Goal: Task Accomplishment & Management: Manage account settings

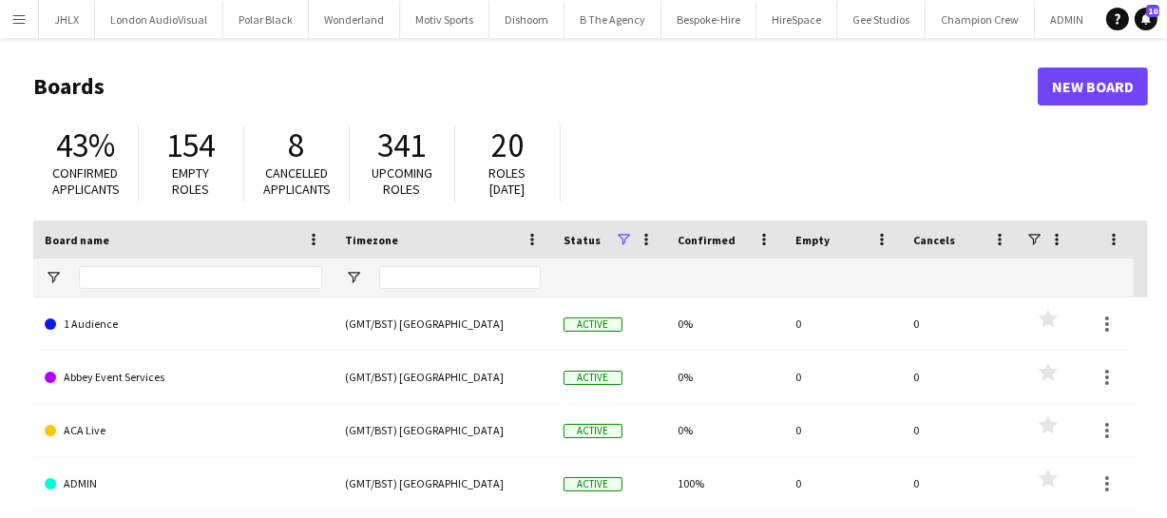
click at [21, 24] on app-icon "Menu" at bounding box center [18, 18] width 15 height 15
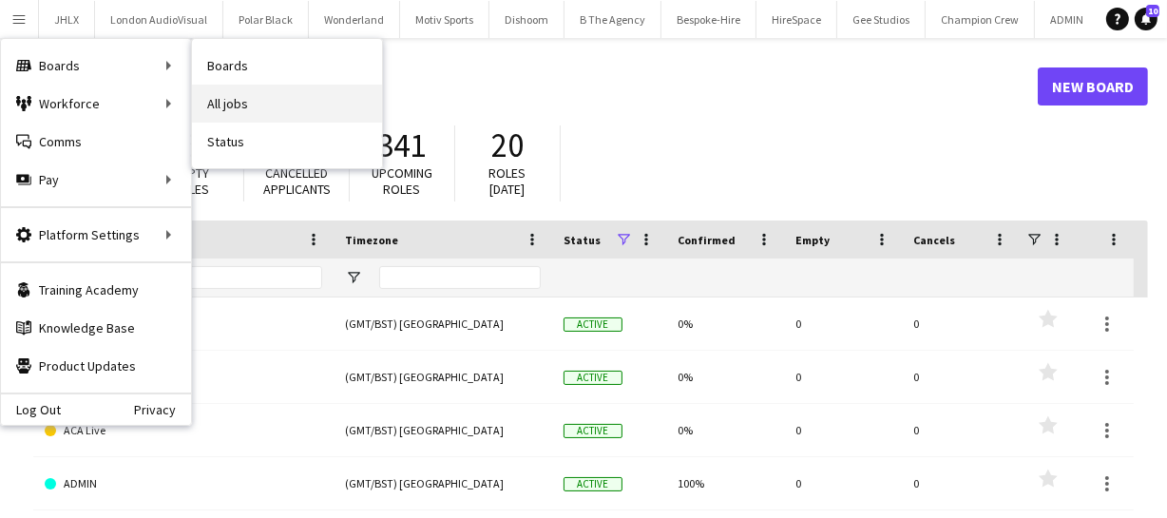
click at [247, 116] on link "All jobs" at bounding box center [287, 104] width 190 height 38
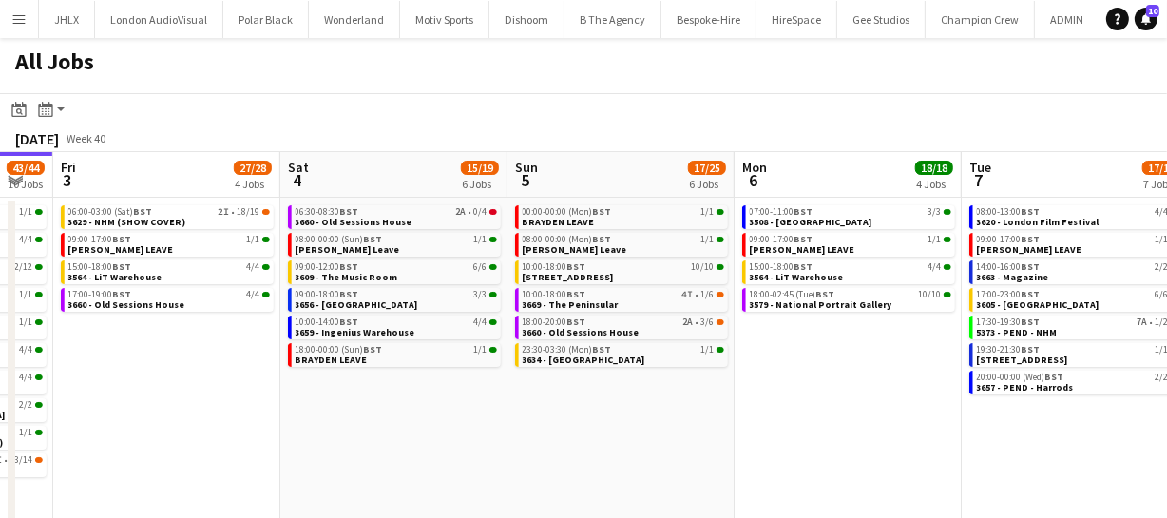
scroll to position [0, 856]
drag, startPoint x: 908, startPoint y: 372, endPoint x: 505, endPoint y: 407, distance: 404.5
click at [505, 407] on app-calendar-viewport "Mon 29 30/30 7 Jobs Tue 30 62/62 12 Jobs Wed 1 42/42 9 Jobs Thu 2 43/44 10 Jobs…" at bounding box center [583, 344] width 1167 height 384
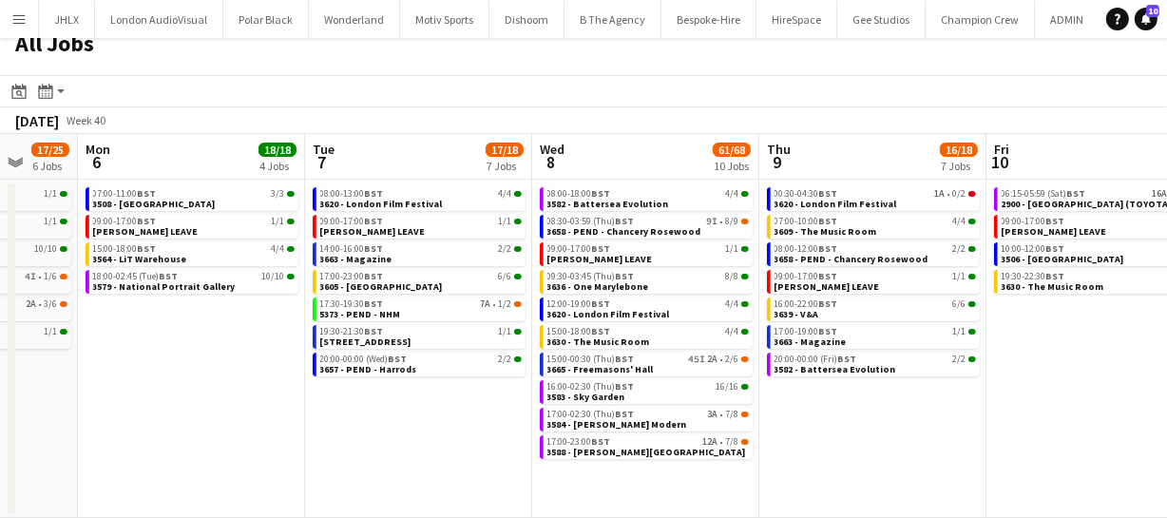
scroll to position [0, 611]
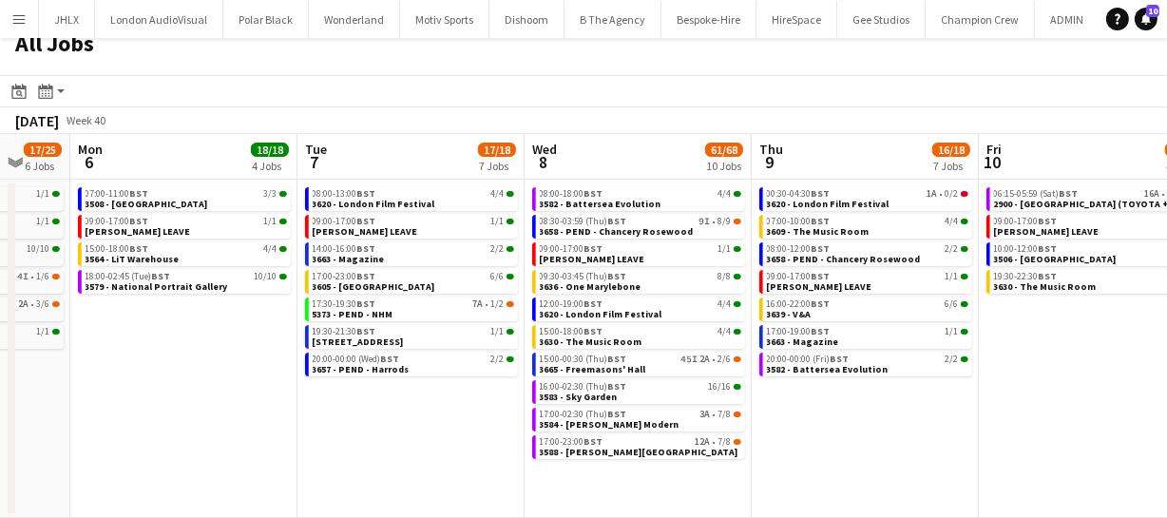
drag, startPoint x: 782, startPoint y: 347, endPoint x: 147, endPoint y: 368, distance: 635.3
click at [147, 368] on app-calendar-viewport "Fri 3 27/28 4 Jobs Sat 4 15/19 6 Jobs Sun 5 17/25 6 Jobs Mon 6 18/18 4 Jobs Tue…" at bounding box center [583, 326] width 1167 height 384
click at [622, 365] on span "3665 - Freemasons' Hall" at bounding box center [593, 369] width 106 height 12
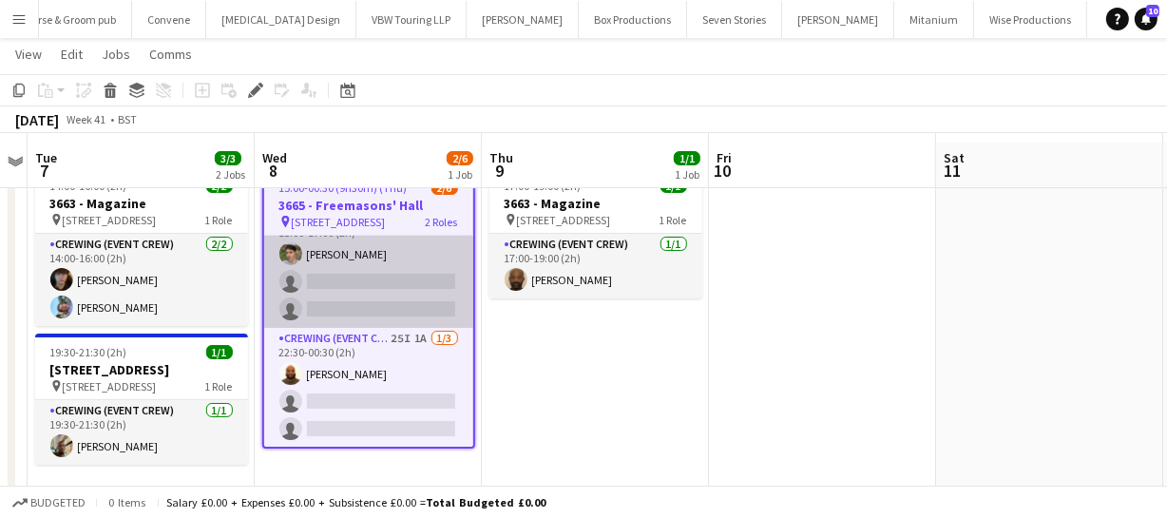
scroll to position [73, 0]
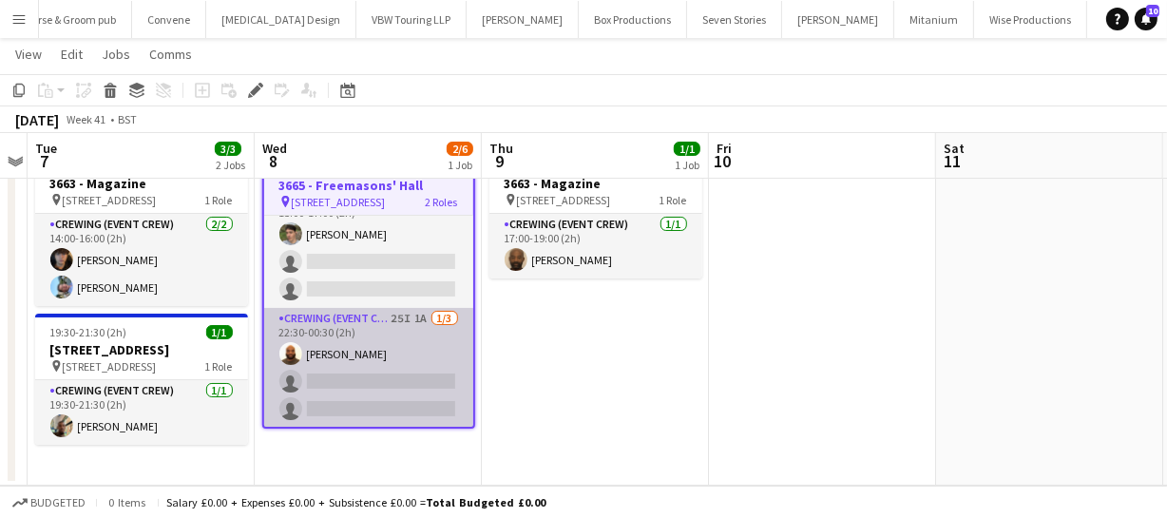
click at [378, 378] on app-card-role "Crewing (Event Crew) 25I 1A 1/3 22:30-00:30 (2h) Mark Dear single-neutral-actio…" at bounding box center [368, 368] width 209 height 120
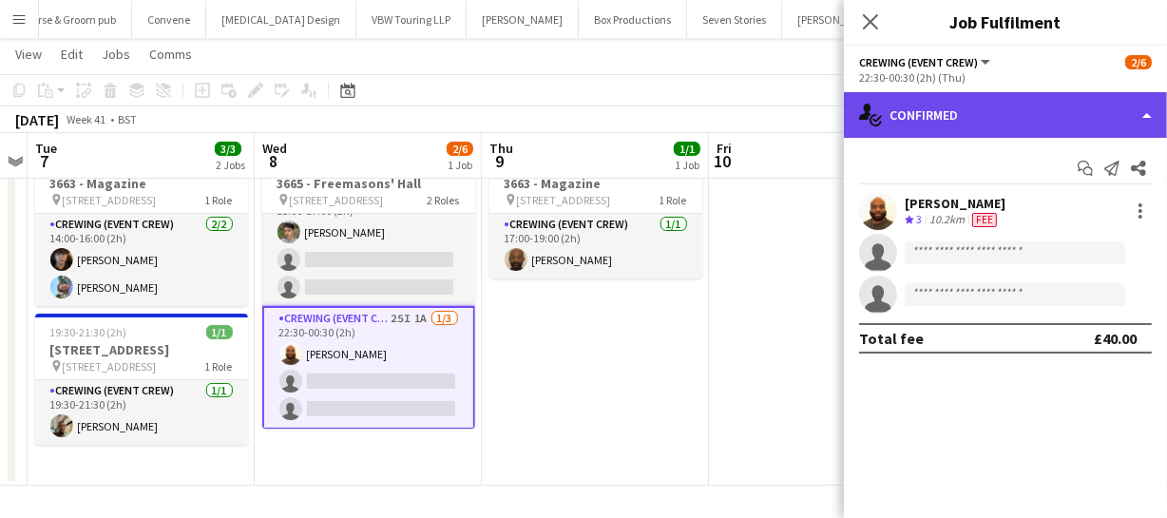
click at [992, 106] on div "single-neutral-actions-check-2 Confirmed" at bounding box center [1005, 115] width 323 height 46
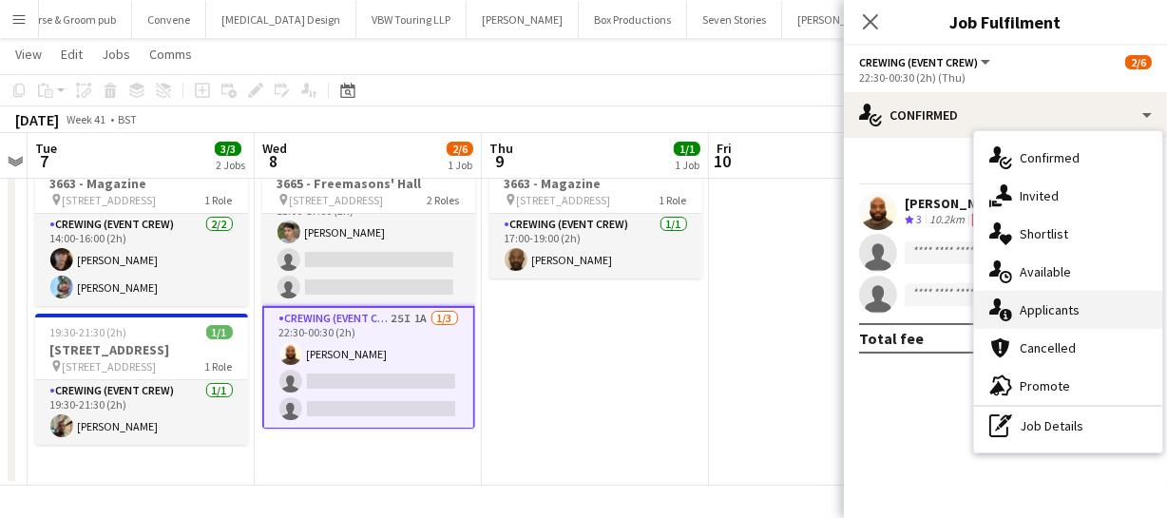
click at [1073, 295] on div "single-neutral-actions-information Applicants" at bounding box center [1068, 310] width 188 height 38
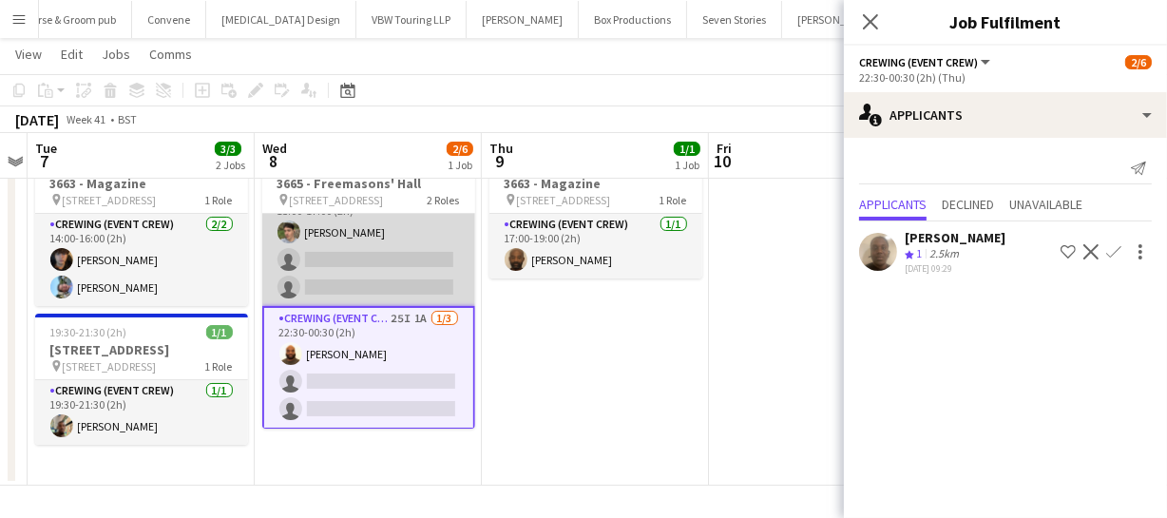
click at [370, 258] on app-card-role "Crewing (Event Crew) 19I 1A 1/3 15:00-17:00 (2h) Alistair Redding single-neutra…" at bounding box center [368, 246] width 213 height 120
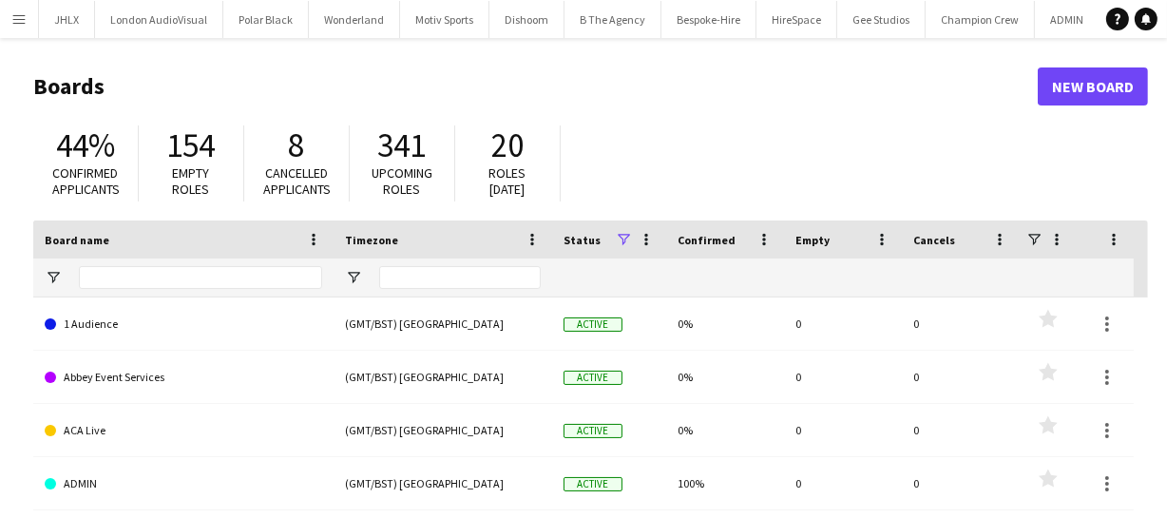
click at [11, 19] on app-icon "Menu" at bounding box center [18, 18] width 15 height 15
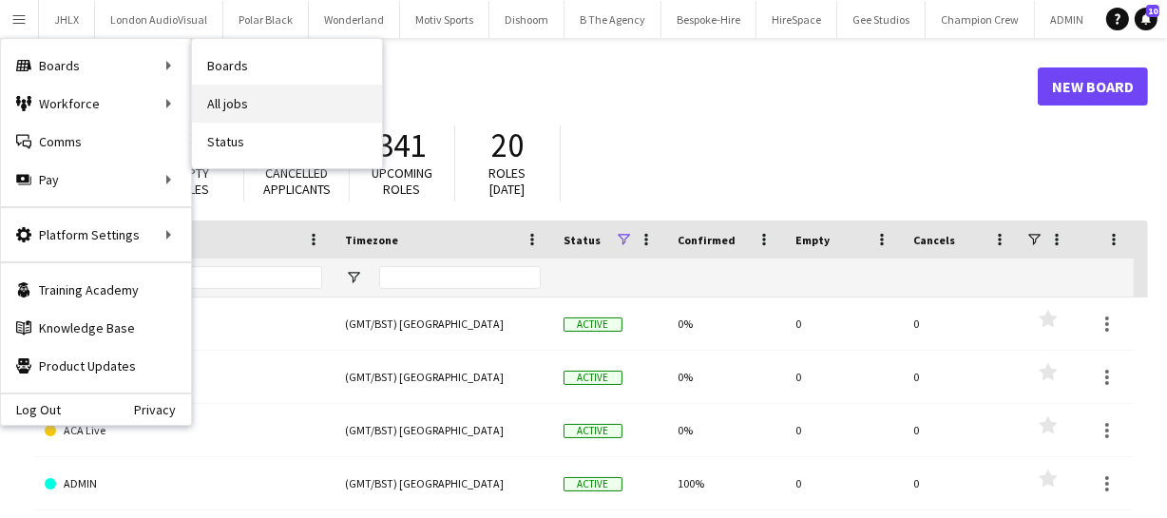
click at [224, 102] on link "All jobs" at bounding box center [287, 104] width 190 height 38
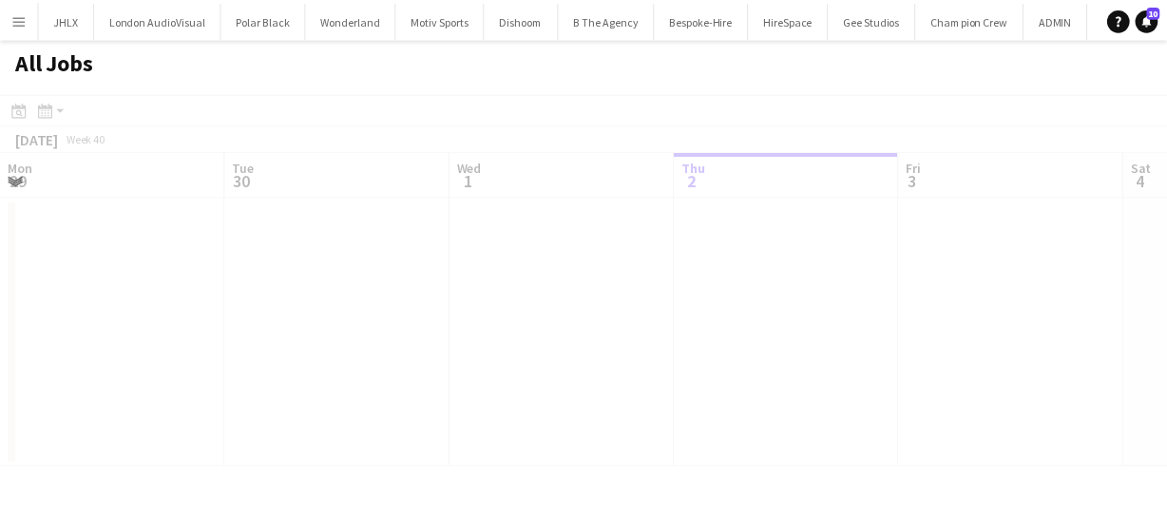
scroll to position [0, 454]
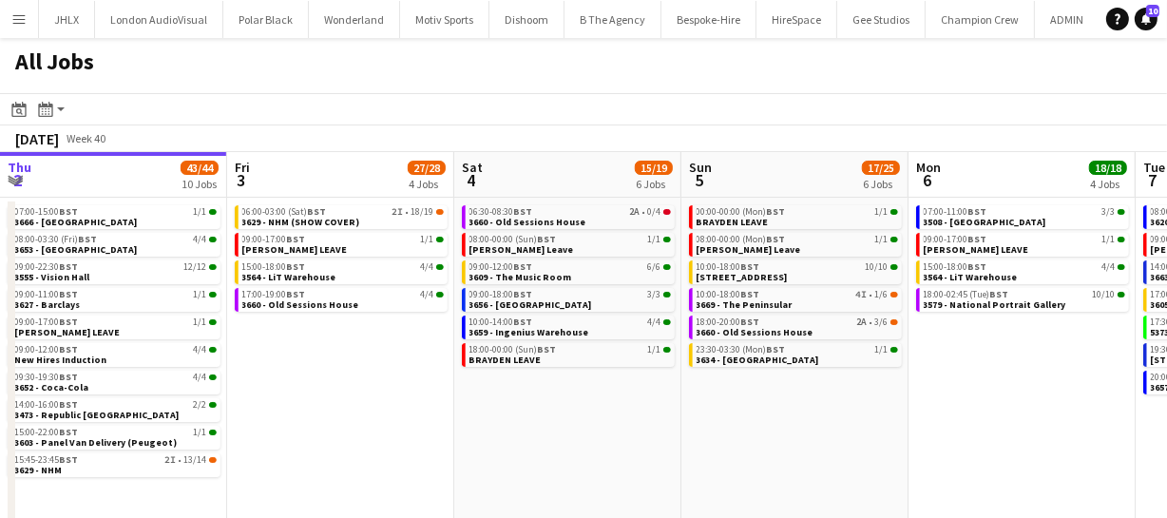
drag, startPoint x: 689, startPoint y: 446, endPoint x: 617, endPoint y: 446, distance: 72.2
click at [610, 446] on app-calendar-viewport "Mon 29 30/30 7 Jobs Tue 30 62/62 12 Jobs Wed 1 42/42 9 Jobs Thu 2 43/44 10 Jobs…" at bounding box center [583, 344] width 1167 height 384
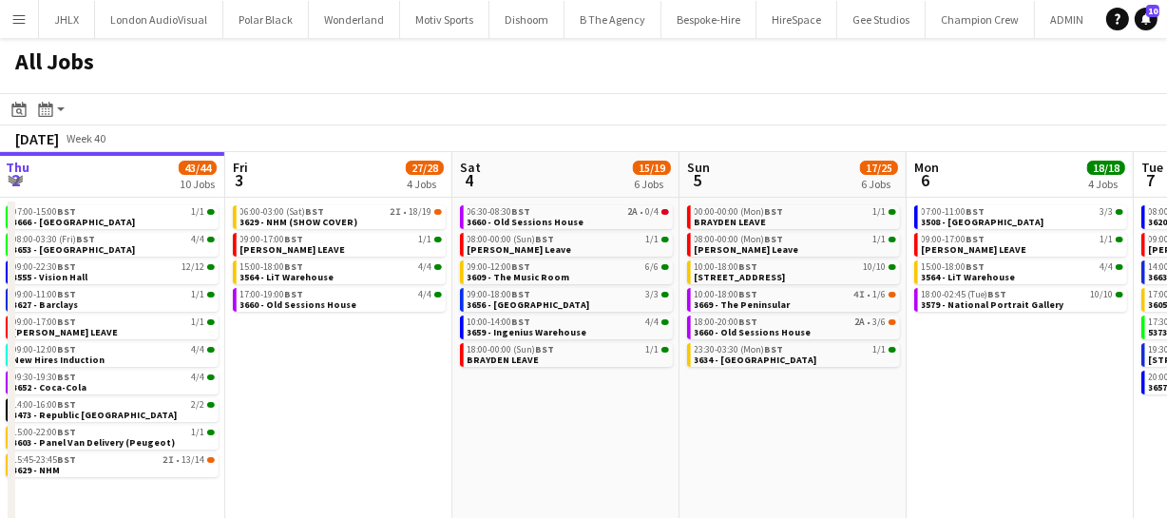
drag, startPoint x: 770, startPoint y: 444, endPoint x: 632, endPoint y: 446, distance: 137.8
click at [640, 446] on app-calendar-viewport "Mon 29 30/30 7 Jobs Tue 30 62/62 12 Jobs Wed 1 42/42 9 Jobs Thu 2 43/44 10 Jobs…" at bounding box center [583, 344] width 1167 height 384
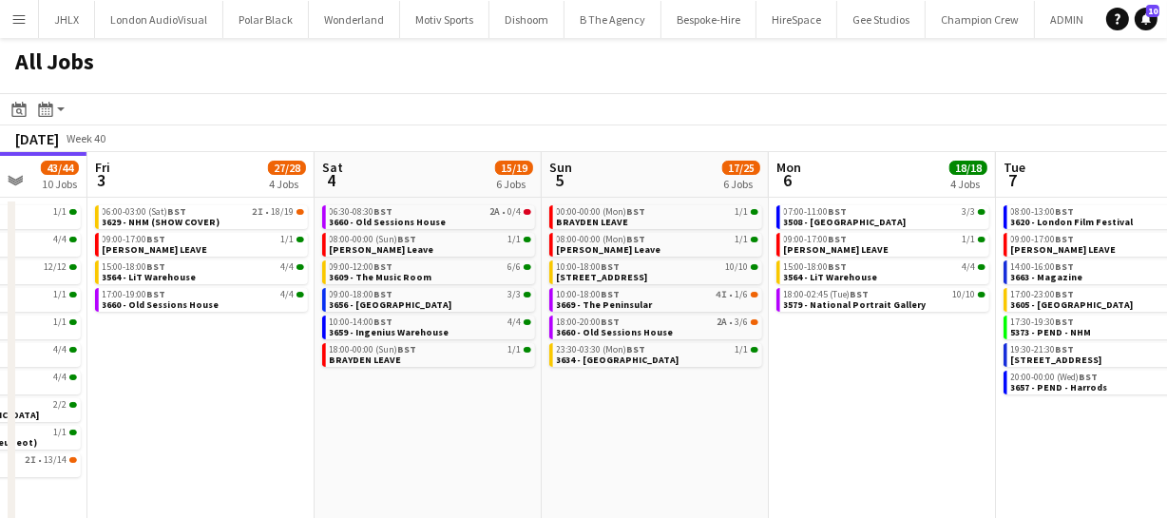
click at [593, 451] on app-calendar-viewport "Mon 29 30/30 7 Jobs Tue 30 62/62 12 Jobs Wed 1 42/42 9 Jobs Thu 2 43/44 10 Jobs…" at bounding box center [583, 344] width 1167 height 384
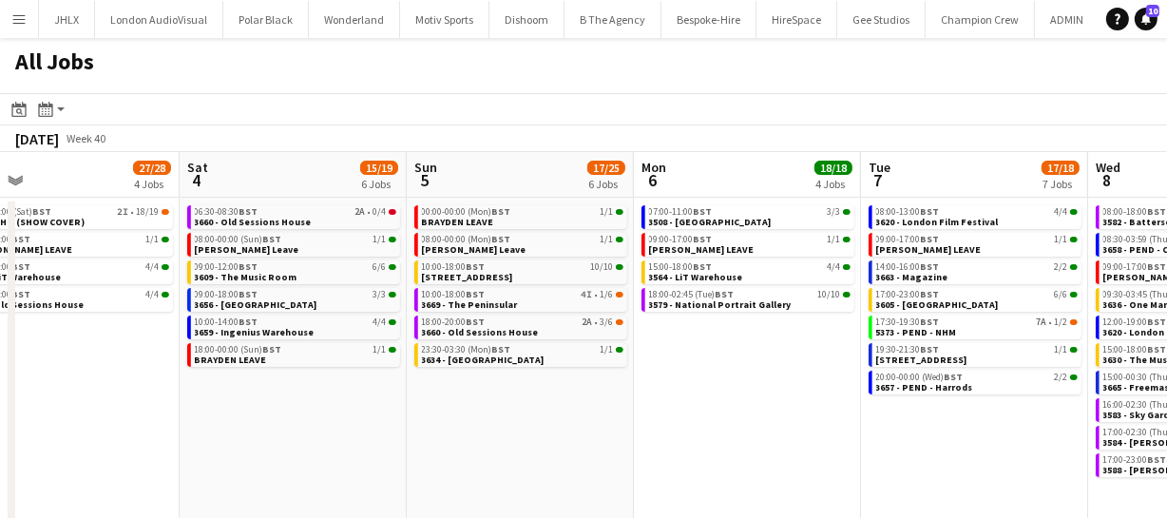
click at [596, 445] on app-calendar-viewport "Wed 1 42/42 9 Jobs Thu 2 43/44 10 Jobs Fri 3 27/28 4 Jobs Sat 4 15/19 6 Jobs Su…" at bounding box center [583, 344] width 1167 height 384
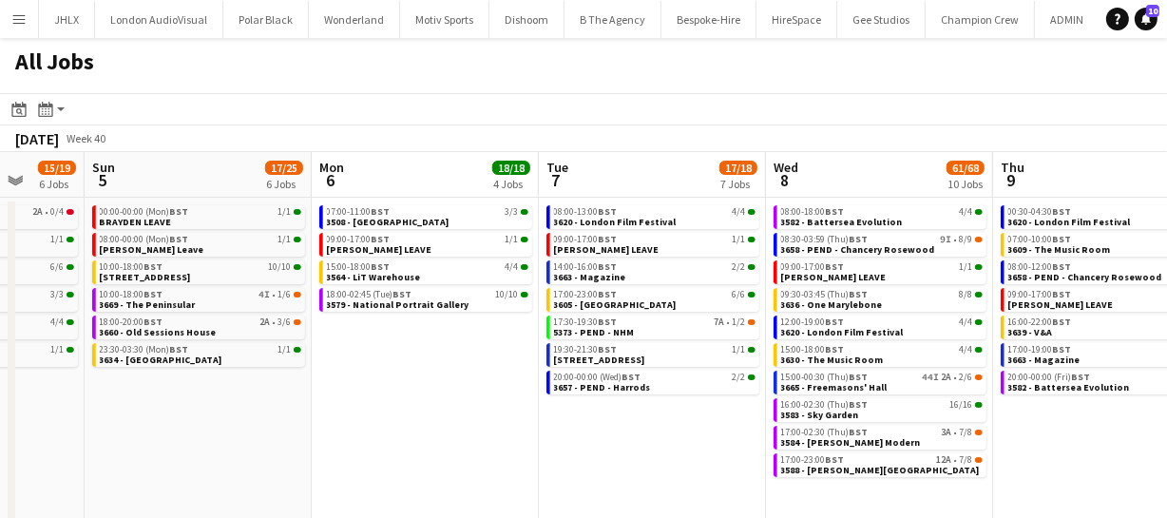
drag, startPoint x: 679, startPoint y: 432, endPoint x: 474, endPoint y: 430, distance: 204.4
click at [470, 434] on app-calendar-viewport "Wed 1 42/42 9 Jobs Thu 2 43/44 10 Jobs Fri 3 27/28 4 Jobs Sat 4 15/19 6 Jobs Su…" at bounding box center [583, 344] width 1167 height 384
click at [457, 428] on app-calendar-viewport "Wed 1 42/42 9 Jobs Thu 2 43/44 10 Jobs Fri 3 27/28 4 Jobs Sat 4 15/19 6 Jobs Su…" at bounding box center [583, 344] width 1167 height 384
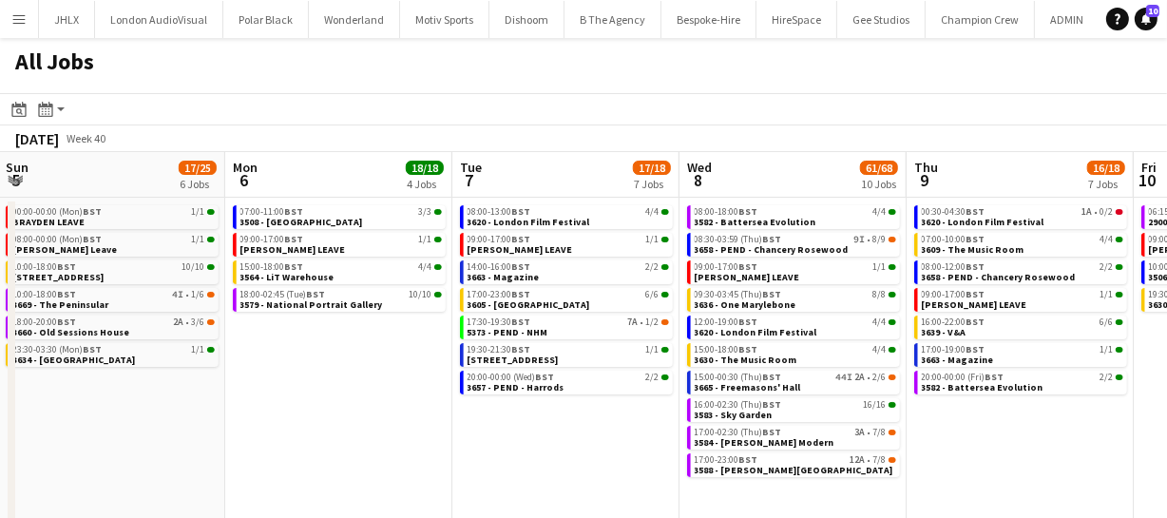
click at [427, 436] on app-all-jobs "All Jobs Date picker OCT 2025 OCT 2025 Monday M Tuesday T Wednesday W Thursday …" at bounding box center [583, 287] width 1167 height 498
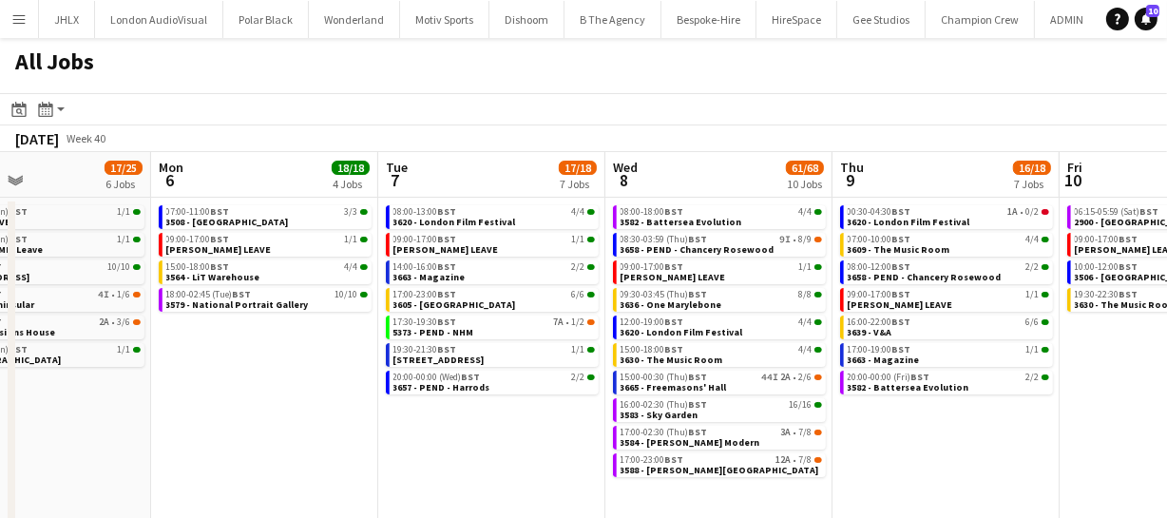
click at [419, 441] on app-calendar-viewport "Fri 3 27/28 4 Jobs Sat 4 15/19 6 Jobs Sun 5 17/25 6 Jobs Mon 6 18/18 4 Jobs Tue…" at bounding box center [583, 344] width 1167 height 384
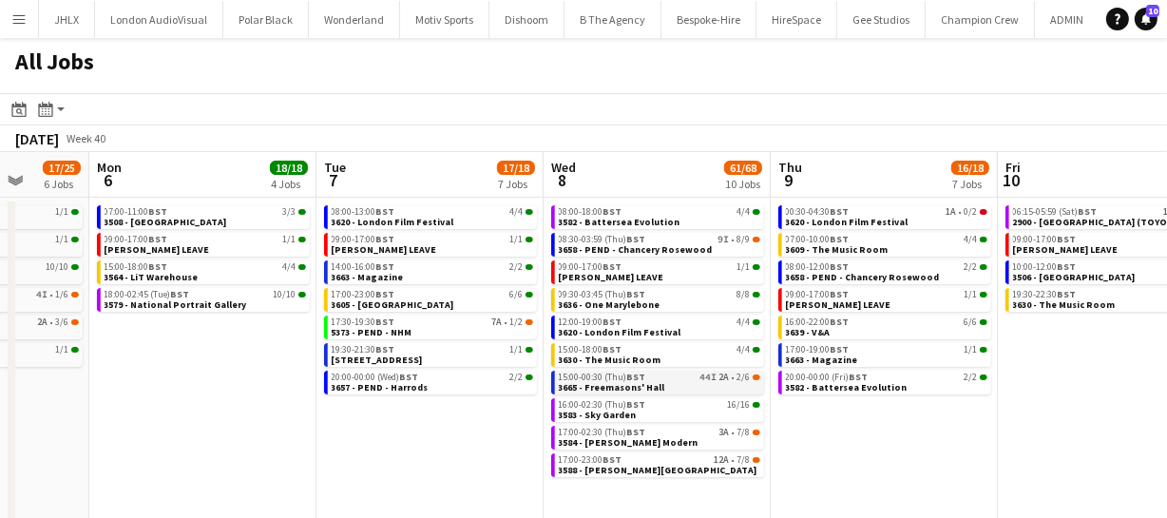
click at [644, 382] on span "3665 - Freemasons' Hall" at bounding box center [612, 387] width 106 height 12
click at [590, 254] on span "3658 - PEND - Chancery Rosewood" at bounding box center [636, 249] width 154 height 12
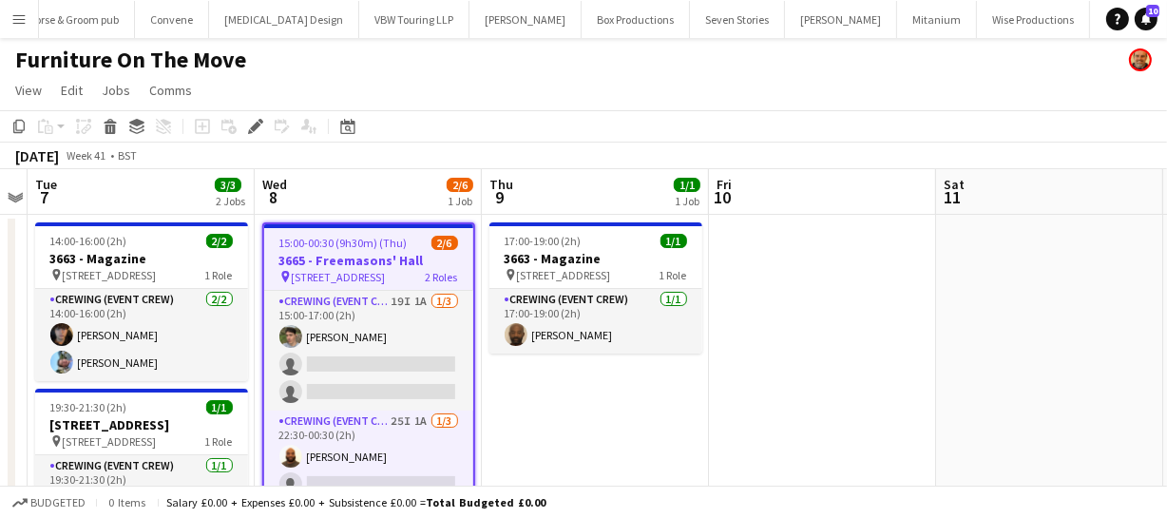
scroll to position [0, 5512]
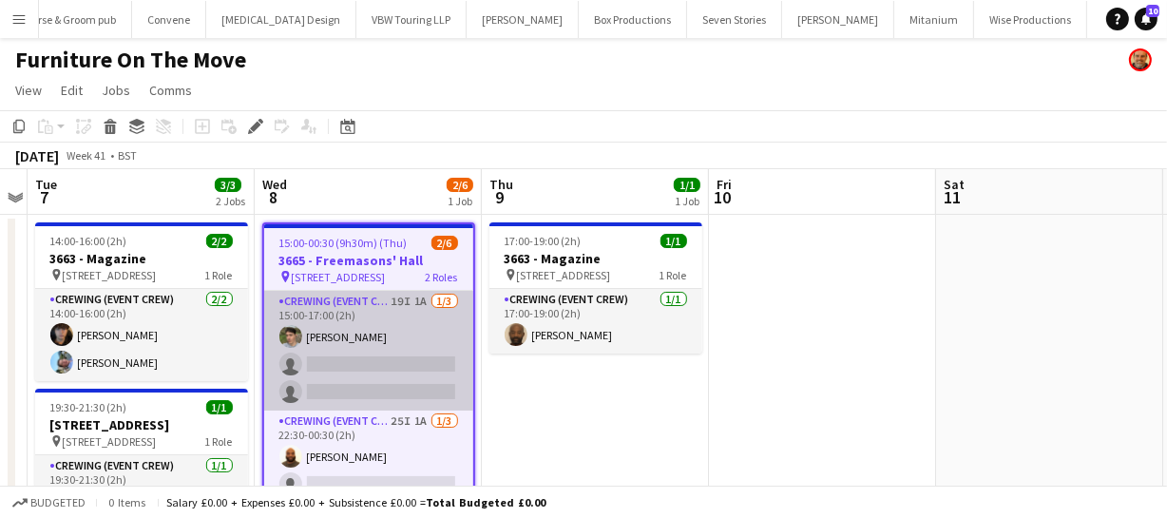
click at [414, 384] on app-card-role "Crewing (Event Crew) 19I 1A 1/3 15:00-17:00 (2h) Alistair Redding single-neutra…" at bounding box center [368, 351] width 209 height 120
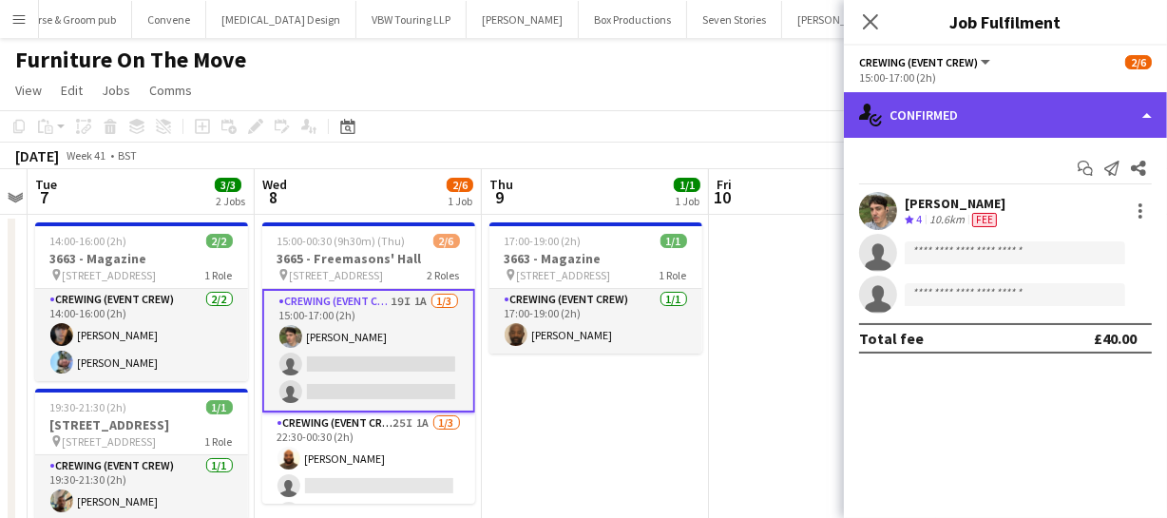
click at [1010, 118] on div "single-neutral-actions-check-2 Confirmed" at bounding box center [1005, 115] width 323 height 46
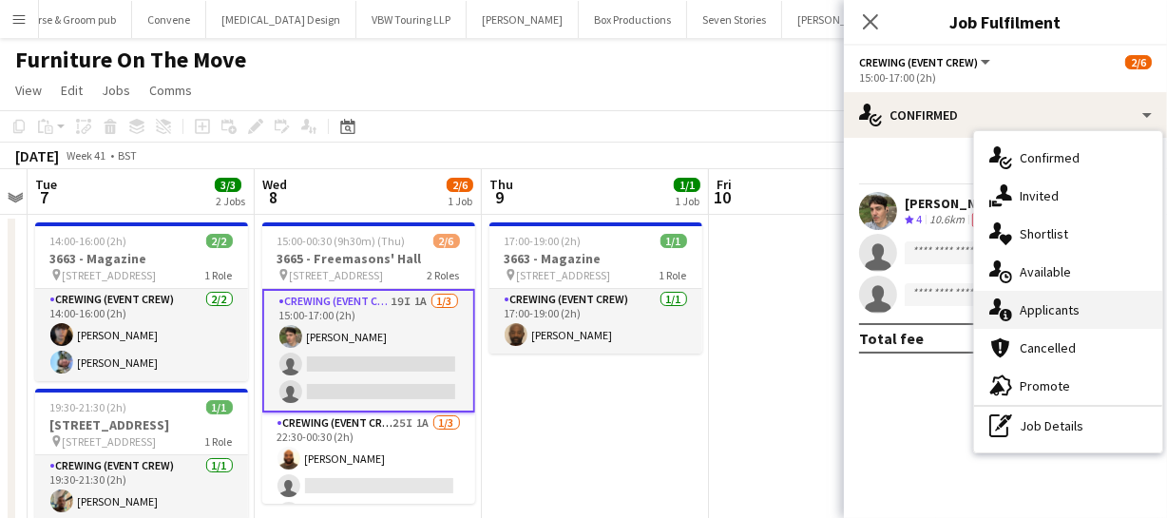
click at [1070, 303] on span "Applicants" at bounding box center [1050, 309] width 60 height 17
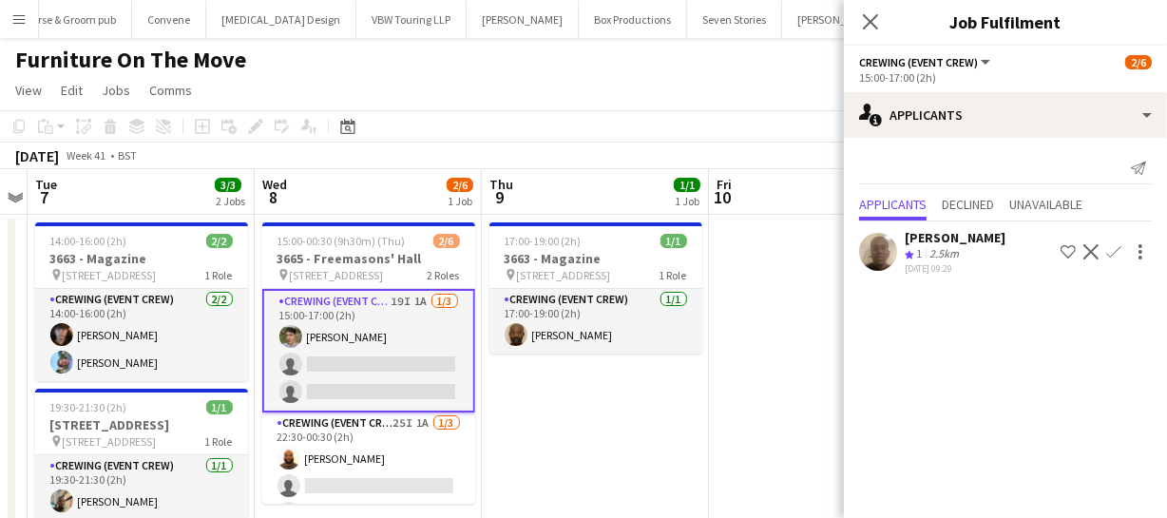
click at [1109, 250] on app-icon "Confirm" at bounding box center [1113, 251] width 15 height 15
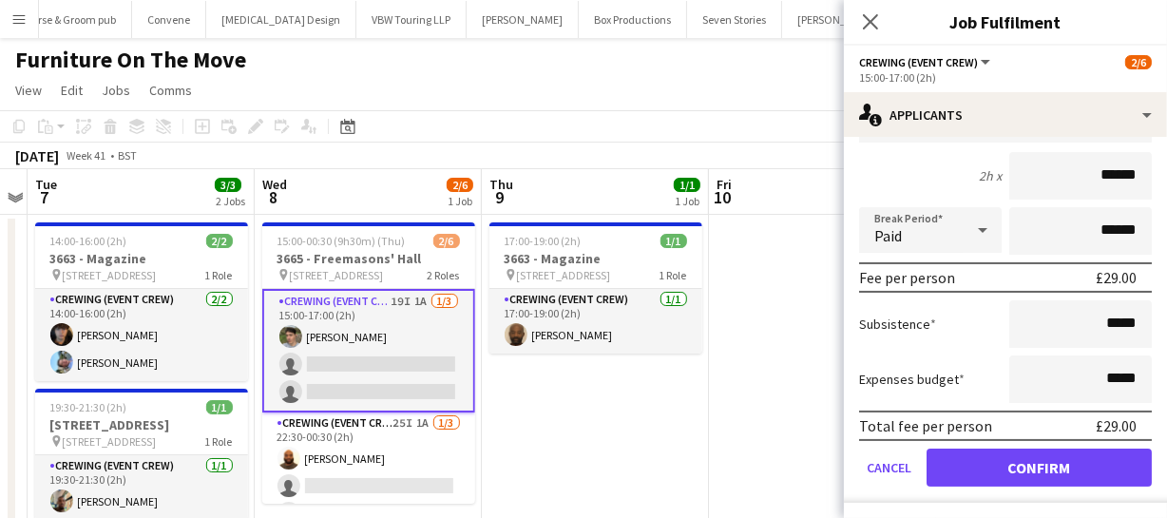
scroll to position [30, 0]
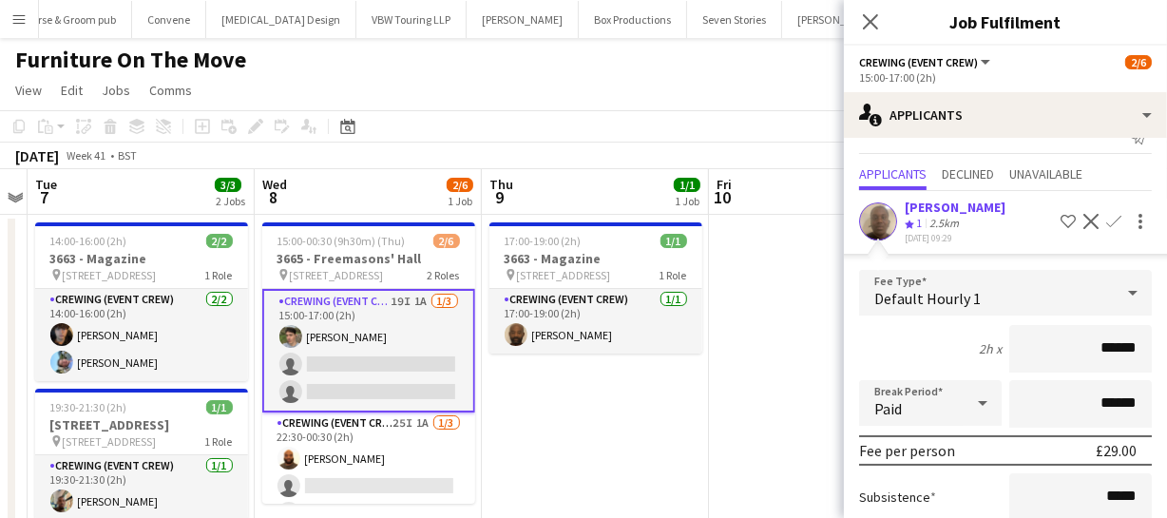
drag, startPoint x: 1129, startPoint y: 342, endPoint x: 1062, endPoint y: 350, distance: 67.9
click at [1062, 350] on input "******" at bounding box center [1080, 349] width 143 height 48
type input "******"
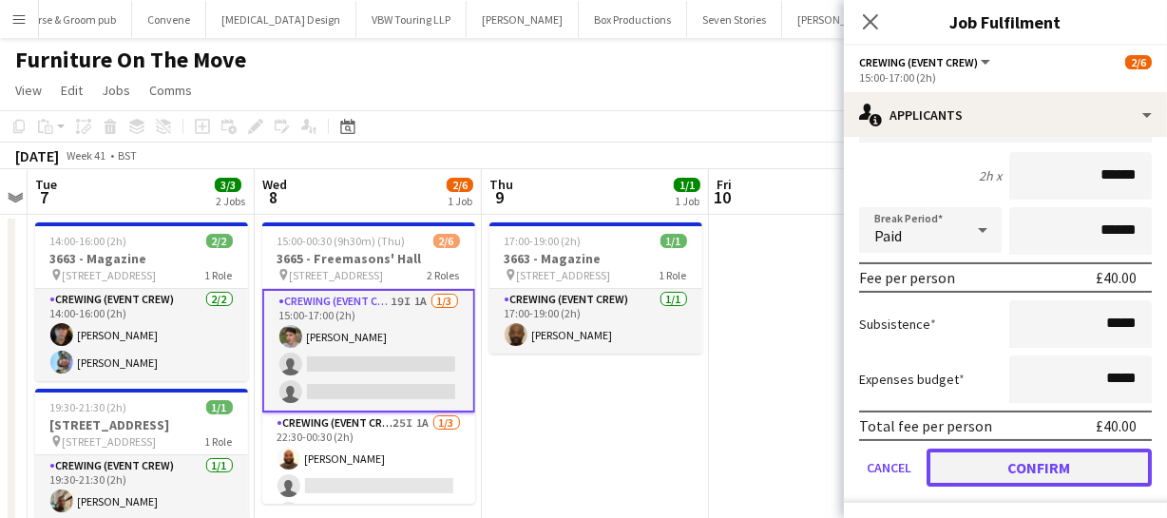
click at [1063, 453] on button "Confirm" at bounding box center [1039, 468] width 225 height 38
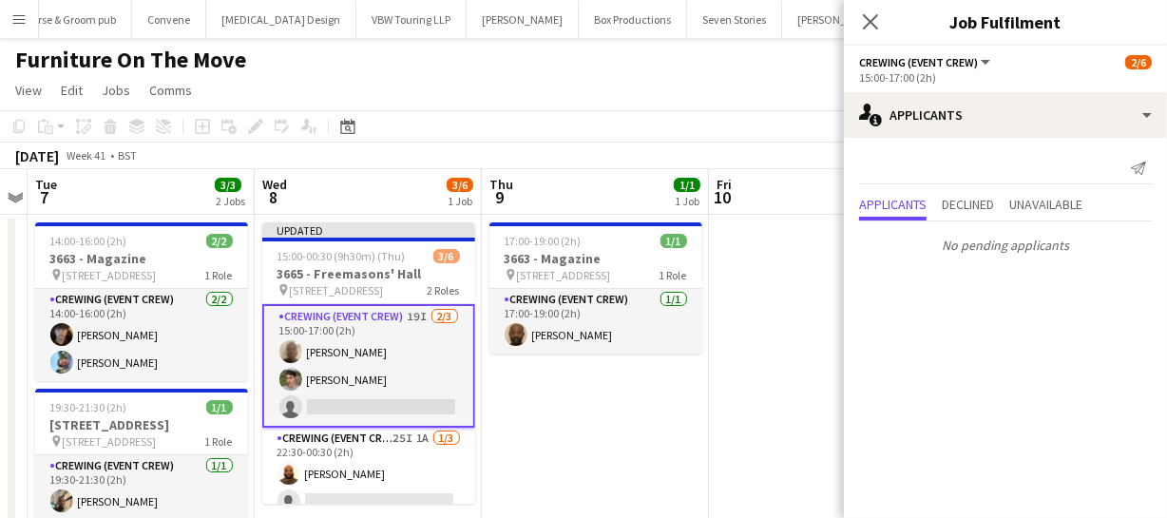
scroll to position [0, 0]
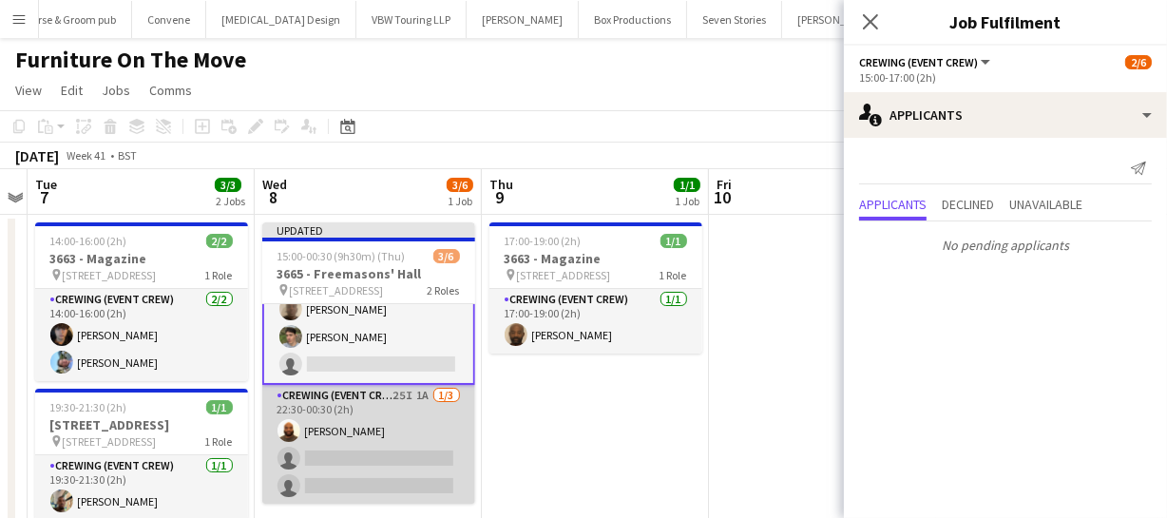
click at [387, 448] on app-card-role "Crewing (Event Crew) 25I 1A 1/3 22:30-00:30 (2h) Mark Dear single-neutral-actio…" at bounding box center [368, 445] width 213 height 120
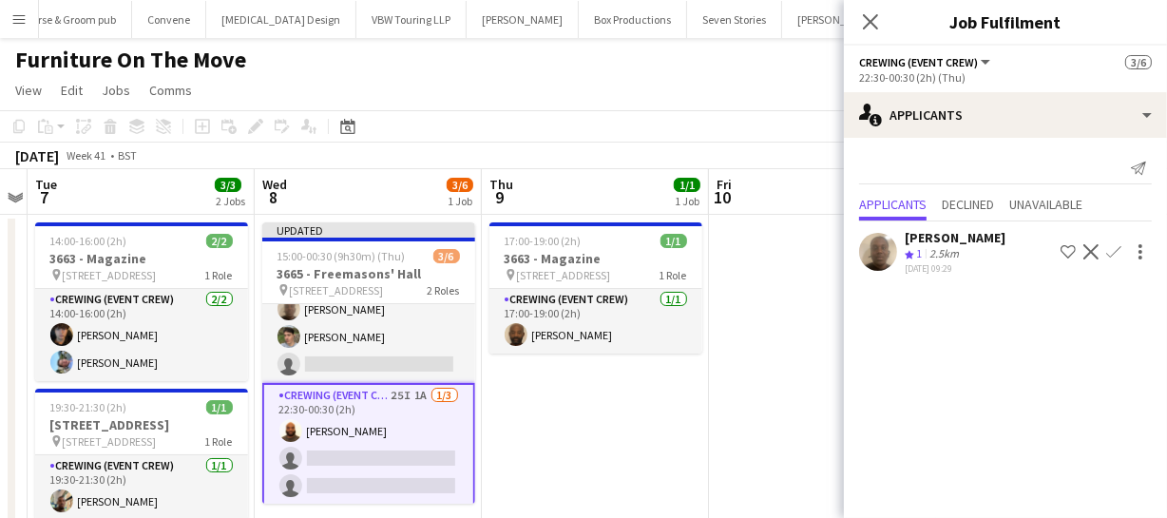
click at [1118, 245] on app-icon "Confirm" at bounding box center [1113, 251] width 15 height 15
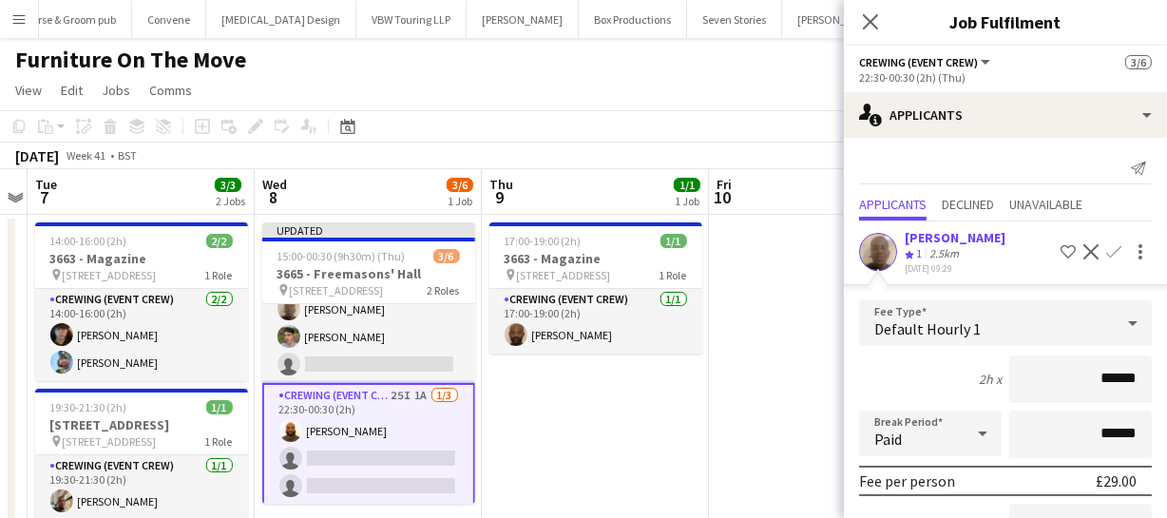
drag, startPoint x: 1130, startPoint y: 371, endPoint x: 1016, endPoint y: 379, distance: 114.4
click at [1016, 378] on input "******" at bounding box center [1080, 379] width 143 height 48
type input "******"
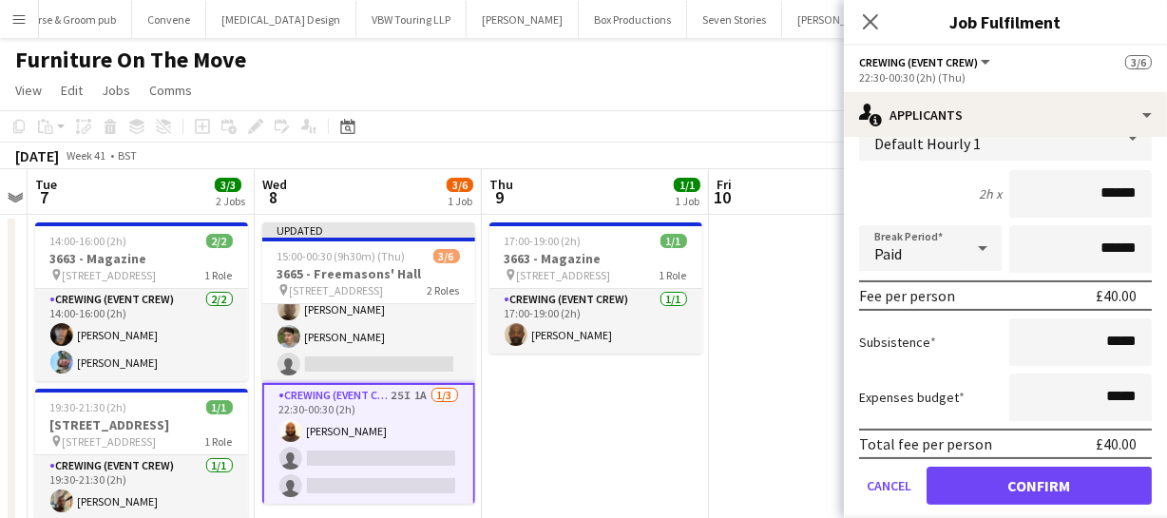
scroll to position [203, 0]
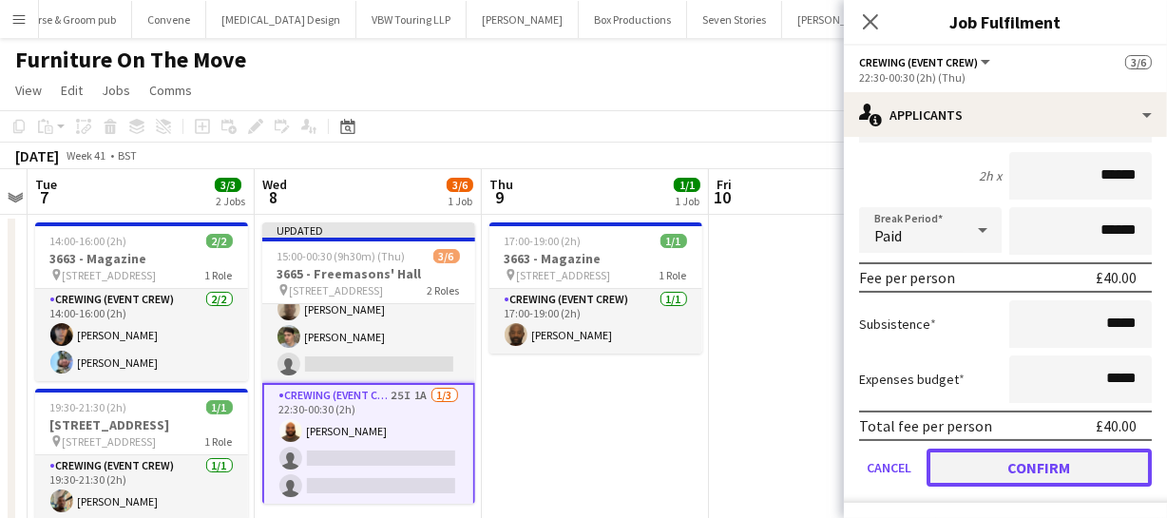
click at [1013, 453] on button "Confirm" at bounding box center [1039, 468] width 225 height 38
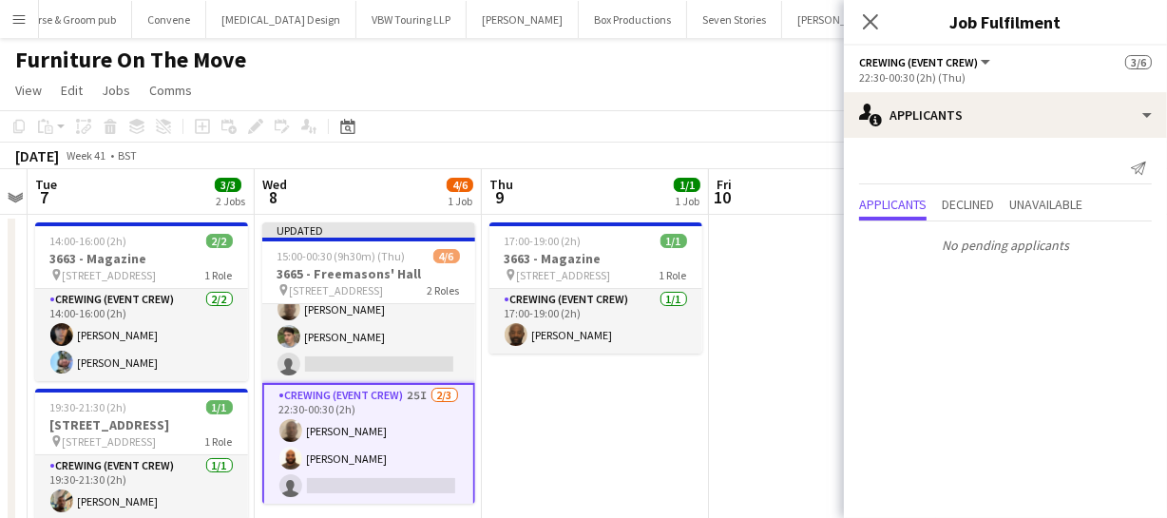
scroll to position [0, 0]
click at [871, 20] on icon at bounding box center [870, 21] width 18 height 18
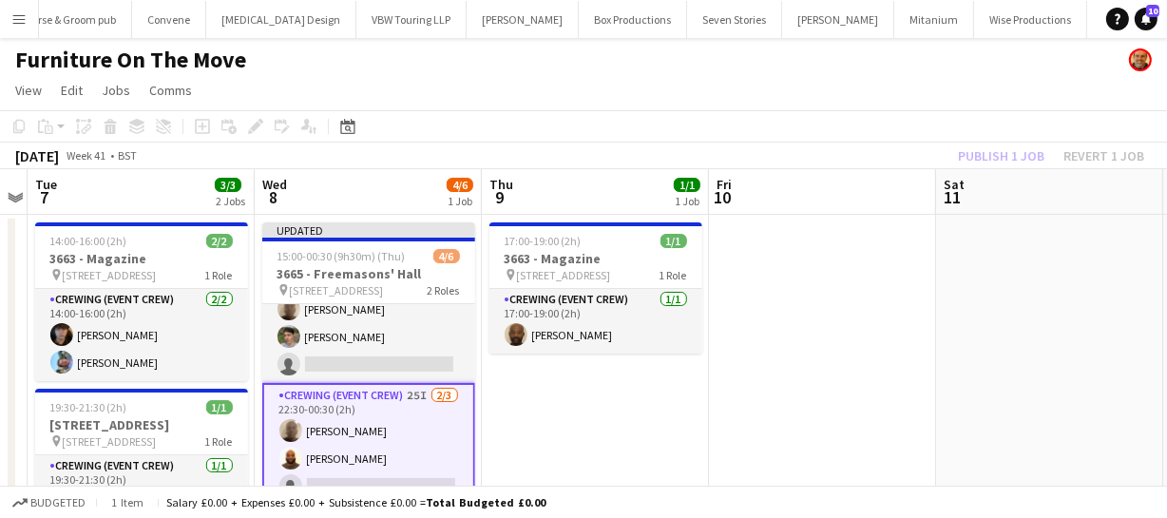
click at [977, 151] on div "Publish 1 job Revert 1 job" at bounding box center [1051, 156] width 232 height 25
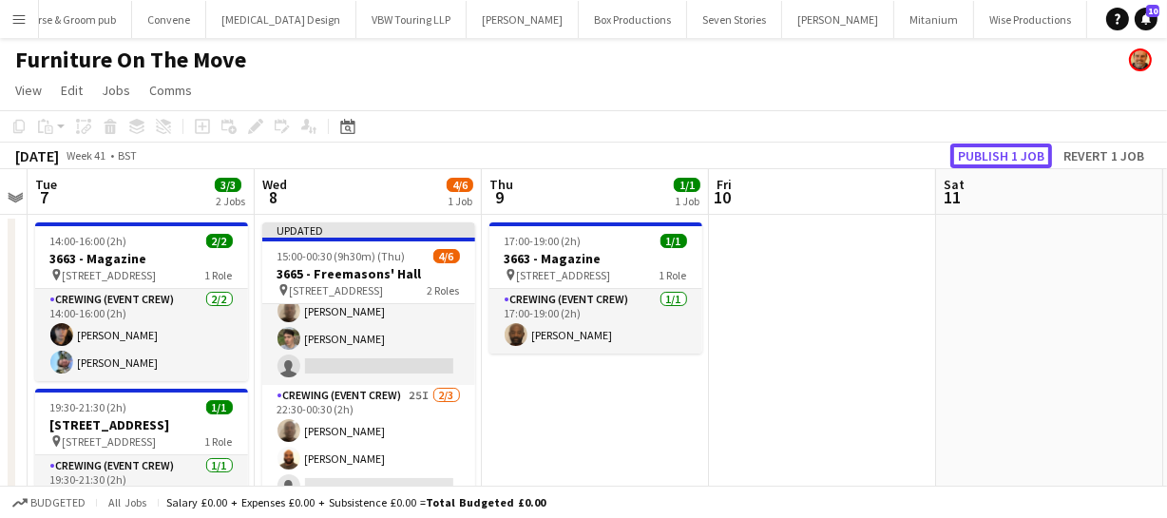
click at [977, 151] on button "Publish 1 job" at bounding box center [1002, 156] width 102 height 25
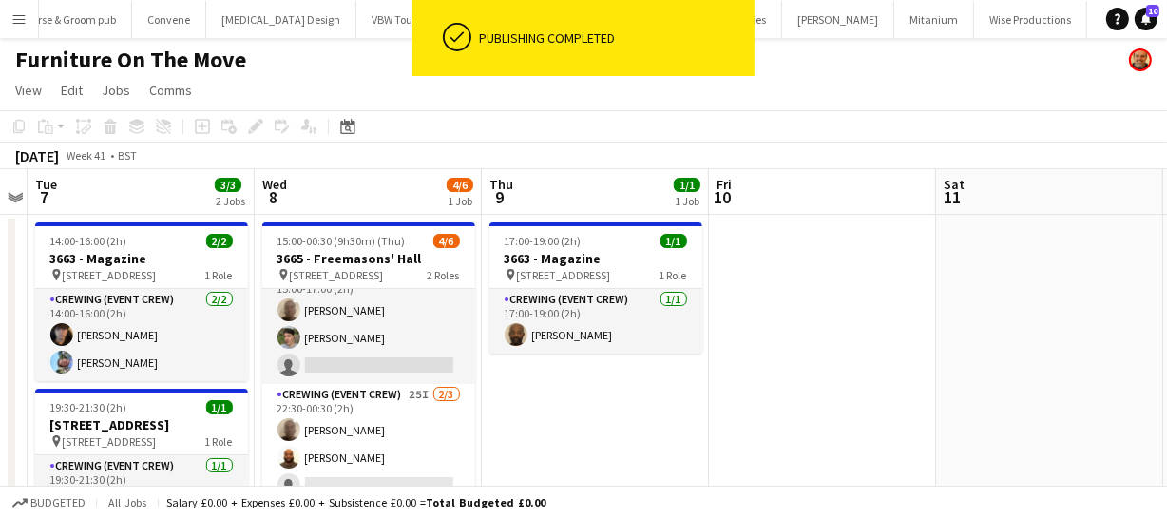
scroll to position [24, 0]
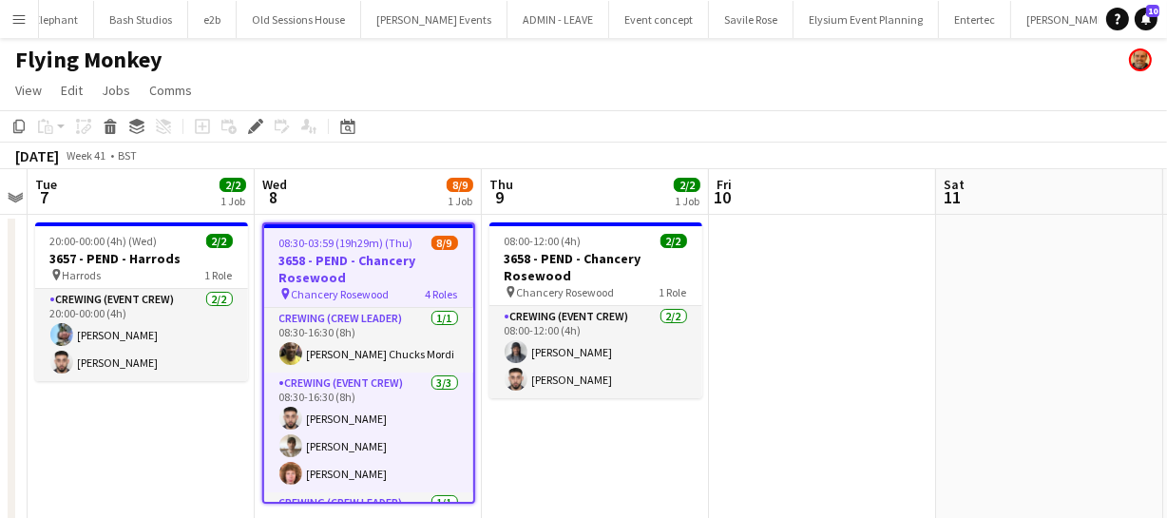
scroll to position [24, 0]
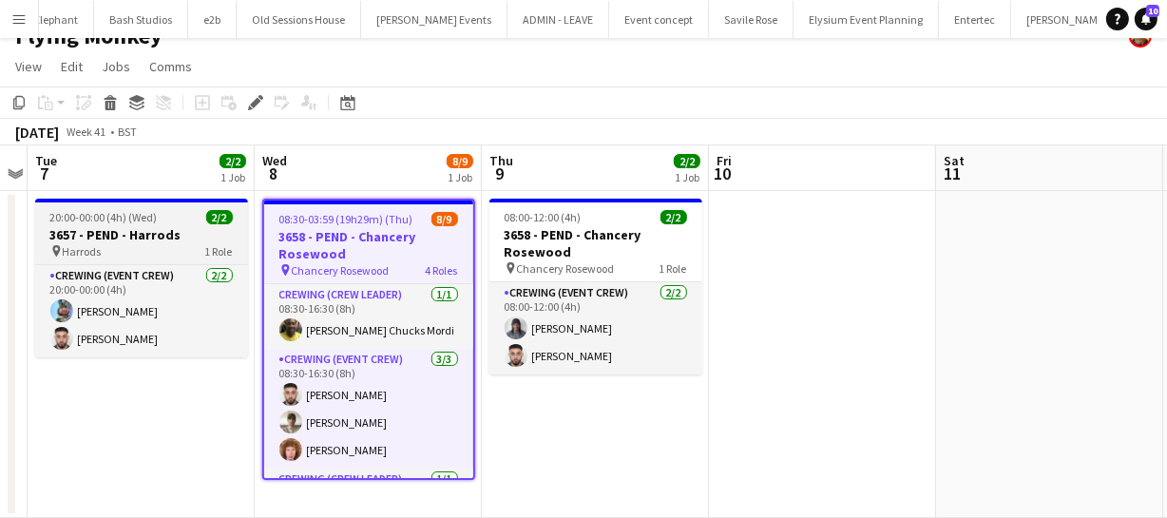
click at [171, 236] on h3 "3657 - PEND - Harrods" at bounding box center [141, 234] width 213 height 17
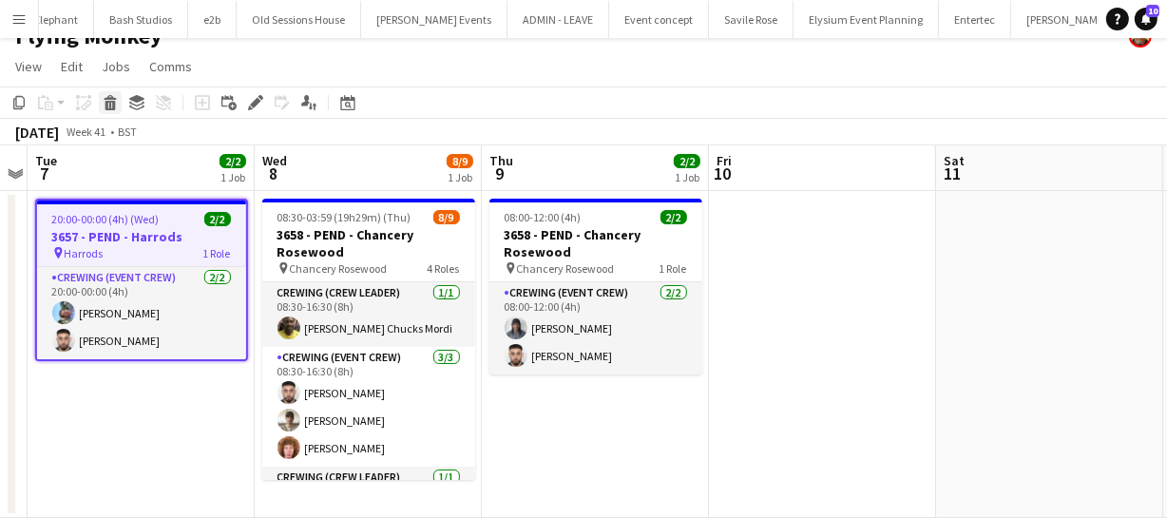
click at [107, 108] on icon at bounding box center [111, 106] width 10 height 10
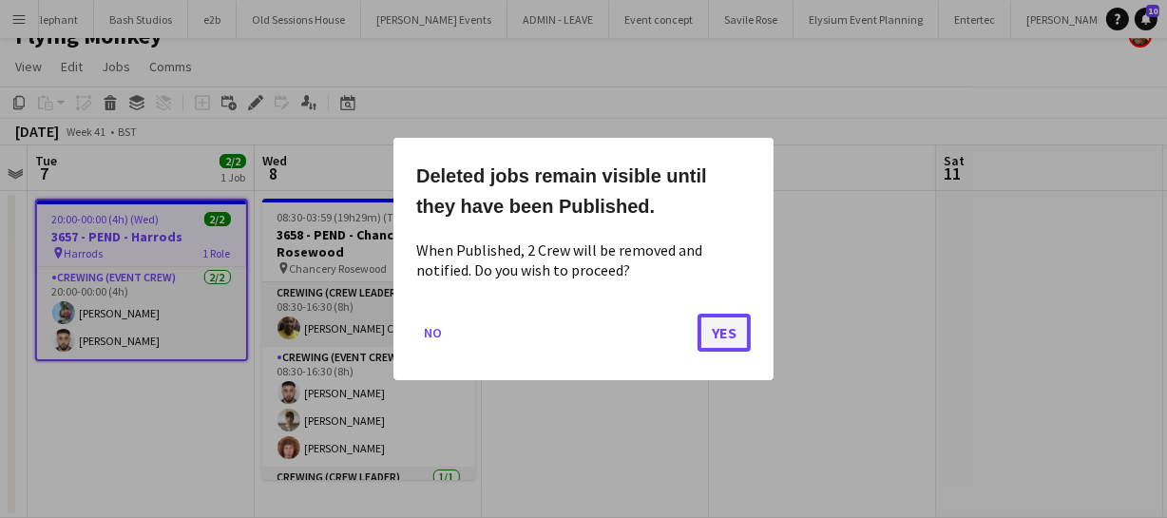
click at [731, 333] on button "Yes" at bounding box center [724, 333] width 53 height 38
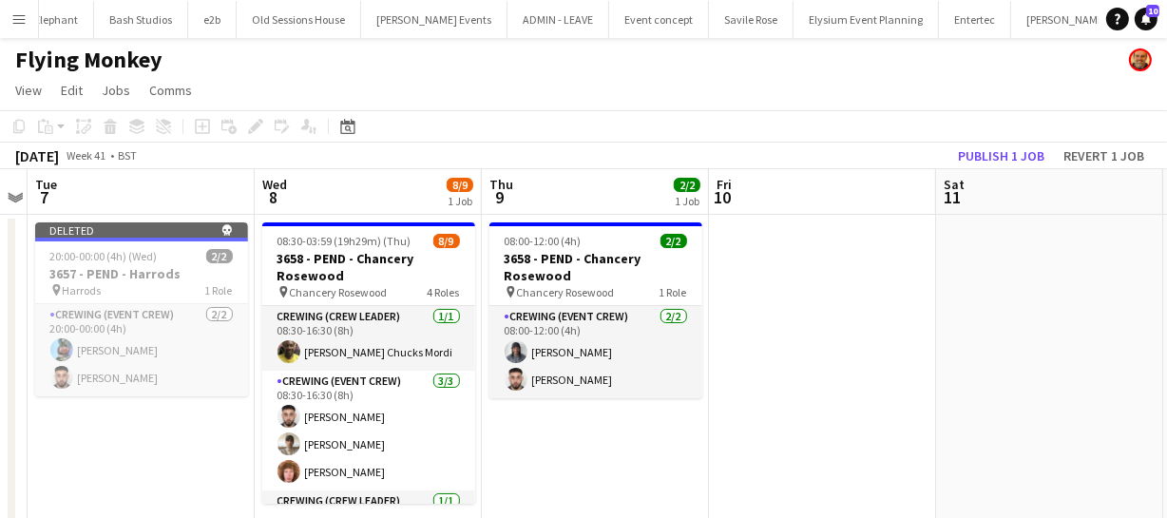
scroll to position [24, 0]
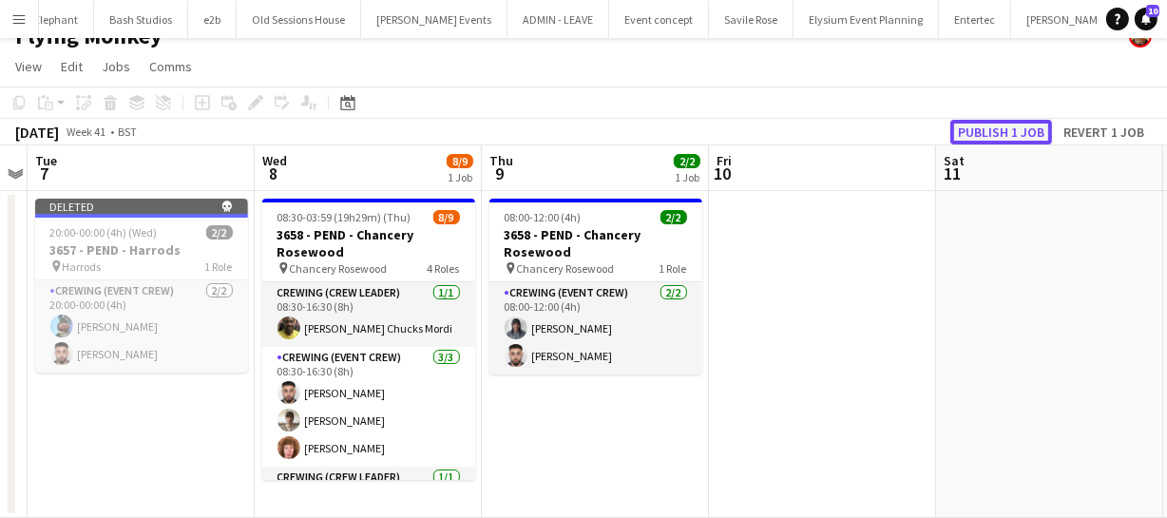
click at [989, 129] on button "Publish 1 job" at bounding box center [1002, 132] width 102 height 25
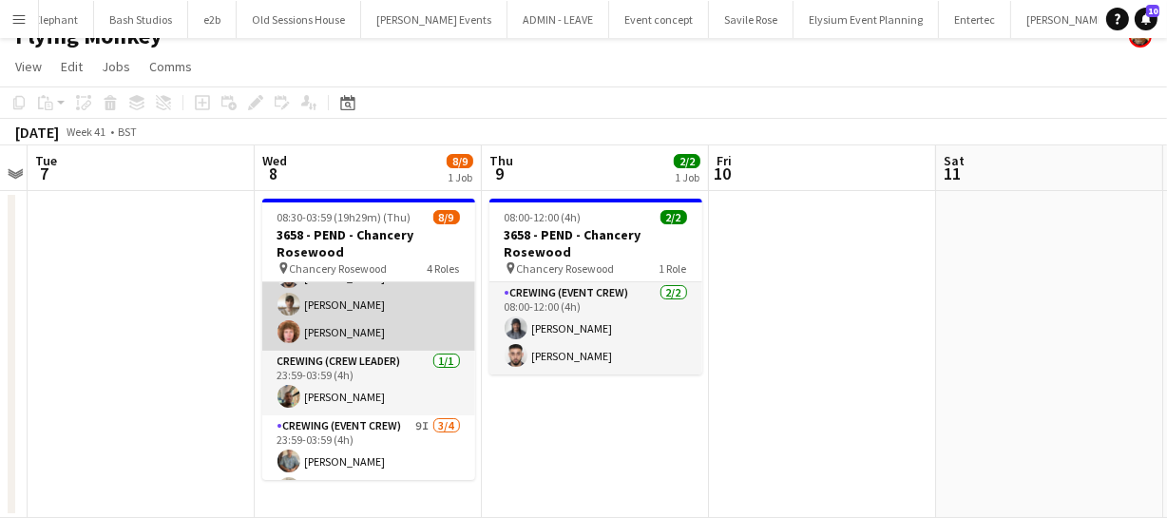
scroll to position [86, 0]
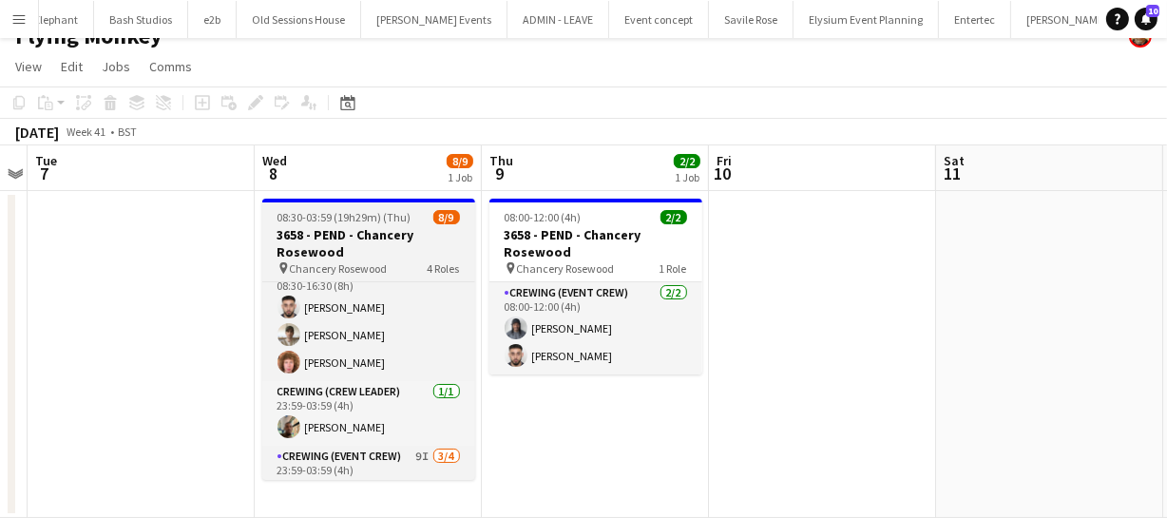
click at [340, 243] on h3 "3658 - PEND - Chancery Rosewood" at bounding box center [368, 243] width 213 height 34
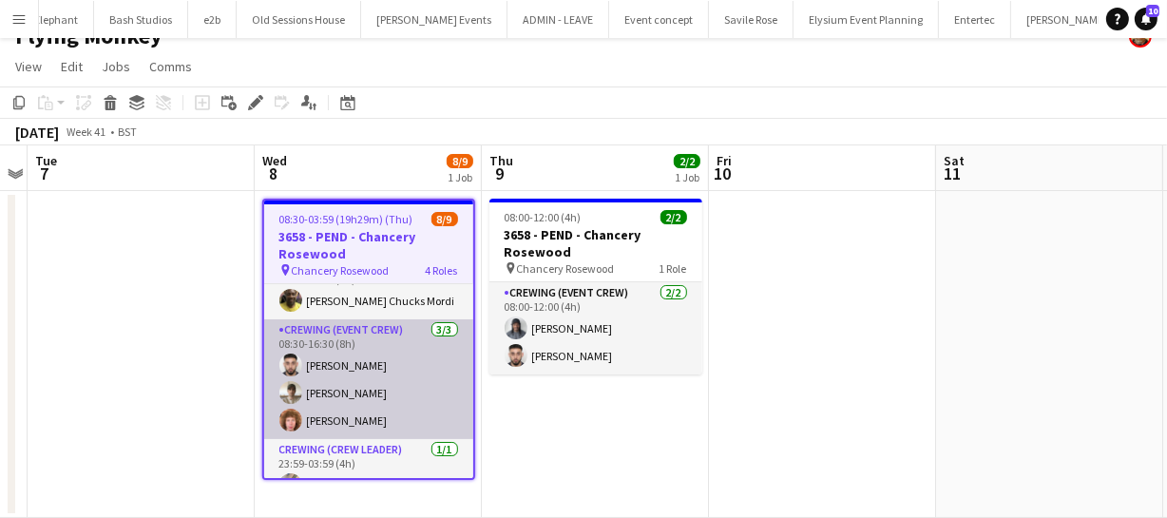
scroll to position [0, 0]
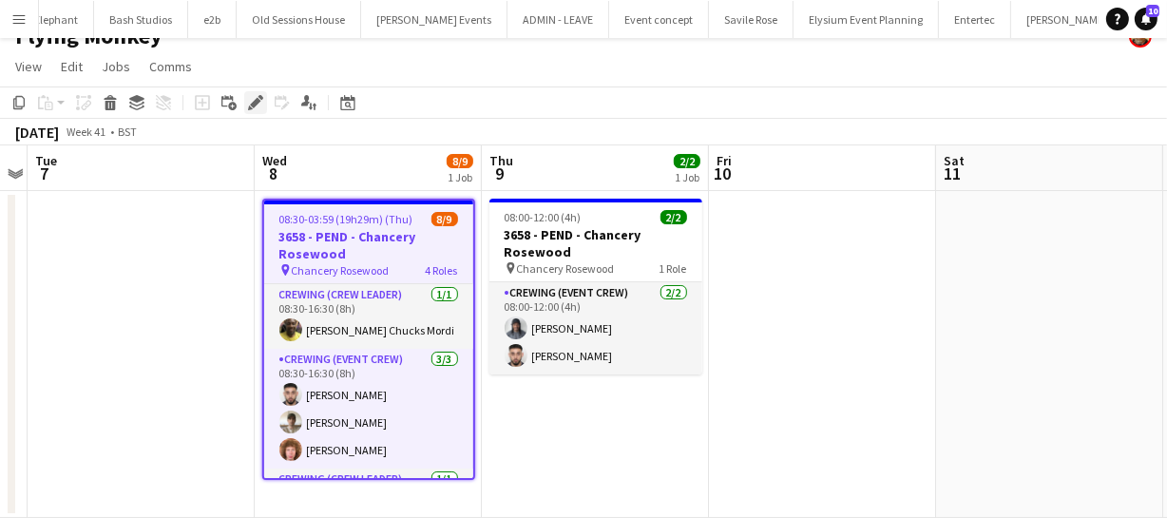
click at [248, 106] on icon at bounding box center [250, 108] width 5 height 5
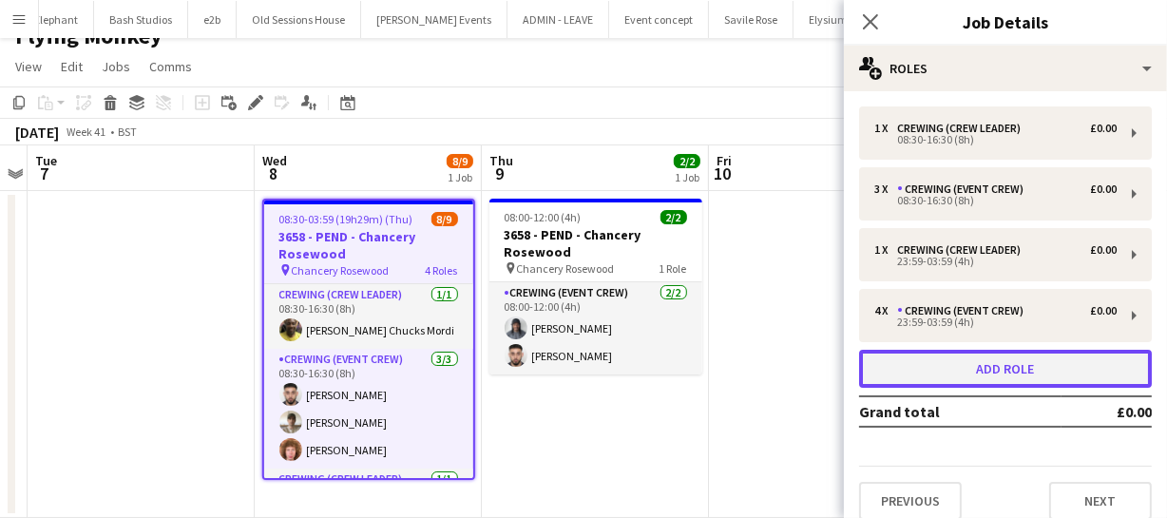
click at [1008, 367] on button "Add role" at bounding box center [1005, 369] width 293 height 38
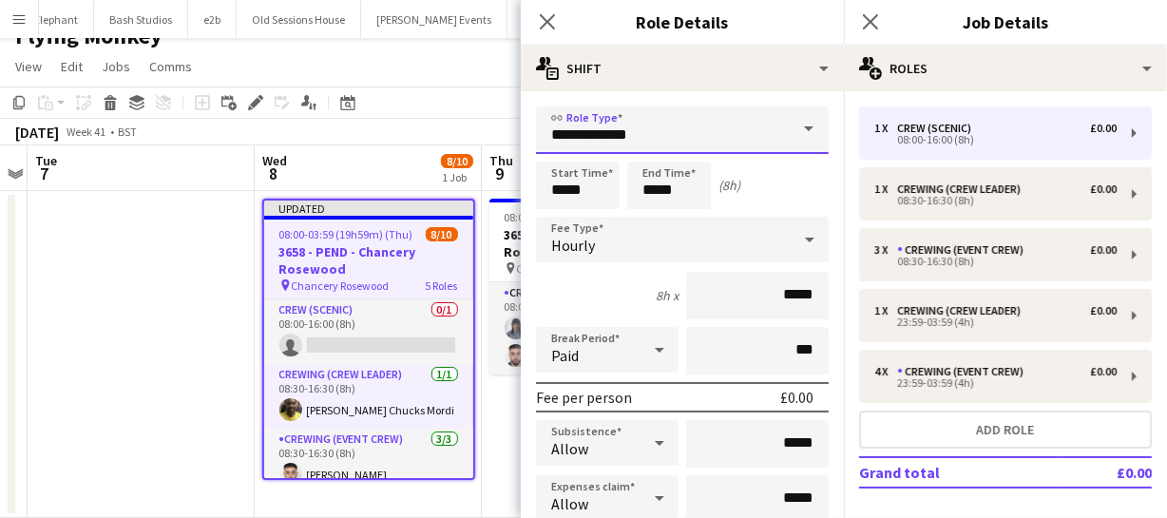
click at [720, 133] on input "**********" at bounding box center [682, 130] width 293 height 48
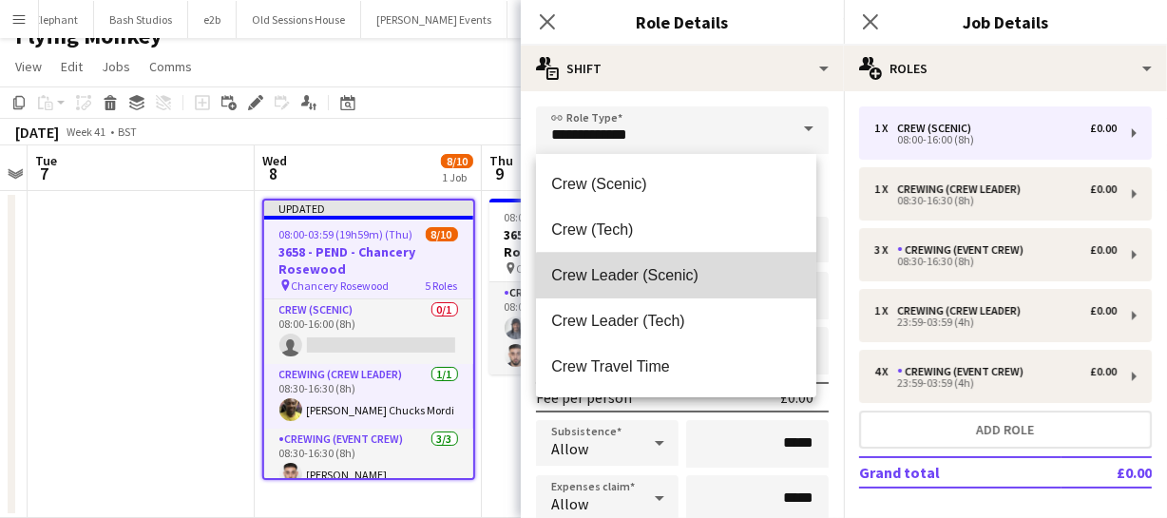
click at [681, 282] on span "Crew Leader (Scenic)" at bounding box center [675, 275] width 249 height 18
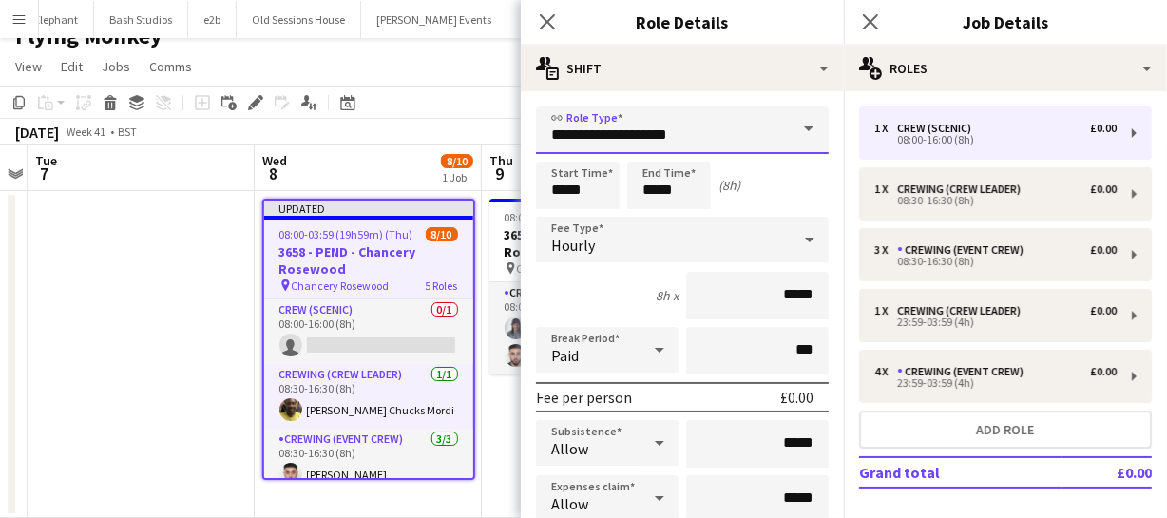
click at [689, 137] on input "**********" at bounding box center [682, 130] width 293 height 48
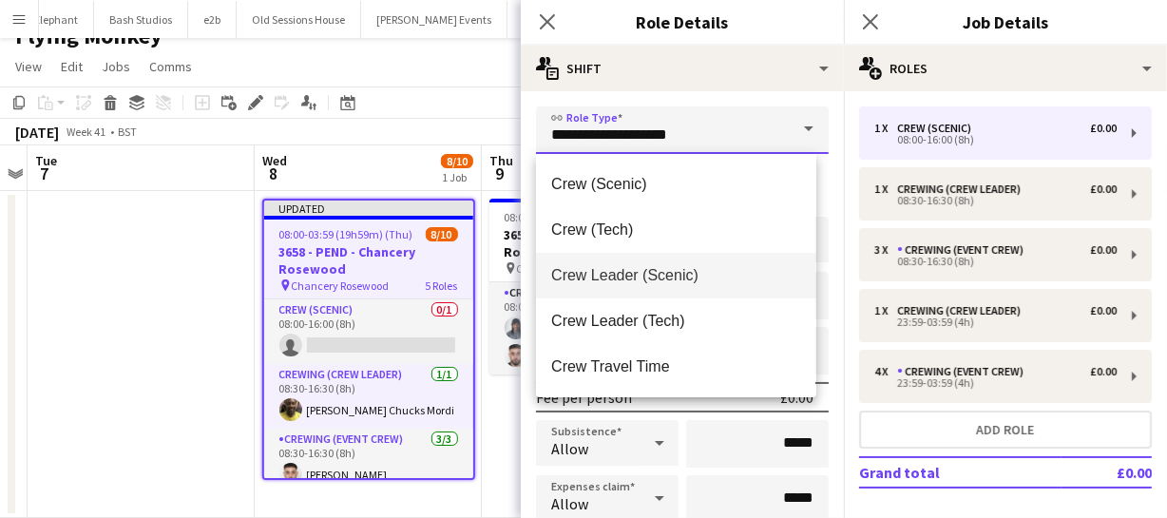
scroll to position [86, 0]
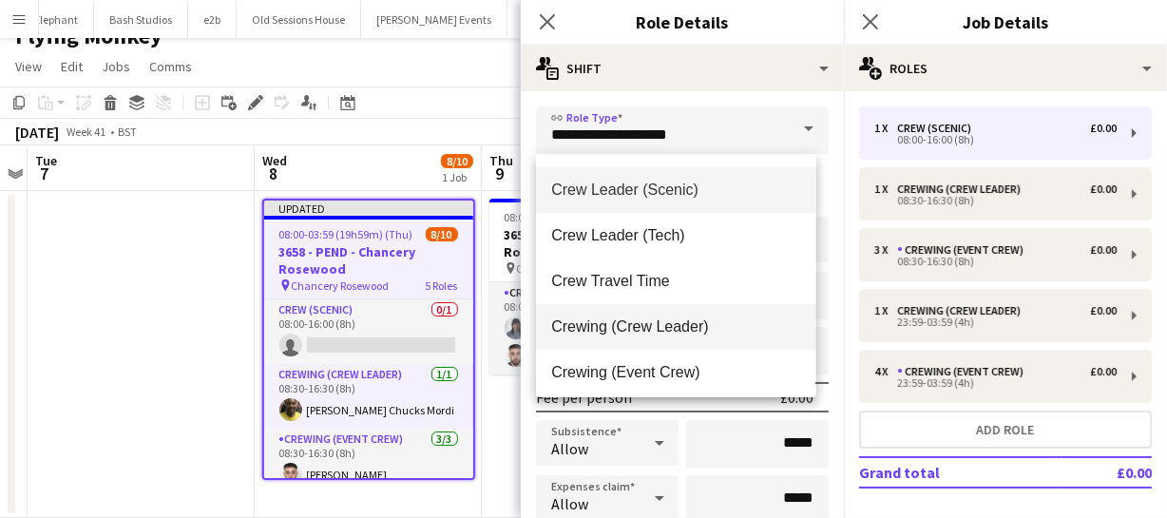
click at [685, 328] on span "Crewing (Crew Leader)" at bounding box center [675, 326] width 249 height 18
type input "**********"
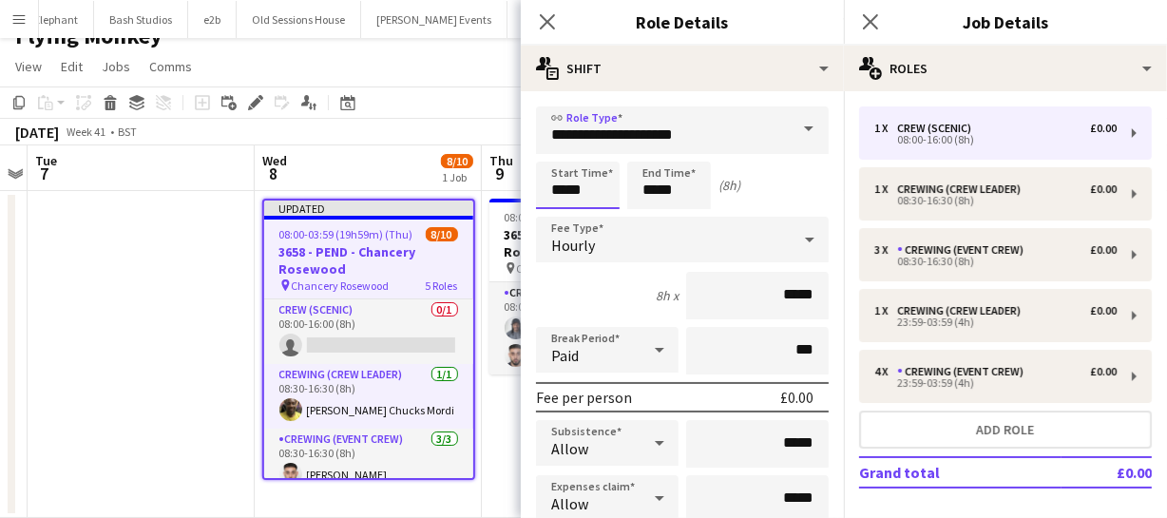
drag, startPoint x: 599, startPoint y: 187, endPoint x: 479, endPoint y: 188, distance: 119.8
click at [489, 189] on body "Menu Boards Boards Boards All jobs Status Workforce Workforce My Workforce Recr…" at bounding box center [583, 247] width 1167 height 542
type input "*****"
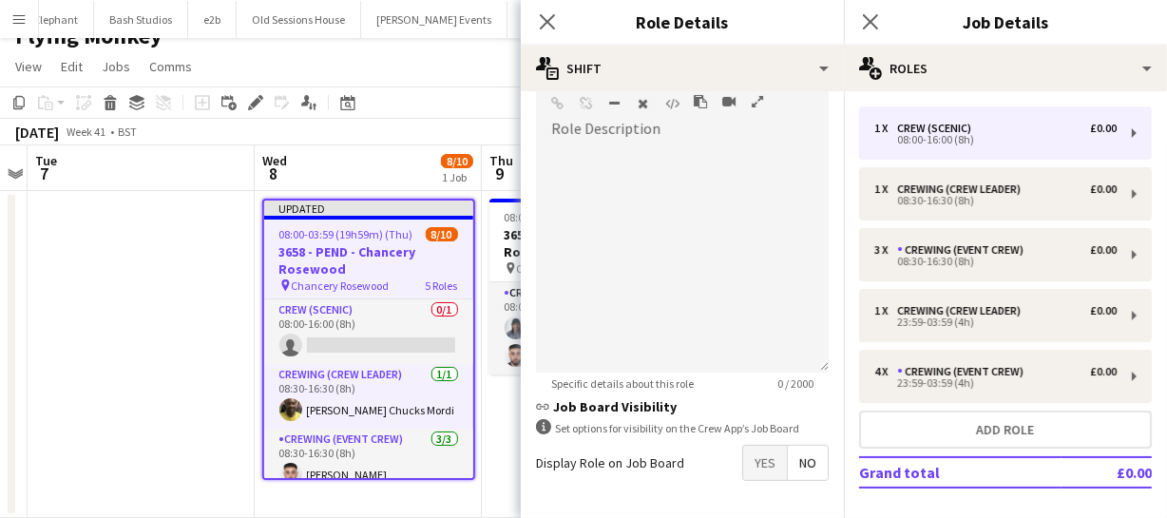
scroll to position [605, 0]
type input "*****"
click at [542, 20] on icon "Close pop-in" at bounding box center [547, 21] width 18 height 18
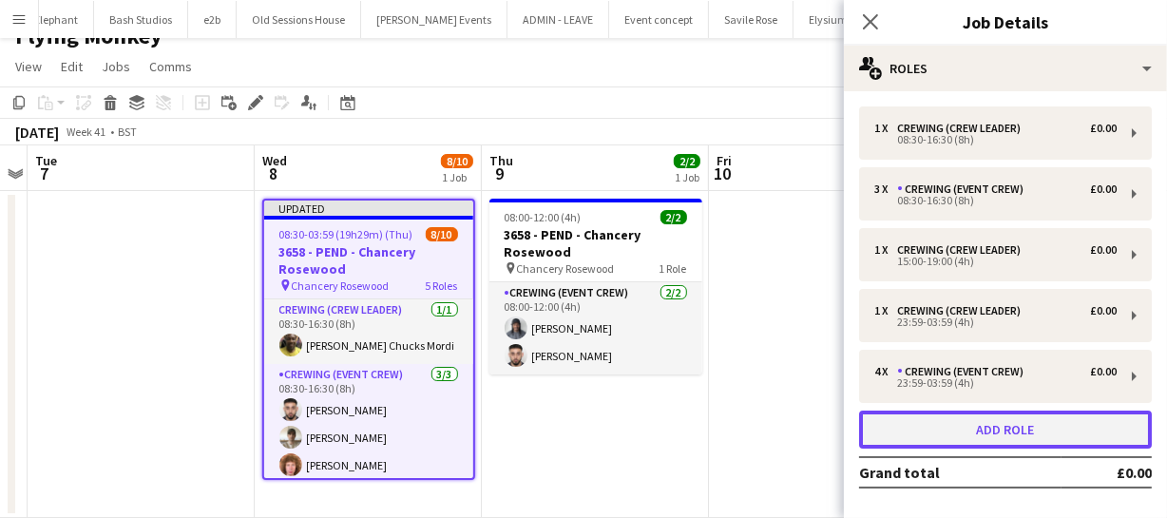
click at [979, 419] on button "Add role" at bounding box center [1005, 430] width 293 height 38
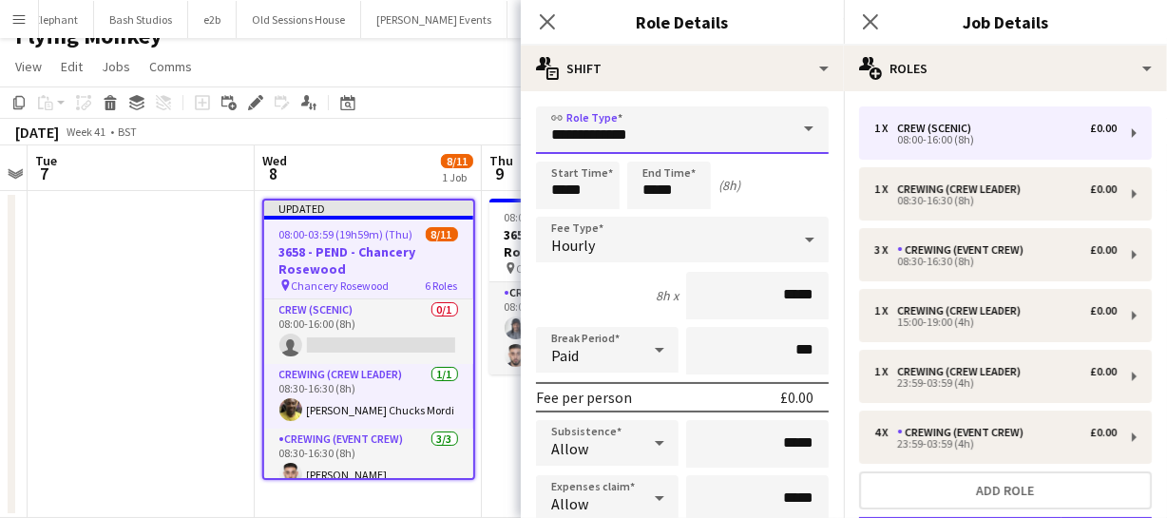
click at [637, 140] on input "**********" at bounding box center [682, 130] width 293 height 48
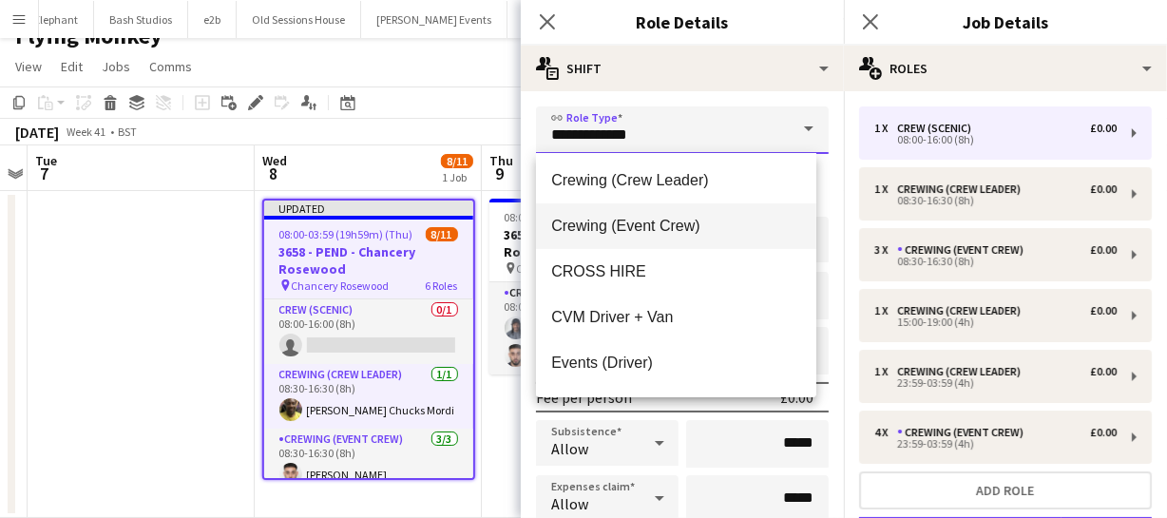
scroll to position [259, 0]
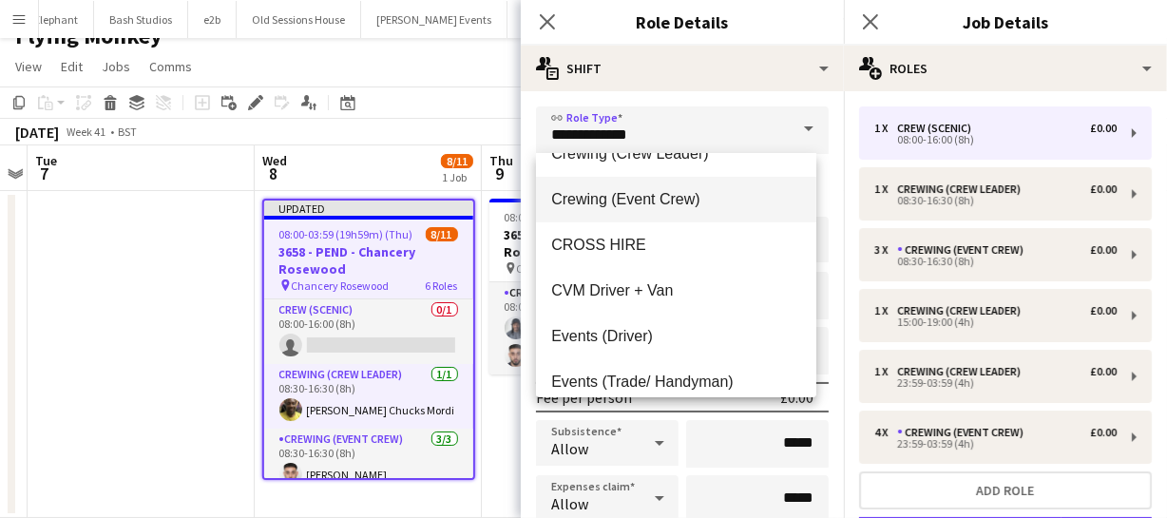
click at [644, 204] on span "Crewing (Event Crew)" at bounding box center [675, 199] width 249 height 18
type input "**********"
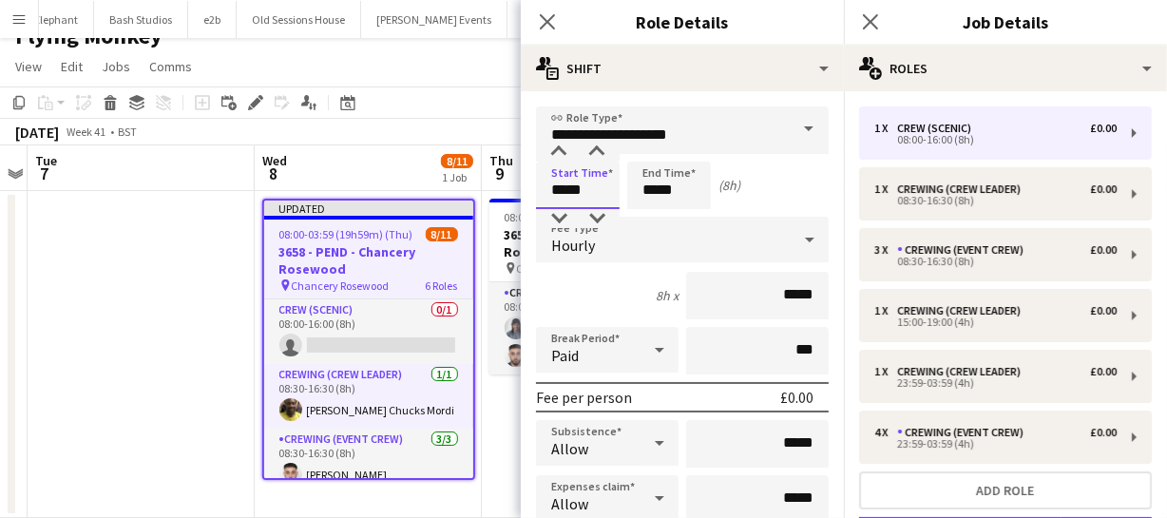
drag, startPoint x: 586, startPoint y: 191, endPoint x: 451, endPoint y: 193, distance: 135.9
click at [442, 194] on body "Menu Boards Boards Boards All jobs Status Workforce Workforce My Workforce Recr…" at bounding box center [583, 247] width 1167 height 542
type input "*****"
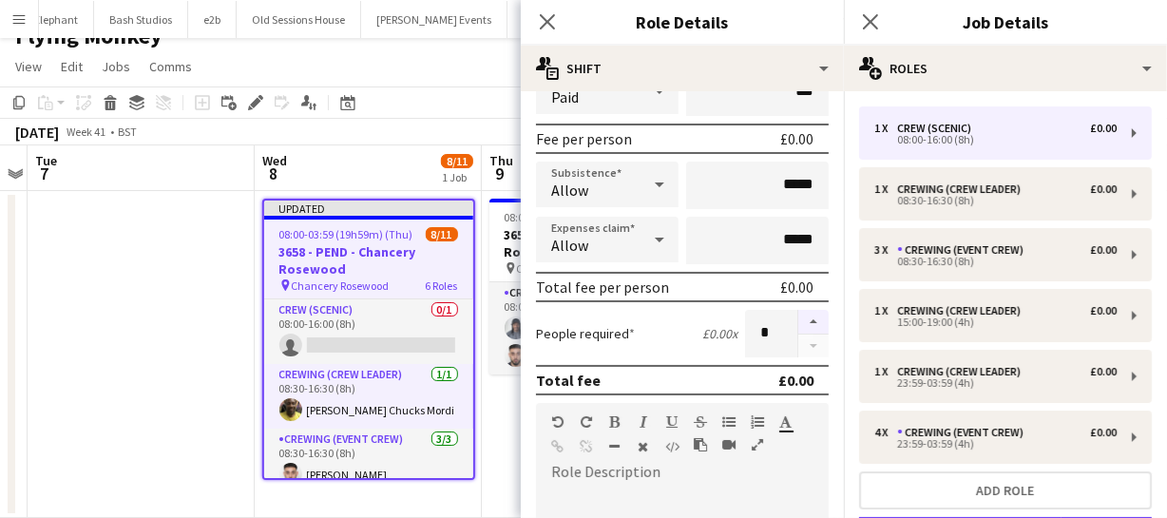
type input "*****"
click at [798, 320] on button "button" at bounding box center [813, 322] width 30 height 25
type input "*"
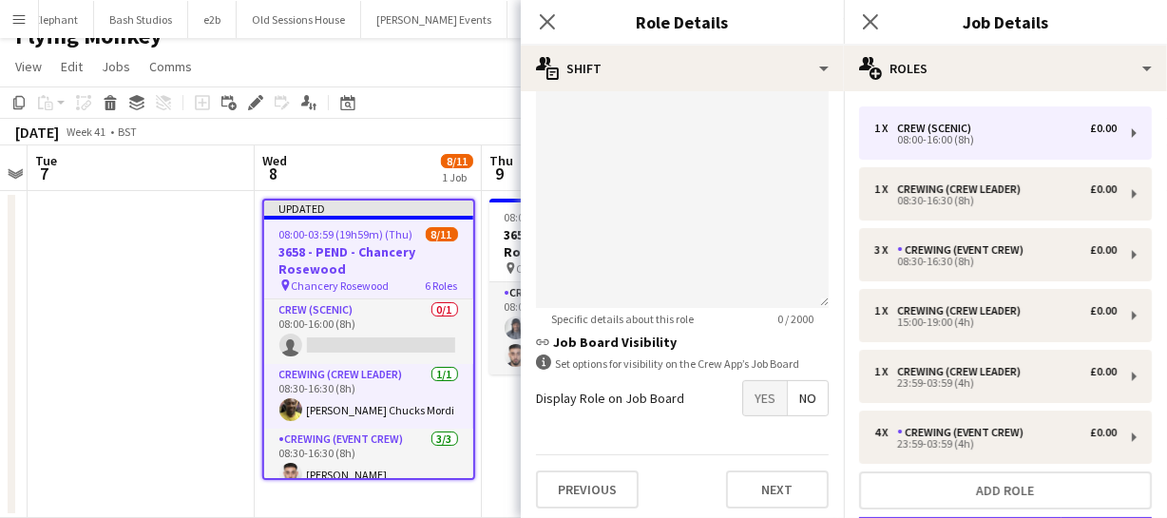
scroll to position [671, 0]
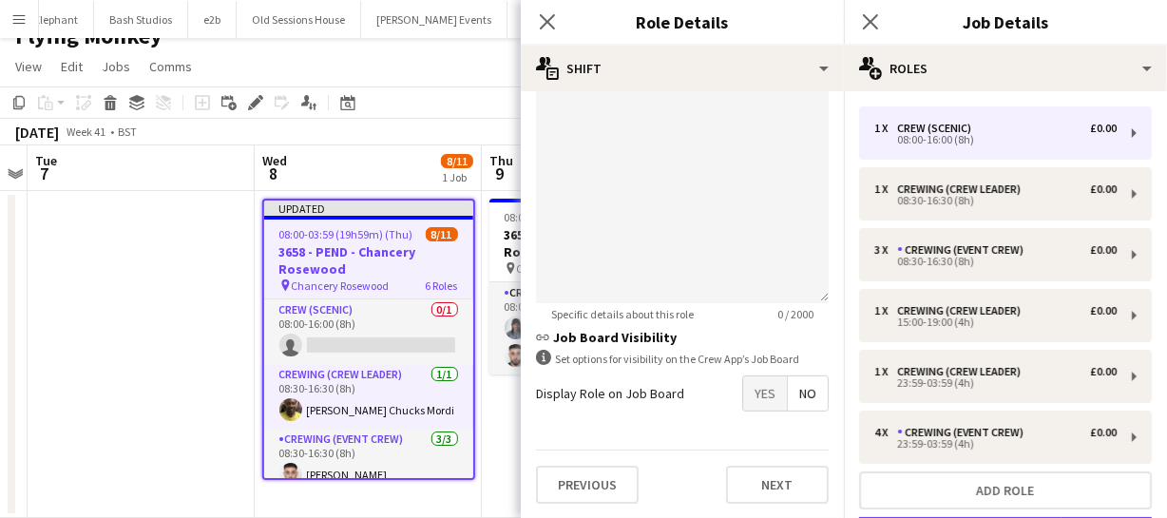
click at [748, 399] on span "Yes" at bounding box center [765, 393] width 44 height 34
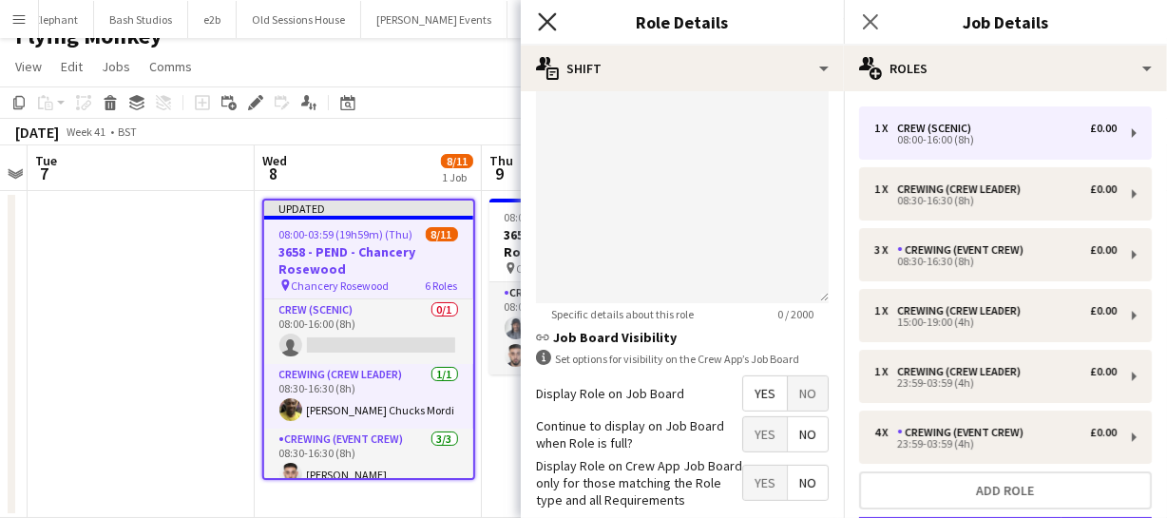
click at [546, 28] on icon "Close pop-in" at bounding box center [547, 21] width 18 height 18
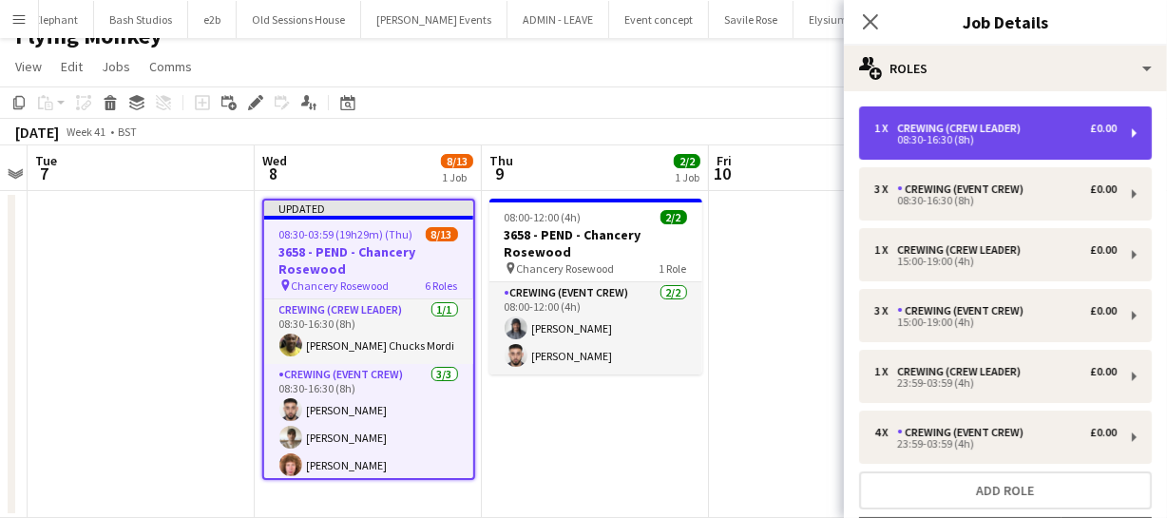
click at [936, 140] on div "08:30-16:30 (8h)" at bounding box center [995, 140] width 242 height 10
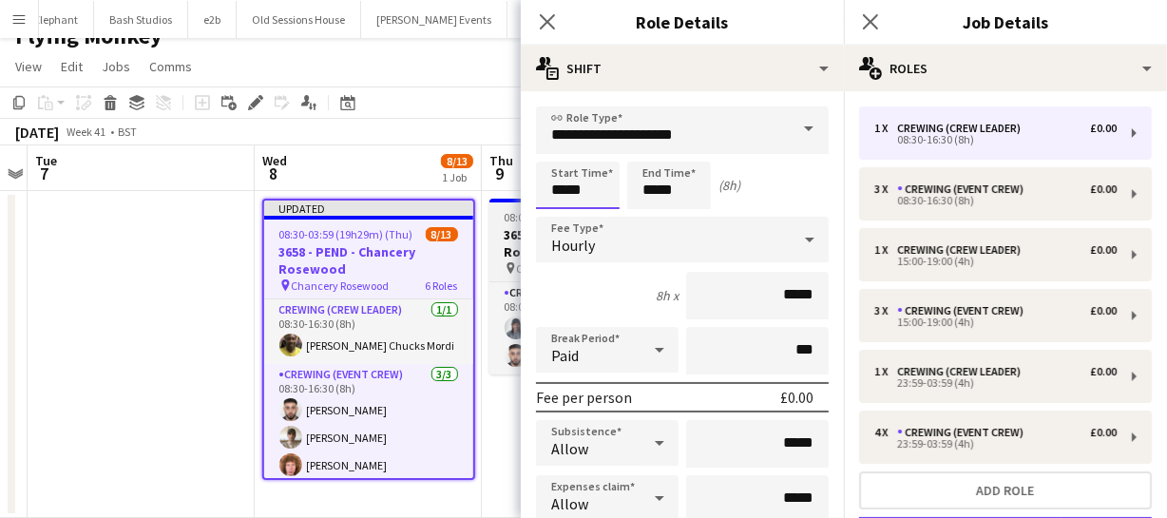
drag, startPoint x: 604, startPoint y: 192, endPoint x: 504, endPoint y: 202, distance: 100.3
type input "*****"
click at [542, 19] on icon "Close pop-in" at bounding box center [547, 21] width 18 height 18
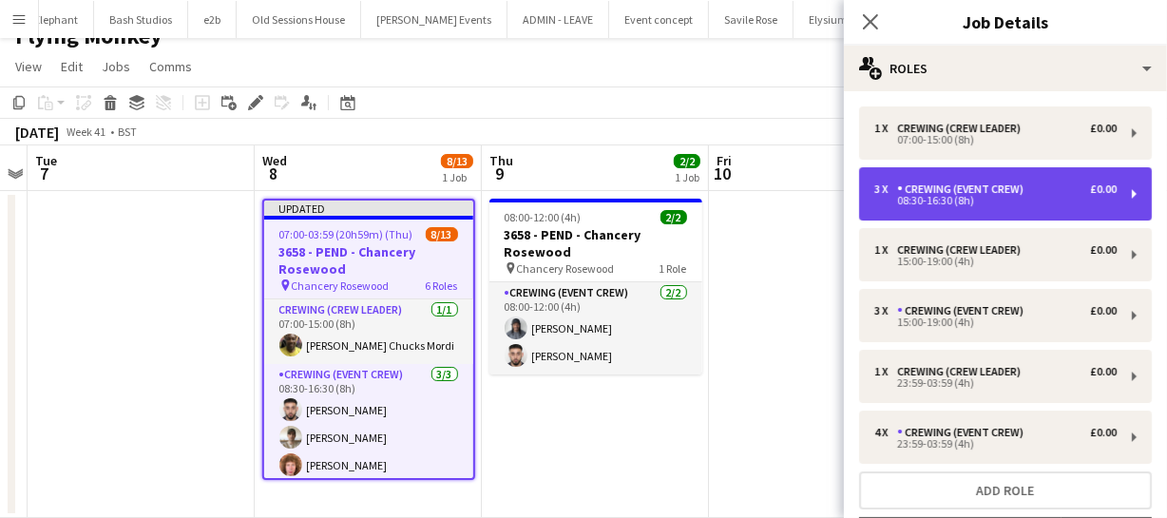
click at [902, 179] on div "3 x Crewing (Event Crew) £0.00 08:30-16:30 (8h)" at bounding box center [1005, 193] width 293 height 53
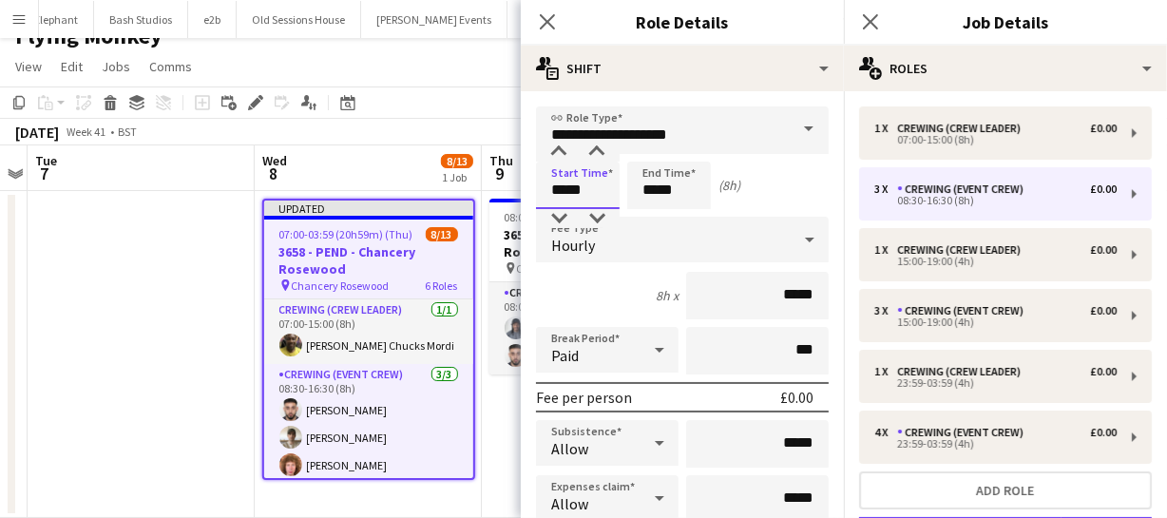
drag, startPoint x: 600, startPoint y: 194, endPoint x: 470, endPoint y: 197, distance: 129.3
click at [481, 197] on body "Menu Boards Boards Boards All jobs Status Workforce Workforce My Workforce Recr…" at bounding box center [583, 247] width 1167 height 542
type input "*****"
click at [551, 22] on icon "Close pop-in" at bounding box center [547, 21] width 18 height 18
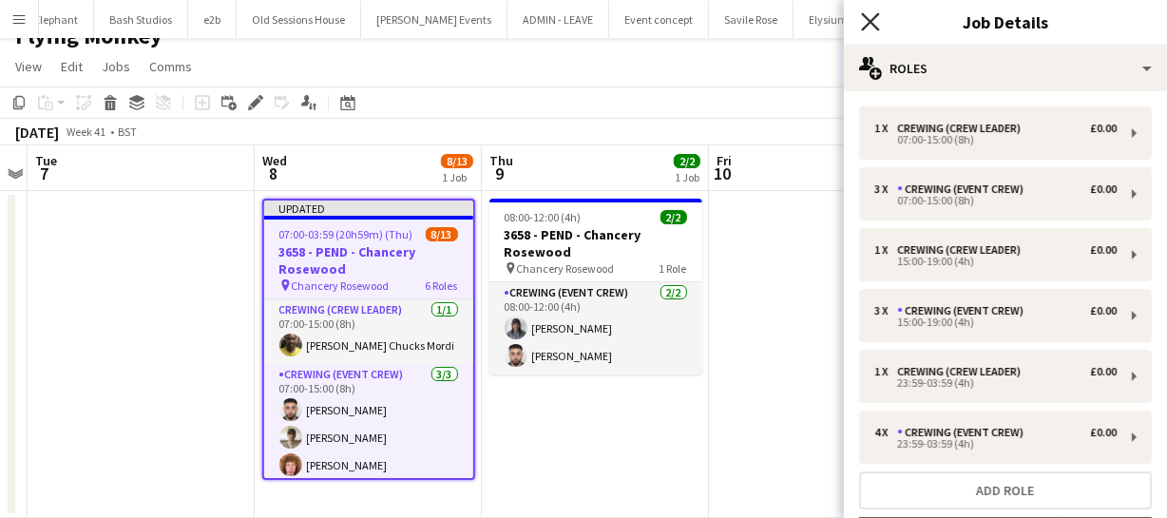
click at [875, 22] on icon "Close pop-in" at bounding box center [870, 21] width 18 height 18
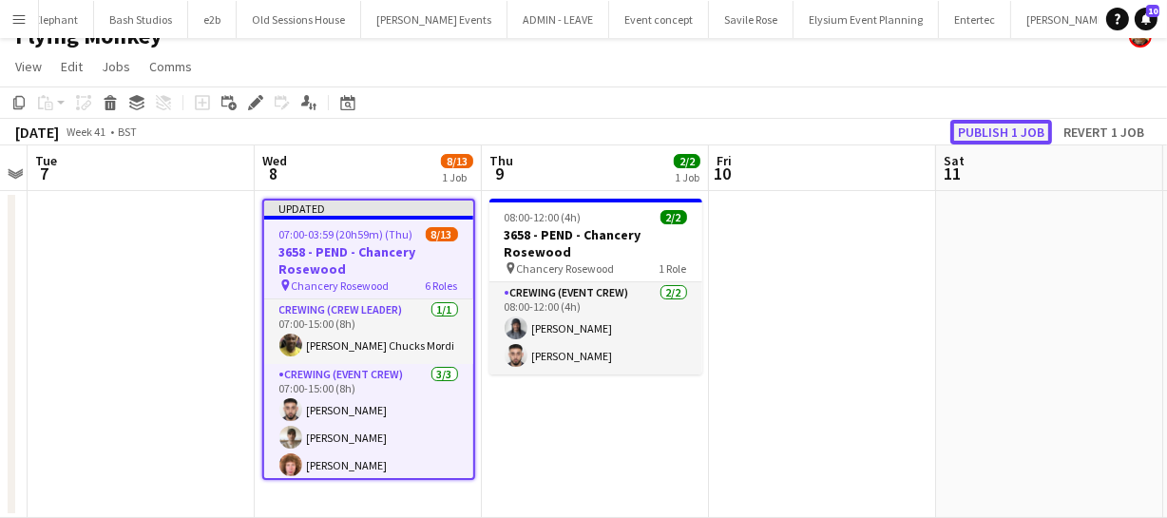
click at [978, 122] on button "Publish 1 job" at bounding box center [1002, 132] width 102 height 25
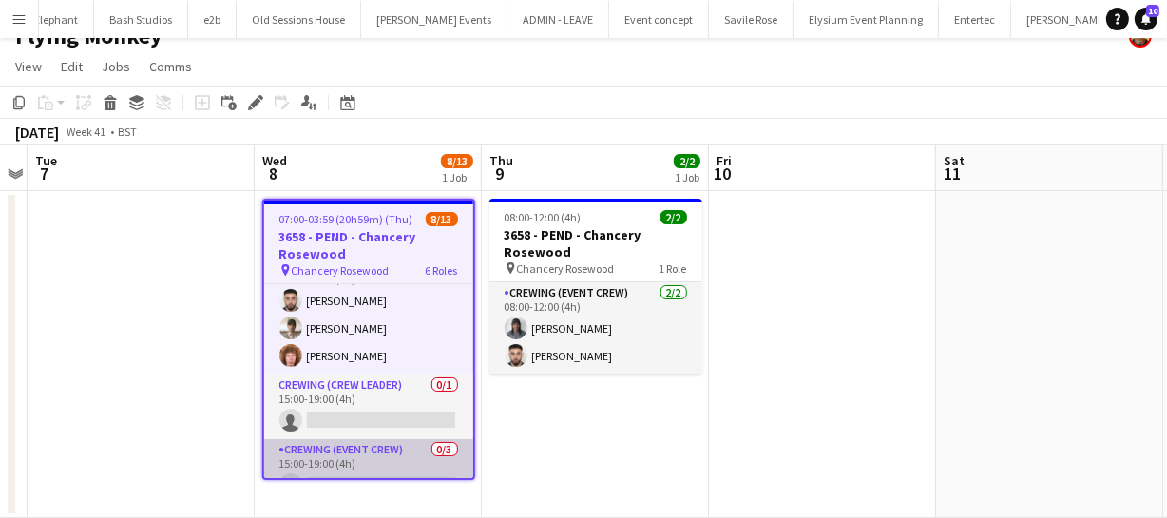
scroll to position [86, 0]
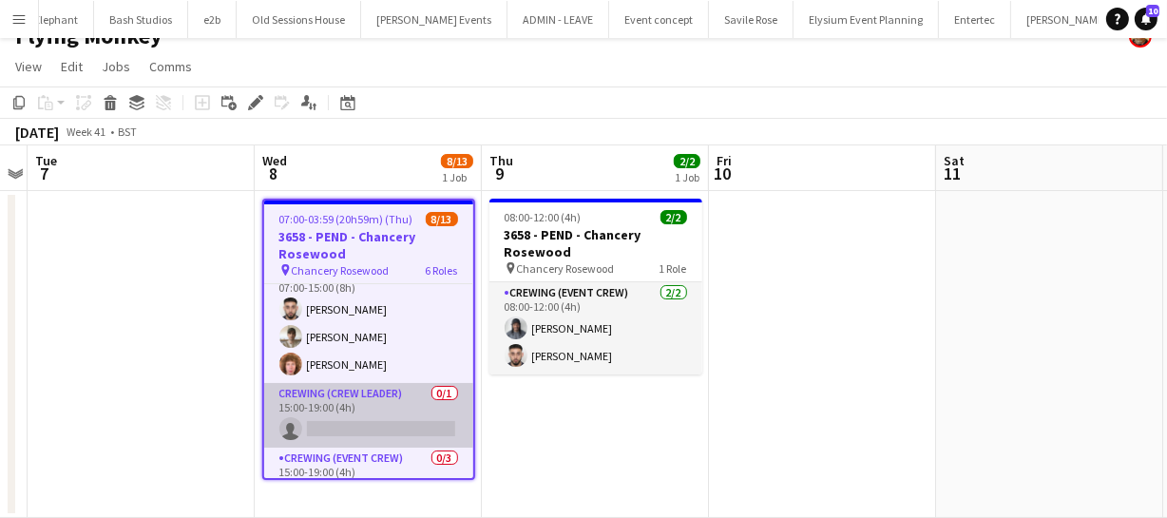
click at [339, 423] on app-card-role "Crewing (Crew Leader) 0/1 15:00-19:00 (4h) single-neutral-actions" at bounding box center [368, 415] width 209 height 65
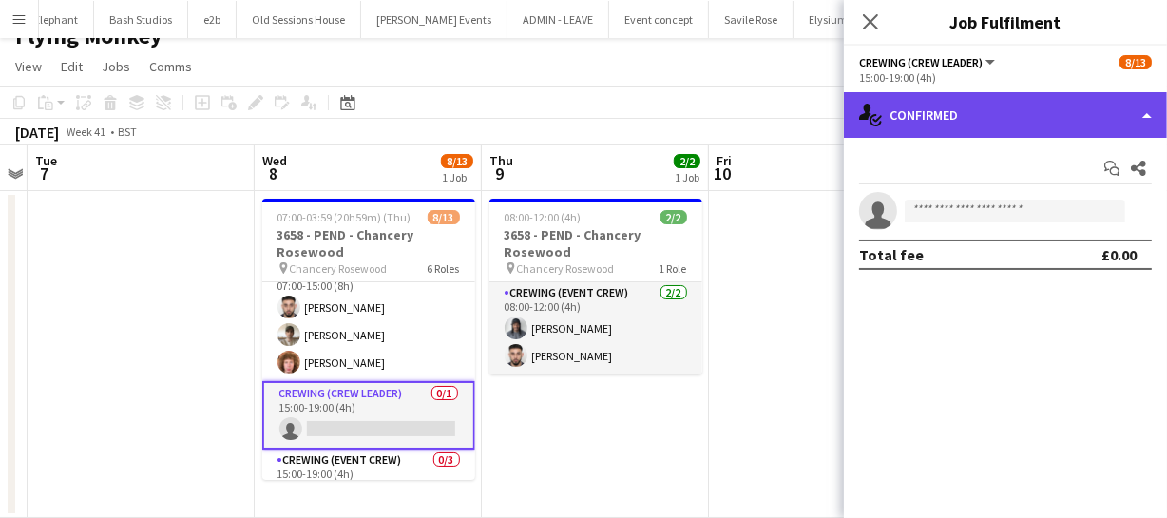
click at [992, 115] on div "single-neutral-actions-check-2 Confirmed" at bounding box center [1005, 115] width 323 height 46
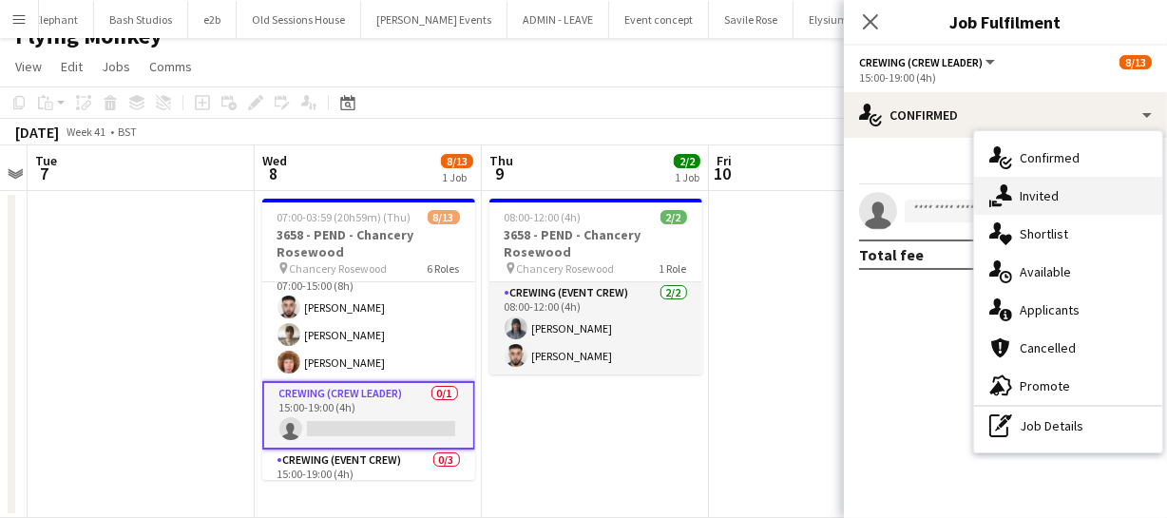
click at [1054, 208] on div "single-neutral-actions-share-1 Invited" at bounding box center [1068, 196] width 188 height 38
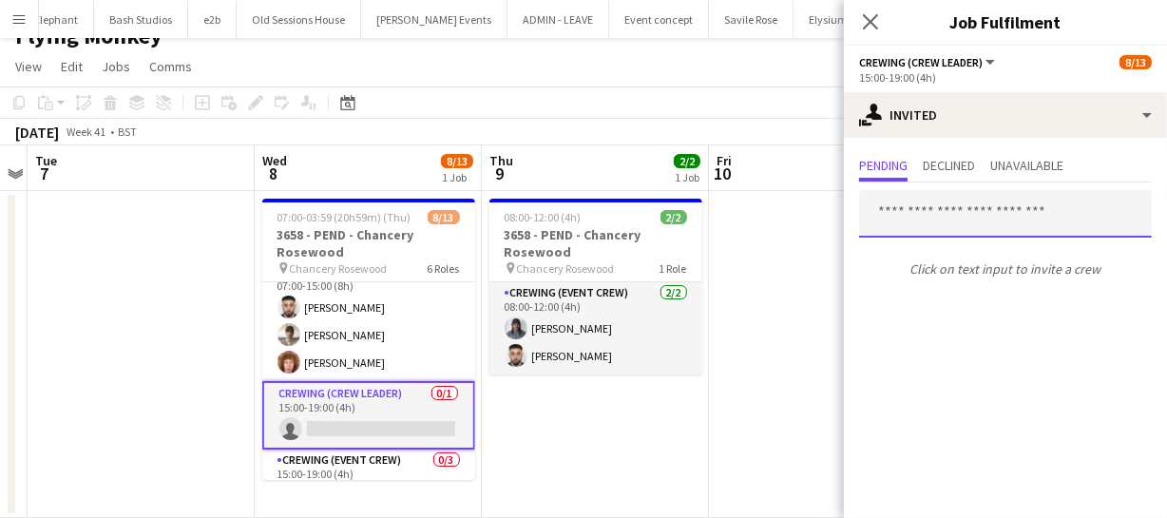
click at [967, 223] on input "text" at bounding box center [1005, 214] width 293 height 48
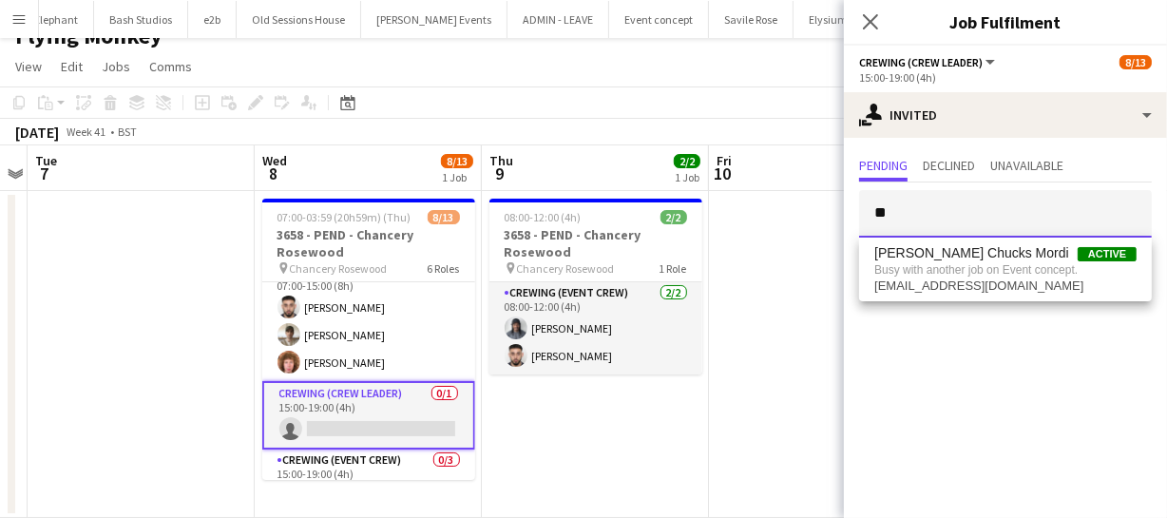
type input "*"
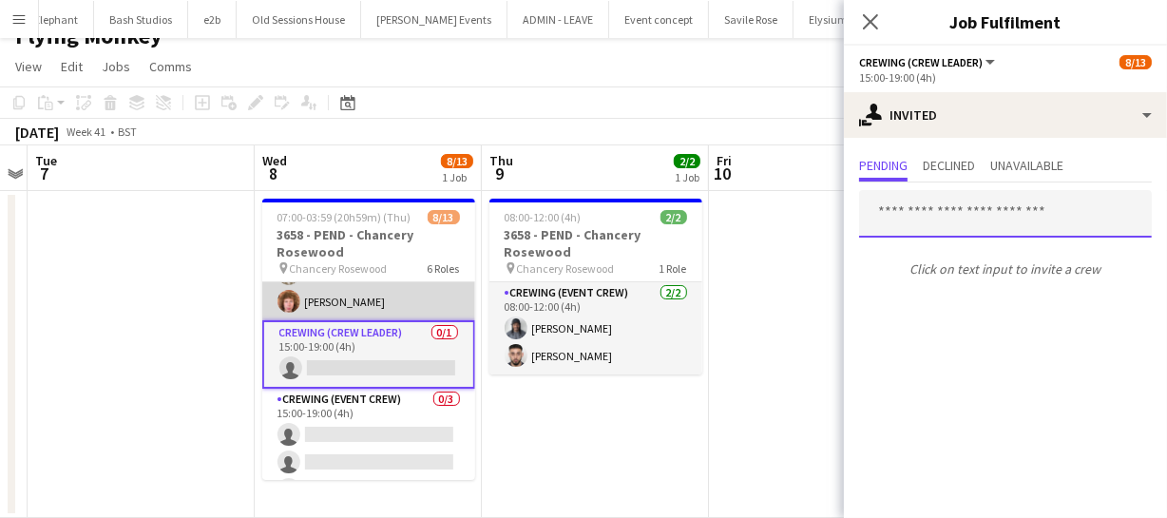
scroll to position [172, 0]
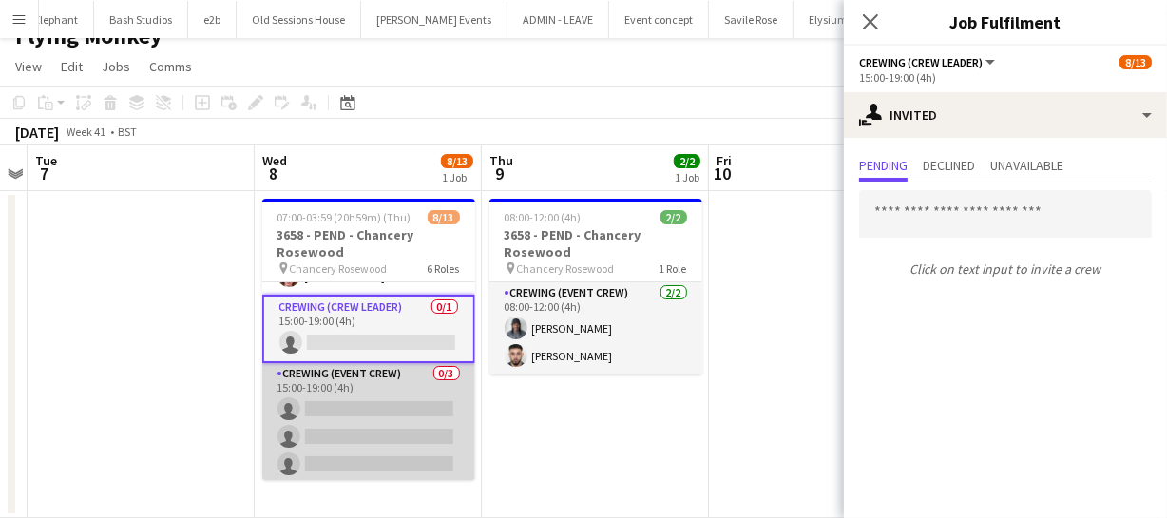
click at [355, 426] on app-card-role "Crewing (Event Crew) 0/3 15:00-19:00 (4h) single-neutral-actions single-neutral…" at bounding box center [368, 423] width 213 height 120
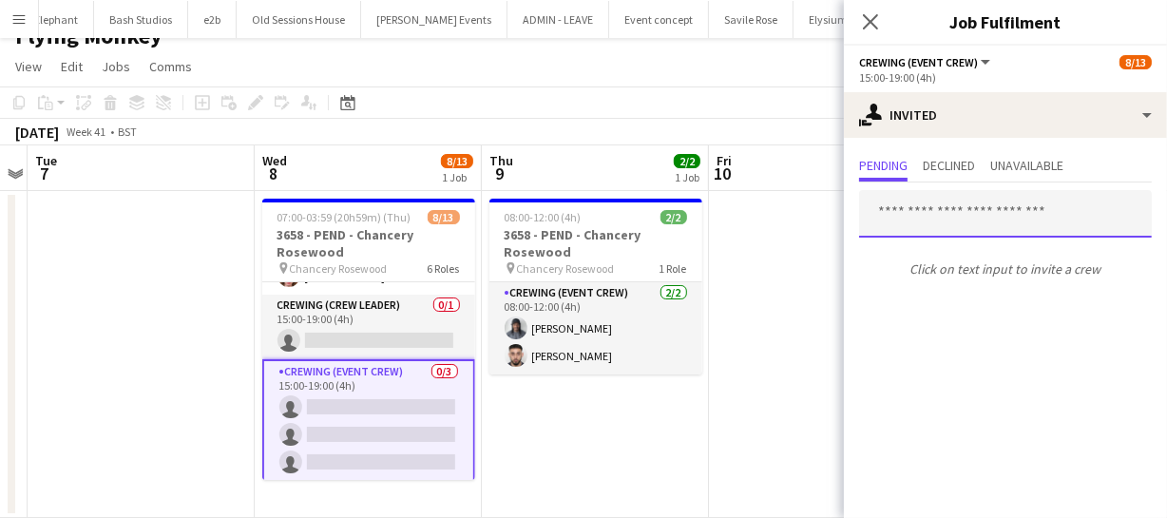
click at [897, 206] on input "text" at bounding box center [1005, 214] width 293 height 48
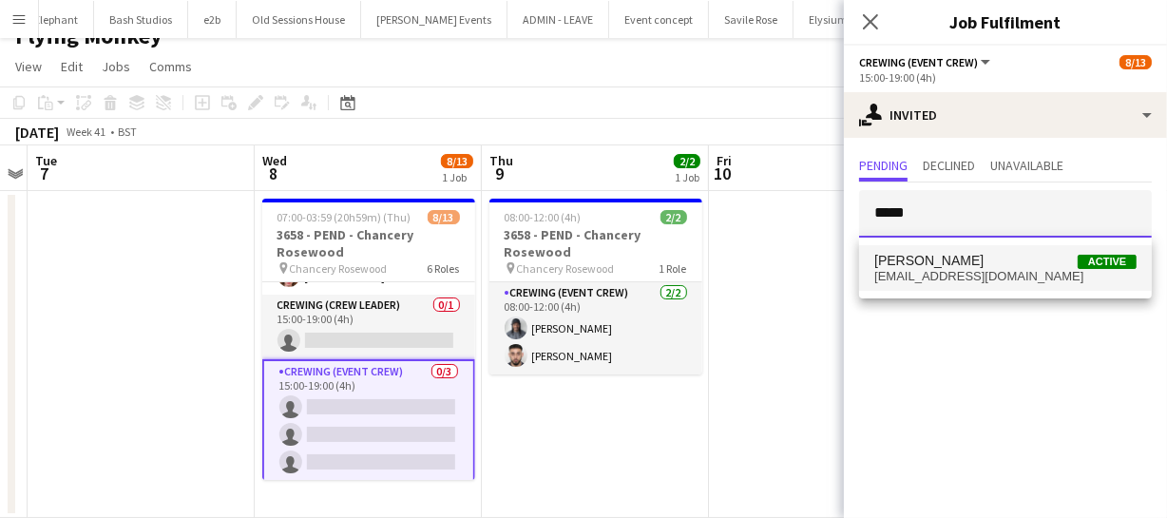
type input "*****"
click at [912, 261] on span "Caleb Caffoor" at bounding box center [928, 261] width 109 height 16
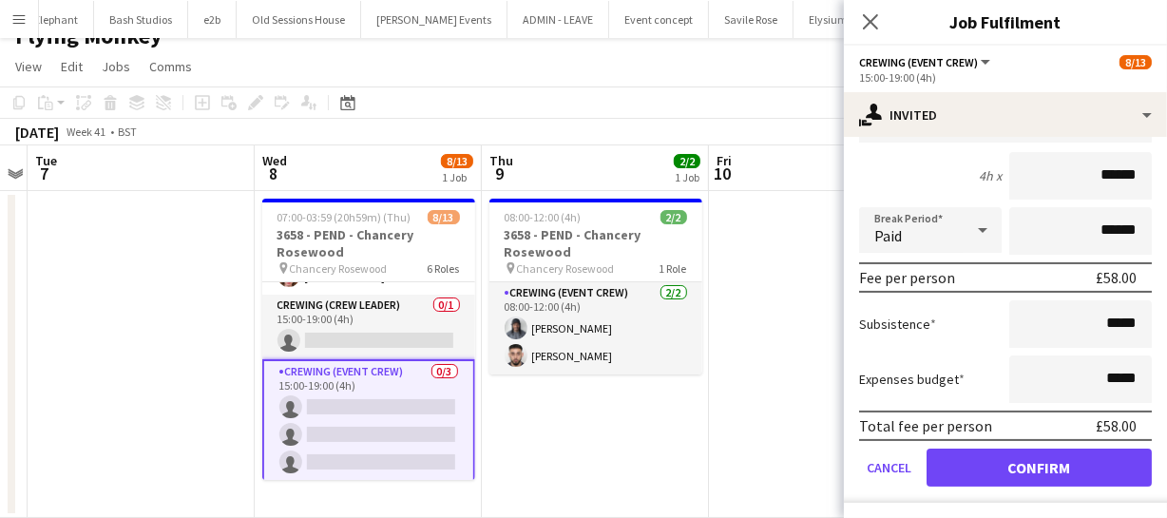
scroll to position [260, 0]
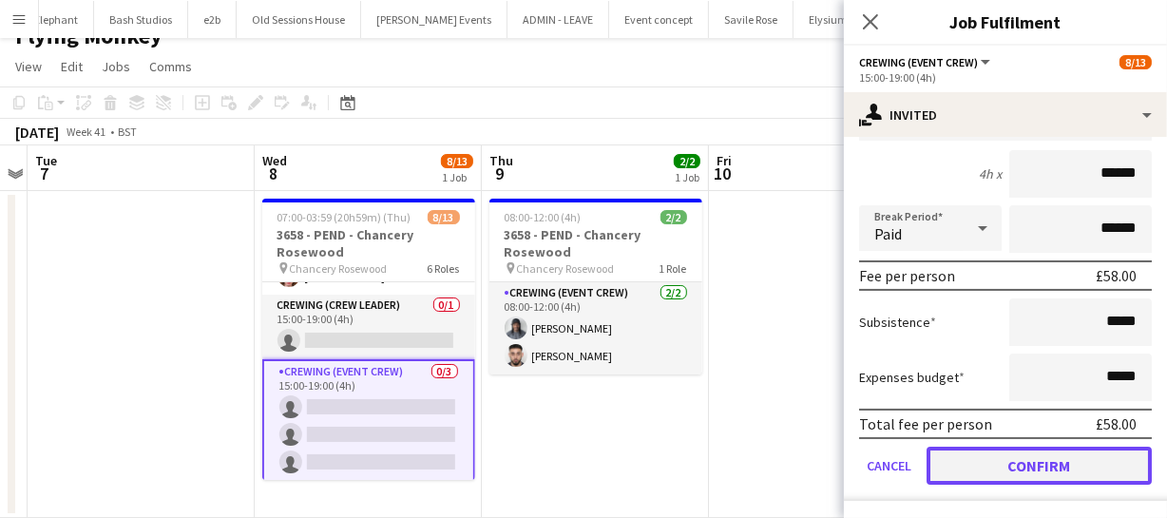
click at [1052, 466] on button "Confirm" at bounding box center [1039, 466] width 225 height 38
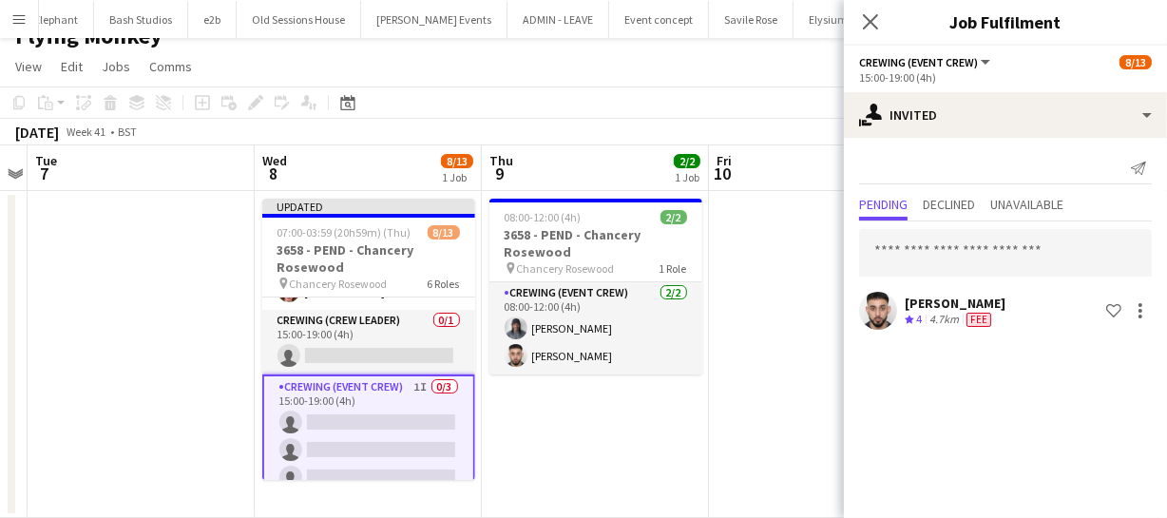
scroll to position [0, 0]
click at [958, 261] on input "text" at bounding box center [1005, 253] width 293 height 48
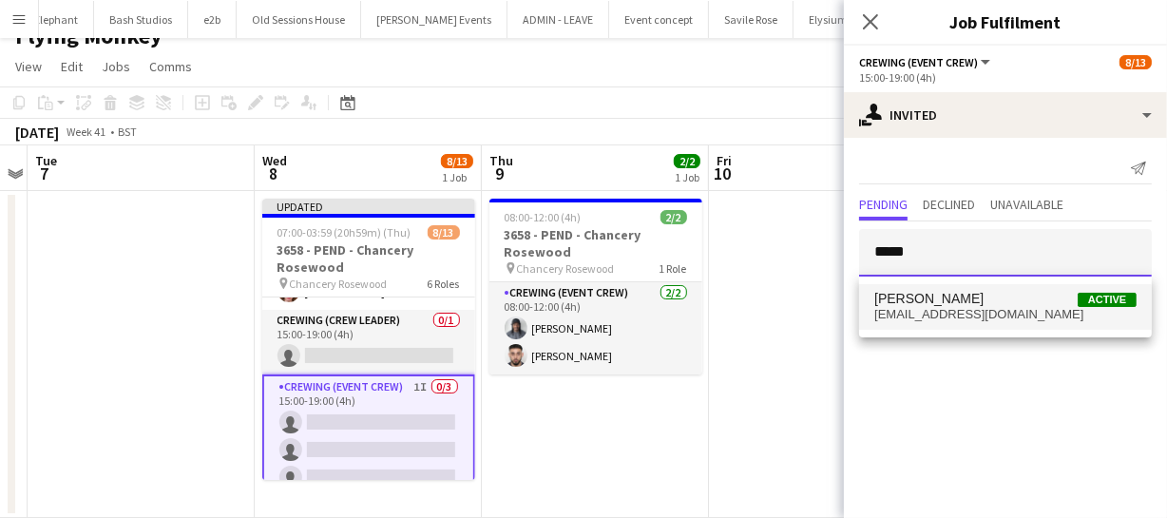
type input "*****"
click at [956, 298] on span "Nasos Apostolopoulos" at bounding box center [928, 299] width 109 height 16
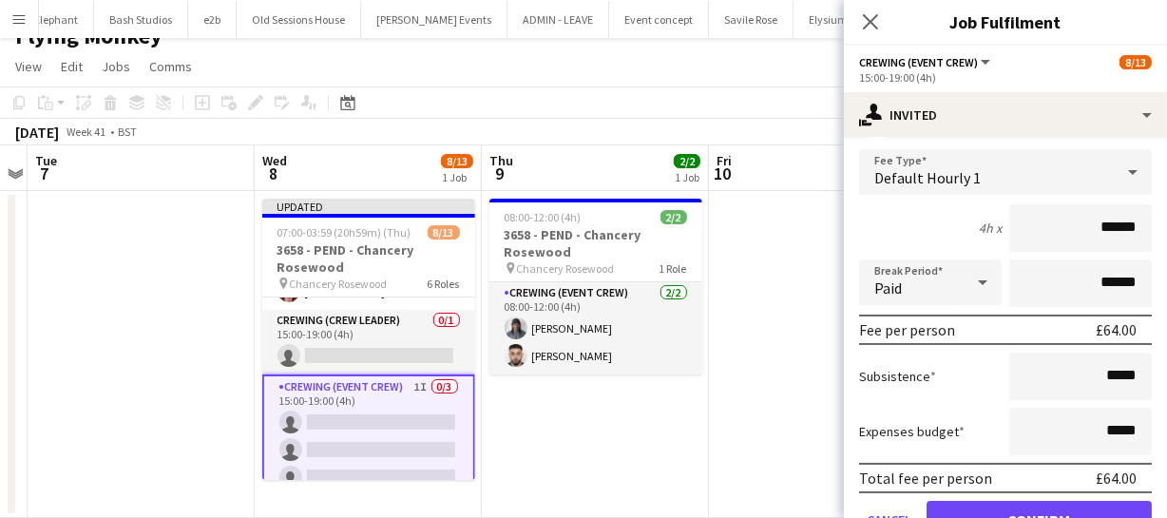
scroll to position [302, 0]
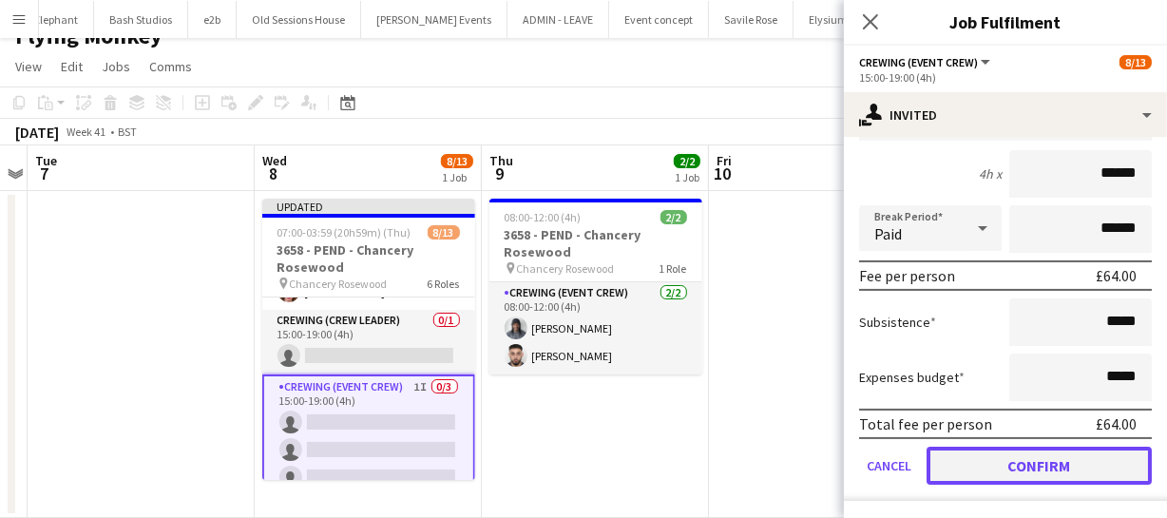
click at [1049, 463] on button "Confirm" at bounding box center [1039, 466] width 225 height 38
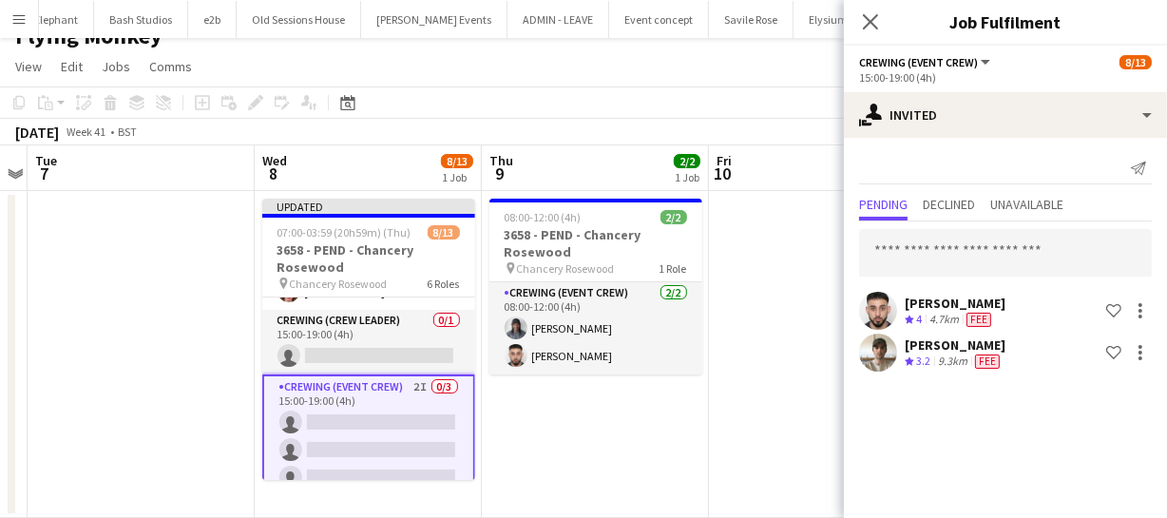
scroll to position [0, 0]
click at [926, 261] on input "text" at bounding box center [1005, 253] width 293 height 48
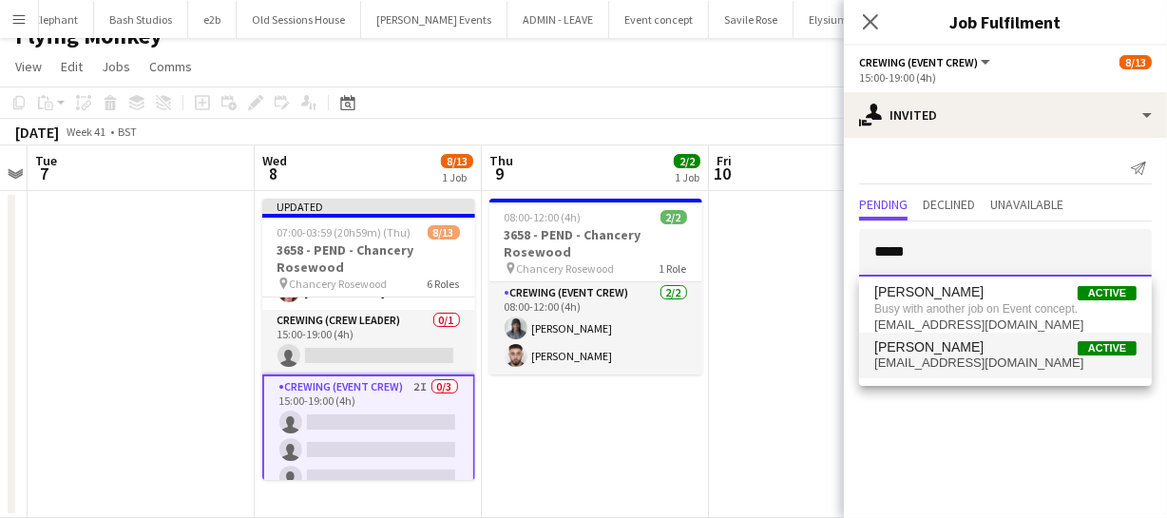
type input "*****"
click at [943, 344] on span "Alfie Williamson" at bounding box center [928, 347] width 109 height 16
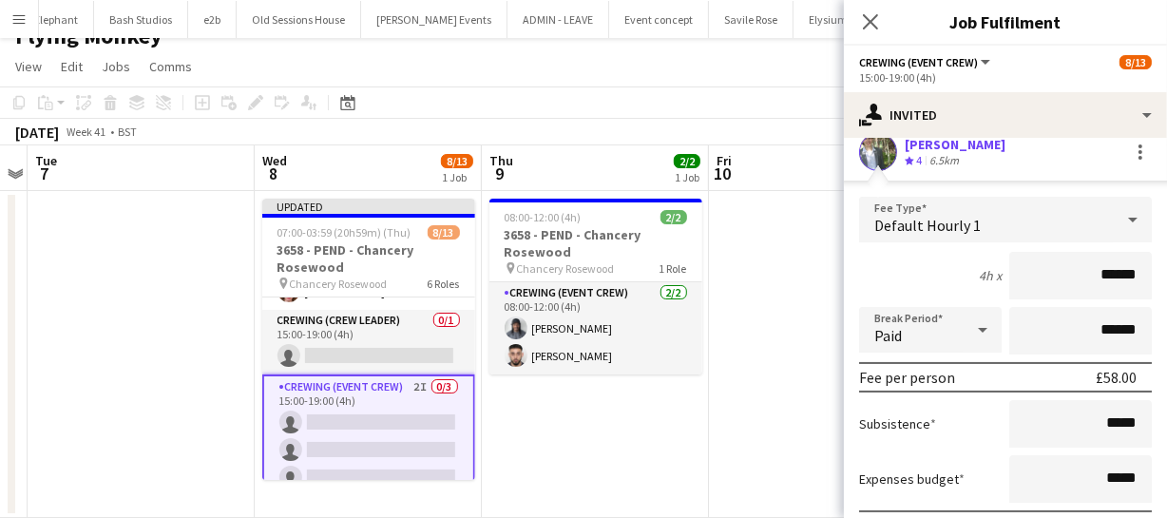
scroll to position [343, 0]
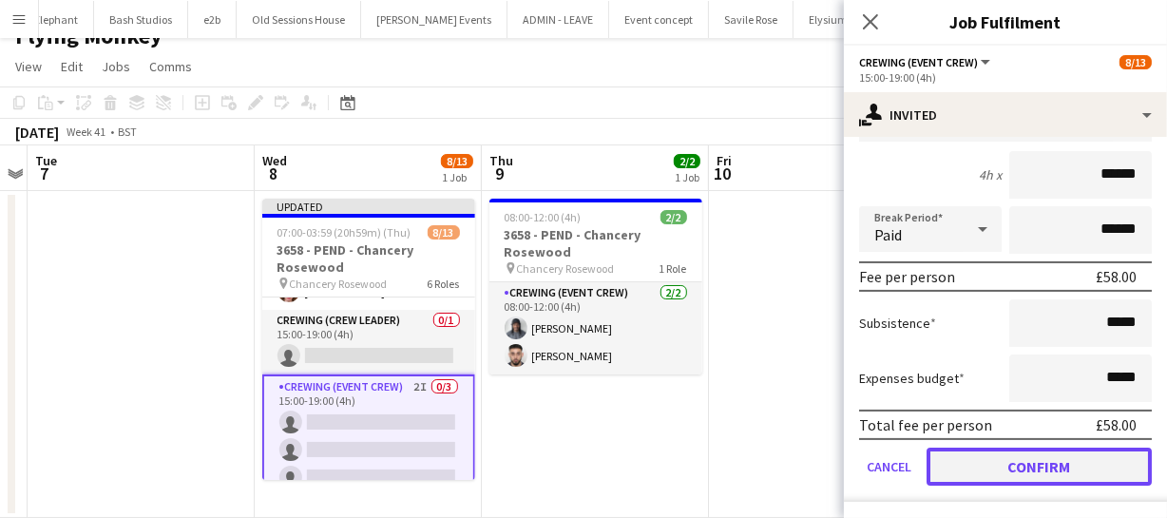
click at [1035, 464] on button "Confirm" at bounding box center [1039, 467] width 225 height 38
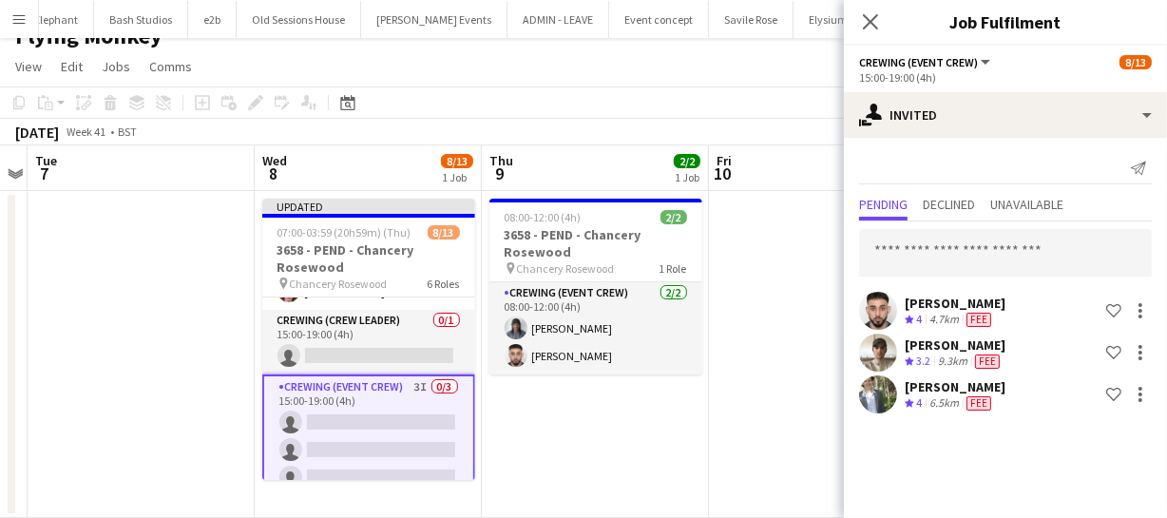
scroll to position [0, 0]
click at [875, 25] on icon "Close pop-in" at bounding box center [870, 21] width 18 height 18
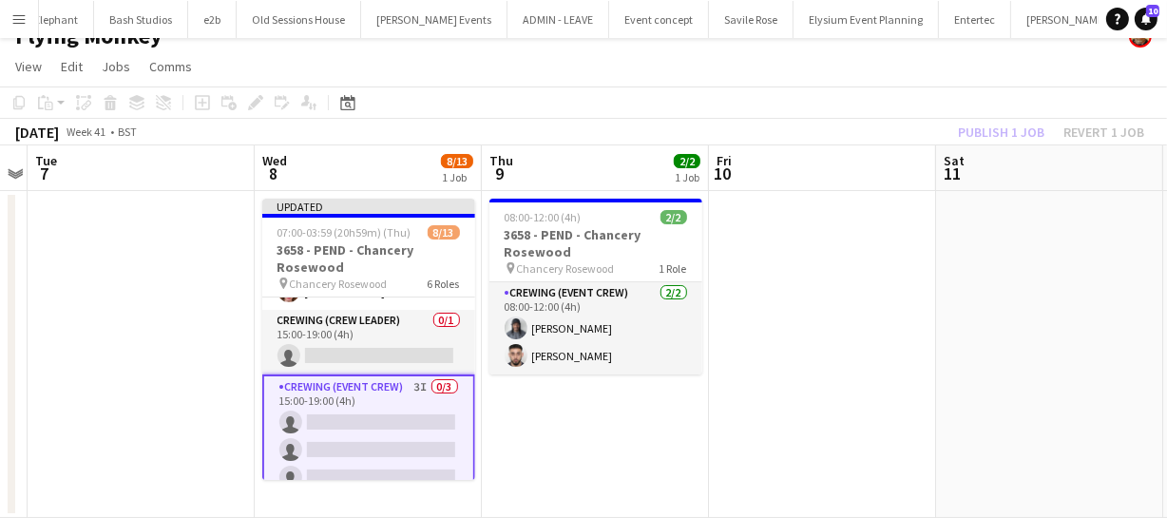
click at [979, 132] on div "Publish 1 job Revert 1 job" at bounding box center [1051, 132] width 232 height 25
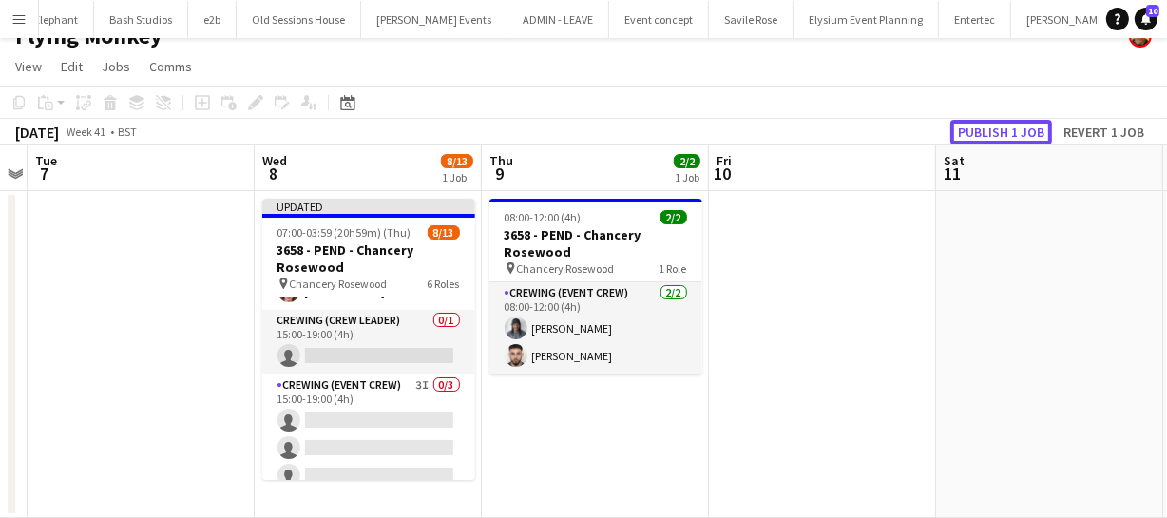
click at [979, 132] on button "Publish 1 job" at bounding box center [1002, 132] width 102 height 25
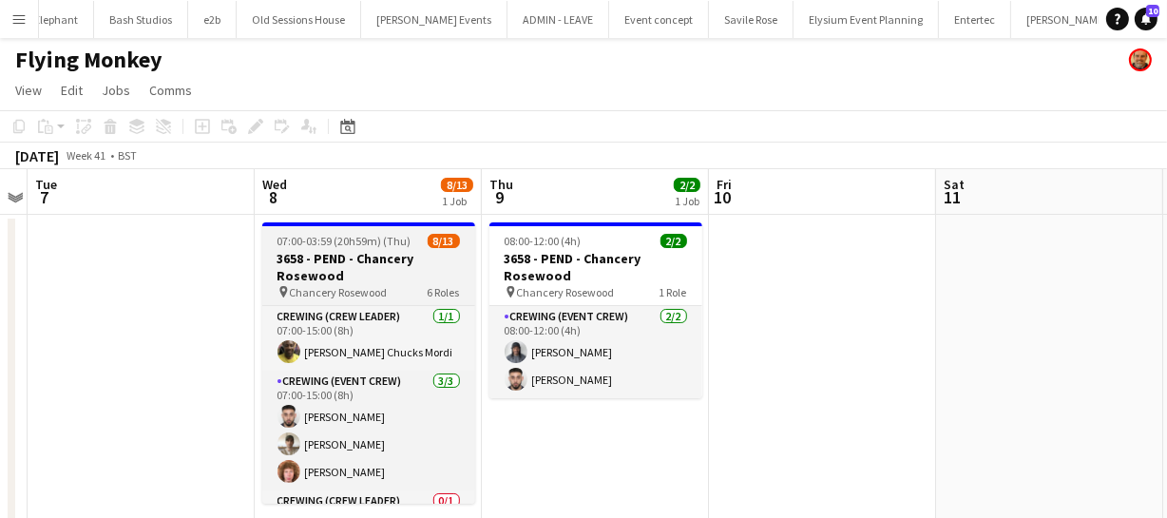
click at [375, 266] on h3 "3658 - PEND - Chancery Rosewood" at bounding box center [368, 267] width 213 height 34
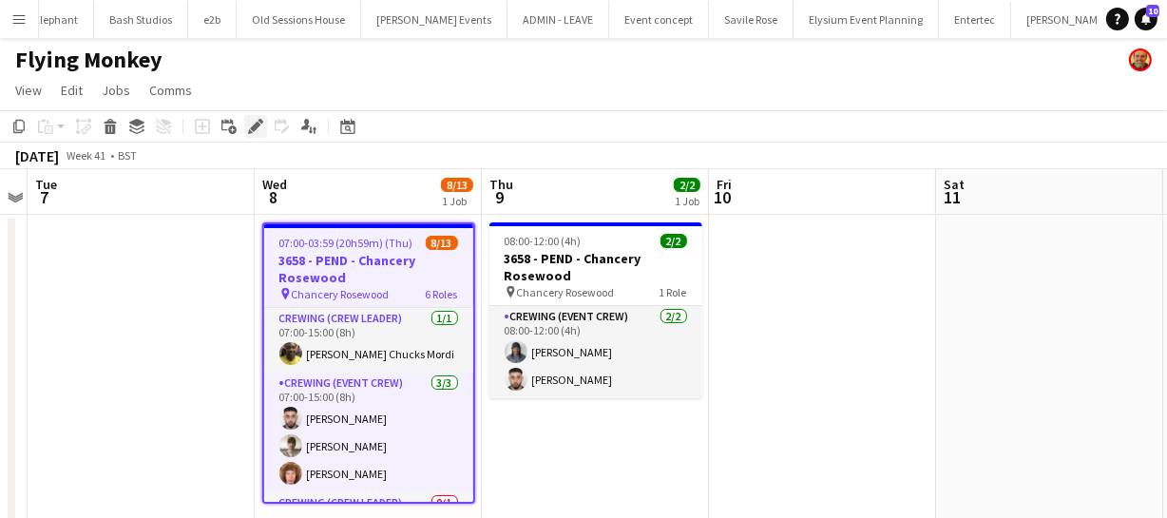
click at [254, 129] on icon at bounding box center [255, 127] width 10 height 10
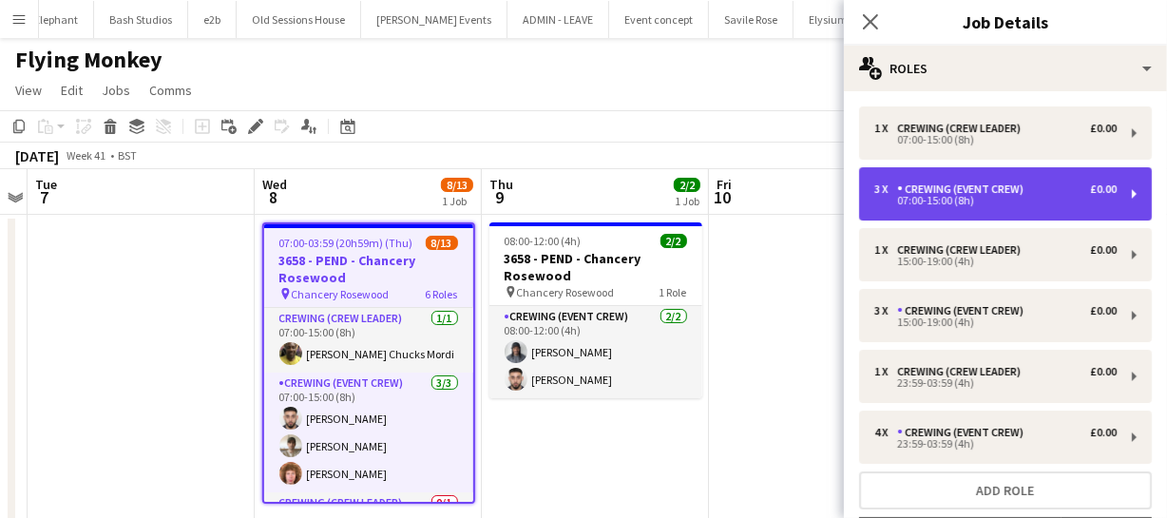
click at [940, 191] on div "Crewing (Event Crew)" at bounding box center [964, 188] width 134 height 13
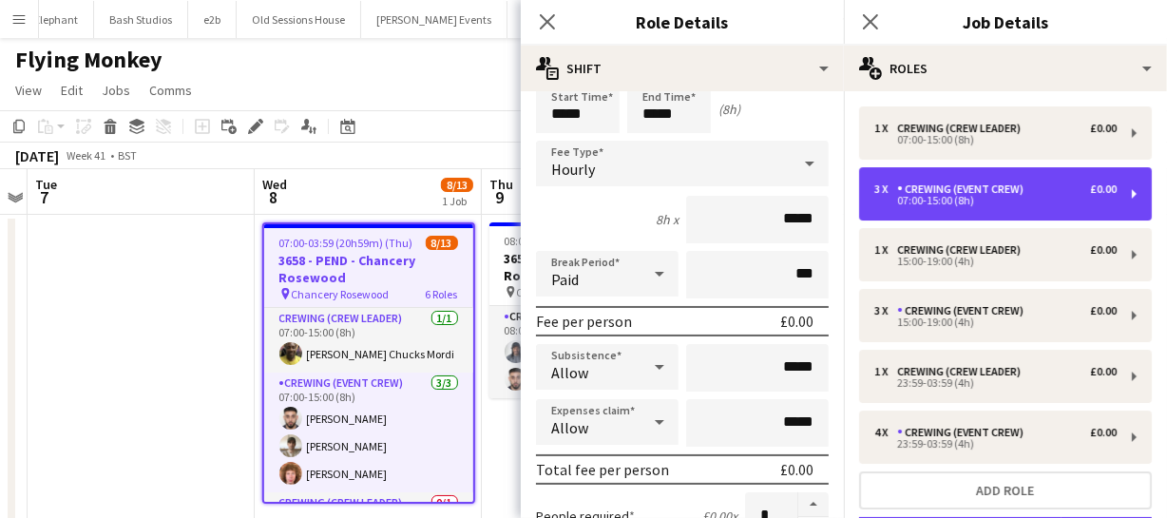
scroll to position [172, 0]
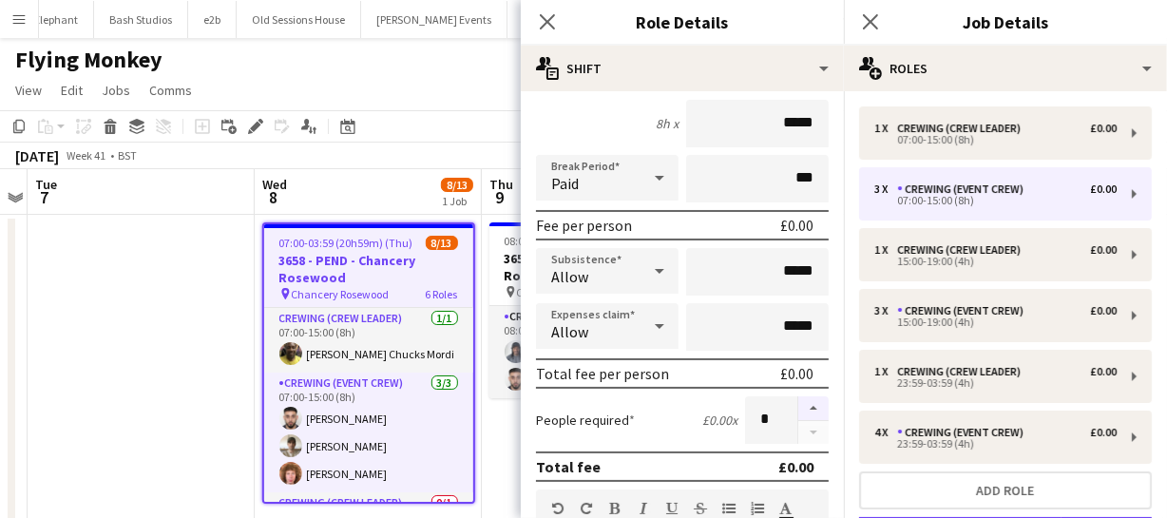
click at [798, 401] on button "button" at bounding box center [813, 408] width 30 height 25
type input "*"
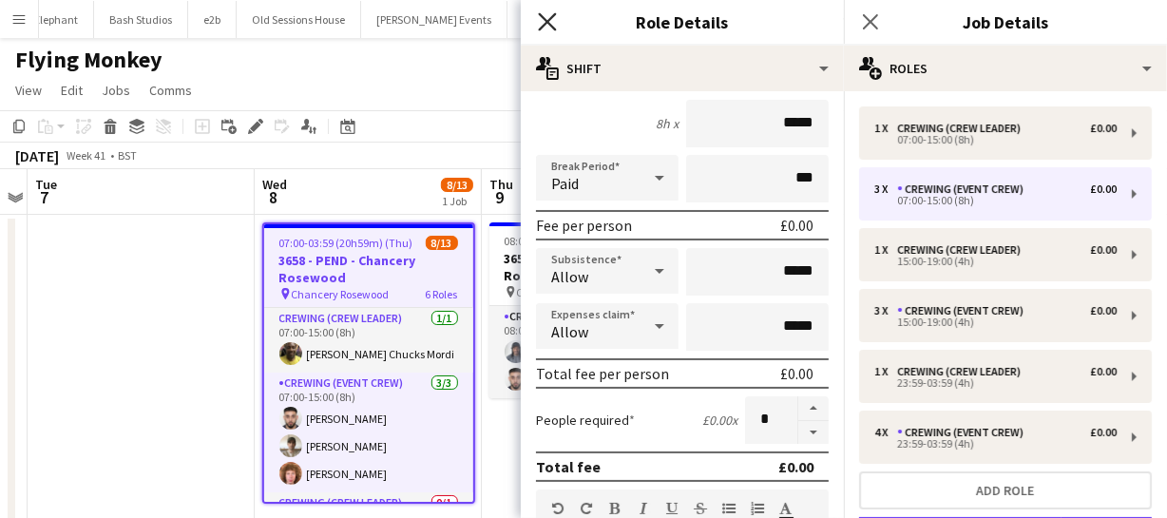
click at [551, 20] on icon "Close pop-in" at bounding box center [547, 21] width 18 height 18
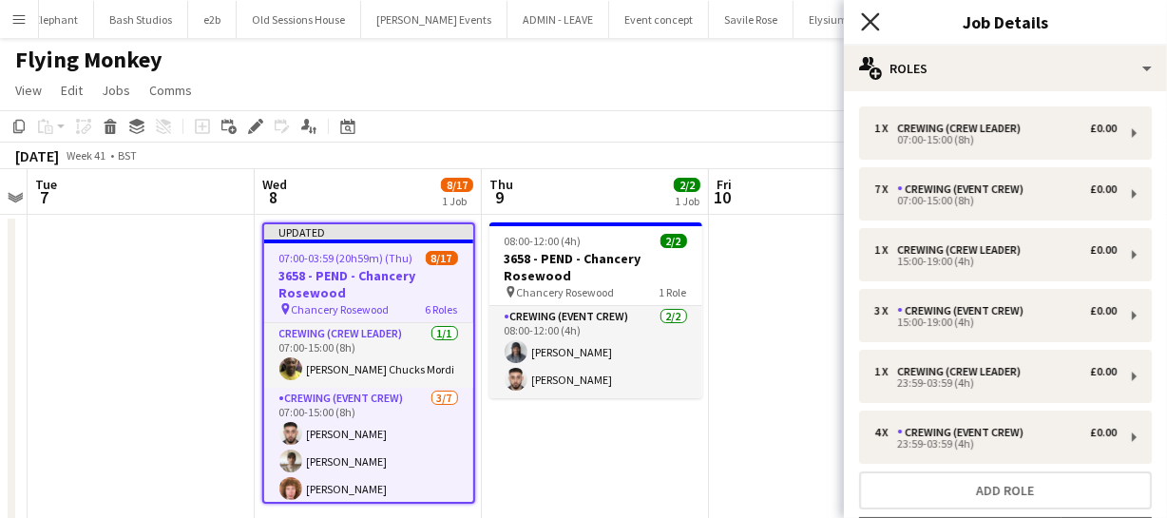
click at [874, 19] on icon at bounding box center [870, 21] width 18 height 18
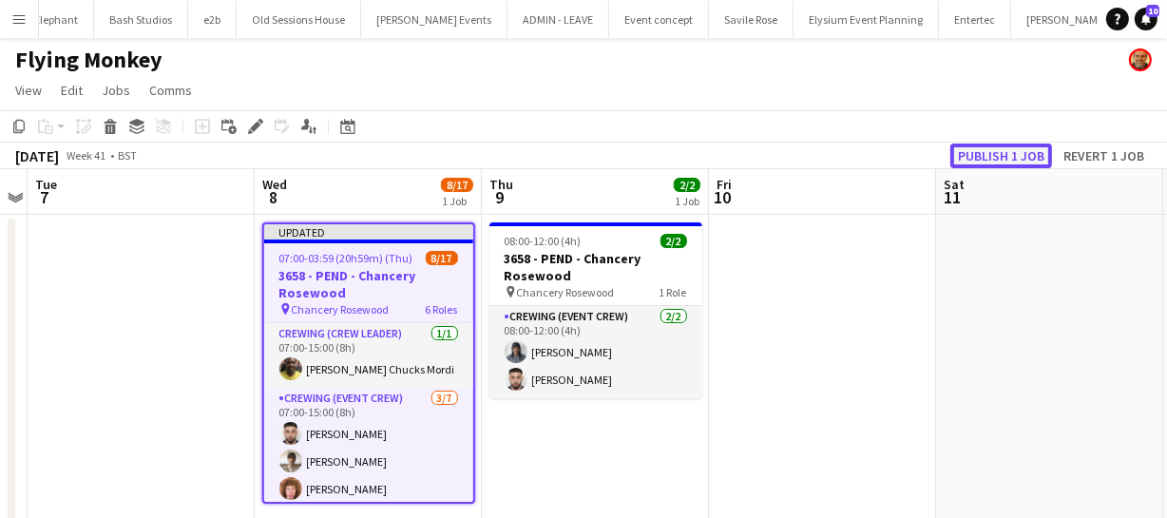
click at [1000, 158] on button "Publish 1 job" at bounding box center [1002, 156] width 102 height 25
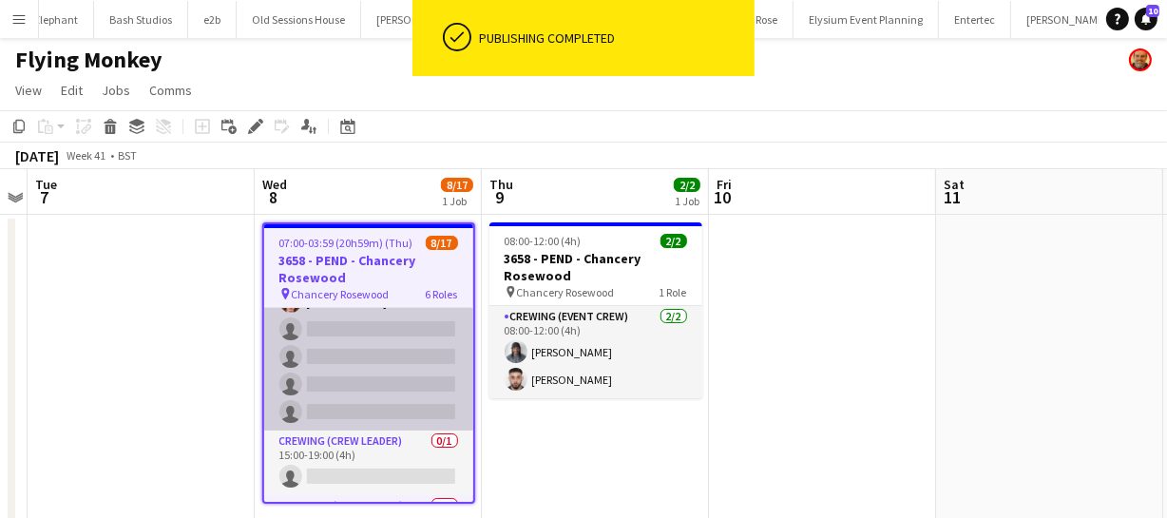
click at [381, 362] on app-card-role "Crewing (Event Crew) 3/7 07:00-15:00 (8h) Caleb Caffoor Nasos Apostolopoulos Al…" at bounding box center [368, 316] width 209 height 230
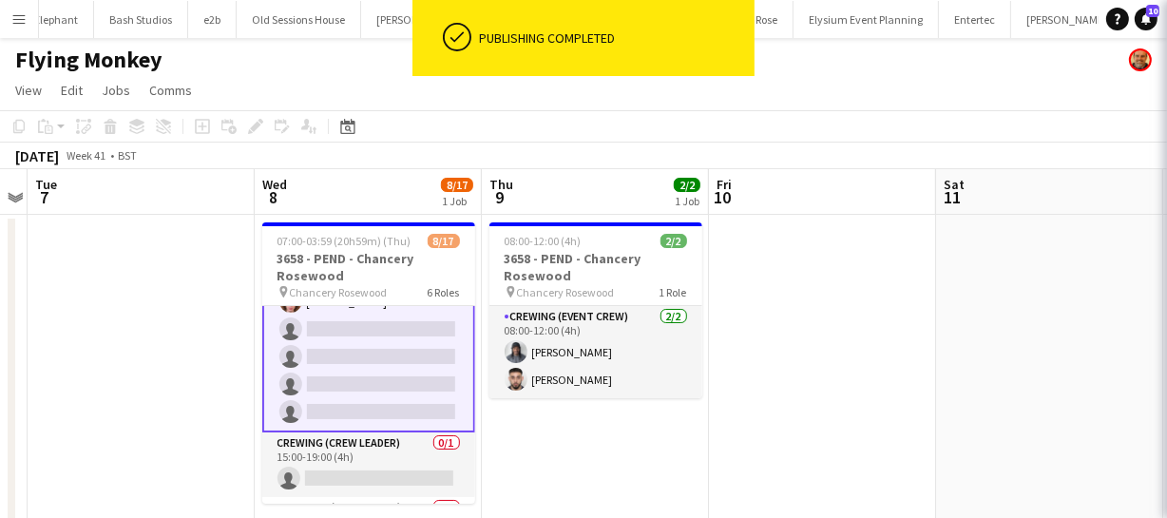
scroll to position [174, 0]
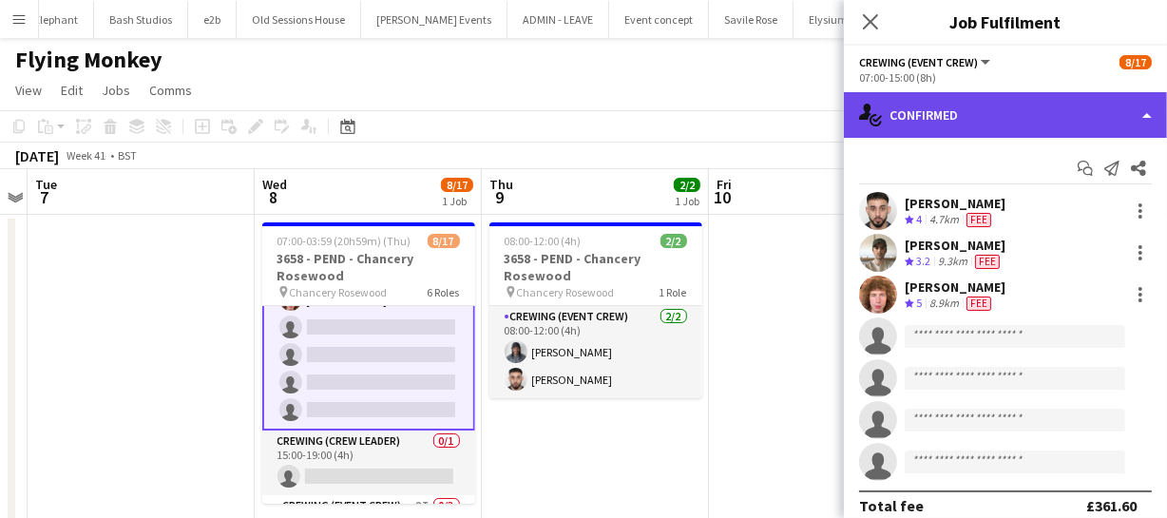
click at [970, 133] on div "single-neutral-actions-check-2 Confirmed" at bounding box center [1005, 115] width 323 height 46
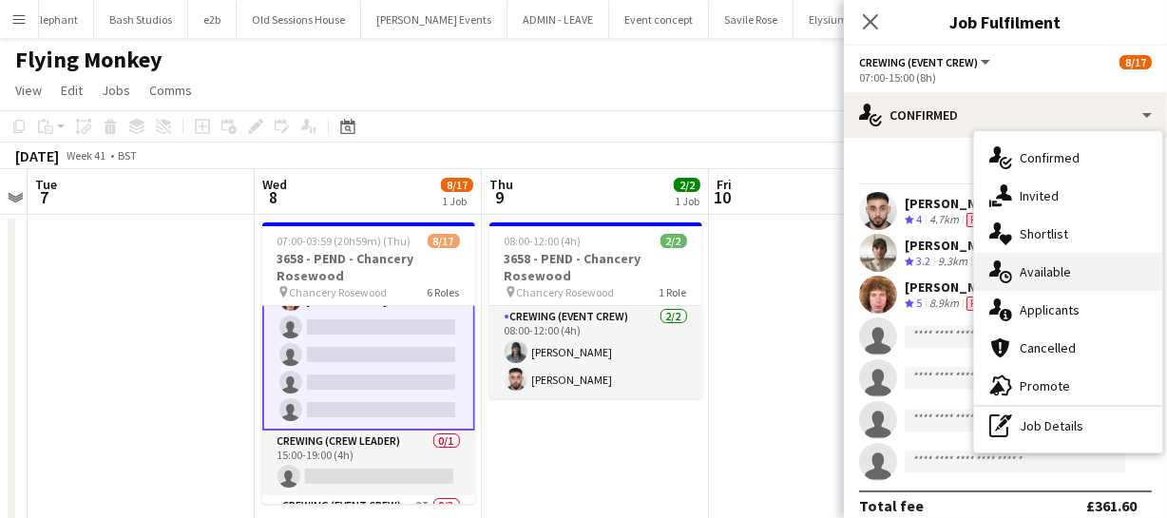
click at [1047, 275] on span "Available" at bounding box center [1045, 271] width 51 height 17
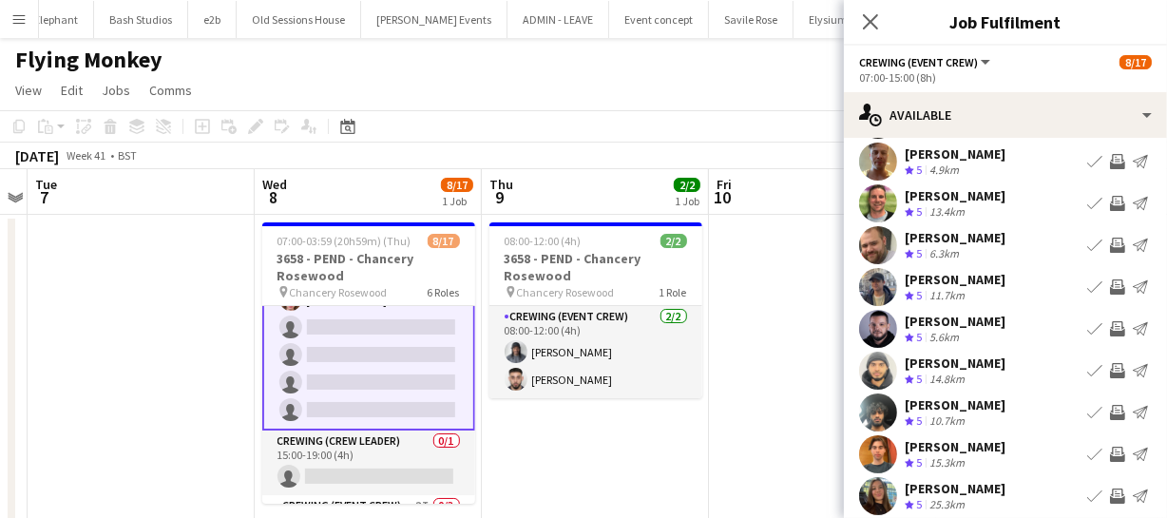
scroll to position [61, 0]
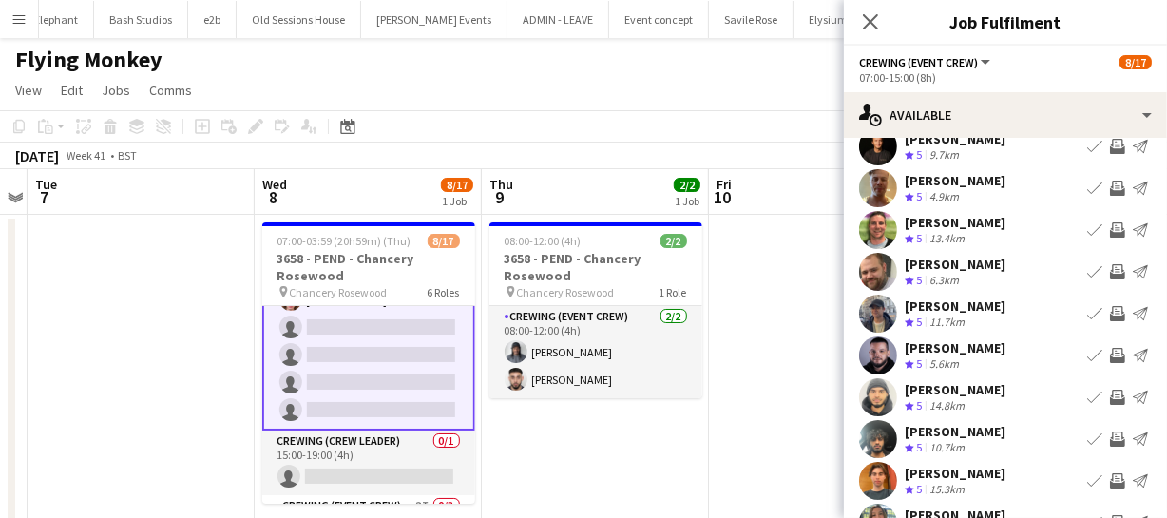
click at [1110, 227] on app-icon "Invite crew" at bounding box center [1117, 229] width 15 height 15
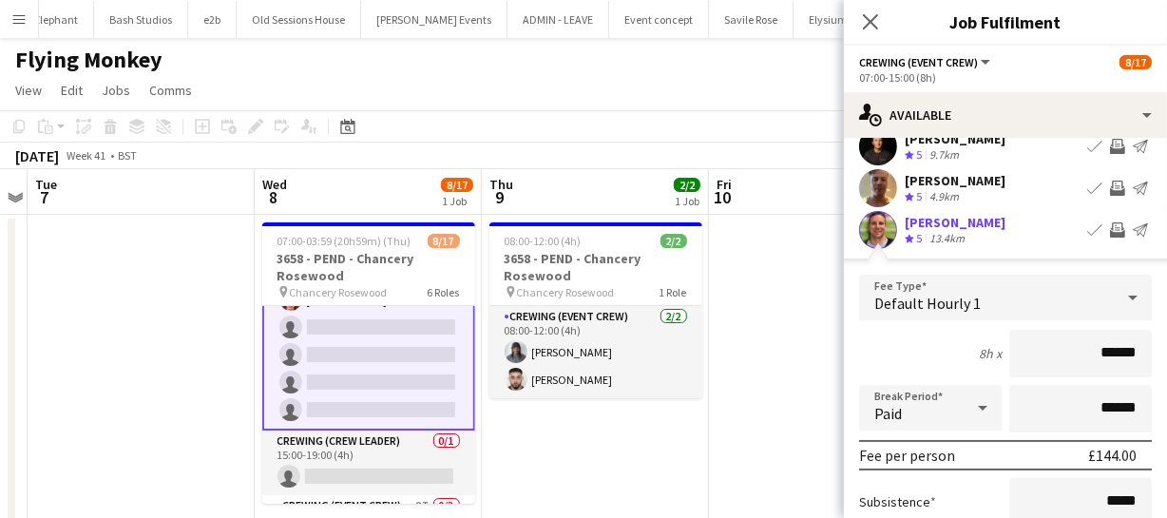
scroll to position [320, 0]
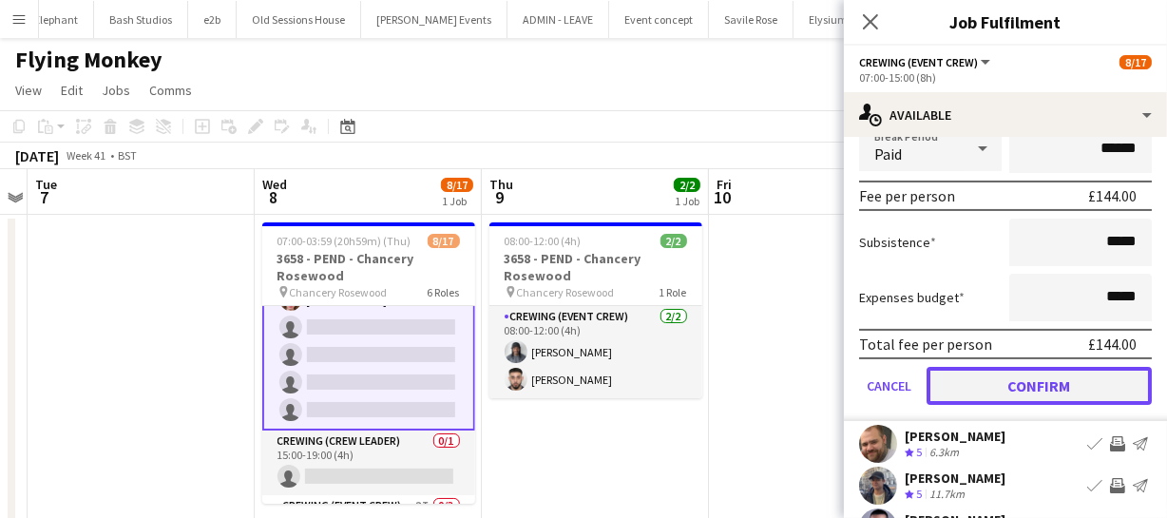
click at [1069, 374] on button "Confirm" at bounding box center [1039, 386] width 225 height 38
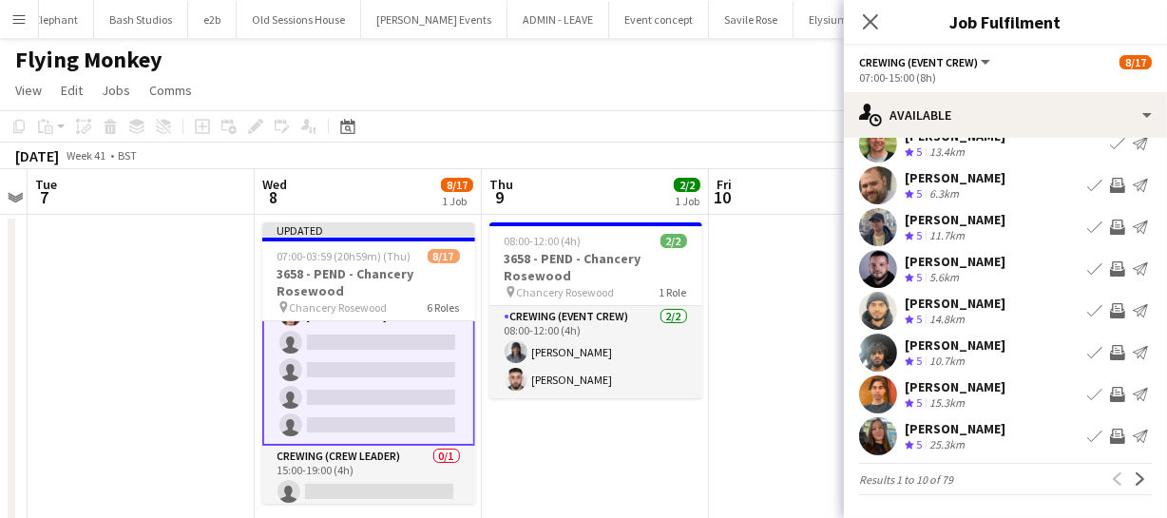
scroll to position [147, 0]
click at [1110, 190] on app-icon "Invite crew" at bounding box center [1117, 185] width 15 height 15
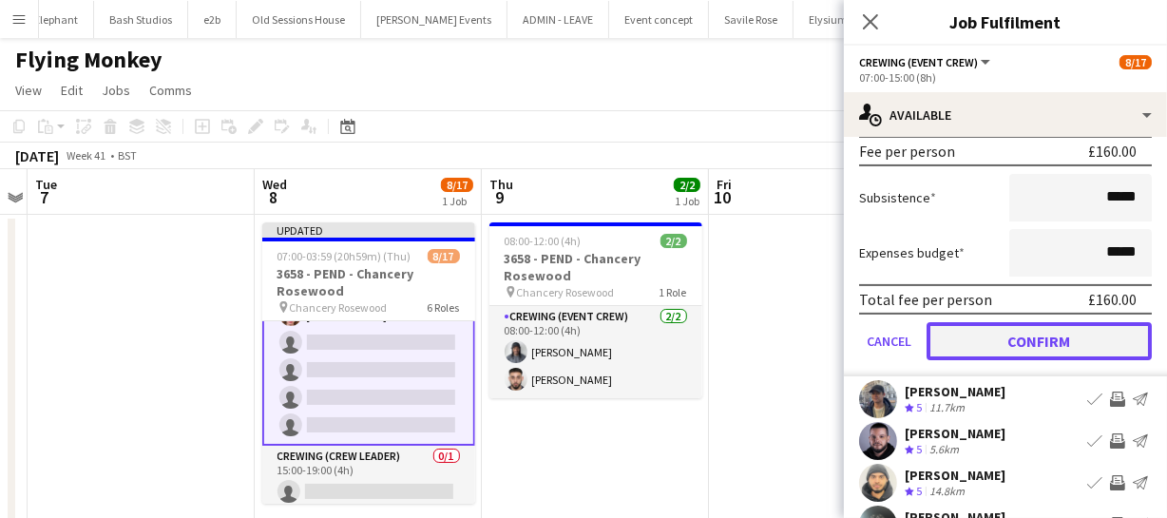
click at [1068, 343] on button "Confirm" at bounding box center [1039, 341] width 225 height 38
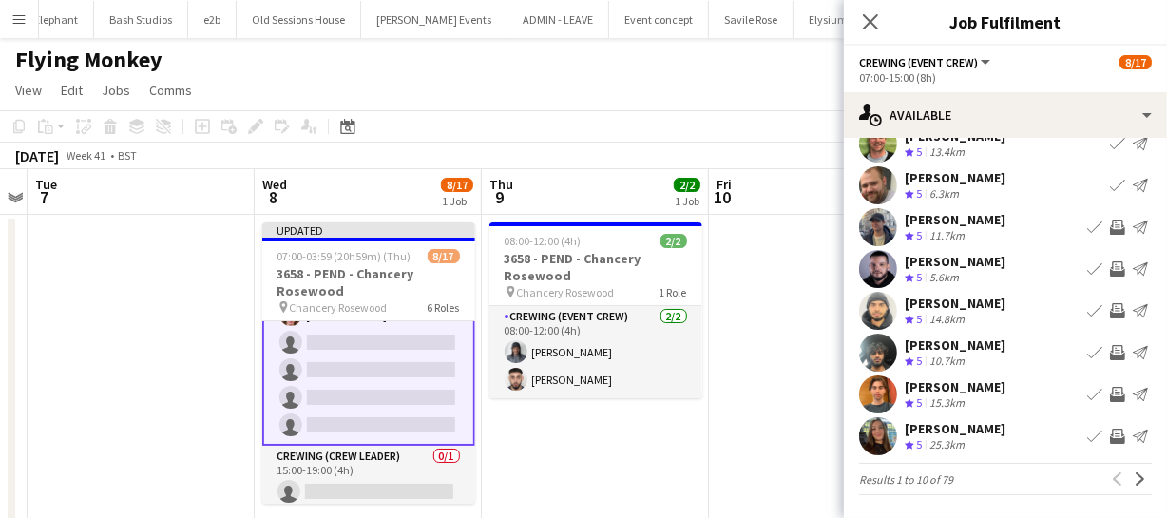
click at [1110, 232] on app-icon "Invite crew" at bounding box center [1117, 227] width 15 height 15
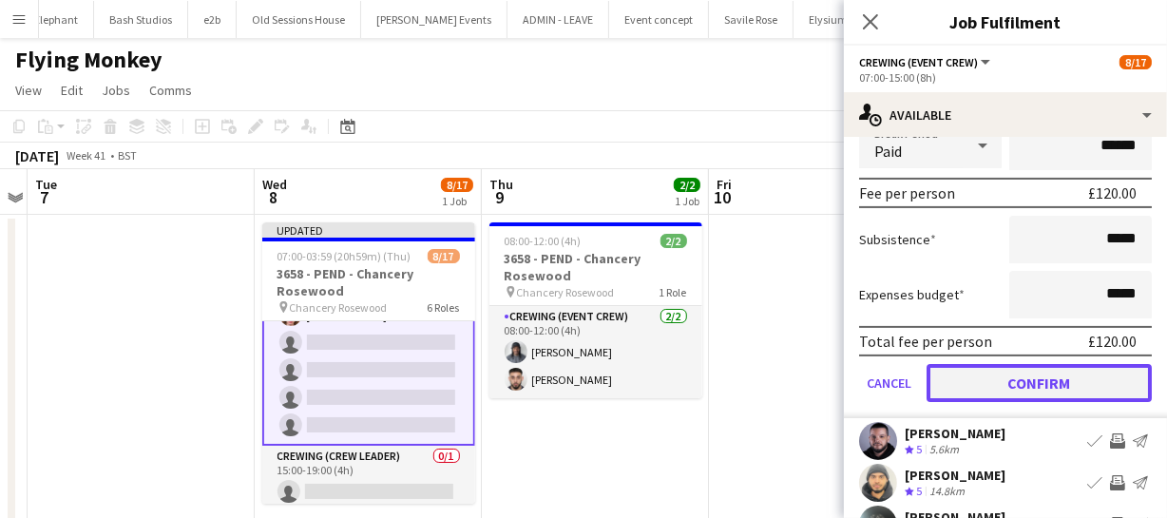
click at [1037, 371] on button "Confirm" at bounding box center [1039, 383] width 225 height 38
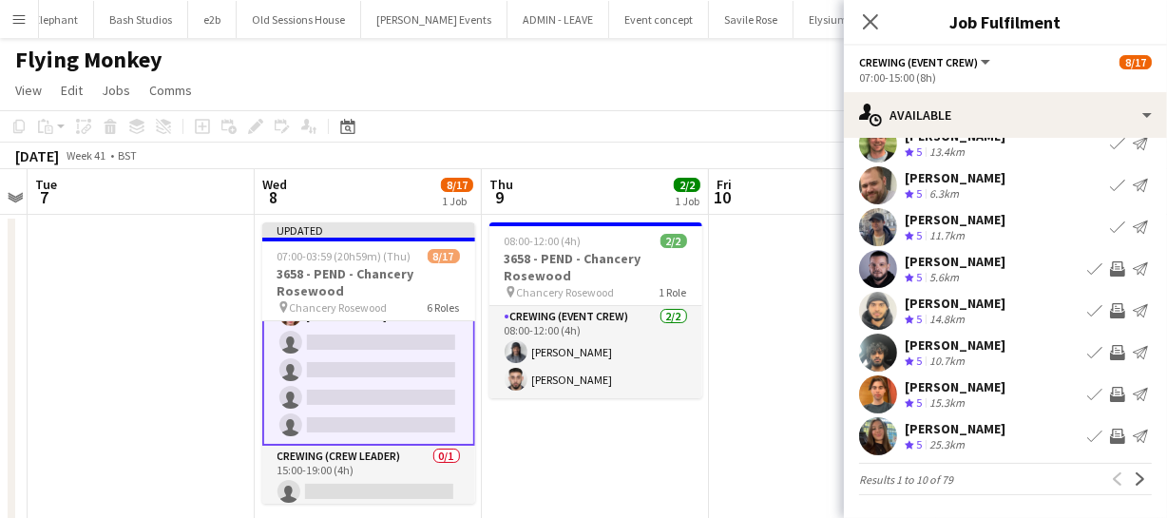
click at [1110, 269] on app-icon "Invite crew" at bounding box center [1117, 268] width 15 height 15
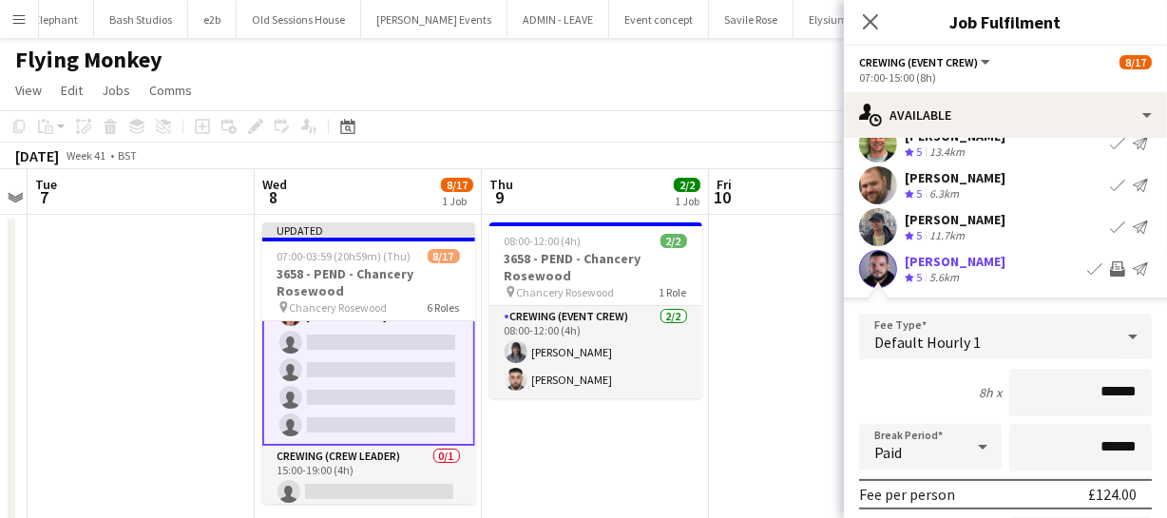
scroll to position [407, 0]
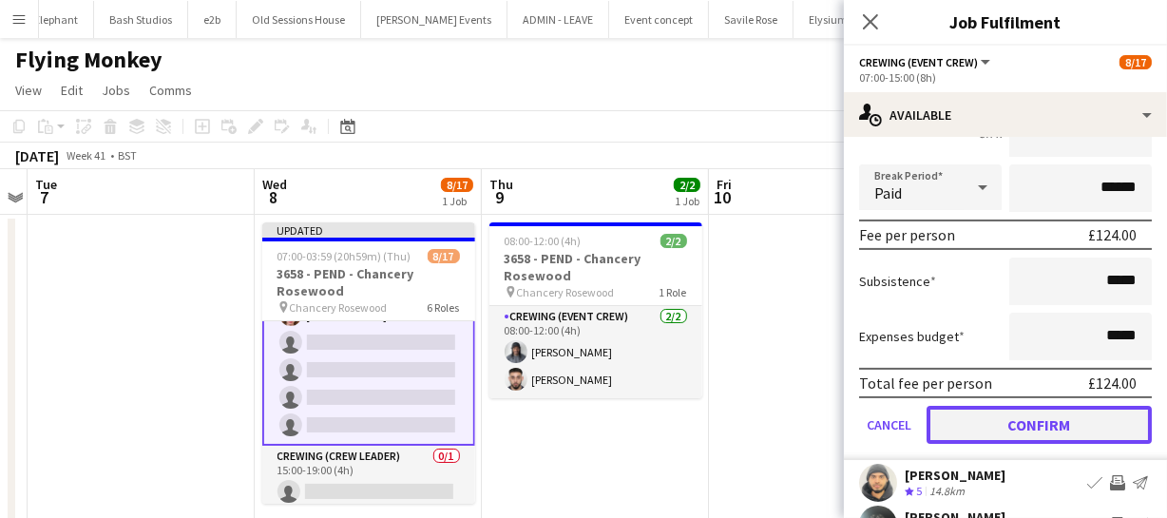
click at [1034, 412] on button "Confirm" at bounding box center [1039, 425] width 225 height 38
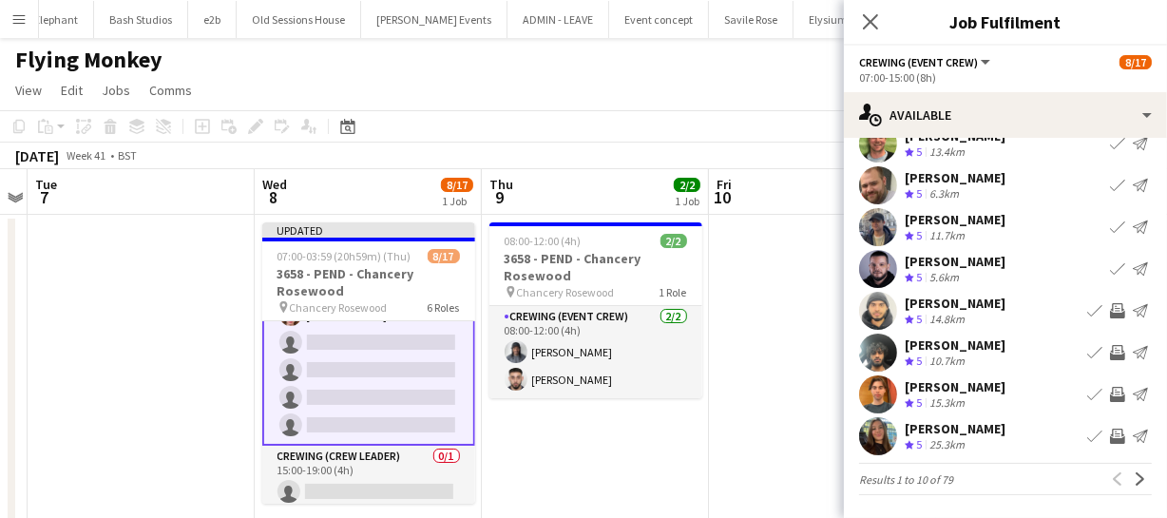
scroll to position [147, 0]
click at [1110, 352] on app-icon "Invite crew" at bounding box center [1117, 352] width 15 height 15
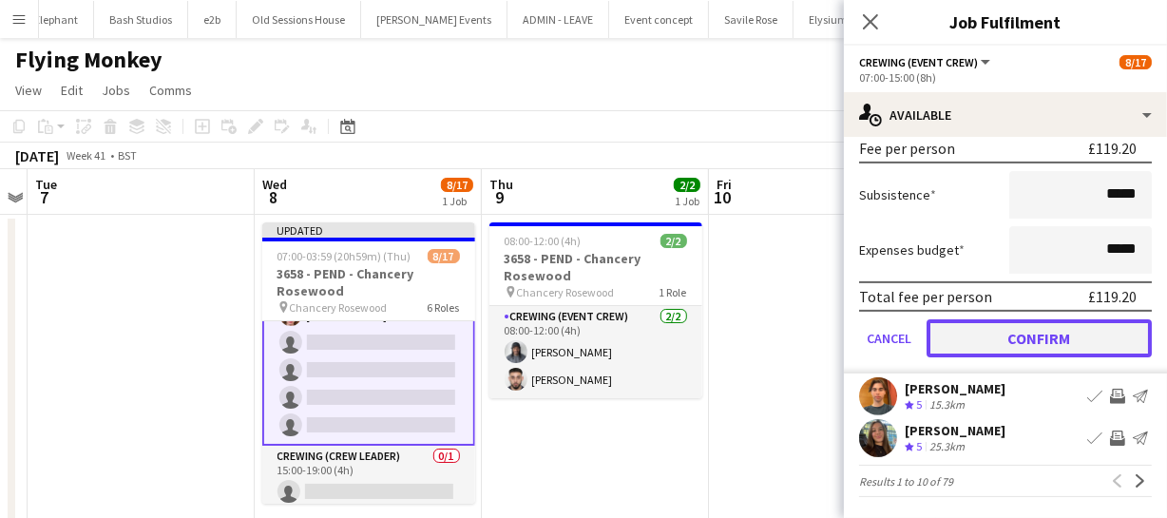
click at [1037, 346] on button "Confirm" at bounding box center [1039, 338] width 225 height 38
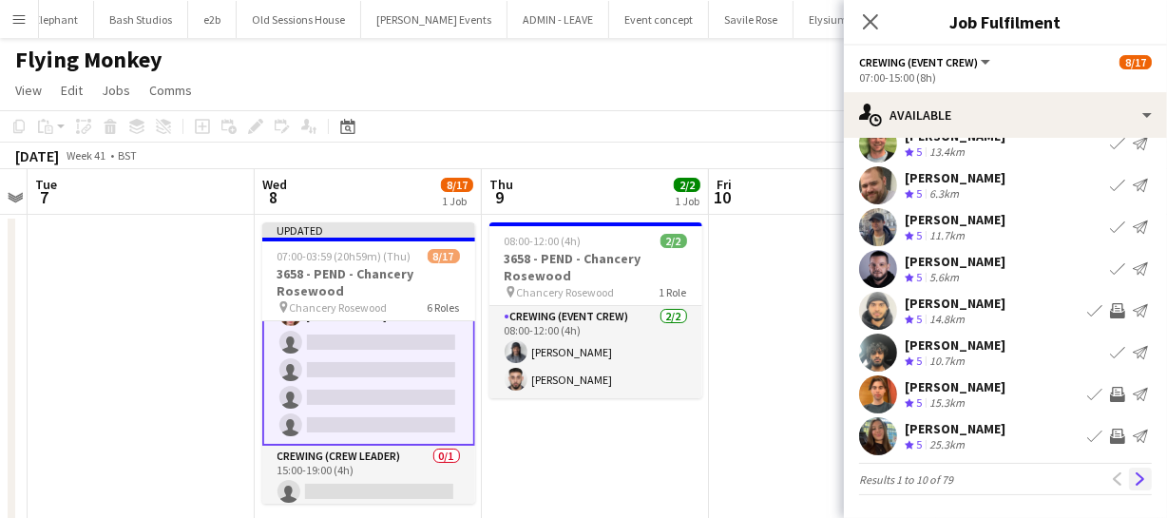
click at [1134, 475] on app-icon "Next" at bounding box center [1140, 478] width 13 height 13
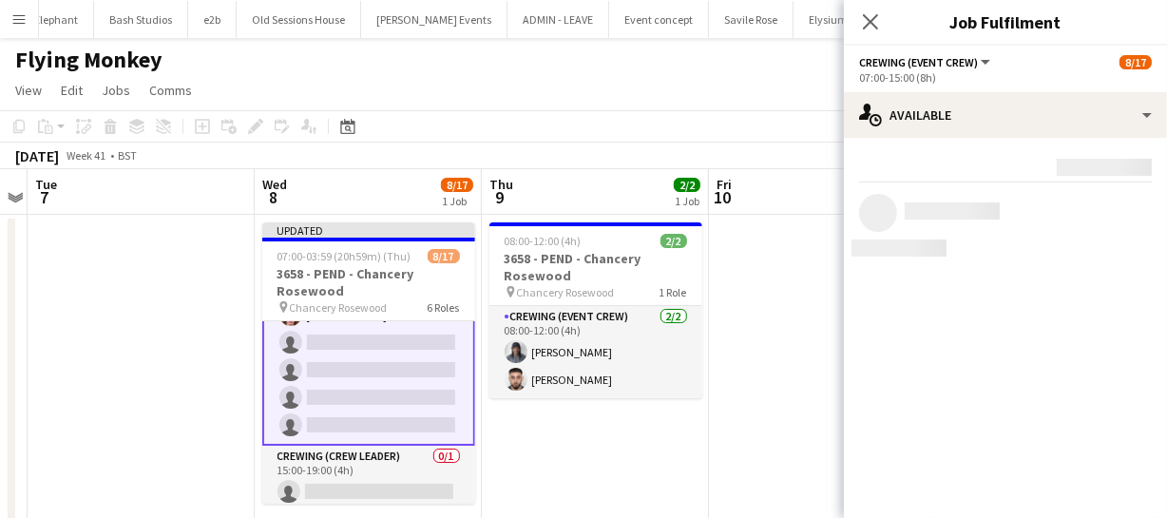
scroll to position [0, 0]
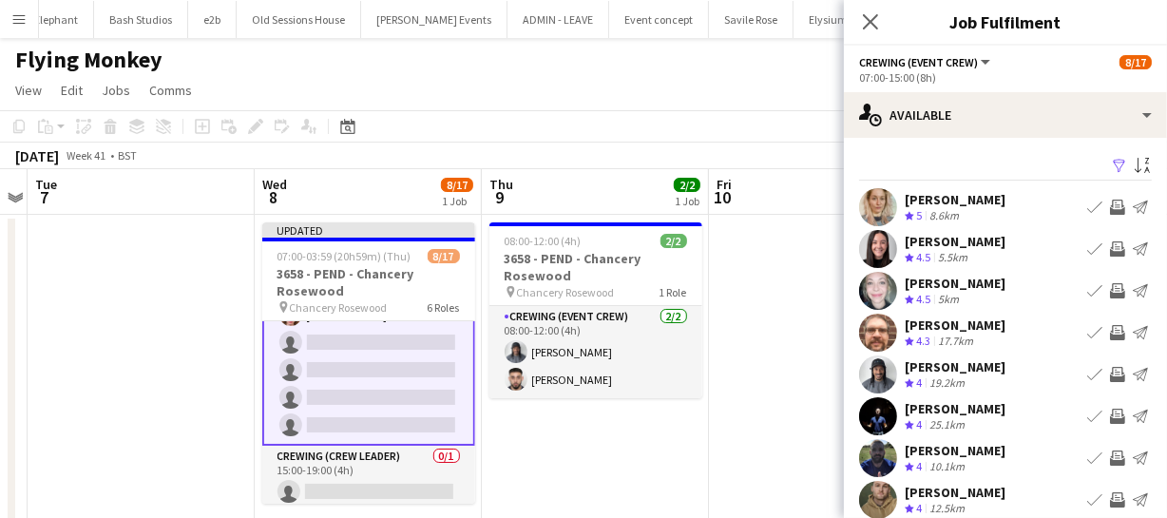
click at [1110, 329] on app-icon "Invite crew" at bounding box center [1117, 332] width 15 height 15
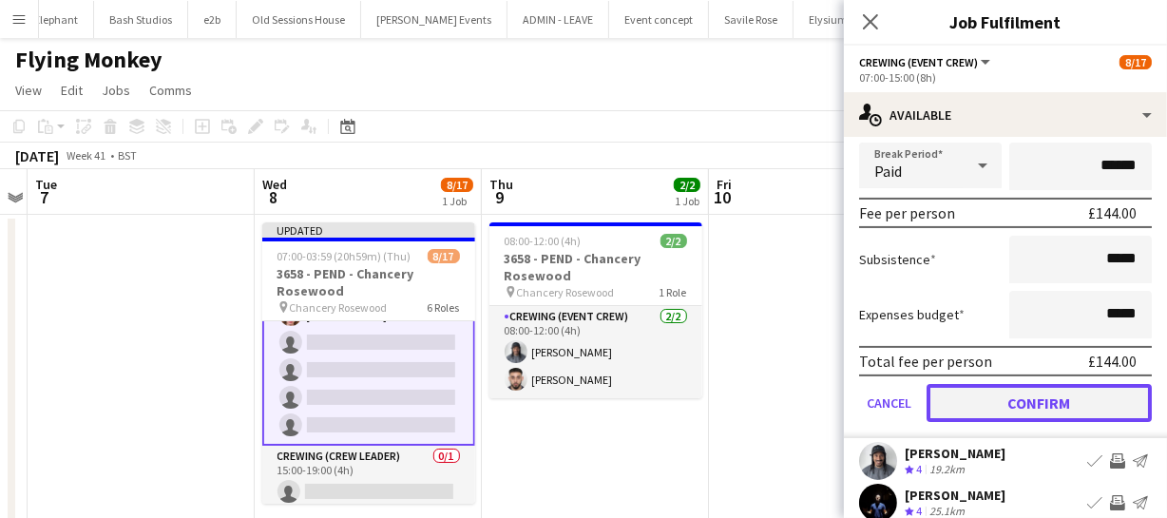
click at [1087, 409] on button "Confirm" at bounding box center [1039, 403] width 225 height 38
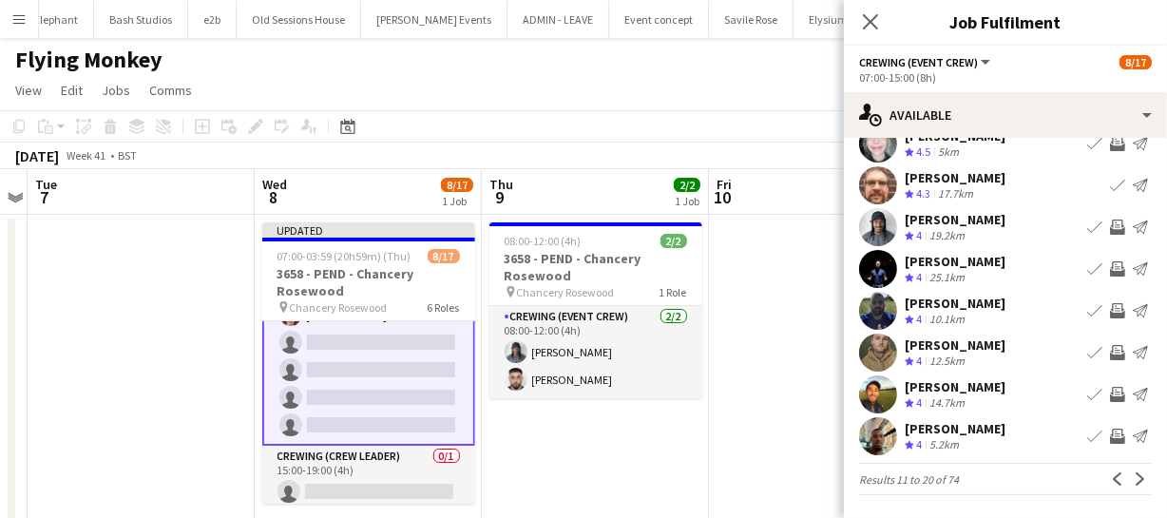
scroll to position [147, 0]
click at [1110, 224] on app-icon "Invite crew" at bounding box center [1117, 227] width 15 height 15
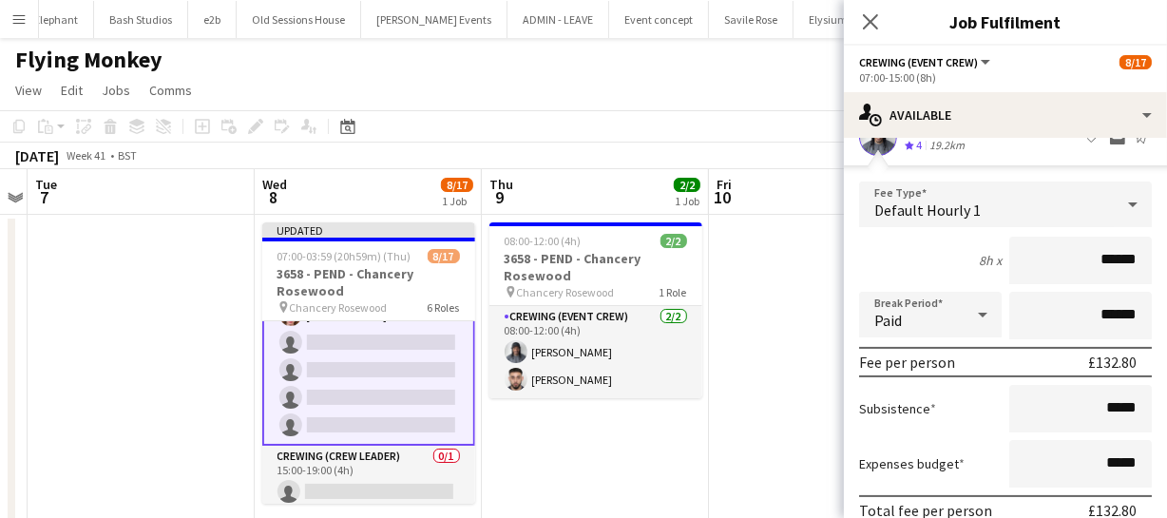
scroll to position [320, 0]
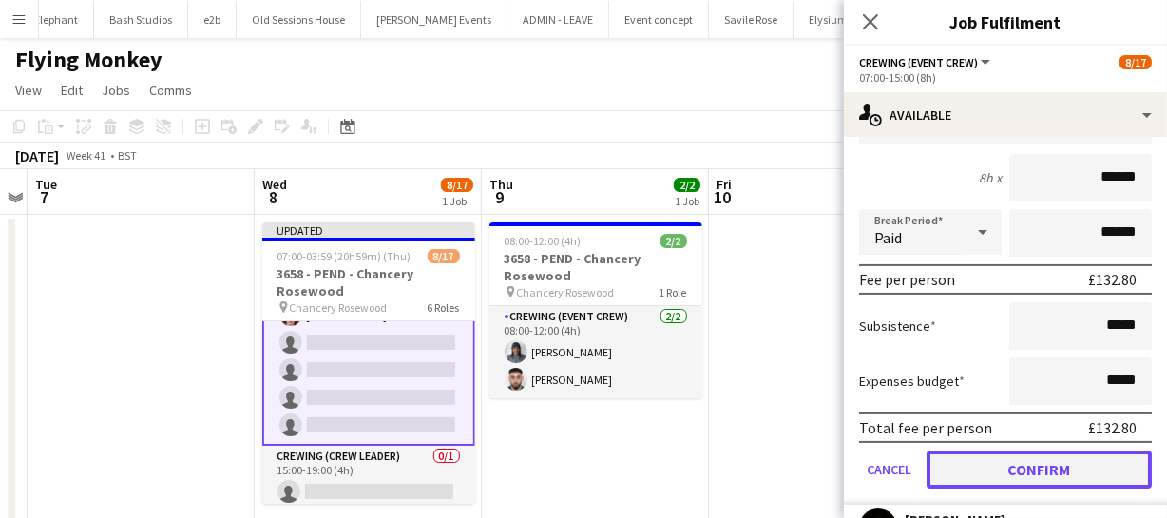
click at [1084, 455] on button "Confirm" at bounding box center [1039, 470] width 225 height 38
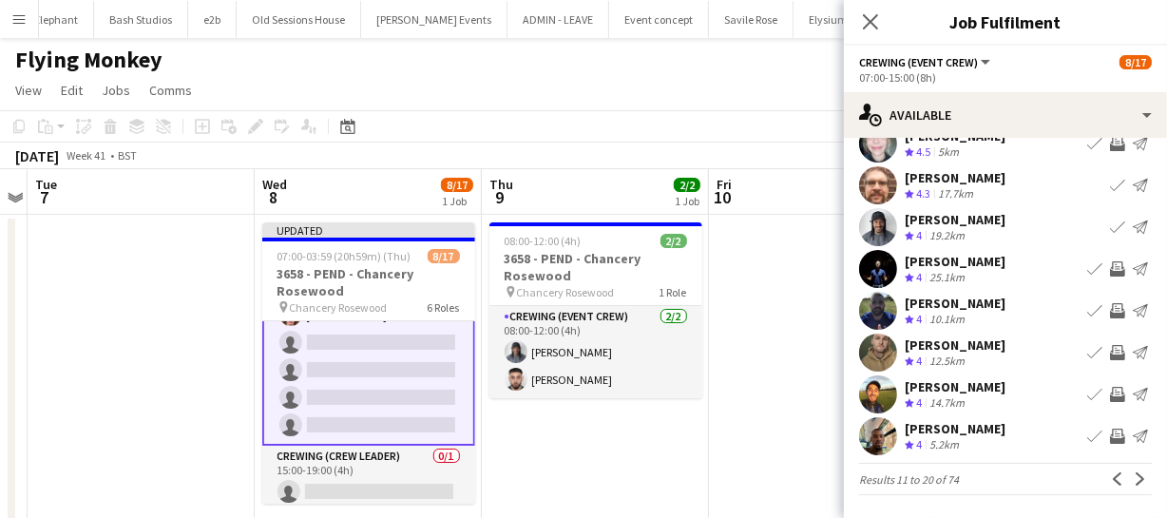
scroll to position [147, 0]
click at [1110, 433] on app-icon "Invite crew" at bounding box center [1117, 436] width 15 height 15
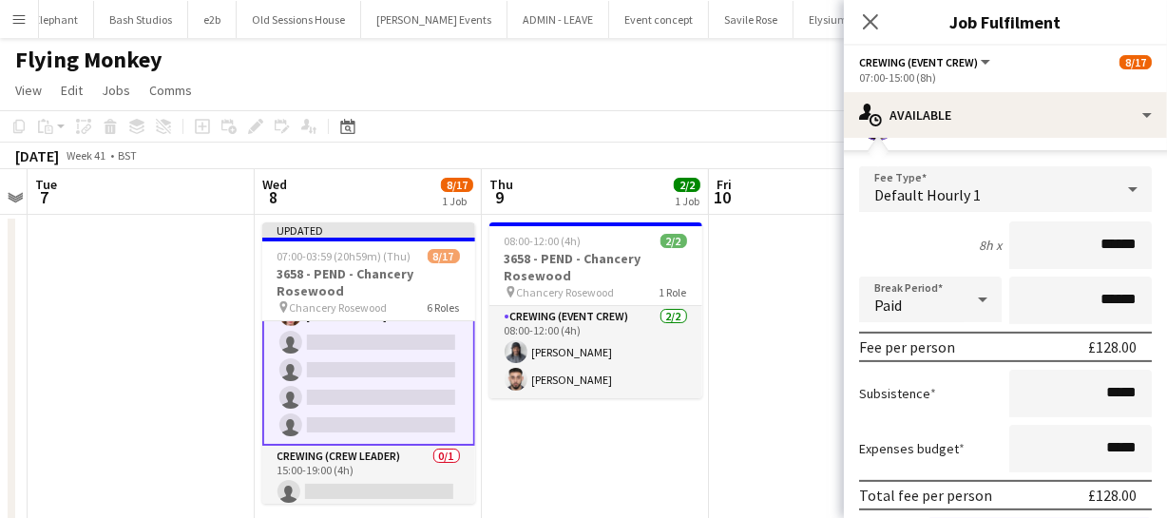
scroll to position [577, 0]
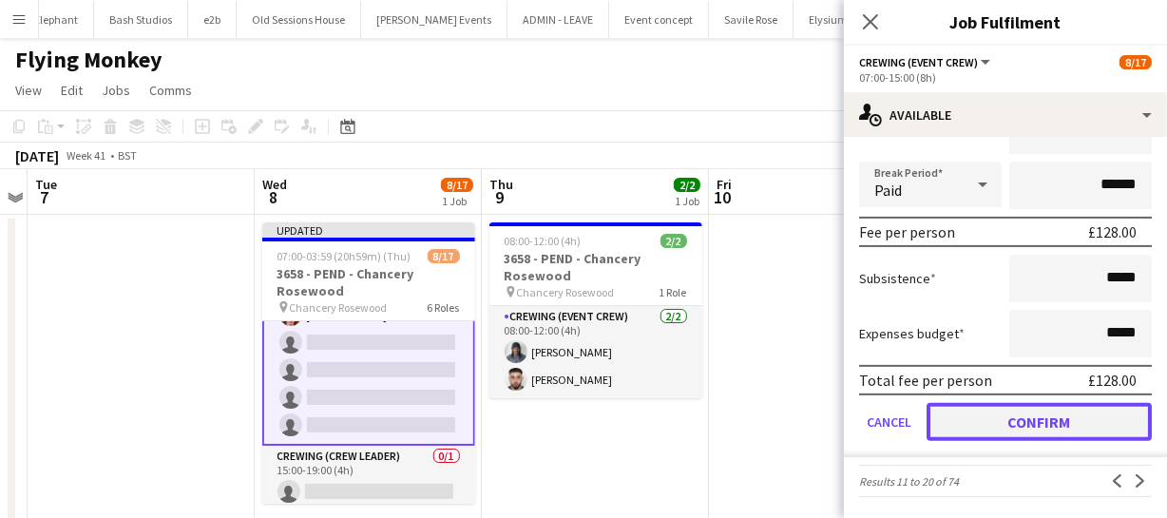
click at [1088, 425] on button "Confirm" at bounding box center [1039, 422] width 225 height 38
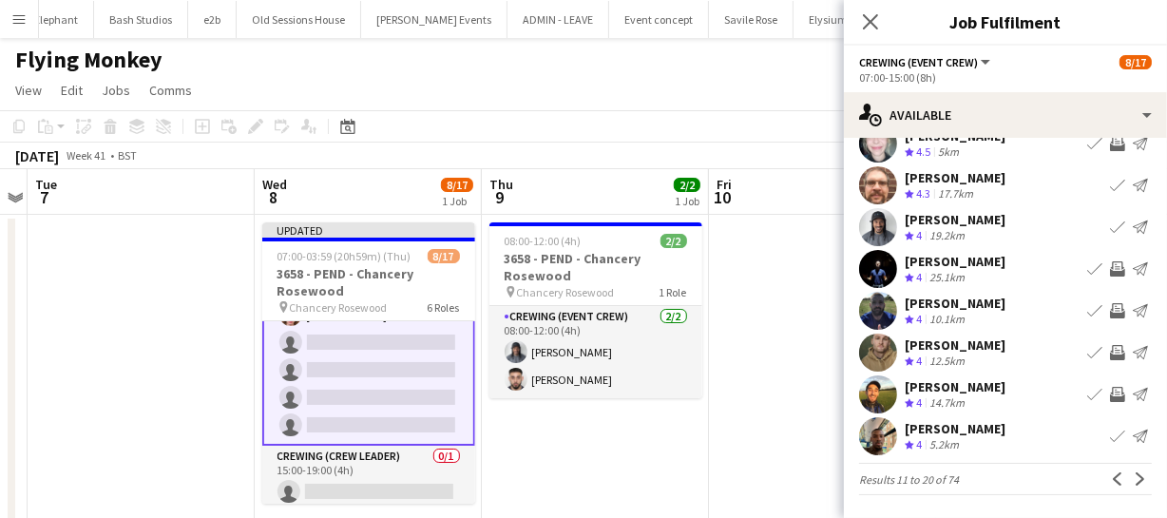
scroll to position [147, 0]
click at [1110, 392] on app-icon "Invite crew" at bounding box center [1117, 394] width 15 height 15
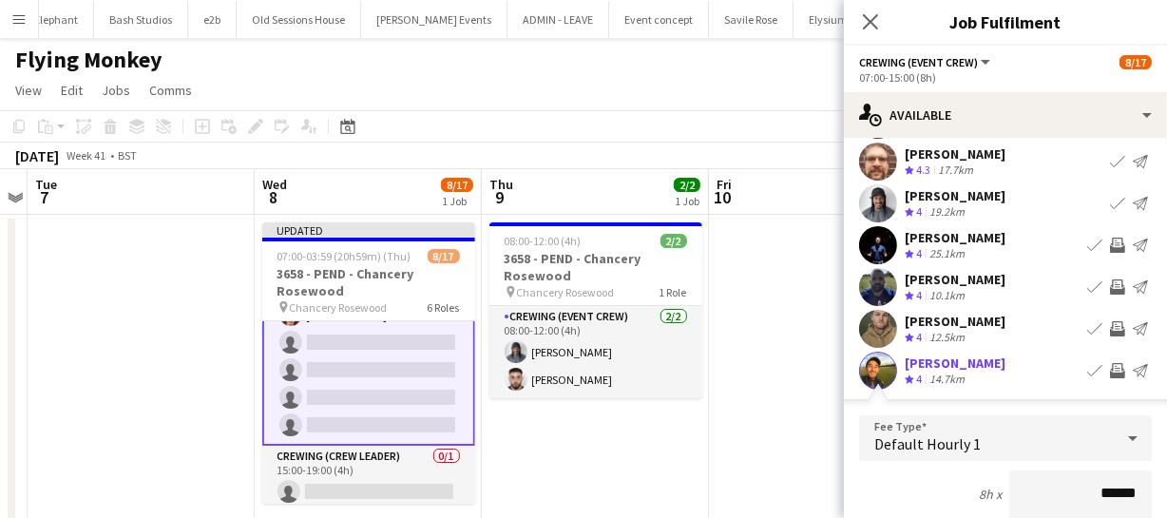
scroll to position [430, 0]
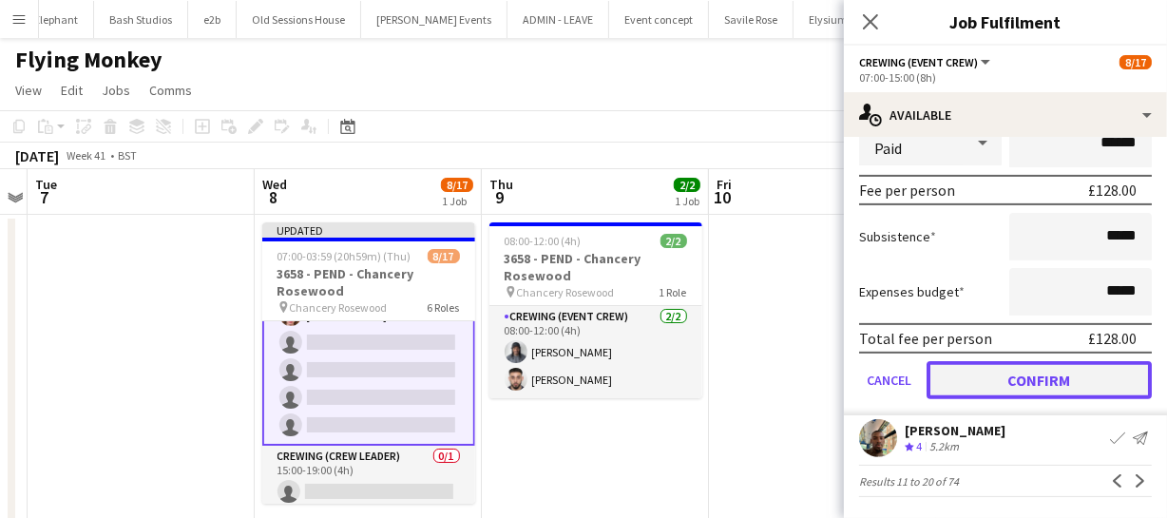
click at [1065, 380] on button "Confirm" at bounding box center [1039, 380] width 225 height 38
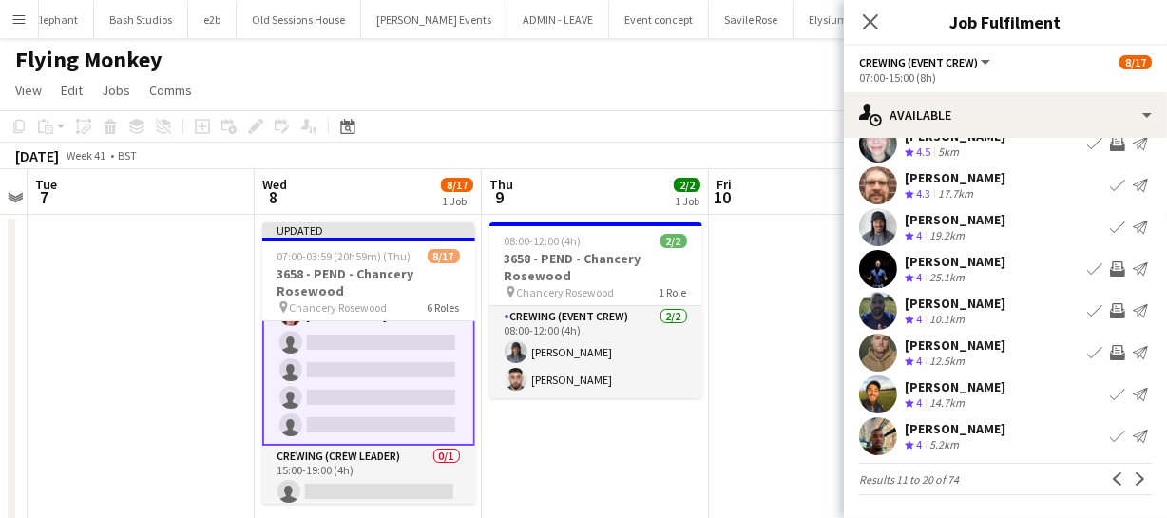
scroll to position [147, 0]
click at [1110, 345] on app-icon "Invite crew" at bounding box center [1117, 352] width 15 height 15
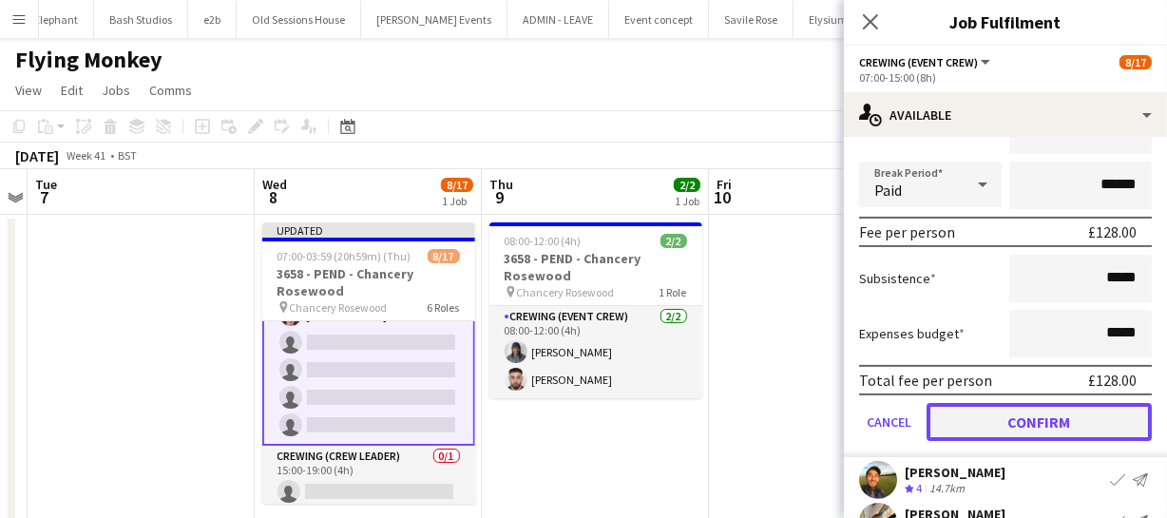
click at [1077, 425] on button "Confirm" at bounding box center [1039, 422] width 225 height 38
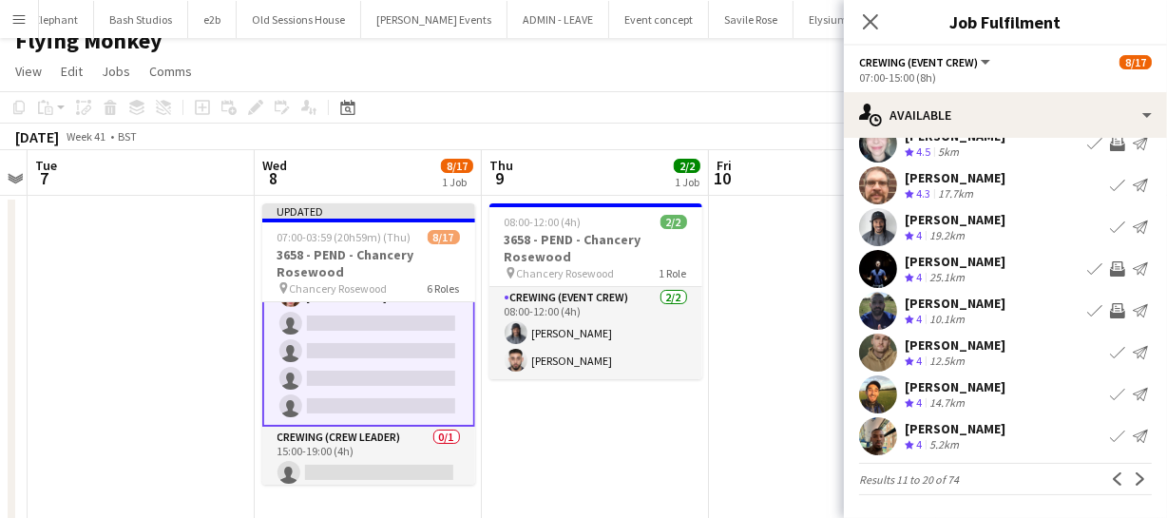
scroll to position [24, 0]
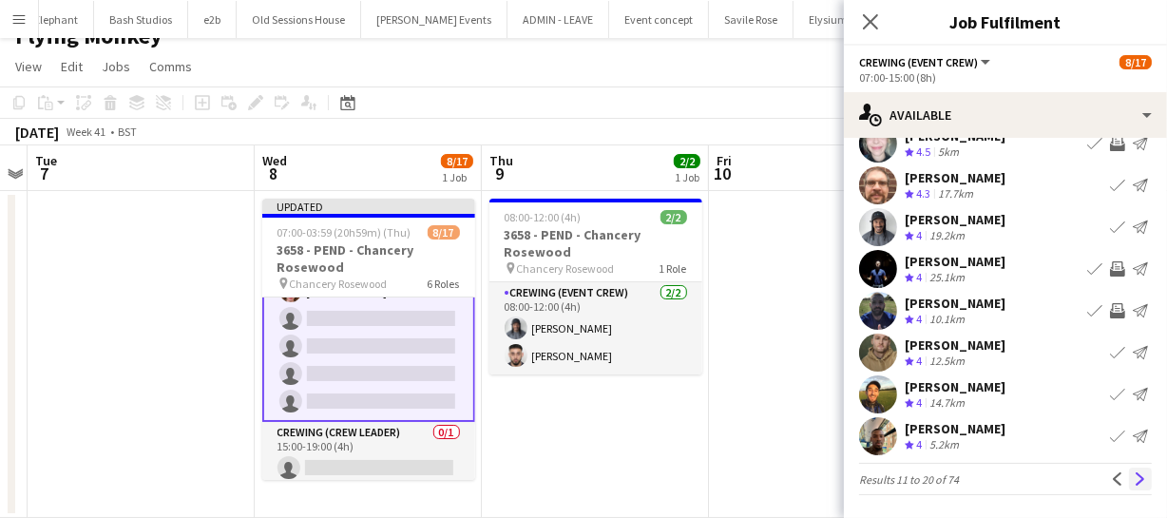
click at [1134, 484] on app-icon "Next" at bounding box center [1140, 478] width 13 height 13
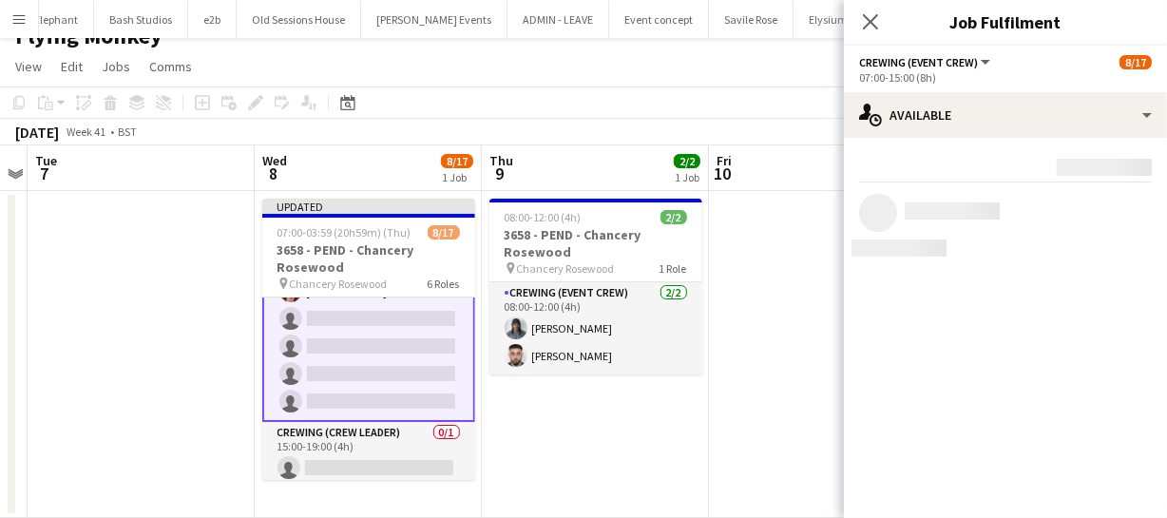
scroll to position [0, 0]
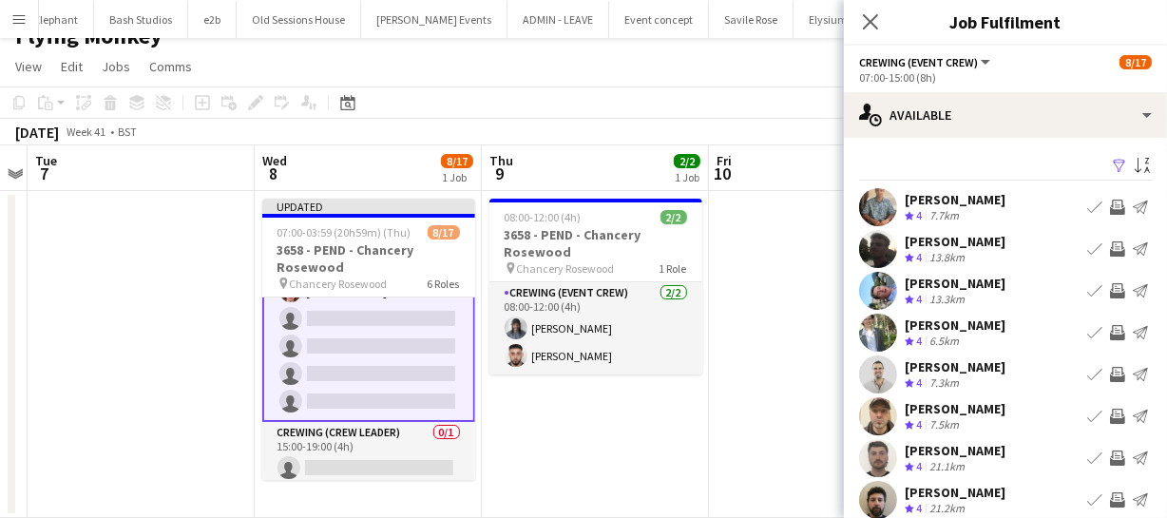
click at [1110, 250] on app-icon "Invite crew" at bounding box center [1117, 248] width 15 height 15
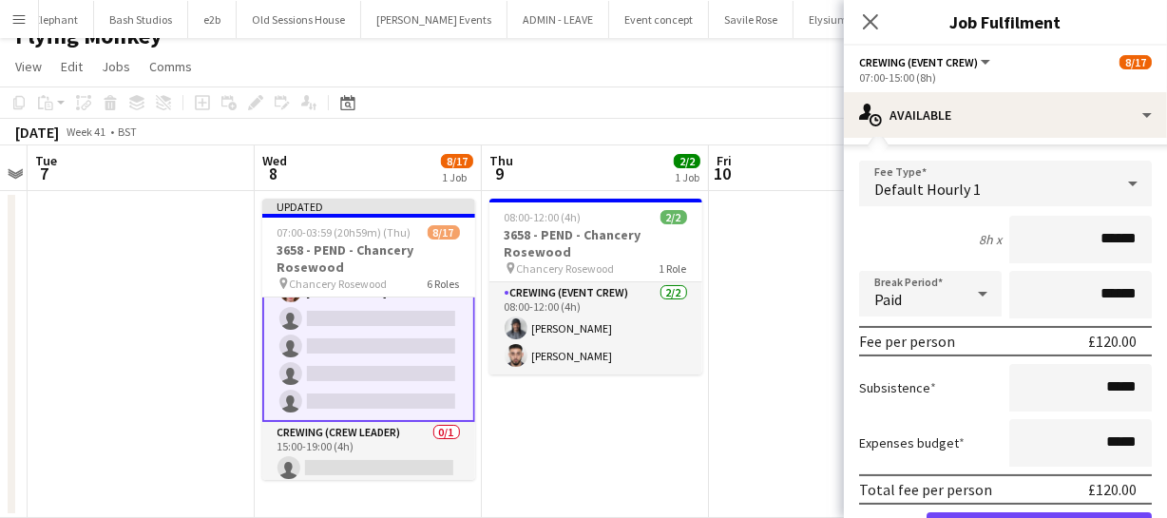
scroll to position [259, 0]
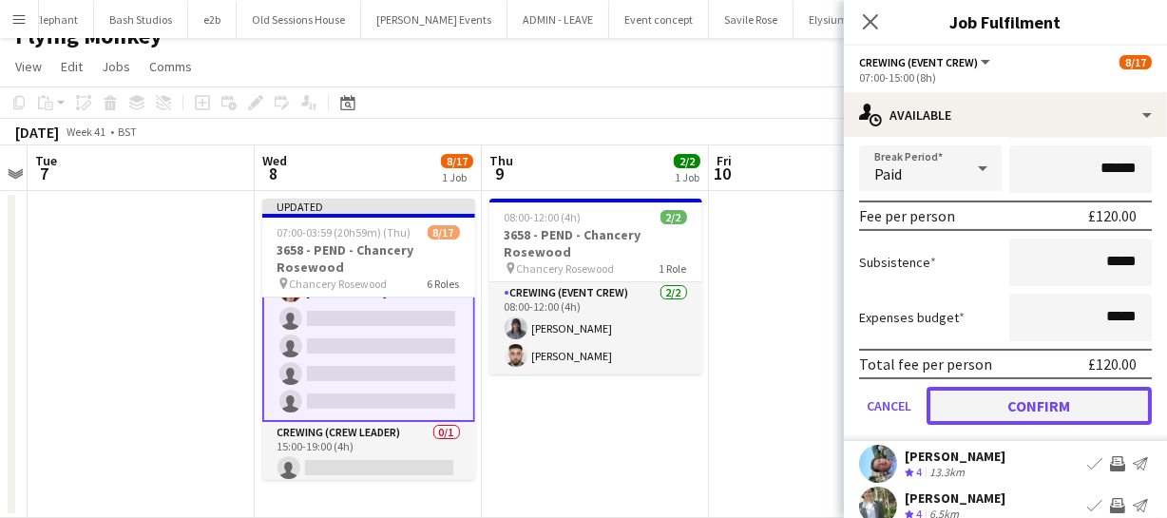
click at [1082, 399] on button "Confirm" at bounding box center [1039, 406] width 225 height 38
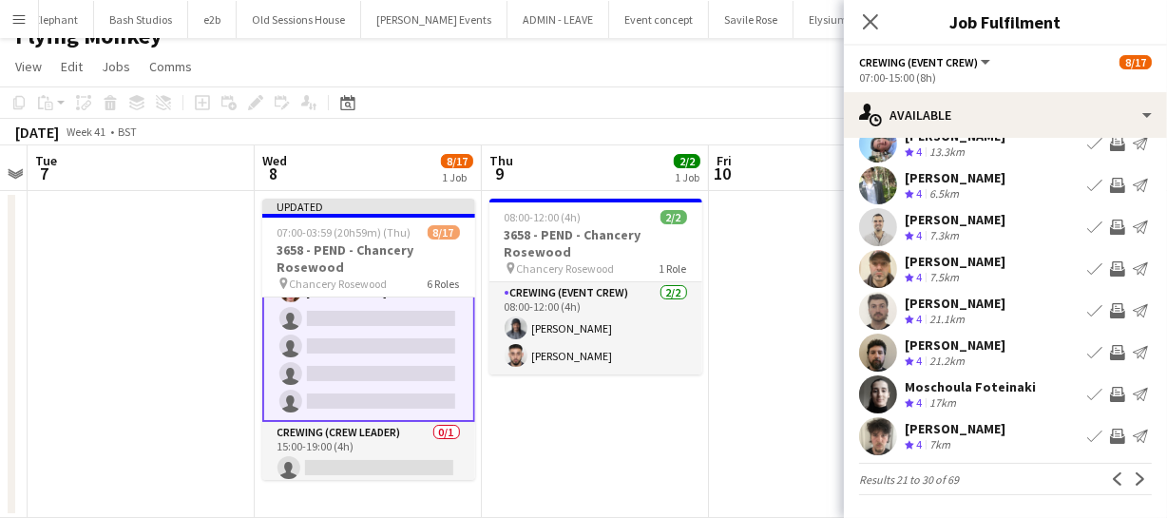
scroll to position [0, 0]
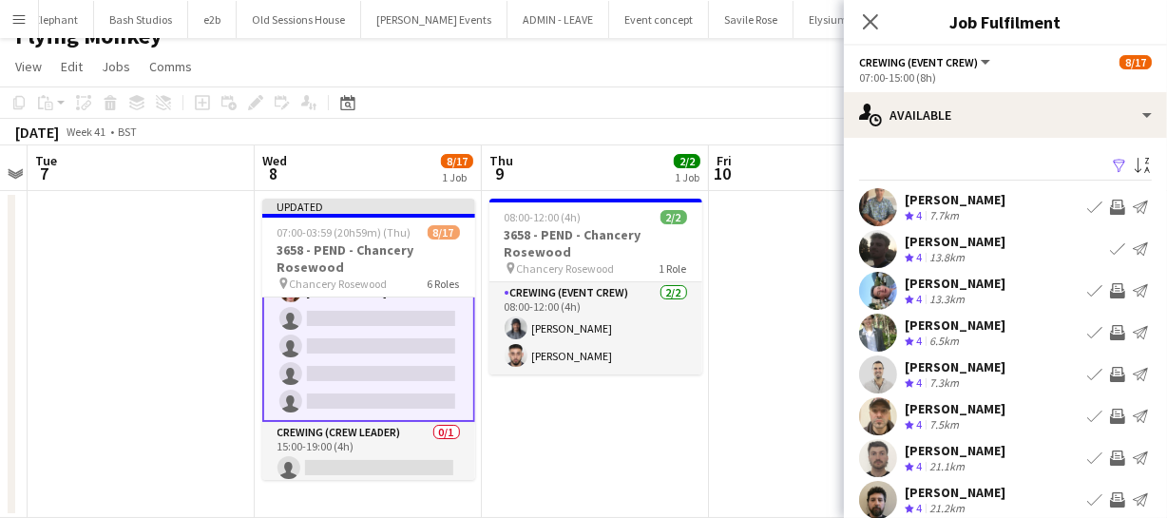
click at [1110, 290] on app-icon "Invite crew" at bounding box center [1117, 290] width 15 height 15
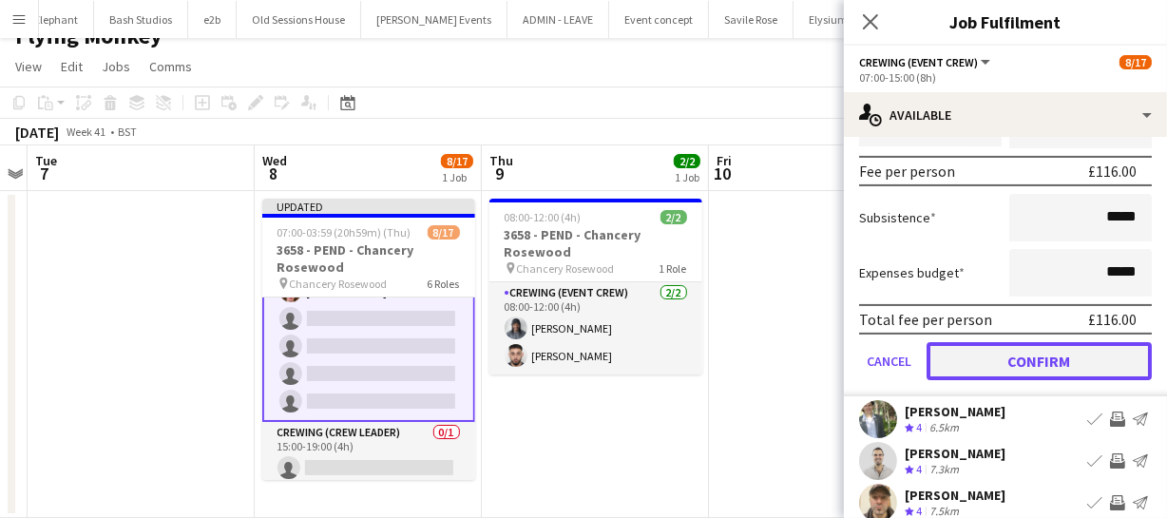
click at [1071, 364] on button "Confirm" at bounding box center [1039, 361] width 225 height 38
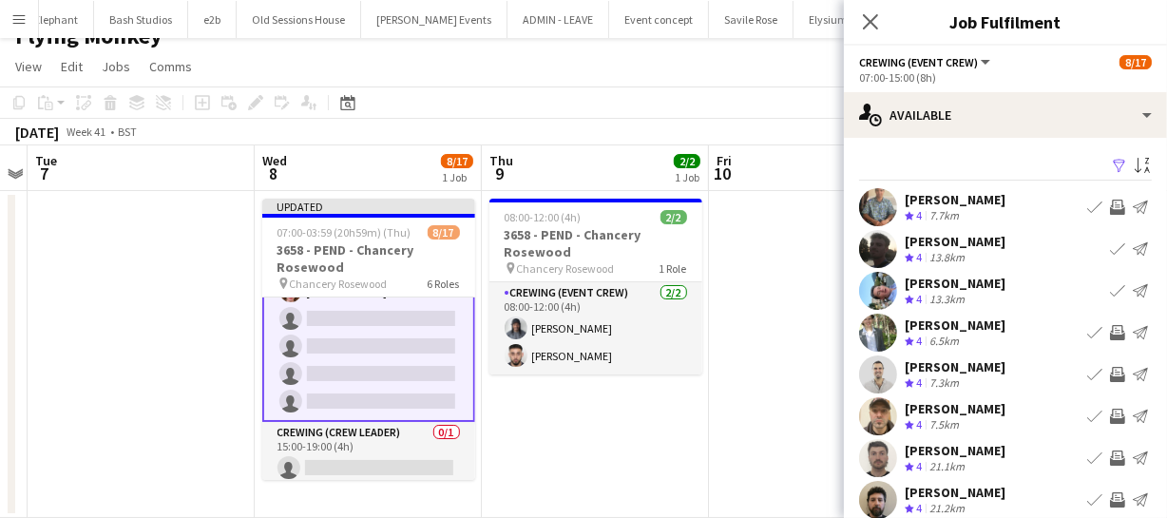
click at [1110, 332] on app-icon "Invite crew" at bounding box center [1117, 332] width 15 height 15
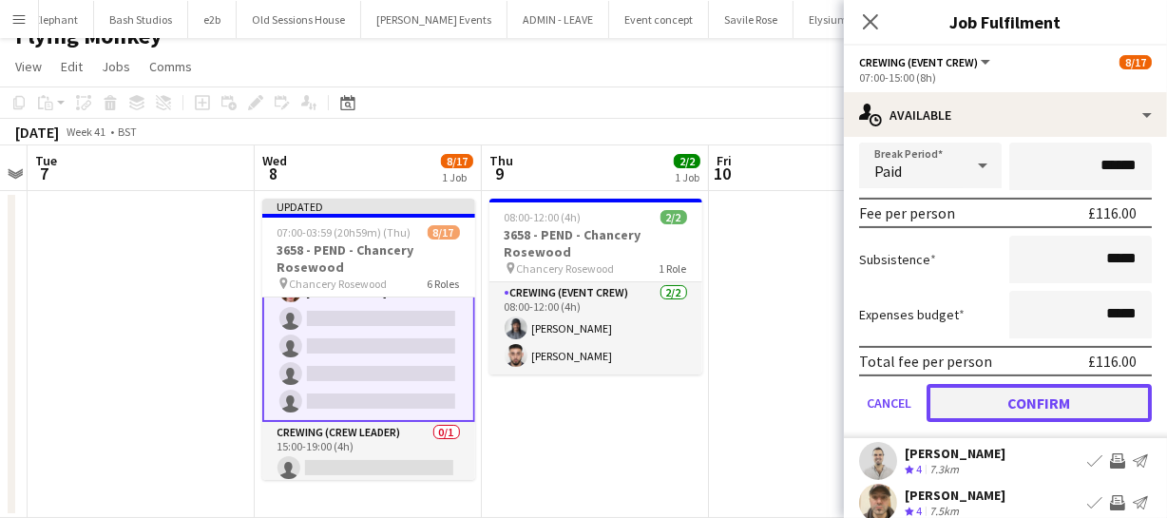
click at [1093, 399] on button "Confirm" at bounding box center [1039, 403] width 225 height 38
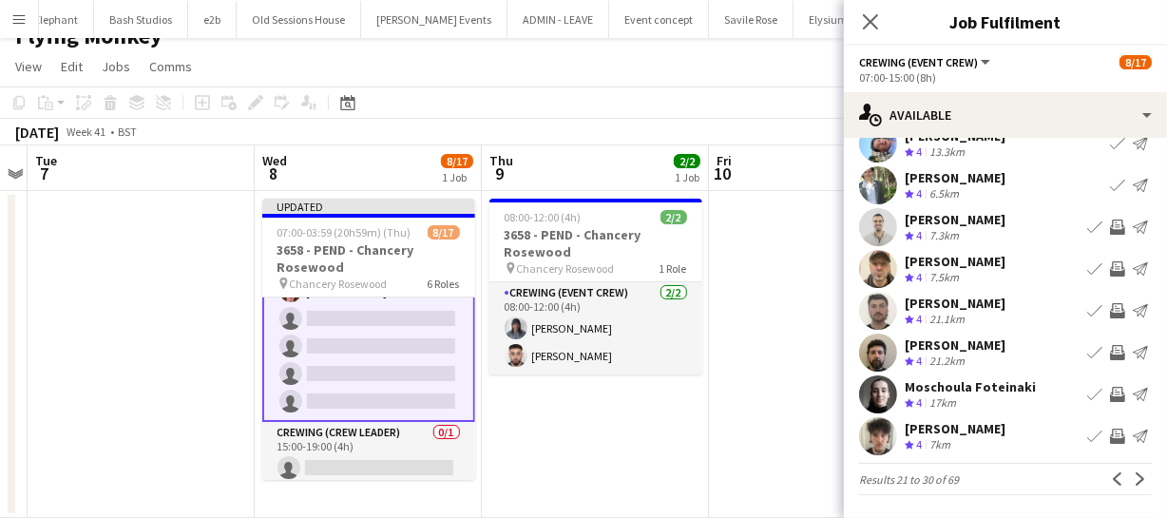
click at [1110, 310] on app-icon "Invite crew" at bounding box center [1117, 310] width 15 height 15
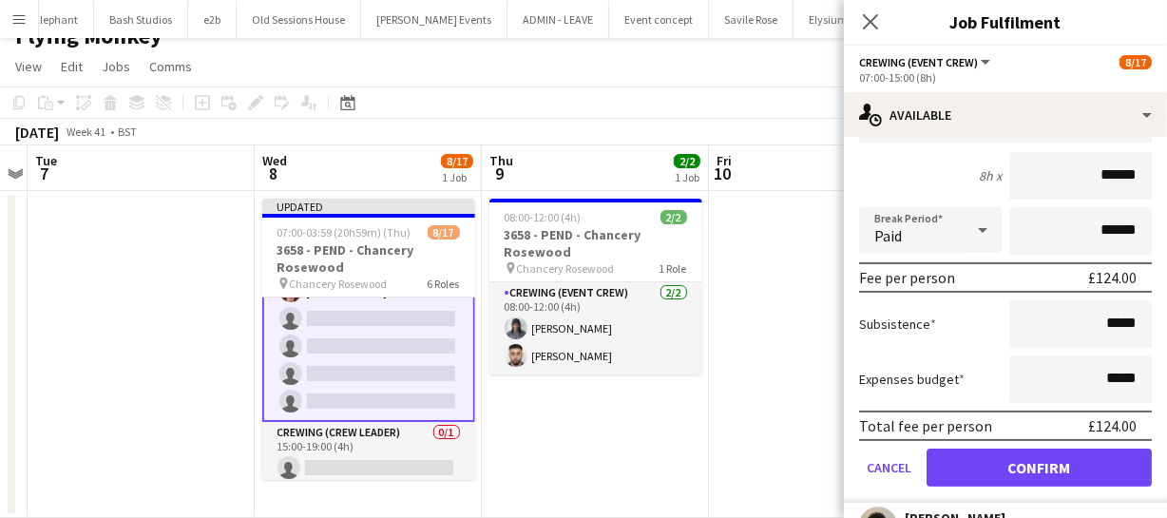
scroll to position [407, 0]
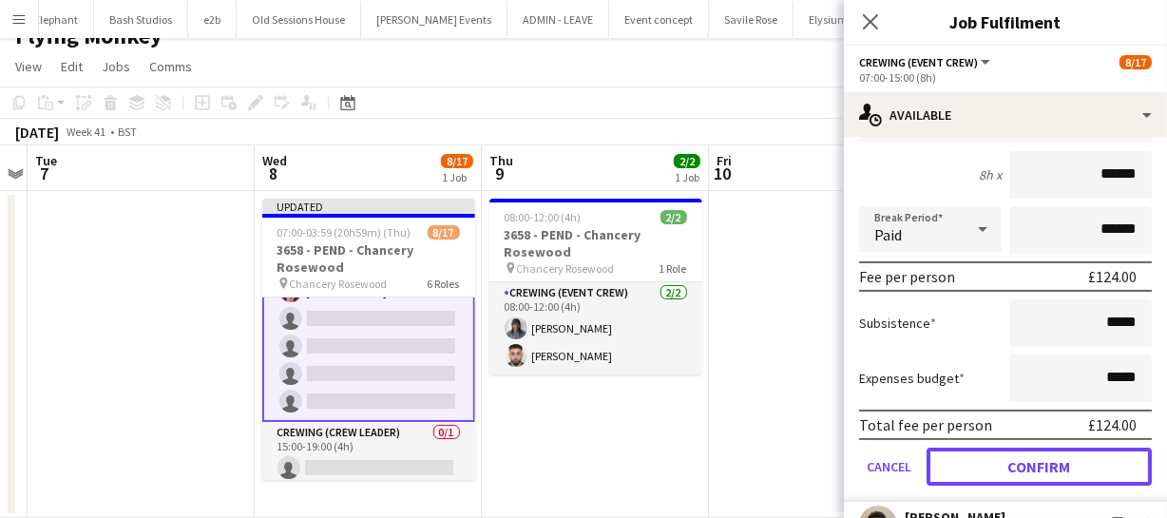
click at [1078, 458] on button "Confirm" at bounding box center [1039, 467] width 225 height 38
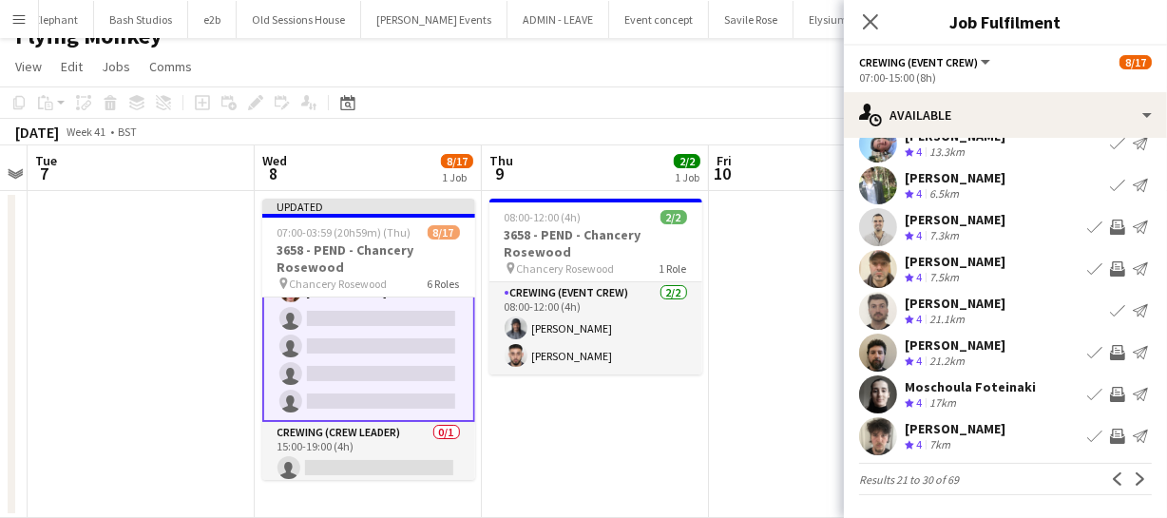
scroll to position [147, 0]
click at [1110, 349] on app-icon "Invite crew" at bounding box center [1117, 352] width 15 height 15
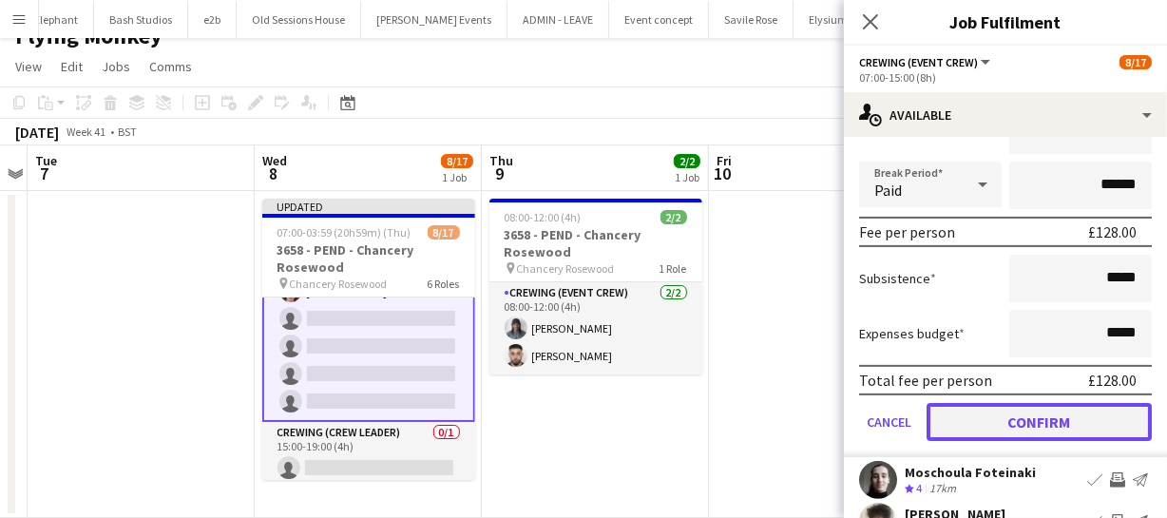
click at [1084, 413] on button "Confirm" at bounding box center [1039, 422] width 225 height 38
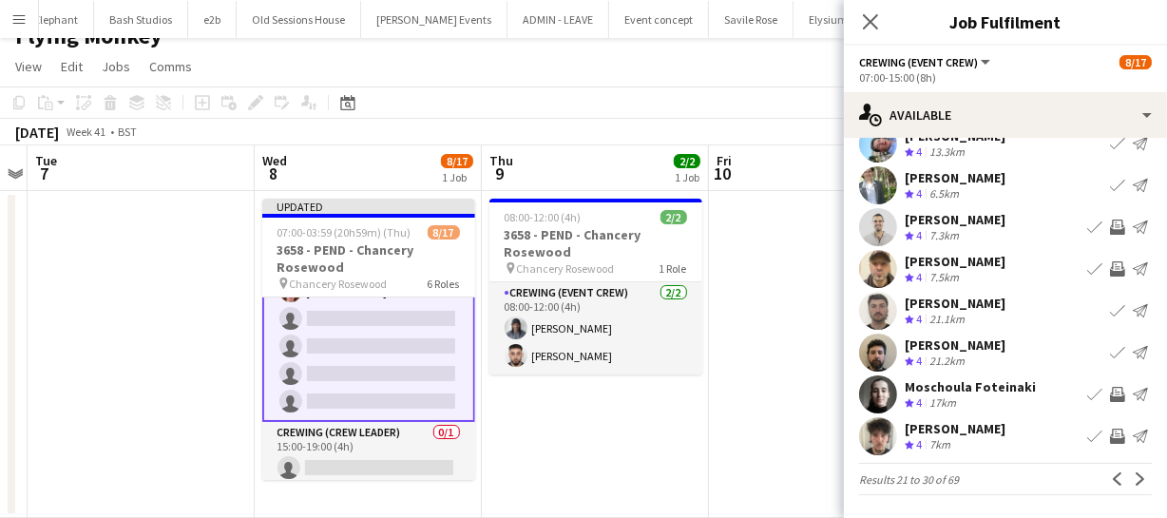
click at [1110, 436] on app-icon "Invite crew" at bounding box center [1117, 436] width 15 height 15
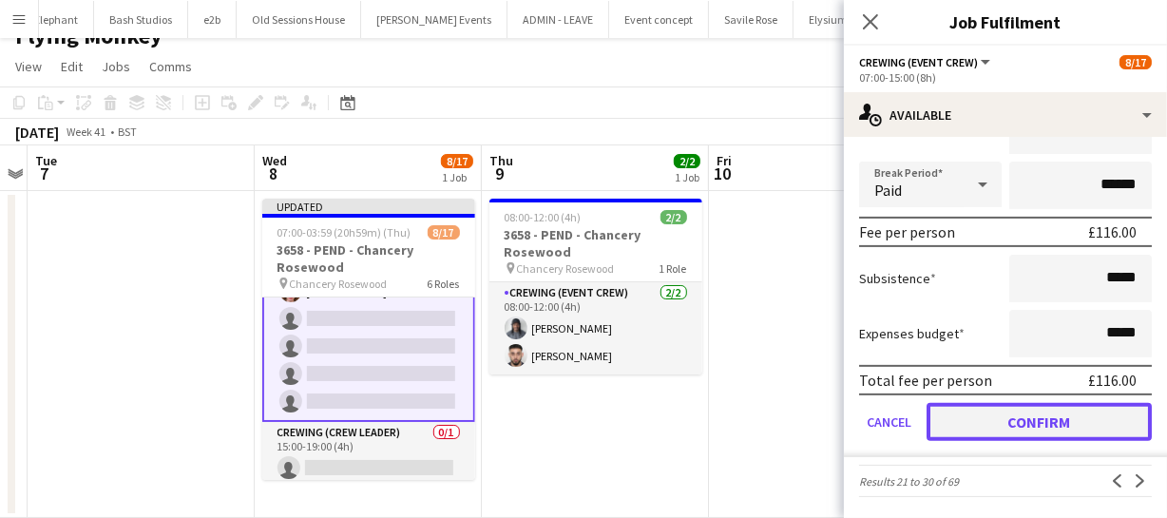
click at [1025, 417] on button "Confirm" at bounding box center [1039, 422] width 225 height 38
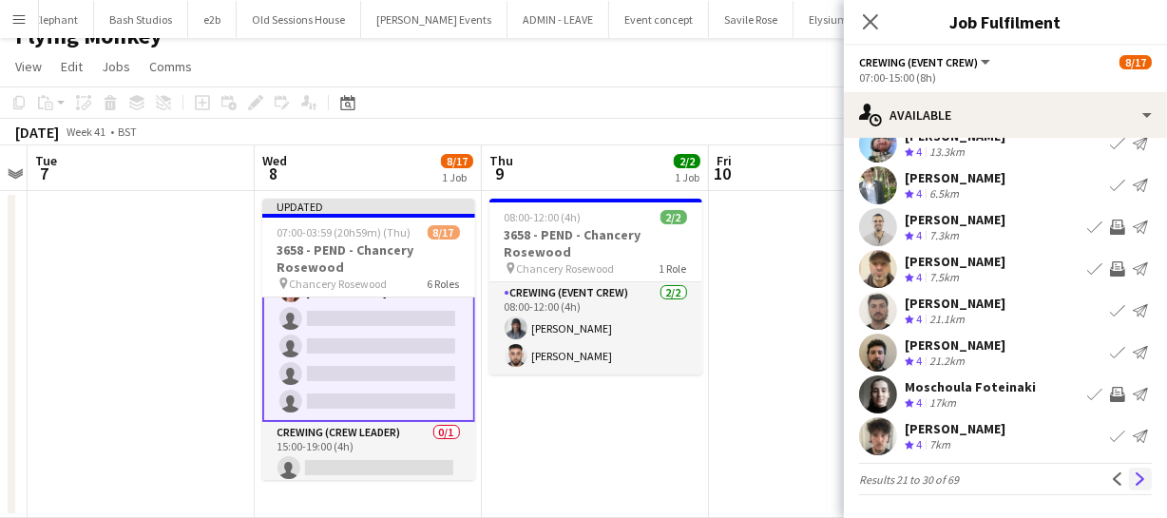
click at [1134, 473] on app-icon "Next" at bounding box center [1140, 478] width 13 height 13
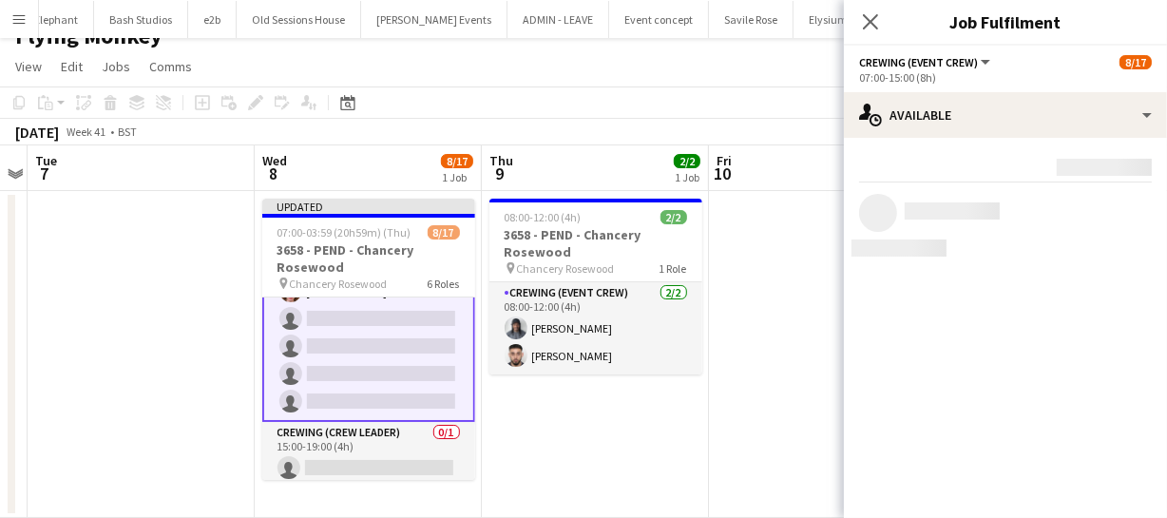
scroll to position [0, 0]
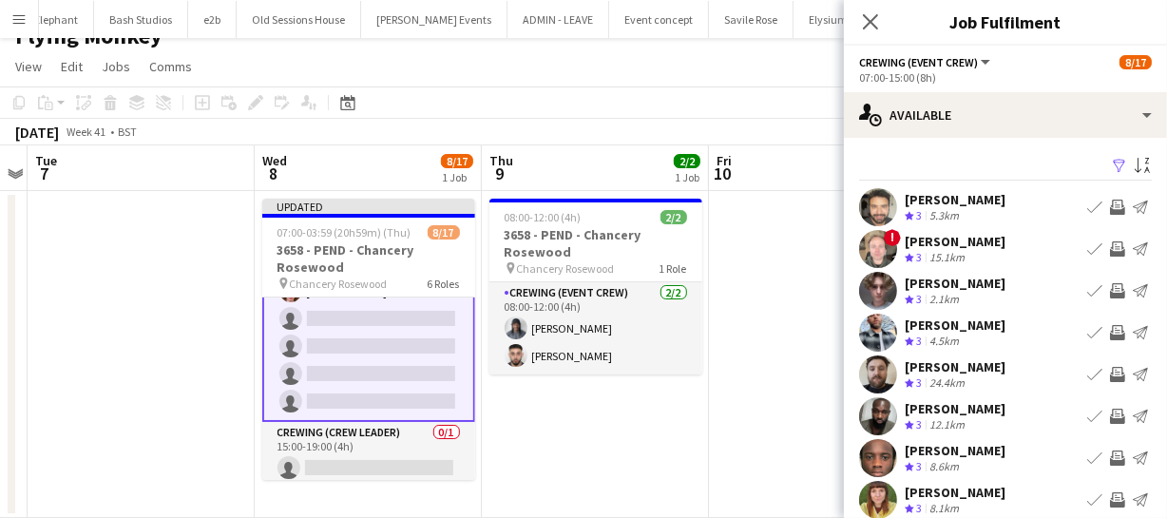
click at [1110, 207] on app-icon "Invite crew" at bounding box center [1117, 207] width 15 height 15
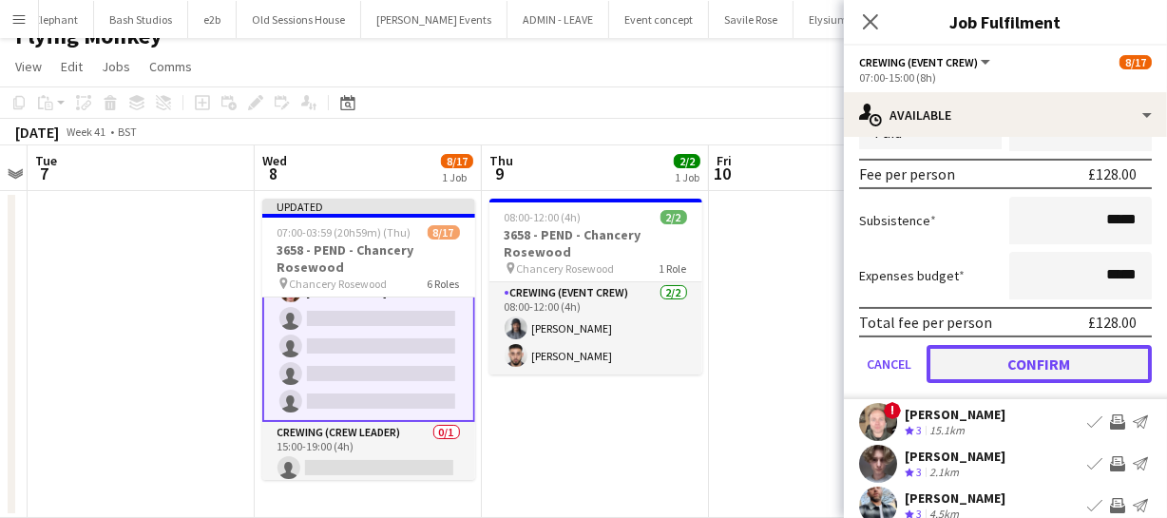
click at [1090, 365] on button "Confirm" at bounding box center [1039, 364] width 225 height 38
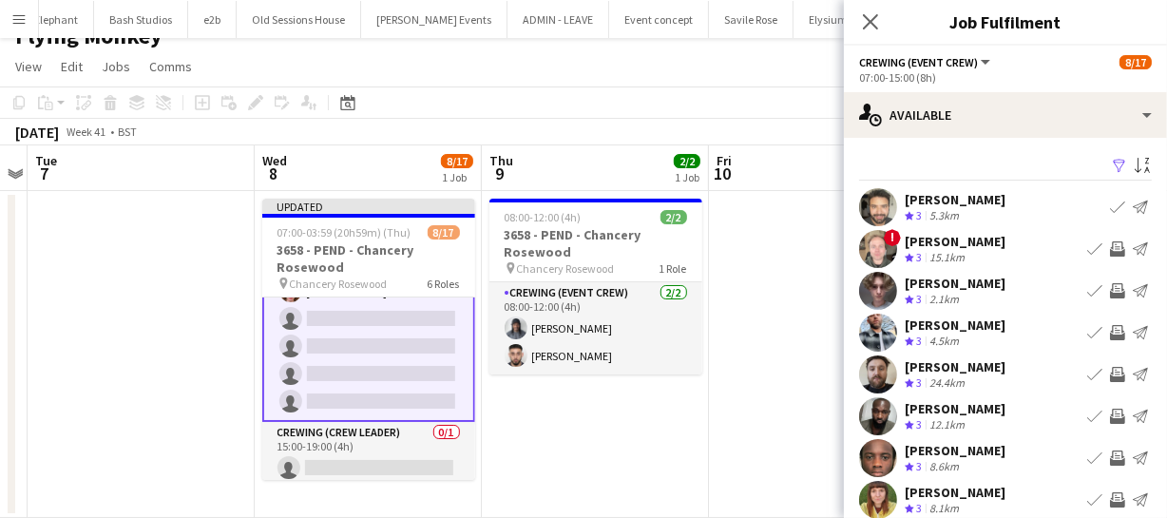
scroll to position [86, 0]
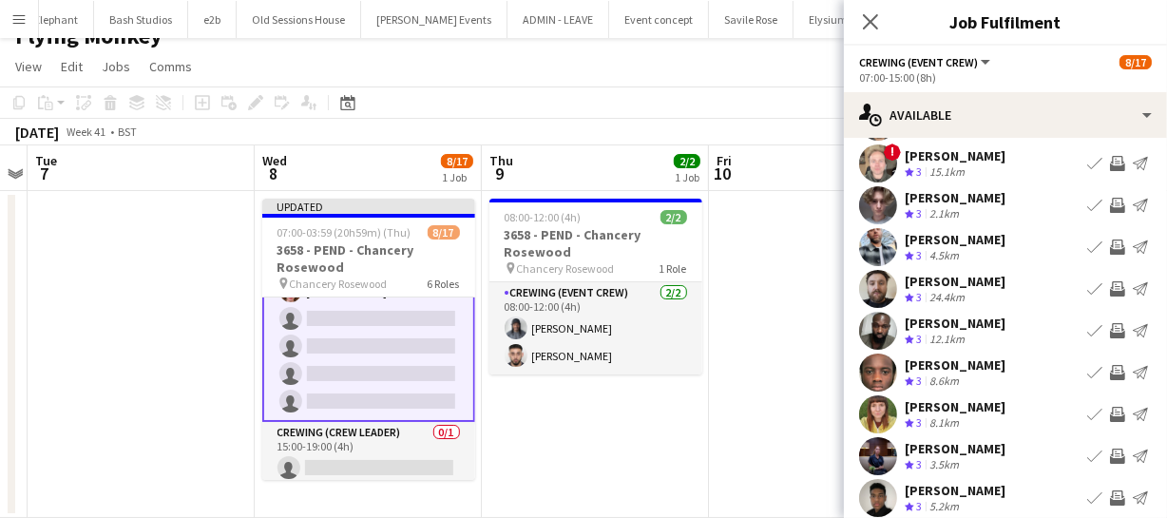
click at [1110, 246] on app-icon "Invite crew" at bounding box center [1117, 247] width 15 height 15
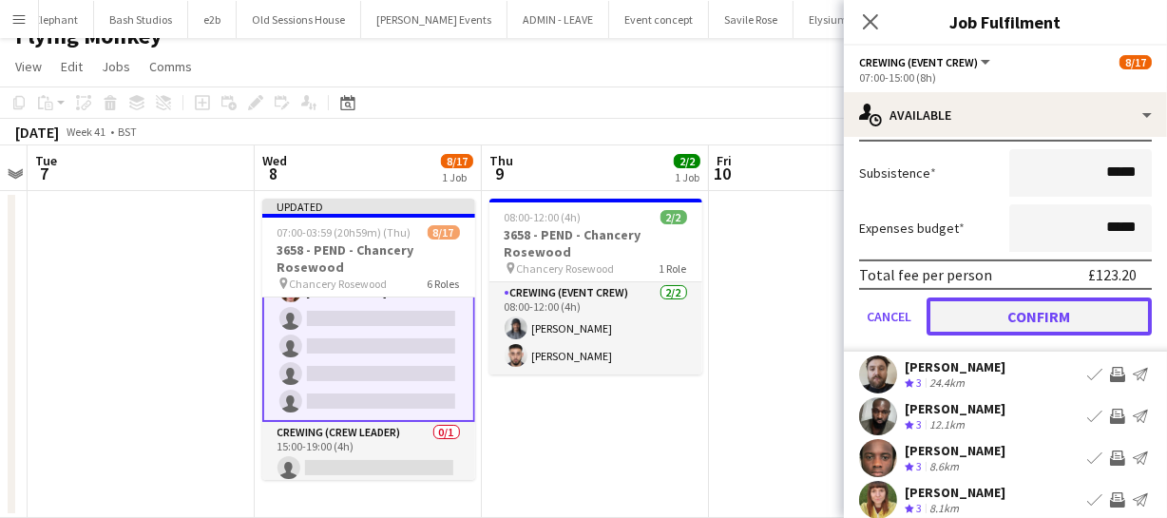
click at [1077, 323] on button "Confirm" at bounding box center [1039, 317] width 225 height 38
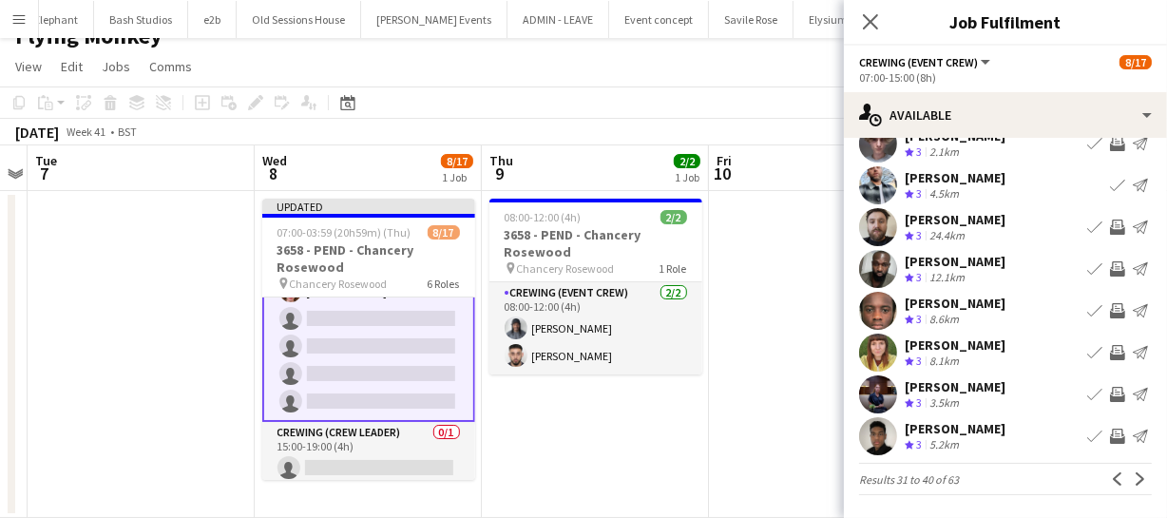
scroll to position [147, 0]
click at [1134, 484] on app-icon "Next" at bounding box center [1140, 478] width 13 height 13
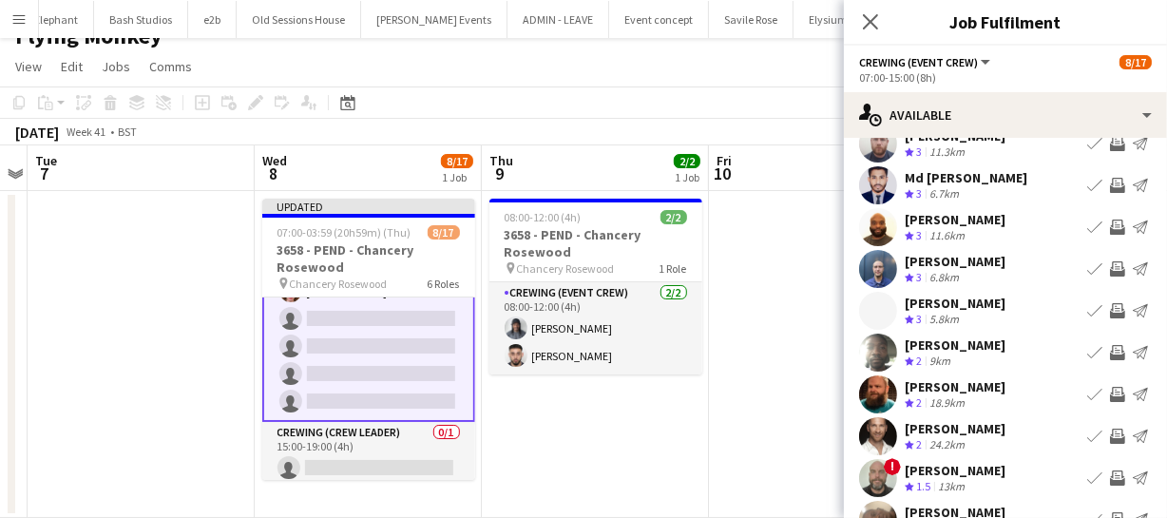
scroll to position [86, 0]
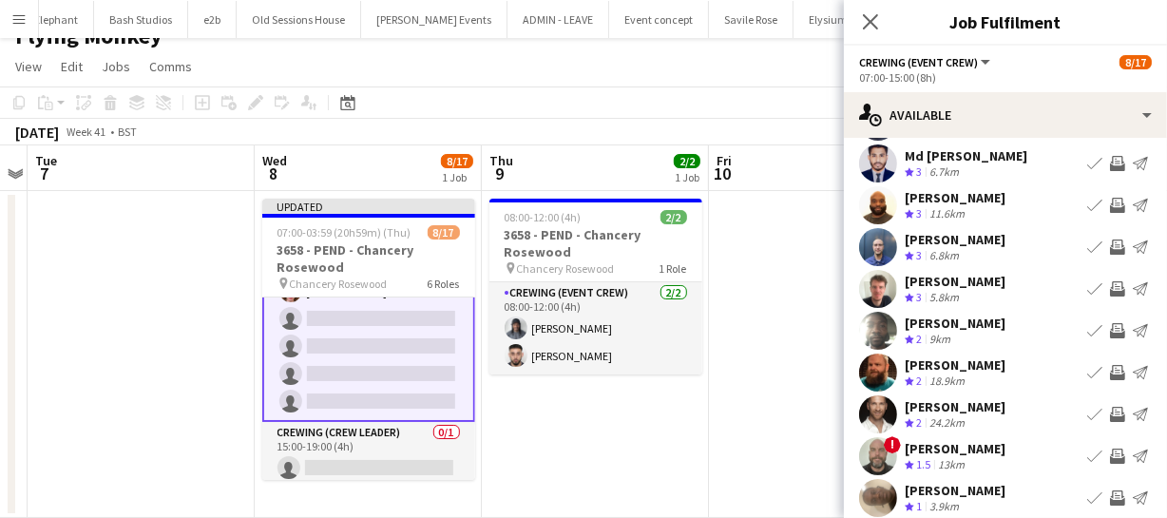
click at [1110, 368] on app-icon "Invite crew" at bounding box center [1117, 372] width 15 height 15
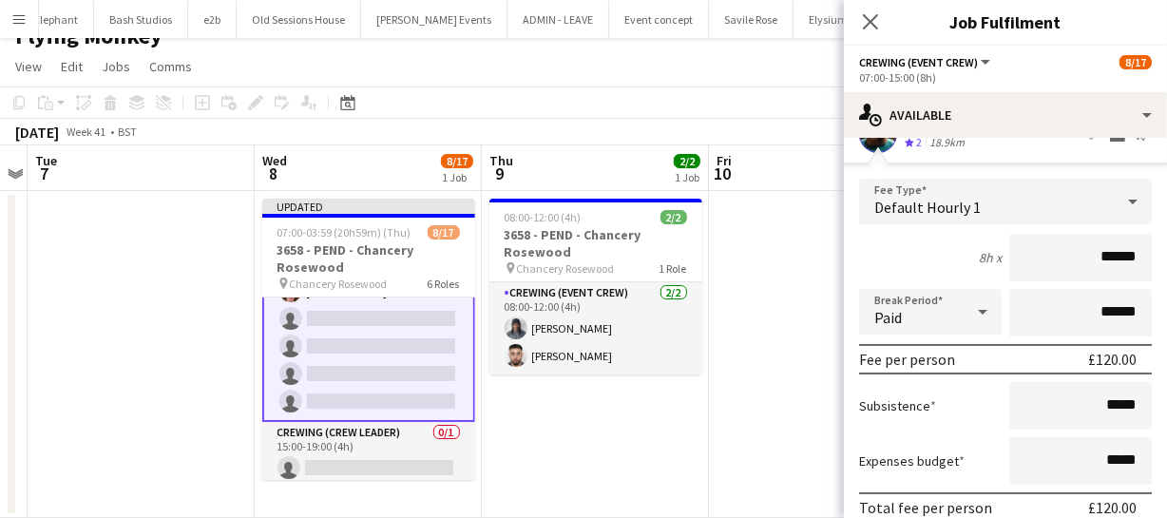
scroll to position [432, 0]
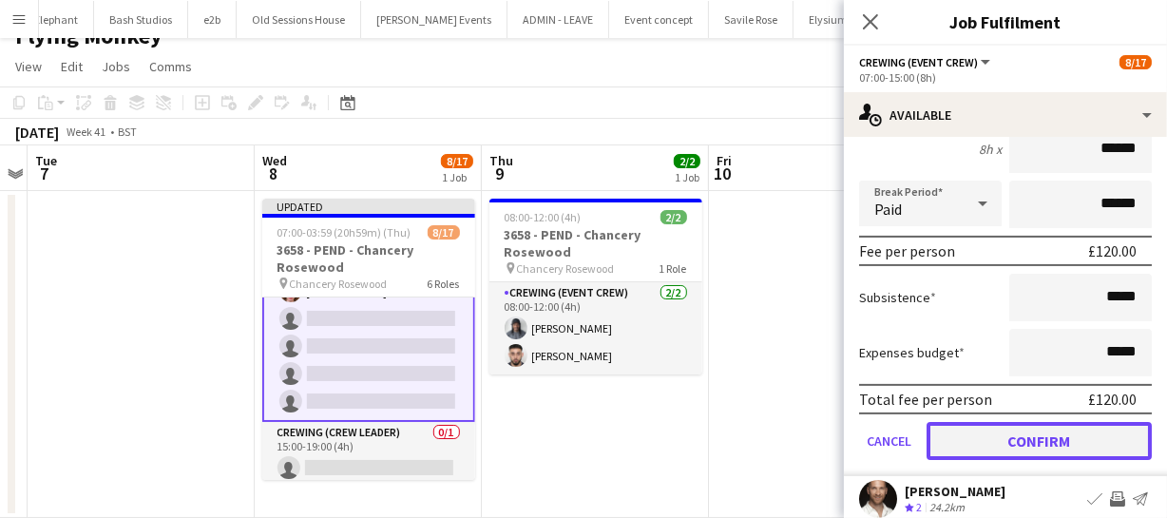
click at [1076, 439] on button "Confirm" at bounding box center [1039, 441] width 225 height 38
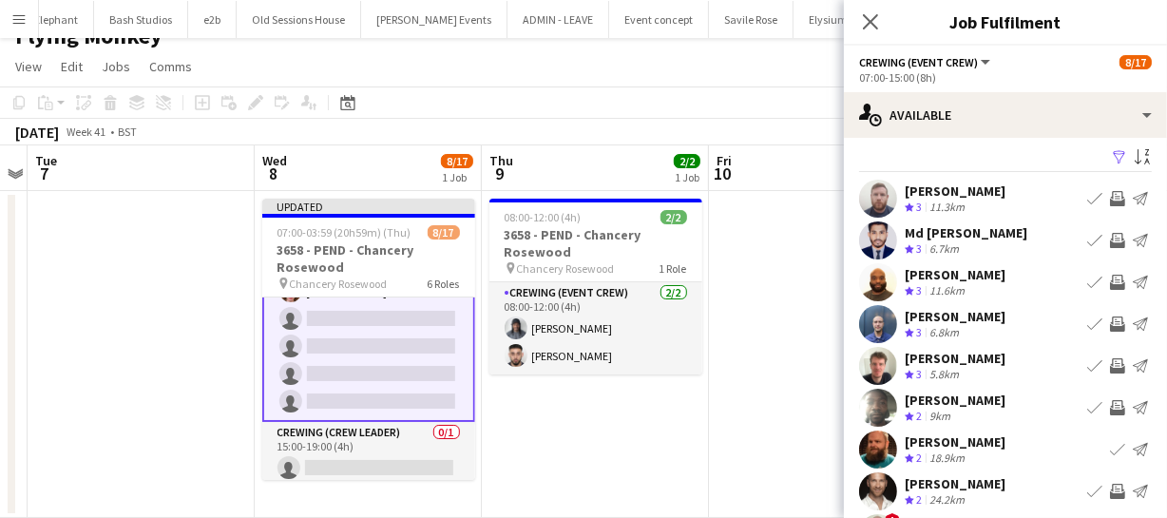
scroll to position [0, 0]
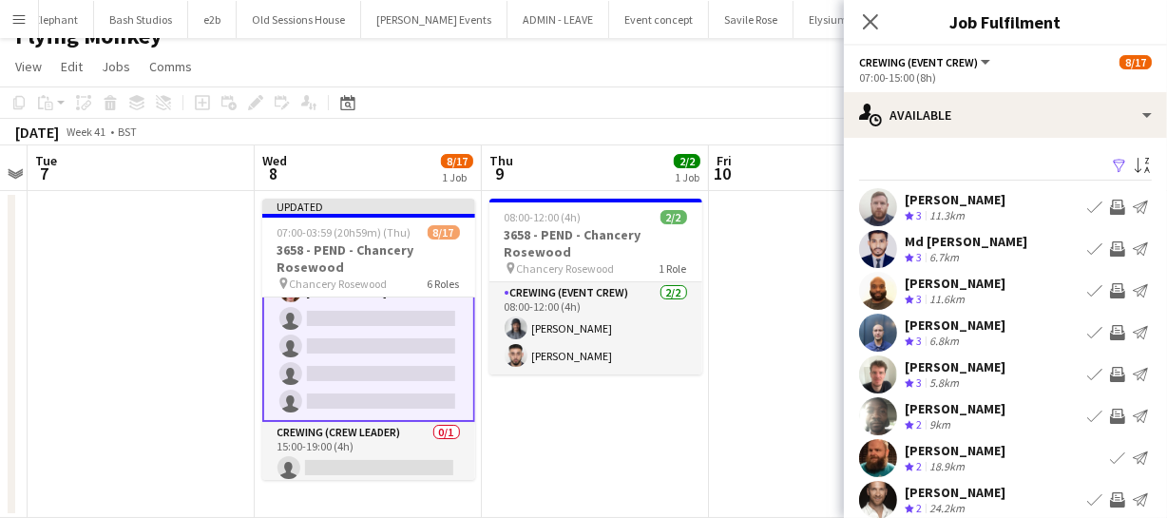
click at [1110, 326] on app-icon "Invite crew" at bounding box center [1117, 332] width 15 height 15
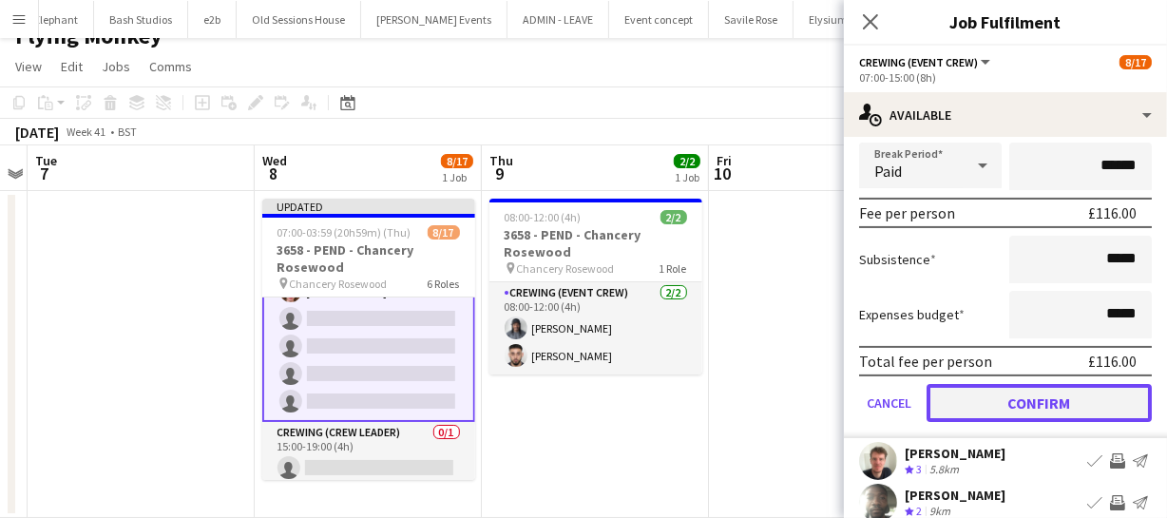
click at [1083, 407] on button "Confirm" at bounding box center [1039, 403] width 225 height 38
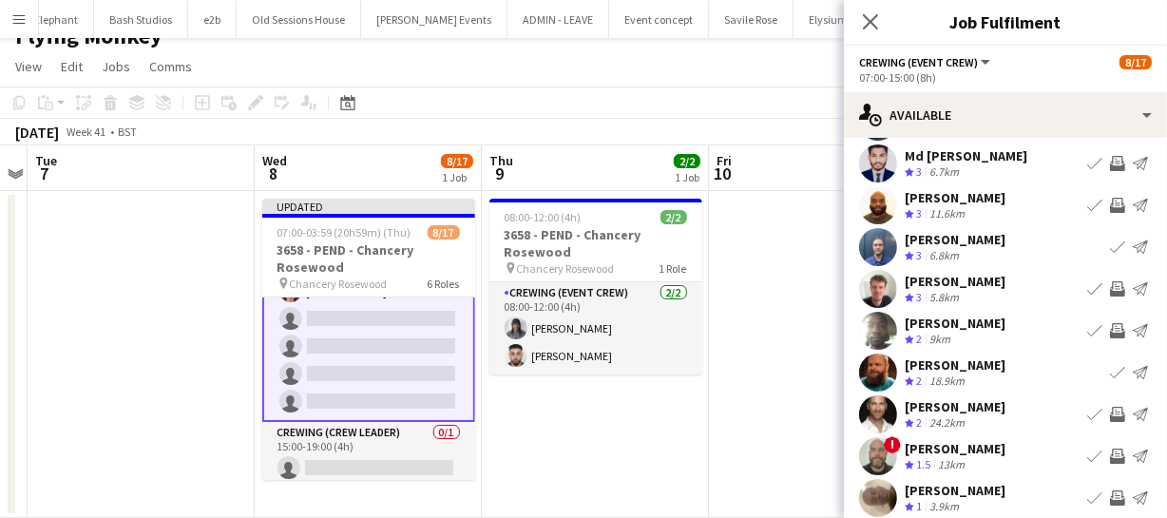
scroll to position [147, 0]
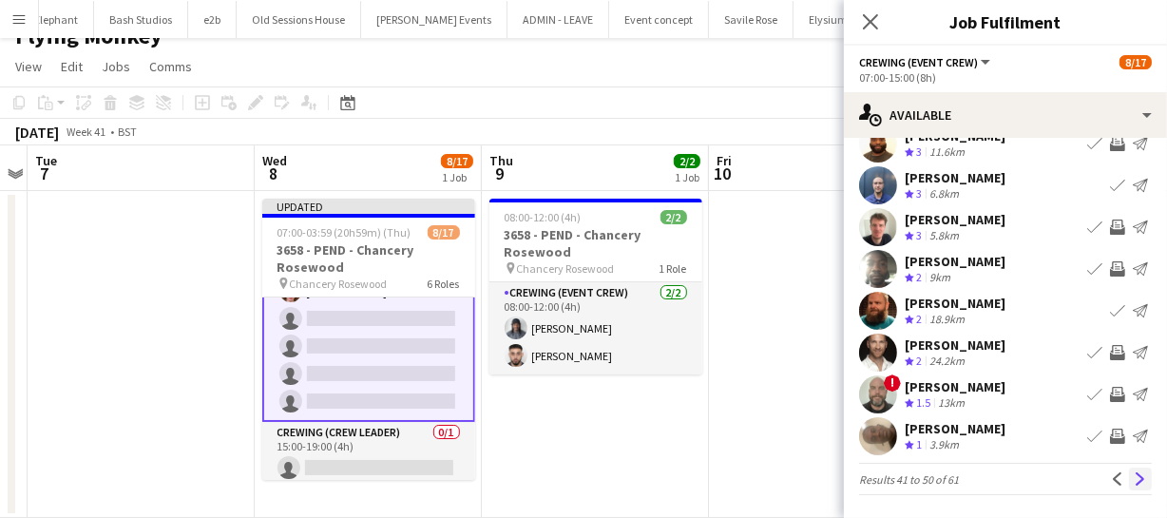
click at [1134, 476] on app-icon "Next" at bounding box center [1140, 478] width 13 height 13
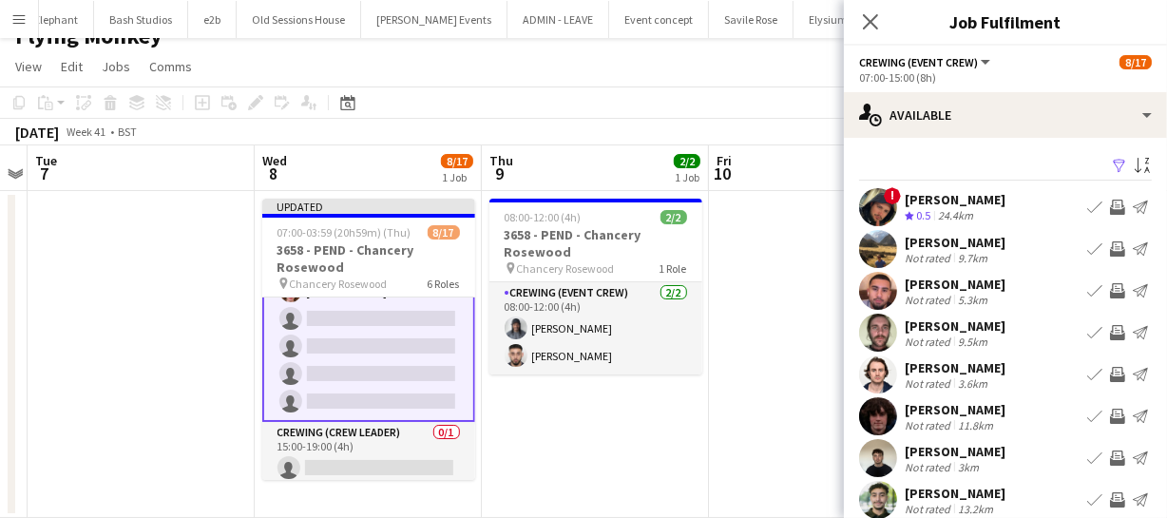
scroll to position [86, 0]
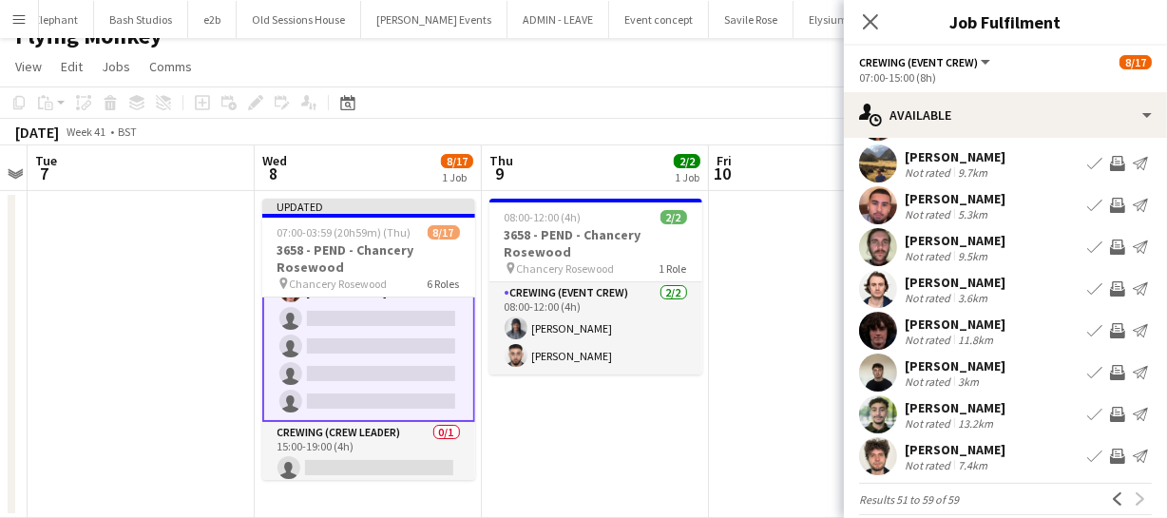
click at [1110, 365] on app-icon "Invite crew" at bounding box center [1117, 372] width 15 height 15
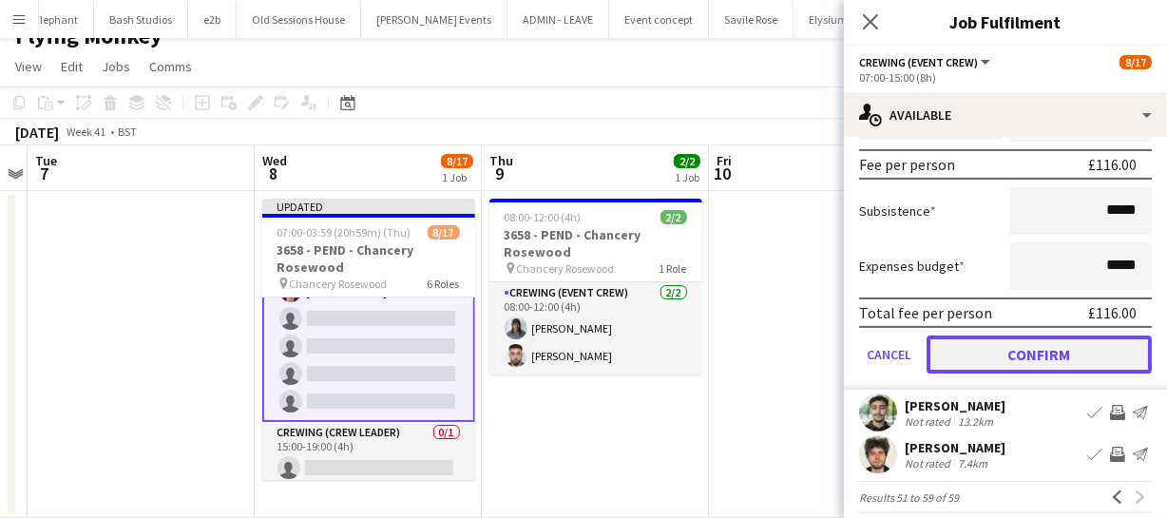
click at [1098, 352] on button "Confirm" at bounding box center [1039, 355] width 225 height 38
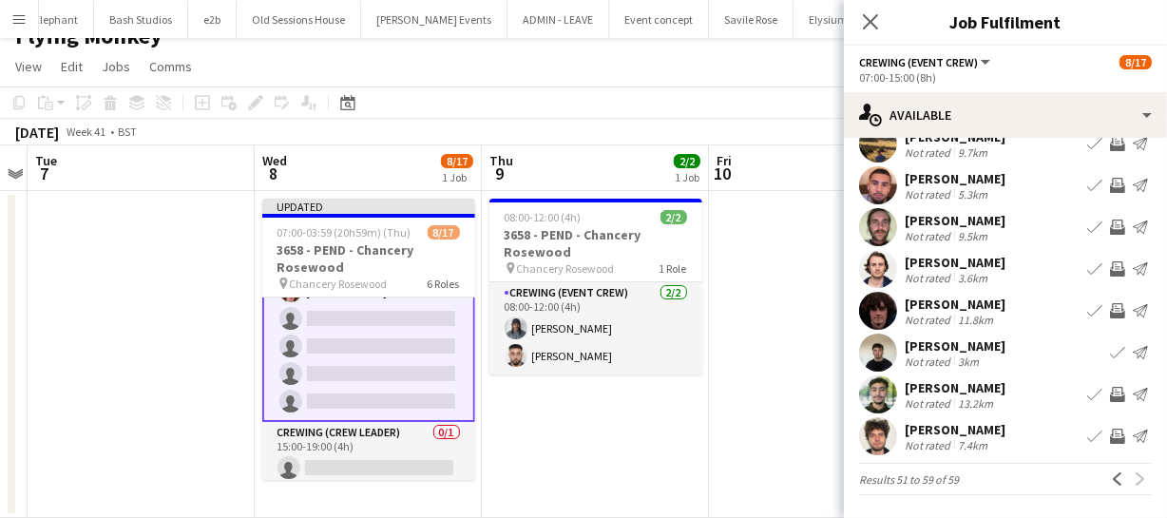
scroll to position [116, 0]
click at [1110, 387] on app-icon "Invite crew" at bounding box center [1117, 394] width 15 height 15
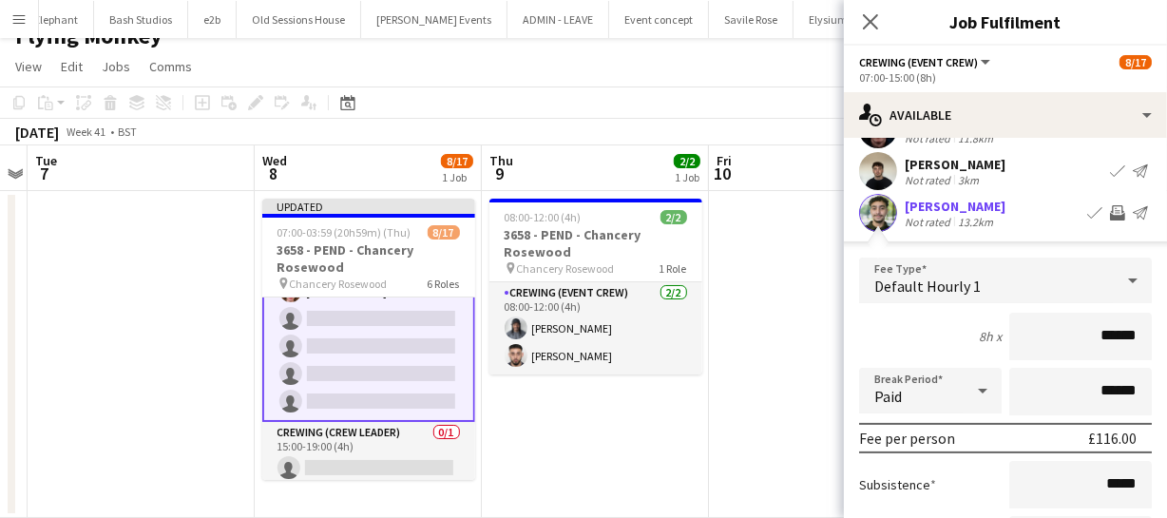
scroll to position [546, 0]
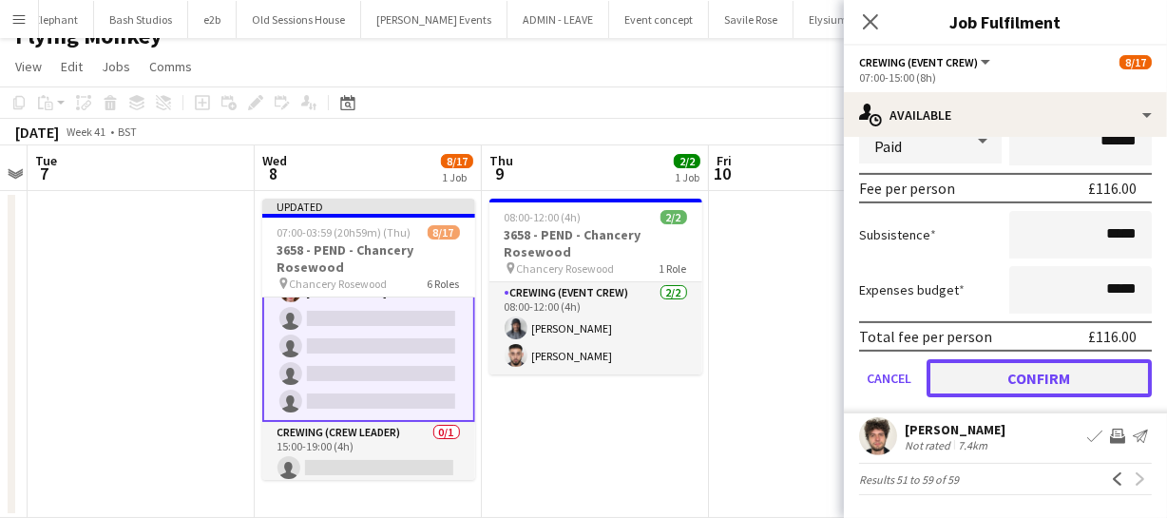
click at [1102, 378] on button "Confirm" at bounding box center [1039, 378] width 225 height 38
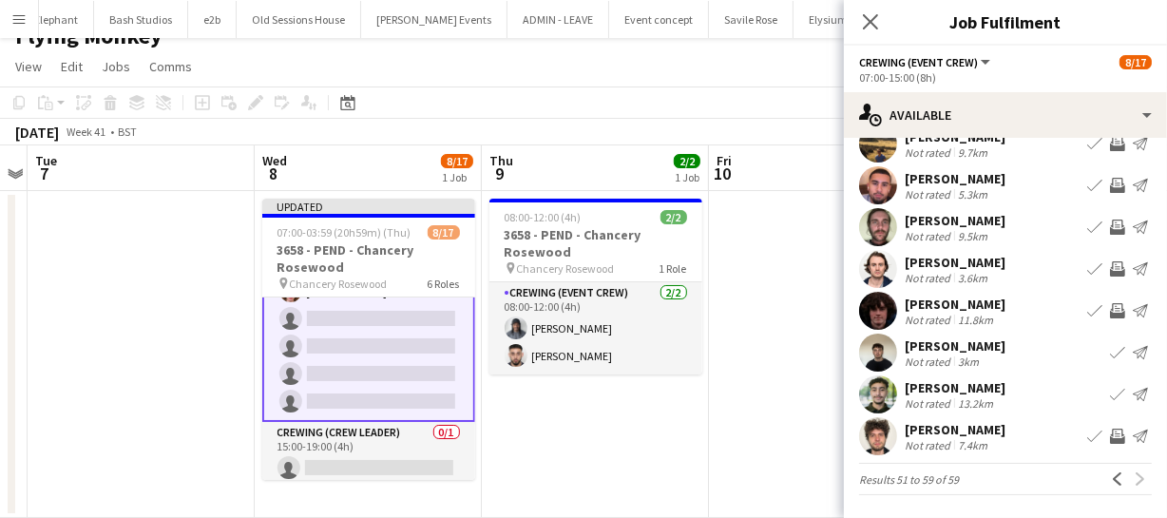
scroll to position [116, 0]
click at [1110, 430] on app-icon "Invite crew" at bounding box center [1117, 436] width 15 height 15
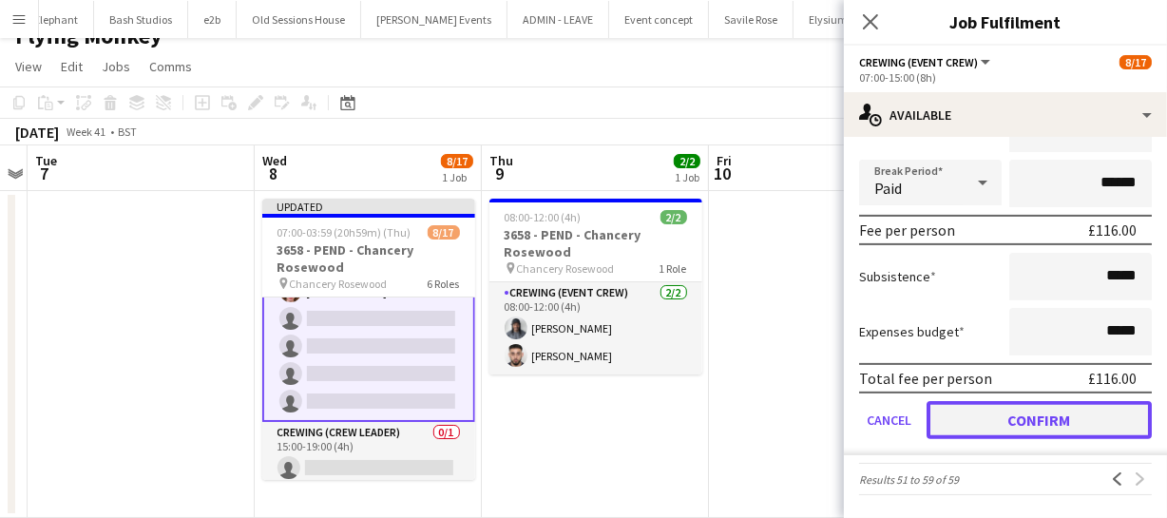
click at [1080, 417] on button "Confirm" at bounding box center [1039, 420] width 225 height 38
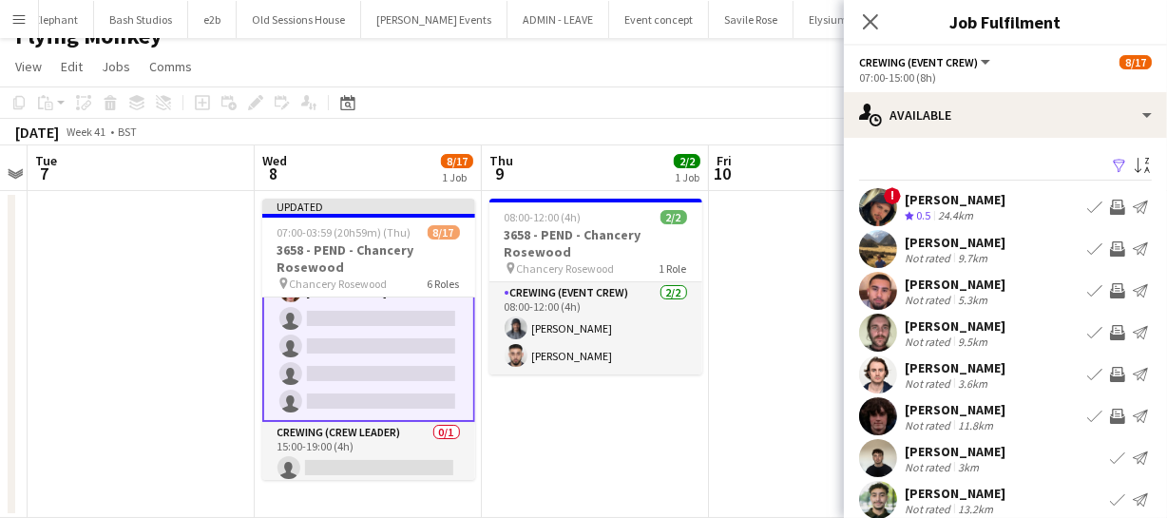
scroll to position [105, 0]
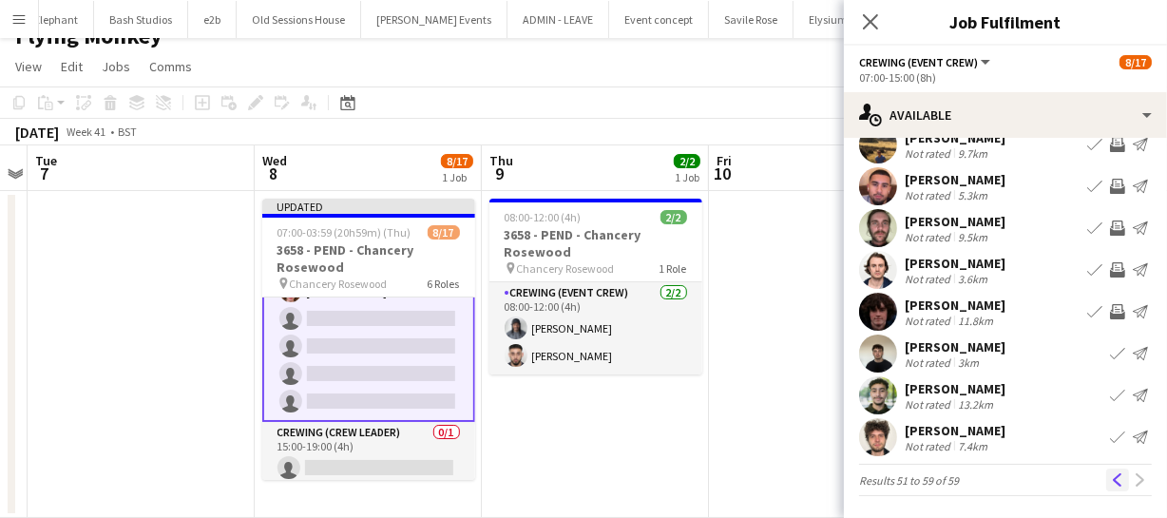
click at [1111, 474] on app-icon "Previous" at bounding box center [1117, 479] width 13 height 13
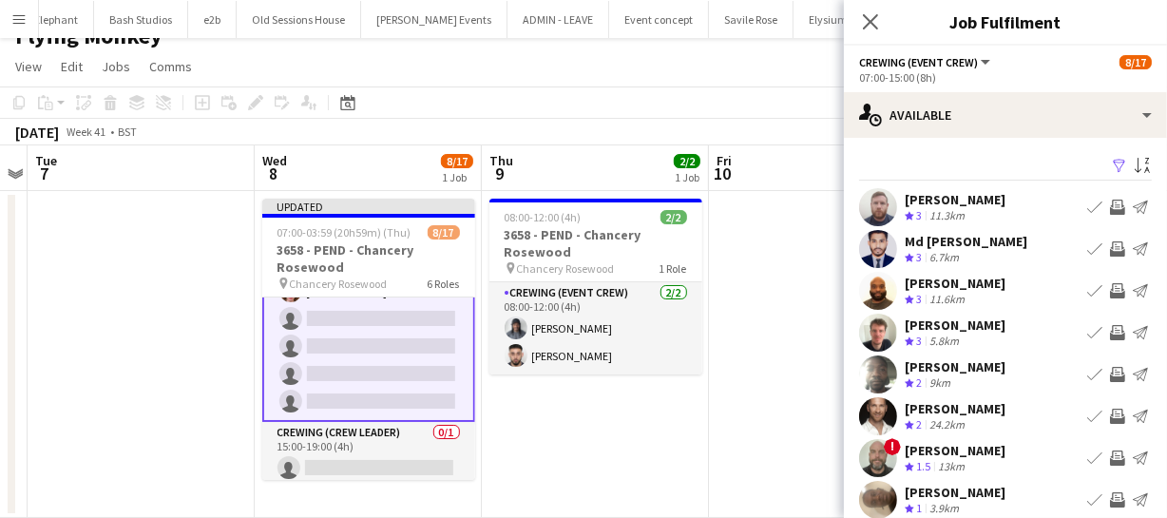
click at [1110, 292] on app-icon "Invite crew" at bounding box center [1117, 290] width 15 height 15
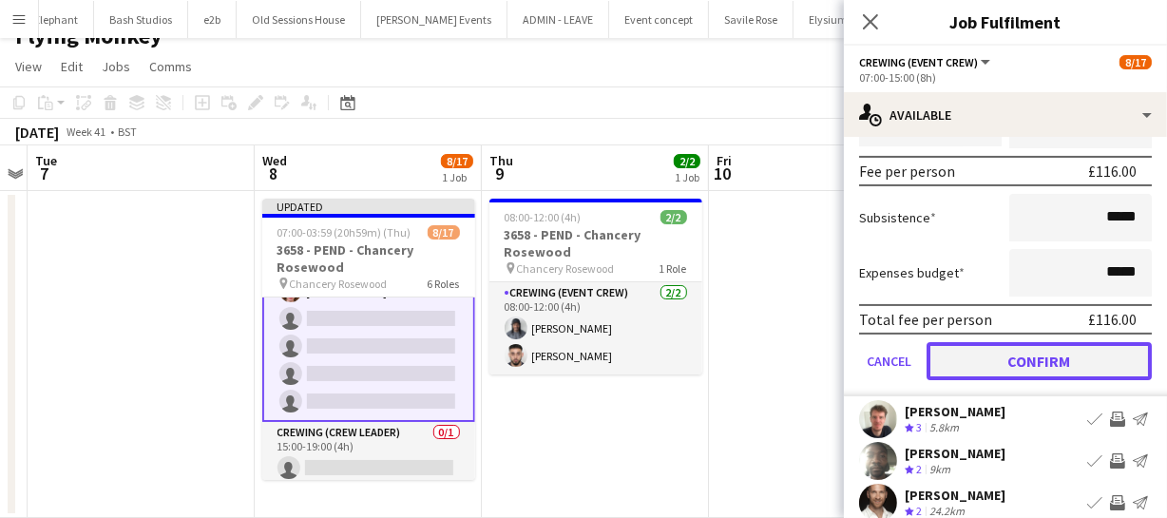
click at [1097, 352] on button "Confirm" at bounding box center [1039, 361] width 225 height 38
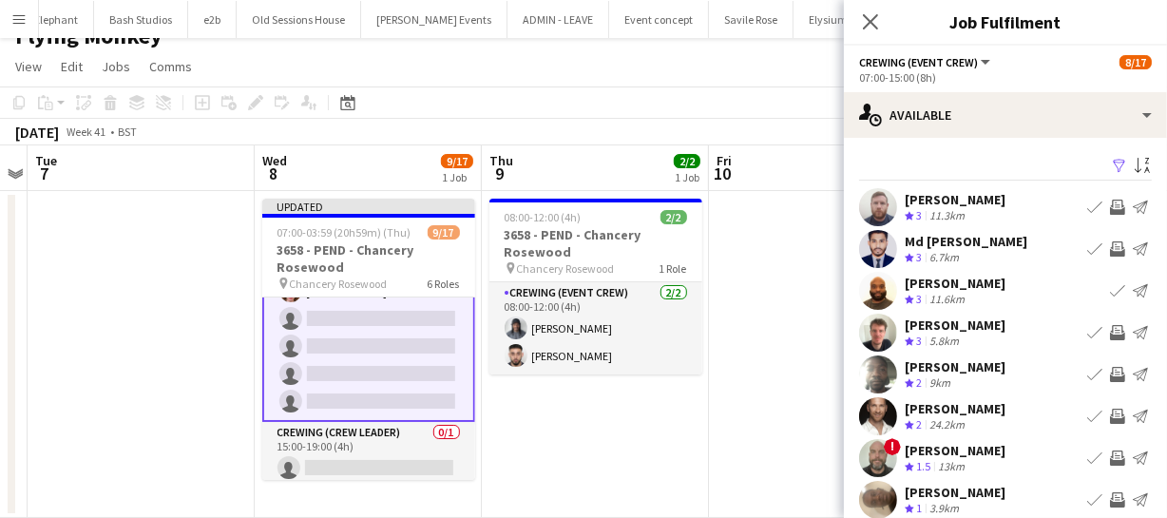
click at [1110, 207] on app-icon "Invite crew" at bounding box center [1117, 207] width 15 height 15
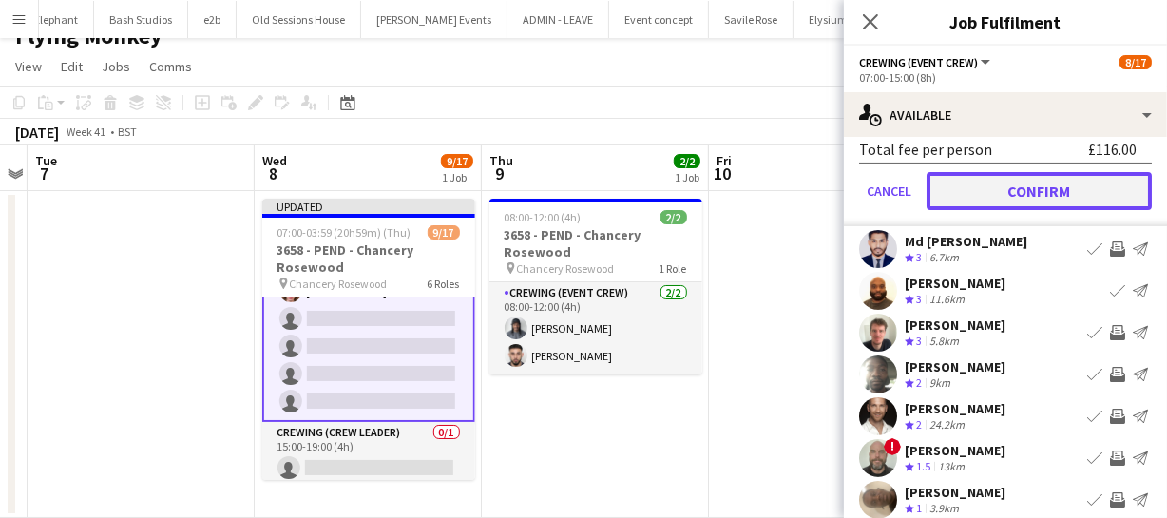
click at [1075, 190] on button "Confirm" at bounding box center [1039, 191] width 225 height 38
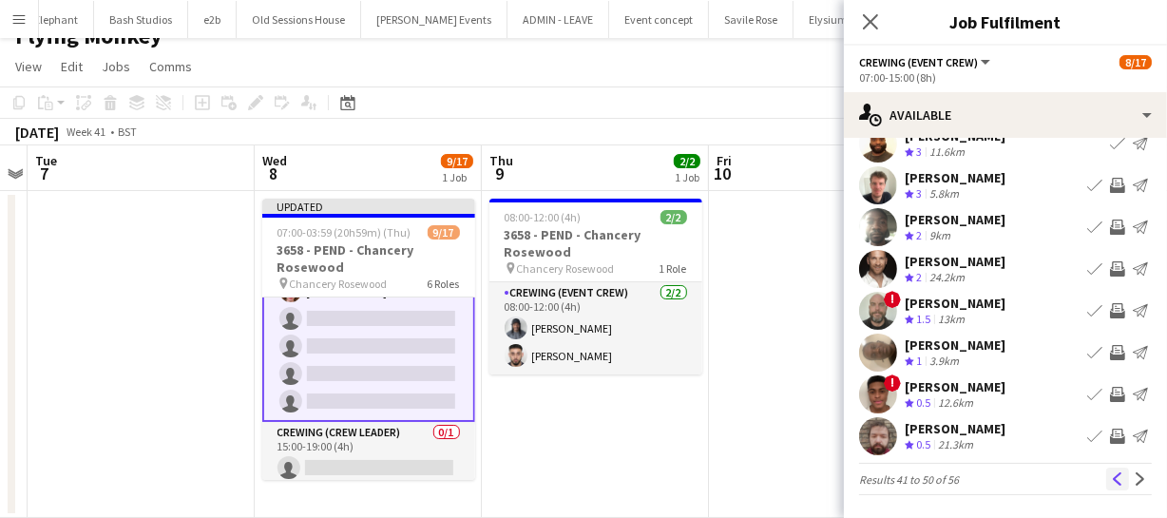
click at [1111, 476] on app-icon "Previous" at bounding box center [1117, 478] width 13 height 13
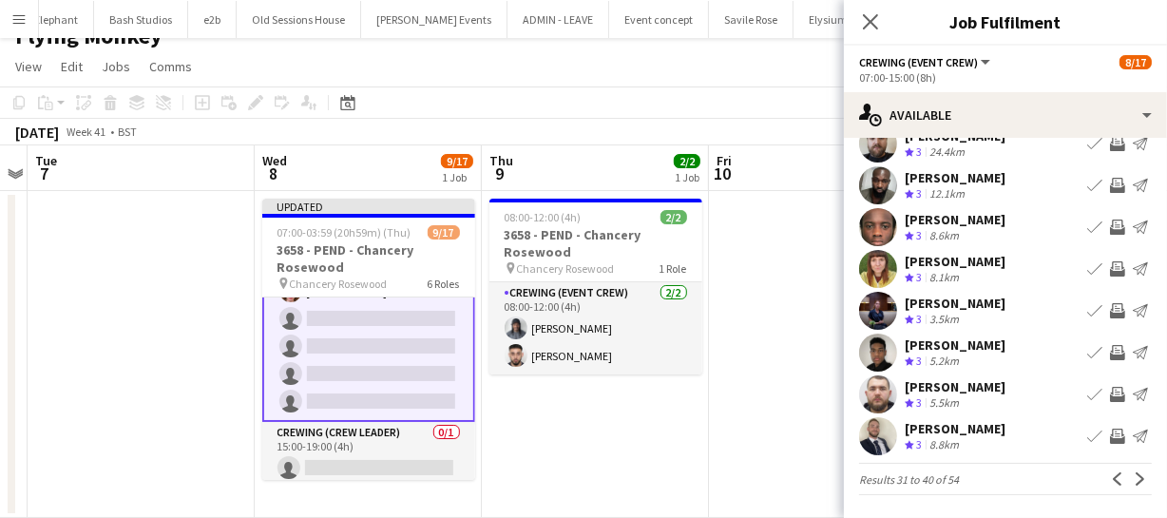
click at [1110, 391] on app-icon "Invite crew" at bounding box center [1117, 394] width 15 height 15
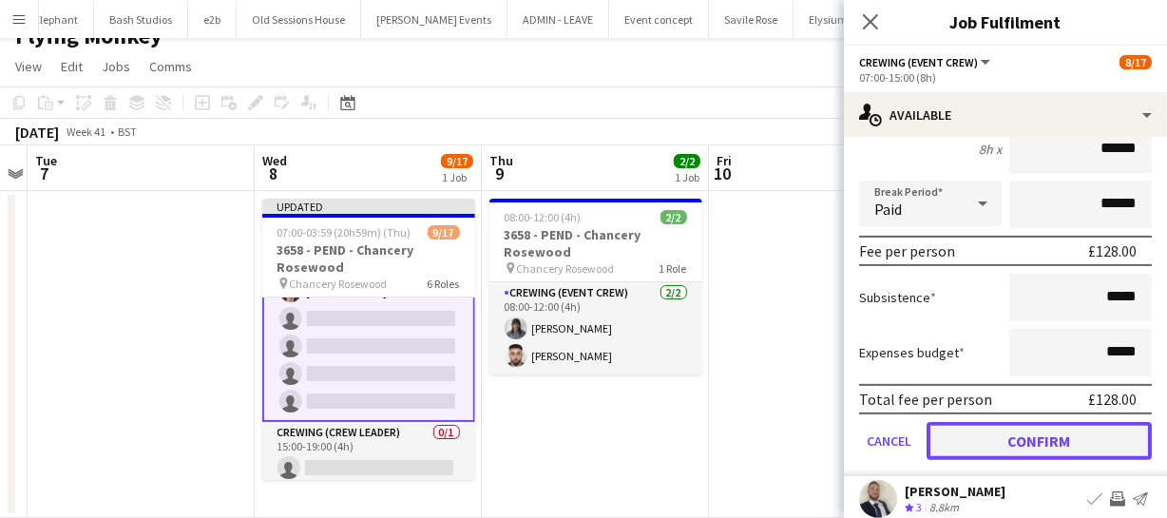
click at [1109, 425] on button "Confirm" at bounding box center [1039, 441] width 225 height 38
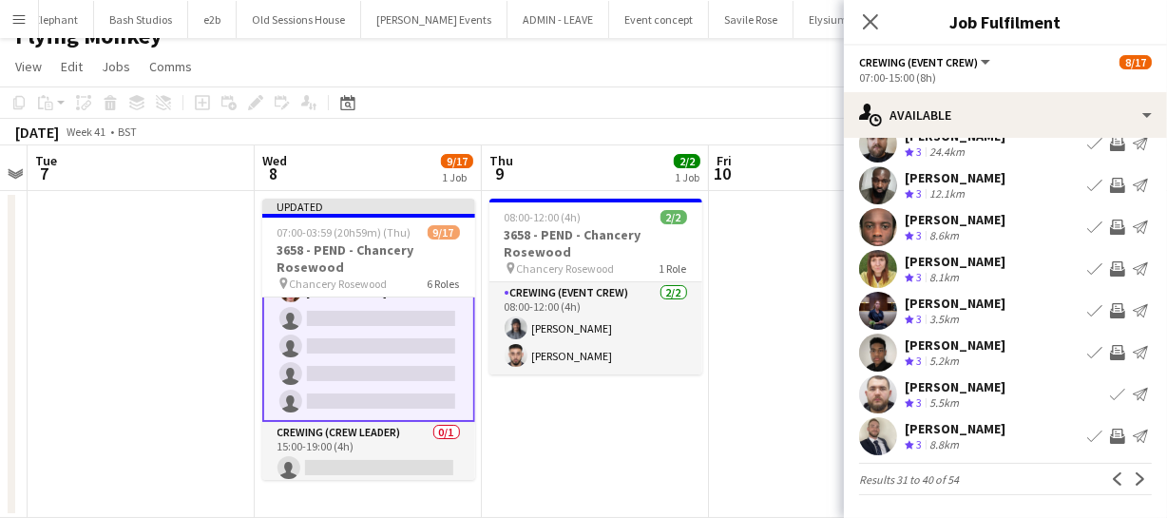
click at [1110, 431] on app-icon "Invite crew" at bounding box center [1117, 436] width 15 height 15
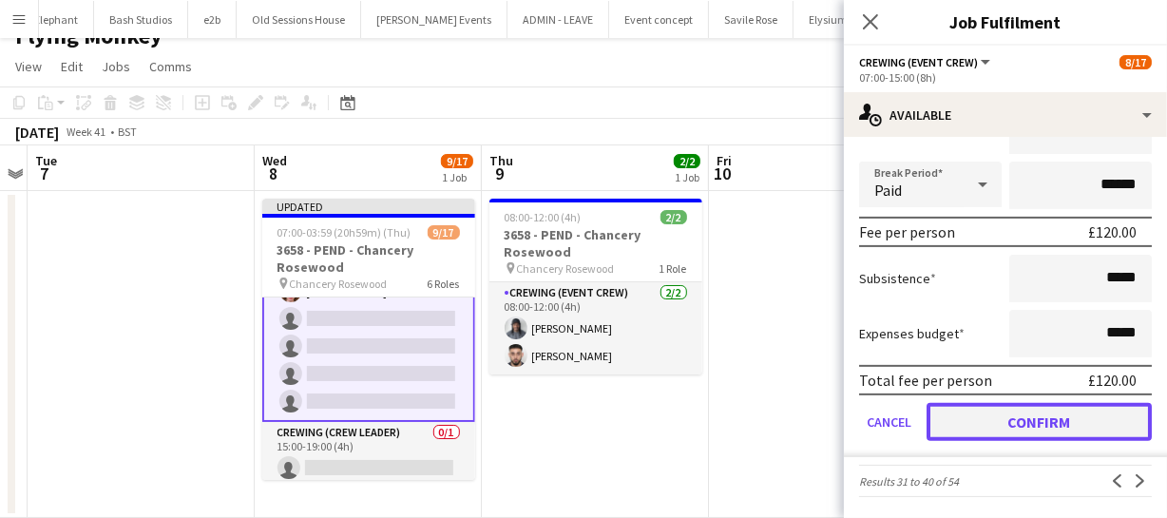
click at [1102, 406] on button "Confirm" at bounding box center [1039, 422] width 225 height 38
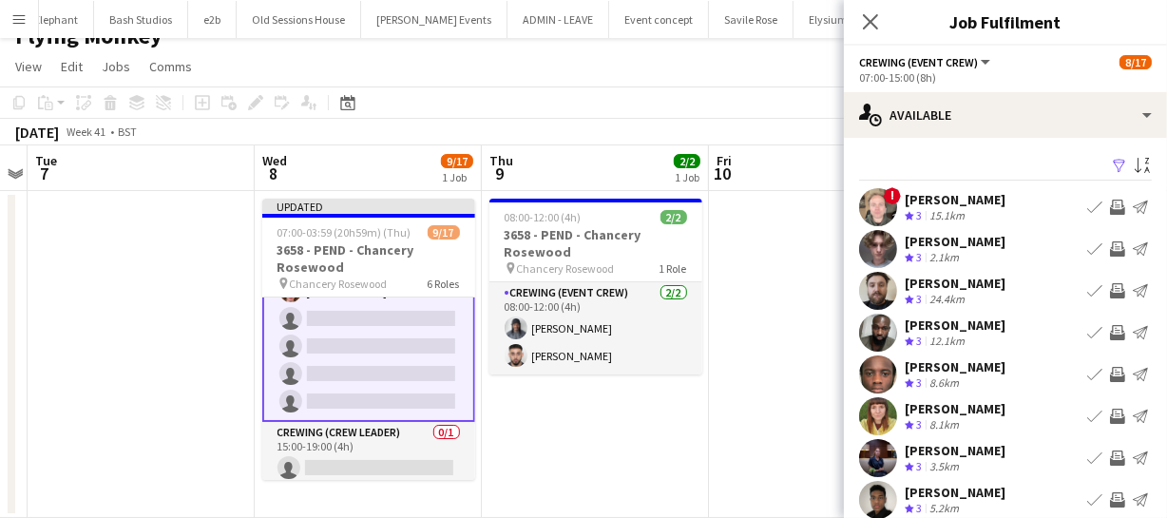
click at [1110, 201] on app-icon "Invite crew" at bounding box center [1117, 207] width 15 height 15
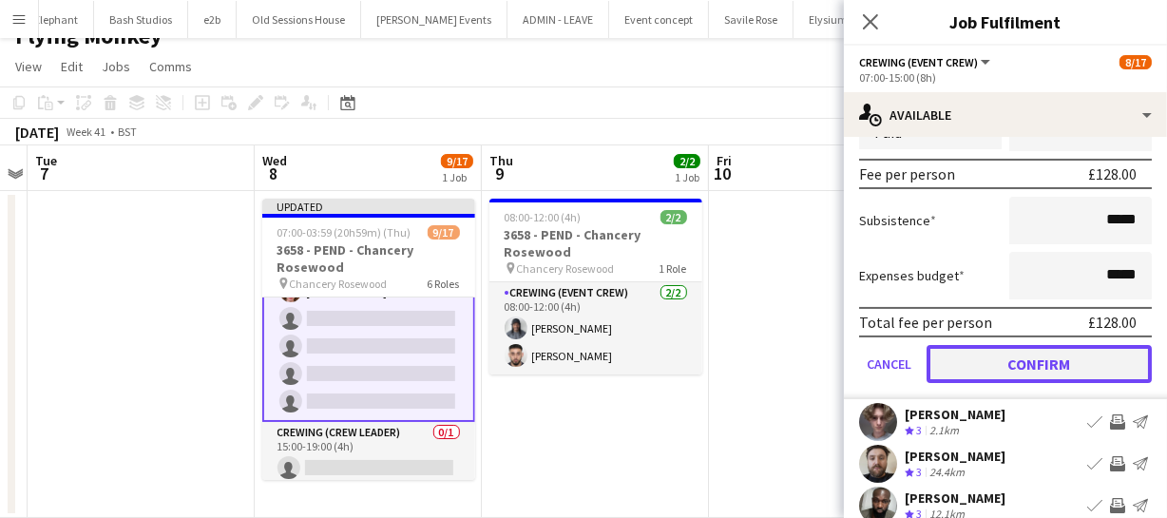
click at [1077, 369] on button "Confirm" at bounding box center [1039, 364] width 225 height 38
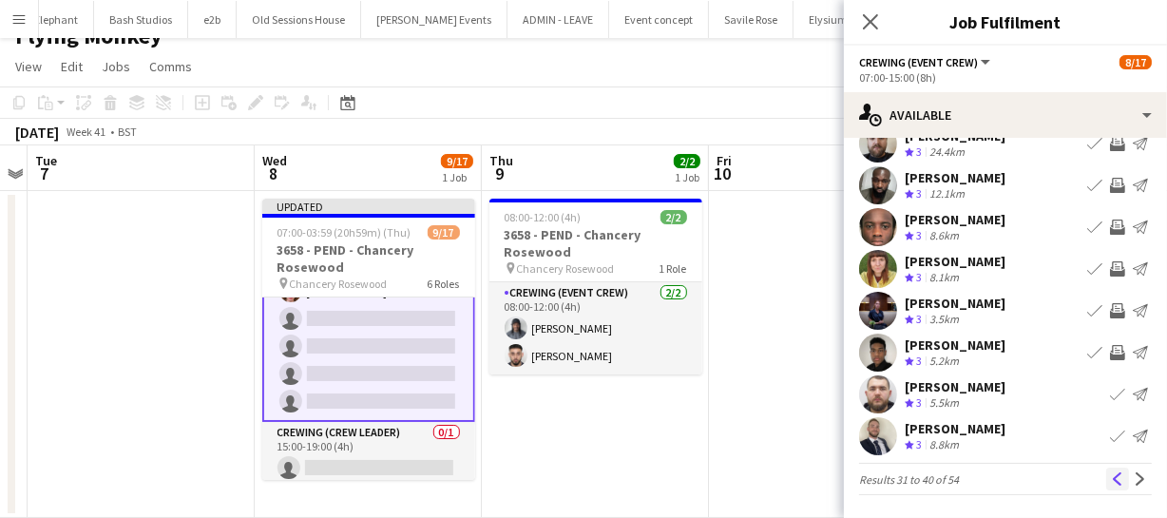
click at [1115, 474] on button "Previous" at bounding box center [1117, 479] width 23 height 23
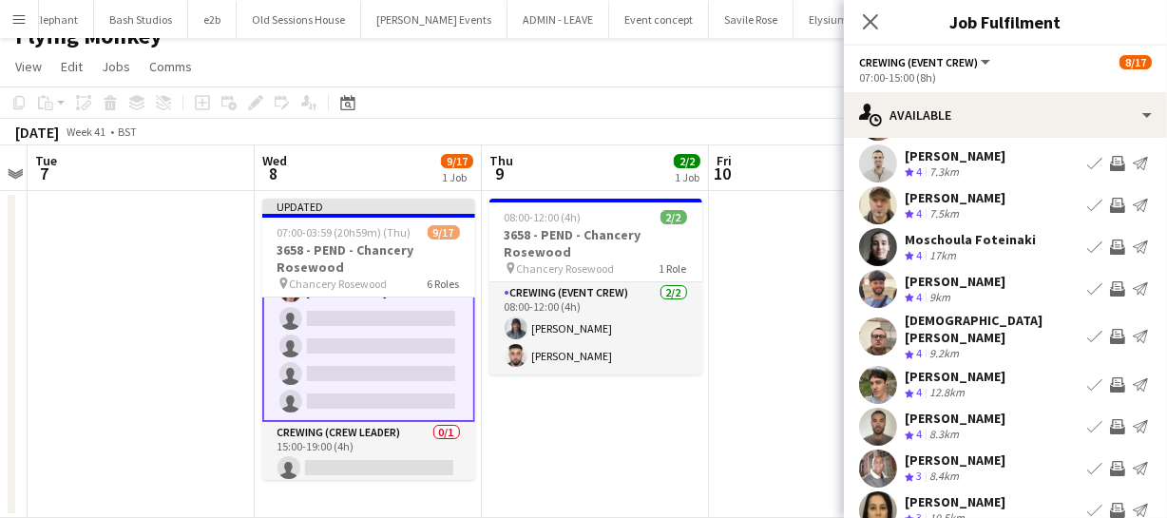
click at [1110, 377] on app-icon "Invite crew" at bounding box center [1117, 384] width 15 height 15
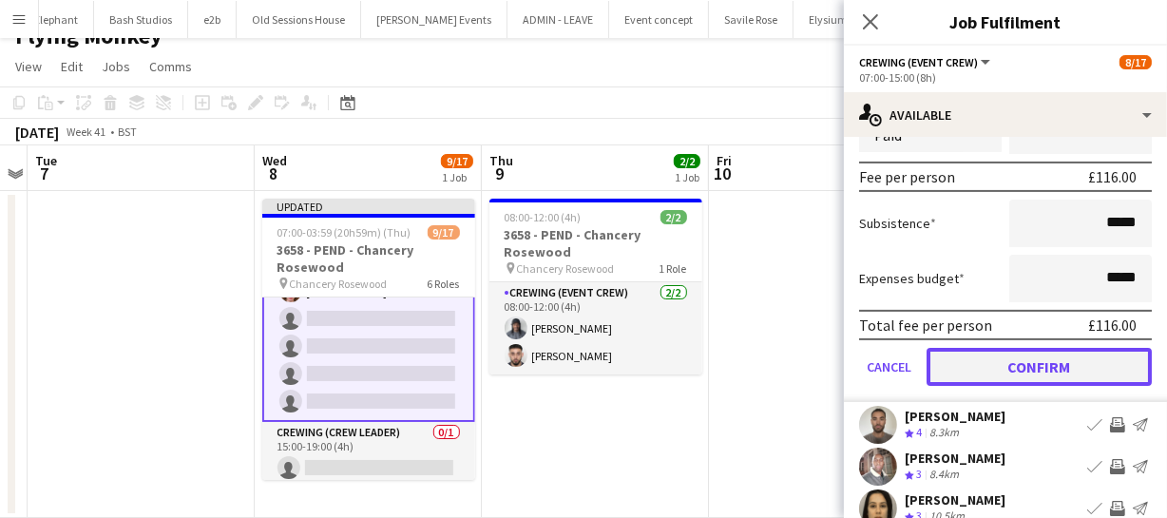
click at [1099, 348] on button "Confirm" at bounding box center [1039, 367] width 225 height 38
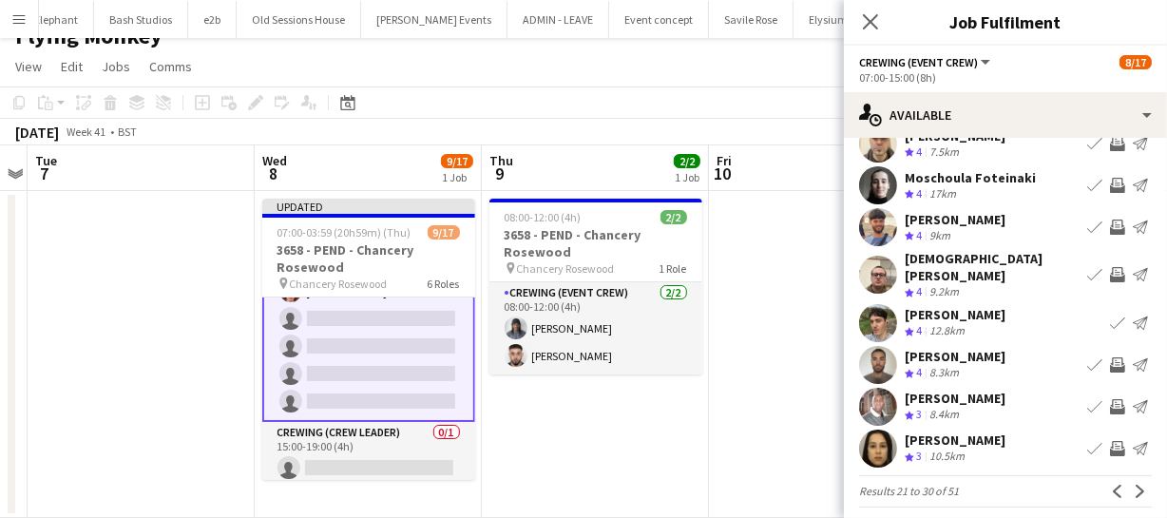
click at [1110, 357] on app-icon "Invite crew" at bounding box center [1117, 364] width 15 height 15
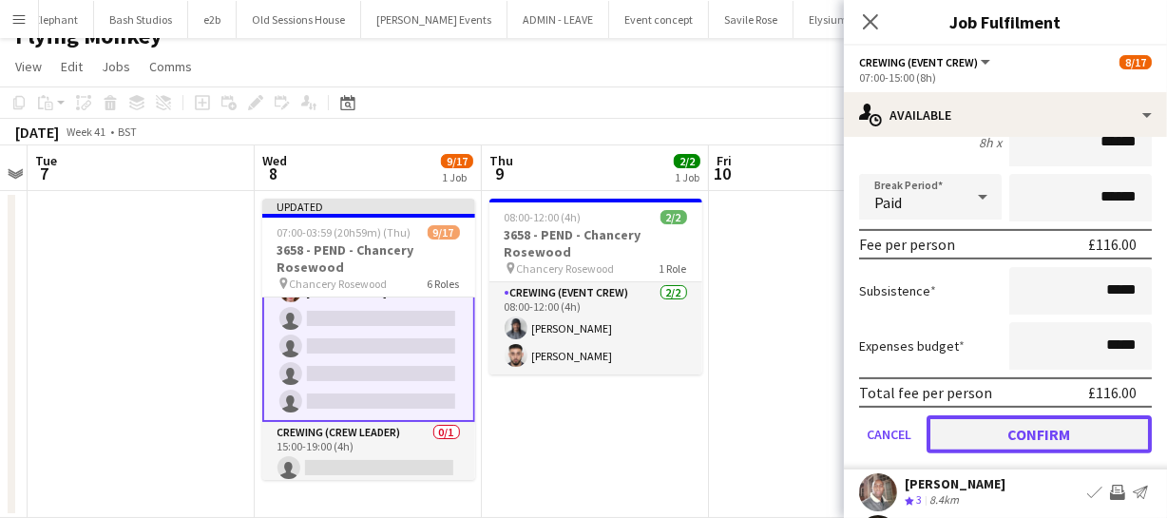
click at [1089, 415] on button "Confirm" at bounding box center [1039, 434] width 225 height 38
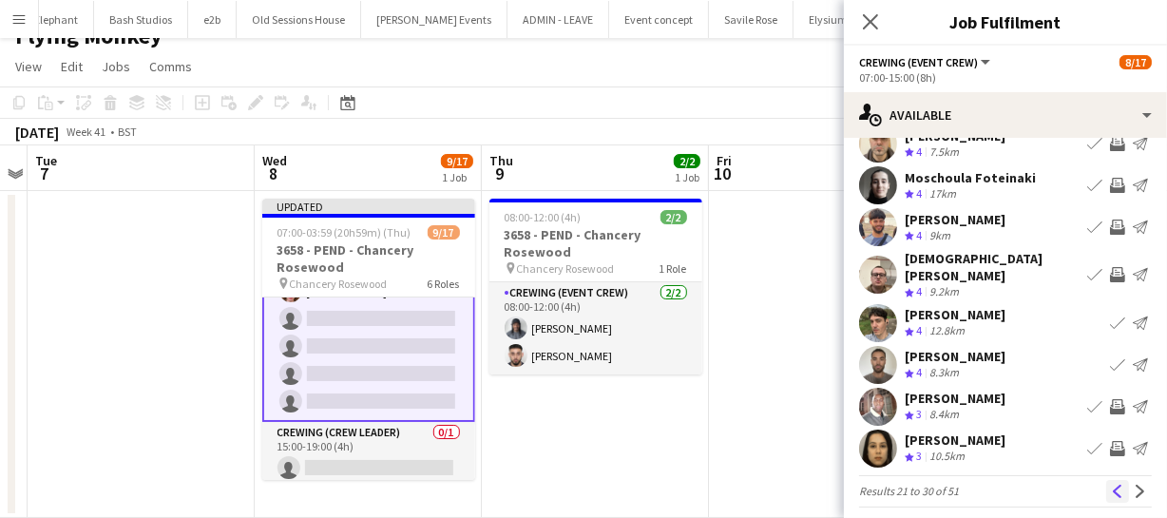
click at [1108, 480] on button "Previous" at bounding box center [1117, 491] width 23 height 23
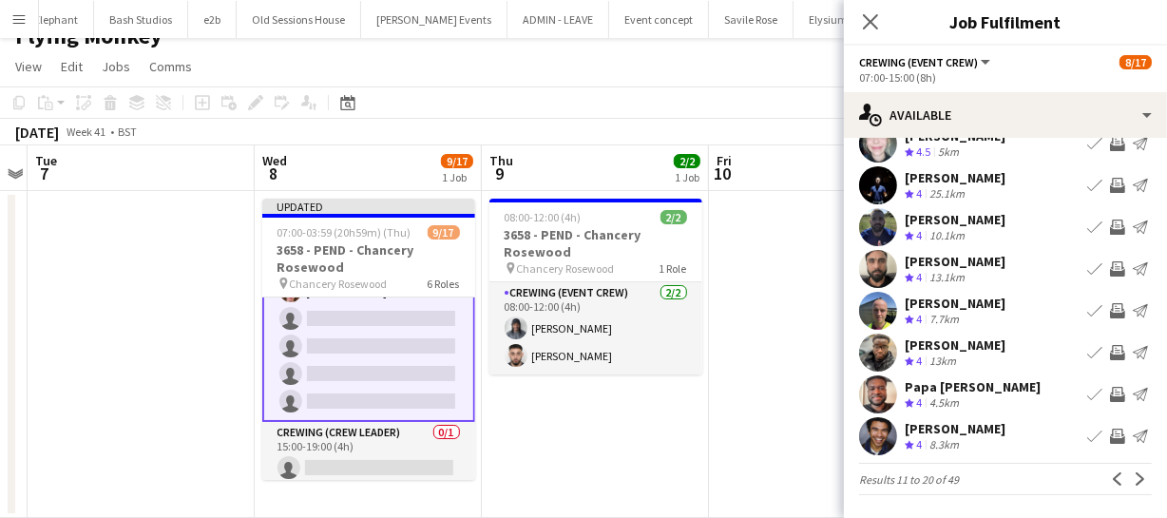
click at [1110, 389] on app-icon "Invite crew" at bounding box center [1117, 394] width 15 height 15
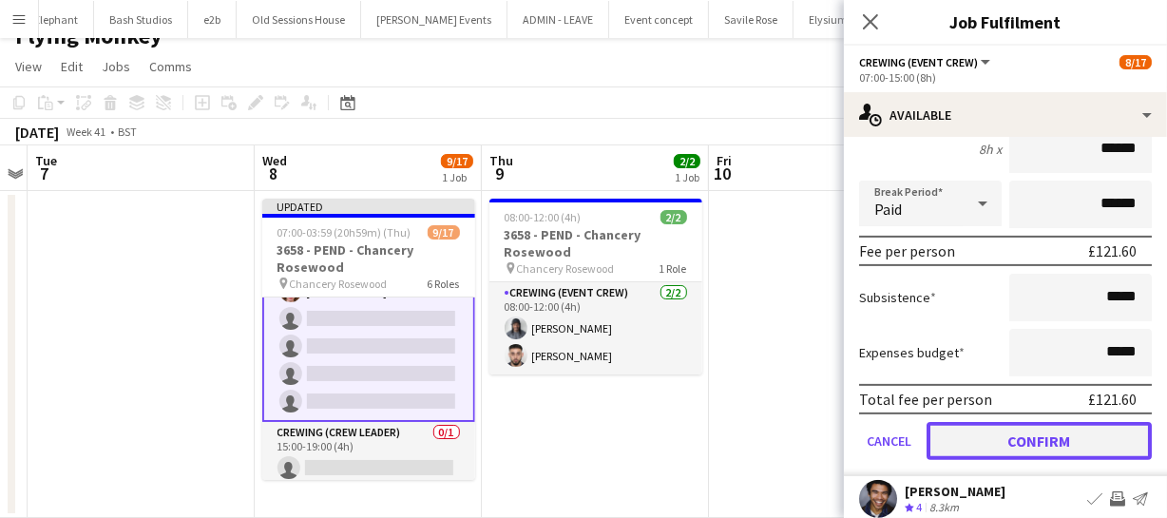
click at [1087, 422] on button "Confirm" at bounding box center [1039, 441] width 225 height 38
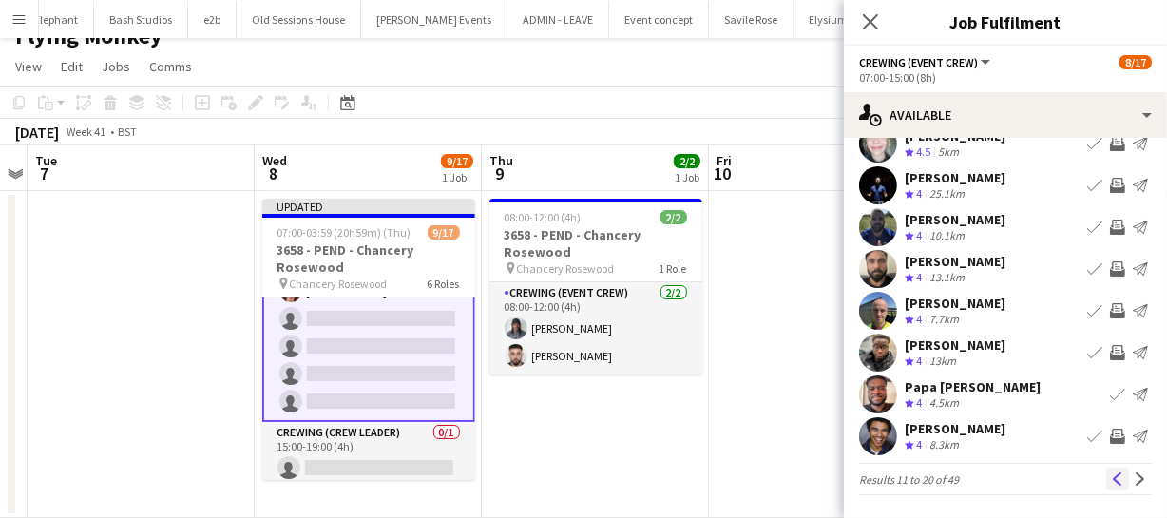
click at [1111, 472] on app-icon "Previous" at bounding box center [1117, 478] width 13 height 13
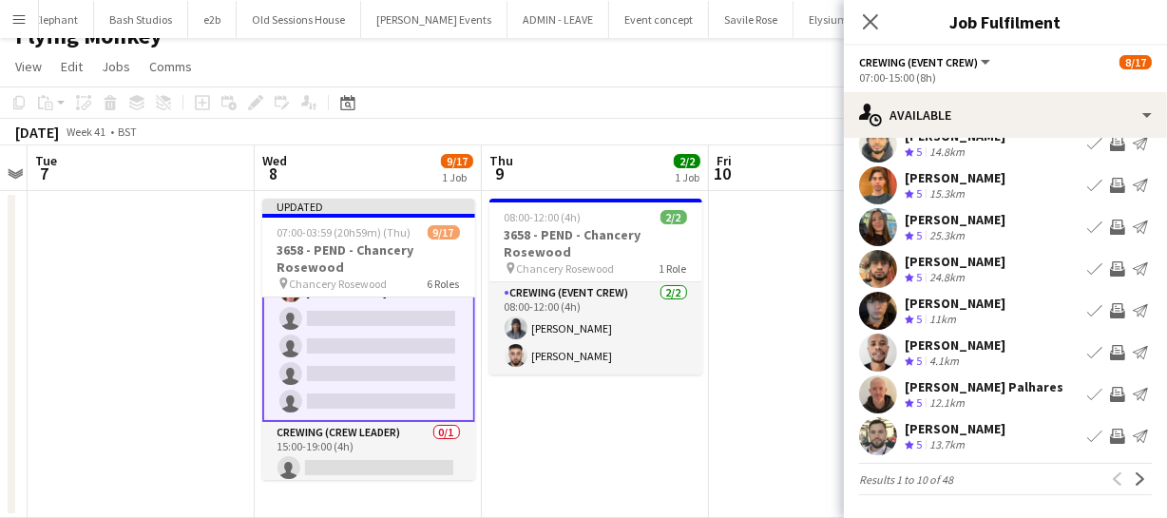
click at [1110, 435] on app-icon "Invite crew" at bounding box center [1117, 436] width 15 height 15
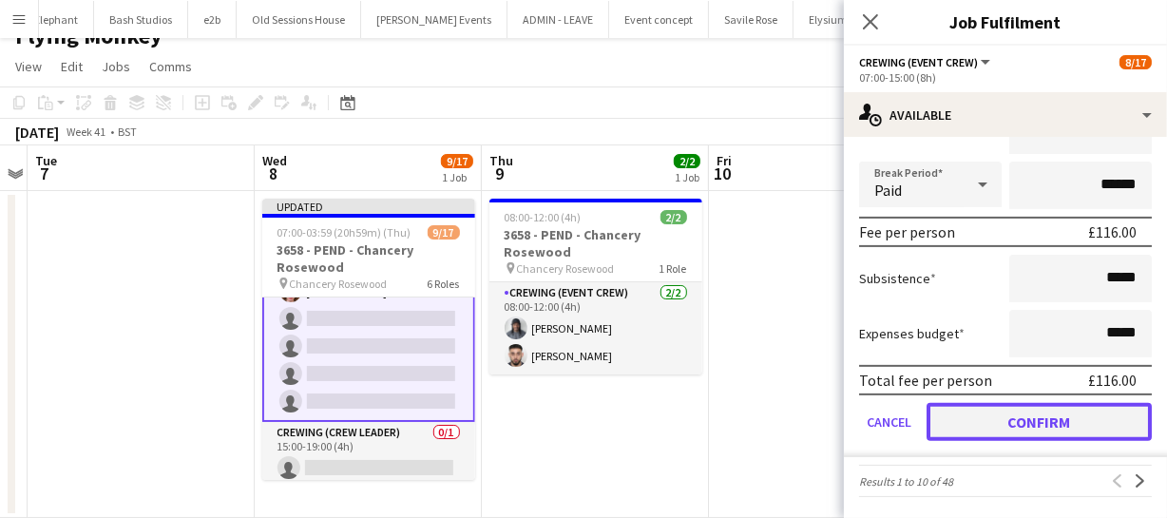
click at [1103, 430] on button "Confirm" at bounding box center [1039, 422] width 225 height 38
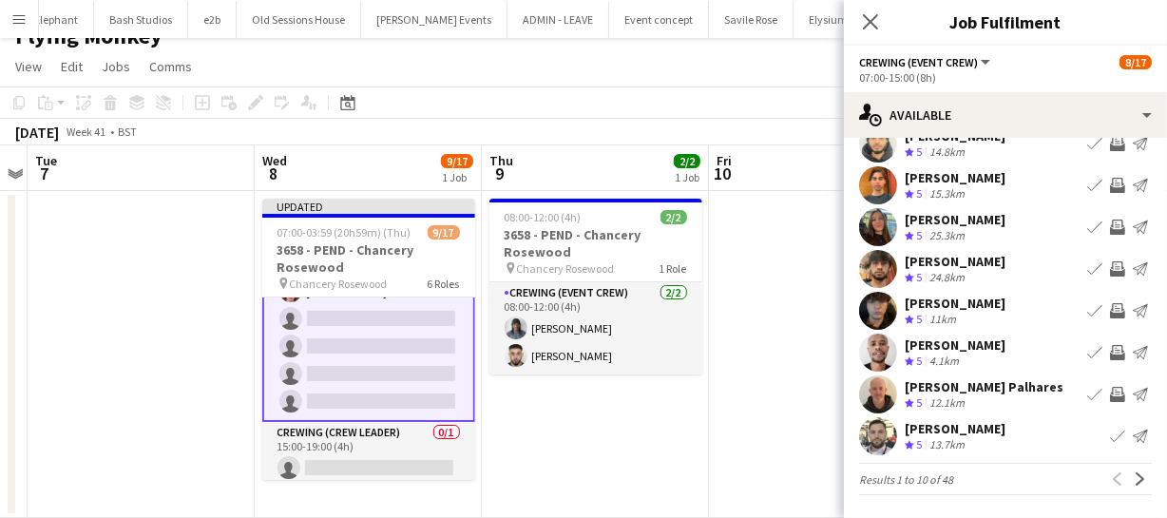
click at [1110, 390] on app-icon "Invite crew" at bounding box center [1117, 394] width 15 height 15
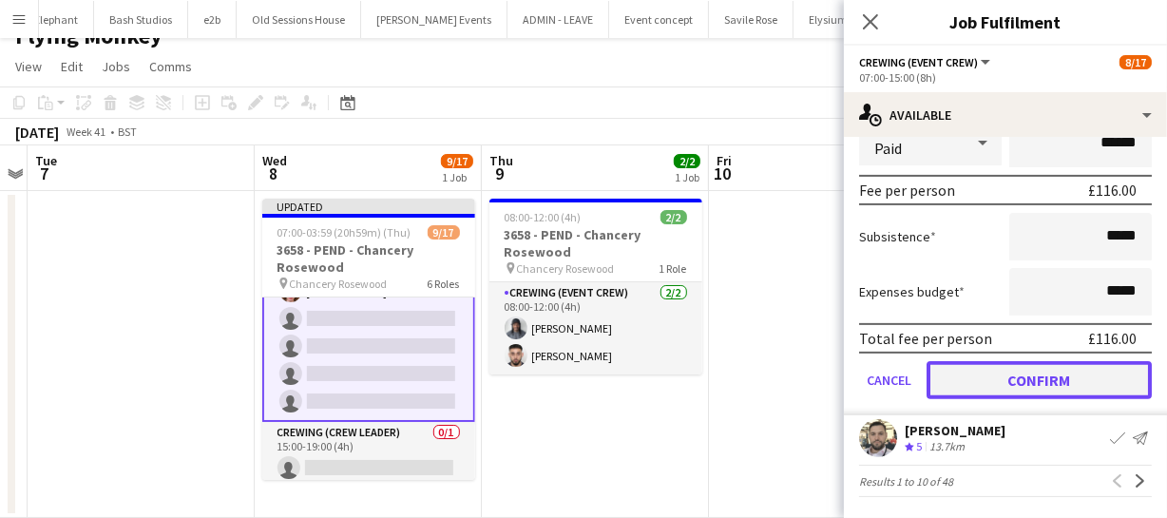
click at [1074, 371] on button "Confirm" at bounding box center [1039, 380] width 225 height 38
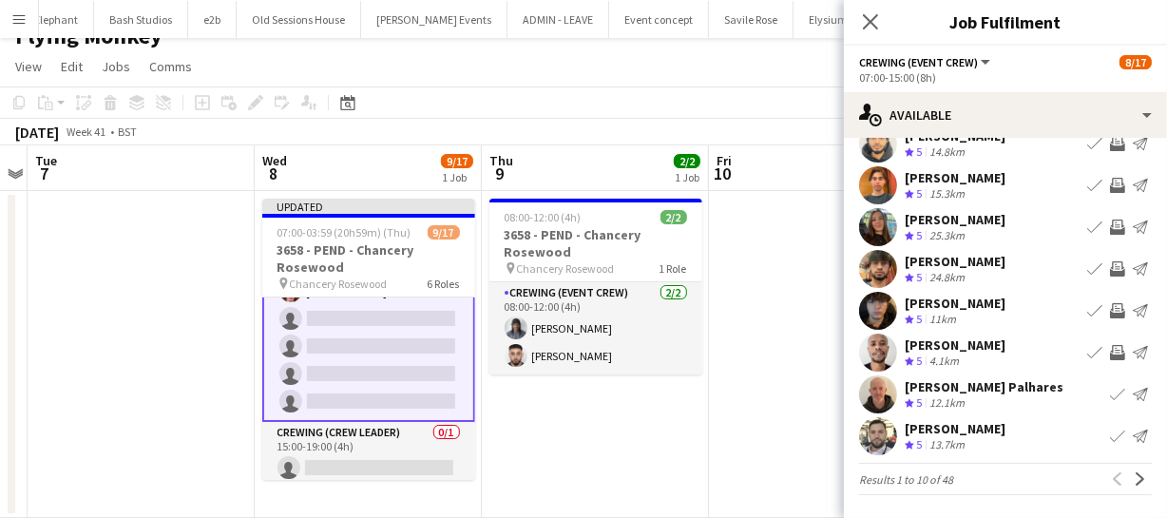
click at [1110, 315] on app-icon "Invite crew" at bounding box center [1117, 310] width 15 height 15
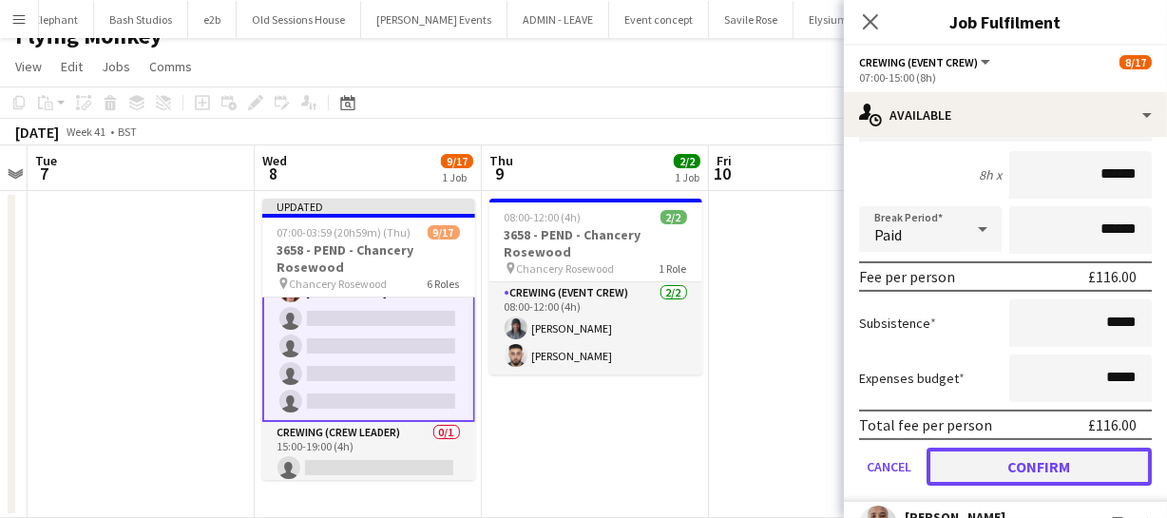
click at [1094, 457] on button "Confirm" at bounding box center [1039, 467] width 225 height 38
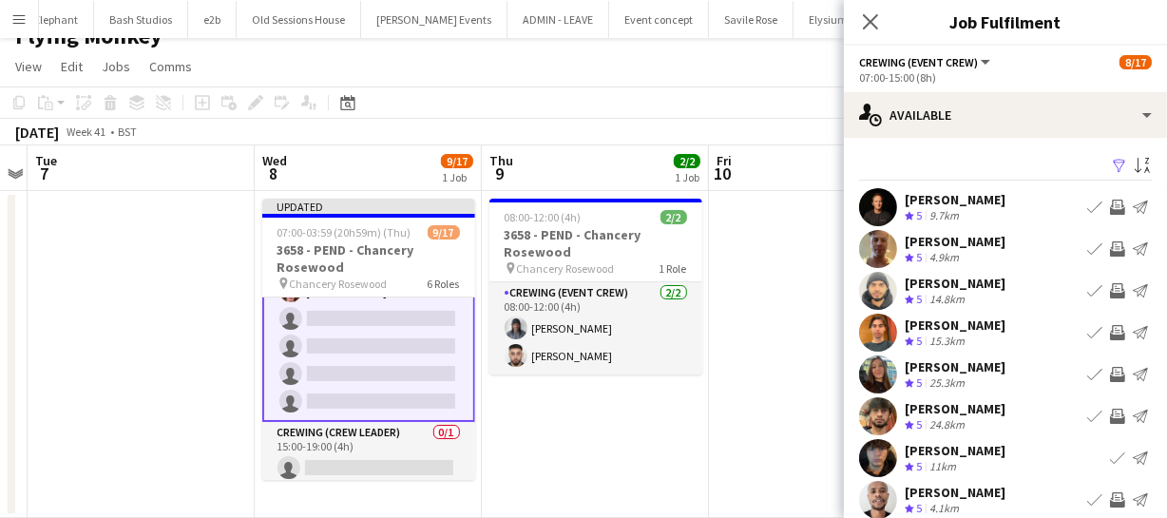
click at [1110, 248] on app-icon "Invite crew" at bounding box center [1117, 248] width 15 height 15
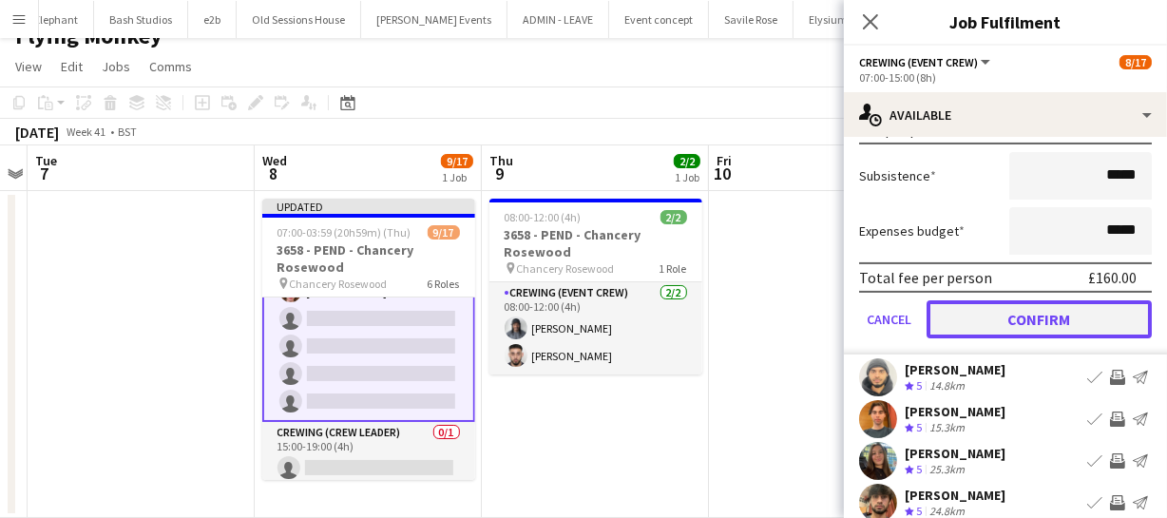
click at [1084, 305] on button "Confirm" at bounding box center [1039, 319] width 225 height 38
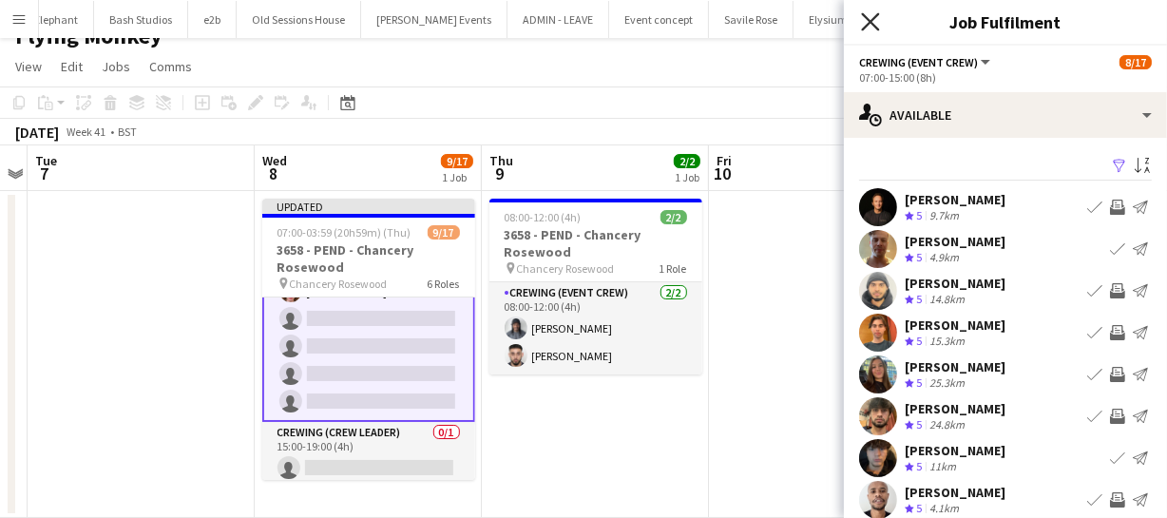
click at [877, 19] on icon "Close pop-in" at bounding box center [870, 21] width 18 height 18
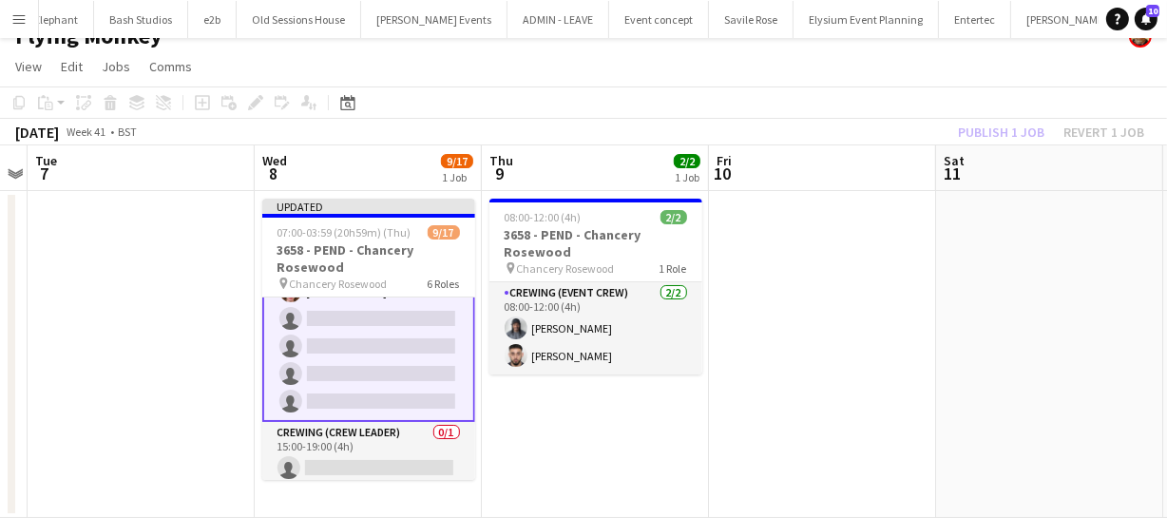
click at [975, 124] on div "Publish 1 job Revert 1 job" at bounding box center [1051, 132] width 232 height 25
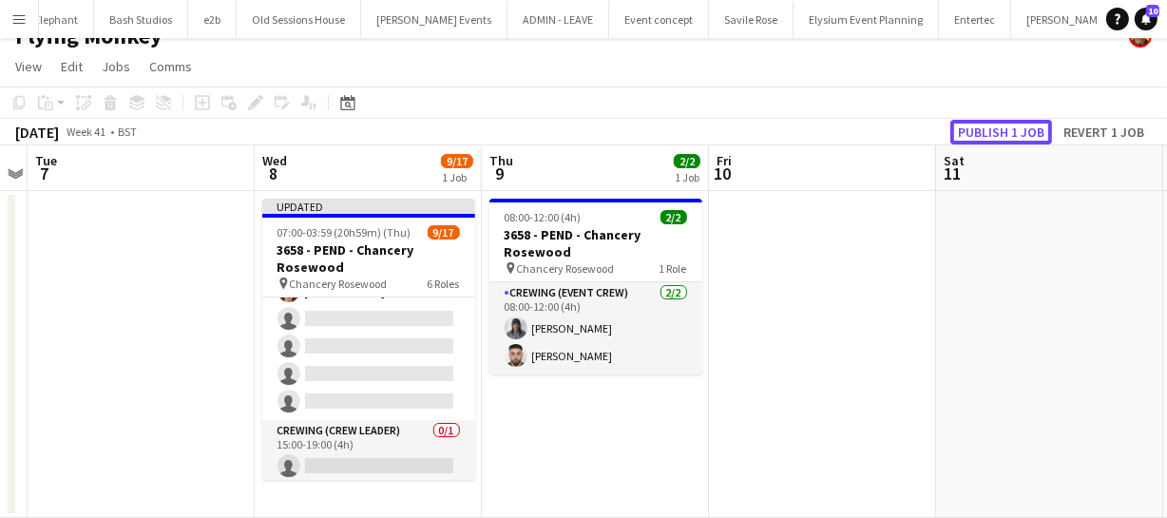
click at [975, 124] on button "Publish 1 job" at bounding box center [1002, 132] width 102 height 25
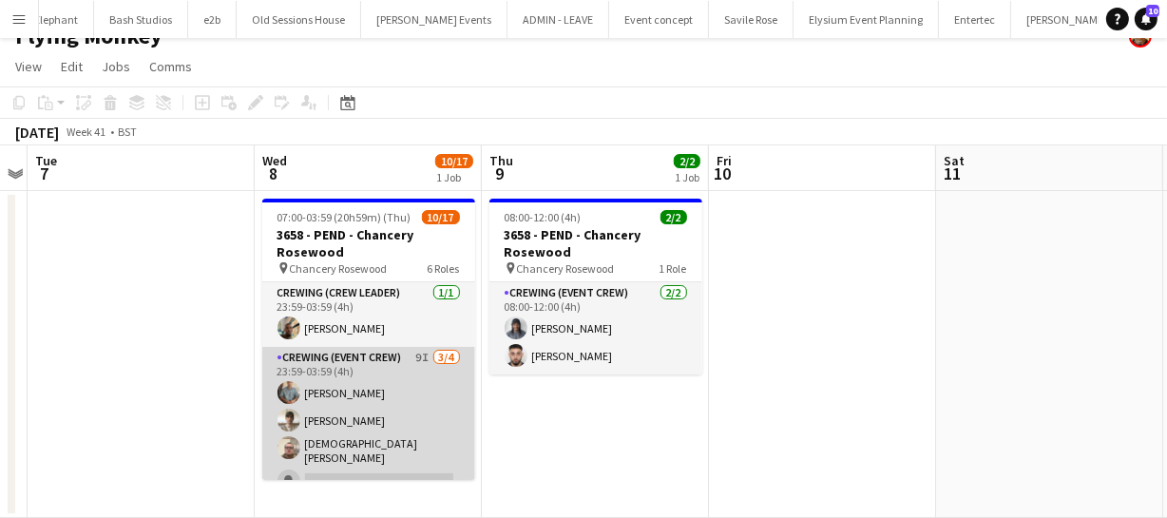
scroll to position [492, 0]
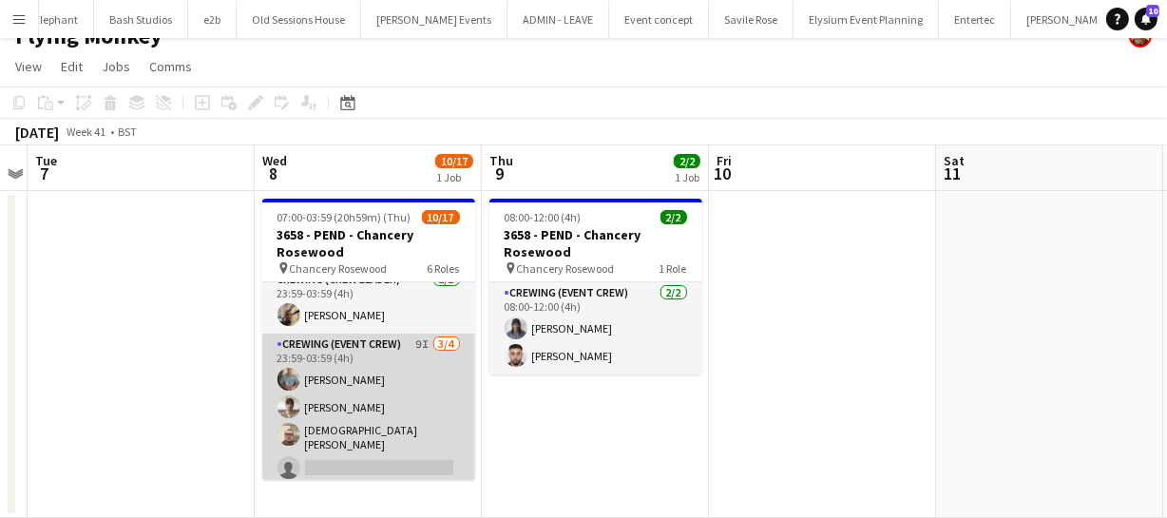
click at [359, 432] on app-card-role "Crewing (Event Crew) 9I 3/4 23:59-03:59 (4h) Daniel Slack Nasos Apostolopoulos …" at bounding box center [368, 410] width 213 height 153
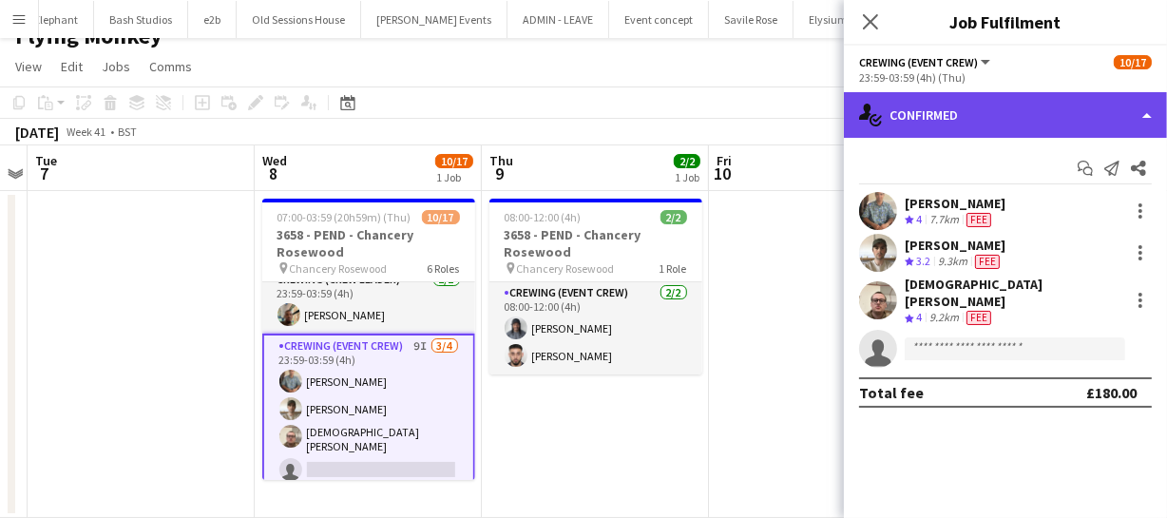
click at [1008, 112] on div "single-neutral-actions-check-2 Confirmed" at bounding box center [1005, 115] width 323 height 46
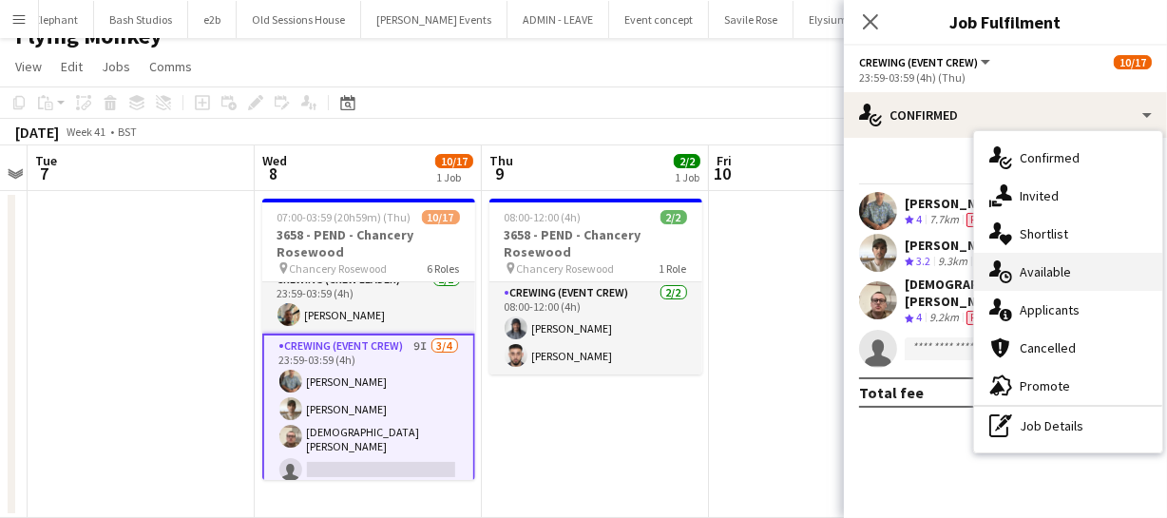
click at [1039, 269] on span "Available" at bounding box center [1045, 271] width 51 height 17
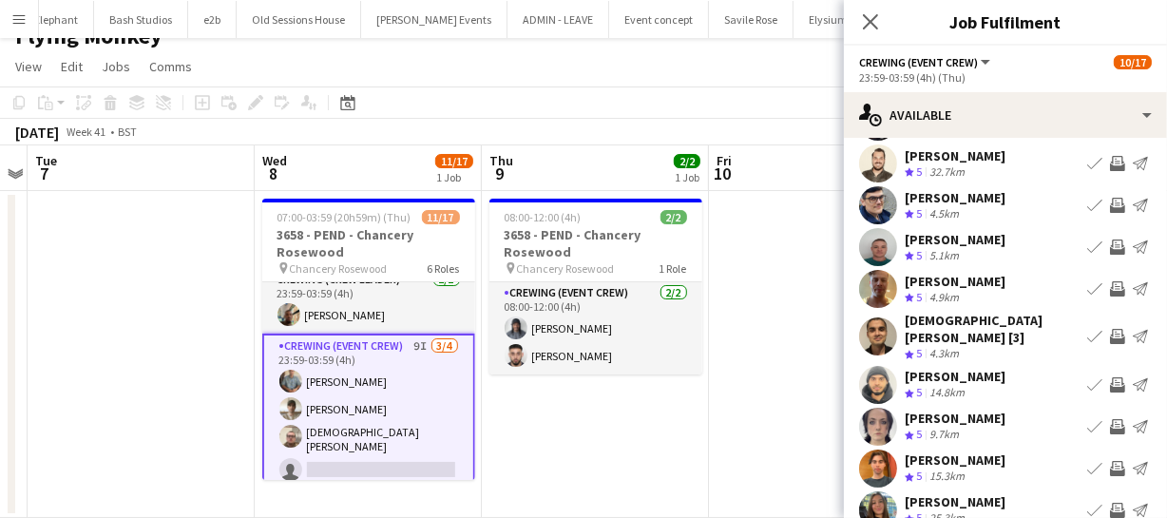
scroll to position [147, 0]
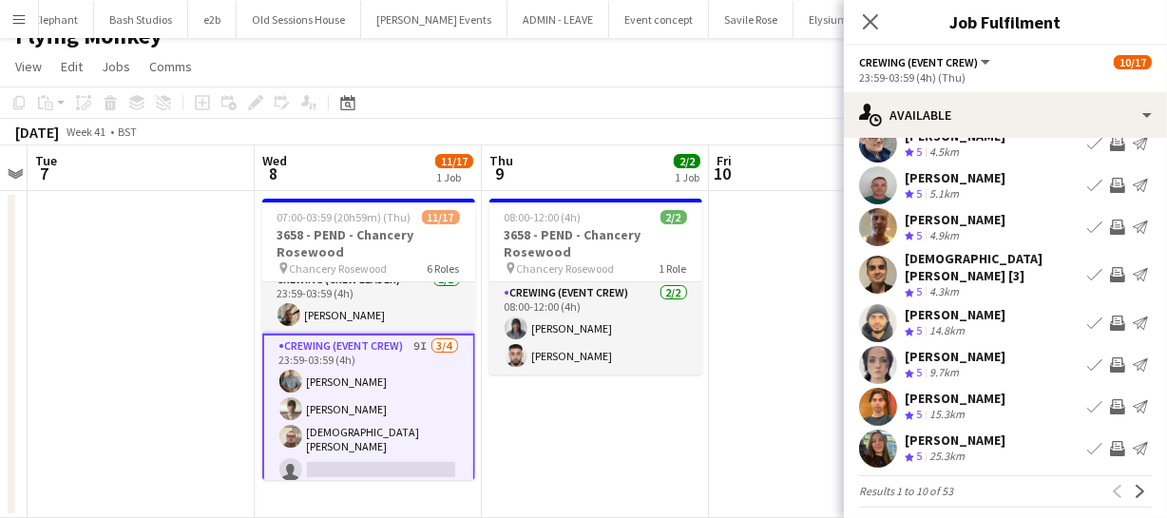
click at [1110, 316] on app-icon "Invite crew" at bounding box center [1117, 323] width 15 height 15
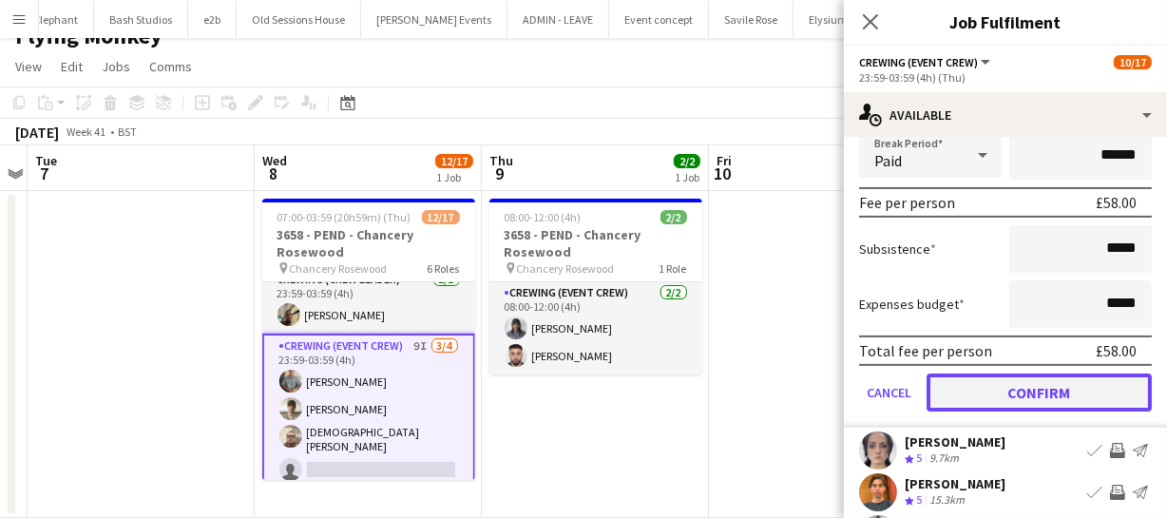
click at [1038, 374] on button "Confirm" at bounding box center [1039, 393] width 225 height 38
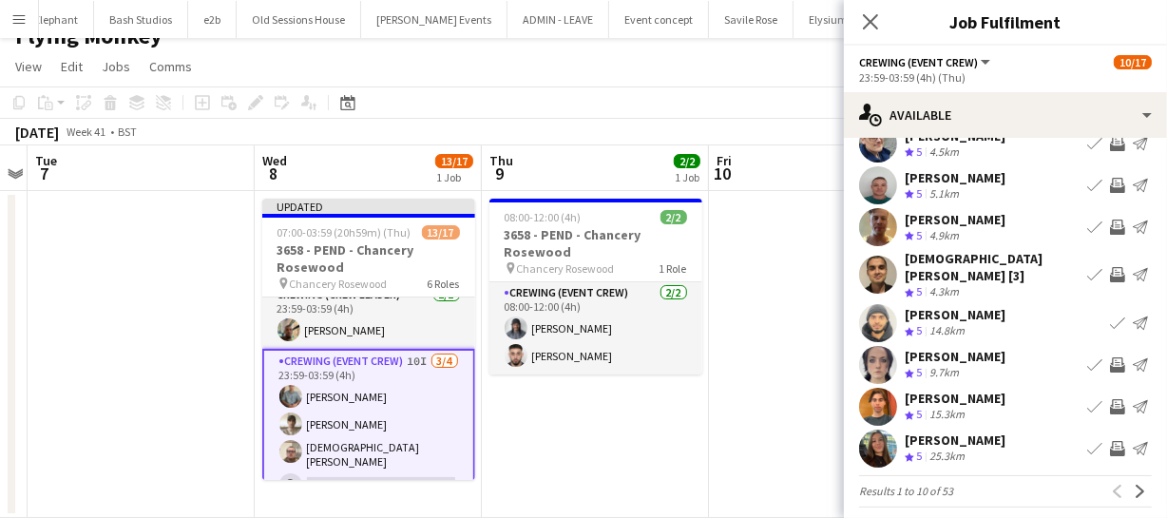
click at [1110, 399] on app-icon "Invite crew" at bounding box center [1117, 406] width 15 height 15
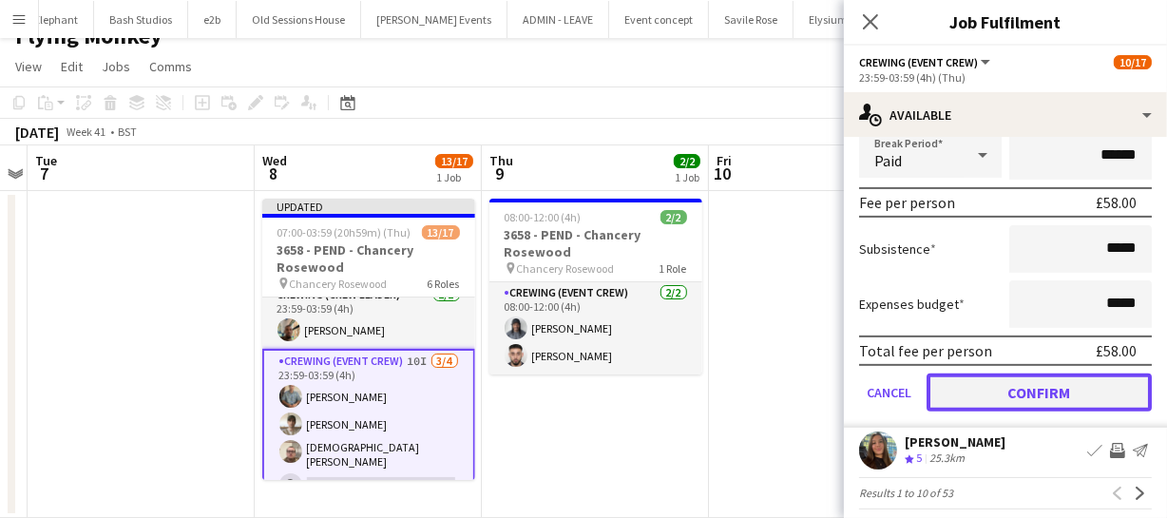
click at [1095, 375] on button "Confirm" at bounding box center [1039, 393] width 225 height 38
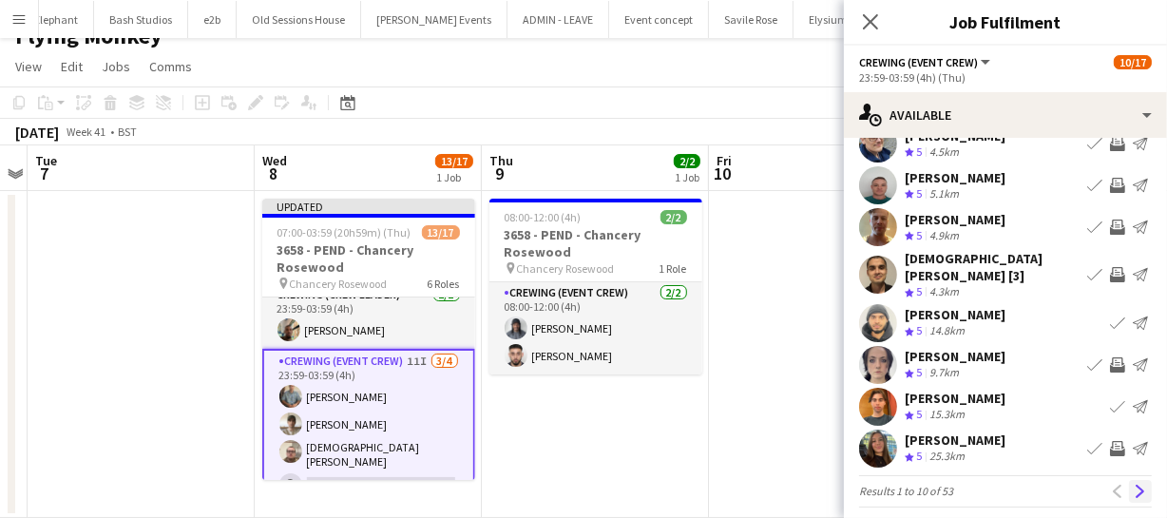
click at [1134, 485] on app-icon "Next" at bounding box center [1140, 491] width 13 height 13
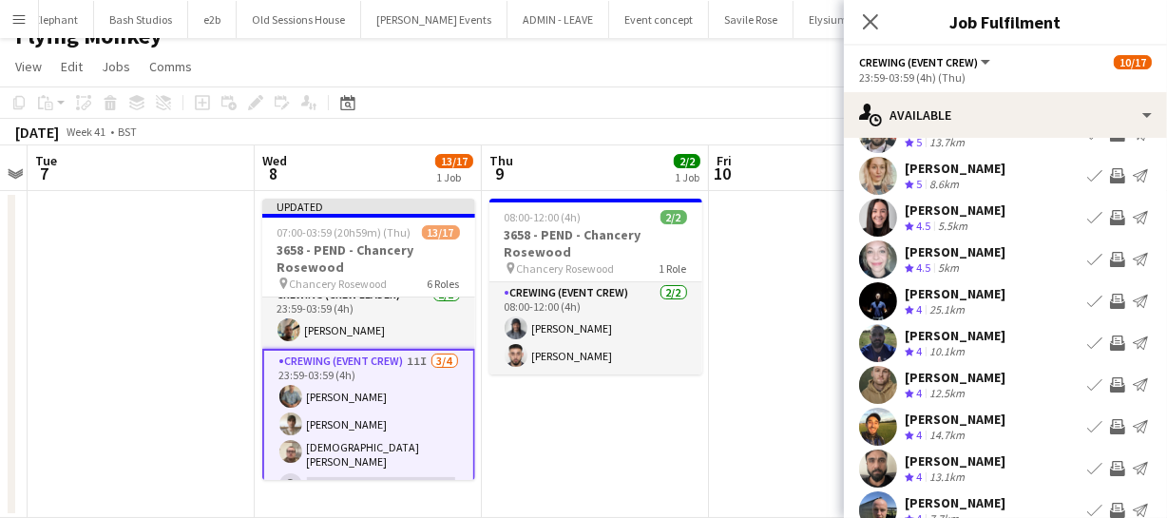
scroll to position [0, 0]
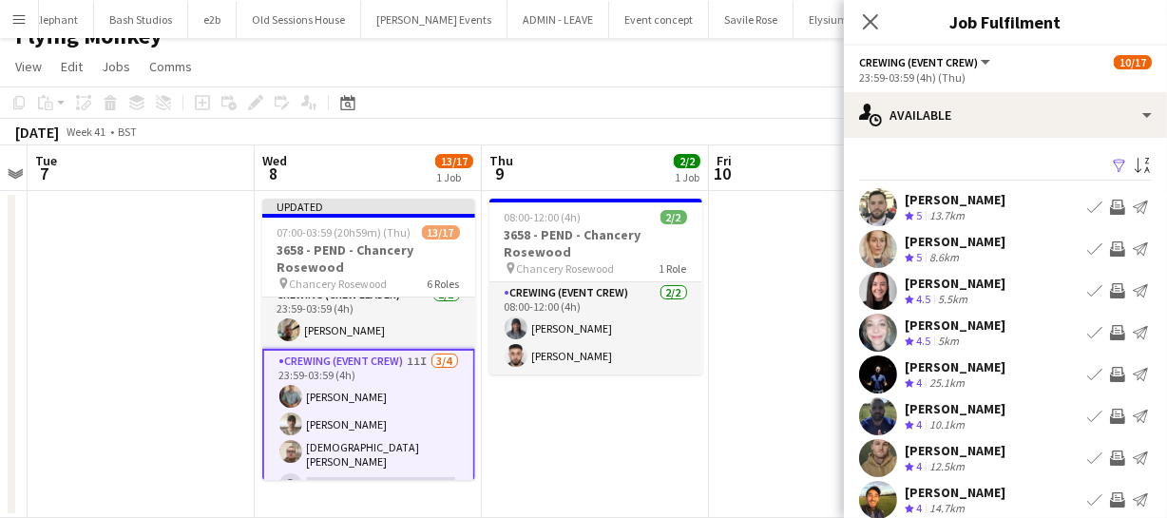
click at [1106, 197] on button "Invite crew" at bounding box center [1117, 207] width 23 height 23
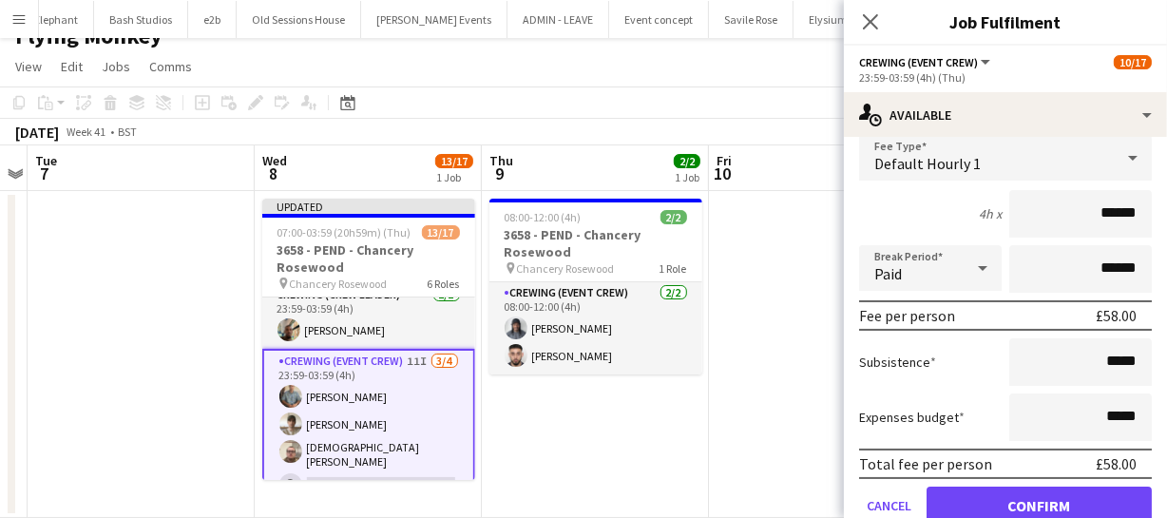
scroll to position [432, 0]
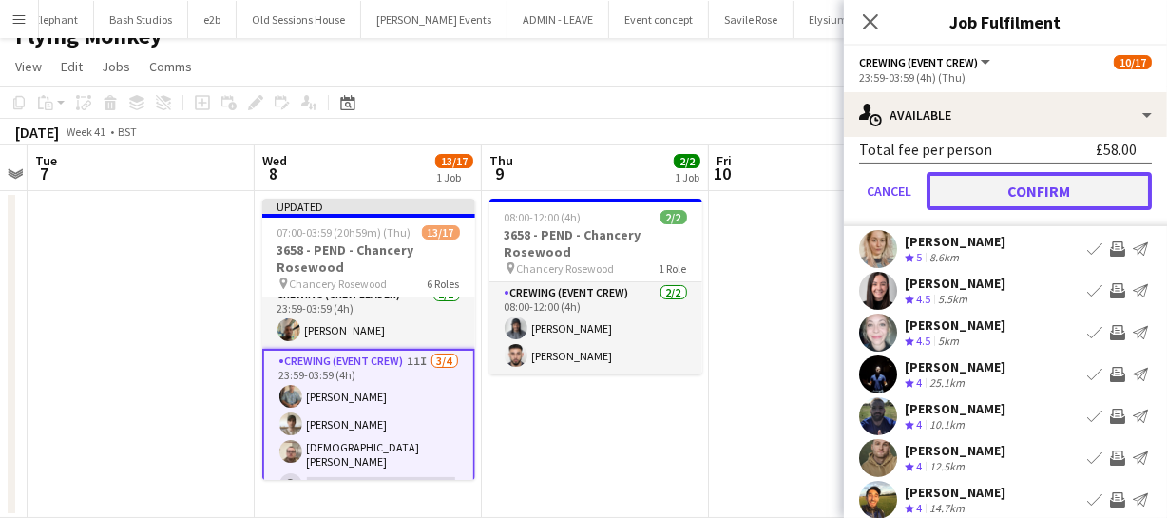
click at [1084, 194] on button "Confirm" at bounding box center [1039, 191] width 225 height 38
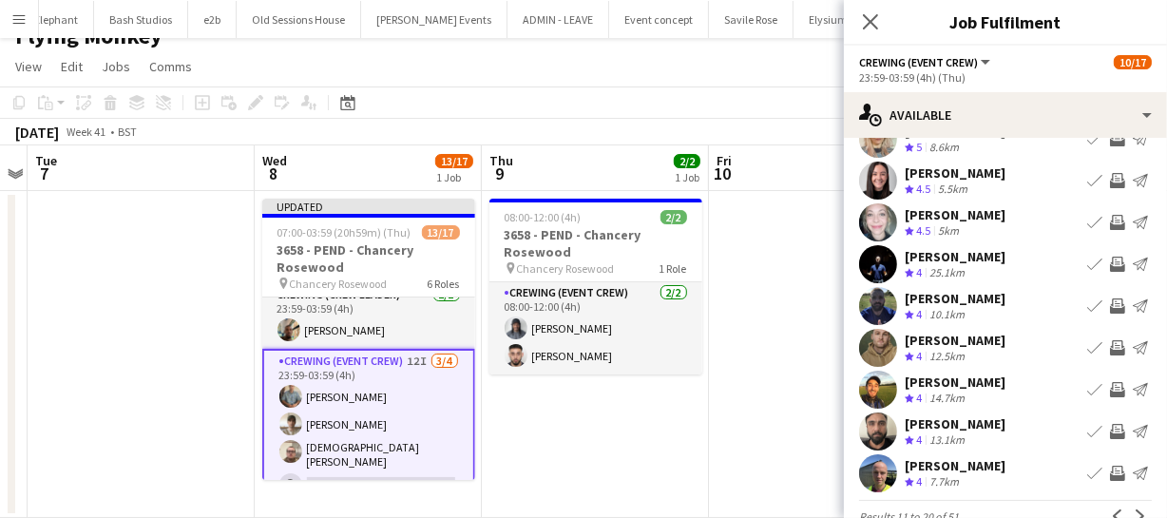
scroll to position [147, 0]
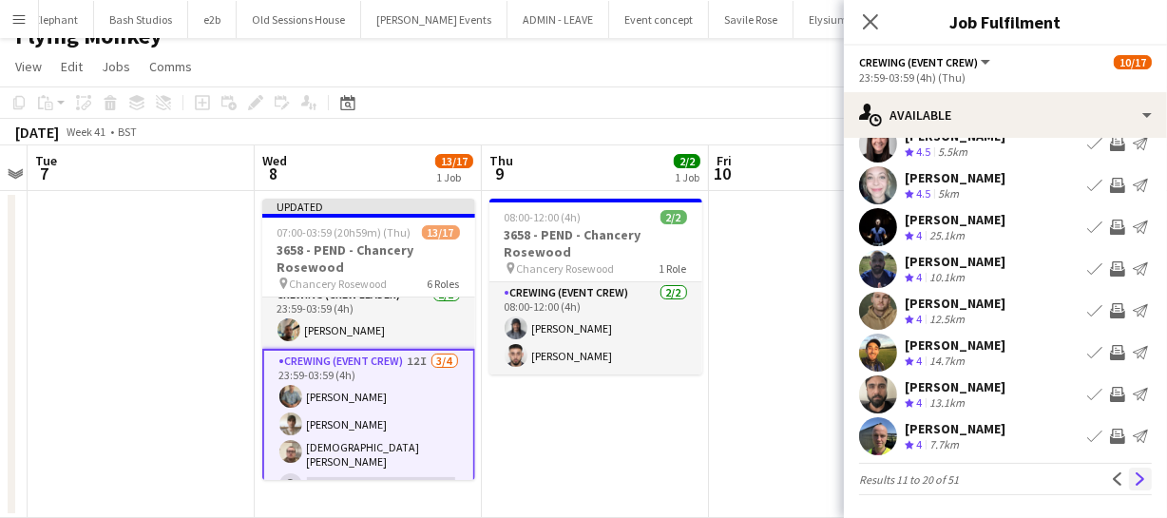
click at [1134, 475] on app-icon "Next" at bounding box center [1140, 478] width 13 height 13
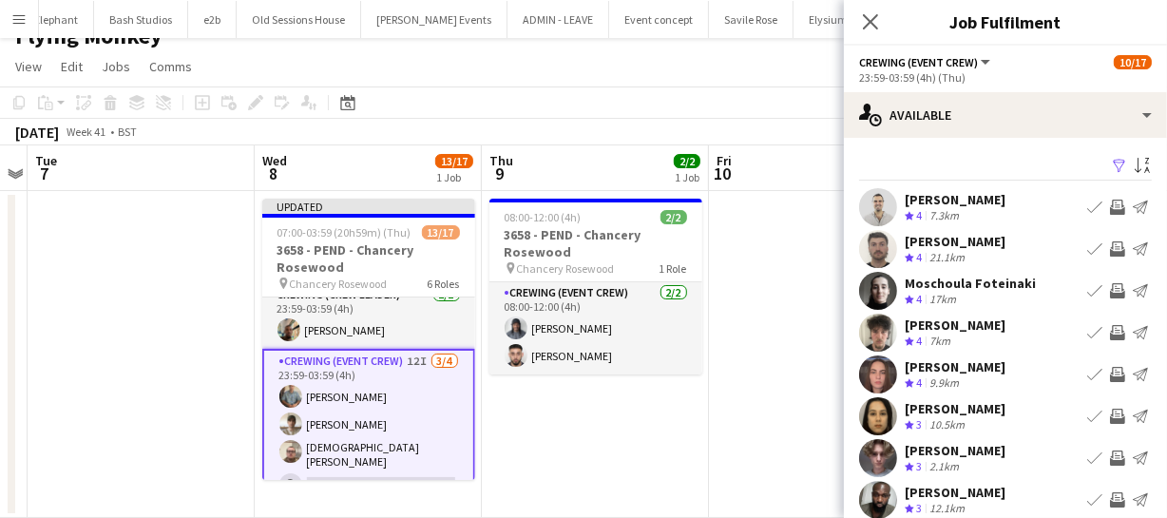
click at [1110, 243] on app-icon "Invite crew" at bounding box center [1117, 248] width 15 height 15
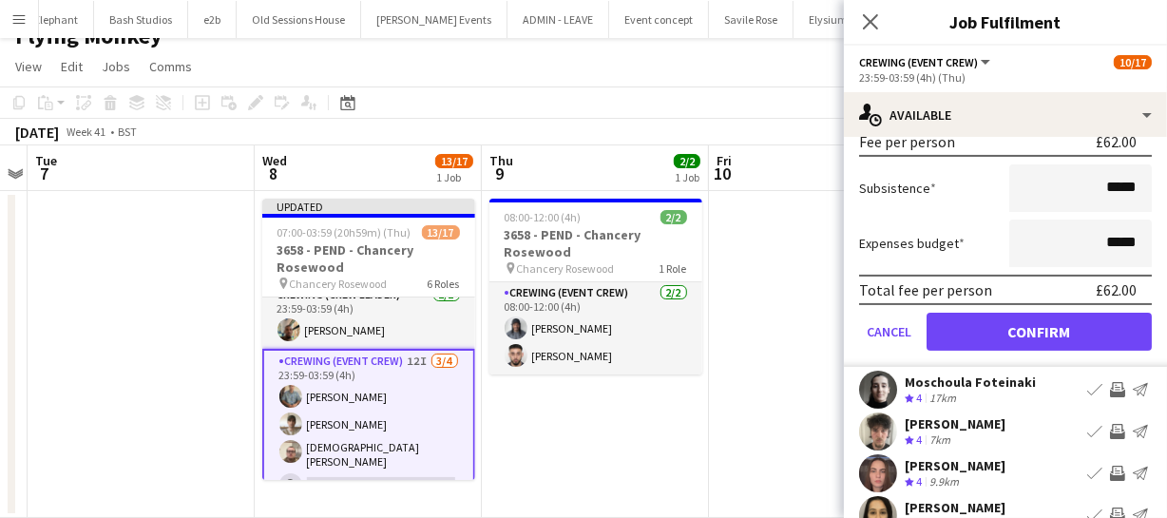
scroll to position [345, 0]
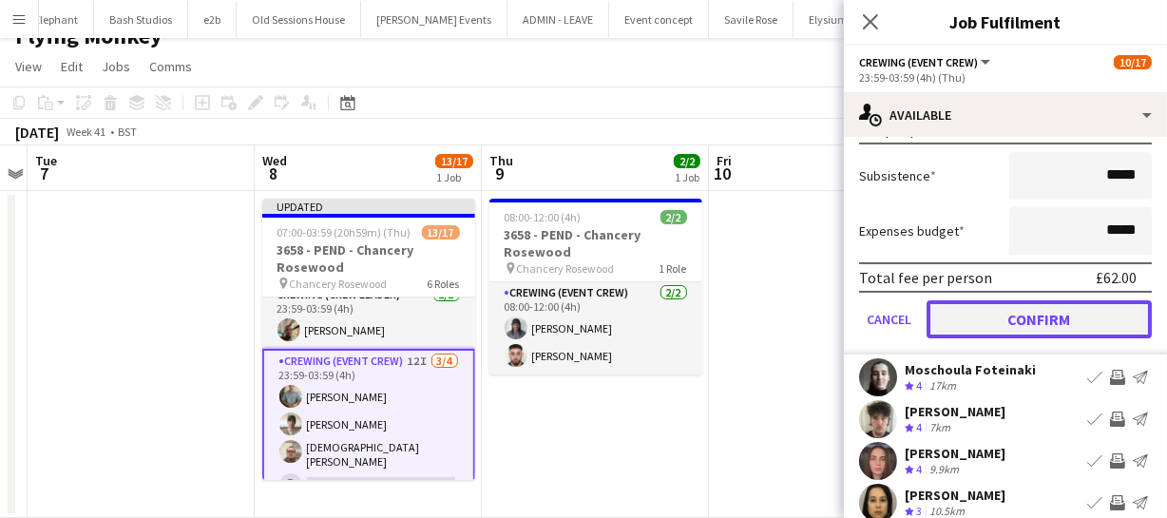
click at [1096, 326] on button "Confirm" at bounding box center [1039, 319] width 225 height 38
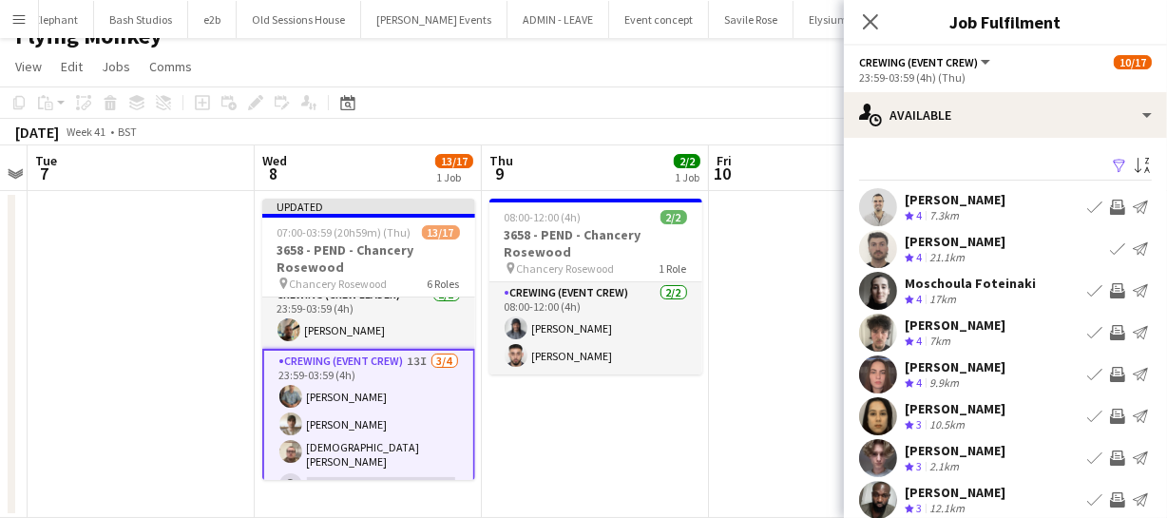
scroll to position [147, 0]
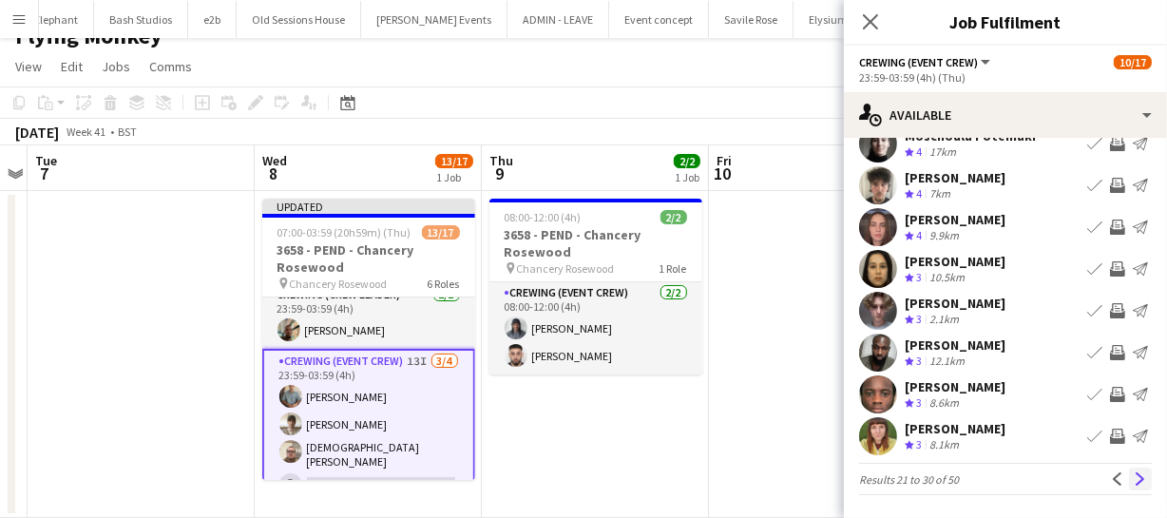
click at [1129, 469] on button "Next" at bounding box center [1140, 479] width 23 height 23
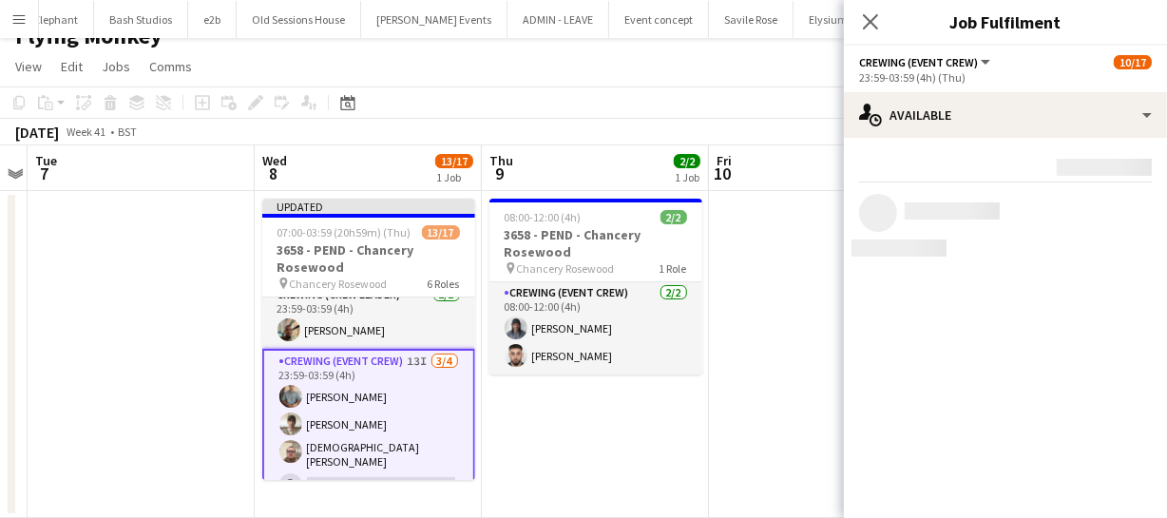
scroll to position [0, 0]
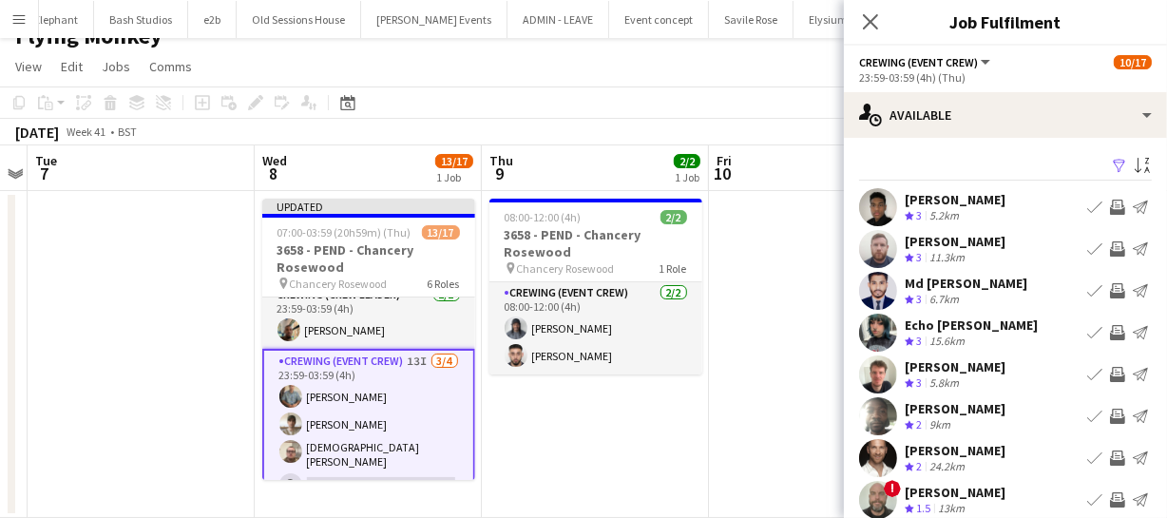
click at [1110, 244] on app-icon "Invite crew" at bounding box center [1117, 248] width 15 height 15
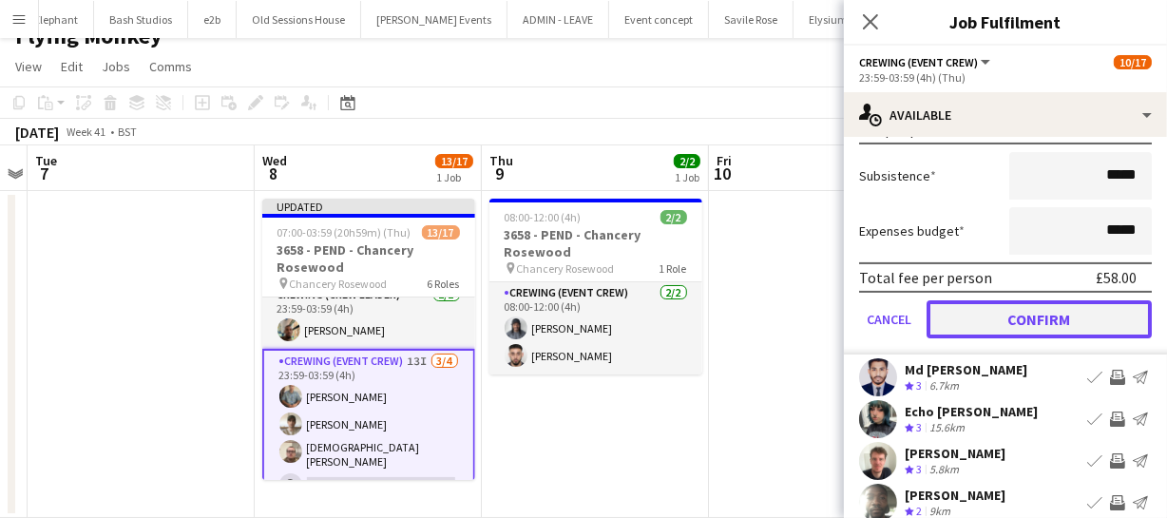
click at [1088, 322] on button "Confirm" at bounding box center [1039, 319] width 225 height 38
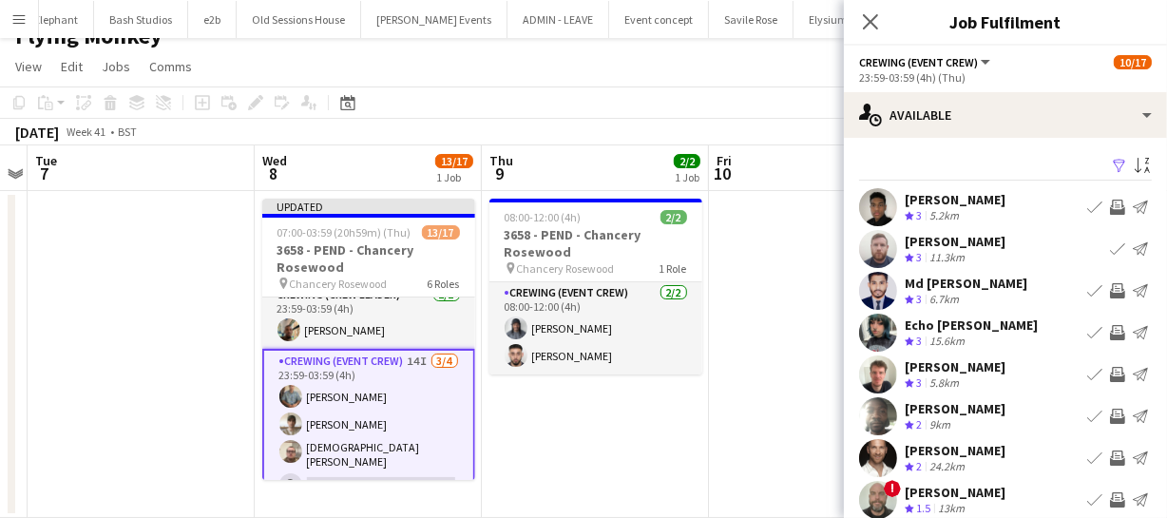
click at [1110, 208] on app-icon "Invite crew" at bounding box center [1117, 207] width 15 height 15
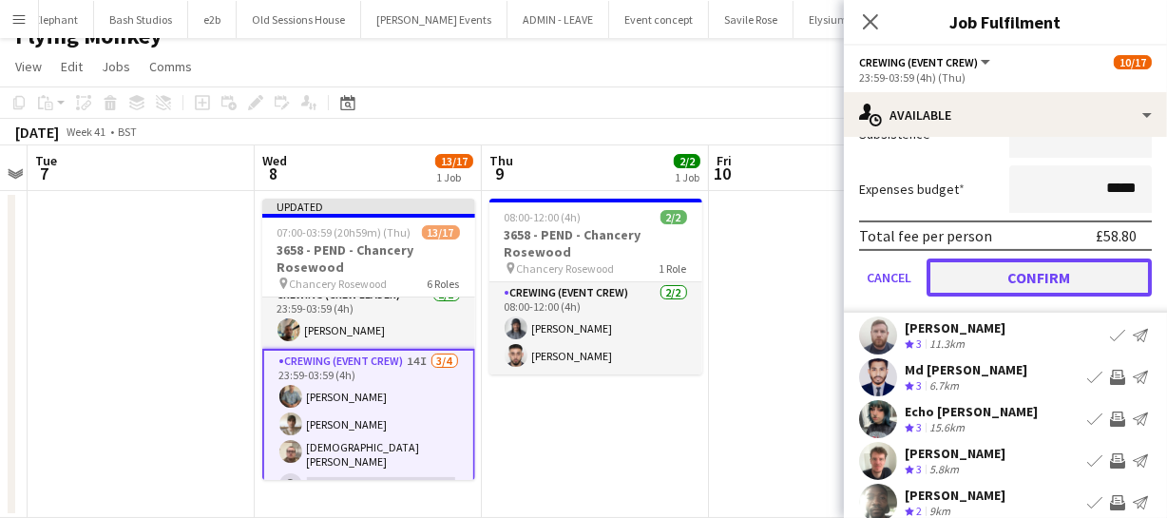
click at [1075, 272] on button "Confirm" at bounding box center [1039, 278] width 225 height 38
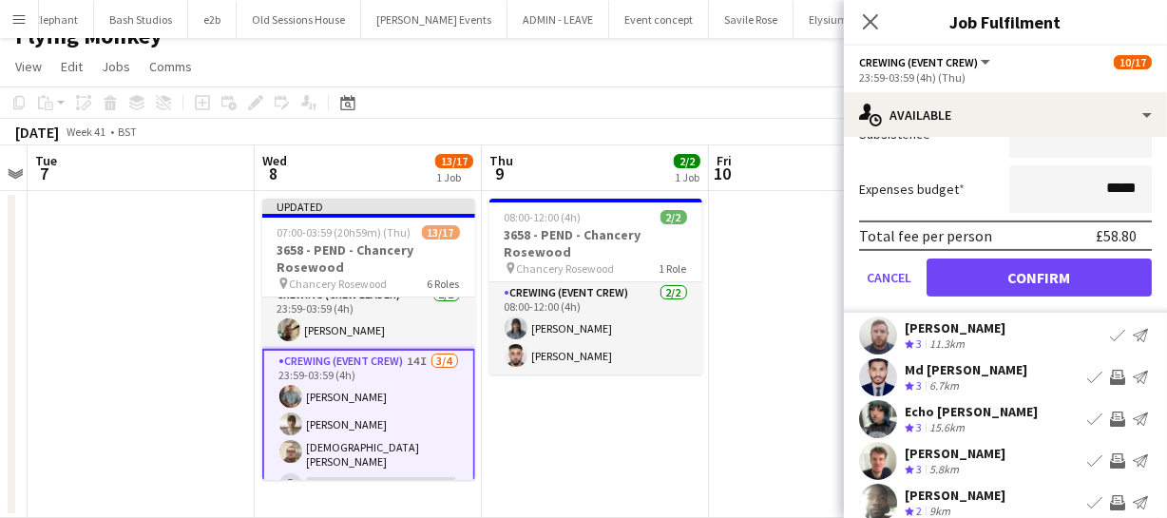
scroll to position [147, 0]
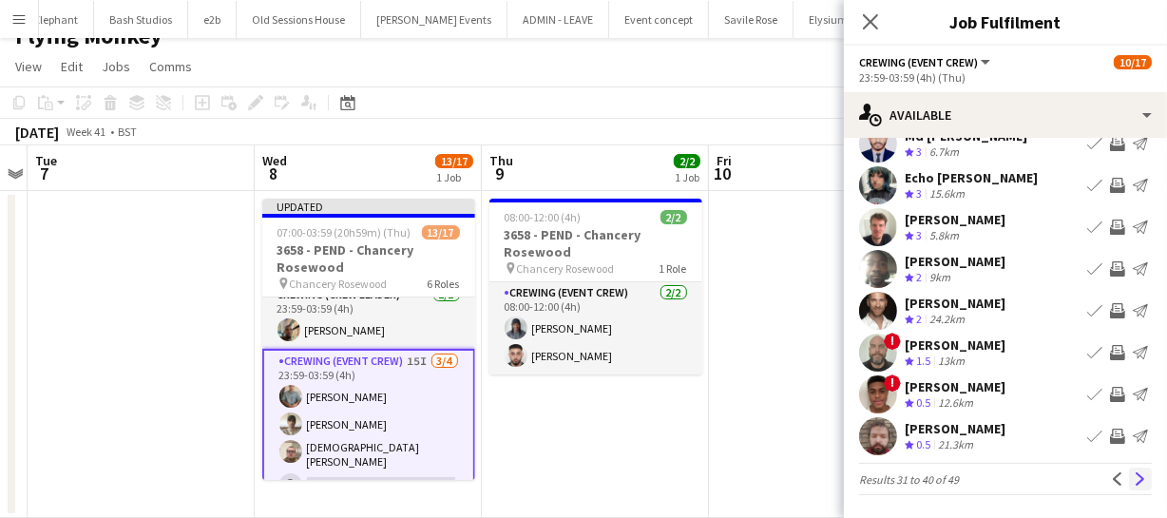
click at [1134, 477] on button "Next" at bounding box center [1140, 479] width 23 height 23
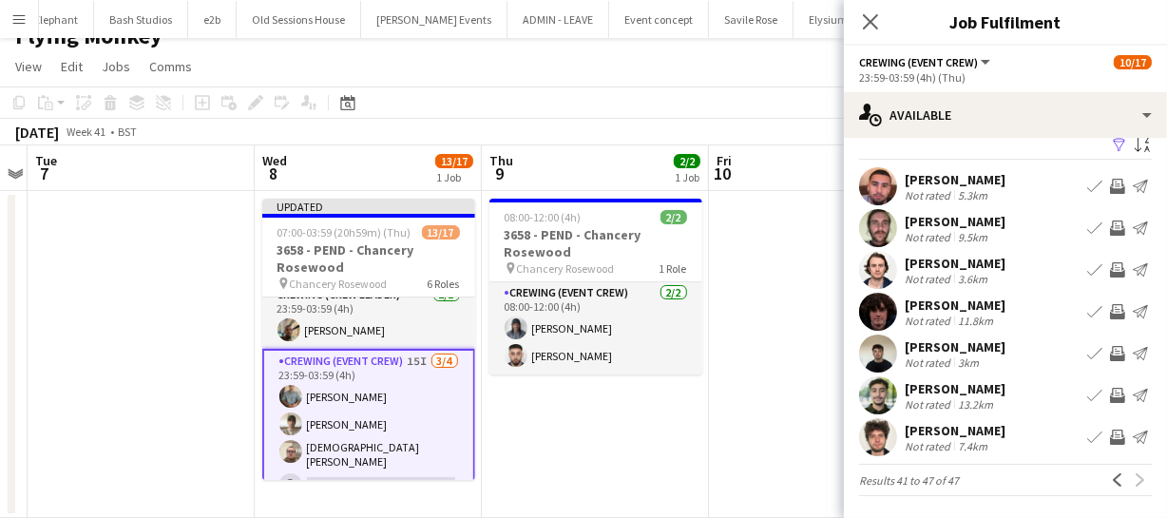
scroll to position [32, 0]
click at [1110, 387] on app-icon "Invite crew" at bounding box center [1117, 394] width 15 height 15
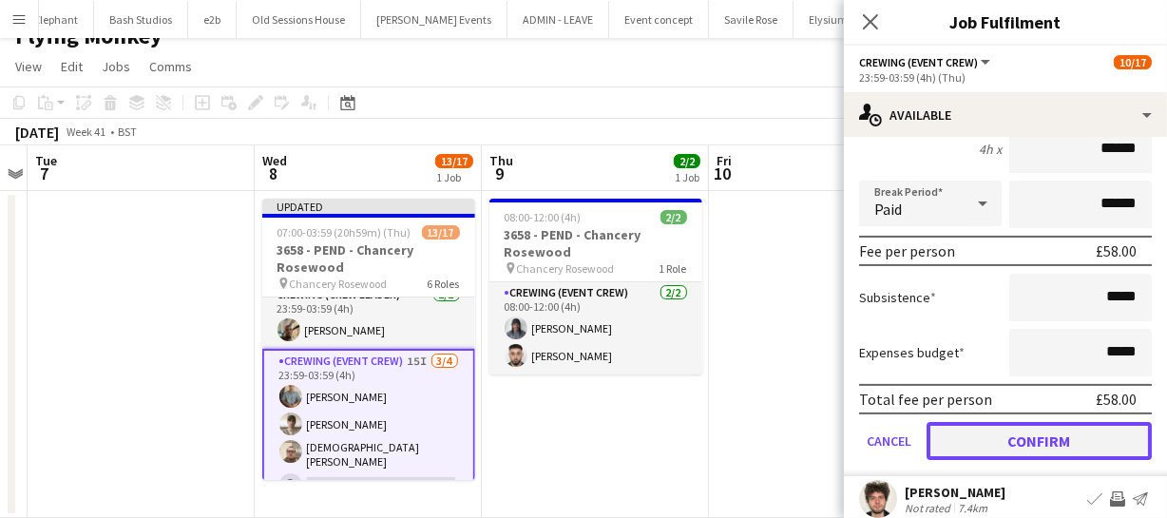
click at [1086, 436] on button "Confirm" at bounding box center [1039, 441] width 225 height 38
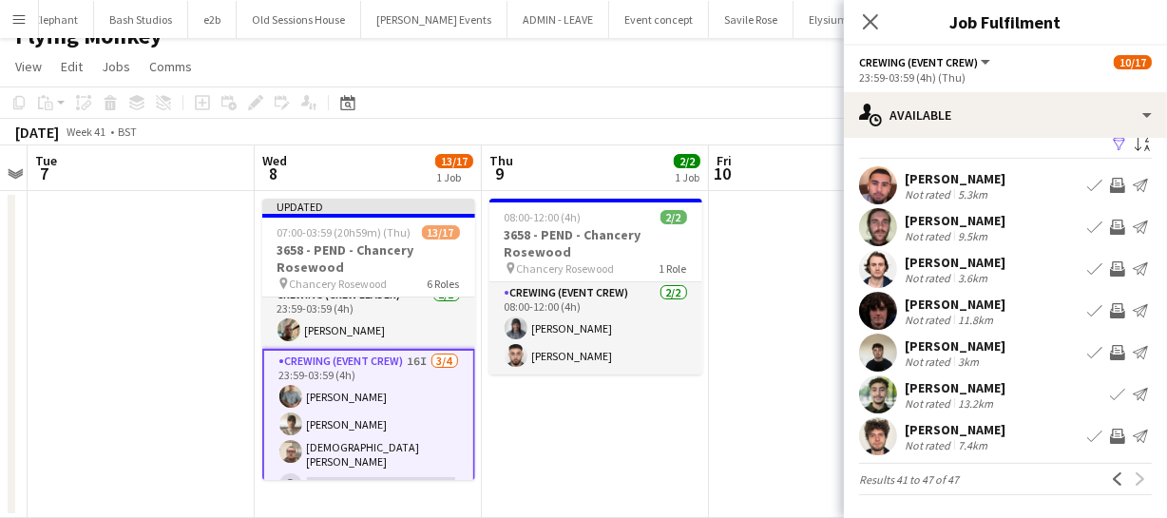
click at [1110, 429] on app-icon "Invite crew" at bounding box center [1117, 436] width 15 height 15
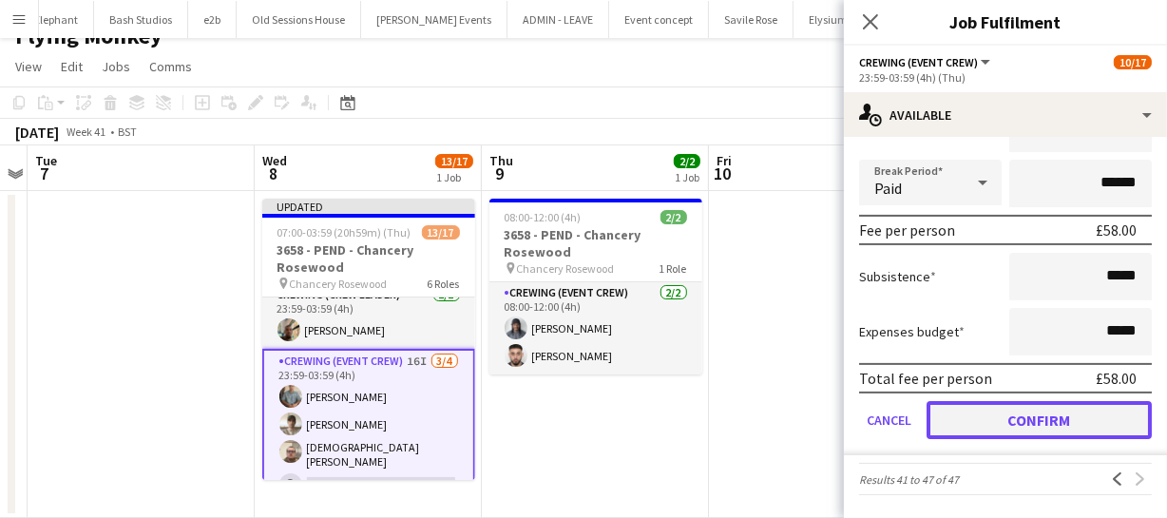
click at [1037, 411] on button "Confirm" at bounding box center [1039, 420] width 225 height 38
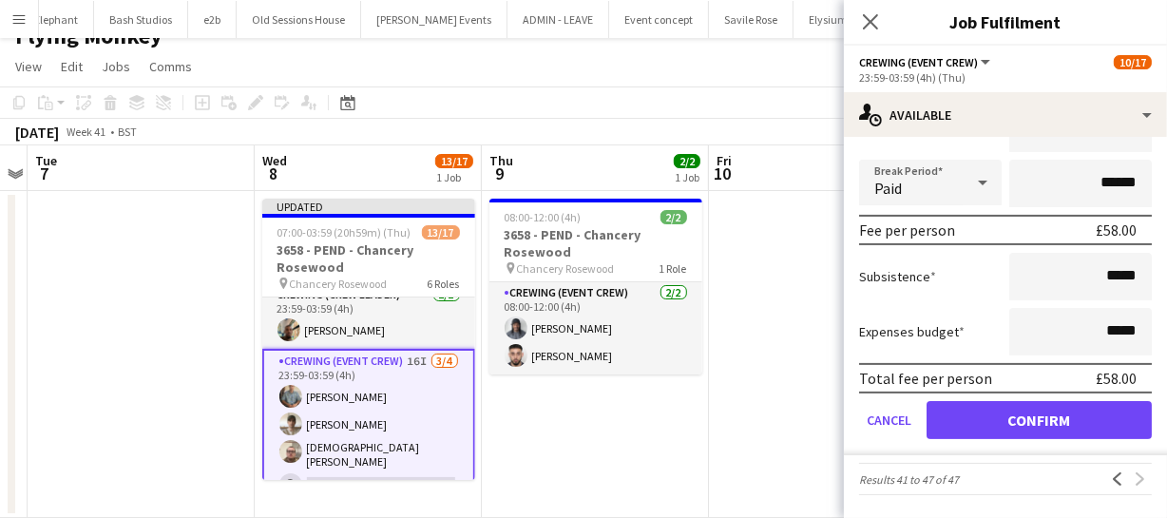
scroll to position [22, 0]
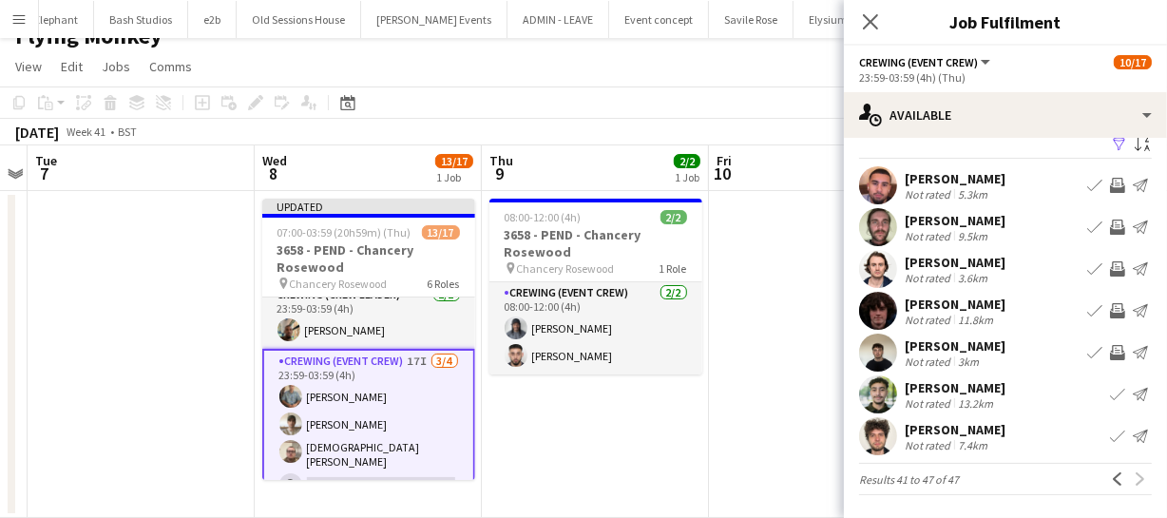
click at [1110, 352] on app-icon "Invite crew" at bounding box center [1117, 352] width 15 height 15
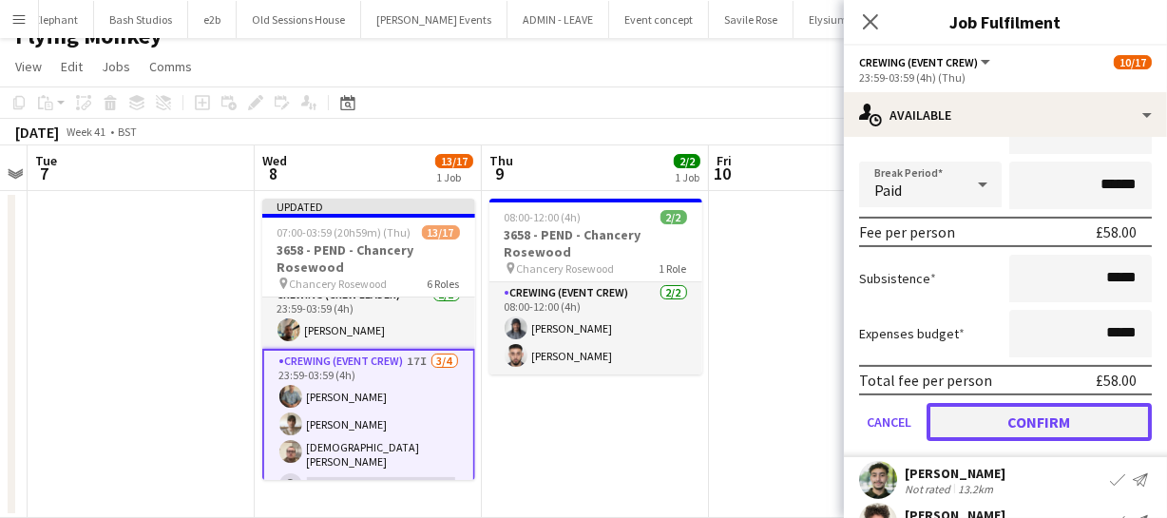
click at [1078, 413] on button "Confirm" at bounding box center [1039, 422] width 225 height 38
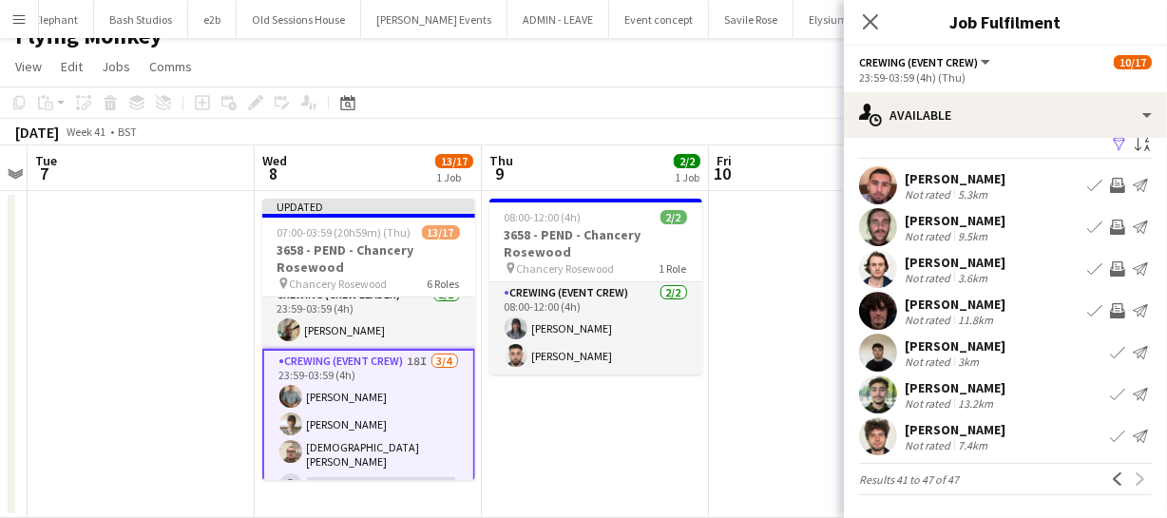
click at [1110, 186] on app-icon "Invite crew" at bounding box center [1117, 185] width 15 height 15
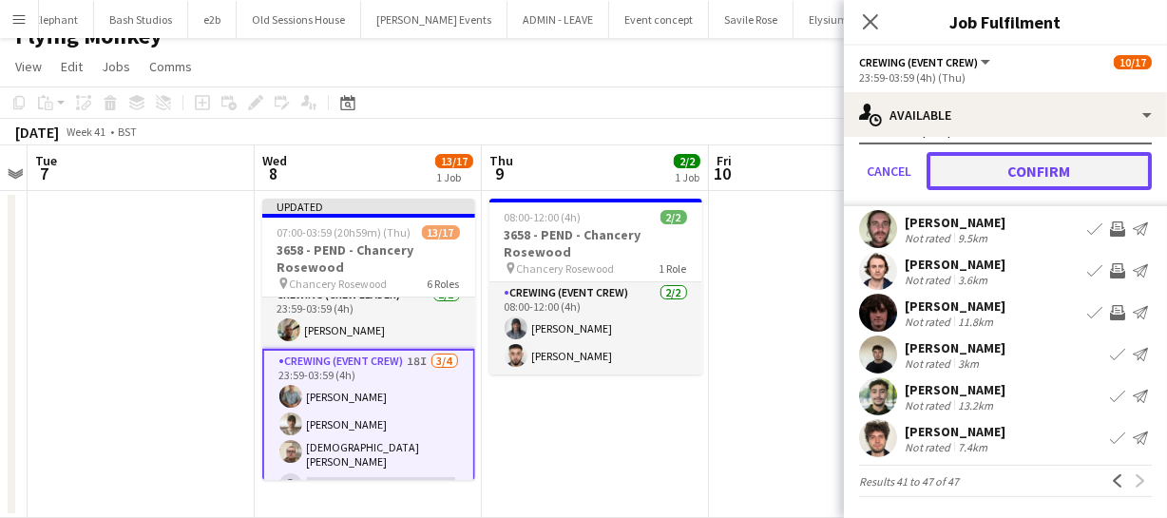
click at [1068, 174] on button "Confirm" at bounding box center [1039, 171] width 225 height 38
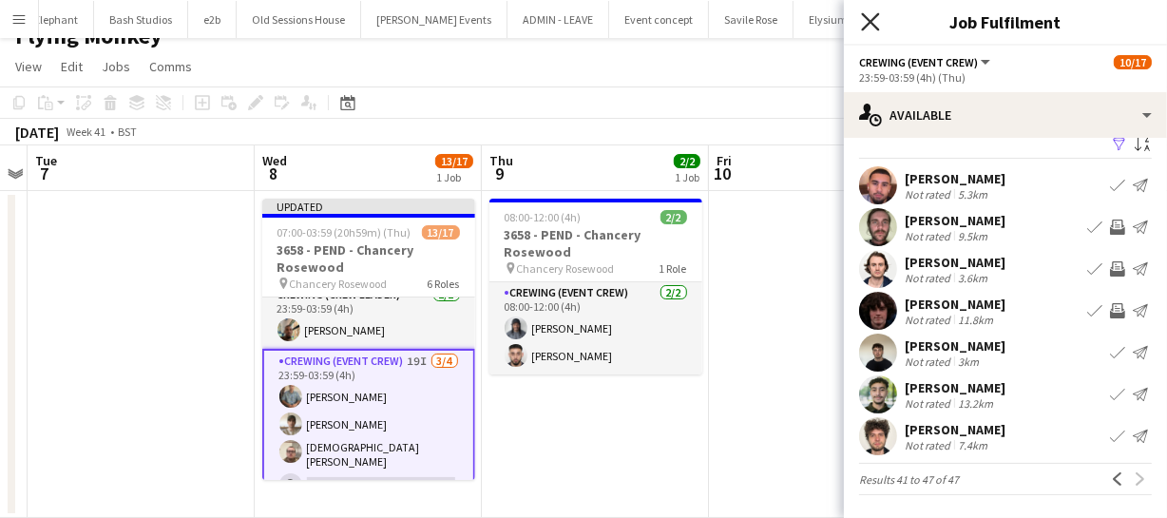
click at [875, 15] on icon at bounding box center [870, 21] width 18 height 18
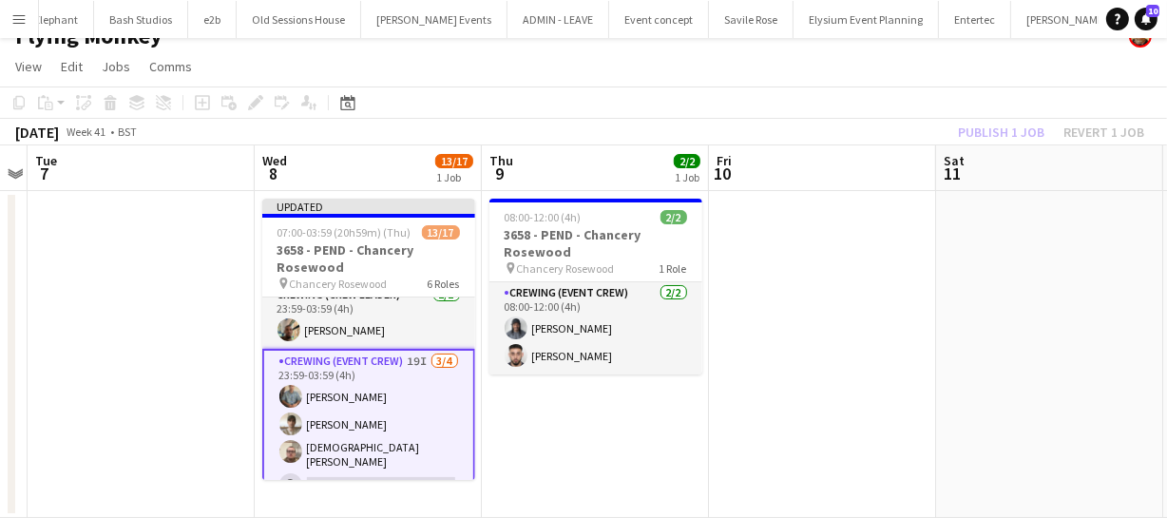
click at [979, 137] on div "Publish 1 job Revert 1 job" at bounding box center [1051, 132] width 232 height 25
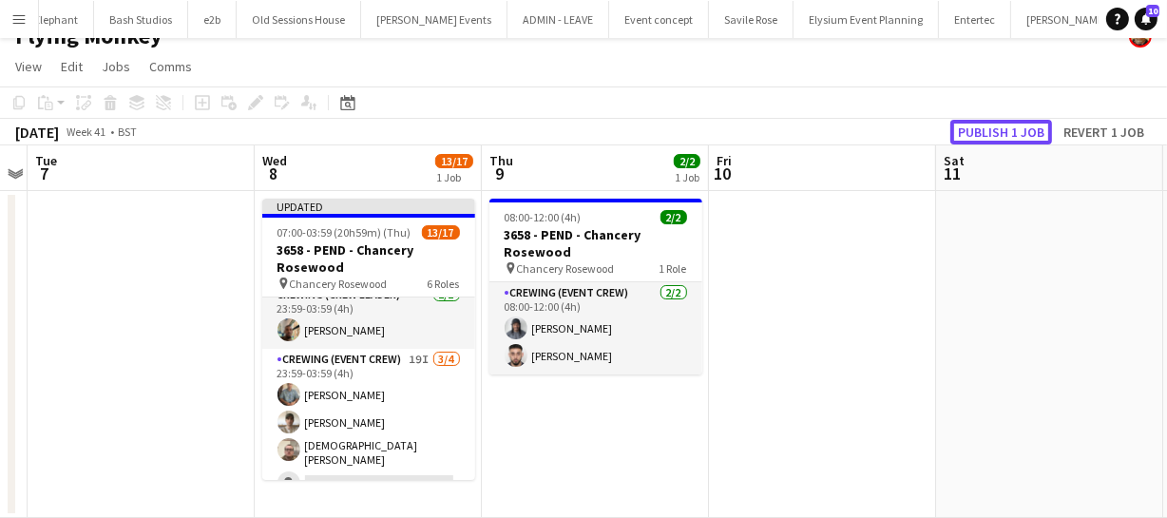
click at [979, 137] on button "Publish 1 job" at bounding box center [1002, 132] width 102 height 25
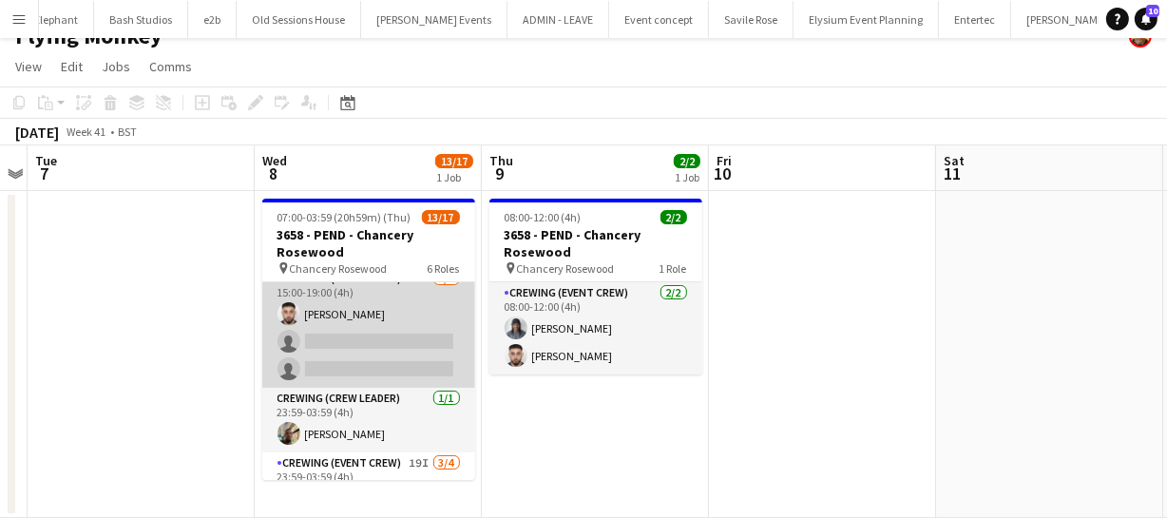
scroll to position [345, 0]
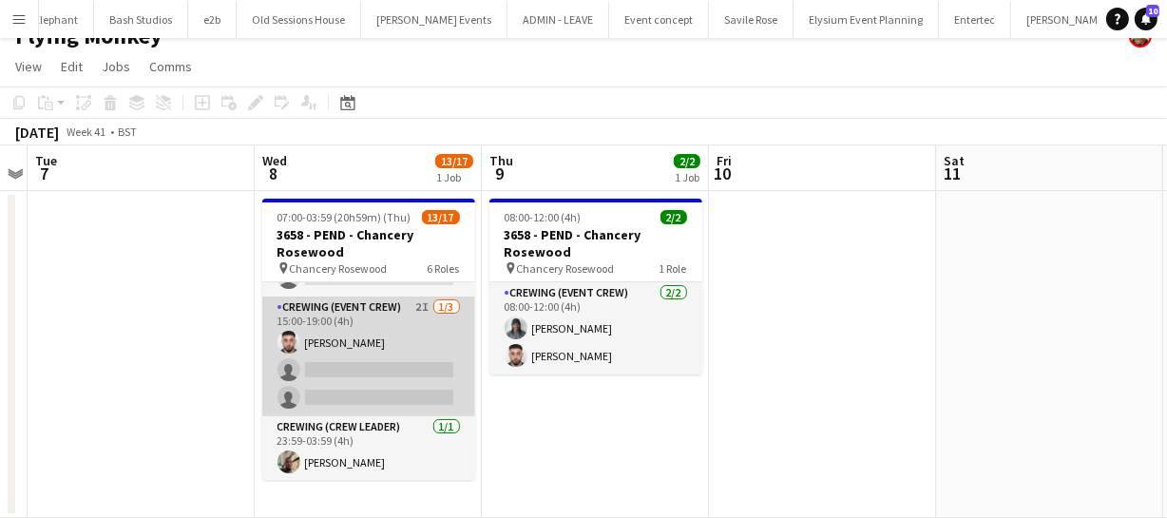
click at [368, 363] on app-card-role "Crewing (Event Crew) 2I 1/3 15:00-19:00 (4h) Caleb Caffoor single-neutral-actio…" at bounding box center [368, 357] width 213 height 120
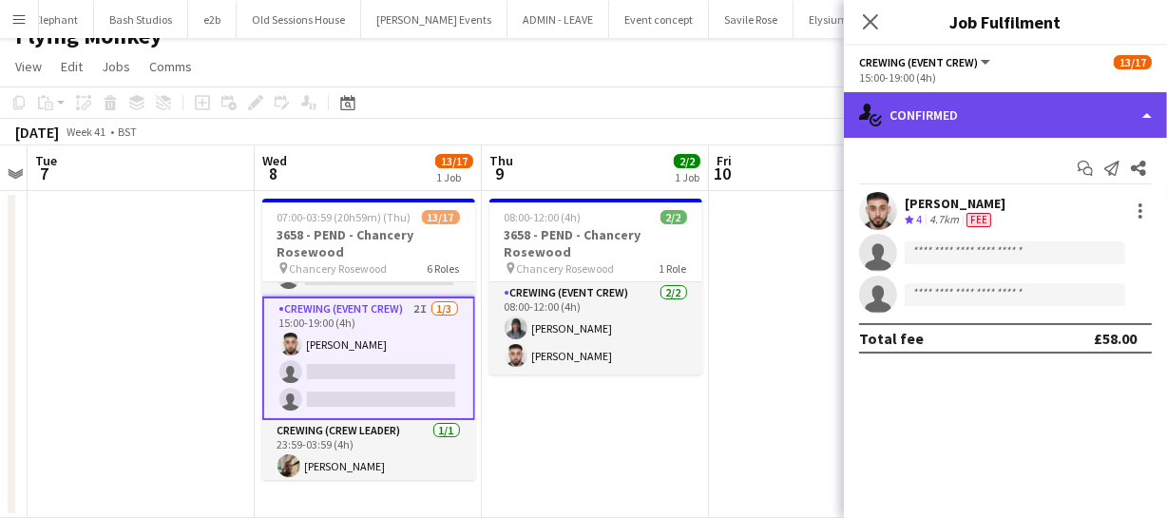
click at [1017, 133] on div "single-neutral-actions-check-2 Confirmed" at bounding box center [1005, 115] width 323 height 46
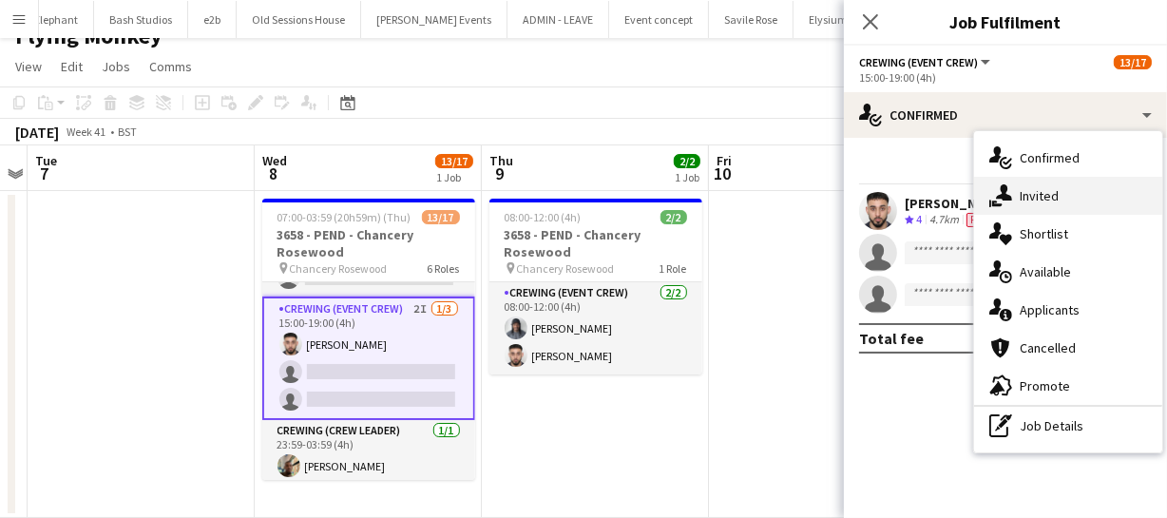
click at [1047, 212] on div "single-neutral-actions-share-1 Invited" at bounding box center [1068, 196] width 188 height 38
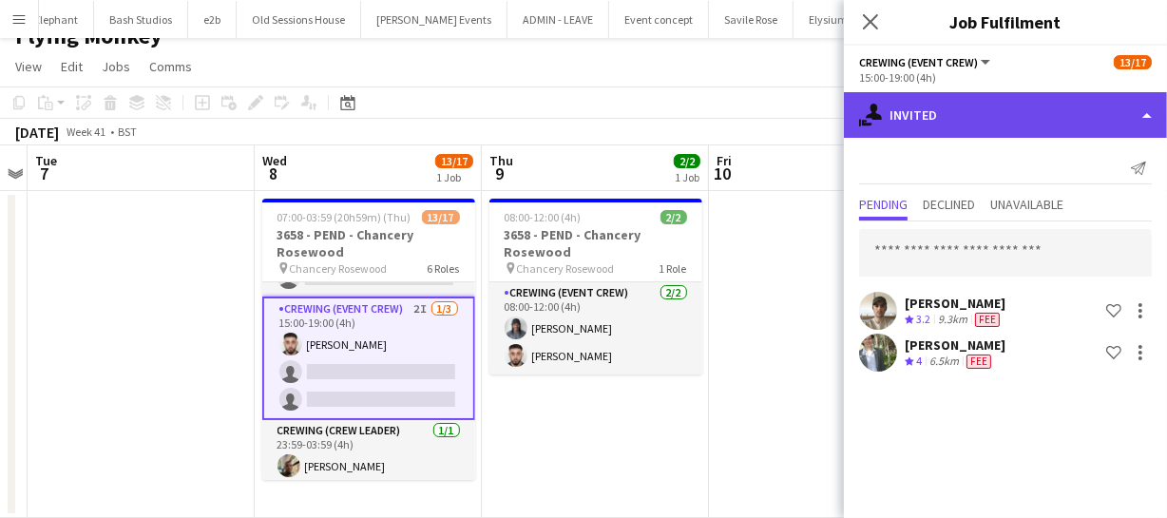
click at [1008, 104] on div "single-neutral-actions-share-1 Invited" at bounding box center [1005, 115] width 323 height 46
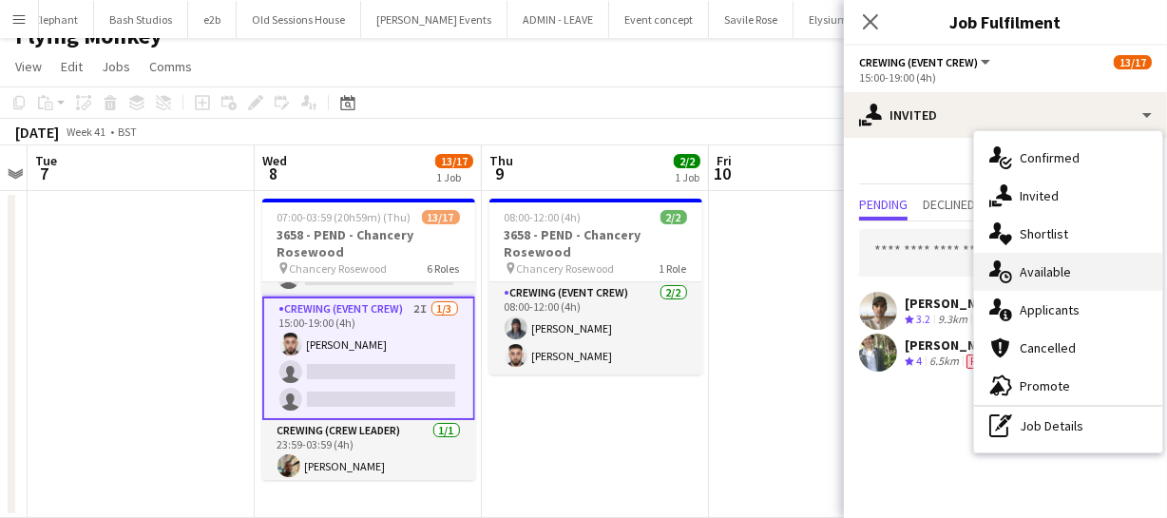
click at [1065, 273] on span "Available" at bounding box center [1045, 271] width 51 height 17
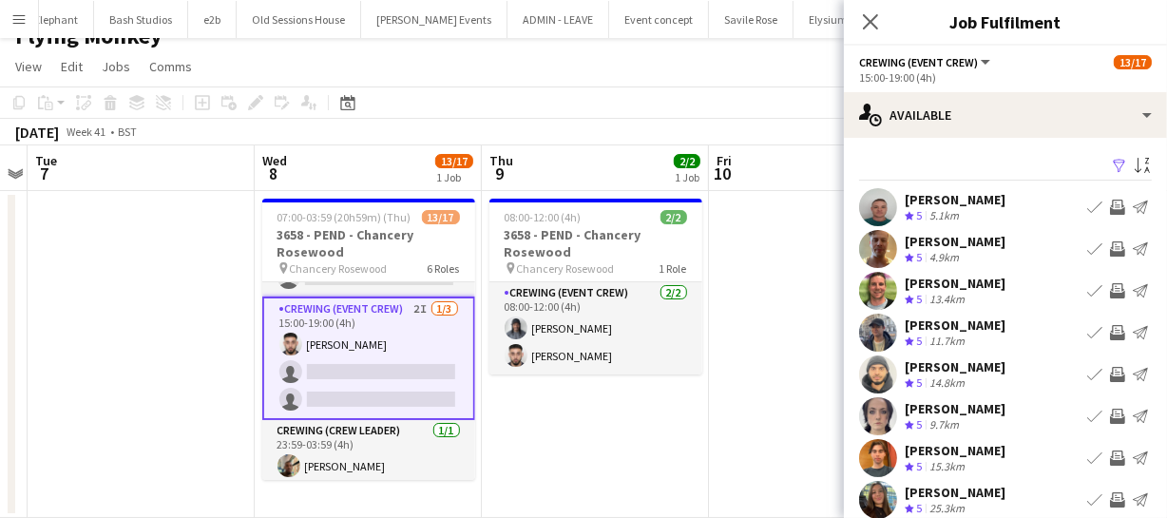
click at [1110, 339] on app-icon "Invite crew" at bounding box center [1117, 332] width 15 height 15
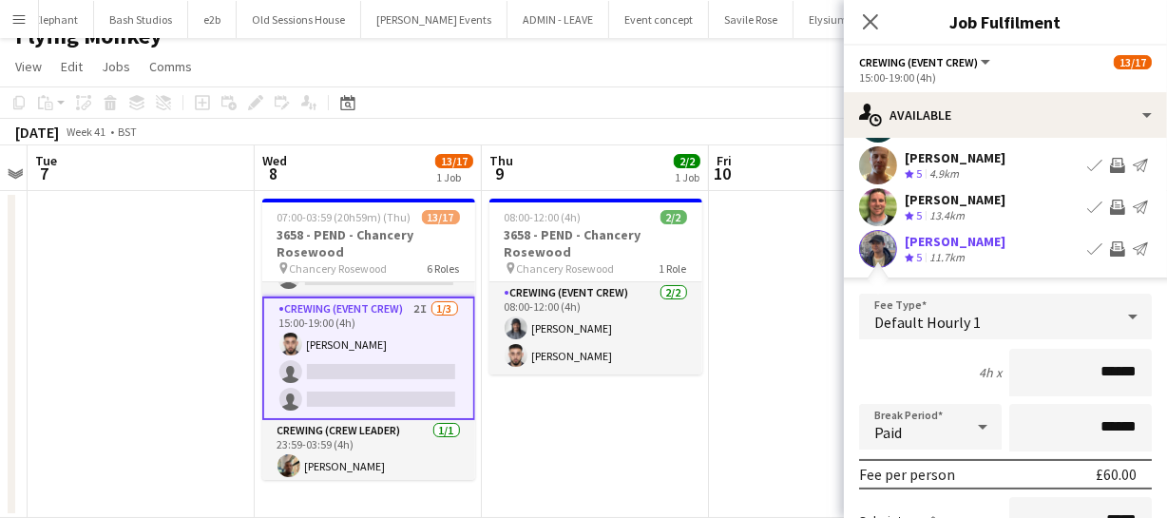
scroll to position [259, 0]
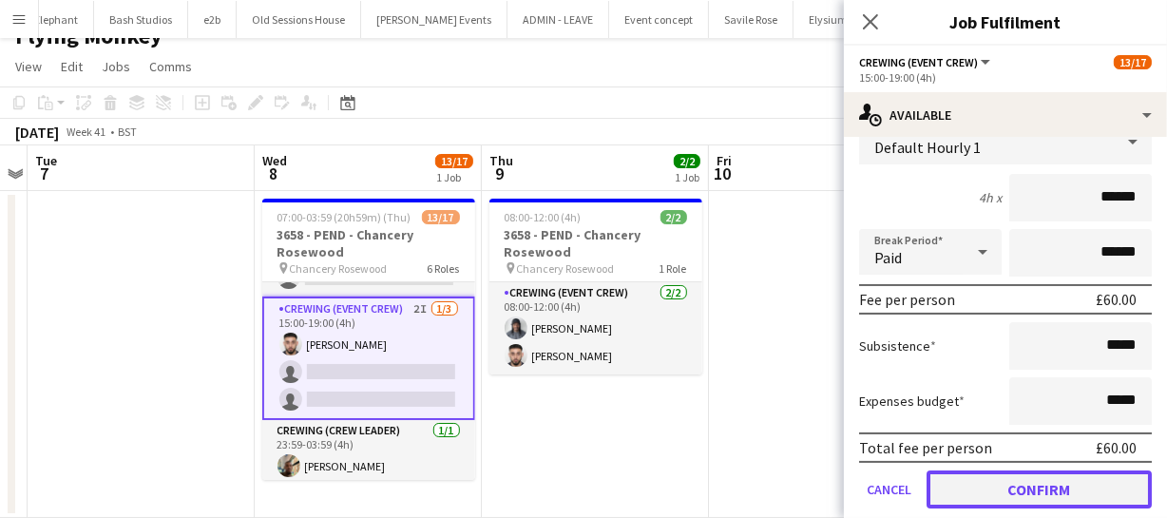
click at [1078, 475] on button "Confirm" at bounding box center [1039, 489] width 225 height 38
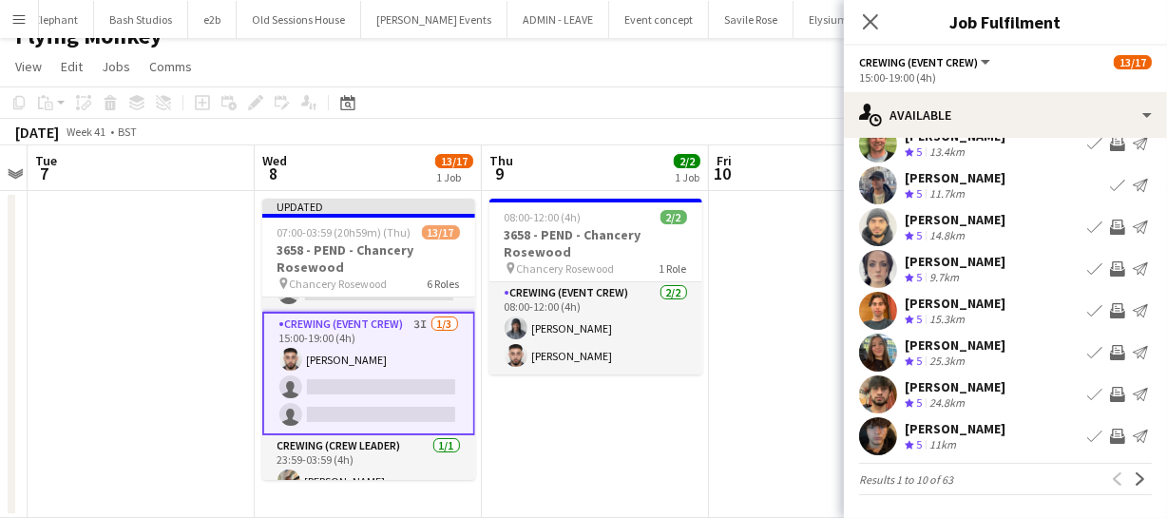
scroll to position [147, 0]
click at [1110, 436] on app-icon "Invite crew" at bounding box center [1117, 436] width 15 height 15
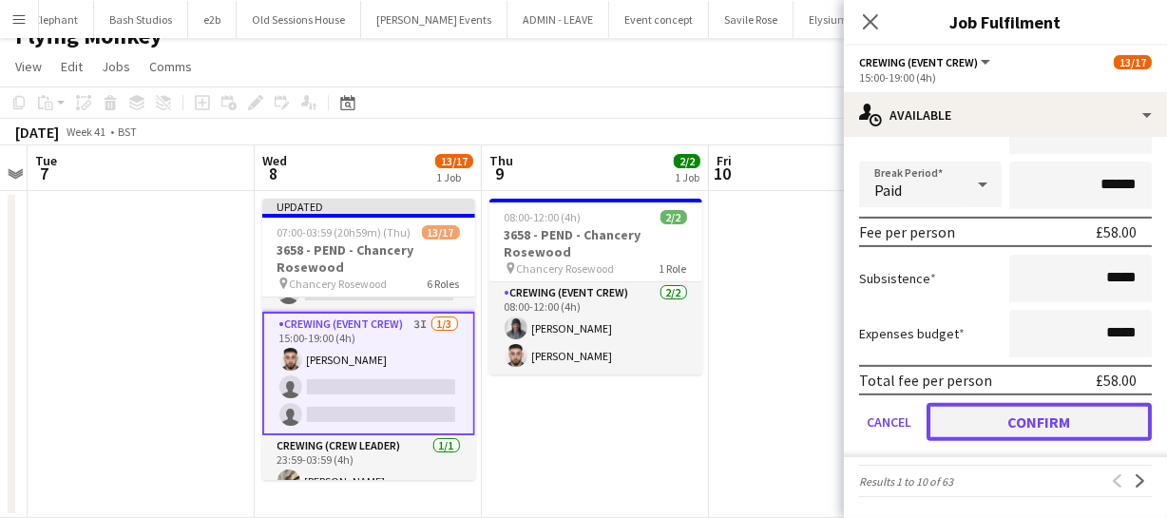
click at [1089, 417] on button "Confirm" at bounding box center [1039, 422] width 225 height 38
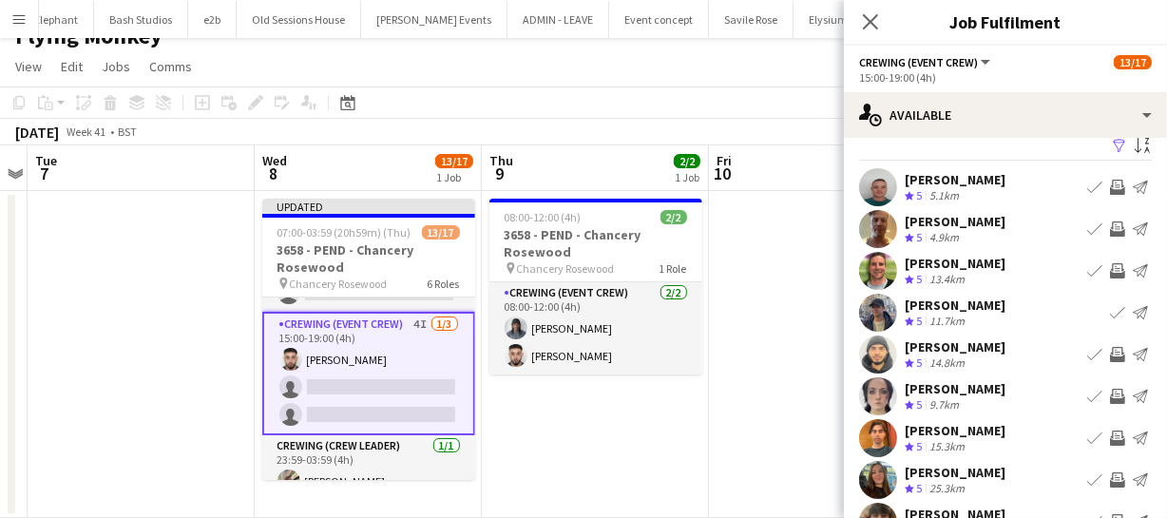
scroll to position [0, 0]
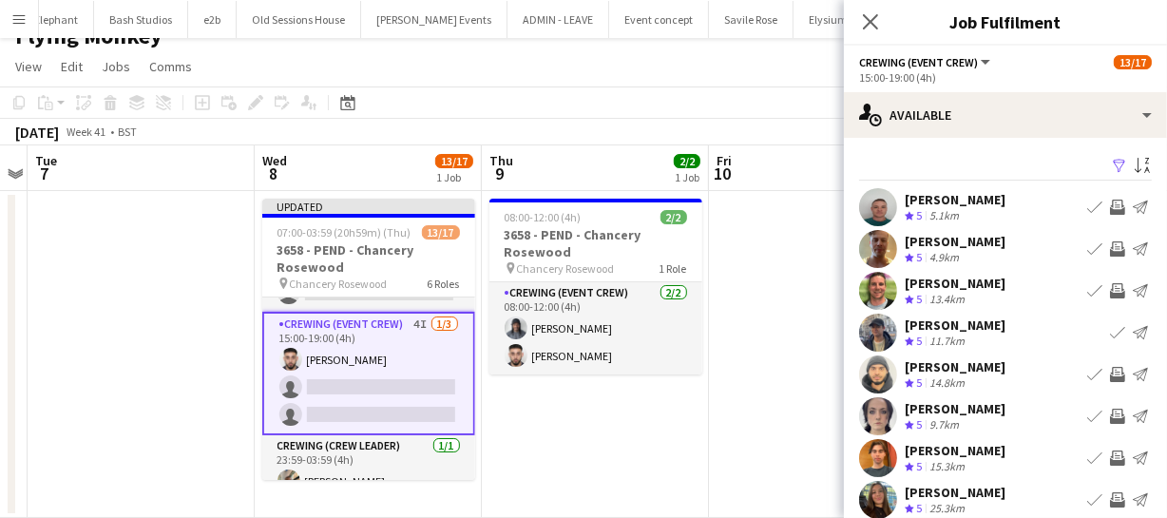
click at [1110, 290] on app-icon "Invite crew" at bounding box center [1117, 290] width 15 height 15
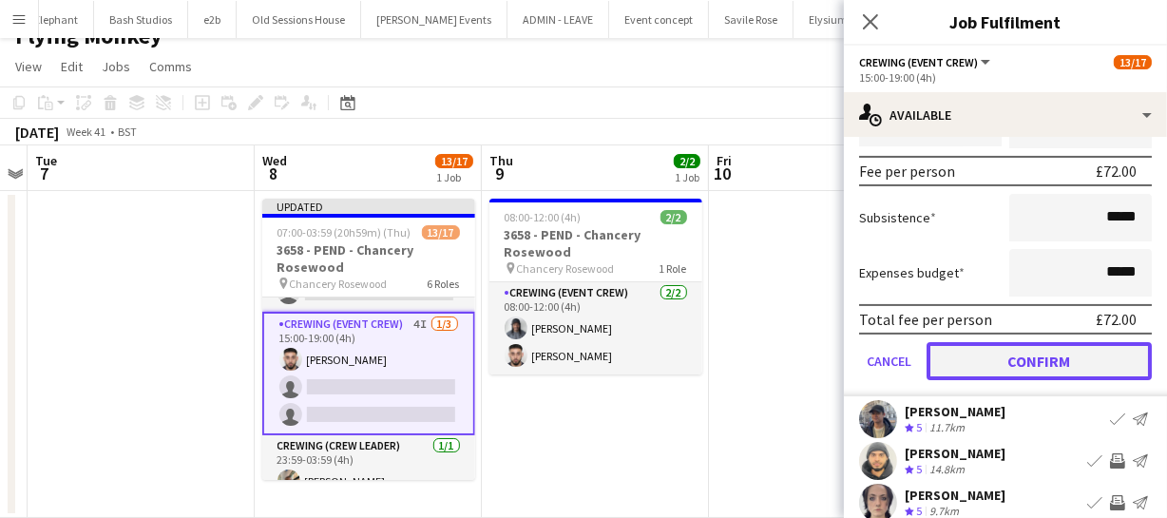
click at [1063, 361] on button "Confirm" at bounding box center [1039, 361] width 225 height 38
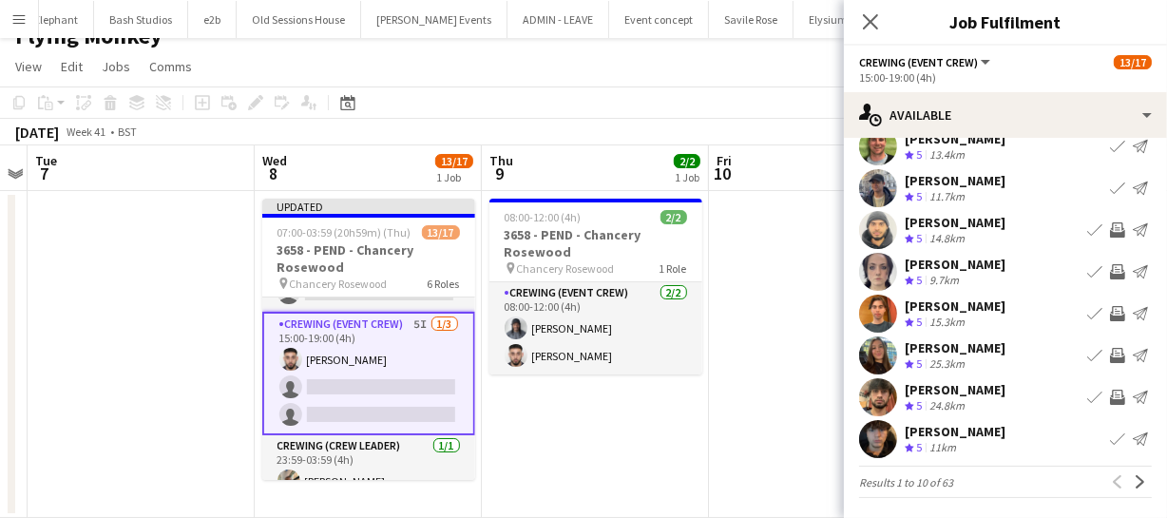
scroll to position [147, 0]
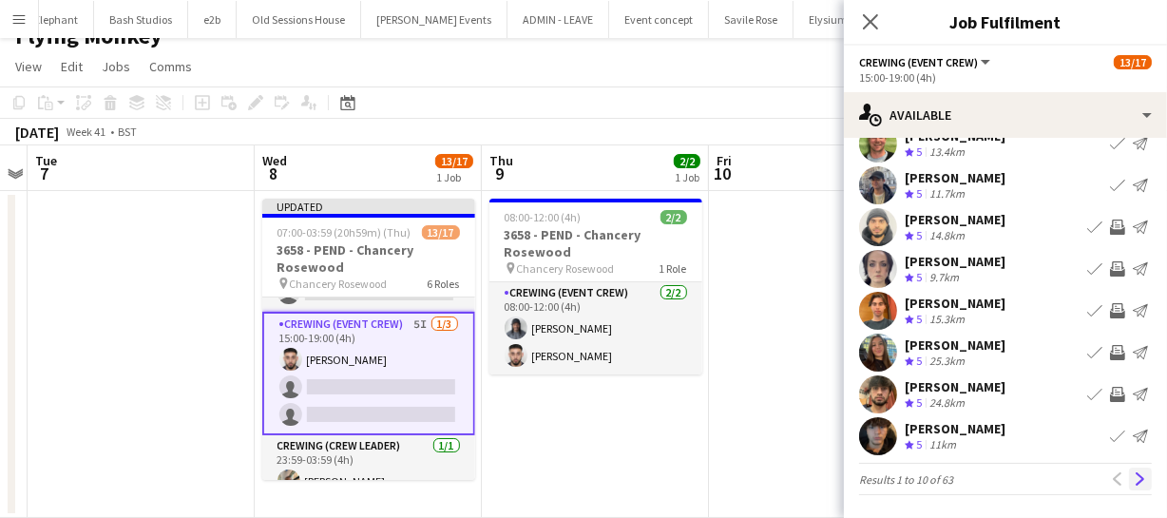
click at [1134, 472] on app-icon "Next" at bounding box center [1140, 478] width 13 height 13
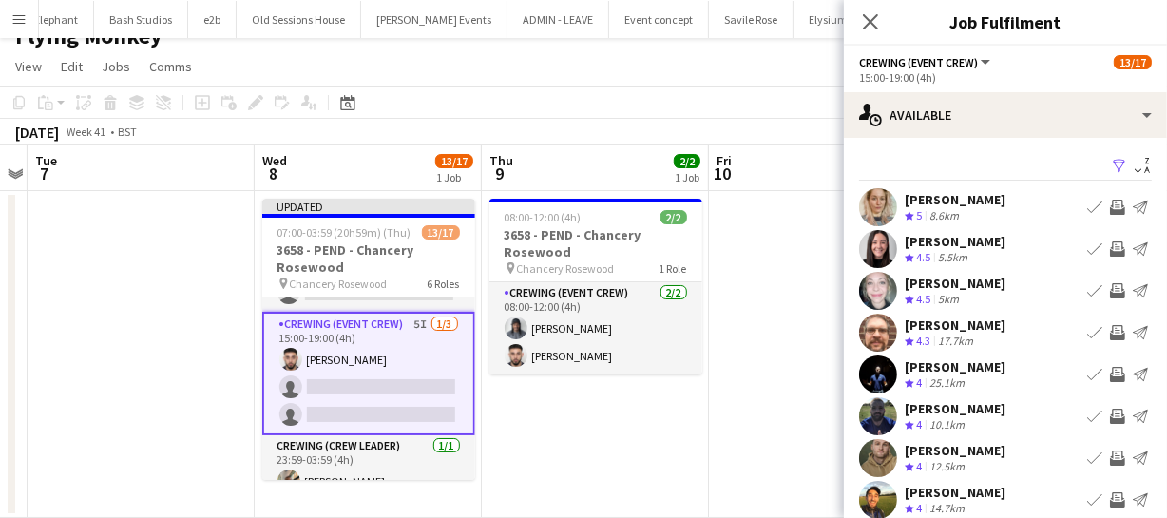
click at [1110, 337] on app-icon "Invite crew" at bounding box center [1117, 332] width 15 height 15
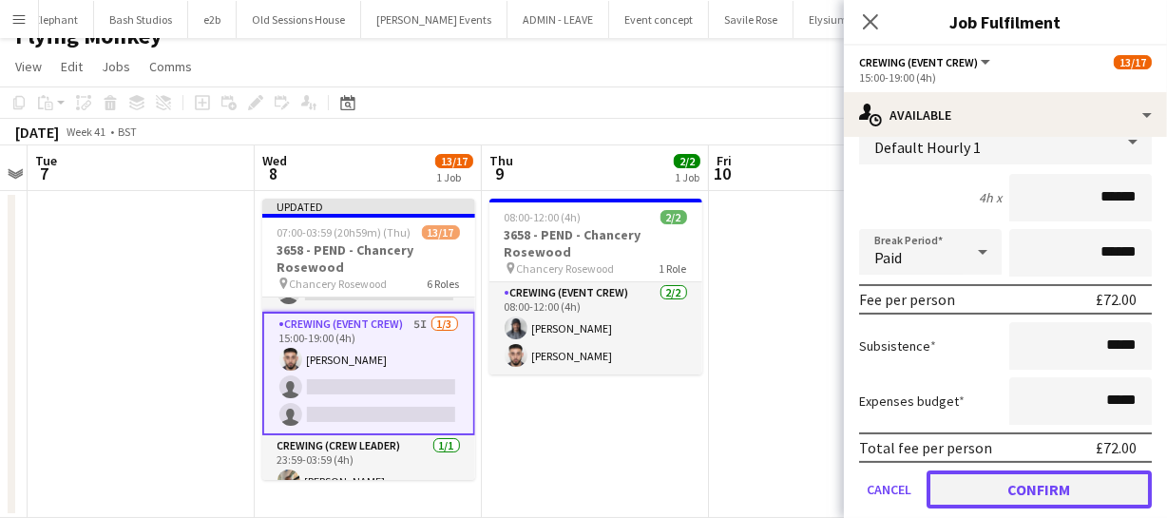
click at [1085, 484] on button "Confirm" at bounding box center [1039, 489] width 225 height 38
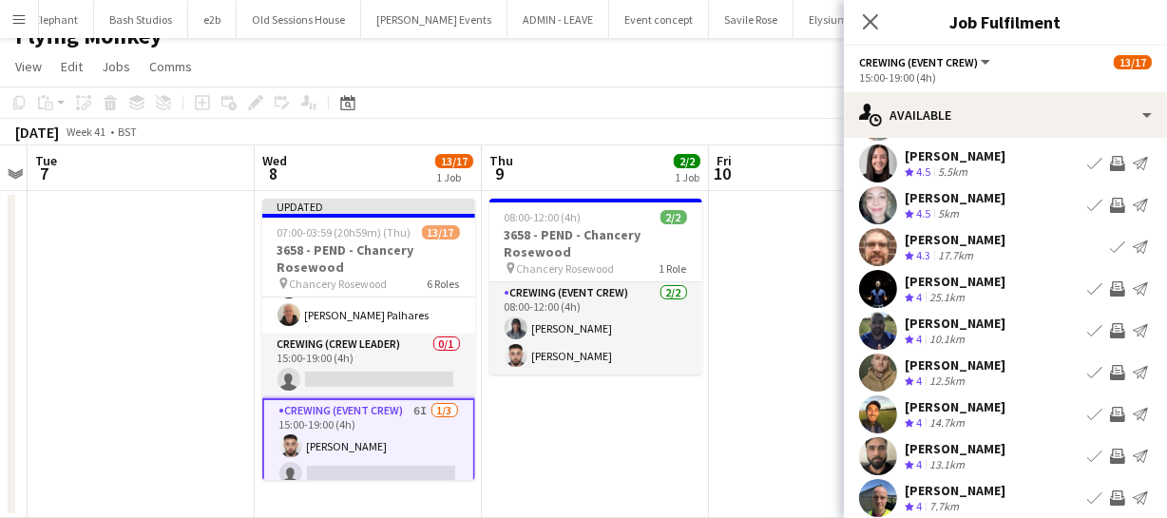
scroll to position [147, 0]
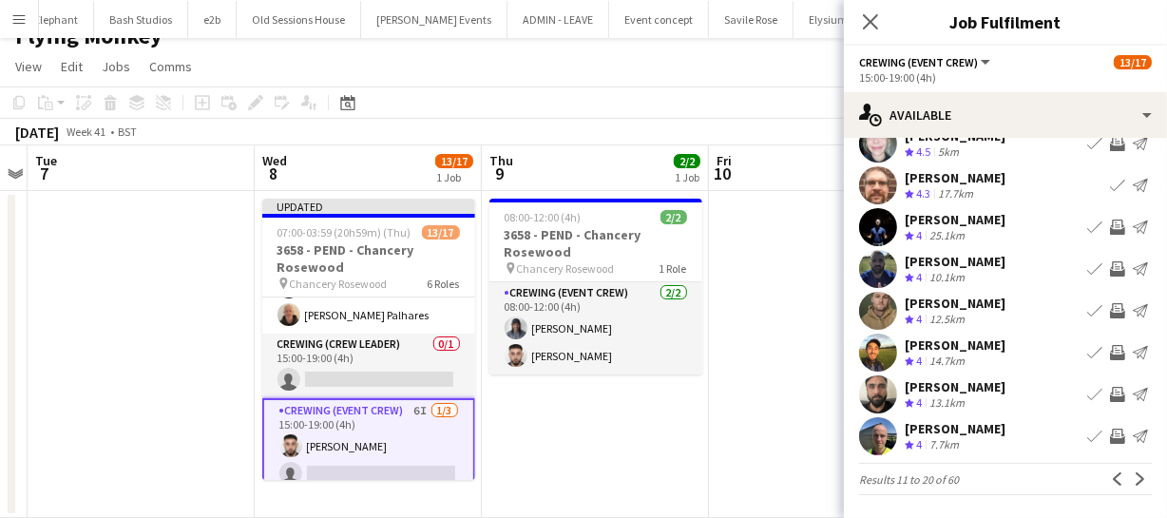
click at [1110, 355] on app-icon "Invite crew" at bounding box center [1117, 352] width 15 height 15
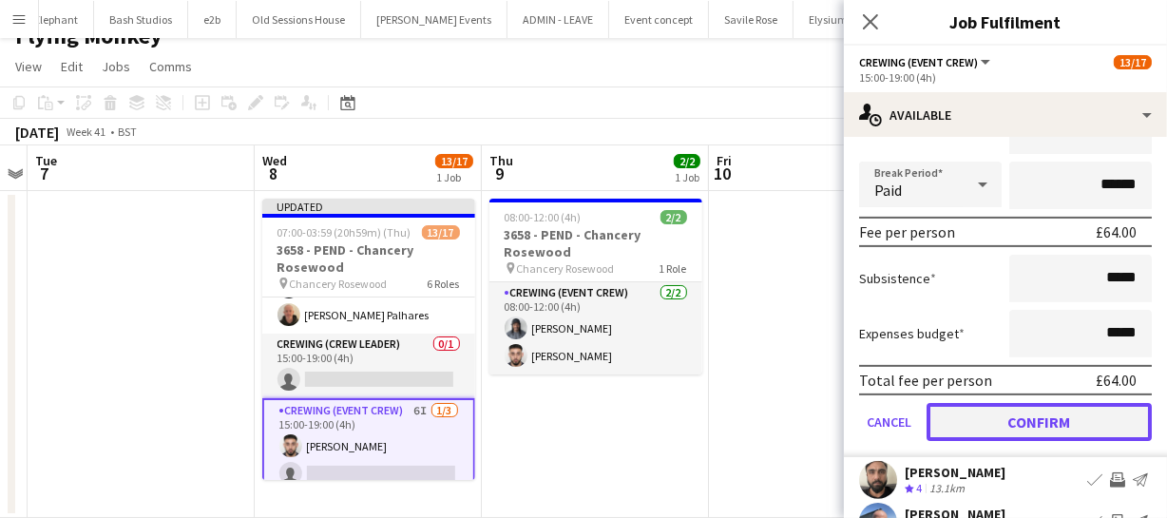
click at [1097, 430] on button "Confirm" at bounding box center [1039, 422] width 225 height 38
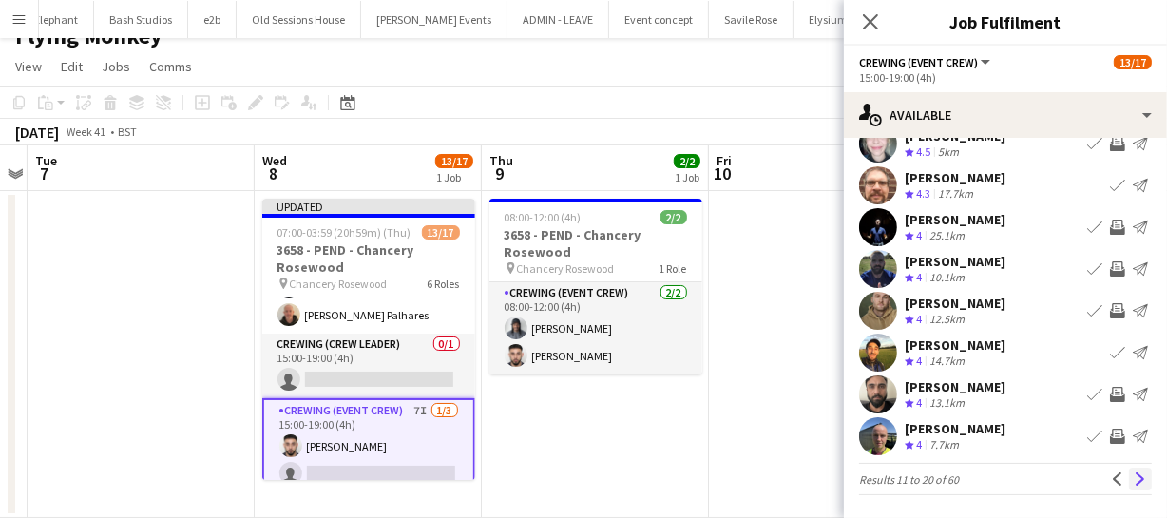
click at [1134, 477] on app-icon "Next" at bounding box center [1140, 478] width 13 height 13
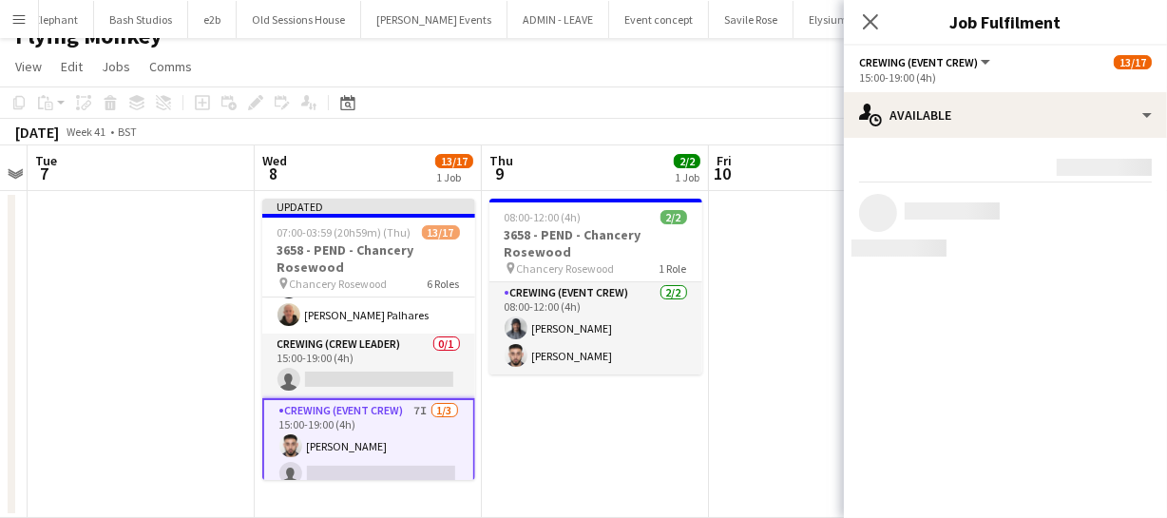
scroll to position [0, 0]
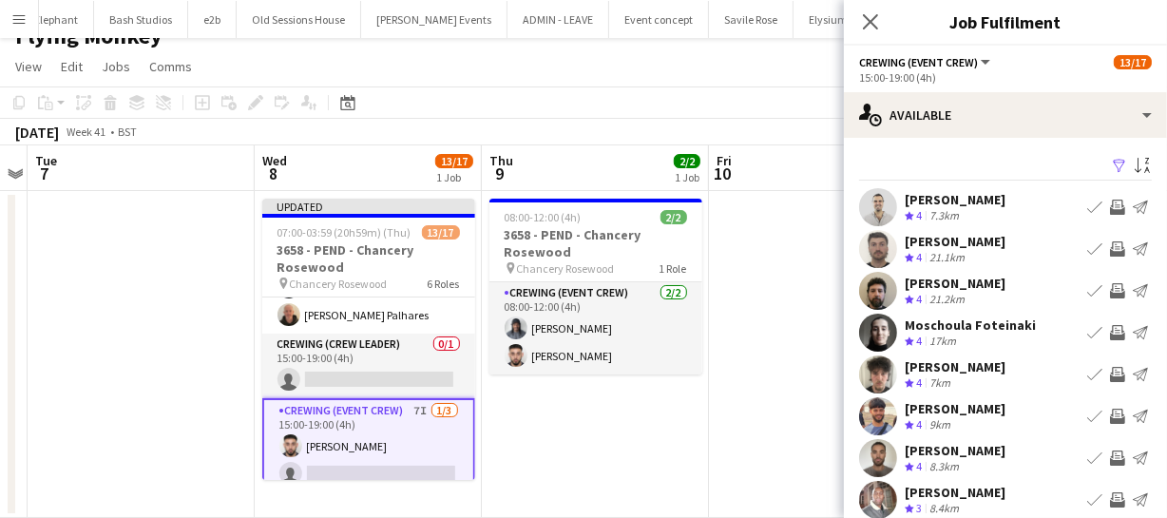
click at [1110, 247] on app-icon "Invite crew" at bounding box center [1117, 248] width 15 height 15
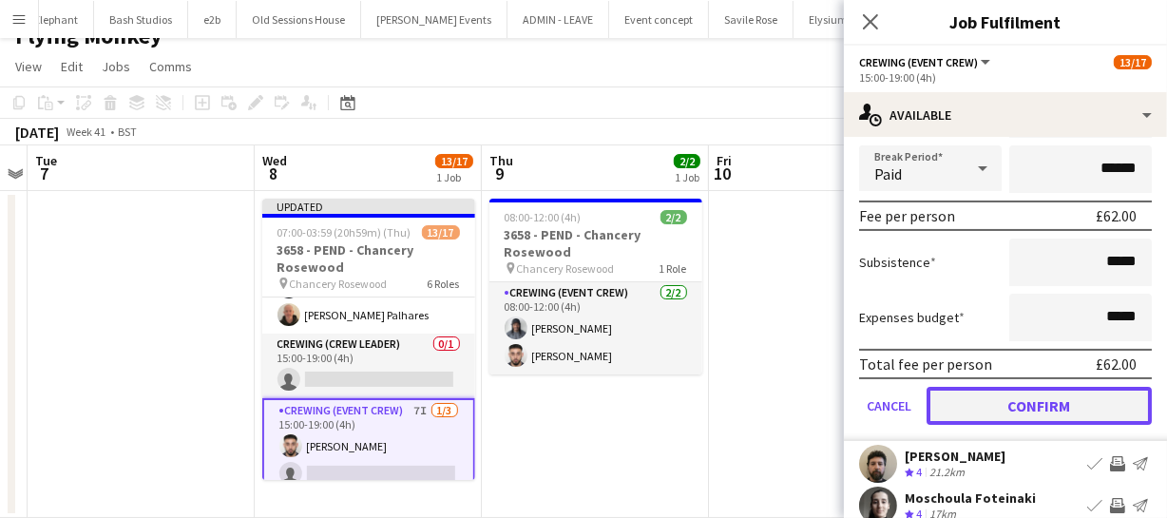
click at [1063, 399] on button "Confirm" at bounding box center [1039, 406] width 225 height 38
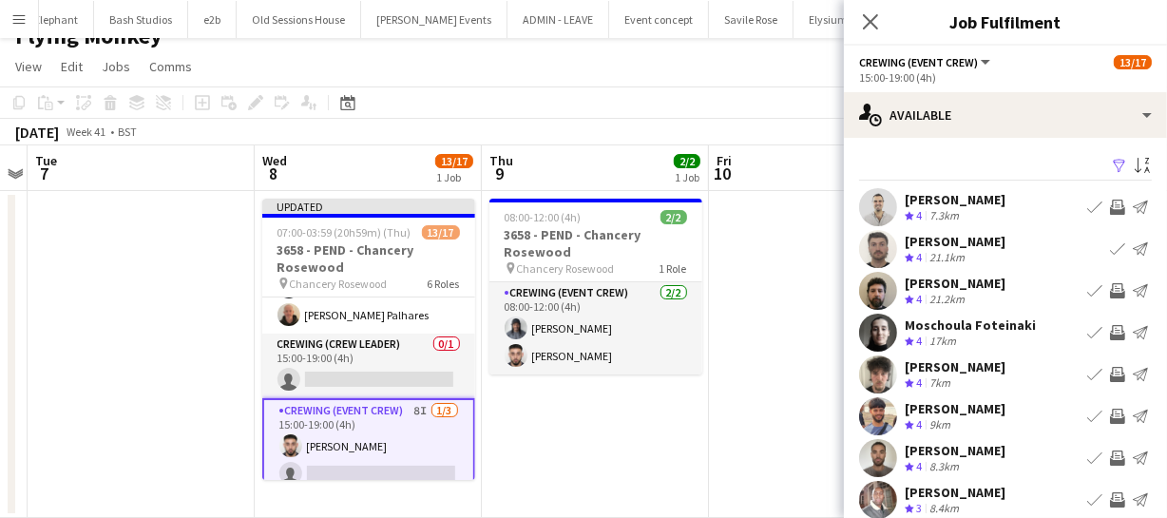
click at [1110, 290] on app-icon "Invite crew" at bounding box center [1117, 290] width 15 height 15
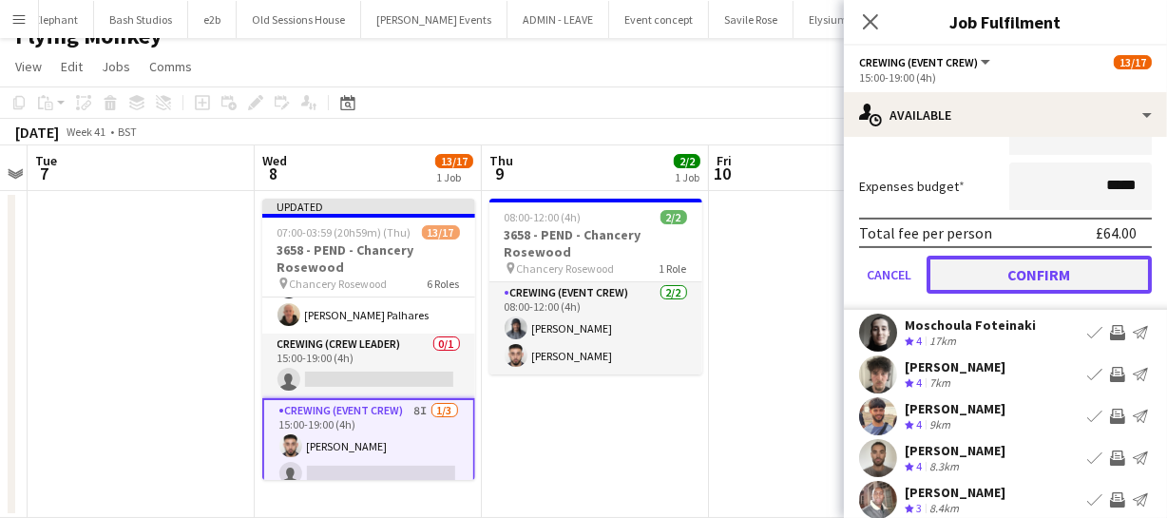
click at [1093, 279] on button "Confirm" at bounding box center [1039, 275] width 225 height 38
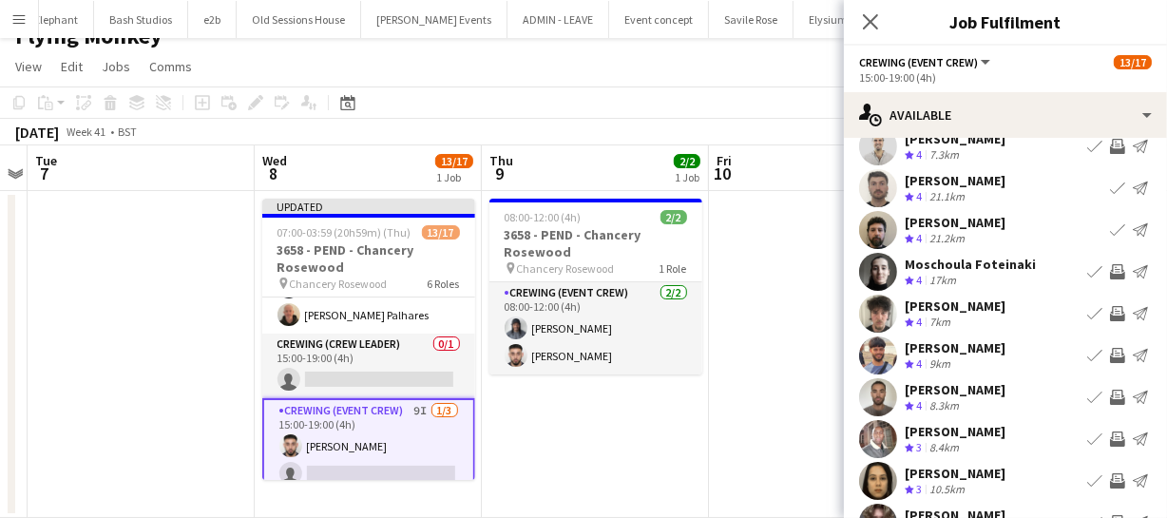
scroll to position [147, 0]
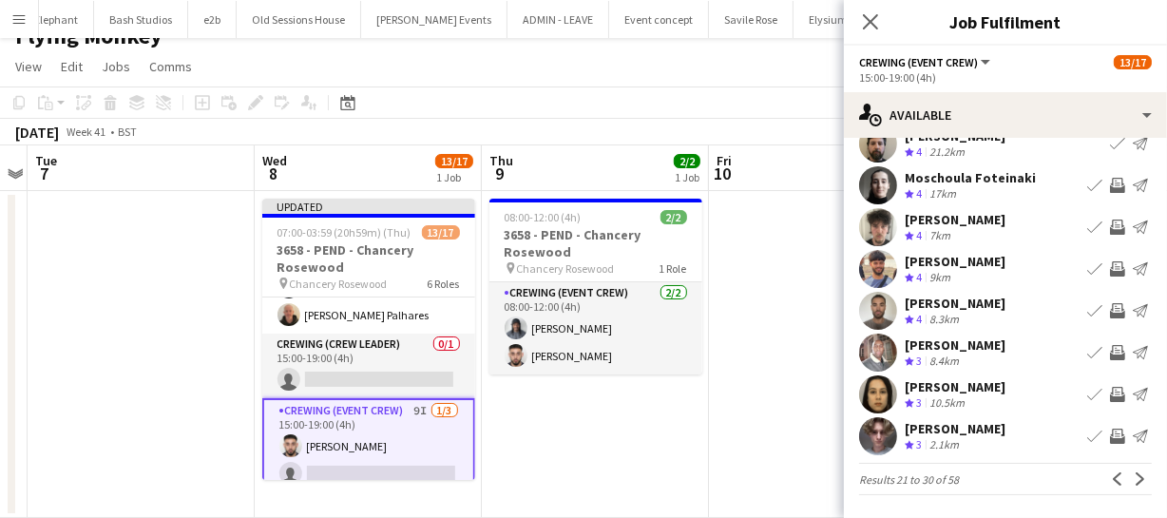
click at [1110, 347] on app-icon "Invite crew" at bounding box center [1117, 352] width 15 height 15
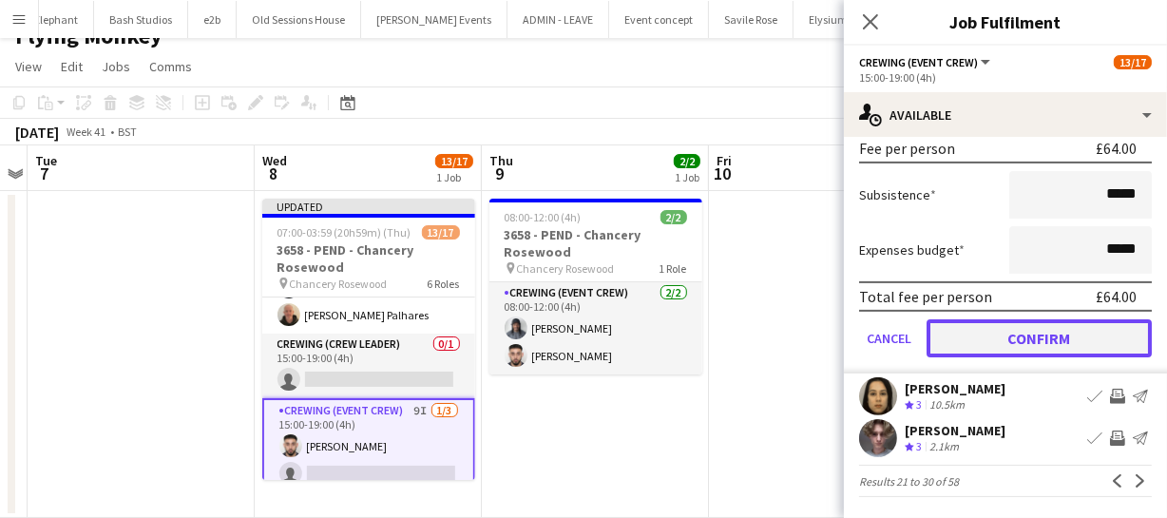
click at [1077, 333] on button "Confirm" at bounding box center [1039, 338] width 225 height 38
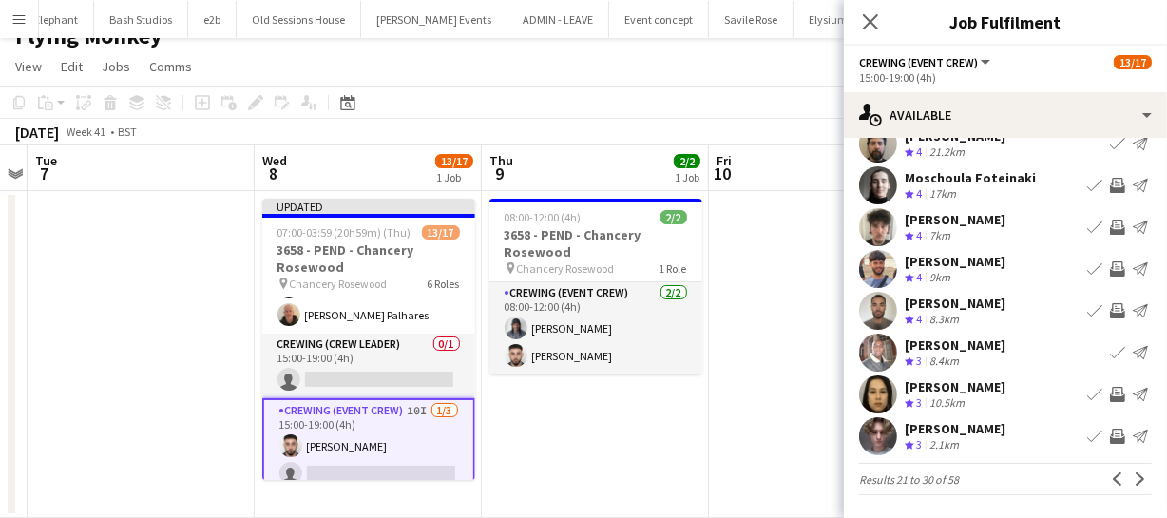
scroll to position [61, 0]
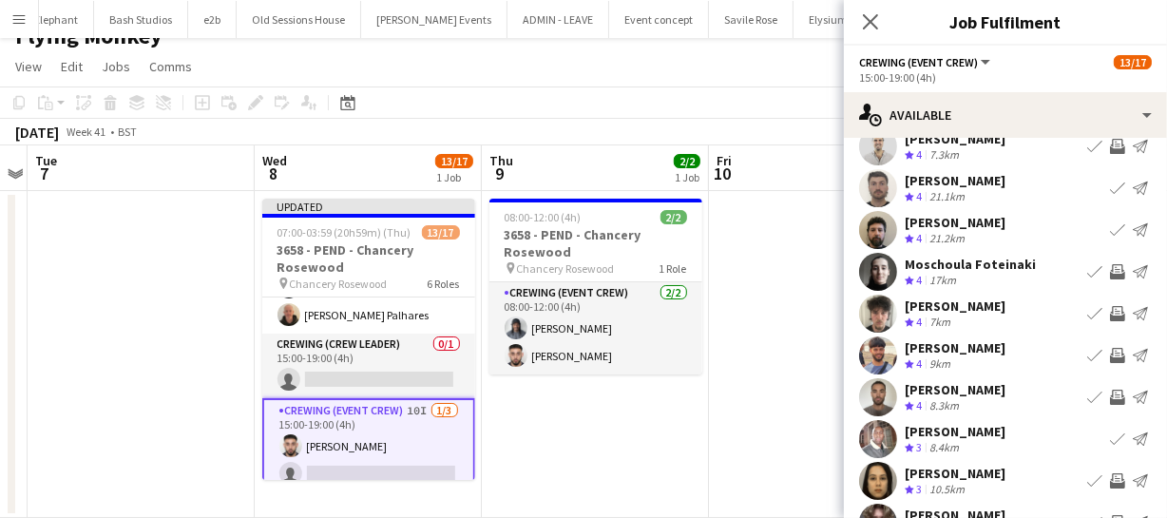
click at [1110, 314] on app-icon "Invite crew" at bounding box center [1117, 313] width 15 height 15
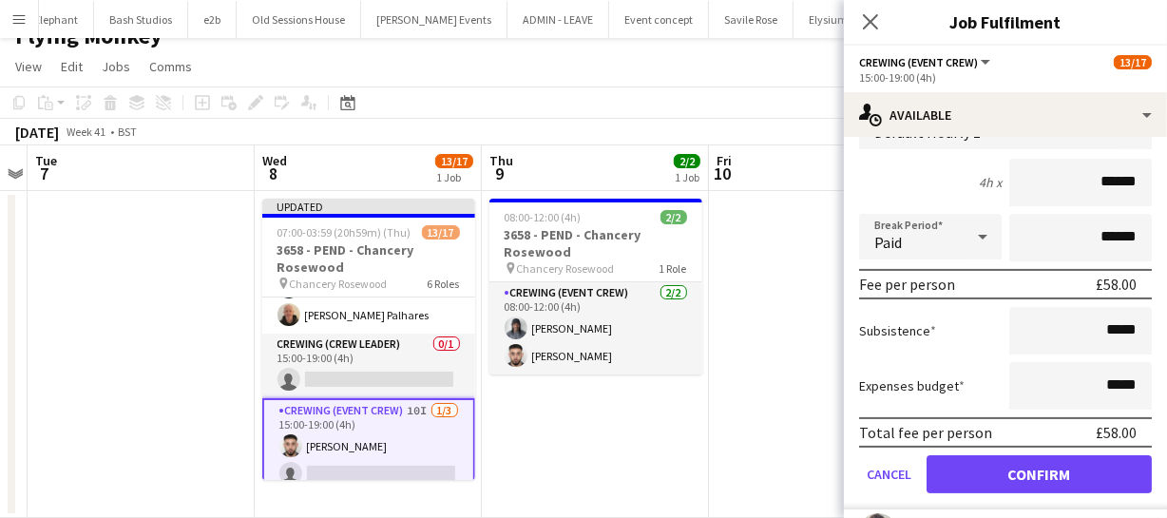
scroll to position [320, 0]
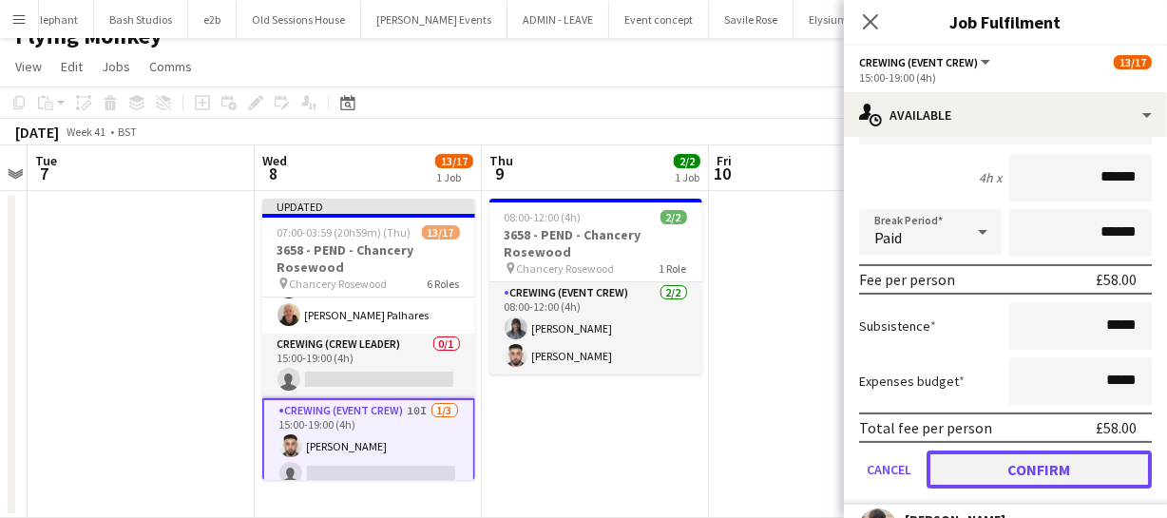
click at [1088, 455] on button "Confirm" at bounding box center [1039, 470] width 225 height 38
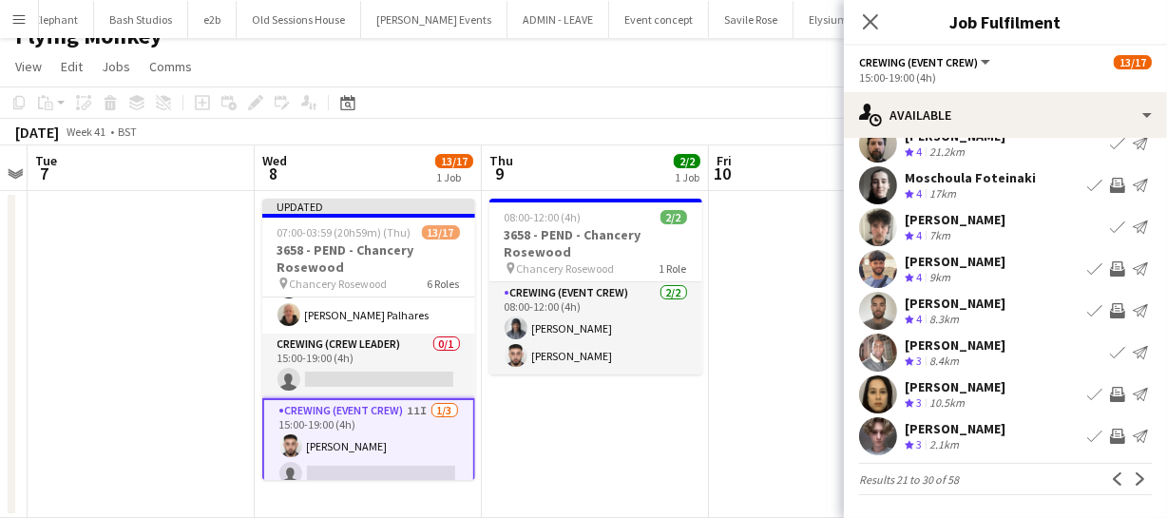
scroll to position [147, 0]
click at [1110, 269] on app-icon "Invite crew" at bounding box center [1117, 268] width 15 height 15
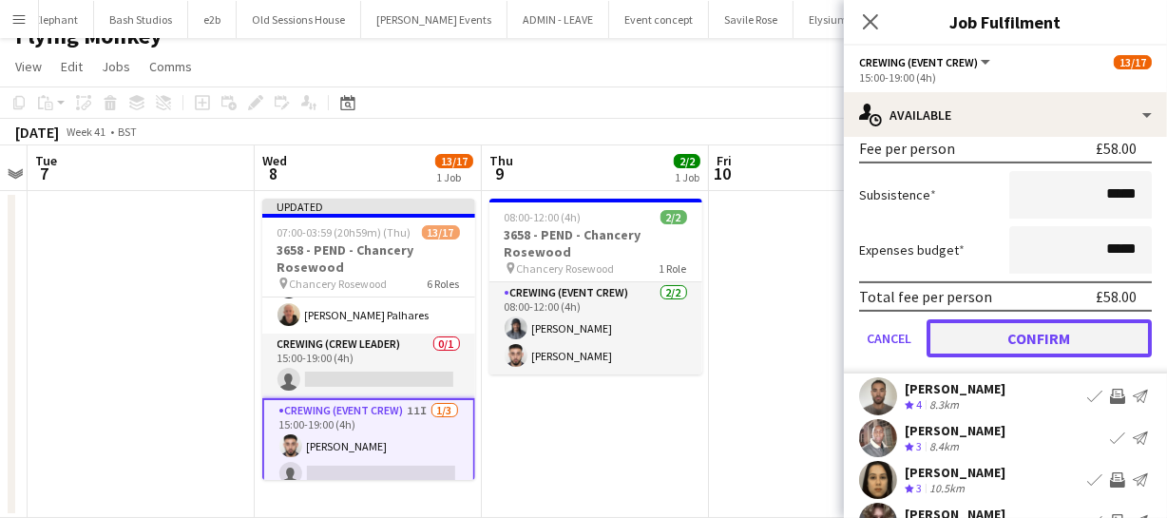
click at [1083, 330] on button "Confirm" at bounding box center [1039, 338] width 225 height 38
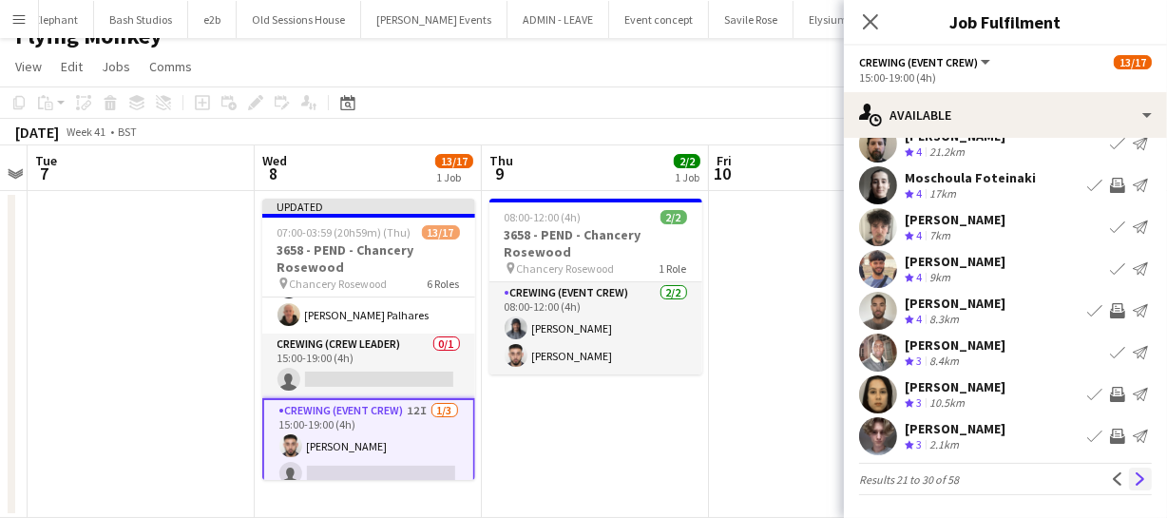
click at [1129, 468] on button "Next" at bounding box center [1140, 479] width 23 height 23
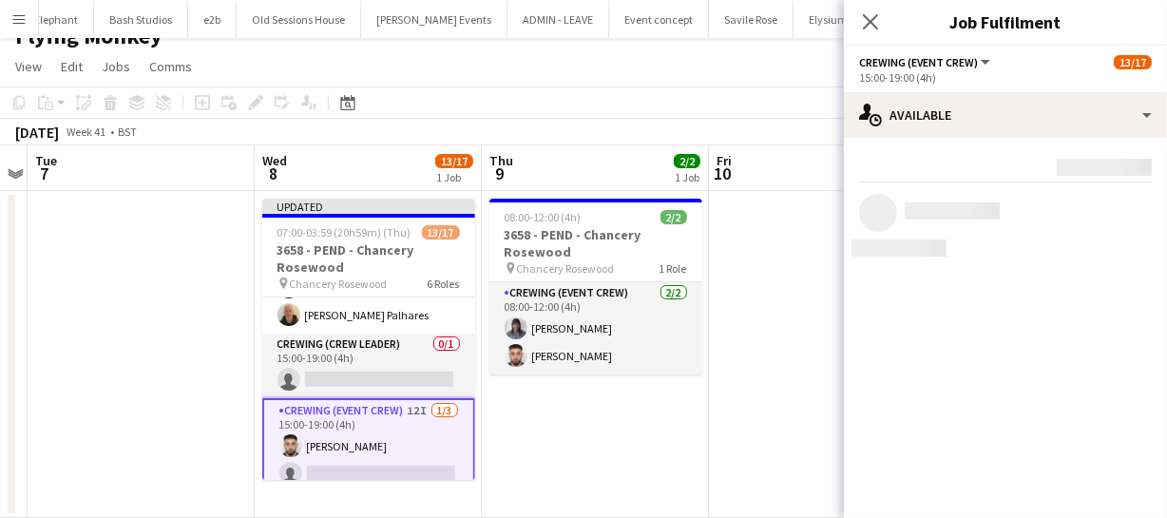
scroll to position [0, 0]
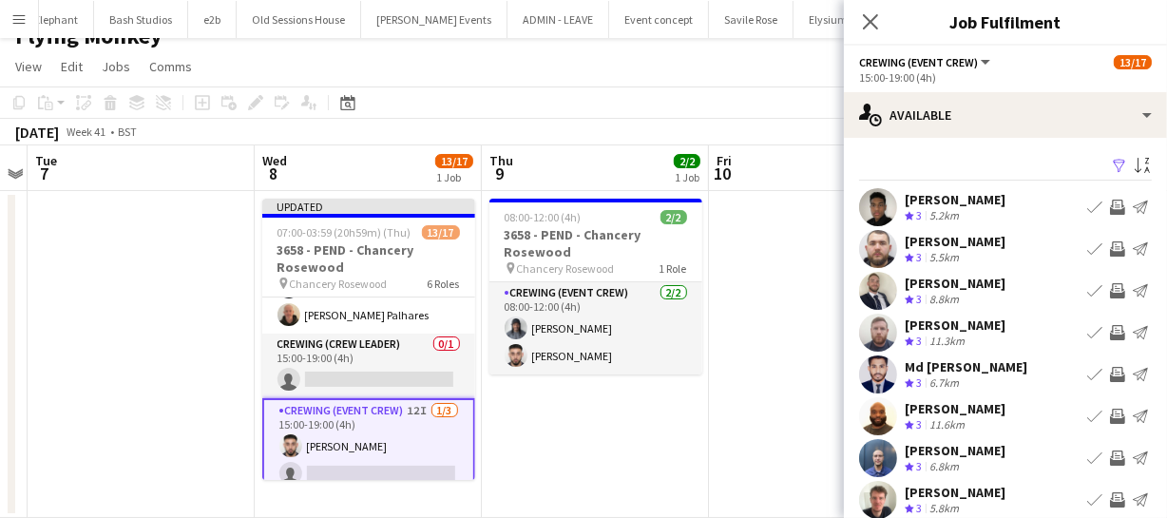
click at [1106, 239] on button "Invite crew" at bounding box center [1117, 249] width 23 height 23
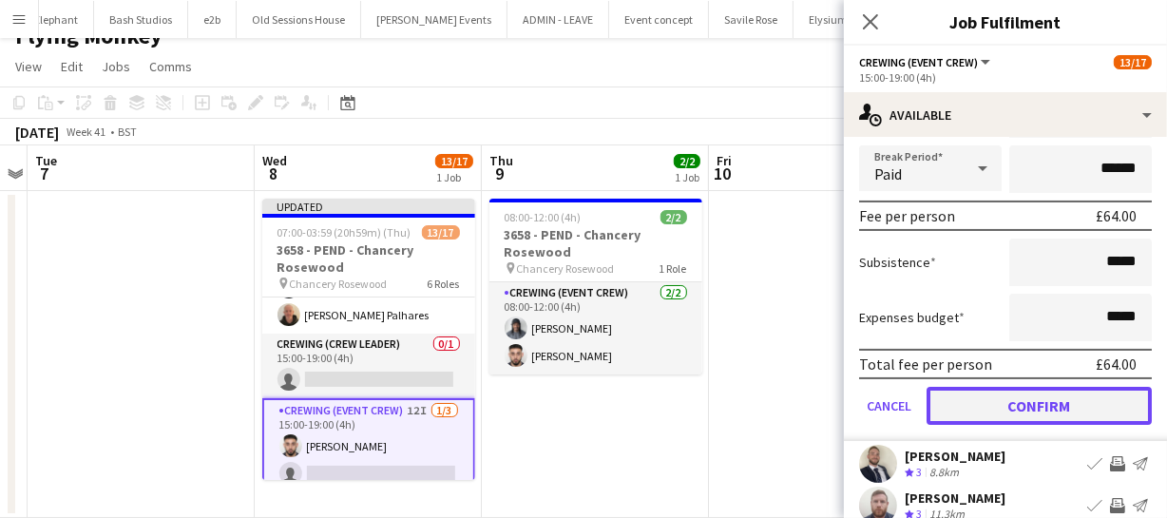
click at [1102, 402] on button "Confirm" at bounding box center [1039, 406] width 225 height 38
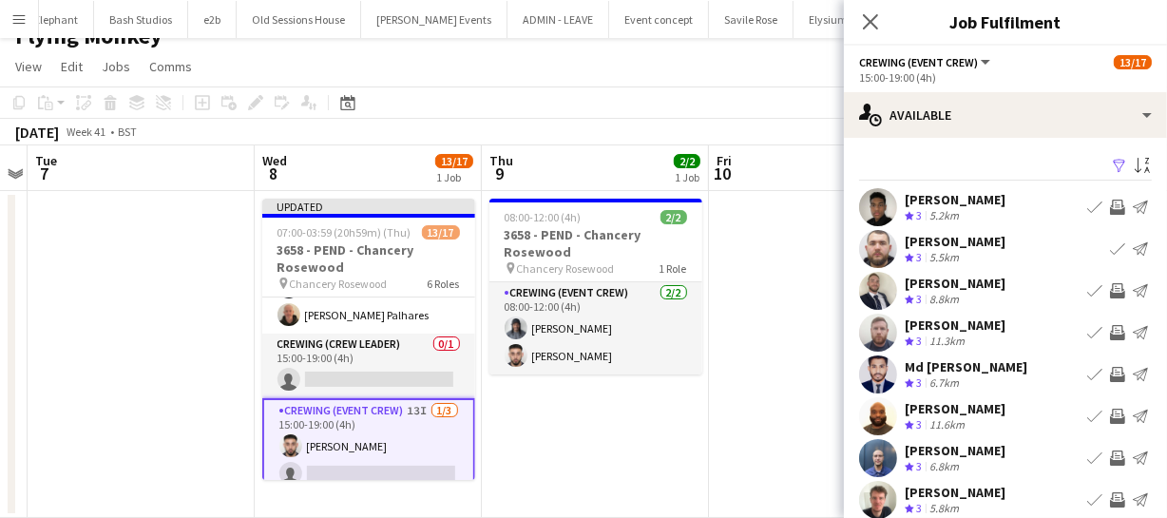
click at [1110, 205] on app-icon "Invite crew" at bounding box center [1117, 207] width 15 height 15
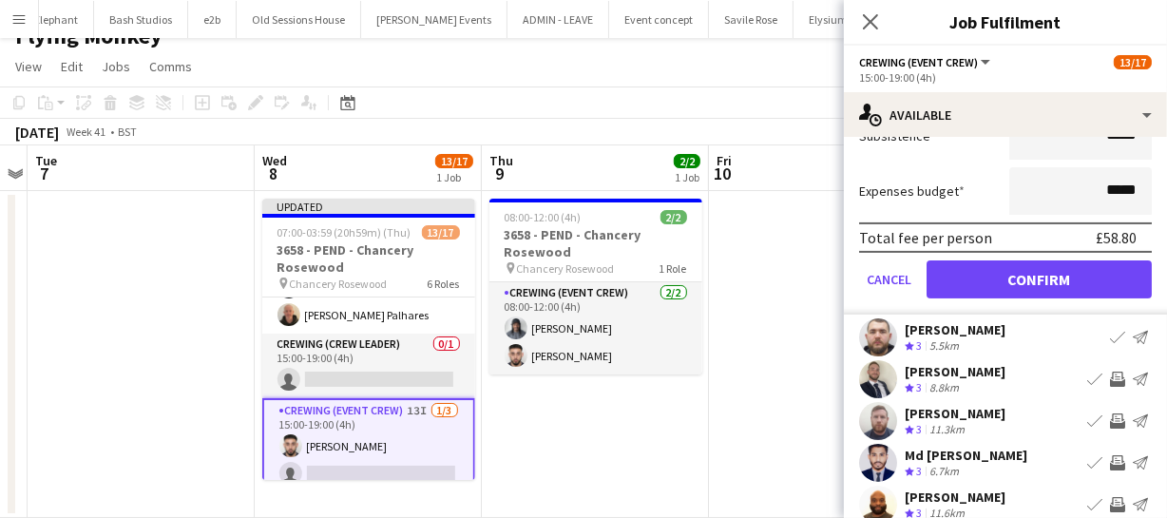
scroll to position [345, 0]
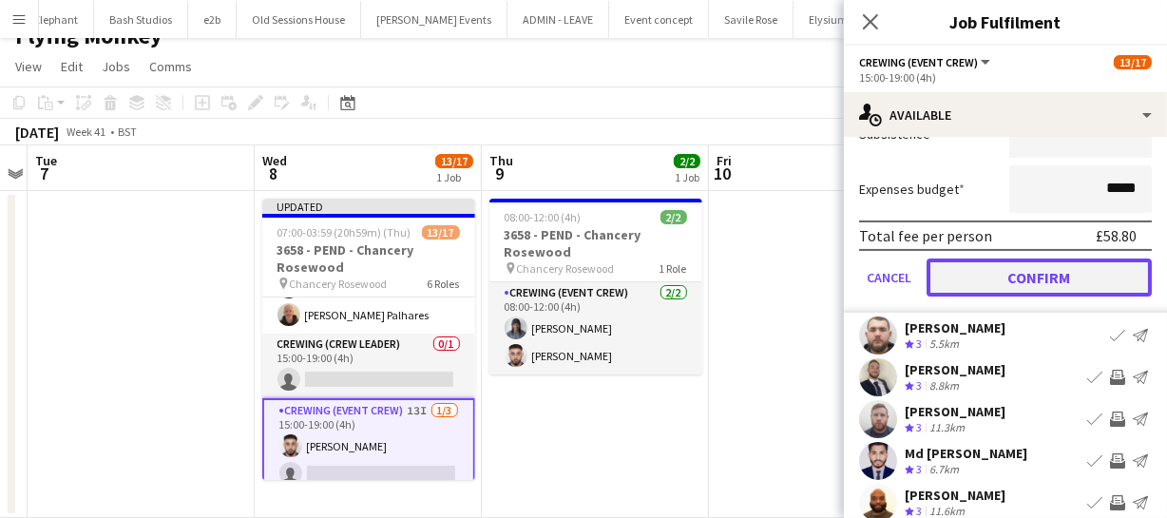
click at [1068, 276] on button "Confirm" at bounding box center [1039, 278] width 225 height 38
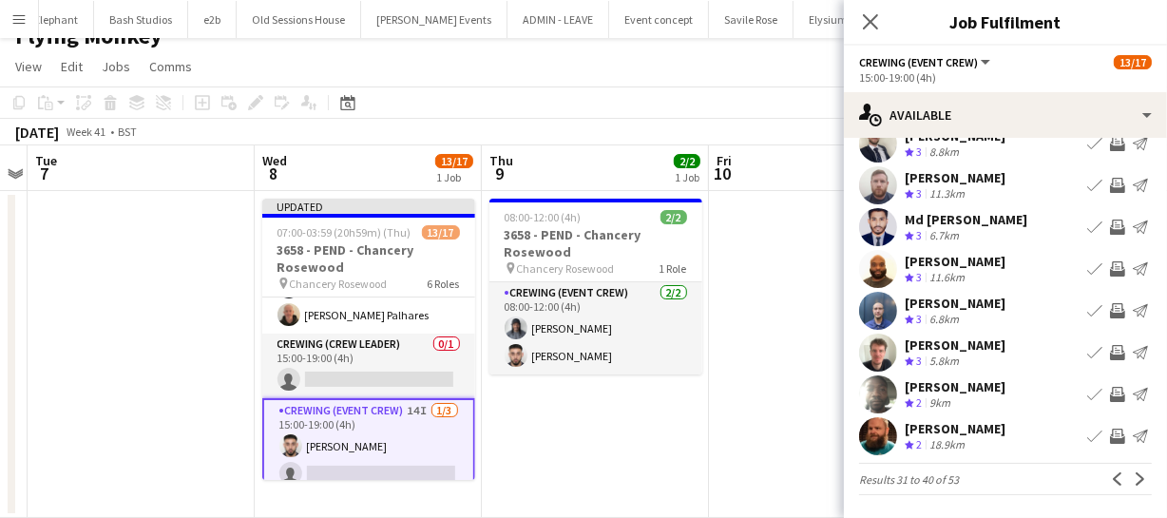
scroll to position [61, 0]
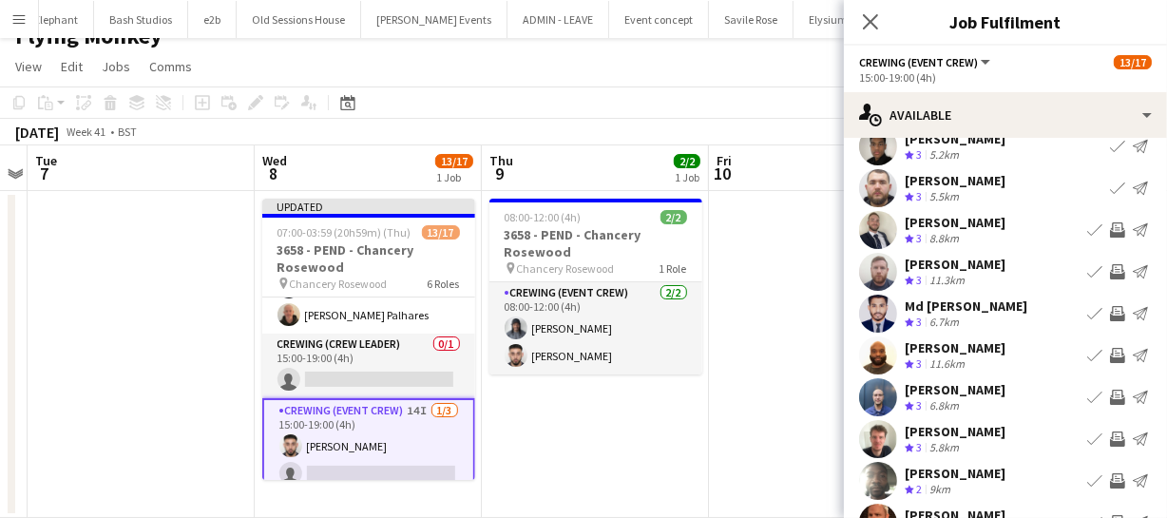
click at [1110, 228] on app-icon "Invite crew" at bounding box center [1117, 229] width 15 height 15
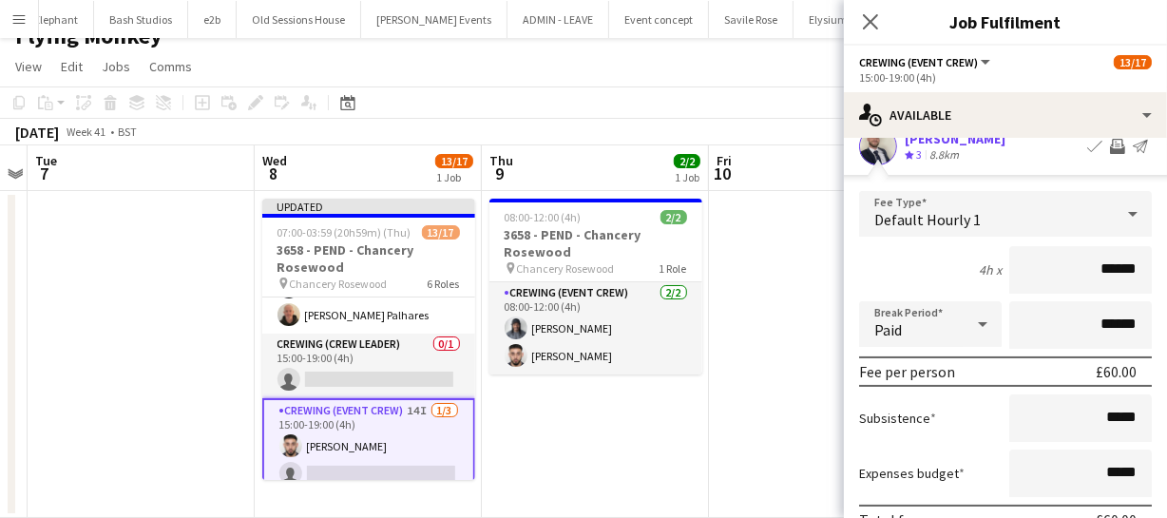
scroll to position [234, 0]
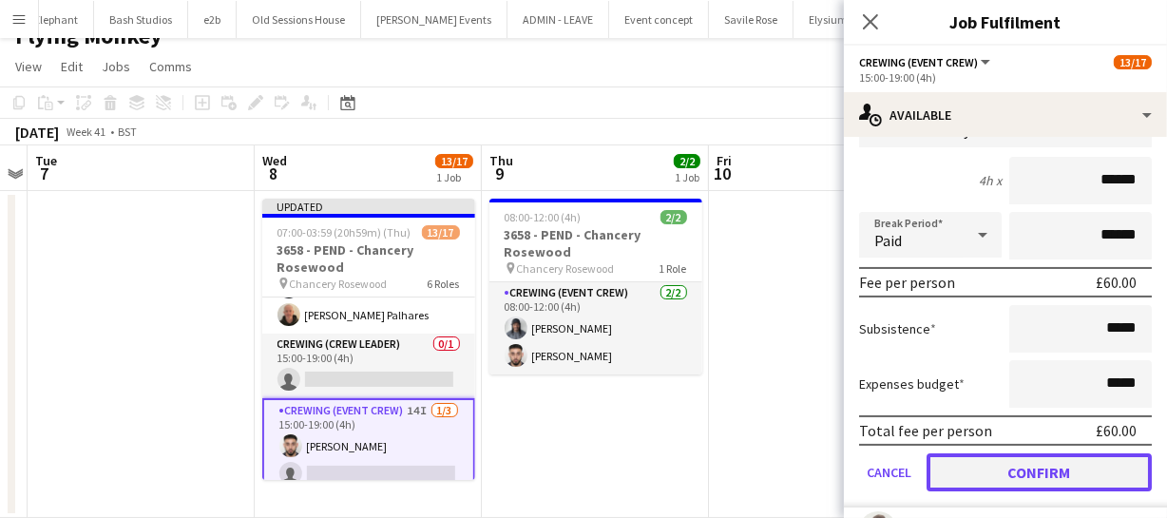
click at [1088, 457] on button "Confirm" at bounding box center [1039, 472] width 225 height 38
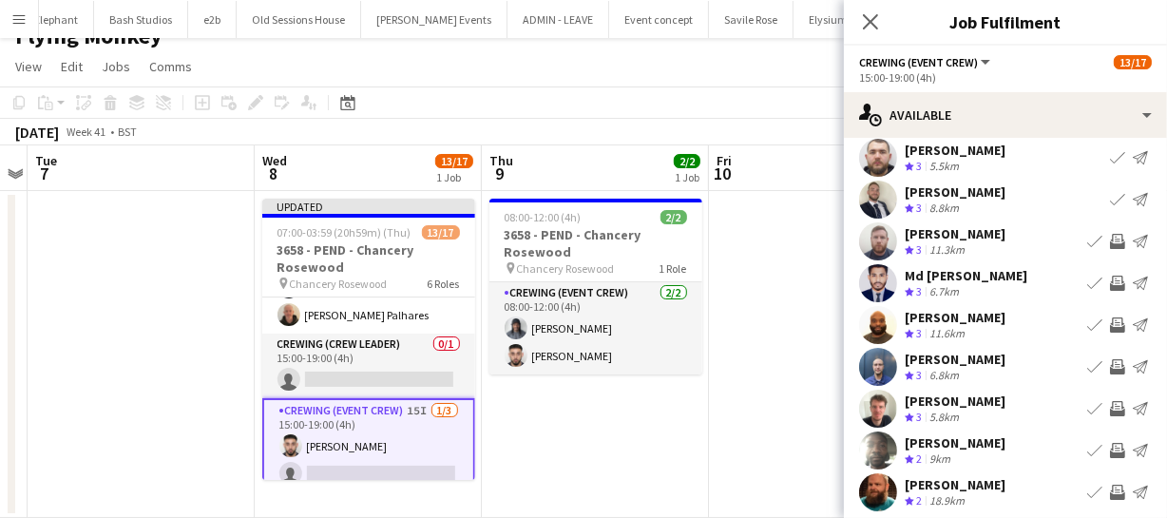
scroll to position [61, 0]
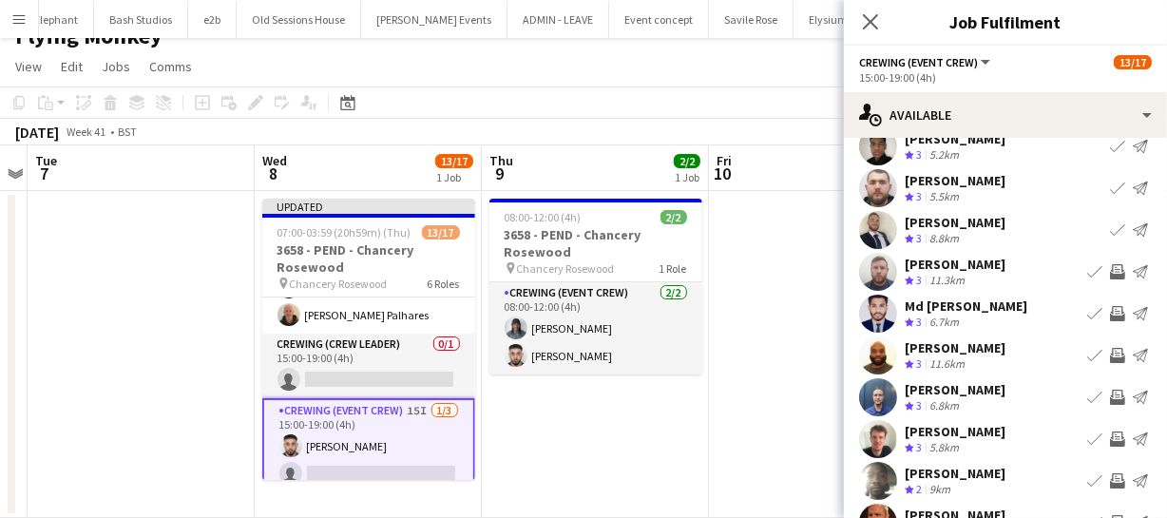
click at [1110, 265] on app-icon "Invite crew" at bounding box center [1117, 271] width 15 height 15
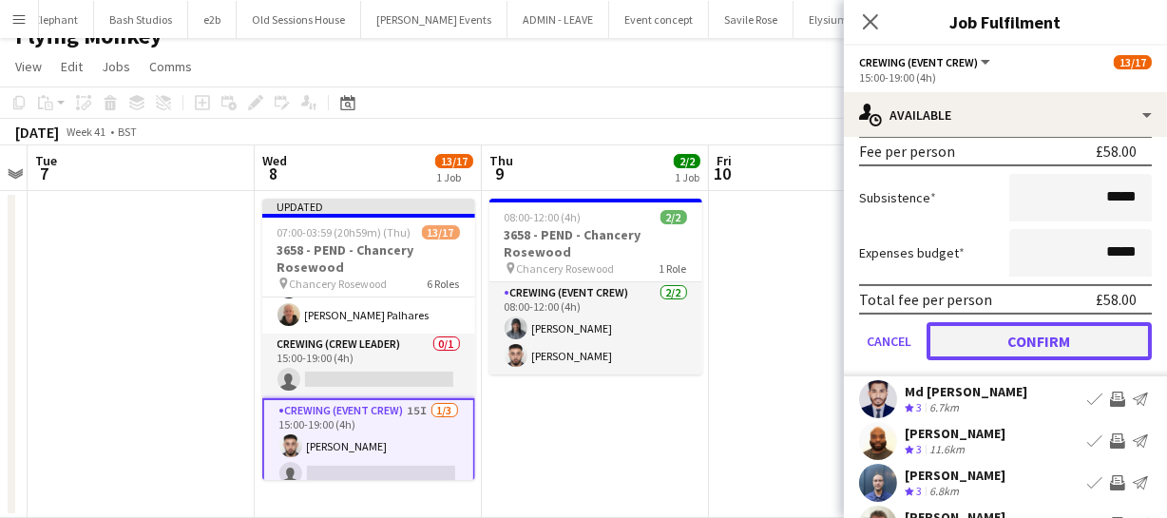
click at [1075, 339] on button "Confirm" at bounding box center [1039, 341] width 225 height 38
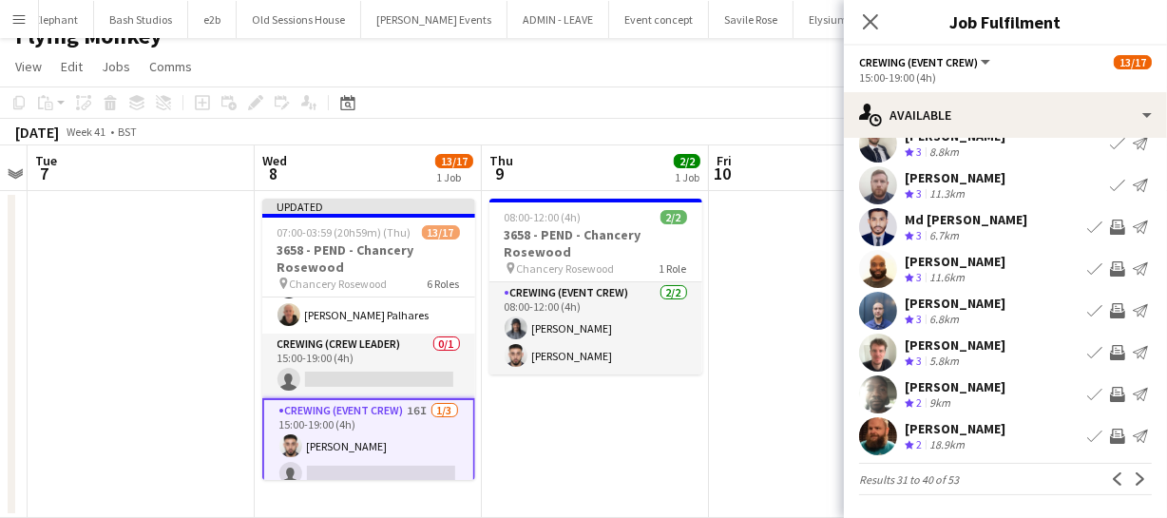
scroll to position [147, 0]
click at [1110, 264] on app-icon "Invite crew" at bounding box center [1117, 268] width 15 height 15
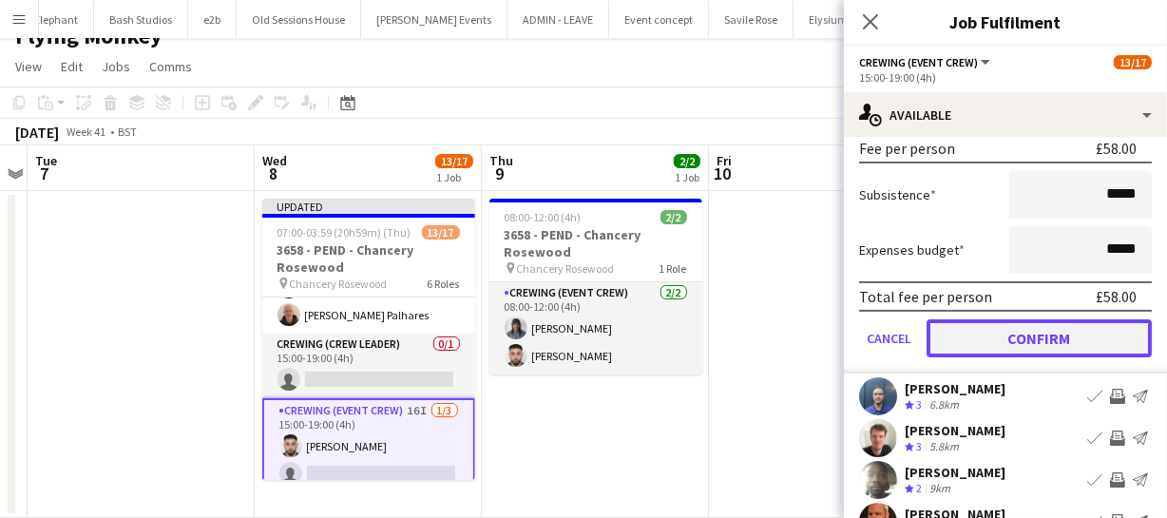
click at [1081, 344] on button "Confirm" at bounding box center [1039, 338] width 225 height 38
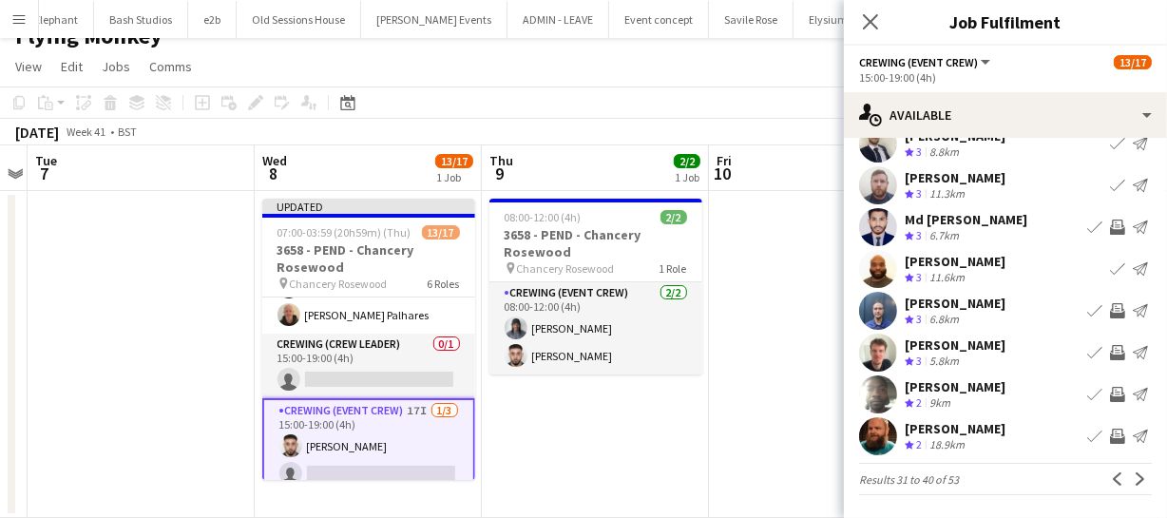
click at [1110, 308] on app-icon "Invite crew" at bounding box center [1117, 310] width 15 height 15
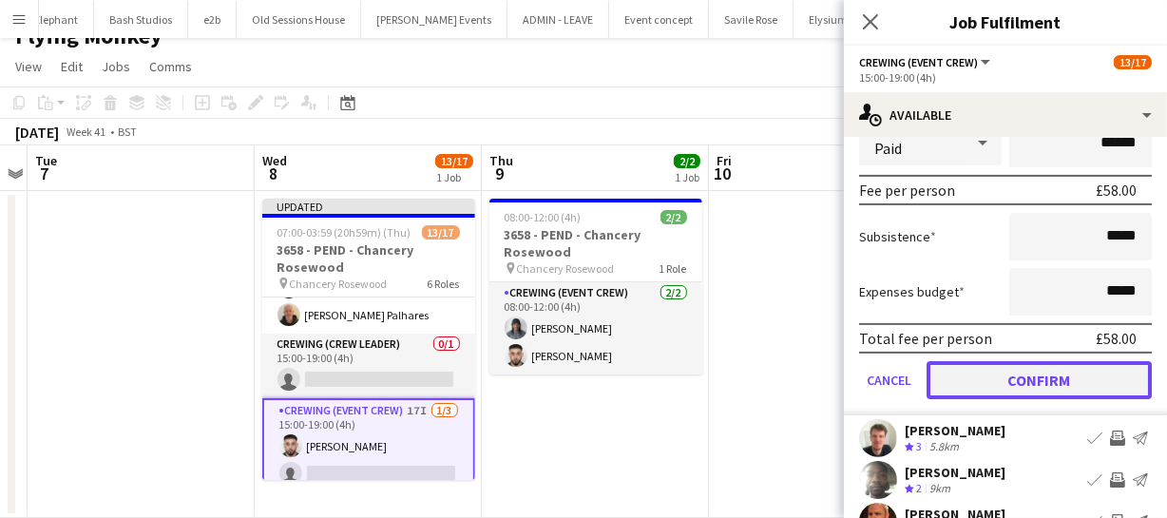
click at [1093, 371] on button "Confirm" at bounding box center [1039, 380] width 225 height 38
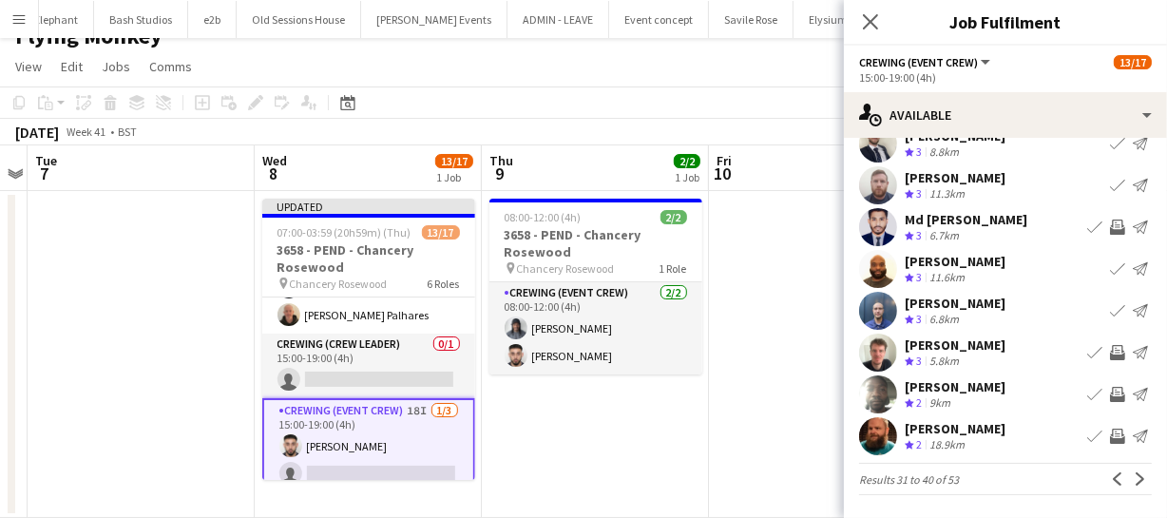
click at [1110, 431] on app-icon "Invite crew" at bounding box center [1117, 436] width 15 height 15
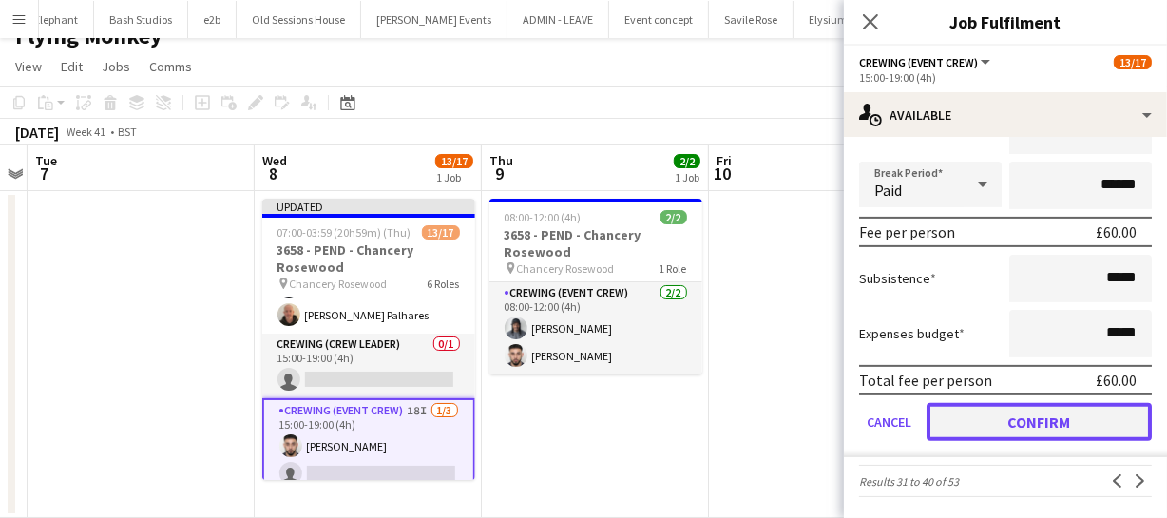
click at [1090, 415] on button "Confirm" at bounding box center [1039, 422] width 225 height 38
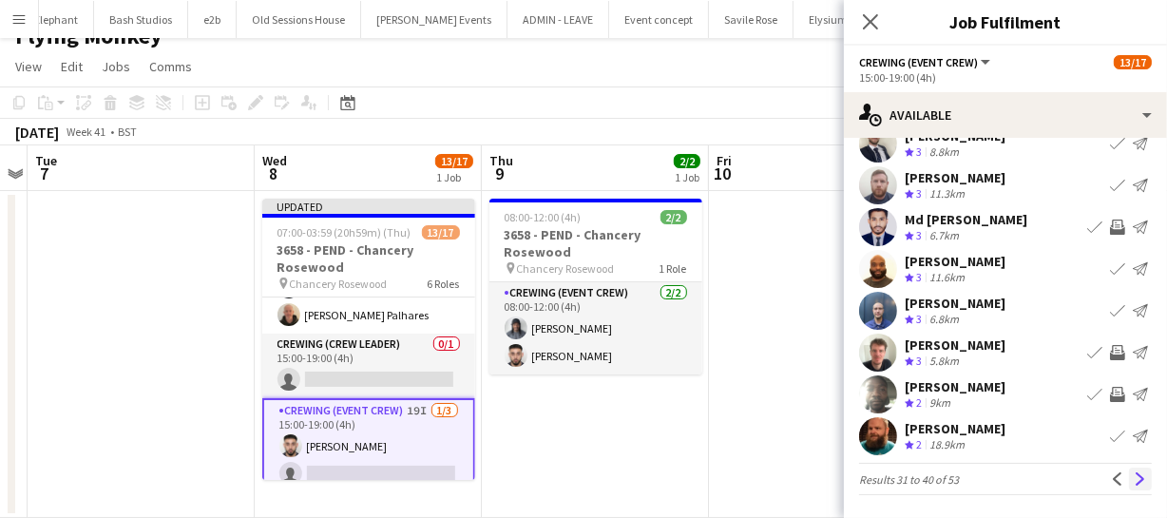
click at [1129, 470] on button "Next" at bounding box center [1140, 479] width 23 height 23
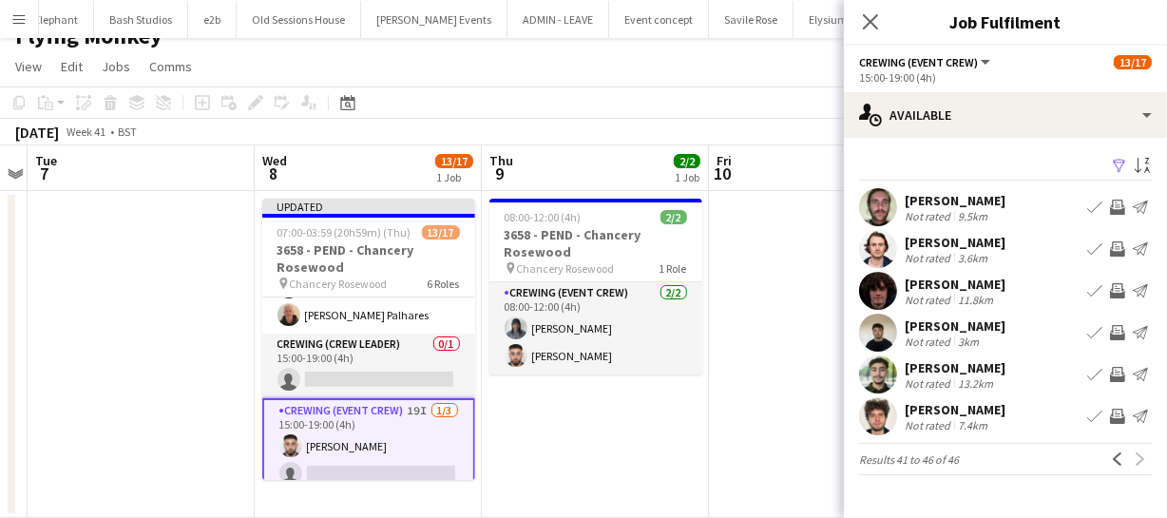
click at [1117, 326] on app-icon "Invite crew" at bounding box center [1117, 332] width 15 height 15
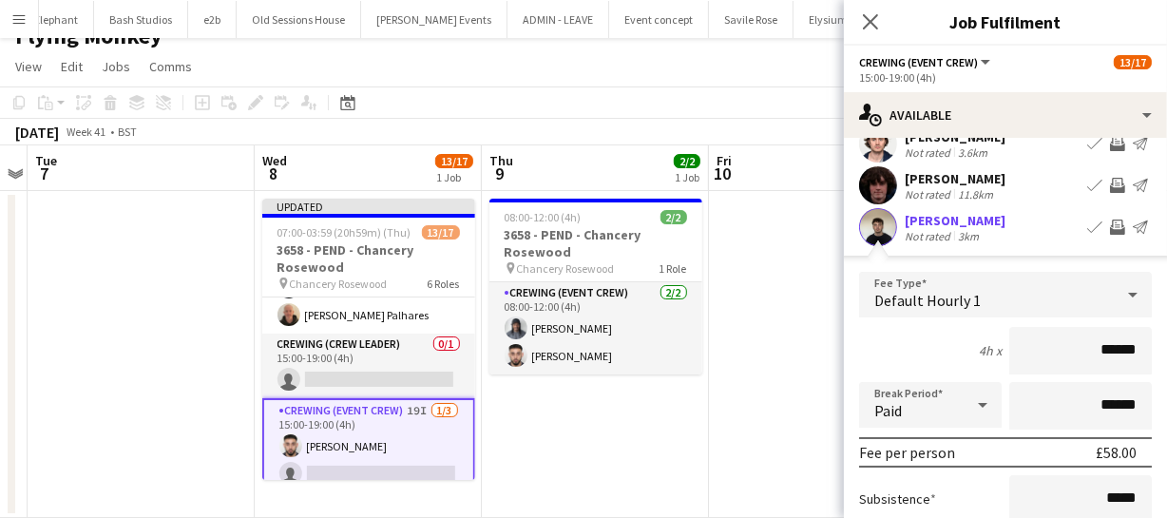
scroll to position [345, 0]
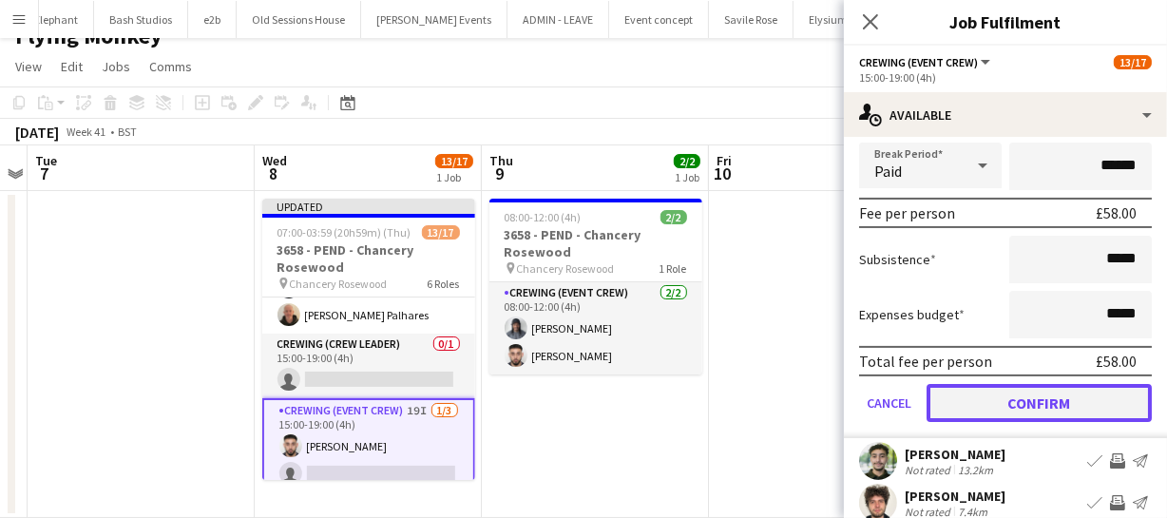
click at [1093, 396] on button "Confirm" at bounding box center [1039, 403] width 225 height 38
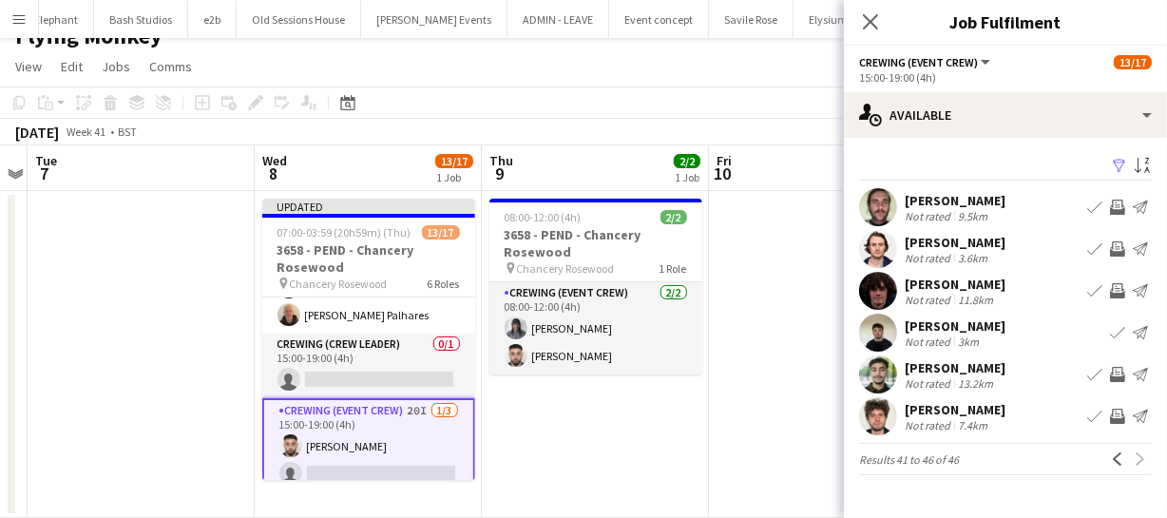
scroll to position [0, 0]
click at [1115, 376] on app-icon "Invite crew" at bounding box center [1117, 374] width 15 height 15
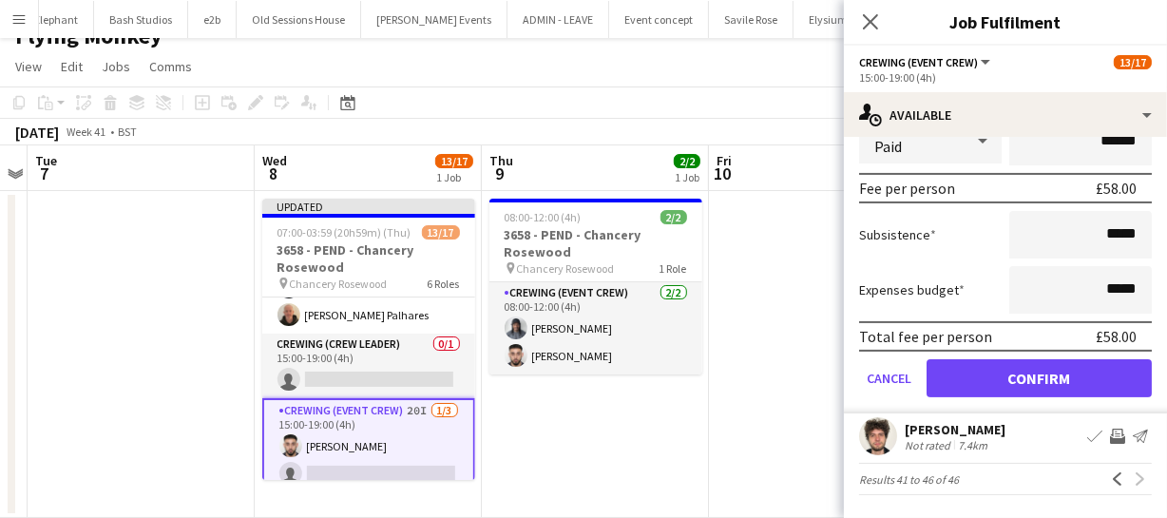
scroll to position [420, 0]
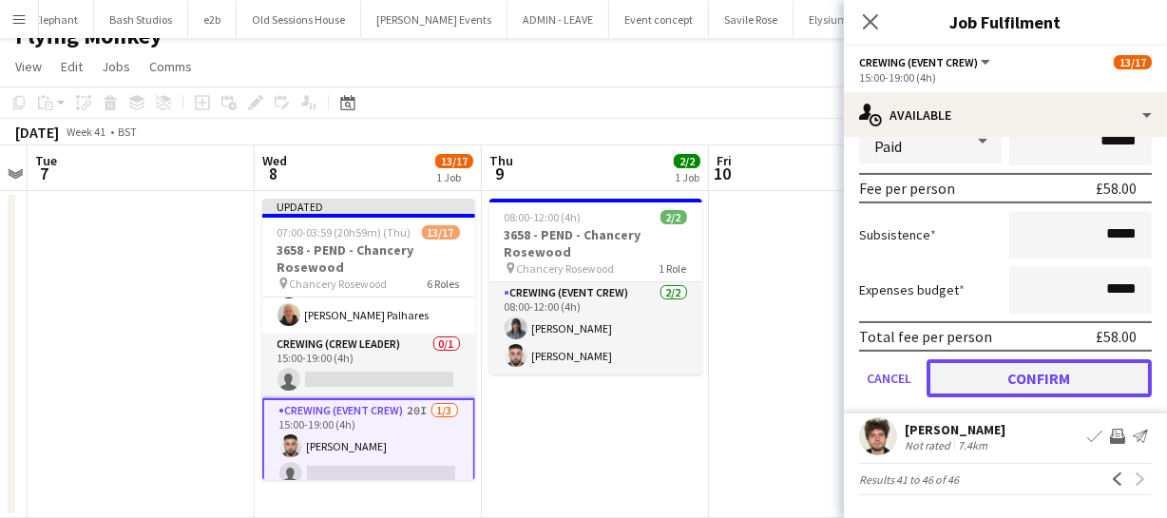
click at [1085, 371] on button "Confirm" at bounding box center [1039, 378] width 225 height 38
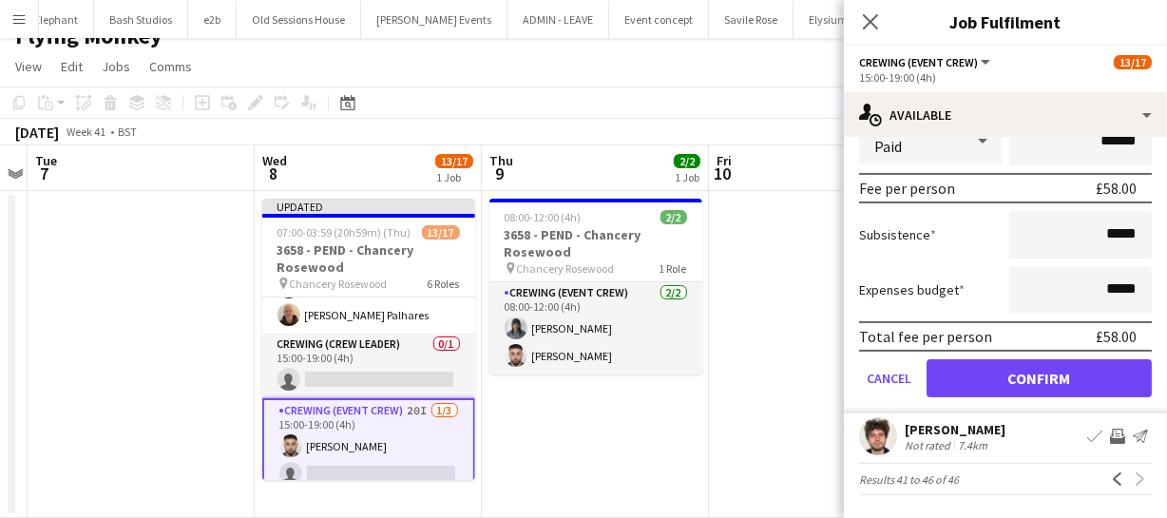
scroll to position [0, 0]
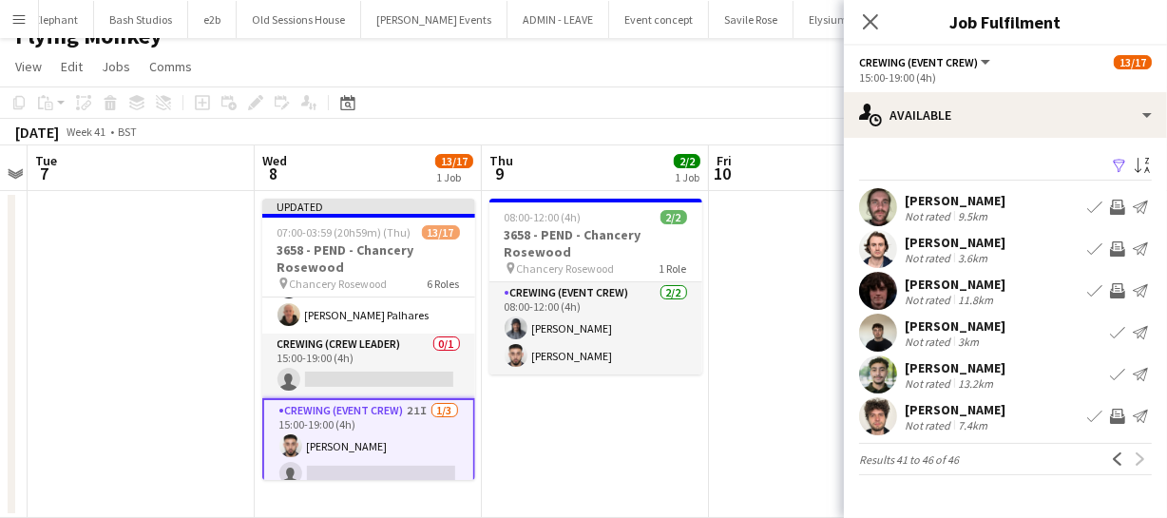
click at [1118, 418] on app-icon "Invite crew" at bounding box center [1117, 416] width 15 height 15
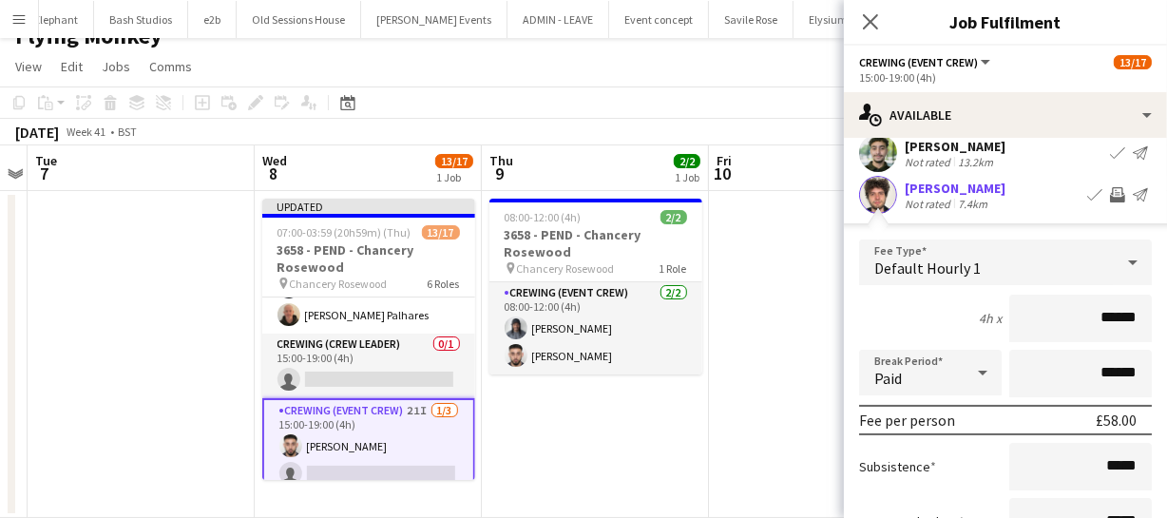
scroll to position [420, 0]
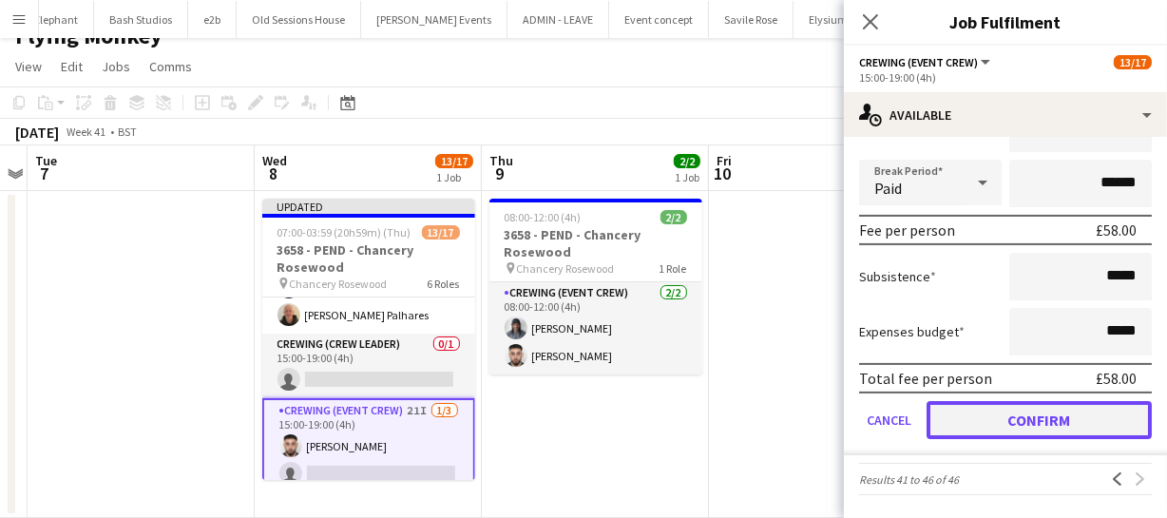
click at [1092, 413] on button "Confirm" at bounding box center [1039, 420] width 225 height 38
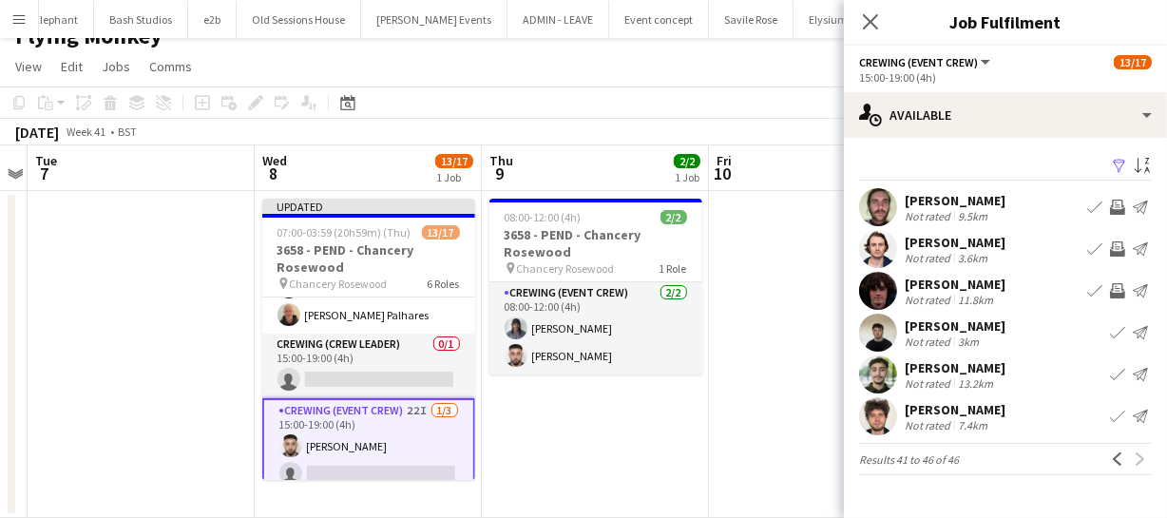
scroll to position [0, 0]
click at [1118, 453] on app-icon "Previous" at bounding box center [1117, 458] width 13 height 13
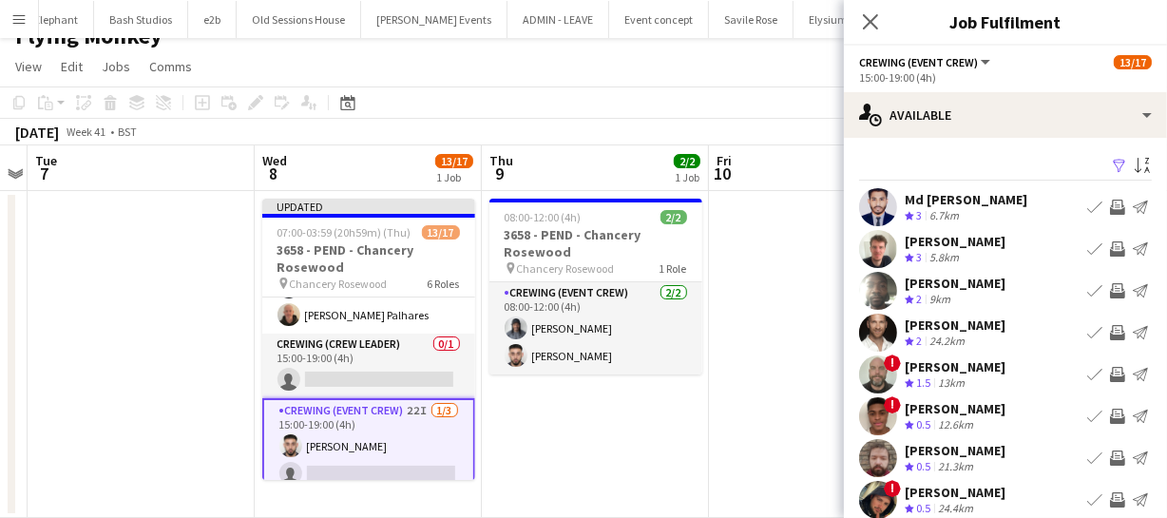
click at [1110, 288] on app-icon "Invite crew" at bounding box center [1117, 290] width 15 height 15
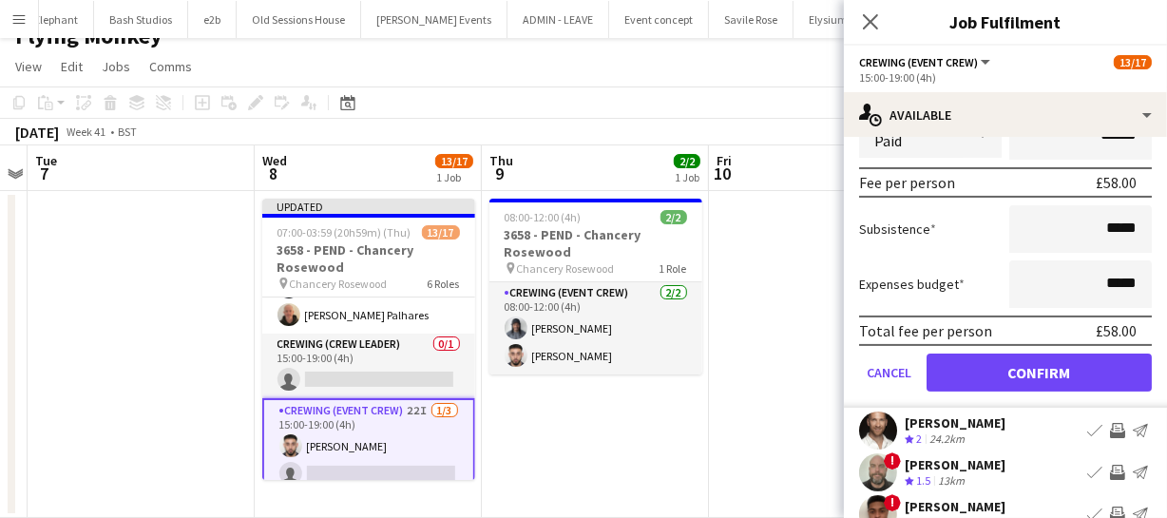
scroll to position [432, 0]
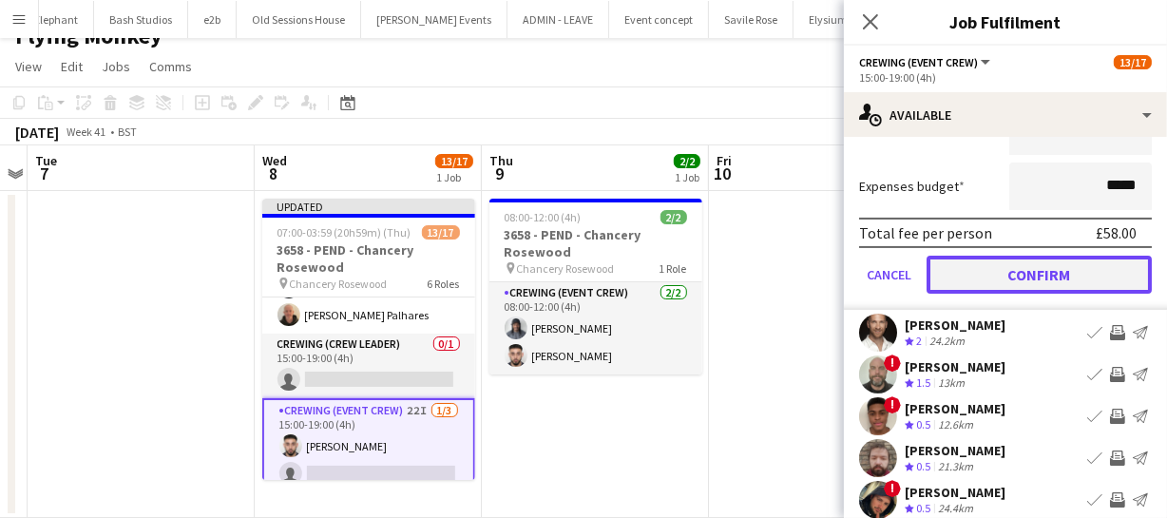
click at [1087, 283] on button "Confirm" at bounding box center [1039, 275] width 225 height 38
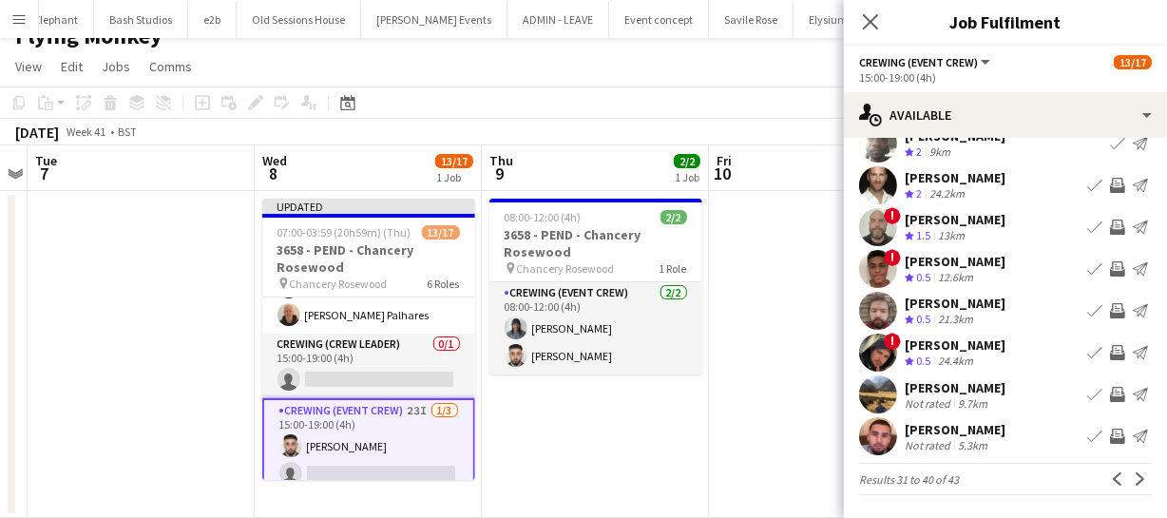
scroll to position [147, 0]
click at [1108, 470] on button "Previous" at bounding box center [1117, 479] width 23 height 23
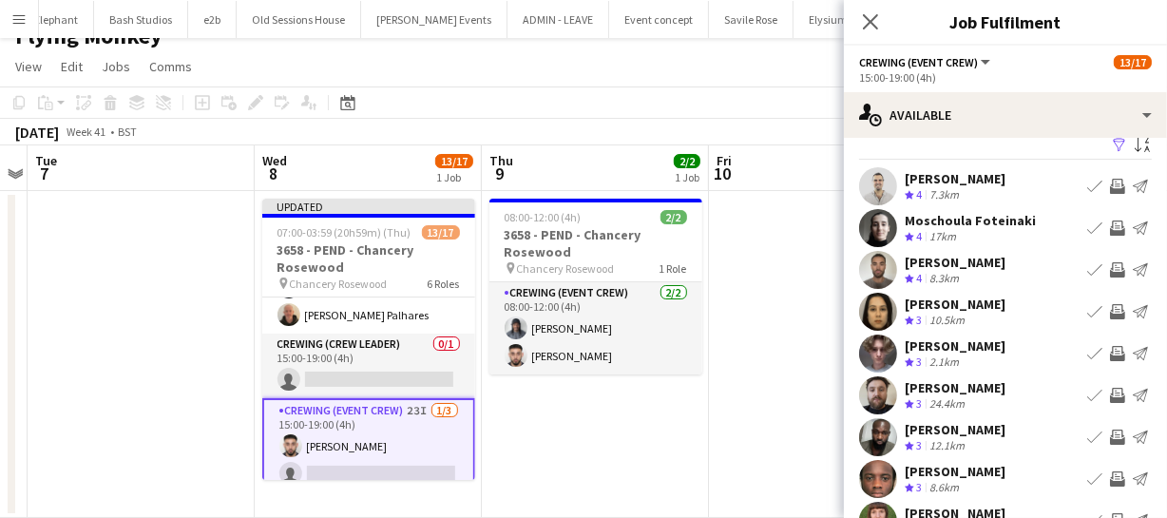
scroll to position [0, 0]
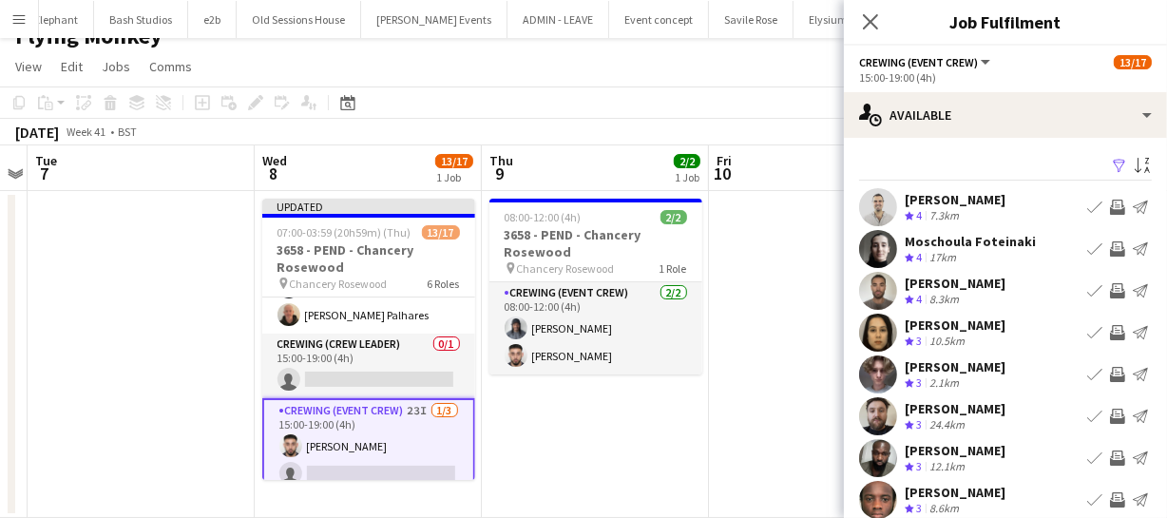
click at [1110, 290] on app-icon "Invite crew" at bounding box center [1117, 290] width 15 height 15
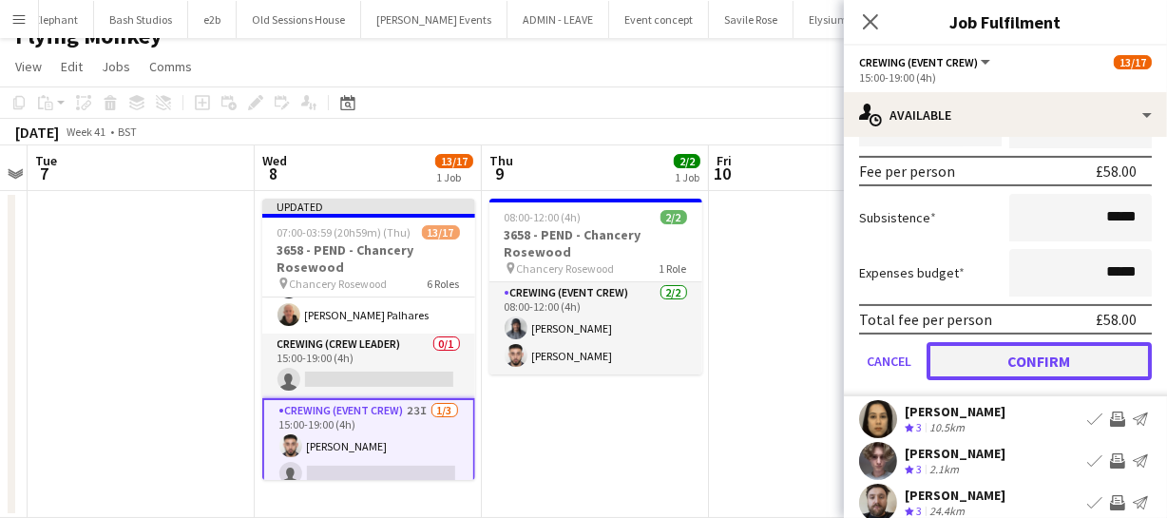
click at [1097, 361] on button "Confirm" at bounding box center [1039, 361] width 225 height 38
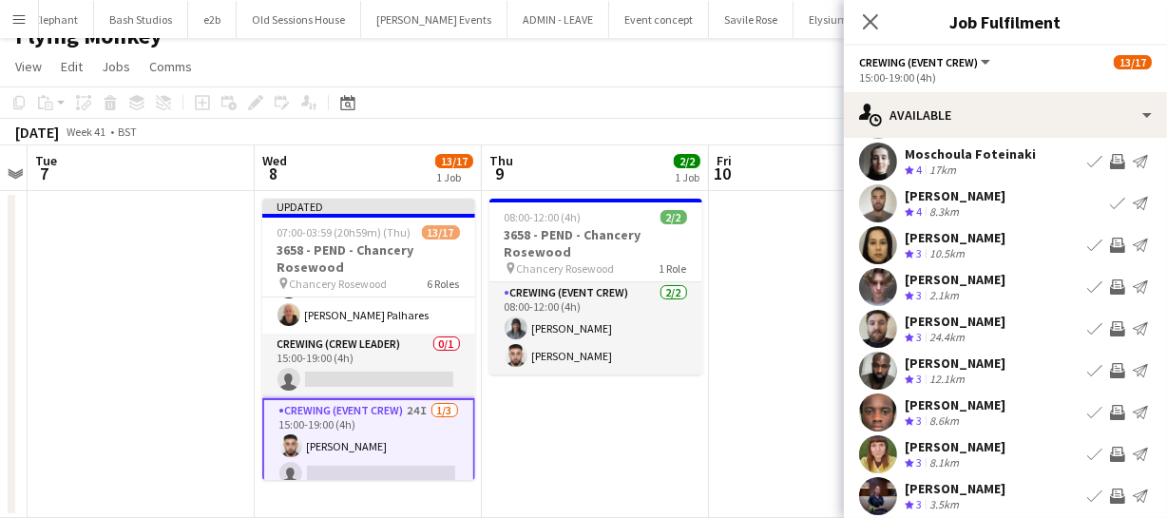
scroll to position [147, 0]
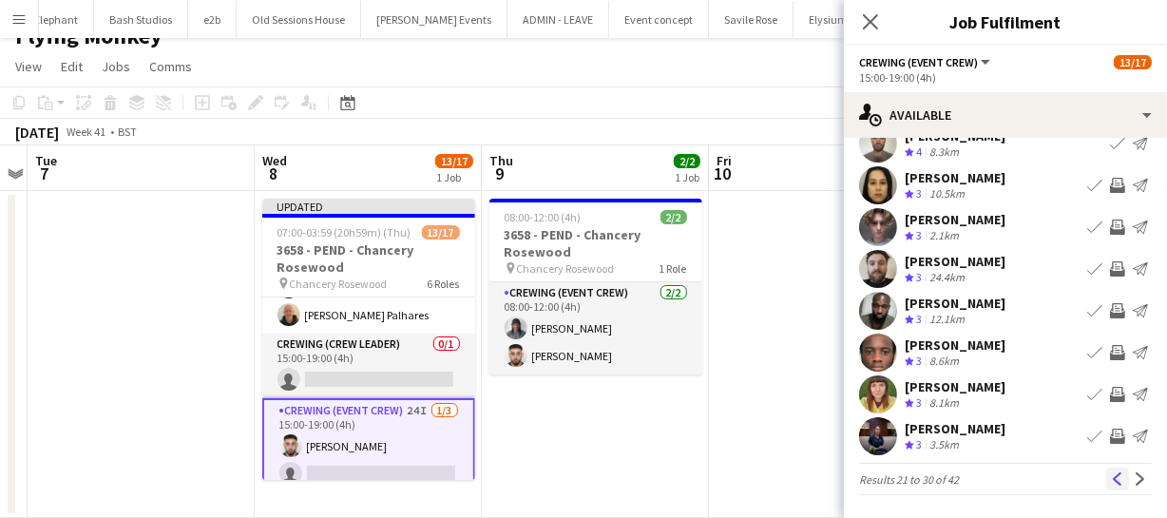
click at [1111, 476] on app-icon "Previous" at bounding box center [1117, 478] width 13 height 13
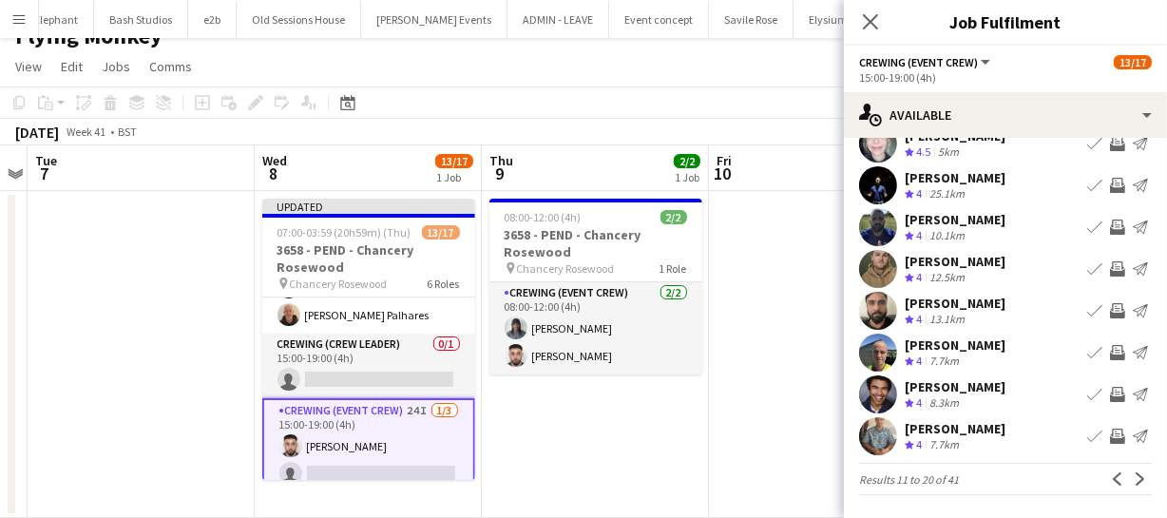
click at [1110, 430] on app-icon "Invite crew" at bounding box center [1117, 436] width 15 height 15
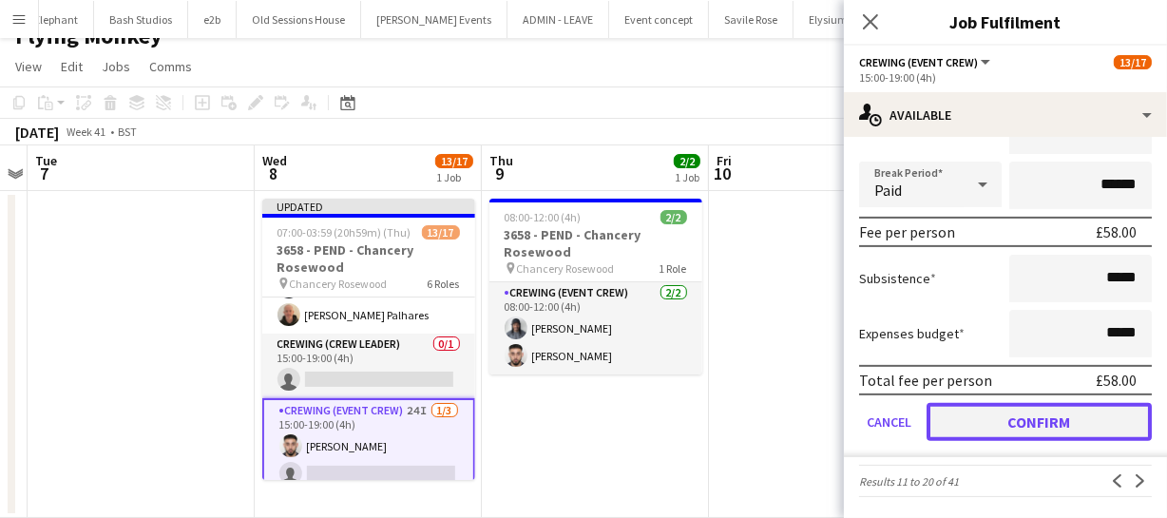
click at [1103, 409] on button "Confirm" at bounding box center [1039, 422] width 225 height 38
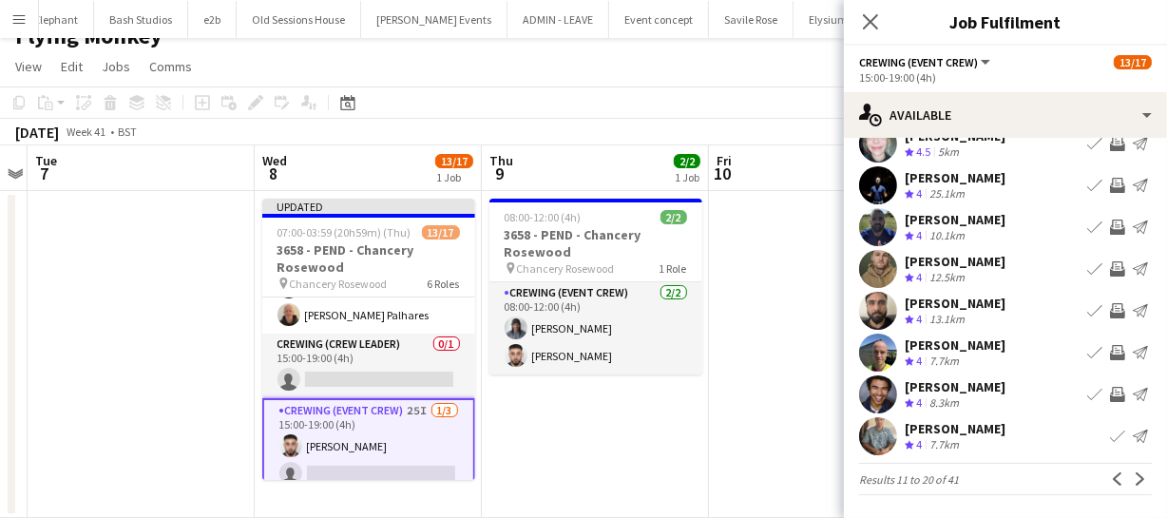
click at [1110, 392] on app-icon "Invite crew" at bounding box center [1117, 394] width 15 height 15
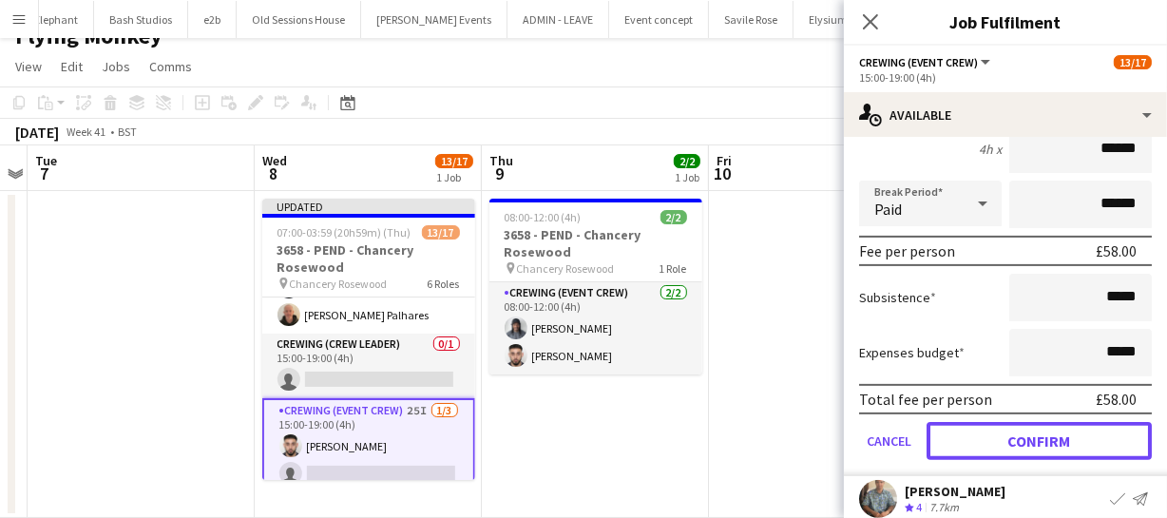
click at [1106, 431] on button "Confirm" at bounding box center [1039, 441] width 225 height 38
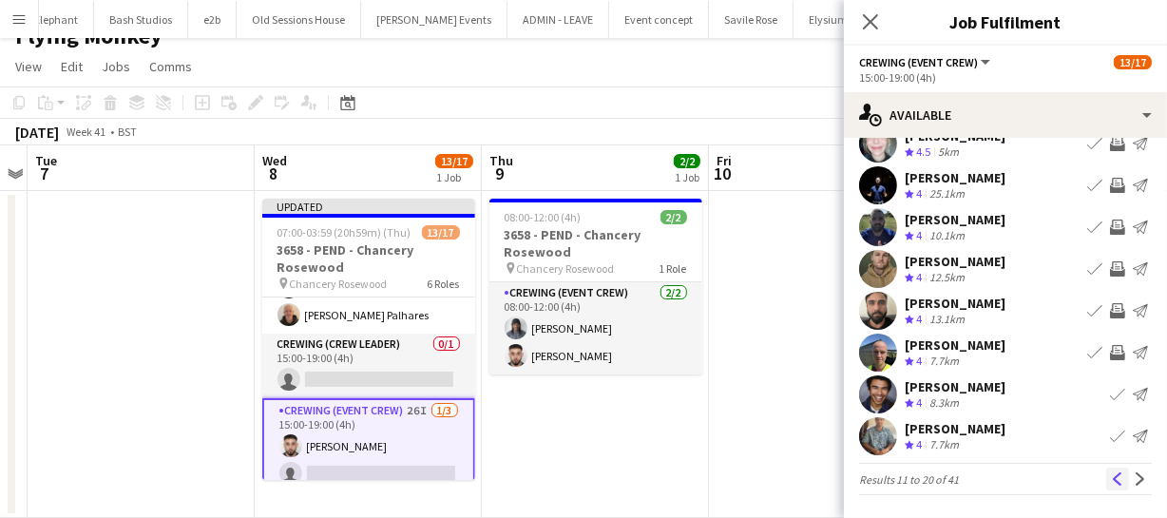
click at [1111, 472] on app-icon "Previous" at bounding box center [1117, 478] width 13 height 13
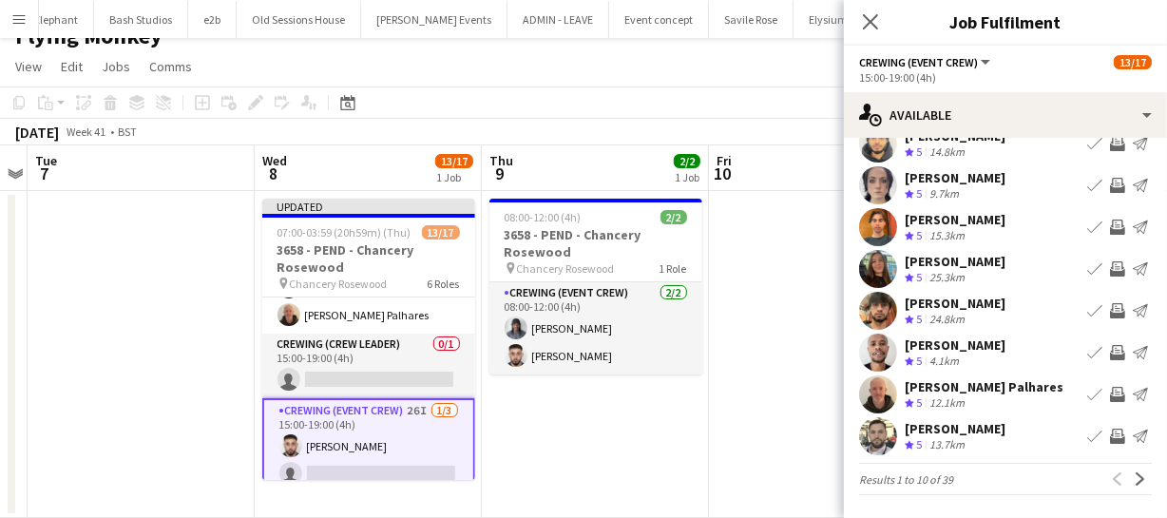
click at [1110, 431] on app-icon "Invite crew" at bounding box center [1117, 436] width 15 height 15
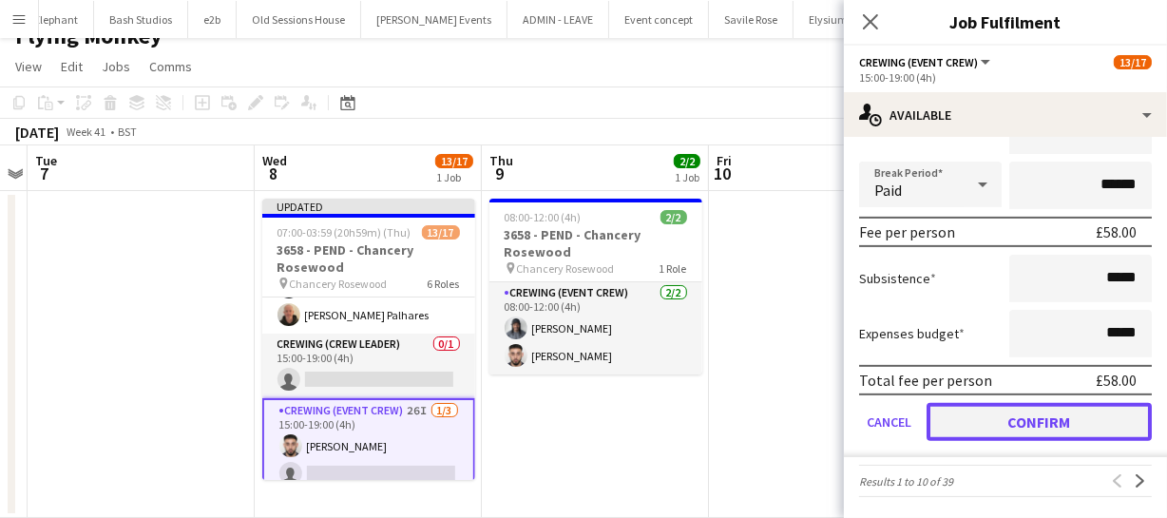
click at [1088, 417] on button "Confirm" at bounding box center [1039, 422] width 225 height 38
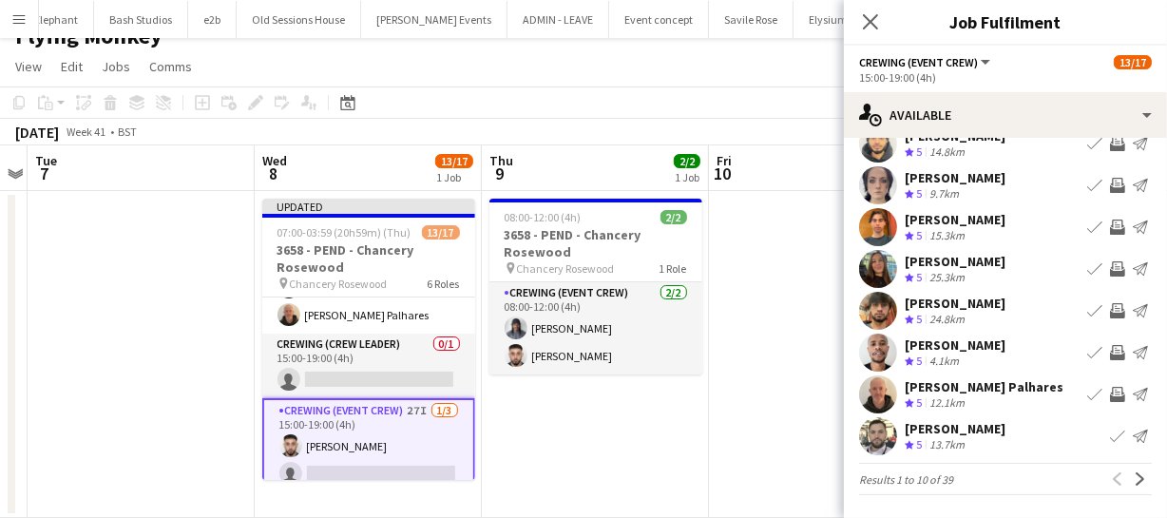
click at [1110, 389] on app-icon "Invite crew" at bounding box center [1117, 394] width 15 height 15
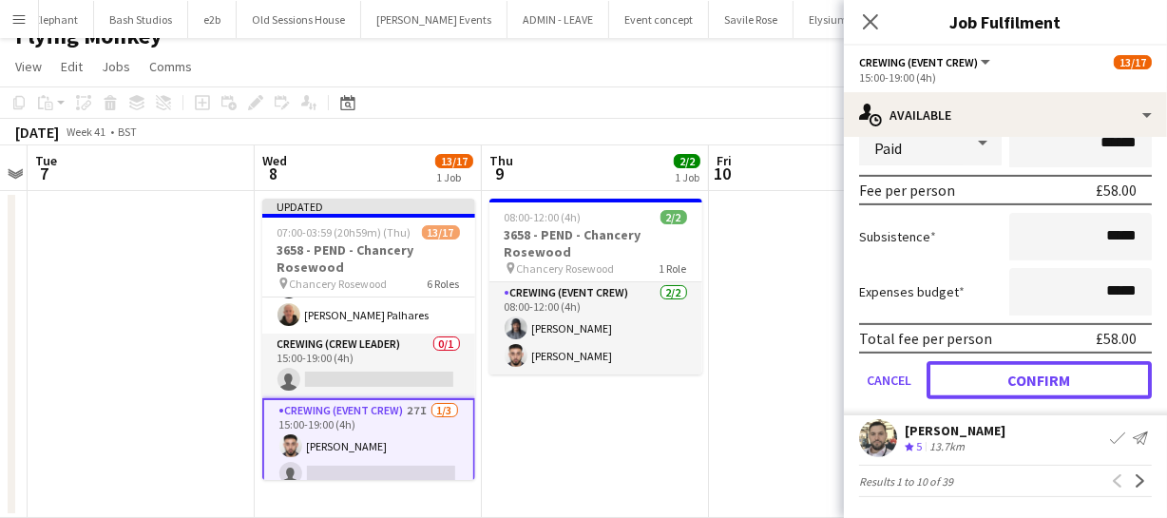
click at [1104, 389] on button "Confirm" at bounding box center [1039, 380] width 225 height 38
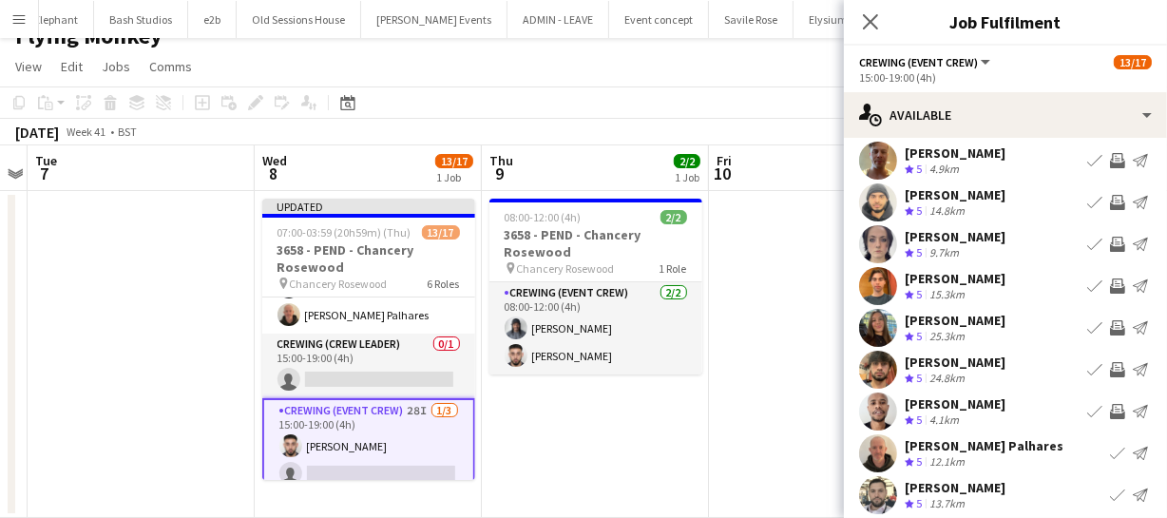
scroll to position [61, 0]
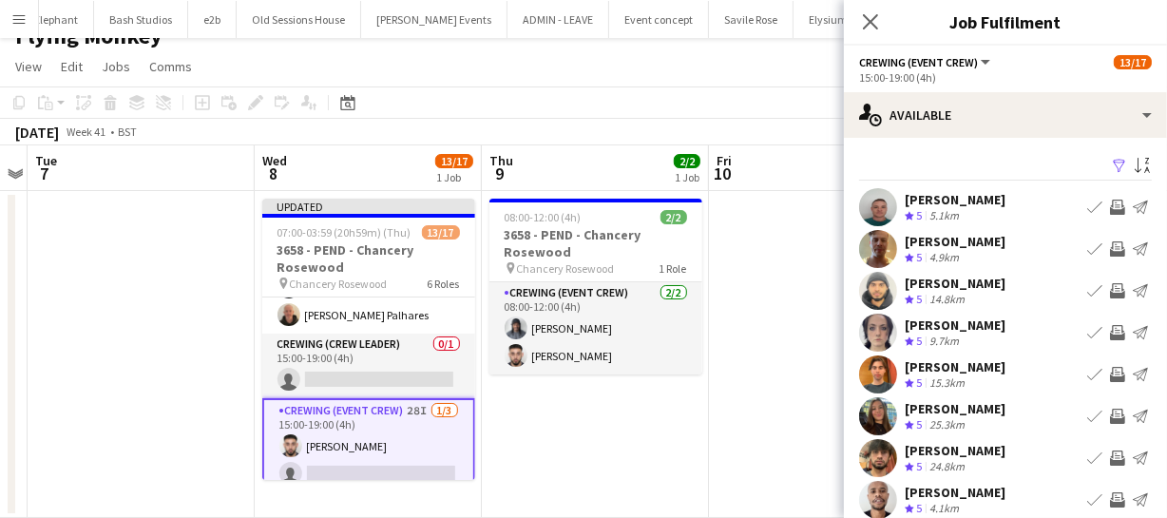
click at [1110, 291] on app-icon "Invite crew" at bounding box center [1117, 290] width 15 height 15
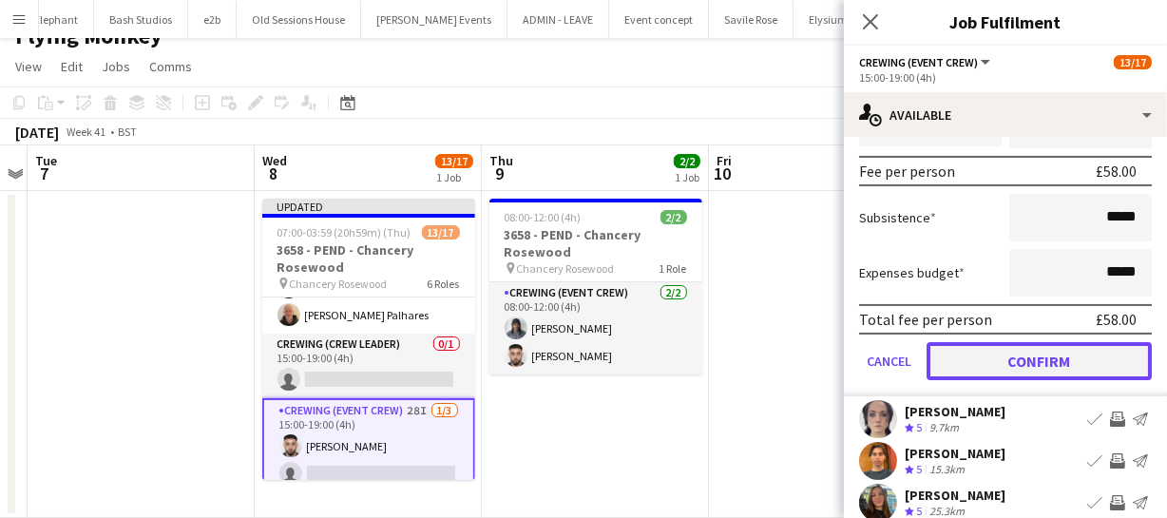
click at [1096, 363] on button "Confirm" at bounding box center [1039, 361] width 225 height 38
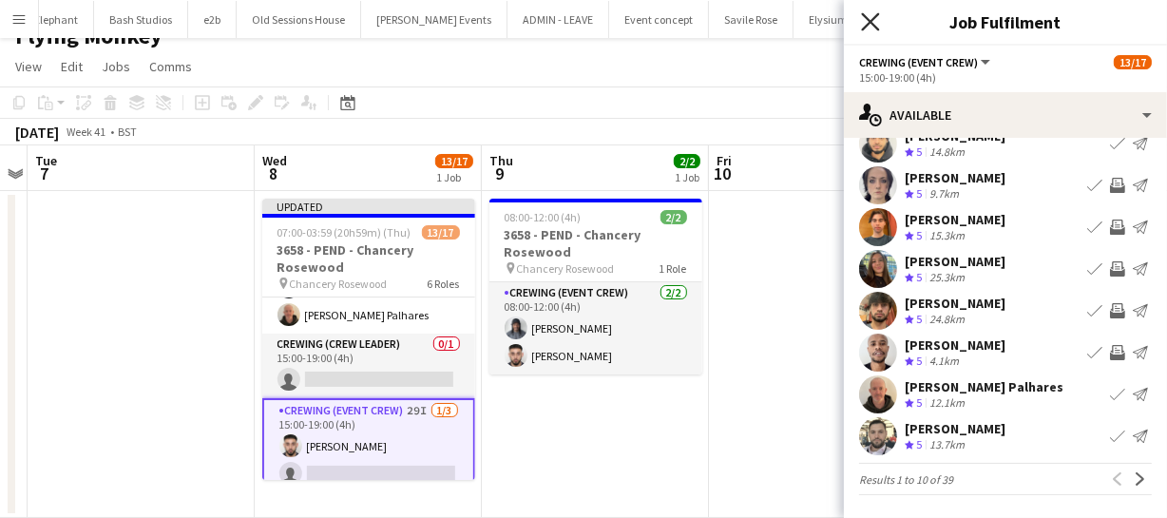
click at [874, 18] on icon at bounding box center [870, 21] width 18 height 18
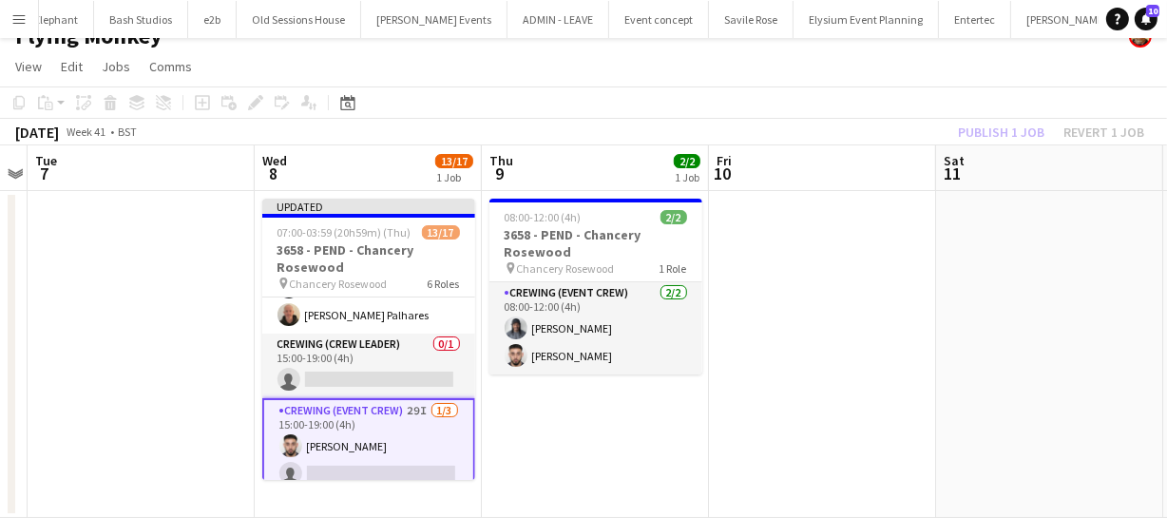
click at [982, 136] on div "Publish 1 job Revert 1 job" at bounding box center [1051, 132] width 232 height 25
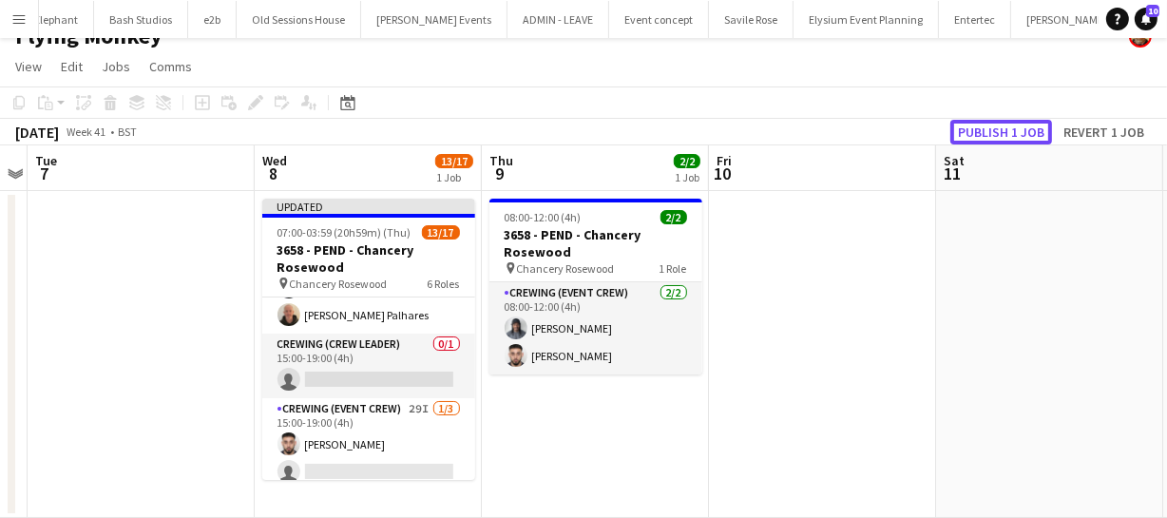
click at [982, 136] on button "Publish 1 job" at bounding box center [1002, 132] width 102 height 25
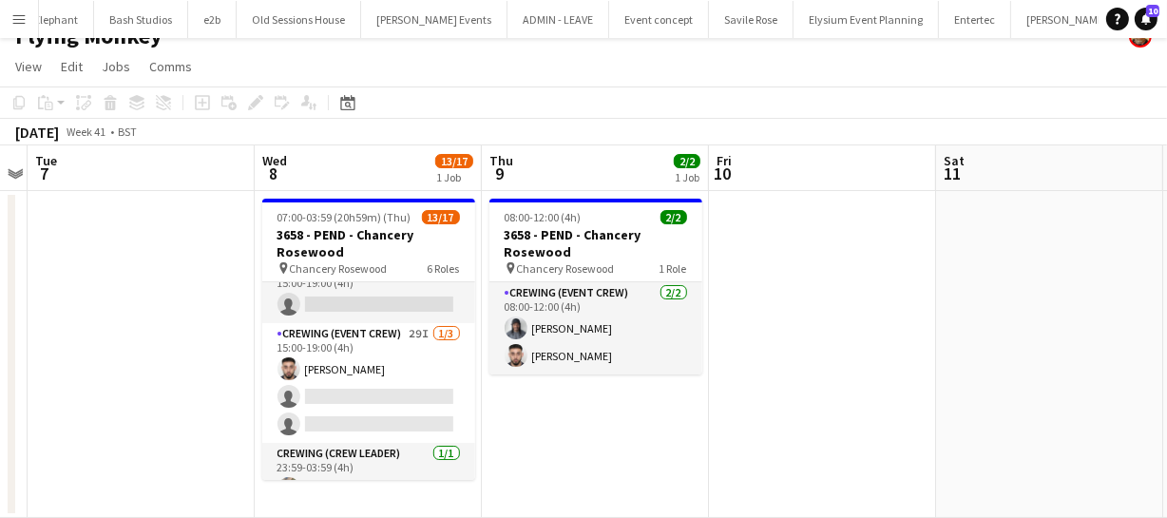
scroll to position [345, 0]
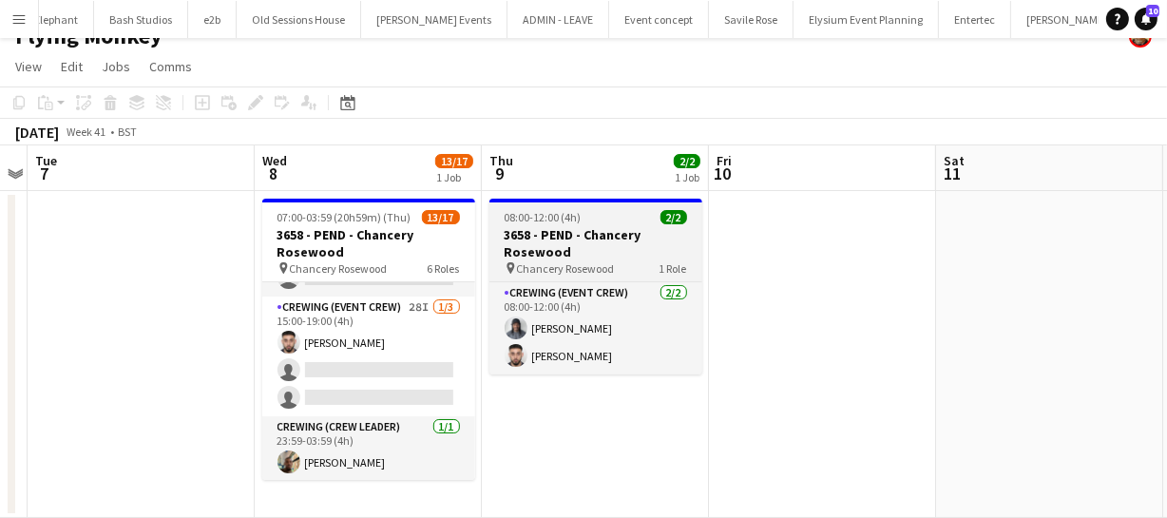
click at [567, 240] on h3 "3658 - PEND - Chancery Rosewood" at bounding box center [596, 243] width 213 height 34
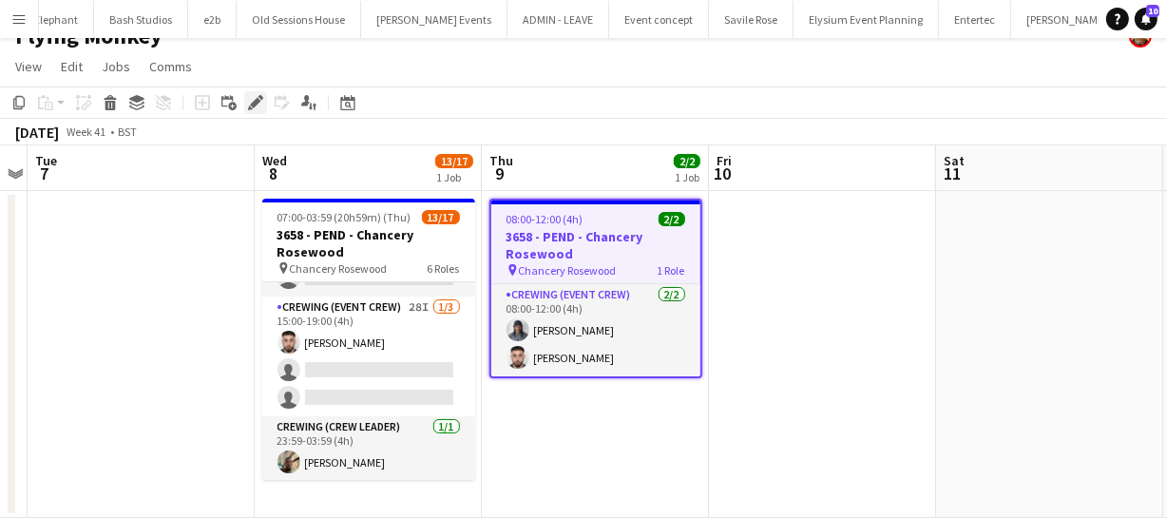
click at [246, 102] on div "Edit" at bounding box center [255, 102] width 23 height 23
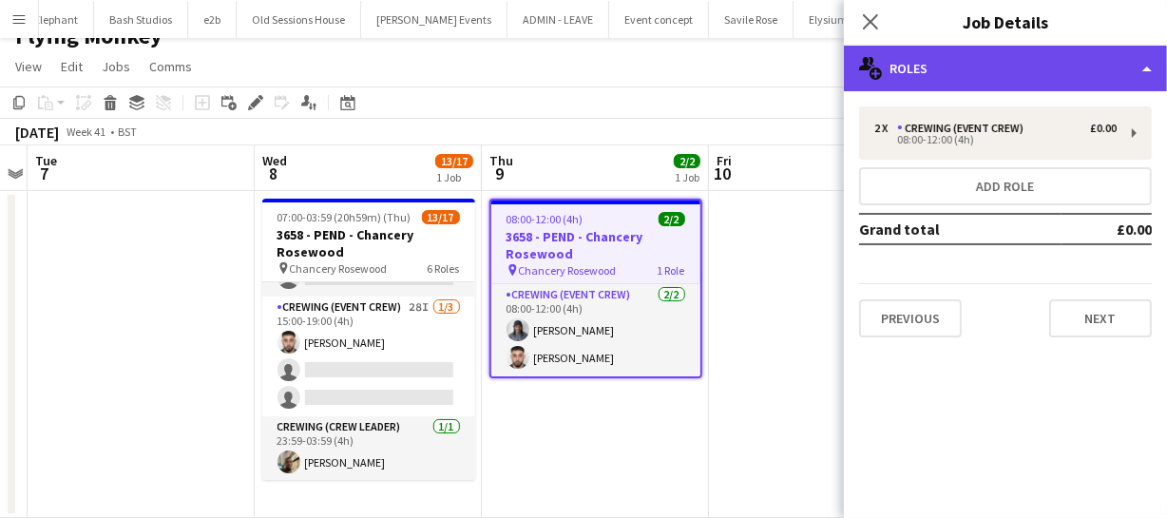
click at [965, 56] on div "multiple-users-add Roles" at bounding box center [1005, 69] width 323 height 46
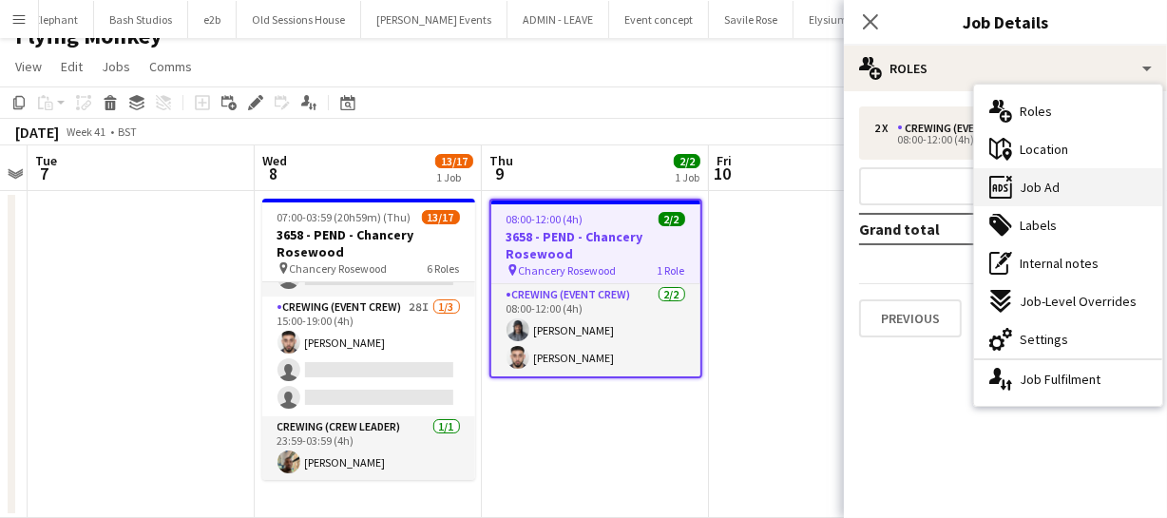
click at [1048, 180] on span "Job Ad" at bounding box center [1040, 187] width 40 height 17
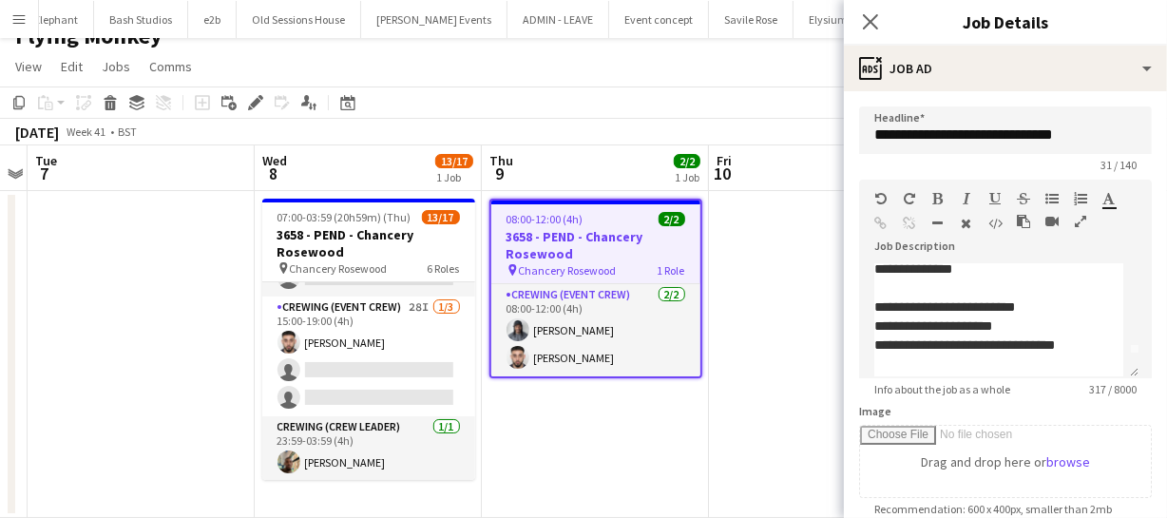
scroll to position [0, 0]
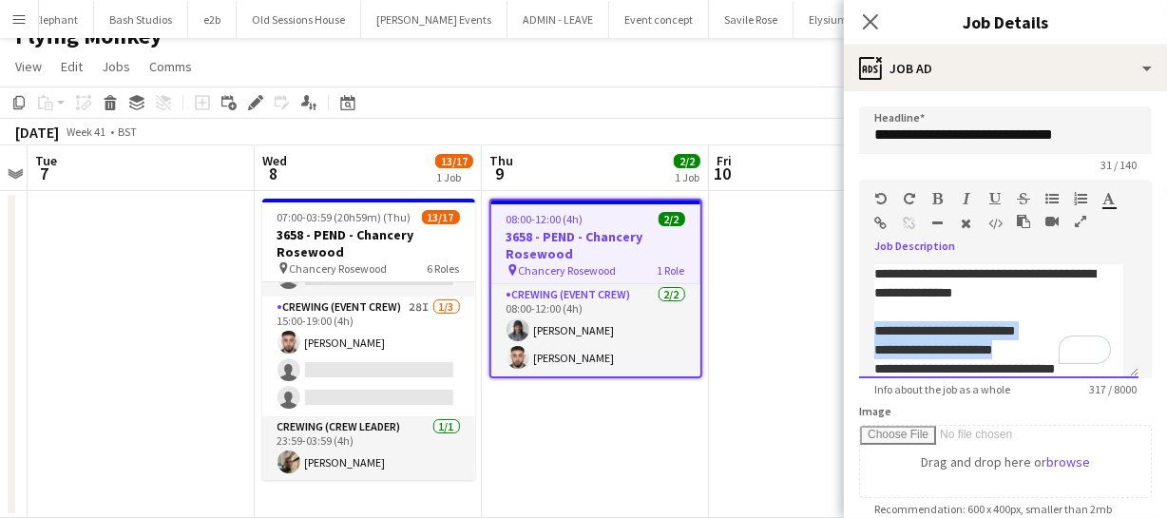
drag, startPoint x: 874, startPoint y: 332, endPoint x: 1003, endPoint y: 344, distance: 128.9
click at [1003, 344] on div "**********" at bounding box center [998, 437] width 249 height 270
click at [1071, 336] on div "**********" at bounding box center [992, 330] width 237 height 19
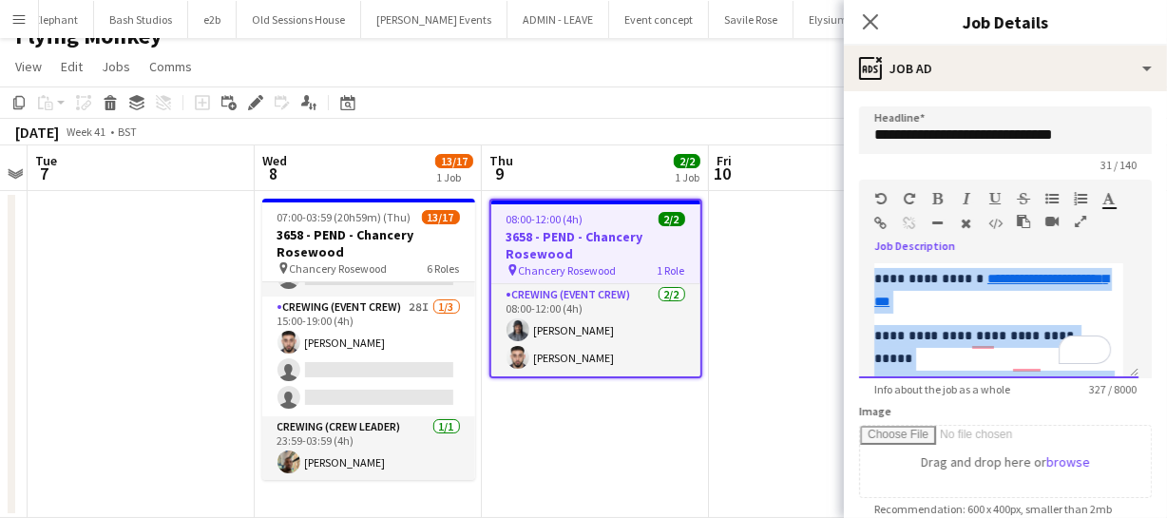
scroll to position [229, 0]
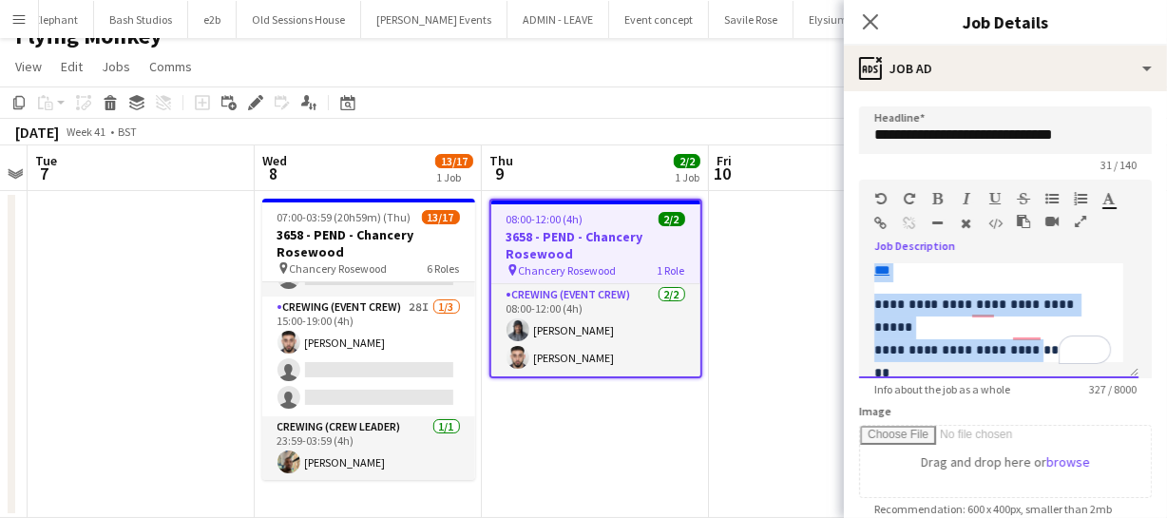
drag, startPoint x: 870, startPoint y: 340, endPoint x: 1008, endPoint y: 334, distance: 138.0
click at [1008, 334] on div "**********" at bounding box center [998, 321] width 279 height 114
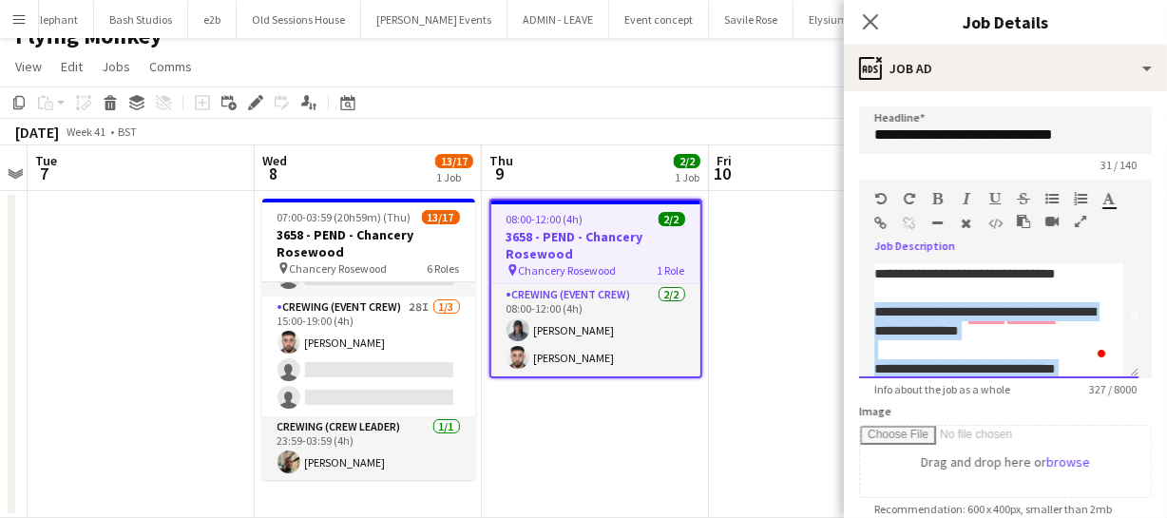
scroll to position [143, 0]
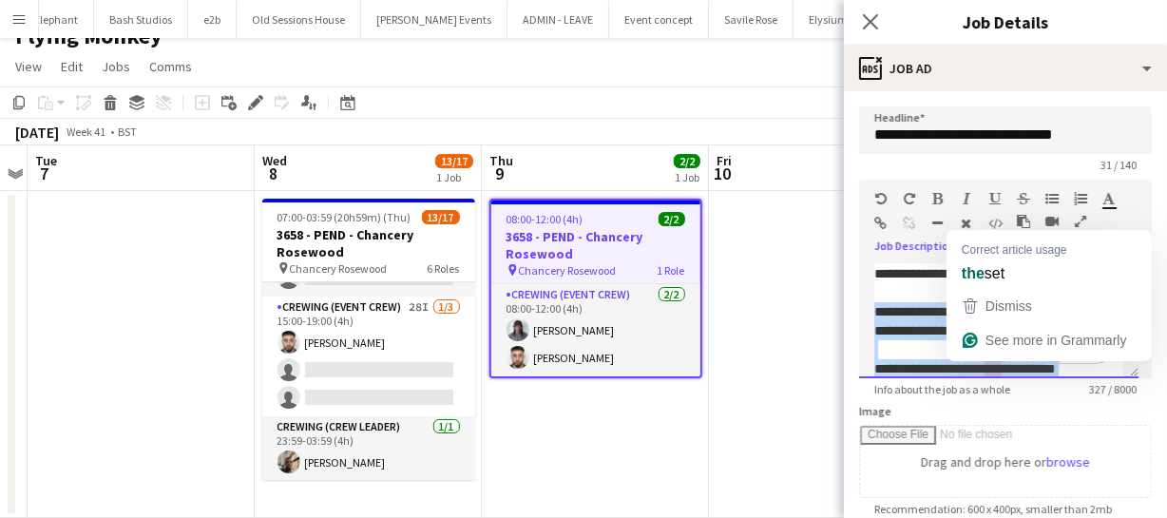
click at [987, 366] on div "**********" at bounding box center [992, 368] width 237 height 19
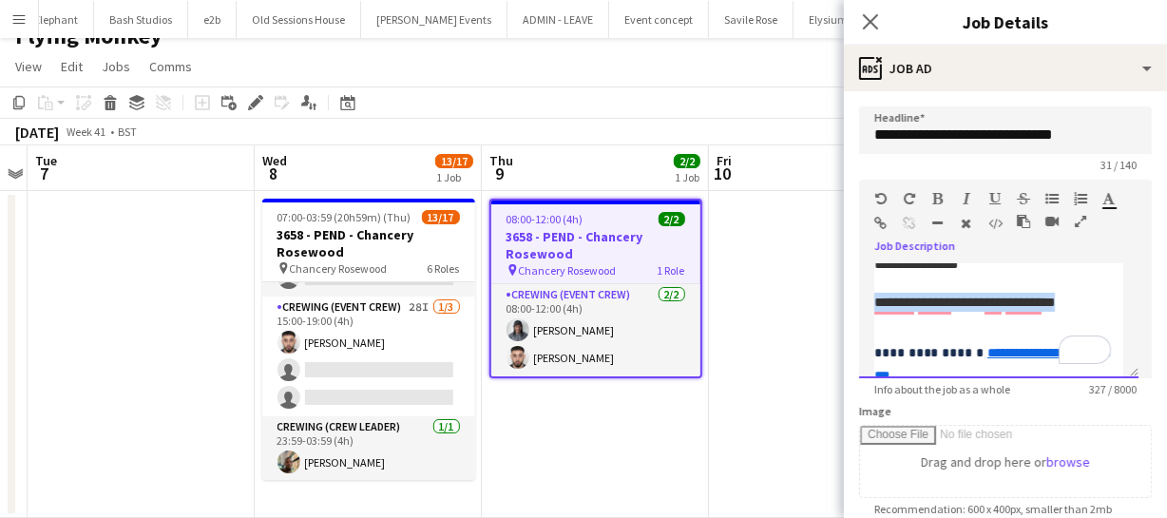
drag, startPoint x: 874, startPoint y: 289, endPoint x: 1053, endPoint y: 295, distance: 179.7
click at [1053, 295] on div "**********" at bounding box center [992, 302] width 237 height 19
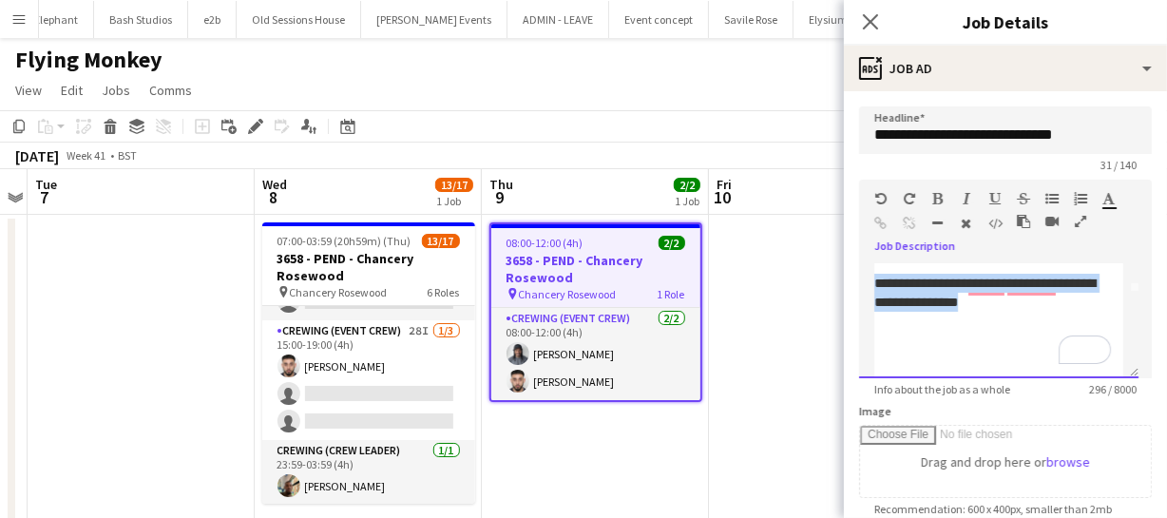
drag, startPoint x: 875, startPoint y: 285, endPoint x: 1039, endPoint y: 303, distance: 164.5
click at [1039, 303] on div "**********" at bounding box center [992, 293] width 237 height 38
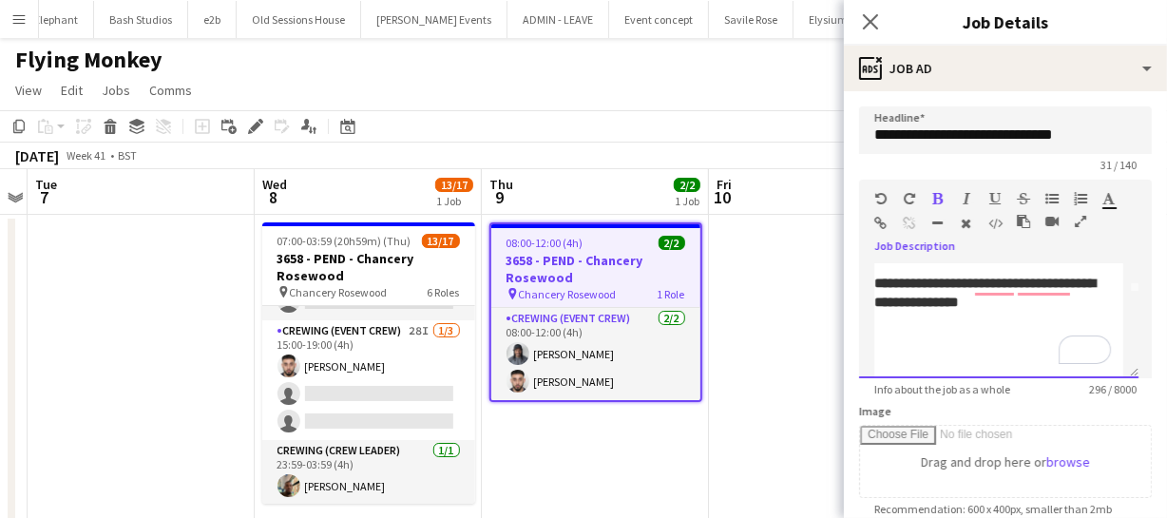
click at [1021, 315] on div "To enrich screen reader interactions, please activate Accessibility in Grammarl…" at bounding box center [998, 321] width 249 height 19
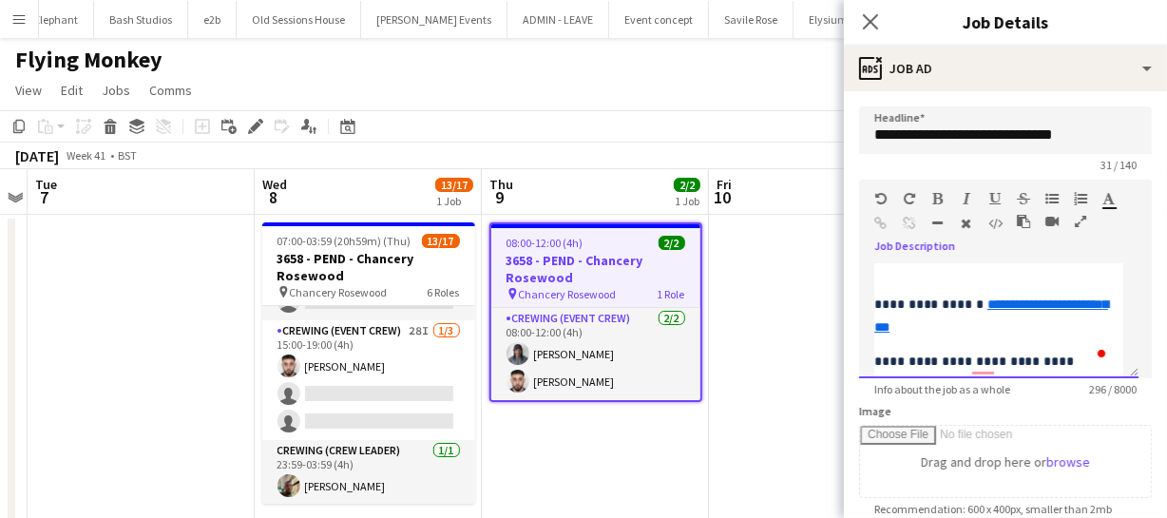
click at [873, 304] on div "**********" at bounding box center [998, 321] width 279 height 114
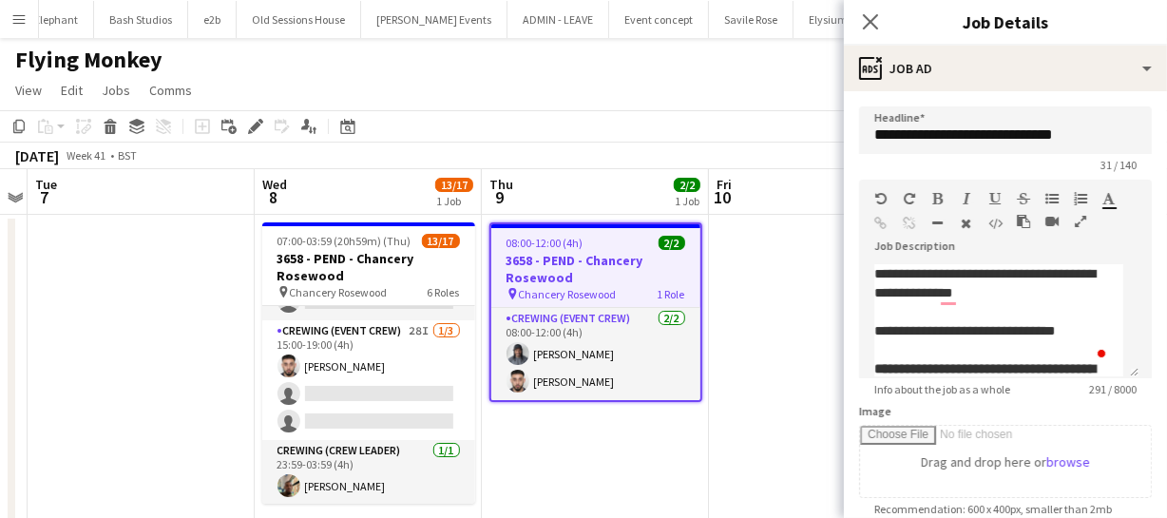
click at [873, 34] on div "Close pop-in" at bounding box center [870, 22] width 53 height 44
click at [874, 26] on icon "Close pop-in" at bounding box center [870, 21] width 18 height 18
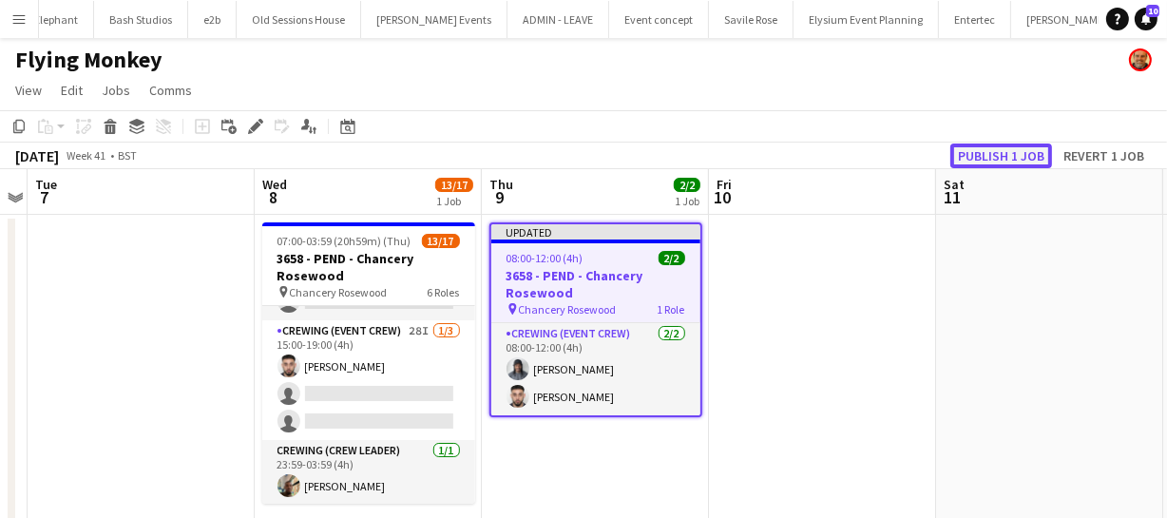
click at [986, 157] on button "Publish 1 job" at bounding box center [1002, 156] width 102 height 25
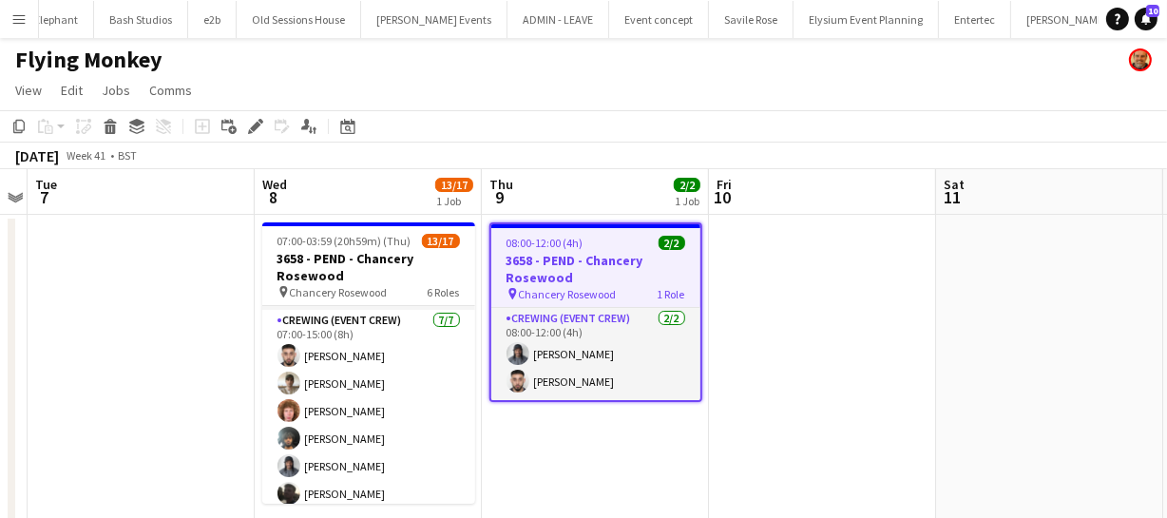
scroll to position [0, 0]
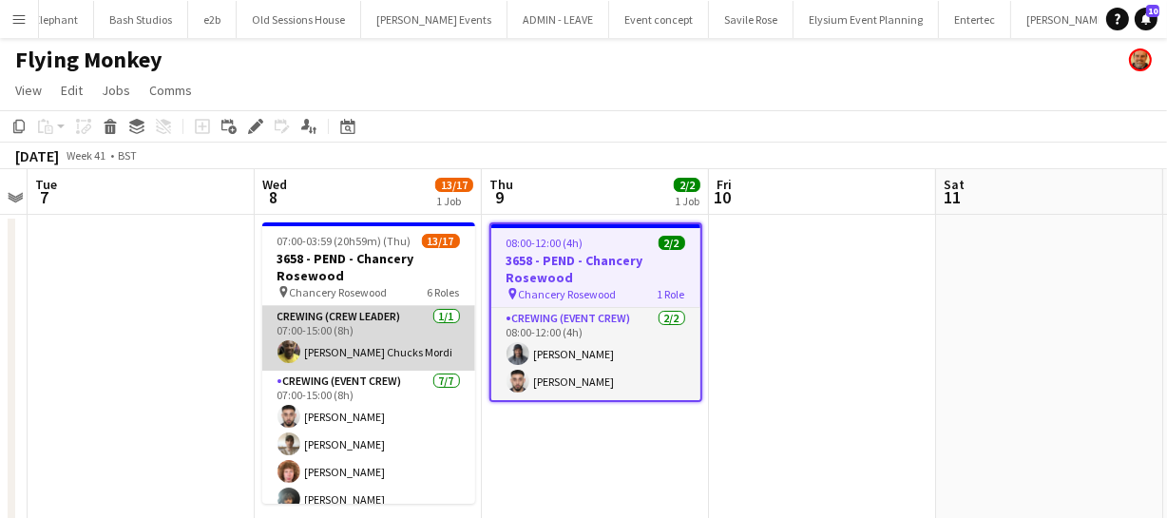
click at [357, 348] on app-card-role "Crewing (Crew Leader) 1/1 07:00-15:00 (8h) Alphonsus Chucks Mordi" at bounding box center [368, 338] width 213 height 65
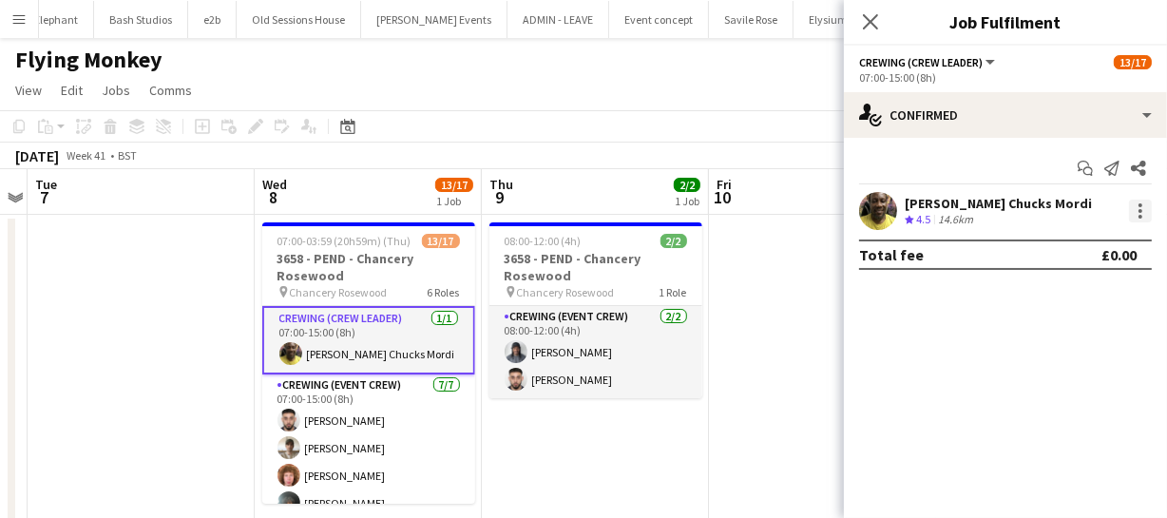
click at [1138, 209] on div at bounding box center [1140, 211] width 23 height 23
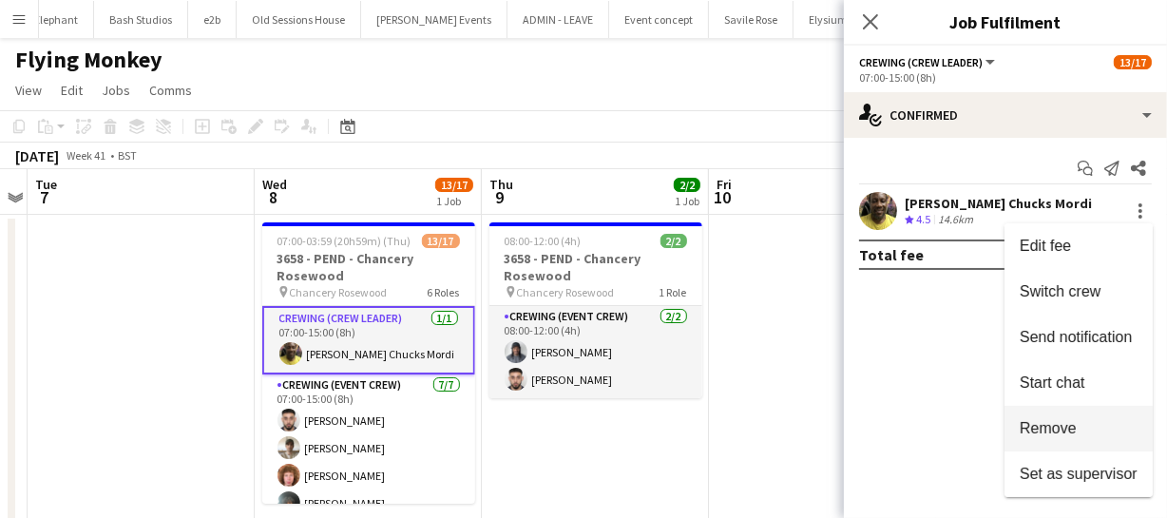
click at [1057, 423] on span "Remove" at bounding box center [1048, 428] width 57 height 16
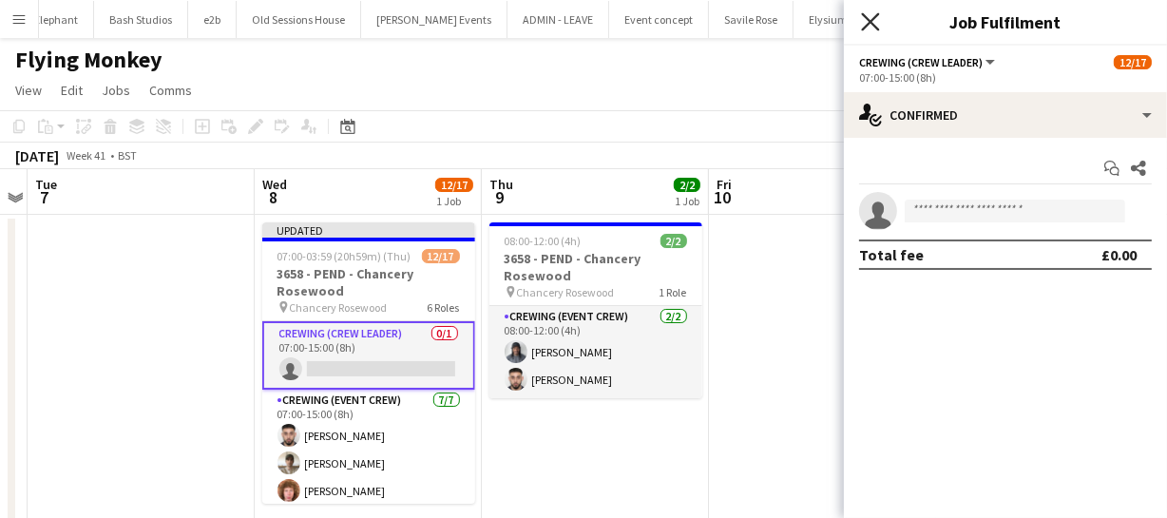
click at [871, 12] on icon "Close pop-in" at bounding box center [870, 21] width 18 height 18
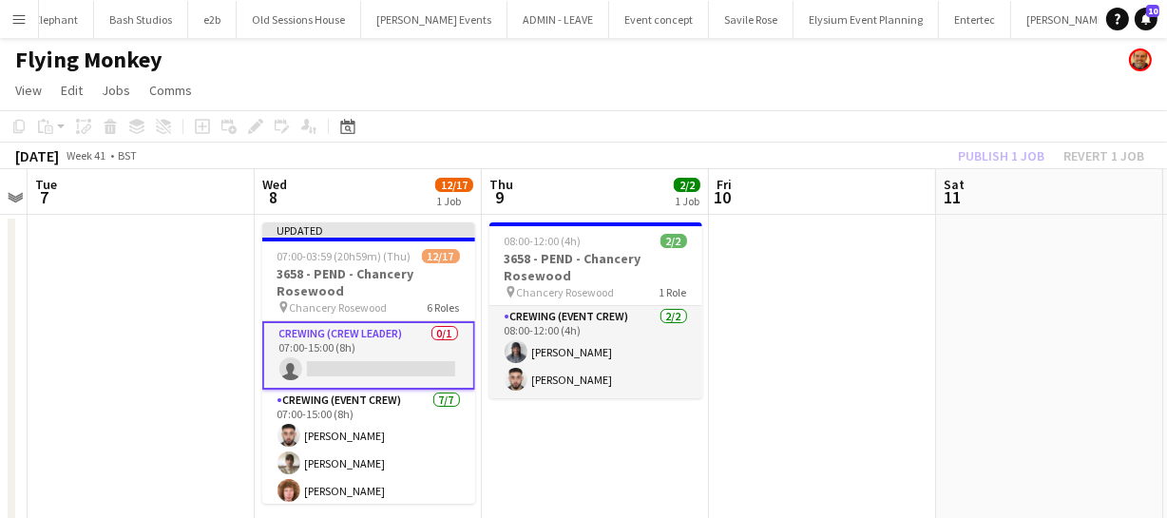
click at [986, 162] on div "Publish 1 job Revert 1 job" at bounding box center [1051, 156] width 232 height 25
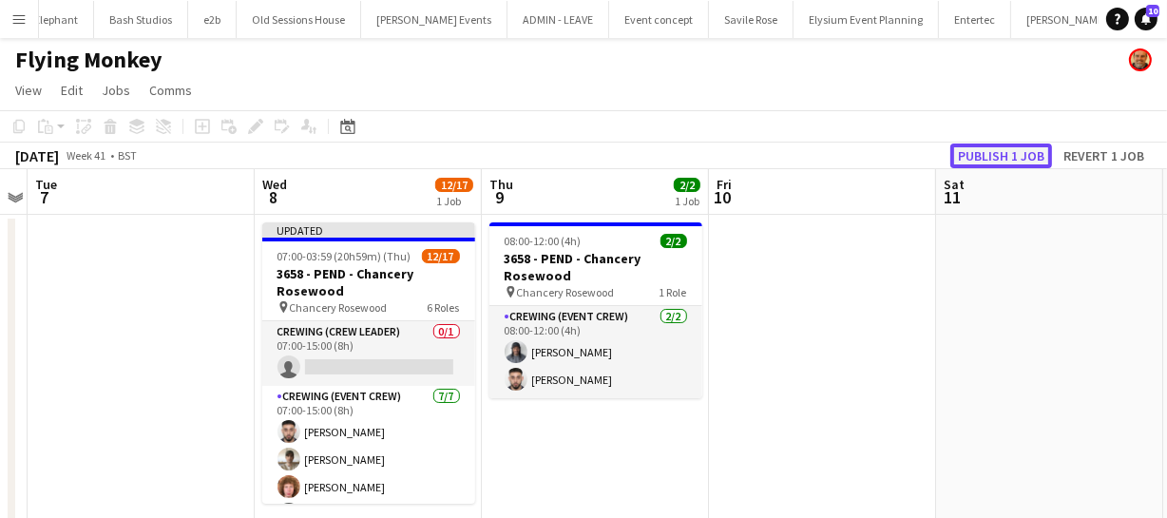
click at [988, 158] on button "Publish 1 job" at bounding box center [1002, 156] width 102 height 25
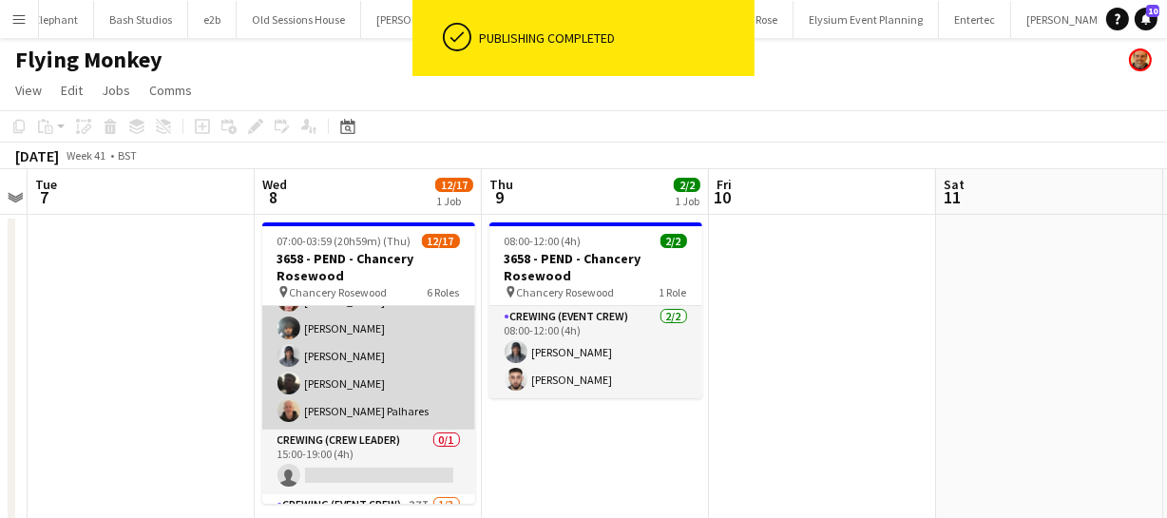
scroll to position [172, 0]
click at [348, 350] on app-card-role "Crewing (Event Crew) 7/7 07:00-15:00 (8h) Caleb Caffoor Nasos Apostolopoulos Al…" at bounding box center [368, 314] width 213 height 230
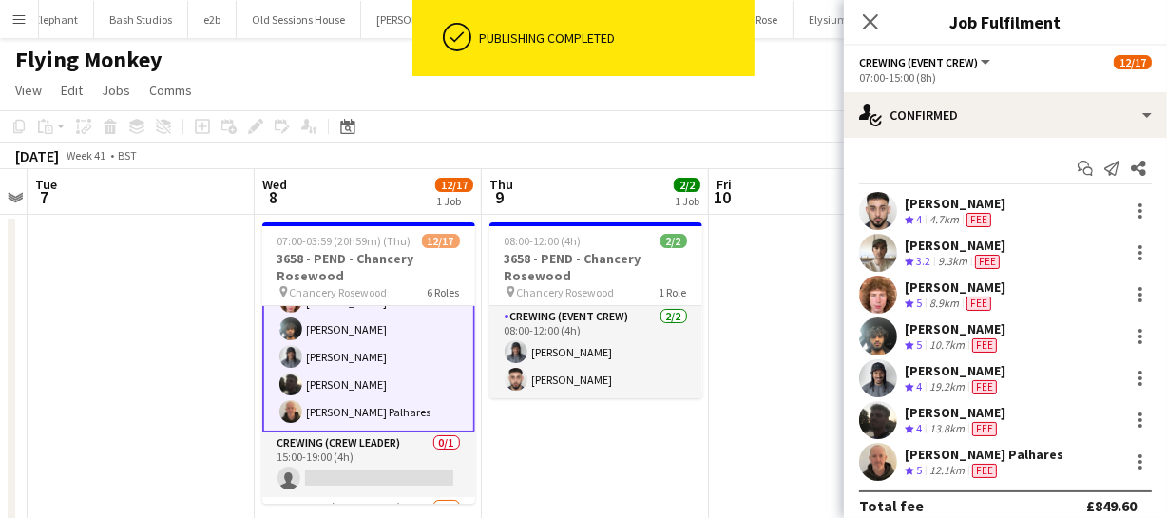
scroll to position [174, 0]
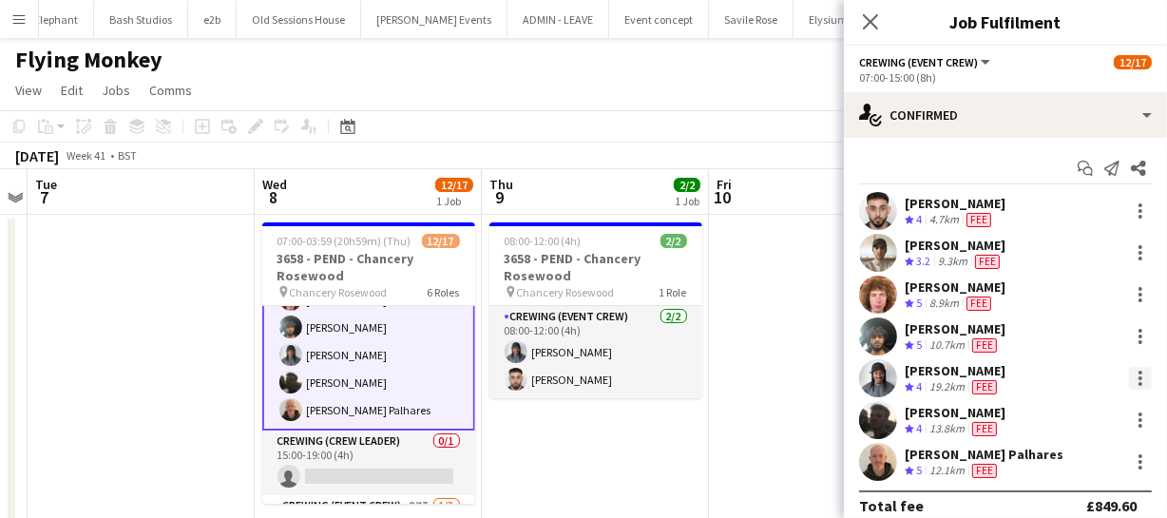
click at [1129, 380] on div at bounding box center [1140, 378] width 23 height 23
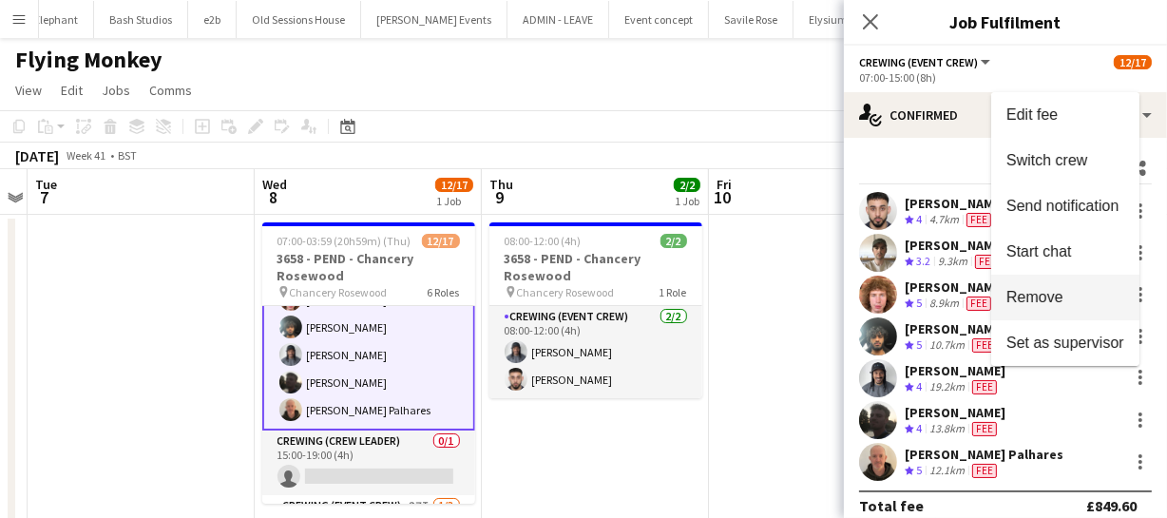
click at [1057, 291] on span "Remove" at bounding box center [1035, 297] width 57 height 16
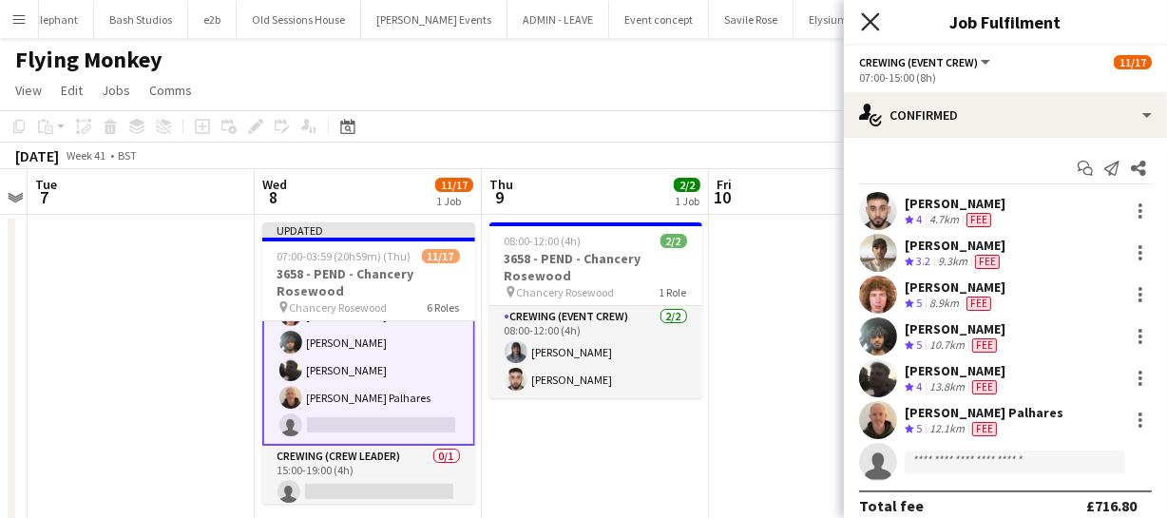
click at [878, 21] on icon "Close pop-in" at bounding box center [870, 21] width 18 height 18
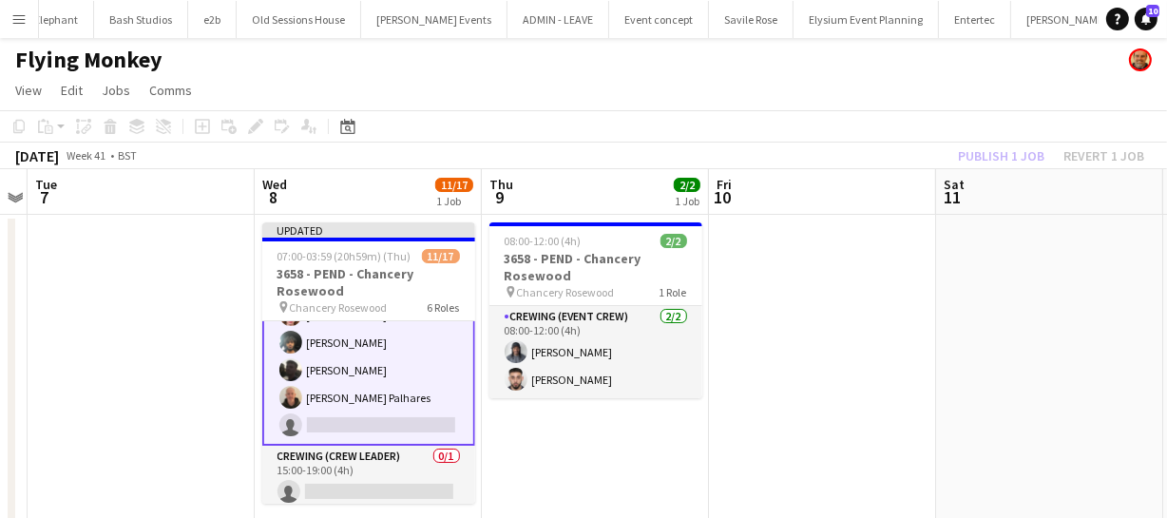
click at [1017, 152] on div "Publish 1 job Revert 1 job" at bounding box center [1051, 156] width 232 height 25
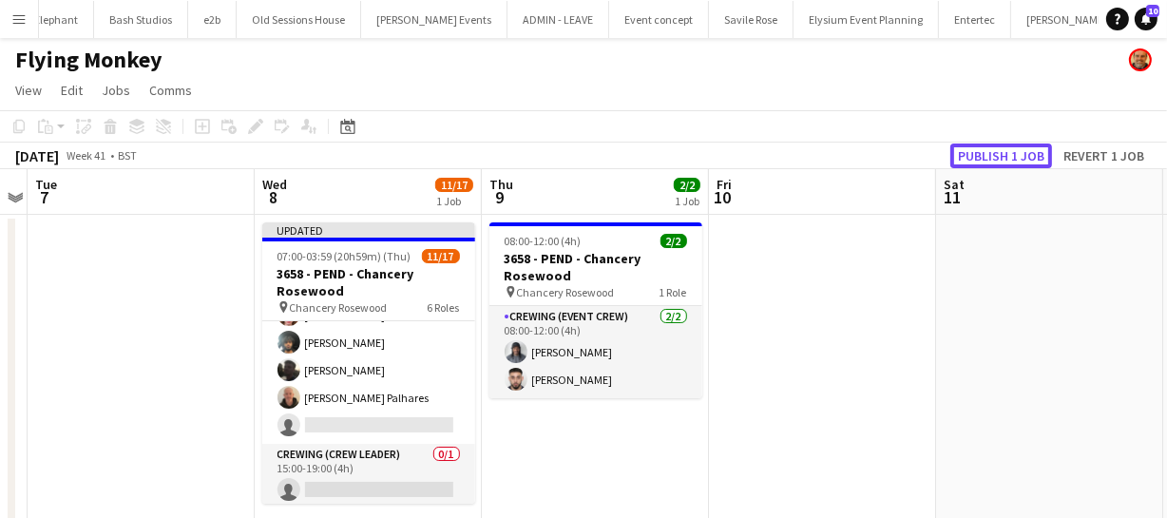
click at [1017, 152] on button "Publish 1 job" at bounding box center [1002, 156] width 102 height 25
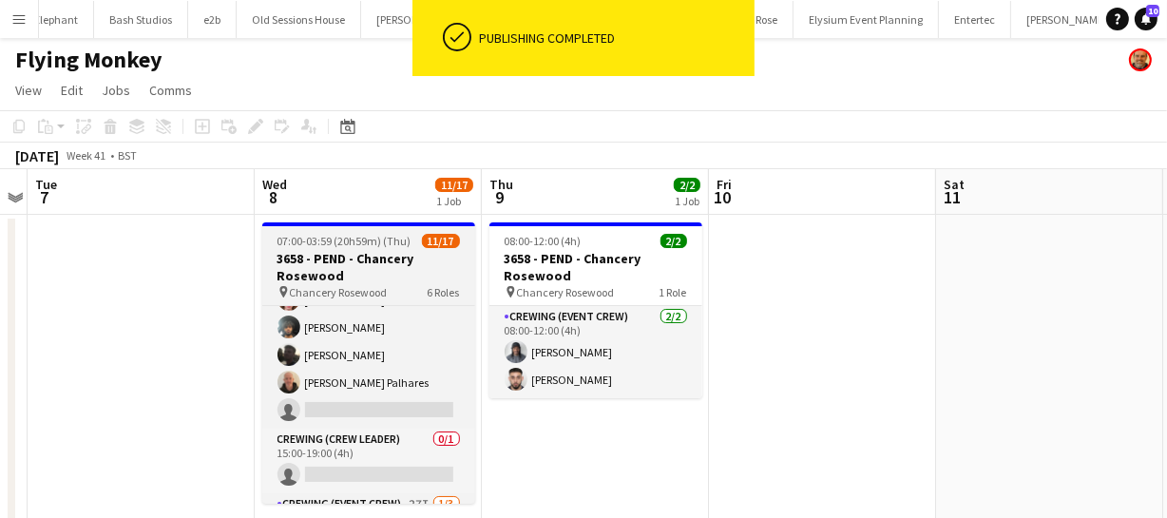
click at [367, 240] on span "07:00-03:59 (20h59m) (Thu)" at bounding box center [345, 241] width 134 height 14
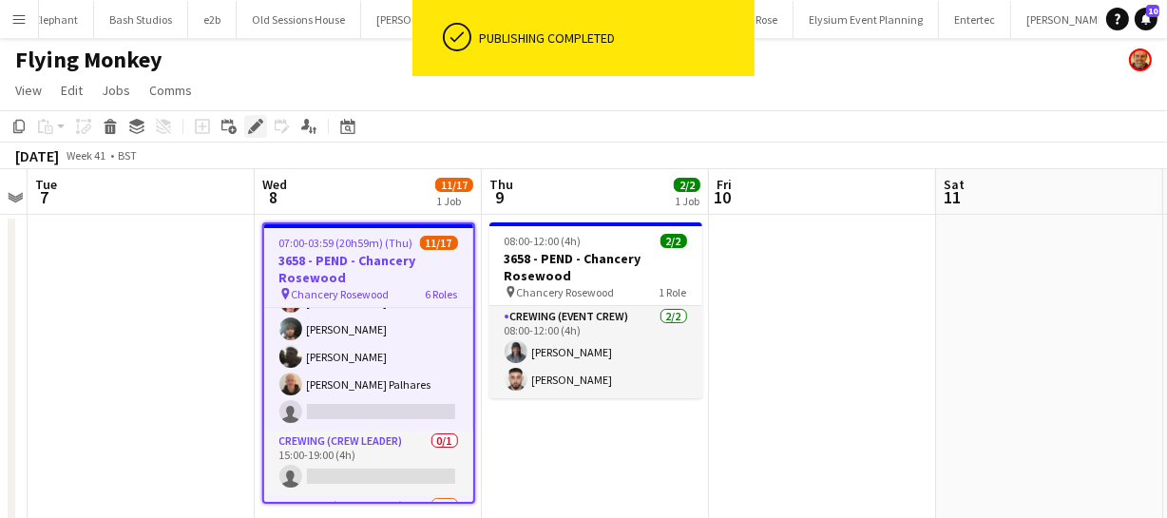
click at [254, 124] on icon "Edit" at bounding box center [255, 126] width 15 height 15
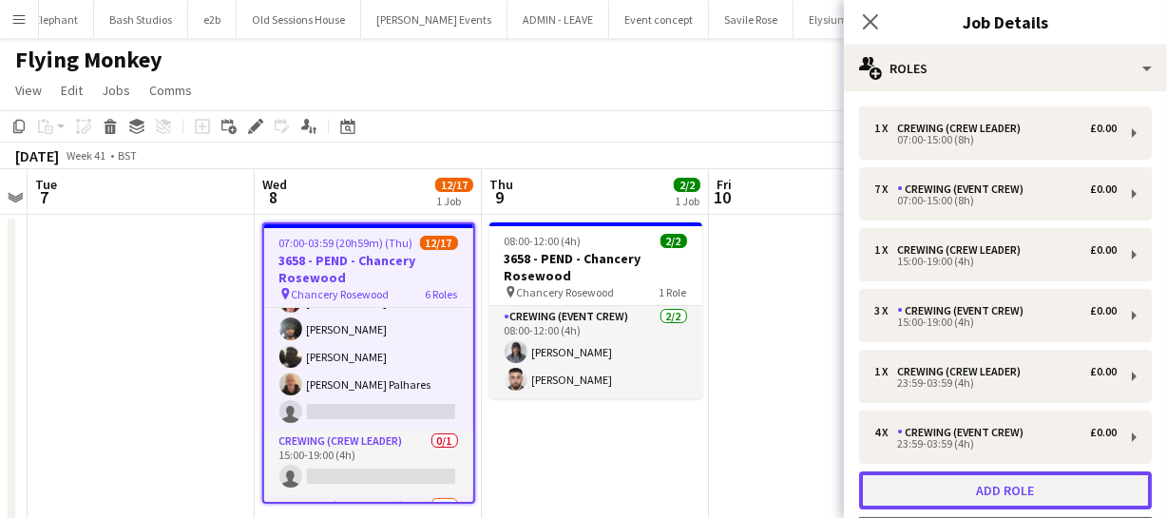
click at [1003, 493] on button "Add role" at bounding box center [1005, 490] width 293 height 38
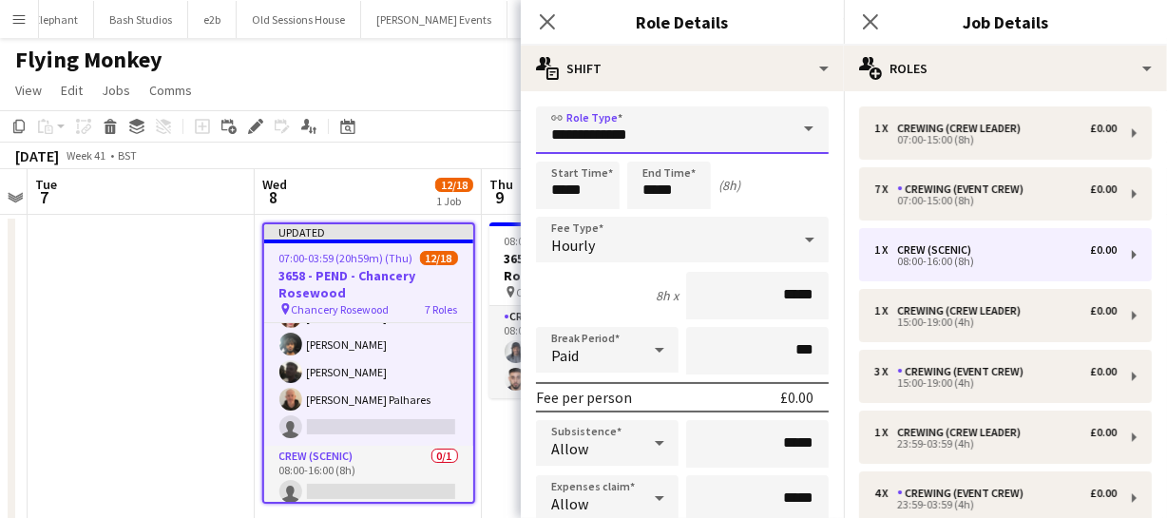
click at [748, 133] on input "**********" at bounding box center [682, 130] width 293 height 48
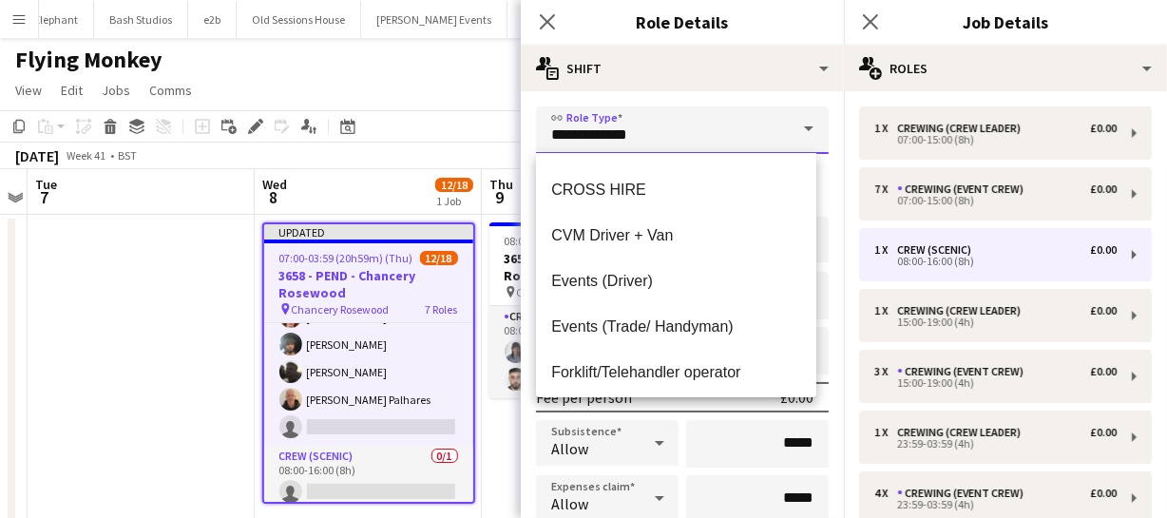
scroll to position [345, 0]
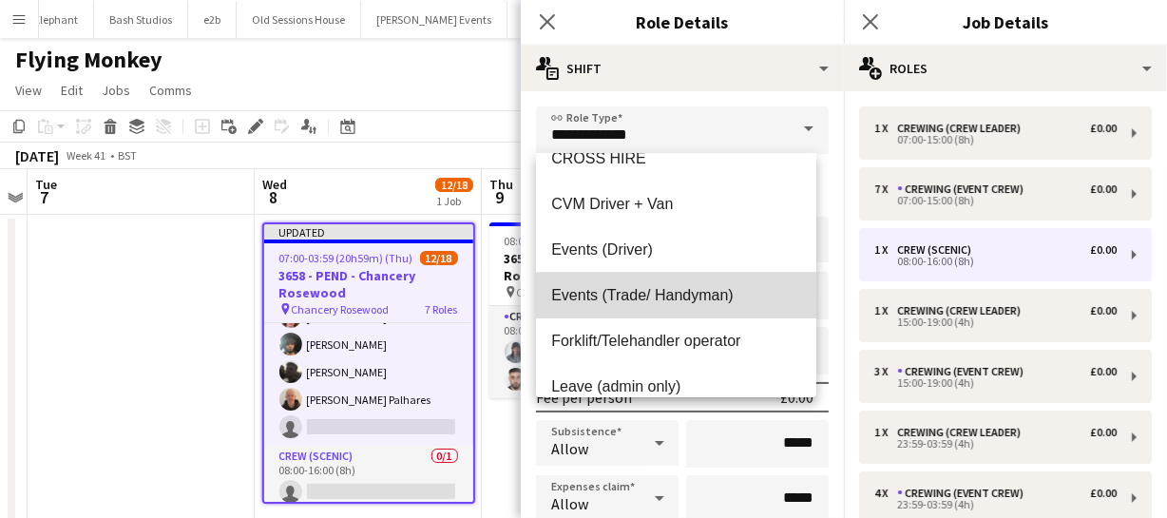
click at [680, 299] on span "Events (Trade/ Handyman)" at bounding box center [675, 295] width 249 height 18
type input "**********"
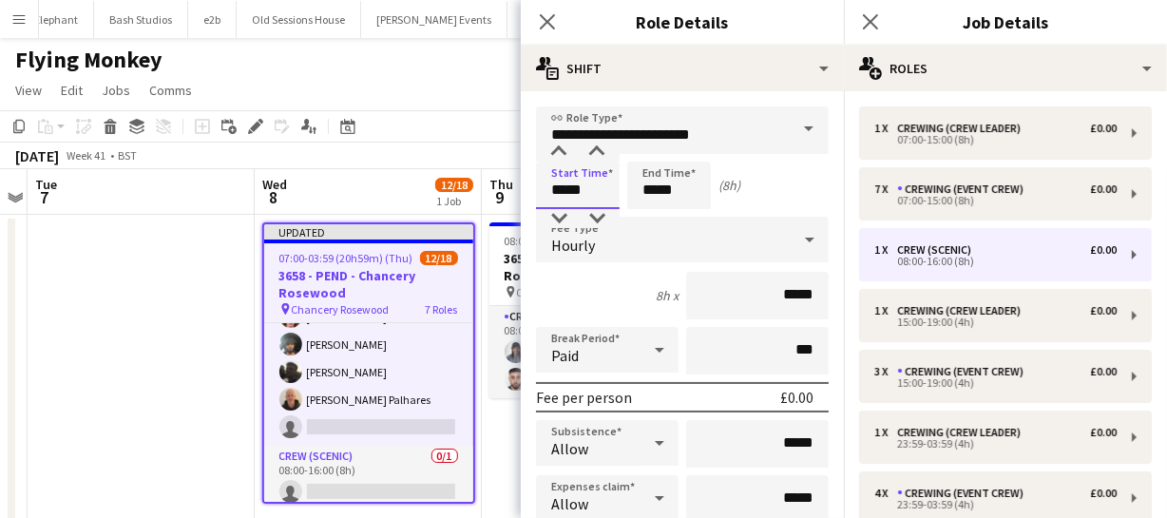
drag, startPoint x: 604, startPoint y: 191, endPoint x: 504, endPoint y: 202, distance: 100.5
type input "*****"
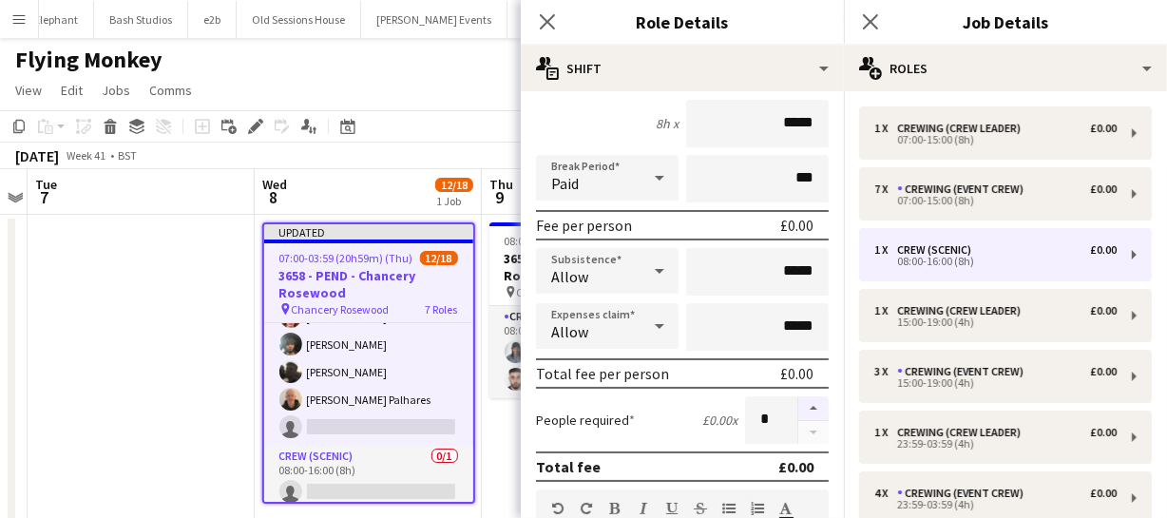
type input "*****"
click at [798, 404] on button "button" at bounding box center [813, 408] width 30 height 25
type input "*"
click at [547, 13] on icon "Close pop-in" at bounding box center [547, 21] width 18 height 18
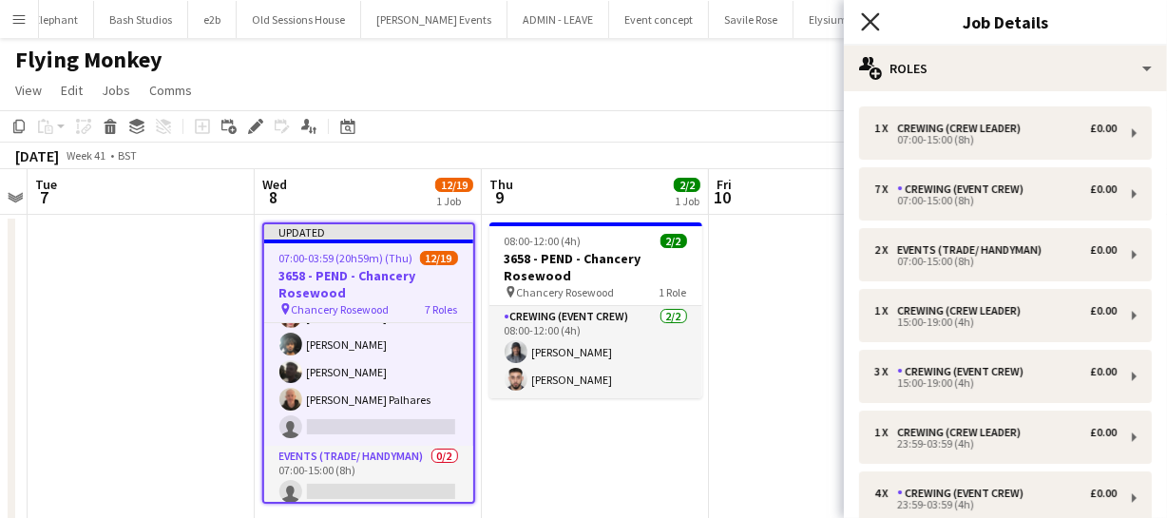
click at [875, 14] on icon "Close pop-in" at bounding box center [870, 21] width 18 height 18
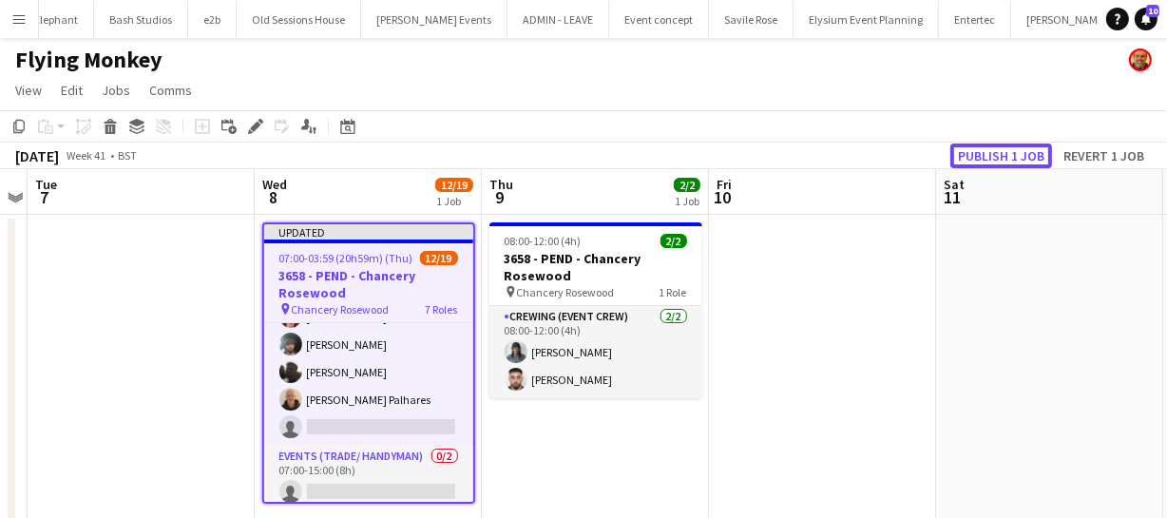
click at [983, 148] on button "Publish 1 job" at bounding box center [1002, 156] width 102 height 25
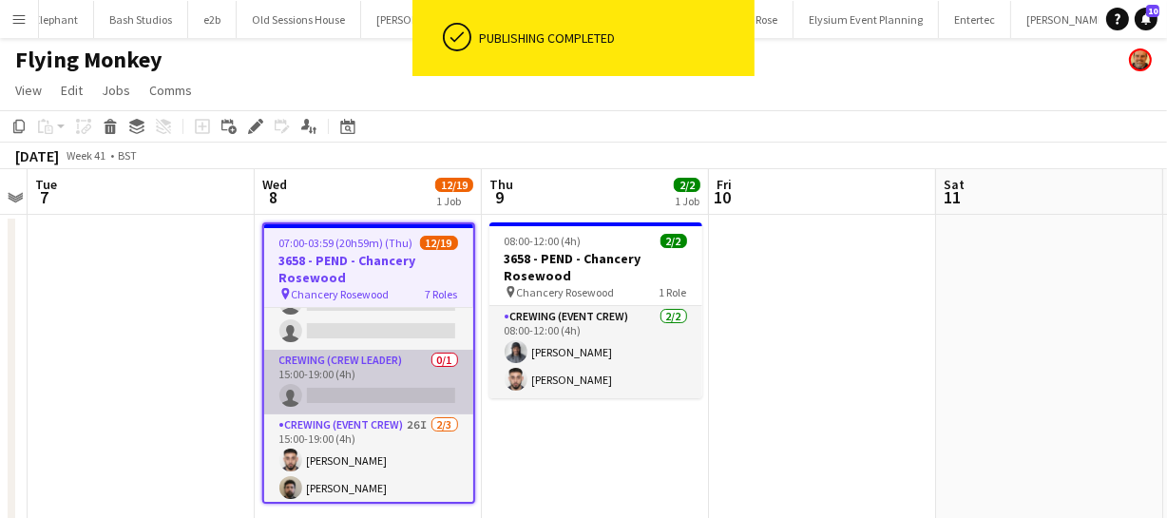
scroll to position [259, 0]
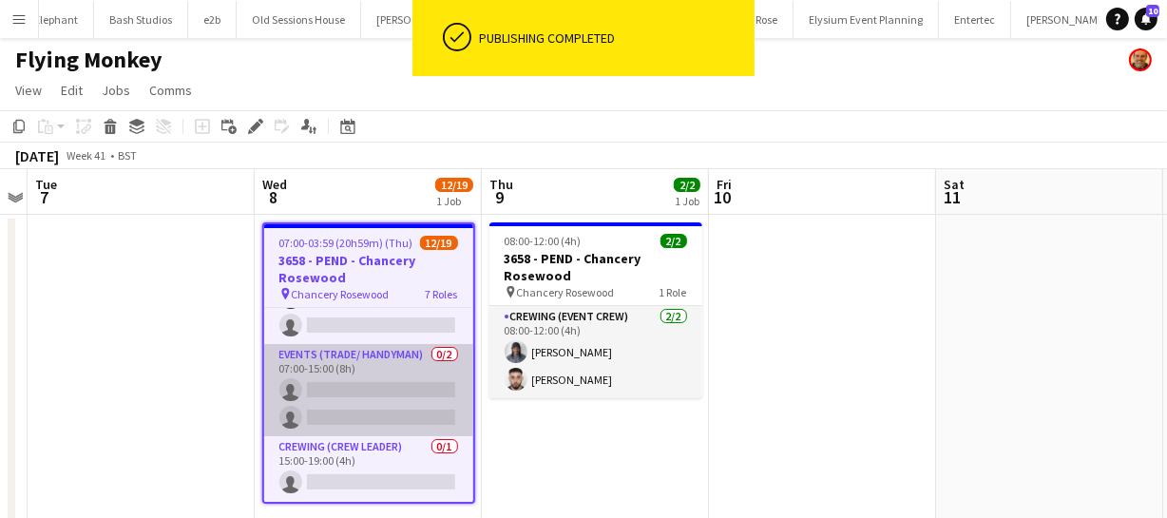
click at [346, 392] on app-card-role "Events (Trade/ Handyman) 0/2 07:00-15:00 (8h) single-neutral-actions single-neu…" at bounding box center [368, 390] width 209 height 92
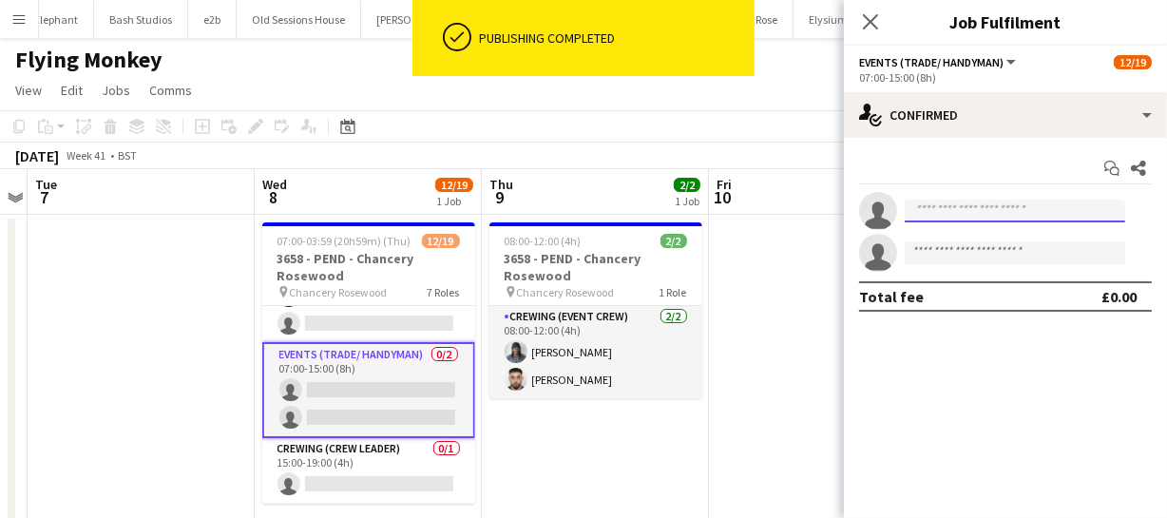
click at [943, 213] on input at bounding box center [1015, 211] width 221 height 23
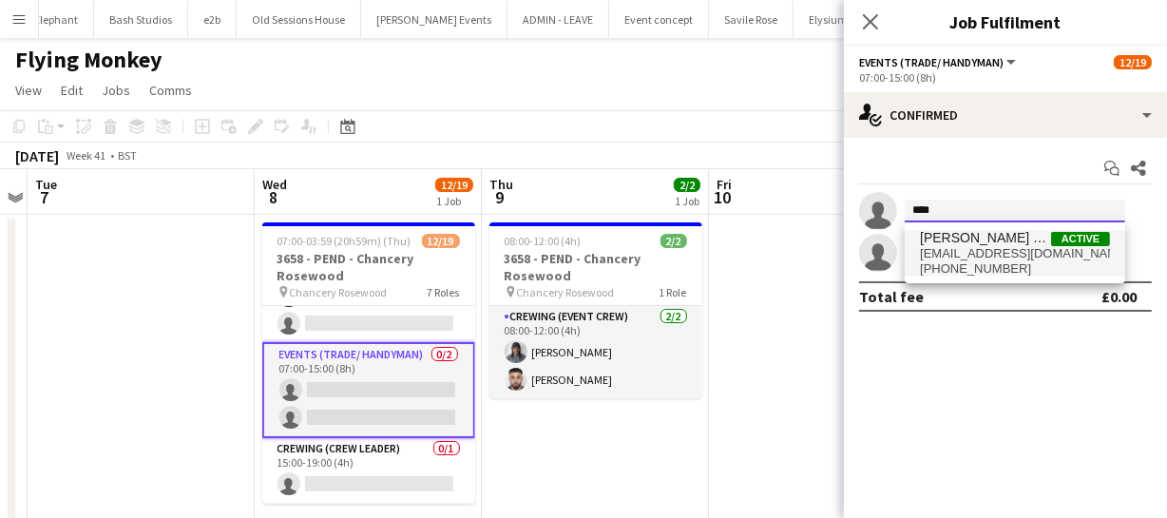
type input "****"
click at [961, 246] on span "cmordi21814@gmail.com" at bounding box center [1015, 253] width 190 height 15
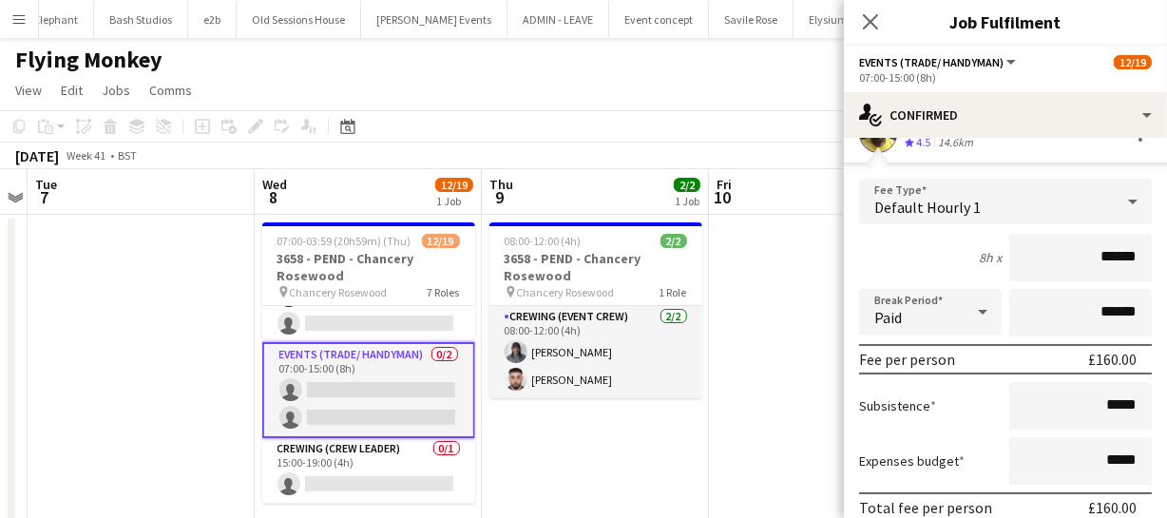
scroll to position [172, 0]
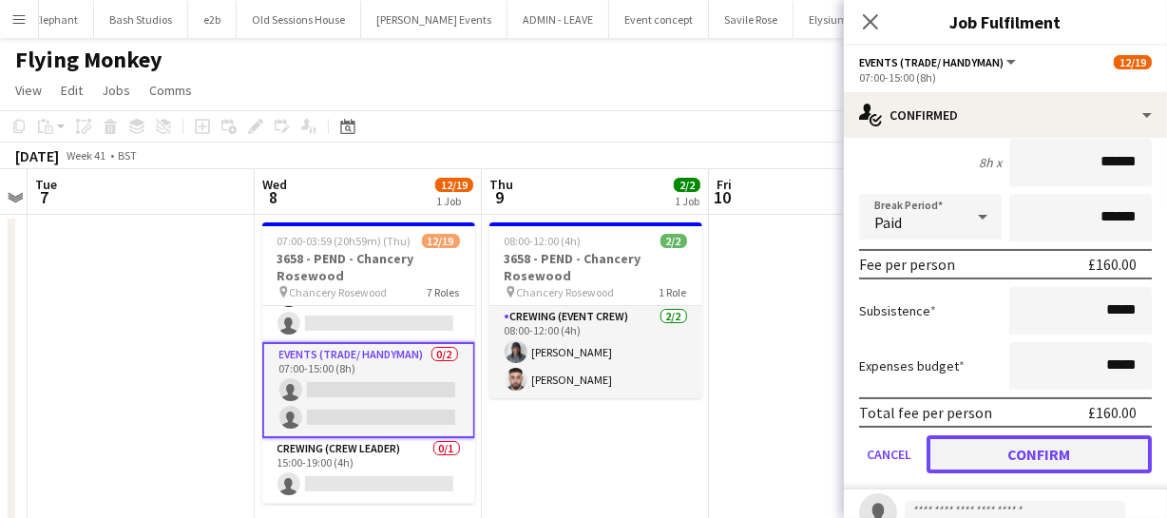
click at [1063, 457] on button "Confirm" at bounding box center [1039, 454] width 225 height 38
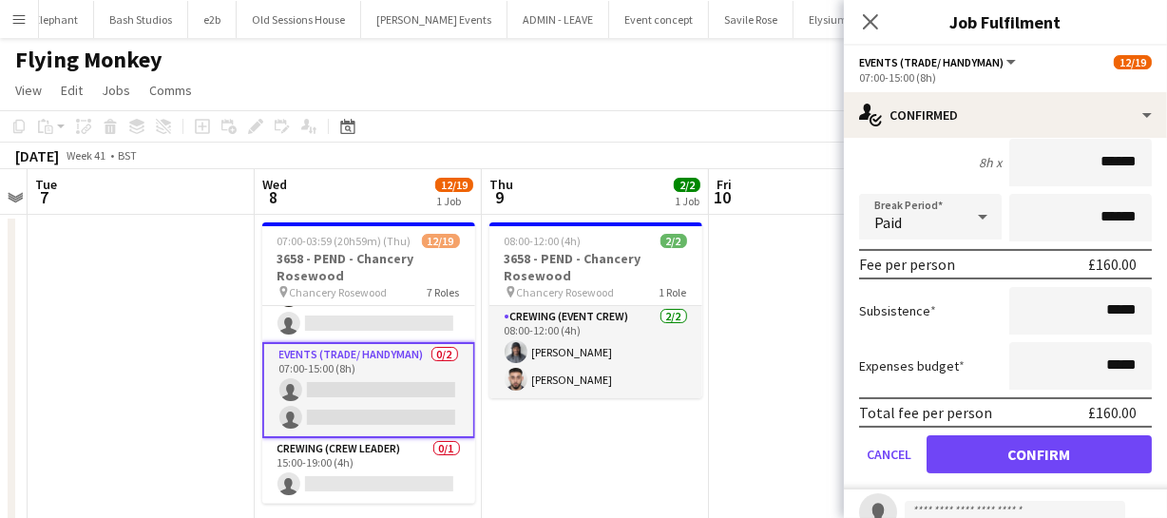
scroll to position [0, 0]
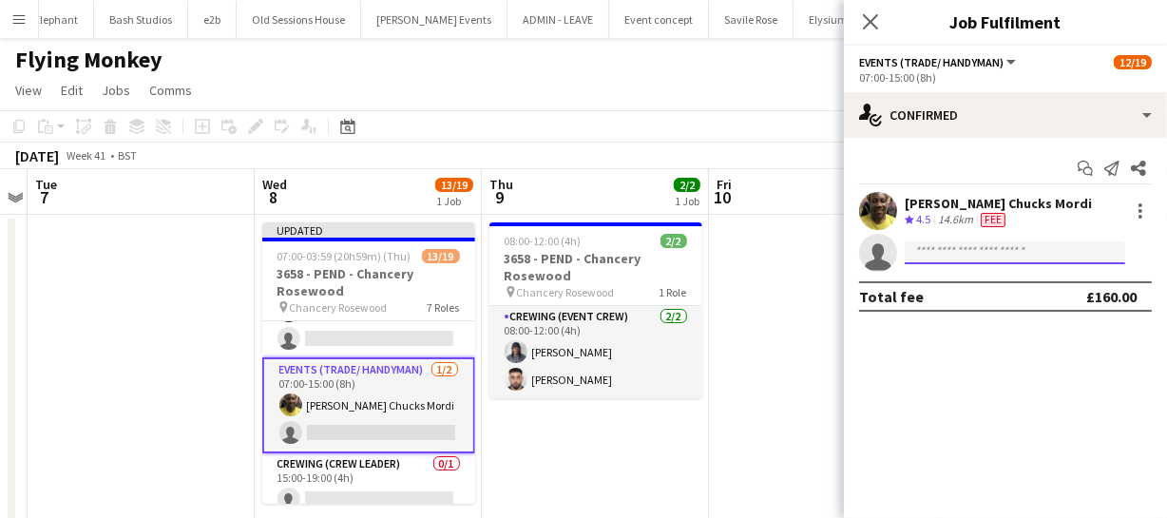
click at [977, 256] on input at bounding box center [1015, 252] width 221 height 23
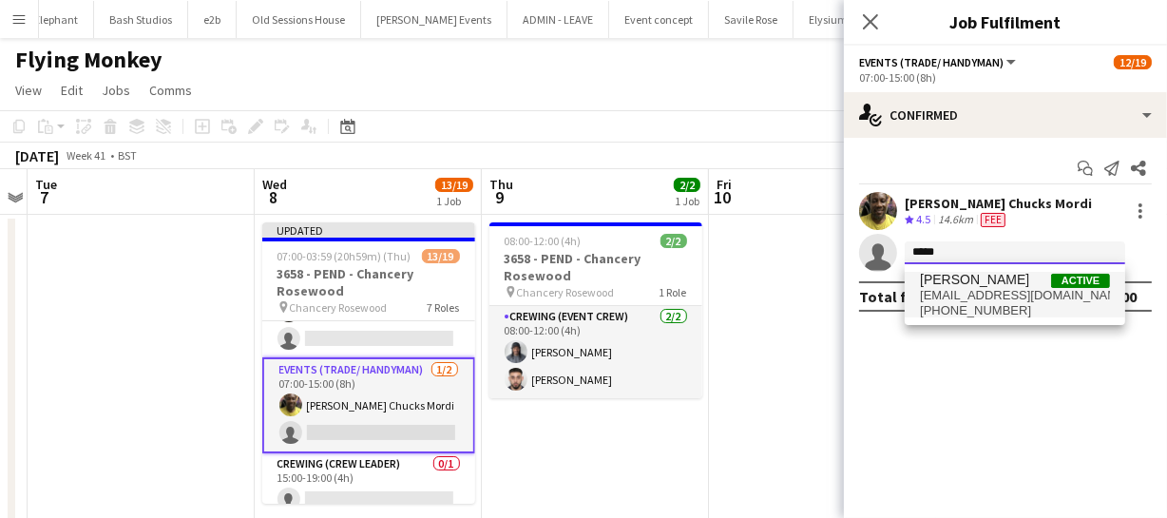
type input "*****"
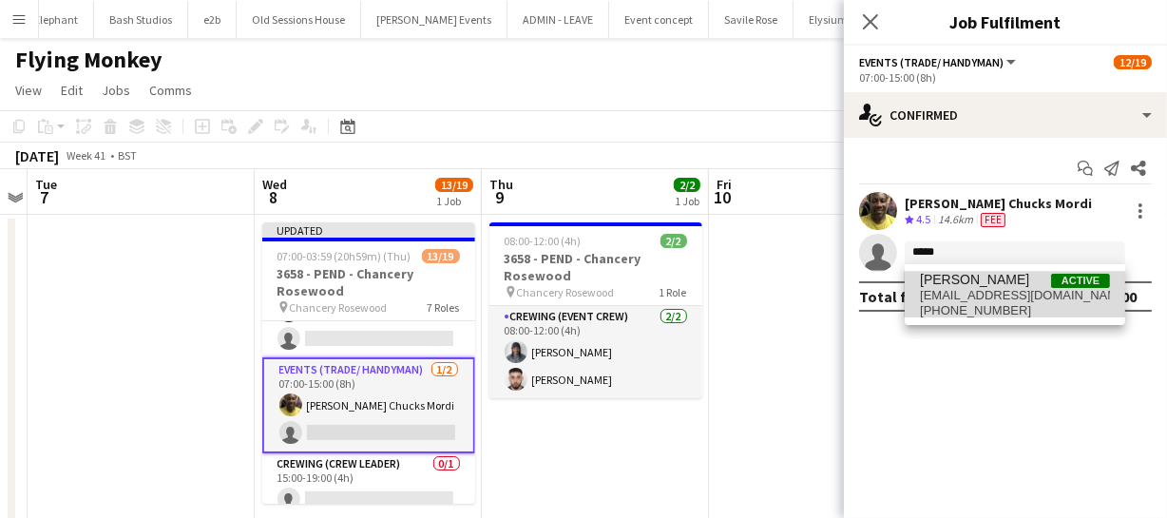
click at [988, 307] on span "+4407507381322" at bounding box center [1015, 310] width 190 height 15
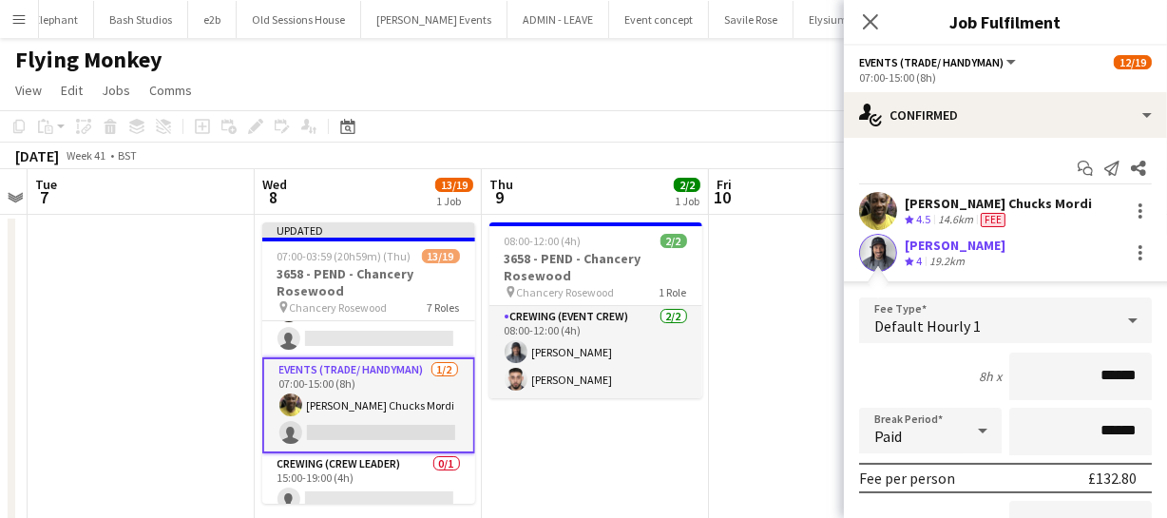
drag, startPoint x: 1138, startPoint y: 373, endPoint x: 1093, endPoint y: 373, distance: 44.7
click at [1093, 373] on input "******" at bounding box center [1080, 377] width 143 height 48
type input "******"
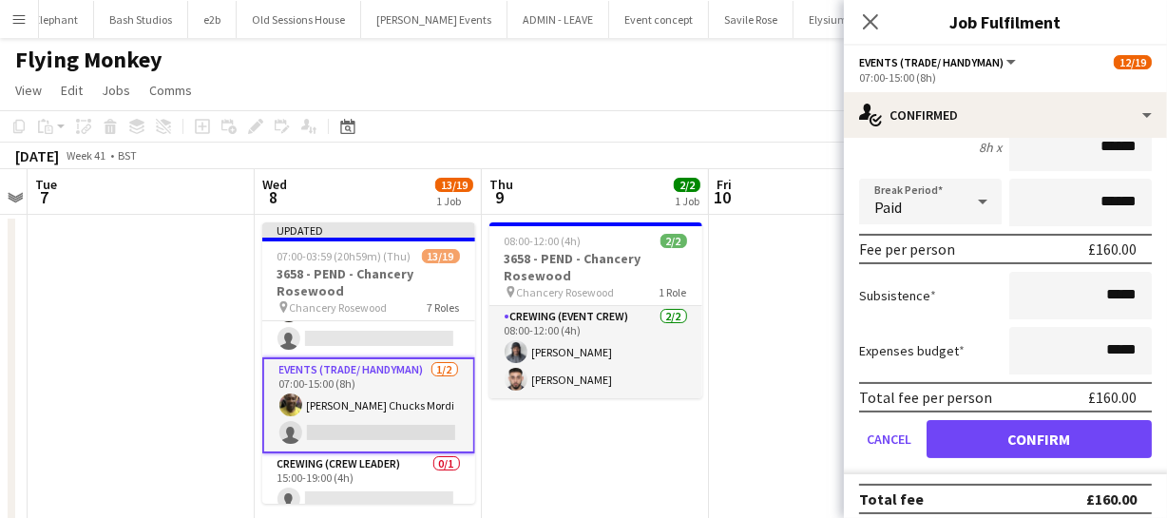
scroll to position [239, 0]
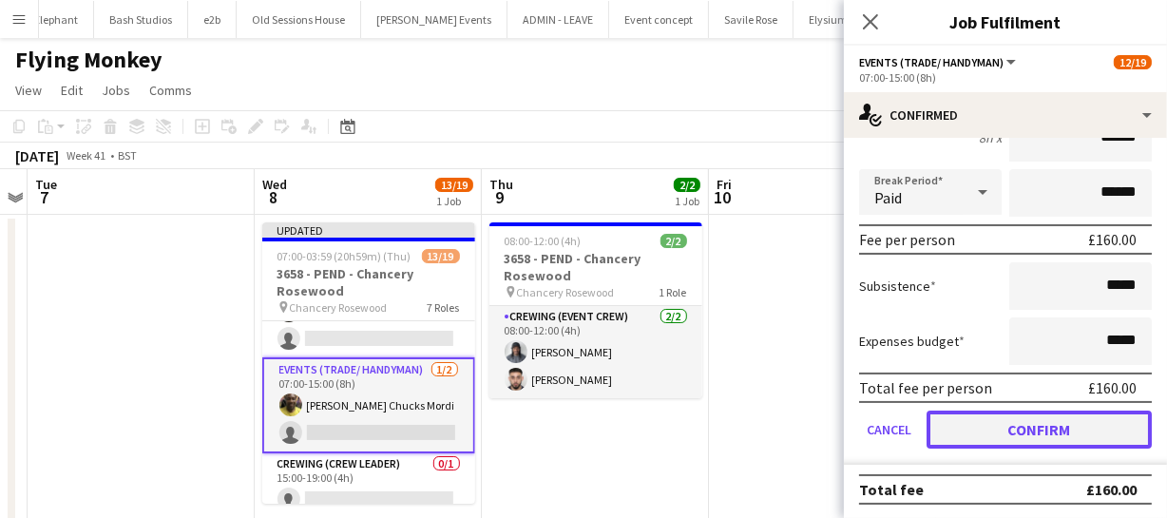
click at [1016, 426] on button "Confirm" at bounding box center [1039, 430] width 225 height 38
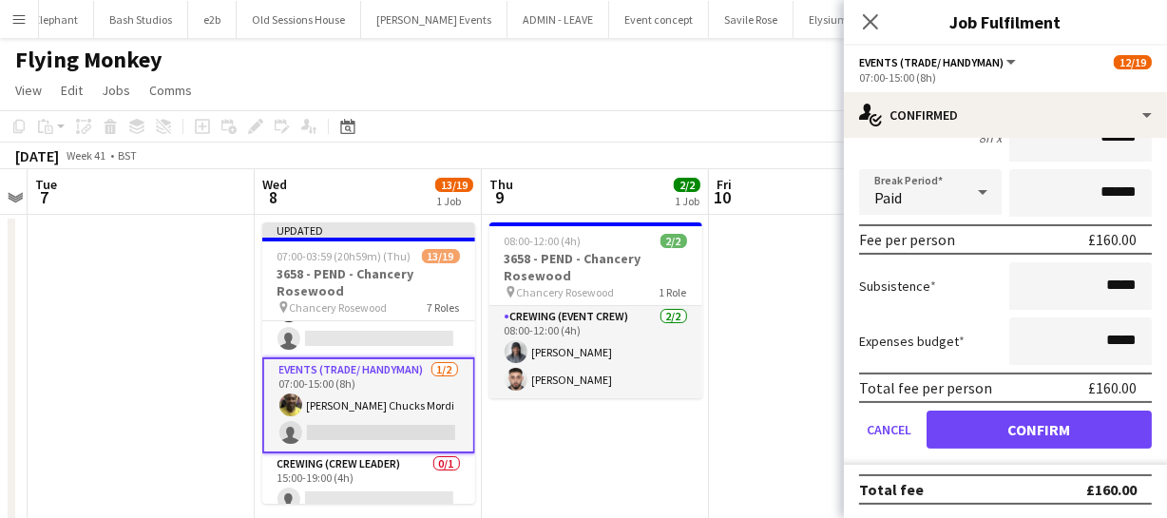
scroll to position [0, 0]
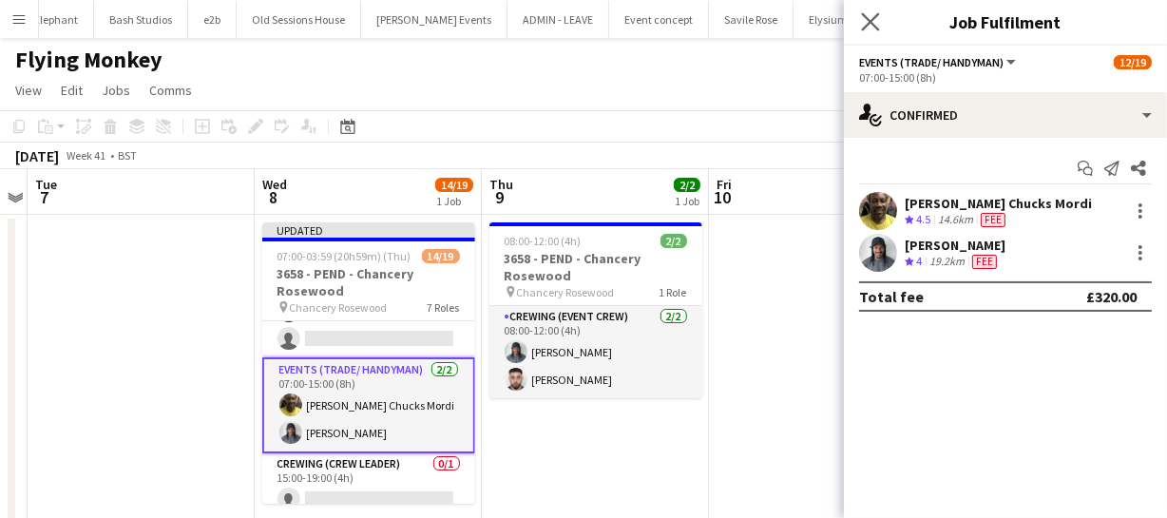
click at [873, 30] on app-icon "Close pop-in" at bounding box center [871, 23] width 28 height 28
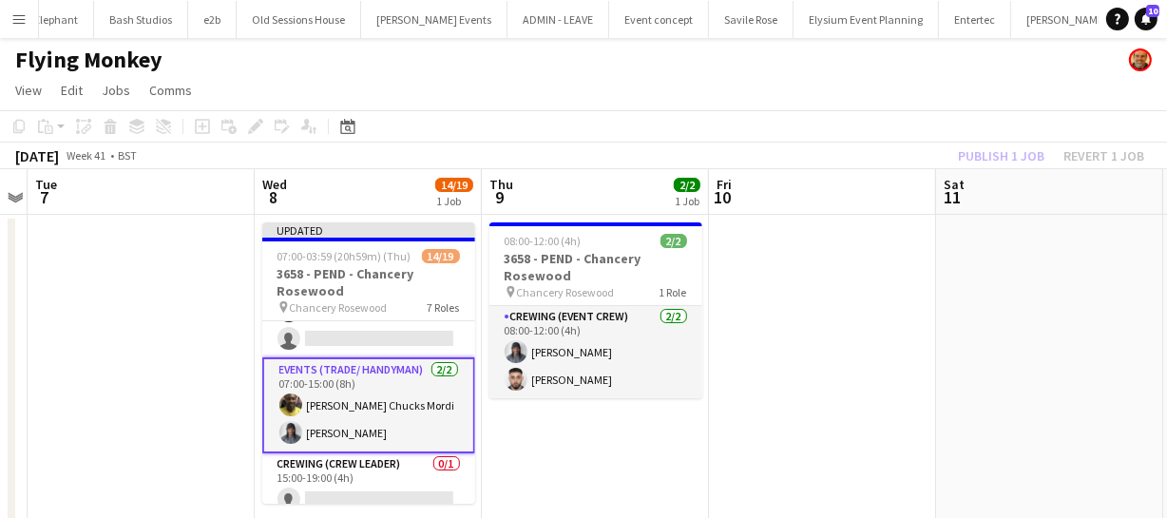
click at [969, 159] on div "Publish 1 job Revert 1 job" at bounding box center [1051, 156] width 232 height 25
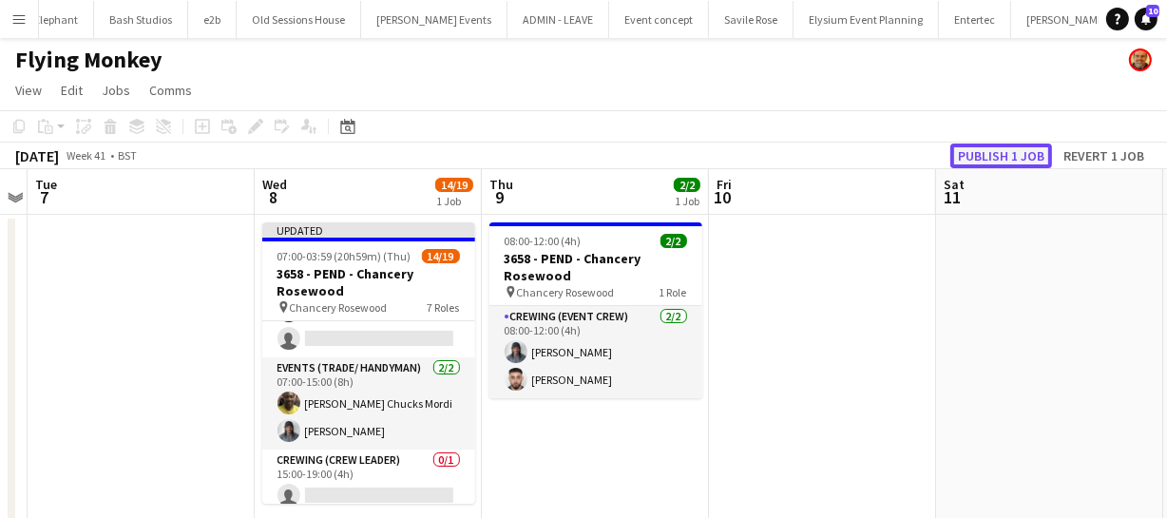
click at [969, 159] on button "Publish 1 job" at bounding box center [1002, 156] width 102 height 25
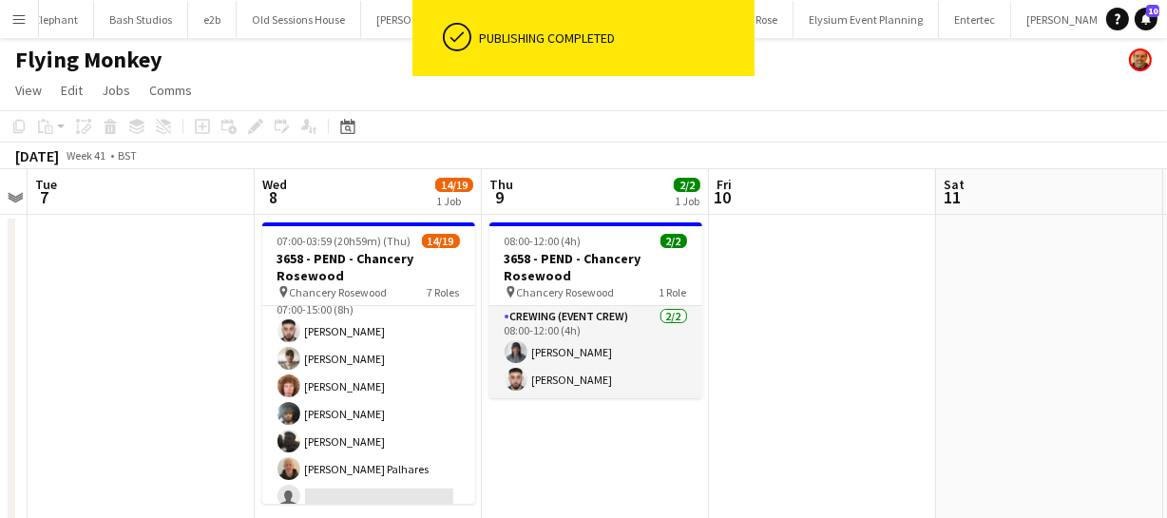
click at [391, 355] on app-card-role "Crewing (Event Crew) 31I 6/7 07:00-15:00 (8h) Caleb Caffoor Nasos Apostolopoulo…" at bounding box center [368, 400] width 213 height 230
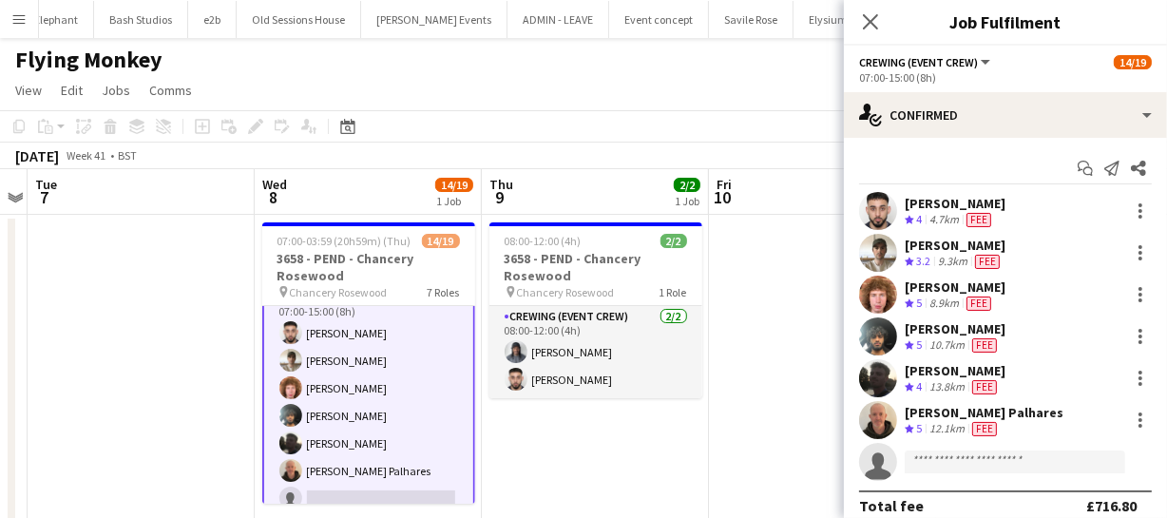
scroll to position [87, 0]
click at [1129, 257] on div at bounding box center [1140, 252] width 23 height 23
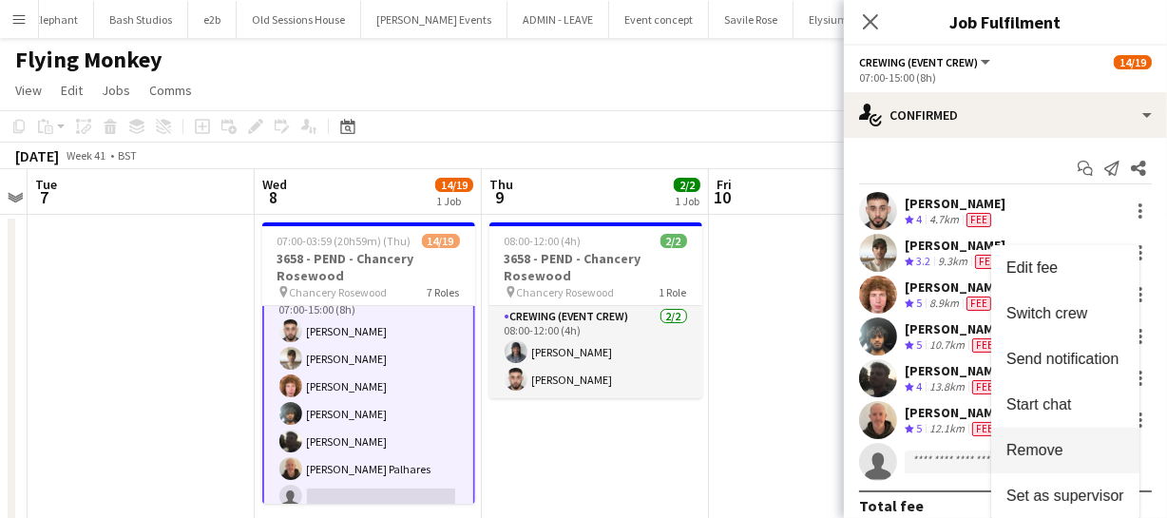
click at [1060, 436] on button "Remove" at bounding box center [1065, 451] width 148 height 46
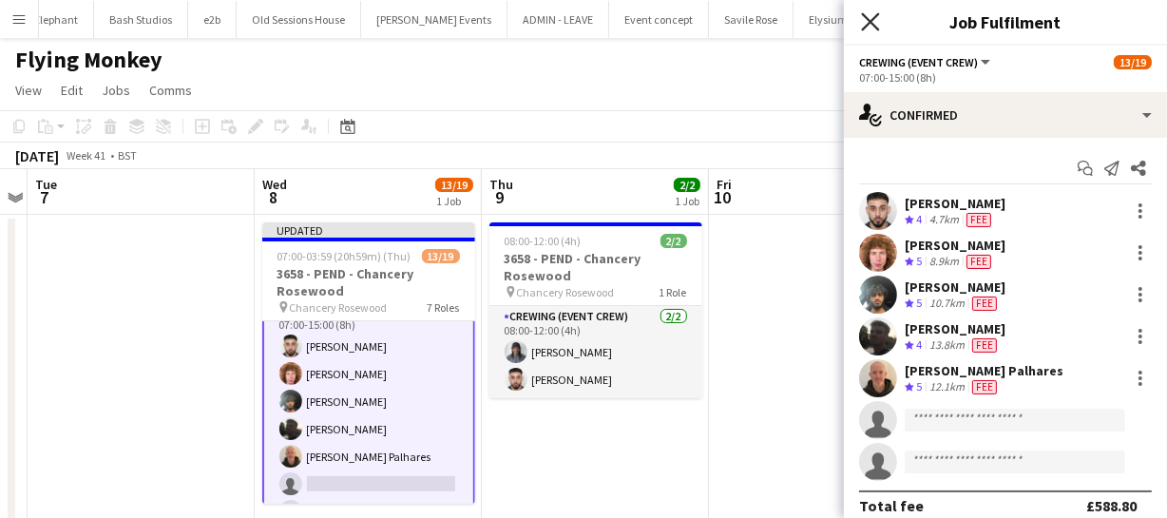
click at [874, 21] on icon "Close pop-in" at bounding box center [870, 21] width 18 height 18
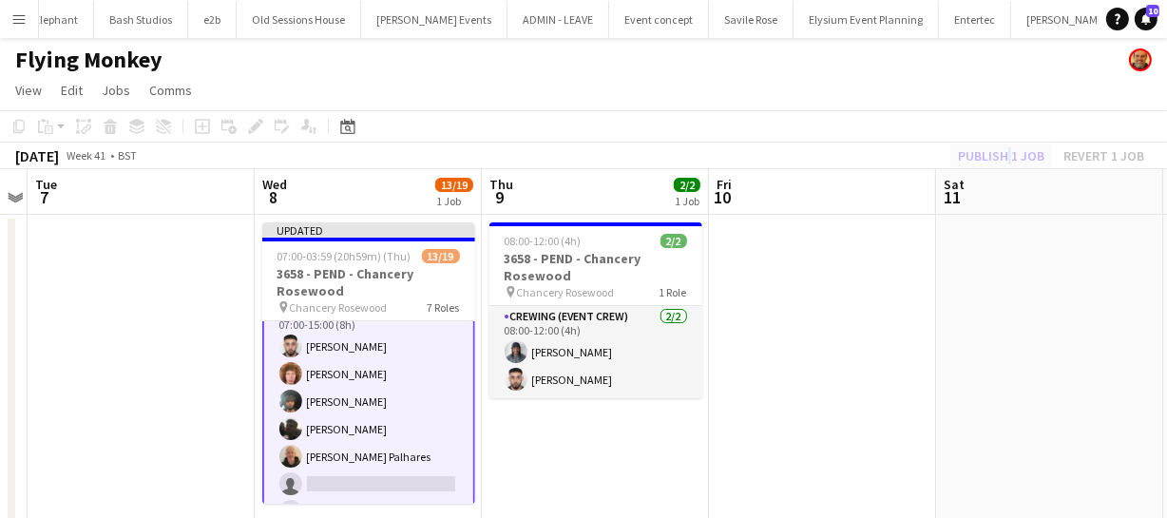
click at [1008, 157] on div "Publish 1 job Revert 1 job" at bounding box center [1051, 156] width 232 height 25
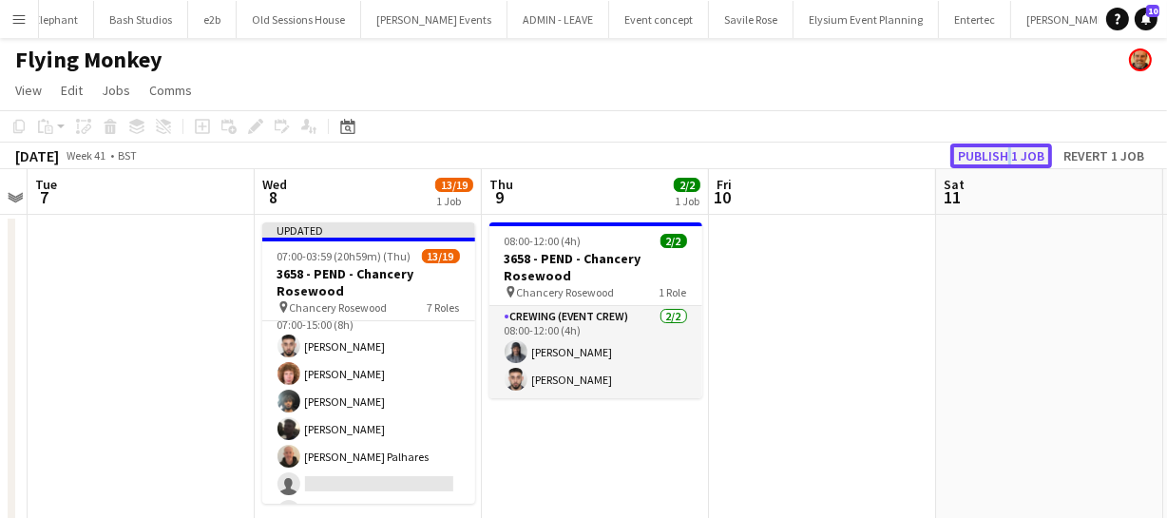
click at [1008, 157] on button "Publish 1 job" at bounding box center [1002, 156] width 102 height 25
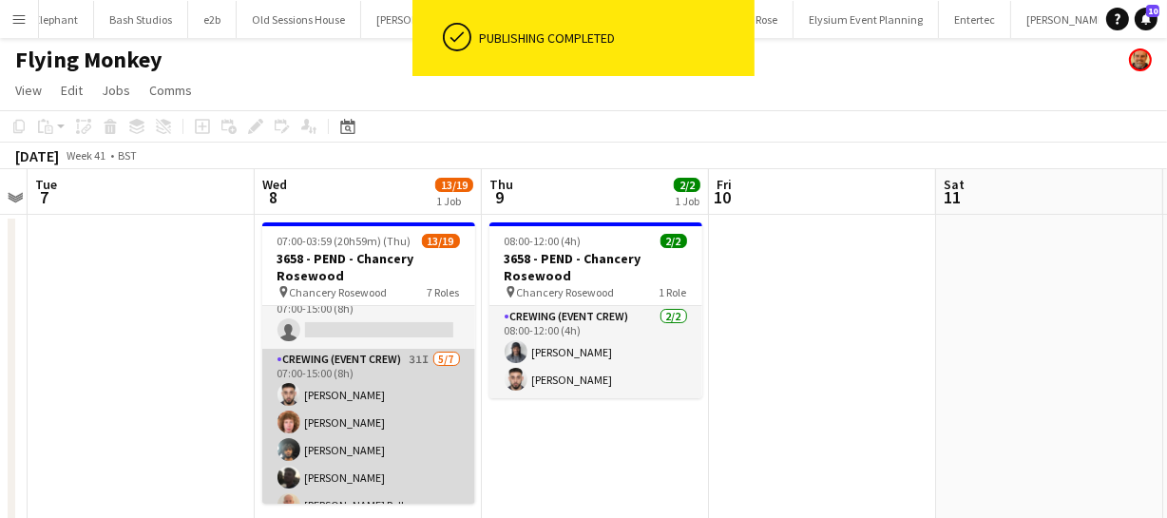
scroll to position [0, 0]
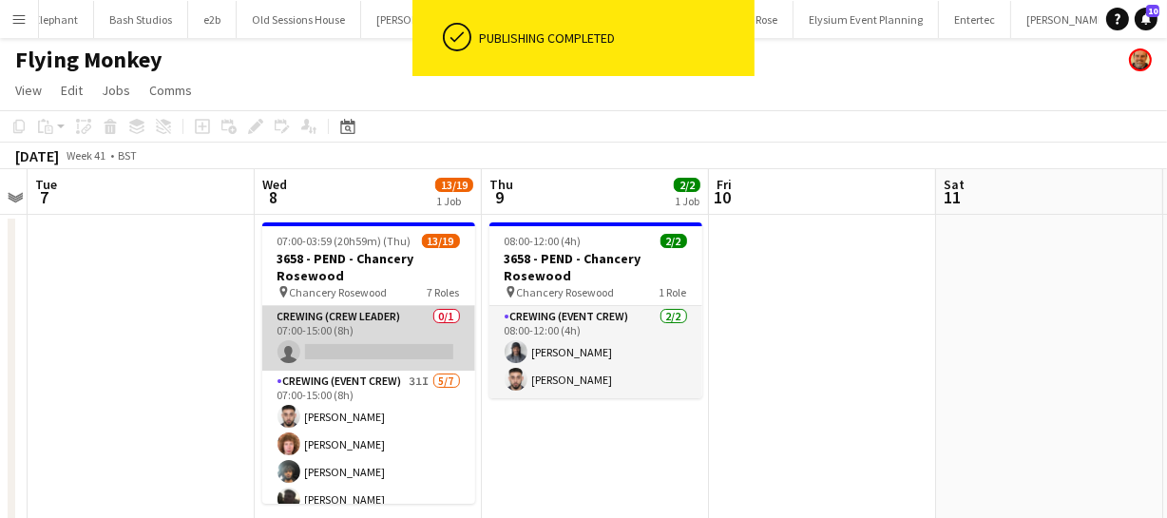
click at [361, 350] on app-card-role "Crewing (Crew Leader) 0/1 07:00-15:00 (8h) single-neutral-actions" at bounding box center [368, 338] width 213 height 65
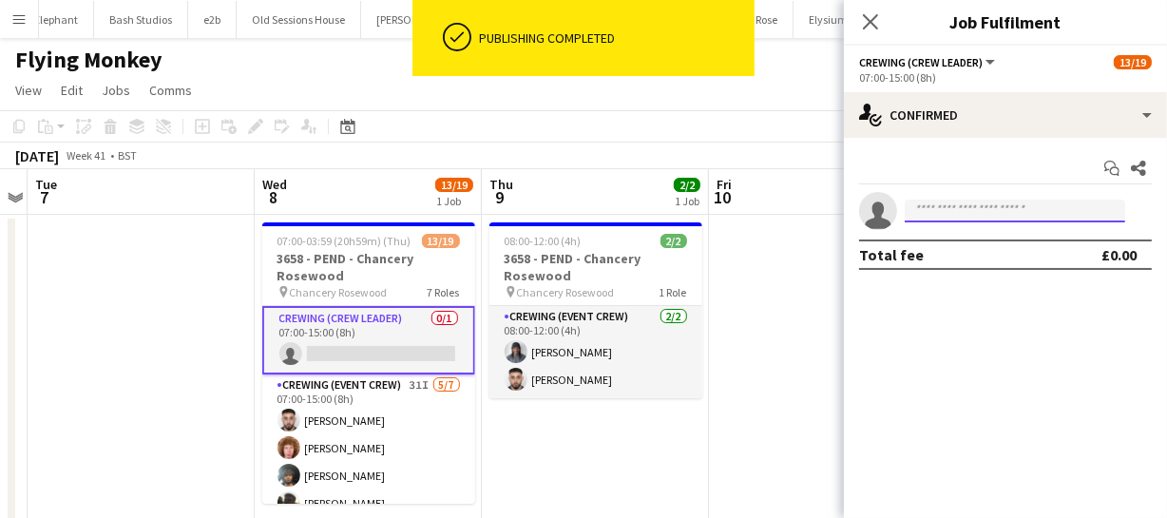
click at [936, 219] on input at bounding box center [1015, 211] width 221 height 23
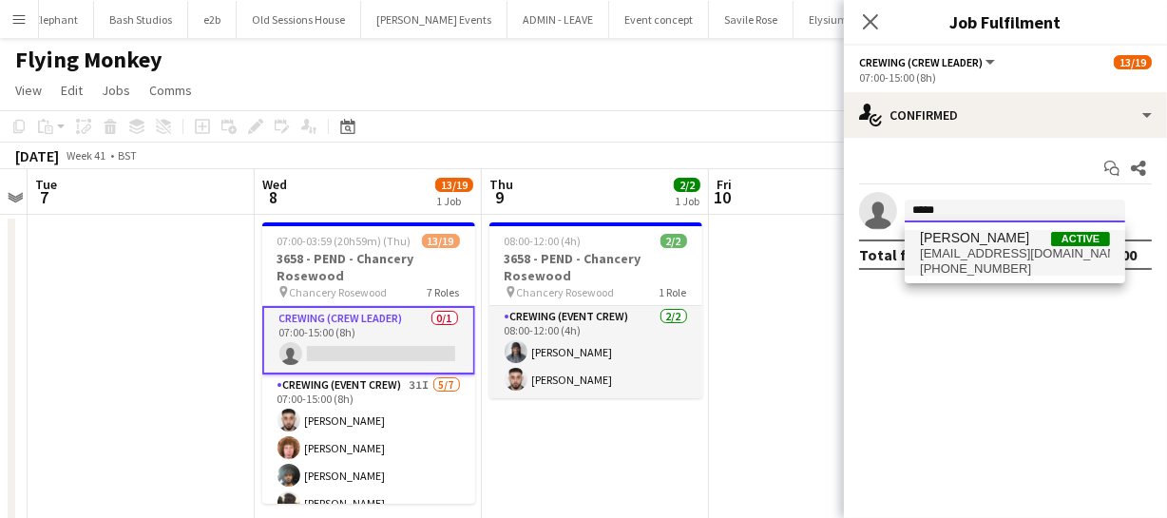
type input "*****"
click at [1027, 249] on span "nasos_h_a@hotmail.co.uk" at bounding box center [1015, 253] width 190 height 15
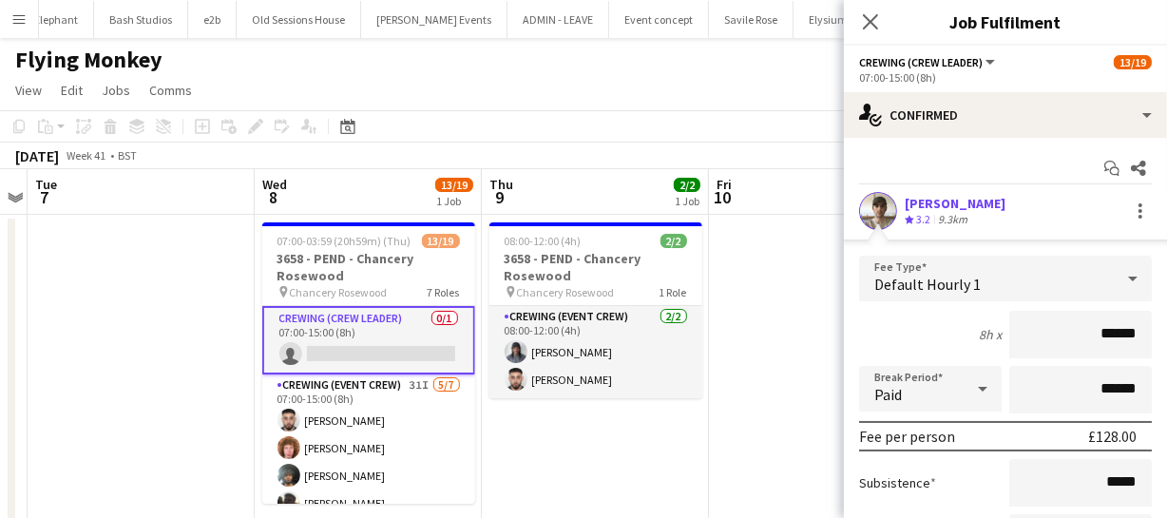
drag, startPoint x: 1135, startPoint y: 325, endPoint x: 1102, endPoint y: 333, distance: 34.1
click at [1102, 333] on input "******" at bounding box center [1080, 335] width 143 height 48
click at [1125, 329] on input "******" at bounding box center [1080, 335] width 143 height 48
drag, startPoint x: 1128, startPoint y: 329, endPoint x: 1075, endPoint y: 333, distance: 53.4
click at [1075, 333] on input "******" at bounding box center [1080, 335] width 143 height 48
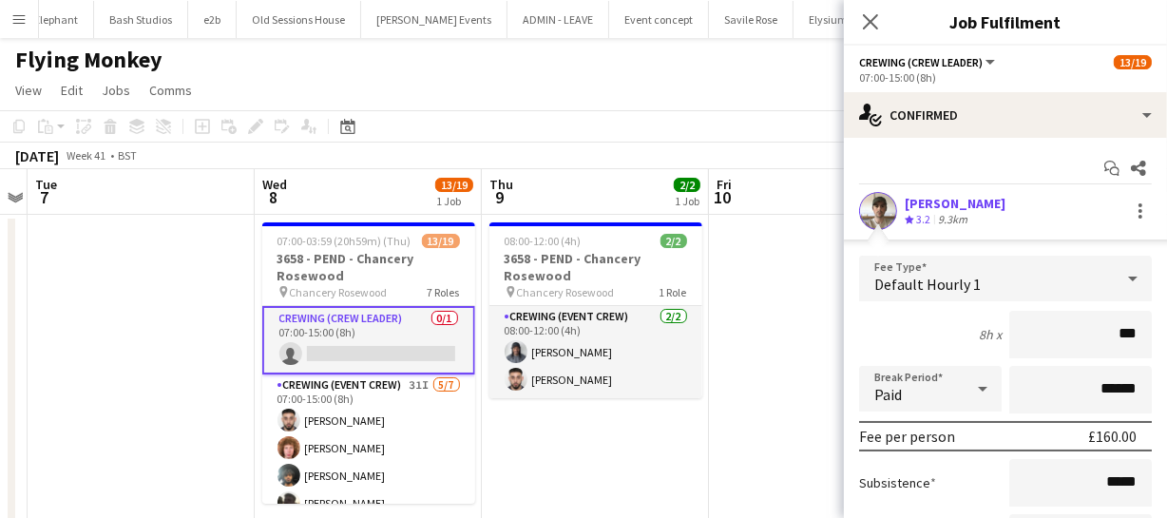
type input "******"
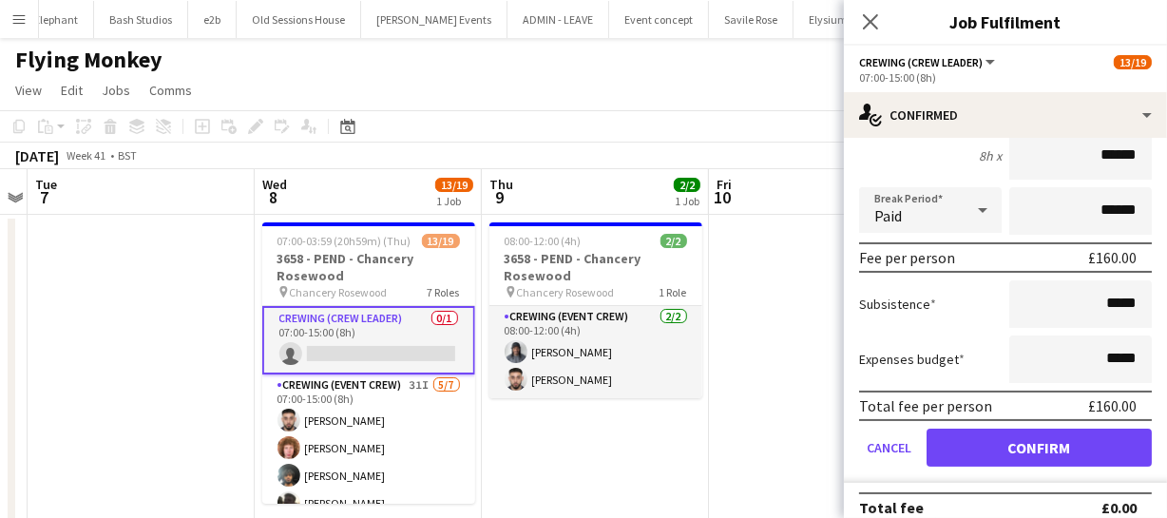
scroll to position [197, 0]
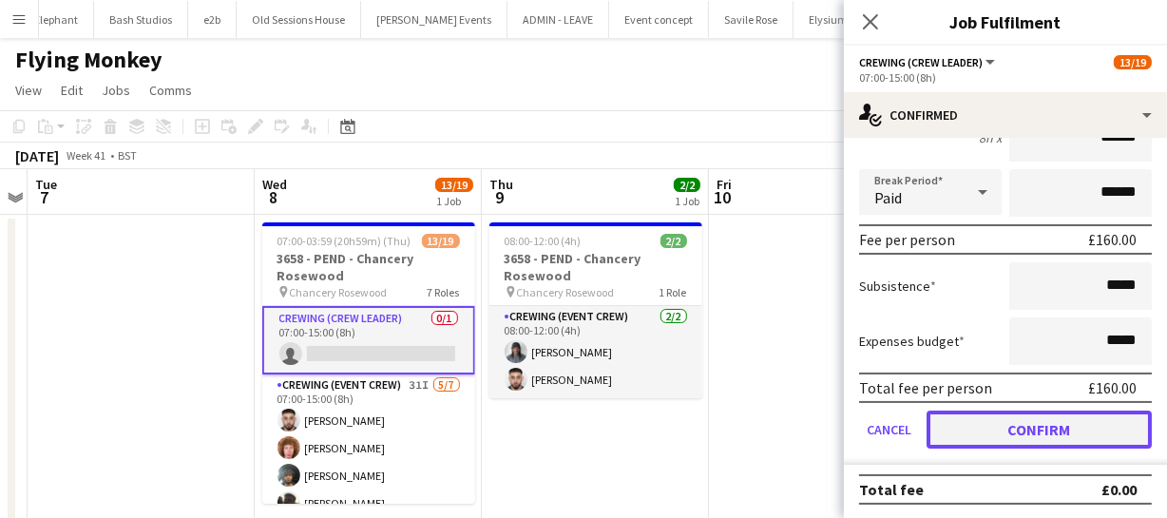
click at [1088, 416] on button "Confirm" at bounding box center [1039, 430] width 225 height 38
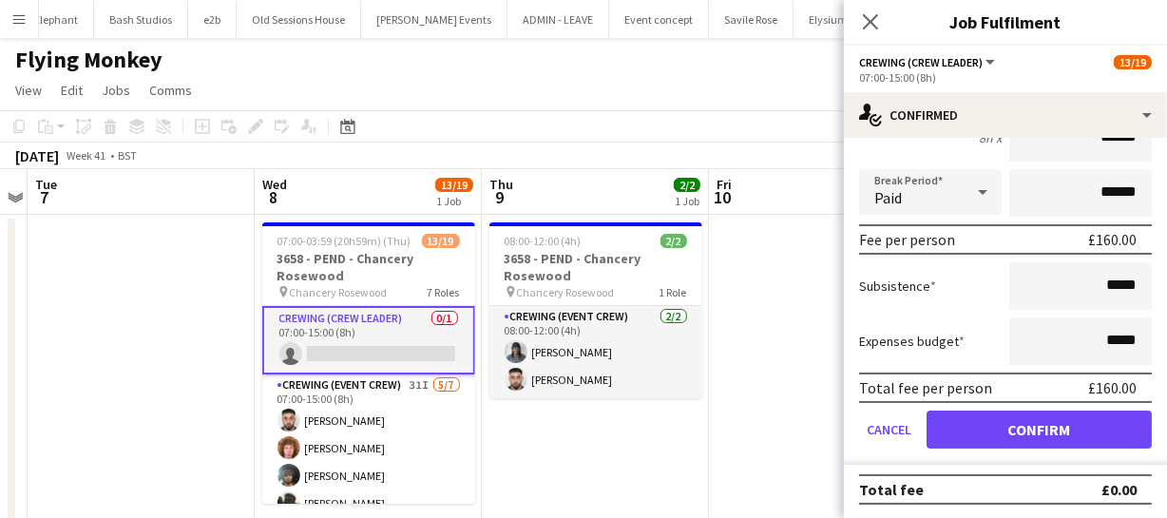
scroll to position [0, 0]
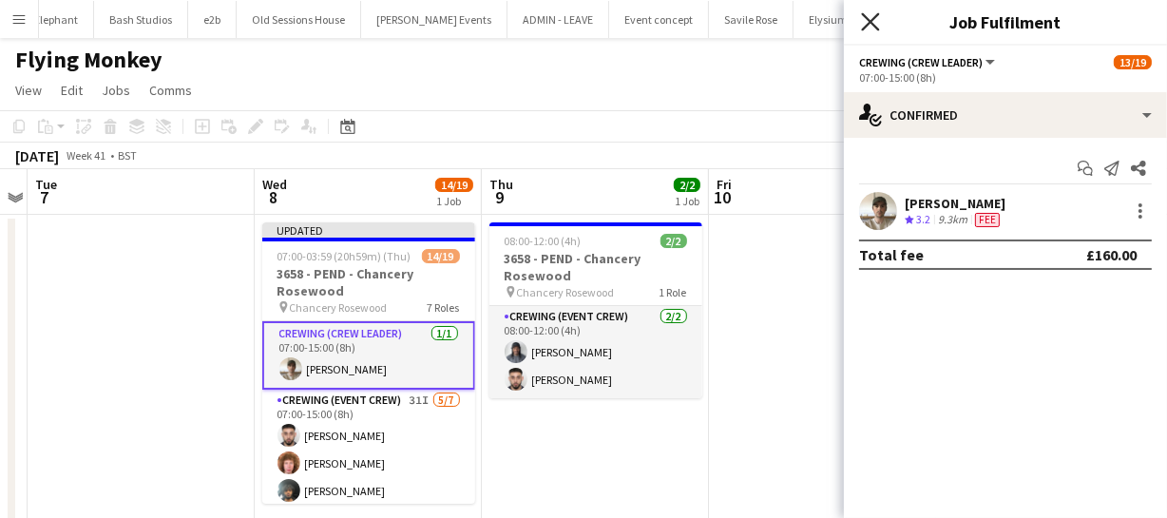
click at [867, 16] on icon "Close pop-in" at bounding box center [870, 21] width 18 height 18
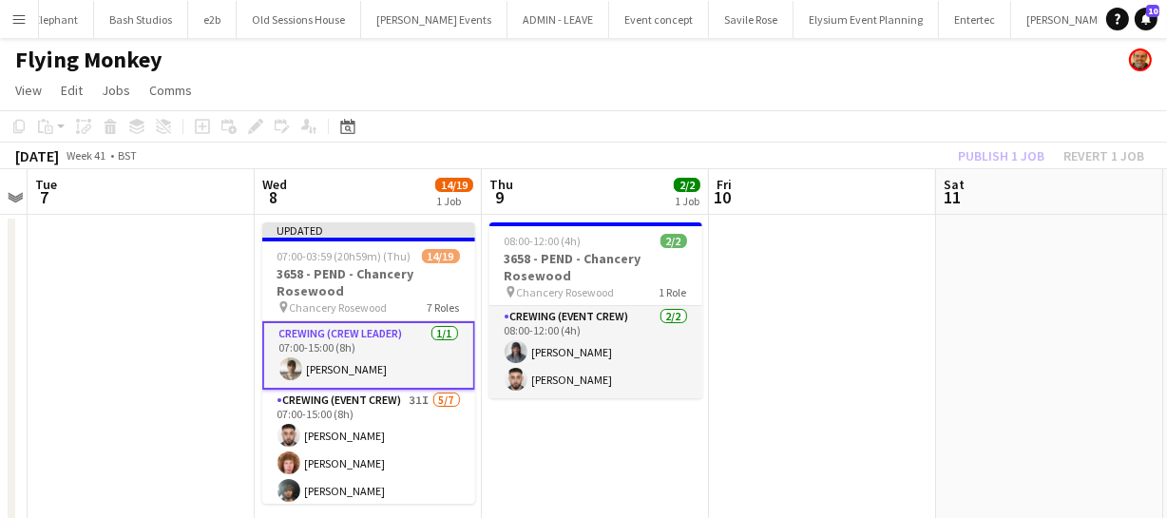
click at [982, 159] on div "Publish 1 job Revert 1 job" at bounding box center [1051, 156] width 232 height 25
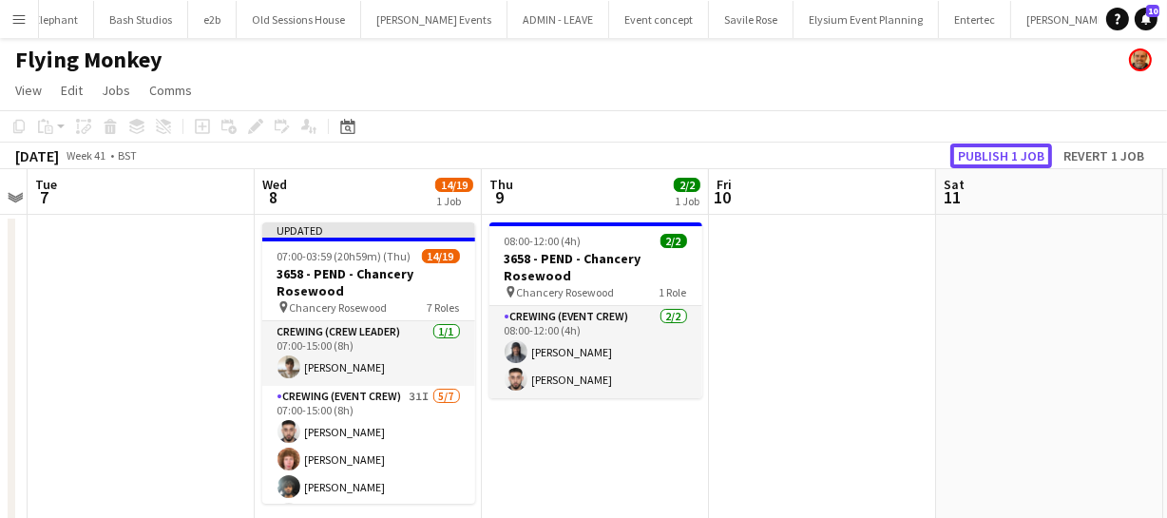
click at [982, 159] on button "Publish 1 job" at bounding box center [1002, 156] width 102 height 25
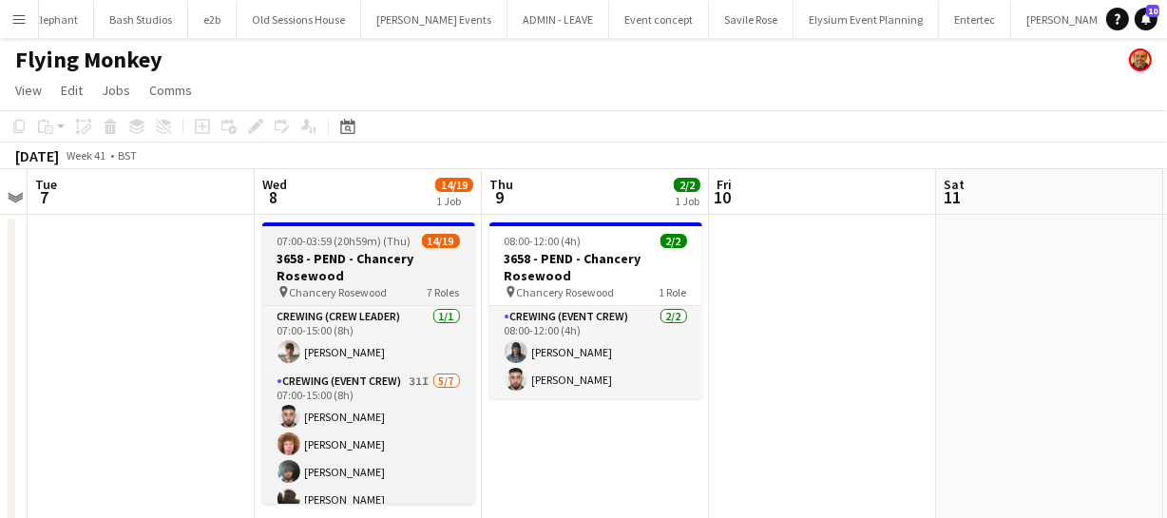
click at [357, 254] on h3 "3658 - PEND - Chancery Rosewood" at bounding box center [368, 267] width 213 height 34
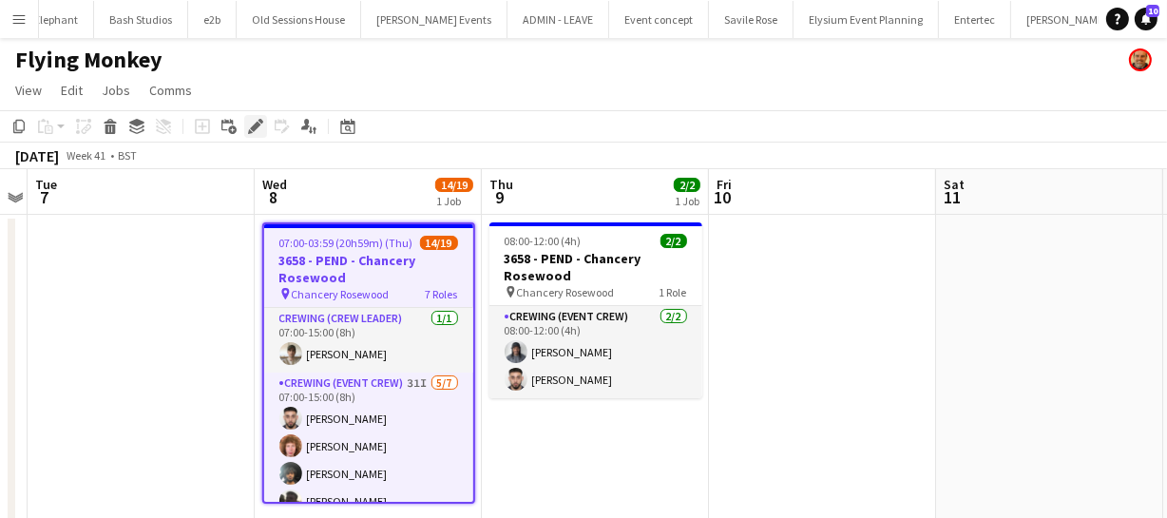
click at [253, 126] on icon at bounding box center [255, 127] width 10 height 10
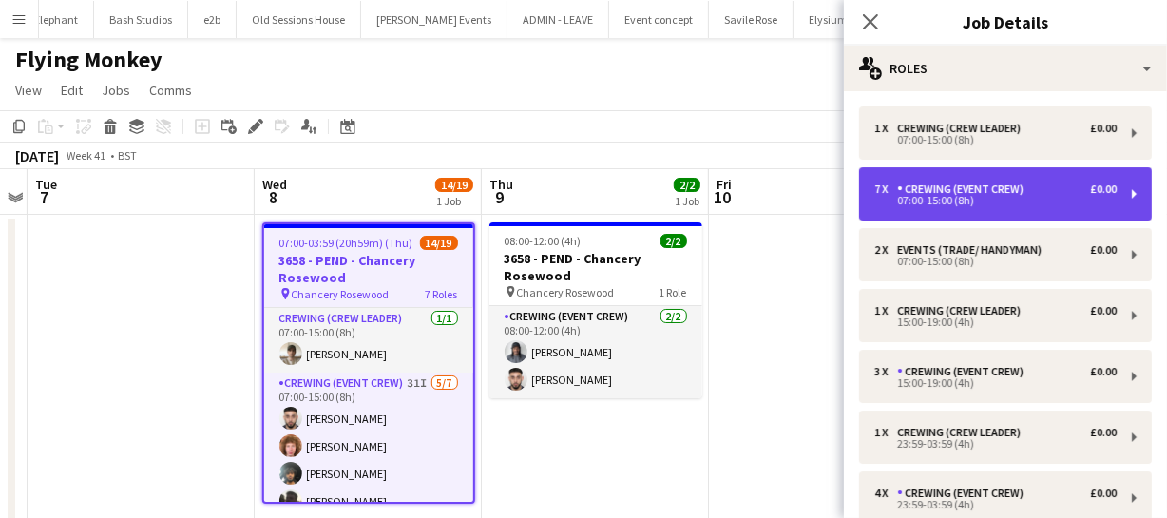
click at [946, 202] on div "07:00-15:00 (8h)" at bounding box center [995, 201] width 242 height 10
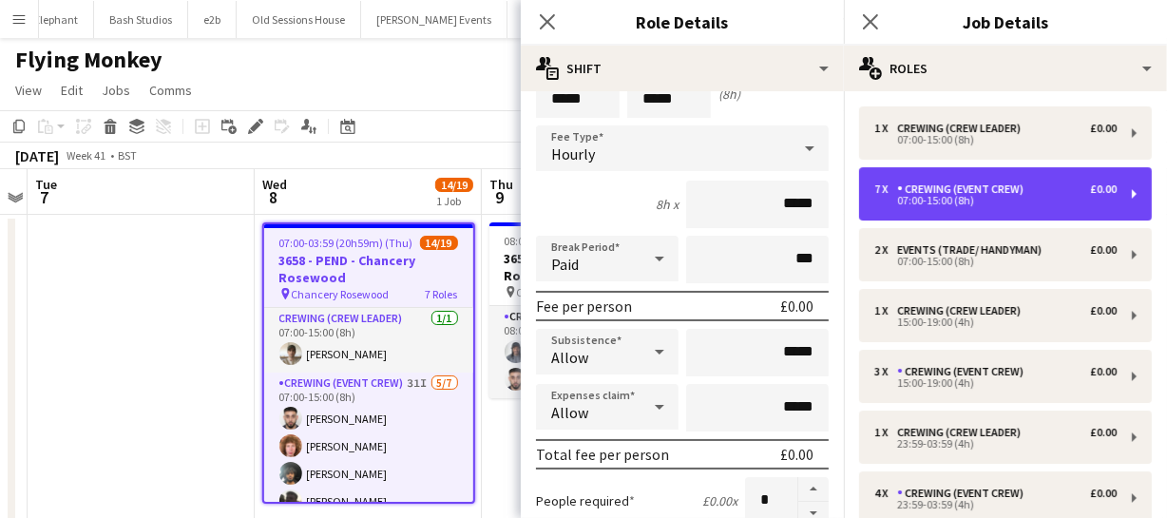
scroll to position [172, 0]
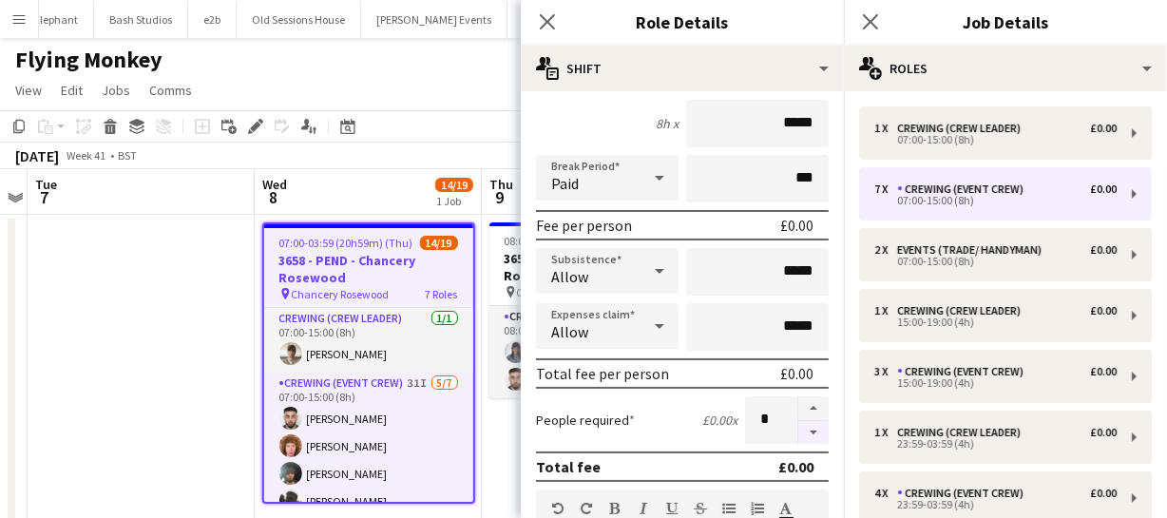
click at [798, 423] on button "button" at bounding box center [813, 433] width 30 height 24
type input "*"
click at [544, 23] on icon "Close pop-in" at bounding box center [547, 21] width 18 height 18
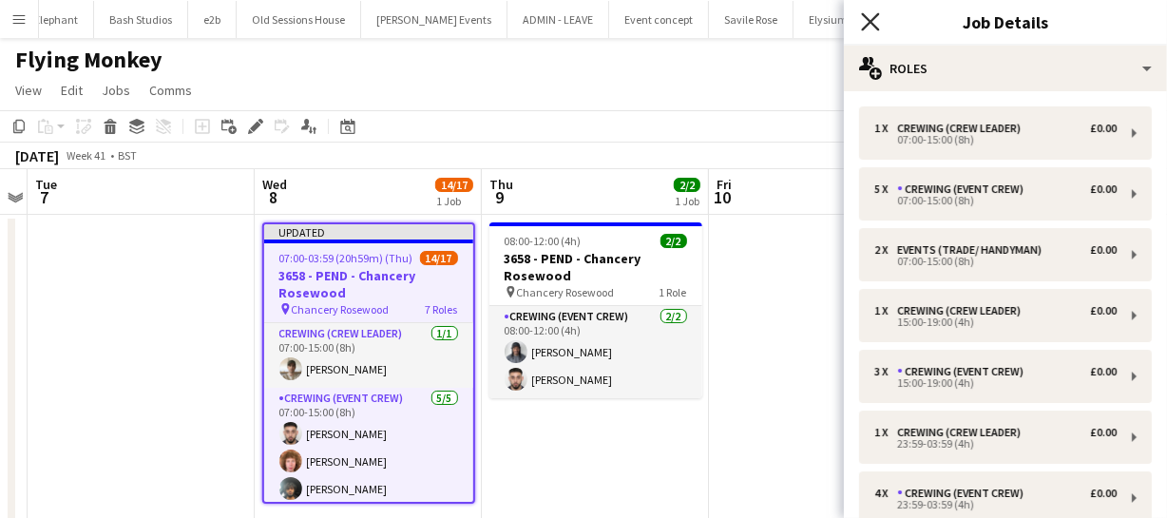
click at [869, 13] on icon "Close pop-in" at bounding box center [870, 21] width 18 height 18
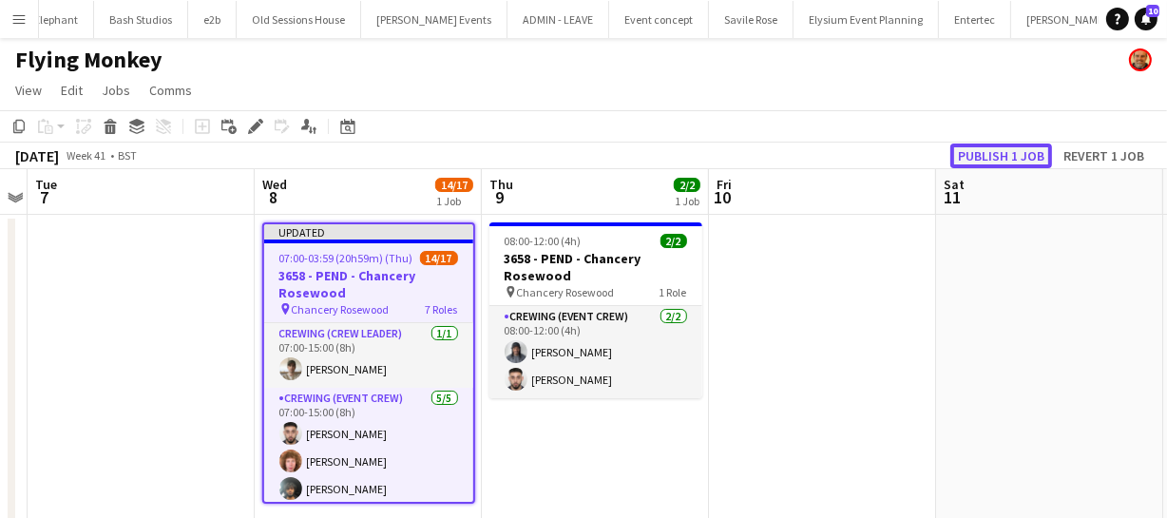
click at [986, 152] on button "Publish 1 job" at bounding box center [1002, 156] width 102 height 25
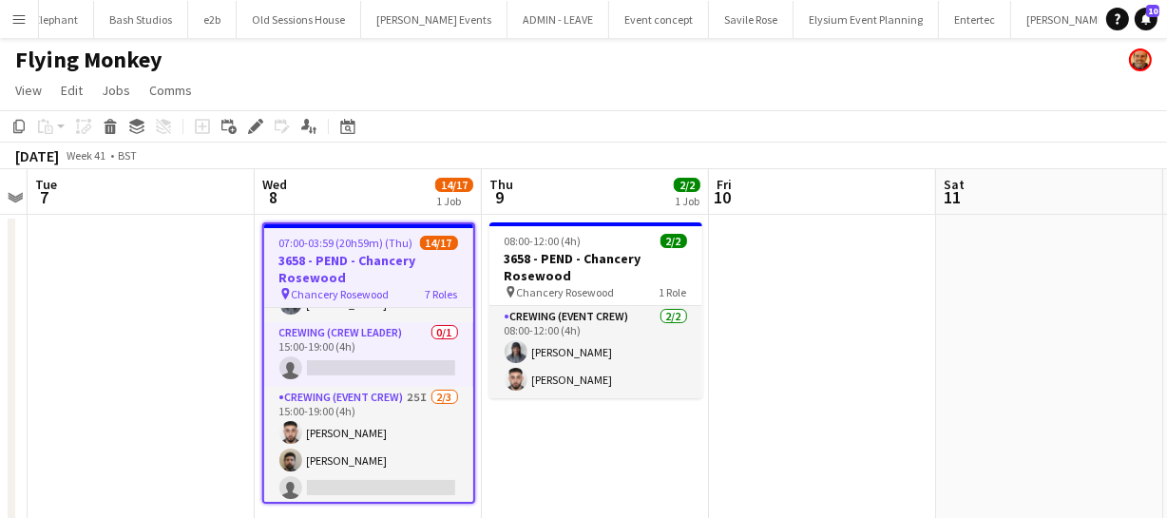
scroll to position [345, 0]
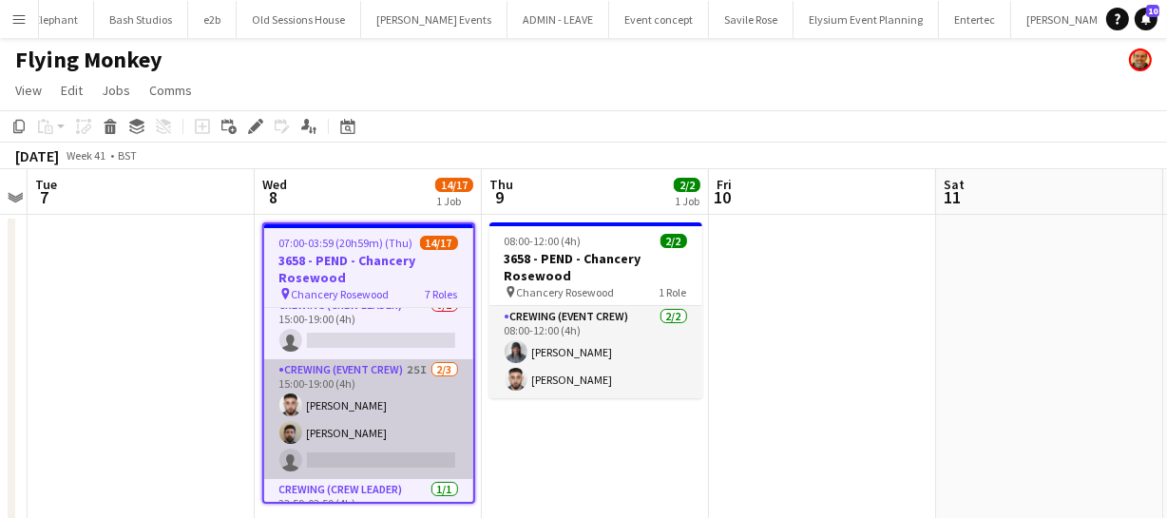
click at [338, 432] on app-card-role "Crewing (Event Crew) 25I 2/3 15:00-19:00 (4h) Caleb Caffoor Adam Kent single-ne…" at bounding box center [368, 419] width 209 height 120
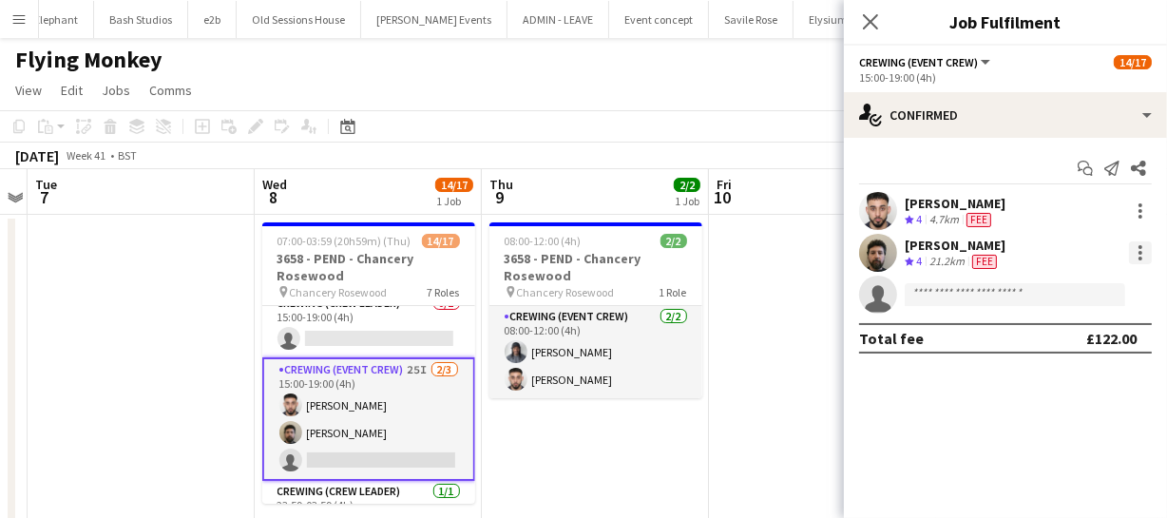
click at [1142, 259] on div at bounding box center [1140, 252] width 23 height 23
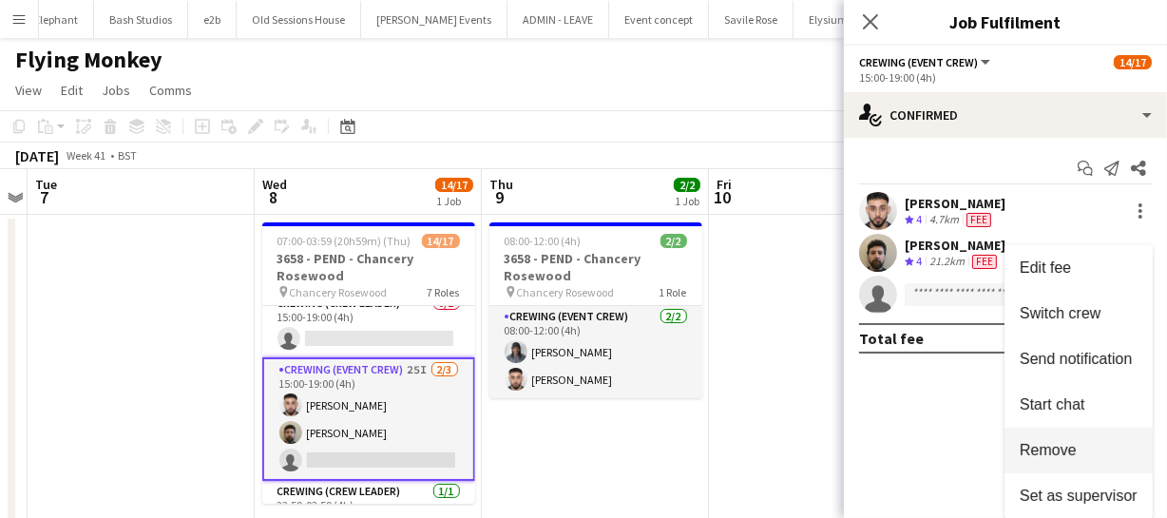
click at [1065, 439] on button "Remove" at bounding box center [1079, 451] width 148 height 46
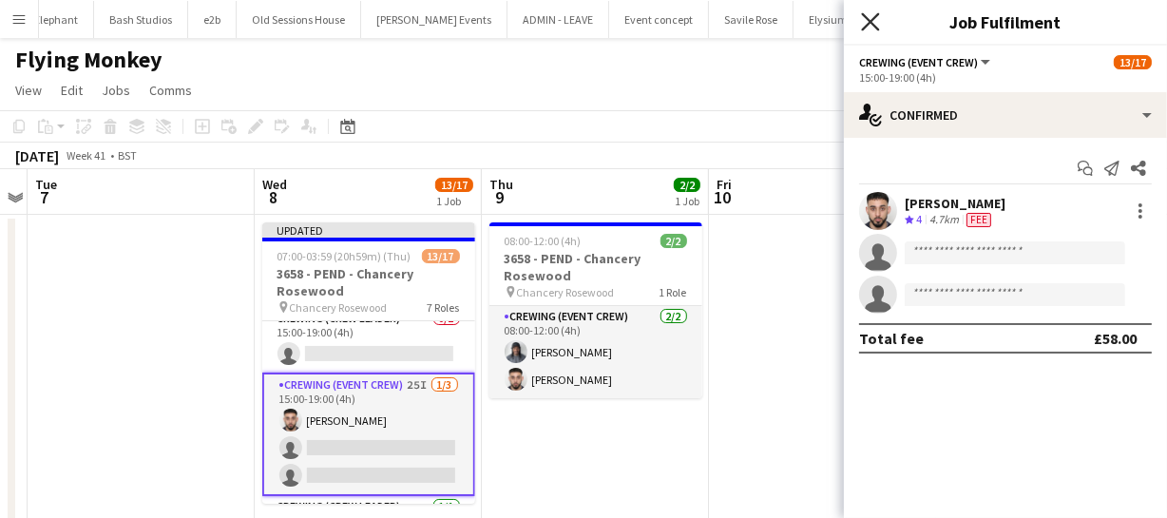
click at [875, 21] on icon "Close pop-in" at bounding box center [870, 21] width 18 height 18
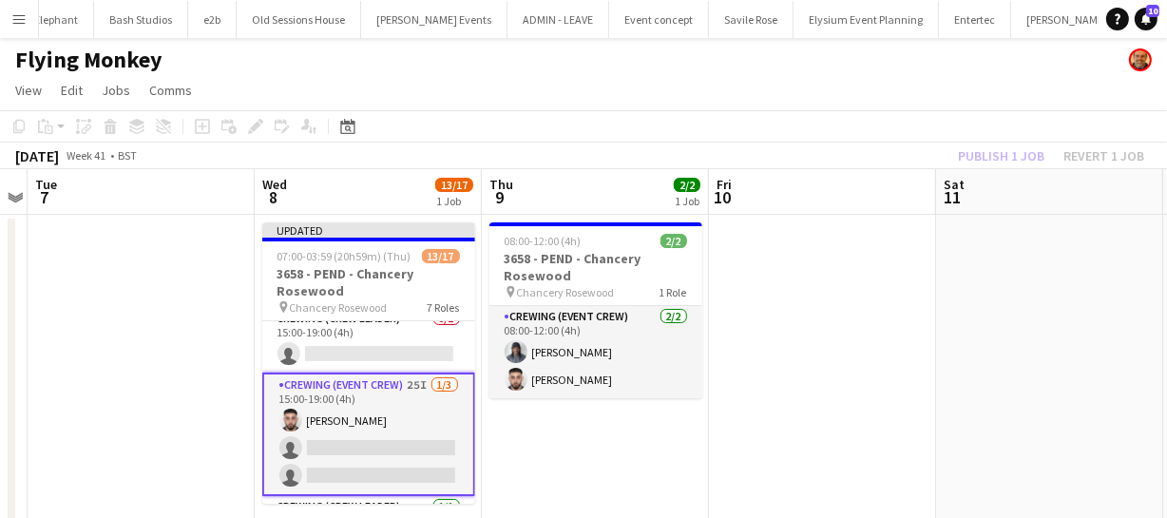
click at [1016, 155] on div "Publish 1 job Revert 1 job" at bounding box center [1051, 156] width 232 height 25
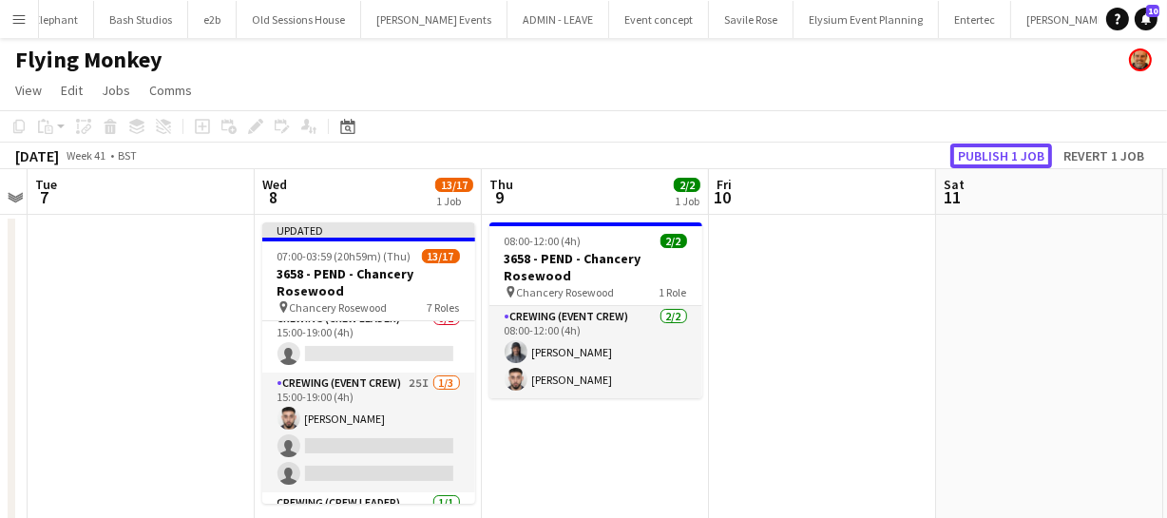
click at [1016, 155] on button "Publish 1 job" at bounding box center [1002, 156] width 102 height 25
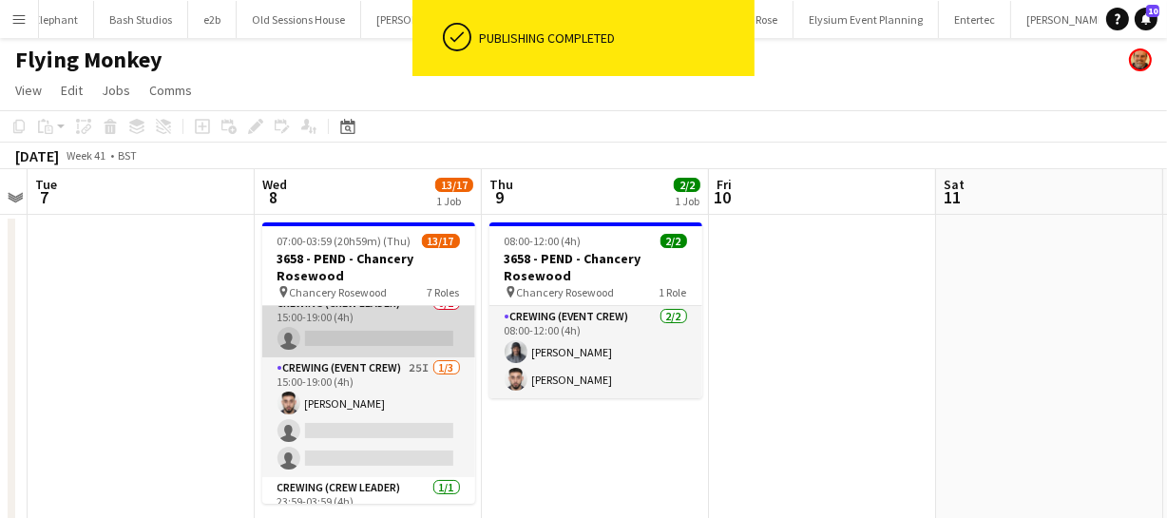
click at [321, 327] on app-card-role "Crewing (Crew Leader) 0/1 15:00-19:00 (4h) single-neutral-actions" at bounding box center [368, 325] width 213 height 65
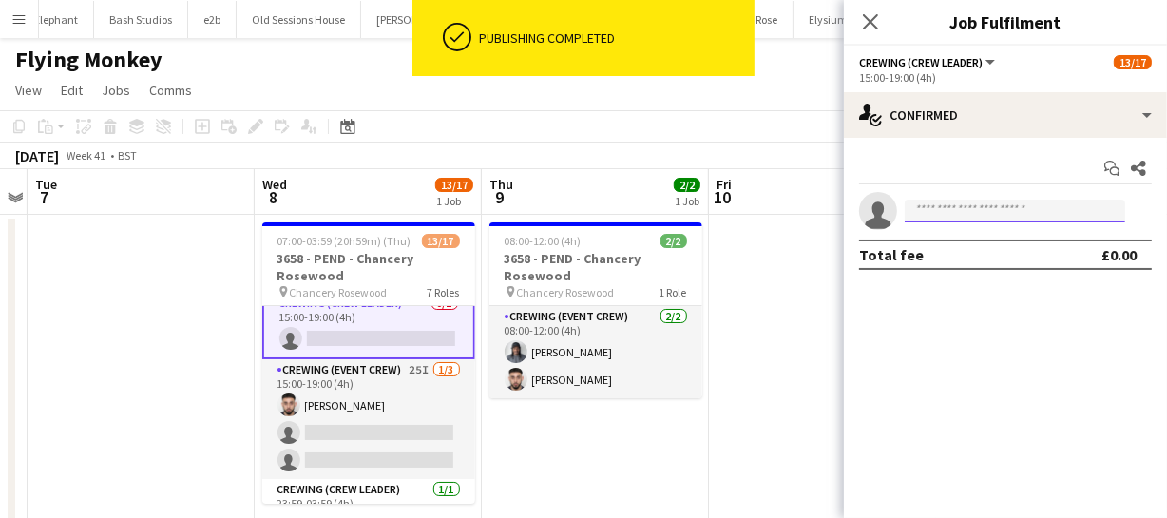
click at [922, 206] on input at bounding box center [1015, 211] width 221 height 23
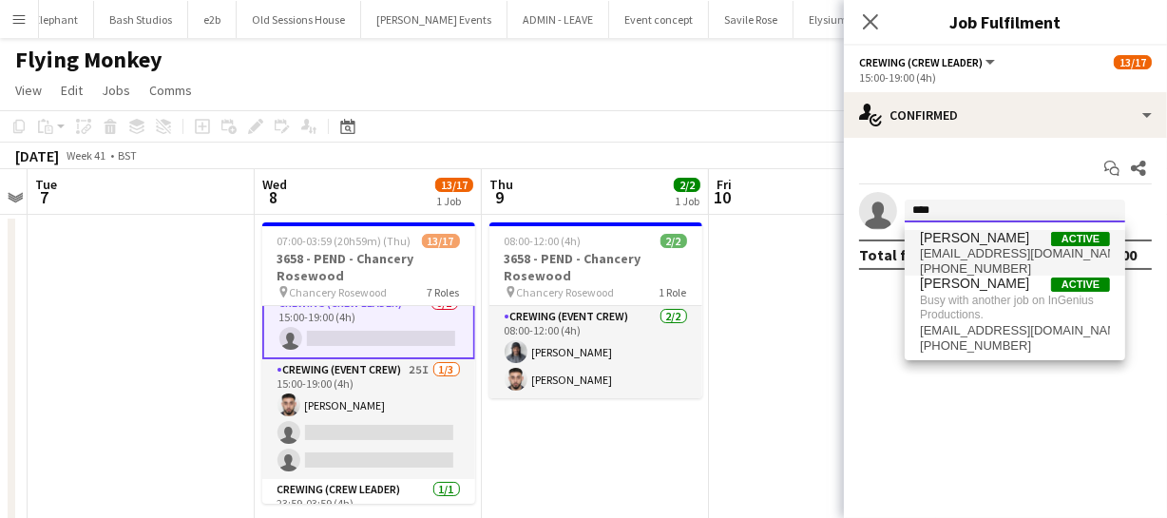
type input "****"
click at [963, 252] on span "madaayak@outlook.com" at bounding box center [1015, 253] width 190 height 15
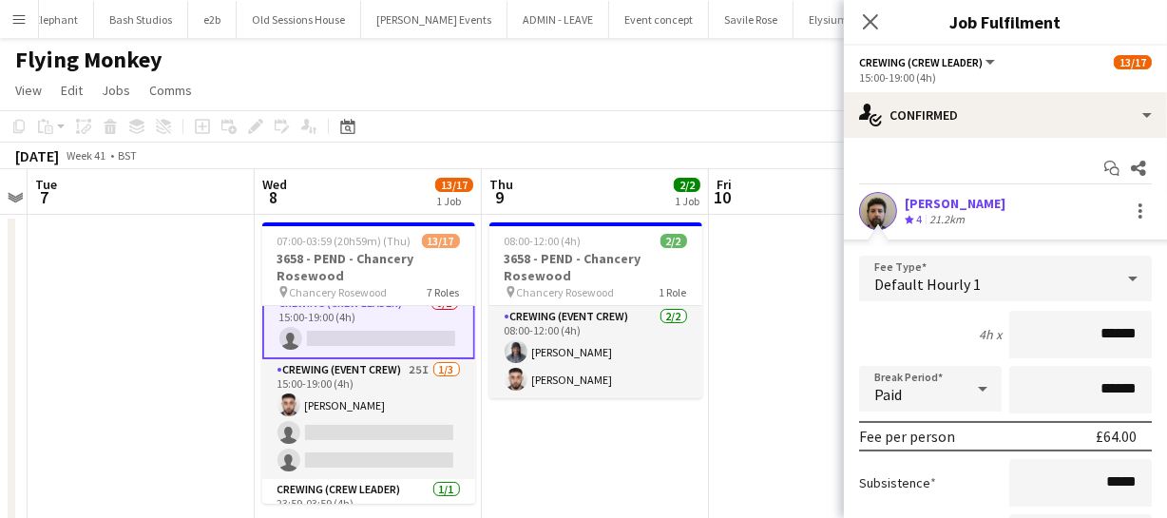
drag, startPoint x: 1128, startPoint y: 333, endPoint x: 1070, endPoint y: 335, distance: 58.0
click at [1070, 335] on input "******" at bounding box center [1080, 335] width 143 height 48
type input "******"
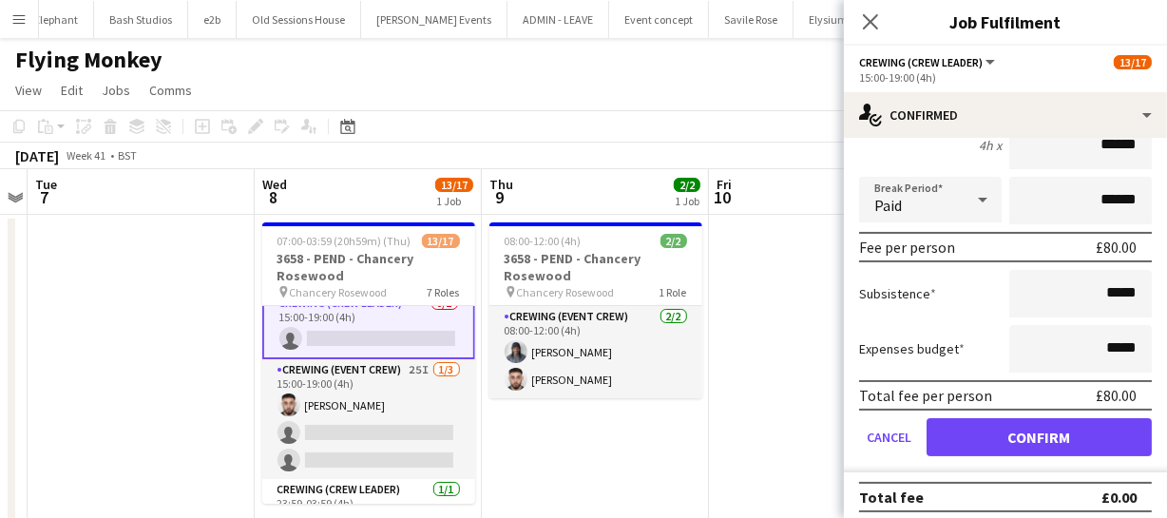
scroll to position [197, 0]
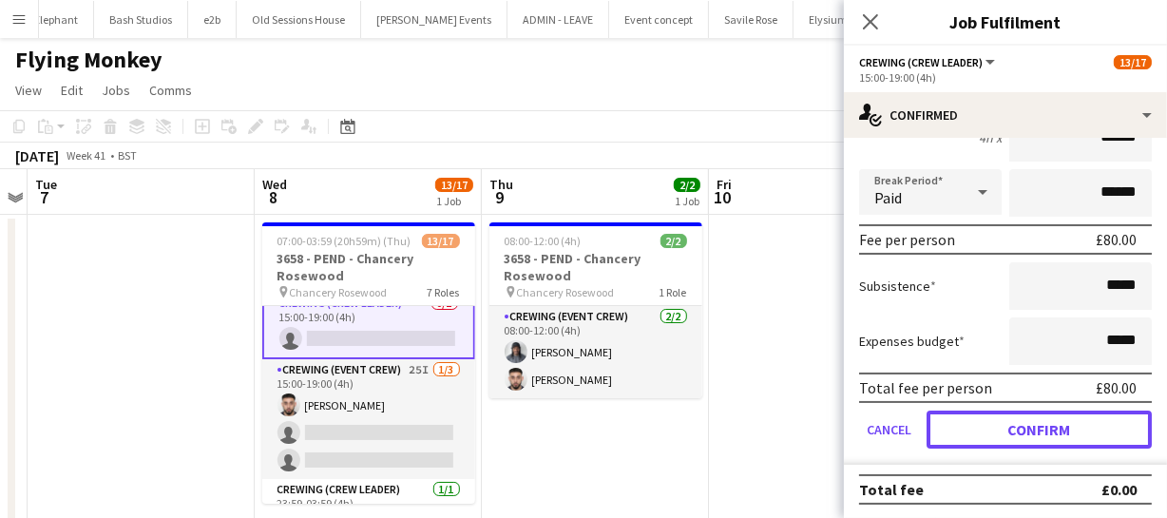
click at [1095, 413] on button "Confirm" at bounding box center [1039, 430] width 225 height 38
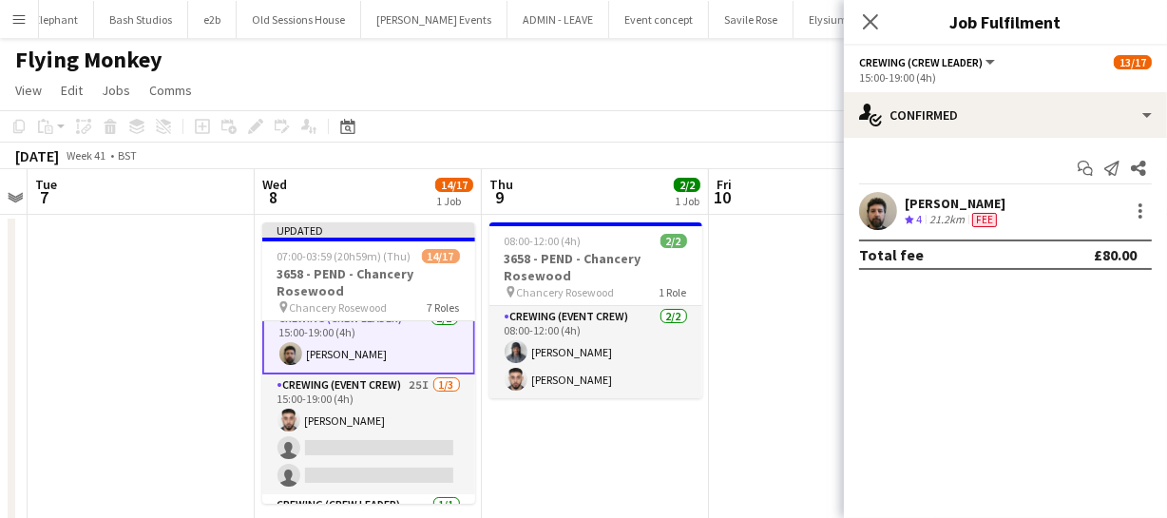
scroll to position [0, 0]
click at [870, 15] on icon "Close pop-in" at bounding box center [870, 21] width 18 height 18
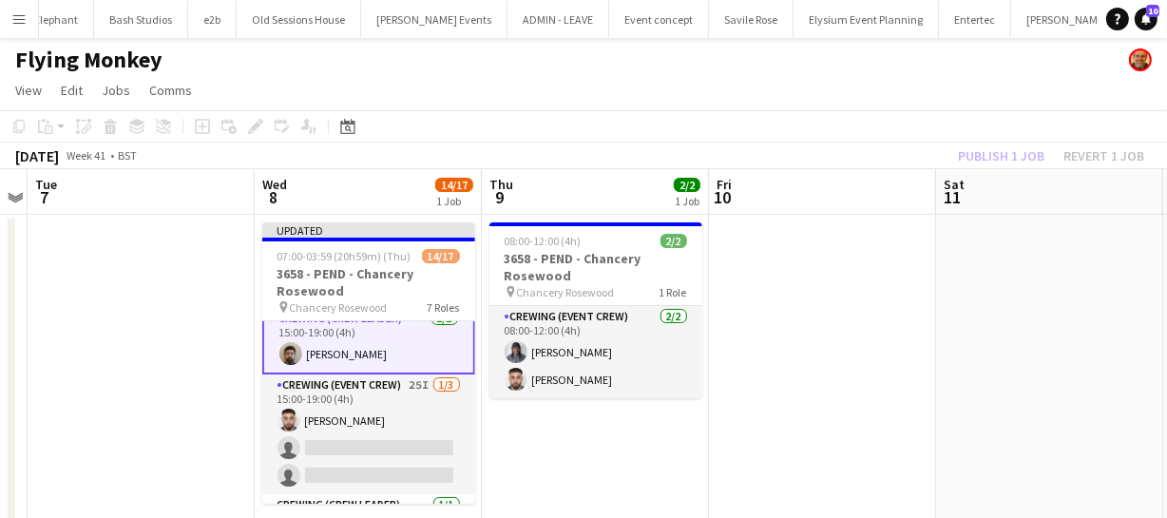
click at [989, 151] on div "Publish 1 job Revert 1 job" at bounding box center [1051, 156] width 232 height 25
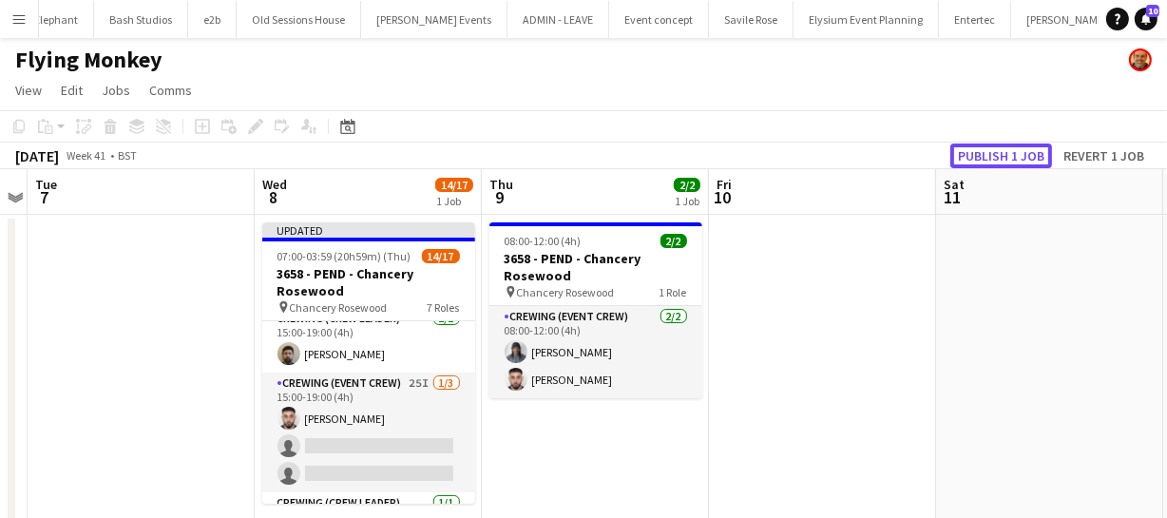
click at [989, 151] on button "Publish 1 job" at bounding box center [1002, 156] width 102 height 25
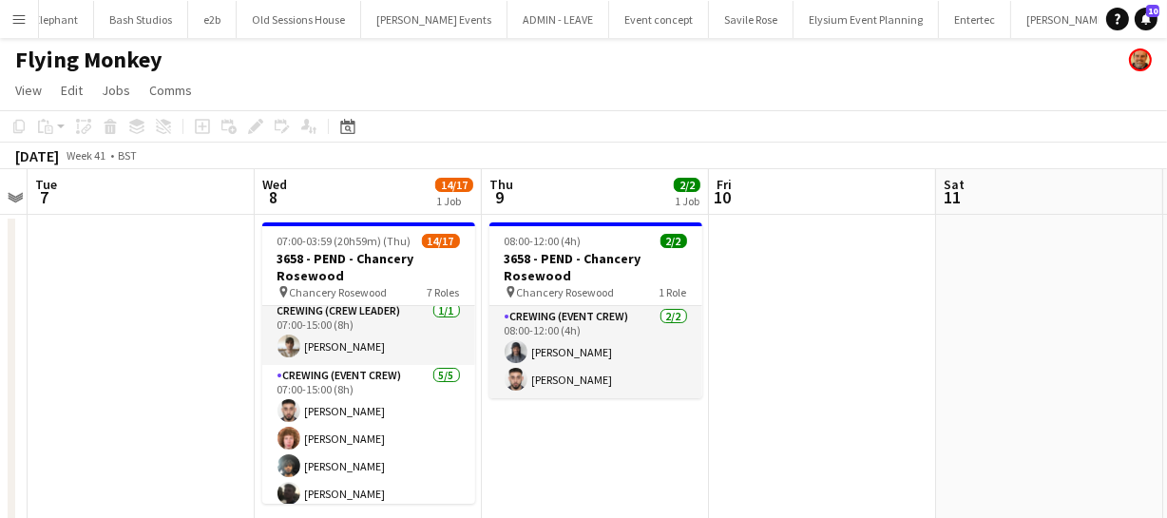
scroll to position [0, 0]
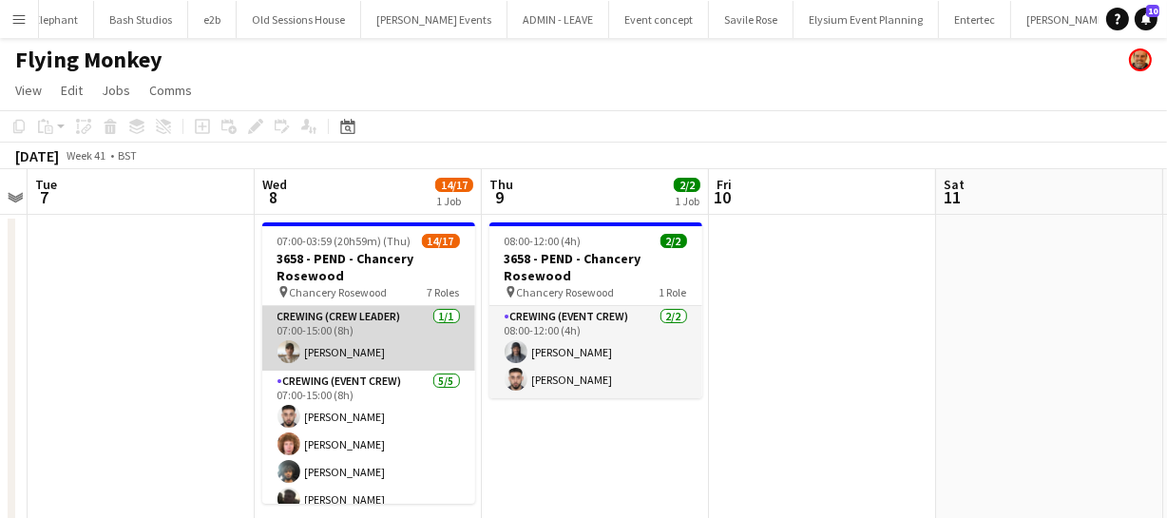
click at [363, 347] on app-card-role "Crewing (Crew Leader) 1/1 07:00-15:00 (8h) Nasos Apostolopoulos" at bounding box center [368, 338] width 213 height 65
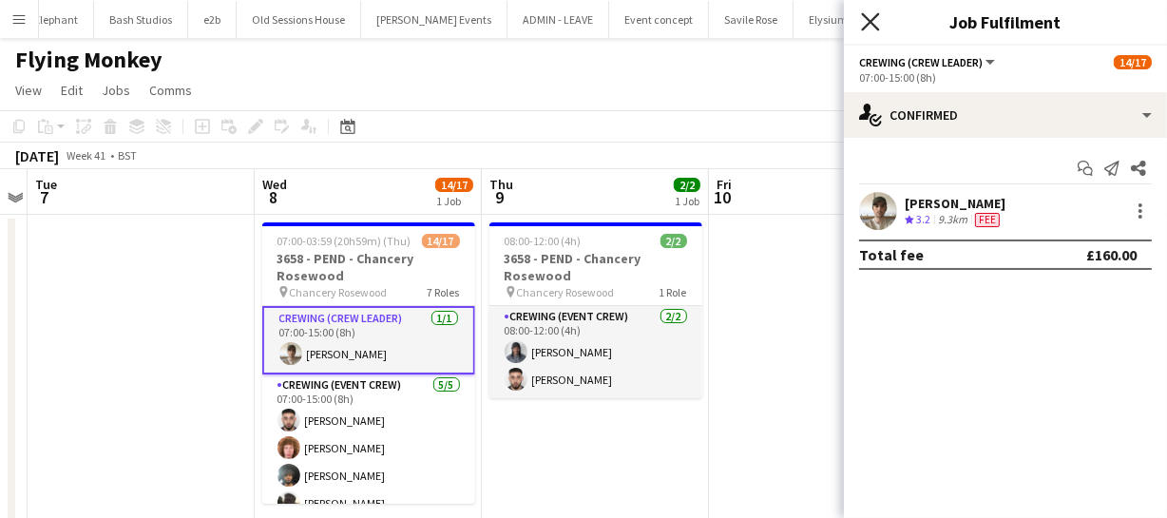
click at [870, 20] on icon at bounding box center [870, 21] width 18 height 18
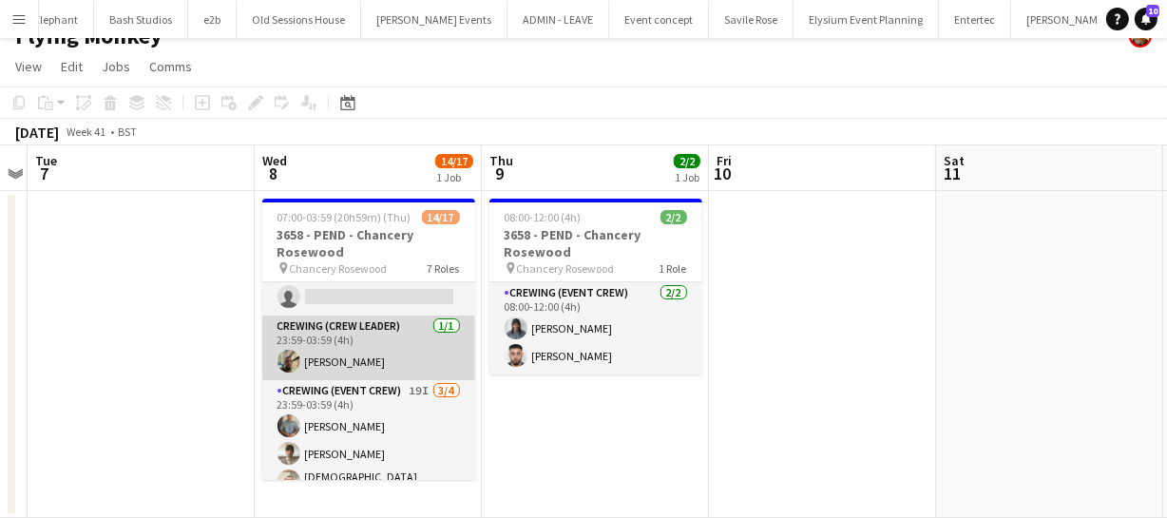
scroll to position [532, 0]
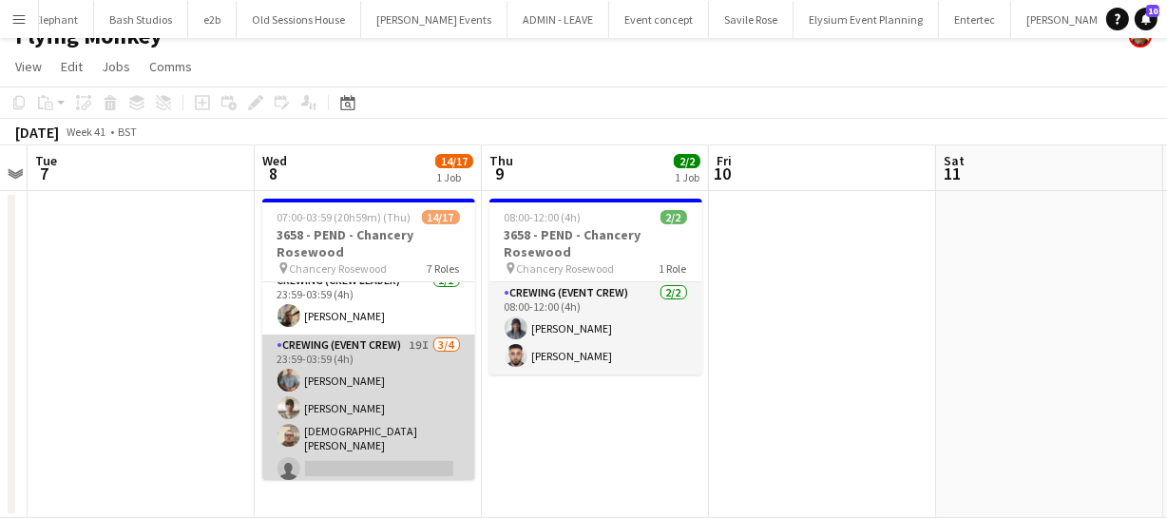
drag, startPoint x: 360, startPoint y: 424, endPoint x: 387, endPoint y: 422, distance: 26.7
click at [360, 424] on app-card-role "Crewing (Event Crew) 19I 3/4 23:59-03:59 (4h) Daniel Slack Nasos Apostolopoulos…" at bounding box center [368, 411] width 213 height 153
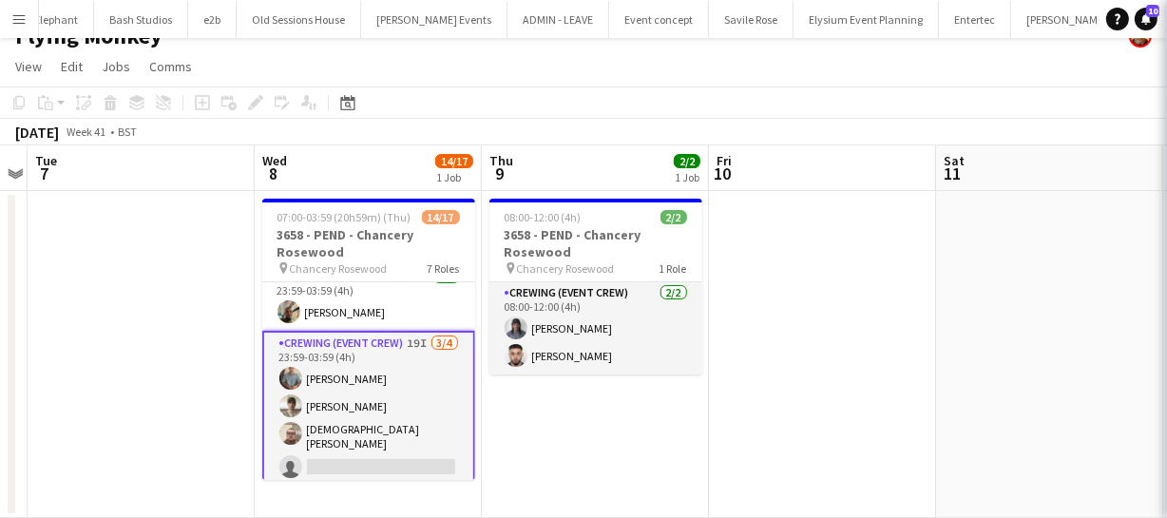
scroll to position [529, 0]
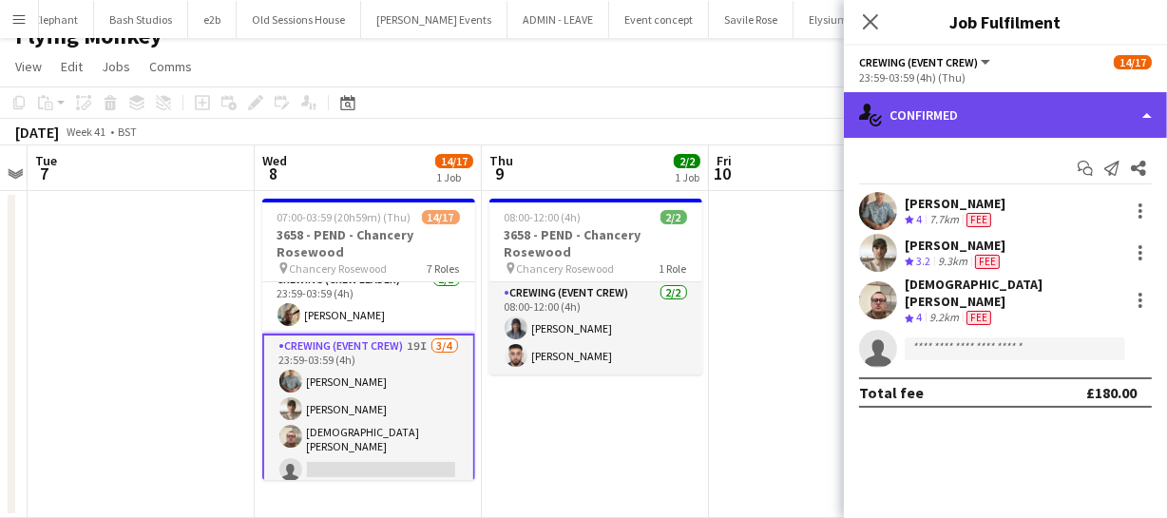
click at [1083, 126] on div "single-neutral-actions-check-2 Confirmed" at bounding box center [1005, 115] width 323 height 46
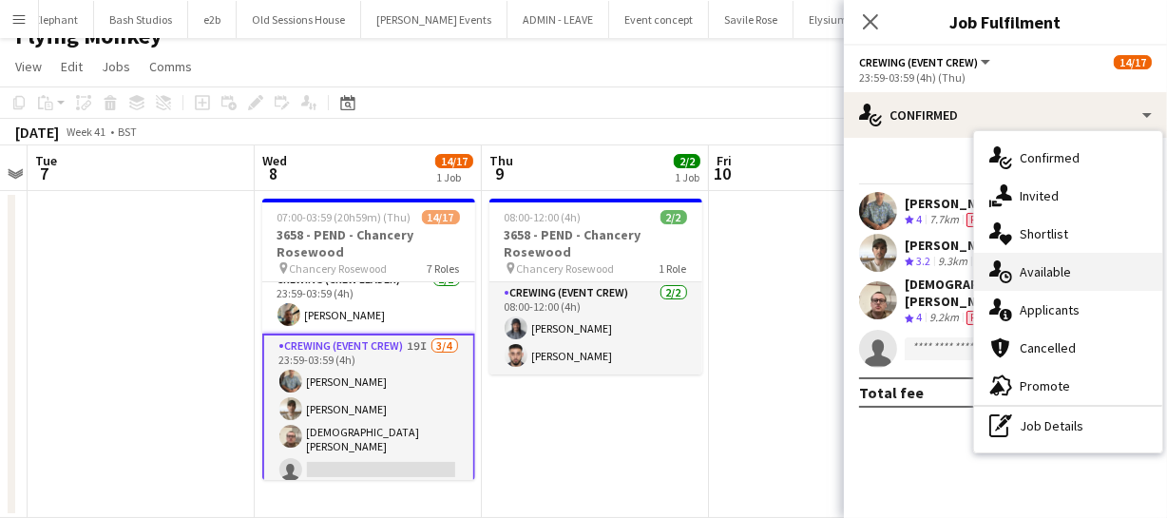
click at [1055, 269] on span "Available" at bounding box center [1045, 271] width 51 height 17
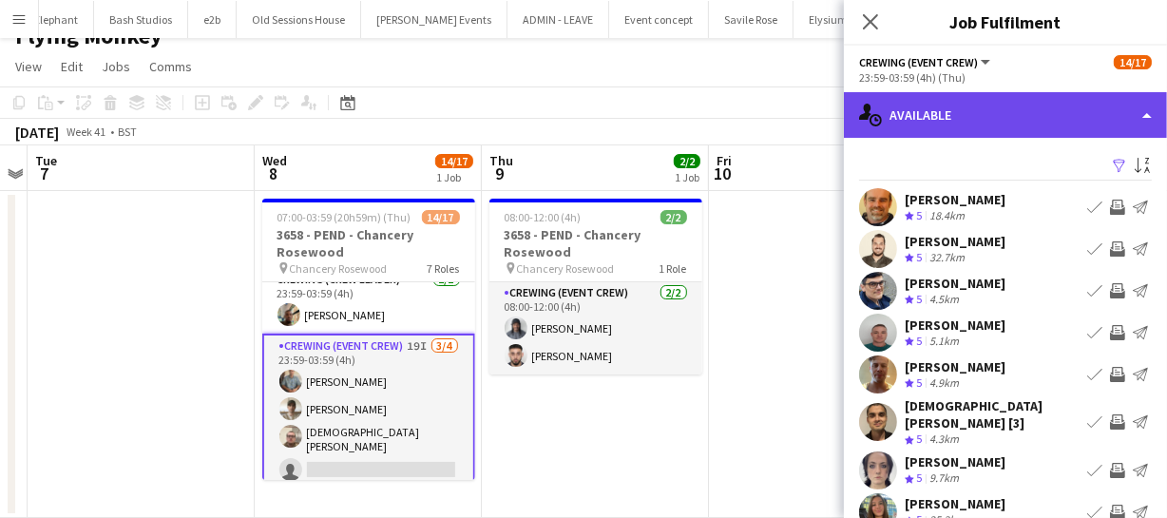
click at [1044, 135] on div "single-neutral-actions-upload Available" at bounding box center [1005, 115] width 323 height 46
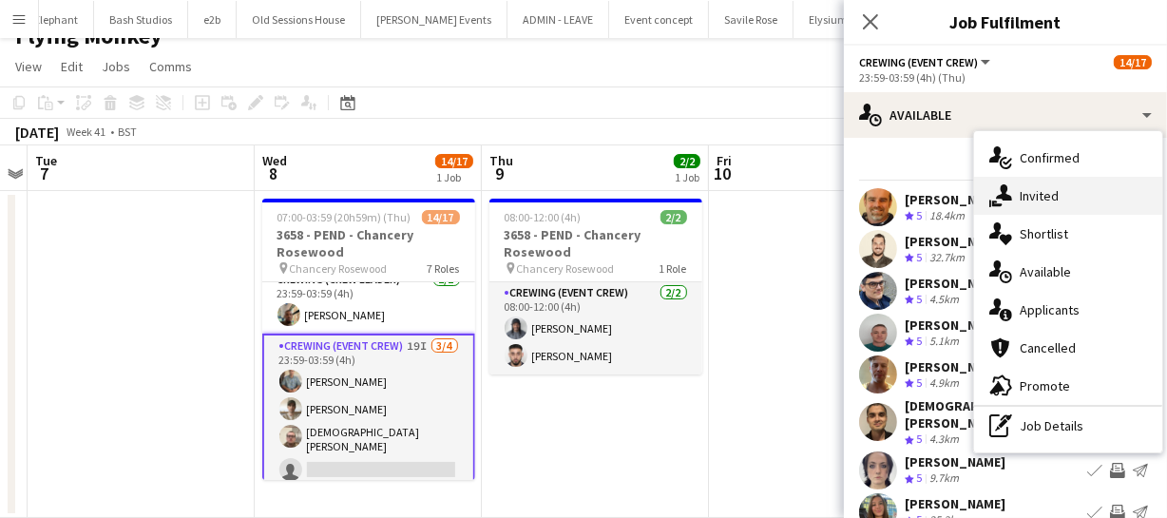
click at [1055, 209] on div "single-neutral-actions-share-1 Invited" at bounding box center [1068, 196] width 188 height 38
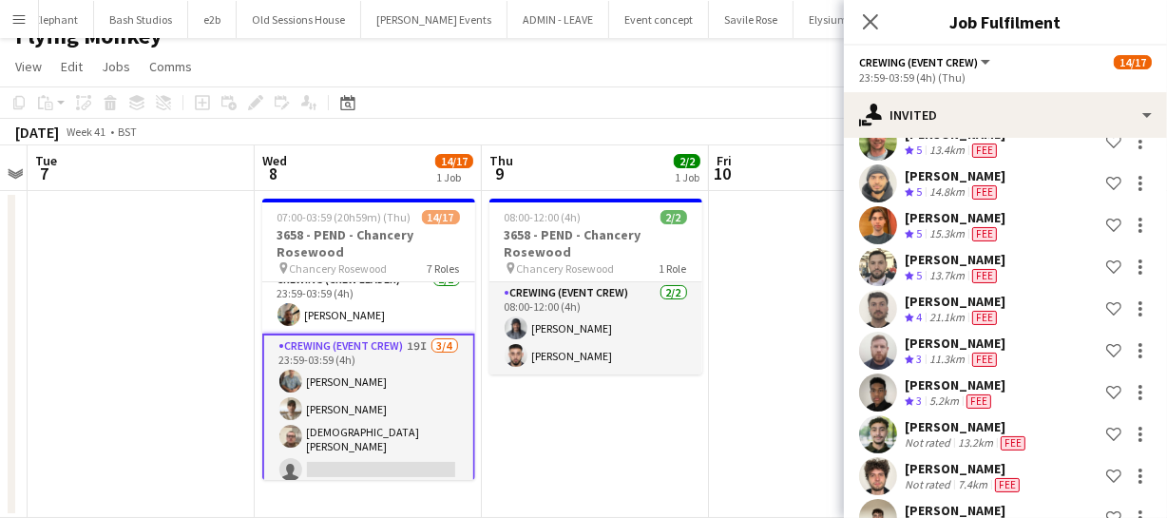
scroll to position [421, 0]
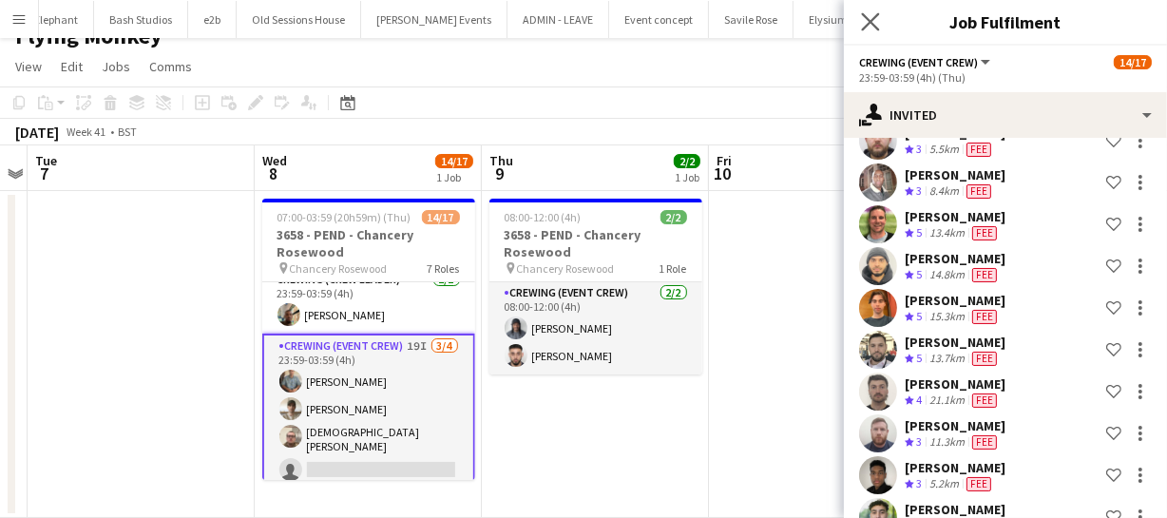
click at [871, 31] on app-icon "Close pop-in" at bounding box center [871, 23] width 28 height 28
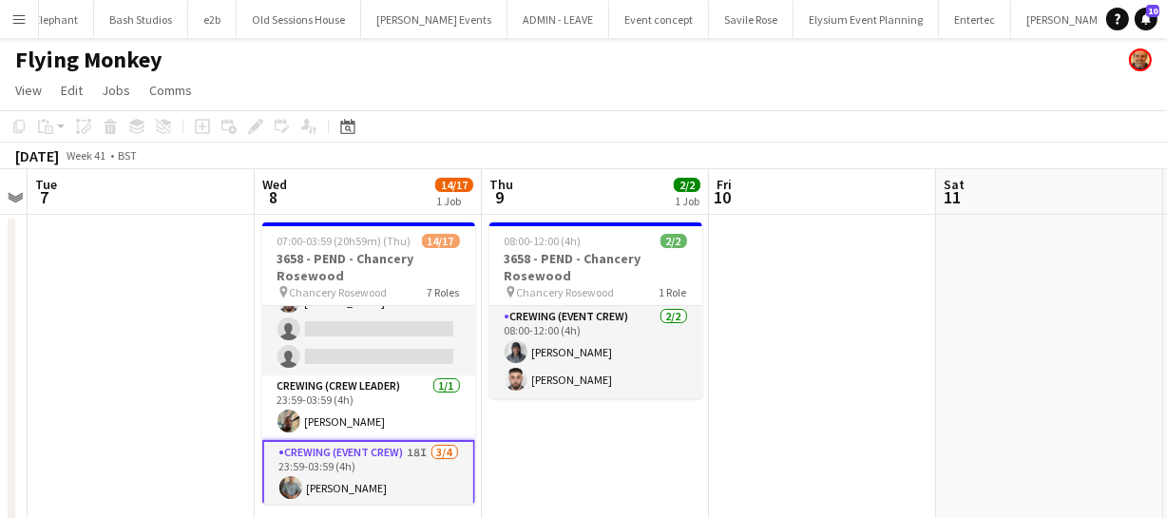
scroll to position [360, 0]
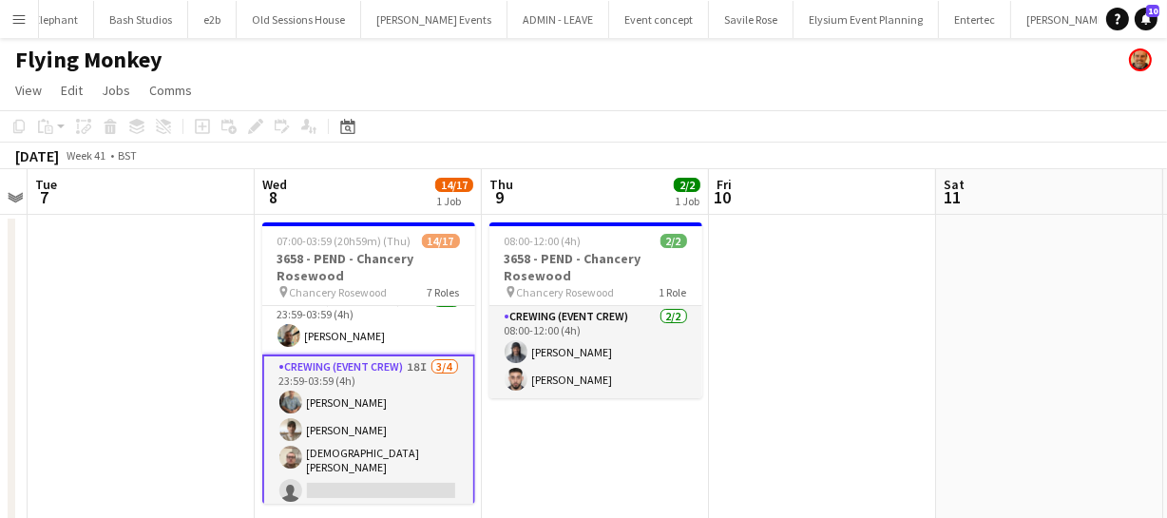
click at [390, 444] on app-card-role "Crewing (Event Crew) 18I 3/4 23:59-03:59 (4h) Daniel Slack Nasos Apostolopoulos…" at bounding box center [368, 433] width 213 height 157
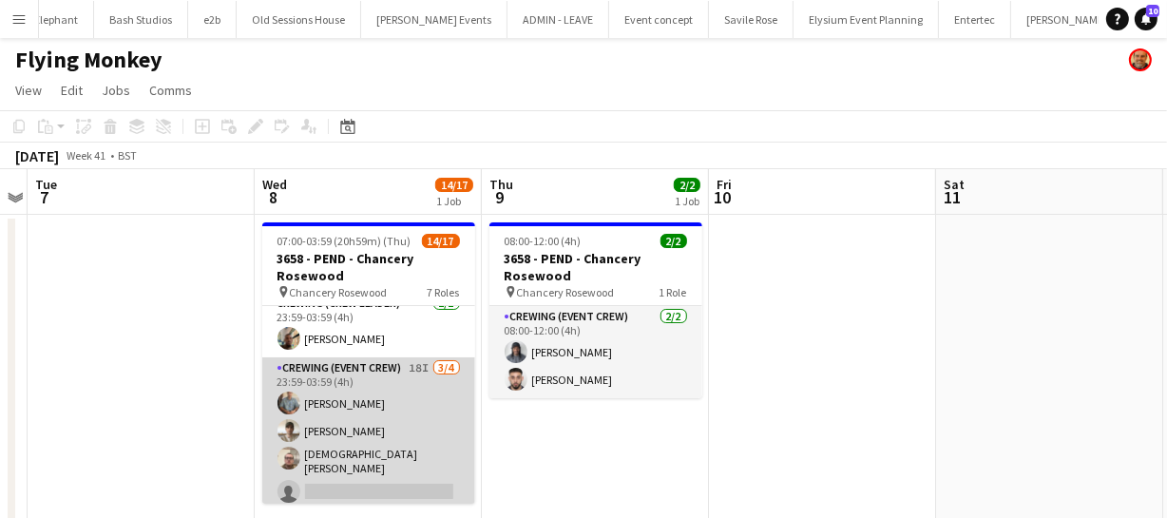
click at [408, 428] on app-card-role "Crewing (Event Crew) 18I 3/4 23:59-03:59 (4h) Daniel Slack Nasos Apostolopoulos…" at bounding box center [368, 433] width 213 height 153
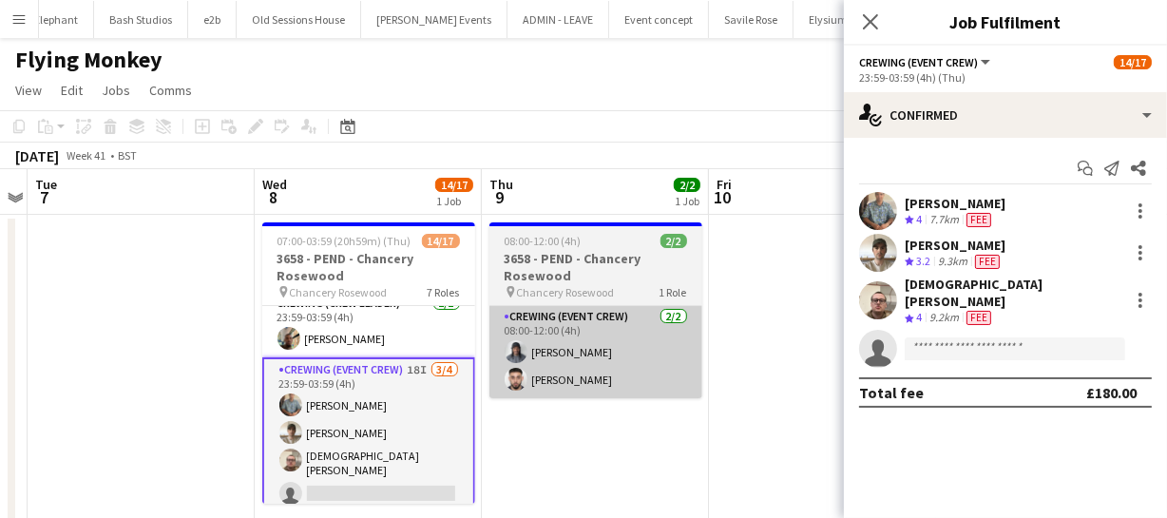
scroll to position [532, 0]
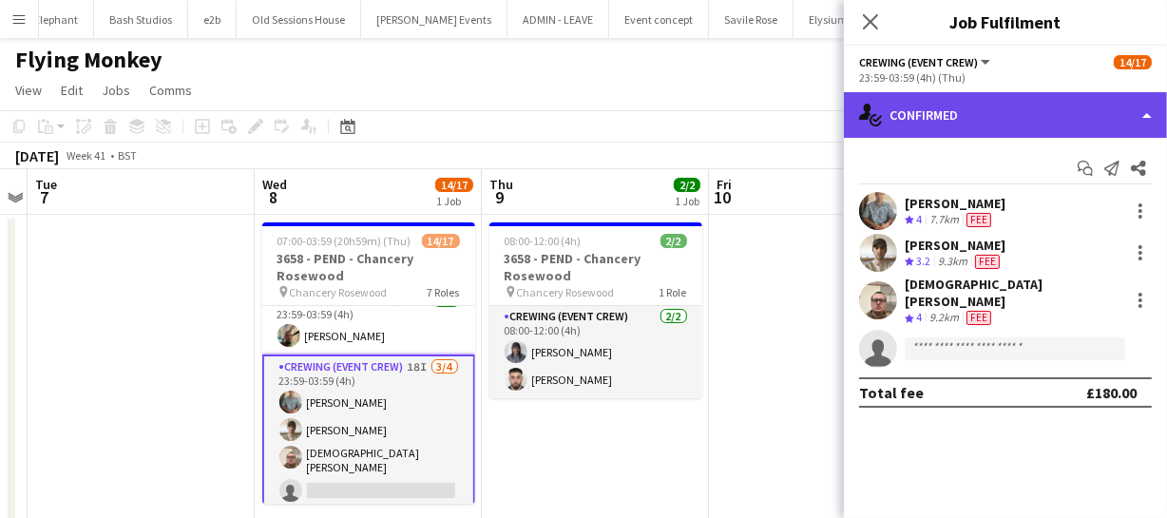
click at [977, 126] on div "single-neutral-actions-check-2 Confirmed" at bounding box center [1005, 115] width 323 height 46
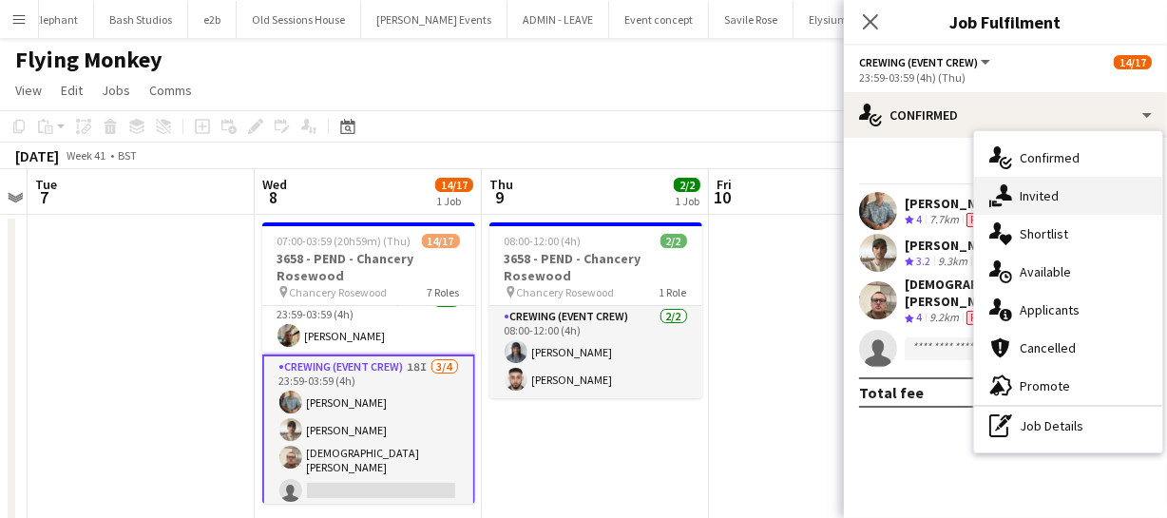
click at [1032, 200] on span "Invited" at bounding box center [1039, 195] width 39 height 17
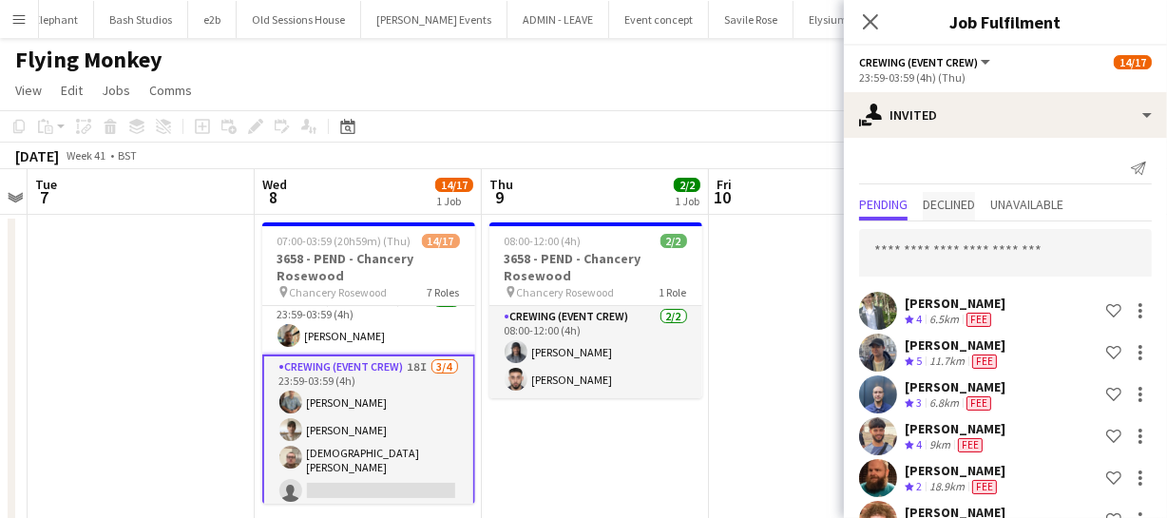
click at [953, 202] on span "Declined" at bounding box center [949, 204] width 52 height 13
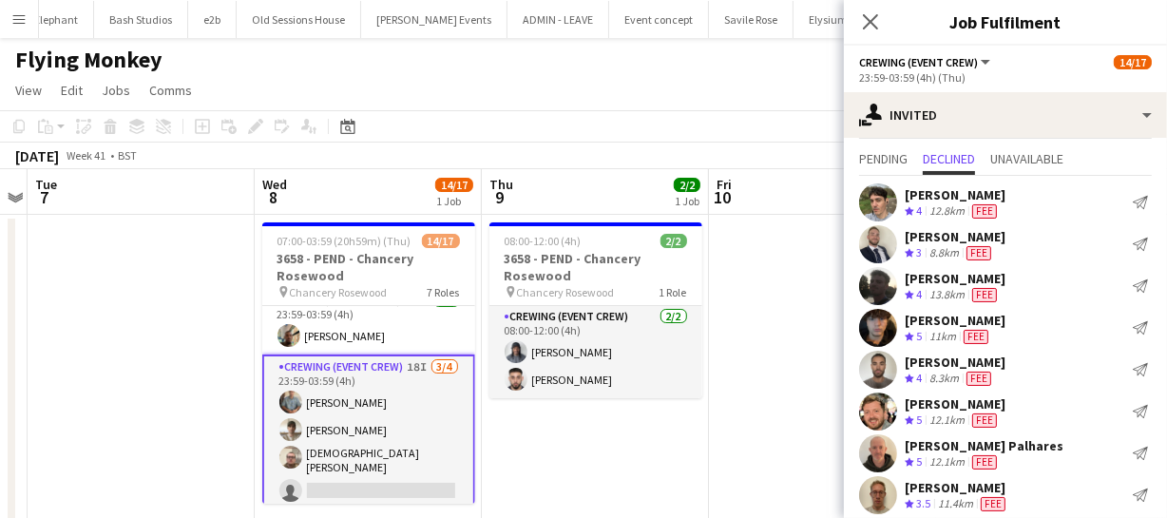
scroll to position [16, 0]
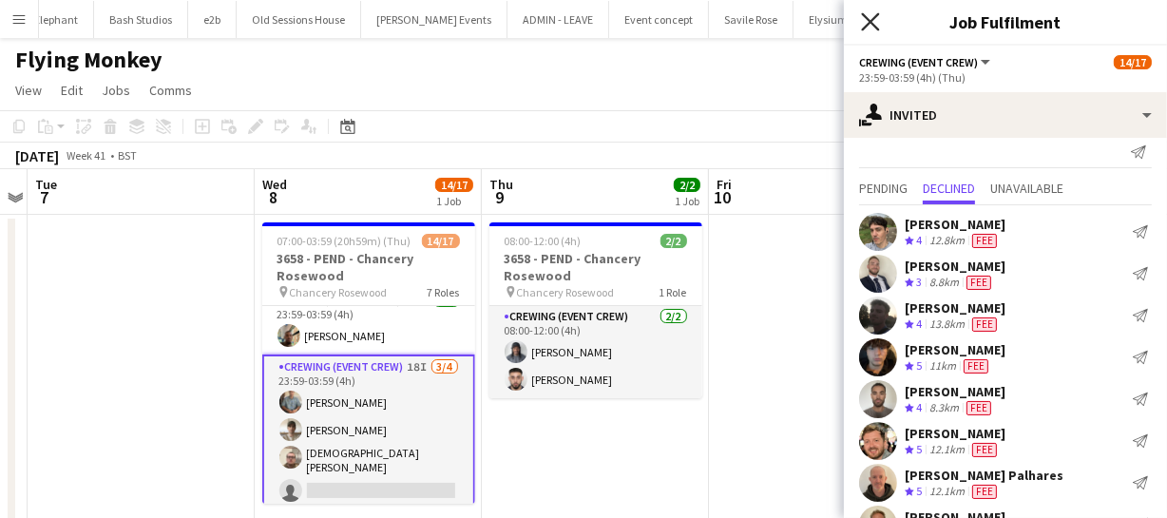
click at [872, 21] on icon at bounding box center [870, 21] width 18 height 18
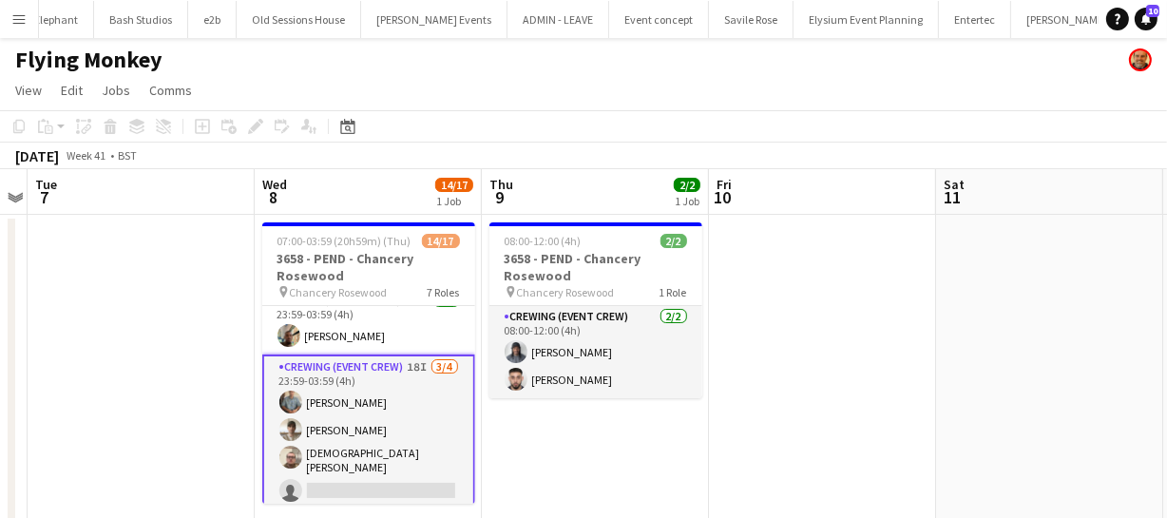
click at [389, 427] on app-card-role "Crewing (Event Crew) 18I 3/4 23:59-03:59 (4h) Daniel Slack Nasos Apostolopoulos…" at bounding box center [368, 433] width 213 height 157
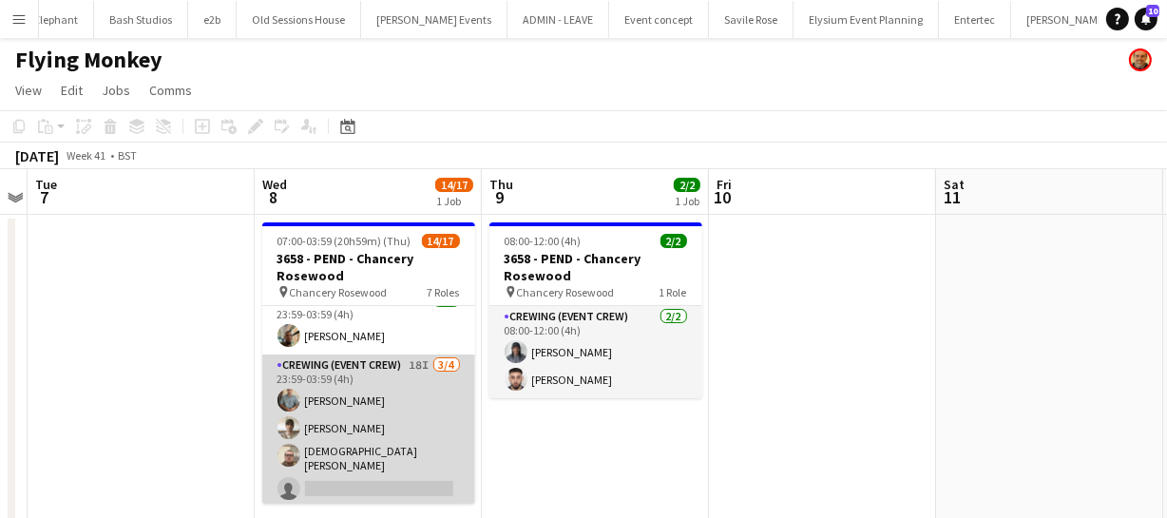
scroll to position [529, 0]
click at [390, 445] on app-card-role "Crewing (Event Crew) 18I 3/4 23:59-03:59 (4h) Daniel Slack Nasos Apostolopoulos…" at bounding box center [368, 433] width 213 height 153
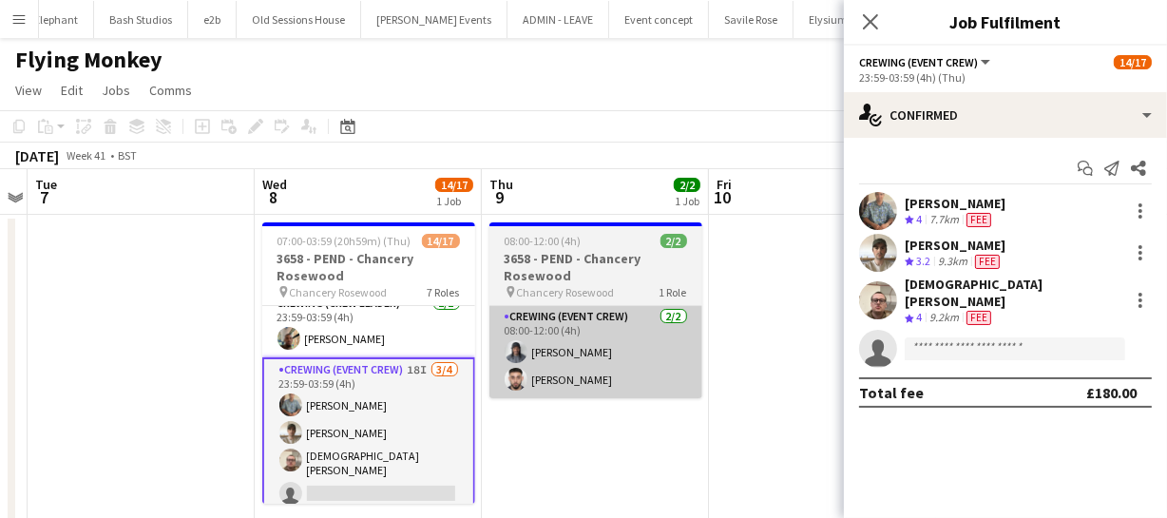
scroll to position [532, 0]
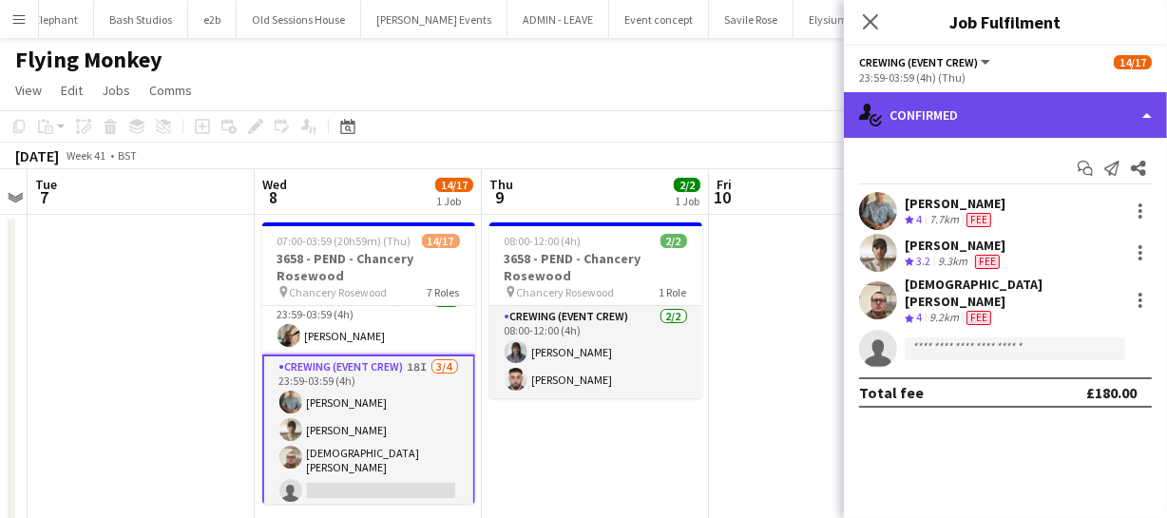
click at [986, 117] on div "single-neutral-actions-check-2 Confirmed" at bounding box center [1005, 115] width 323 height 46
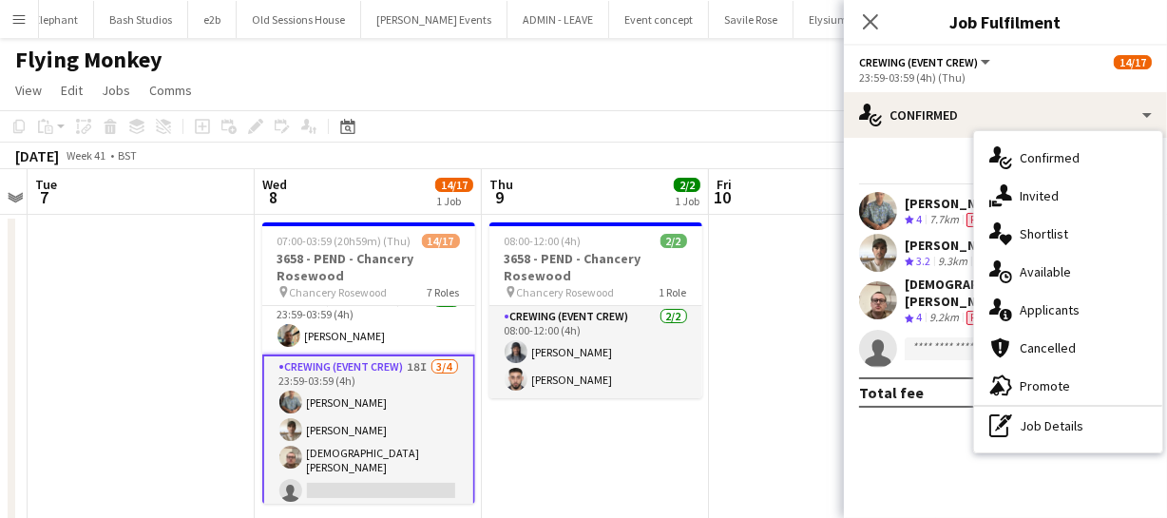
click at [1053, 197] on span "Invited" at bounding box center [1039, 195] width 39 height 17
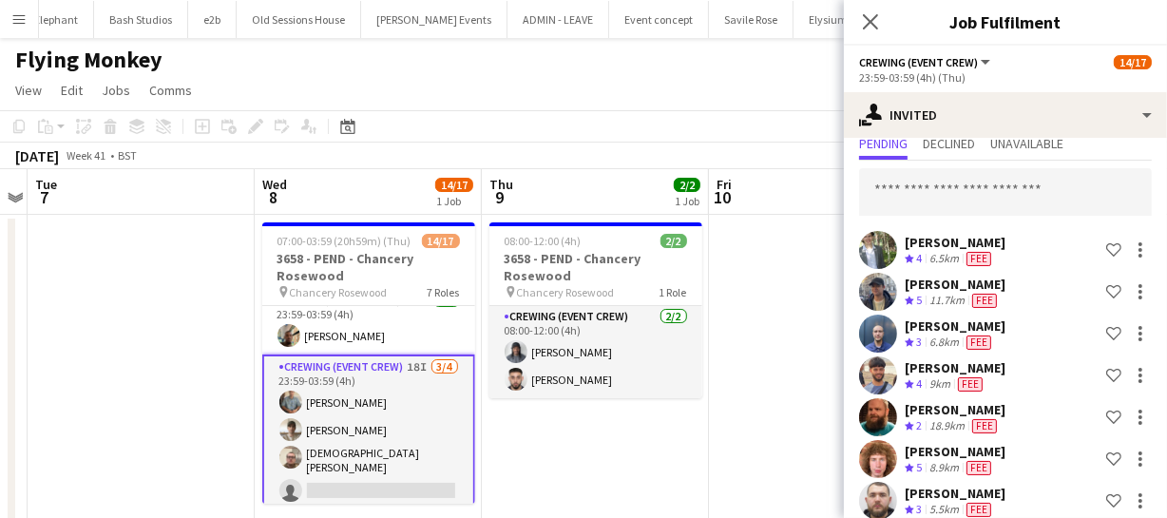
scroll to position [0, 0]
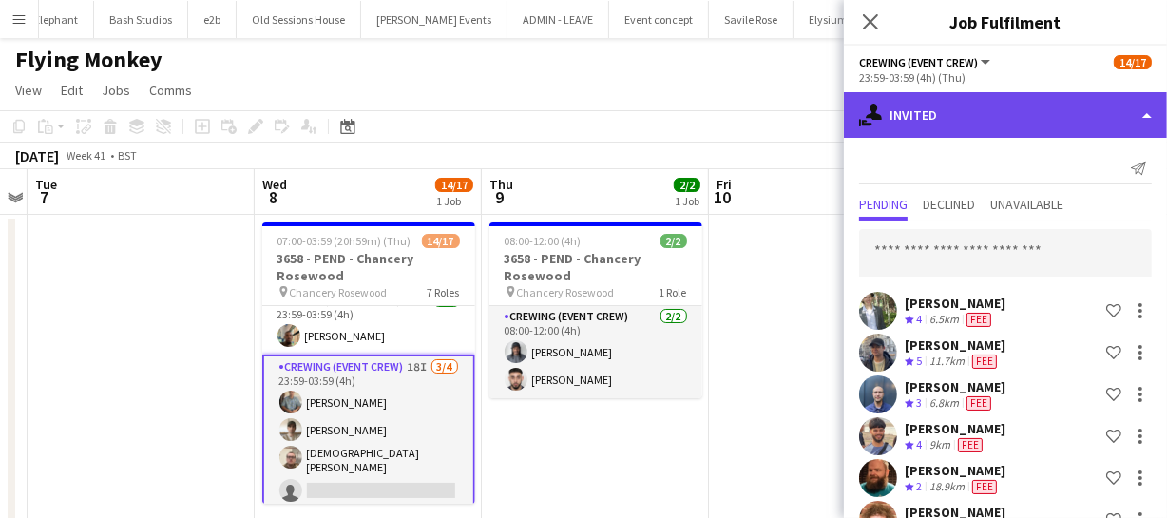
click at [1027, 116] on div "single-neutral-actions-share-1 Invited" at bounding box center [1005, 115] width 323 height 46
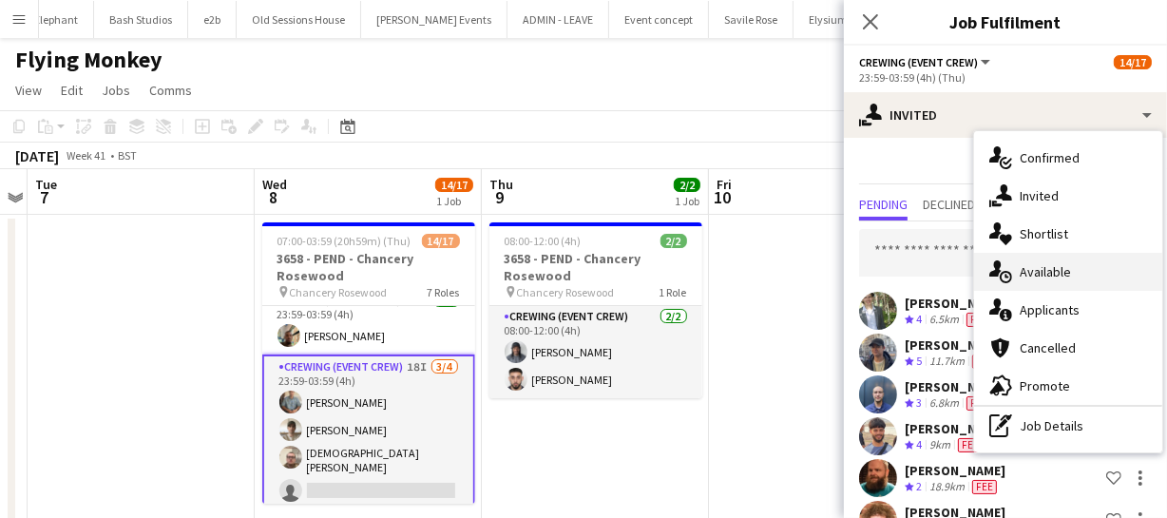
click at [1048, 270] on span "Available" at bounding box center [1045, 271] width 51 height 17
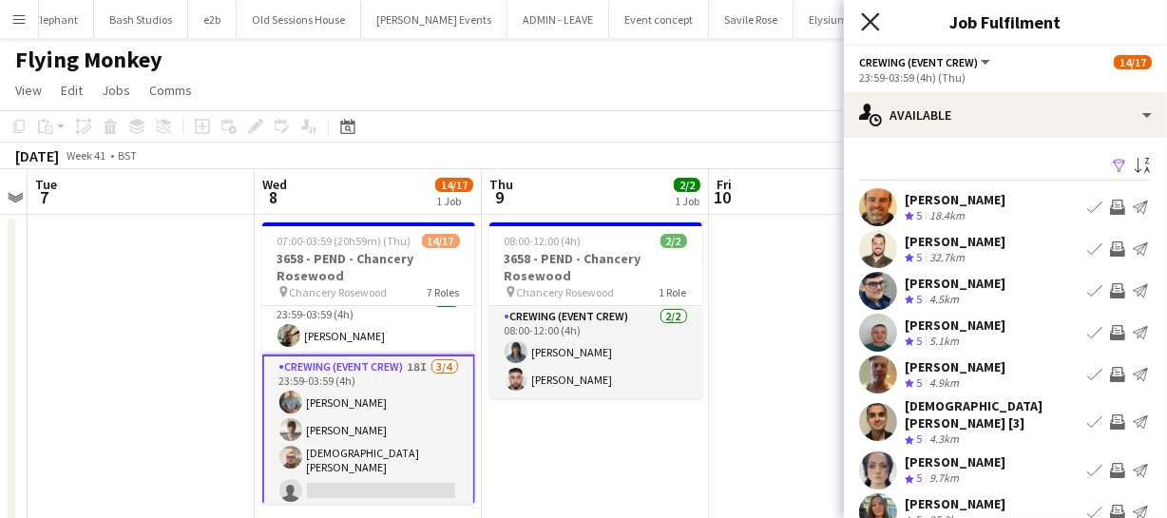
click at [873, 28] on icon "Close pop-in" at bounding box center [870, 21] width 18 height 18
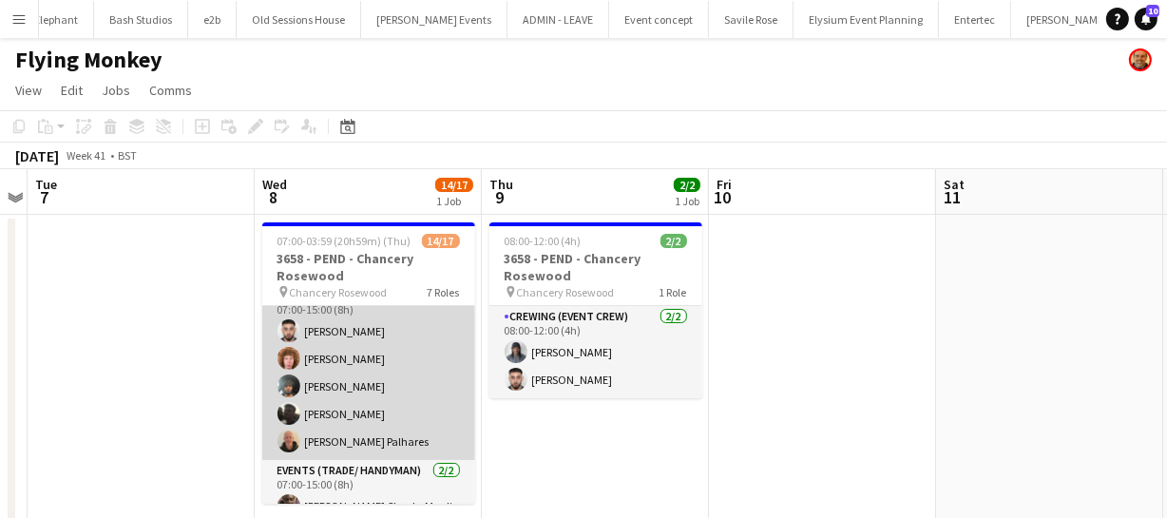
click at [349, 375] on app-card-role "Crewing (Event Crew) 5/5 07:00-15:00 (8h) Caleb Caffoor Alfie Dyer Kian Chauhan…" at bounding box center [368, 372] width 213 height 175
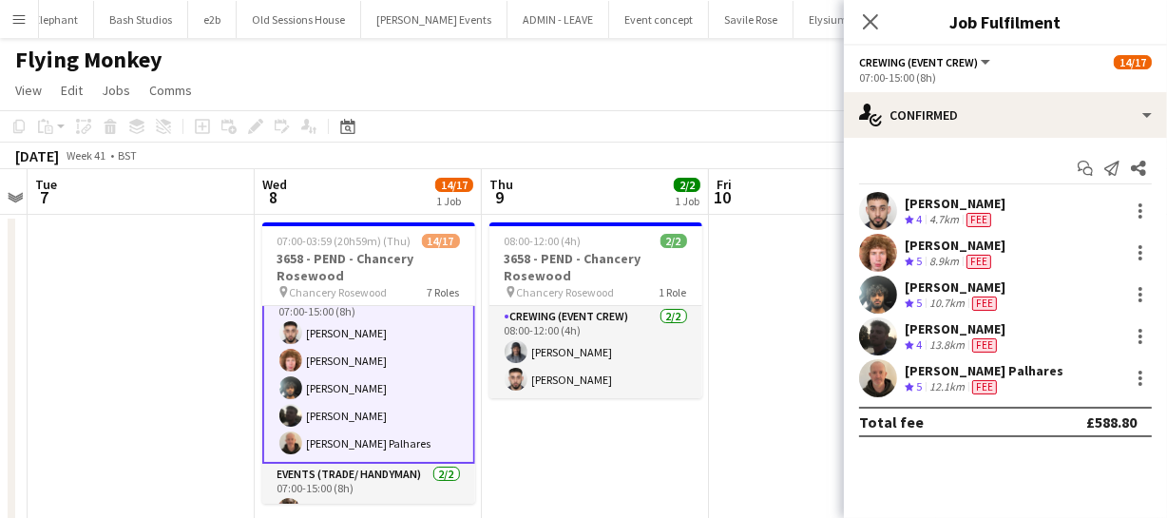
scroll to position [87, 0]
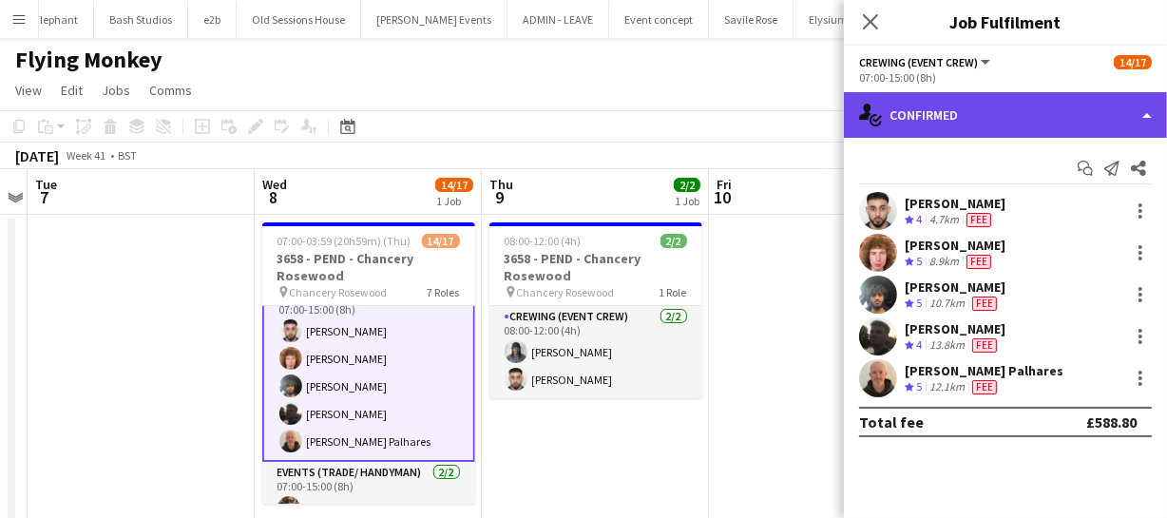
click at [1055, 127] on div "single-neutral-actions-check-2 Confirmed" at bounding box center [1005, 115] width 323 height 46
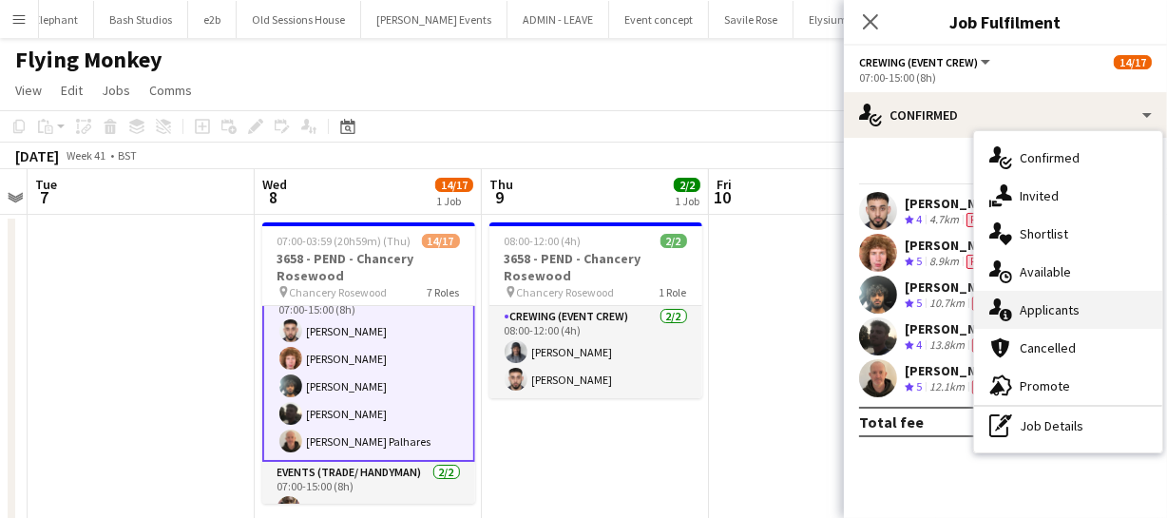
click at [1055, 309] on span "Applicants" at bounding box center [1050, 309] width 60 height 17
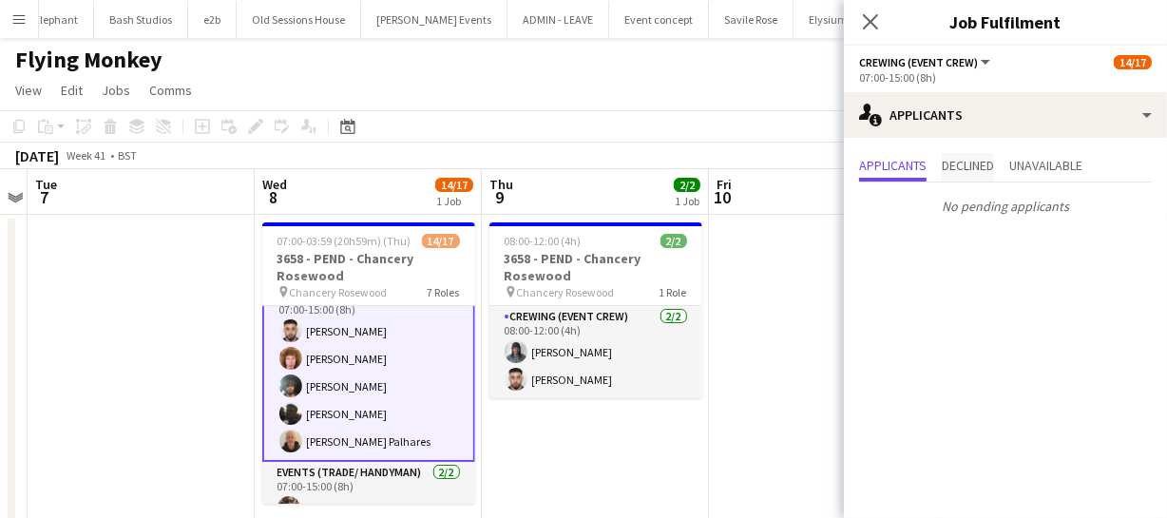
click at [986, 162] on span "Declined" at bounding box center [968, 165] width 52 height 13
click at [1034, 175] on span "Unavailable" at bounding box center [1045, 167] width 73 height 29
click at [869, 13] on icon "Close pop-in" at bounding box center [870, 21] width 18 height 18
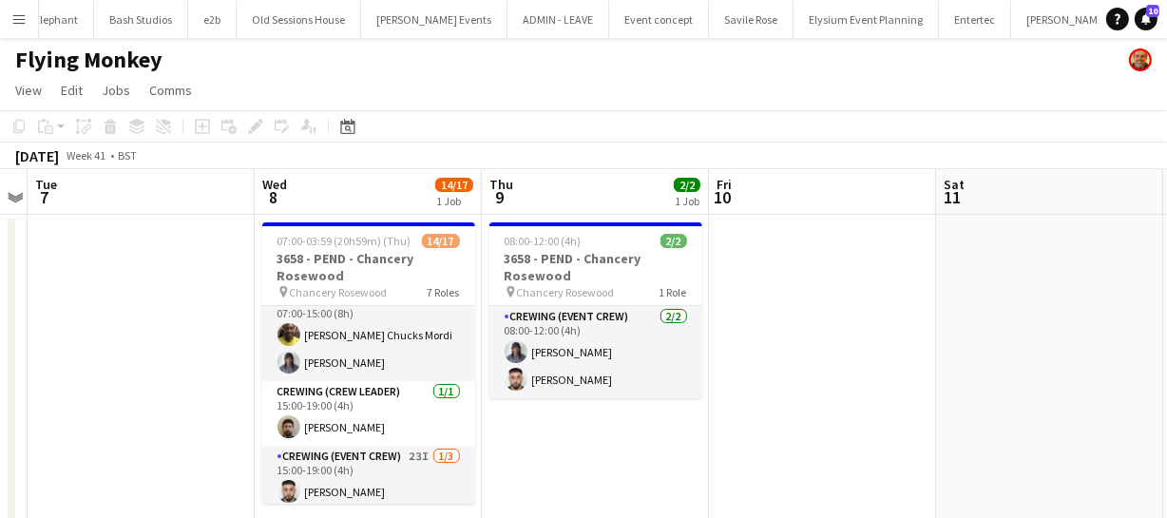
scroll to position [433, 0]
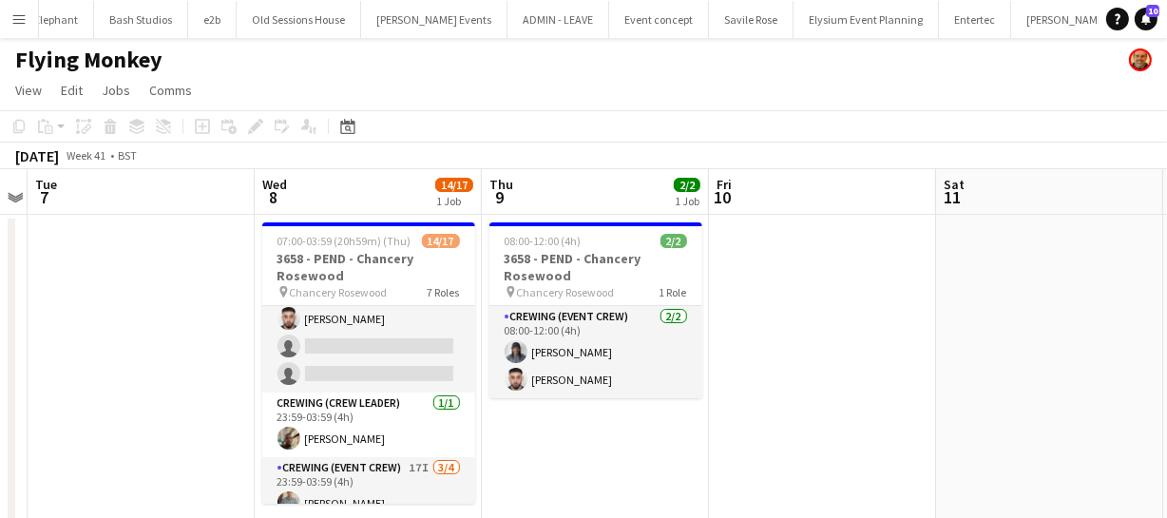
click at [677, 492] on app-date-cell "08:00-12:00 (4h) 2/2 3658 - PEND - Chancery Rosewood pin Chancery Rosewood 1 Ro…" at bounding box center [595, 378] width 227 height 327
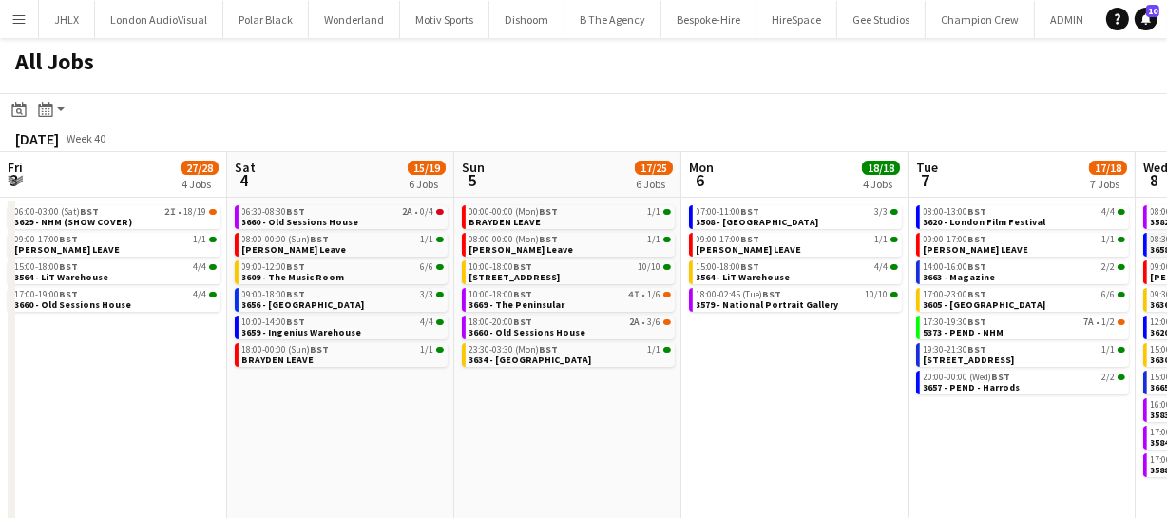
scroll to position [0, 592]
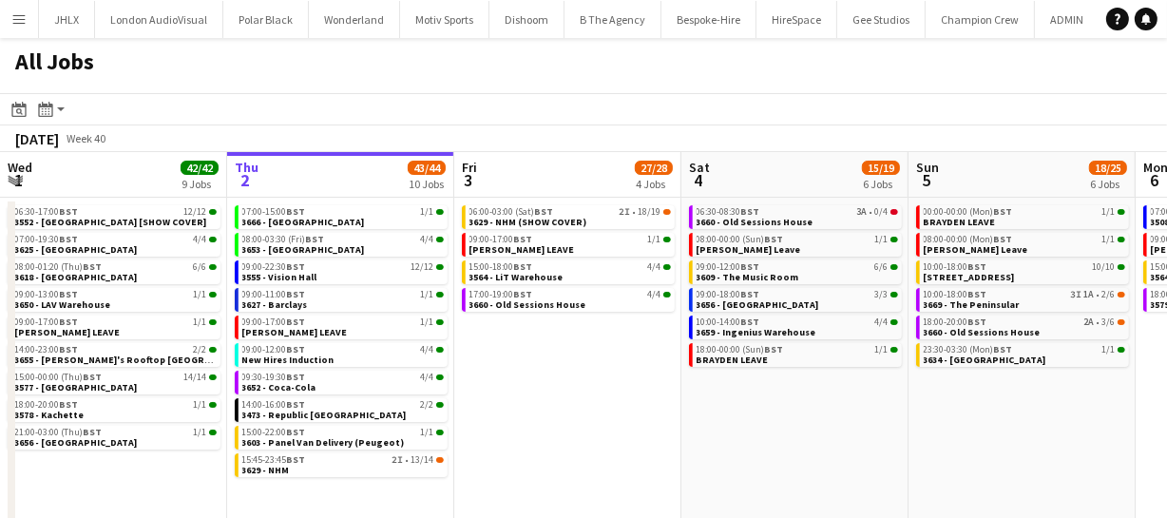
drag, startPoint x: 939, startPoint y: 425, endPoint x: 715, endPoint y: 415, distance: 224.5
click at [753, 416] on app-calendar-viewport "Mon 29 30/30 7 Jobs Tue 30 62/62 12 Jobs Wed 1 42/42 9 Jobs Thu 2 43/44 10 Jobs…" at bounding box center [583, 344] width 1167 height 384
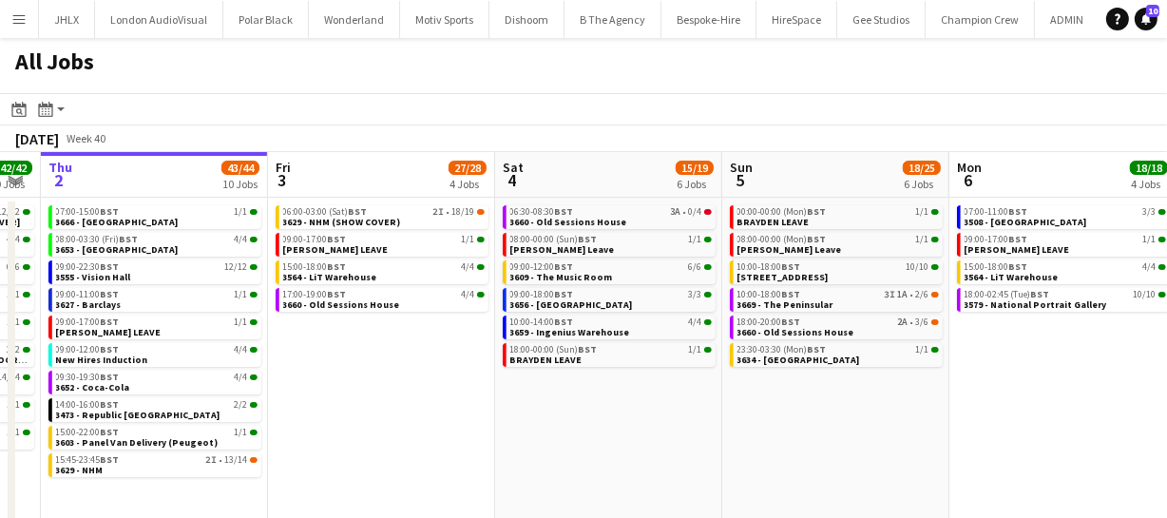
drag, startPoint x: 735, startPoint y: 408, endPoint x: 691, endPoint y: 406, distance: 43.8
click at [706, 406] on app-calendar-viewport "Mon 29 30/30 7 Jobs Tue 30 62/62 12 Jobs Wed 1 42/42 9 Jobs Thu 2 43/44 10 Jobs…" at bounding box center [583, 344] width 1167 height 384
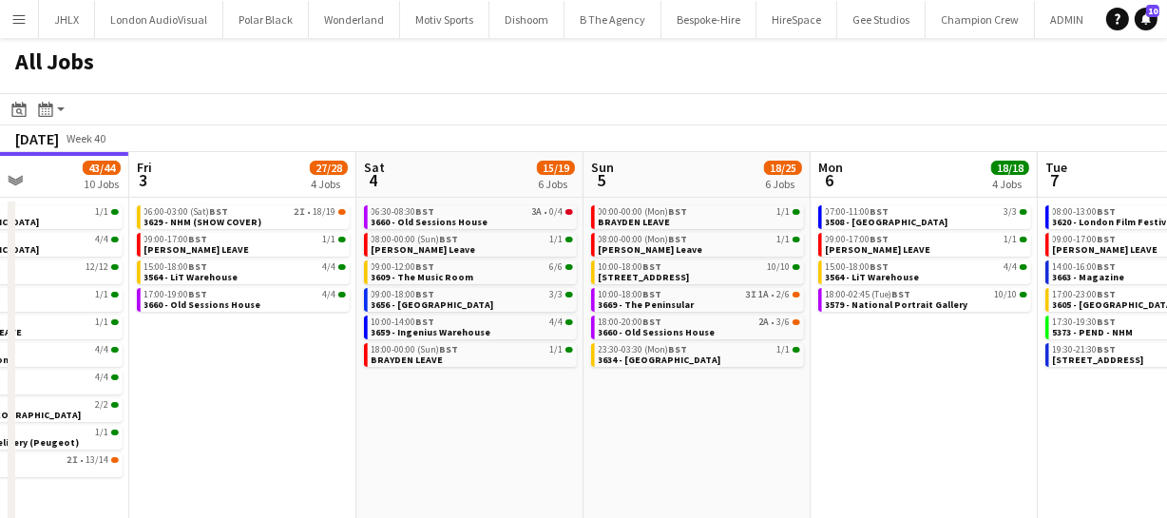
click at [665, 427] on app-calendar-viewport "Mon 29 30/30 7 Jobs Tue 30 62/62 12 Jobs Wed 1 42/42 9 Jobs Thu 2 43/44 10 Jobs…" at bounding box center [583, 344] width 1167 height 384
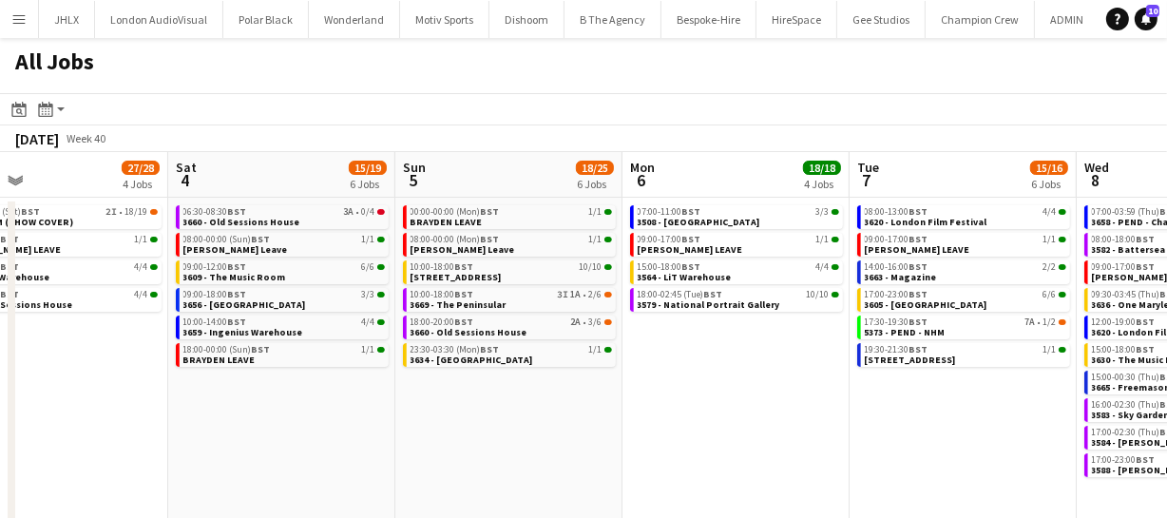
drag, startPoint x: 756, startPoint y: 427, endPoint x: 830, endPoint y: 439, distance: 75.2
click at [691, 420] on app-calendar-viewport "Wed 1 42/42 9 Jobs Thu 2 43/44 10 Jobs Fri 3 27/28 4 Jobs Sat 4 15/19 6 Jobs Su…" at bounding box center [583, 344] width 1167 height 384
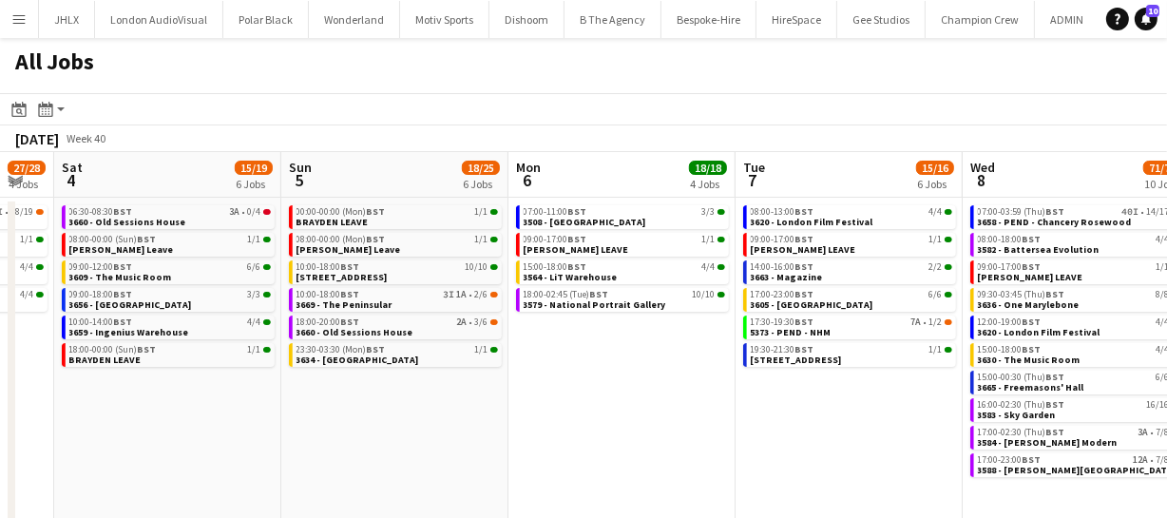
click at [676, 424] on app-calendar-viewport "Wed 1 42/42 9 Jobs Thu 2 43/44 10 Jobs Fri 3 27/28 4 Jobs Sat 4 15/19 6 Jobs Su…" at bounding box center [583, 344] width 1167 height 384
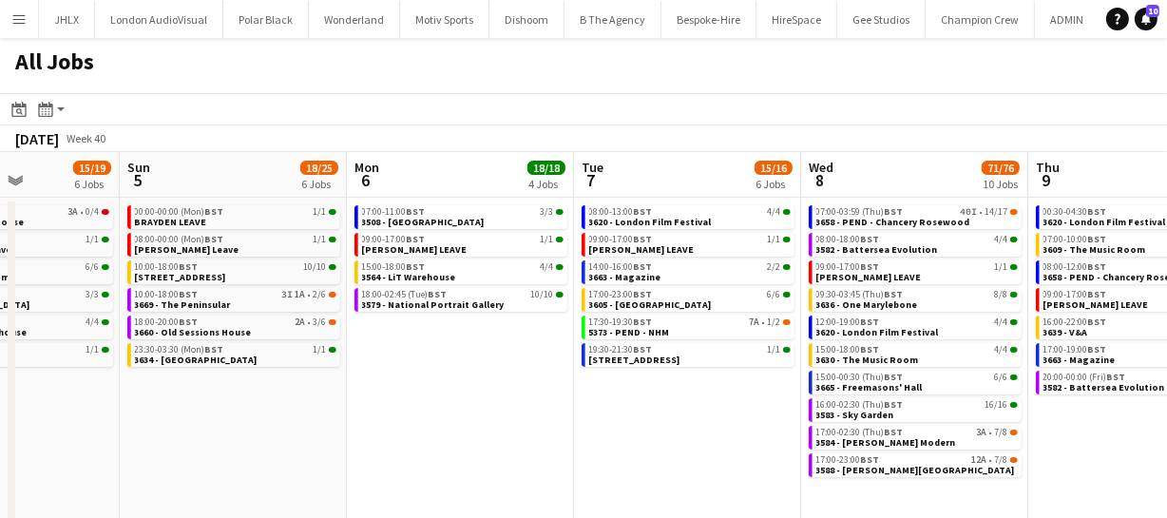
drag, startPoint x: 722, startPoint y: 424, endPoint x: 652, endPoint y: 421, distance: 70.4
click at [652, 421] on app-calendar-viewport "Wed 1 42/42 9 Jobs Thu 2 43/44 10 Jobs Fri 3 27/28 4 Jobs Sat 4 15/19 6 Jobs Su…" at bounding box center [583, 344] width 1167 height 384
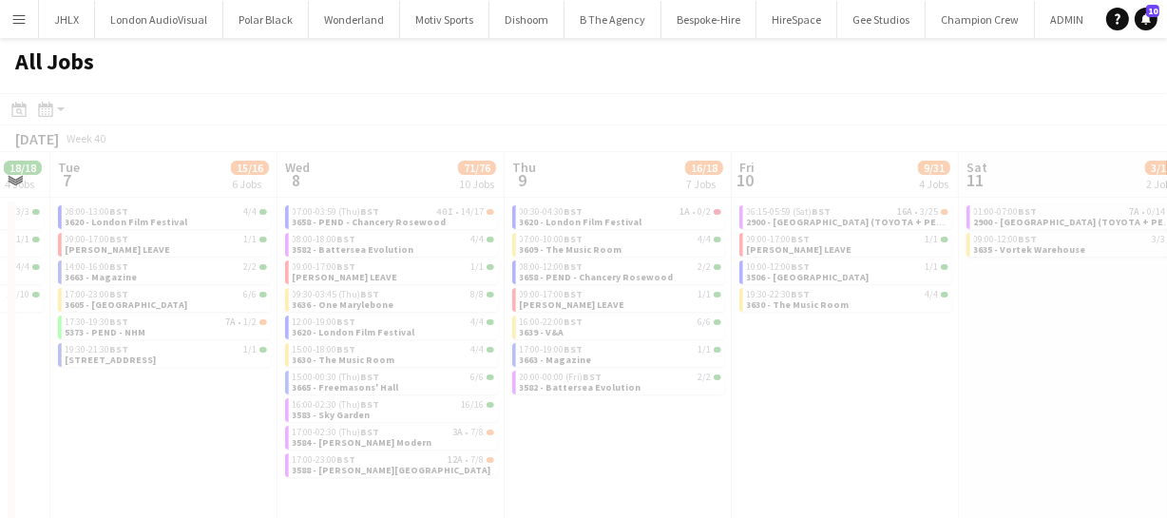
drag, startPoint x: 1031, startPoint y: 455, endPoint x: 893, endPoint y: 444, distance: 139.2
click at [873, 444] on app-all-jobs "All Jobs Date picker OCT 2025 OCT 2025 Monday M Tuesday T Wednesday W Thursday …" at bounding box center [583, 287] width 1167 height 498
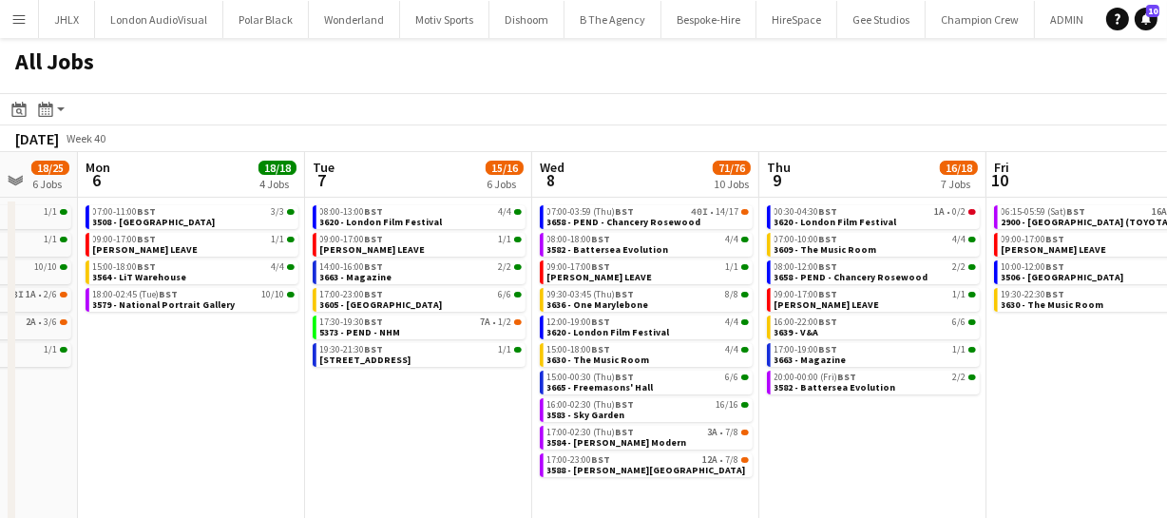
scroll to position [0, 607]
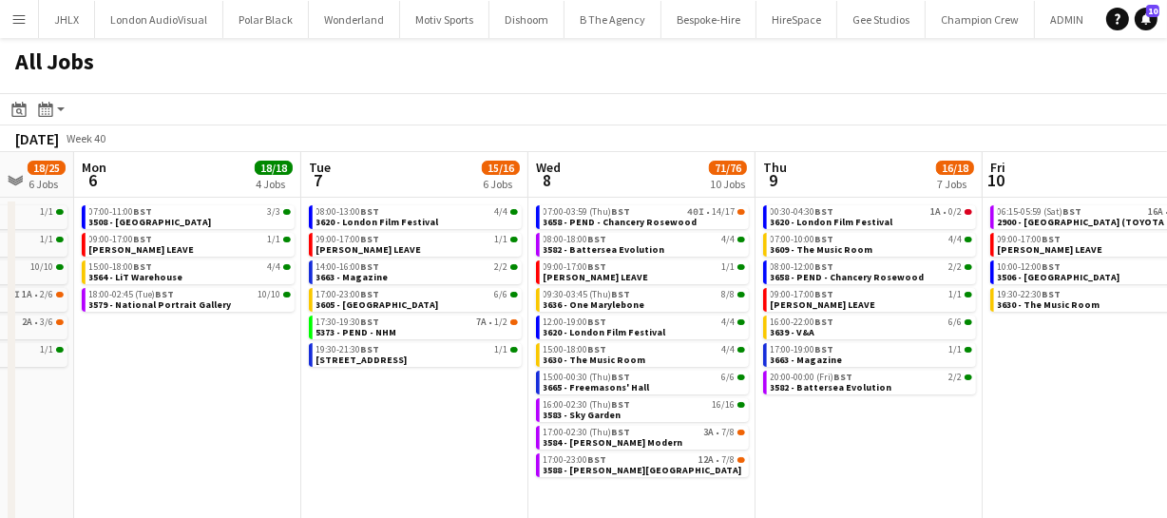
drag, startPoint x: 956, startPoint y: 416, endPoint x: 893, endPoint y: 425, distance: 64.3
click at [893, 425] on app-calendar-viewport "Fri 3 27/28 4 Jobs Sat 4 15/19 6 Jobs Sun 5 18/25 6 Jobs Mon 6 18/18 4 Jobs Tue…" at bounding box center [583, 344] width 1167 height 384
click at [883, 436] on app-date-cell "00:30-04:30 BST 1A • 0/2 3620 - London Film Festival 07:00-10:00 BST 4/4 3609 -…" at bounding box center [869, 367] width 227 height 338
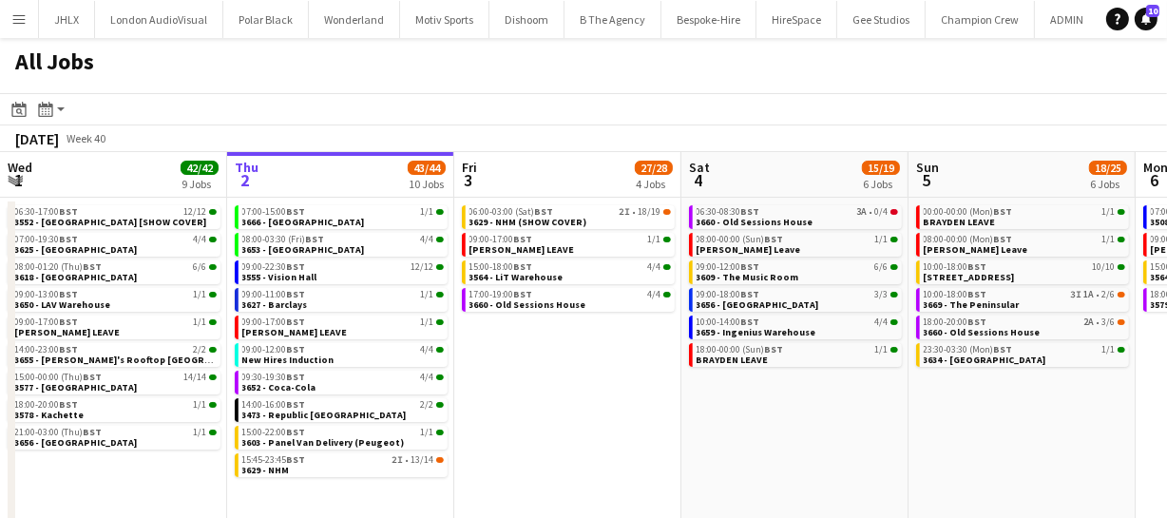
drag, startPoint x: 881, startPoint y: 429, endPoint x: 737, endPoint y: 432, distance: 144.5
click at [703, 424] on app-calendar-viewport "Mon 29 30/30 7 Jobs Tue 30 62/62 12 Jobs Wed 1 42/42 9 Jobs Thu 2 43/44 10 Jobs…" at bounding box center [583, 344] width 1167 height 384
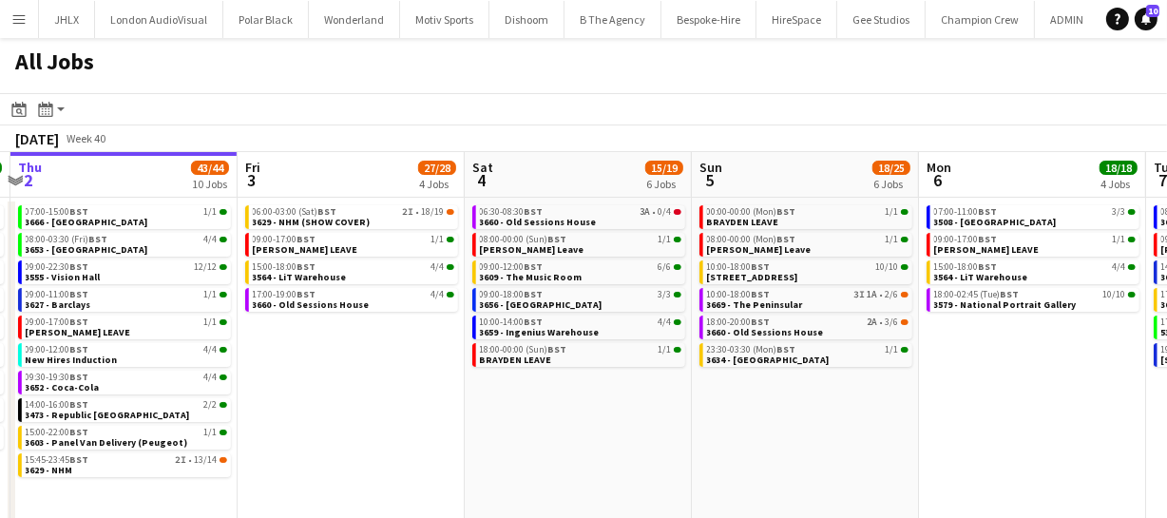
drag, startPoint x: 789, startPoint y: 432, endPoint x: 749, endPoint y: 439, distance: 40.6
click at [715, 432] on app-calendar-viewport "Mon 29 30/30 7 Jobs Tue 30 62/62 12 Jobs Wed 1 42/42 9 Jobs Thu 2 43/44 10 Jobs…" at bounding box center [583, 344] width 1167 height 384
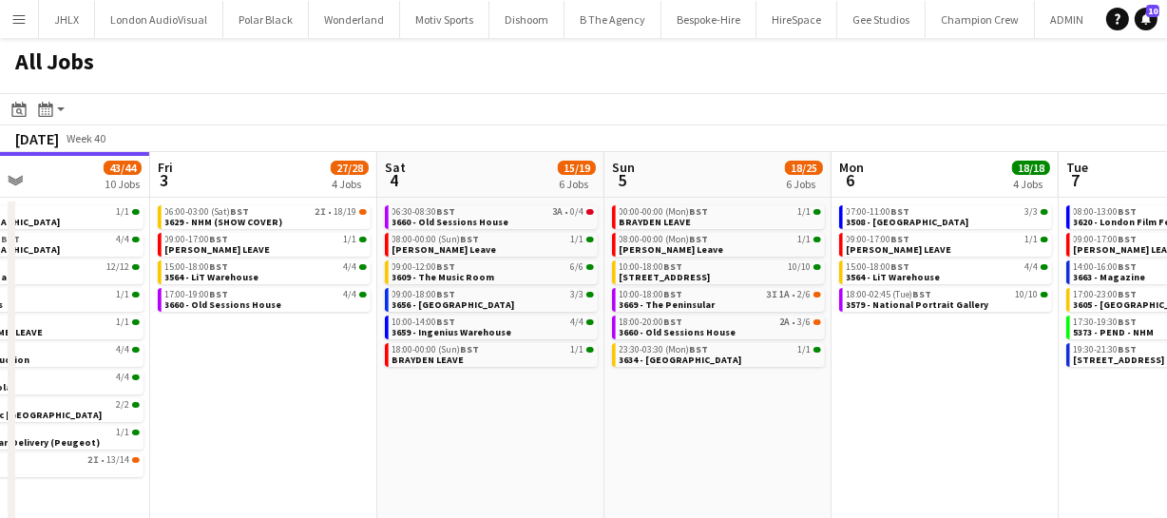
drag, startPoint x: 816, startPoint y: 435, endPoint x: 737, endPoint y: 457, distance: 82.8
click at [741, 443] on app-calendar-viewport "Mon 29 30/30 7 Jobs Tue 30 62/62 12 Jobs Wed 1 42/42 9 Jobs Thu 2 43/44 10 Jobs…" at bounding box center [583, 344] width 1167 height 384
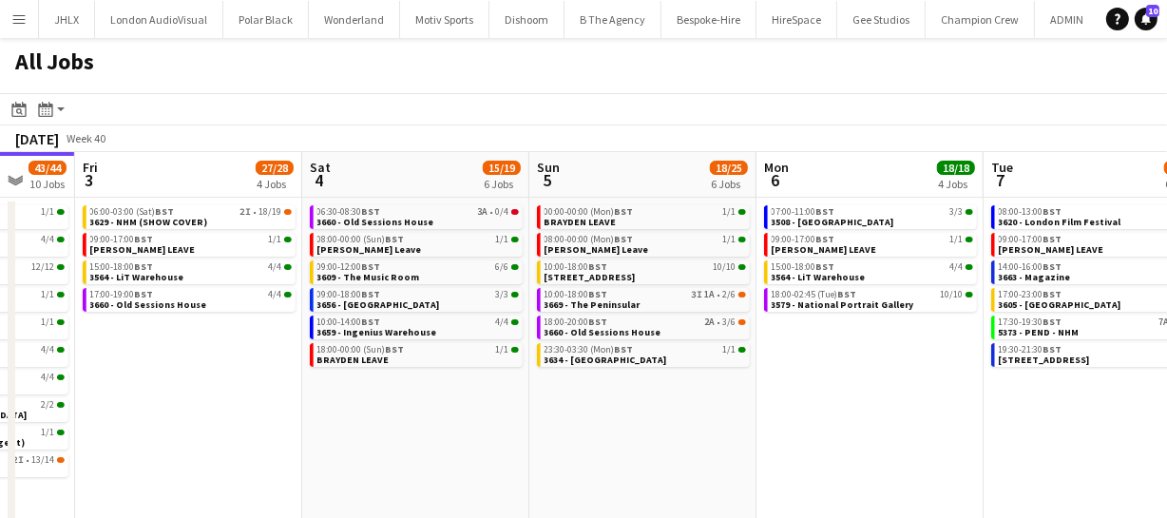
drag, startPoint x: 731, startPoint y: 453, endPoint x: 628, endPoint y: 455, distance: 102.7
click at [643, 453] on app-calendar-viewport "Mon 29 30/30 7 Jobs Tue 30 62/62 12 Jobs Wed 1 42/42 9 Jobs Thu 2 43/44 10 Jobs…" at bounding box center [583, 344] width 1167 height 384
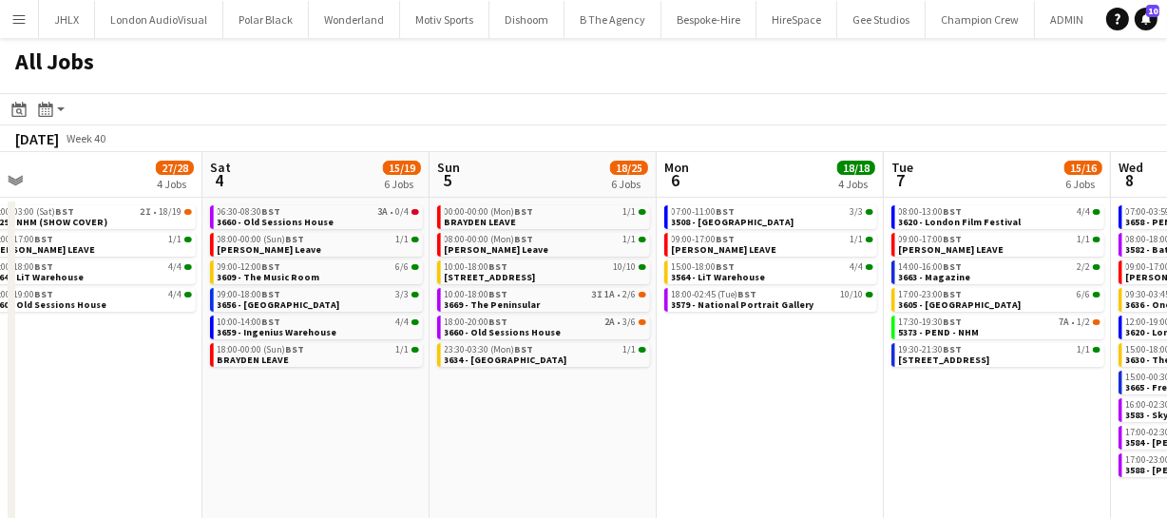
click at [637, 465] on app-calendar-viewport "Mon 29 30/30 7 Jobs Tue 30 62/62 12 Jobs Wed 1 42/42 9 Jobs Thu 2 43/44 10 Jobs…" at bounding box center [583, 344] width 1167 height 384
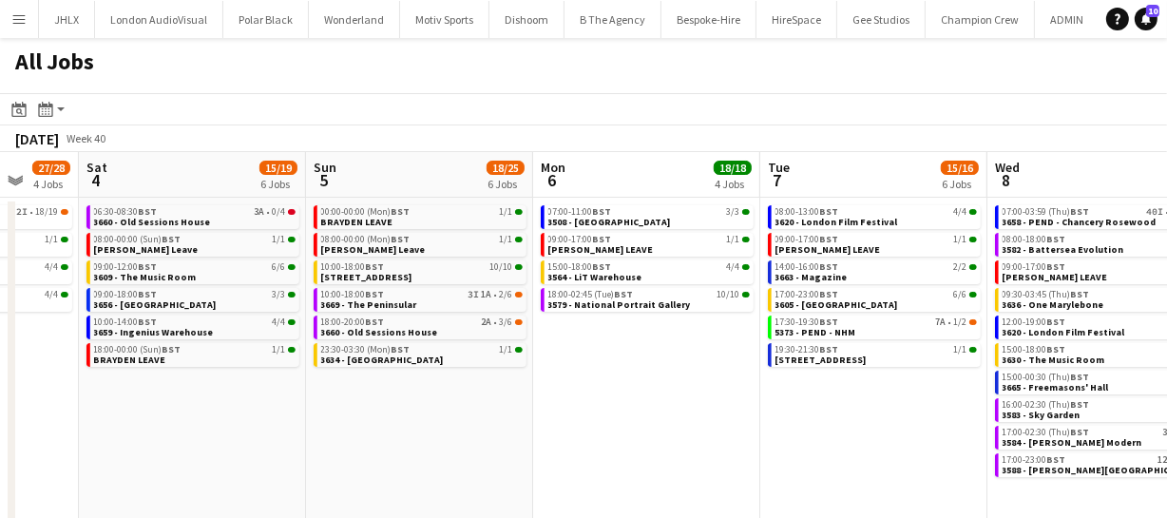
click at [622, 463] on app-calendar-viewport "Wed 1 42/42 9 Jobs Thu 2 43/44 10 Jobs Fri 3 27/28 4 Jobs Sat 4 15/19 6 Jobs Su…" at bounding box center [583, 344] width 1167 height 384
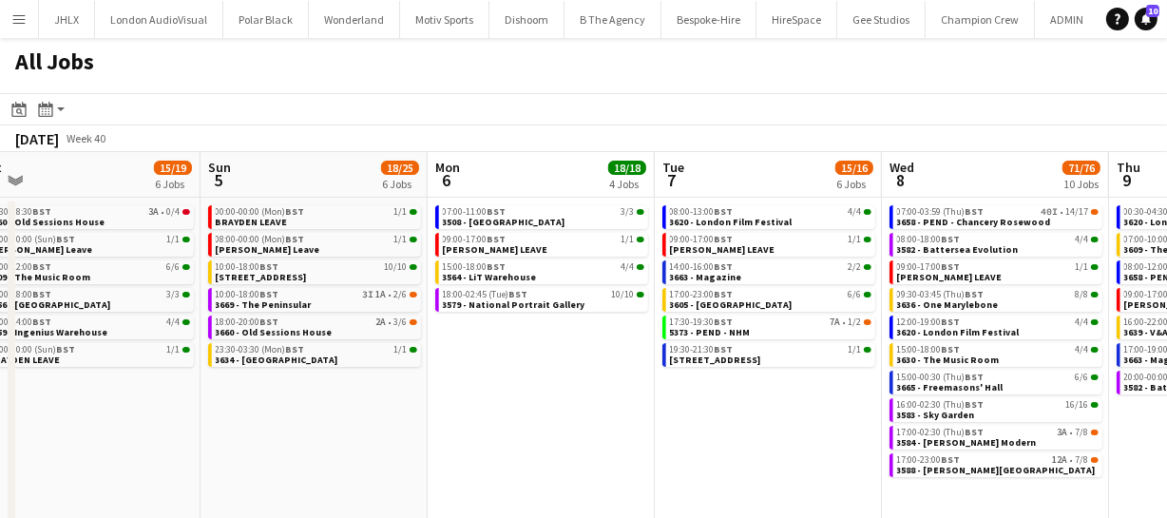
click at [610, 455] on app-calendar-viewport "Wed 1 42/42 9 Jobs Thu 2 43/44 10 Jobs Fri 3 27/28 4 Jobs Sat 4 15/19 6 Jobs Su…" at bounding box center [583, 344] width 1167 height 384
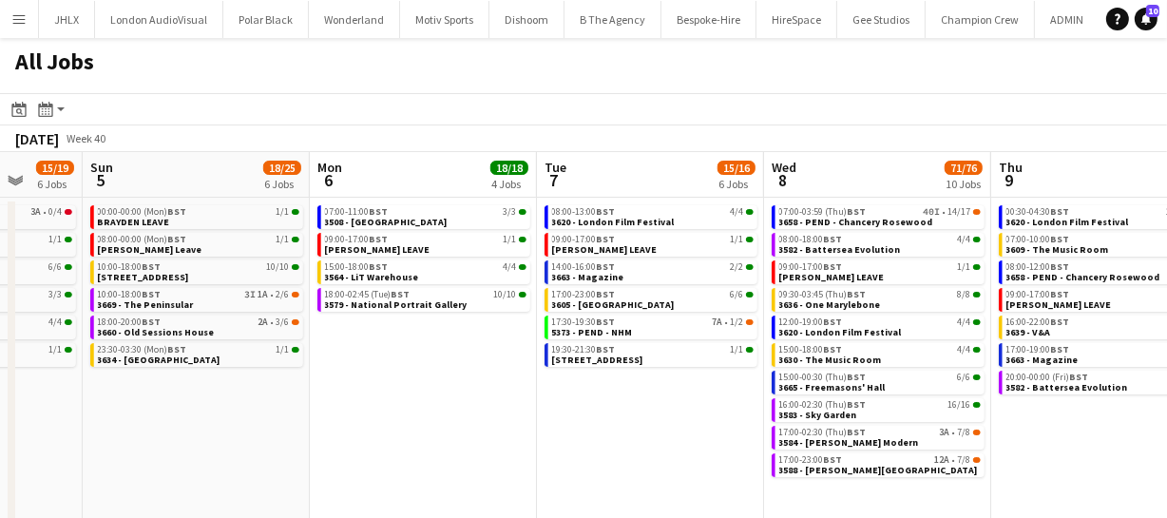
click at [479, 460] on app-calendar-viewport "Wed 1 42/42 9 Jobs Thu 2 43/44 10 Jobs Fri 3 27/28 4 Jobs Sat 4 15/19 6 Jobs Su…" at bounding box center [583, 344] width 1167 height 384
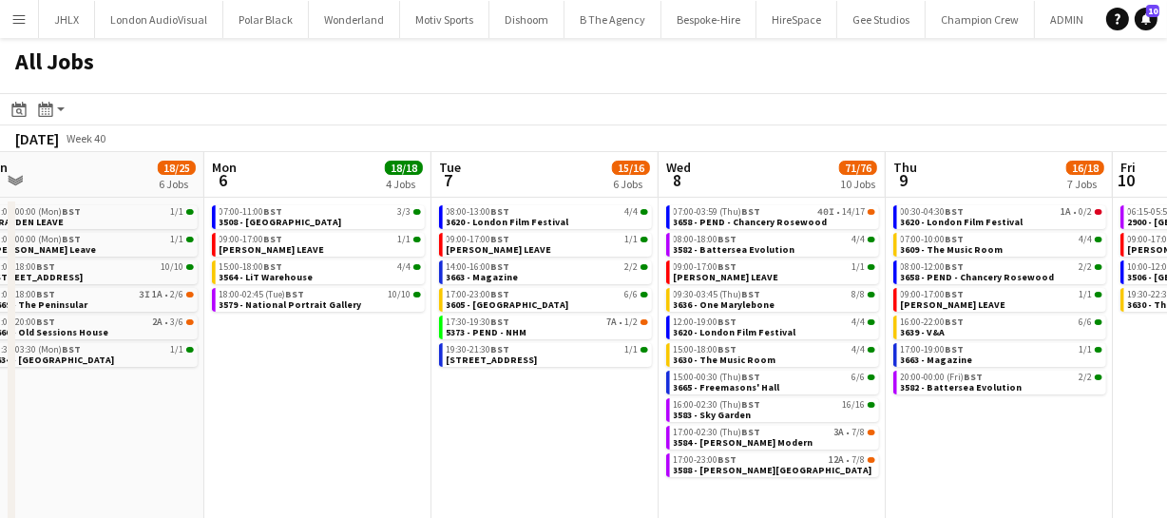
click at [806, 440] on app-all-jobs "All Jobs Date picker [DATE] [DATE] [DATE] M [DATE] T [DATE] W [DATE] T [DATE] F…" at bounding box center [583, 287] width 1167 height 498
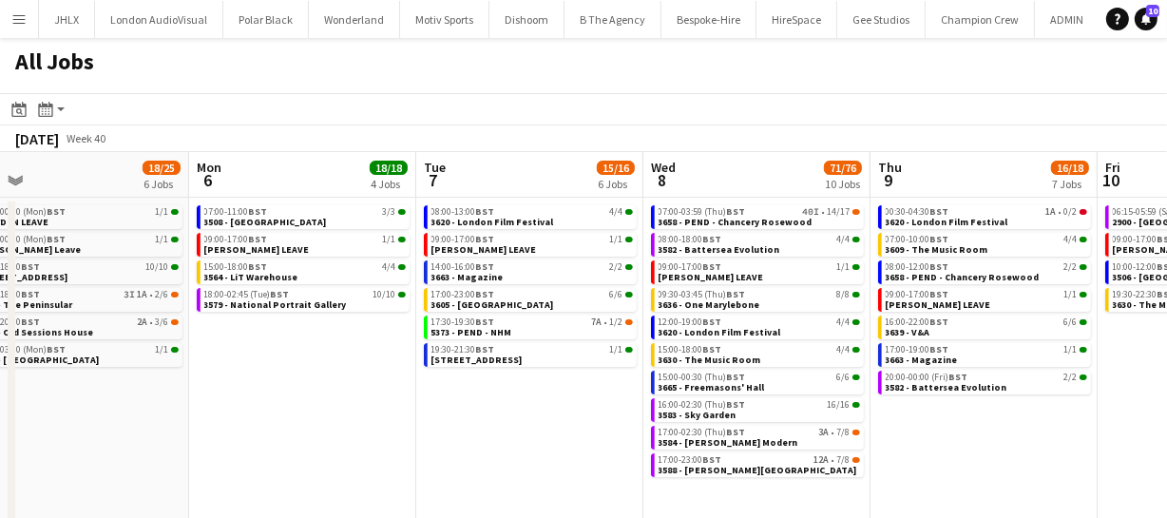
drag, startPoint x: 930, startPoint y: 444, endPoint x: 886, endPoint y: 442, distance: 43.8
click at [883, 444] on app-calendar-viewport "Fri 3 27/28 4 Jobs Sat 4 15/19 6 Jobs Sun 5 18/25 6 Jobs Mon 6 18/18 4 Jobs Tue…" at bounding box center [583, 344] width 1167 height 384
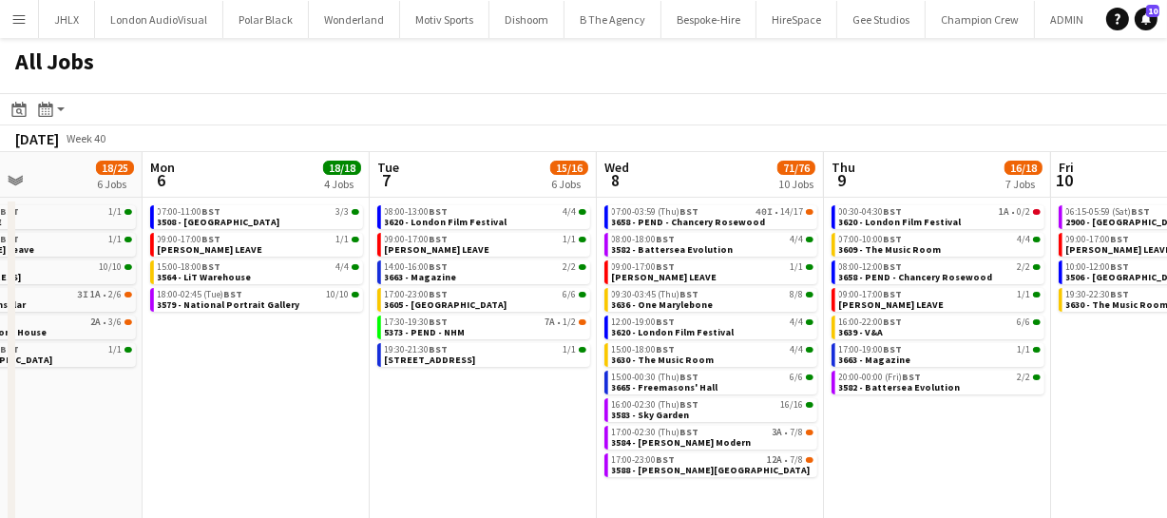
click at [674, 476] on div "17:00-23:00 BST 12A • 7/8 3588 - [PERSON_NAME][GEOGRAPHIC_DATA]" at bounding box center [711, 467] width 213 height 28
click at [677, 470] on span "3588 - [PERSON_NAME][GEOGRAPHIC_DATA]" at bounding box center [711, 470] width 199 height 12
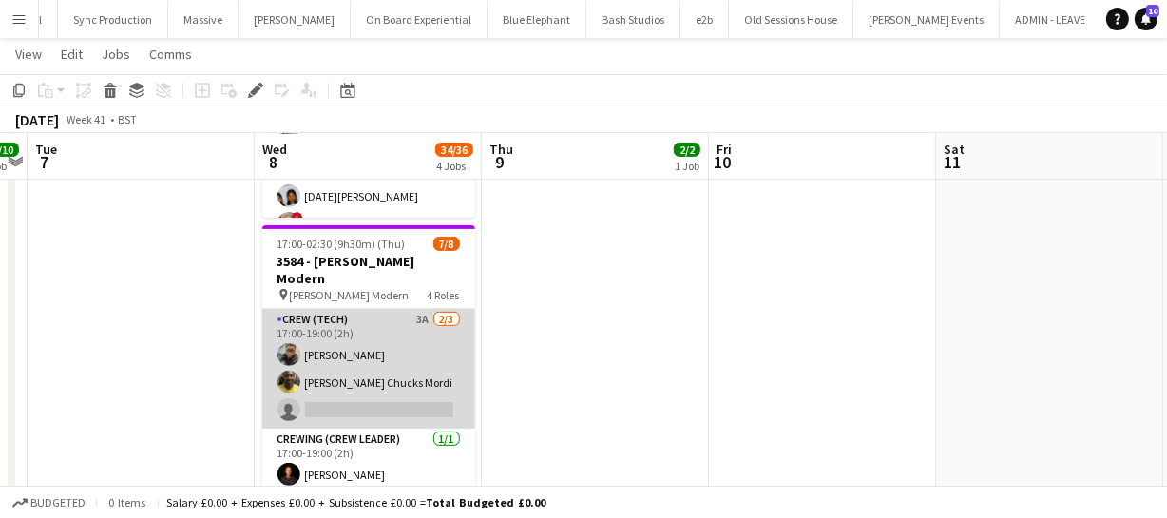
scroll to position [518, 0]
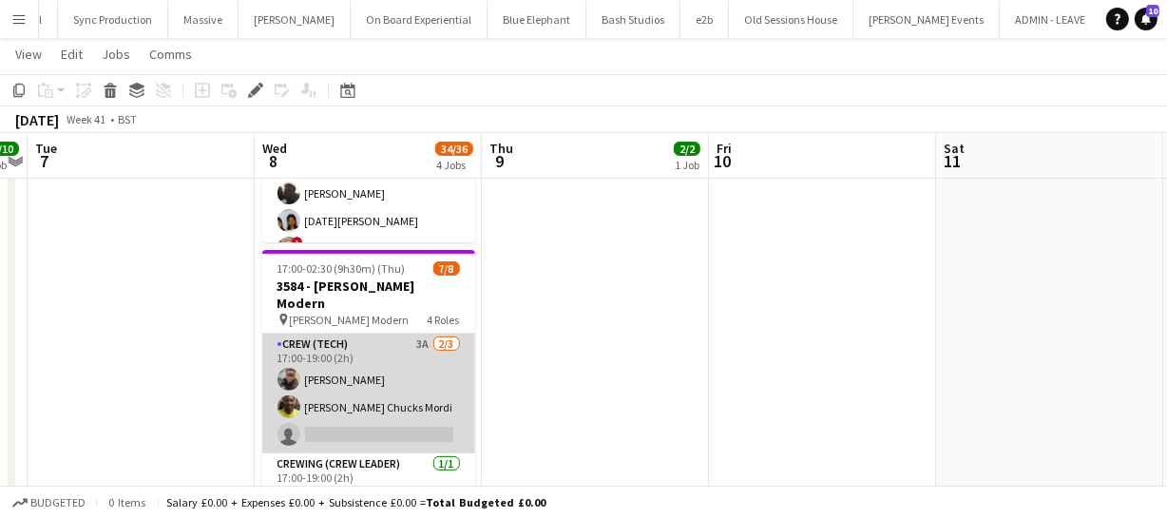
click at [365, 374] on app-card-role "Crew (Tech) 3A 2/3 17:00-19:00 (2h) Samuel Kusimo Alphonsus Chucks Mordi single…" at bounding box center [368, 394] width 213 height 120
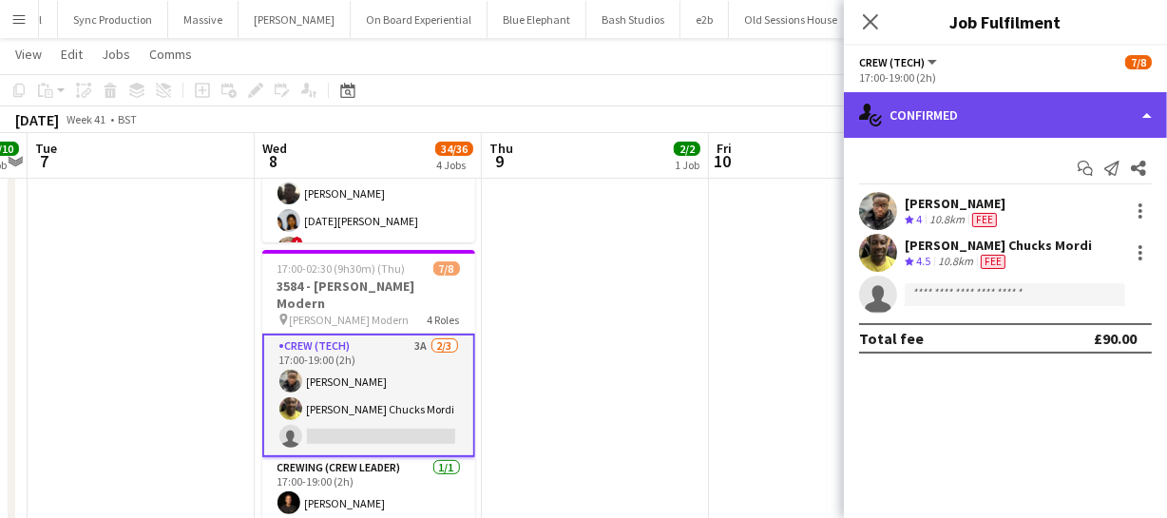
click at [1050, 112] on div "single-neutral-actions-check-2 Confirmed" at bounding box center [1005, 115] width 323 height 46
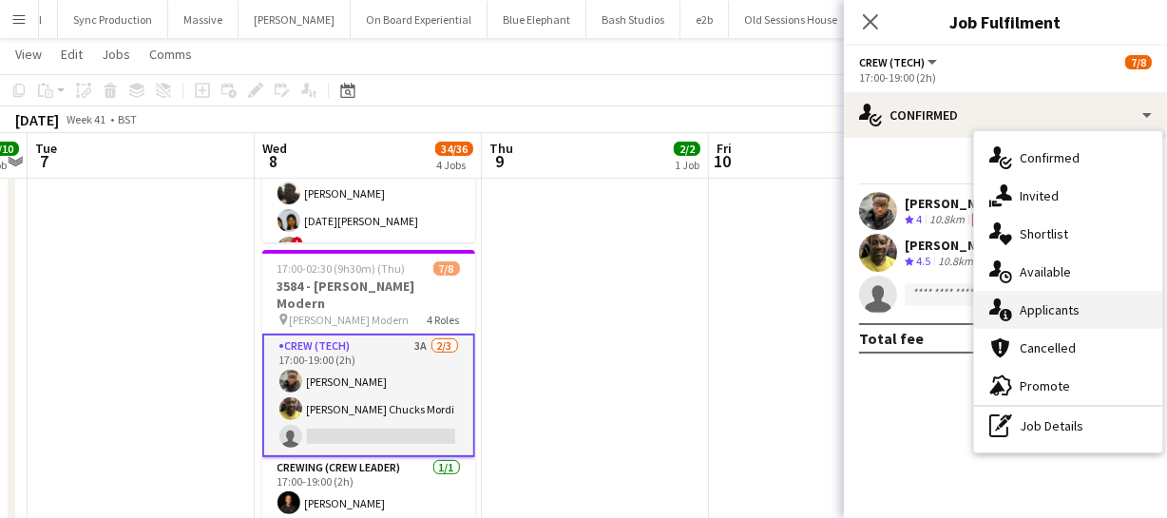
click at [1098, 299] on div "single-neutral-actions-information Applicants" at bounding box center [1068, 310] width 188 height 38
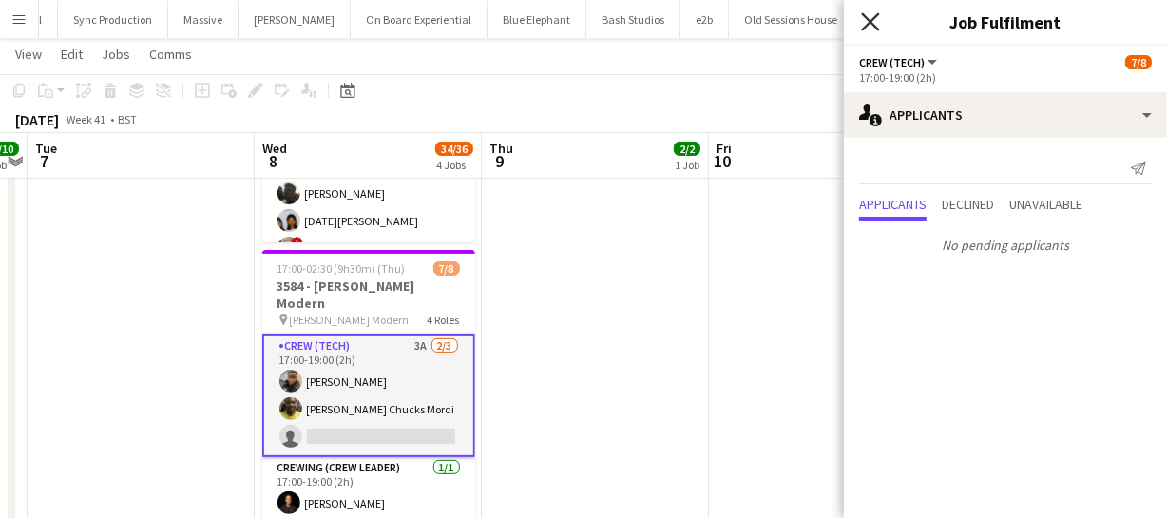
click at [874, 28] on icon "Close pop-in" at bounding box center [870, 21] width 18 height 18
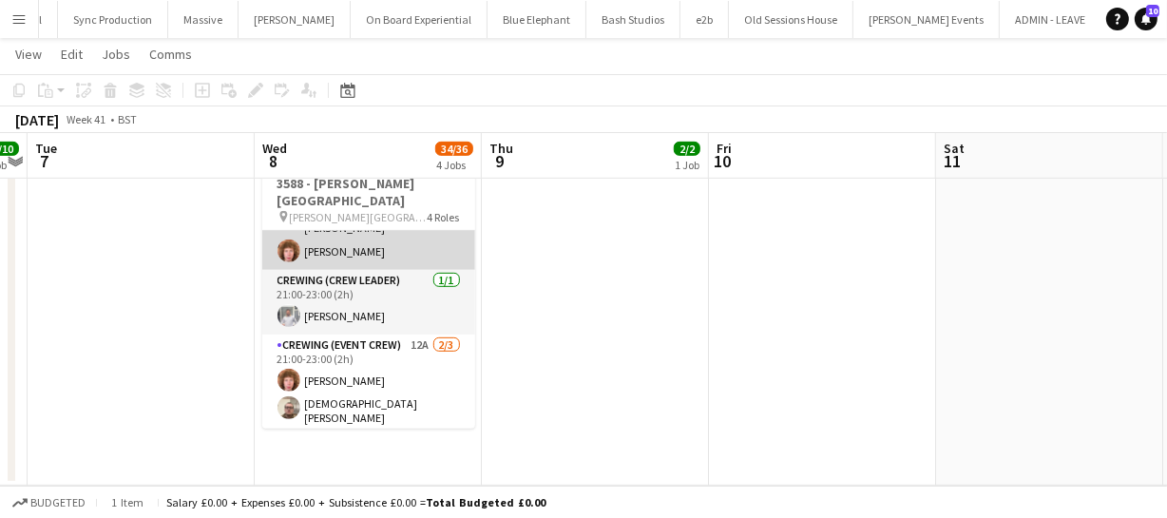
scroll to position [153, 0]
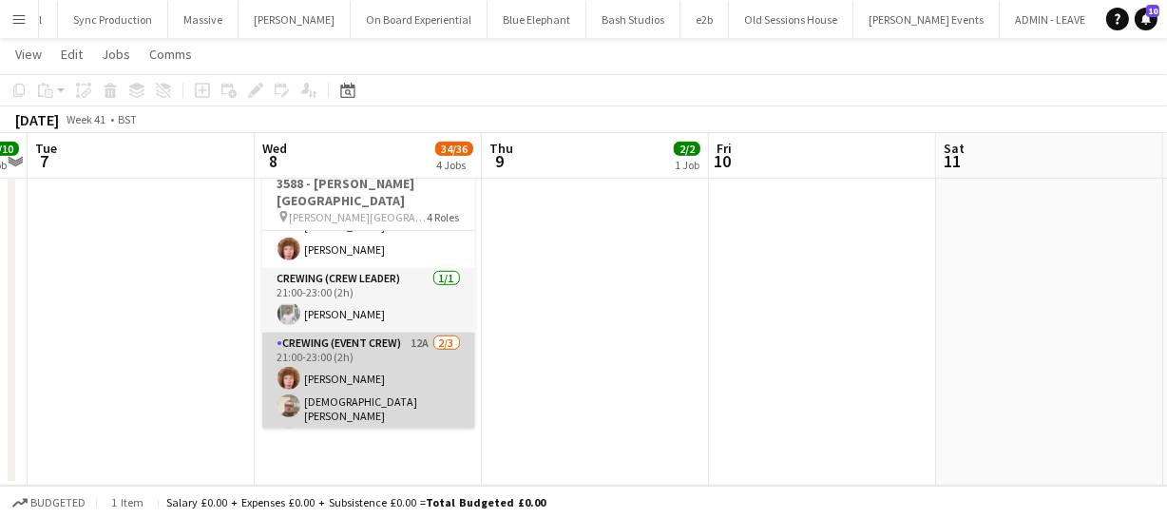
click at [391, 390] on app-card-role "Crewing (Event Crew) 12A 2/3 21:00-23:00 (2h) Alfie Dyer Christian Skinner sing…" at bounding box center [368, 395] width 213 height 125
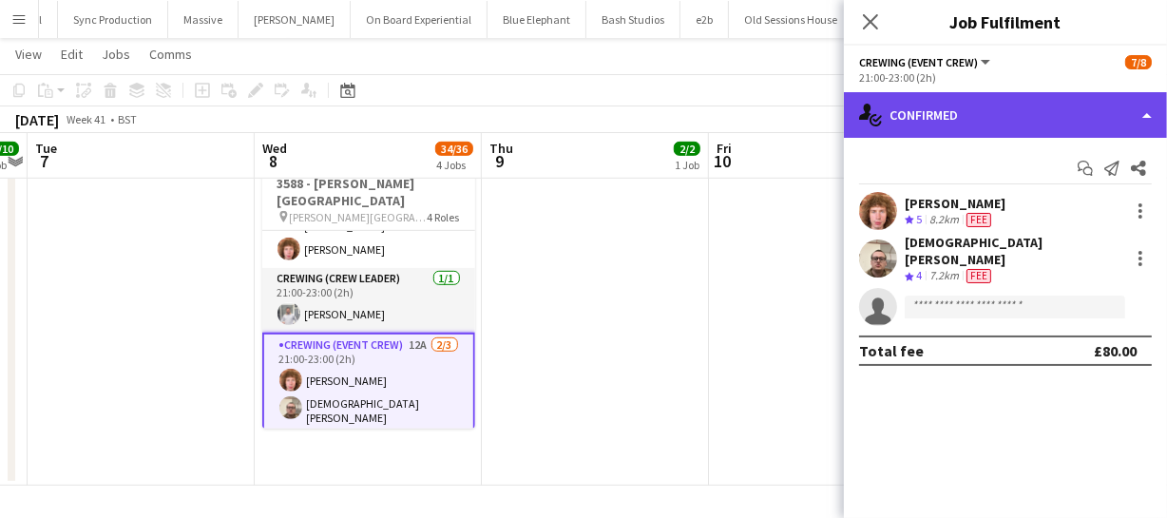
click at [985, 113] on div "single-neutral-actions-check-2 Confirmed" at bounding box center [1005, 115] width 323 height 46
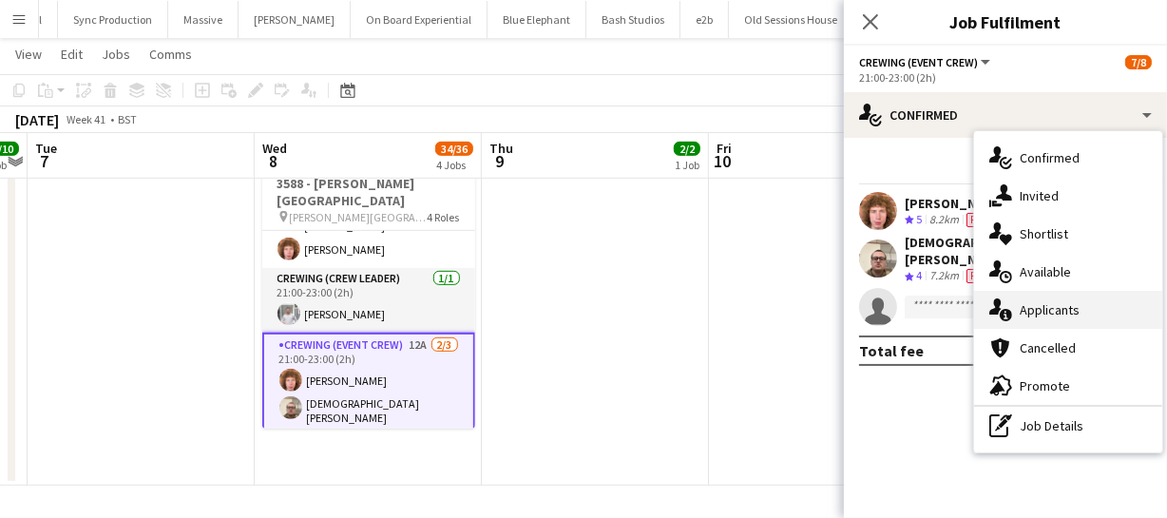
click at [1050, 307] on span "Applicants" at bounding box center [1050, 309] width 60 height 17
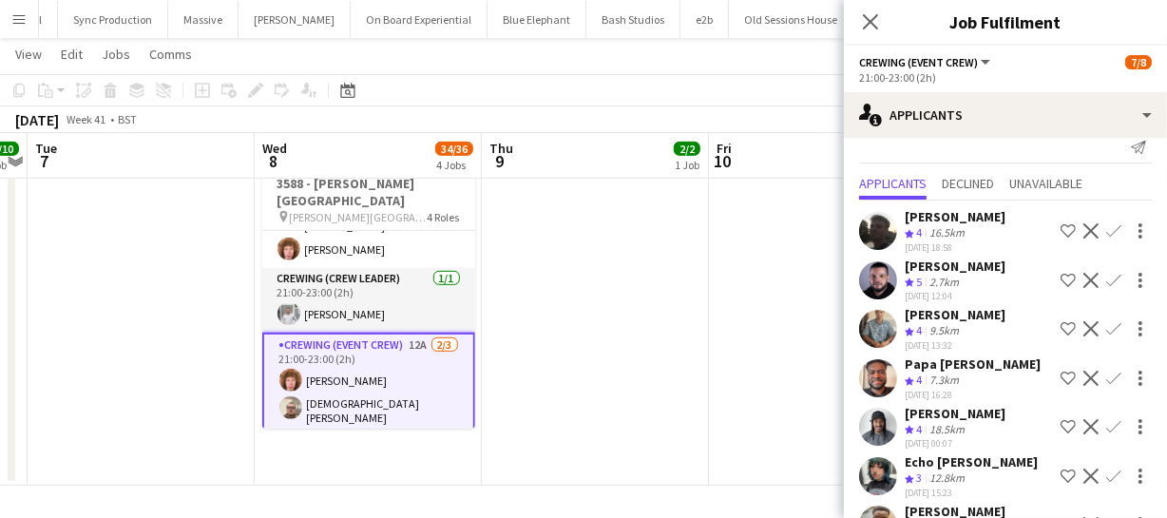
scroll to position [0, 0]
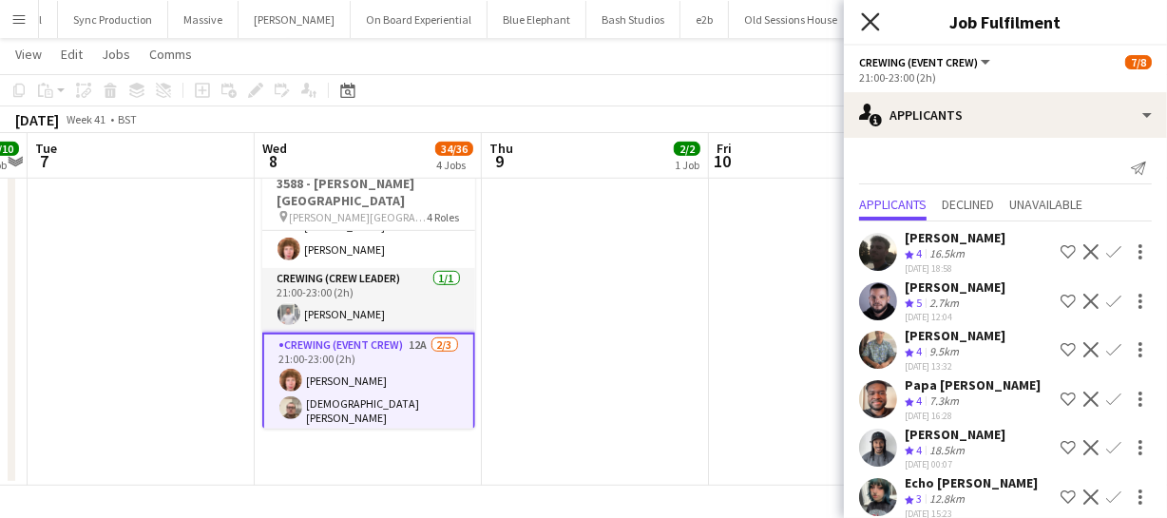
click at [863, 24] on icon "Close pop-in" at bounding box center [870, 21] width 18 height 18
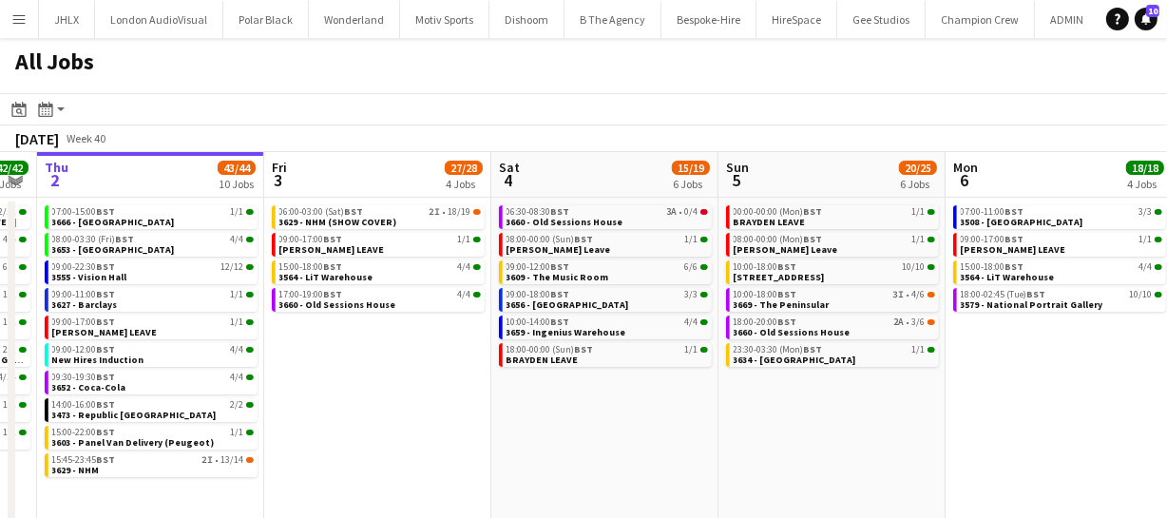
scroll to position [0, 705]
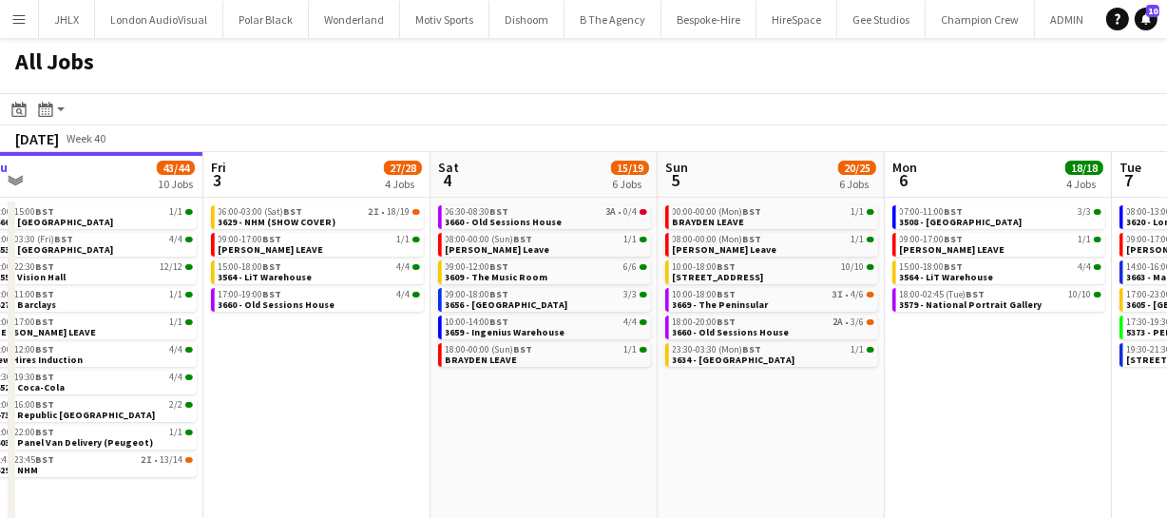
drag, startPoint x: 741, startPoint y: 441, endPoint x: 490, endPoint y: 463, distance: 252.8
click at [490, 463] on app-calendar-viewport "Mon 29 30/30 7 Jobs Tue 30 62/62 12 Jobs Wed 1 42/42 9 Jobs Thu 2 43/44 10 Jobs…" at bounding box center [583, 344] width 1167 height 384
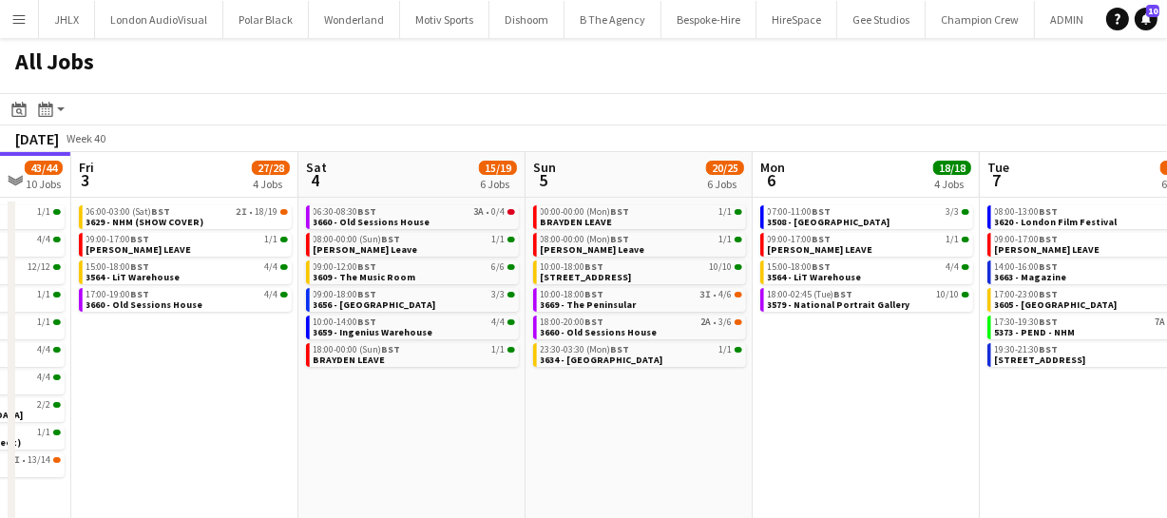
click at [653, 442] on app-calendar-viewport "Mon 29 30/30 7 Jobs Tue 30 62/62 12 Jobs Wed 1 42/42 9 Jobs Thu 2 43/44 10 Jobs…" at bounding box center [583, 344] width 1167 height 384
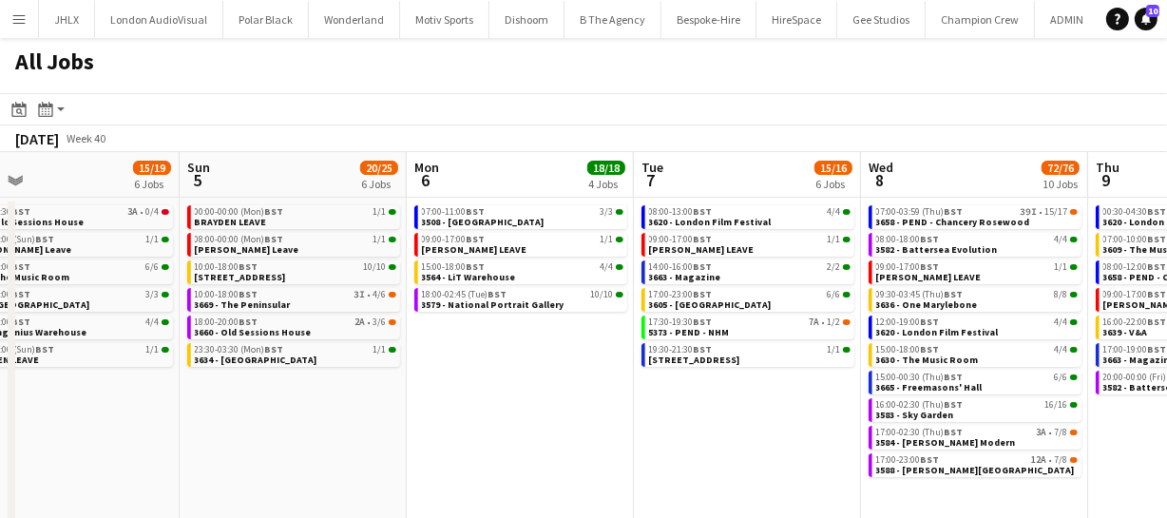
scroll to position [0, 740]
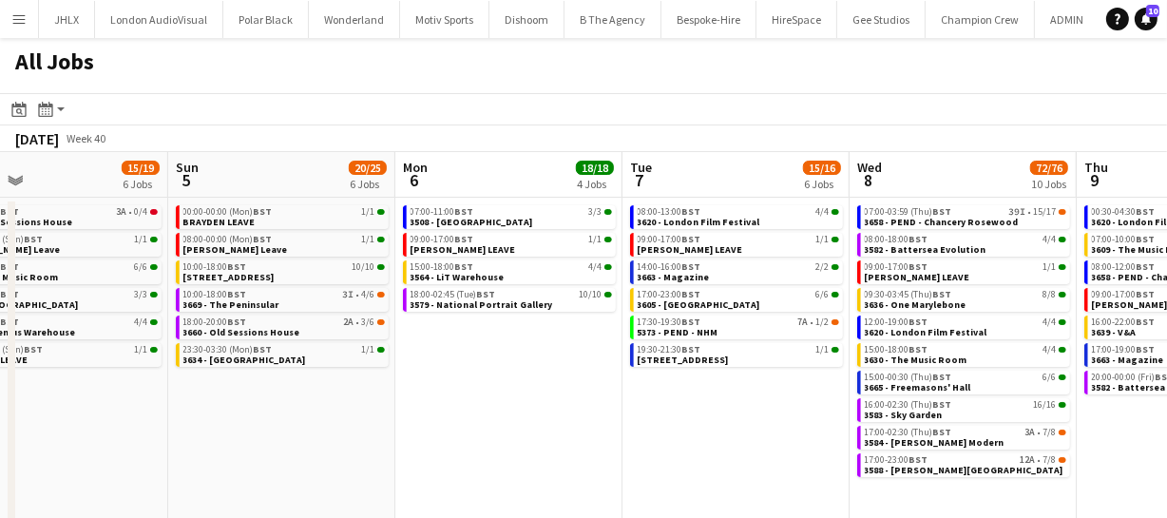
drag, startPoint x: 874, startPoint y: 428, endPoint x: 520, endPoint y: 434, distance: 353.6
click at [520, 434] on app-calendar-viewport "Wed 1 42/42 9 Jobs Thu 2 43/44 10 Jobs Fri 3 27/28 4 Jobs Sat 4 15/19 6 Jobs Su…" at bounding box center [583, 344] width 1167 height 384
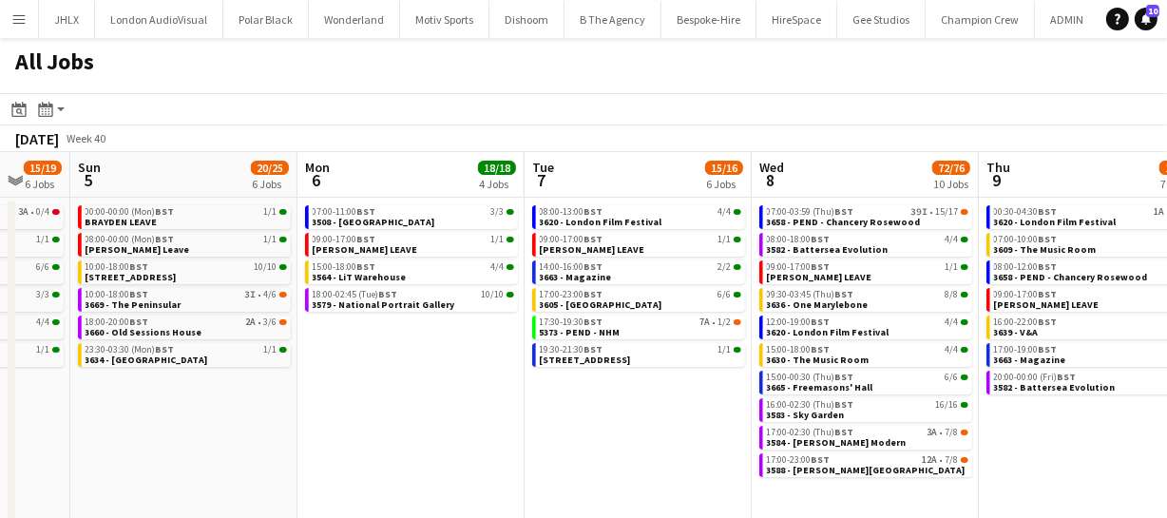
scroll to position [0, 855]
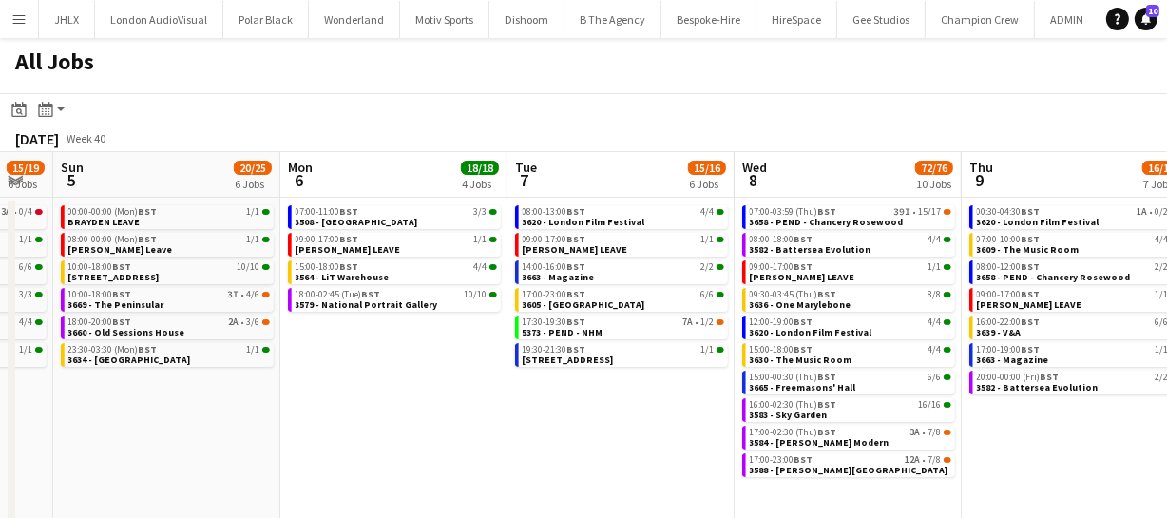
drag, startPoint x: 821, startPoint y: 420, endPoint x: 706, endPoint y: 429, distance: 115.3
click at [706, 429] on app-calendar-viewport "Wed 1 42/42 9 Jobs Thu 2 43/44 10 Jobs Fri 3 27/28 4 Jobs Sat 4 15/19 6 Jobs Su…" at bounding box center [583, 344] width 1167 height 384
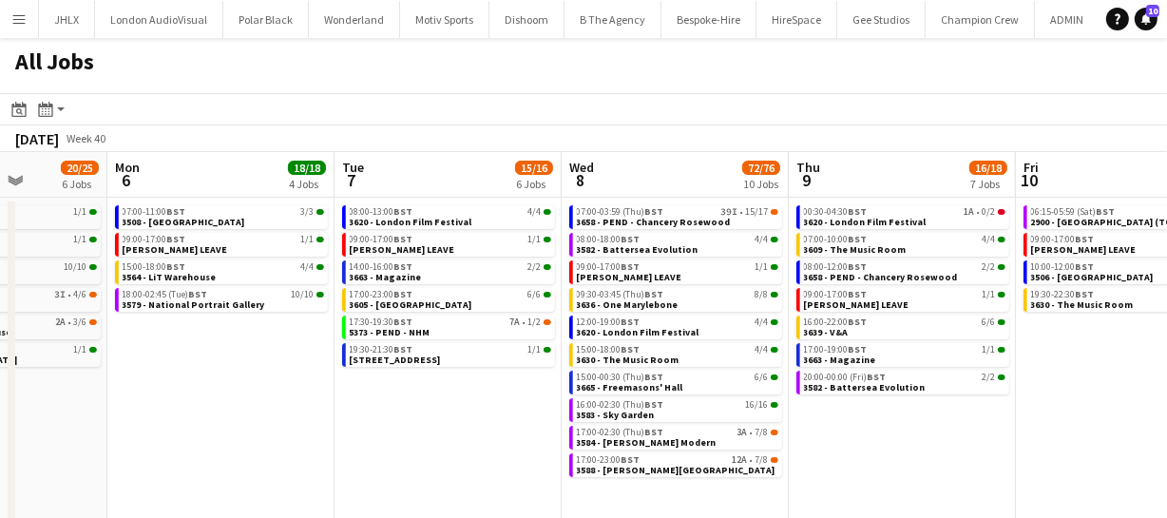
drag, startPoint x: 704, startPoint y: 430, endPoint x: 530, endPoint y: 455, distance: 175.8
click at [445, 457] on app-calendar-viewport "Fri 3 27/28 4 Jobs Sat 4 15/19 6 Jobs Sun 5 20/25 6 Jobs Mon 6 18/18 4 Jobs Tue…" at bounding box center [583, 344] width 1167 height 384
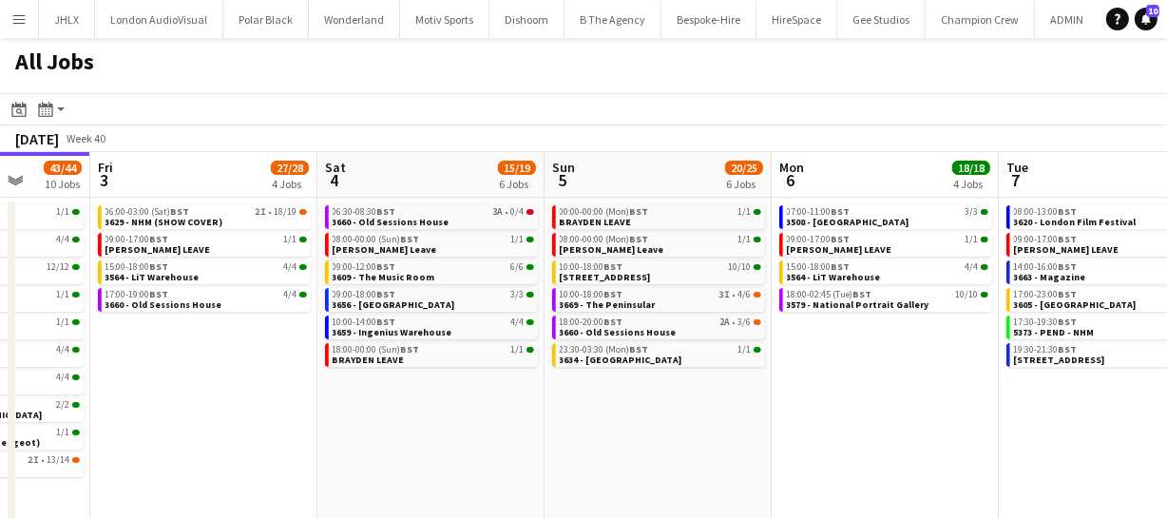
drag, startPoint x: 368, startPoint y: 426, endPoint x: 1032, endPoint y: 355, distance: 668.1
click at [1032, 355] on app-calendar-viewport "Tue 30 62/62 12 Jobs Wed 1 42/42 9 Jobs Thu 2 43/44 10 Jobs Fri 3 27/28 4 Jobs …" at bounding box center [583, 344] width 1167 height 384
drag, startPoint x: 651, startPoint y: 426, endPoint x: 856, endPoint y: 404, distance: 206.5
click at [837, 388] on app-calendar-viewport "Tue 30 62/62 12 Jobs Wed 1 42/42 9 Jobs Thu 2 43/44 10 Jobs Fri 3 27/28 4 Jobs …" at bounding box center [583, 344] width 1167 height 384
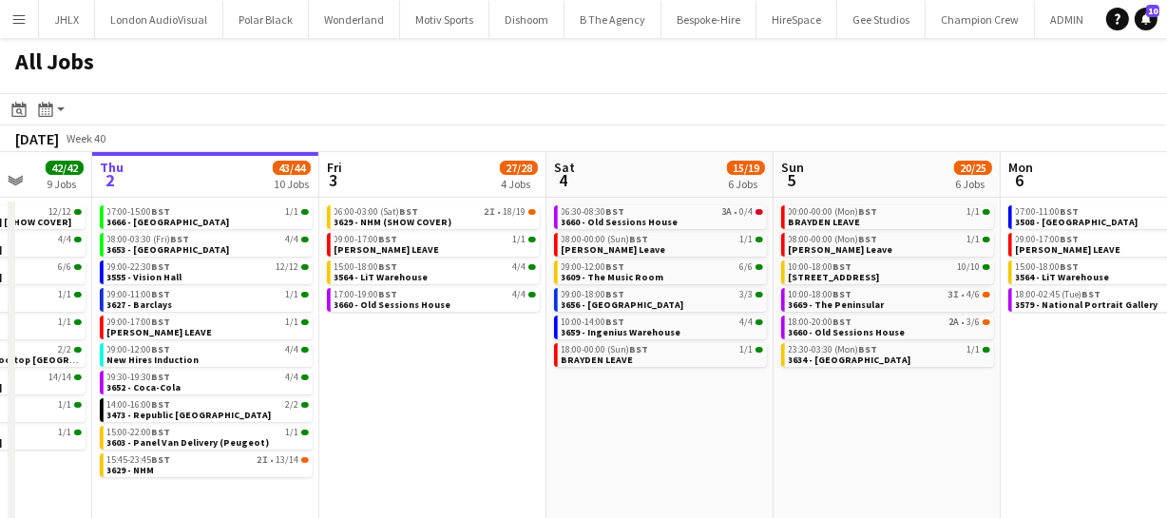
drag, startPoint x: 716, startPoint y: 415, endPoint x: 865, endPoint y: 390, distance: 151.4
click at [801, 394] on app-calendar-viewport "Mon 29 30/30 7 Jobs Tue 30 62/62 12 Jobs Wed 1 42/42 9 Jobs Thu 2 43/44 10 Jobs…" at bounding box center [583, 344] width 1167 height 384
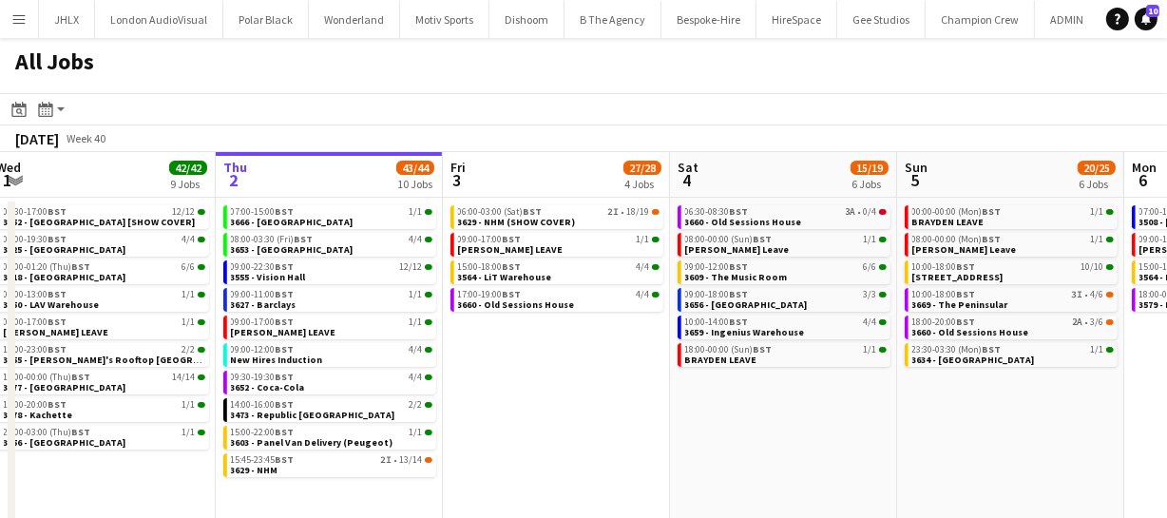
click at [872, 380] on app-calendar-viewport "Mon 29 30/30 7 Jobs Tue 30 62/62 12 Jobs Wed 1 42/42 9 Jobs Thu 2 43/44 10 Jobs…" at bounding box center [583, 344] width 1167 height 384
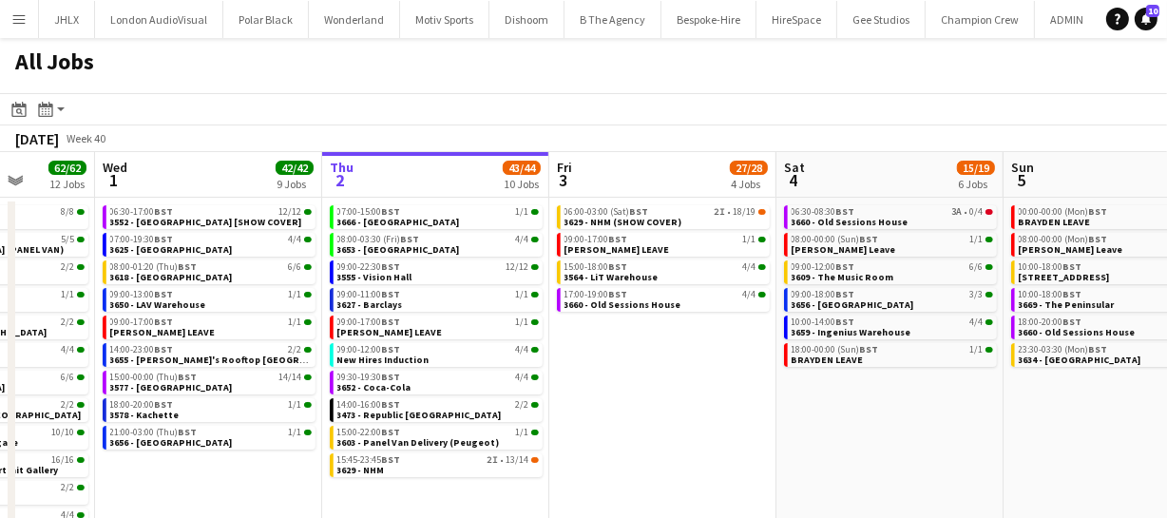
drag, startPoint x: 875, startPoint y: 389, endPoint x: 949, endPoint y: 383, distance: 73.4
click at [912, 381] on app-calendar-viewport "Sun 28 26/26 8 Jobs Mon 29 30/30 7 Jobs Tue 30 62/62 12 Jobs Wed 1 42/42 9 Jobs…" at bounding box center [583, 344] width 1167 height 384
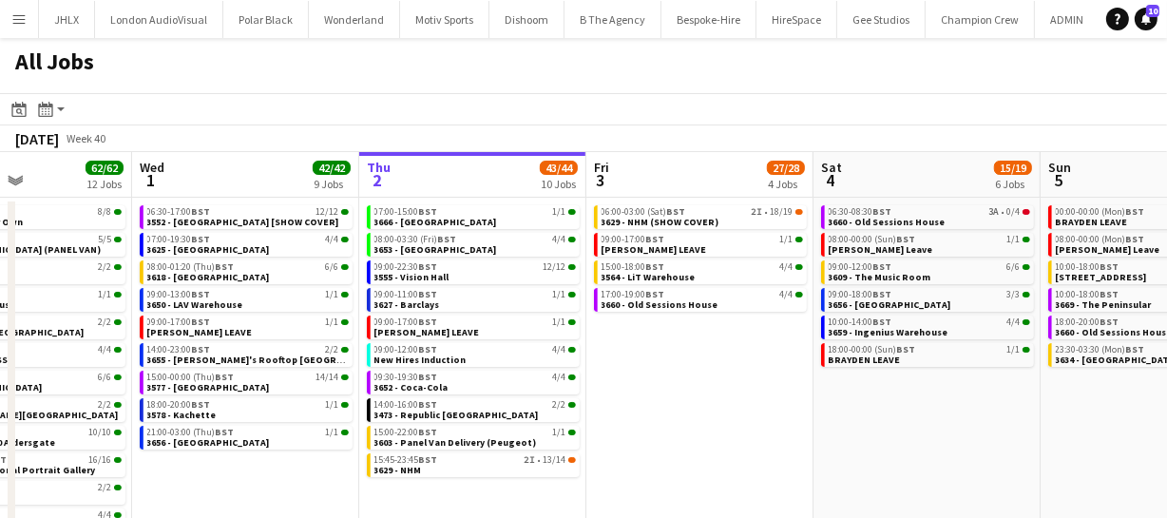
drag, startPoint x: 883, startPoint y: 388, endPoint x: 998, endPoint y: 361, distance: 118.0
click at [970, 366] on app-calendar-viewport "Sun 28 26/26 8 Jobs Mon 29 30/30 7 Jobs Tue 30 62/62 12 Jobs Wed 1 42/42 9 Jobs…" at bounding box center [583, 344] width 1167 height 384
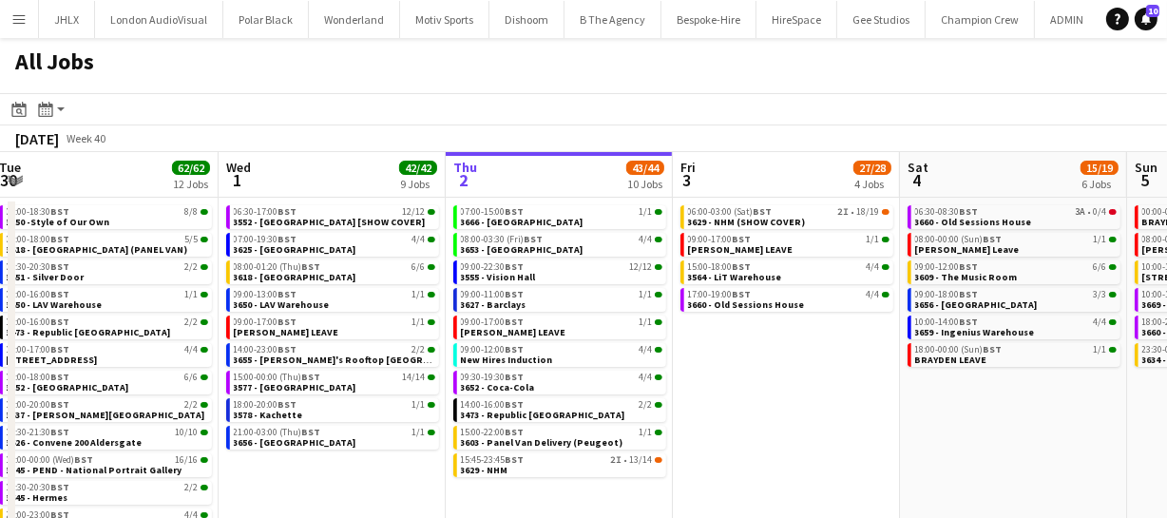
drag, startPoint x: 860, startPoint y: 382, endPoint x: 1036, endPoint y: 359, distance: 177.3
click at [1032, 359] on app-calendar-viewport "Sun 28 26/26 8 Jobs Mon 29 30/30 7 Jobs Tue 30 62/62 12 Jobs Wed 1 42/42 9 Jobs…" at bounding box center [583, 344] width 1167 height 384
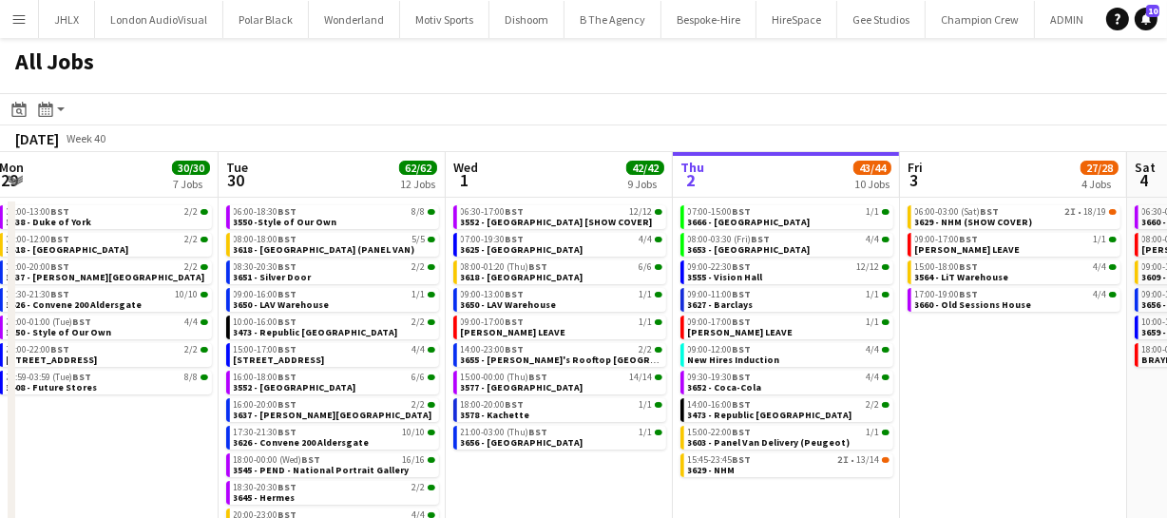
scroll to position [0, 518]
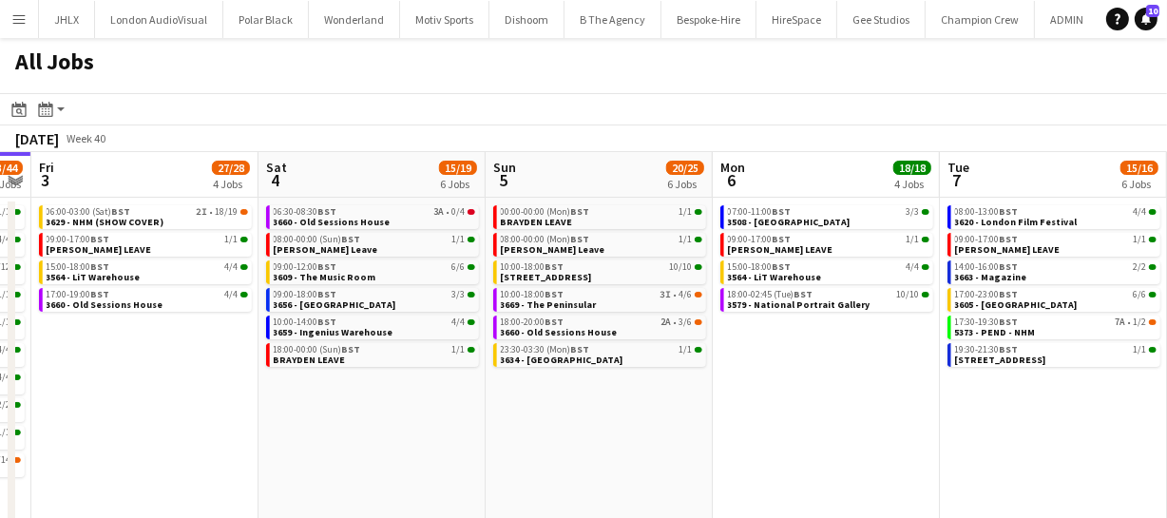
drag, startPoint x: 969, startPoint y: 395, endPoint x: 155, endPoint y: 390, distance: 813.7
click at [155, 390] on app-calendar-viewport "Mon 29 30/30 7 Jobs Tue 30 62/62 12 Jobs Wed 1 42/42 9 Jobs Thu 2 43/44 10 Jobs…" at bounding box center [583, 344] width 1167 height 384
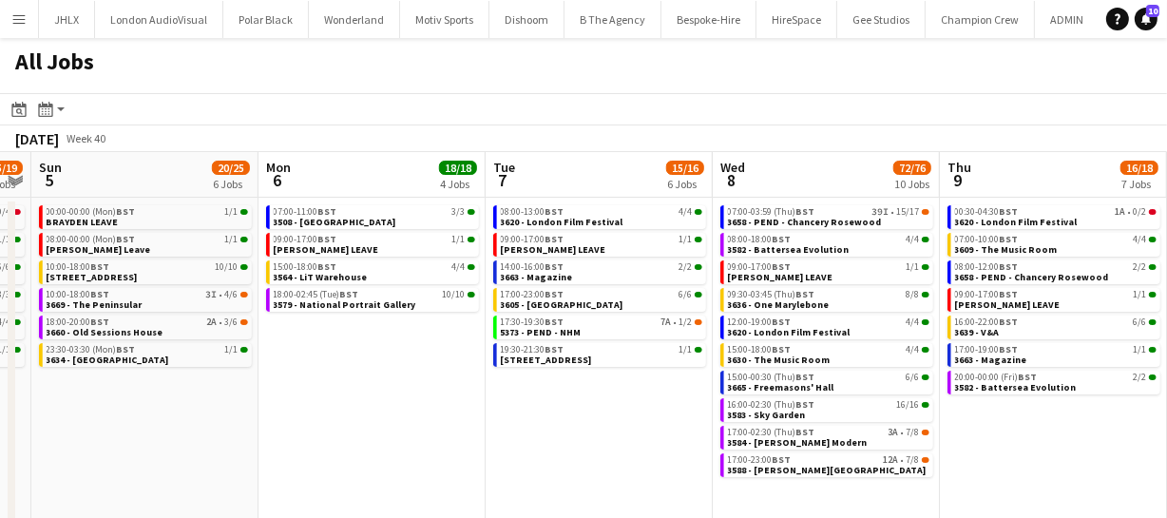
drag, startPoint x: 592, startPoint y: 380, endPoint x: 627, endPoint y: 377, distance: 35.3
click at [554, 380] on app-calendar-viewport "Wed 1 42/42 9 Jobs Thu 2 43/44 10 Jobs Fri 3 27/28 4 Jobs Sat 4 15/19 6 Jobs Su…" at bounding box center [583, 344] width 1167 height 384
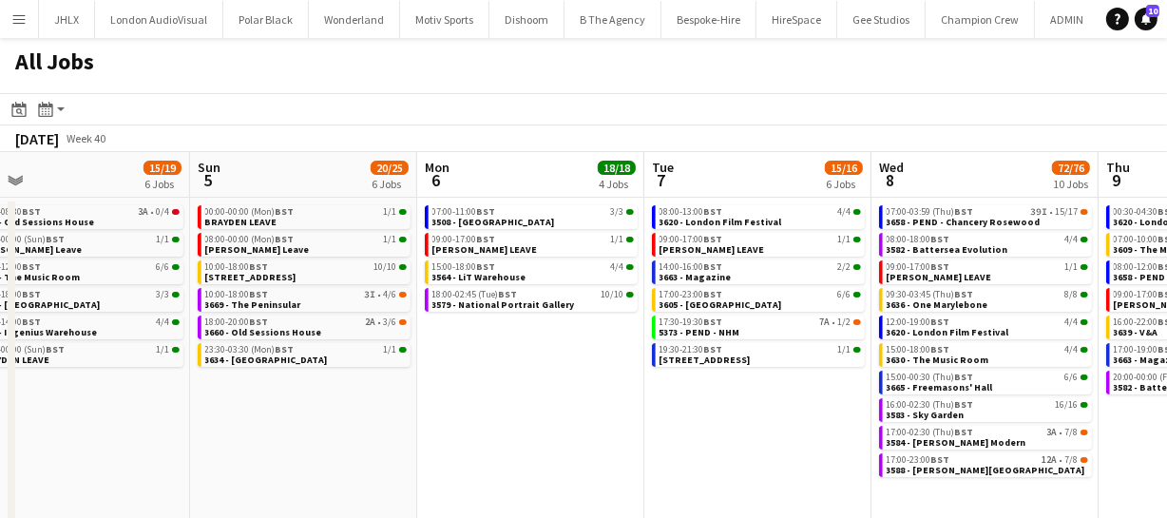
drag, startPoint x: 626, startPoint y: 380, endPoint x: 460, endPoint y: 396, distance: 167.1
click at [510, 395] on app-calendar-viewport "Wed 1 42/42 9 Jobs Thu 2 43/44 10 Jobs Fri 3 27/28 4 Jobs Sat 4 15/19 6 Jobs Su…" at bounding box center [583, 344] width 1167 height 384
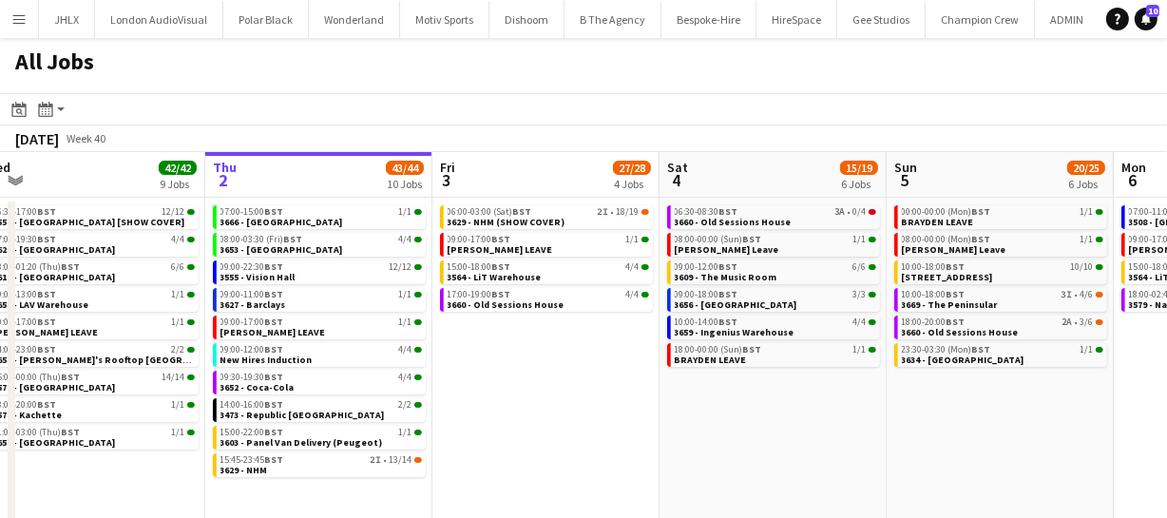
scroll to position [0, 478]
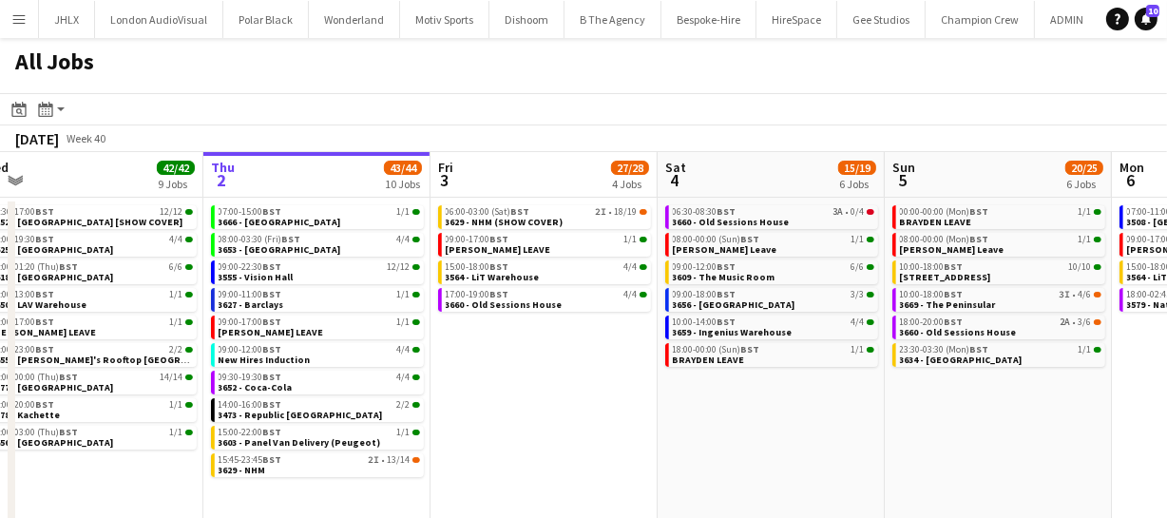
drag, startPoint x: 782, startPoint y: 412, endPoint x: 759, endPoint y: 412, distance: 23.8
click at [759, 412] on app-calendar-viewport "Mon 29 30/30 7 Jobs Tue 30 62/62 12 Jobs Wed 1 42/42 9 Jobs Thu 2 43/44 10 Jobs…" at bounding box center [583, 344] width 1167 height 384
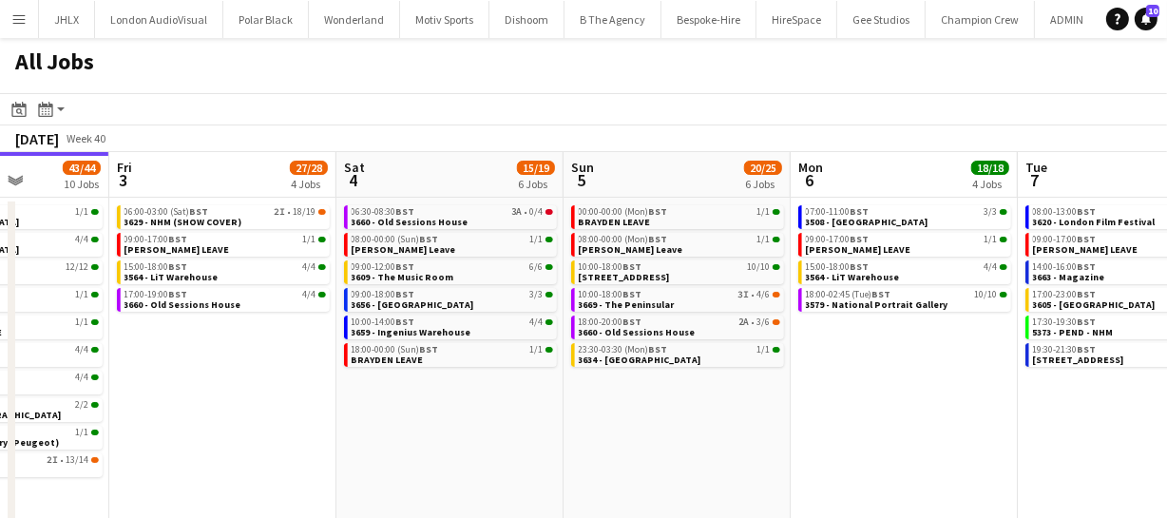
scroll to position [0, 800]
drag, startPoint x: 622, startPoint y: 399, endPoint x: 299, endPoint y: 418, distance: 322.8
click at [299, 418] on app-calendar-viewport "Mon 29 30/30 7 Jobs Tue 30 62/62 12 Jobs Wed 1 42/42 9 Jobs Thu 2 43/44 10 Jobs…" at bounding box center [583, 344] width 1167 height 384
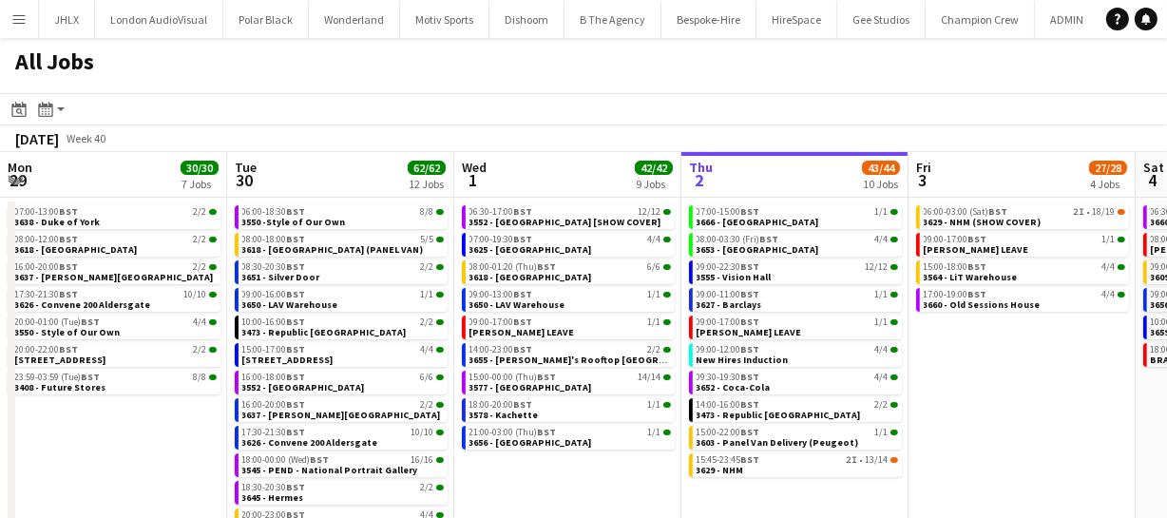
scroll to position [0, 454]
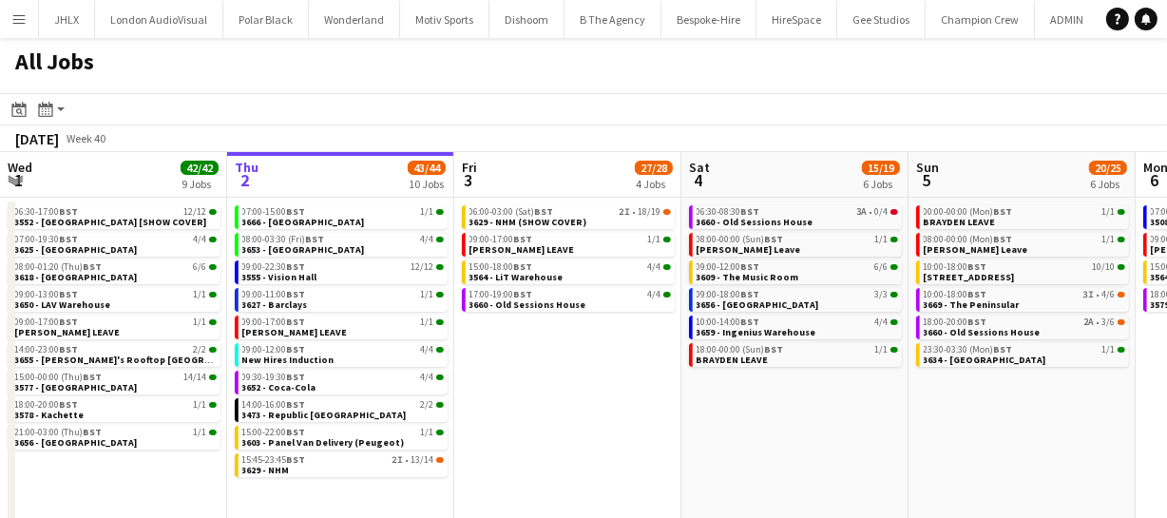
drag, startPoint x: 899, startPoint y: 411, endPoint x: 711, endPoint y: 398, distance: 188.6
click at [657, 398] on app-calendar-viewport "Mon 29 30/30 7 Jobs Tue 30 62/62 12 Jobs Wed 1 42/42 9 Jobs Thu 2 43/44 10 Jobs…" at bounding box center [583, 344] width 1167 height 384
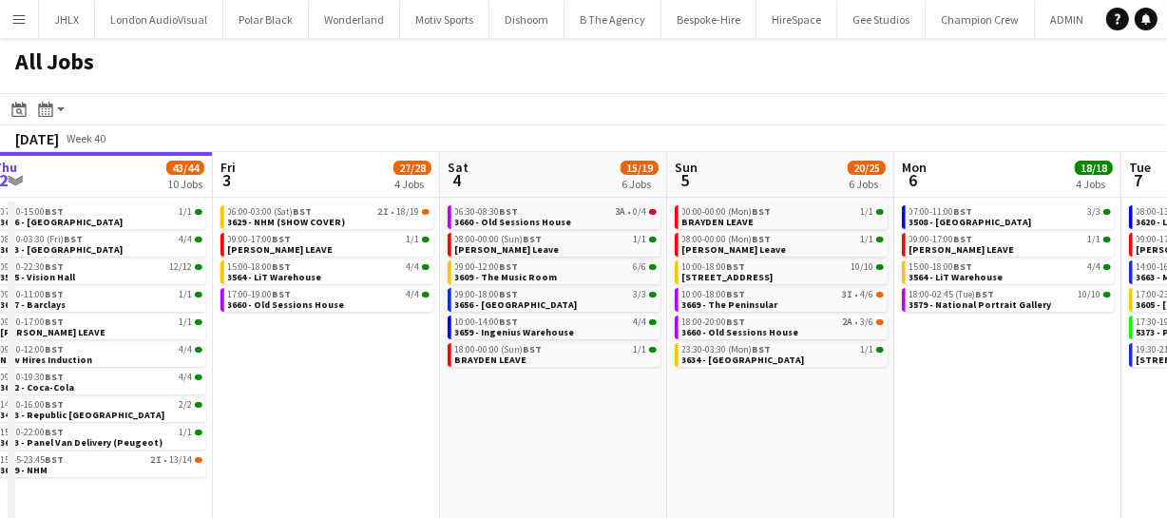
drag, startPoint x: 769, startPoint y: 404, endPoint x: 782, endPoint y: 411, distance: 14.9
click at [720, 406] on app-calendar-viewport "Mon 29 30/30 7 Jobs Tue 30 62/62 12 Jobs Wed 1 42/42 9 Jobs Thu 2 43/44 10 Jobs…" at bounding box center [583, 344] width 1167 height 384
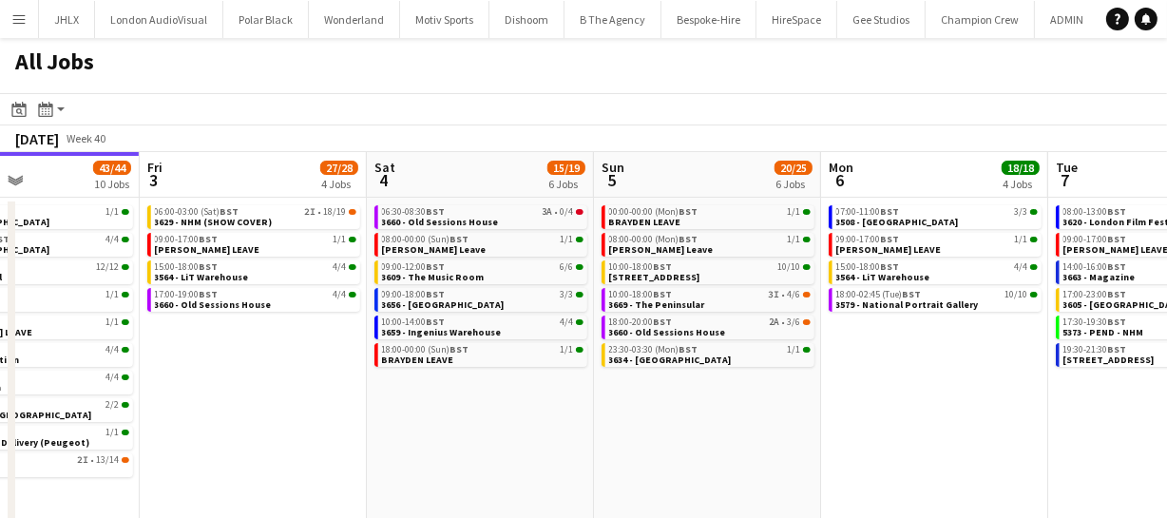
click at [653, 413] on app-calendar-viewport "Mon 29 30/30 7 Jobs Tue 30 62/62 12 Jobs Wed 1 42/42 9 Jobs Thu 2 43/44 10 Jobs…" at bounding box center [583, 344] width 1167 height 384
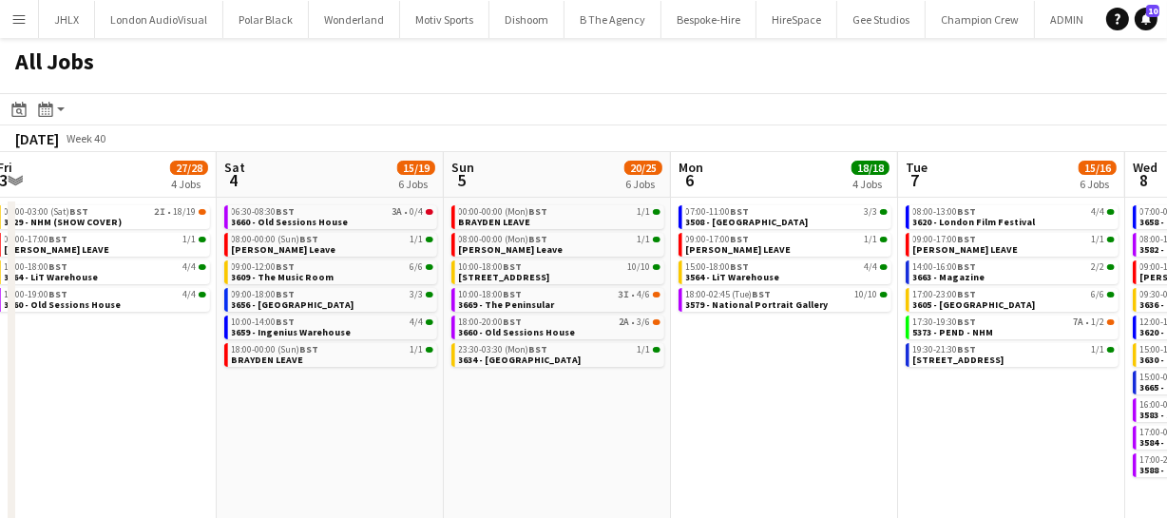
click at [586, 397] on app-calendar-viewport "Mon 29 30/30 7 Jobs Tue 30 62/62 12 Jobs Wed 1 42/42 9 Jobs Thu 2 43/44 10 Jobs…" at bounding box center [583, 344] width 1167 height 384
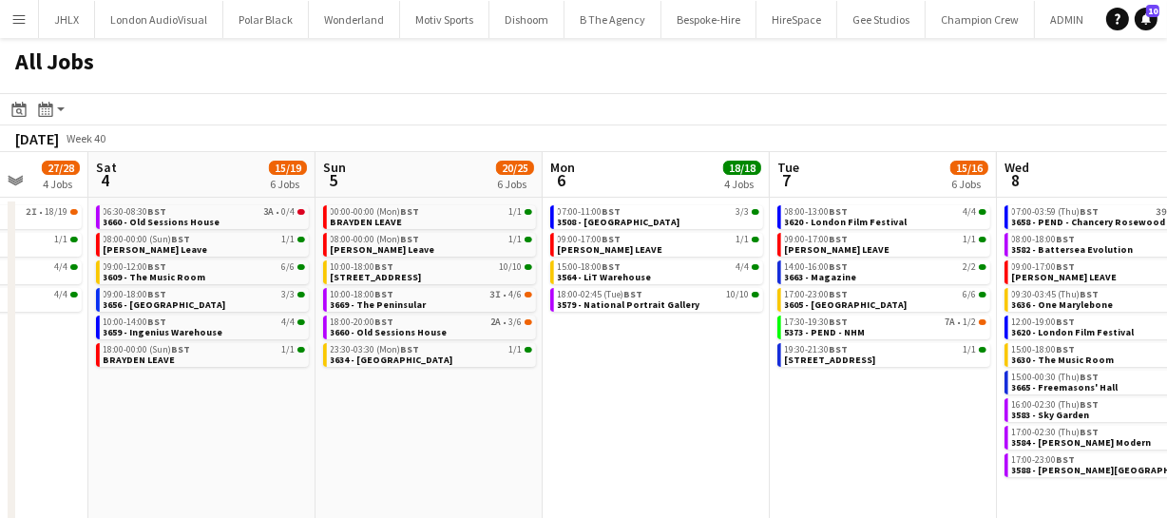
drag, startPoint x: 542, startPoint y: 398, endPoint x: 552, endPoint y: 397, distance: 10.5
click at [541, 398] on app-calendar-viewport "Wed 1 42/42 9 Jobs Thu 2 43/44 10 Jobs Fri 3 27/28 4 Jobs Sat 4 15/19 6 Jobs Su…" at bounding box center [583, 344] width 1167 height 384
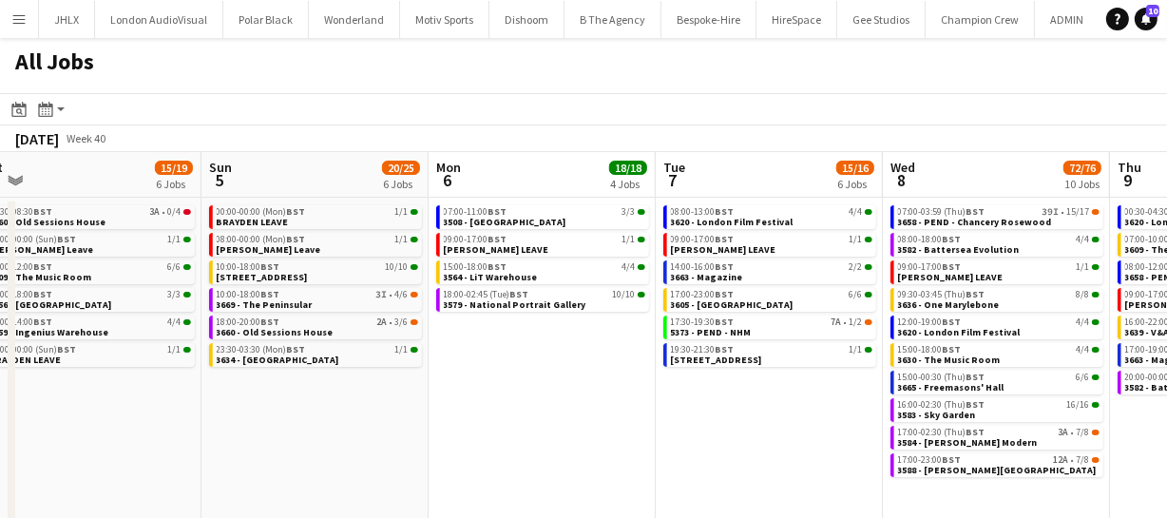
drag, startPoint x: 618, startPoint y: 398, endPoint x: 562, endPoint y: 399, distance: 56.1
click at [562, 399] on app-calendar-viewport "Wed 1 42/42 9 Jobs Thu 2 43/44 10 Jobs Fri 3 27/28 4 Jobs Sat 4 15/19 6 Jobs Su…" at bounding box center [583, 344] width 1167 height 384
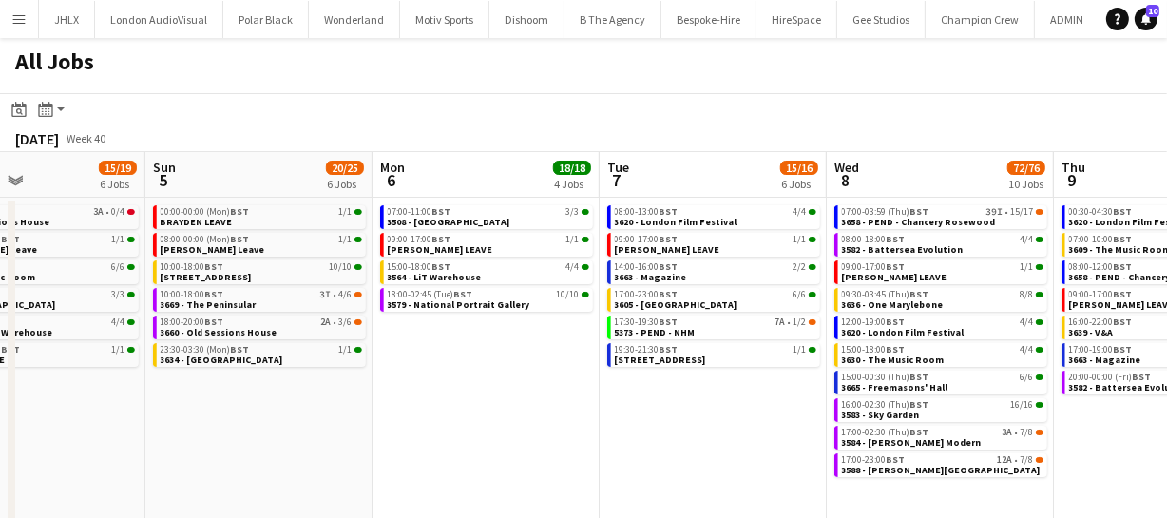
click at [554, 394] on app-calendar-viewport "Wed 1 42/42 9 Jobs Thu 2 43/44 10 Jobs Fri 3 27/28 4 Jobs Sat 4 15/19 6 Jobs Su…" at bounding box center [583, 344] width 1167 height 384
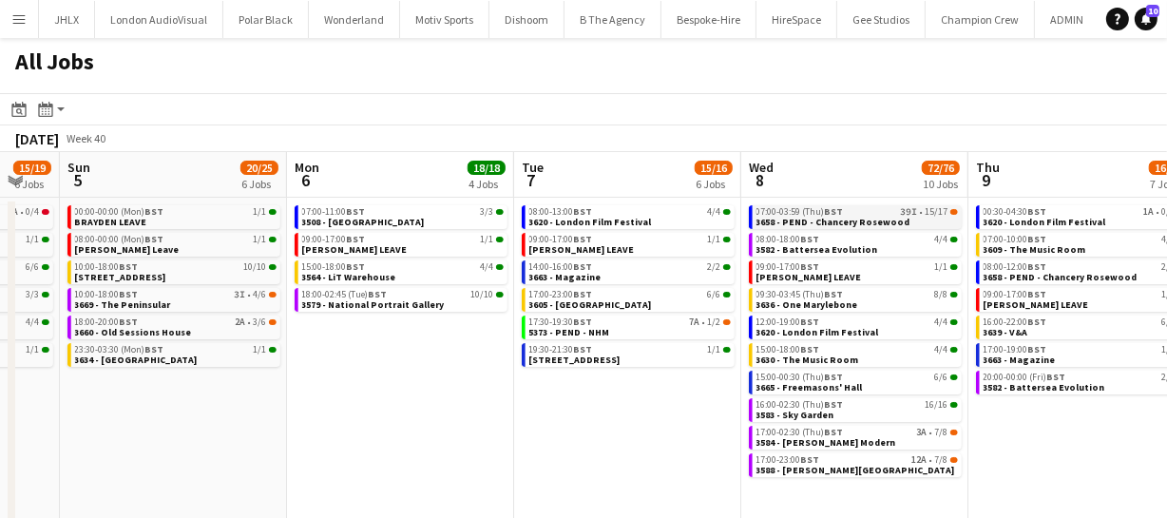
click at [836, 213] on span "BST" at bounding box center [834, 211] width 19 height 12
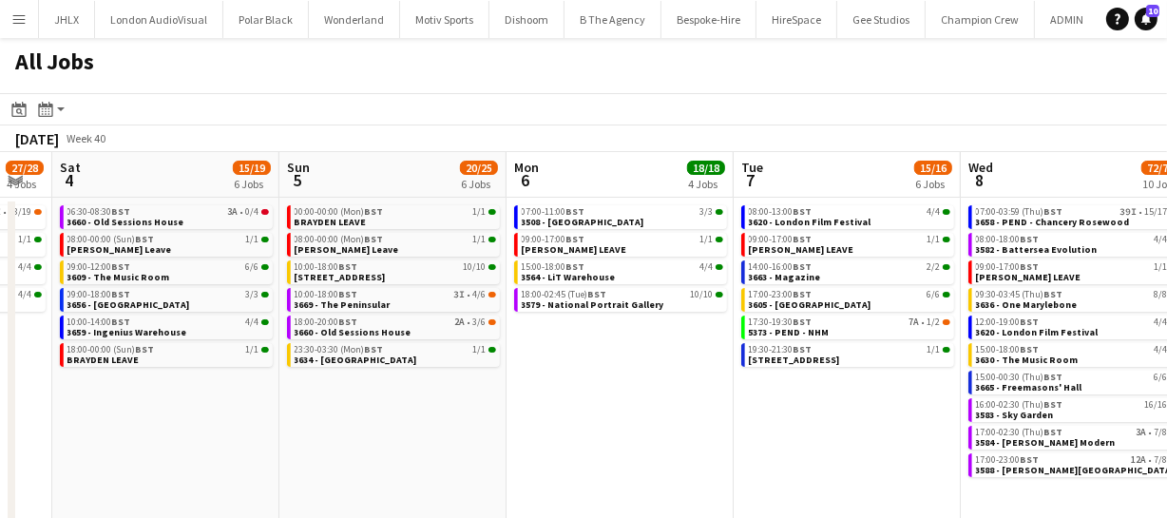
scroll to position [0, 623]
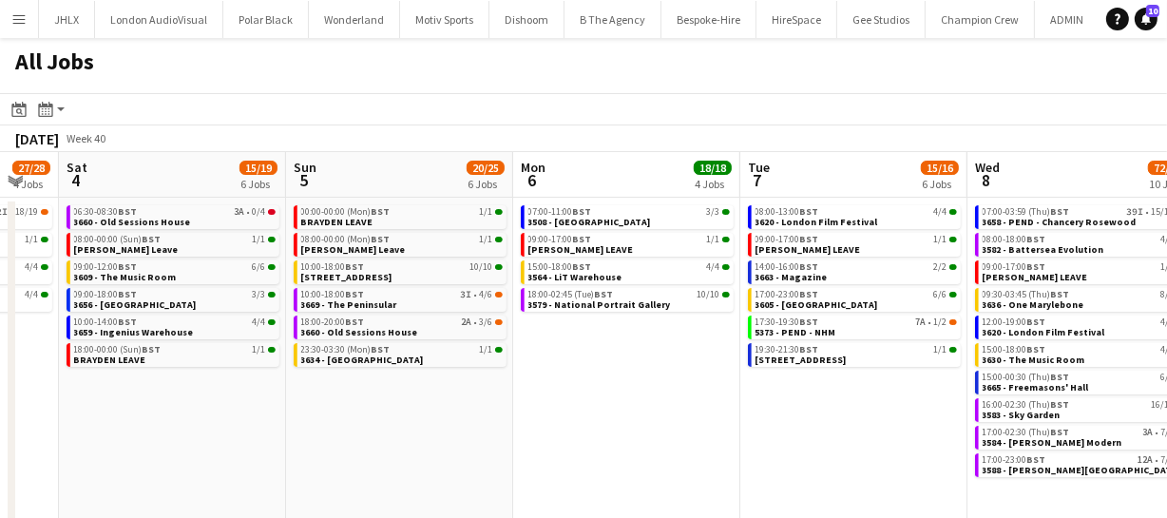
drag, startPoint x: 484, startPoint y: 446, endPoint x: 710, endPoint y: 415, distance: 228.3
click at [710, 415] on app-calendar-viewport "Wed 1 42/42 9 Jobs Thu 2 43/44 10 Jobs Fri 3 27/28 4 Jobs Sat 4 15/19 6 Jobs Su…" at bounding box center [583, 344] width 1167 height 384
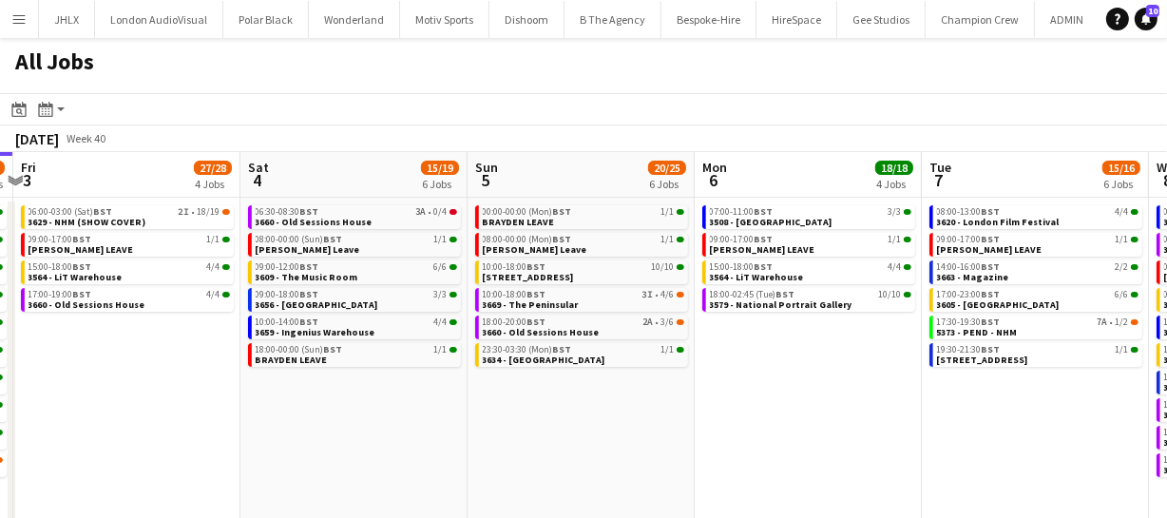
drag, startPoint x: 608, startPoint y: 422, endPoint x: 790, endPoint y: 394, distance: 183.6
click at [790, 394] on app-calendar-viewport "Wed 1 42/42 9 Jobs Thu 2 43/44 10 Jobs Fri 3 27/28 4 Jobs Sat 4 15/19 6 Jobs Su…" at bounding box center [583, 344] width 1167 height 384
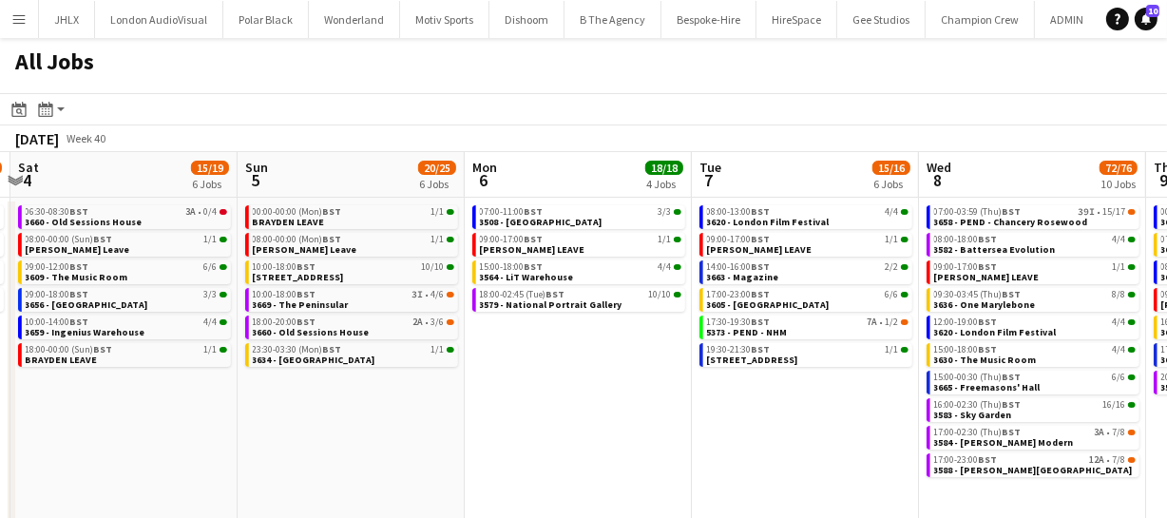
drag, startPoint x: 685, startPoint y: 411, endPoint x: 437, endPoint y: 437, distance: 249.5
click at [437, 437] on app-calendar-viewport "Wed 1 42/42 9 Jobs Thu 2 43/44 10 Jobs Fri 3 27/28 4 Jobs Sat 4 15/19 6 Jobs Su…" at bounding box center [583, 344] width 1167 height 384
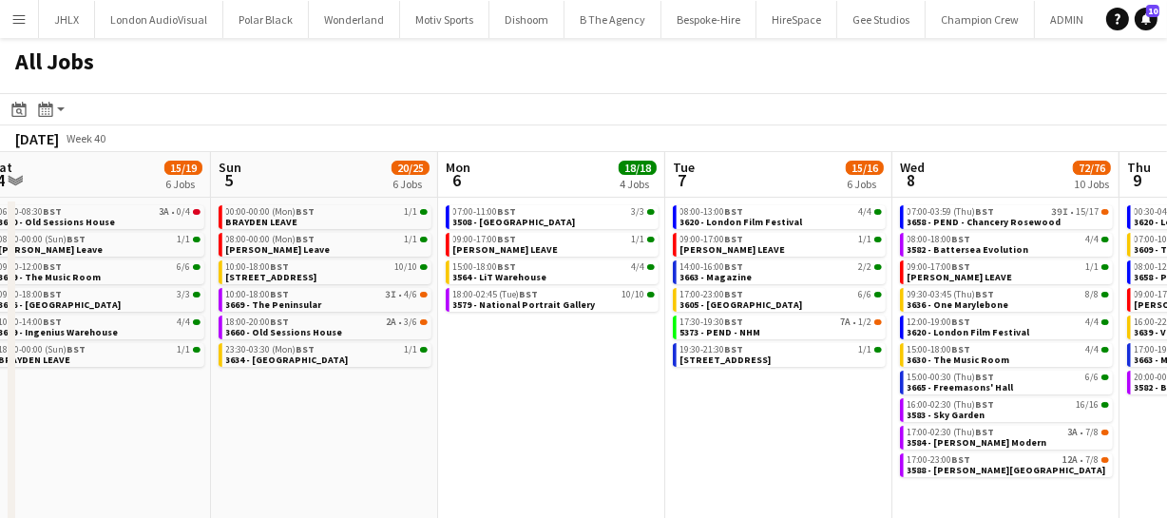
drag, startPoint x: 600, startPoint y: 431, endPoint x: 484, endPoint y: 445, distance: 116.8
click at [496, 445] on app-calendar-viewport "Wed 1 42/42 9 Jobs Thu 2 43/44 10 Jobs Fri 3 27/28 4 Jobs Sat 4 15/19 6 Jobs Su…" at bounding box center [583, 344] width 1167 height 384
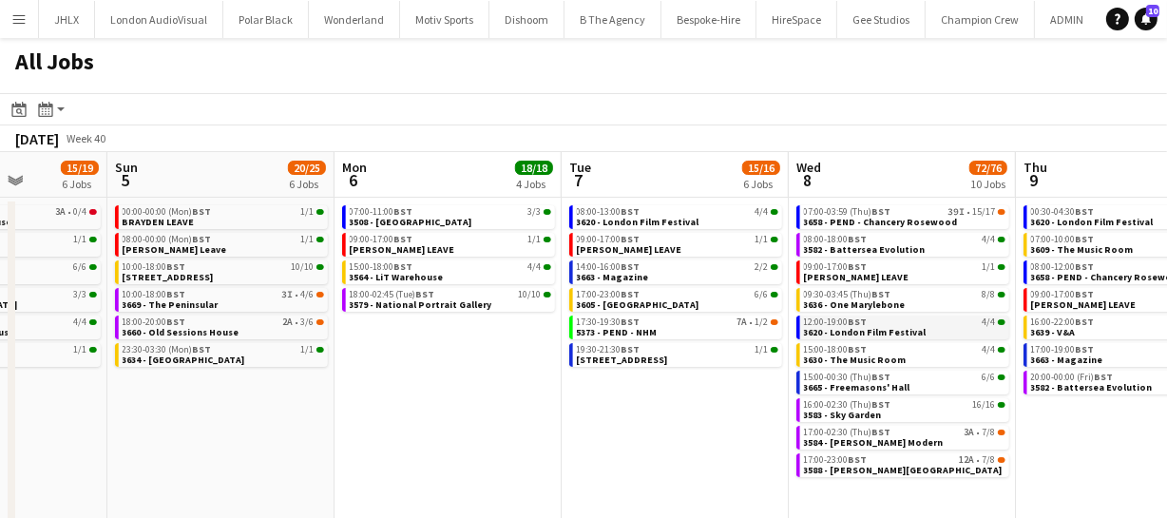
click at [883, 328] on span "3620 - London Film Festival" at bounding box center [865, 332] width 123 height 12
click at [493, 398] on app-calendar-viewport "Wed 1 42/42 9 Jobs Thu 2 43/44 10 Jobs Fri 3 27/28 4 Jobs Sat 4 15/19 6 Jobs Su…" at bounding box center [583, 344] width 1167 height 384
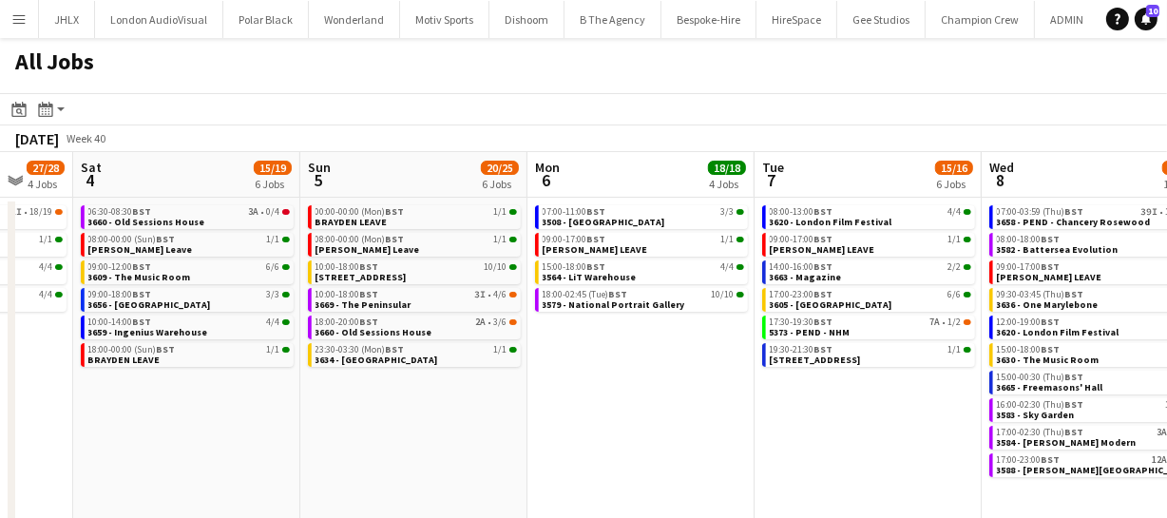
click at [527, 408] on app-calendar-viewport "Wed 1 42/42 9 Jobs Thu 2 43/44 10 Jobs Fri 3 27/28 4 Jobs Sat 4 15/19 6 Jobs Su…" at bounding box center [583, 344] width 1167 height 384
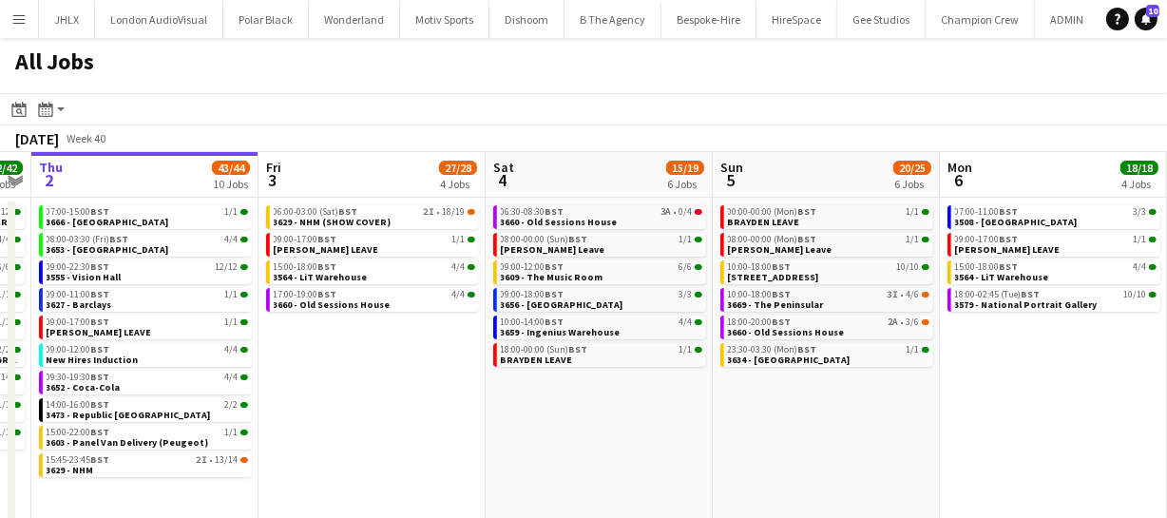
drag, startPoint x: 390, startPoint y: 446, endPoint x: 697, endPoint y: 427, distance: 307.6
click at [625, 428] on app-calendar-viewport "Tue 30 62/62 12 Jobs Wed 1 42/42 9 Jobs Thu 2 43/44 10 Jobs Fri 3 27/28 4 Jobs …" at bounding box center [583, 344] width 1167 height 384
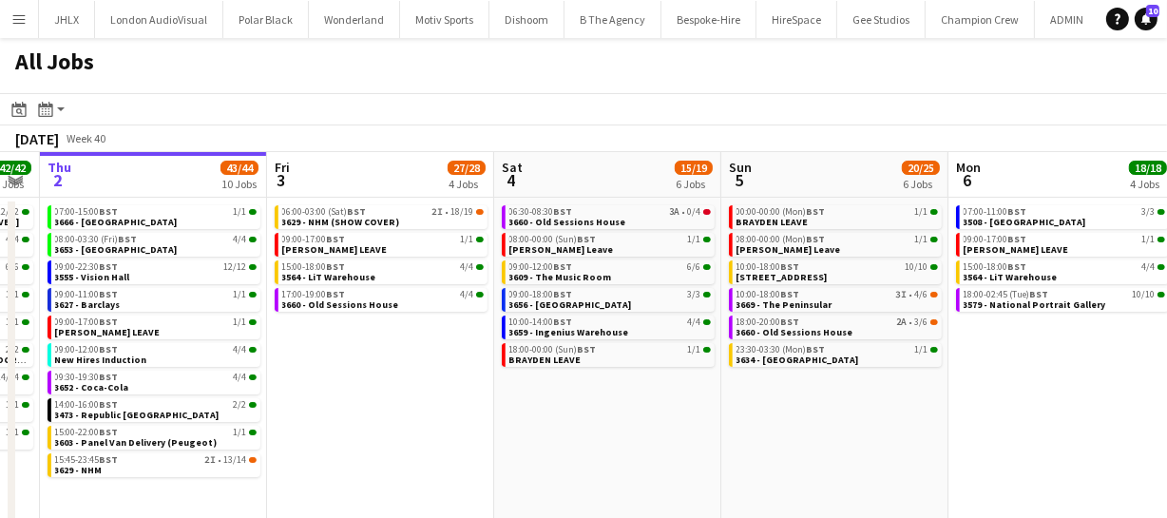
click at [586, 390] on app-calendar-viewport "Tue 30 62/62 12 Jobs Wed 1 42/42 9 Jobs Thu 2 43/44 10 Jobs Fri 3 27/28 4 Jobs …" at bounding box center [583, 344] width 1167 height 384
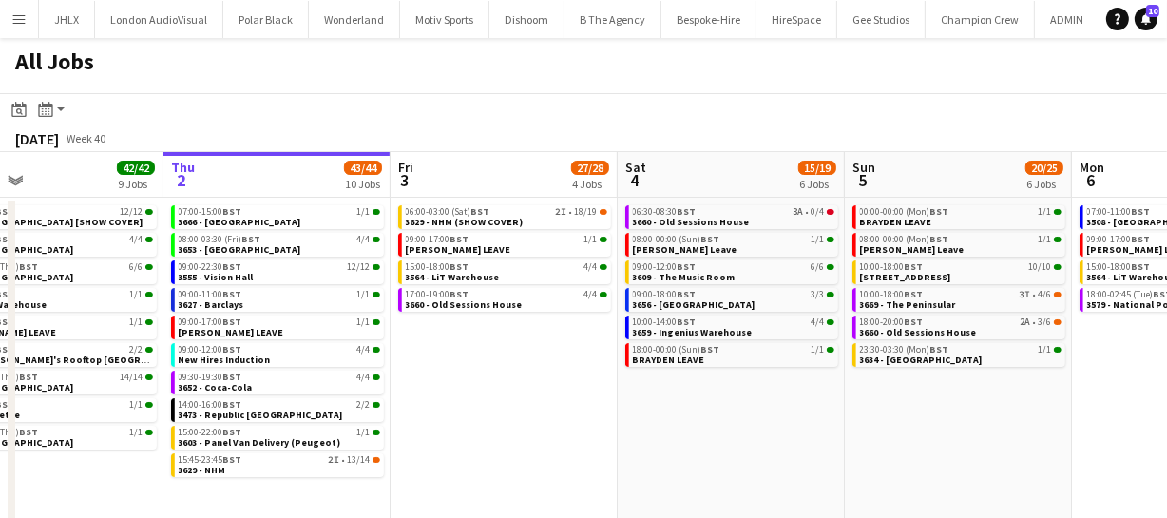
drag, startPoint x: 593, startPoint y: 389, endPoint x: 705, endPoint y: 340, distance: 122.2
click at [665, 353] on app-calendar-viewport "Mon 29 30/30 7 Jobs Tue 30 62/62 12 Jobs Wed 1 42/42 9 Jobs Thu 2 43/44 10 Jobs…" at bounding box center [583, 344] width 1167 height 384
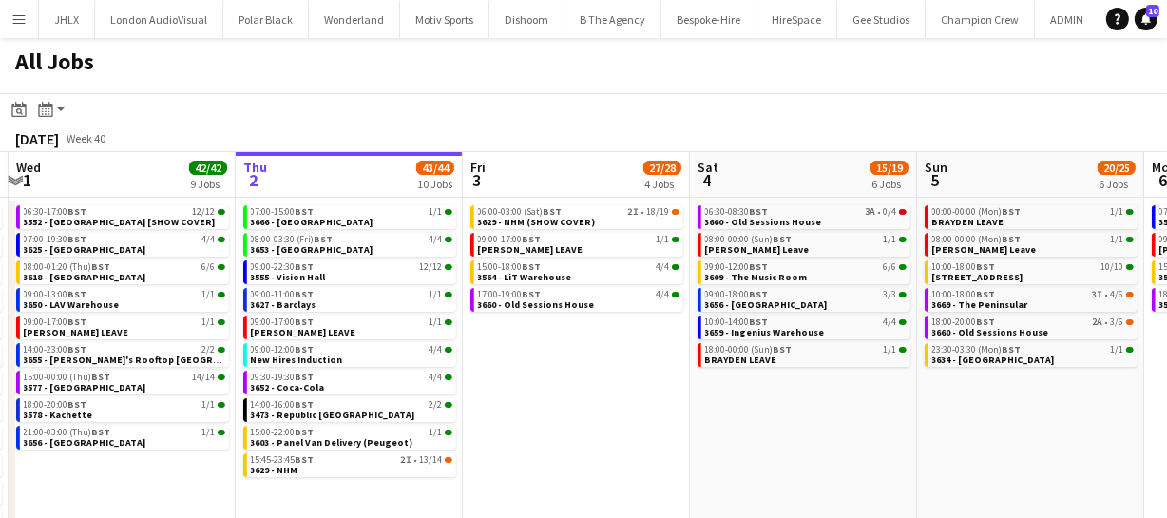
drag, startPoint x: 642, startPoint y: 357, endPoint x: 741, endPoint y: 349, distance: 100.2
click at [722, 348] on app-calendar-viewport "Mon 29 30/30 7 Jobs Tue 30 62/62 12 Jobs Wed 1 42/42 9 Jobs Thu 2 43/44 10 Jobs…" at bounding box center [583, 344] width 1167 height 384
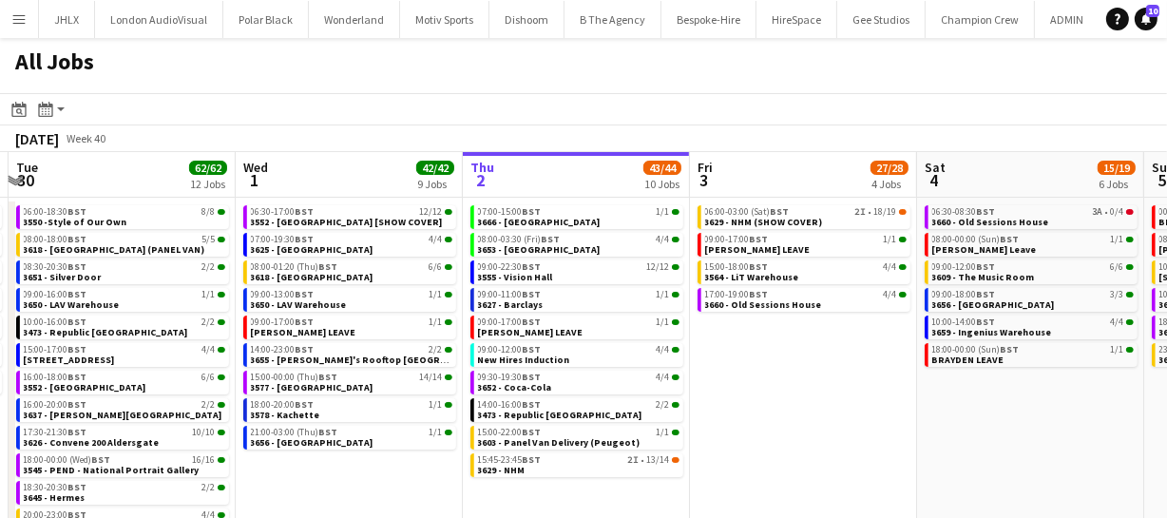
scroll to position [0, 591]
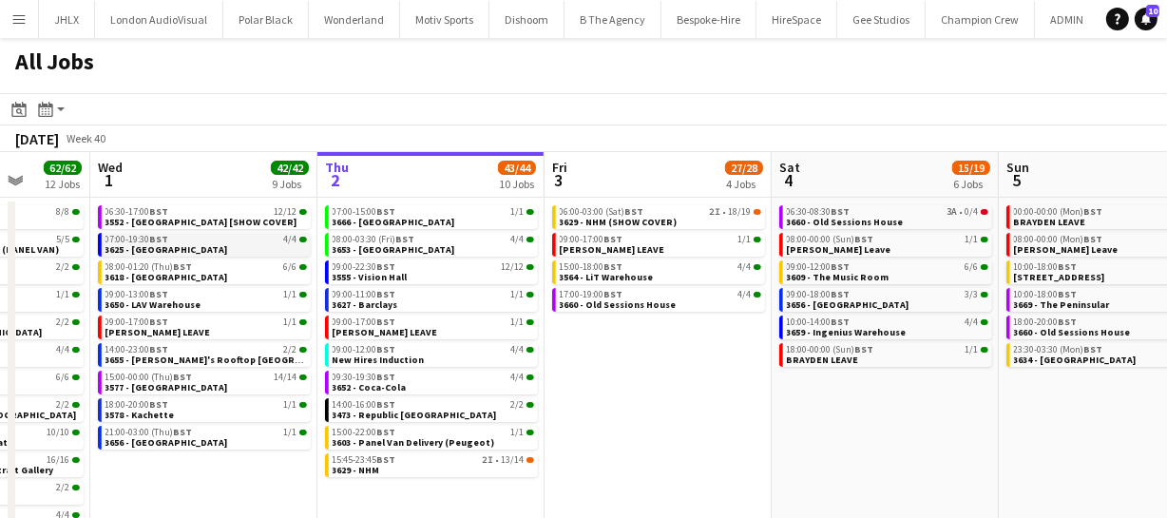
click at [168, 249] on span "3625 - Mayfair Hotel" at bounding box center [167, 249] width 123 height 12
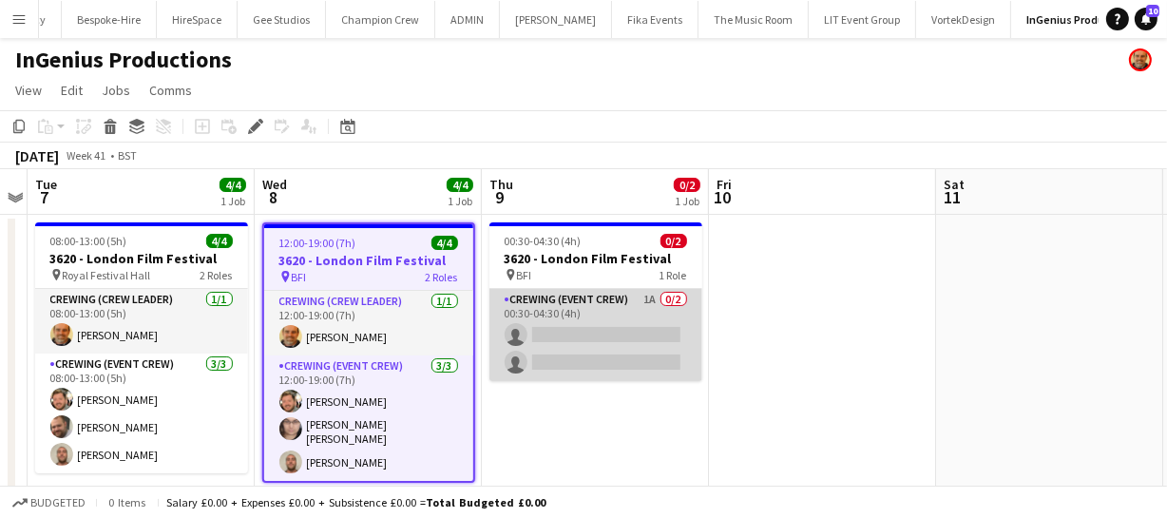
click at [592, 349] on app-card-role "Crewing (Event Crew) 1A 0/2 00:30-04:30 (4h) single-neutral-actions single-neut…" at bounding box center [596, 335] width 213 height 92
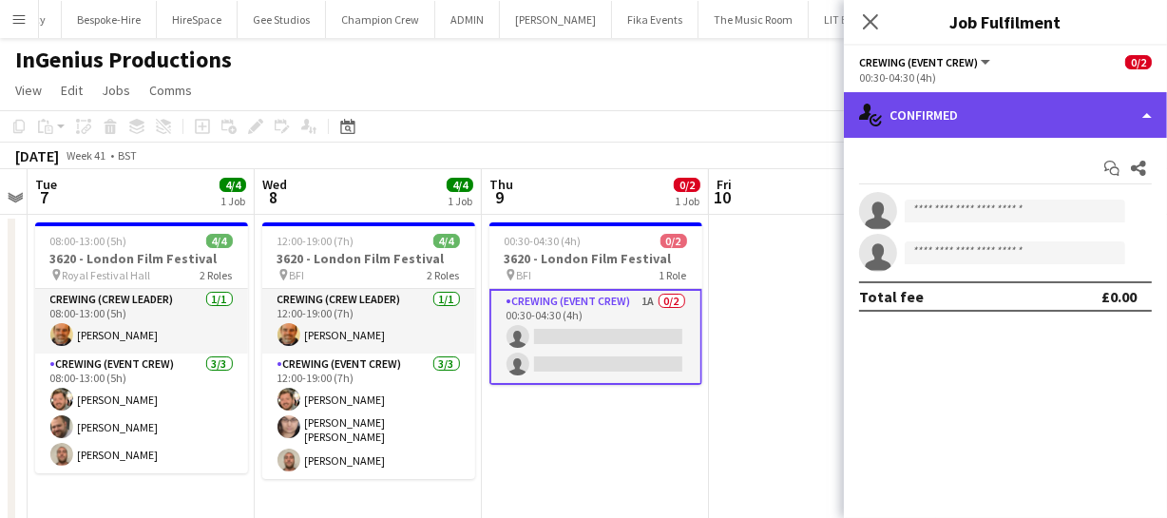
click at [959, 114] on div "single-neutral-actions-check-2 Confirmed" at bounding box center [1005, 115] width 323 height 46
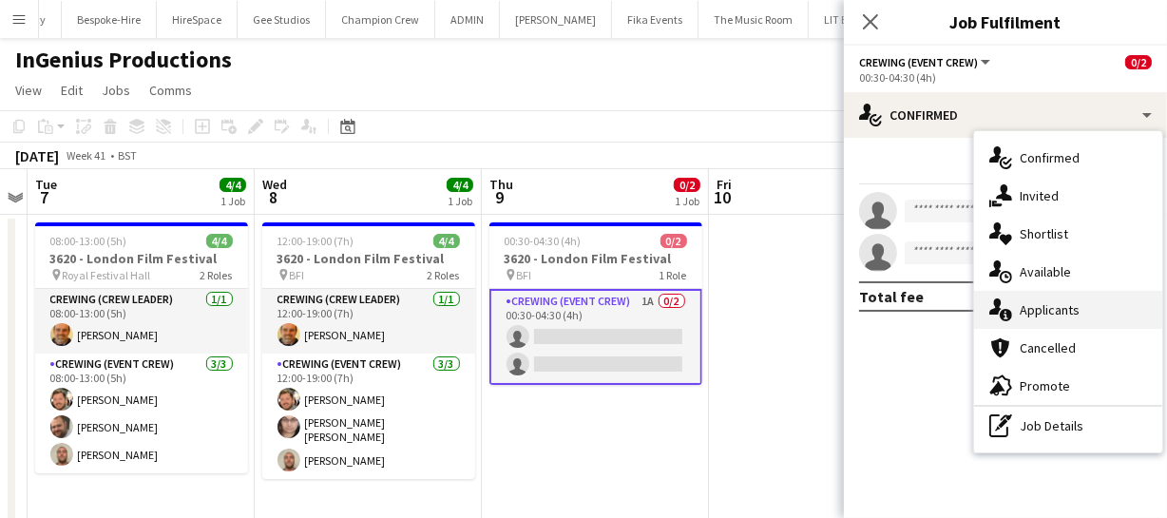
click at [1060, 298] on div "single-neutral-actions-information Applicants" at bounding box center [1068, 310] width 188 height 38
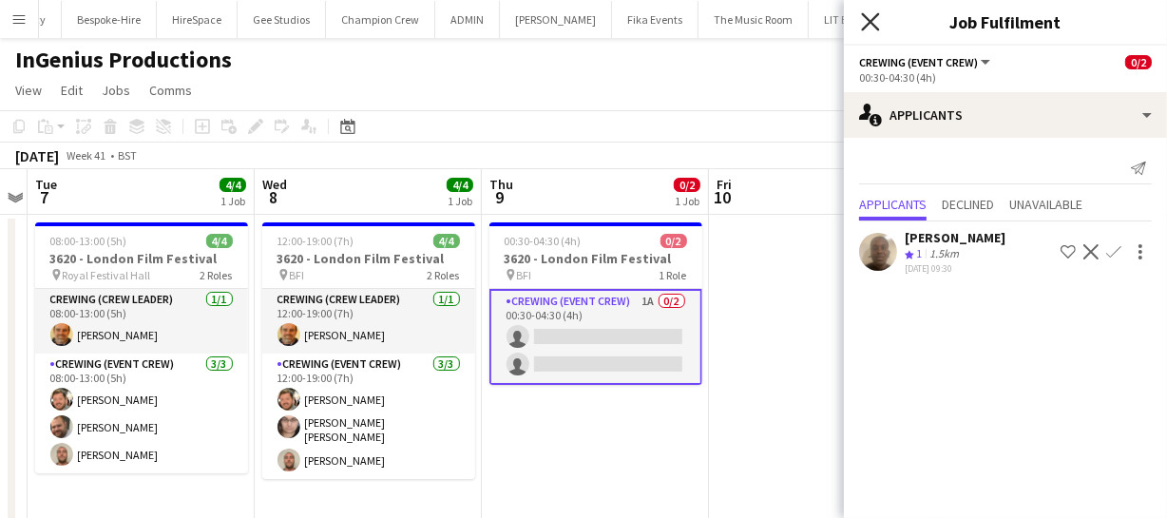
click at [871, 17] on icon "Close pop-in" at bounding box center [870, 21] width 18 height 18
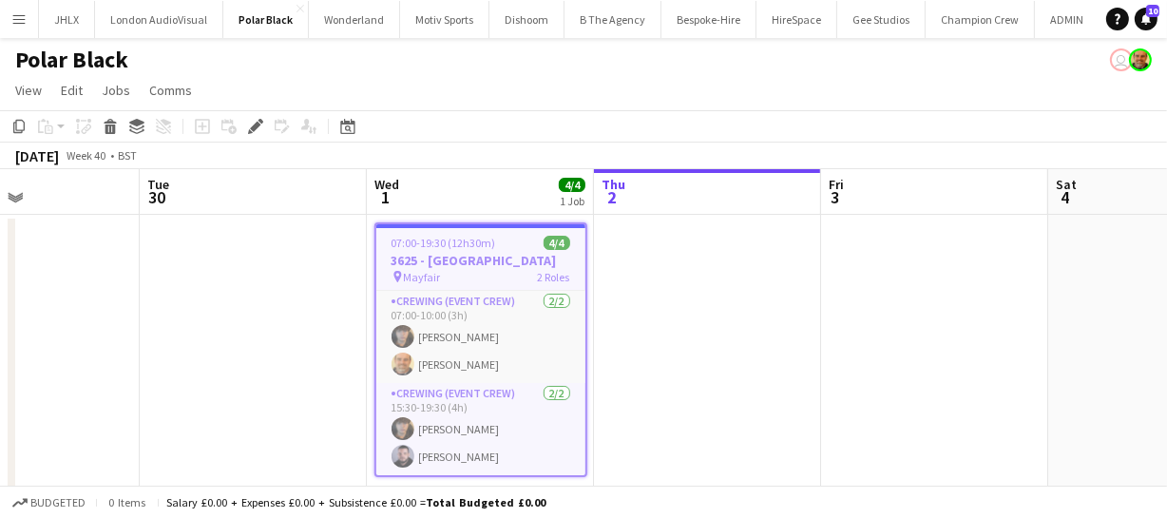
click at [419, 332] on app-calendar-viewport "Sat 27 Sun 28 Mon 29 Tue 30 Wed 1 4/4 1 Job Thu 2 Fri 3 Sat 4 Sun 5 Mon 6 Tue 7…" at bounding box center [583, 349] width 1167 height 361
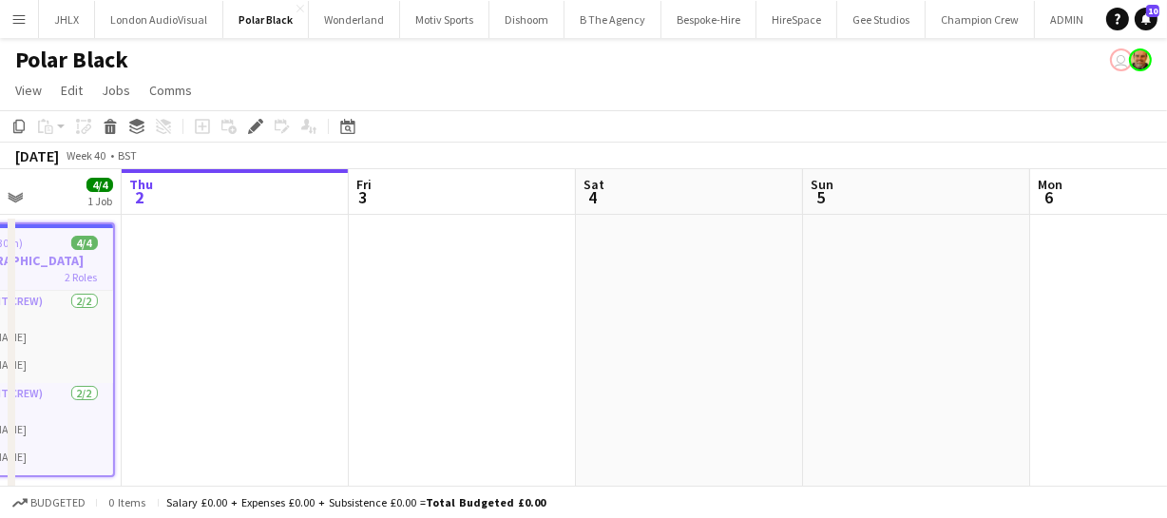
drag, startPoint x: 617, startPoint y: 316, endPoint x: 647, endPoint y: 351, distance: 46.5
click at [484, 341] on app-calendar-viewport "Mon 29 Tue 30 Wed 1 4/4 1 Job Thu 2 Fri 3 Sat 4 Sun 5 Mon 6 Tue 7 Wed 8 Thu 9 0…" at bounding box center [583, 349] width 1167 height 361
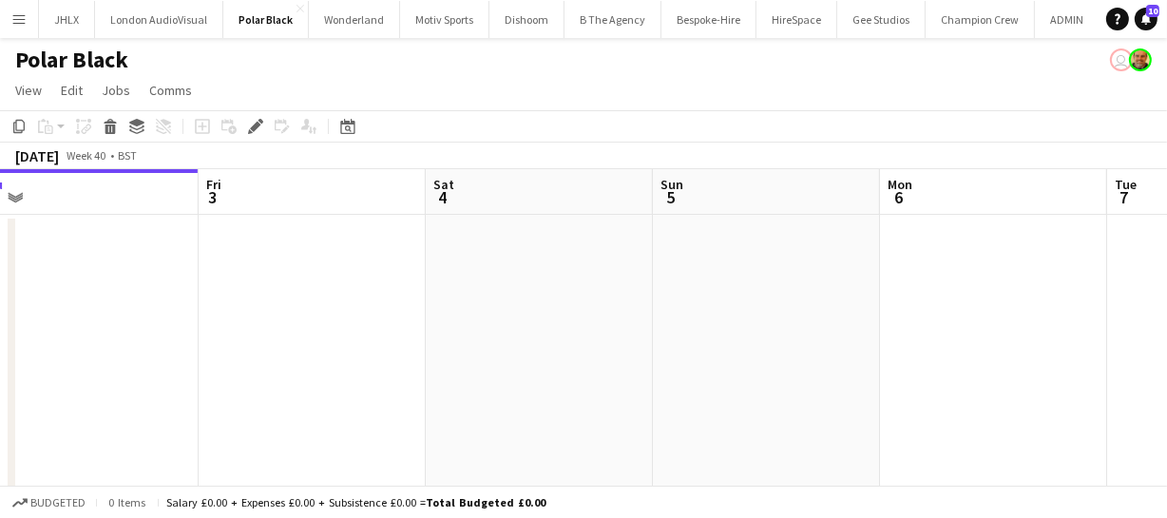
click at [447, 359] on app-calendar-viewport "Mon 29 Tue 30 Wed 1 4/4 1 Job Thu 2 Fri 3 Sat 4 Sun 5 Mon 6 Tue 7 Wed 8 Thu 9 0…" at bounding box center [583, 349] width 1167 height 361
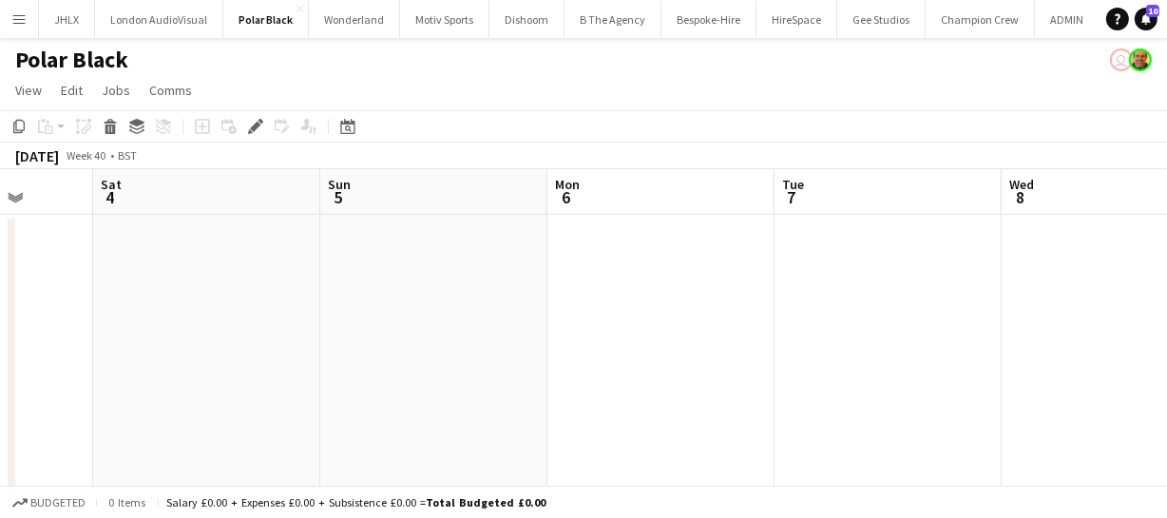
drag, startPoint x: 700, startPoint y: 328, endPoint x: 566, endPoint y: 354, distance: 136.5
click at [460, 352] on app-calendar-viewport "Wed 1 4/4 1 Job Thu 2 Fri 3 Sat 4 Sun 5 Mon 6 Tue 7 Wed 8 Thu 9 Fri 10 Sat 11 0…" at bounding box center [583, 349] width 1167 height 361
click at [430, 344] on app-calendar-viewport "Wed 1 4/4 1 Job Thu 2 Fri 3 Sat 4 Sun 5 Mon 6 Tue 7 Wed 8 Thu 9 Fri 10 Sat 11 0…" at bounding box center [583, 349] width 1167 height 361
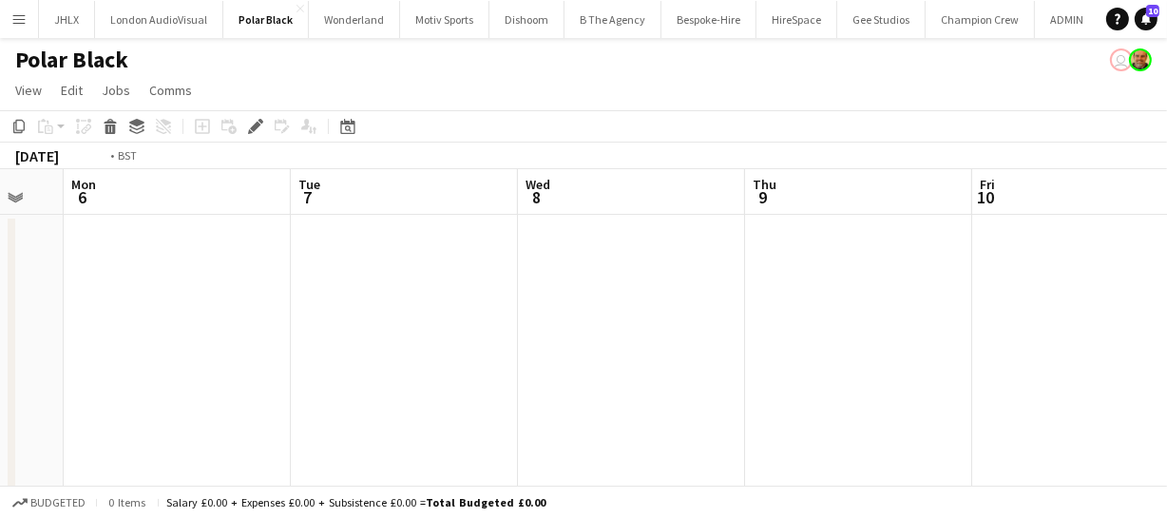
drag, startPoint x: 530, startPoint y: 326, endPoint x: 570, endPoint y: 320, distance: 40.3
click at [398, 344] on app-calendar-viewport "Fri 3 Sat 4 Sun 5 Mon 6 Tue 7 Wed 8 Thu 9 Fri 10 Sat 11 Sun 12 Mon 13" at bounding box center [583, 349] width 1167 height 361
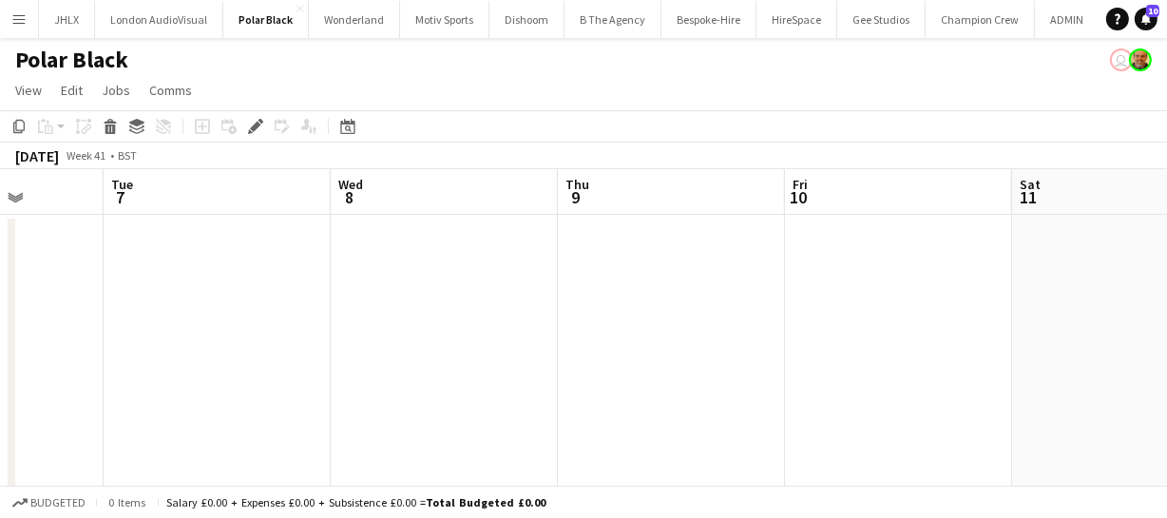
click at [276, 352] on app-calendar-viewport "Fri 3 Sat 4 Sun 5 Mon 6 Tue 7 Wed 8 Thu 9 Fri 10 Sat 11 Sun 12 Mon 13" at bounding box center [583, 349] width 1167 height 361
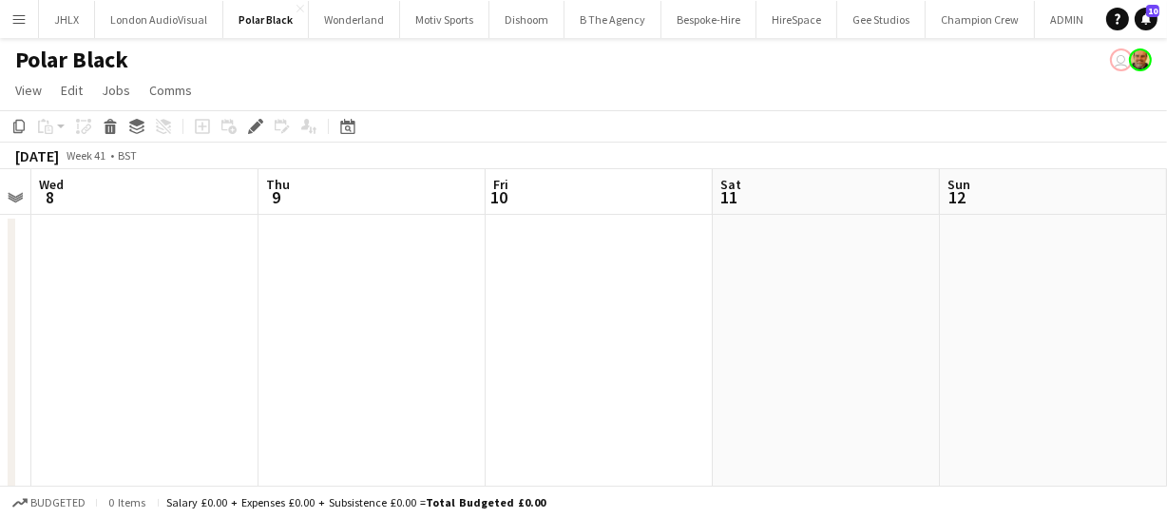
drag, startPoint x: 427, startPoint y: 316, endPoint x: 409, endPoint y: 302, distance: 22.4
click at [221, 334] on app-calendar-viewport "Sun 5 Mon 6 Tue 7 Wed 8 Thu 9 Fri 10 Sat 11 Sun 12 Mon 13 Tue 14 Wed 15" at bounding box center [583, 349] width 1167 height 361
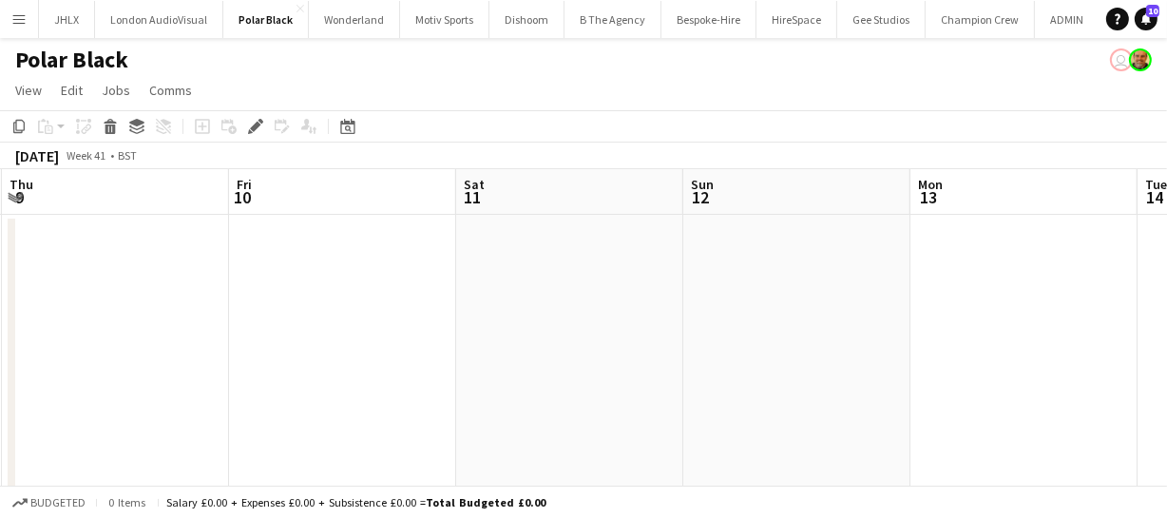
click at [633, 263] on app-calendar-viewport "Sun 5 Mon 6 Tue 7 Wed 8 Thu 9 Fri 10 Sat 11 Sun 12 Mon 13 Tue 14 Wed 15" at bounding box center [583, 349] width 1167 height 361
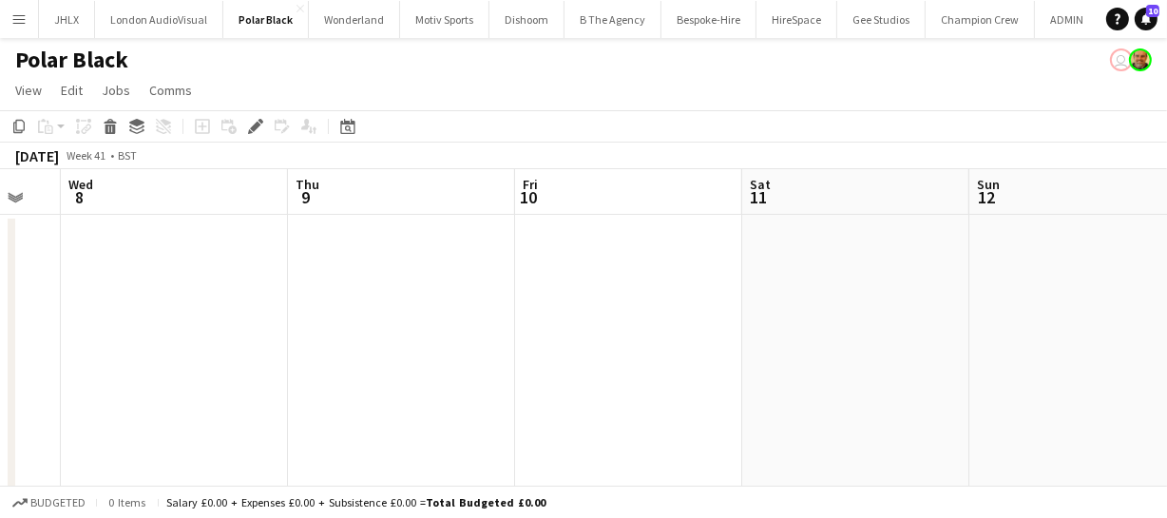
drag, startPoint x: 390, startPoint y: 295, endPoint x: 614, endPoint y: 297, distance: 224.3
click at [533, 294] on app-calendar-viewport "Sun 5 Mon 6 Tue 7 Wed 8 Thu 9 Fri 10 Sat 11 Sun 12 Mon 13 Tue 14 Wed 15" at bounding box center [583, 349] width 1167 height 361
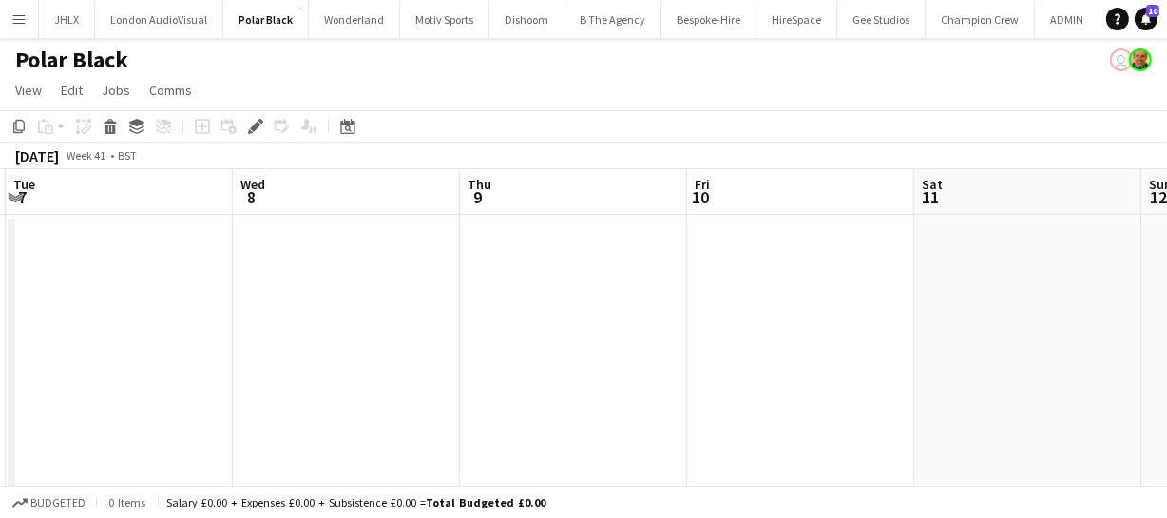
click at [453, 302] on app-calendar-viewport "Sun 5 Mon 6 Tue 7 Wed 8 Thu 9 Fri 10 Sat 11 Sun 12 Mon 13 Tue 14 Wed 15" at bounding box center [583, 349] width 1167 height 361
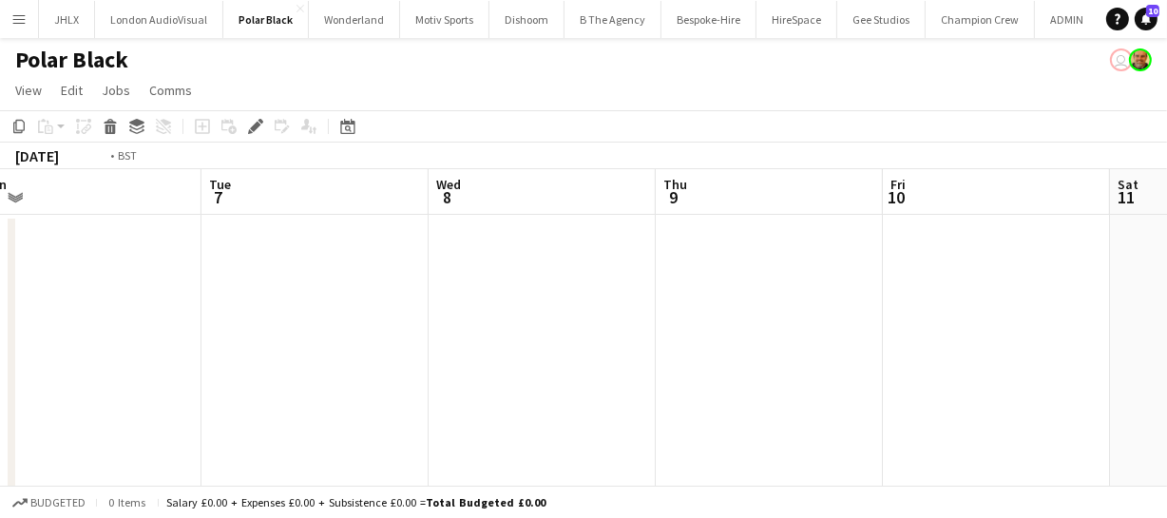
click at [436, 307] on app-calendar-viewport "Sat 4 Sun 5 Mon 6 Tue 7 Wed 8 Thu 9 Fri 10 Sat 11 Sun 12 Mon 13 Tue 14" at bounding box center [583, 349] width 1167 height 361
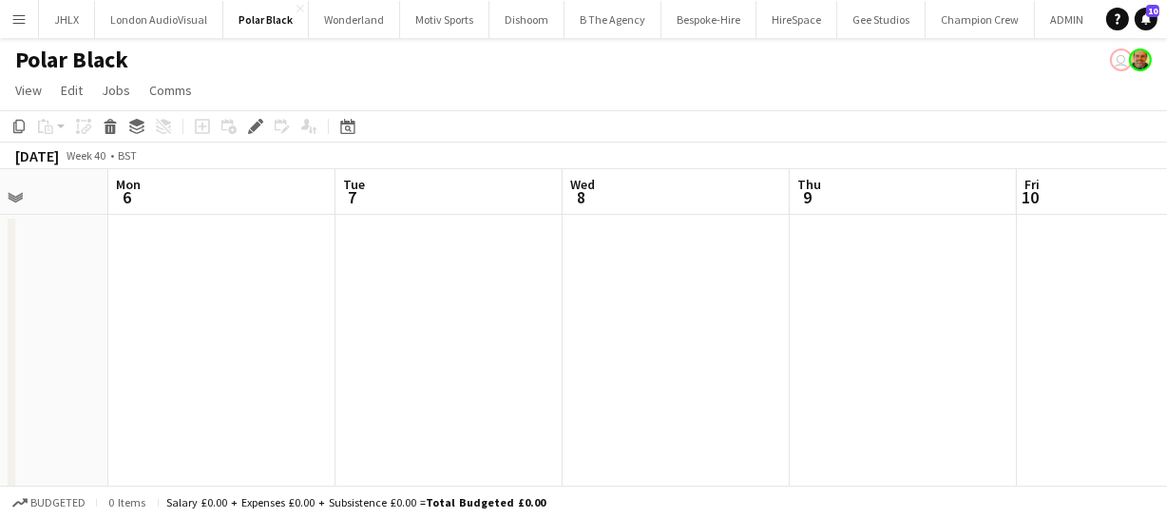
drag, startPoint x: 344, startPoint y: 323, endPoint x: 551, endPoint y: 290, distance: 209.9
click at [522, 289] on app-calendar-viewport "Fri 3 Sat 4 Sun 5 Mon 6 Tue 7 Wed 8 Thu 9 Fri 10 Sat 11 Sun 12 Mon 13" at bounding box center [583, 349] width 1167 height 361
click at [597, 278] on app-calendar-viewport "Fri 3 Sat 4 Sun 5 Mon 6 Tue 7 Wed 8 Thu 9 Fri 10 Sat 11 Sun 12 Mon 13" at bounding box center [583, 349] width 1167 height 361
drag, startPoint x: 415, startPoint y: 304, endPoint x: 422, endPoint y: 290, distance: 15.7
click at [529, 276] on app-calendar-viewport "Thu 2 Fri 3 Sat 4 Sun 5 Mon 6 Tue 7 Wed 8 Thu 9 Fri 10 Sat 11 Sun 12" at bounding box center [583, 349] width 1167 height 361
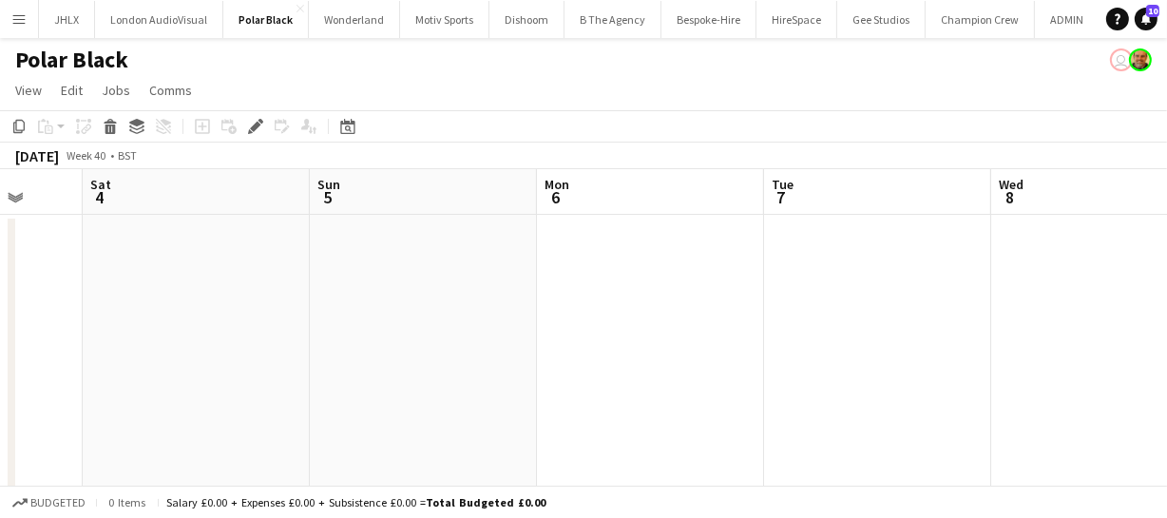
drag, startPoint x: 414, startPoint y: 285, endPoint x: 577, endPoint y: 269, distance: 163.3
click at [560, 265] on app-calendar-viewport "Wed 1 4/4 1 Job Thu 2 Fri 3 Sat 4 Sun 5 Mon 6 Tue 7 Wed 8 Thu 9 Fri 10 Sat 11 0…" at bounding box center [583, 349] width 1167 height 361
drag, startPoint x: 394, startPoint y: 291, endPoint x: 513, endPoint y: 278, distance: 119.6
click at [513, 278] on app-calendar-viewport "Wed 1 4/4 1 Job Thu 2 Fri 3 Sat 4 Sun 5 Mon 6 Tue 7 Wed 8 Thu 9 Fri 10 Sat 11 0…" at bounding box center [583, 349] width 1167 height 361
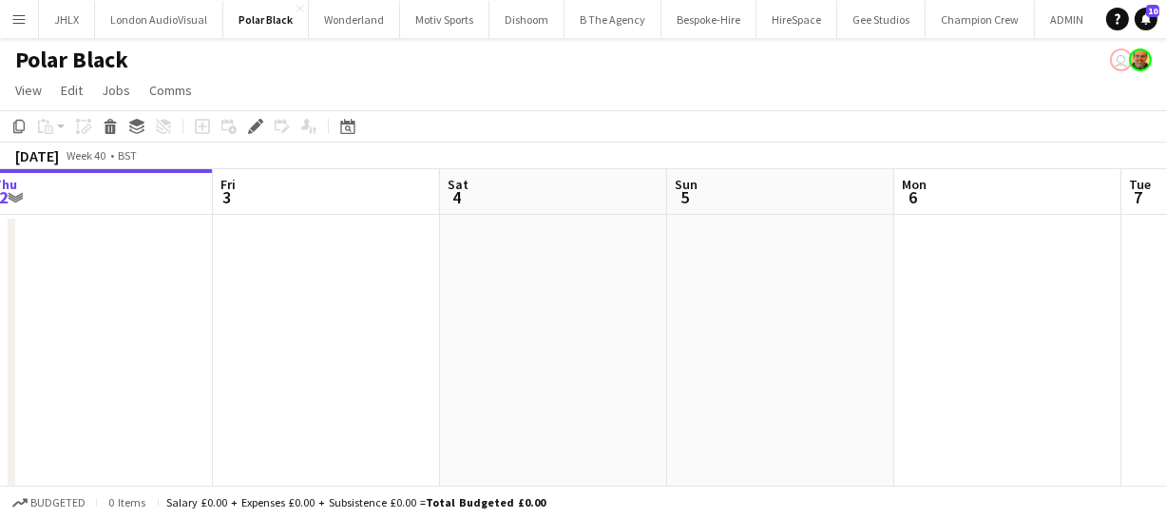
click at [469, 304] on app-calendar-viewport "Tue 30 Wed 1 4/4 1 Job Thu 2 Fri 3 Sat 4 Sun 5 Mon 6 Tue 7 Wed 8 Thu 9 Fri 10 0…" at bounding box center [583, 349] width 1167 height 361
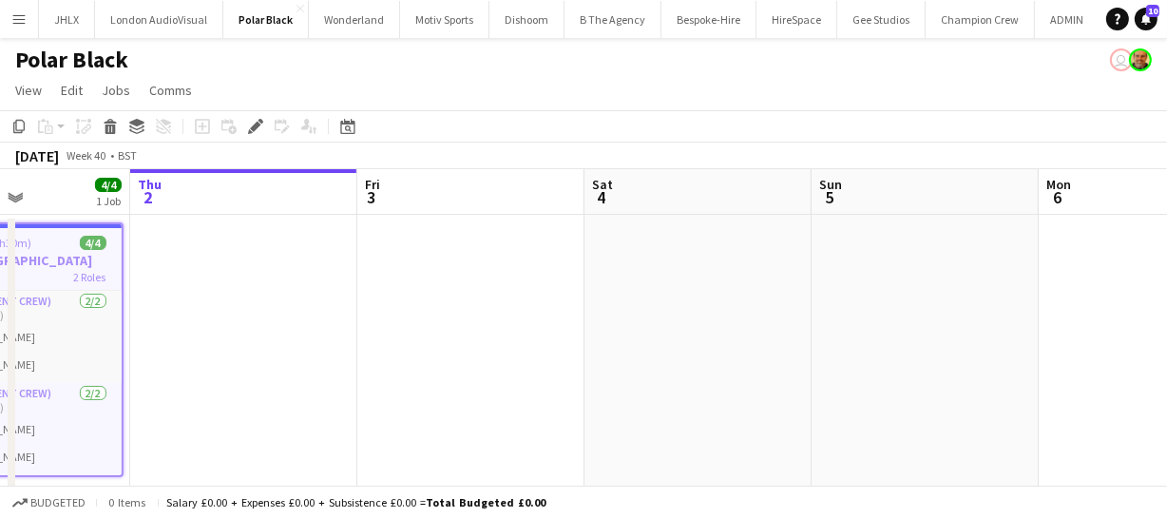
click at [470, 307] on app-calendar-viewport "Mon 29 Tue 30 Wed 1 4/4 1 Job Thu 2 Fri 3 Sat 4 Sun 5 Mon 6 Tue 7 Wed 8 Thu 9 0…" at bounding box center [583, 349] width 1167 height 361
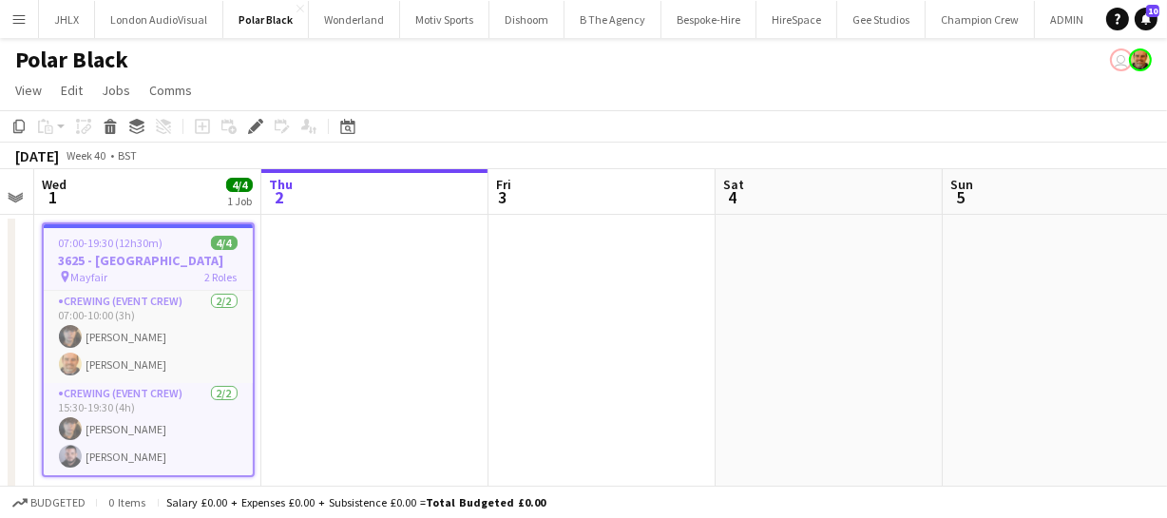
drag, startPoint x: 410, startPoint y: 302, endPoint x: 551, endPoint y: 278, distance: 143.6
click at [534, 278] on app-calendar-viewport "Mon 29 Tue 30 Wed 1 4/4 1 Job Thu 2 Fri 3 Sat 4 Sun 5 Mon 6 Tue 7 Wed 8 Thu 9 0…" at bounding box center [583, 349] width 1167 height 361
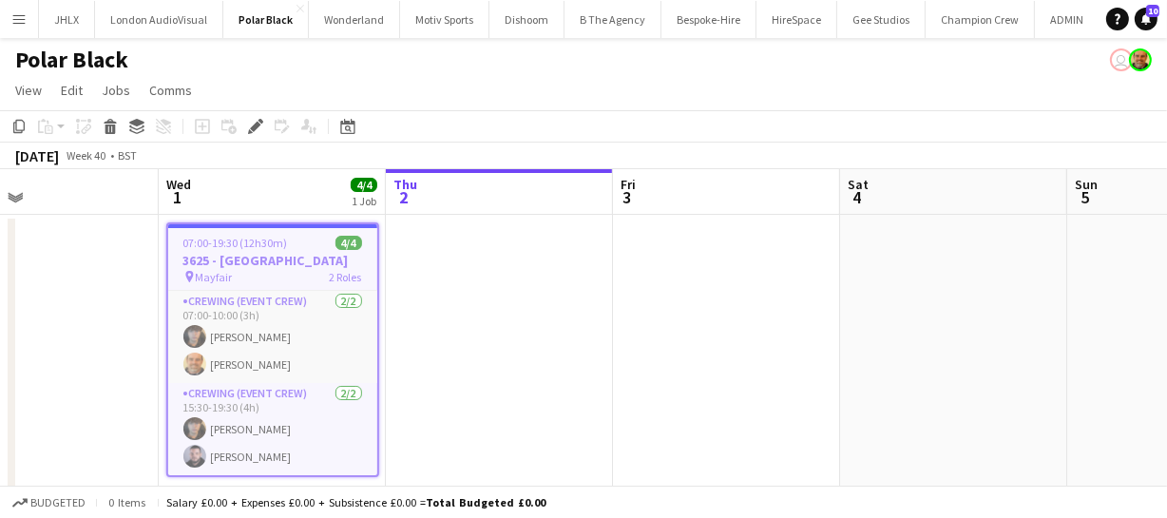
click at [586, 267] on app-calendar-viewport "Sun 28 Mon 29 Tue 30 Wed 1 4/4 1 Job Thu 2 Fri 3 Sat 4 Sun 5 Mon 6 Tue 7 Wed 8 …" at bounding box center [583, 349] width 1167 height 361
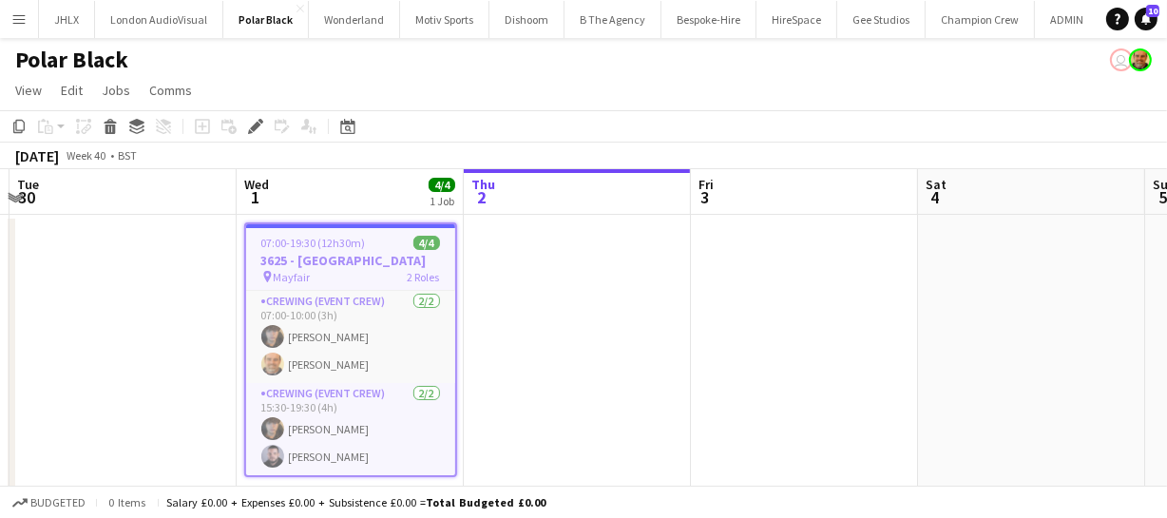
click at [350, 244] on span "07:00-19:30 (12h30m)" at bounding box center [313, 243] width 105 height 14
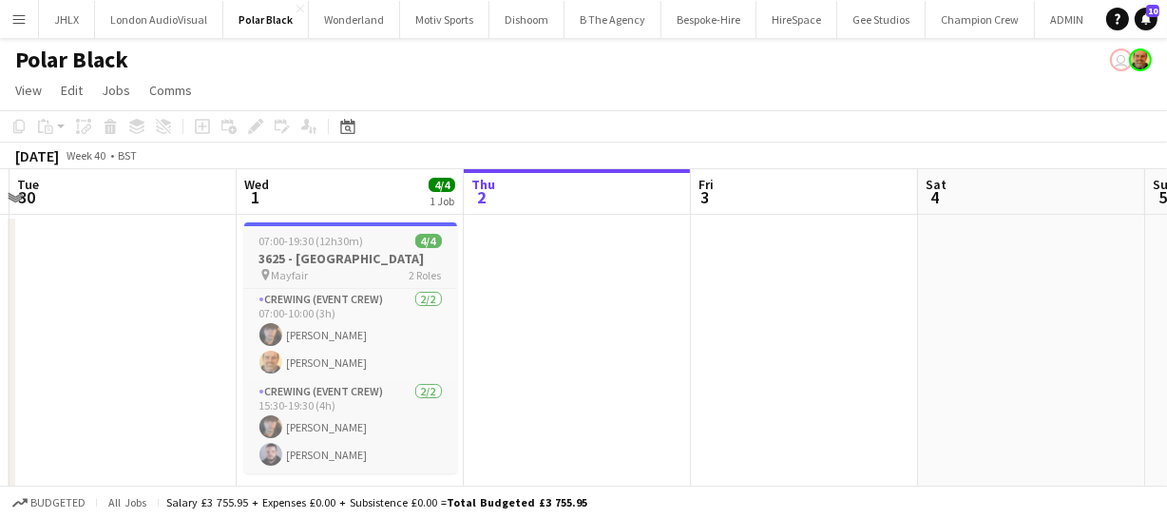
click at [342, 246] on span "07:00-19:30 (12h30m)" at bounding box center [311, 241] width 105 height 14
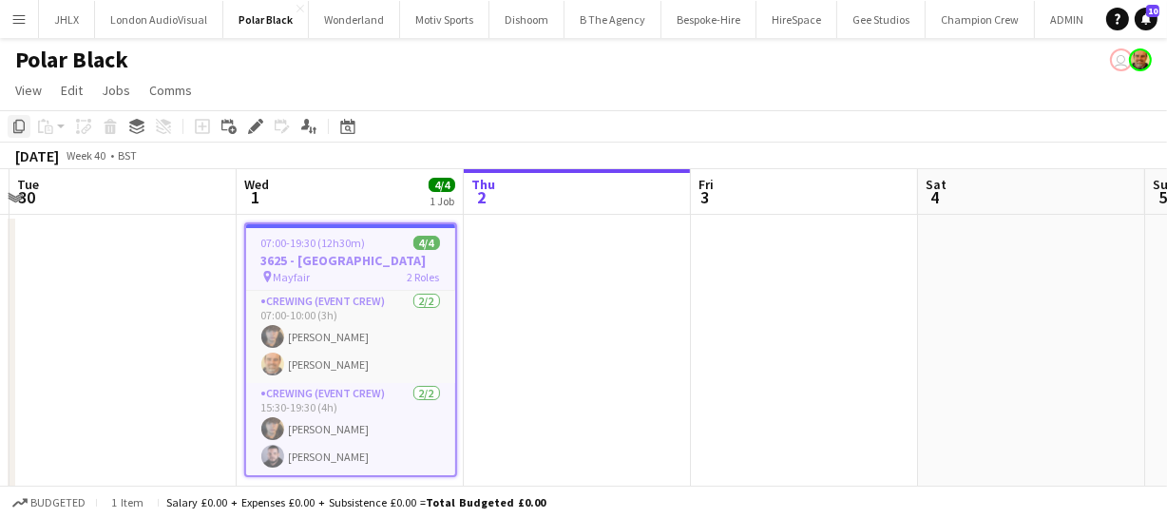
click at [17, 131] on icon "Copy" at bounding box center [18, 126] width 15 height 15
click at [590, 302] on app-calendar-viewport "Sun 28 Mon 29 Tue 30 Wed 1 4/4 1 Job Thu 2 Fri 3 Sat 4 Sun 5 Mon 6 Tue 7 Wed 8 …" at bounding box center [583, 349] width 1167 height 361
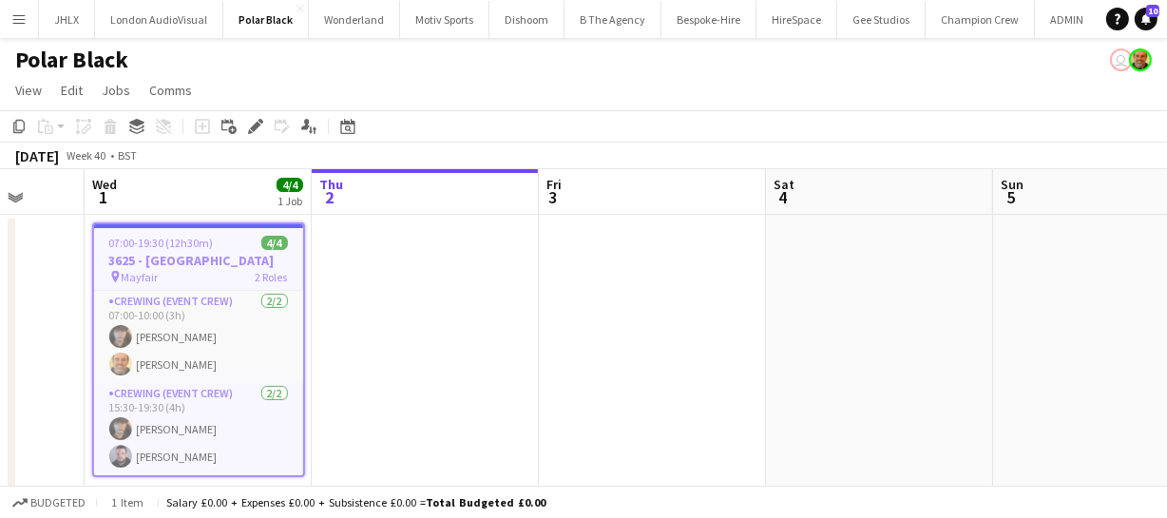
drag, startPoint x: 640, startPoint y: 306, endPoint x: 563, endPoint y: 317, distance: 77.8
click at [565, 308] on app-calendar-viewport "Sun 28 Mon 29 Tue 30 Wed 1 4/4 1 Job Thu 2 Fri 3 Sat 4 Sun 5 Mon 6 Tue 7 Wed 8 …" at bounding box center [583, 349] width 1167 height 361
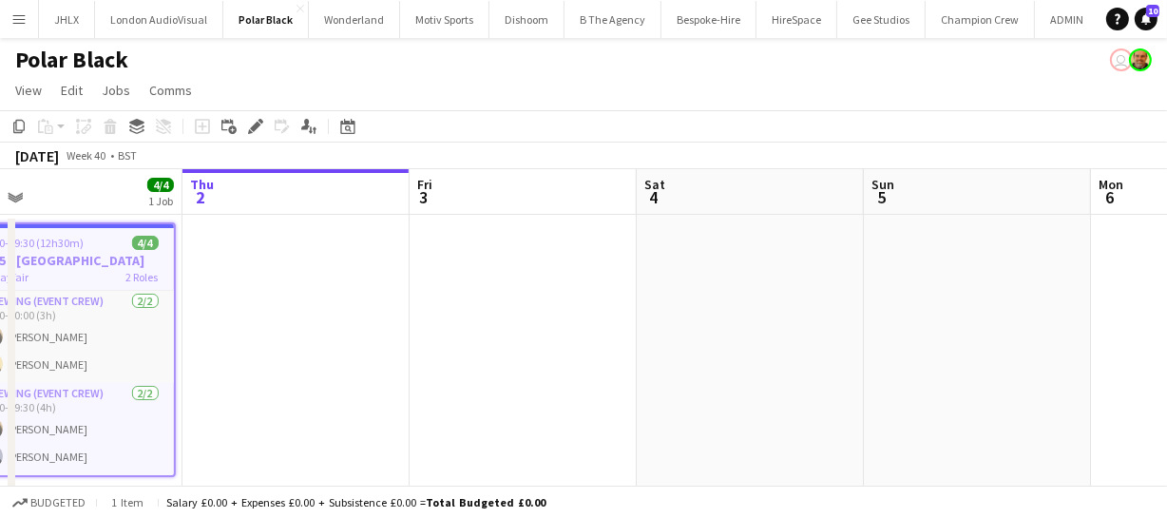
drag, startPoint x: 600, startPoint y: 304, endPoint x: 576, endPoint y: 312, distance: 24.9
click at [466, 313] on app-calendar-viewport "Sun 28 Mon 29 Tue 30 Wed 1 4/4 1 Job Thu 2 Fri 3 Sat 4 Sun 5 Mon 6 Tue 7 Wed 8 …" at bounding box center [583, 349] width 1167 height 361
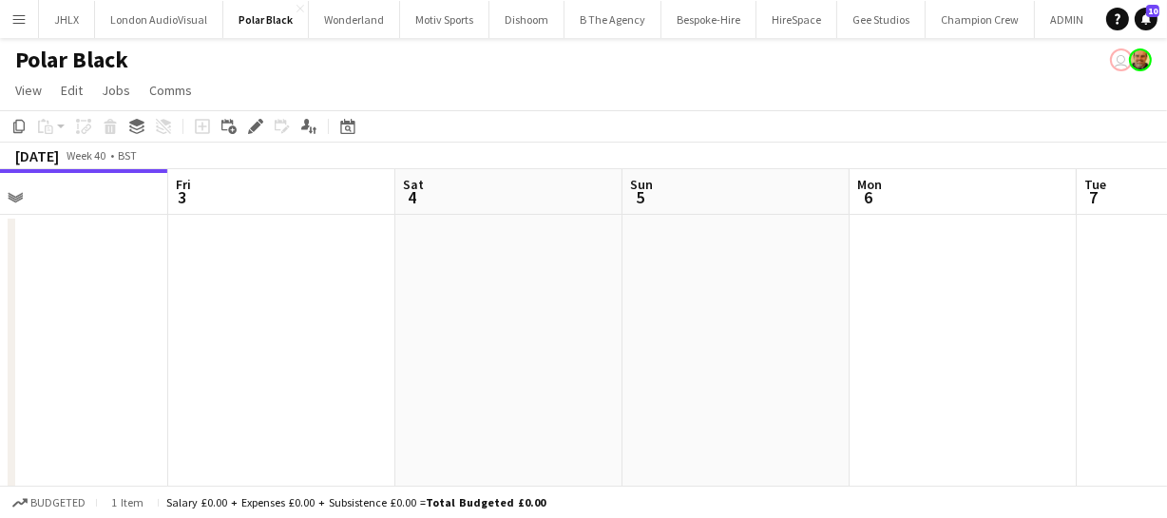
drag, startPoint x: 509, startPoint y: 313, endPoint x: 388, endPoint y: 323, distance: 122.1
click at [432, 317] on app-calendar-viewport "Tue 30 Wed 1 4/4 1 Job Thu 2 Fri 3 Sat 4 Sun 5 Mon 6 Tue 7 Wed 8 Thu 9 Fri 10 0…" at bounding box center [583, 349] width 1167 height 361
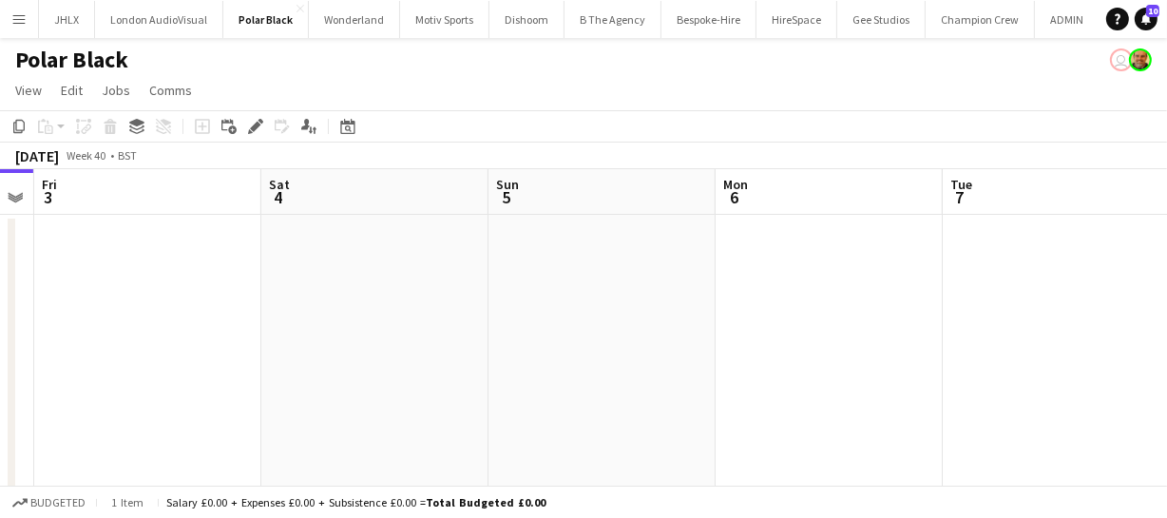
drag, startPoint x: 586, startPoint y: 309, endPoint x: 407, endPoint y: 323, distance: 179.3
click at [354, 321] on app-calendar-viewport "Tue 30 Wed 1 4/4 1 Job Thu 2 Fri 3 Sat 4 Sun 5 Mon 6 Tue 7 Wed 8 Thu 9 Fri 10 0…" at bounding box center [583, 349] width 1167 height 361
click at [311, 333] on app-calendar-viewport "Tue 30 Wed 1 4/4 1 Job Thu 2 Fri 3 Sat 4 Sun 5 Mon 6 Tue 7 Wed 8 Thu 9 Fri 10 0…" at bounding box center [583, 349] width 1167 height 361
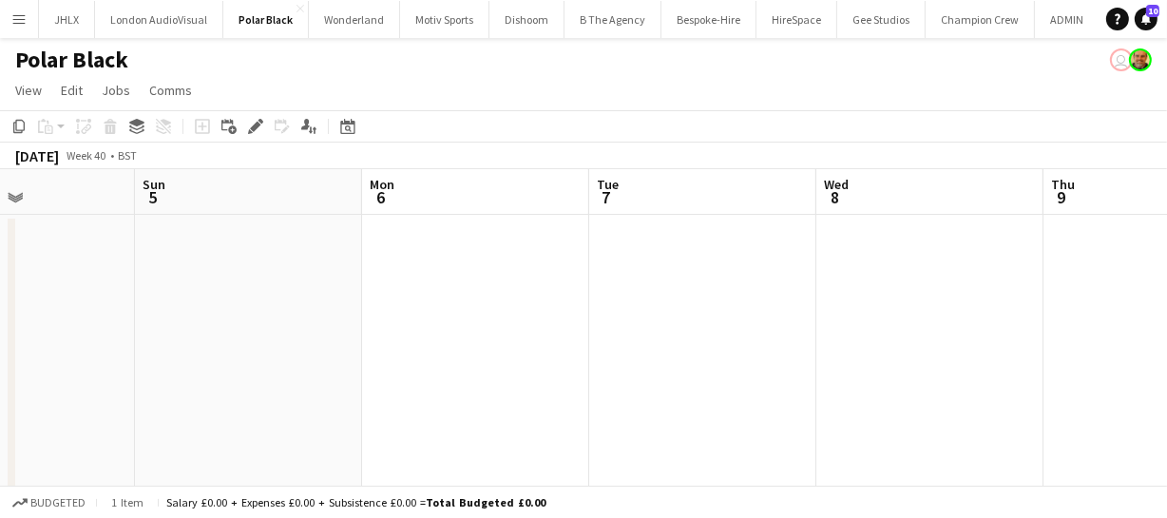
drag, startPoint x: 513, startPoint y: 315, endPoint x: 366, endPoint y: 317, distance: 147.4
click at [300, 315] on app-calendar-viewport "Thu 2 Fri 3 Sat 4 Sun 5 Mon 6 Tue 7 Wed 8 Thu 9 Fri 10 Sat 11 Sun 12" at bounding box center [583, 349] width 1167 height 361
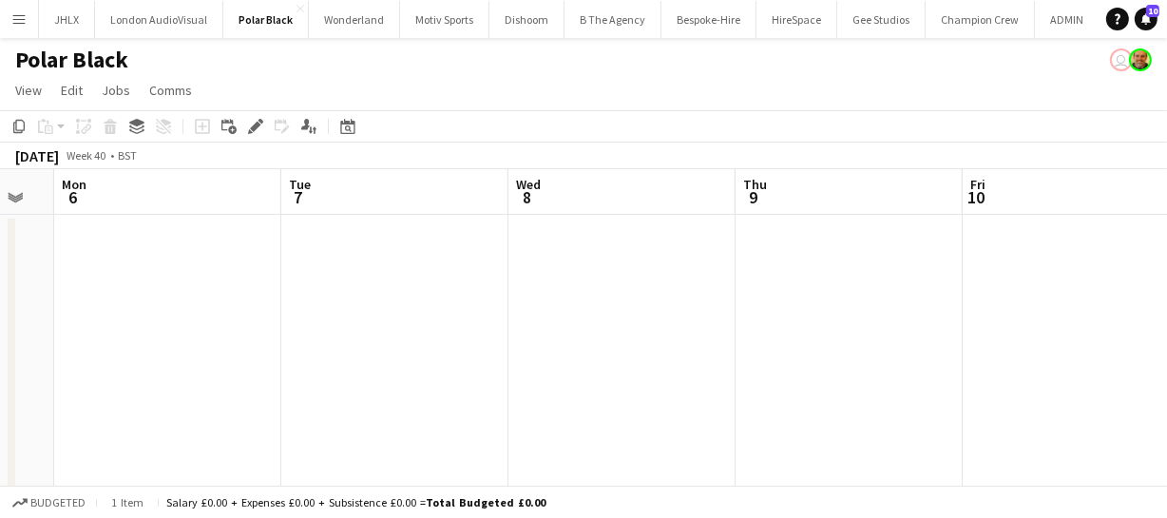
click at [561, 286] on app-date-cell at bounding box center [622, 373] width 227 height 316
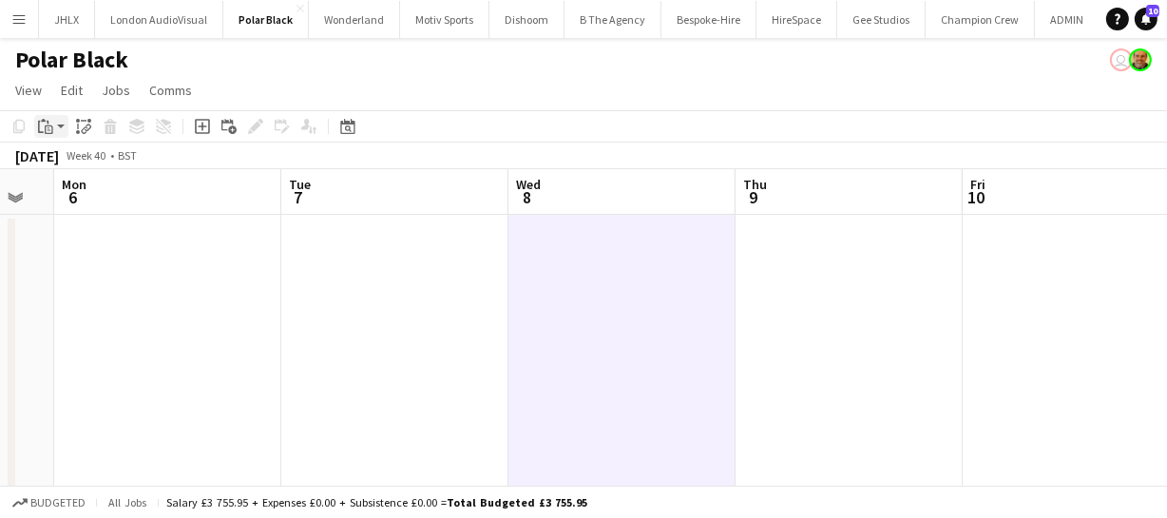
click at [51, 125] on icon "Paste" at bounding box center [45, 126] width 15 height 15
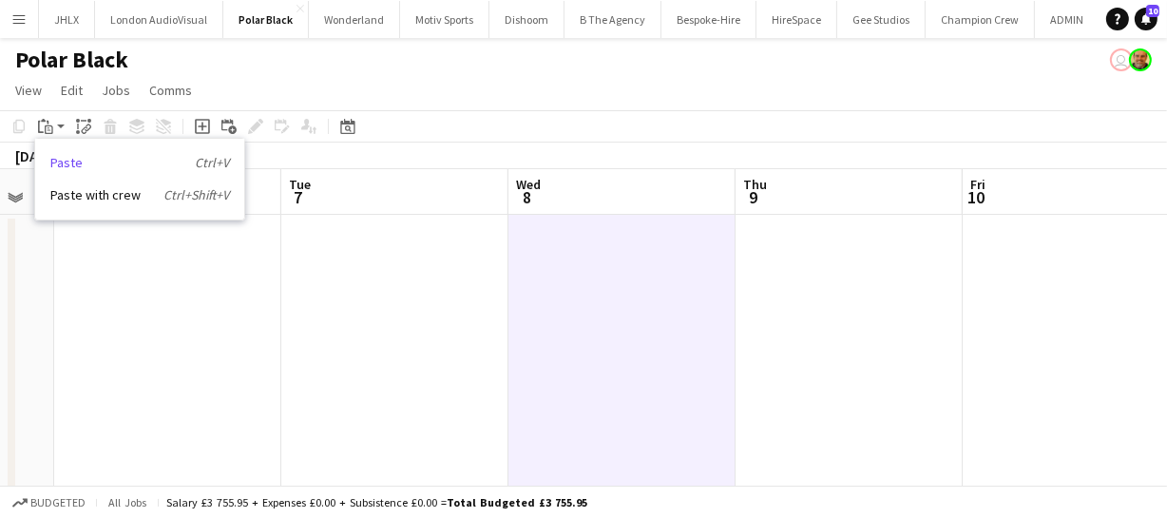
click at [75, 162] on link "Paste Ctrl+V" at bounding box center [139, 162] width 179 height 17
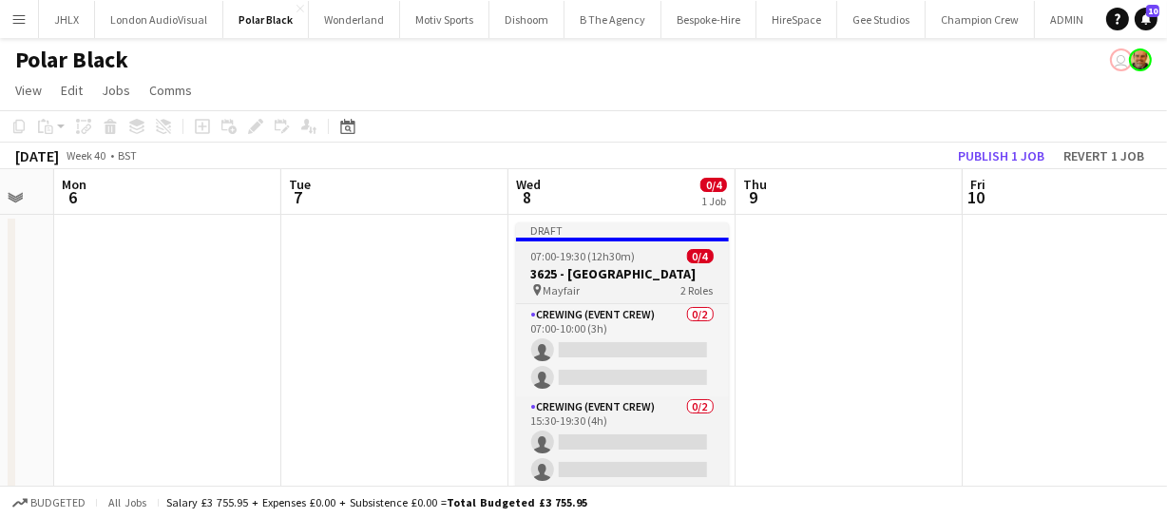
click at [586, 274] on h3 "3625 - [GEOGRAPHIC_DATA]" at bounding box center [622, 273] width 213 height 17
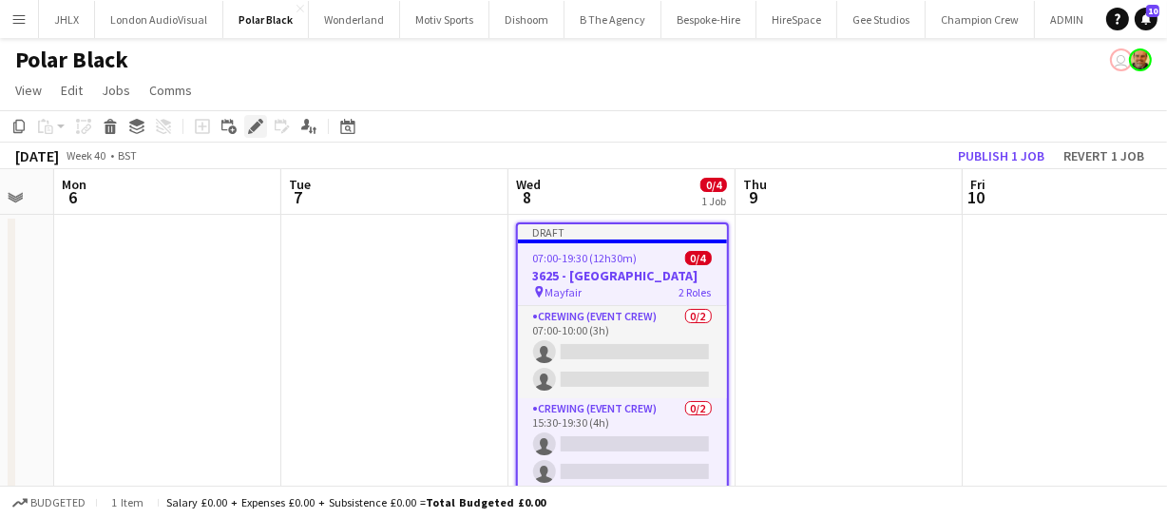
click at [259, 125] on icon "Edit" at bounding box center [255, 126] width 15 height 15
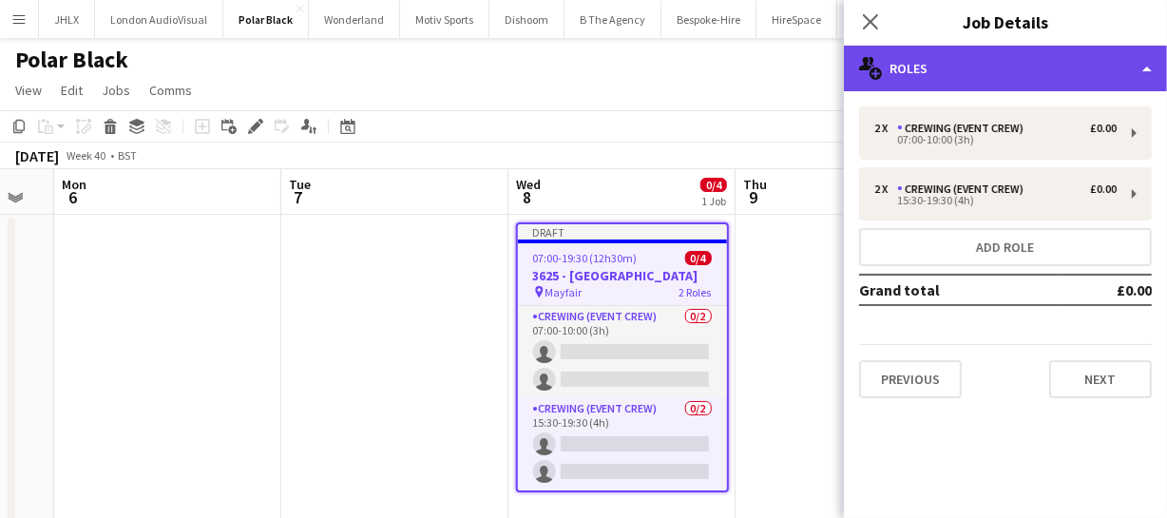
click at [1000, 67] on div "multiple-users-add Roles" at bounding box center [1005, 69] width 323 height 46
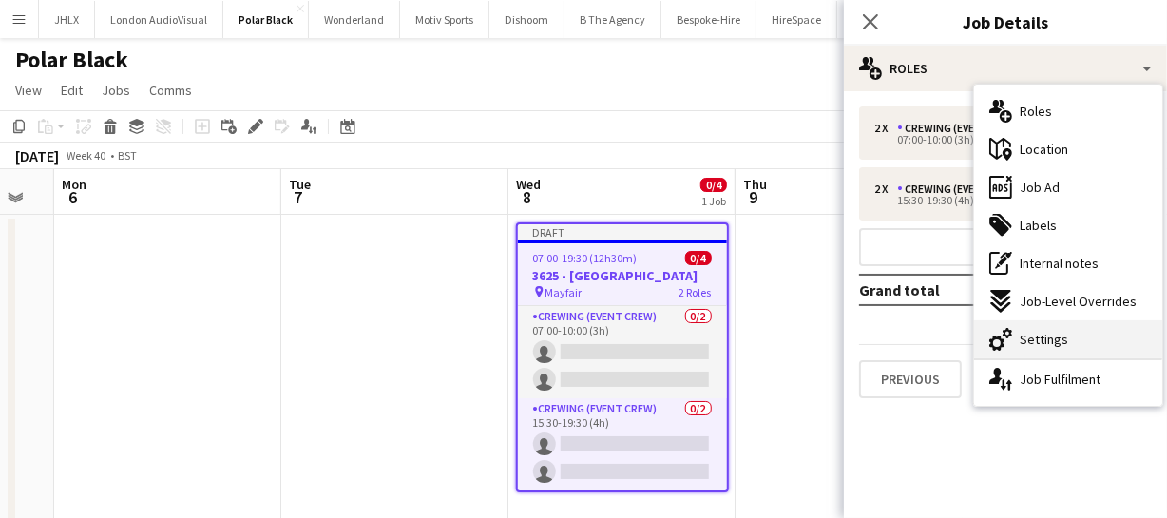
click at [1055, 320] on div "cog-double-3 Settings" at bounding box center [1068, 339] width 188 height 38
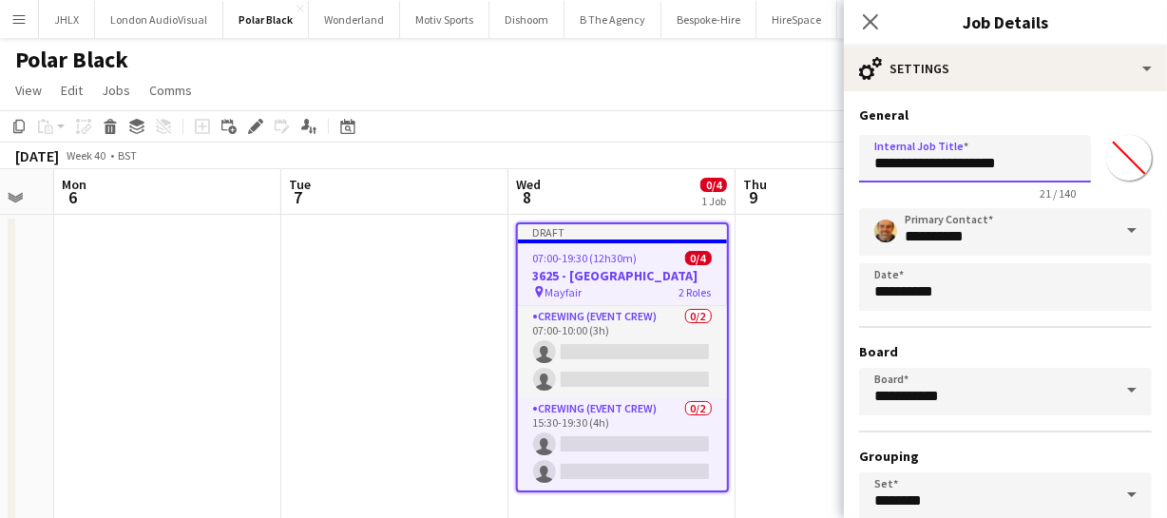
drag, startPoint x: 874, startPoint y: 162, endPoint x: 1031, endPoint y: 170, distance: 157.1
click at [1031, 170] on input "**********" at bounding box center [975, 159] width 232 height 48
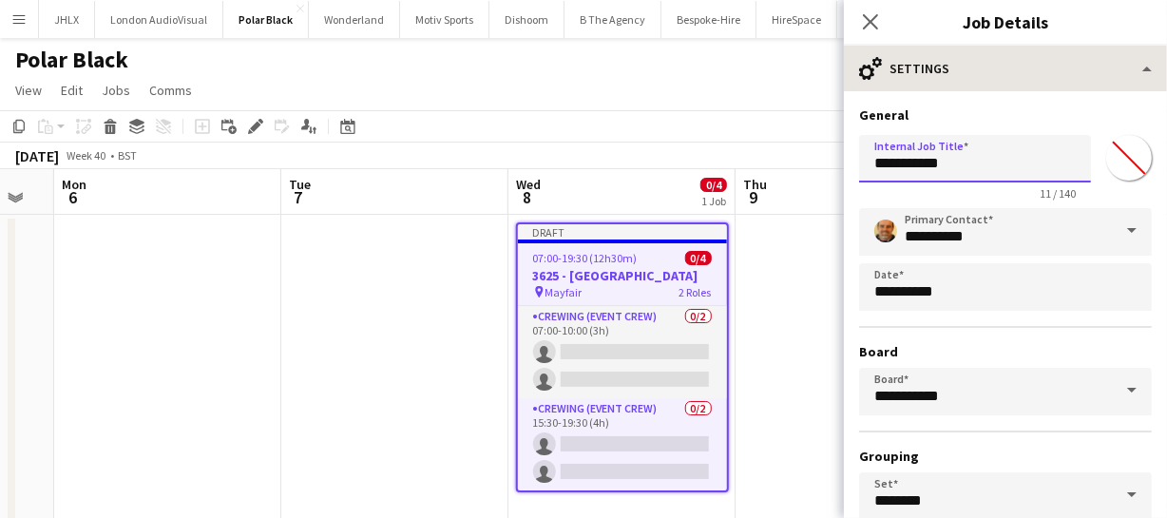
type input "**********"
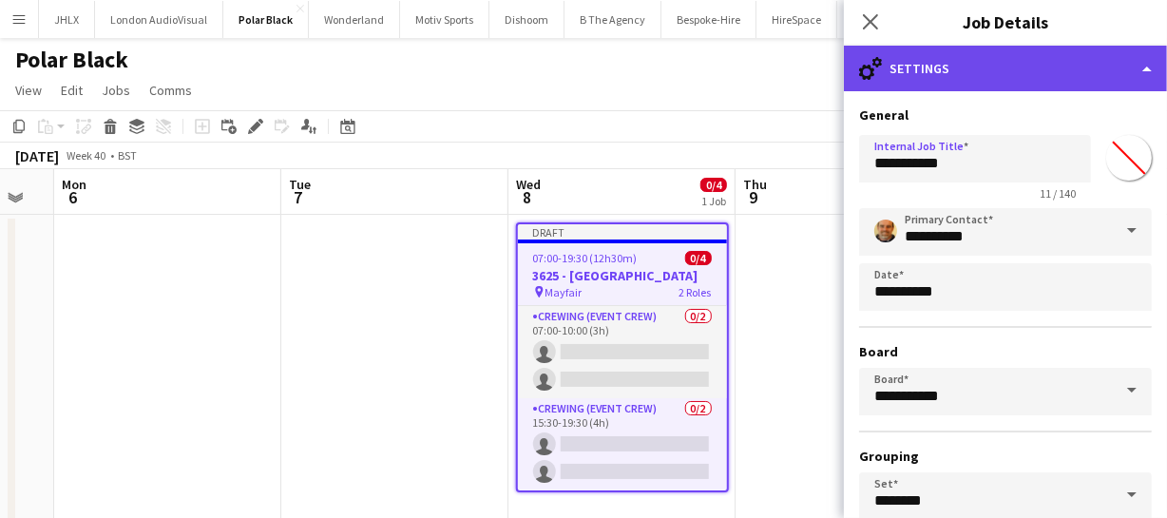
click at [998, 75] on div "cog-double-3 Settings" at bounding box center [1005, 69] width 323 height 46
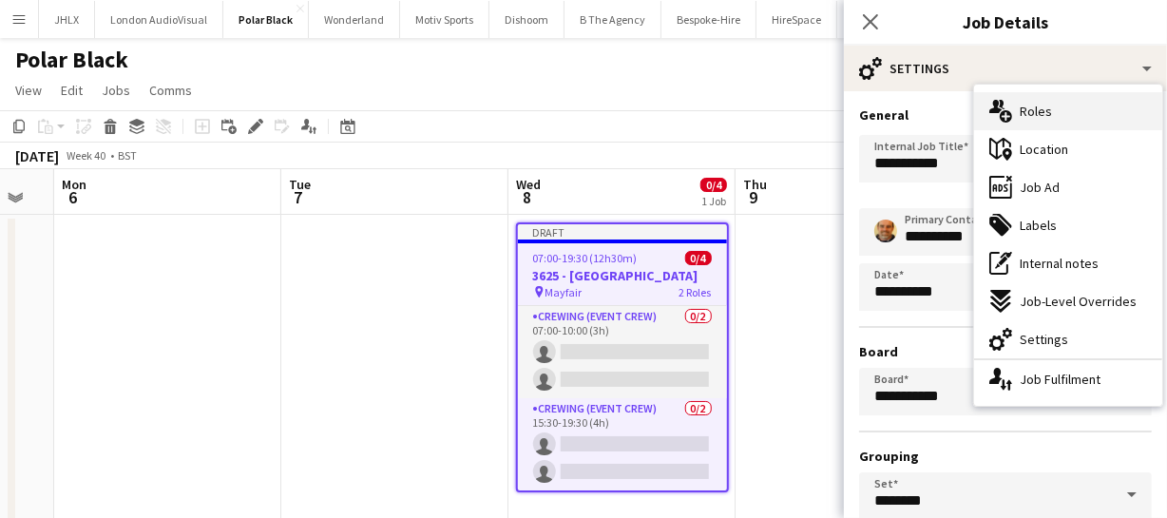
click at [1034, 112] on span "Roles" at bounding box center [1036, 111] width 32 height 17
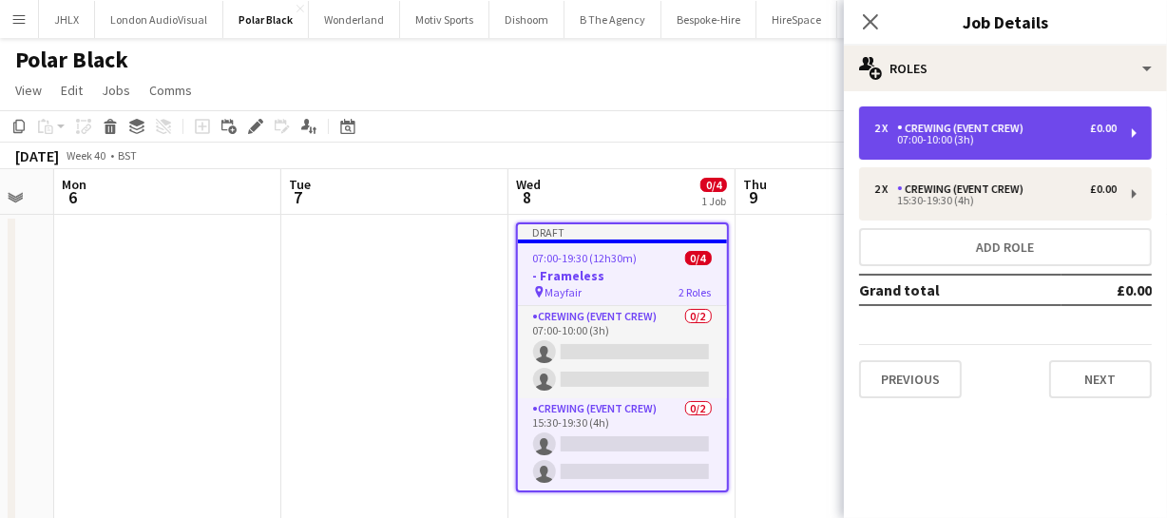
click at [992, 132] on div "Crewing (Event Crew)" at bounding box center [964, 128] width 134 height 13
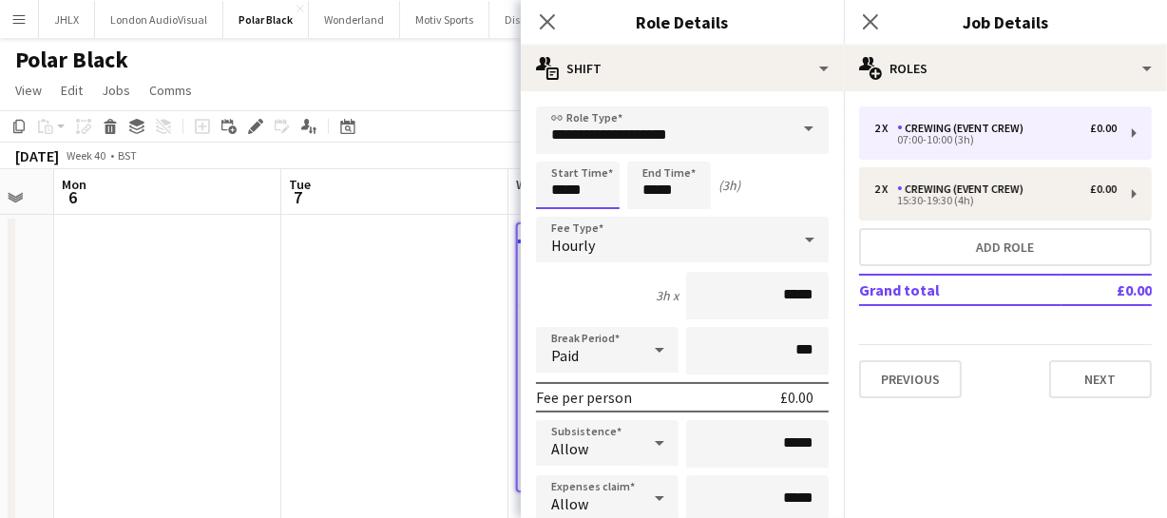
drag, startPoint x: 605, startPoint y: 190, endPoint x: 484, endPoint y: 193, distance: 121.7
click at [507, 193] on body "Menu Boards Boards Boards All jobs Status Workforce Workforce My Workforce Recr…" at bounding box center [583, 287] width 1167 height 574
type input "*****"
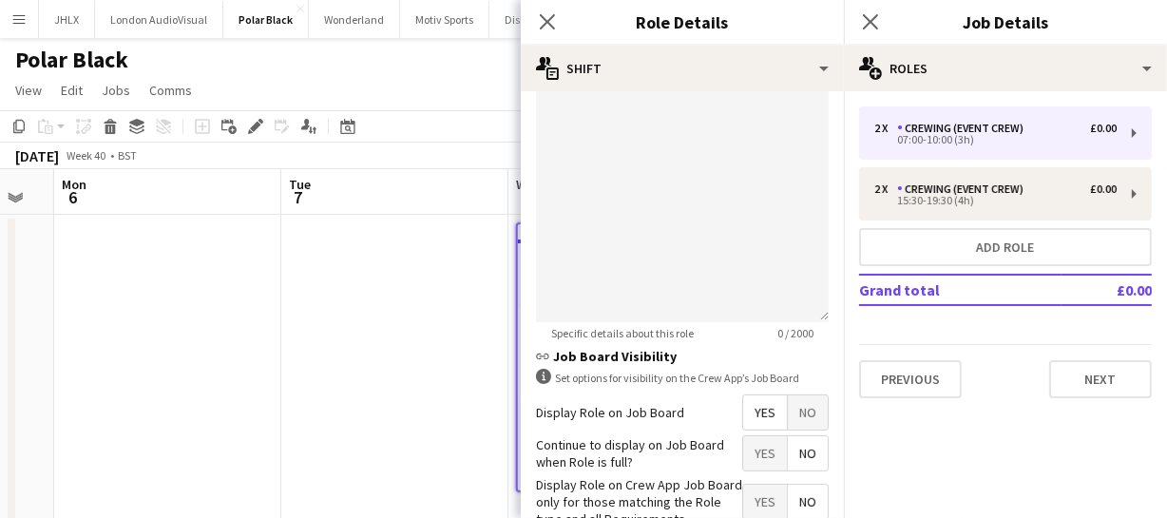
scroll to position [691, 0]
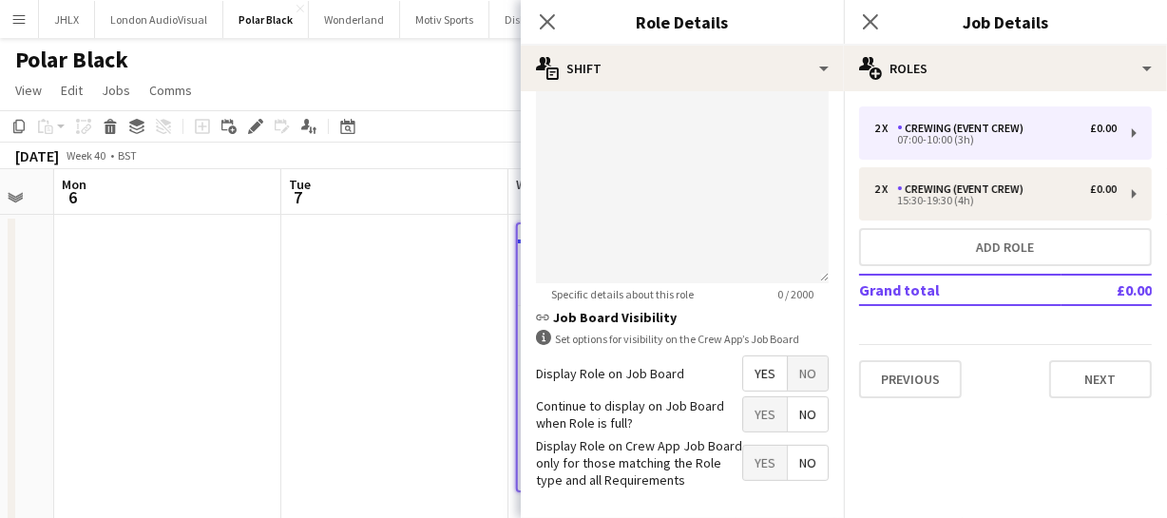
type input "*****"
click at [754, 376] on span "Yes" at bounding box center [765, 373] width 44 height 34
click at [554, 18] on icon "Close pop-in" at bounding box center [547, 21] width 18 height 18
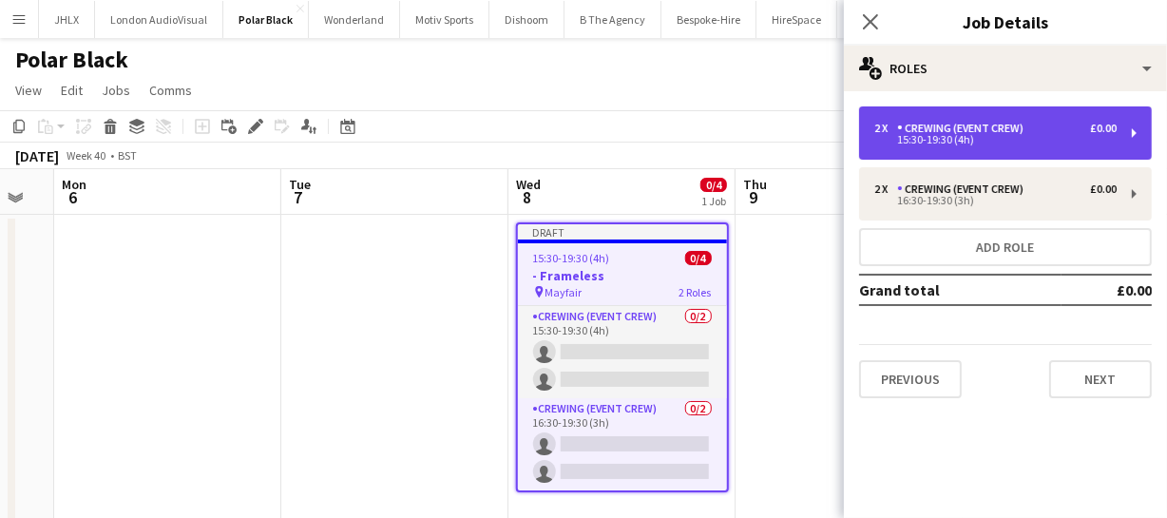
click at [947, 140] on div "15:30-19:30 (4h)" at bounding box center [995, 140] width 242 height 10
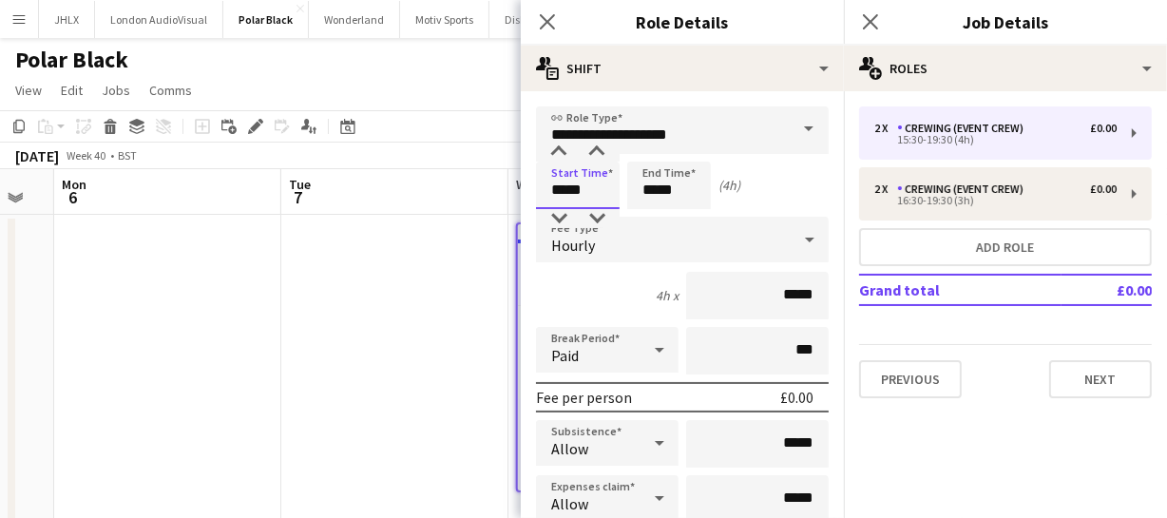
drag, startPoint x: 596, startPoint y: 190, endPoint x: 523, endPoint y: 193, distance: 73.2
type input "*****"
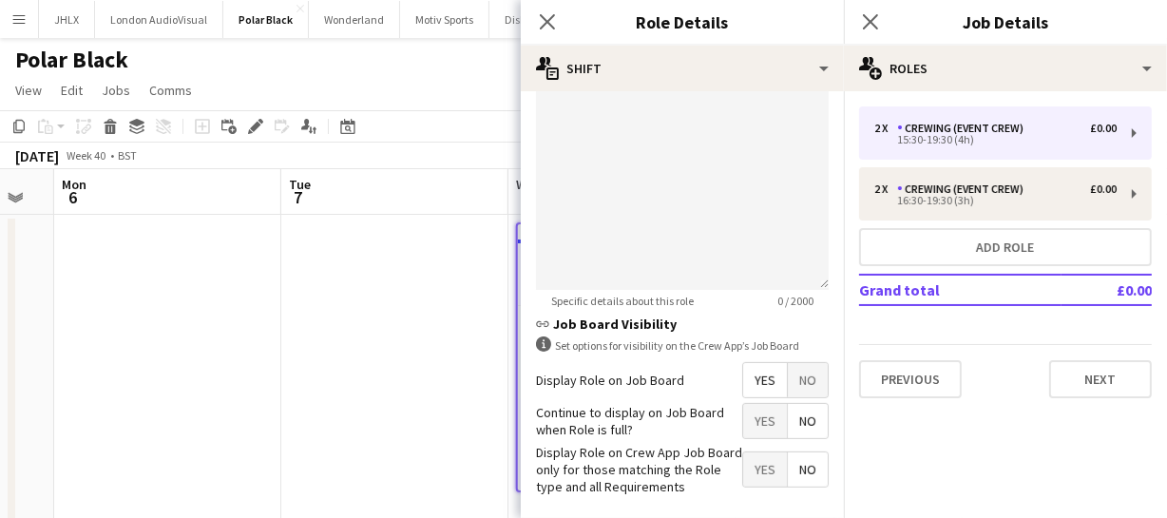
scroll to position [769, 0]
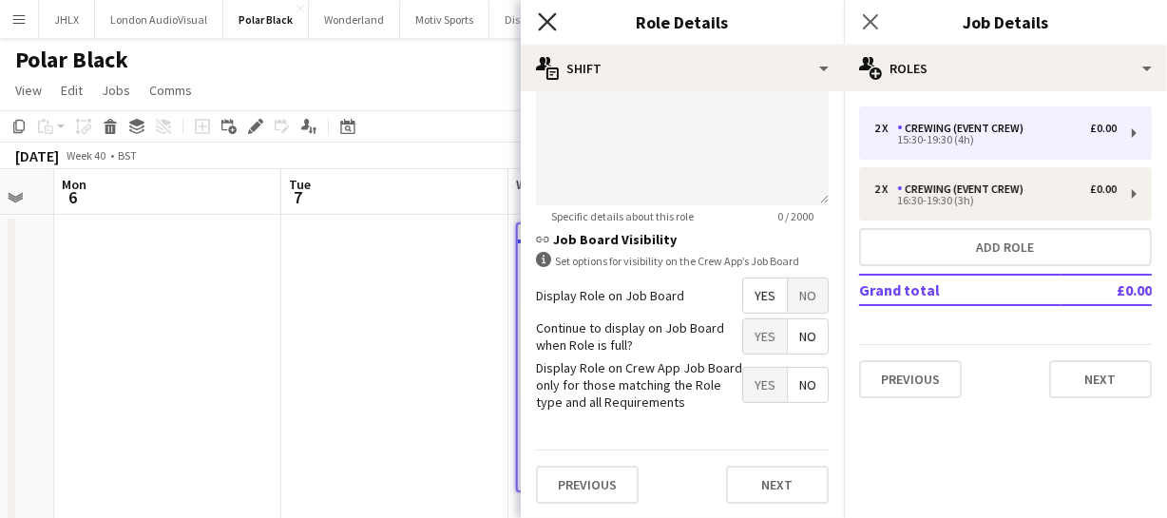
type input "*****"
click at [551, 21] on icon "Close pop-in" at bounding box center [547, 21] width 18 height 18
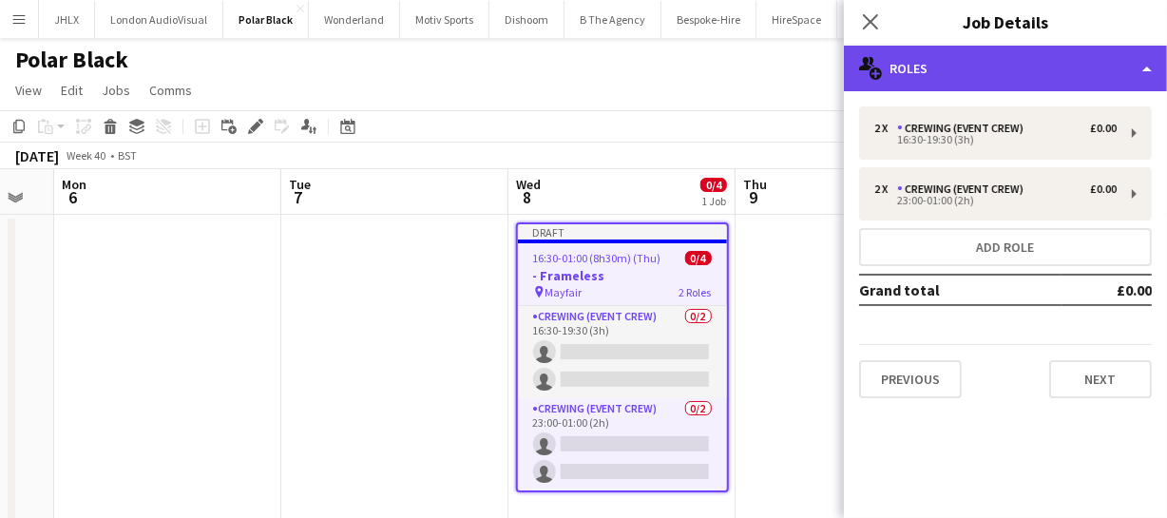
click at [991, 77] on div "multiple-users-add Roles" at bounding box center [1005, 69] width 323 height 46
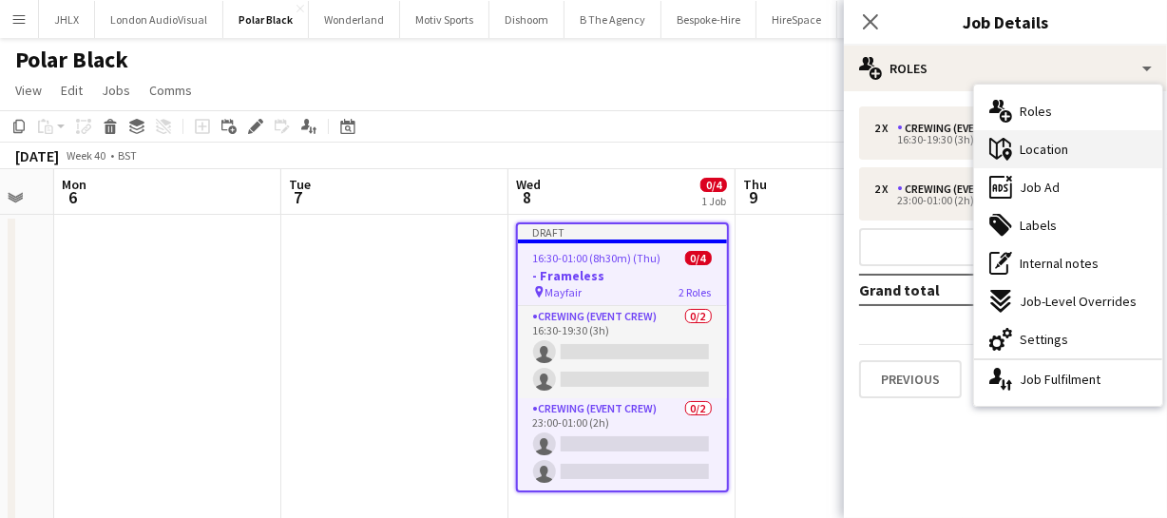
click at [1068, 152] on div "maps-pin-1 Location" at bounding box center [1068, 149] width 188 height 38
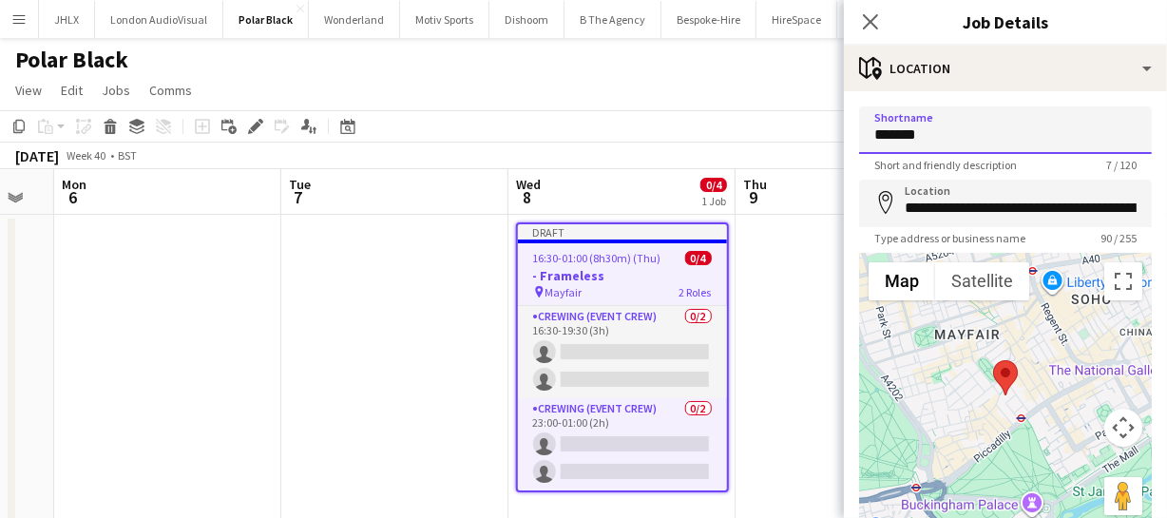
drag, startPoint x: 924, startPoint y: 134, endPoint x: 792, endPoint y: 138, distance: 132.2
click at [799, 138] on body "Menu Boards Boards Boards All jobs Status Workforce Workforce My Workforce Recr…" at bounding box center [583, 281] width 1167 height 563
type input "**********"
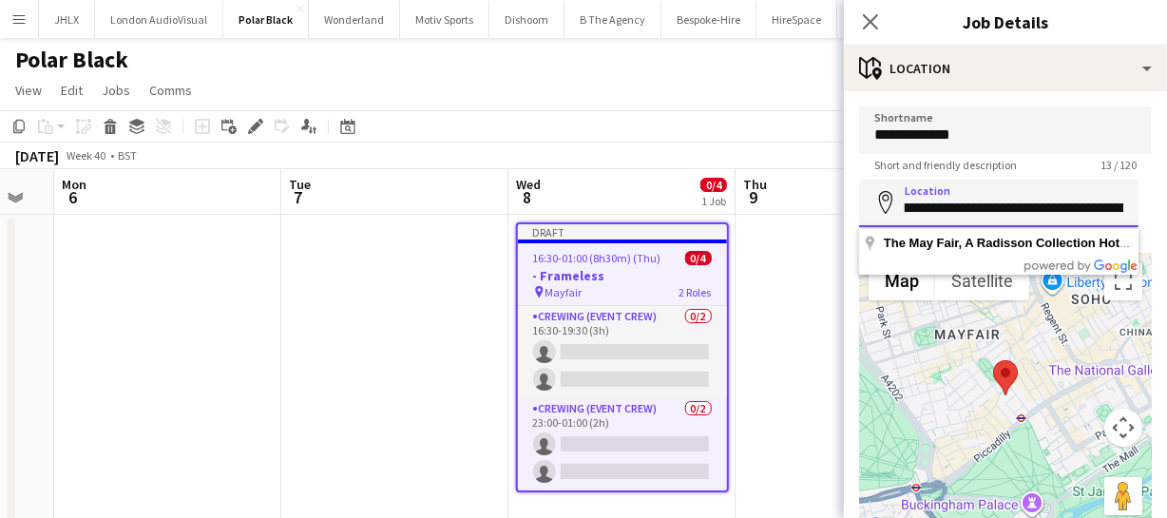
scroll to position [0, 354]
drag, startPoint x: 902, startPoint y: 205, endPoint x: 1163, endPoint y: 209, distance: 261.4
click at [1163, 209] on mat-expansion-panel "**********" at bounding box center [1005, 304] width 323 height 427
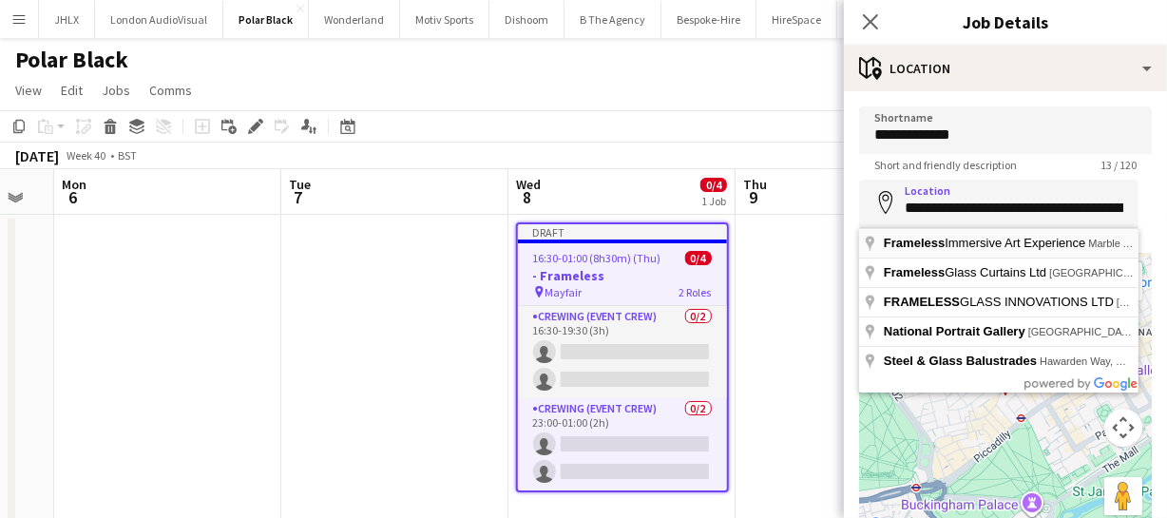
type input "**********"
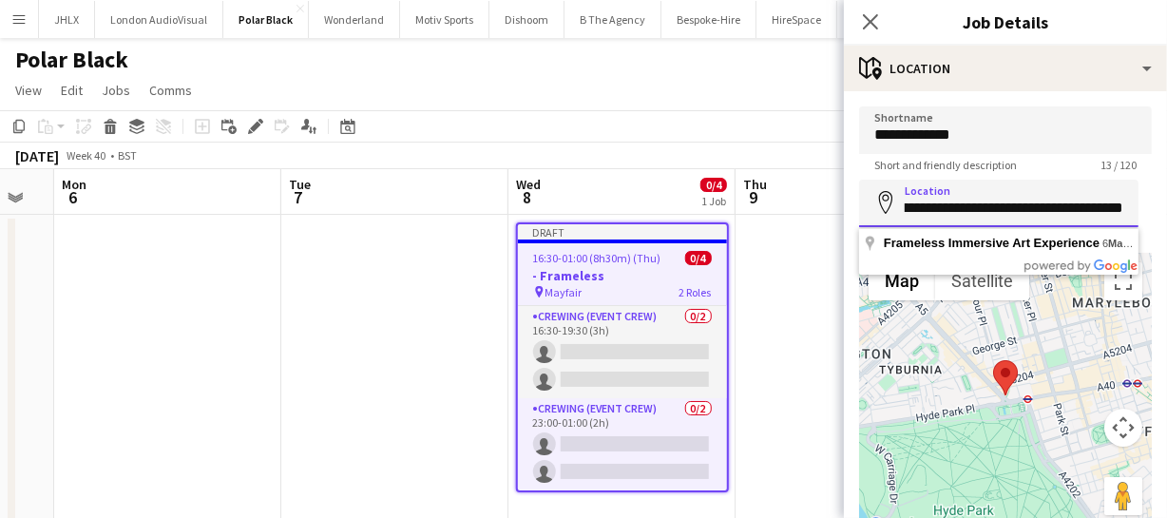
scroll to position [0, 241]
drag, startPoint x: 902, startPoint y: 206, endPoint x: 1160, endPoint y: 211, distance: 257.6
click at [1160, 211] on mat-expansion-panel "**********" at bounding box center [1005, 304] width 323 height 427
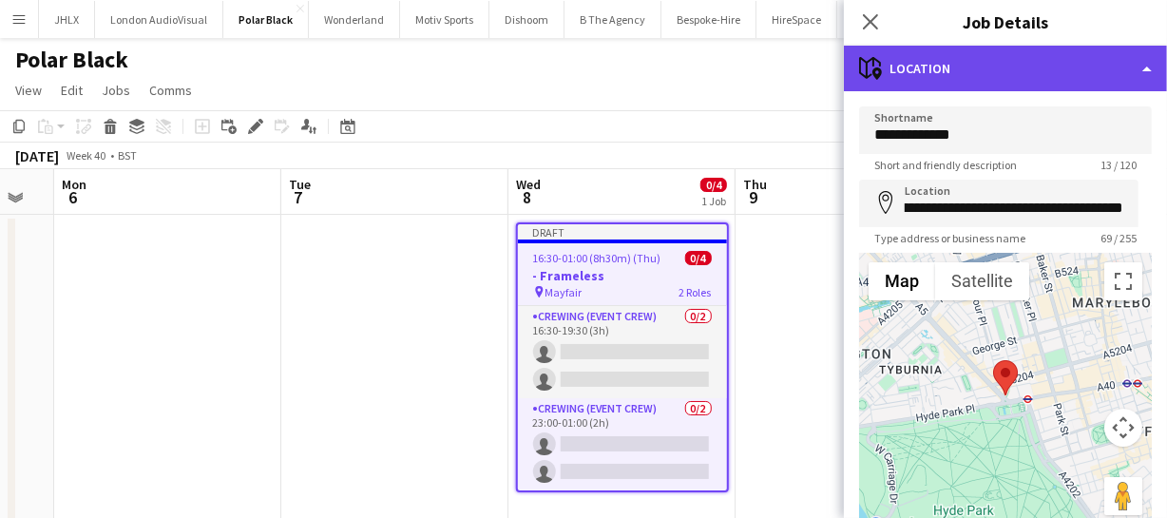
click at [1029, 70] on div "maps-pin-1 Location" at bounding box center [1005, 69] width 323 height 46
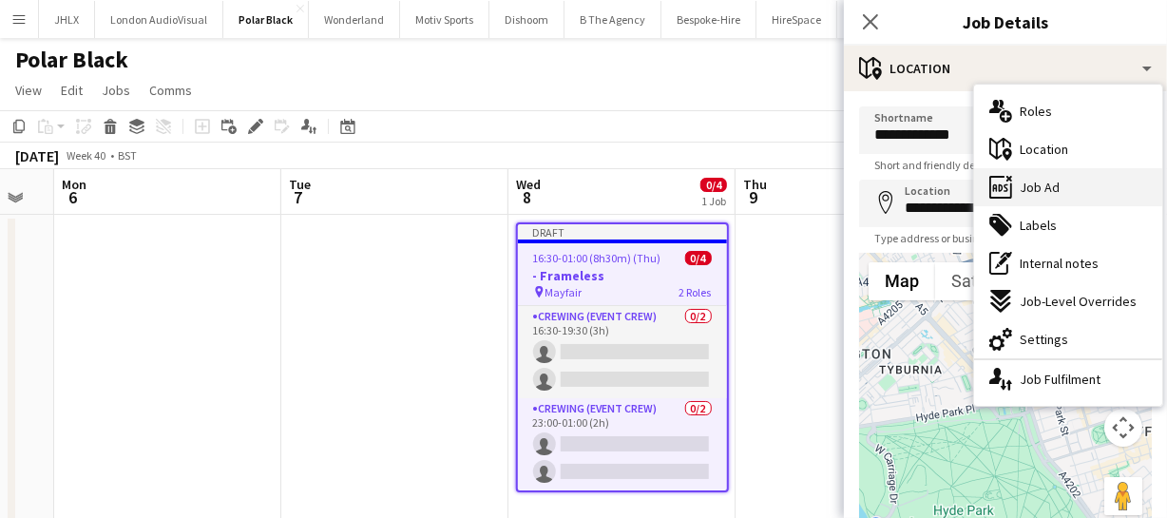
click at [1052, 182] on span "Job Ad" at bounding box center [1040, 187] width 40 height 17
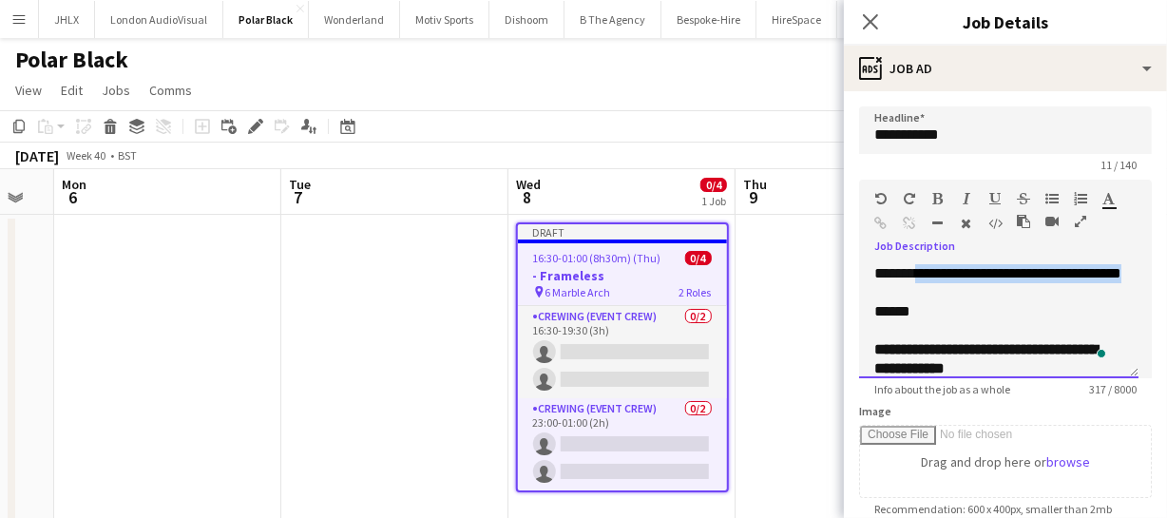
drag, startPoint x: 922, startPoint y: 263, endPoint x: 982, endPoint y: 294, distance: 67.2
click at [982, 294] on div "**********" at bounding box center [998, 321] width 279 height 114
paste div "To enrich screen reader interactions, please activate Accessibility in Grammarl…"
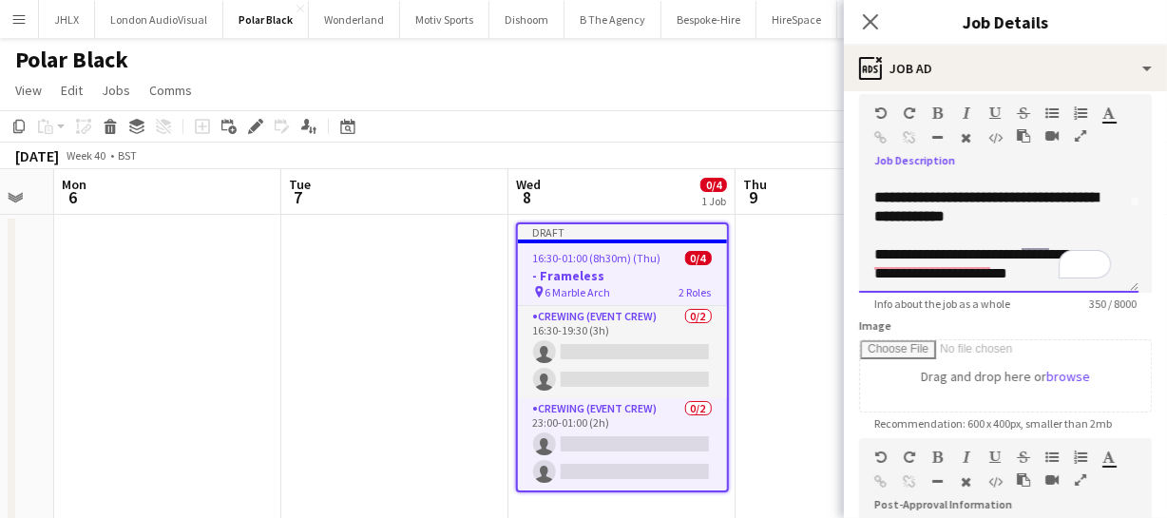
scroll to position [86, 0]
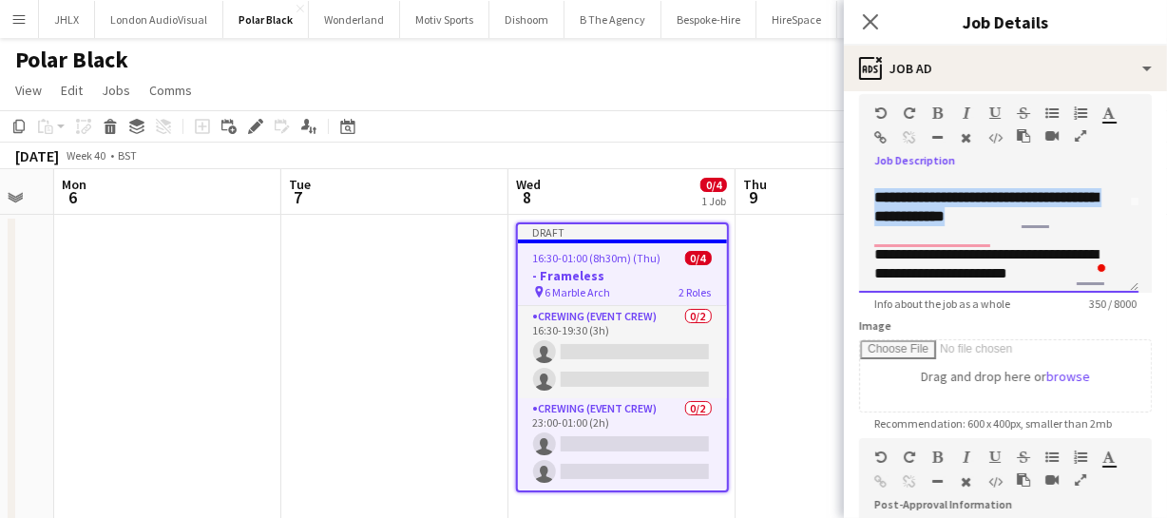
drag, startPoint x: 875, startPoint y: 211, endPoint x: 1035, endPoint y: 227, distance: 160.5
click at [1035, 226] on div "**********" at bounding box center [998, 207] width 249 height 38
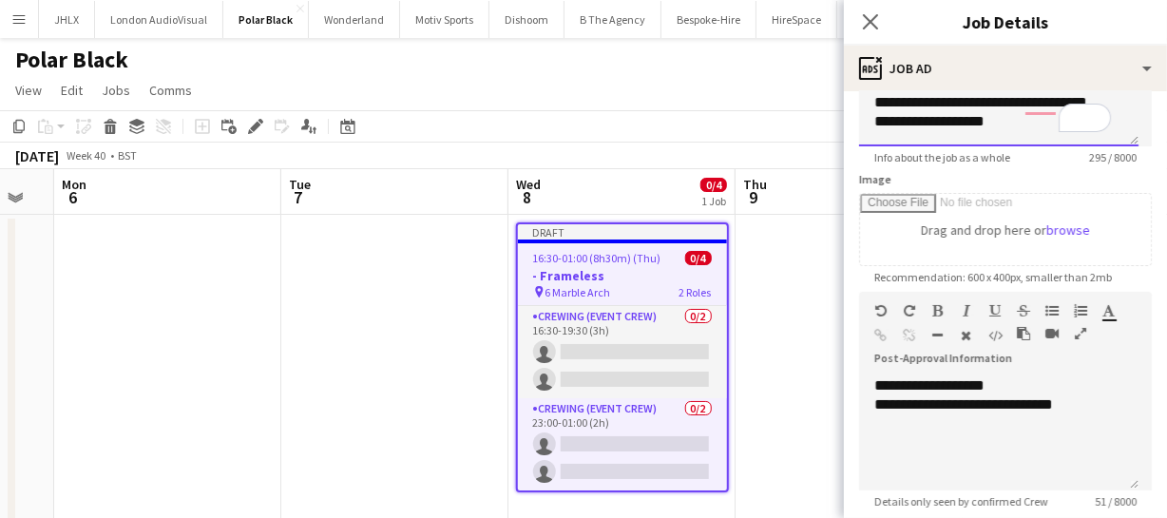
scroll to position [259, 0]
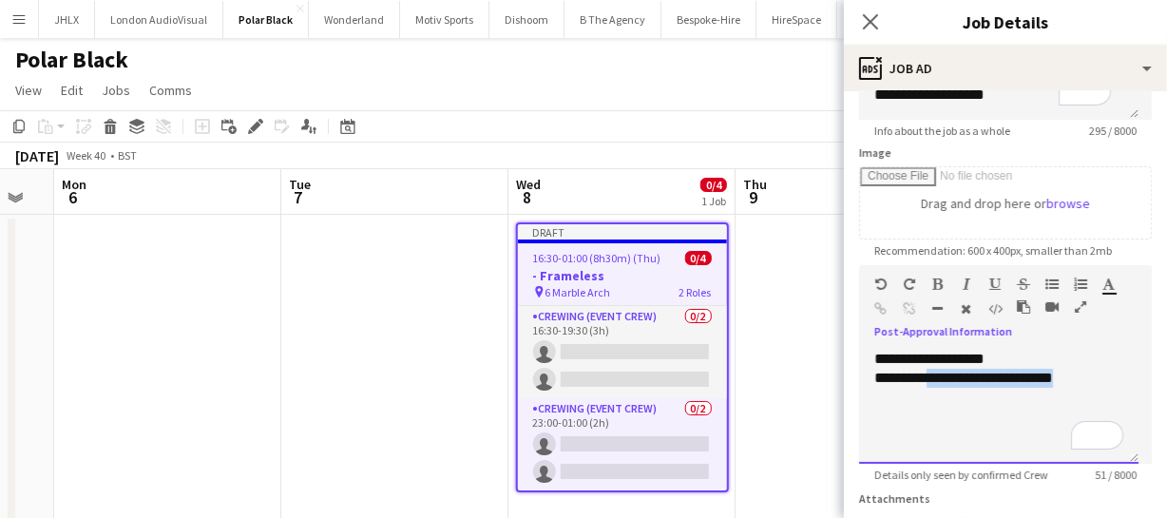
drag, startPoint x: 932, startPoint y: 374, endPoint x: 1122, endPoint y: 375, distance: 189.2
click at [1122, 375] on div "**********" at bounding box center [998, 378] width 249 height 19
click at [878, 23] on icon "Close pop-in" at bounding box center [870, 21] width 18 height 18
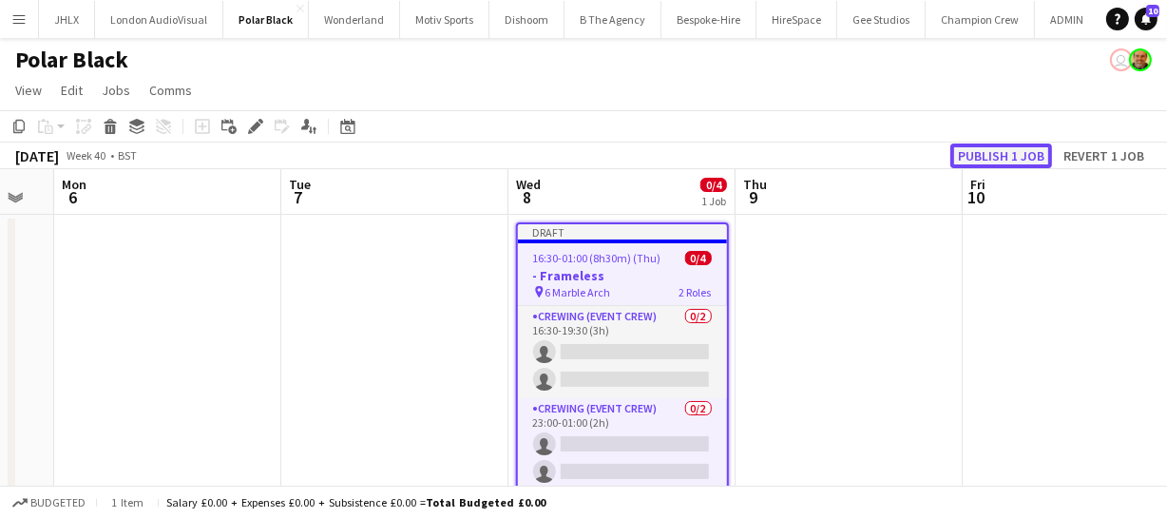
click at [1027, 152] on button "Publish 1 job" at bounding box center [1002, 156] width 102 height 25
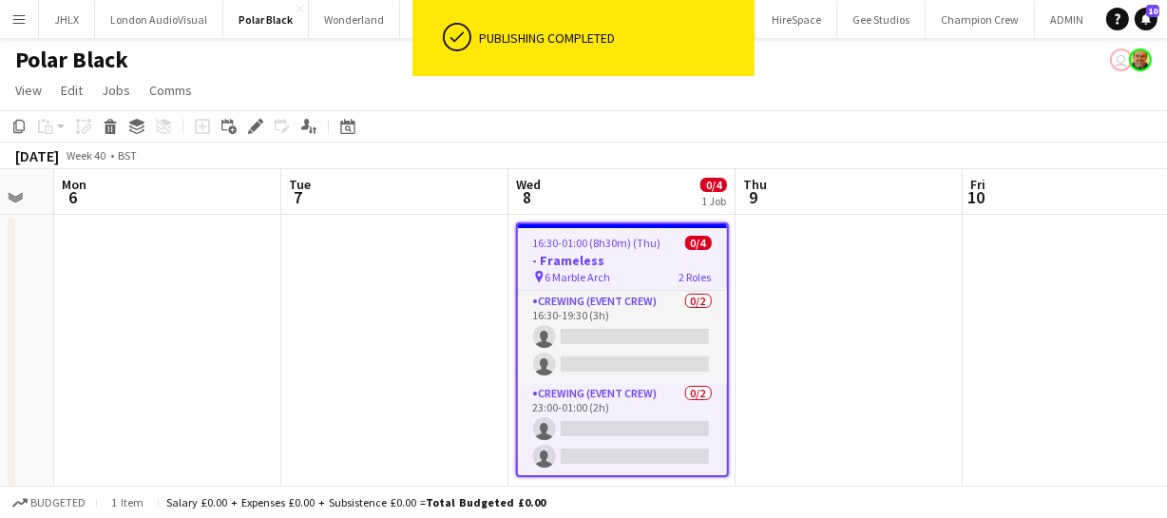
scroll to position [42, 0]
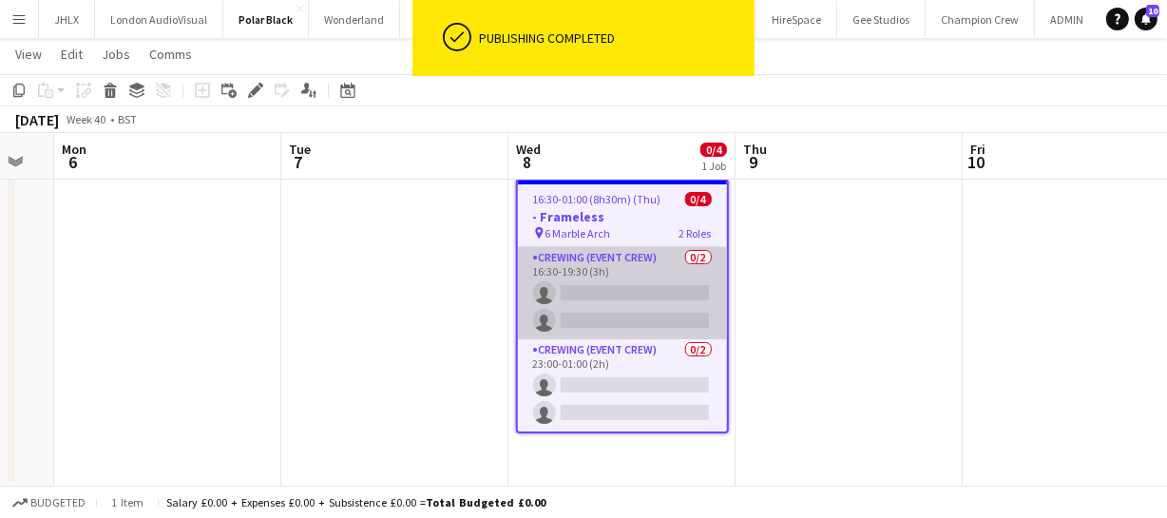
click at [621, 297] on app-card-role "Crewing (Event Crew) 0/2 16:30-19:30 (3h) single-neutral-actions single-neutral…" at bounding box center [622, 293] width 209 height 92
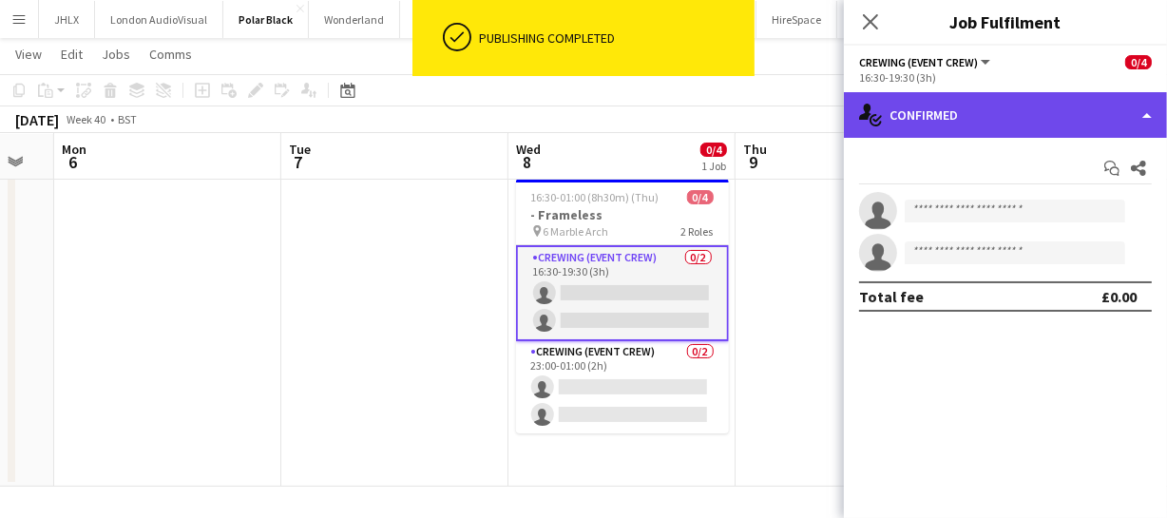
click at [1050, 105] on div "single-neutral-actions-check-2 Confirmed" at bounding box center [1005, 115] width 323 height 46
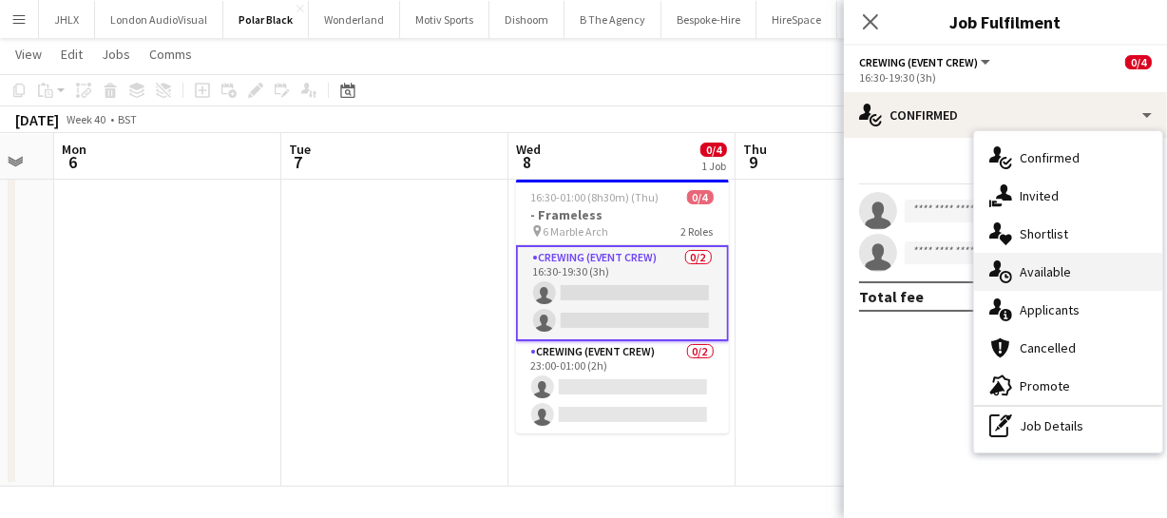
click at [1054, 266] on span "Available" at bounding box center [1045, 271] width 51 height 17
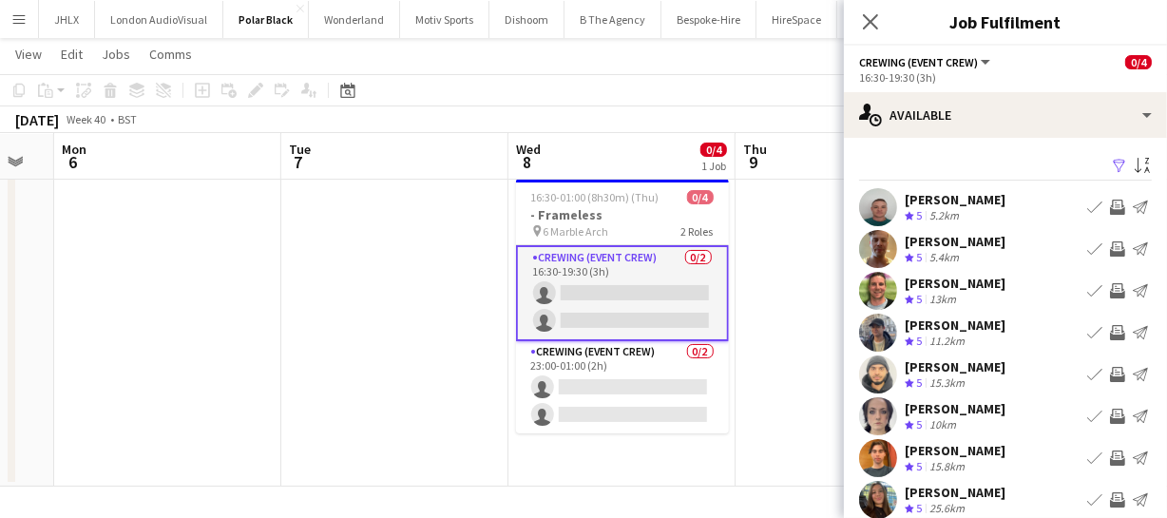
click at [876, 252] on app-user-avatar at bounding box center [878, 249] width 38 height 38
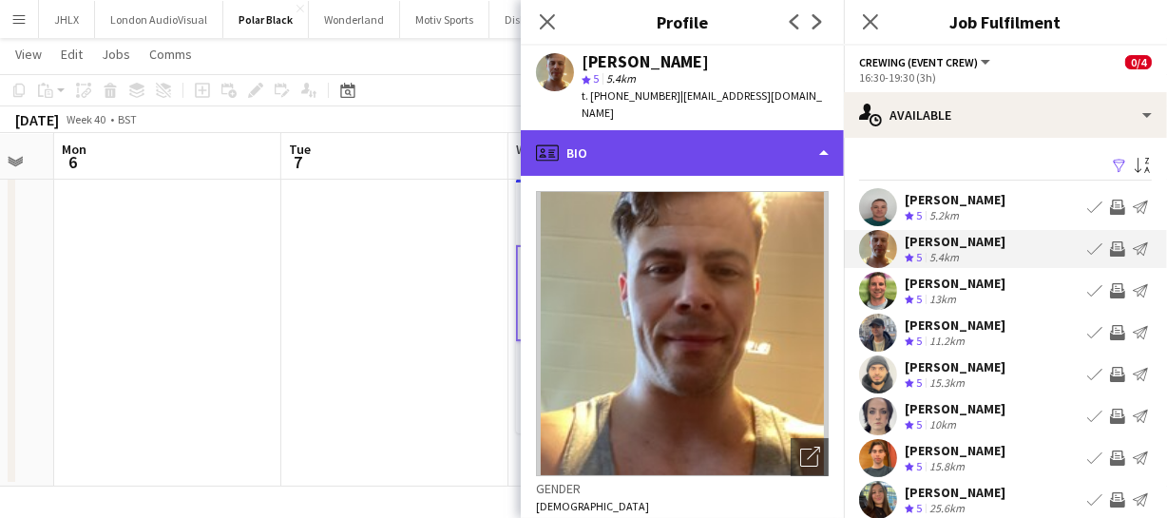
click at [756, 143] on div "profile Bio" at bounding box center [682, 153] width 323 height 46
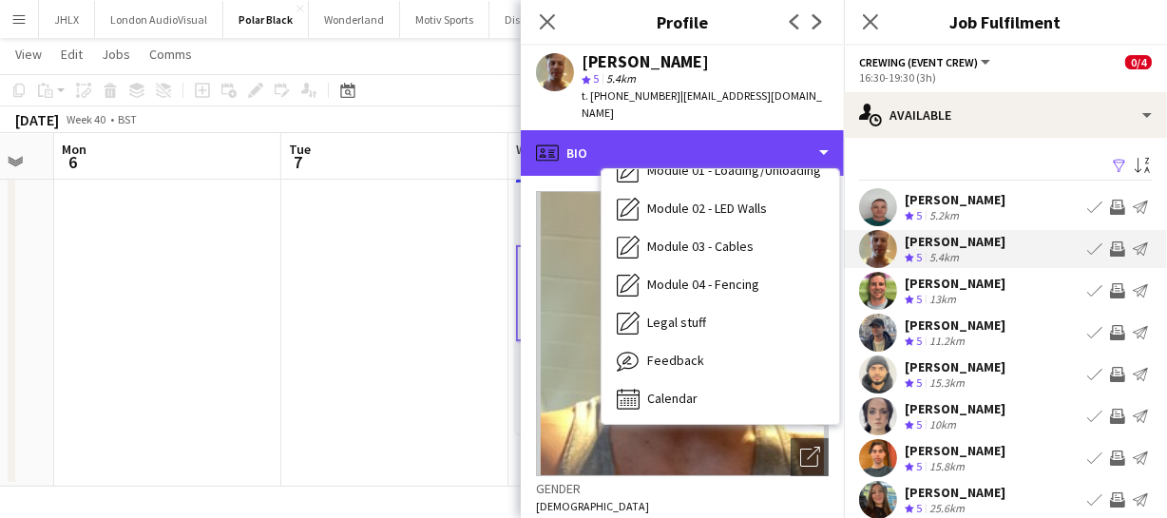
scroll to position [406, 0]
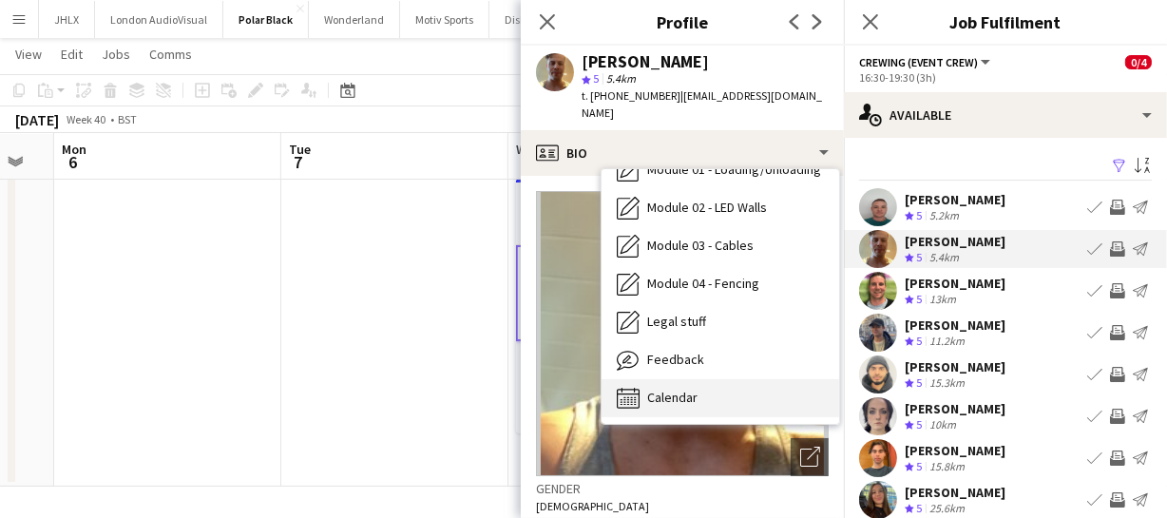
click at [688, 389] on span "Calendar" at bounding box center [672, 397] width 50 height 17
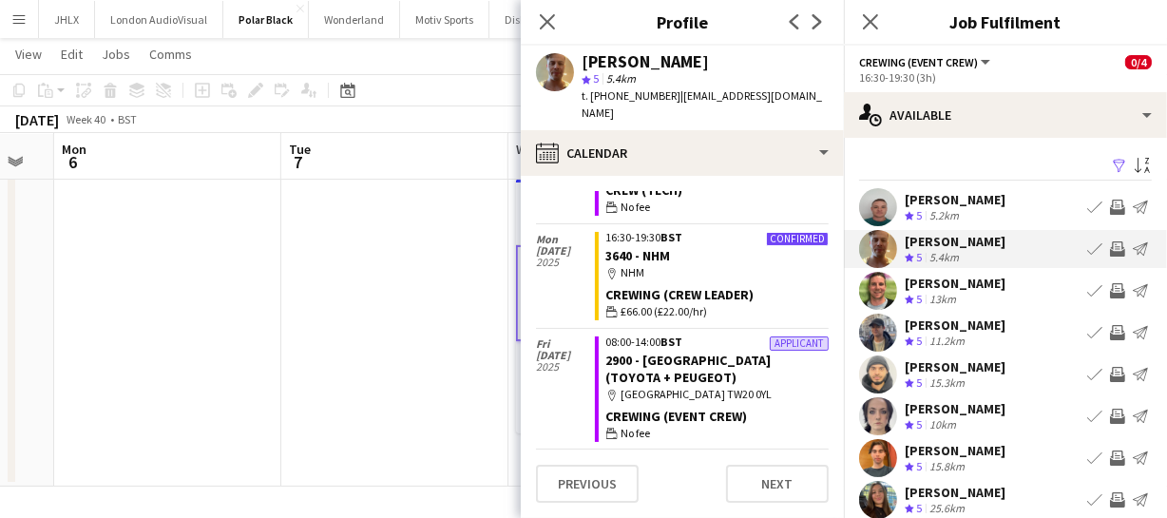
scroll to position [643, 0]
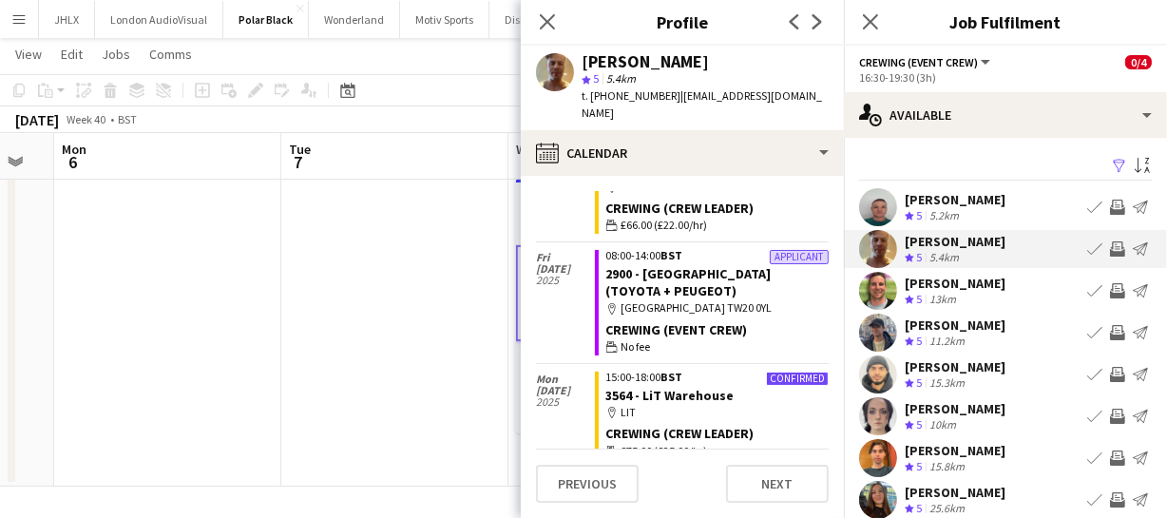
click at [1110, 245] on app-icon "Invite crew" at bounding box center [1117, 248] width 15 height 15
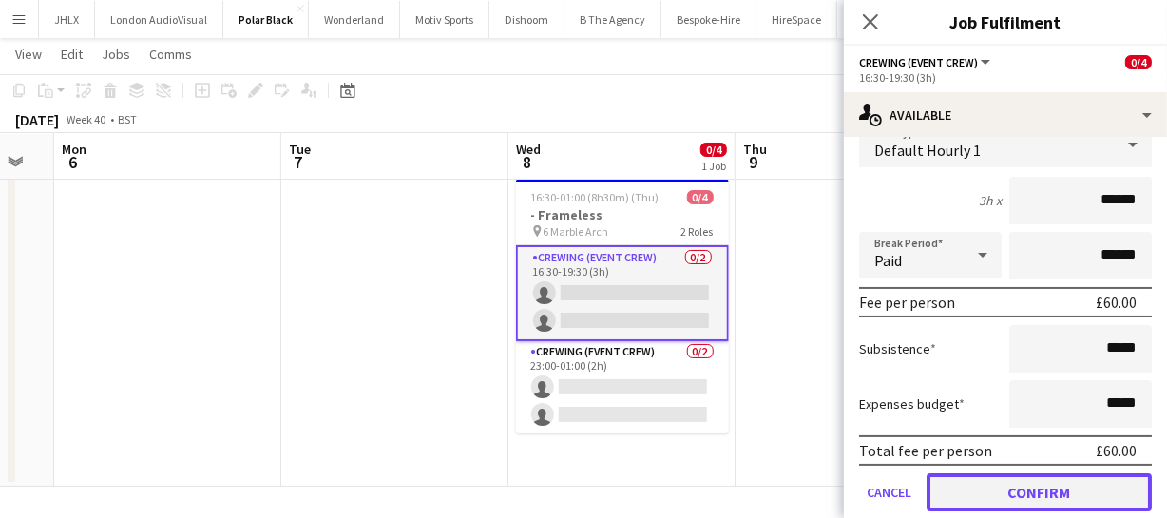
click at [1104, 485] on button "Confirm" at bounding box center [1039, 492] width 225 height 38
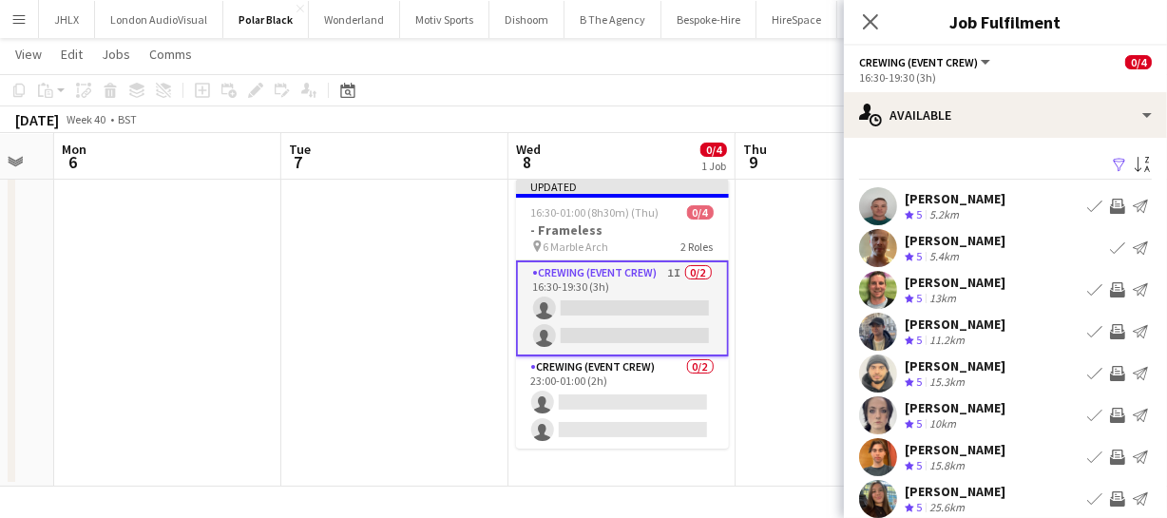
scroll to position [0, 0]
click at [1110, 292] on app-icon "Invite crew" at bounding box center [1117, 290] width 15 height 15
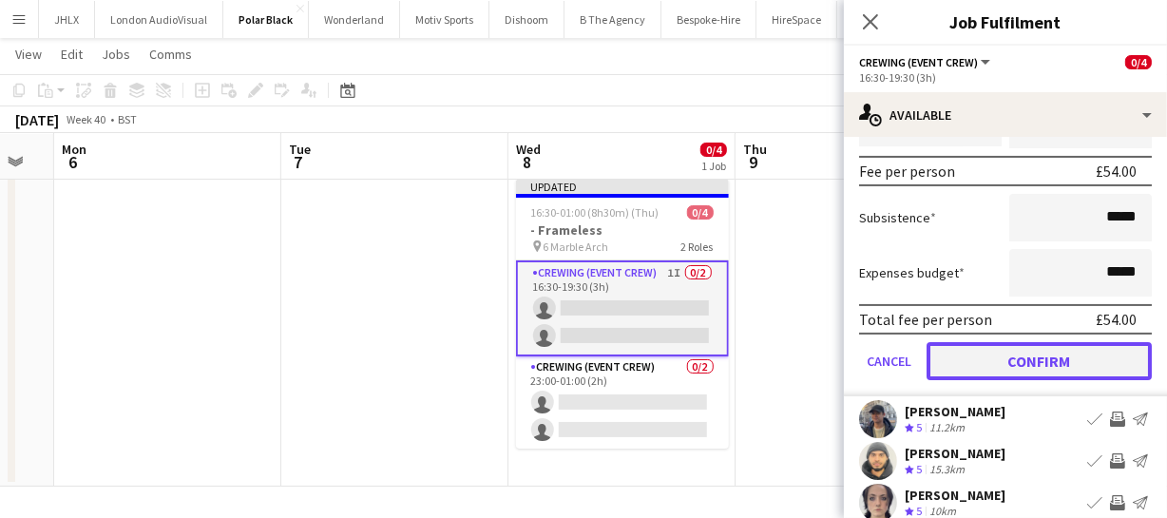
click at [1052, 365] on button "Confirm" at bounding box center [1039, 361] width 225 height 38
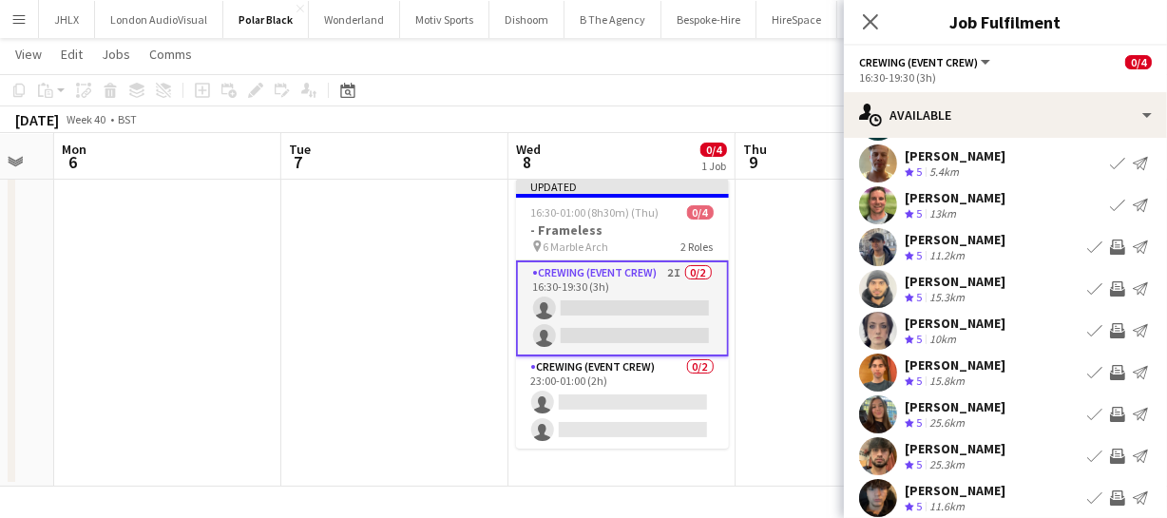
scroll to position [61, 0]
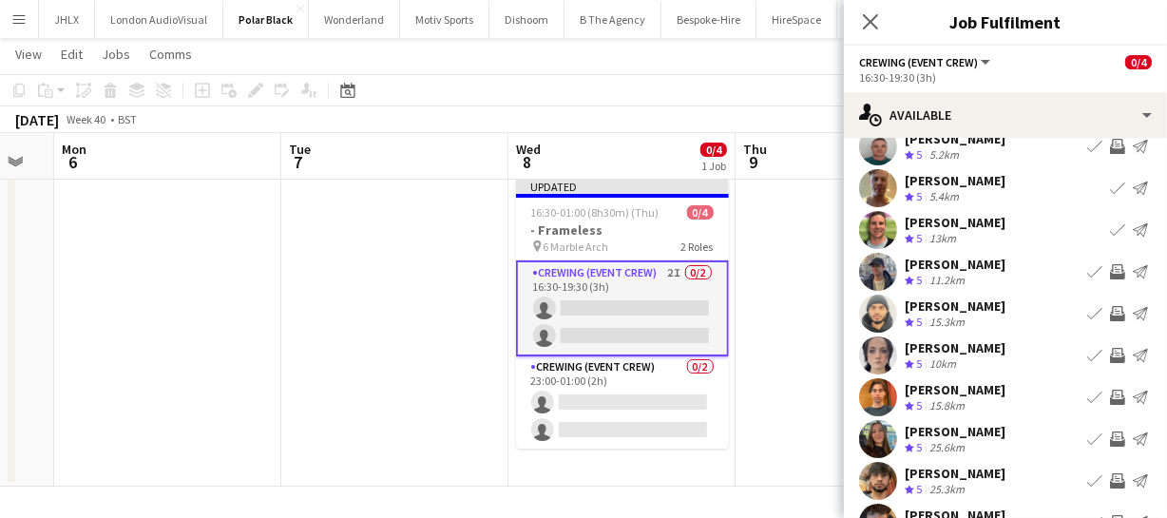
click at [1110, 267] on app-icon "Invite crew" at bounding box center [1117, 271] width 15 height 15
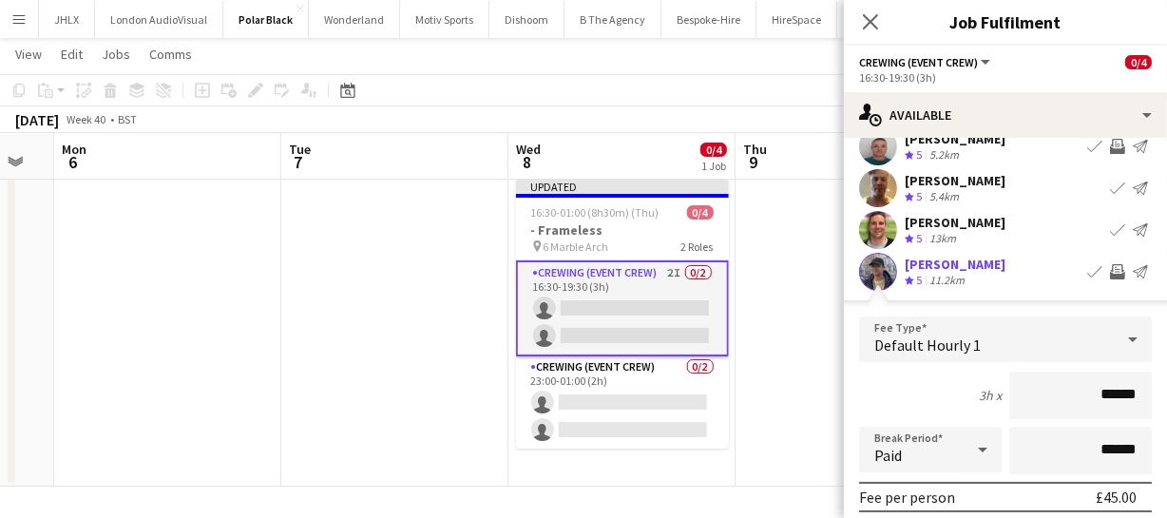
scroll to position [234, 0]
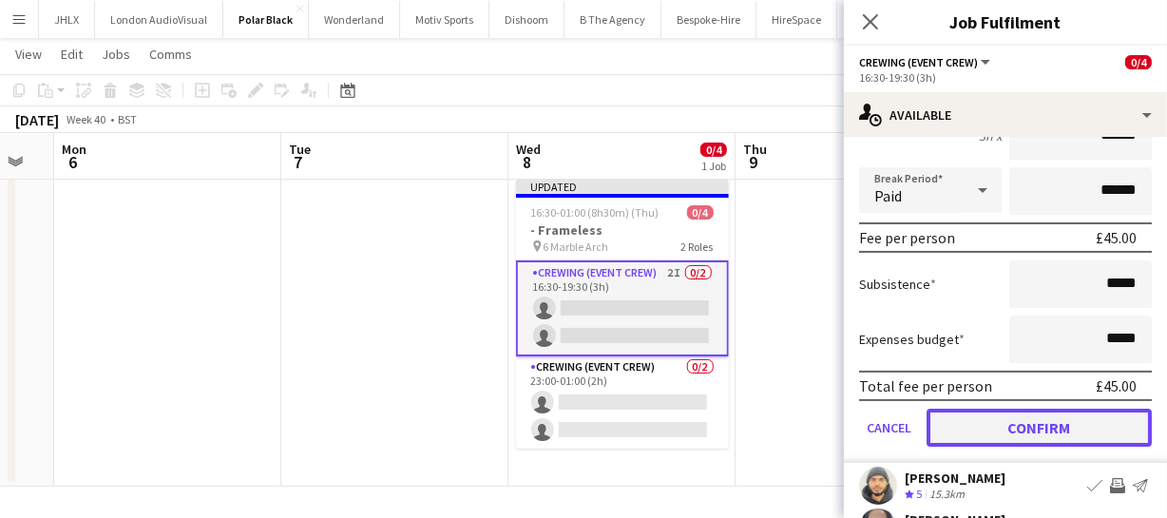
click at [1042, 414] on button "Confirm" at bounding box center [1039, 428] width 225 height 38
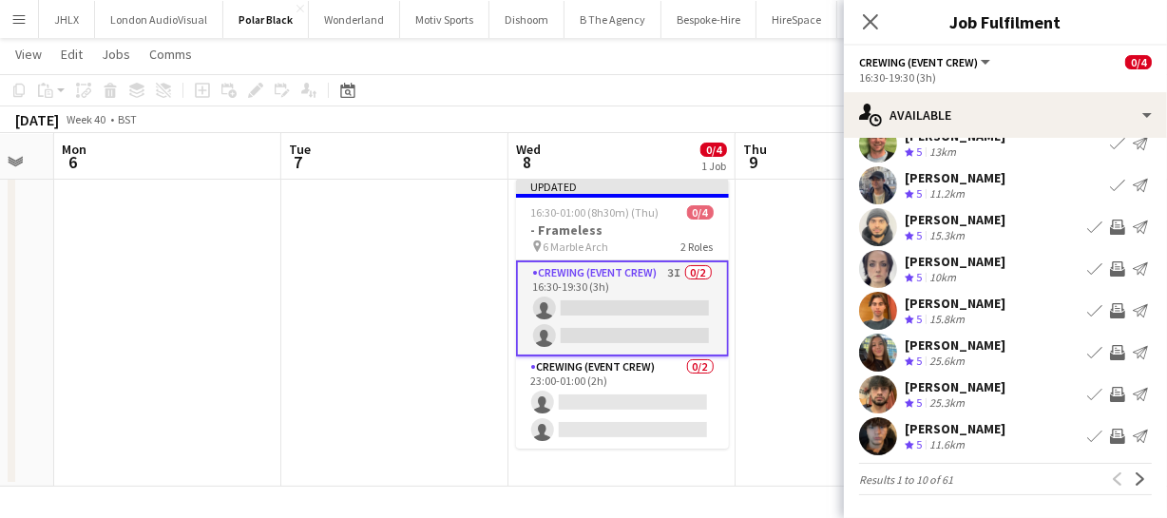
scroll to position [147, 0]
click at [1110, 436] on app-icon "Invite crew" at bounding box center [1117, 436] width 15 height 15
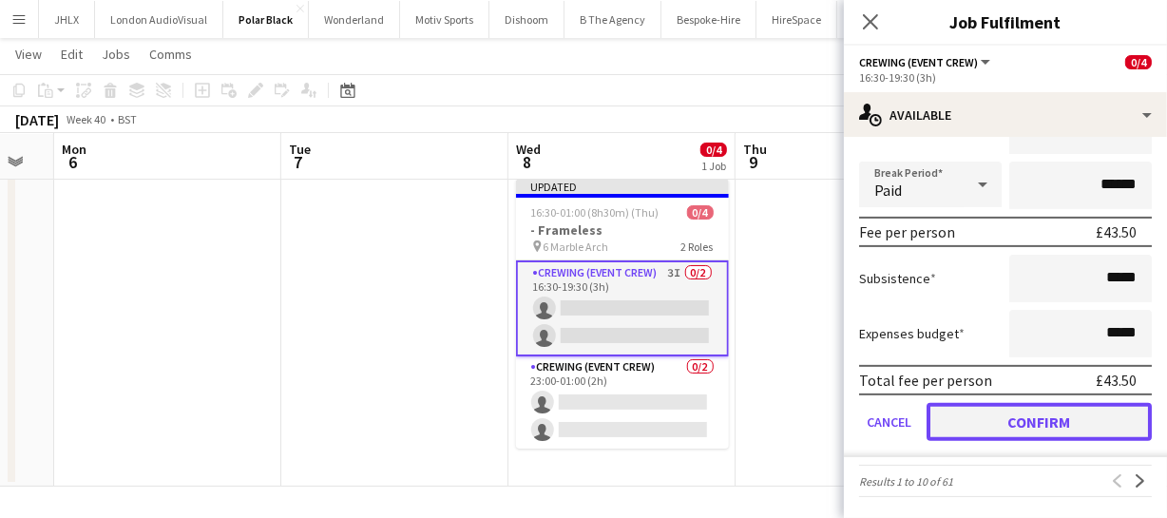
click at [1096, 423] on button "Confirm" at bounding box center [1039, 422] width 225 height 38
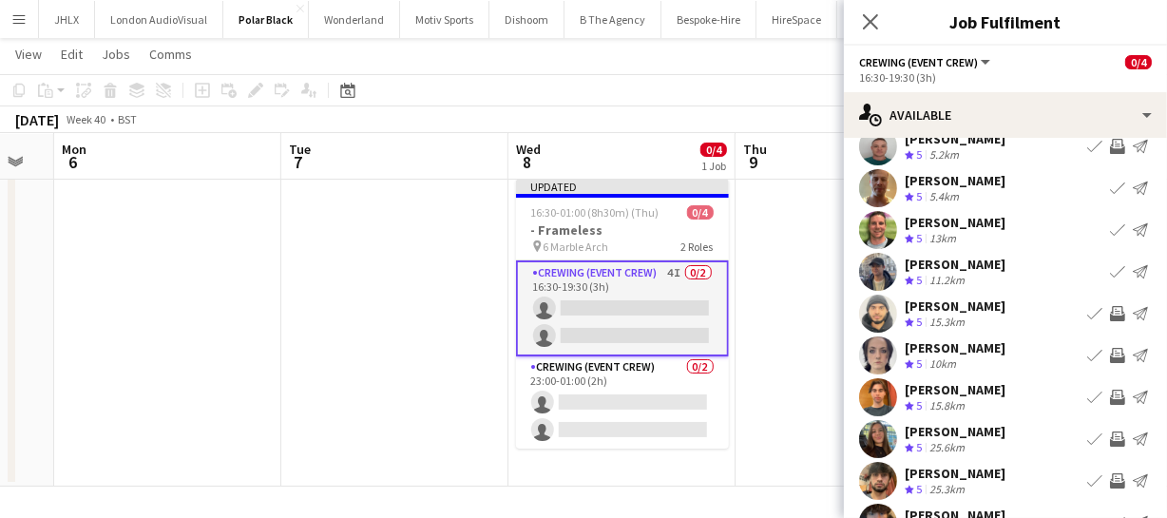
scroll to position [0, 0]
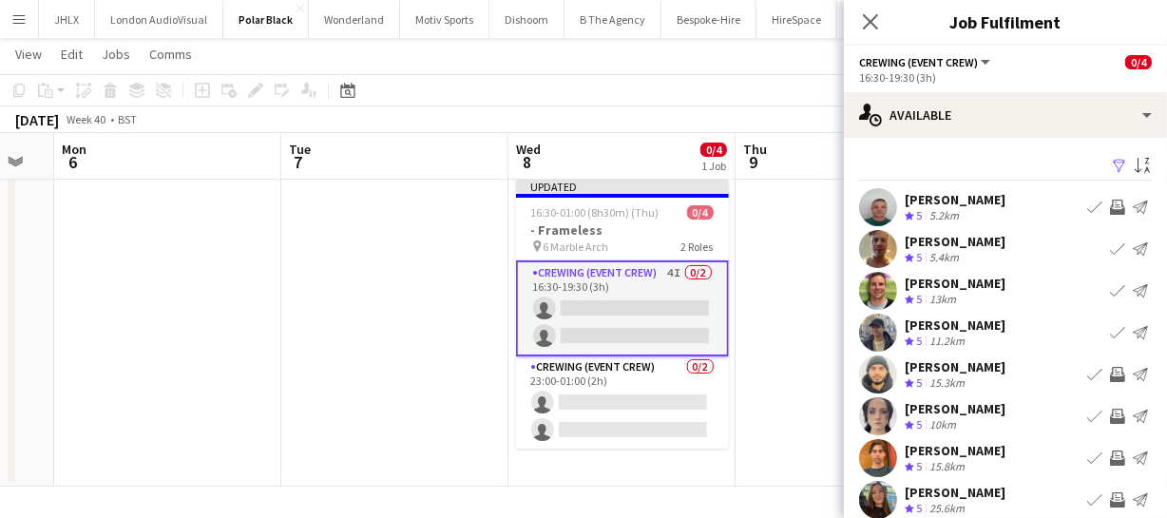
click at [1110, 208] on app-icon "Invite crew" at bounding box center [1117, 207] width 15 height 15
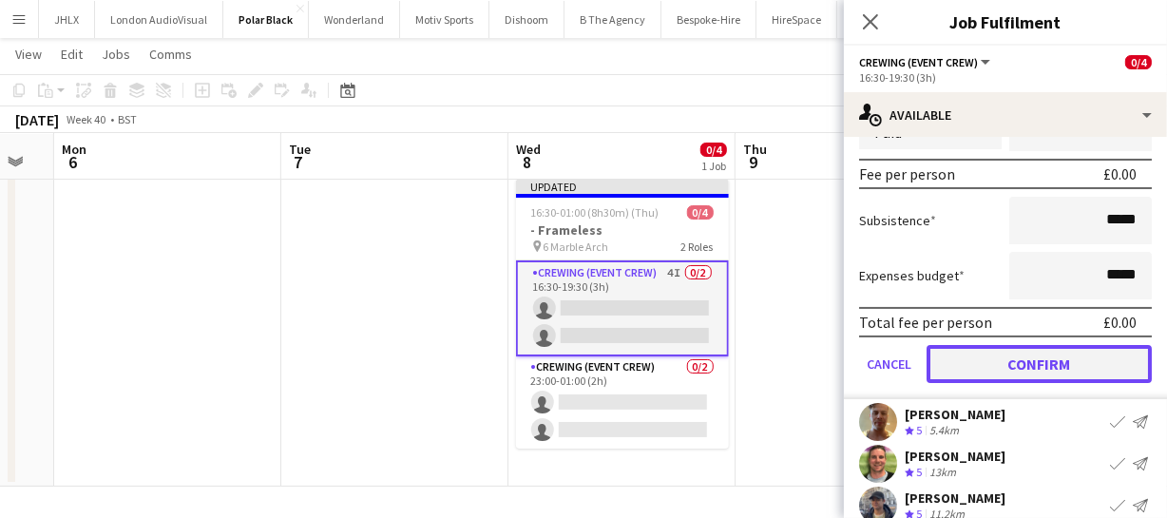
click at [1081, 351] on button "Confirm" at bounding box center [1039, 364] width 225 height 38
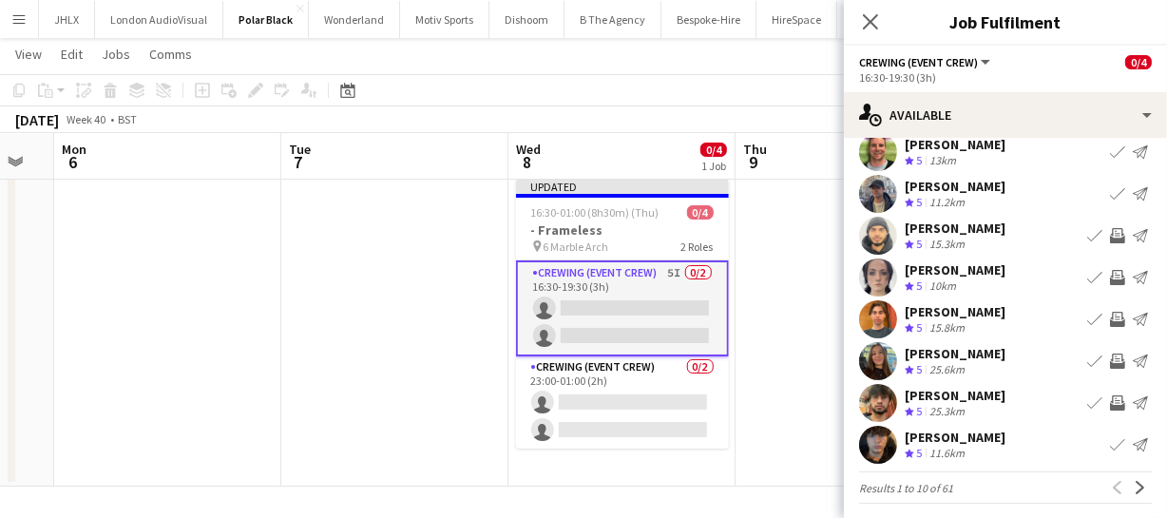
scroll to position [147, 0]
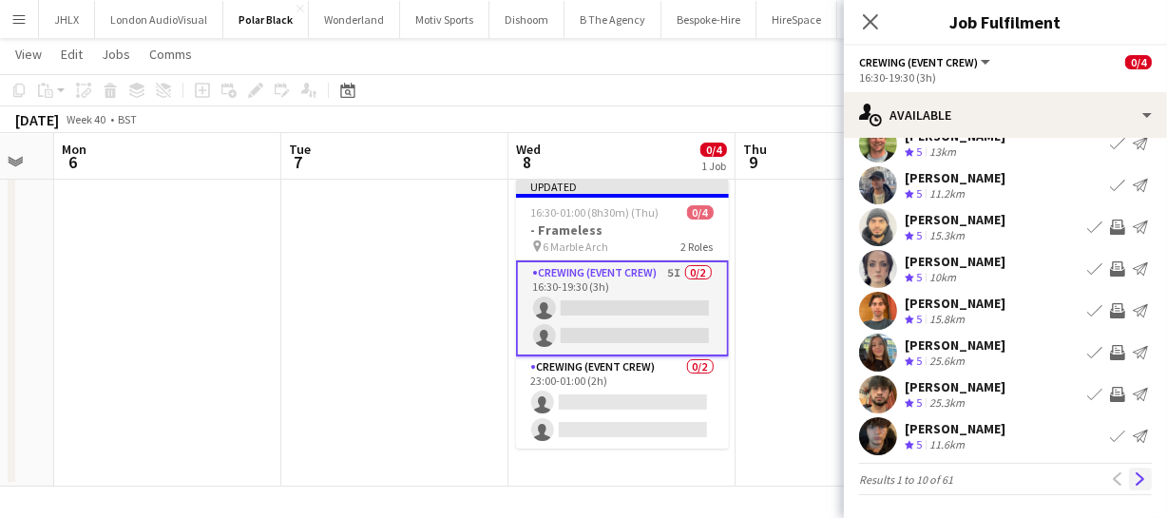
click at [1134, 479] on app-icon "Next" at bounding box center [1140, 478] width 13 height 13
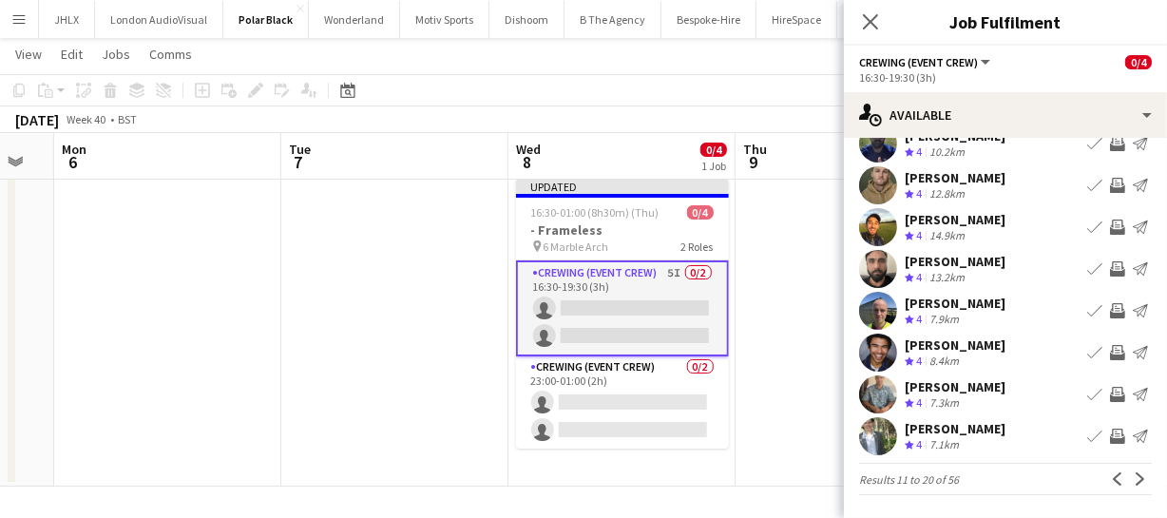
click at [1110, 433] on app-icon "Invite crew" at bounding box center [1117, 436] width 15 height 15
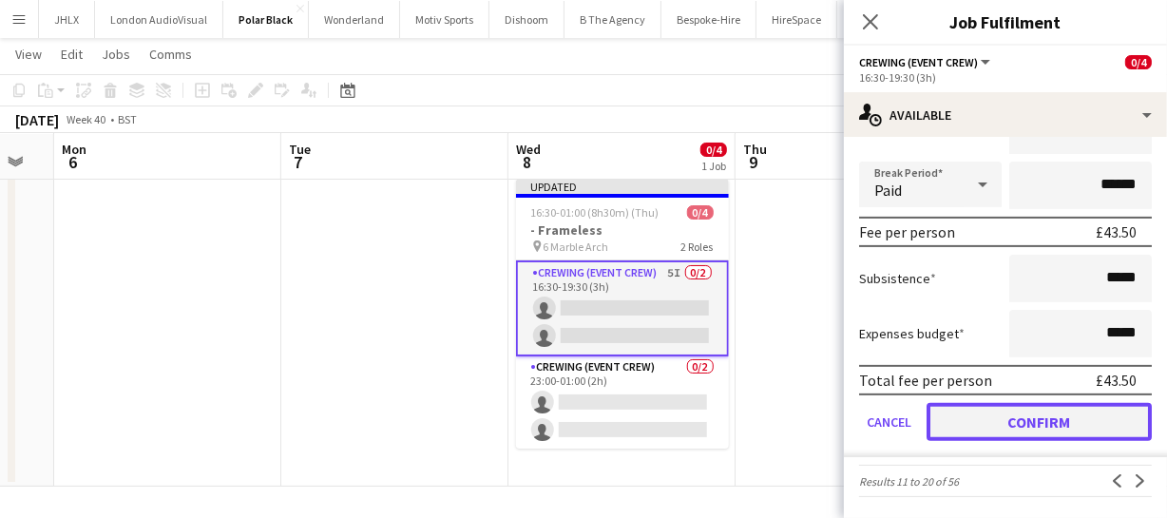
click at [1103, 430] on button "Confirm" at bounding box center [1039, 422] width 225 height 38
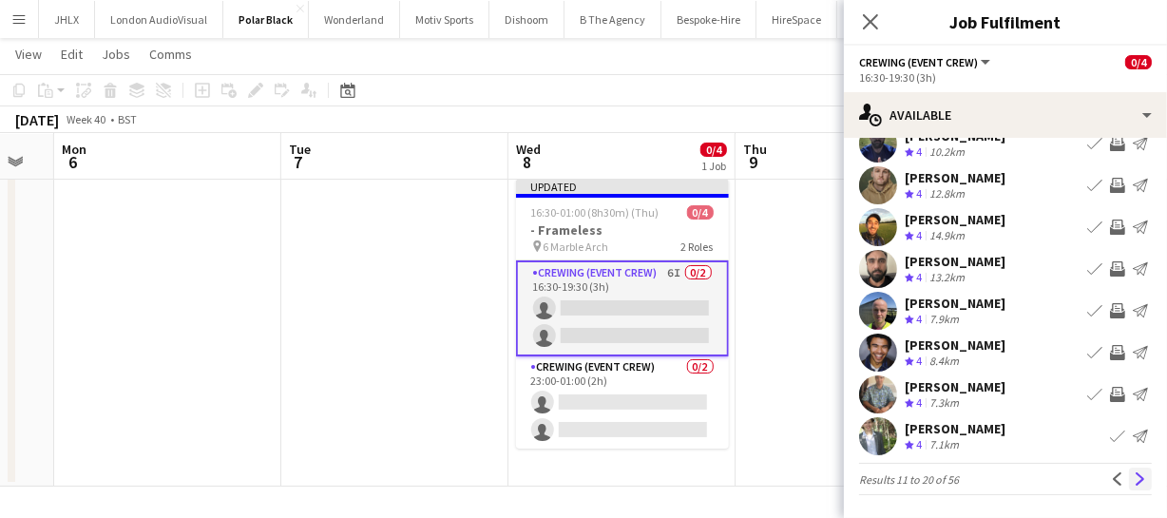
click at [1135, 480] on button "Next" at bounding box center [1140, 479] width 23 height 23
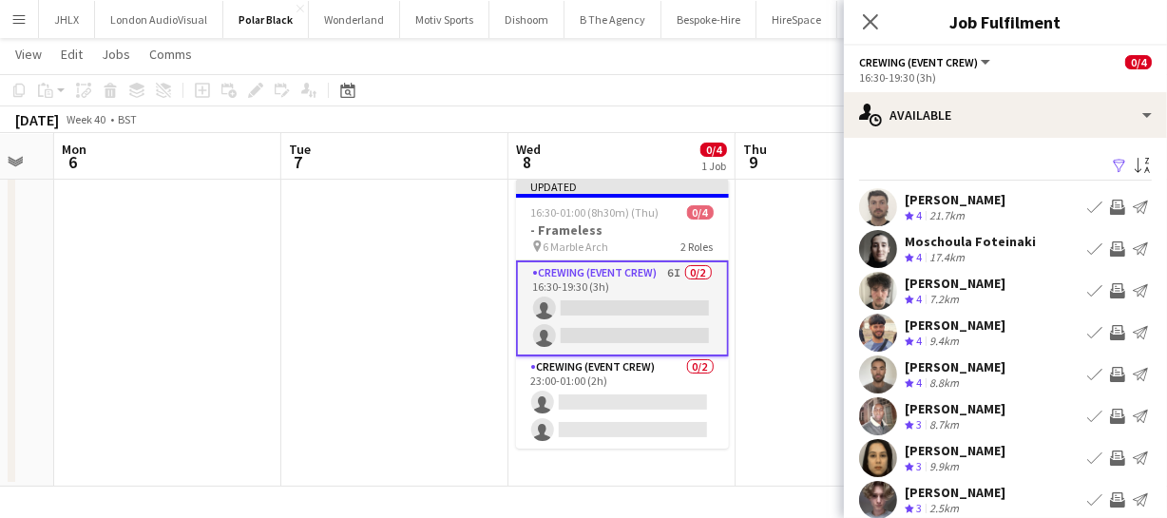
click at [1110, 204] on app-icon "Invite crew" at bounding box center [1117, 207] width 15 height 15
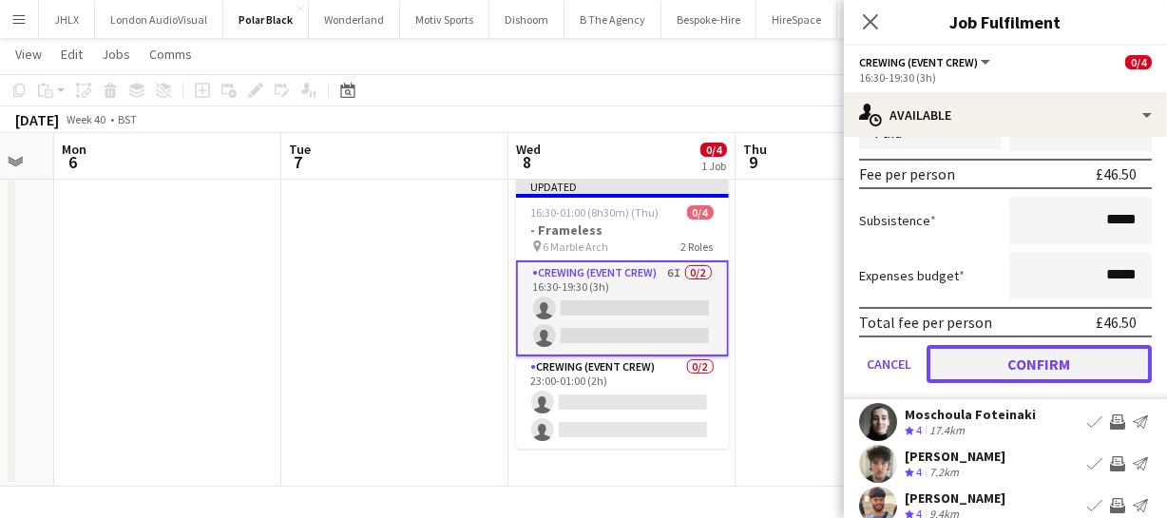
click at [1090, 361] on button "Confirm" at bounding box center [1039, 364] width 225 height 38
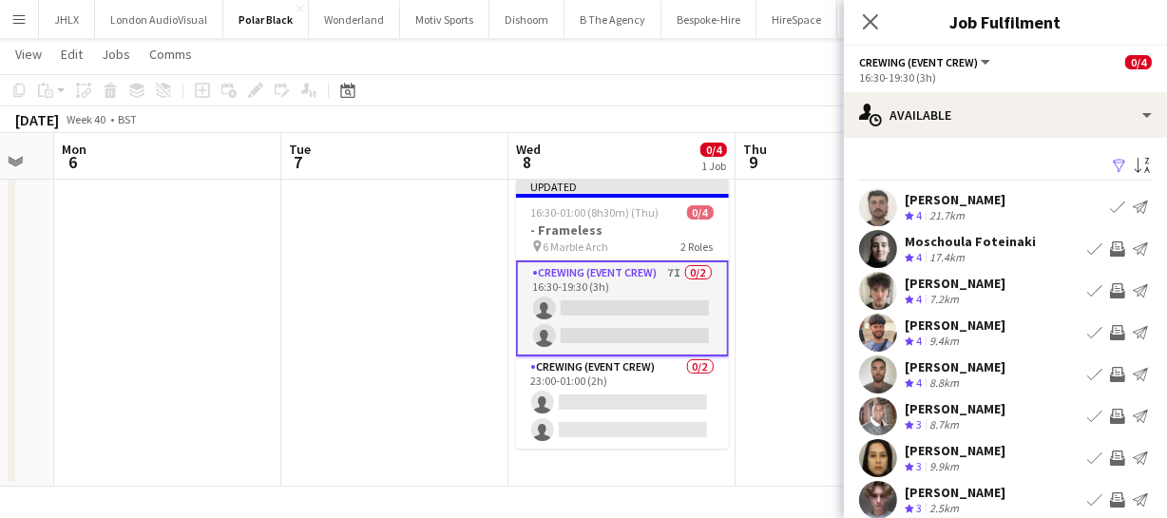
click at [1110, 330] on app-icon "Invite crew" at bounding box center [1117, 332] width 15 height 15
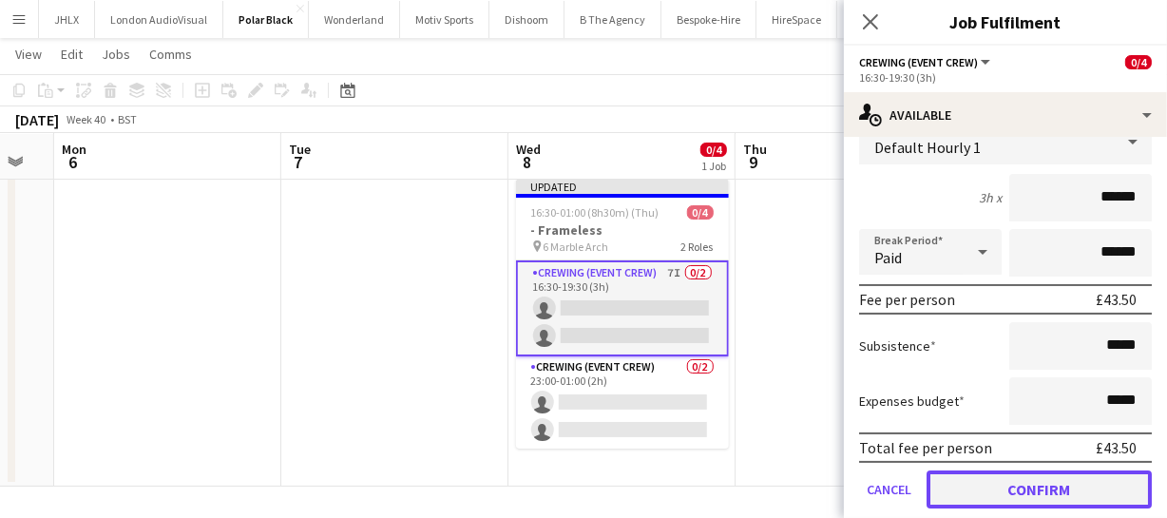
click at [1095, 474] on button "Confirm" at bounding box center [1039, 489] width 225 height 38
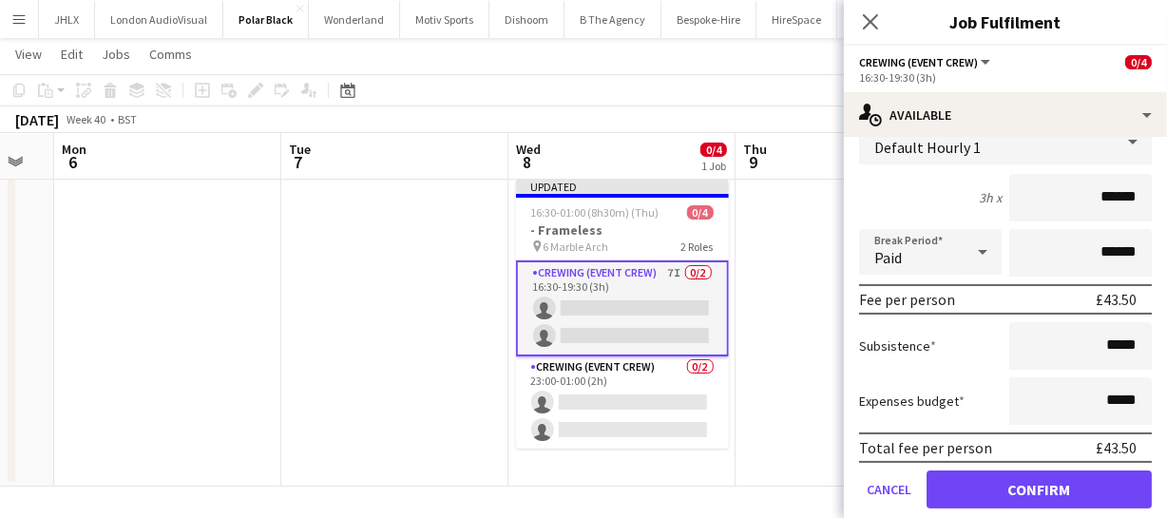
scroll to position [147, 0]
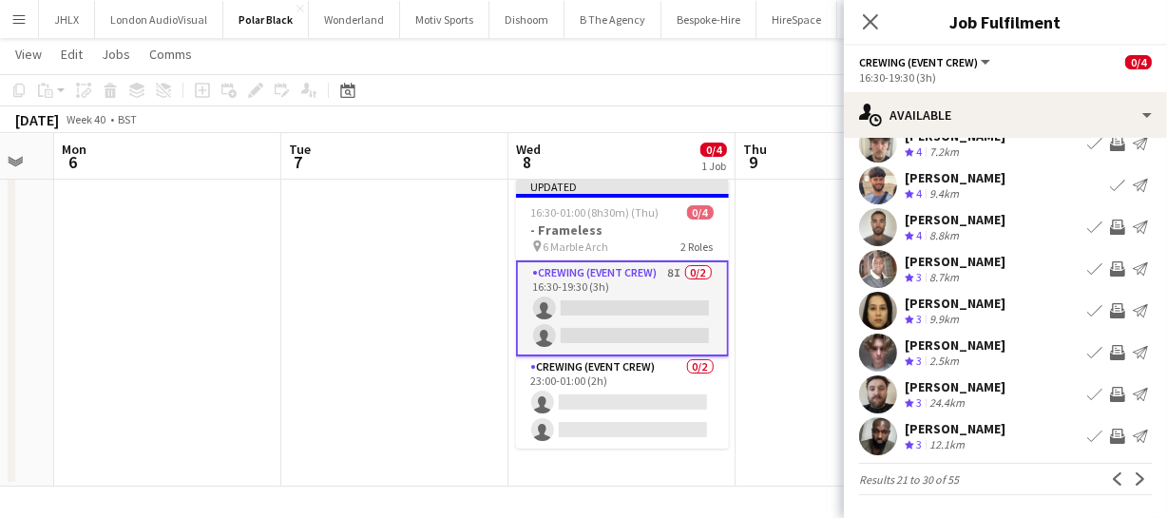
click at [1106, 226] on button "Invite crew" at bounding box center [1117, 227] width 23 height 23
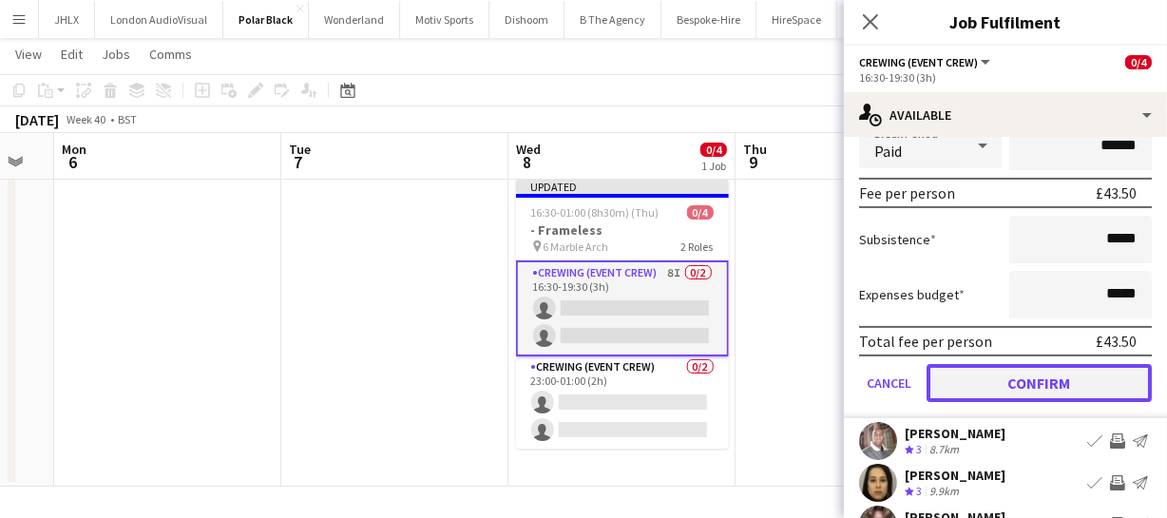
click at [1099, 373] on button "Confirm" at bounding box center [1039, 383] width 225 height 38
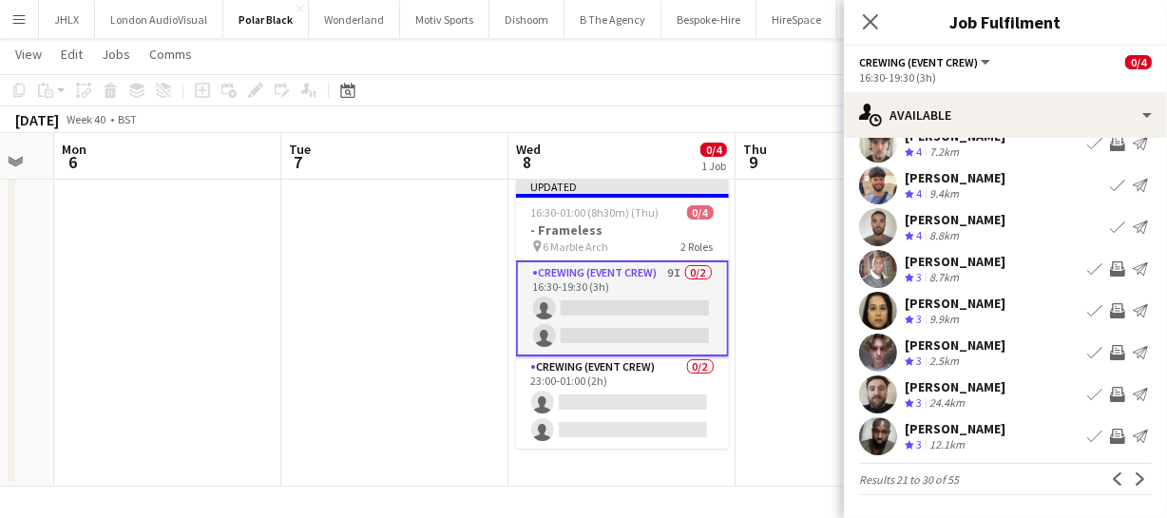
click at [1110, 265] on app-icon "Invite crew" at bounding box center [1117, 268] width 15 height 15
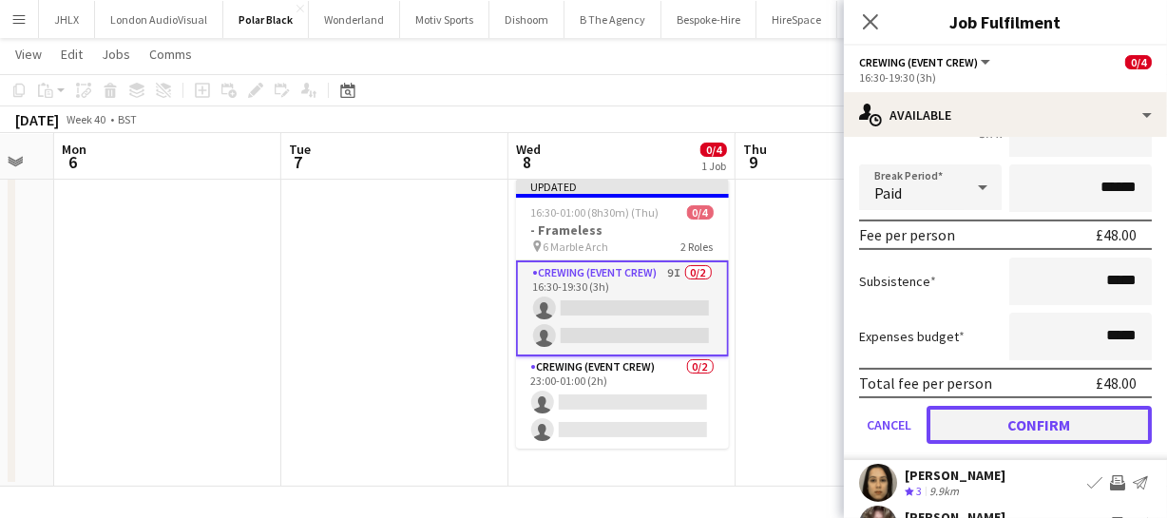
click at [1092, 413] on button "Confirm" at bounding box center [1039, 425] width 225 height 38
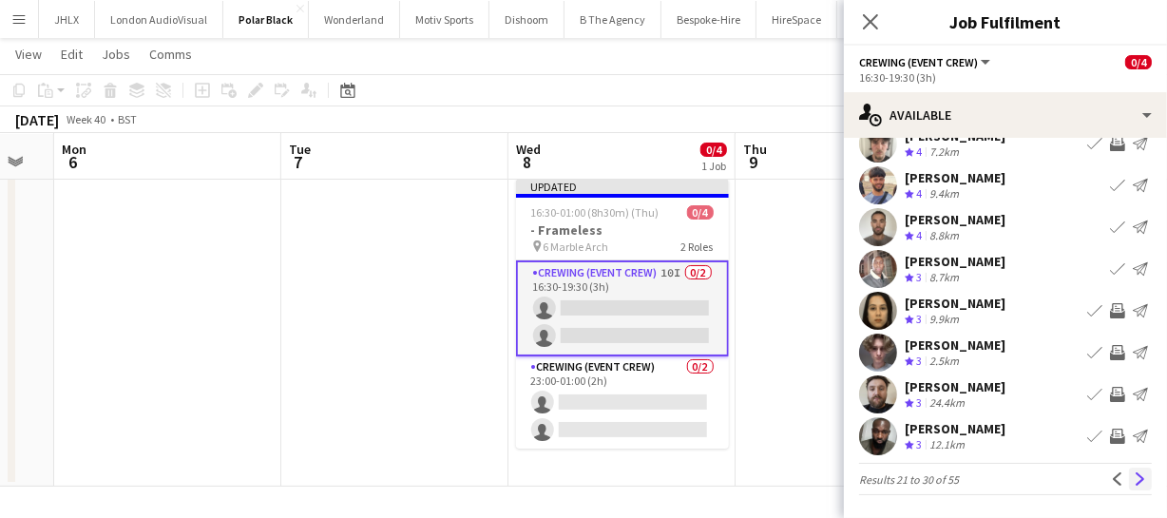
click at [1131, 470] on button "Next" at bounding box center [1140, 479] width 23 height 23
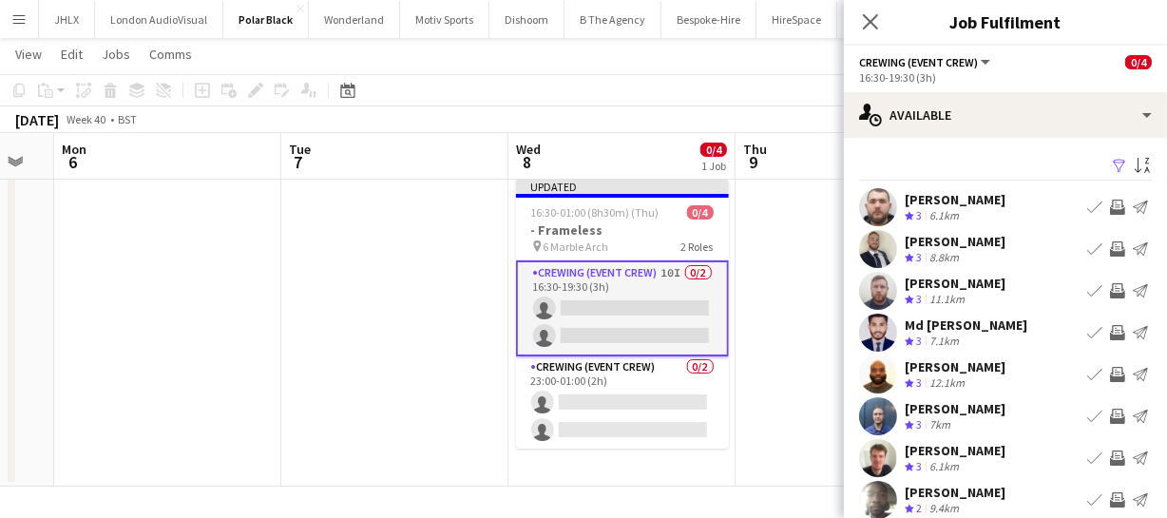
click at [1110, 208] on app-icon "Invite crew" at bounding box center [1117, 207] width 15 height 15
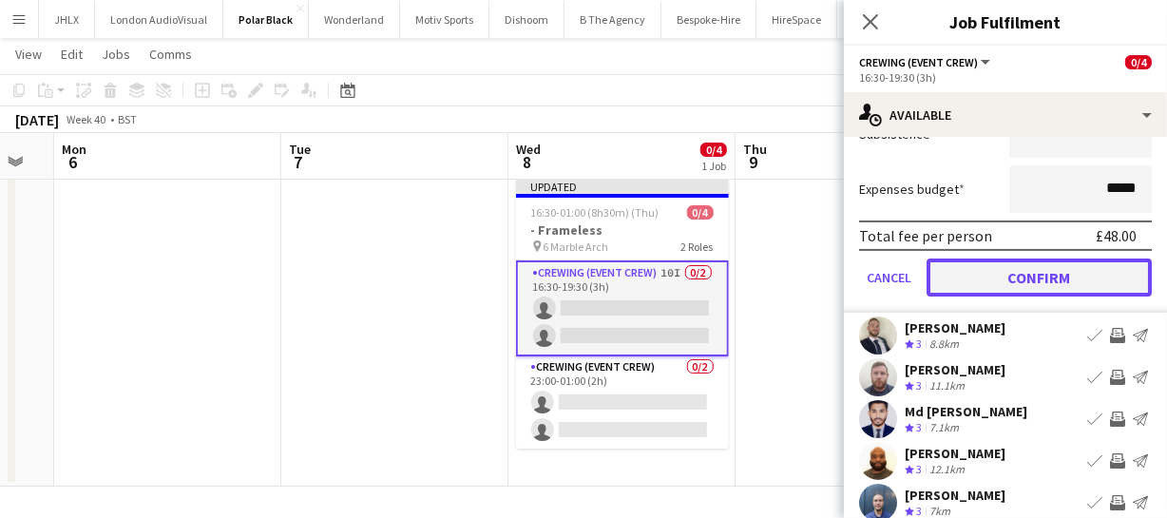
click at [1064, 285] on button "Confirm" at bounding box center [1039, 278] width 225 height 38
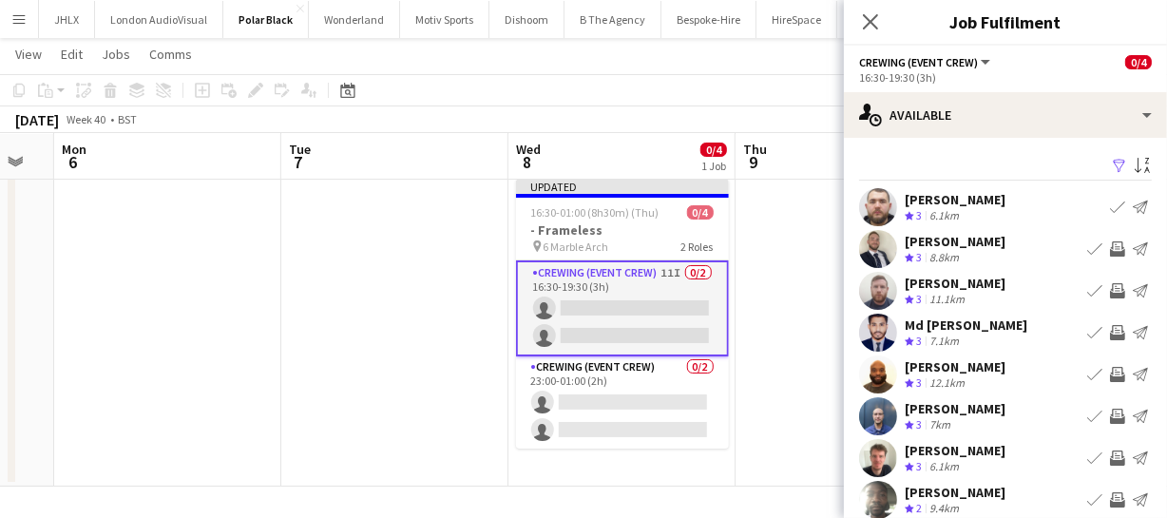
click at [1110, 247] on app-icon "Invite crew" at bounding box center [1117, 248] width 15 height 15
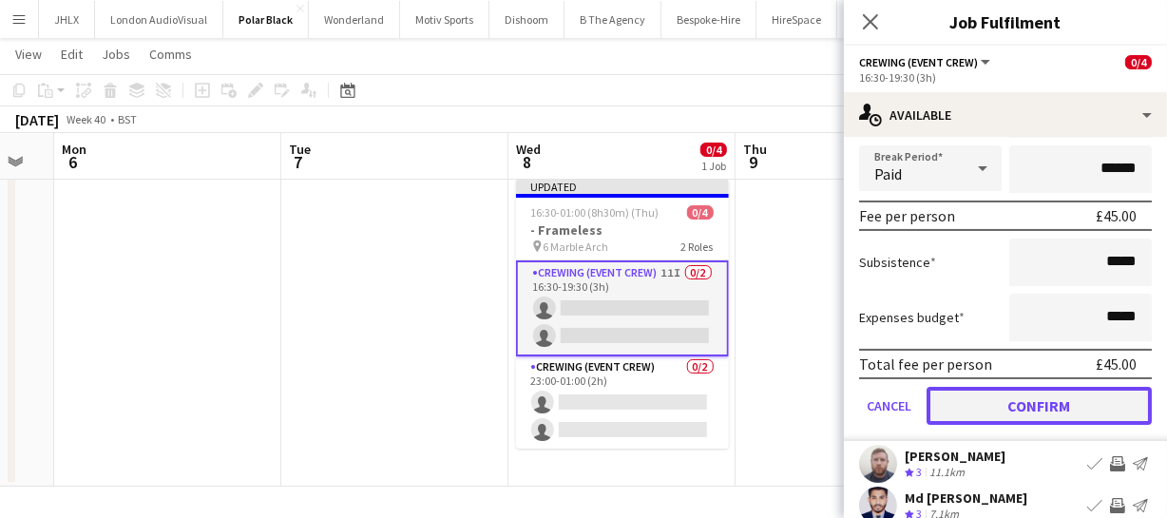
click at [1073, 400] on button "Confirm" at bounding box center [1039, 406] width 225 height 38
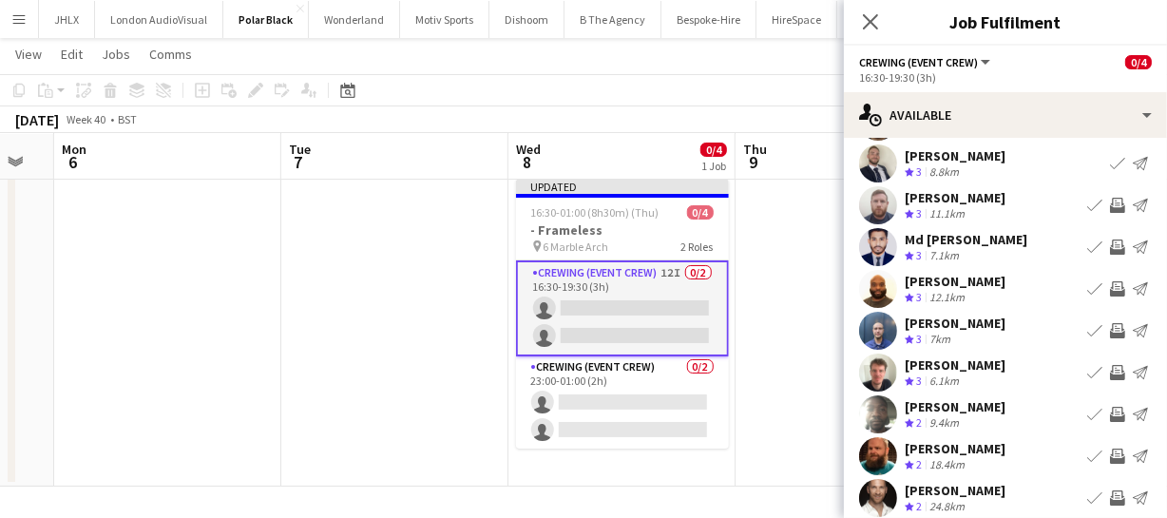
scroll to position [61, 0]
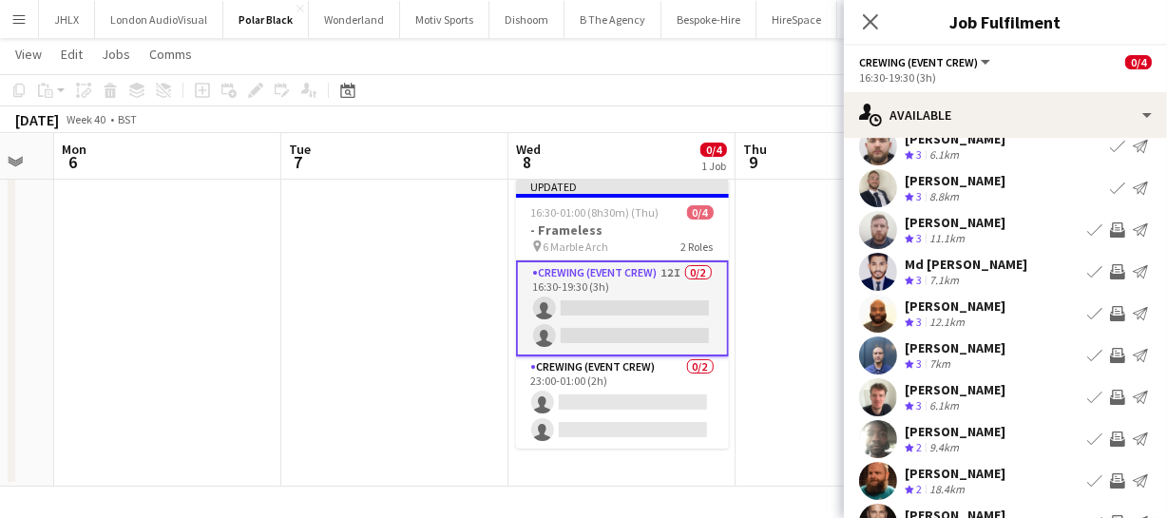
click at [1110, 351] on app-icon "Invite crew" at bounding box center [1117, 355] width 15 height 15
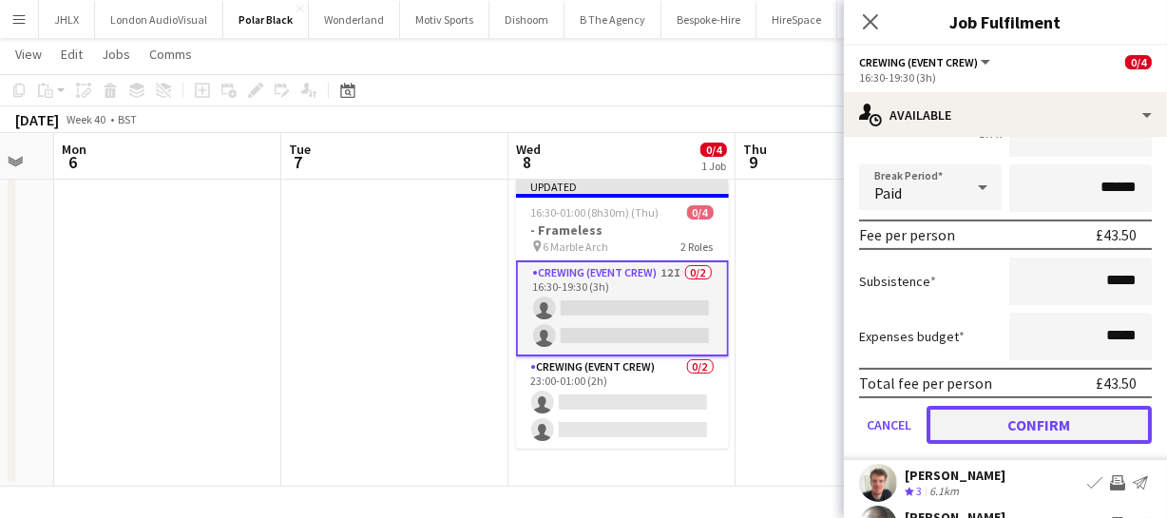
click at [1089, 422] on button "Confirm" at bounding box center [1039, 425] width 225 height 38
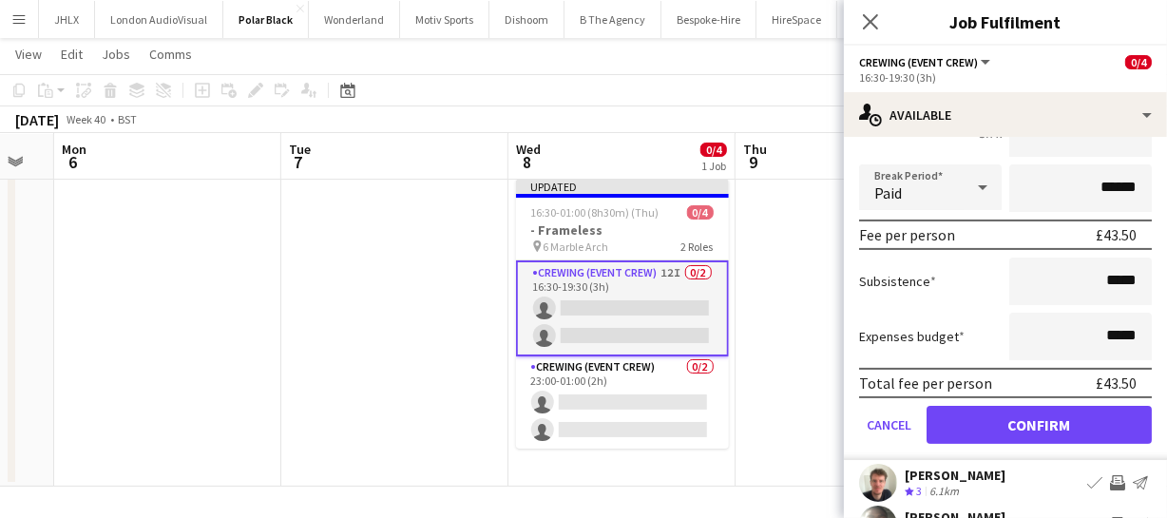
scroll to position [147, 0]
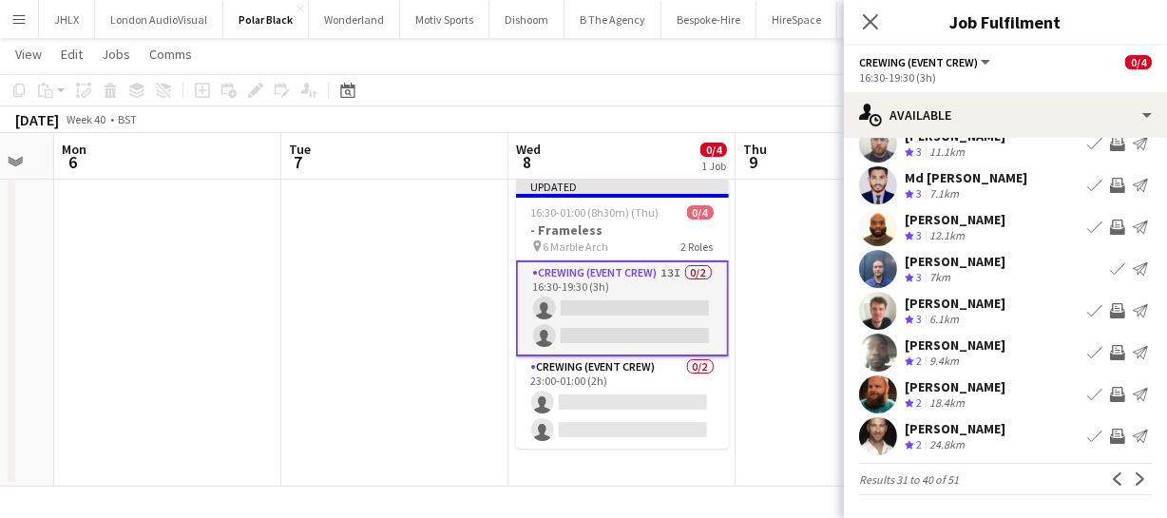
click at [1110, 396] on app-icon "Invite crew" at bounding box center [1117, 394] width 15 height 15
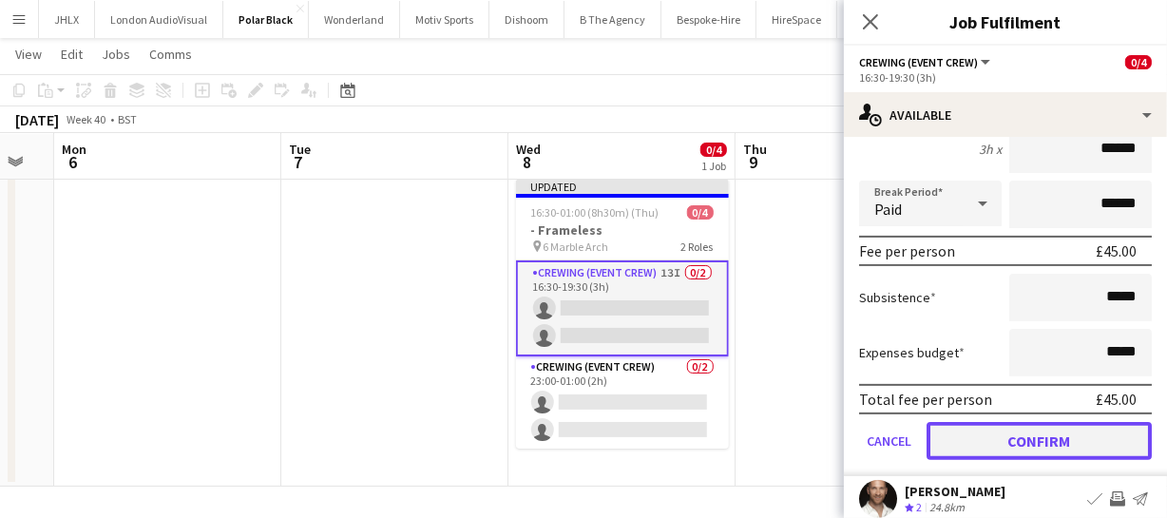
click at [1095, 436] on button "Confirm" at bounding box center [1039, 441] width 225 height 38
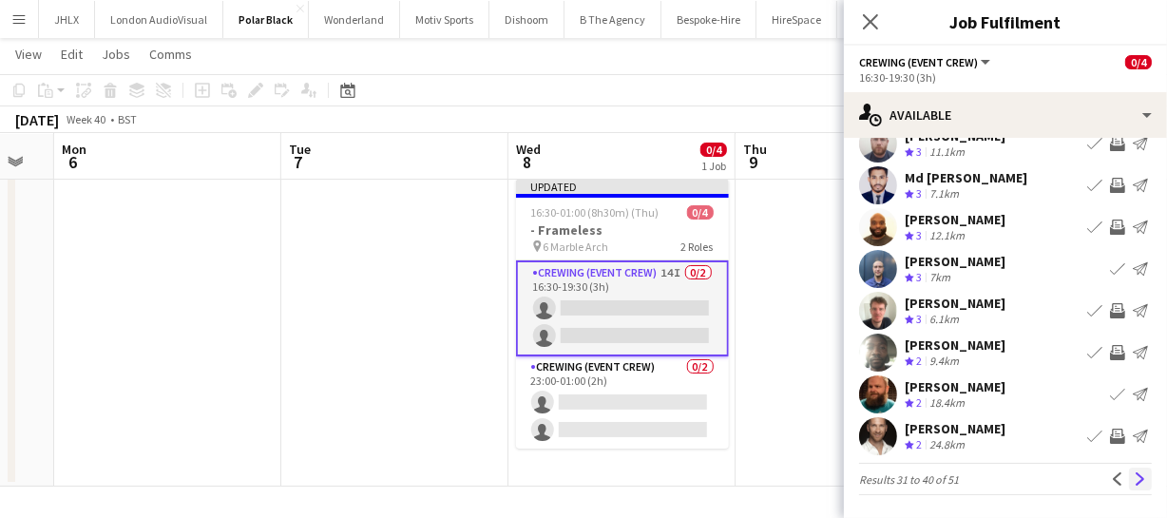
click at [1134, 475] on app-icon "Next" at bounding box center [1140, 478] width 13 height 13
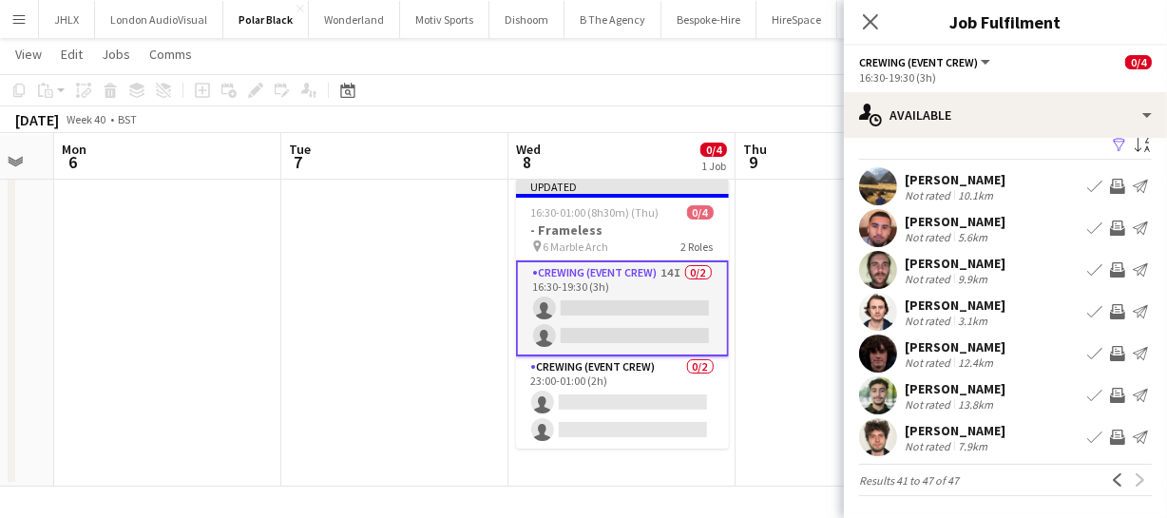
scroll to position [32, 0]
click at [1111, 477] on app-icon "Previous" at bounding box center [1117, 478] width 13 height 13
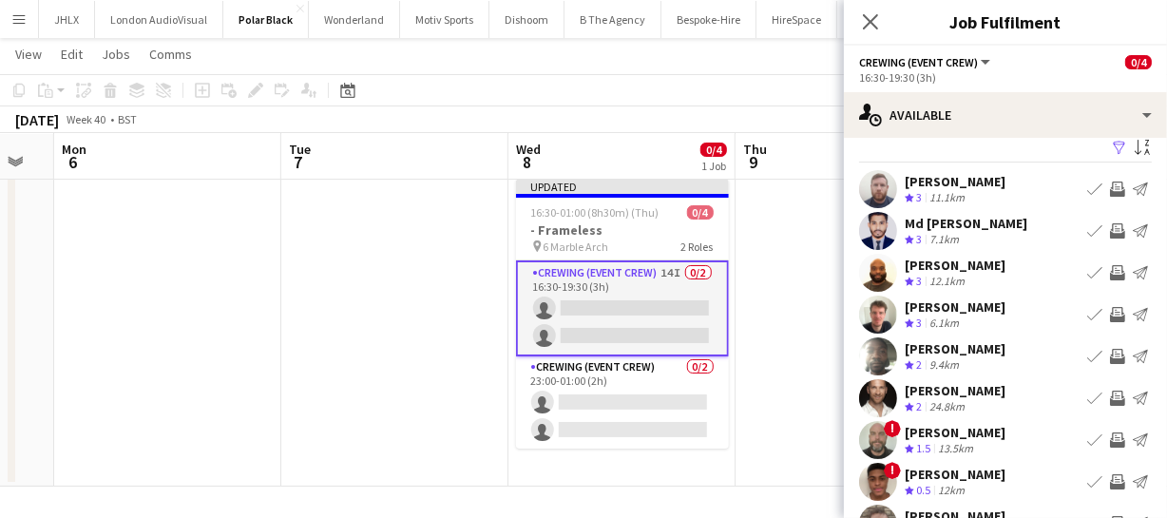
scroll to position [0, 0]
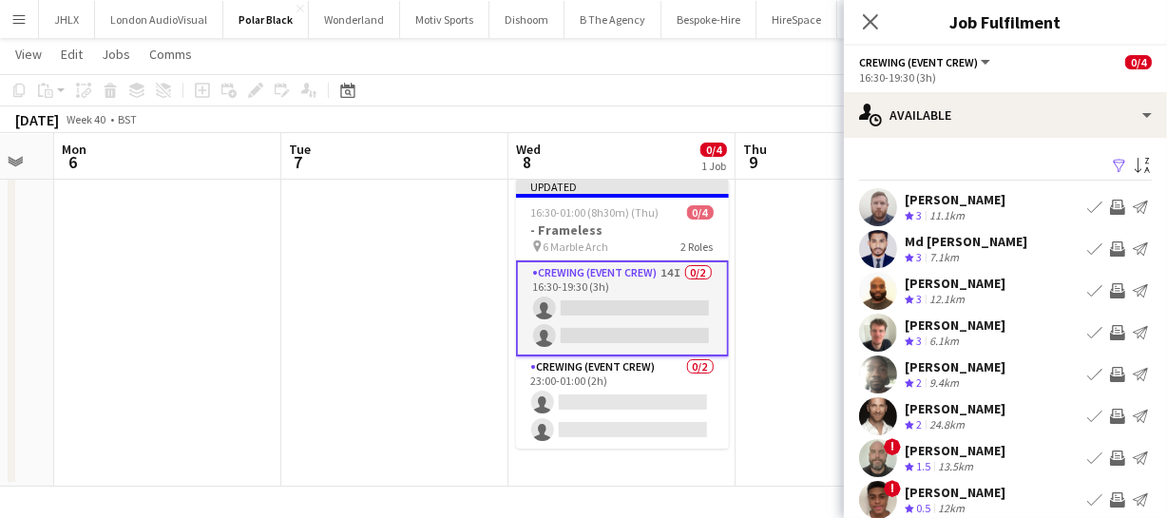
click at [1110, 290] on app-icon "Invite crew" at bounding box center [1117, 290] width 15 height 15
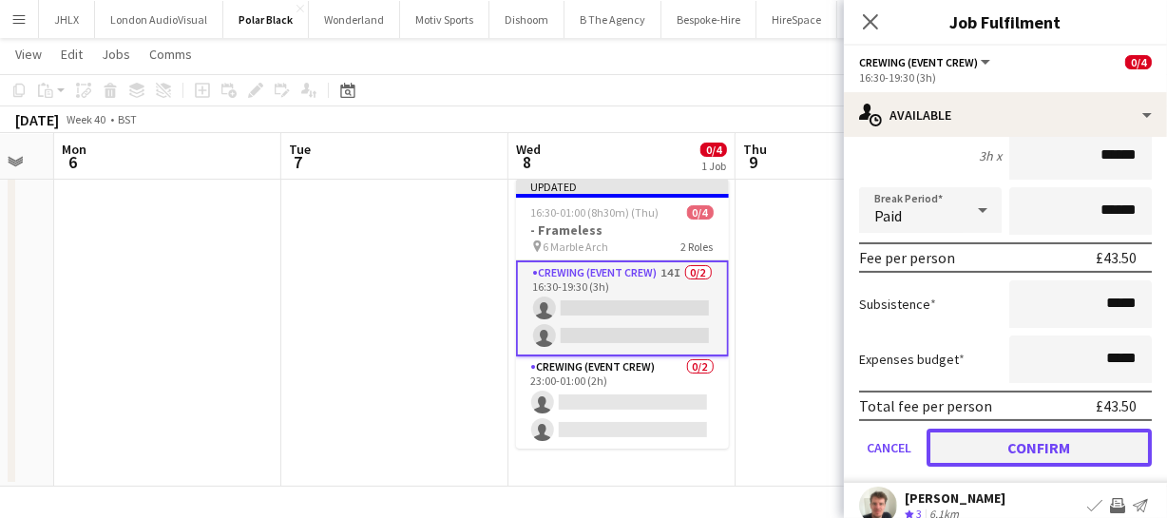
click at [1079, 447] on button "Confirm" at bounding box center [1039, 448] width 225 height 38
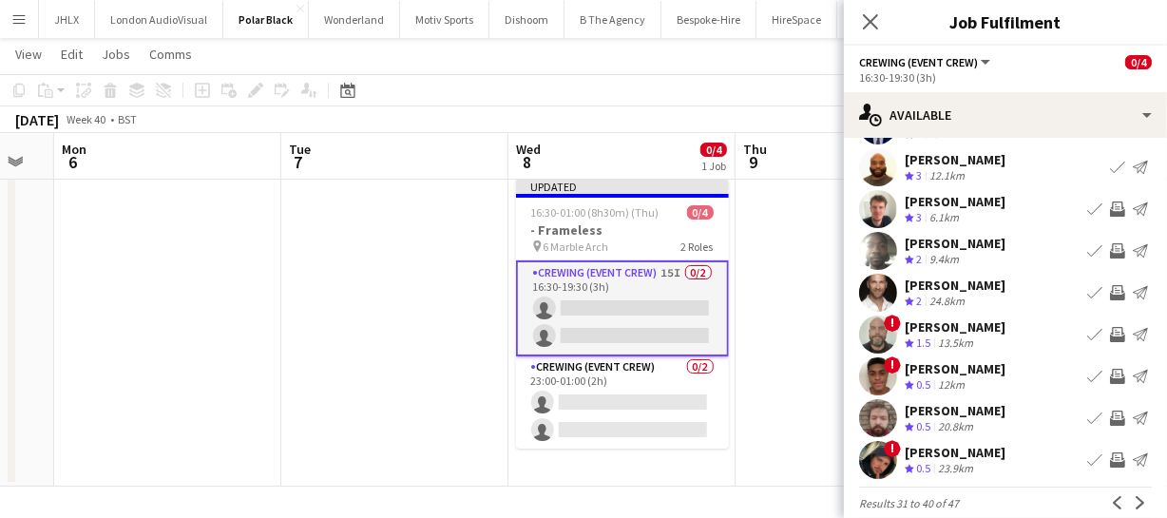
scroll to position [147, 0]
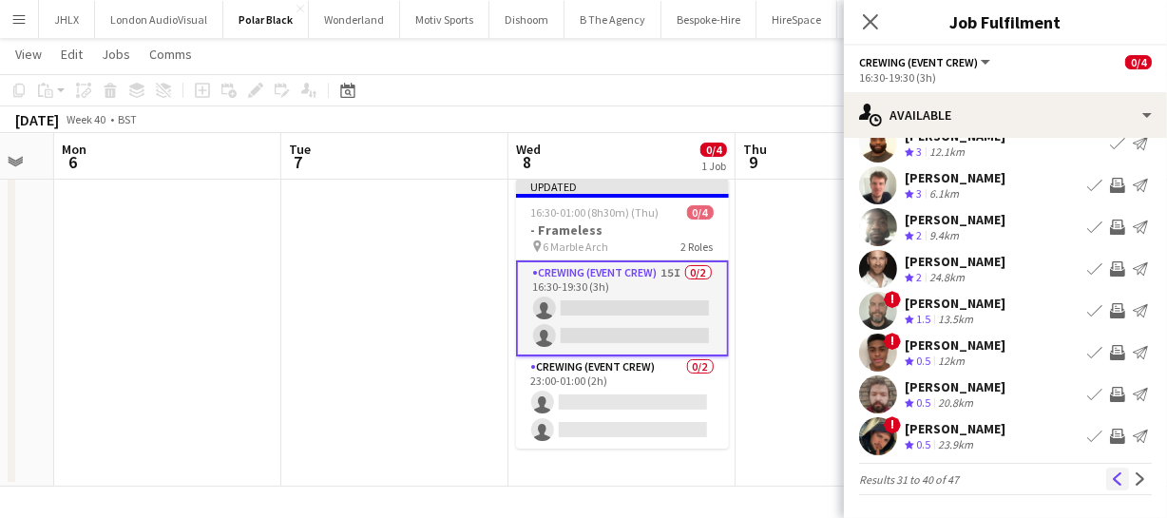
click at [1111, 478] on app-icon "Previous" at bounding box center [1117, 478] width 13 height 13
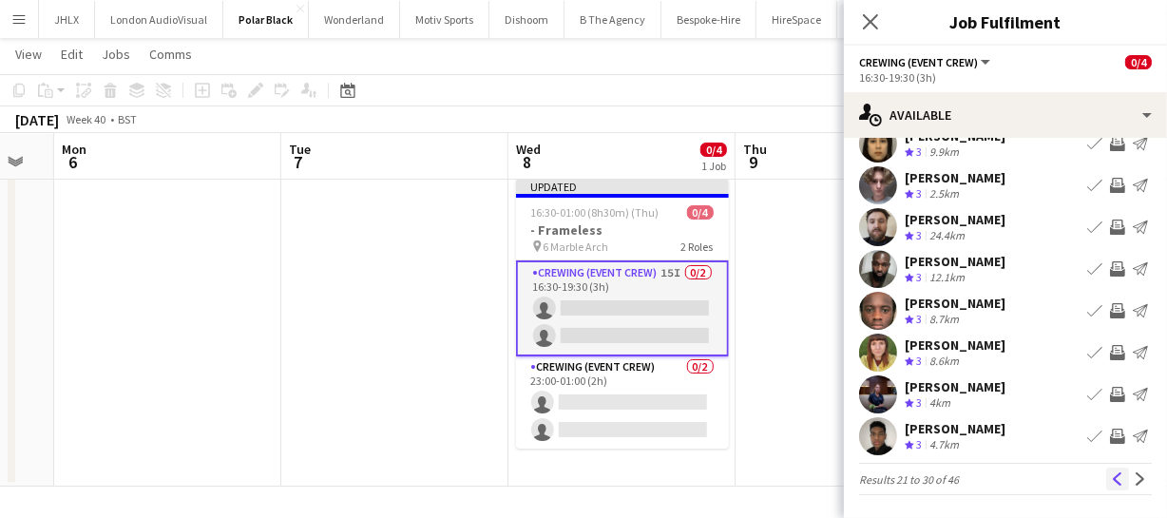
click at [1111, 474] on app-icon "Previous" at bounding box center [1117, 478] width 13 height 13
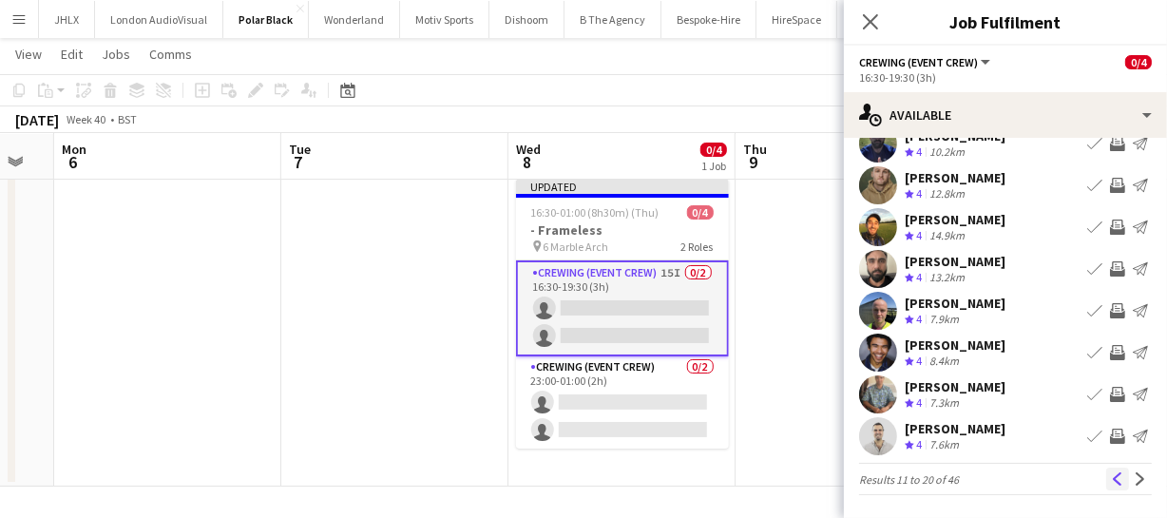
click at [1111, 474] on app-icon "Previous" at bounding box center [1117, 478] width 13 height 13
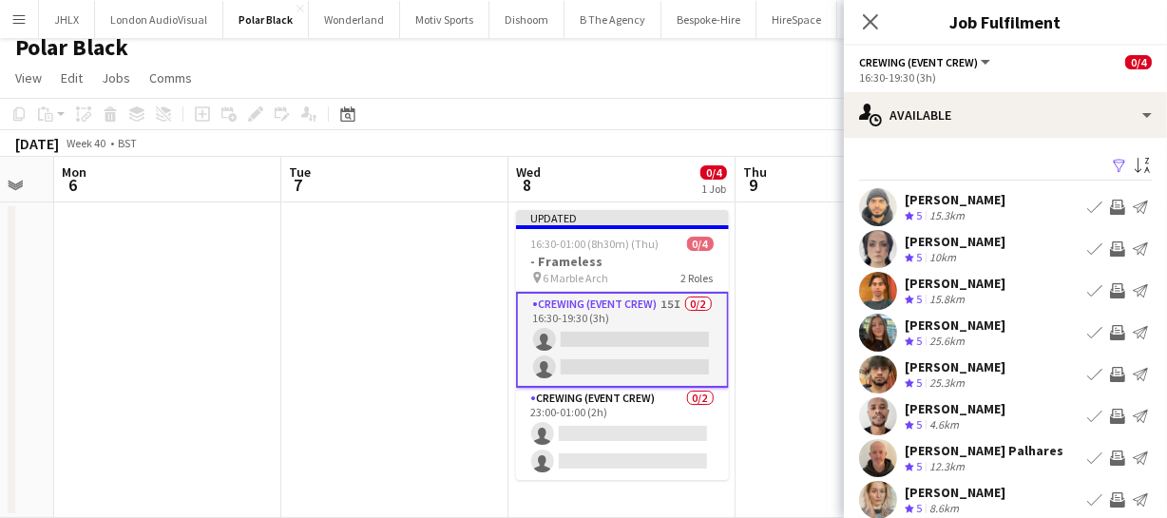
scroll to position [0, 0]
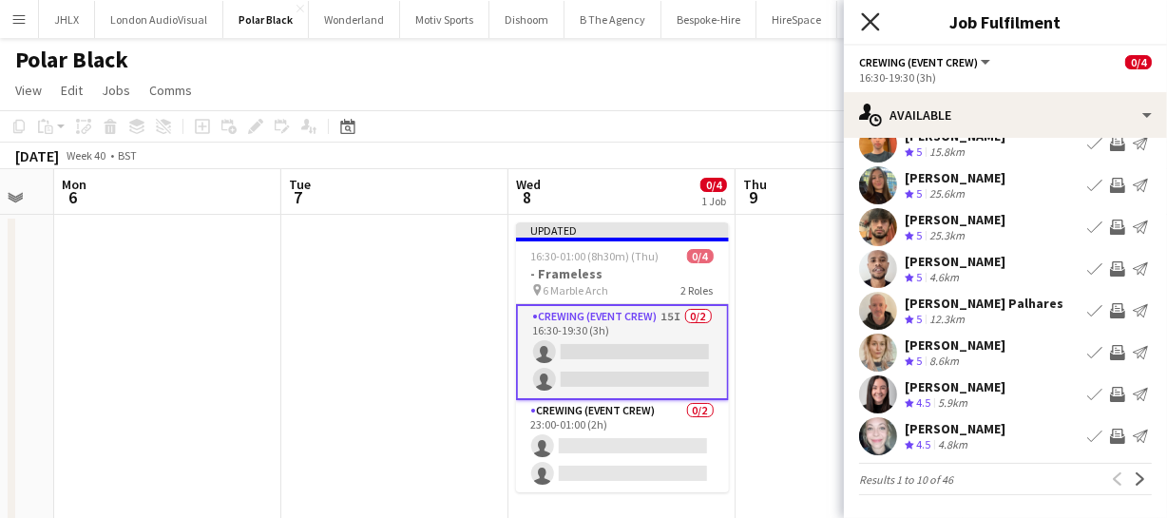
click at [867, 23] on icon "Close pop-in" at bounding box center [870, 21] width 18 height 18
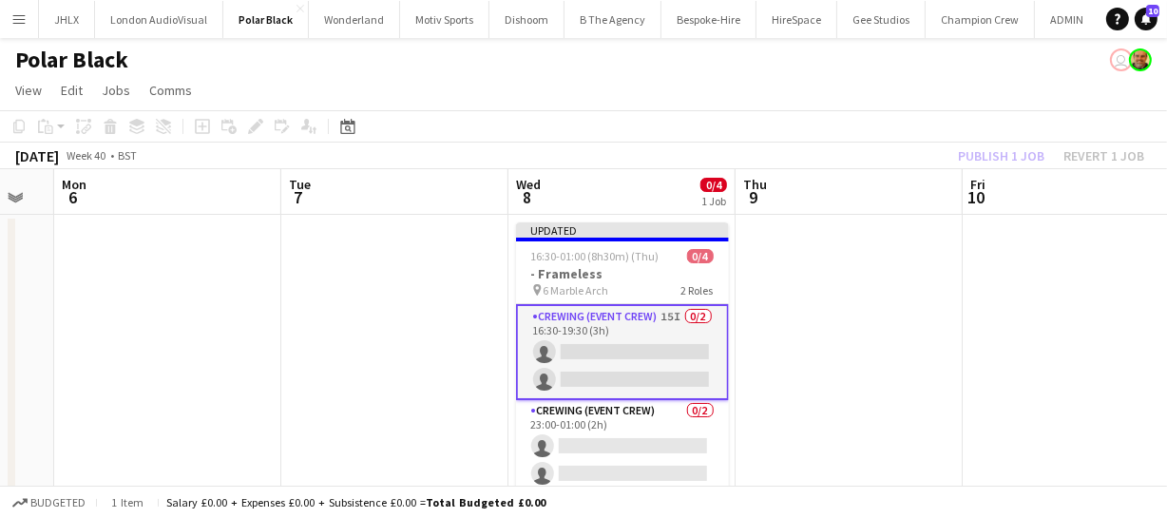
click at [975, 151] on div "Publish 1 job Revert 1 job" at bounding box center [1051, 156] width 232 height 25
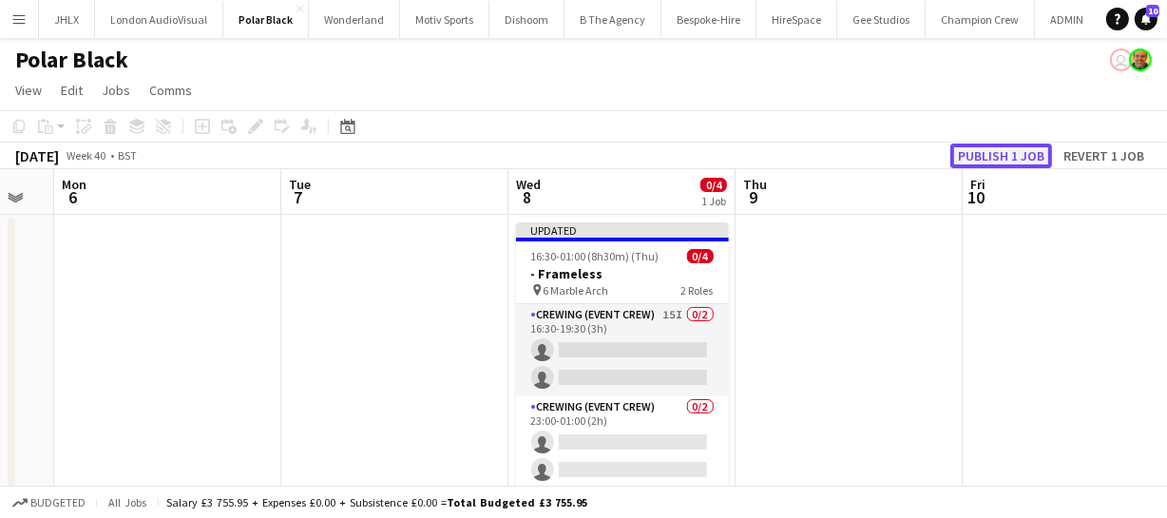
click at [975, 151] on button "Publish 1 job" at bounding box center [1002, 156] width 102 height 25
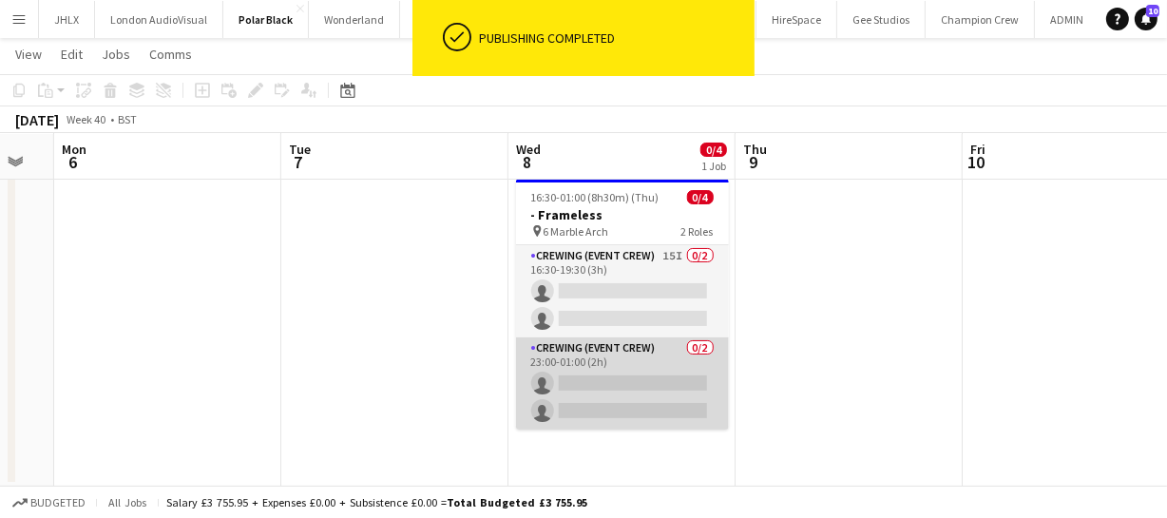
click at [642, 392] on app-card-role "Crewing (Event Crew) 0/2 23:00-01:00 (2h) single-neutral-actions single-neutral…" at bounding box center [622, 383] width 213 height 92
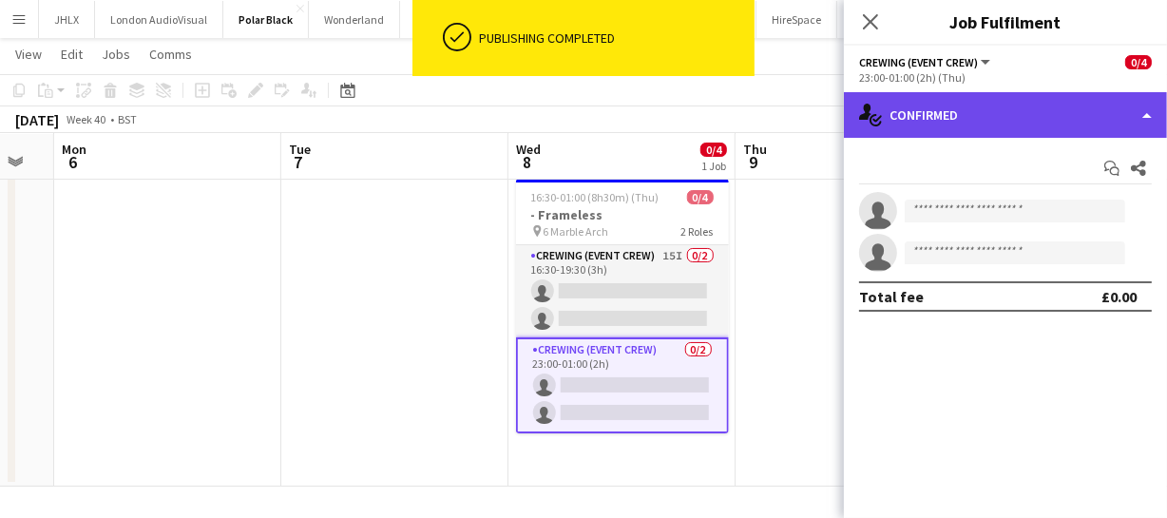
click at [1001, 117] on div "single-neutral-actions-check-2 Confirmed" at bounding box center [1005, 115] width 323 height 46
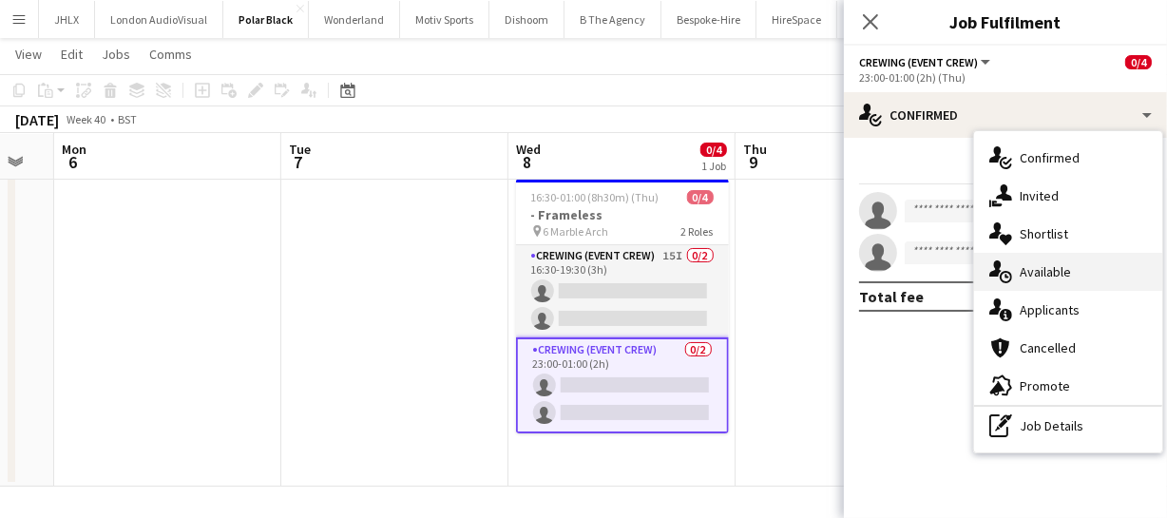
click at [1036, 266] on span "Available" at bounding box center [1045, 271] width 51 height 17
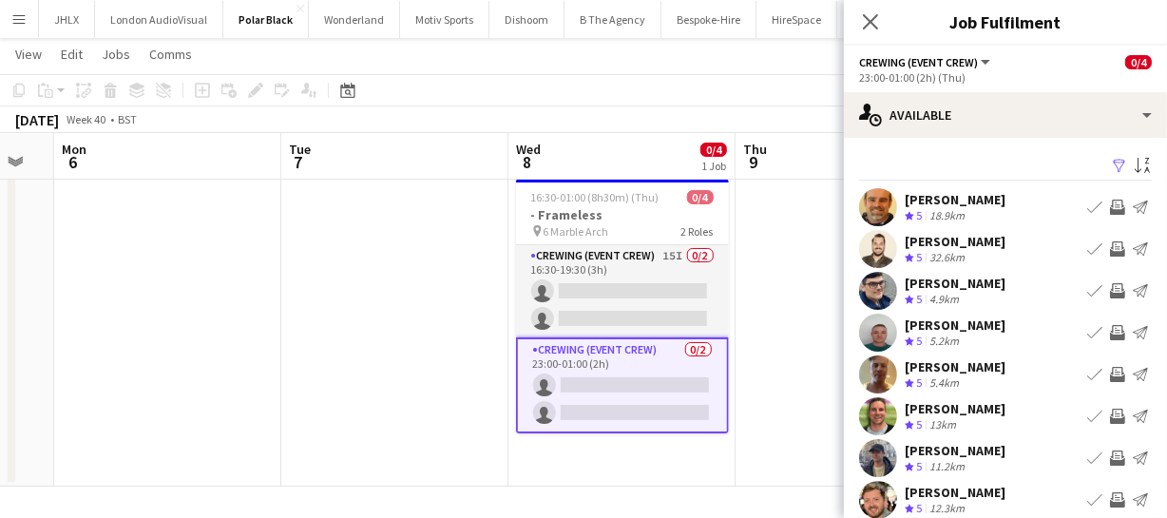
click at [1087, 209] on app-icon "Book crew" at bounding box center [1094, 207] width 15 height 15
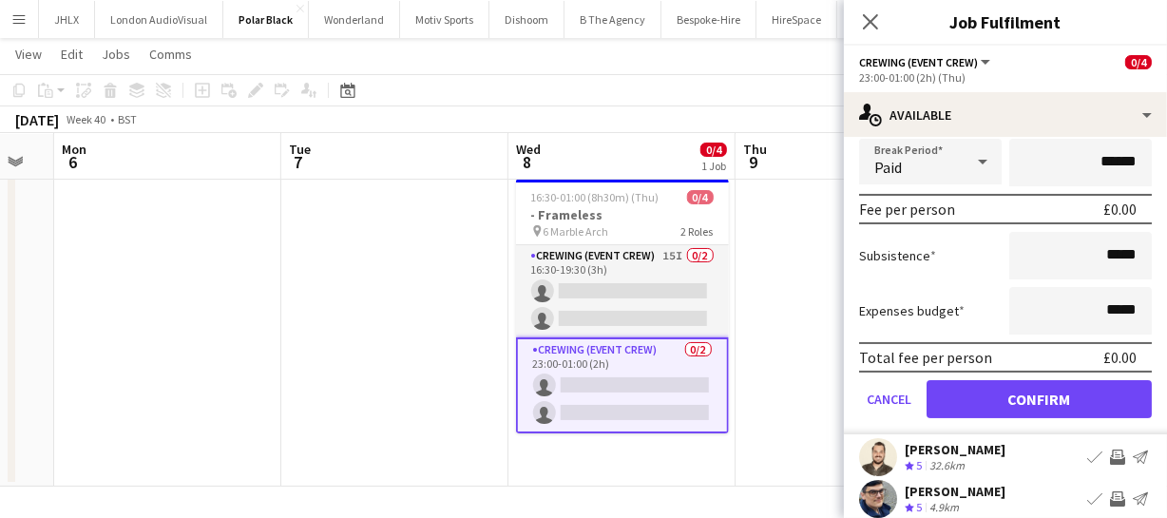
scroll to position [259, 0]
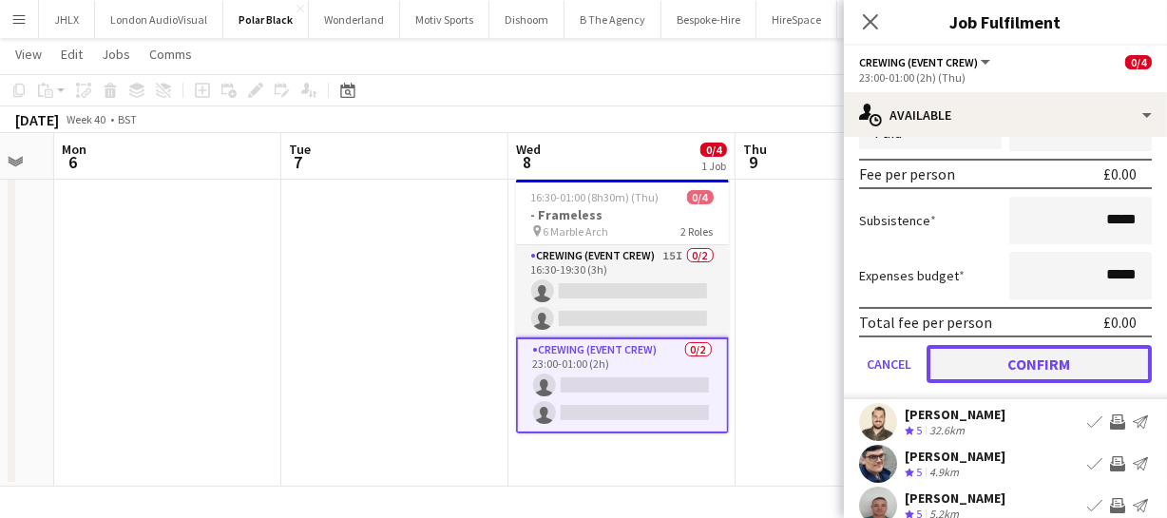
click at [1074, 369] on button "Confirm" at bounding box center [1039, 364] width 225 height 38
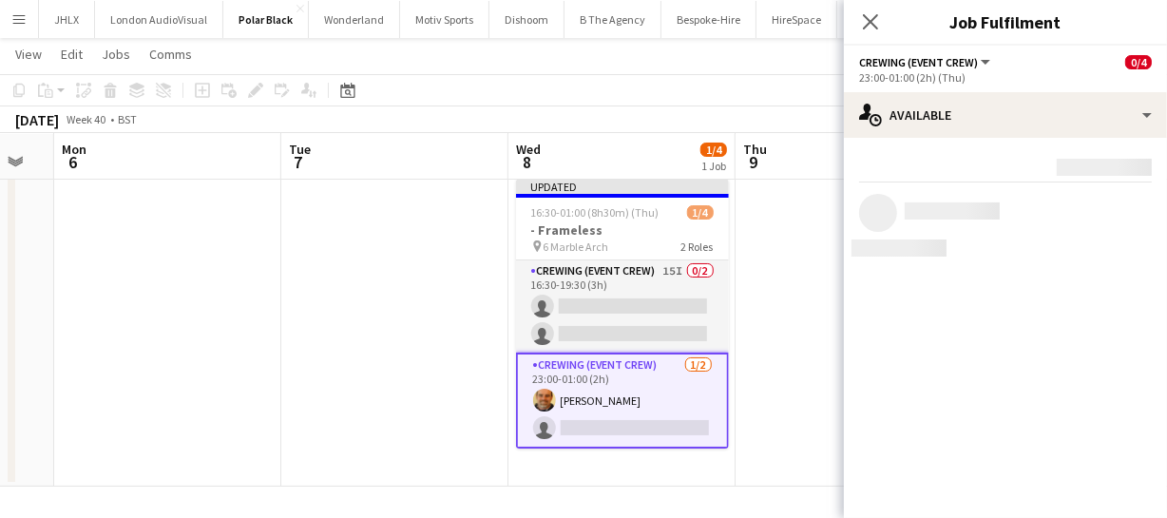
scroll to position [0, 0]
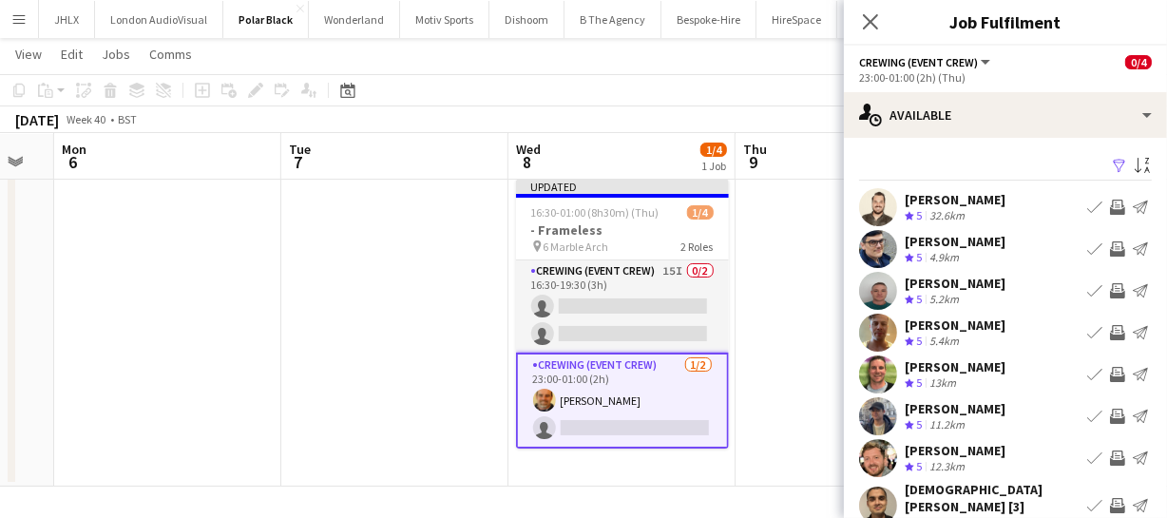
click at [1110, 202] on app-icon "Invite crew" at bounding box center [1117, 207] width 15 height 15
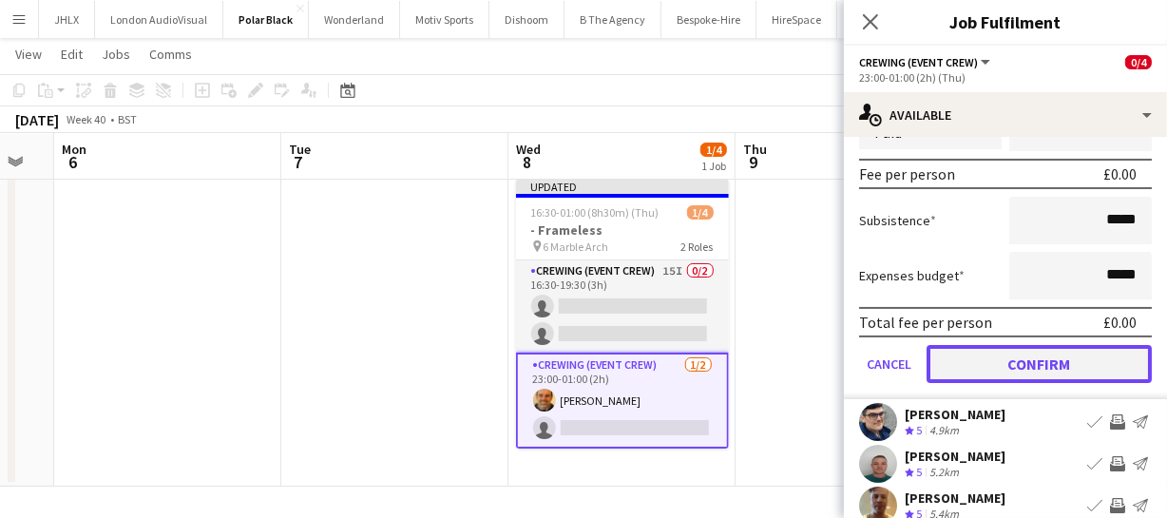
click at [1066, 361] on button "Confirm" at bounding box center [1039, 364] width 225 height 38
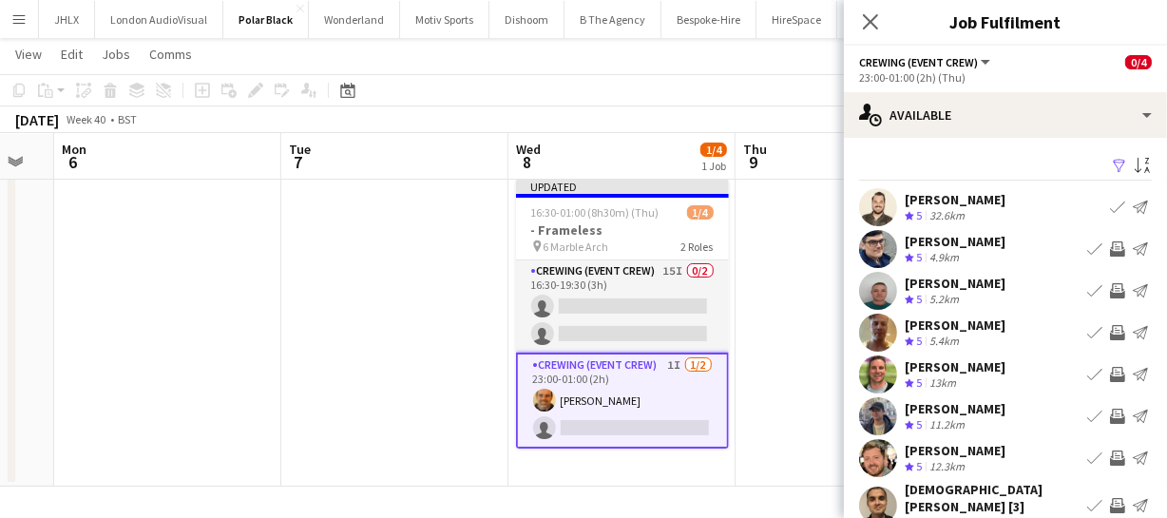
click at [1110, 331] on app-icon "Invite crew" at bounding box center [1117, 332] width 15 height 15
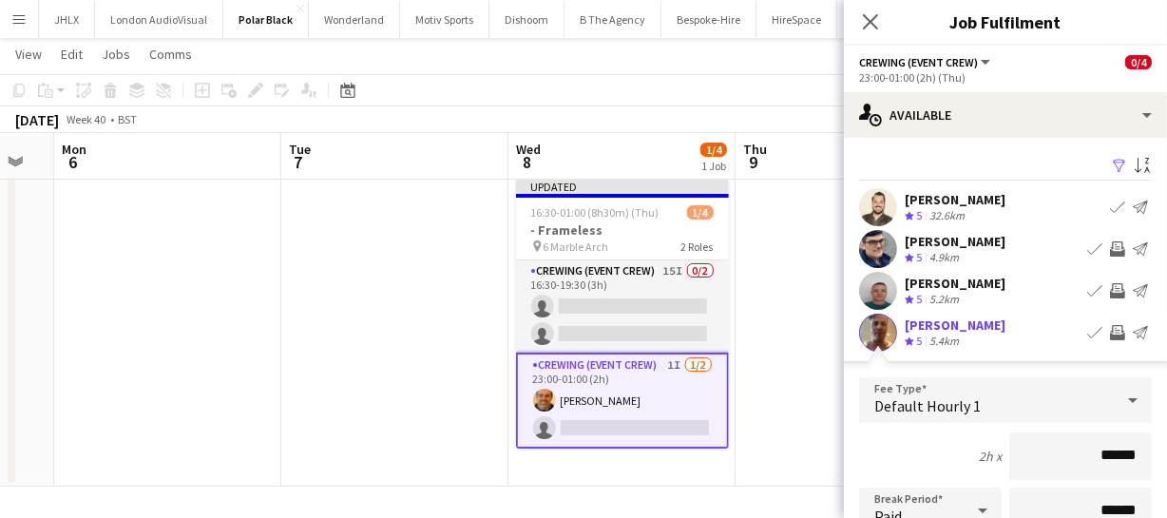
scroll to position [259, 0]
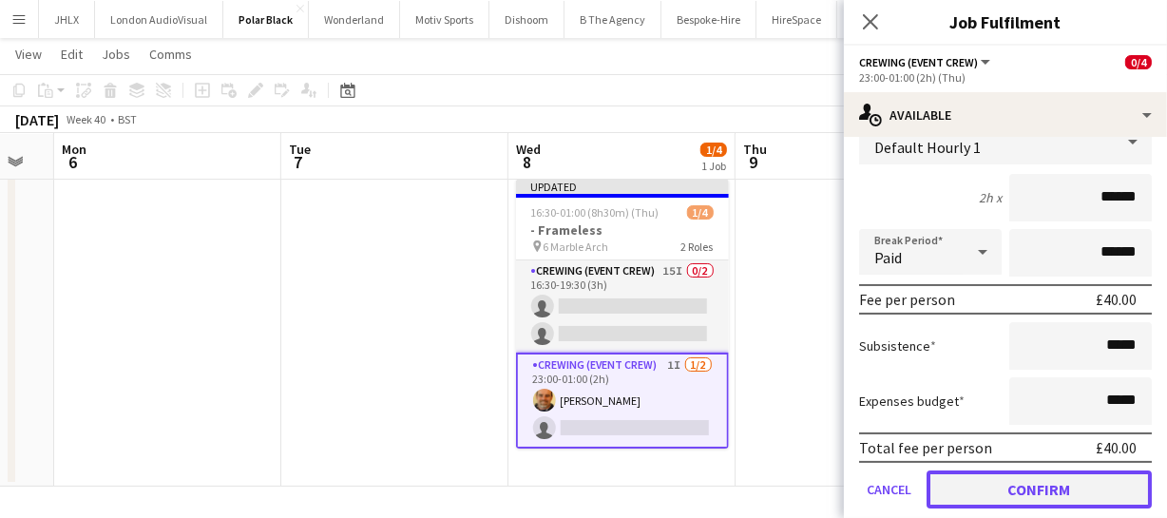
click at [1080, 473] on button "Confirm" at bounding box center [1039, 489] width 225 height 38
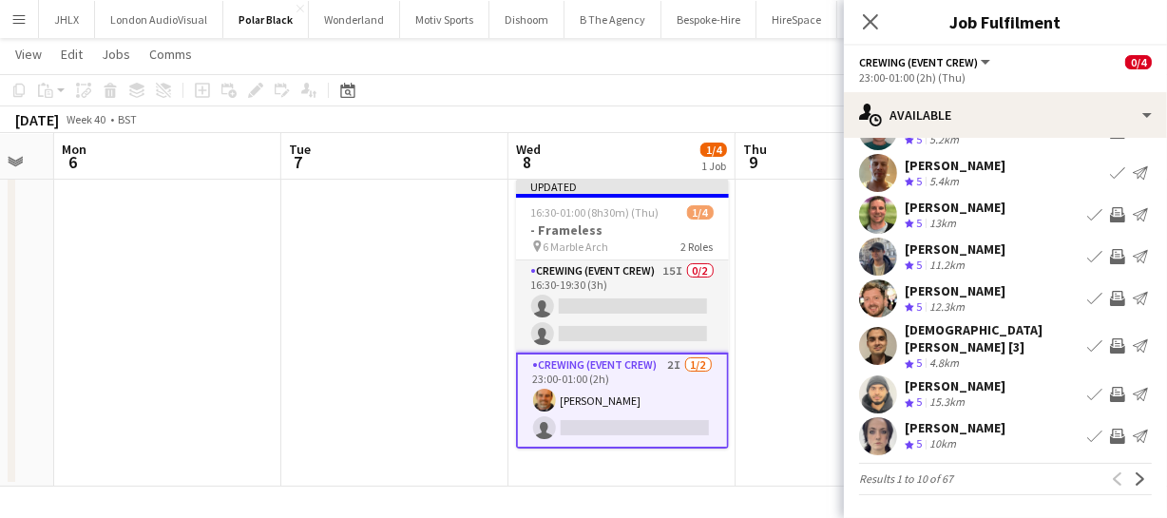
scroll to position [147, 0]
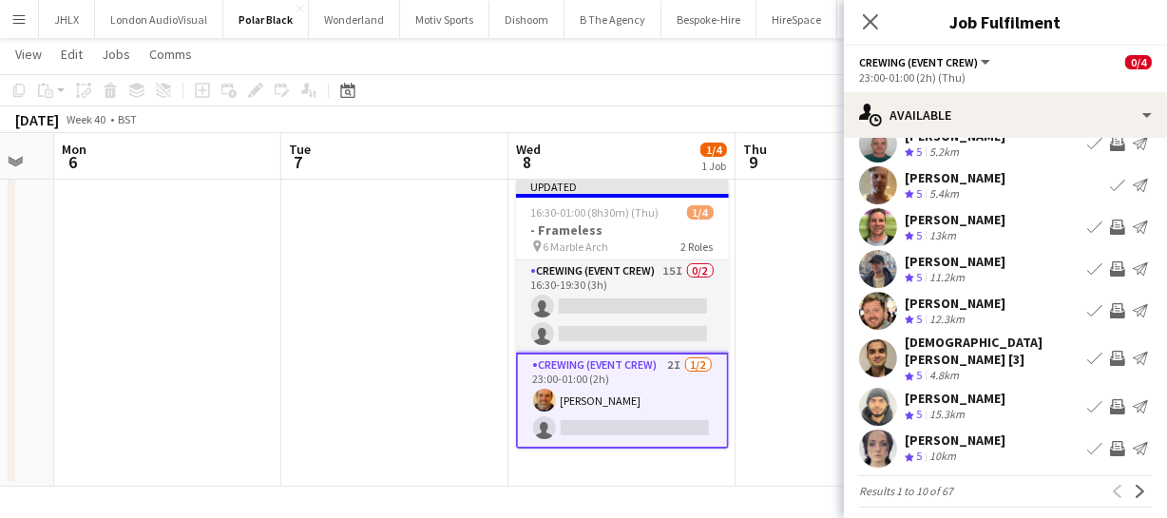
click at [1110, 228] on app-icon "Invite crew" at bounding box center [1117, 227] width 15 height 15
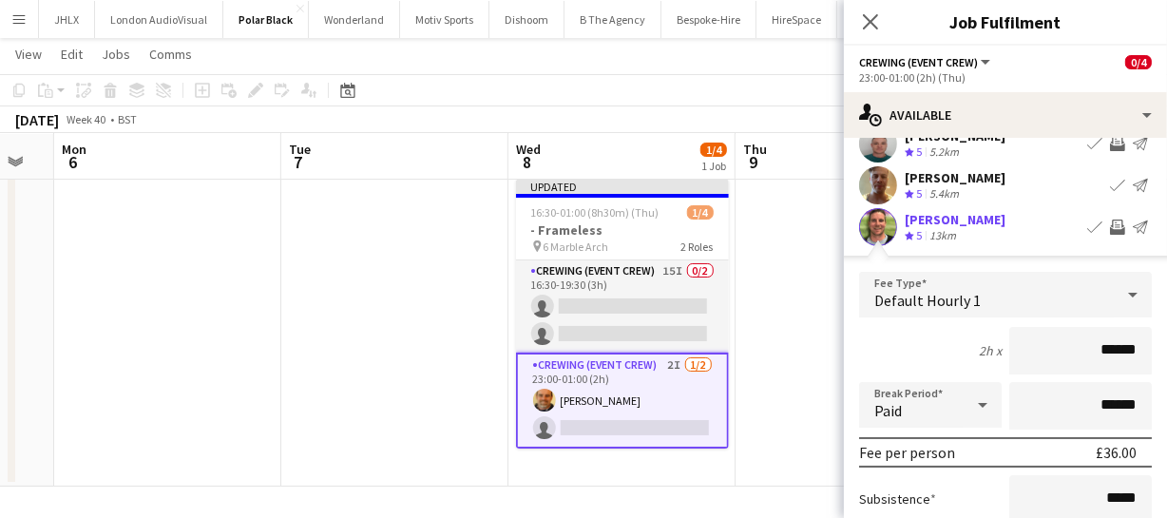
drag, startPoint x: 1132, startPoint y: 349, endPoint x: 1054, endPoint y: 348, distance: 77.9
click at [1057, 348] on input "******" at bounding box center [1080, 351] width 143 height 48
type input "******"
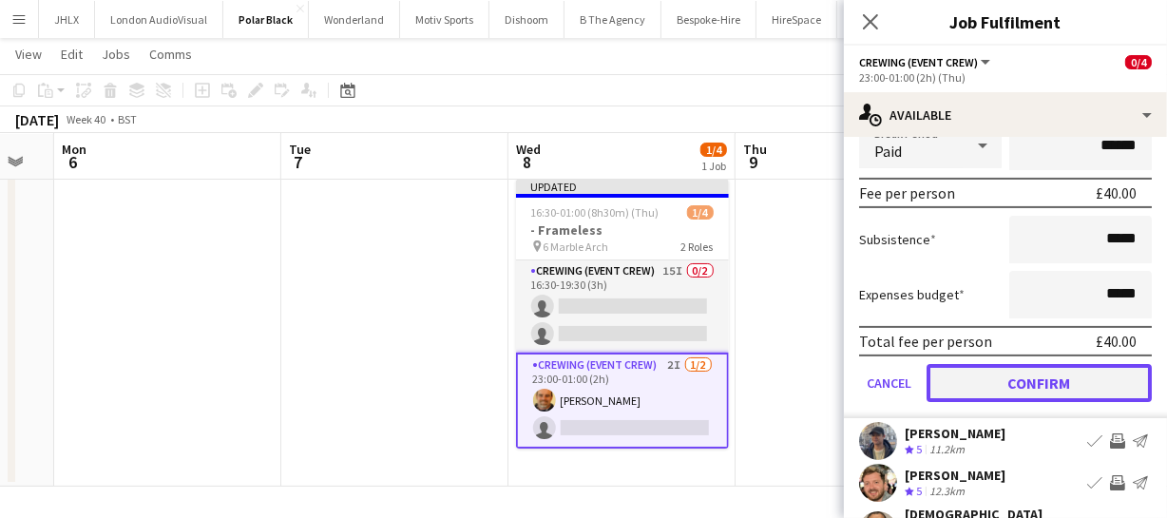
click at [1050, 374] on button "Confirm" at bounding box center [1039, 383] width 225 height 38
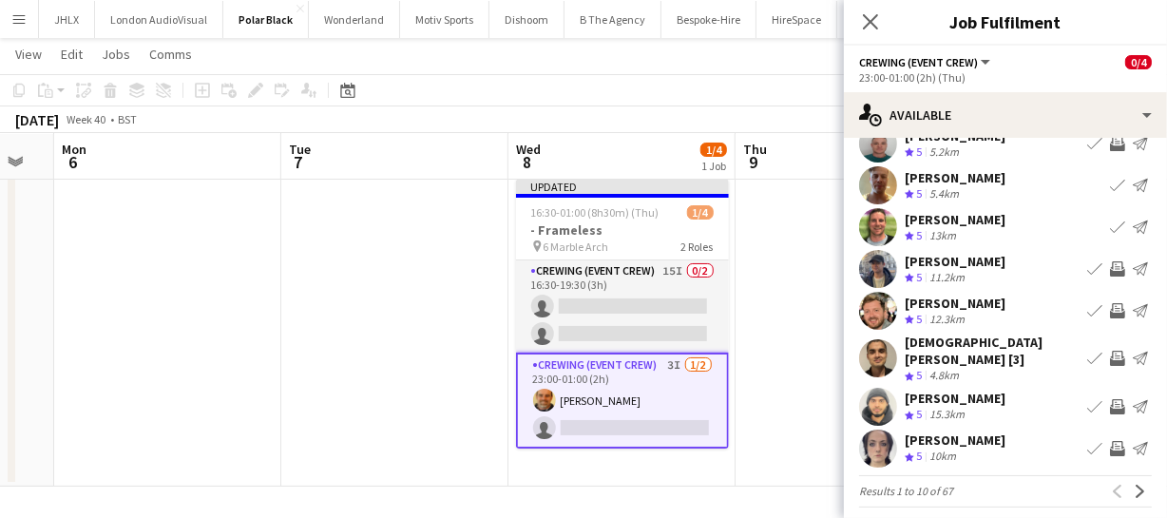
click at [1110, 270] on app-icon "Invite crew" at bounding box center [1117, 268] width 15 height 15
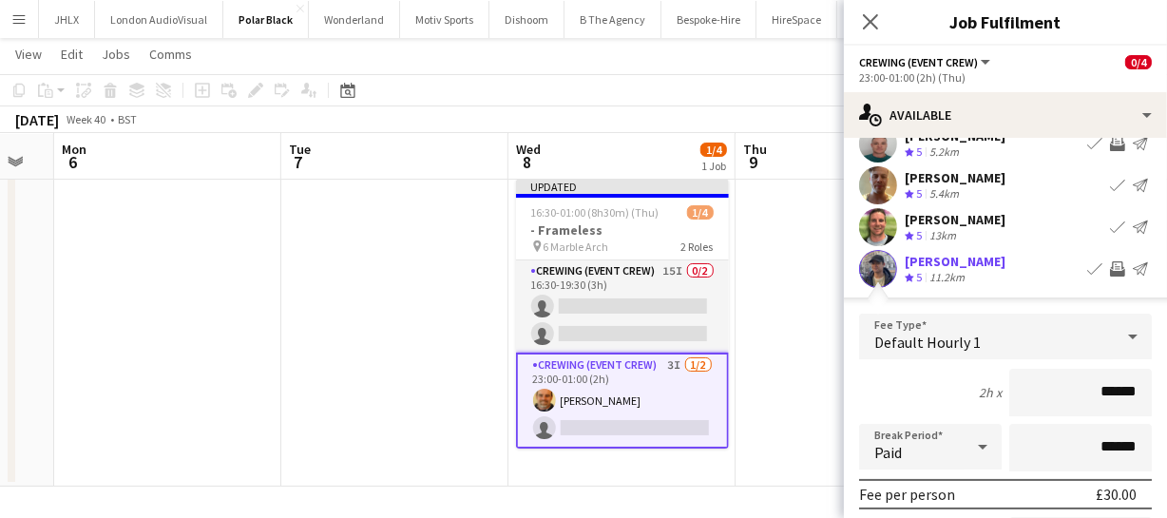
drag, startPoint x: 1131, startPoint y: 387, endPoint x: 1039, endPoint y: 387, distance: 92.2
click at [1038, 387] on input "******" at bounding box center [1080, 393] width 143 height 48
type input "******"
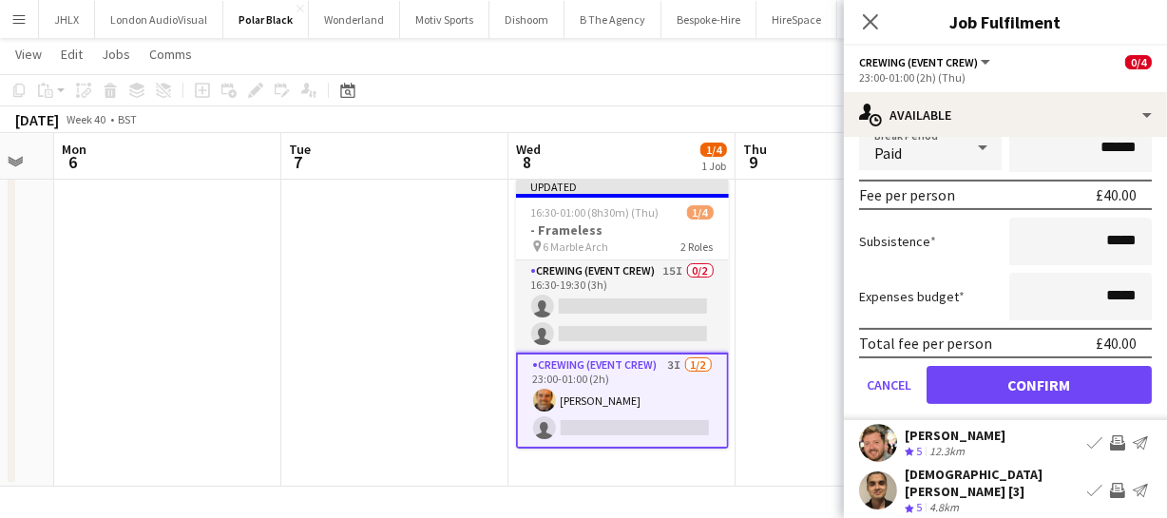
scroll to position [493, 0]
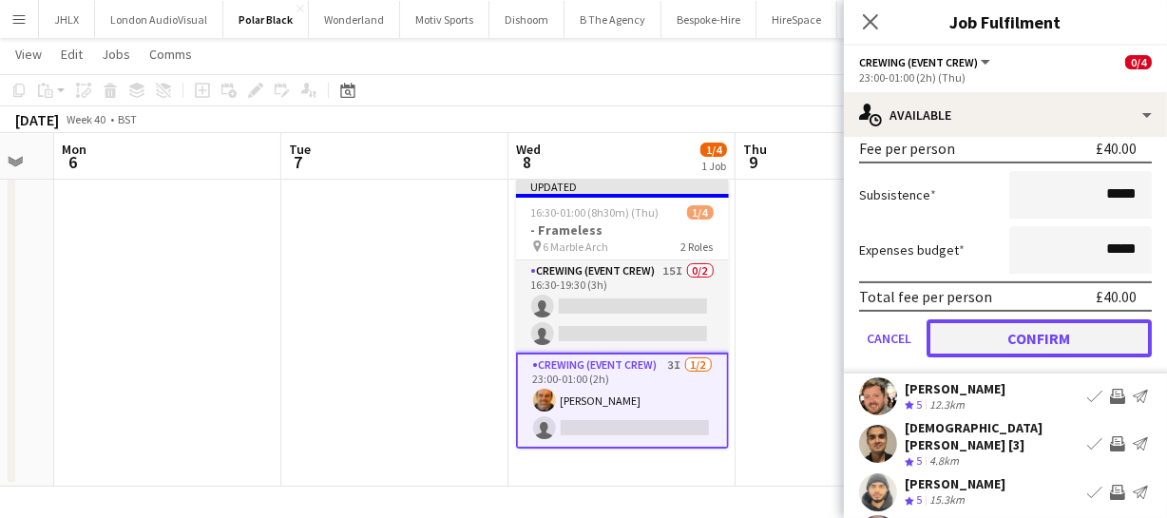
click at [1036, 337] on button "Confirm" at bounding box center [1039, 338] width 225 height 38
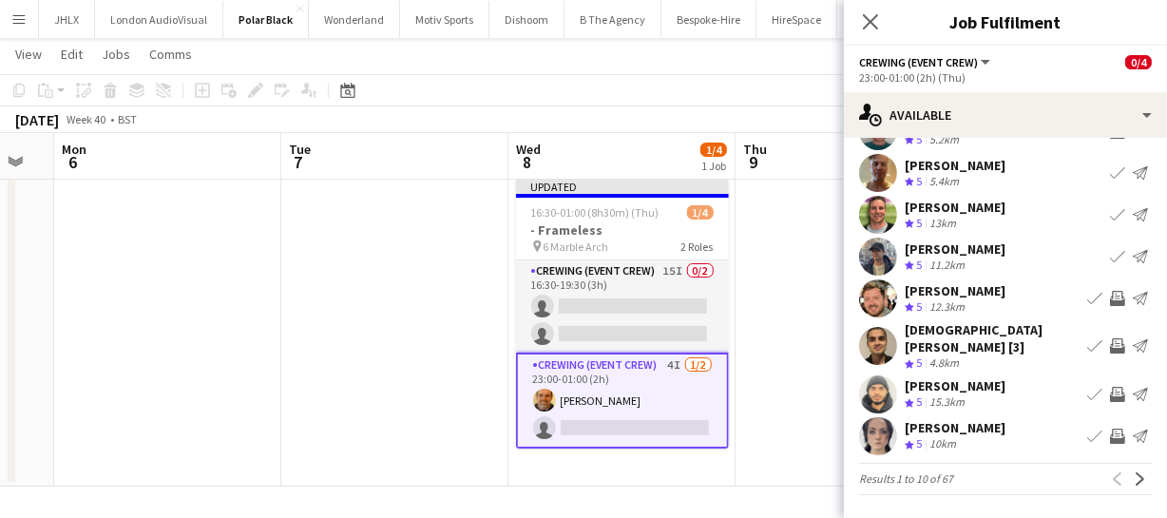
scroll to position [147, 0]
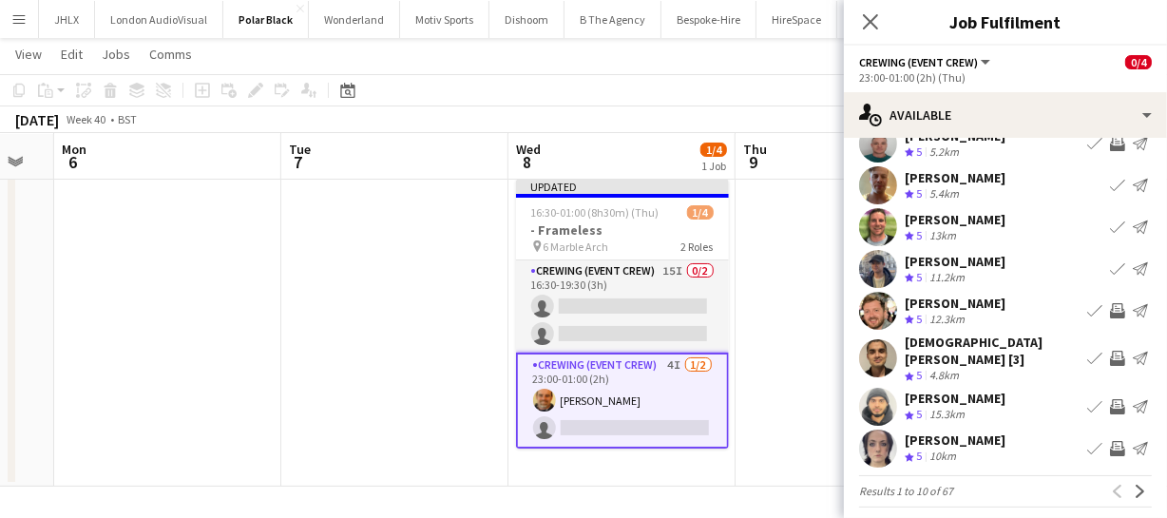
click at [1110, 311] on app-icon "Invite crew" at bounding box center [1117, 310] width 15 height 15
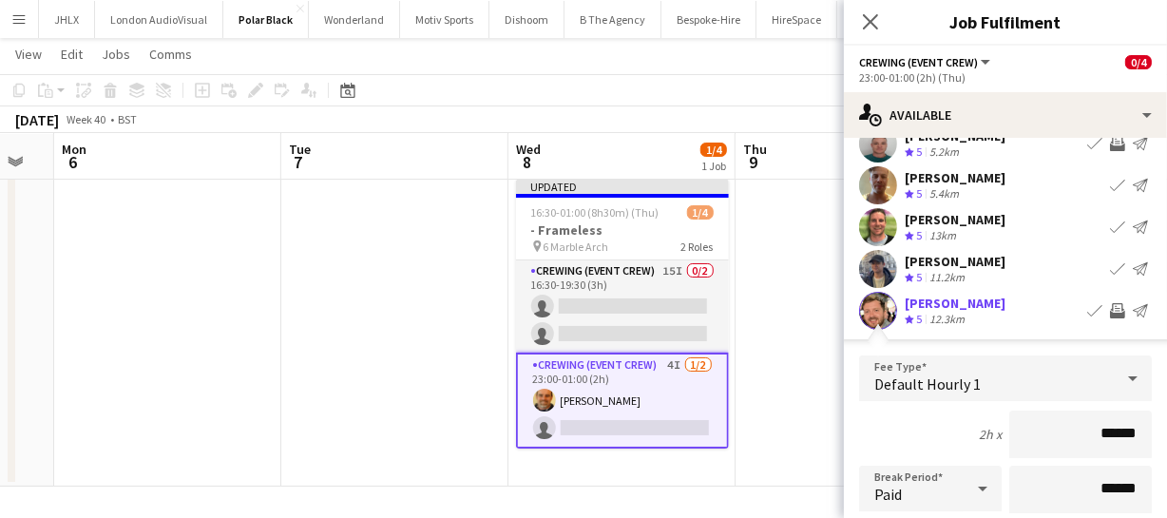
drag, startPoint x: 1081, startPoint y: 434, endPoint x: 1015, endPoint y: 436, distance: 65.6
click at [1015, 438] on input "******" at bounding box center [1080, 435] width 143 height 48
type input "******"
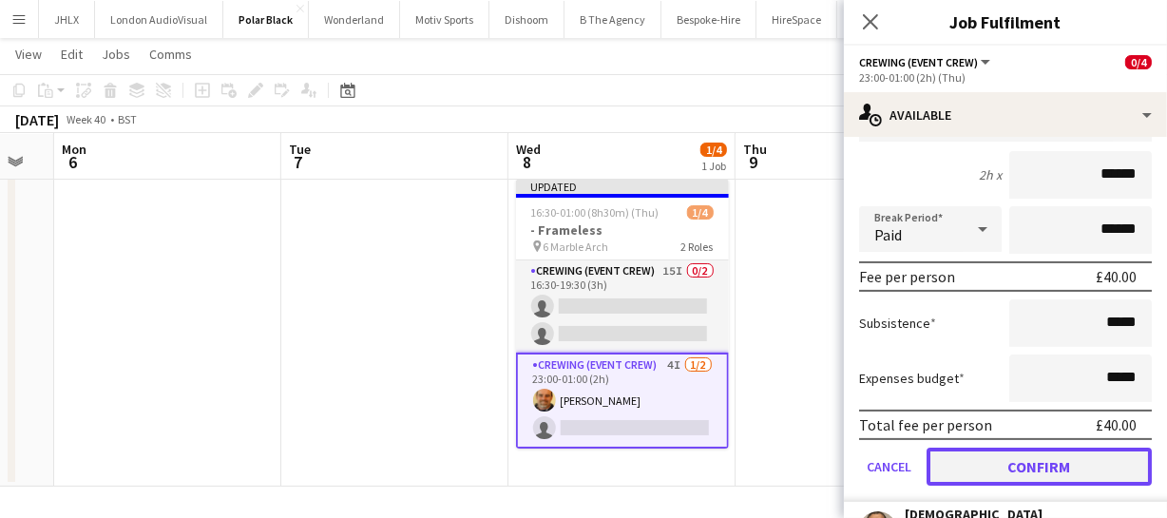
click at [1070, 462] on button "Confirm" at bounding box center [1039, 467] width 225 height 38
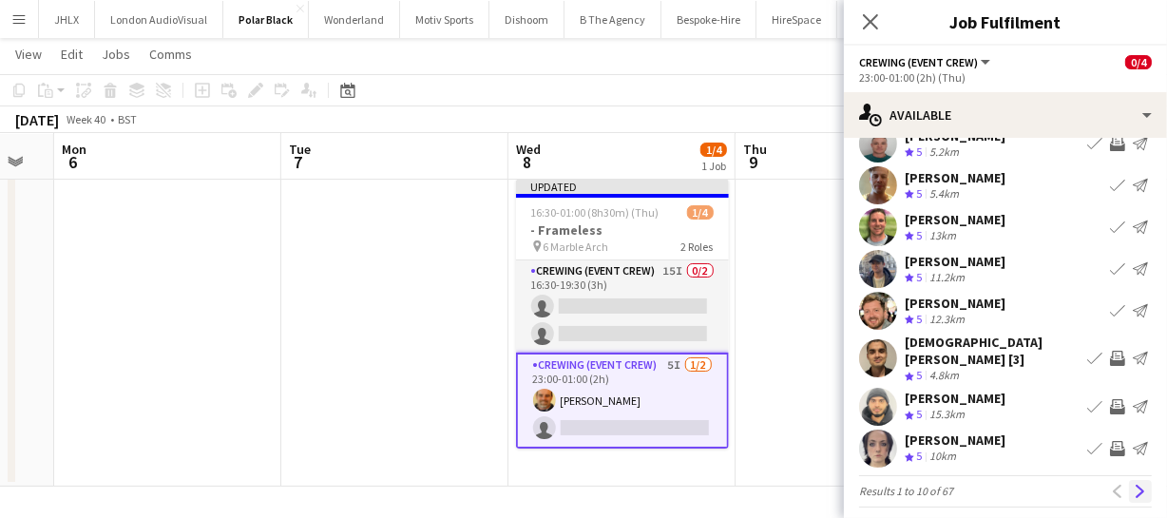
click at [1129, 480] on button "Next" at bounding box center [1140, 491] width 23 height 23
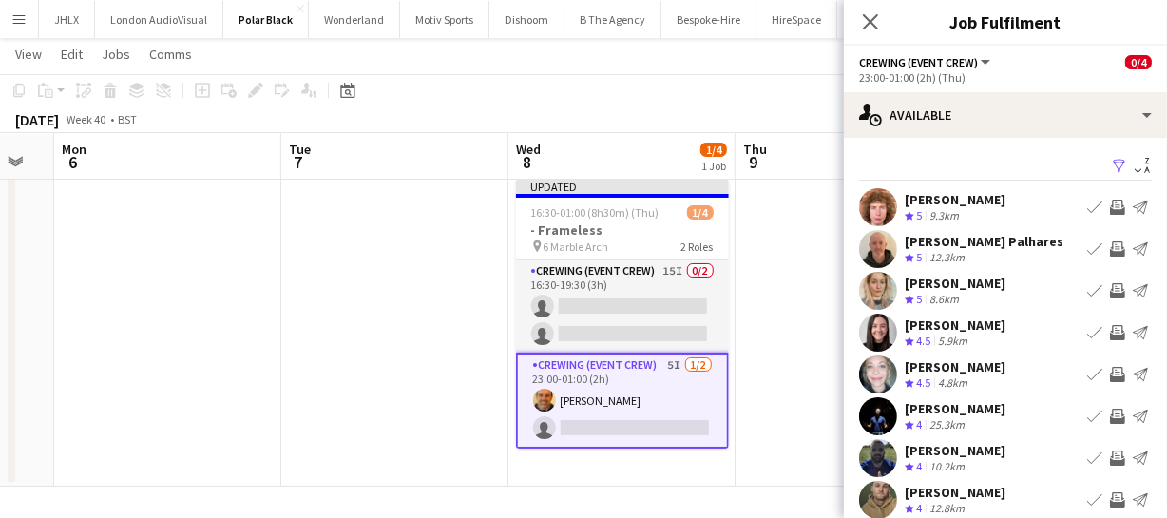
click at [1110, 200] on app-icon "Invite crew" at bounding box center [1117, 207] width 15 height 15
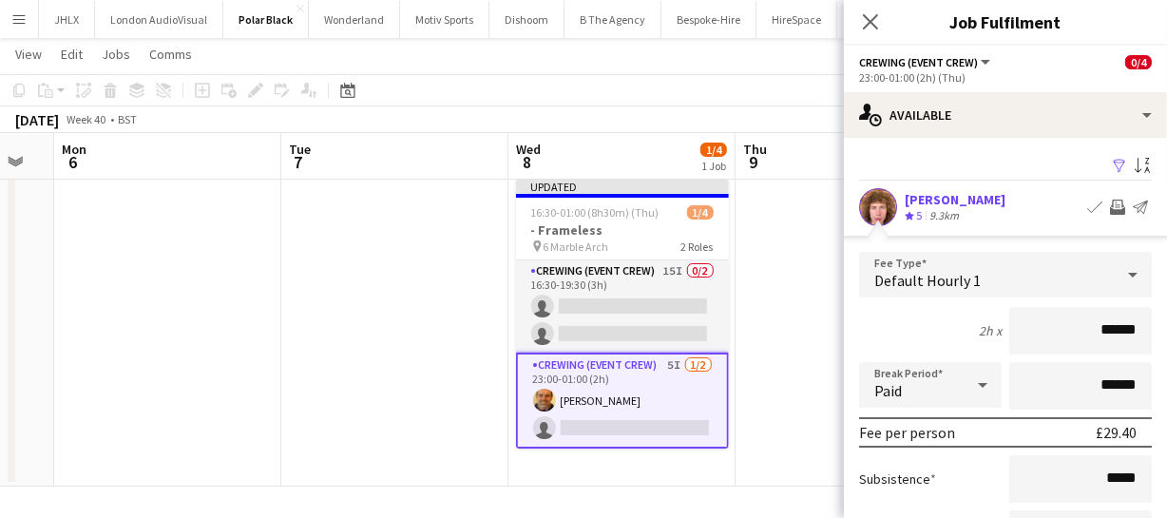
drag, startPoint x: 1131, startPoint y: 324, endPoint x: 1055, endPoint y: 333, distance: 76.5
click at [1080, 333] on input "******" at bounding box center [1080, 331] width 143 height 48
type input "******"
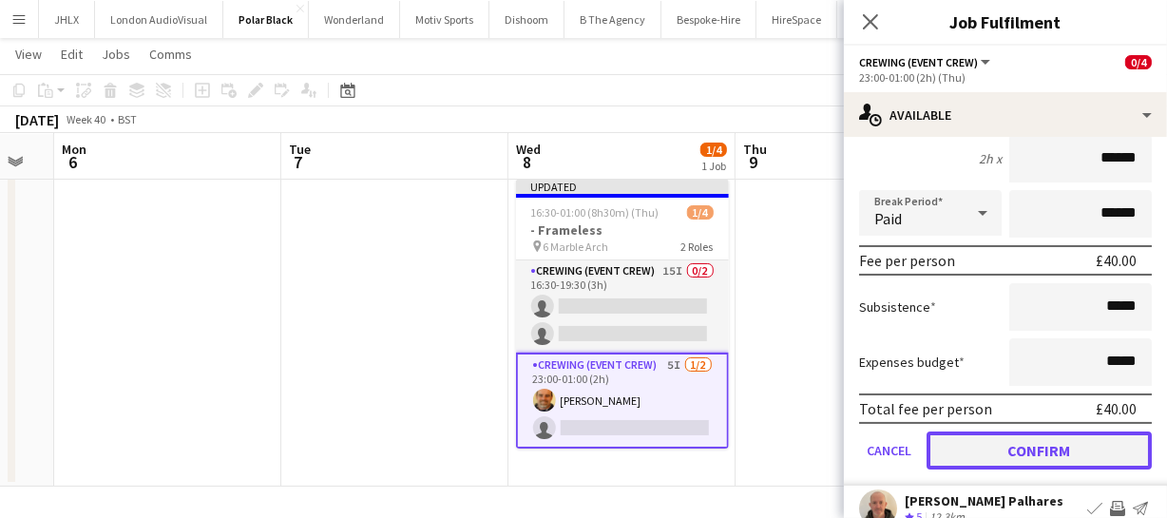
click at [1060, 451] on button "Confirm" at bounding box center [1039, 451] width 225 height 38
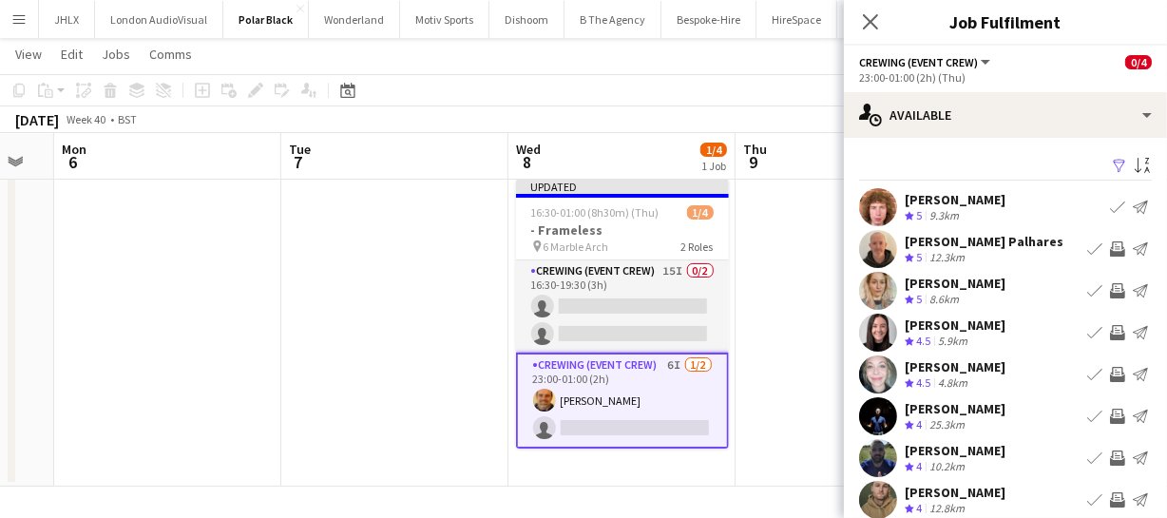
click at [1106, 257] on button "Invite crew" at bounding box center [1117, 249] width 23 height 23
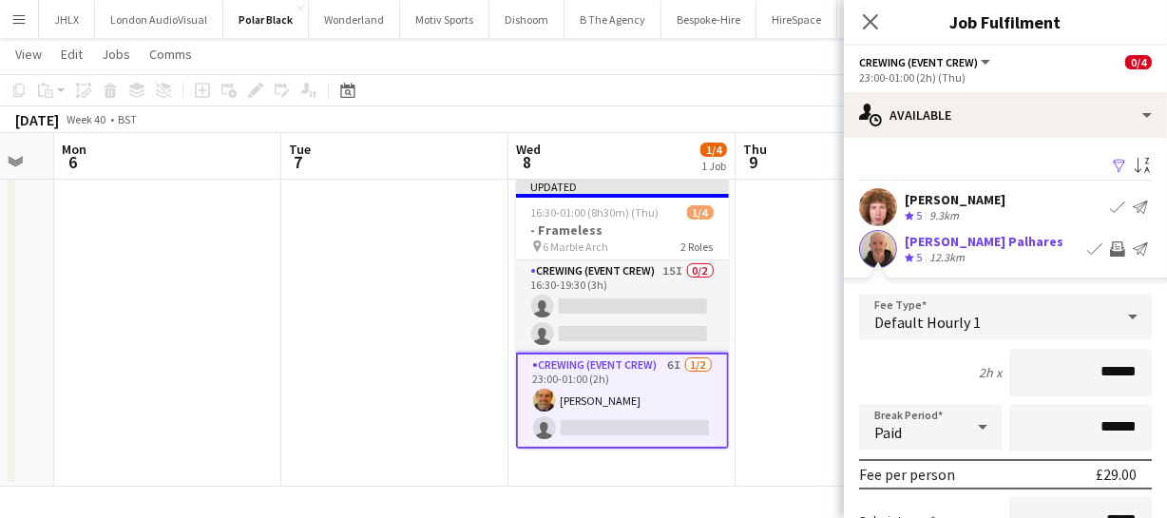
drag, startPoint x: 1123, startPoint y: 368, endPoint x: 994, endPoint y: 366, distance: 128.3
click at [994, 368] on div "2h x ******" at bounding box center [1005, 373] width 293 height 48
type input "******"
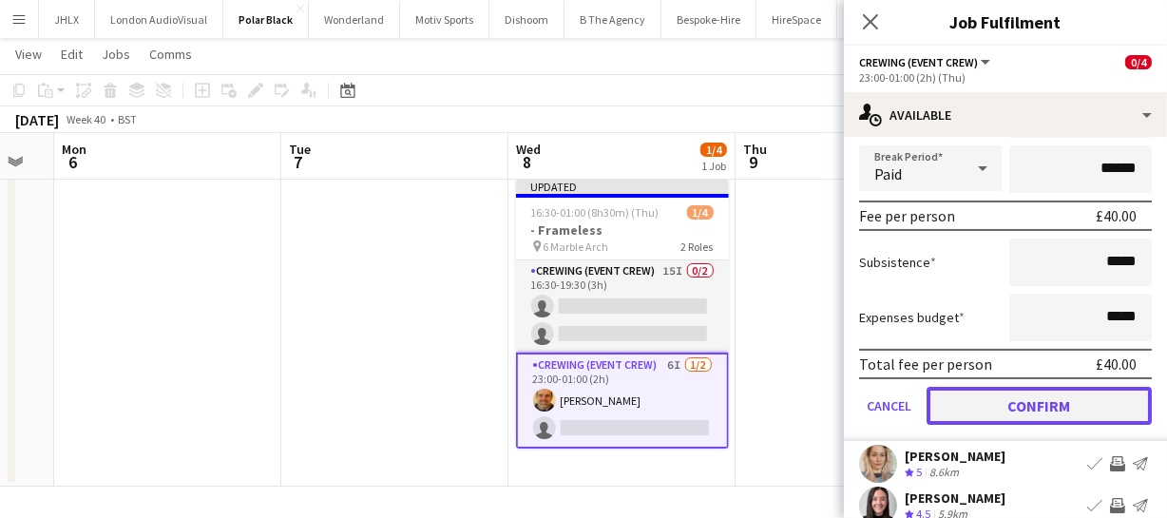
click at [1055, 408] on button "Confirm" at bounding box center [1039, 406] width 225 height 38
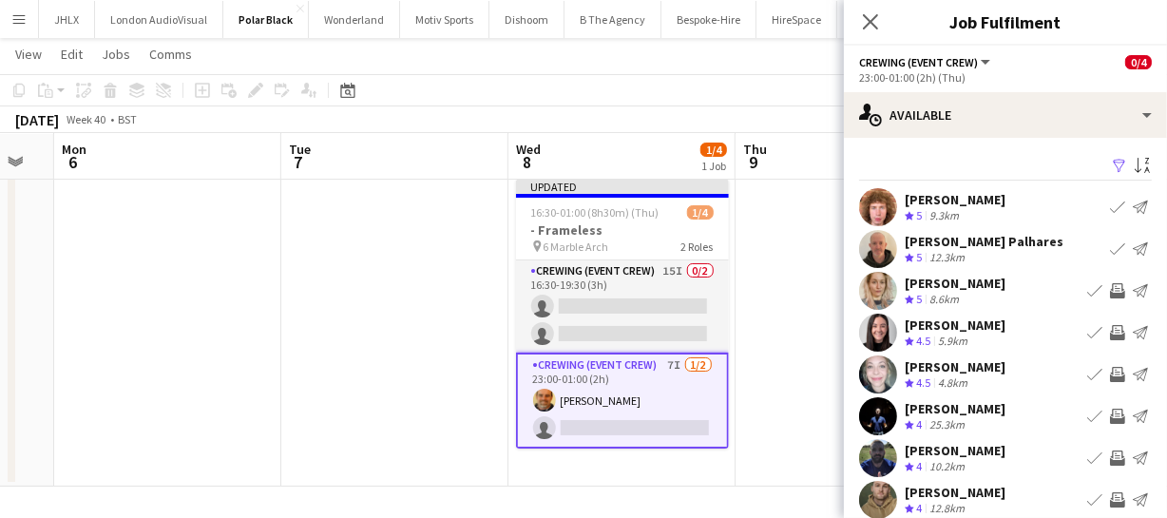
click at [1110, 372] on app-icon "Invite crew" at bounding box center [1117, 374] width 15 height 15
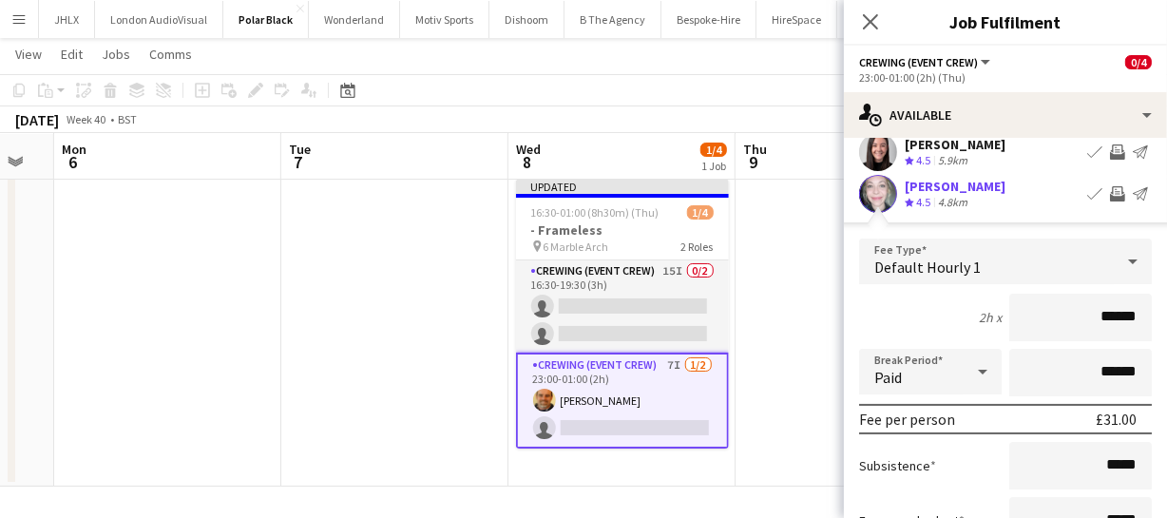
scroll to position [176, 0]
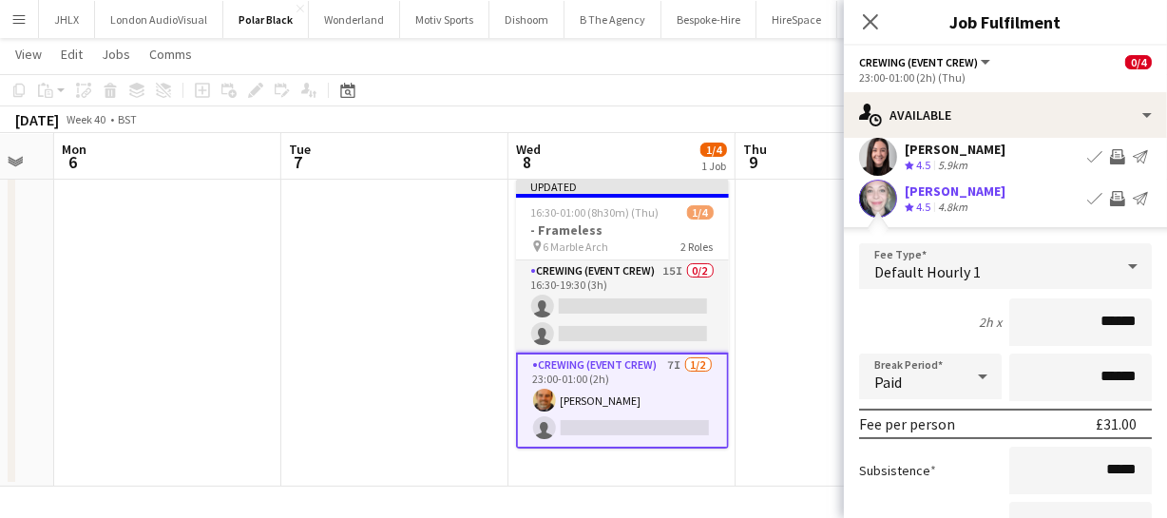
drag, startPoint x: 1134, startPoint y: 317, endPoint x: 978, endPoint y: 316, distance: 155.9
click at [974, 322] on div "2h x ******" at bounding box center [1005, 322] width 293 height 48
type input "******"
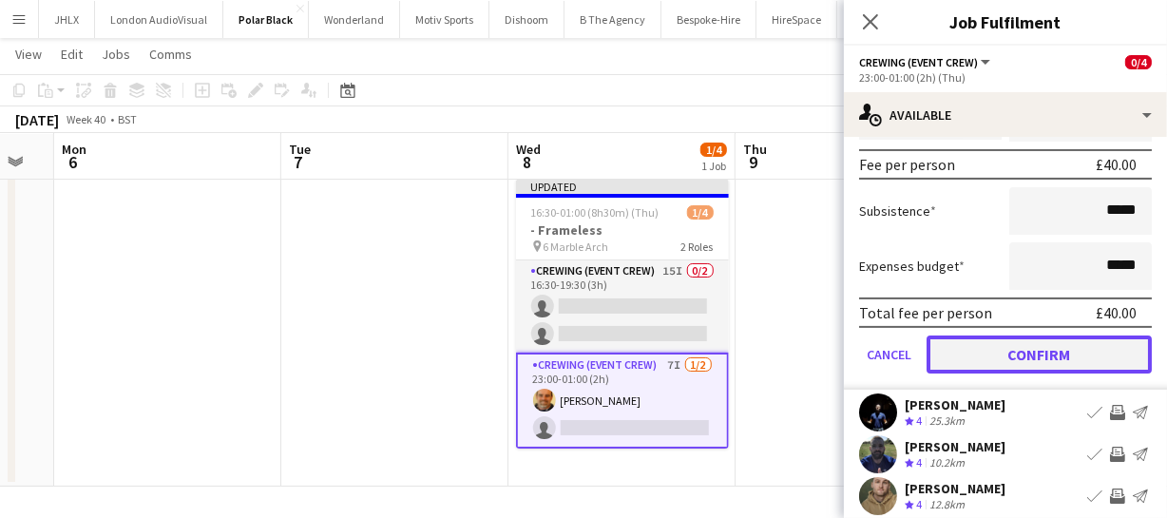
click at [1014, 362] on button "Confirm" at bounding box center [1039, 355] width 225 height 38
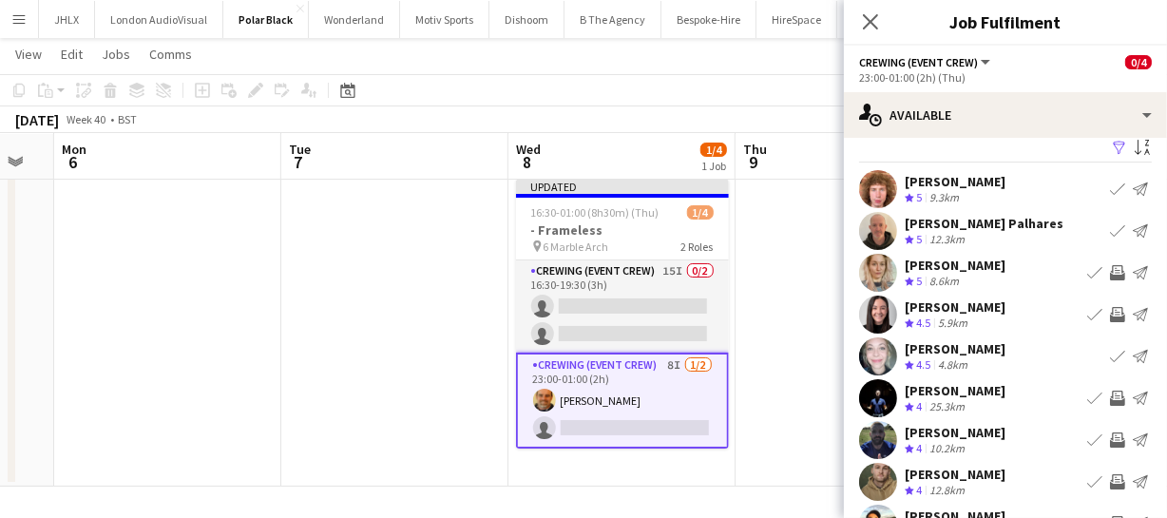
scroll to position [0, 0]
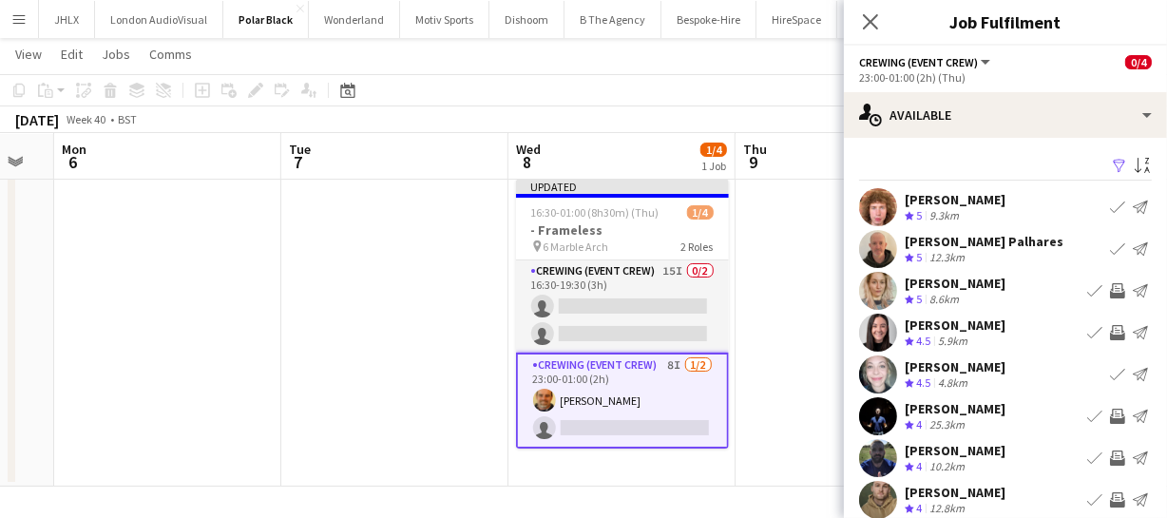
click at [1110, 333] on app-icon "Invite crew" at bounding box center [1117, 332] width 15 height 15
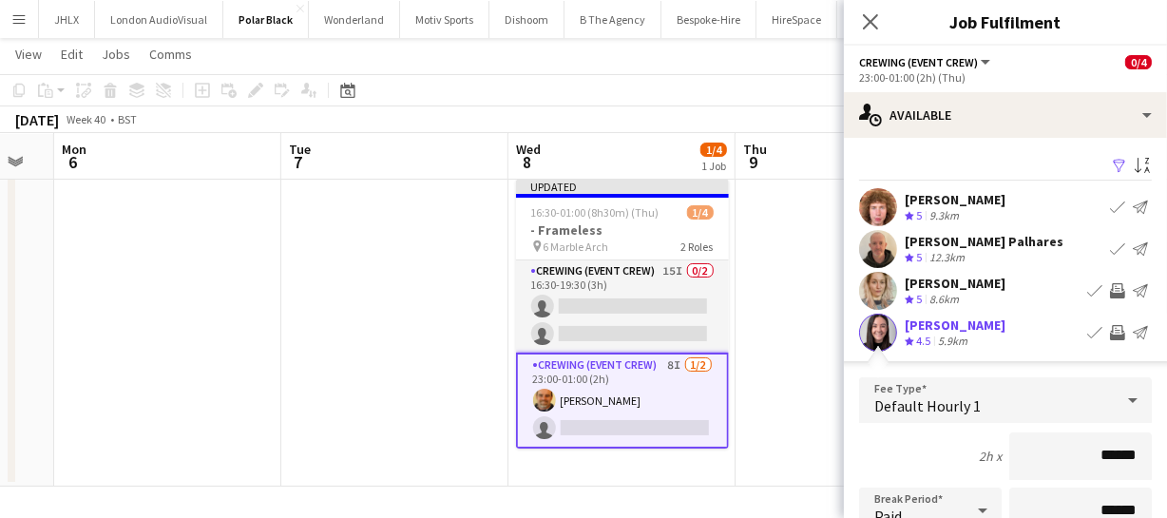
drag, startPoint x: 1135, startPoint y: 449, endPoint x: 996, endPoint y: 458, distance: 139.1
click at [990, 458] on div "2h x ******" at bounding box center [1005, 456] width 293 height 48
type input "******"
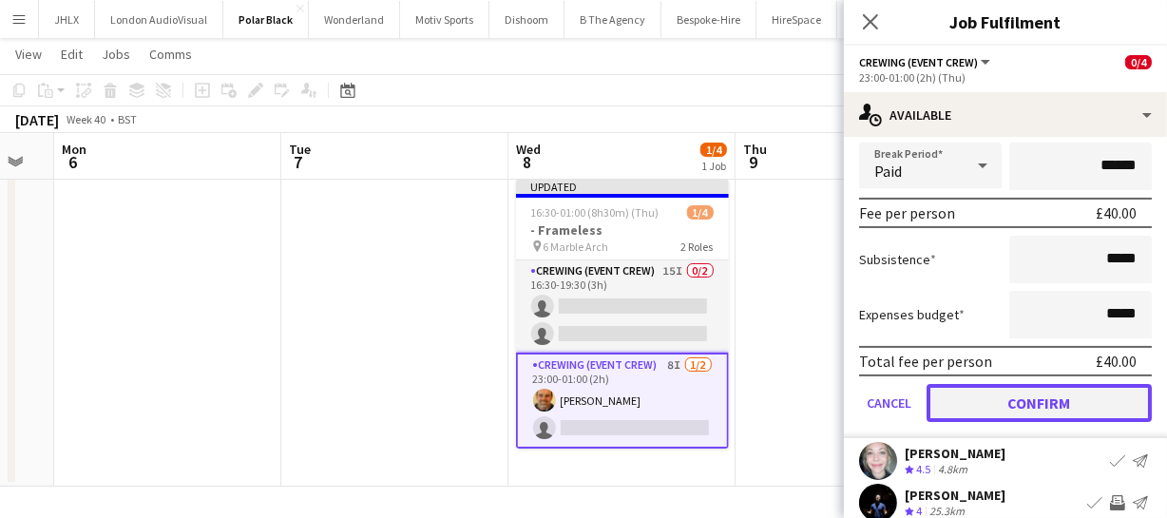
click at [1031, 413] on button "Confirm" at bounding box center [1039, 403] width 225 height 38
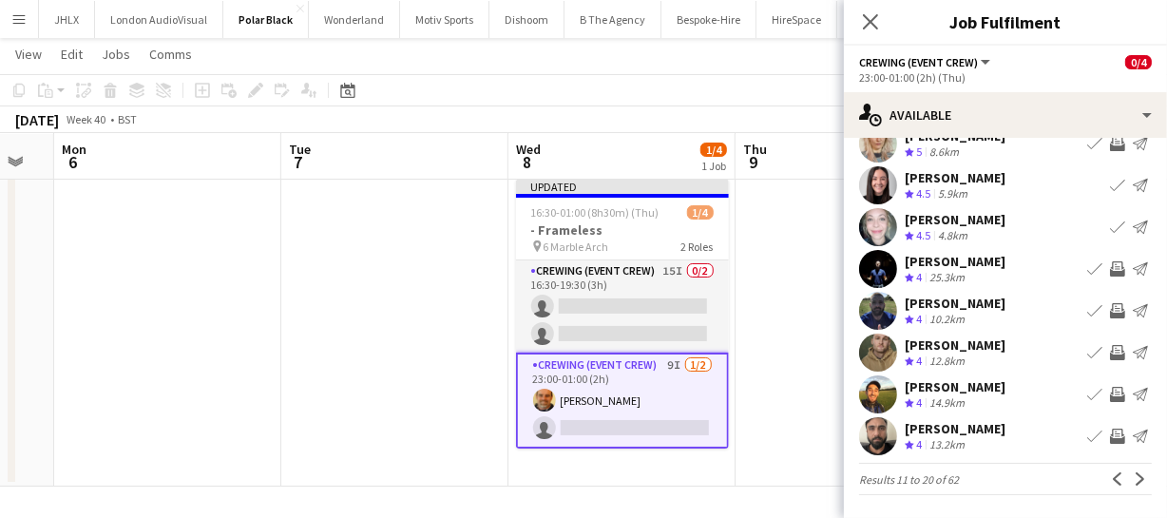
scroll to position [147, 0]
click at [1134, 482] on app-icon "Next" at bounding box center [1140, 478] width 13 height 13
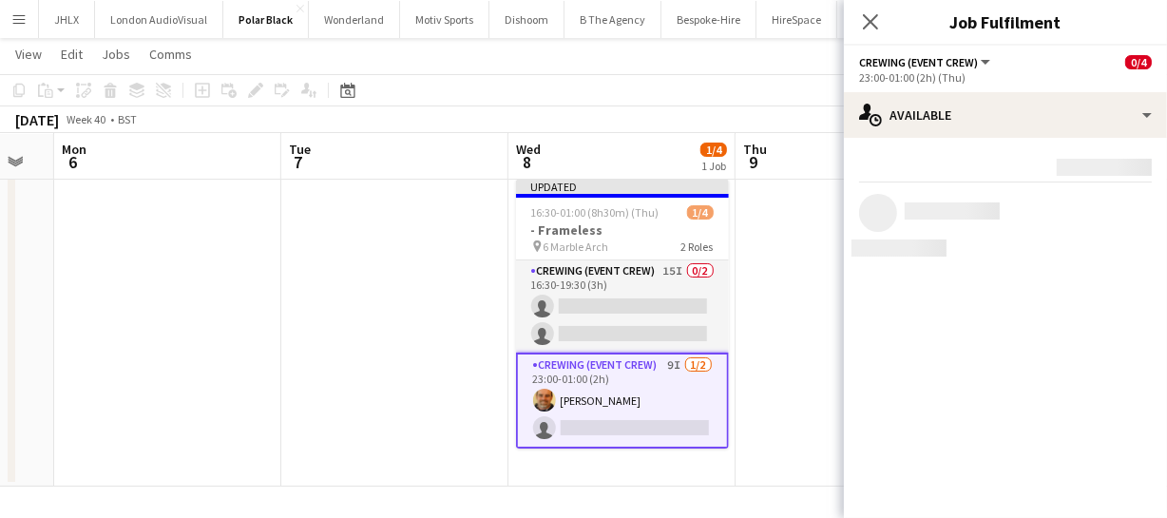
scroll to position [0, 0]
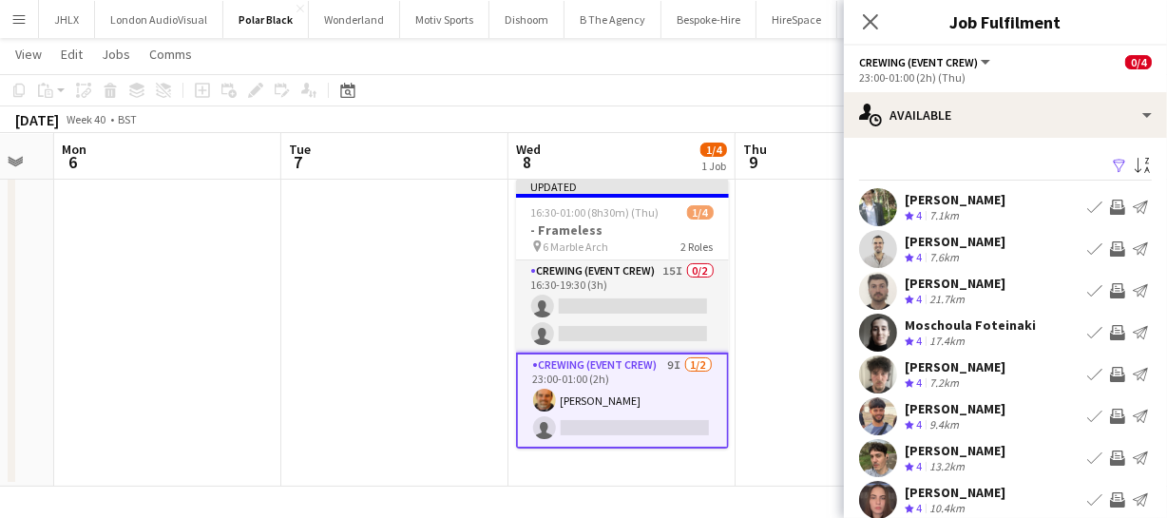
click at [1110, 207] on app-icon "Invite crew" at bounding box center [1117, 207] width 15 height 15
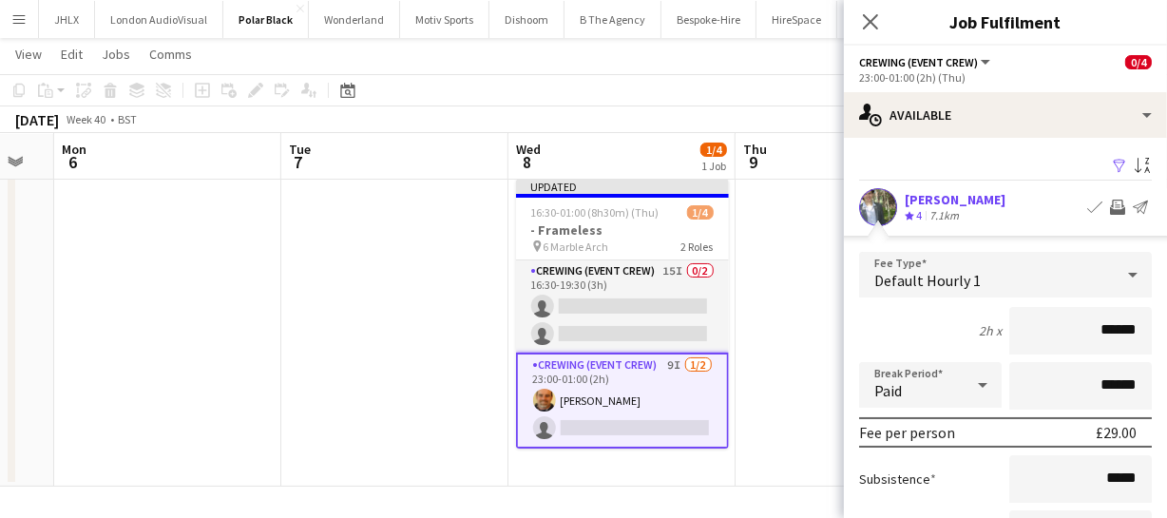
drag, startPoint x: 1124, startPoint y: 320, endPoint x: 1033, endPoint y: 317, distance: 91.3
click at [1033, 317] on input "******" at bounding box center [1080, 331] width 143 height 48
type input "******"
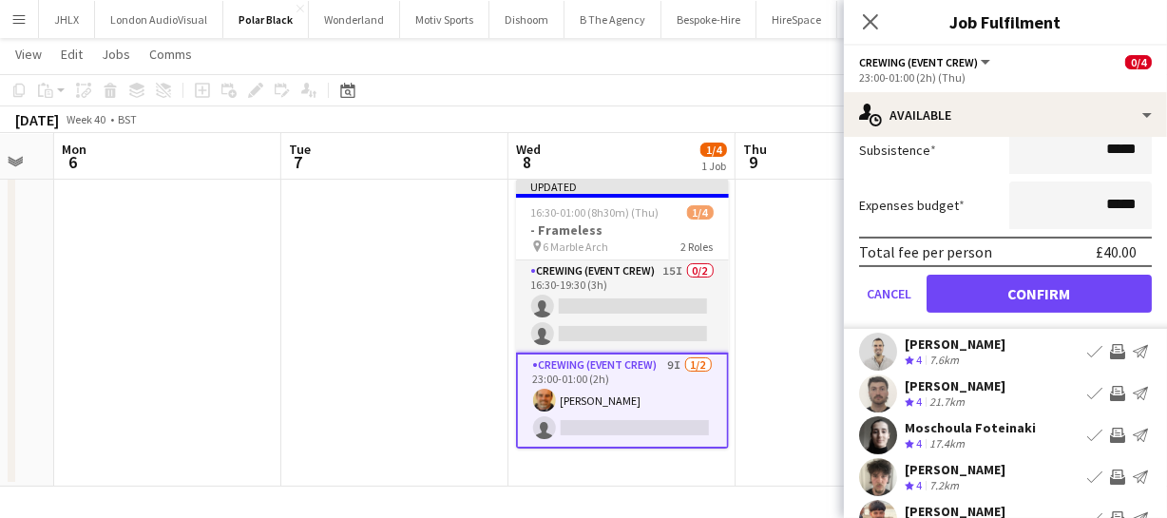
scroll to position [432, 0]
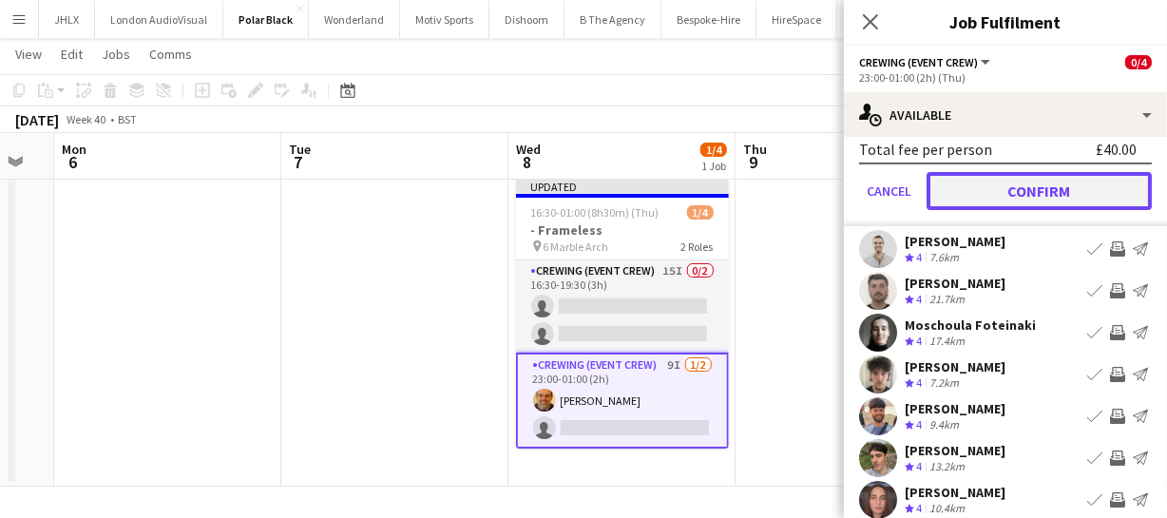
click at [1052, 189] on button "Confirm" at bounding box center [1039, 191] width 225 height 38
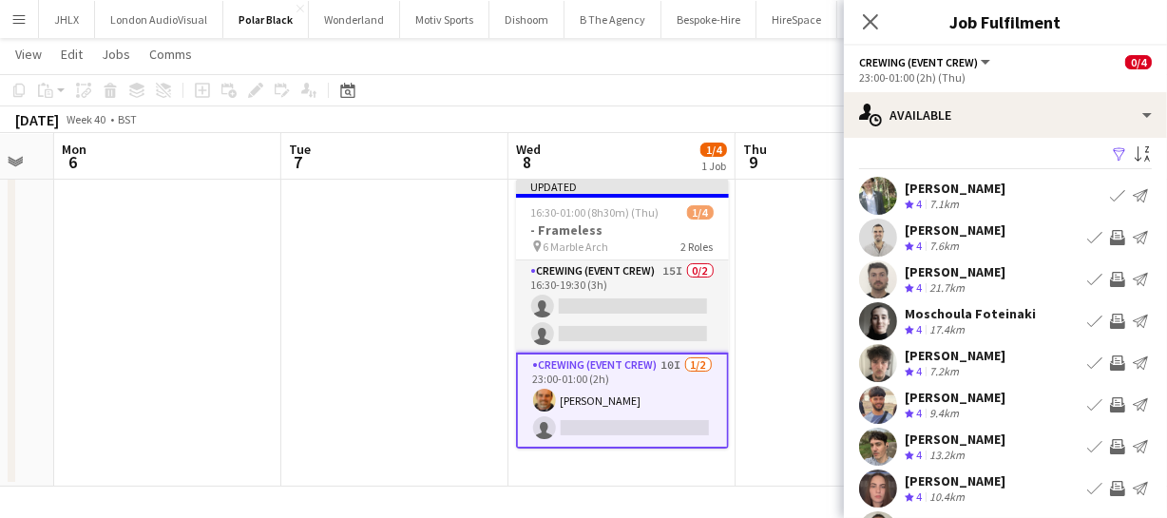
scroll to position [0, 0]
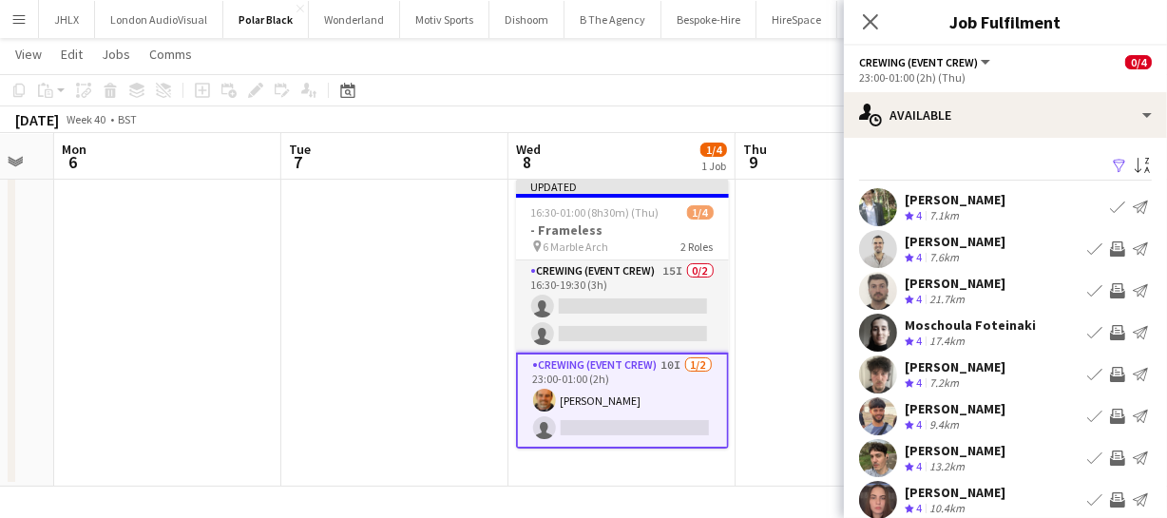
click at [1110, 369] on app-icon "Invite crew" at bounding box center [1117, 374] width 15 height 15
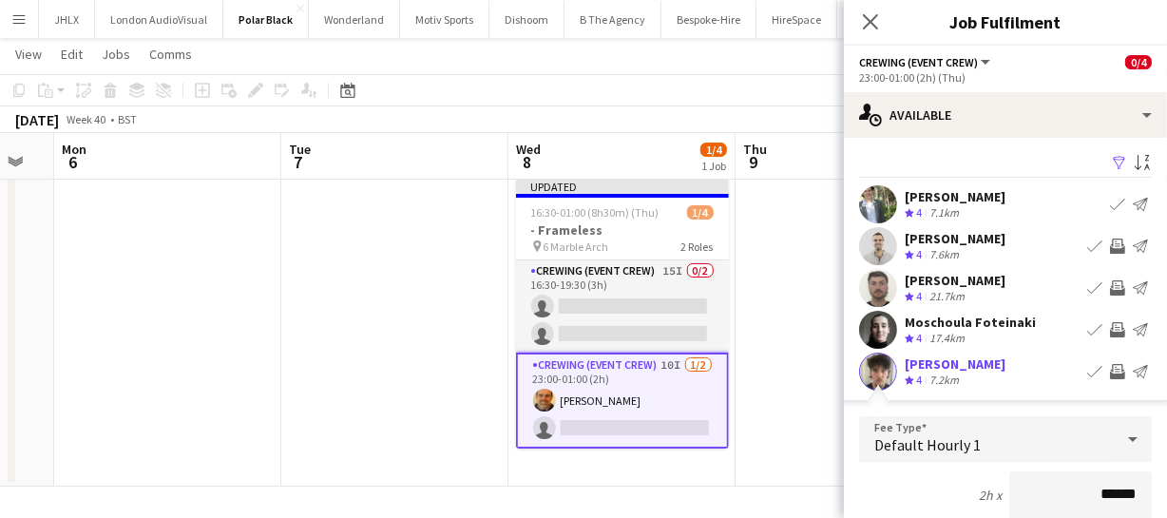
drag, startPoint x: 1130, startPoint y: 477, endPoint x: 1024, endPoint y: 472, distance: 106.6
click at [1030, 478] on input "******" at bounding box center [1080, 495] width 143 height 48
type input "******"
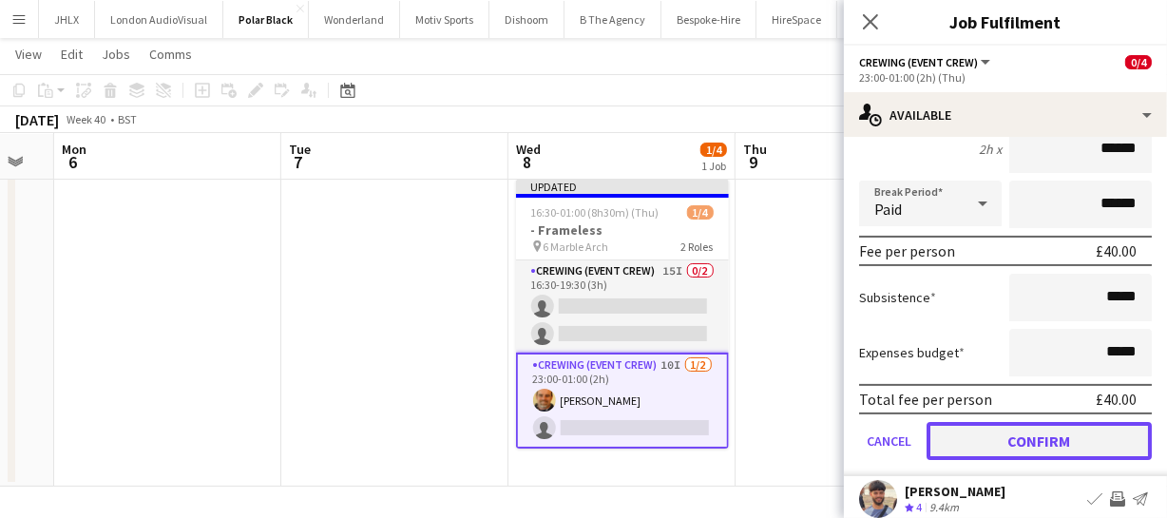
click at [1050, 446] on button "Confirm" at bounding box center [1039, 441] width 225 height 38
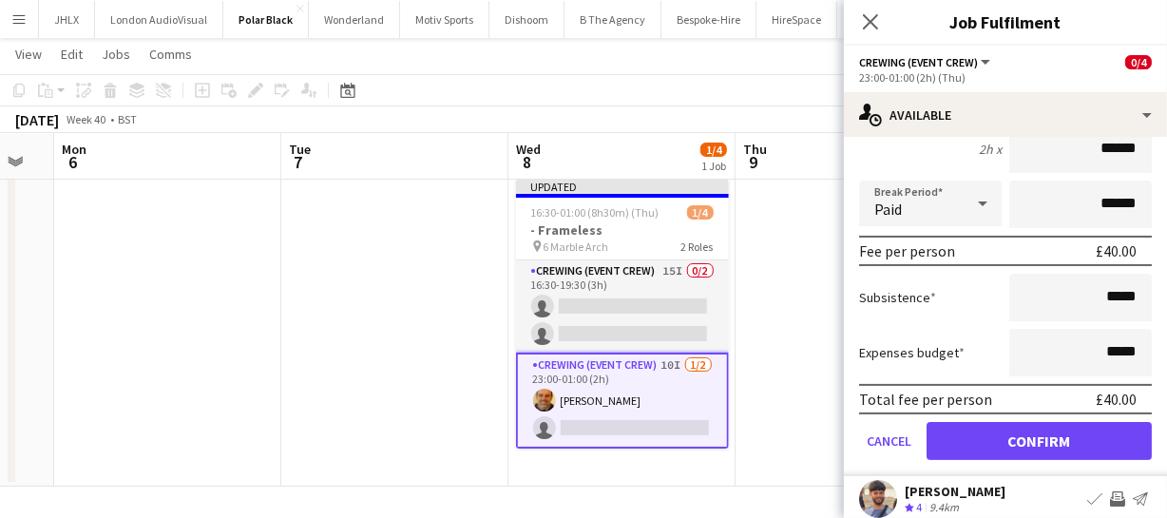
scroll to position [147, 0]
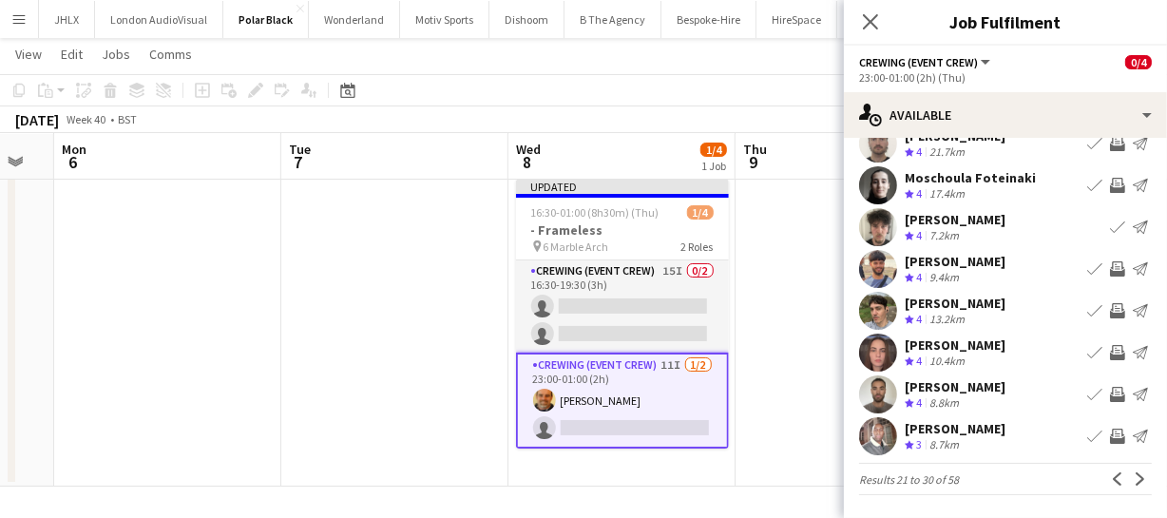
click at [1110, 266] on app-icon "Invite crew" at bounding box center [1117, 268] width 15 height 15
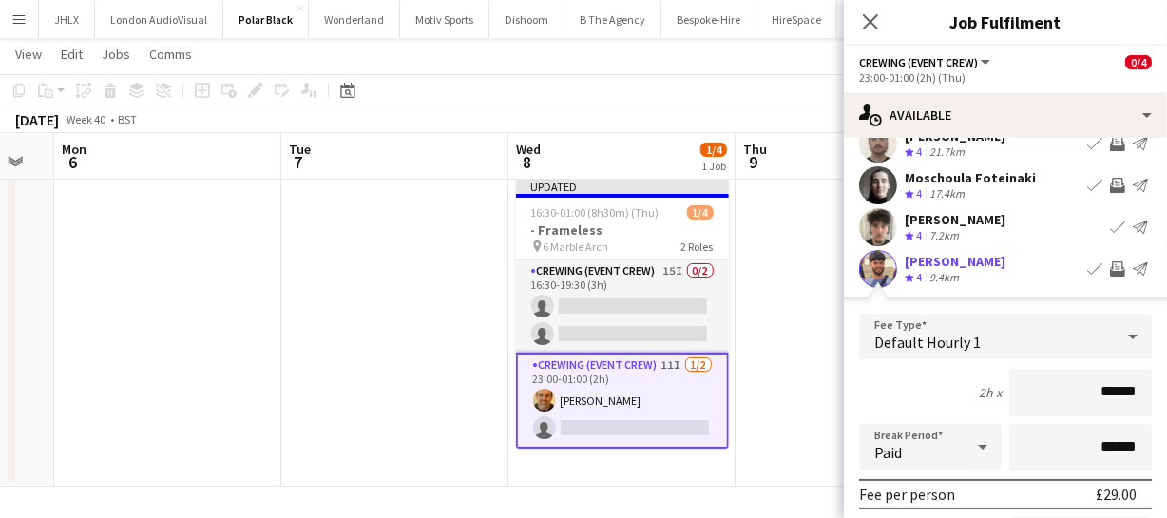
drag, startPoint x: 1104, startPoint y: 394, endPoint x: 1060, endPoint y: 398, distance: 43.9
click at [1060, 398] on input "******" at bounding box center [1080, 393] width 143 height 48
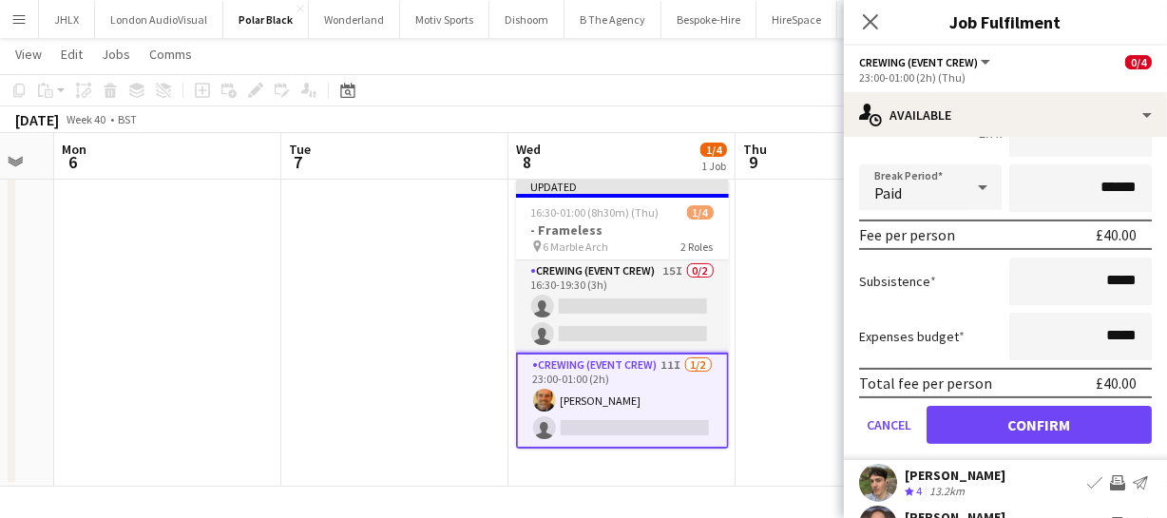
type input "***"
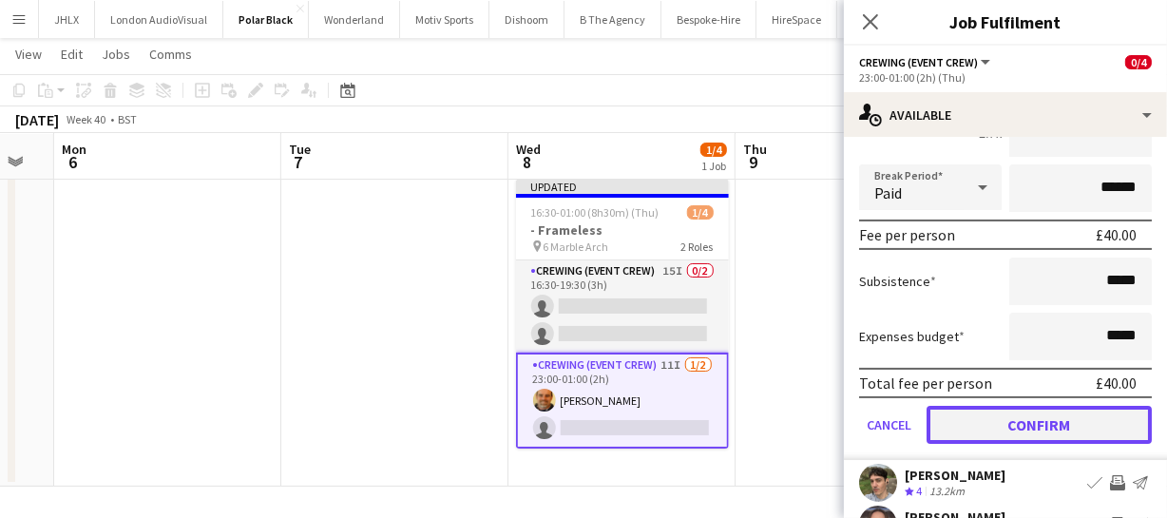
click at [1100, 426] on button "Confirm" at bounding box center [1039, 425] width 225 height 38
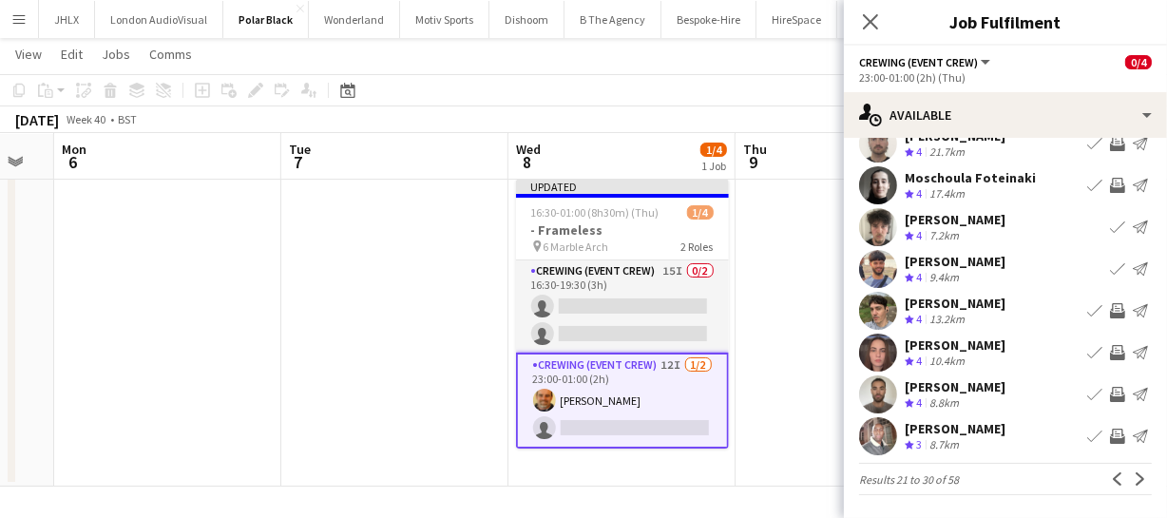
click at [1110, 313] on app-icon "Invite crew" at bounding box center [1117, 310] width 15 height 15
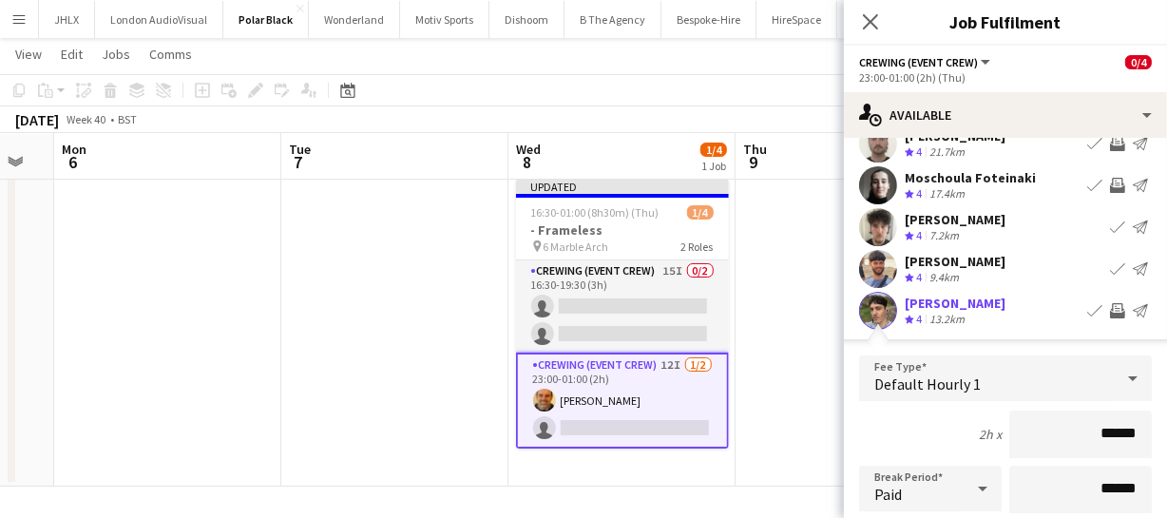
drag, startPoint x: 1123, startPoint y: 428, endPoint x: 1065, endPoint y: 432, distance: 59.1
click at [1065, 432] on input "******" at bounding box center [1080, 435] width 143 height 48
type input "******"
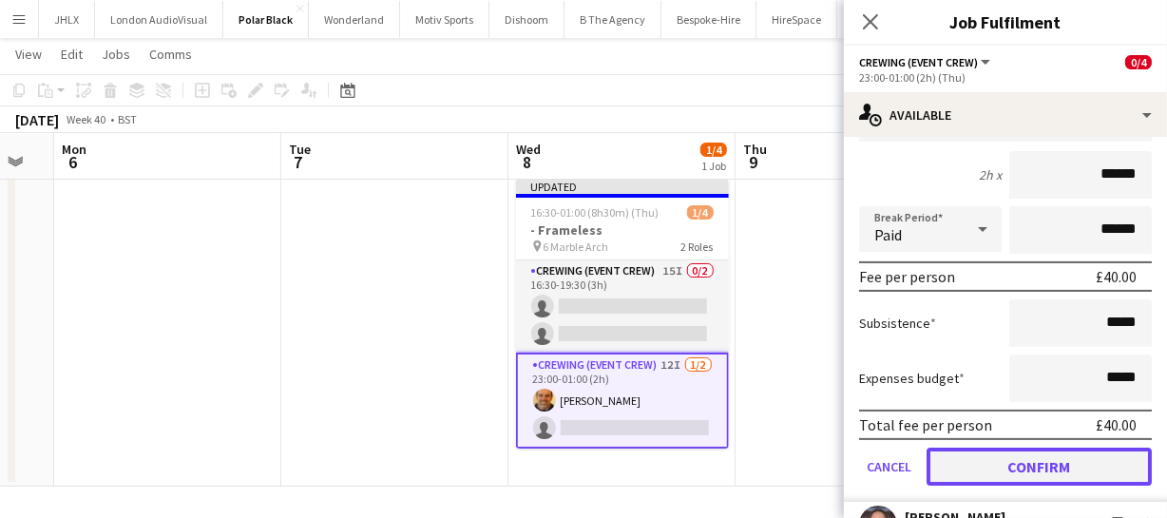
click at [1052, 463] on button "Confirm" at bounding box center [1039, 467] width 225 height 38
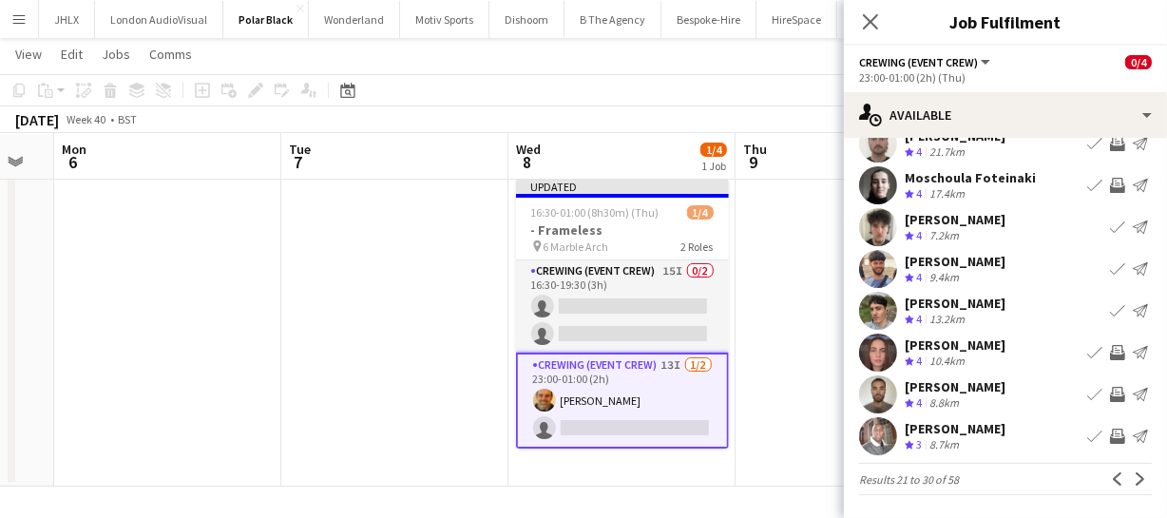
click at [1110, 394] on app-icon "Invite crew" at bounding box center [1117, 394] width 15 height 15
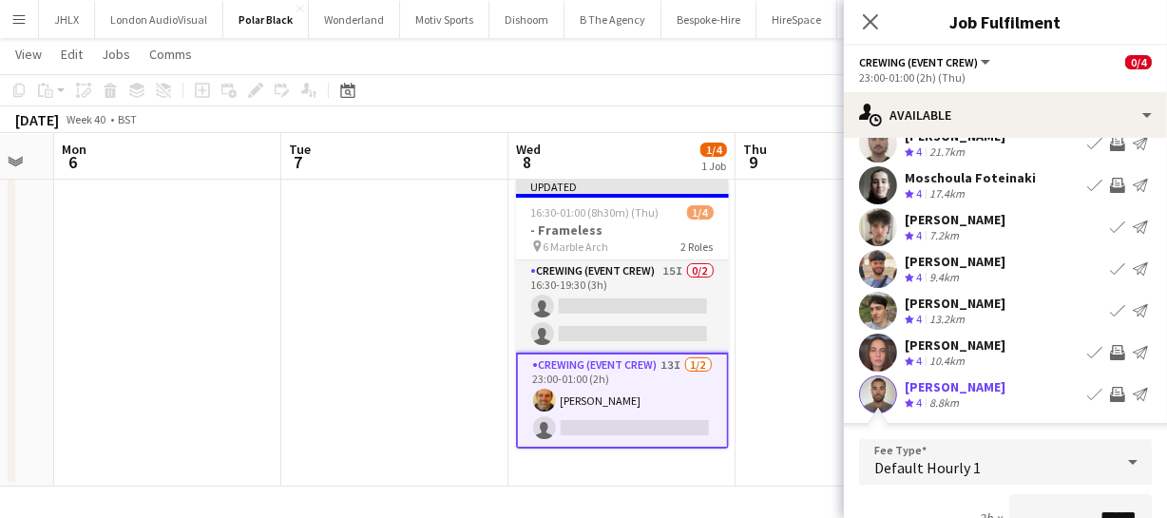
scroll to position [171, 0]
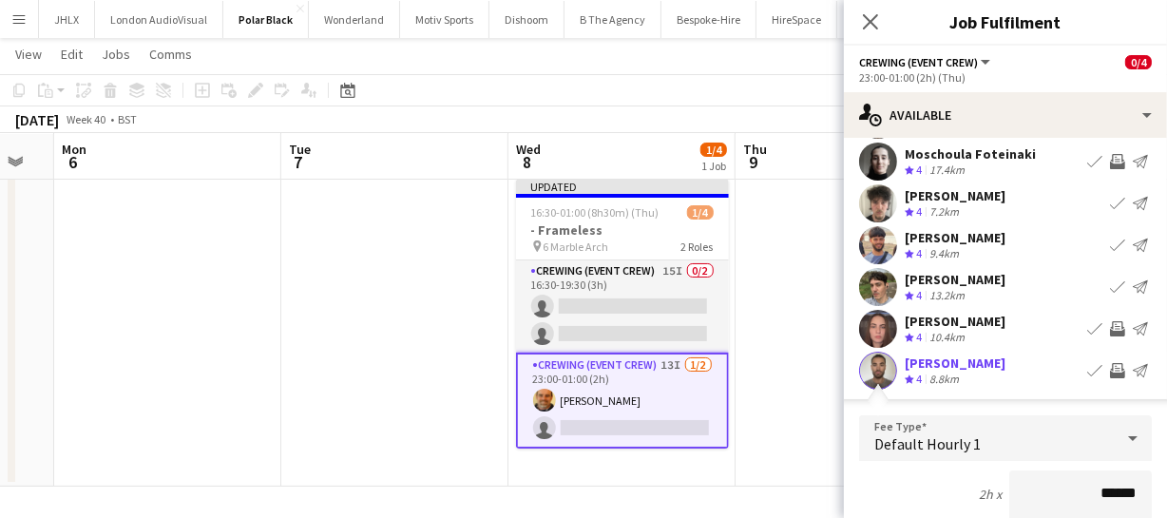
drag, startPoint x: 1138, startPoint y: 493, endPoint x: 1047, endPoint y: 494, distance: 91.3
click at [1047, 494] on input "******" at bounding box center [1080, 494] width 143 height 48
type input "******"
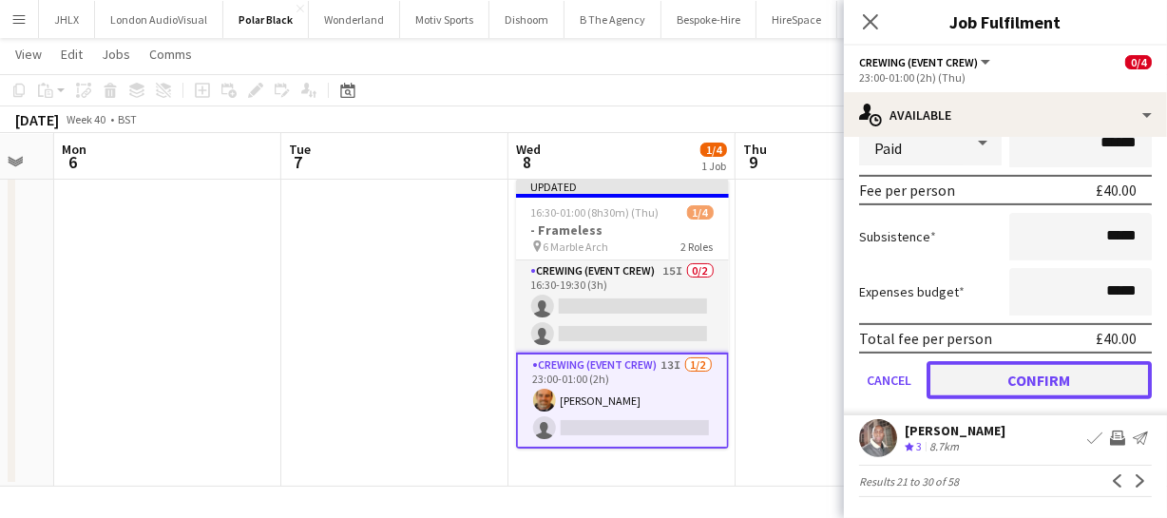
click at [1025, 389] on button "Confirm" at bounding box center [1039, 380] width 225 height 38
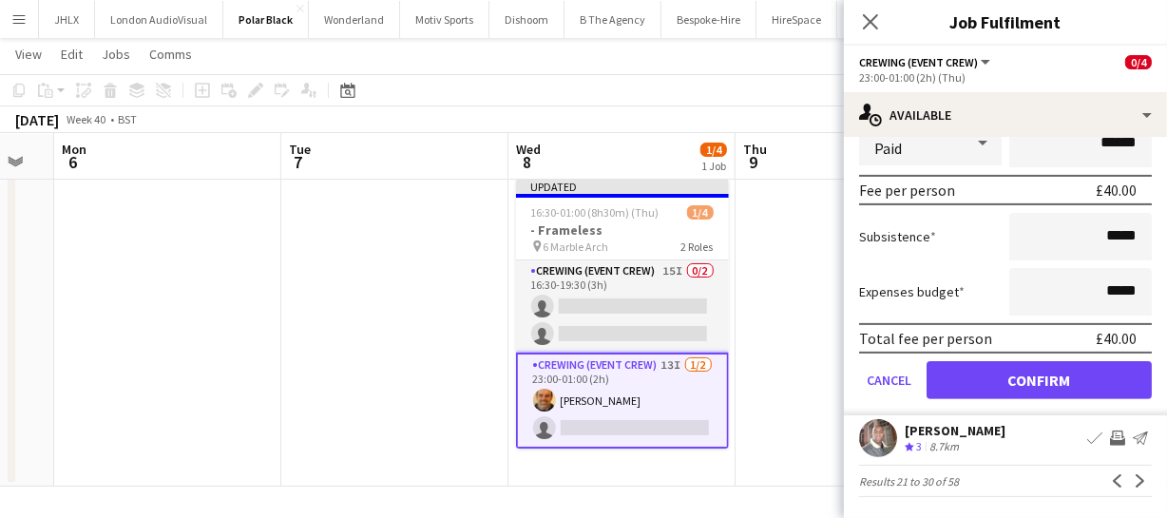
scroll to position [147, 0]
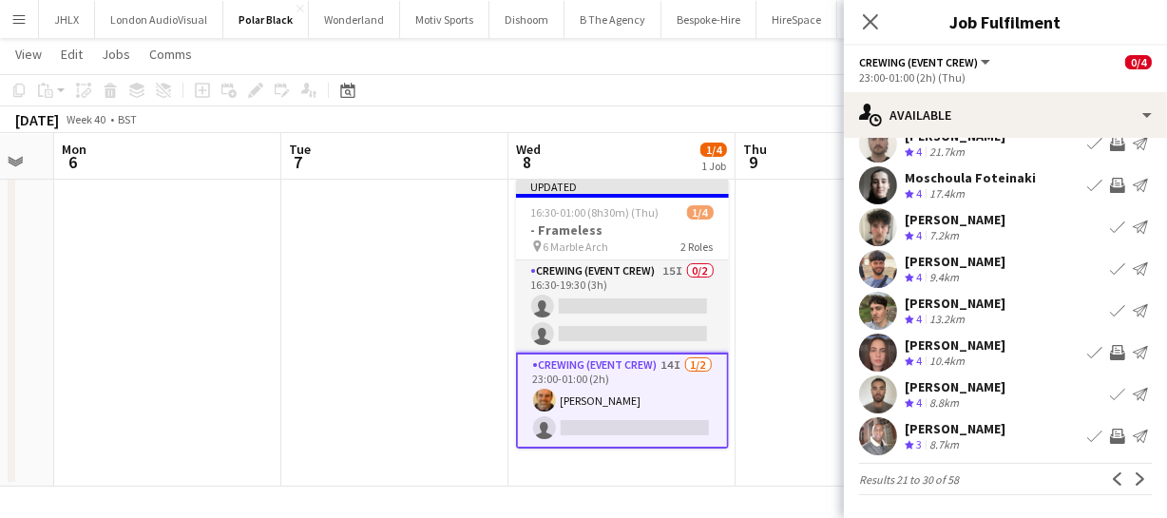
click at [1110, 434] on app-icon "Invite crew" at bounding box center [1117, 436] width 15 height 15
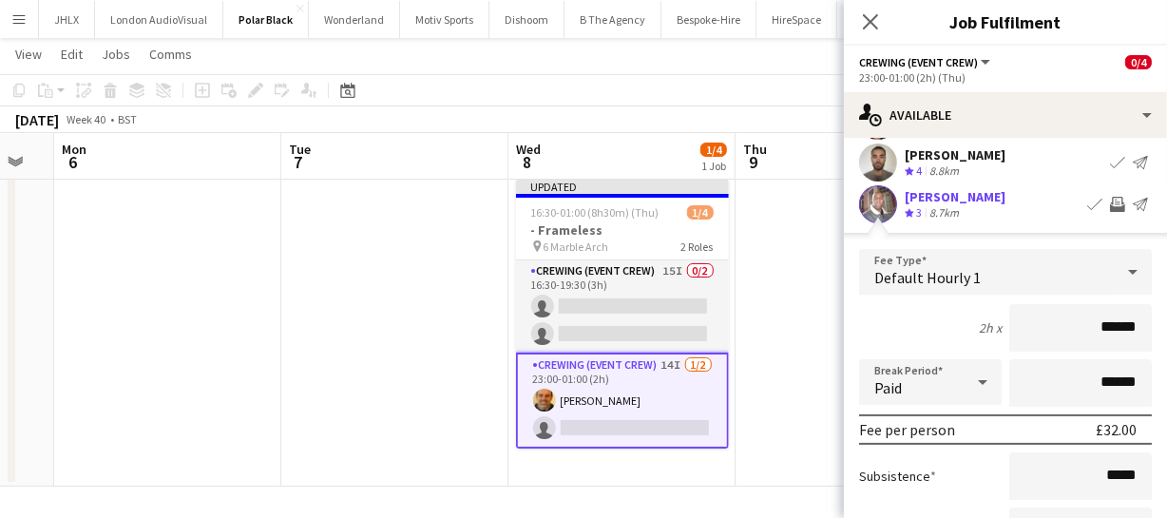
drag, startPoint x: 1125, startPoint y: 324, endPoint x: 969, endPoint y: 312, distance: 157.3
click at [969, 314] on div "2h x ******" at bounding box center [1005, 328] width 293 height 48
type input "******"
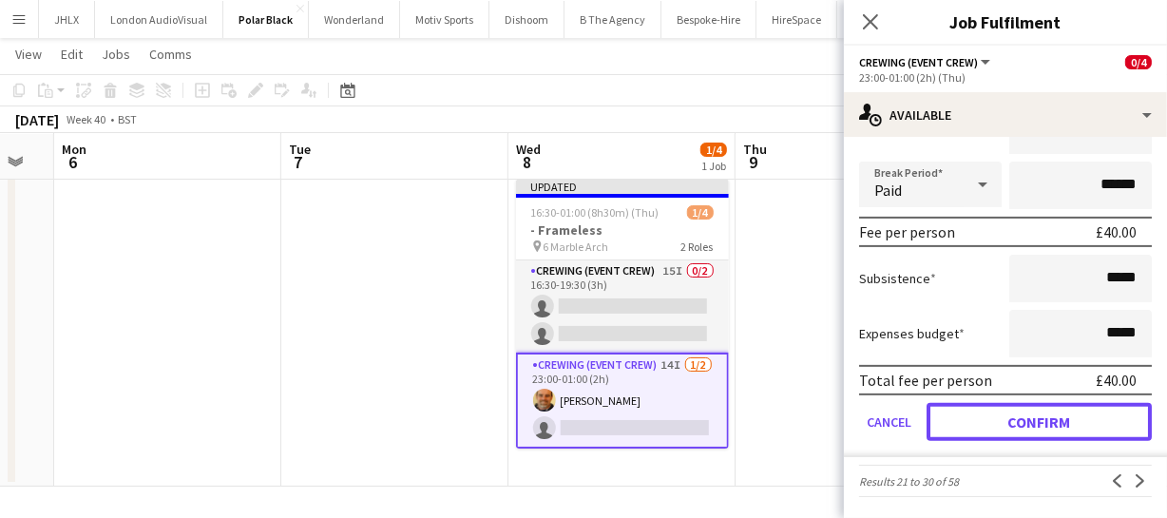
click at [1029, 418] on button "Confirm" at bounding box center [1039, 422] width 225 height 38
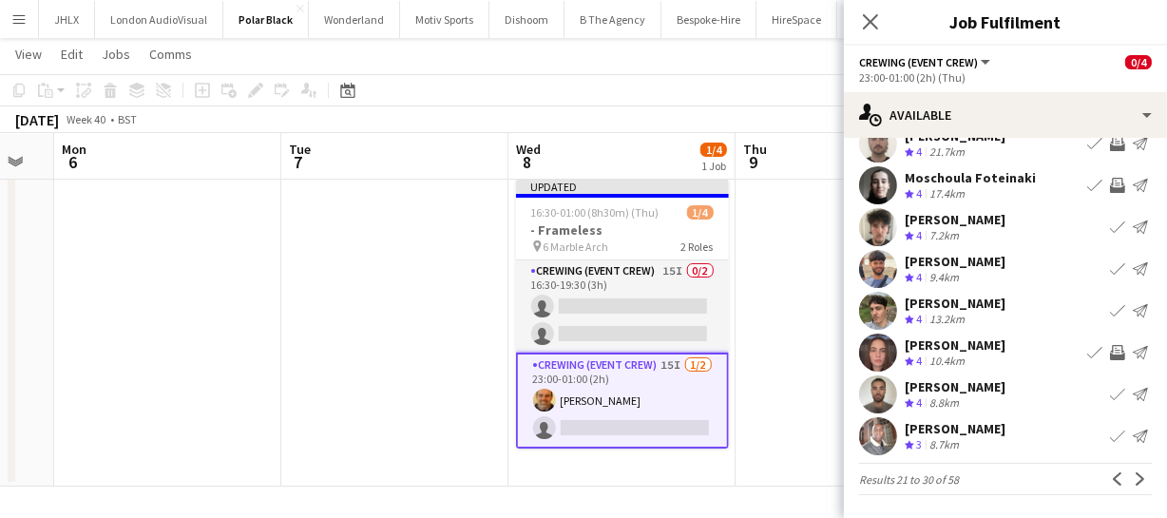
scroll to position [147, 0]
click at [1135, 477] on button "Next" at bounding box center [1140, 479] width 23 height 23
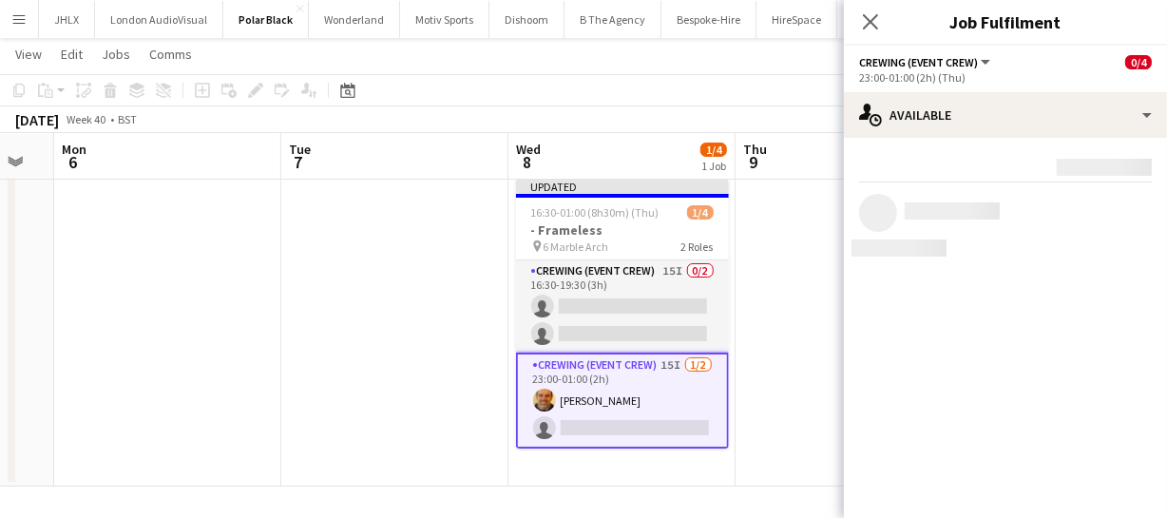
scroll to position [0, 0]
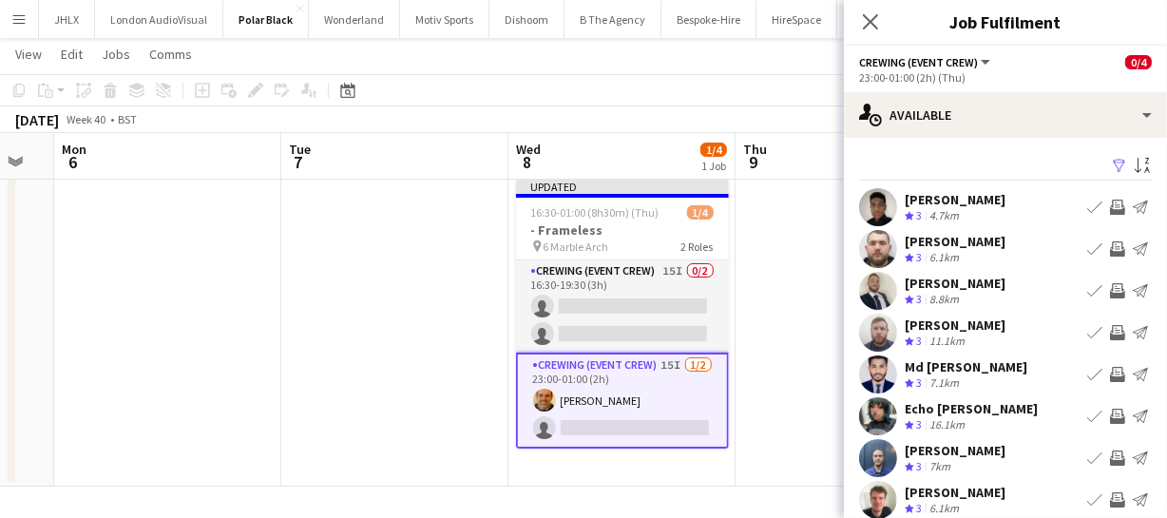
click at [1110, 204] on app-icon "Invite crew" at bounding box center [1117, 207] width 15 height 15
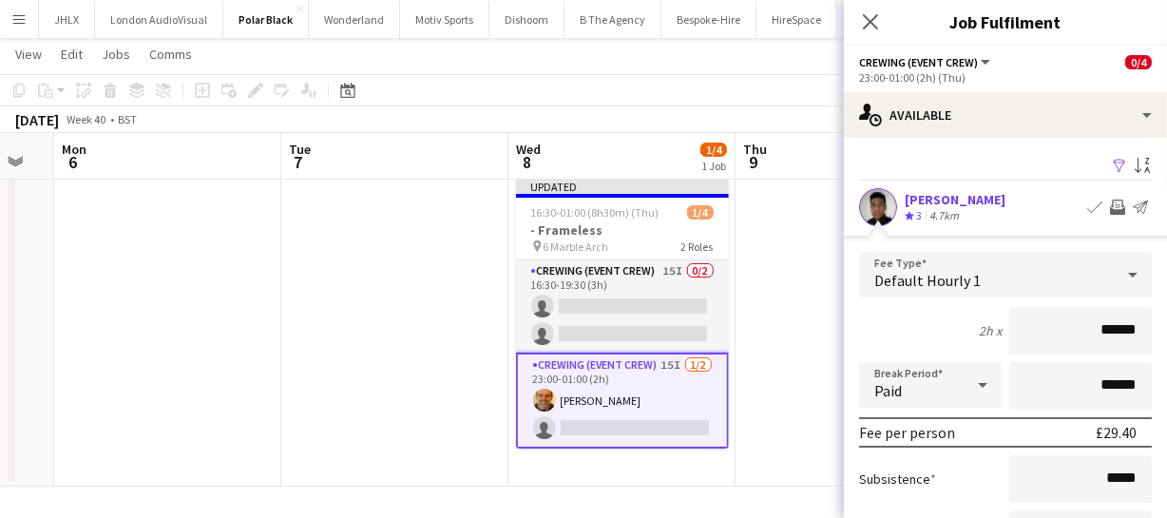
drag, startPoint x: 1091, startPoint y: 322, endPoint x: 1040, endPoint y: 318, distance: 51.5
click at [1052, 319] on input "******" at bounding box center [1080, 331] width 143 height 48
type input "******"
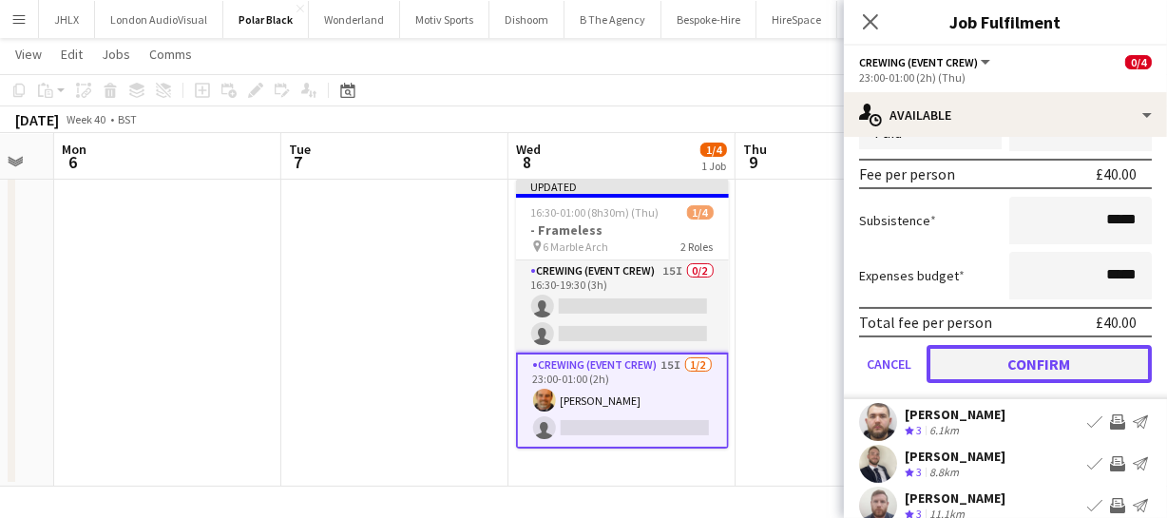
click at [1046, 355] on button "Confirm" at bounding box center [1039, 364] width 225 height 38
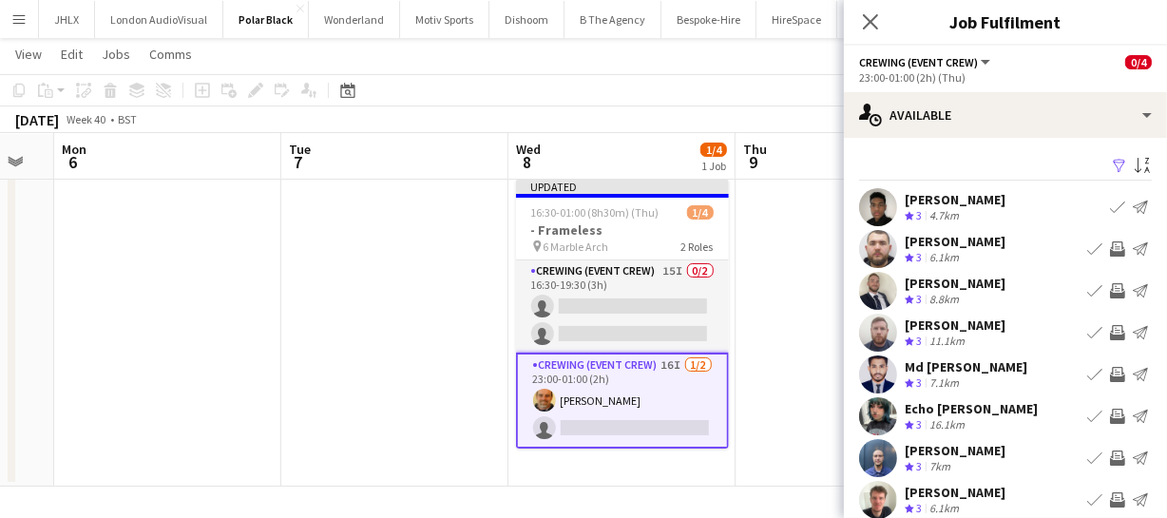
click at [1110, 250] on app-icon "Invite crew" at bounding box center [1117, 248] width 15 height 15
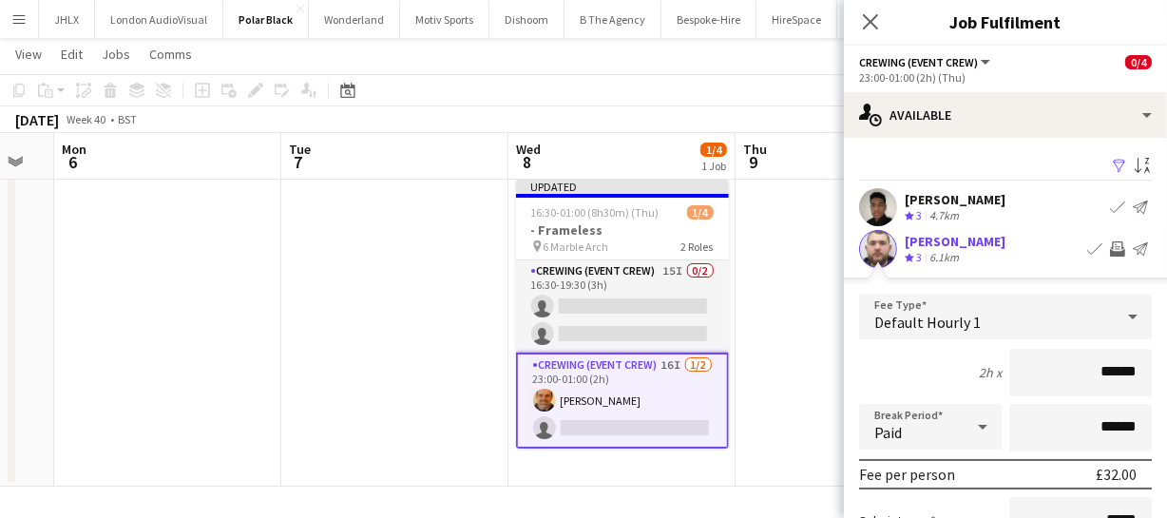
drag, startPoint x: 1125, startPoint y: 353, endPoint x: 989, endPoint y: 348, distance: 136.0
click at [1009, 351] on input "******" at bounding box center [1080, 373] width 143 height 48
type input "******"
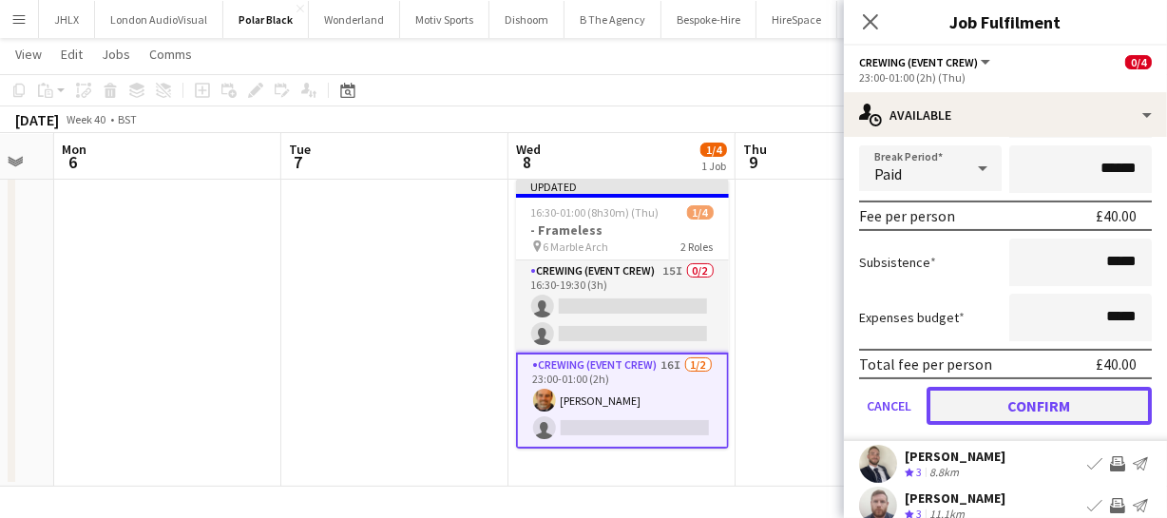
click at [1060, 407] on button "Confirm" at bounding box center [1039, 406] width 225 height 38
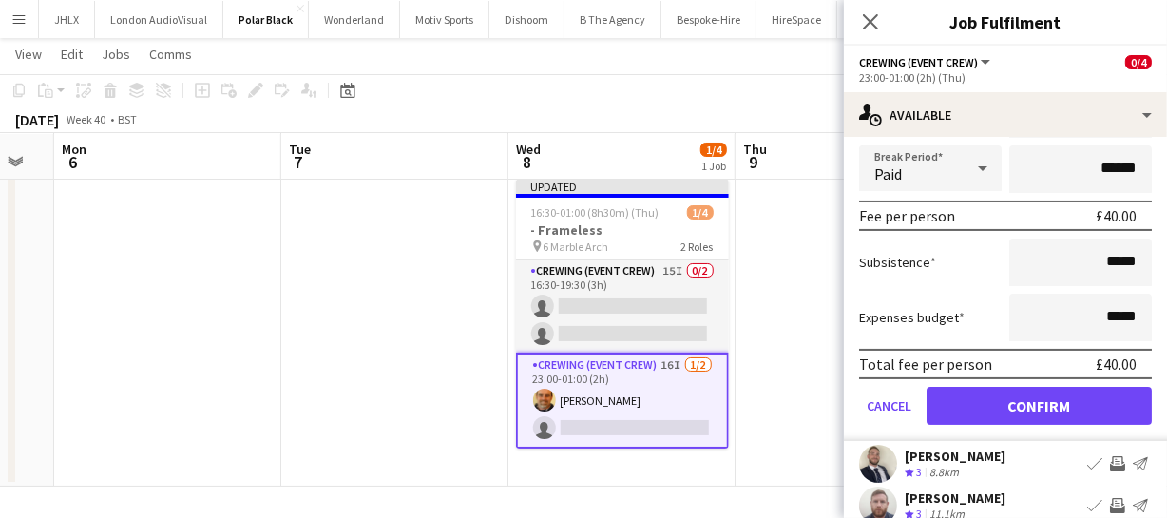
scroll to position [147, 0]
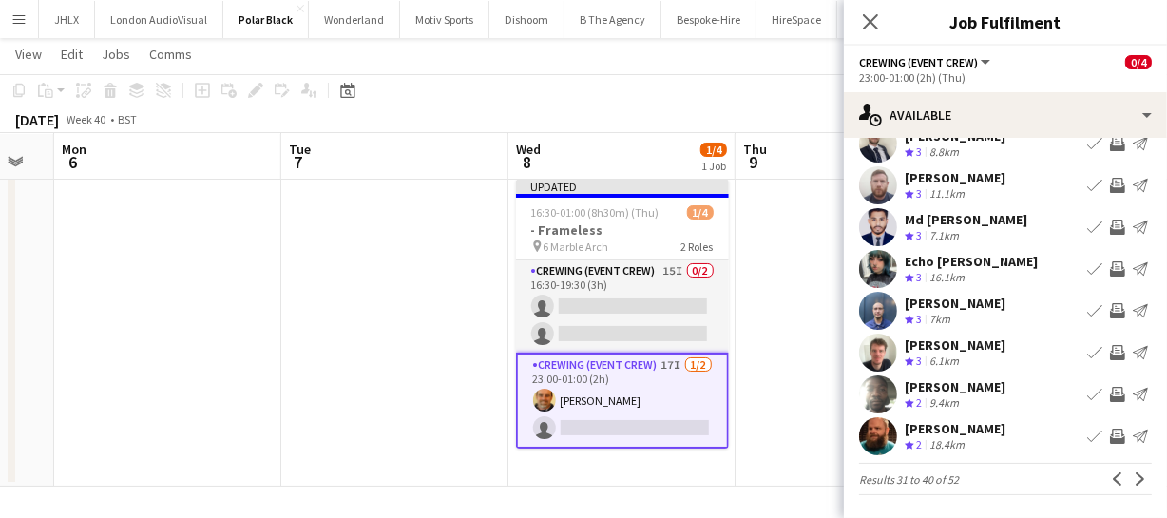
click at [1110, 431] on app-icon "Invite crew" at bounding box center [1117, 436] width 15 height 15
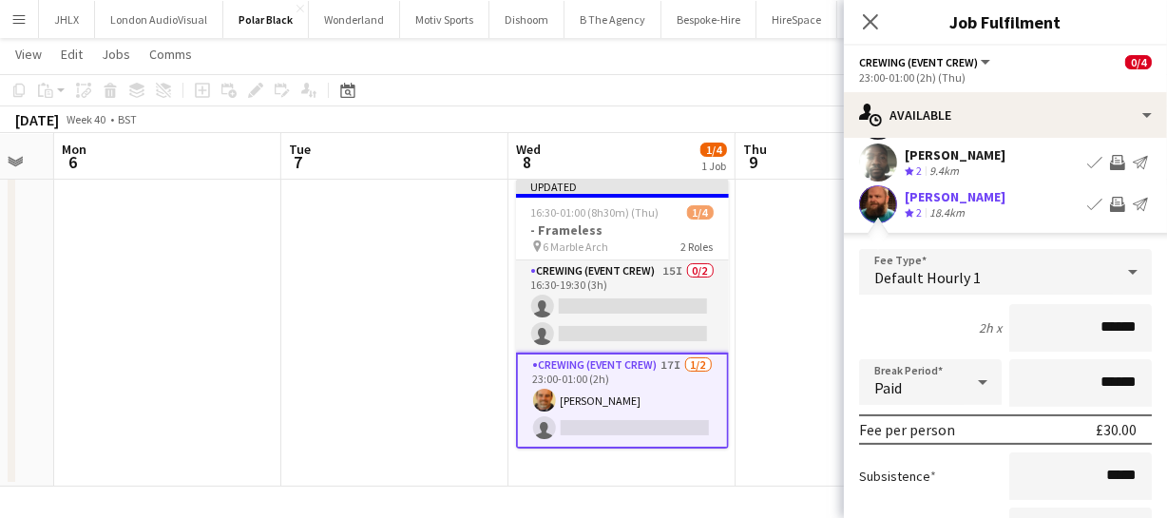
drag, startPoint x: 1124, startPoint y: 329, endPoint x: 969, endPoint y: 306, distance: 157.5
click at [1030, 323] on input "******" at bounding box center [1080, 328] width 143 height 48
type input "******"
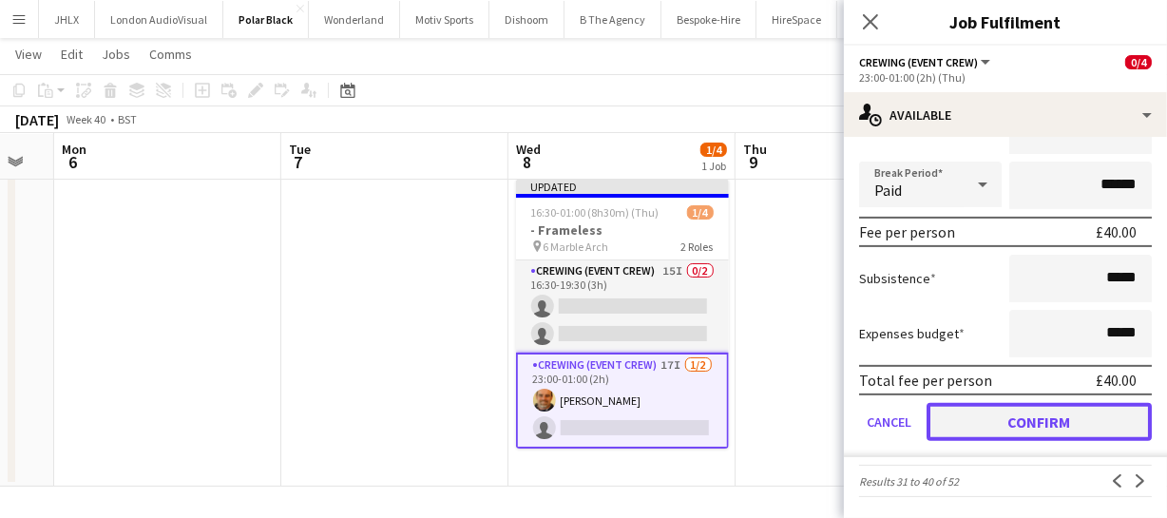
click at [1081, 417] on button "Confirm" at bounding box center [1039, 422] width 225 height 38
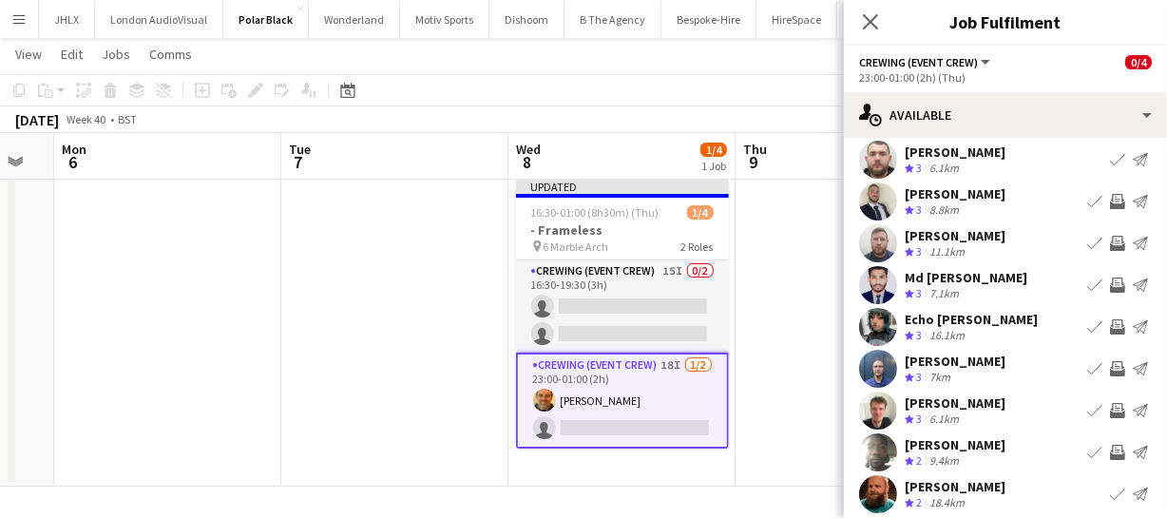
scroll to position [61, 0]
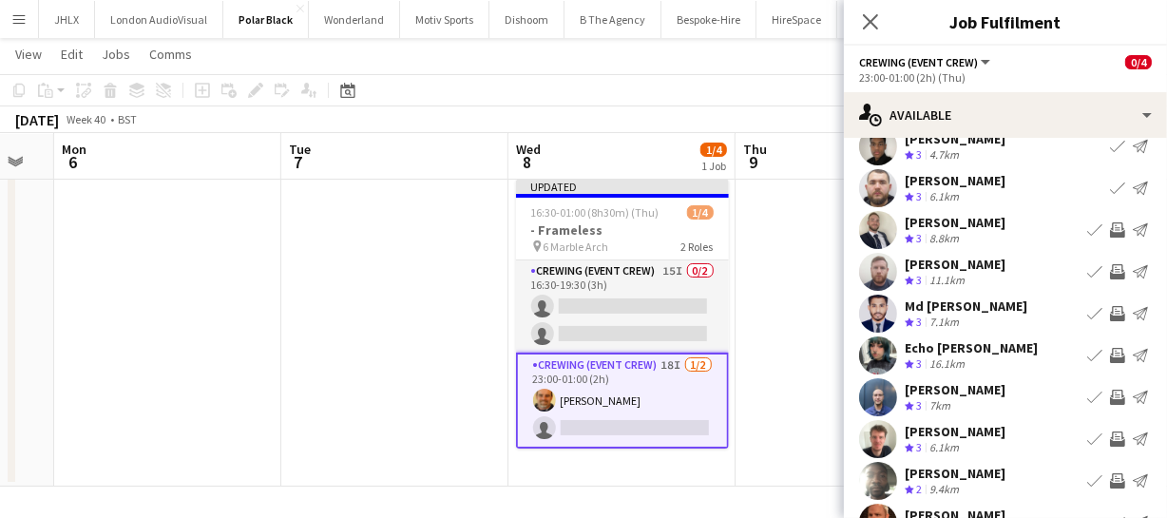
click at [1110, 398] on app-icon "Invite crew" at bounding box center [1117, 397] width 15 height 15
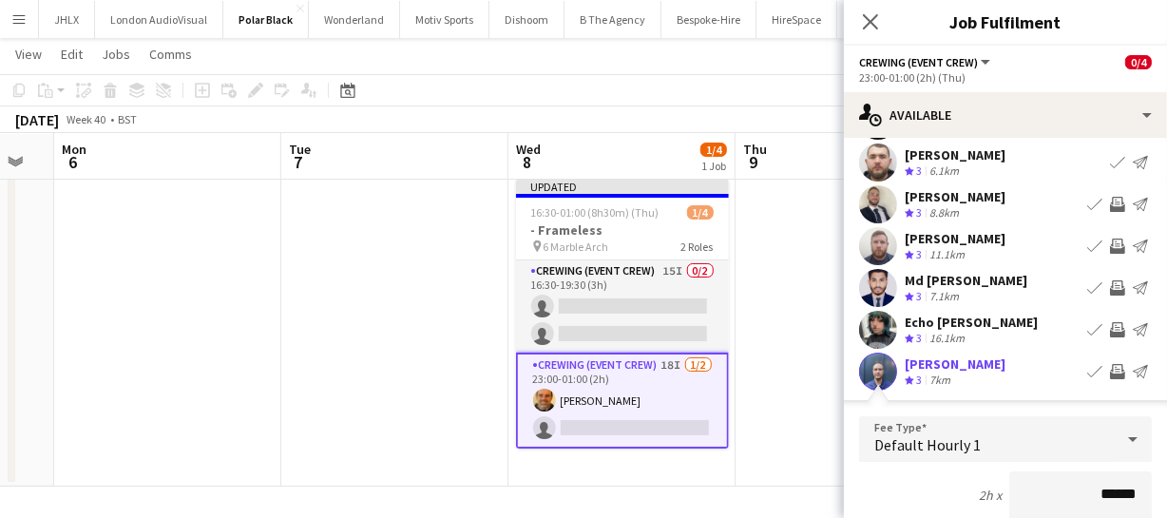
drag, startPoint x: 1127, startPoint y: 485, endPoint x: 989, endPoint y: 472, distance: 138.4
click at [1041, 485] on input "******" at bounding box center [1080, 495] width 143 height 48
type input "******"
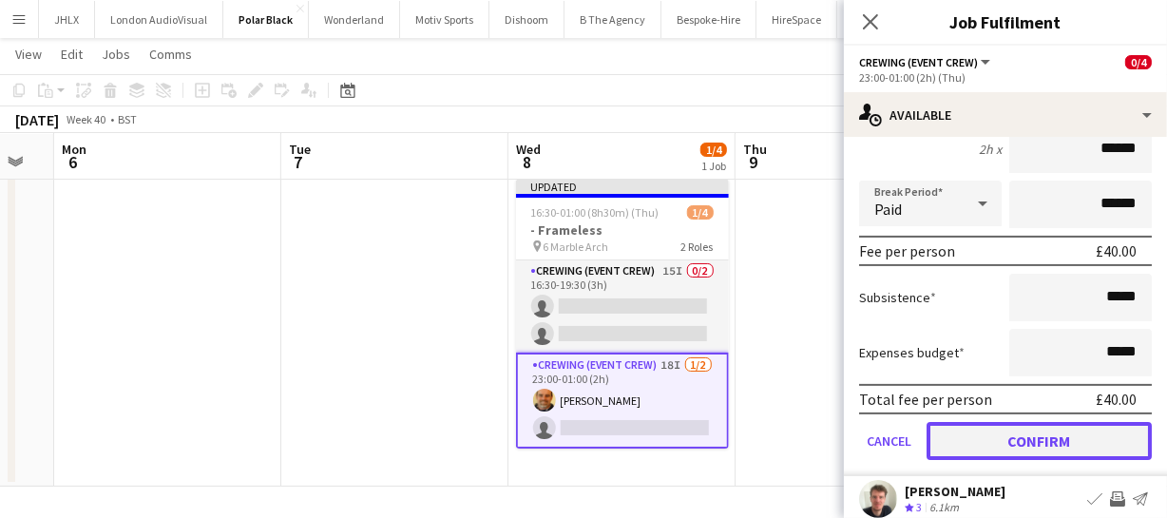
click at [1004, 438] on button "Confirm" at bounding box center [1039, 441] width 225 height 38
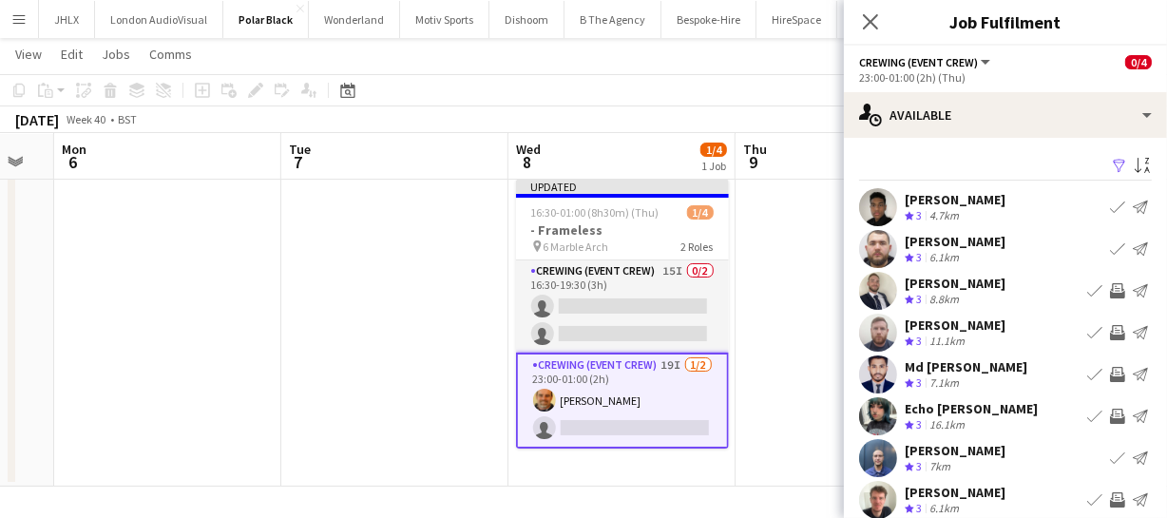
scroll to position [147, 0]
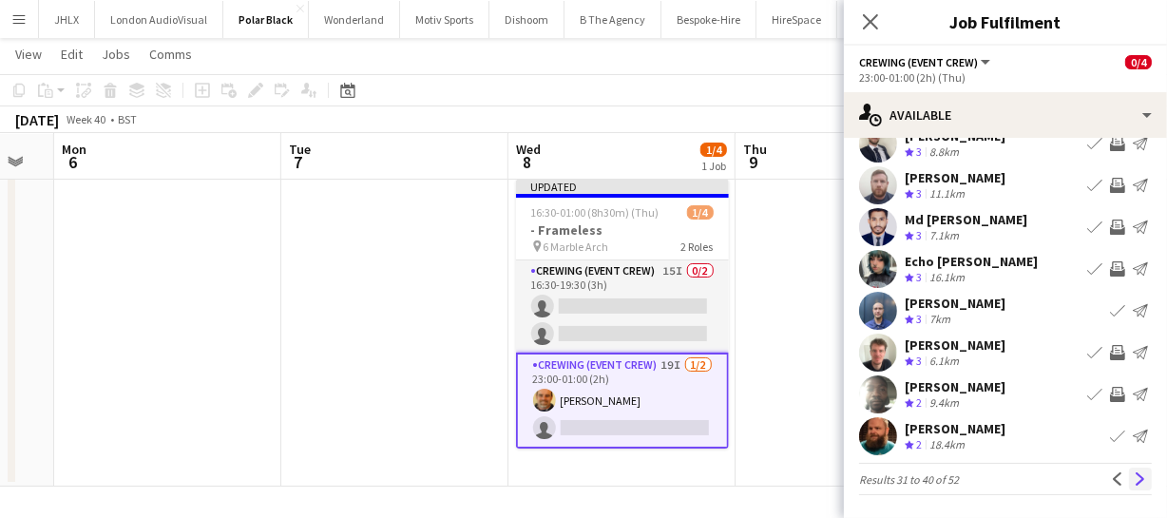
click at [1134, 478] on app-icon "Next" at bounding box center [1140, 478] width 13 height 13
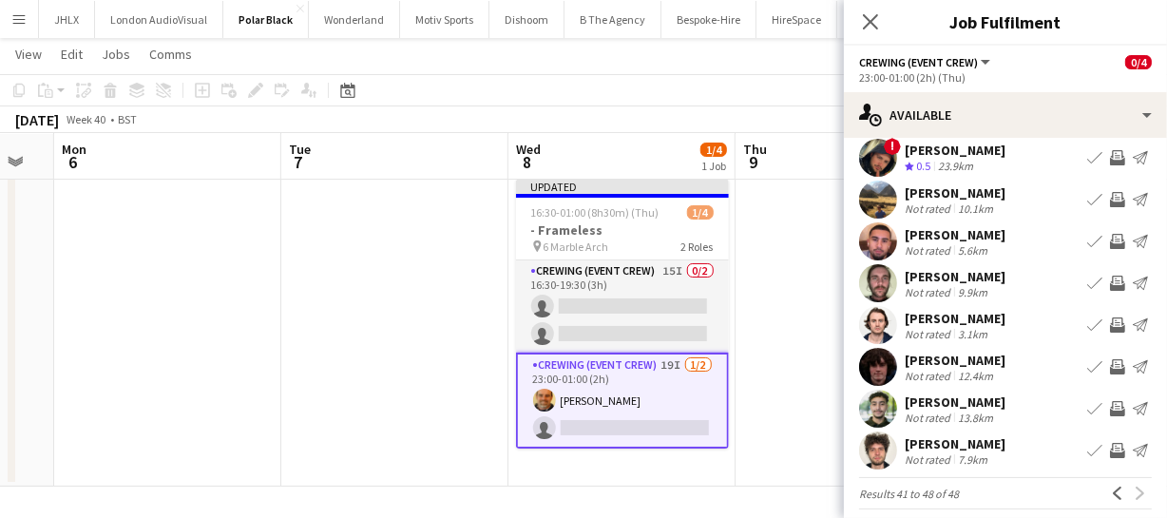
scroll to position [74, 0]
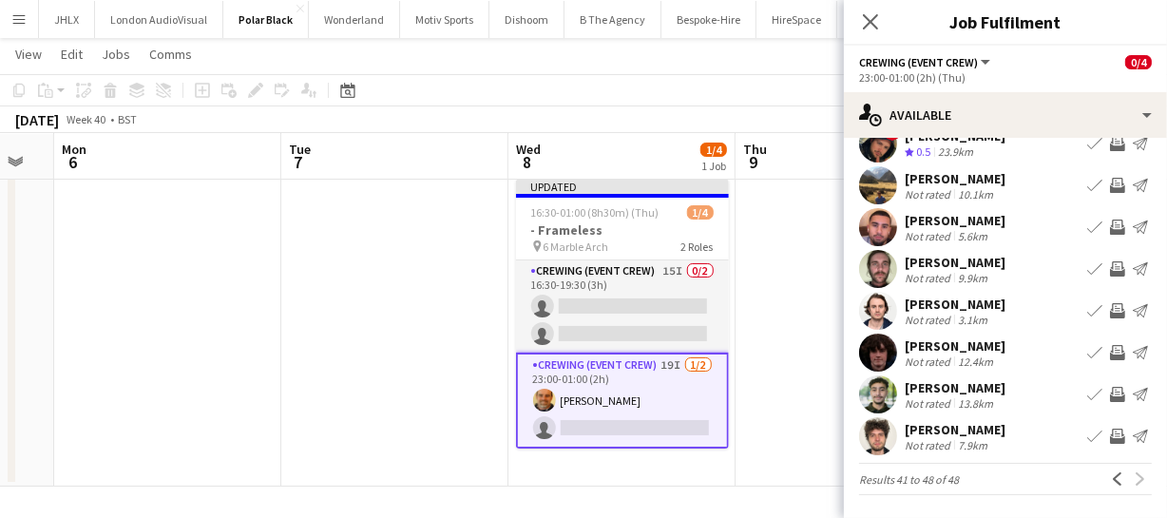
click at [1110, 429] on app-icon "Invite crew" at bounding box center [1117, 436] width 15 height 15
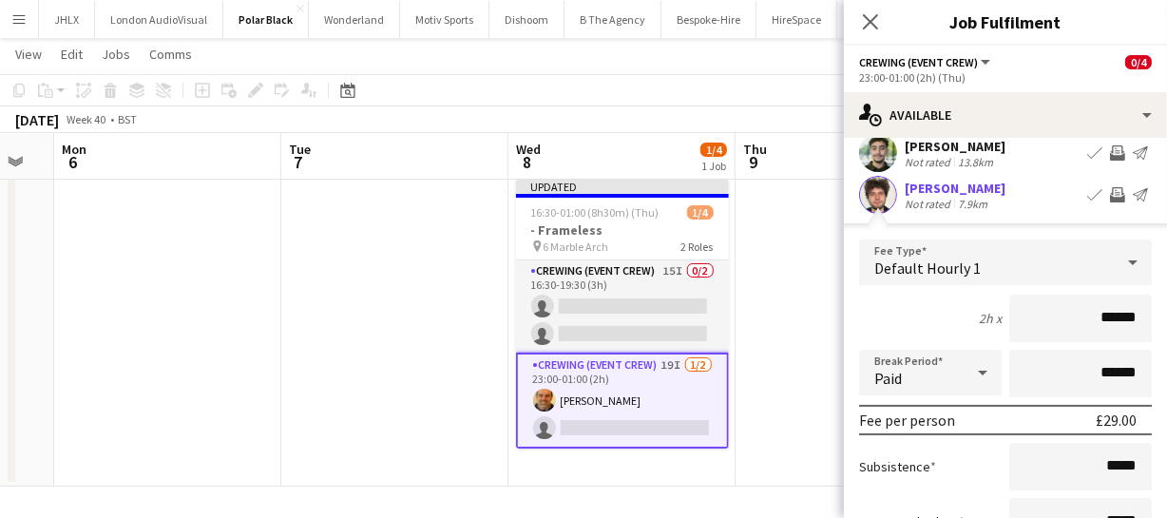
drag, startPoint x: 1124, startPoint y: 330, endPoint x: 1057, endPoint y: 333, distance: 67.5
click at [1057, 333] on input "******" at bounding box center [1080, 319] width 143 height 48
type input "******"
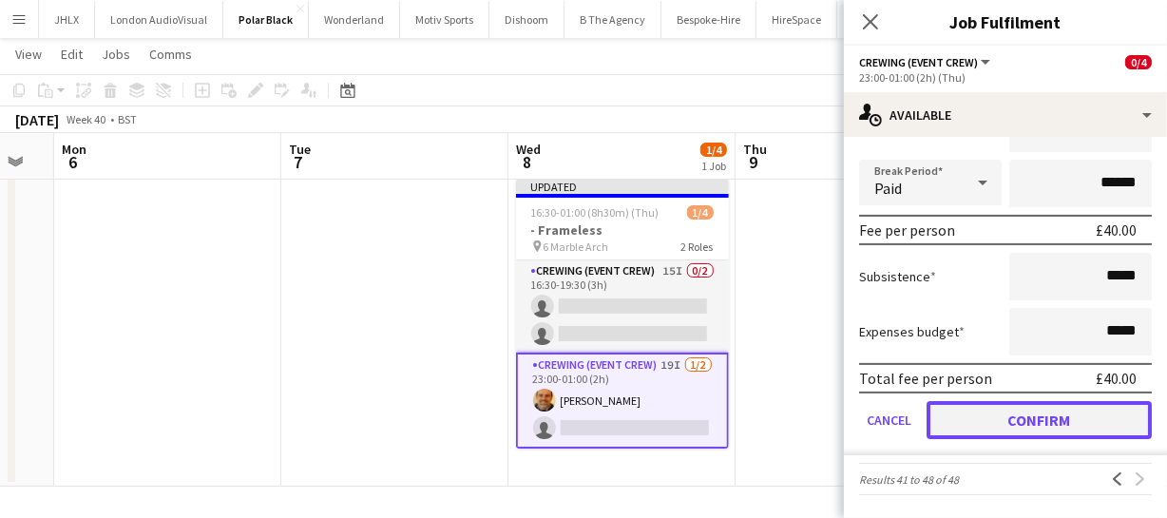
click at [1053, 427] on button "Confirm" at bounding box center [1039, 420] width 225 height 38
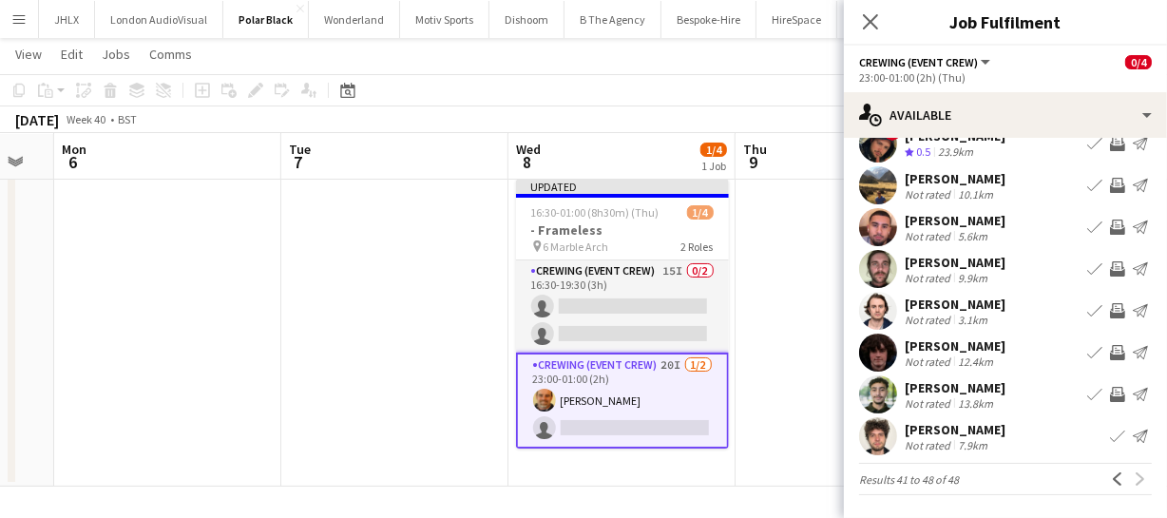
scroll to position [64, 0]
click at [1110, 394] on app-icon "Invite crew" at bounding box center [1117, 394] width 15 height 15
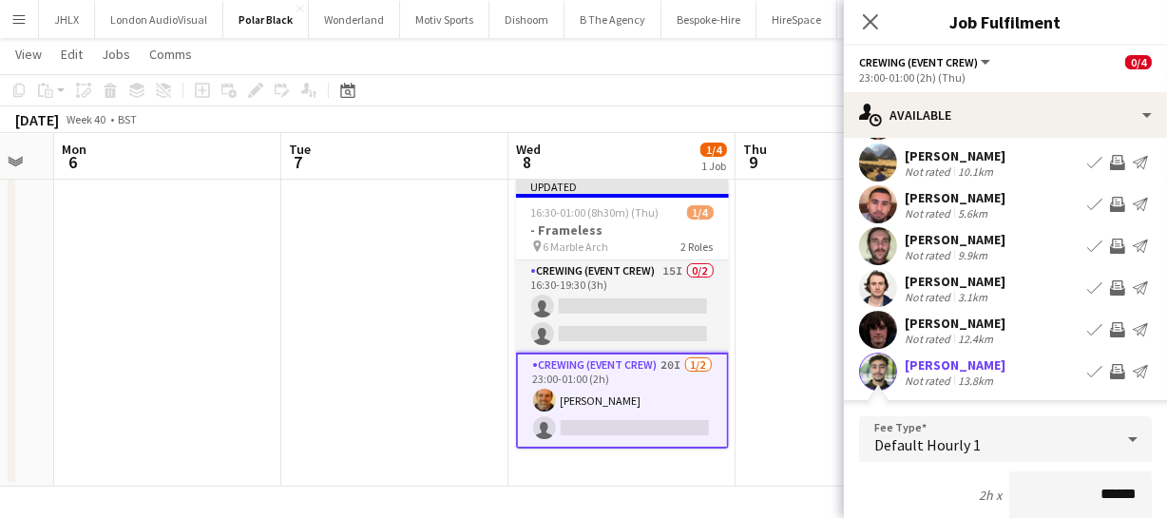
drag, startPoint x: 1123, startPoint y: 494, endPoint x: 1015, endPoint y: 493, distance: 108.4
click at [1020, 494] on input "******" at bounding box center [1080, 495] width 143 height 48
type input "******"
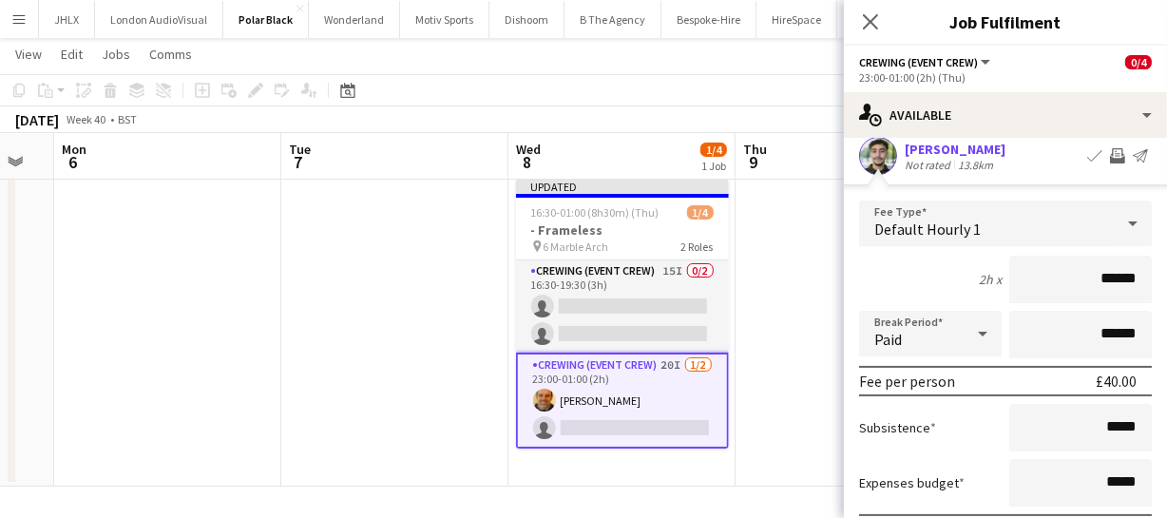
scroll to position [432, 0]
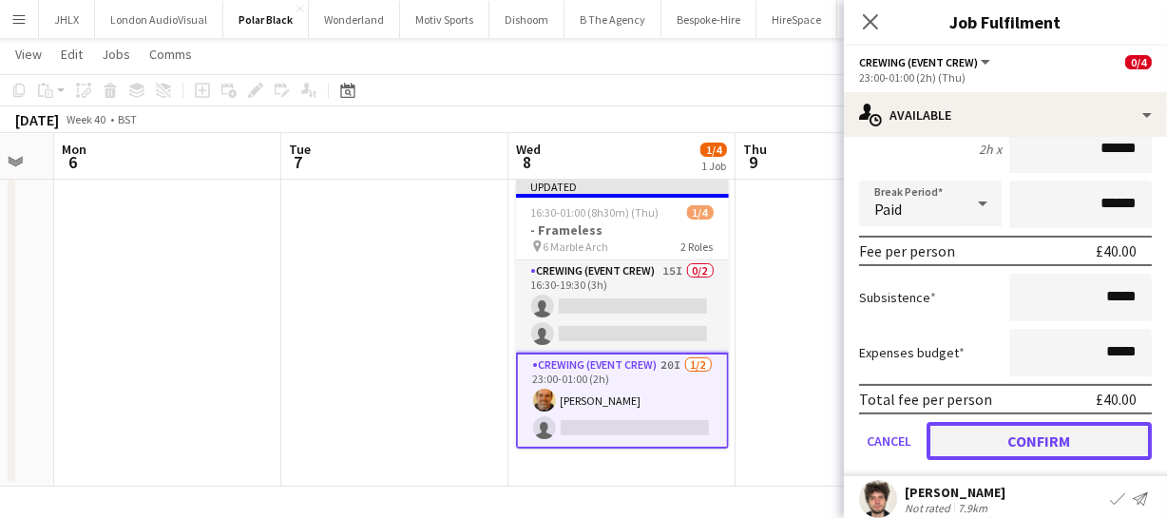
click at [1027, 430] on button "Confirm" at bounding box center [1039, 441] width 225 height 38
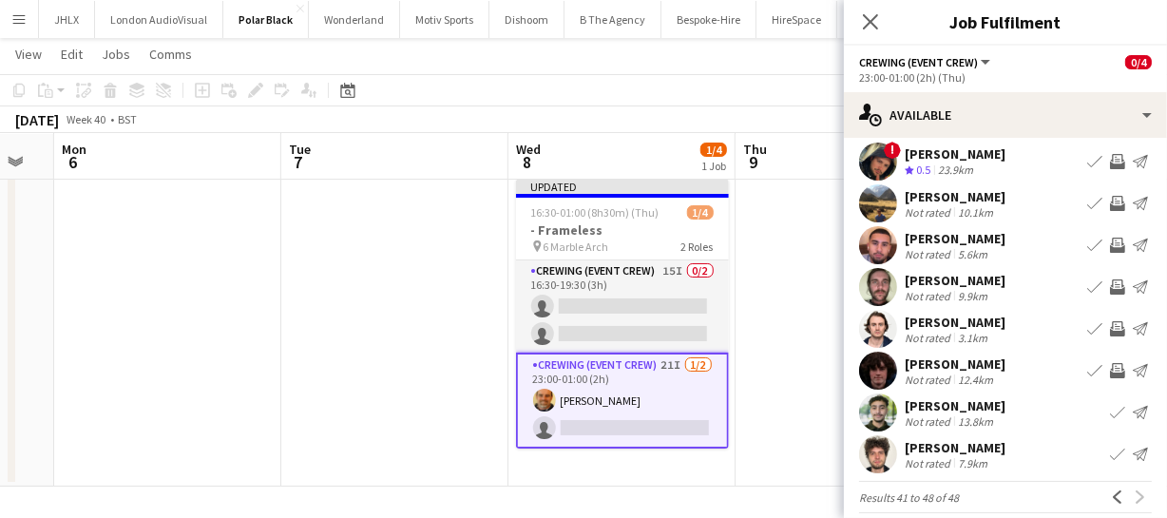
scroll to position [64, 0]
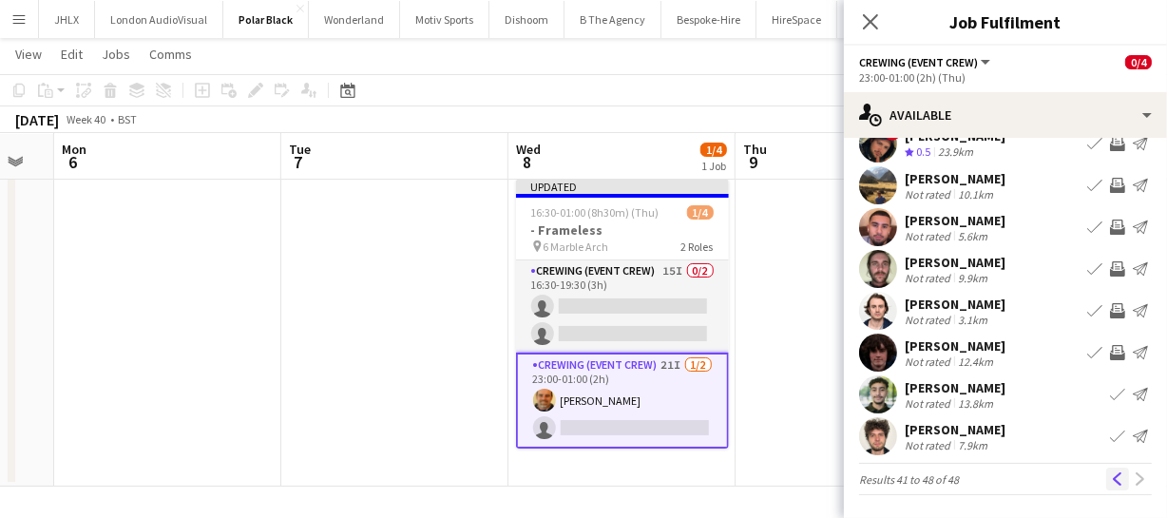
click at [1111, 473] on app-icon "Previous" at bounding box center [1117, 478] width 13 height 13
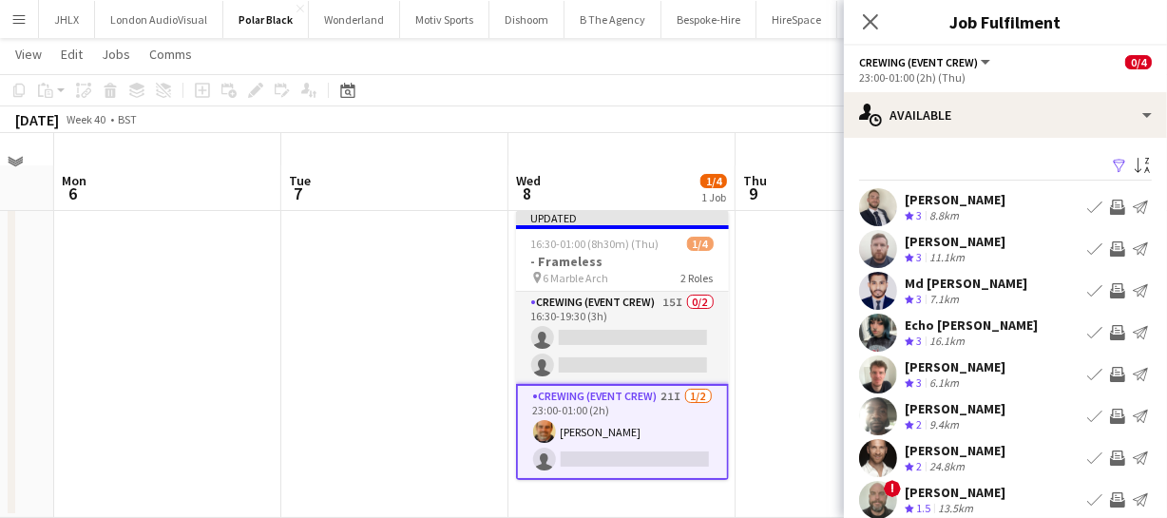
scroll to position [0, 0]
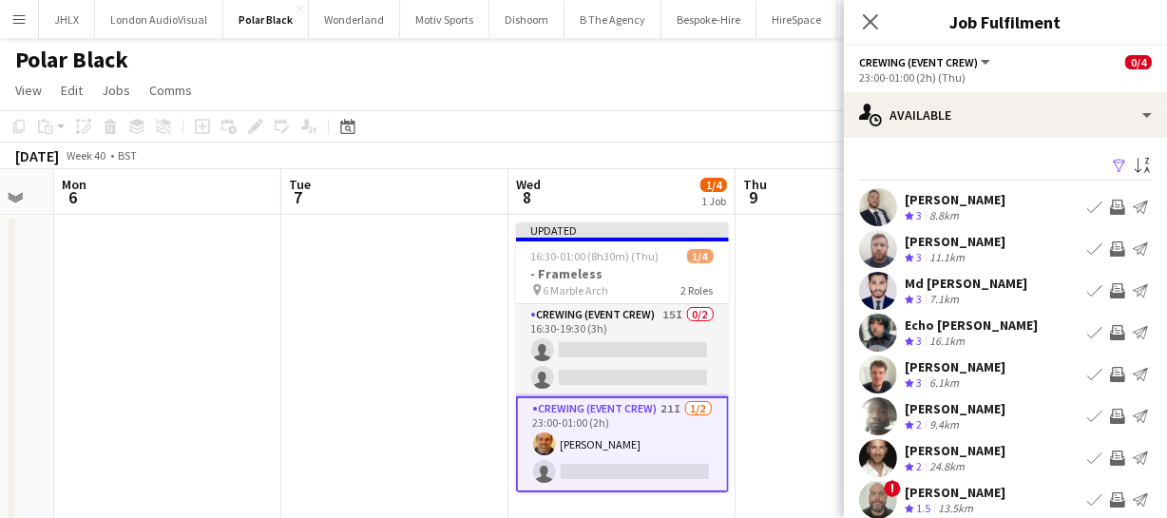
click at [1110, 202] on app-icon "Invite crew" at bounding box center [1117, 207] width 15 height 15
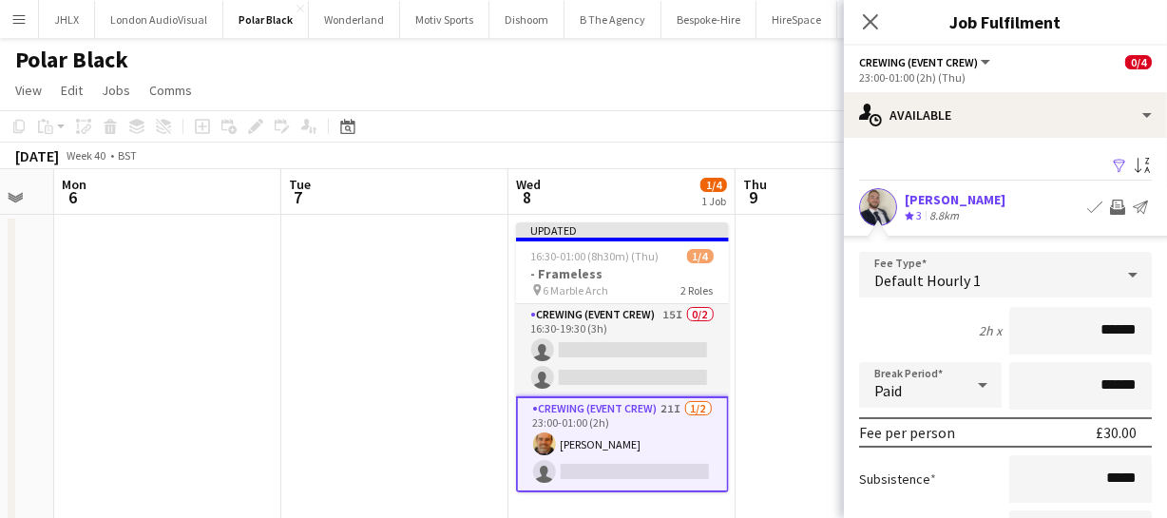
drag, startPoint x: 1125, startPoint y: 319, endPoint x: 1066, endPoint y: 320, distance: 58.9
click at [1084, 320] on input "******" at bounding box center [1080, 331] width 143 height 48
type input "******"
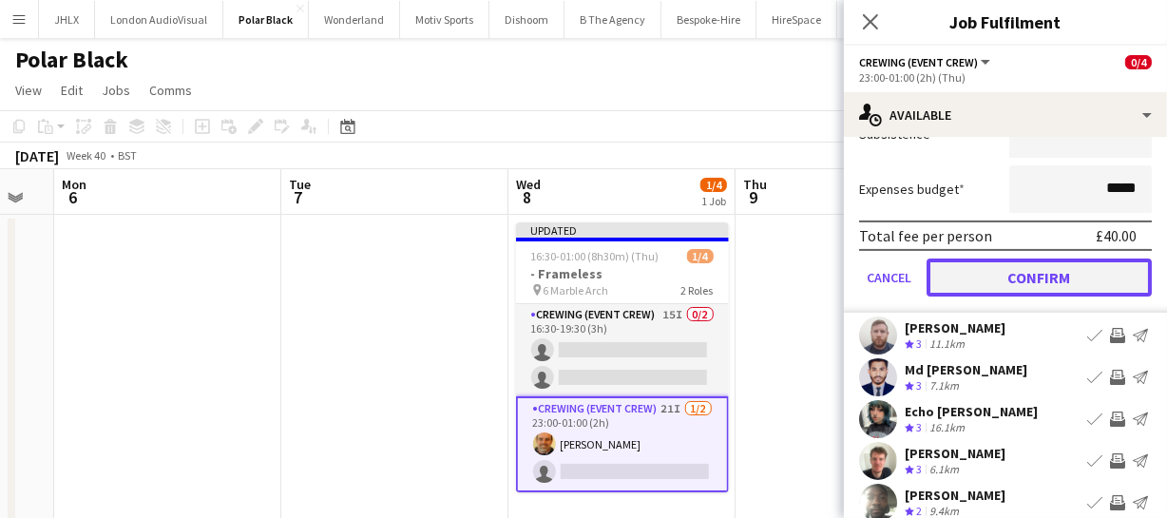
click at [1024, 276] on button "Confirm" at bounding box center [1039, 278] width 225 height 38
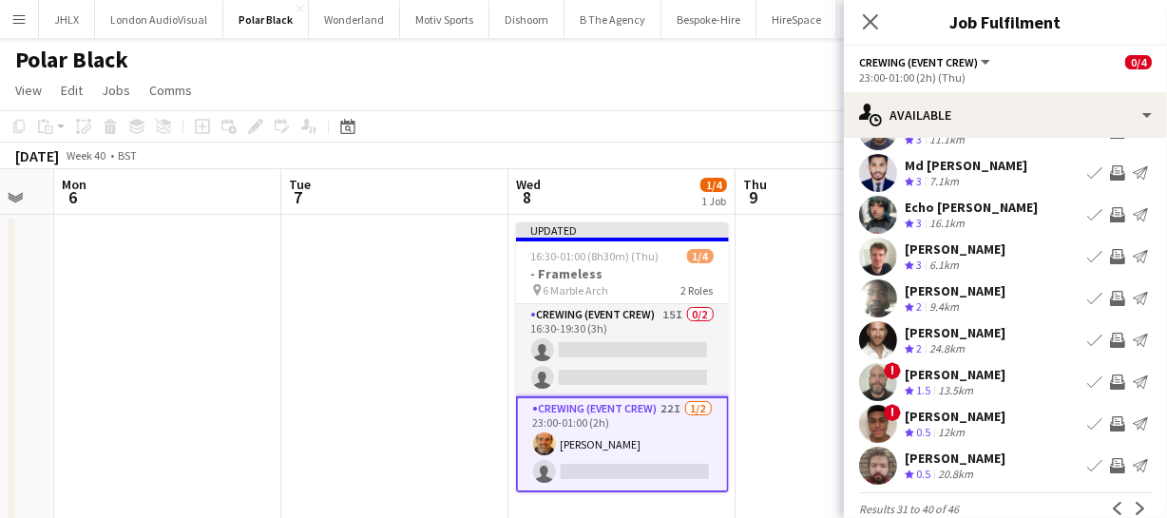
scroll to position [147, 0]
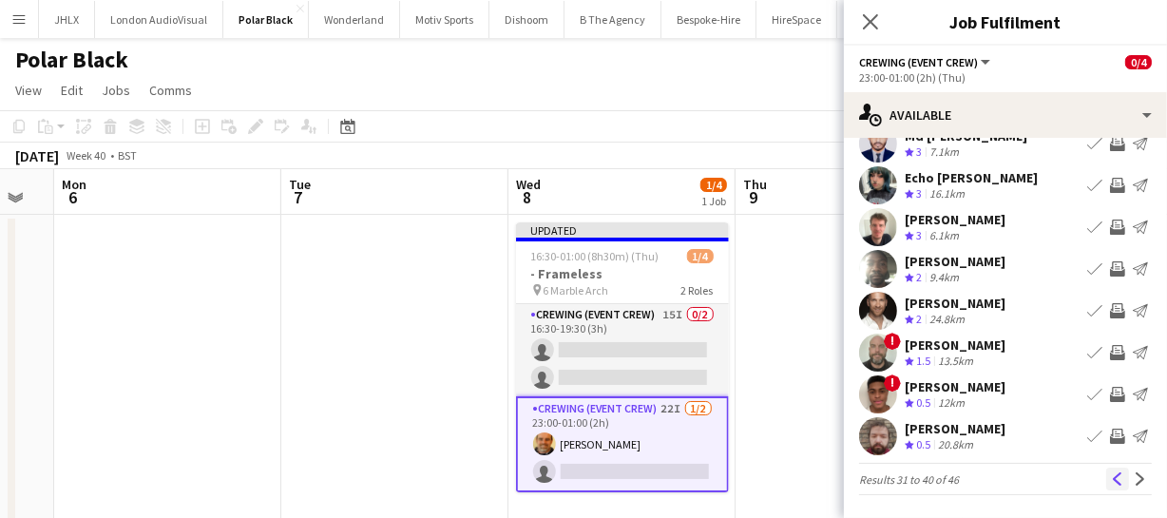
click at [1111, 477] on app-icon "Previous" at bounding box center [1117, 478] width 13 height 13
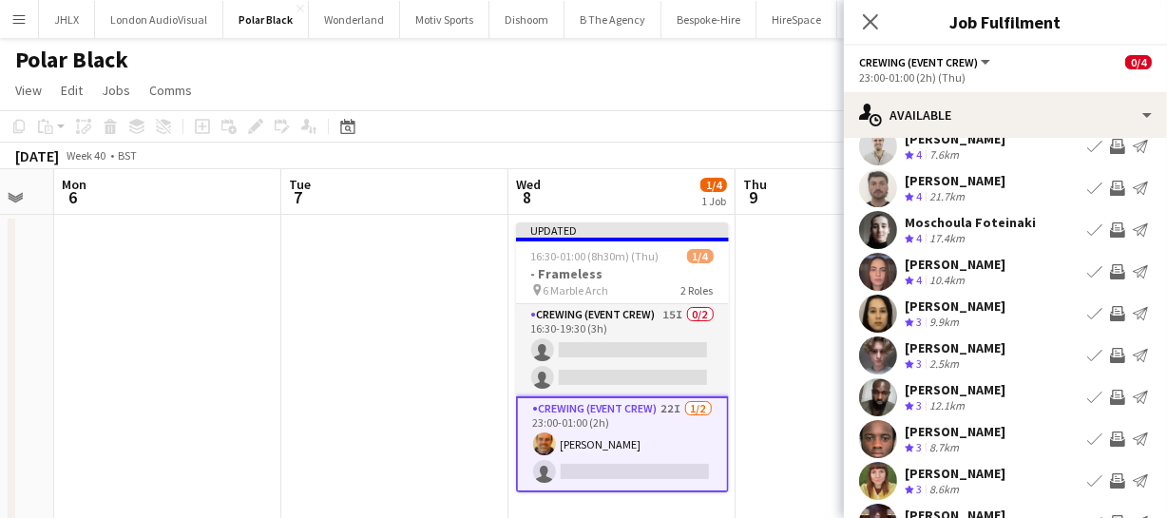
scroll to position [18, 0]
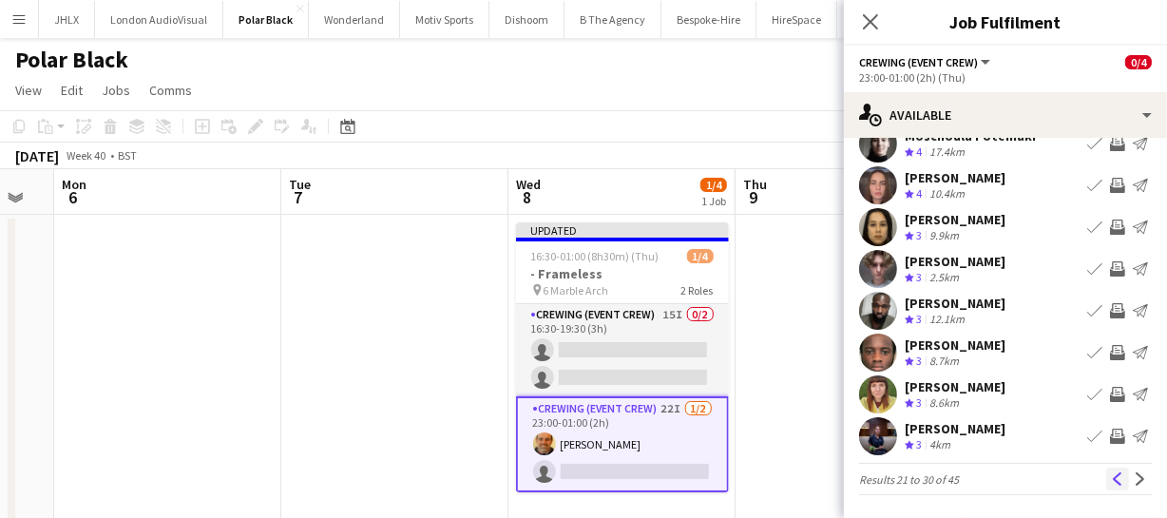
click at [1113, 477] on button "Previous" at bounding box center [1117, 479] width 23 height 23
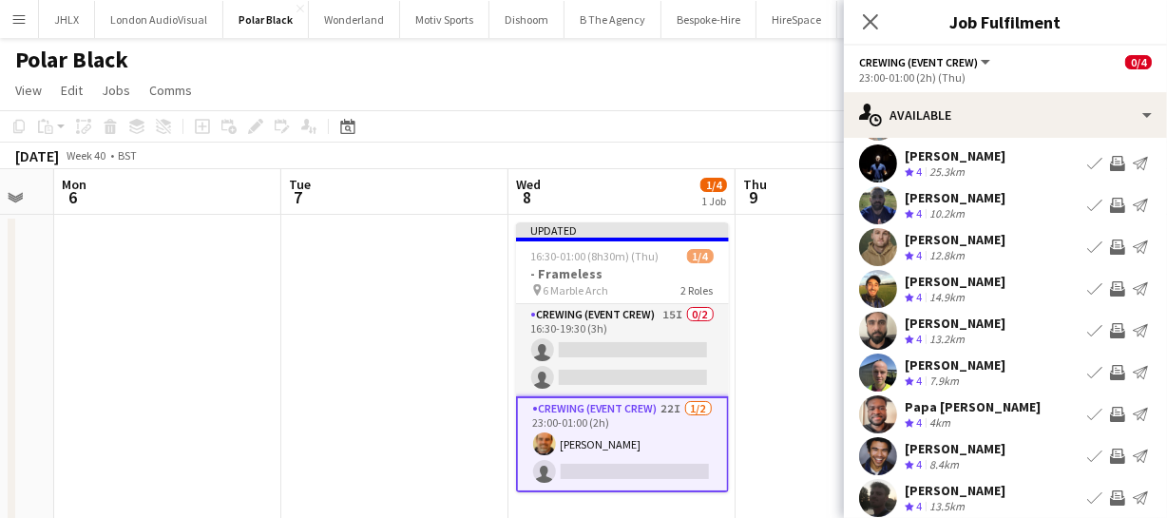
click at [1110, 410] on app-icon "Invite crew" at bounding box center [1117, 414] width 15 height 15
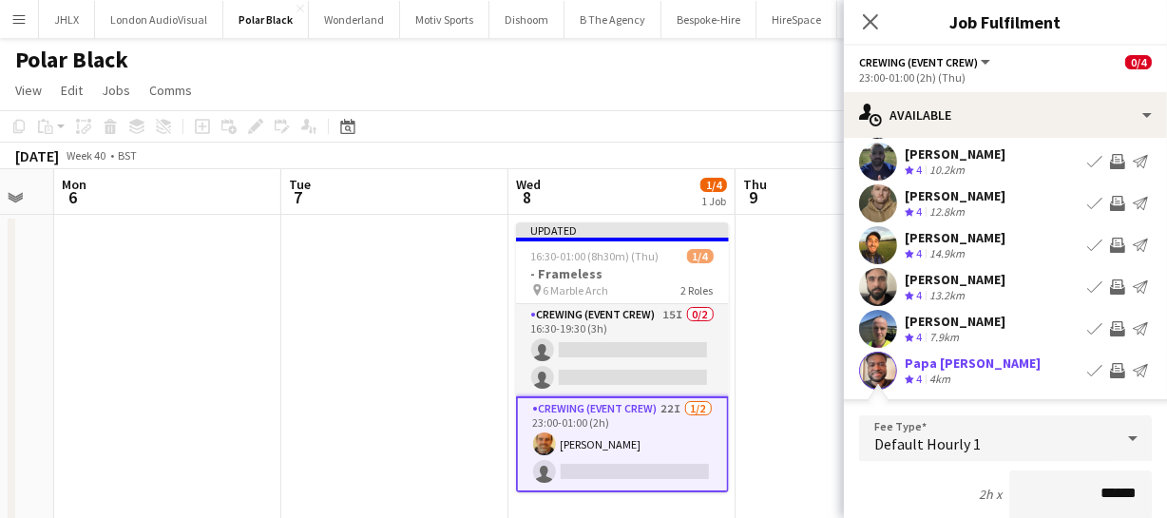
drag, startPoint x: 1129, startPoint y: 488, endPoint x: 1048, endPoint y: 476, distance: 81.6
click at [1049, 476] on input "******" at bounding box center [1080, 494] width 143 height 48
type input "******"
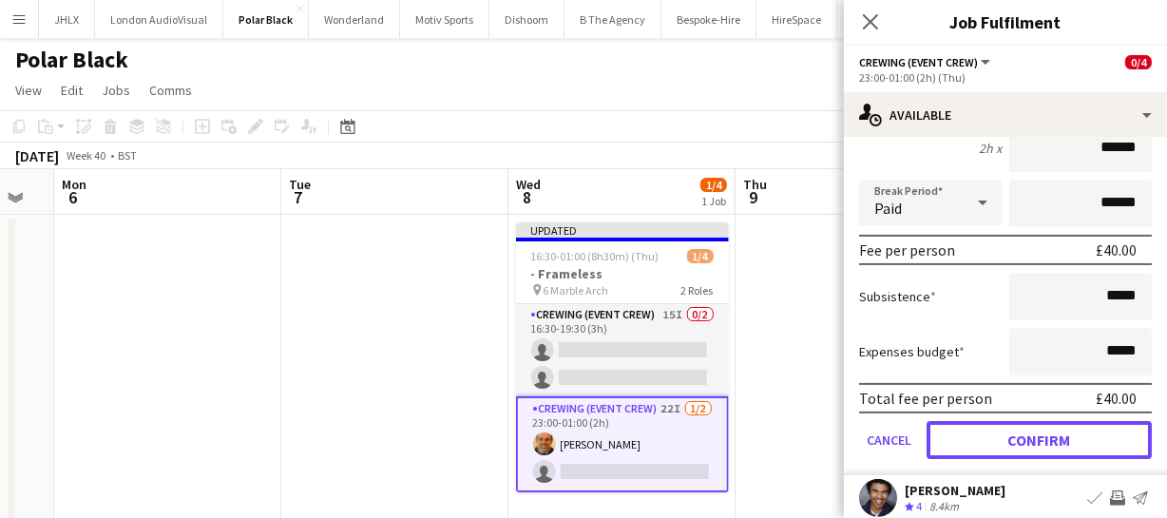
click at [1025, 445] on button "Confirm" at bounding box center [1039, 440] width 225 height 38
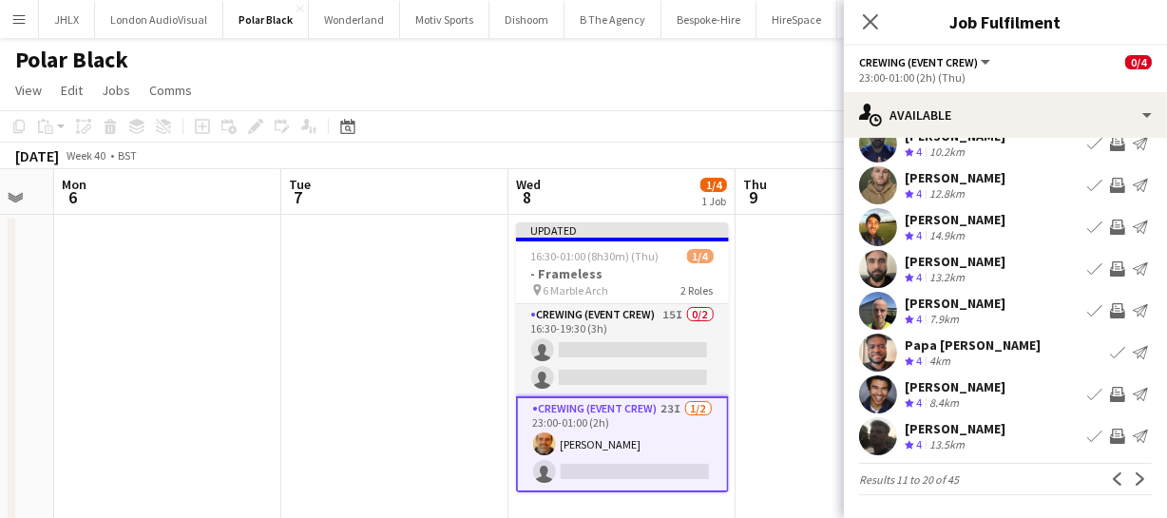
click at [1110, 435] on app-icon "Invite crew" at bounding box center [1117, 436] width 15 height 15
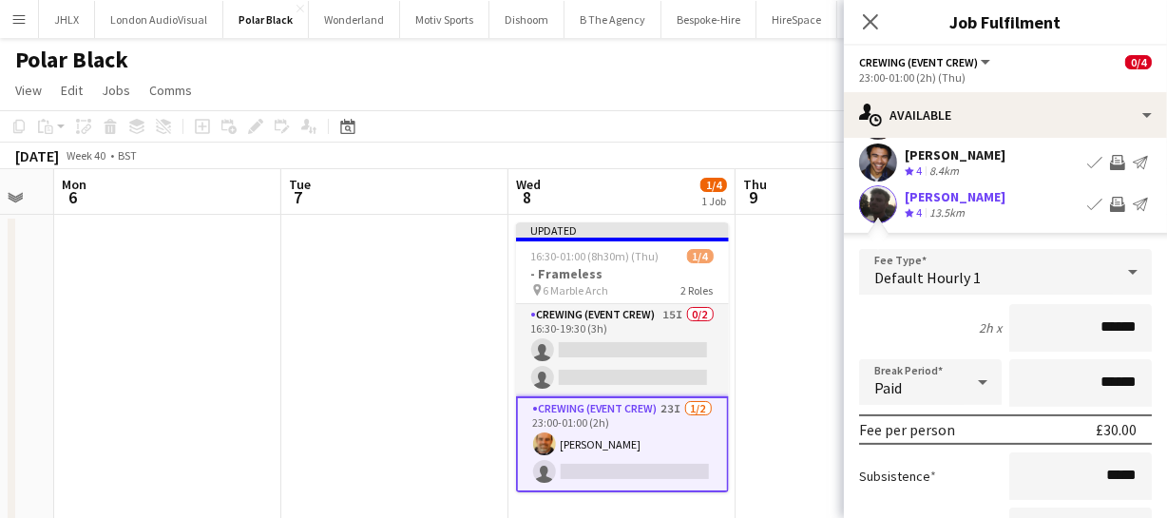
drag, startPoint x: 1080, startPoint y: 317, endPoint x: 1042, endPoint y: 317, distance: 38.0
click at [1042, 317] on input "******" at bounding box center [1080, 328] width 143 height 48
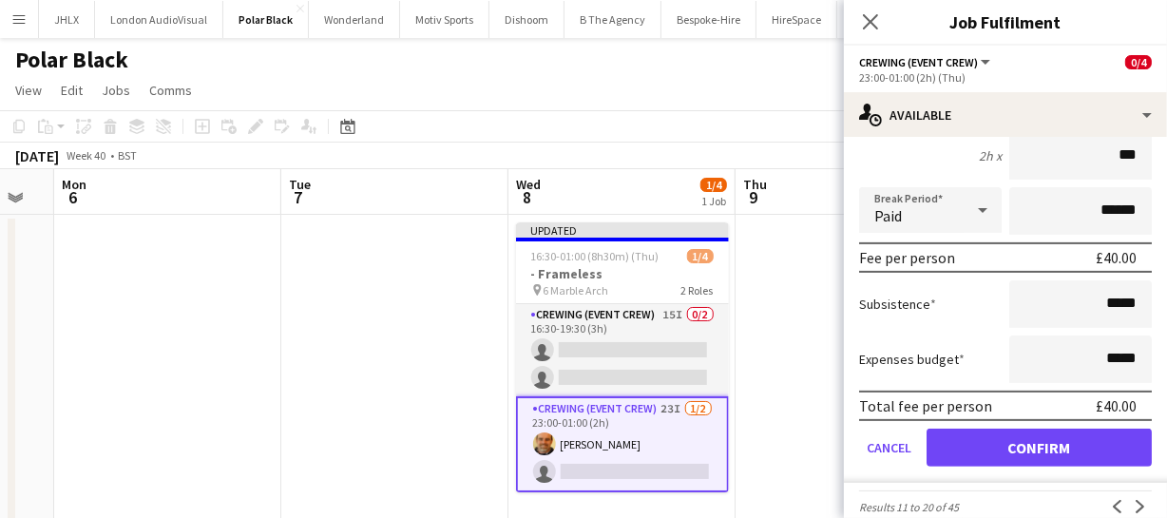
type input "***"
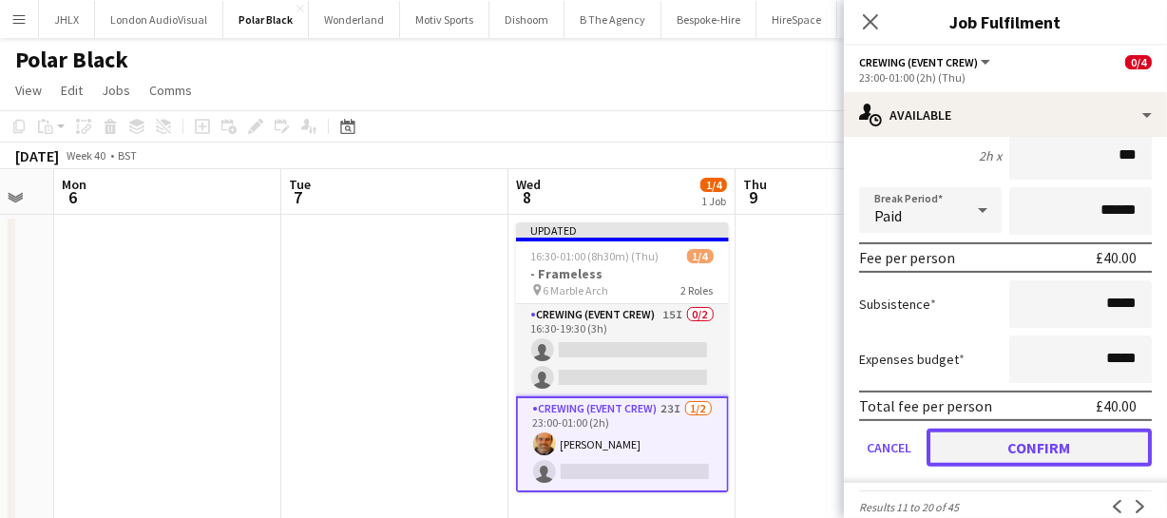
click at [1088, 449] on button "Confirm" at bounding box center [1039, 448] width 225 height 38
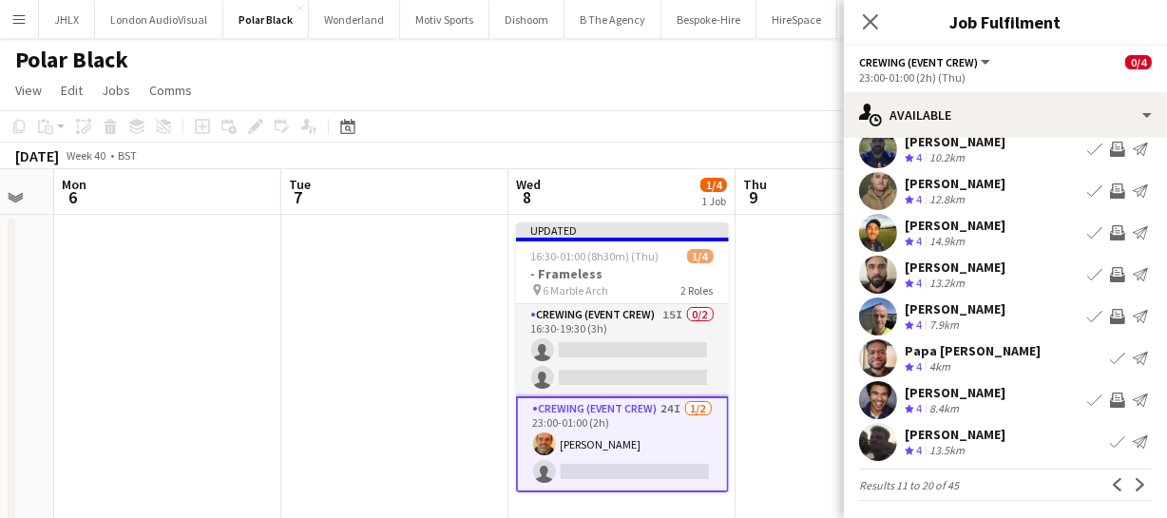
scroll to position [147, 0]
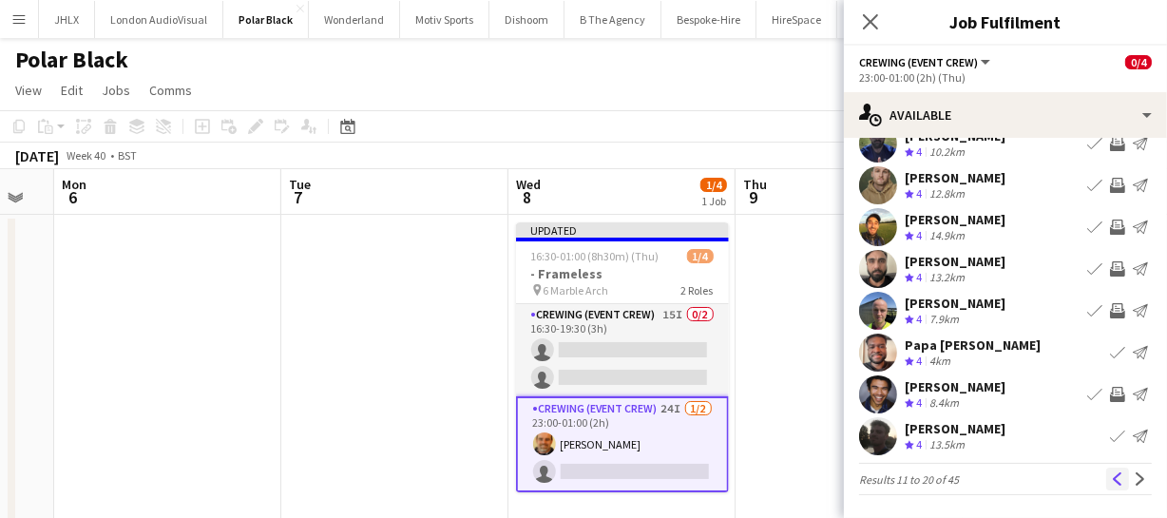
click at [1111, 474] on app-icon "Previous" at bounding box center [1117, 478] width 13 height 13
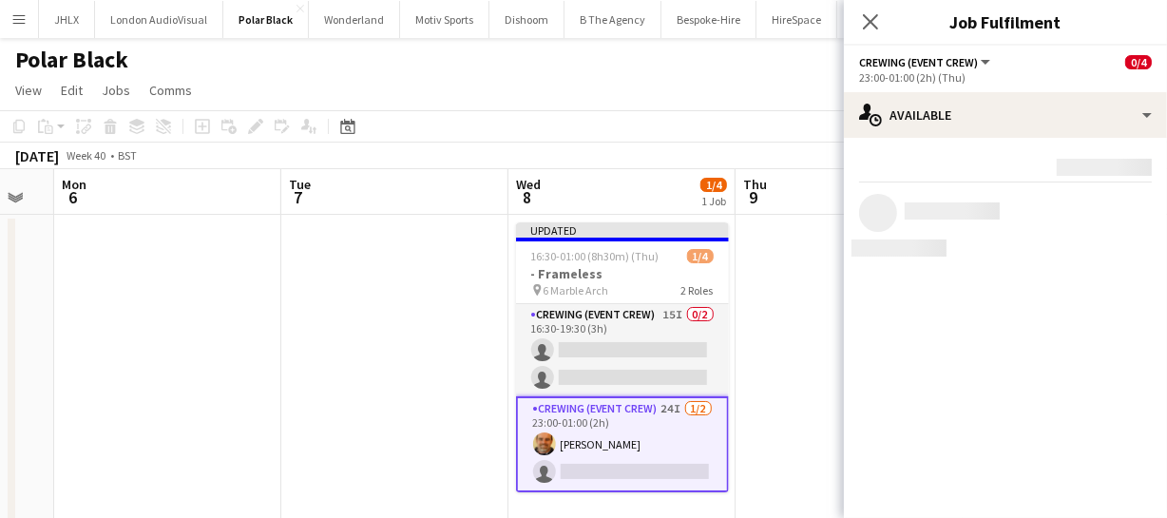
scroll to position [0, 0]
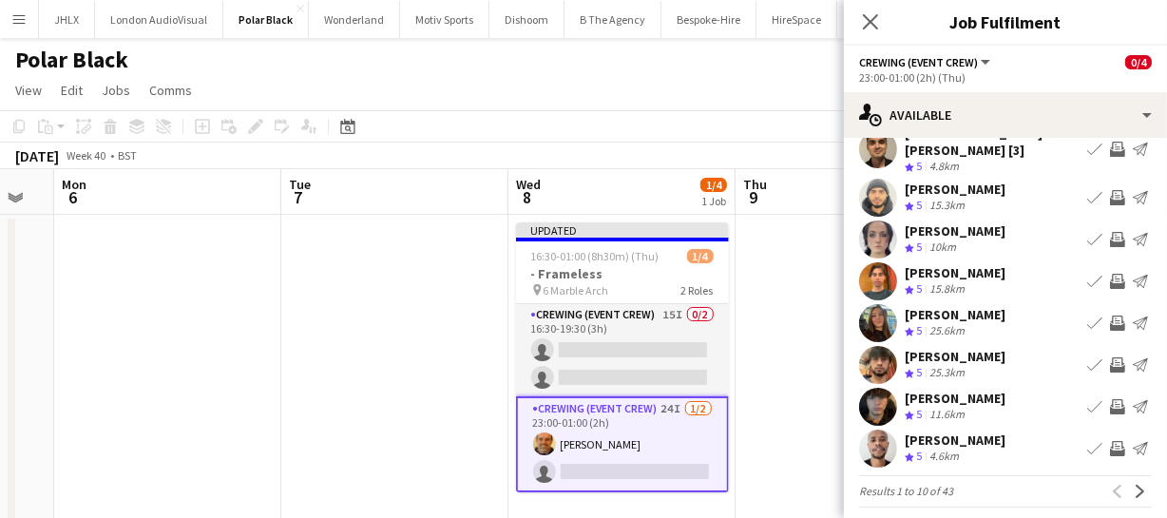
click at [1110, 399] on app-icon "Invite crew" at bounding box center [1117, 406] width 15 height 15
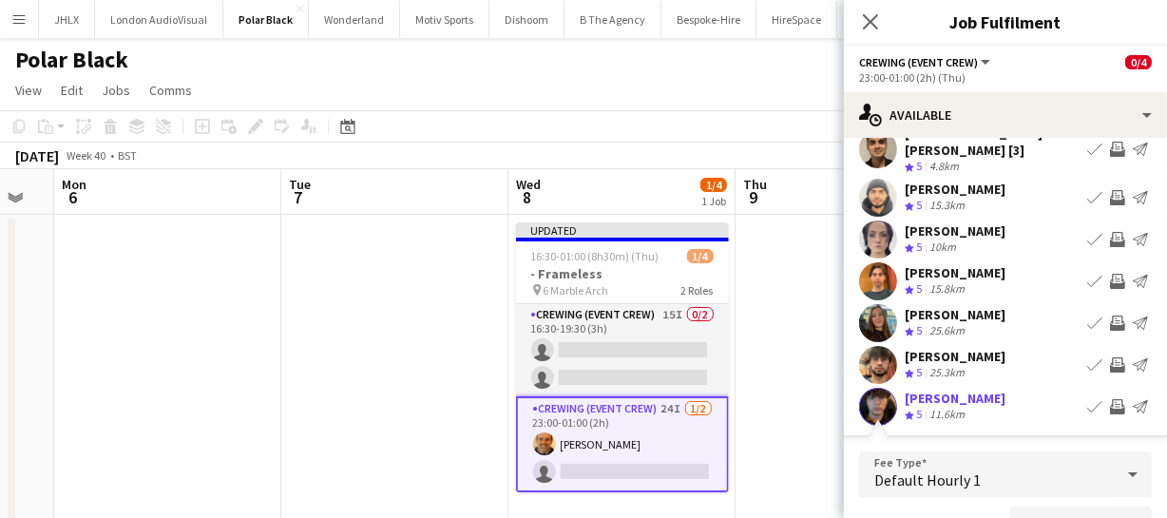
scroll to position [171, 0]
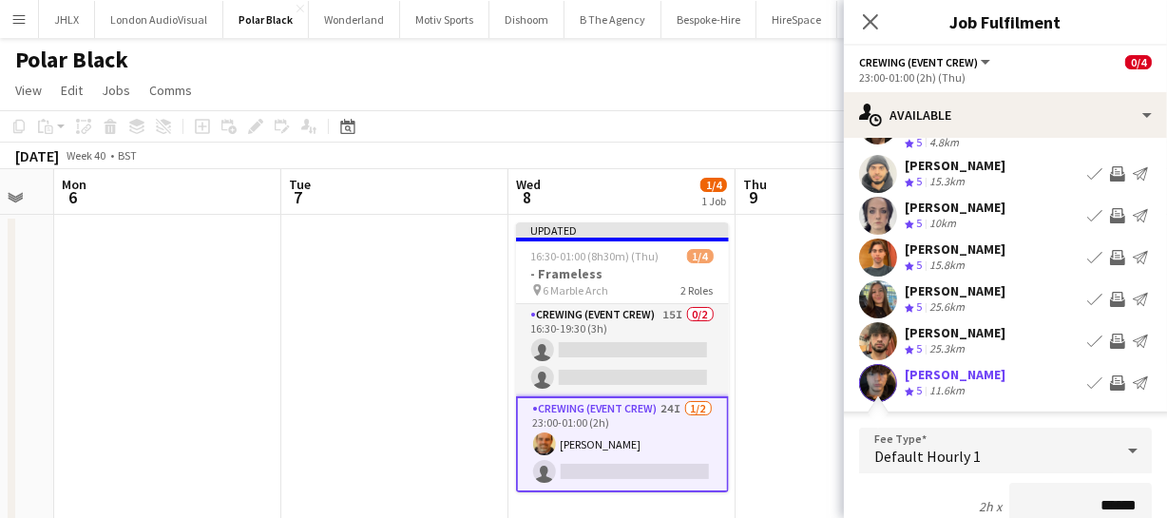
drag, startPoint x: 1130, startPoint y: 484, endPoint x: 1047, endPoint y: 458, distance: 86.6
click at [1070, 483] on input "******" at bounding box center [1080, 507] width 143 height 48
type input "******"
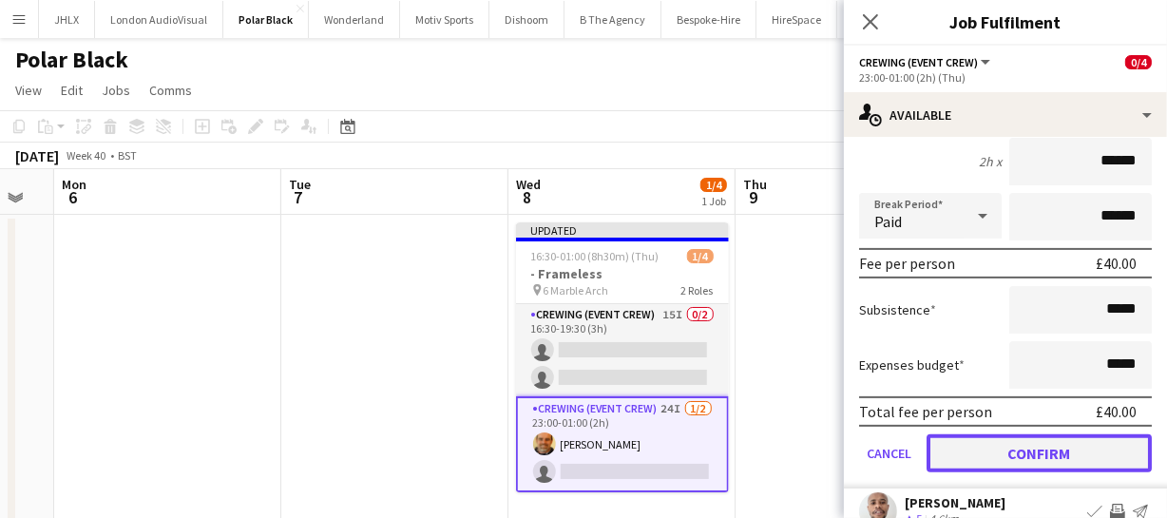
click at [1047, 446] on button "Confirm" at bounding box center [1039, 453] width 225 height 38
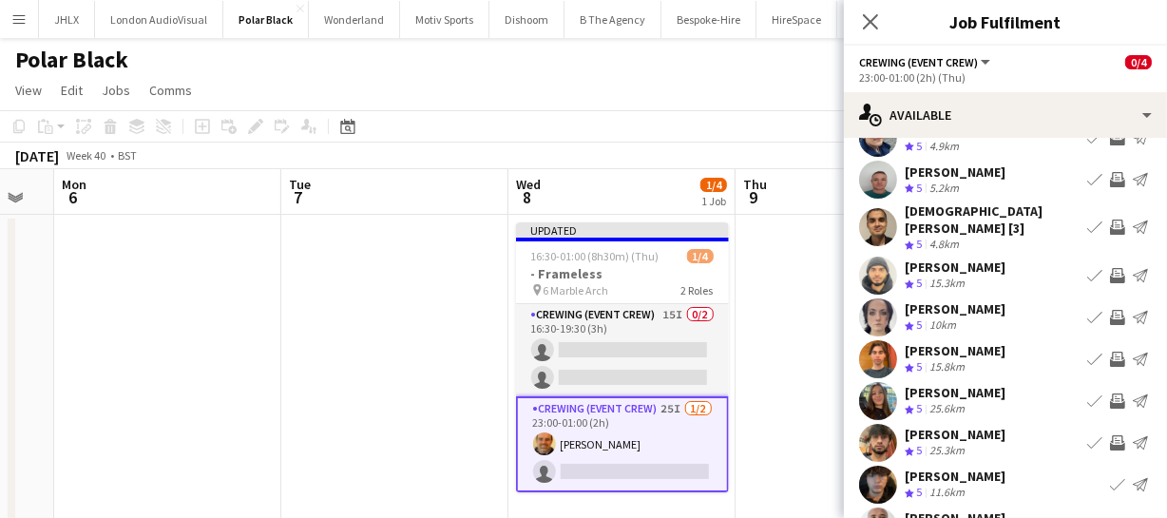
scroll to position [147, 0]
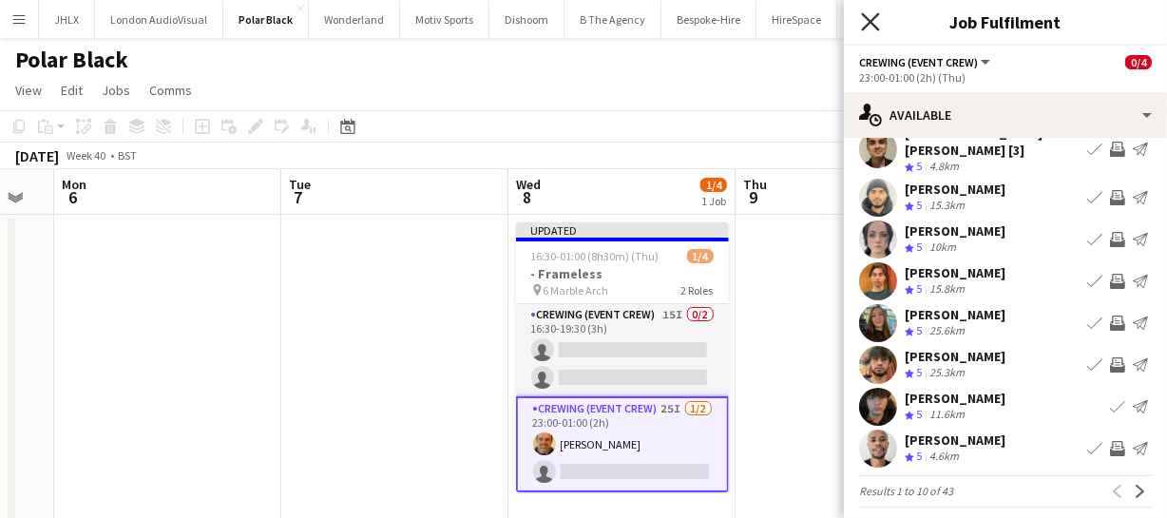
click at [871, 29] on icon "Close pop-in" at bounding box center [870, 21] width 18 height 18
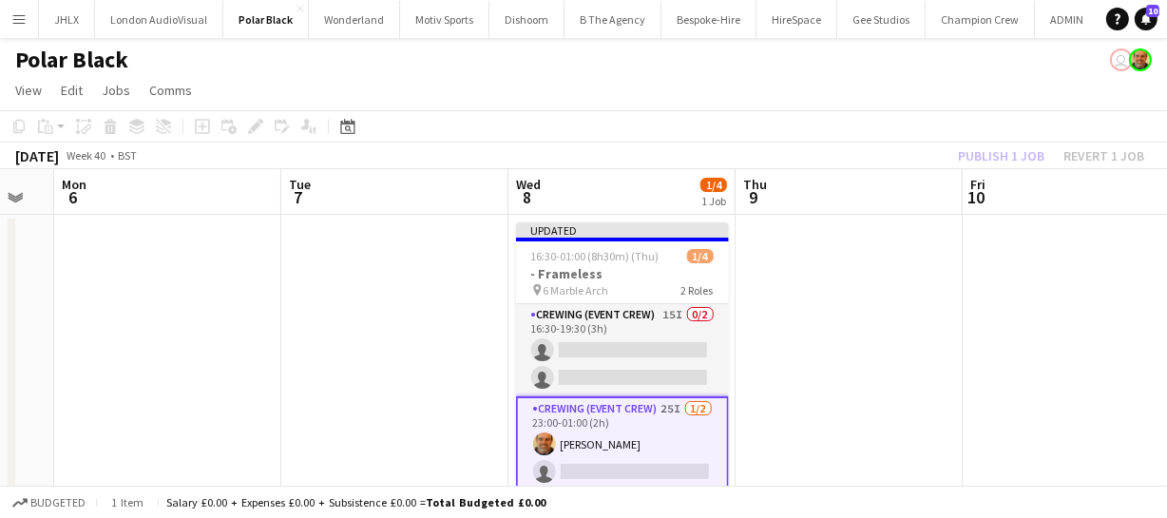
click at [982, 148] on div "Publish 1 job Revert 1 job" at bounding box center [1051, 156] width 232 height 25
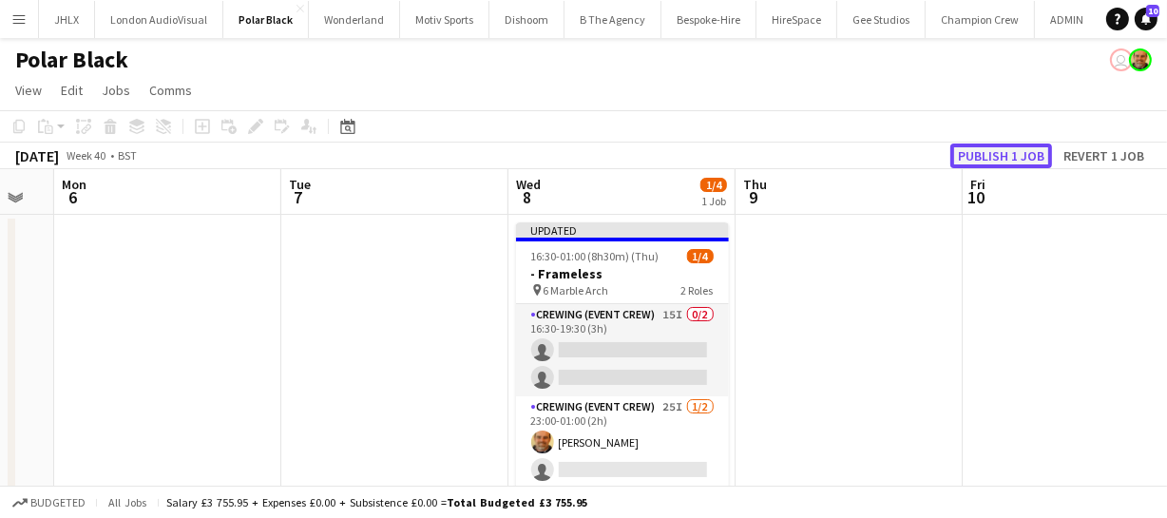
click at [982, 148] on button "Publish 1 job" at bounding box center [1002, 156] width 102 height 25
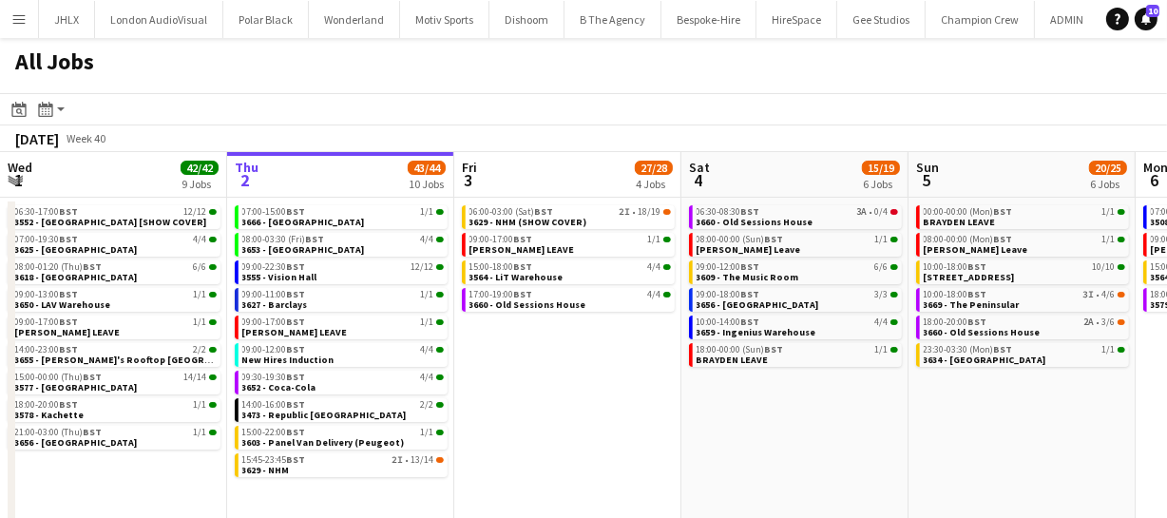
drag, startPoint x: 1002, startPoint y: 426, endPoint x: 932, endPoint y: 413, distance: 70.5
click at [930, 413] on app-calendar-viewport "Mon 29 30/30 7 Jobs Tue 30 62/62 12 Jobs Wed 1 42/42 9 Jobs Thu 2 43/44 10 Jobs…" at bounding box center [583, 344] width 1167 height 384
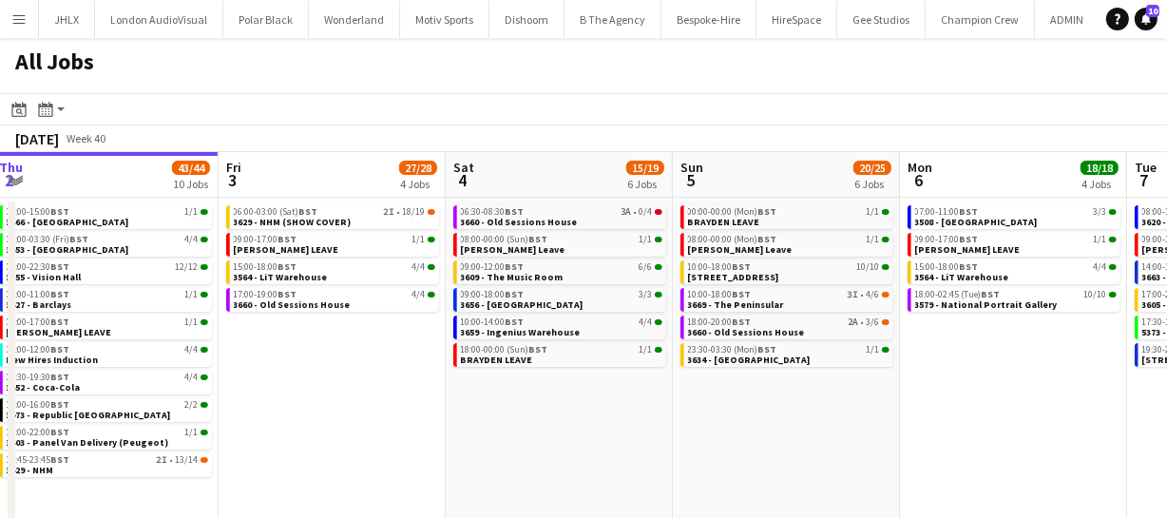
drag, startPoint x: 937, startPoint y: 415, endPoint x: 820, endPoint y: 387, distance: 120.3
click at [820, 387] on app-calendar-viewport "Mon 29 30/30 7 Jobs Tue 30 62/62 12 Jobs Wed 1 42/42 9 Jobs Thu 2 43/44 10 Jobs…" at bounding box center [583, 344] width 1167 height 384
click at [778, 370] on app-calendar-viewport "Mon 29 30/30 7 Jobs Tue 30 62/62 12 Jobs Wed 1 42/42 9 Jobs Thu 2 43/44 10 Jobs…" at bounding box center [583, 344] width 1167 height 384
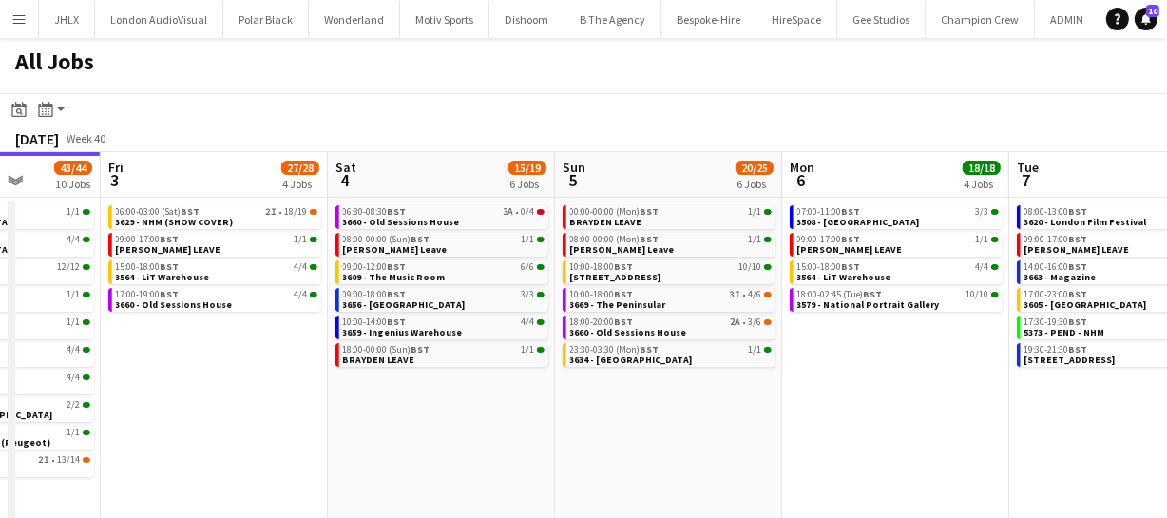
click at [761, 359] on app-calendar-viewport "Mon 29 30/30 7 Jobs Tue 30 62/62 12 Jobs Wed 1 42/42 9 Jobs Thu 2 43/44 10 Jobs…" at bounding box center [583, 344] width 1167 height 384
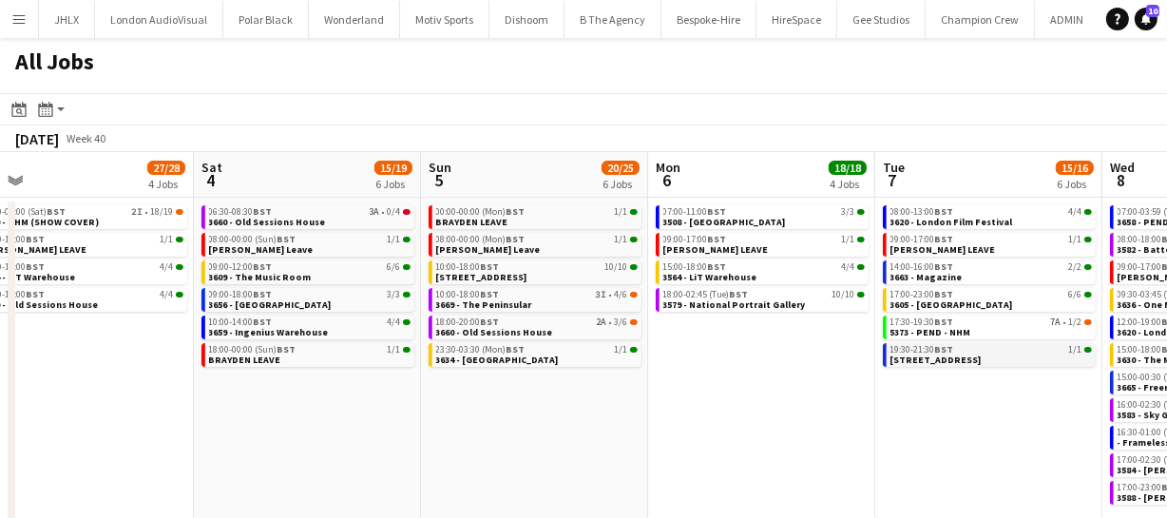
drag, startPoint x: 793, startPoint y: 361, endPoint x: 822, endPoint y: 362, distance: 29.5
click at [749, 355] on app-calendar-viewport "Wed 1 42/42 9 Jobs Thu 2 43/44 10 Jobs Fri 3 27/28 4 Jobs Sat 4 15/19 6 Jobs Su…" at bounding box center [583, 344] width 1167 height 384
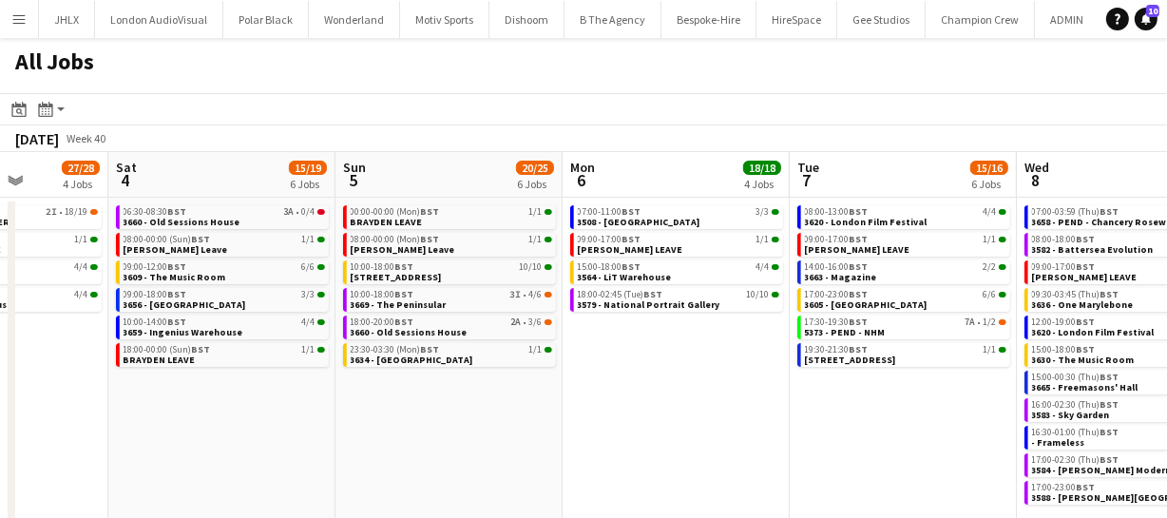
click at [827, 366] on app-calendar-viewport "Wed 1 42/42 9 Jobs Thu 2 43/44 10 Jobs Fri 3 27/28 4 Jobs Sat 4 15/19 6 Jobs Su…" at bounding box center [583, 344] width 1167 height 384
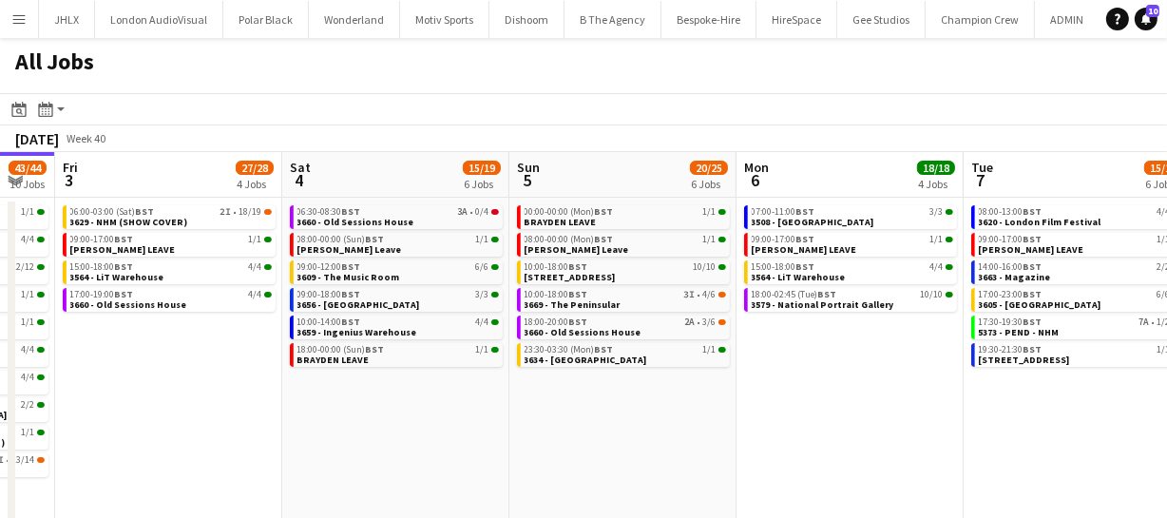
drag, startPoint x: 874, startPoint y: 388, endPoint x: 718, endPoint y: 374, distance: 156.5
click at [759, 376] on app-calendar-viewport "Wed 1 42/42 9 Jobs Thu 2 43/44 10 Jobs Fri 3 27/28 4 Jobs Sat 4 15/19 6 Jobs Su…" at bounding box center [583, 344] width 1167 height 384
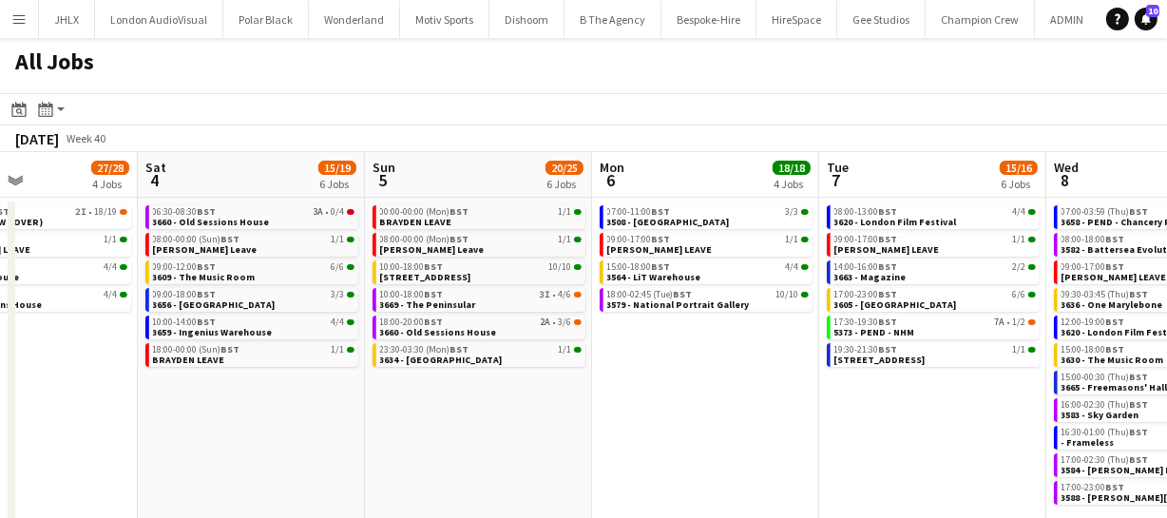
click at [735, 370] on app-calendar-viewport "Wed 1 42/42 9 Jobs Thu 2 43/44 10 Jobs Fri 3 27/28 4 Jobs Sat 4 15/19 6 Jobs Su…" at bounding box center [583, 344] width 1167 height 384
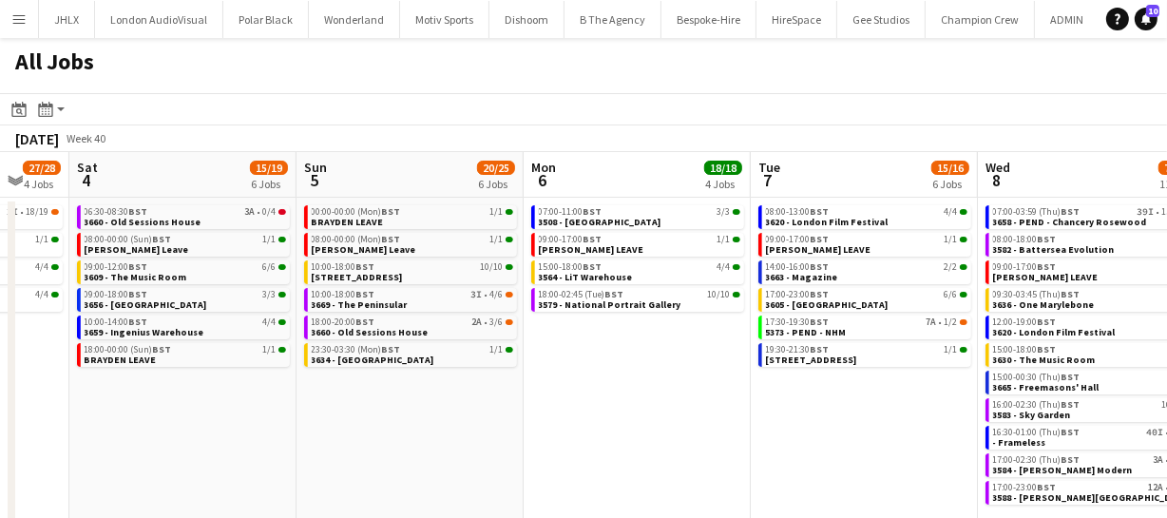
click at [676, 374] on app-calendar-viewport "Wed 1 42/42 9 Jobs Thu 2 43/44 10 Jobs Fri 3 27/28 4 Jobs Sat 4 15/19 6 Jobs Su…" at bounding box center [583, 344] width 1167 height 384
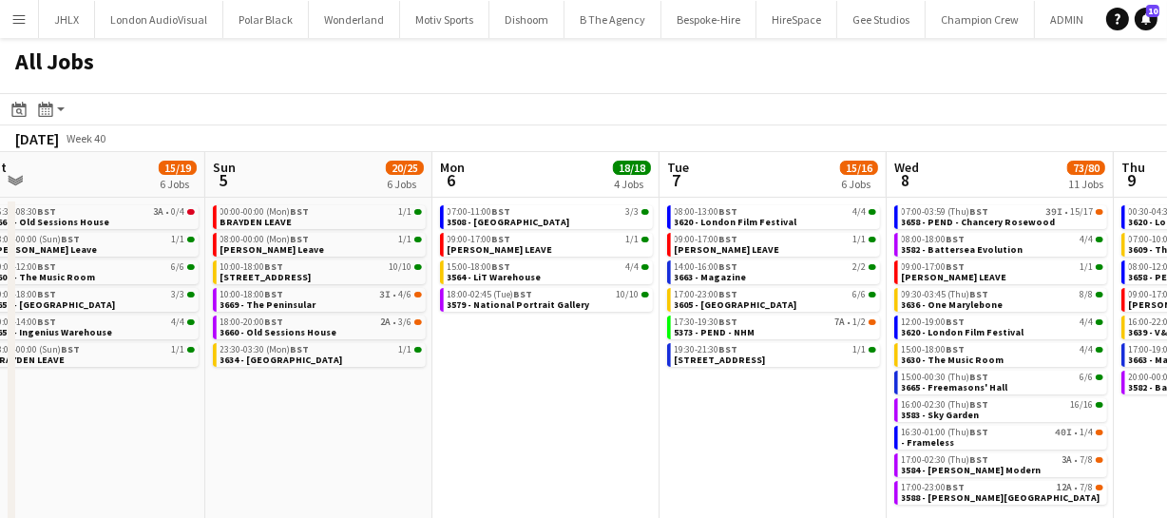
click at [644, 367] on app-calendar-viewport "Wed 1 42/42 9 Jobs Thu 2 43/44 10 Jobs Fri 3 27/28 4 Jobs Sat 4 15/19 6 Jobs Su…" at bounding box center [583, 344] width 1167 height 384
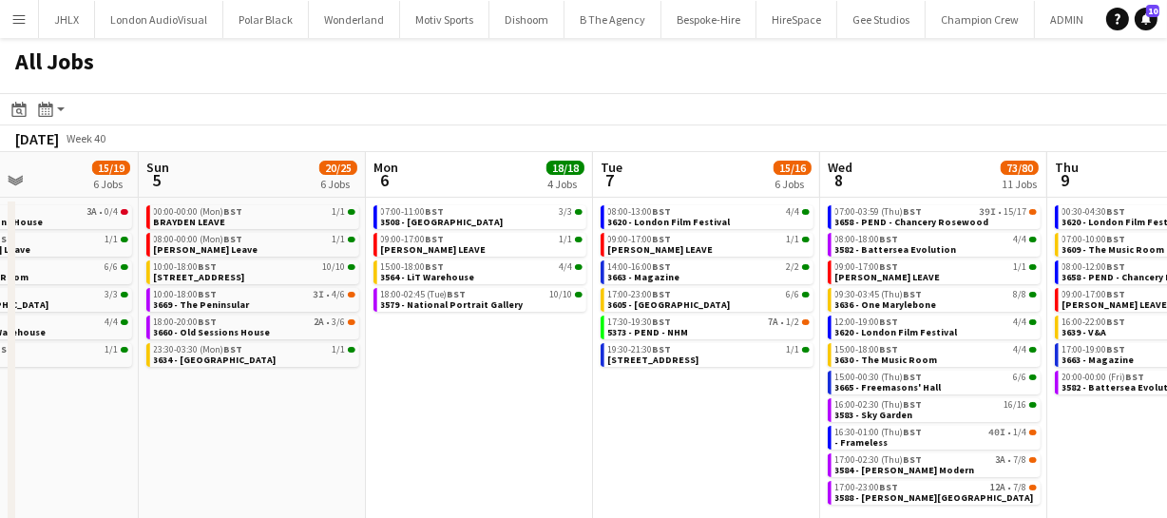
click at [1055, 403] on app-calendar-viewport "Wed 1 42/42 9 Jobs Thu 2 43/44 10 Jobs Fri 3 27/28 4 Jobs Sat 4 15/19 6 Jobs Su…" at bounding box center [583, 344] width 1167 height 384
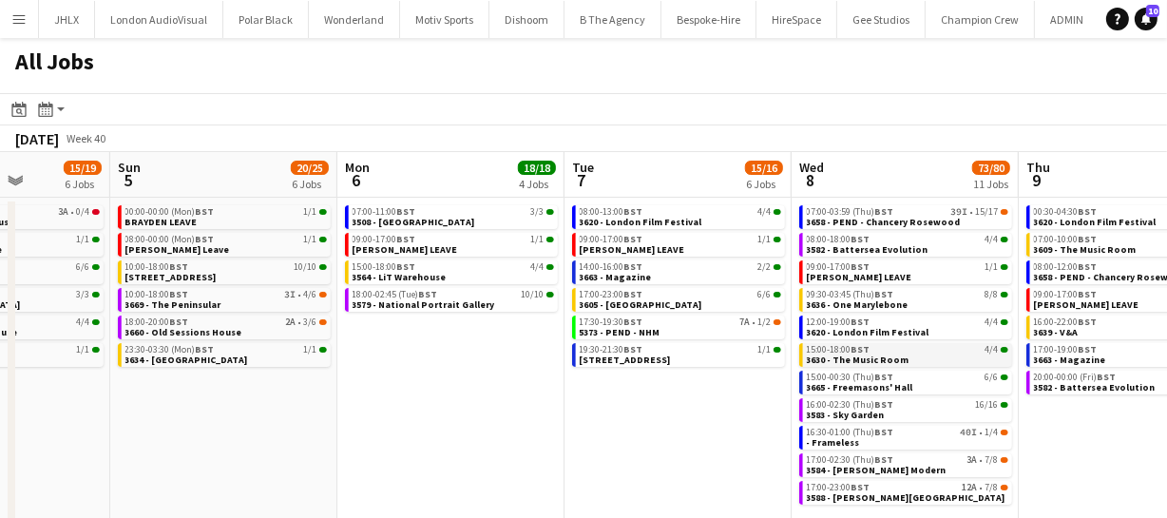
scroll to position [19, 0]
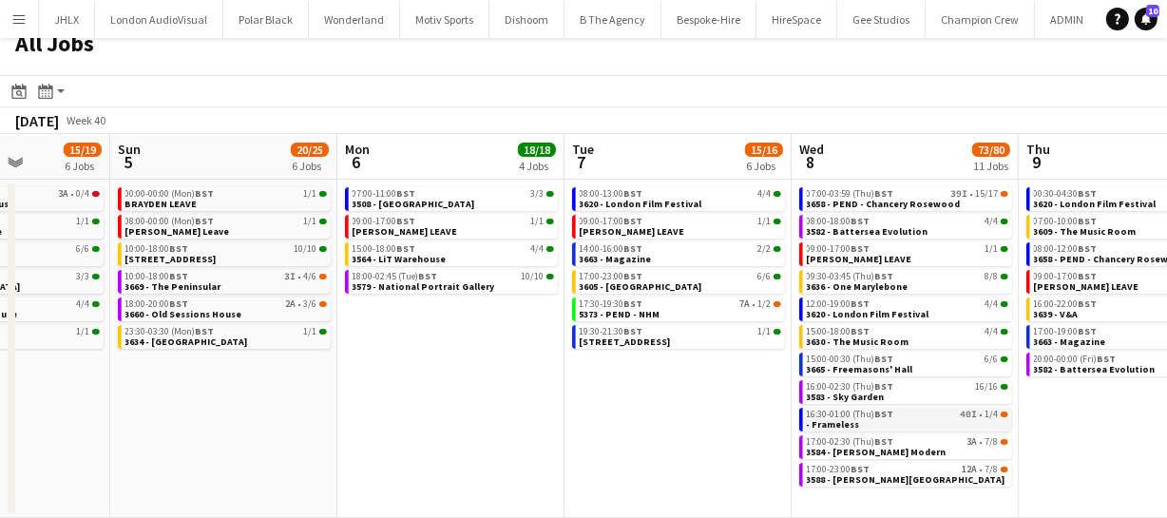
click at [919, 416] on div "16:30-01:00 (Thu) BST 40I • 1/4" at bounding box center [908, 415] width 202 height 10
drag, startPoint x: 536, startPoint y: 385, endPoint x: 507, endPoint y: 382, distance: 29.6
click at [510, 384] on app-calendar-viewport "Wed 1 42/42 9 Jobs Thu 2 43/44 10 Jobs Fri 3 27/28 4 Jobs Sat 4 15/19 6 Jobs Su…" at bounding box center [583, 326] width 1167 height 384
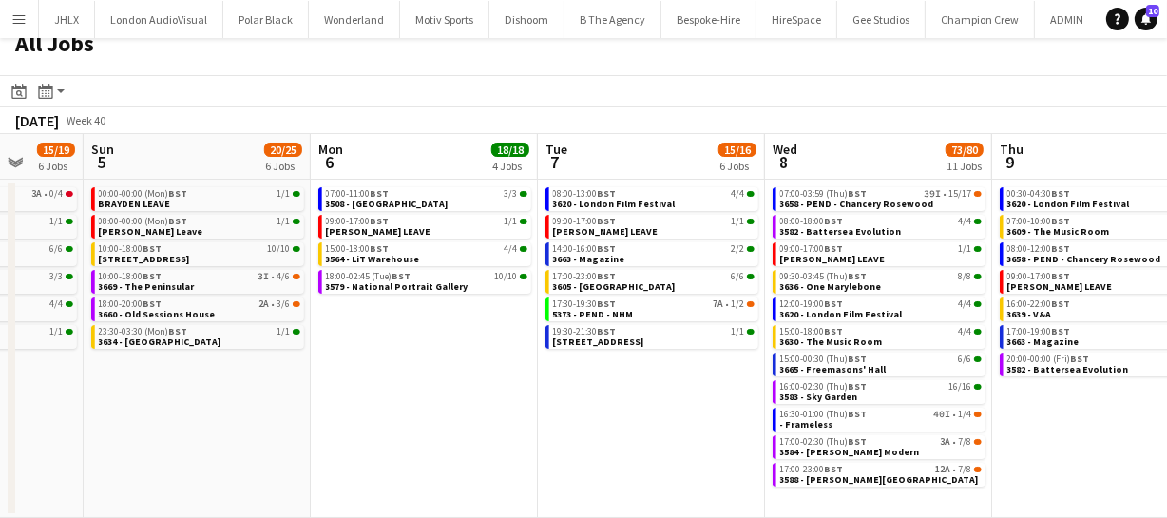
click at [556, 388] on app-calendar-viewport "Wed 1 42/42 9 Jobs Thu 2 43/44 10 Jobs Fri 3 27/28 4 Jobs Sat 4 15/19 6 Jobs Su…" at bounding box center [583, 326] width 1167 height 384
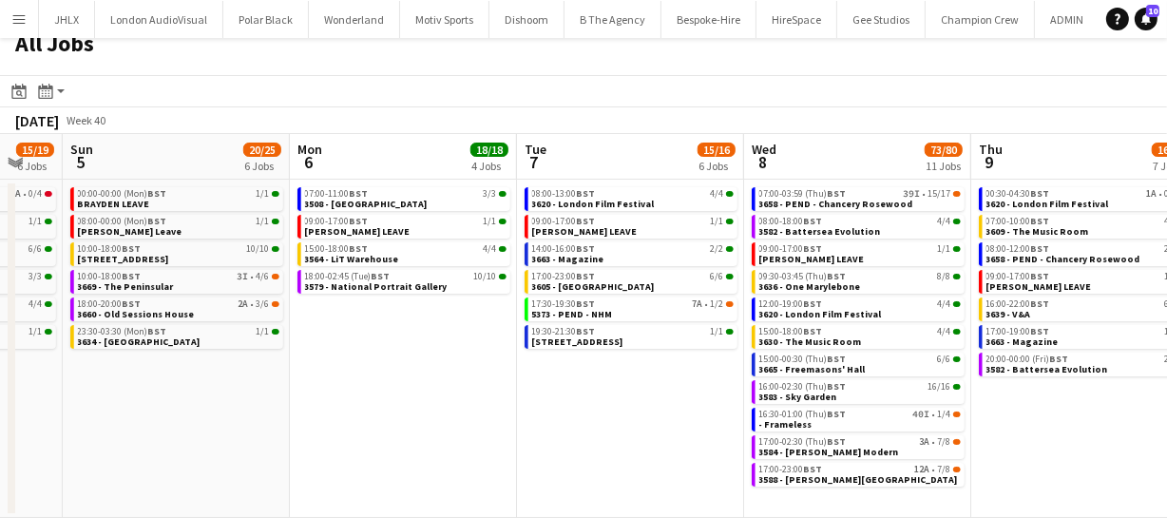
drag, startPoint x: 554, startPoint y: 389, endPoint x: 523, endPoint y: 388, distance: 31.4
click at [531, 389] on app-calendar-viewport "Wed 1 42/42 9 Jobs Thu 2 43/44 10 Jobs Fri 3 27/28 4 Jobs Sat 4 15/19 6 Jobs Su…" at bounding box center [583, 326] width 1167 height 384
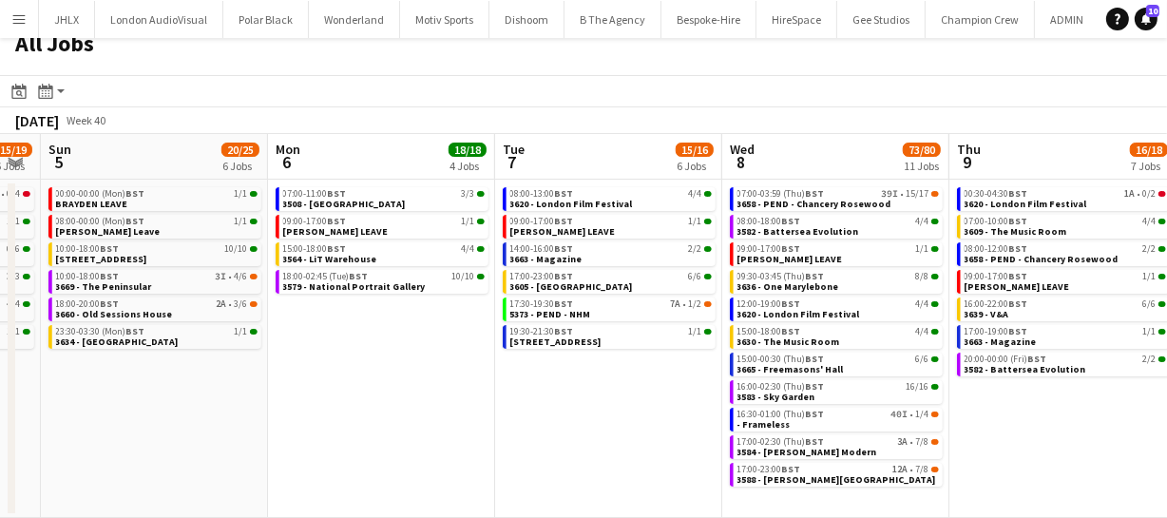
drag, startPoint x: 534, startPoint y: 388, endPoint x: 489, endPoint y: 394, distance: 46.0
click at [509, 391] on app-calendar-viewport "Wed 1 42/42 9 Jobs Thu 2 43/44 10 Jobs Fri 3 27/28 4 Jobs Sat 4 15/19 6 Jobs Su…" at bounding box center [583, 326] width 1167 height 384
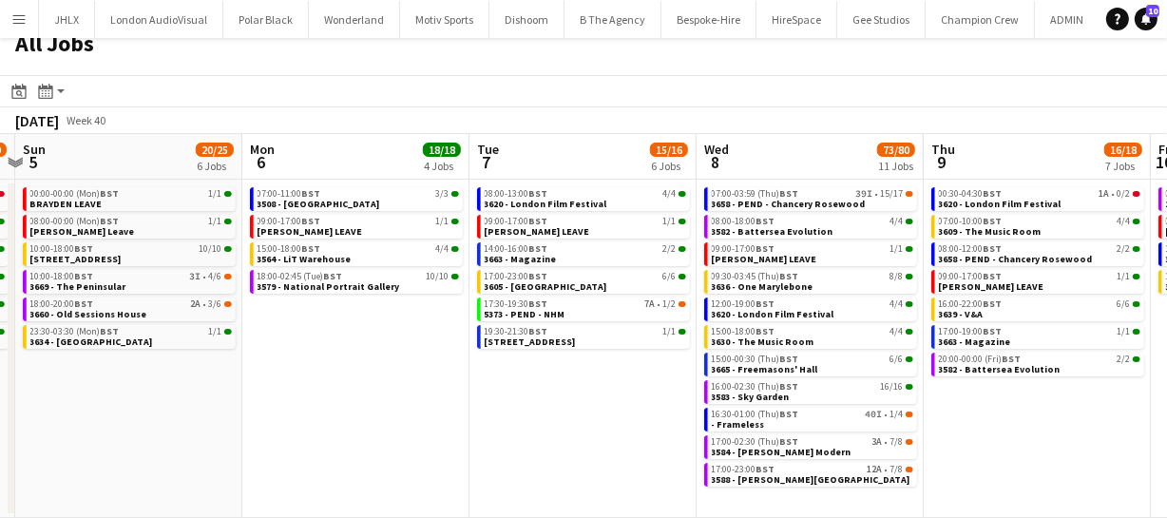
drag, startPoint x: 544, startPoint y: 394, endPoint x: 506, endPoint y: 394, distance: 38.0
click at [509, 394] on app-calendar-viewport "Wed 1 42/42 9 Jobs Thu 2 43/44 10 Jobs Fri 3 27/28 4 Jobs Sat 4 15/19 6 Jobs Su…" at bounding box center [583, 326] width 1167 height 384
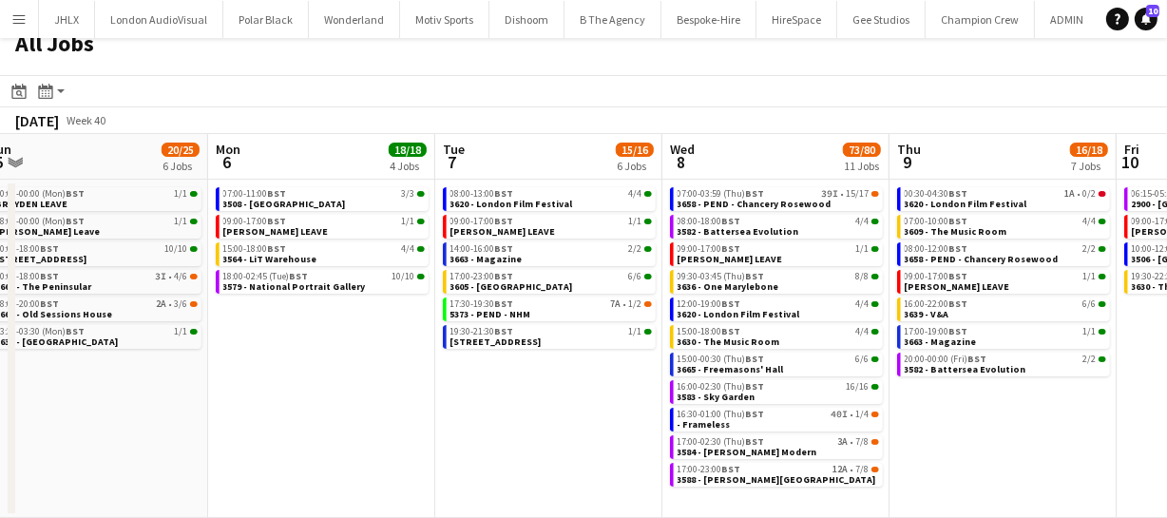
scroll to position [0, 935]
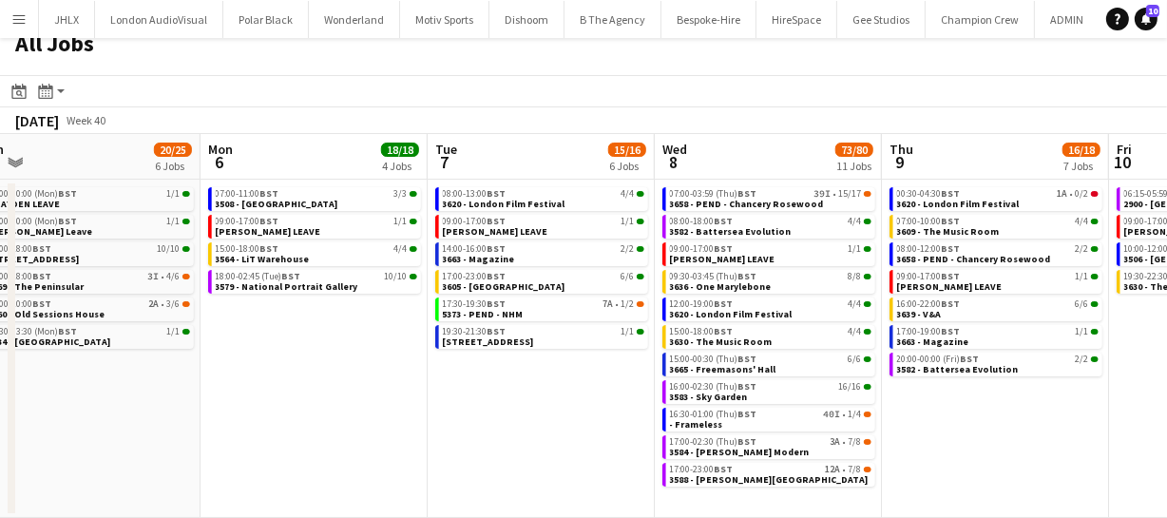
click at [599, 394] on app-calendar-viewport "Wed 1 42/42 9 Jobs Thu 2 43/44 10 Jobs Fri 3 27/28 4 Jobs Sat 4 15/19 6 Jobs Su…" at bounding box center [583, 326] width 1167 height 384
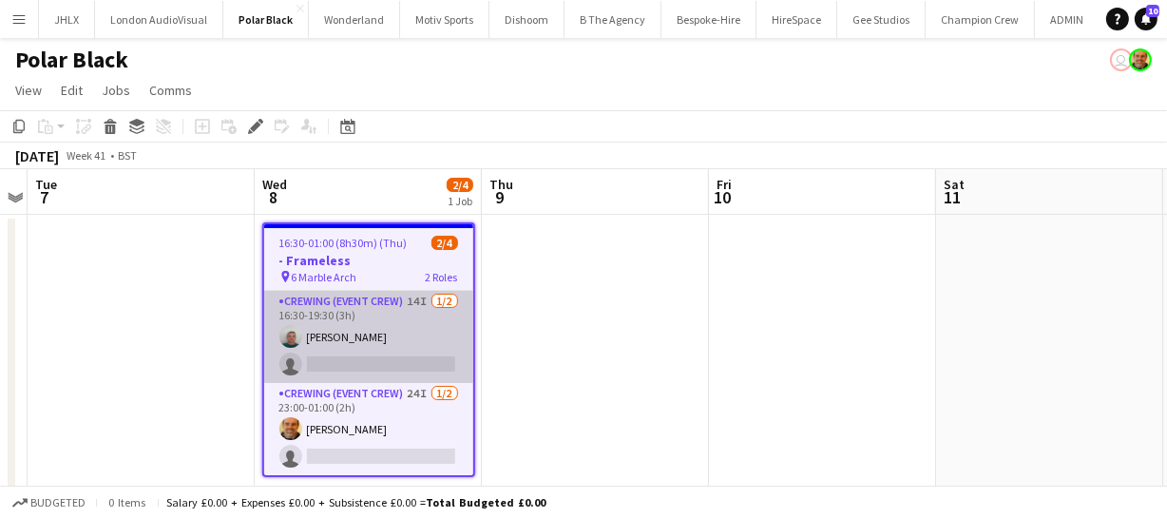
click at [316, 343] on app-card-role "Crewing (Event Crew) 14I 1/2 16:30-19:30 (3h) Brayden Davison single-neutral-ac…" at bounding box center [368, 337] width 209 height 92
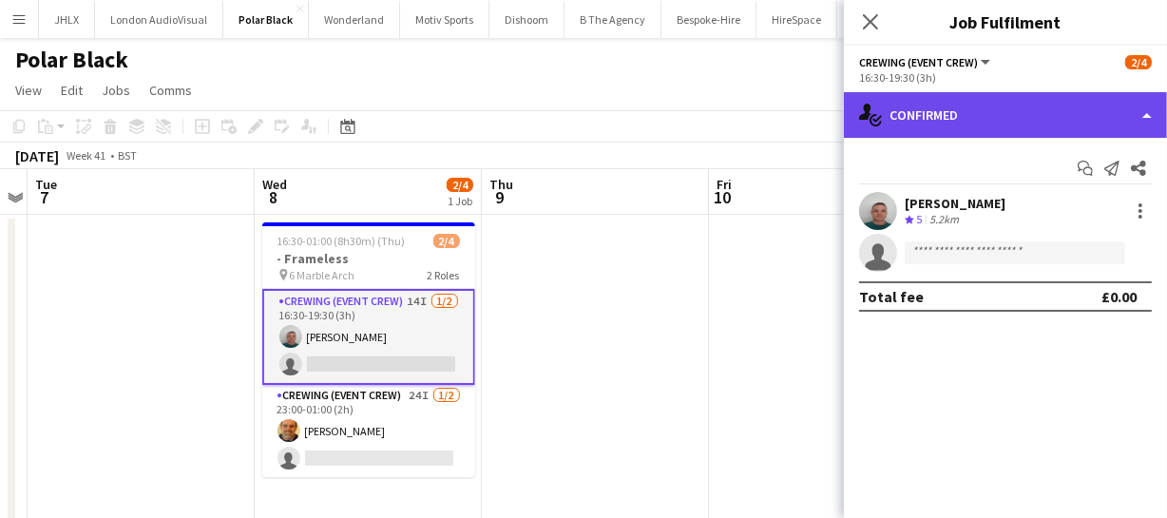
click at [956, 125] on div "single-neutral-actions-check-2 Confirmed" at bounding box center [1005, 115] width 323 height 46
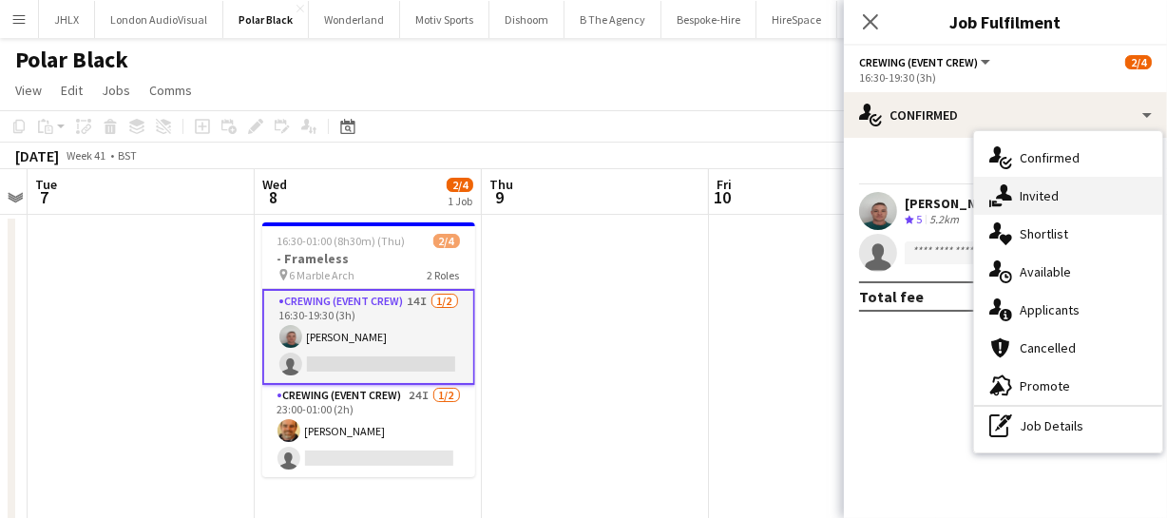
click at [1053, 203] on span "Invited" at bounding box center [1039, 195] width 39 height 17
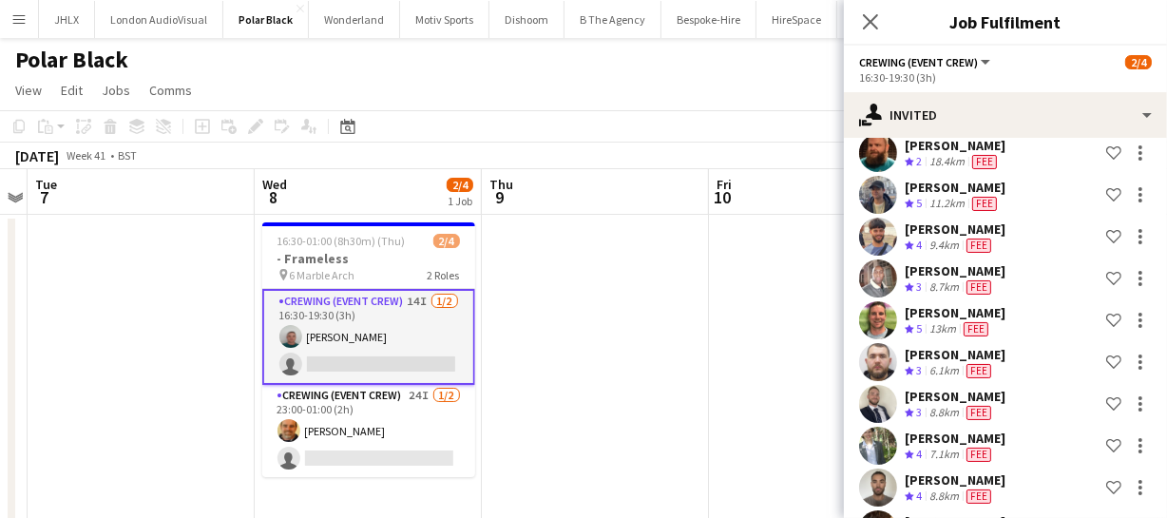
scroll to position [201, 0]
click at [867, 25] on icon at bounding box center [870, 21] width 18 height 18
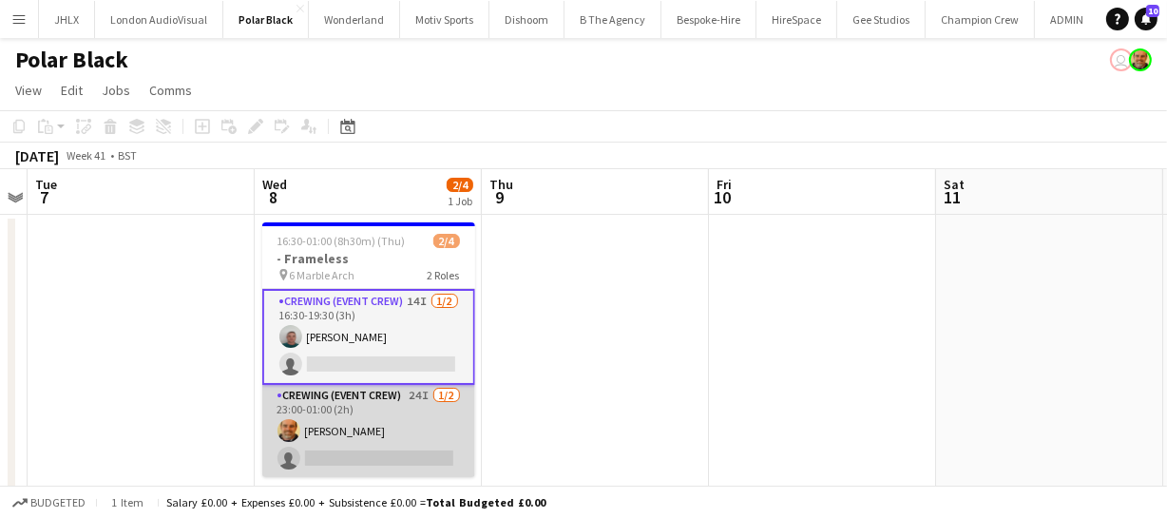
click at [401, 434] on app-card-role "Crewing (Event Crew) 24I 1/2 23:00-01:00 (2h) Shane King single-neutral-actions" at bounding box center [368, 431] width 213 height 92
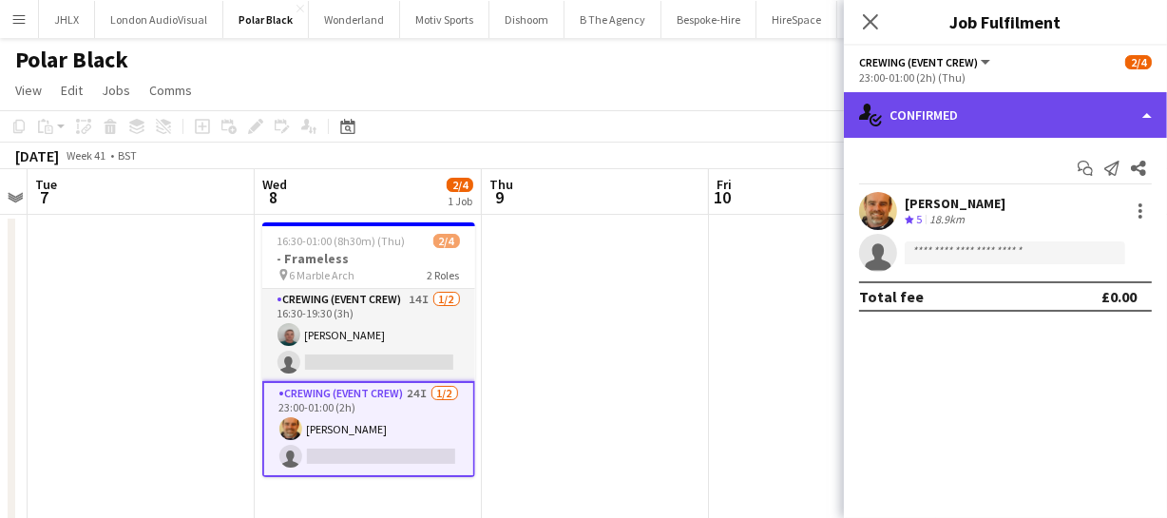
click at [1013, 100] on div "single-neutral-actions-check-2 Confirmed" at bounding box center [1005, 115] width 323 height 46
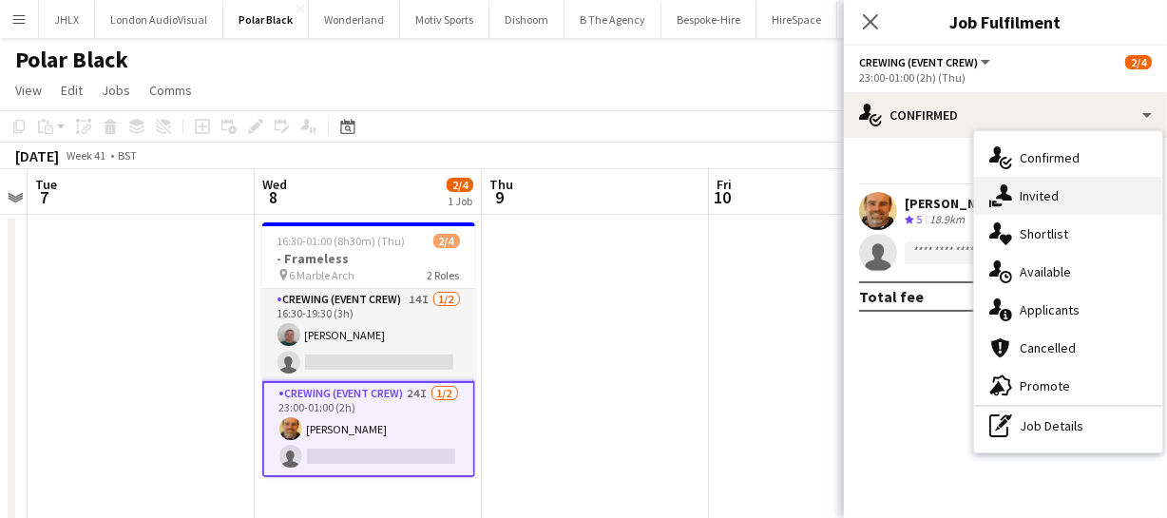
click at [1055, 200] on span "Invited" at bounding box center [1039, 195] width 39 height 17
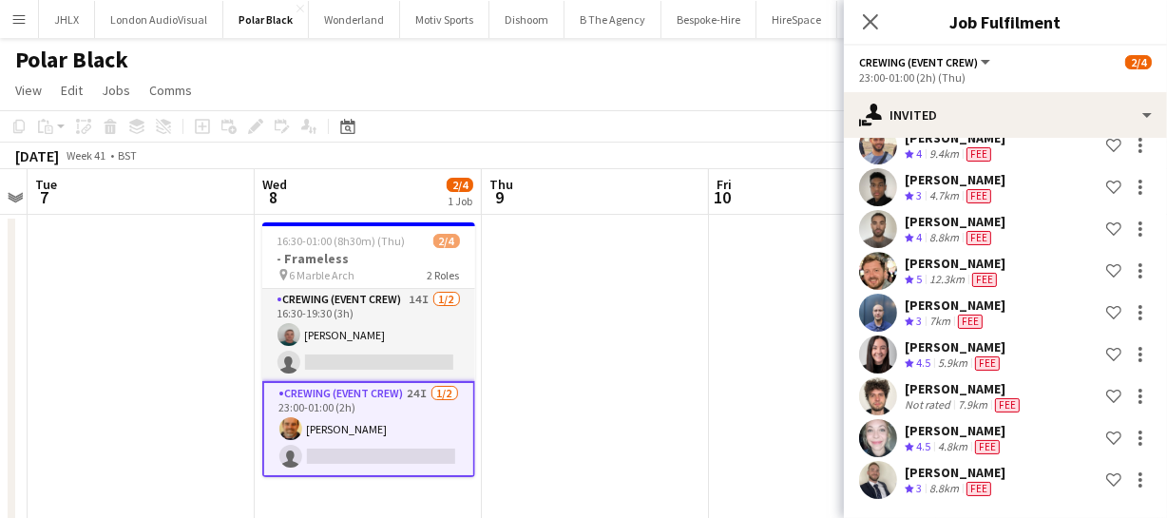
scroll to position [802, 0]
click at [877, 27] on icon "Close pop-in" at bounding box center [870, 21] width 18 height 18
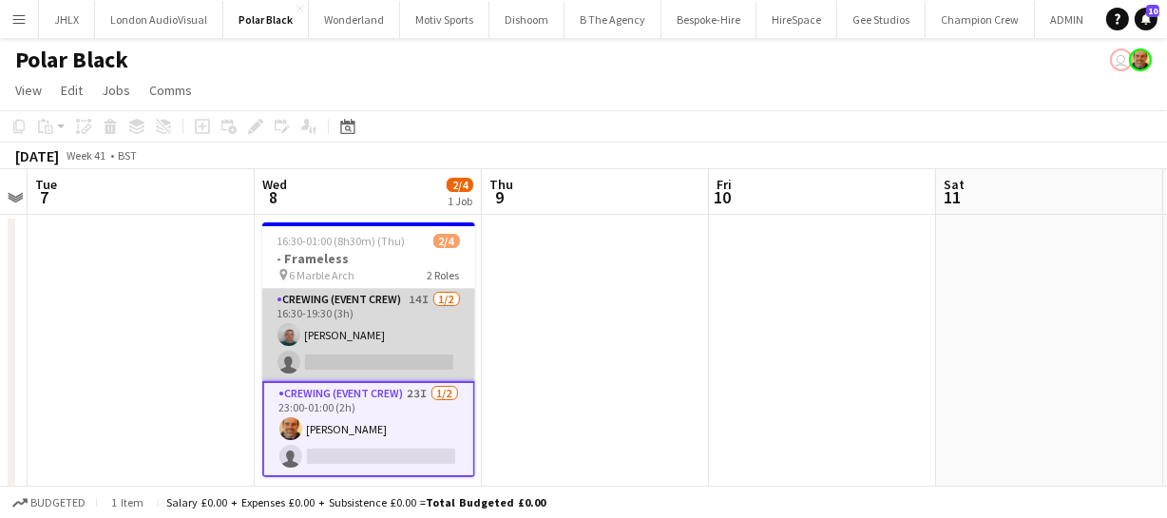
click at [281, 338] on app-user-avatar at bounding box center [289, 334] width 23 height 23
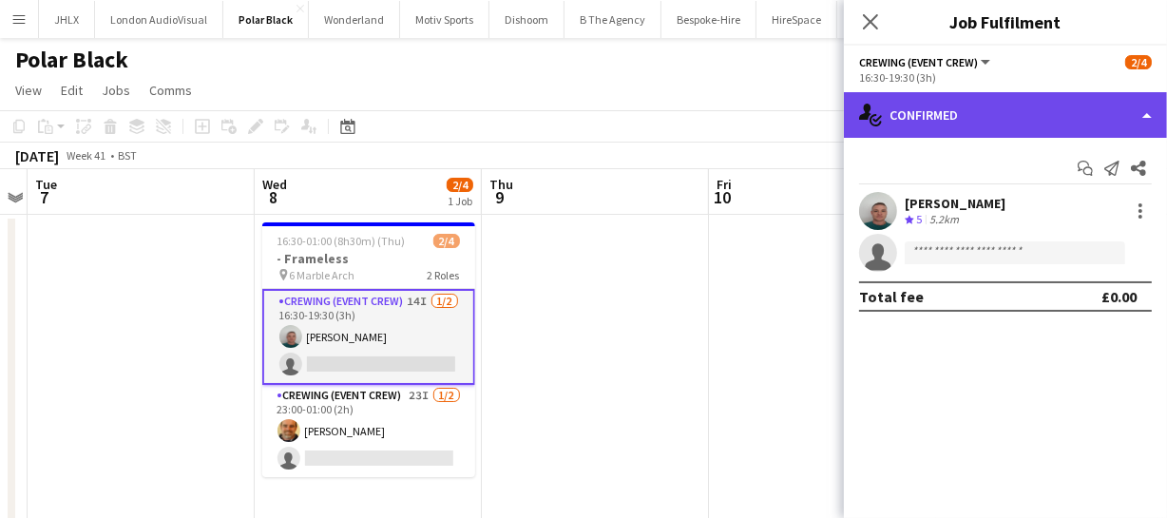
click at [959, 112] on div "single-neutral-actions-check-2 Confirmed" at bounding box center [1005, 115] width 323 height 46
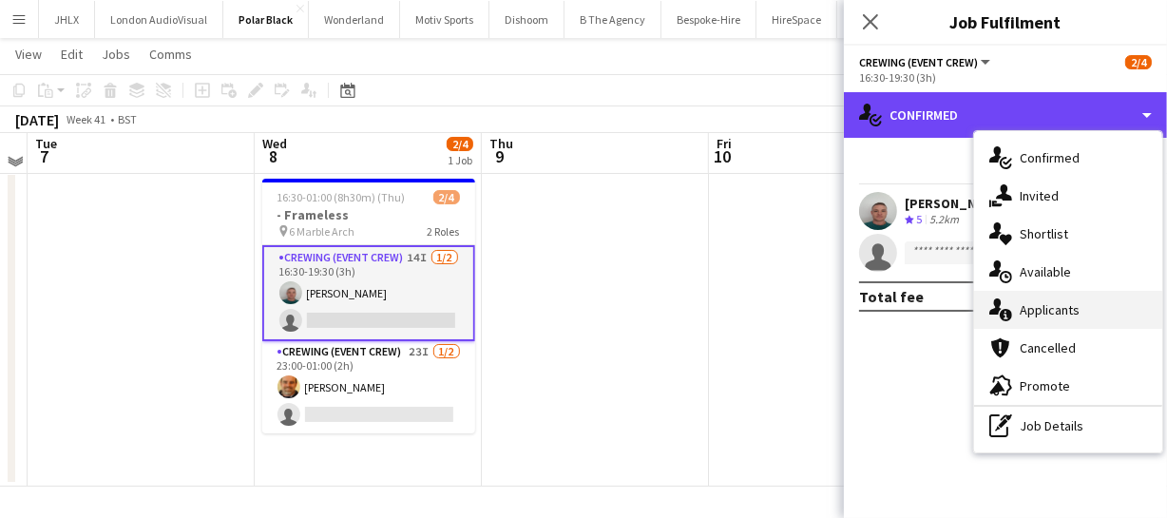
scroll to position [0, 0]
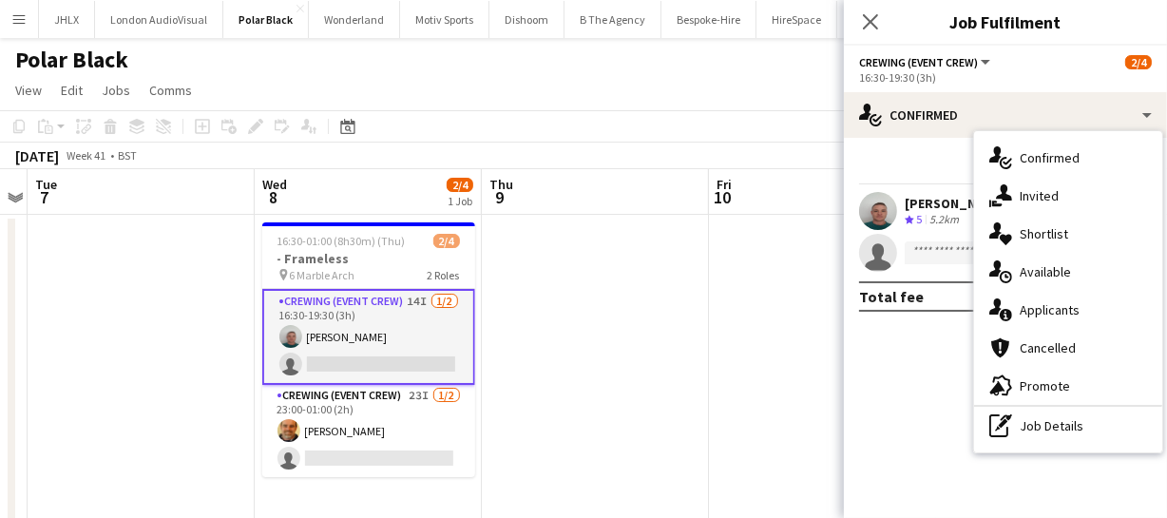
click at [869, 201] on app-user-avatar at bounding box center [878, 211] width 38 height 38
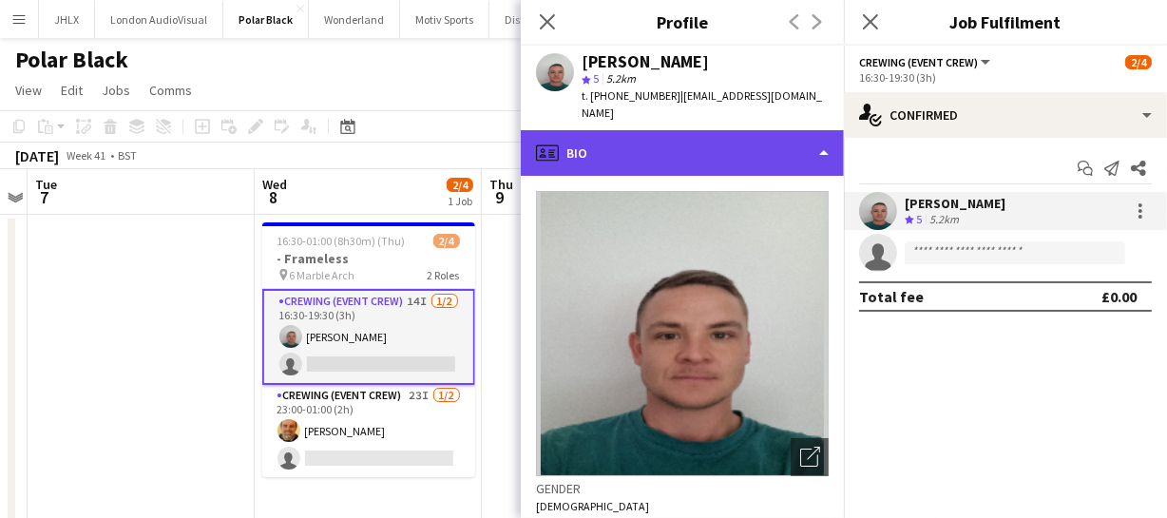
click at [707, 130] on div "profile Bio" at bounding box center [682, 153] width 323 height 46
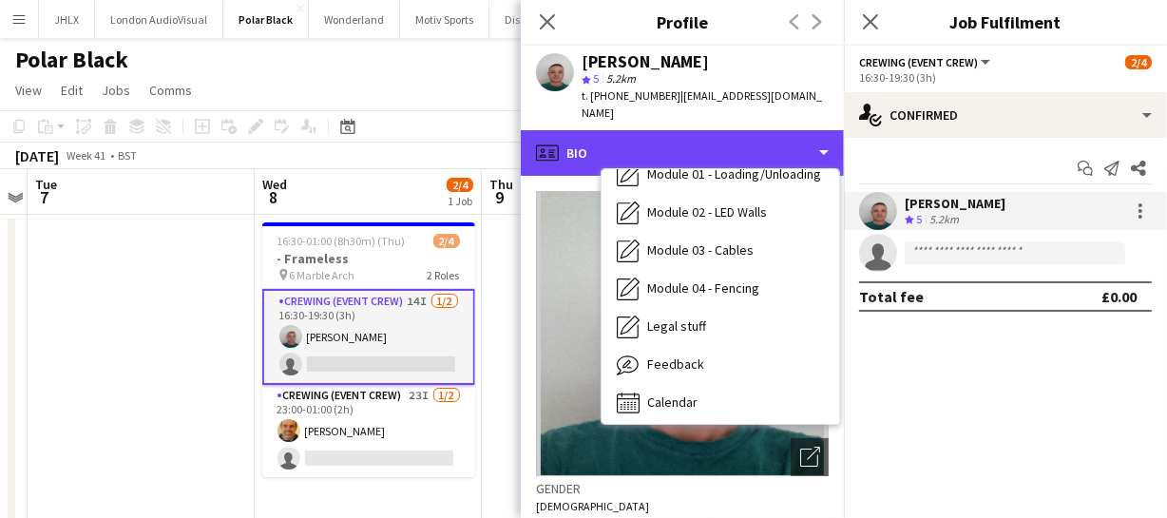
scroll to position [406, 0]
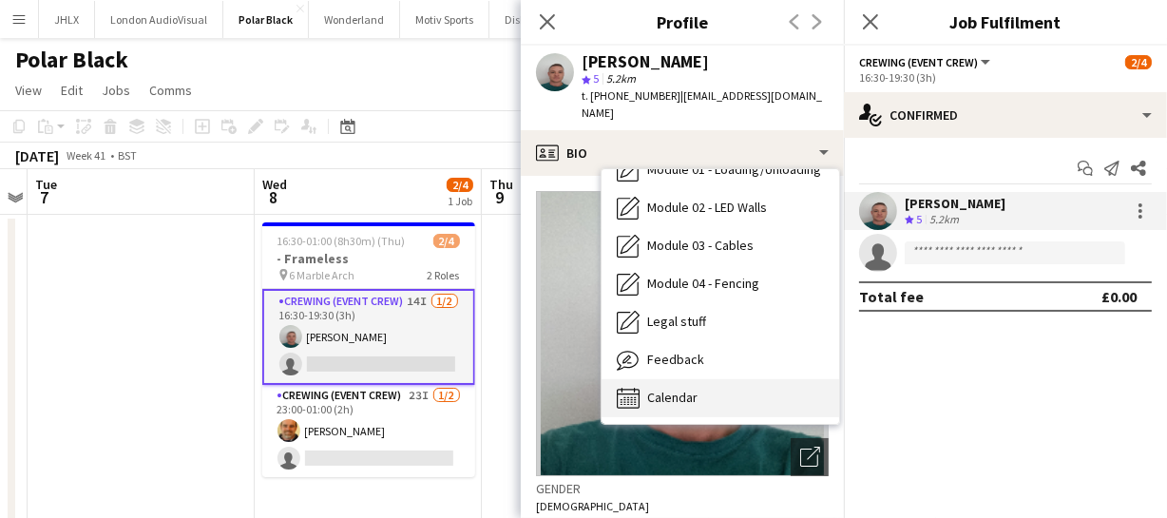
click at [703, 383] on div "Calendar Calendar" at bounding box center [721, 398] width 238 height 38
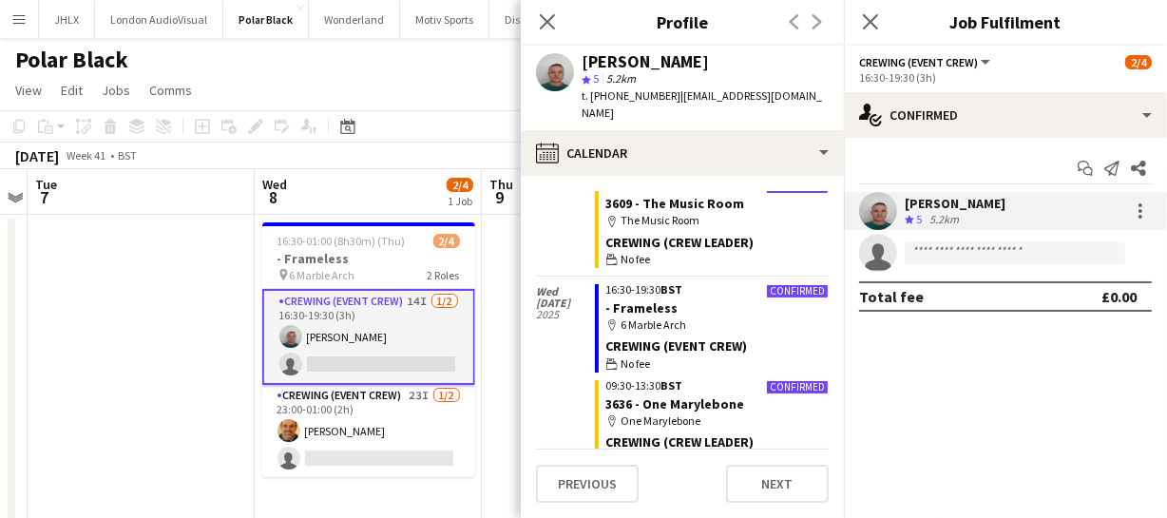
scroll to position [3283, 0]
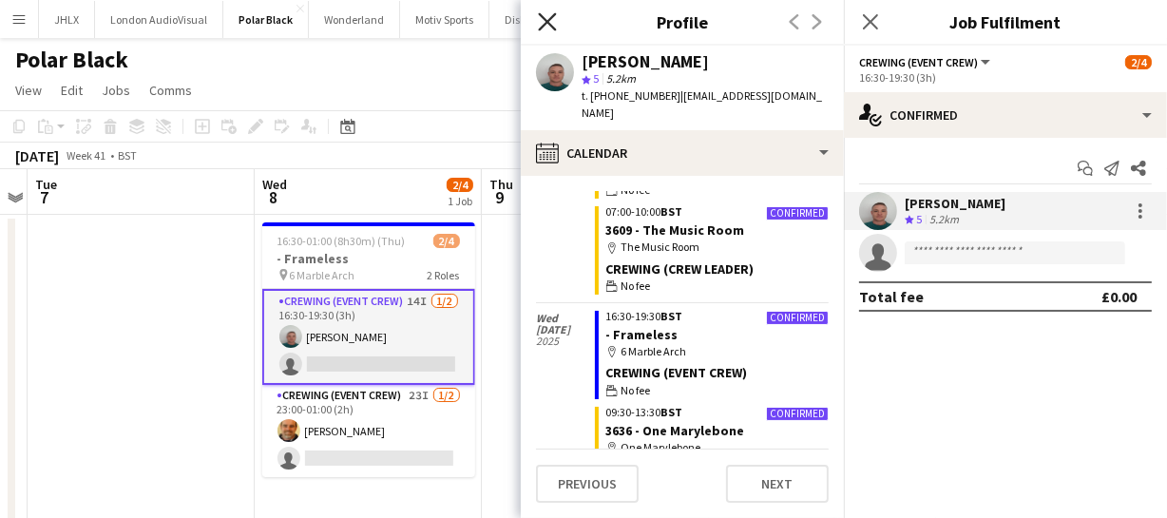
click at [548, 25] on icon "Close pop-in" at bounding box center [547, 21] width 18 height 18
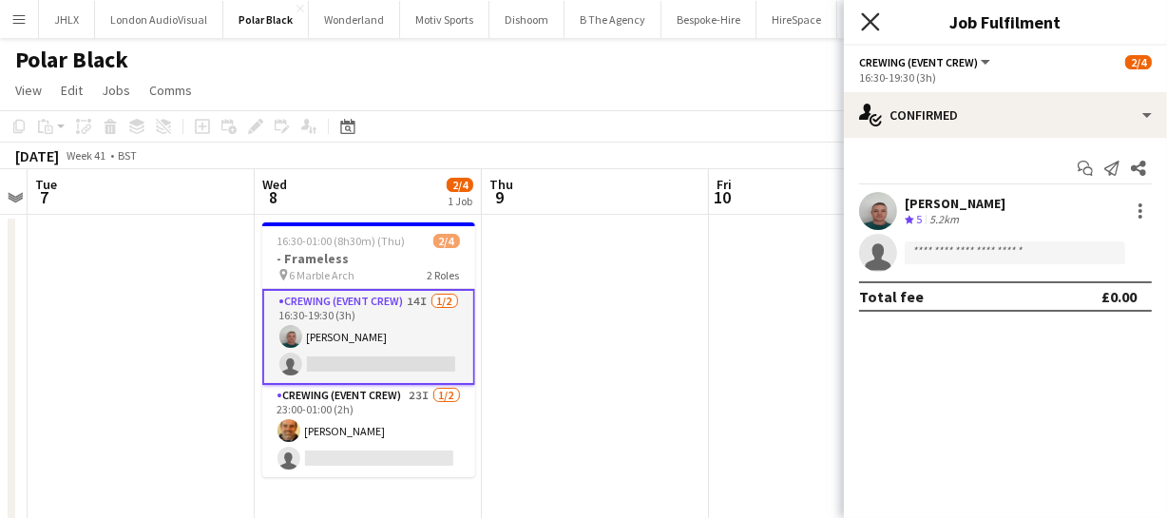
click at [866, 28] on icon at bounding box center [870, 21] width 18 height 18
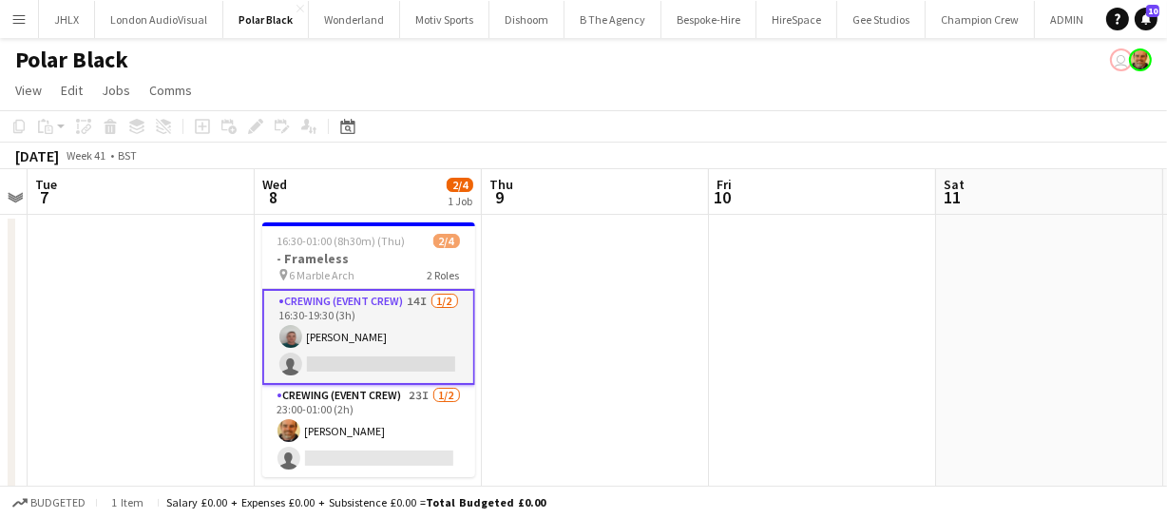
click at [394, 334] on app-card-role "Crewing (Event Crew) 14I 1/2 16:30-19:30 (3h) Brayden Davison single-neutral-ac…" at bounding box center [368, 337] width 213 height 96
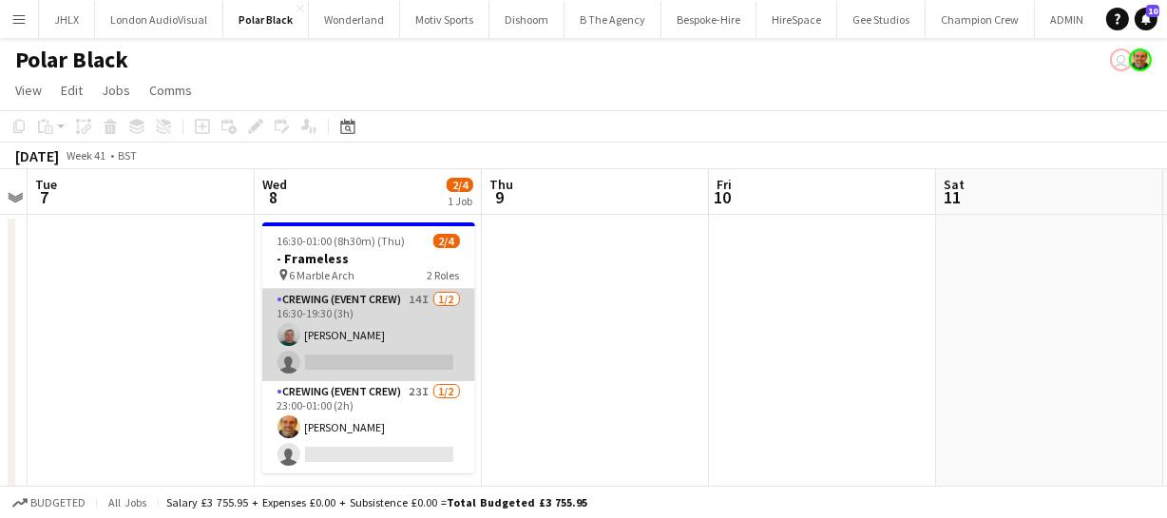
click at [393, 347] on app-card-role "Crewing (Event Crew) 14I 1/2 16:30-19:30 (3h) Brayden Davison single-neutral-ac…" at bounding box center [368, 335] width 213 height 92
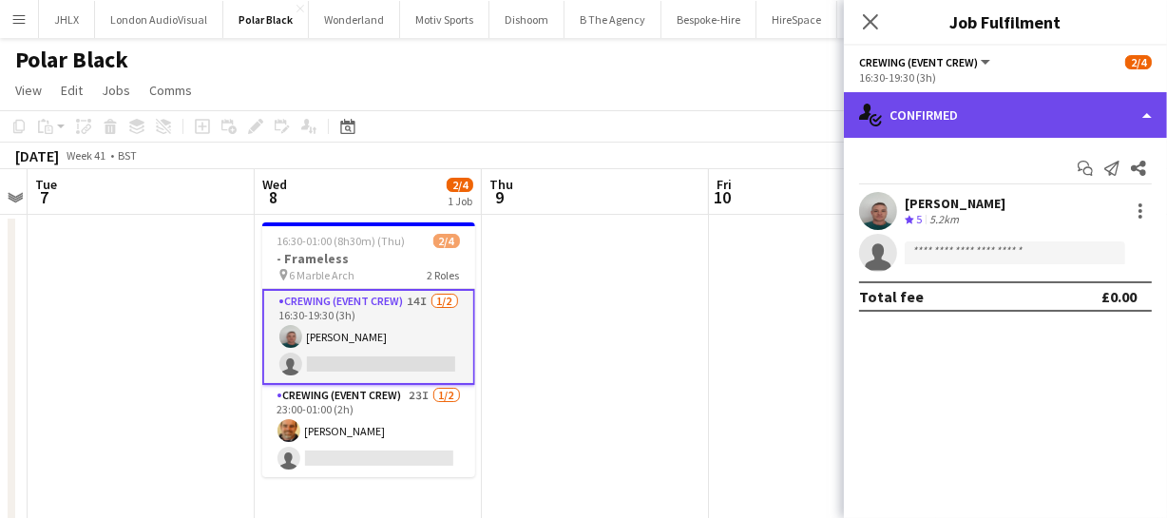
click at [1039, 128] on div "single-neutral-actions-check-2 Confirmed" at bounding box center [1005, 115] width 323 height 46
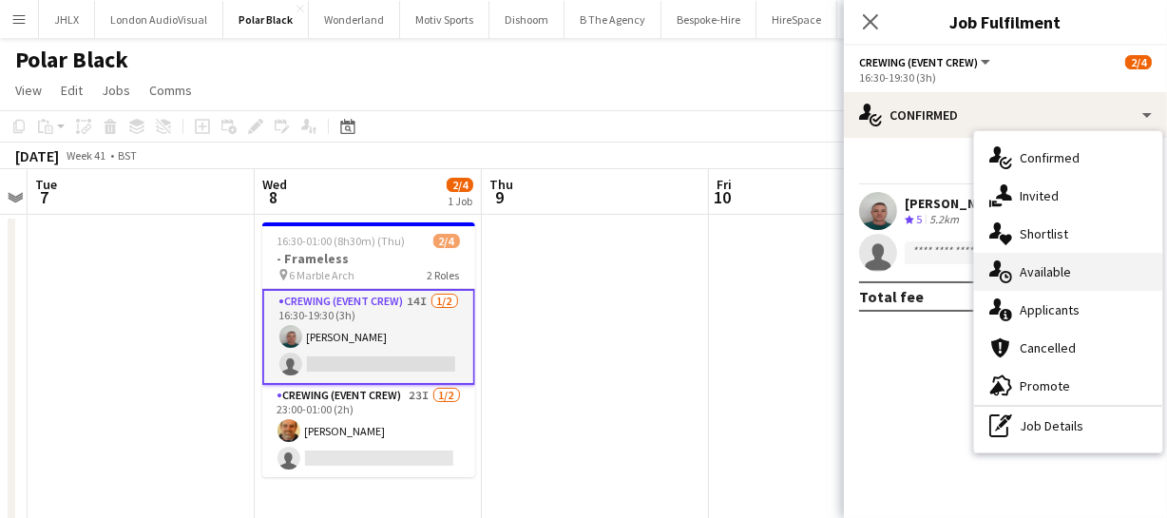
click at [1055, 268] on span "Available" at bounding box center [1045, 271] width 51 height 17
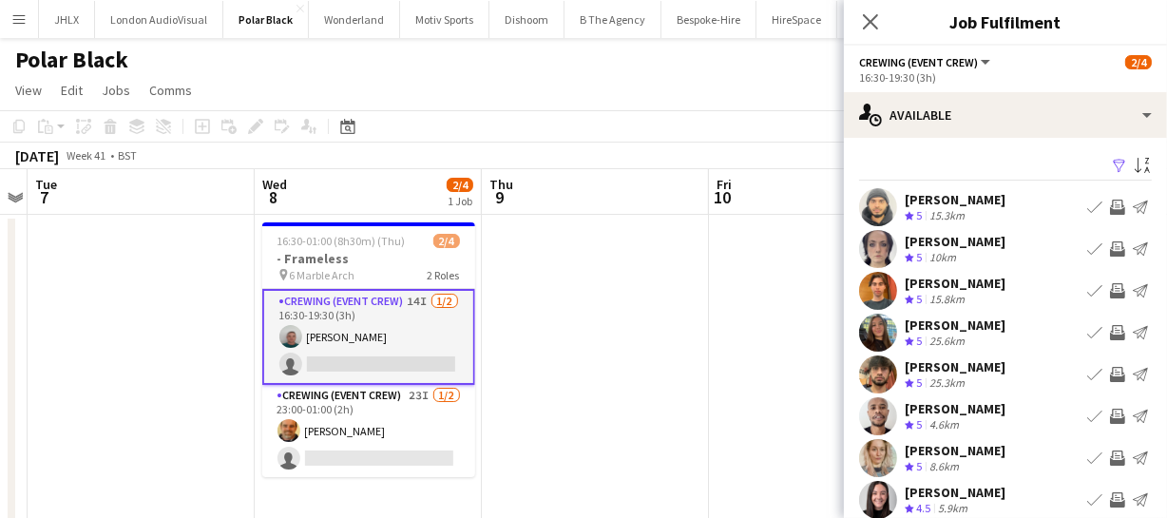
click at [1110, 250] on app-icon "Invite crew" at bounding box center [1117, 248] width 15 height 15
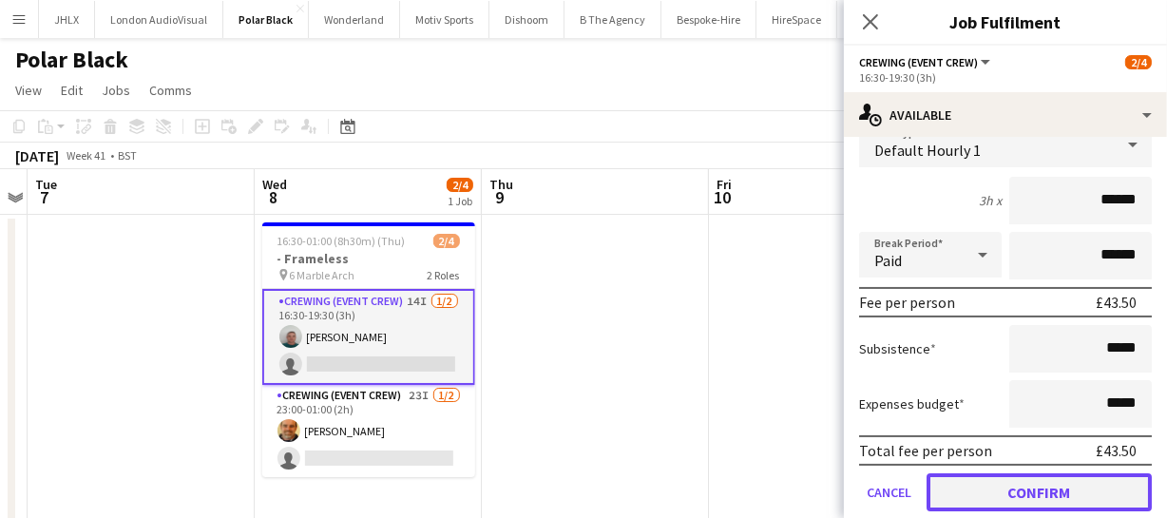
click at [1054, 478] on button "Confirm" at bounding box center [1039, 492] width 225 height 38
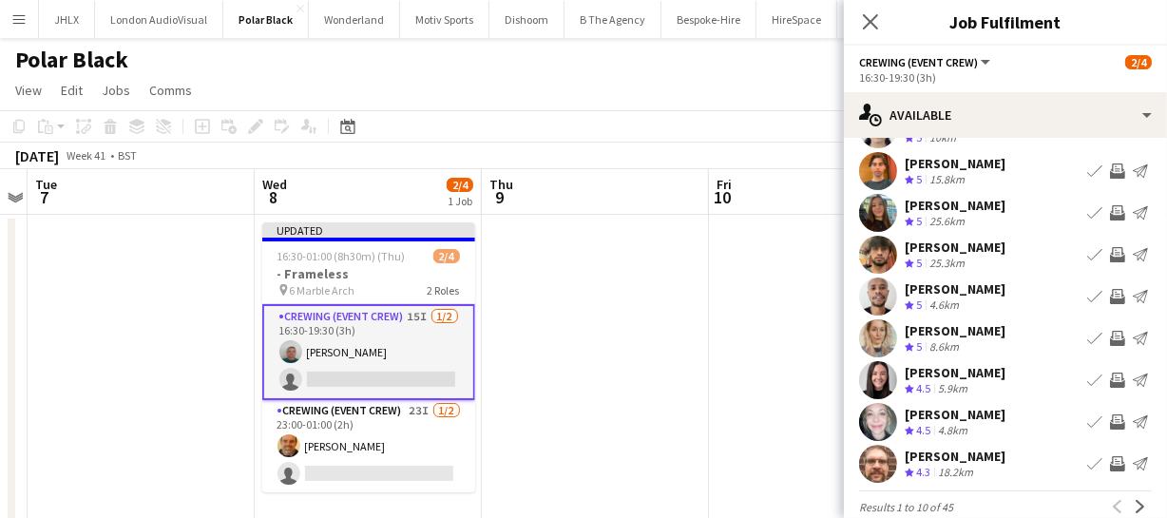
scroll to position [147, 0]
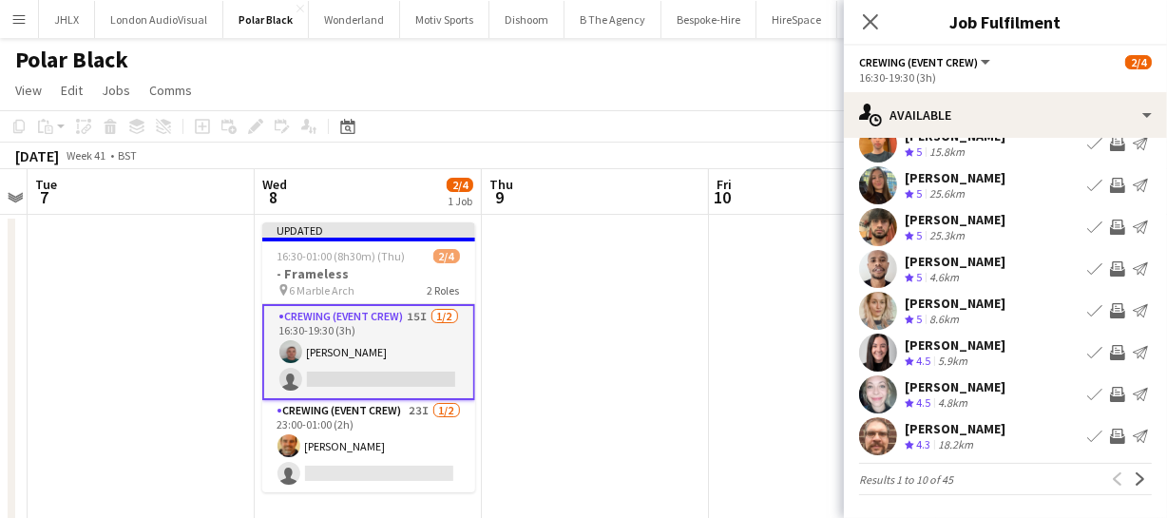
click at [1110, 432] on app-icon "Invite crew" at bounding box center [1117, 436] width 15 height 15
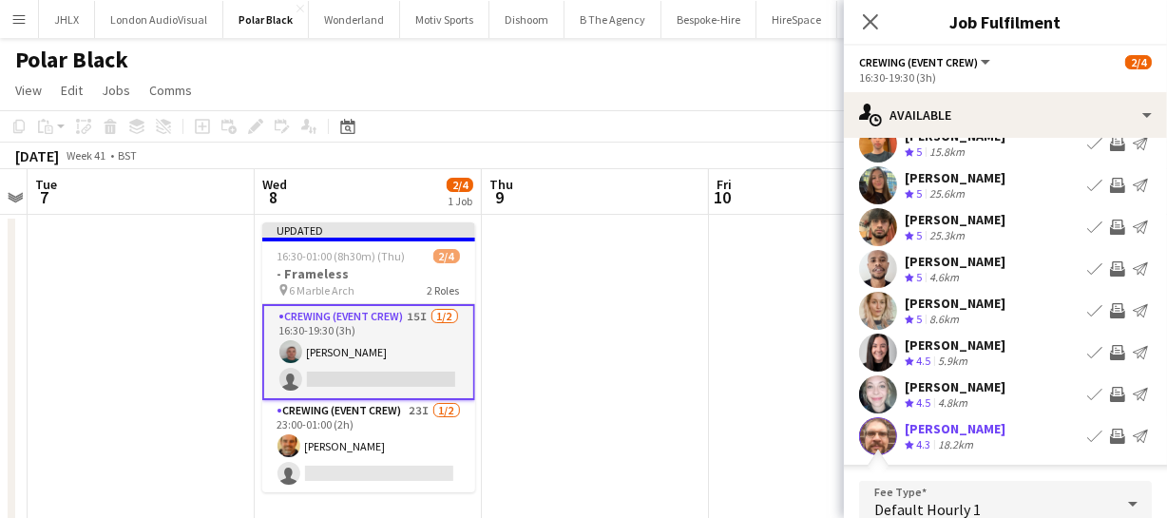
scroll to position [379, 0]
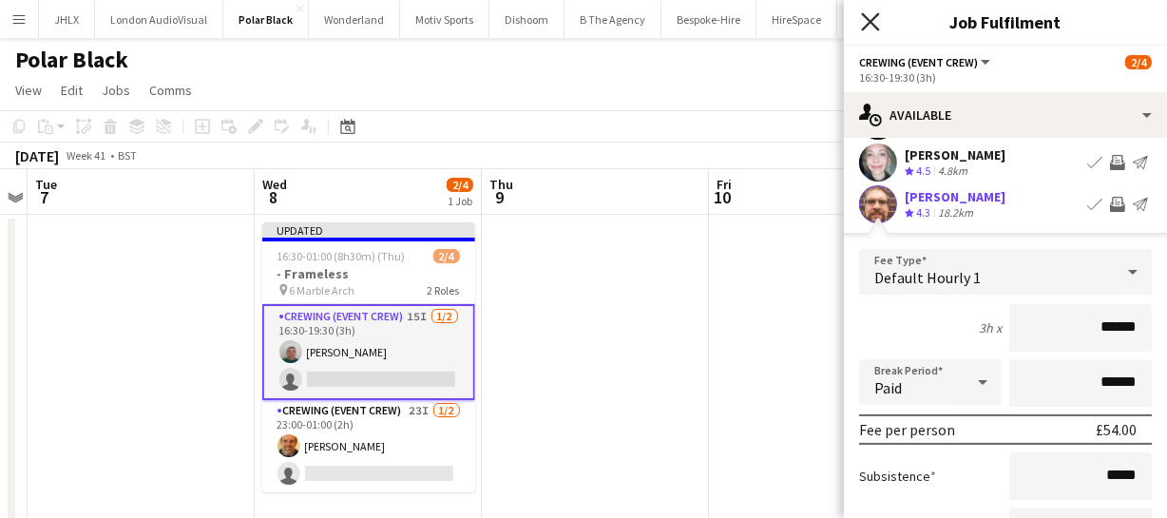
click at [878, 21] on icon "Close pop-in" at bounding box center [870, 21] width 18 height 18
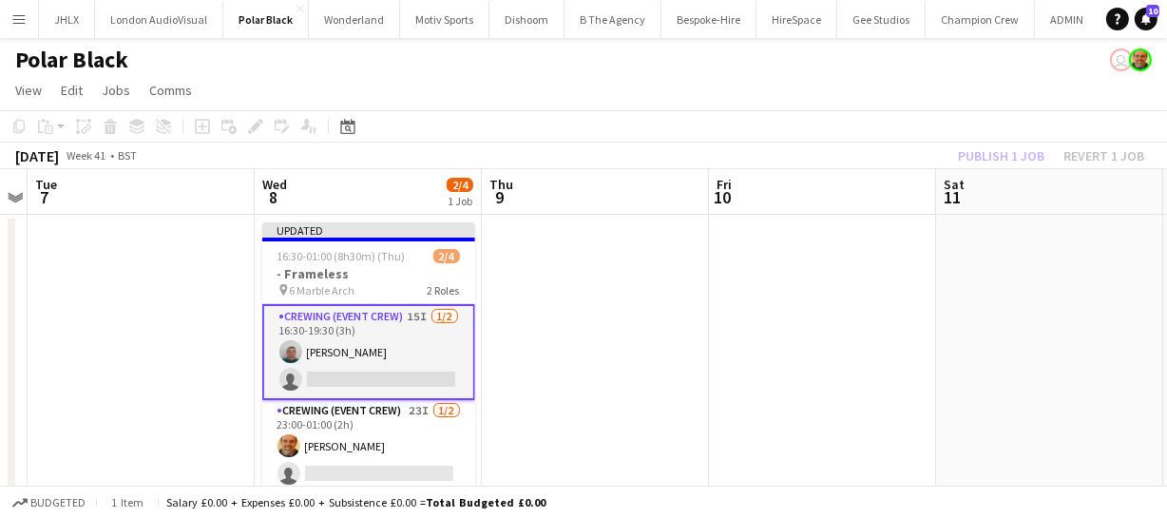
click at [1086, 152] on div "Publish 1 job Revert 1 job" at bounding box center [1051, 156] width 232 height 25
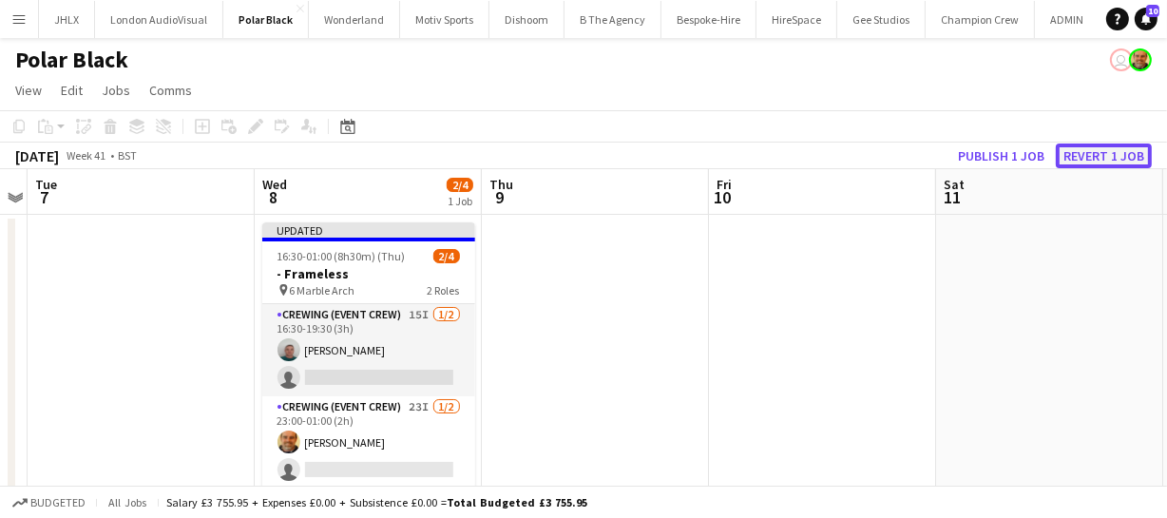
click at [1086, 152] on button "Revert 1 job" at bounding box center [1104, 156] width 96 height 25
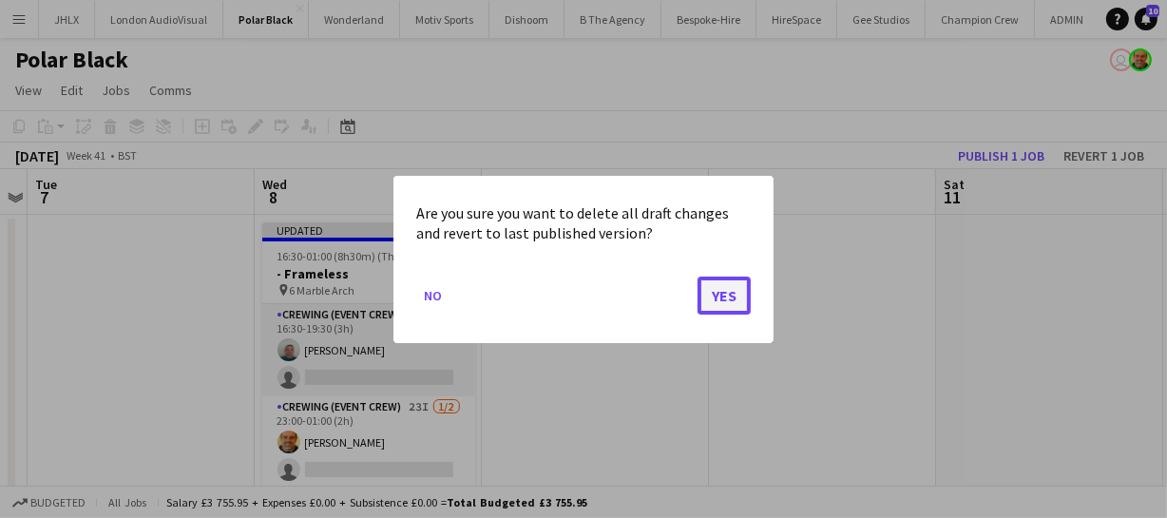
click at [740, 297] on button "Yes" at bounding box center [724, 295] width 53 height 38
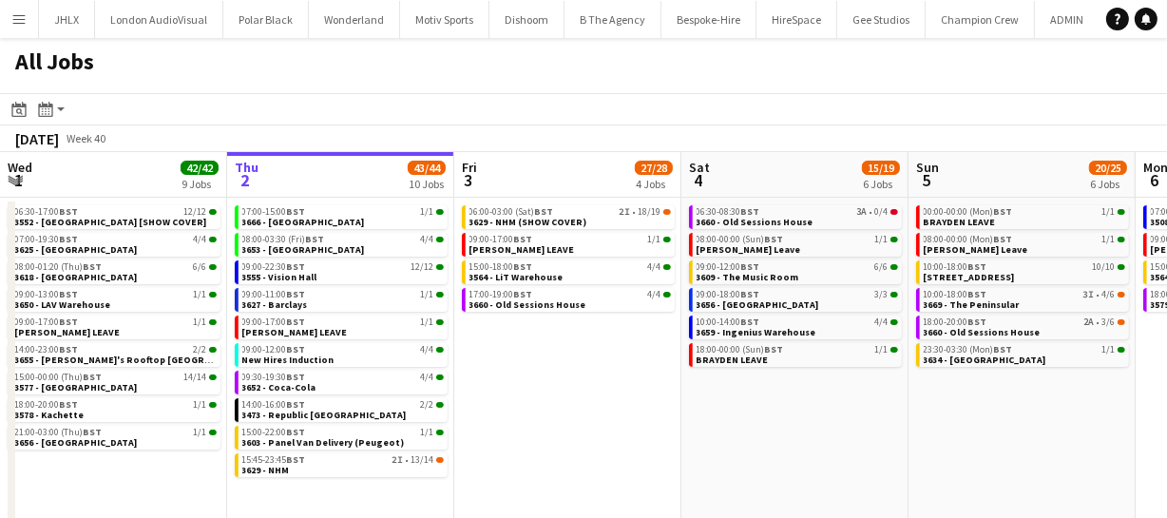
drag, startPoint x: 476, startPoint y: 376, endPoint x: 747, endPoint y: 393, distance: 271.4
click at [450, 375] on app-calendar-viewport "Mon 29 30/30 7 Jobs Tue 30 62/62 12 Jobs Wed 1 42/42 9 Jobs Thu 2 43/44 10 Jobs…" at bounding box center [583, 344] width 1167 height 384
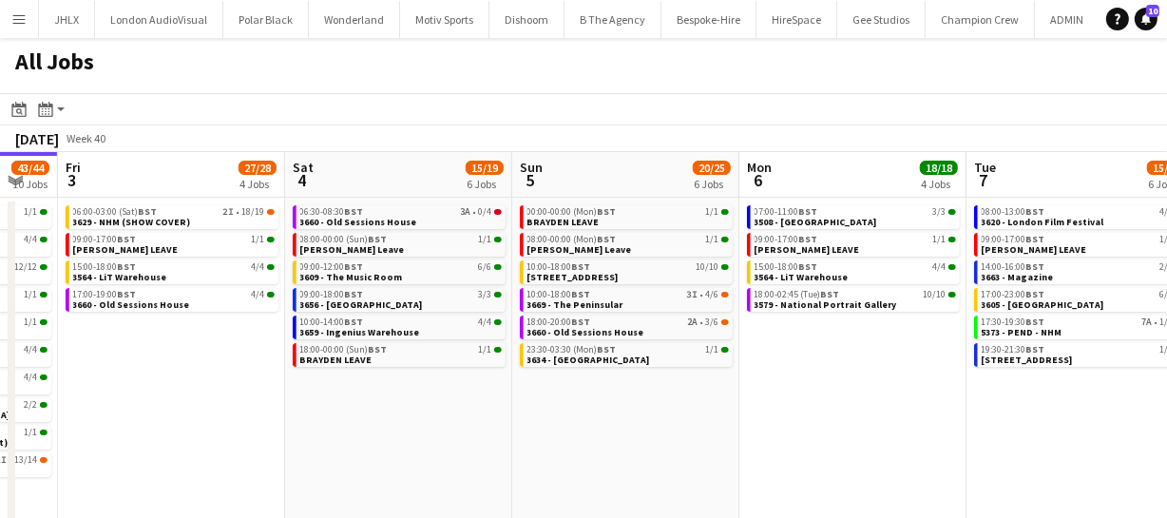
click at [663, 415] on app-calendar-viewport "Mon 29 30/30 7 Jobs Tue 30 62/62 12 Jobs Wed 1 42/42 9 Jobs Thu 2 43/44 10 Jobs…" at bounding box center [583, 344] width 1167 height 384
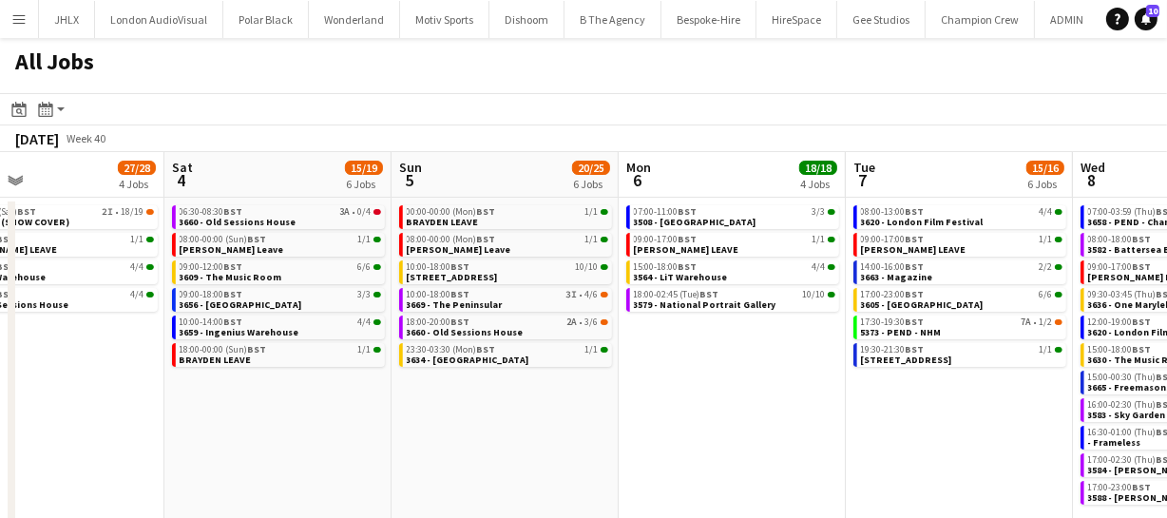
drag, startPoint x: 753, startPoint y: 408, endPoint x: 625, endPoint y: 407, distance: 127.4
click at [588, 408] on app-calendar-viewport "Wed 1 42/42 9 Jobs Thu 2 43/44 10 Jobs Fri 3 27/28 4 Jobs Sat 4 15/19 6 Jobs Su…" at bounding box center [583, 344] width 1167 height 384
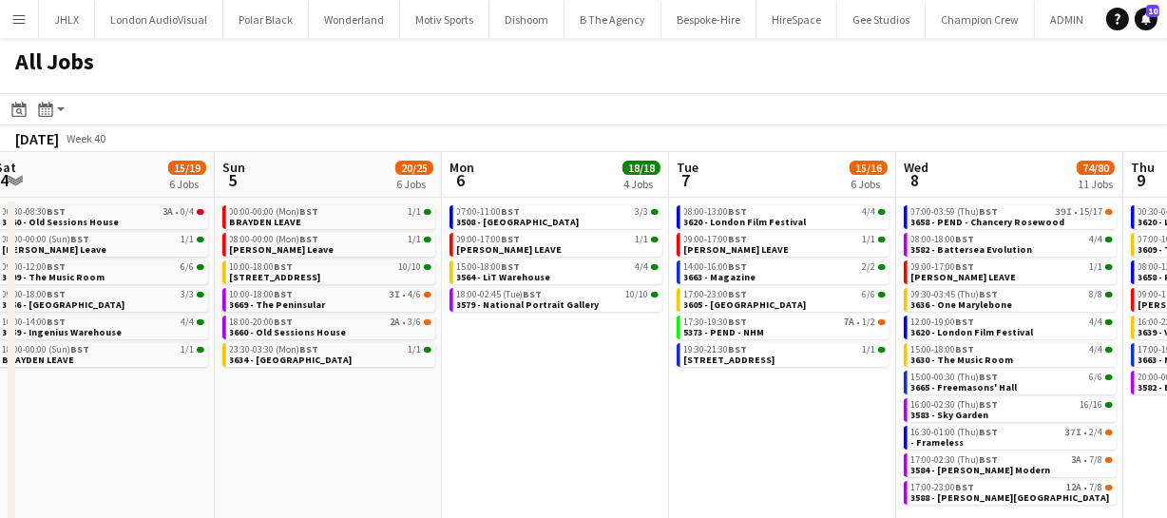
drag, startPoint x: 650, startPoint y: 414, endPoint x: 562, endPoint y: 408, distance: 88.6
click at [556, 408] on app-calendar-viewport "Wed 1 42/42 9 Jobs Thu 2 43/44 10 Jobs Fri 3 27/28 4 Jobs Sat 4 15/19 6 Jobs Su…" at bounding box center [583, 344] width 1167 height 384
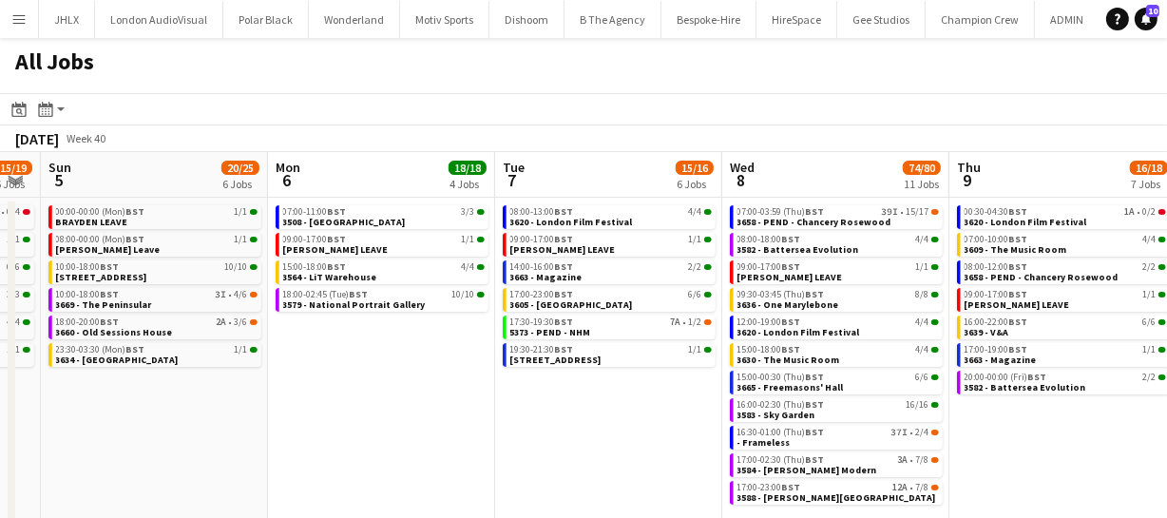
scroll to position [0, 931]
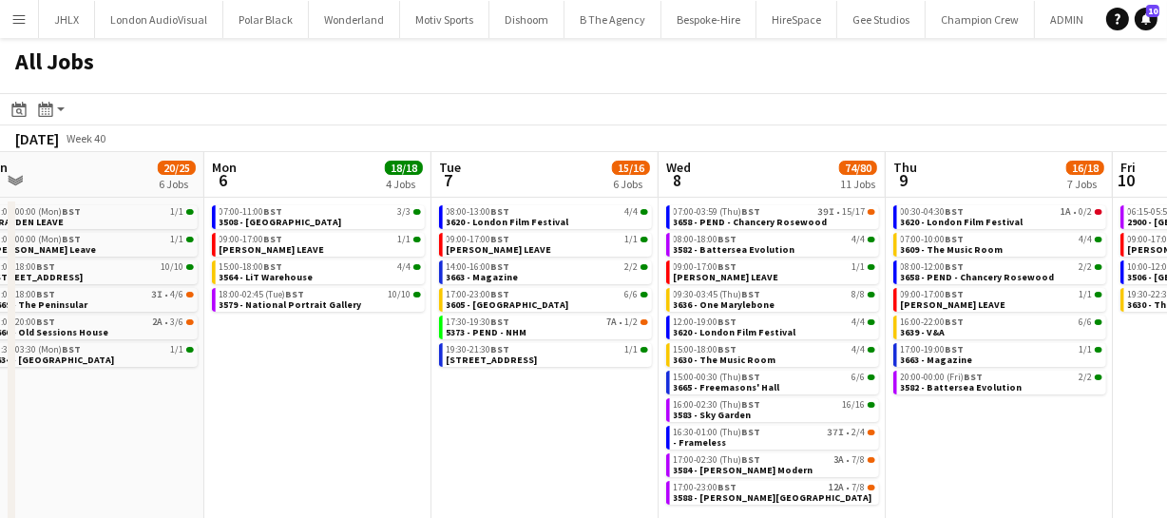
drag, startPoint x: 980, startPoint y: 441, endPoint x: 917, endPoint y: 437, distance: 62.8
click at [917, 437] on app-calendar-viewport "Wed 1 42/42 9 Jobs Thu 2 43/44 10 Jobs Fri 3 27/28 4 Jobs Sat 4 15/19 6 Jobs Su…" at bounding box center [583, 344] width 1167 height 384
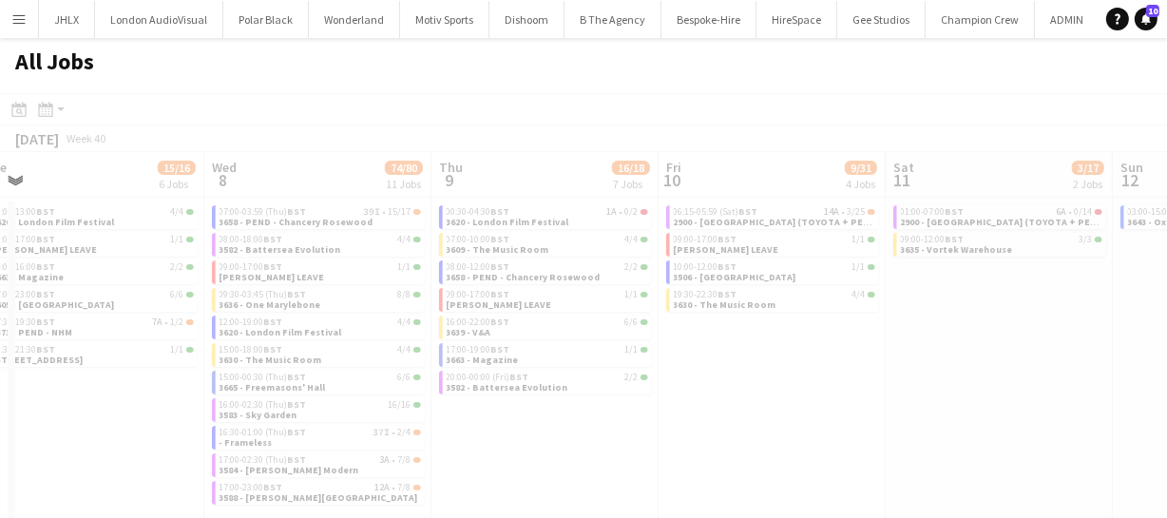
scroll to position [0, 485]
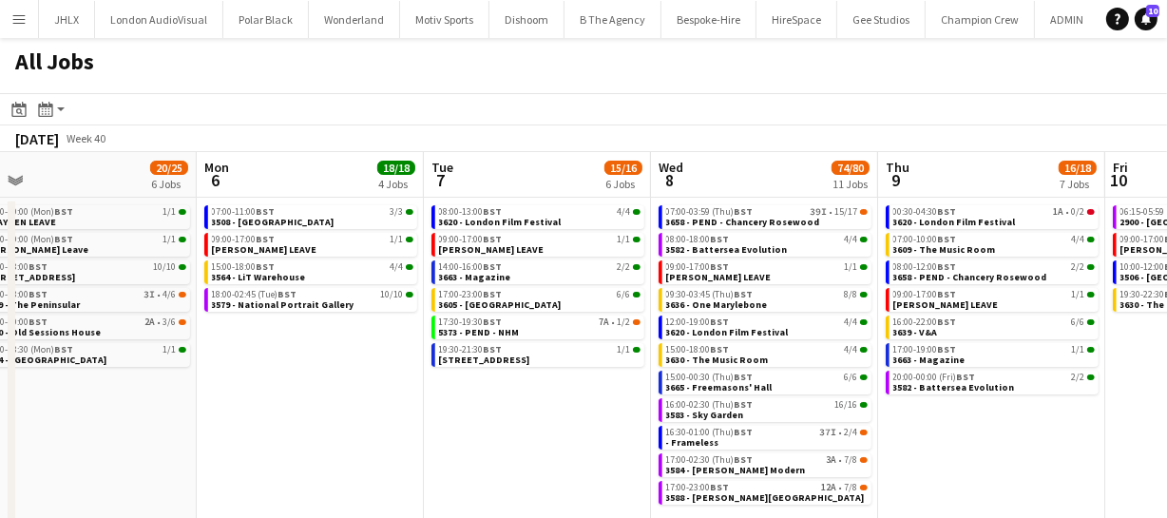
drag, startPoint x: 1018, startPoint y: 449, endPoint x: 1008, endPoint y: 449, distance: 10.5
click at [1008, 449] on app-calendar-viewport "Fri 3 27/28 4 Jobs Sat 4 15/19 6 Jobs Sun 5 20/25 6 Jobs Mon 6 18/18 4 Jobs Tue…" at bounding box center [583, 344] width 1167 height 384
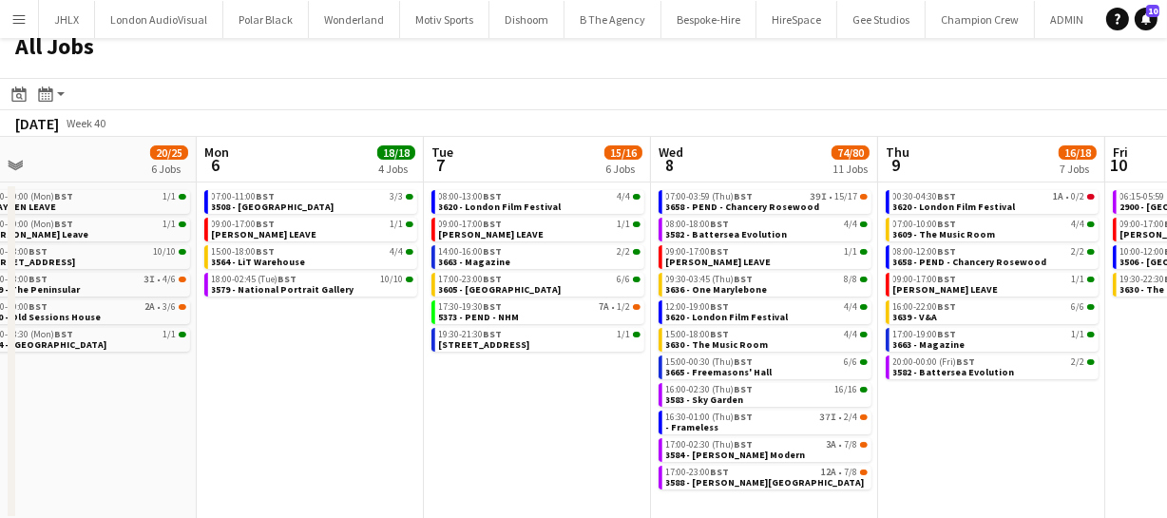
scroll to position [19, 0]
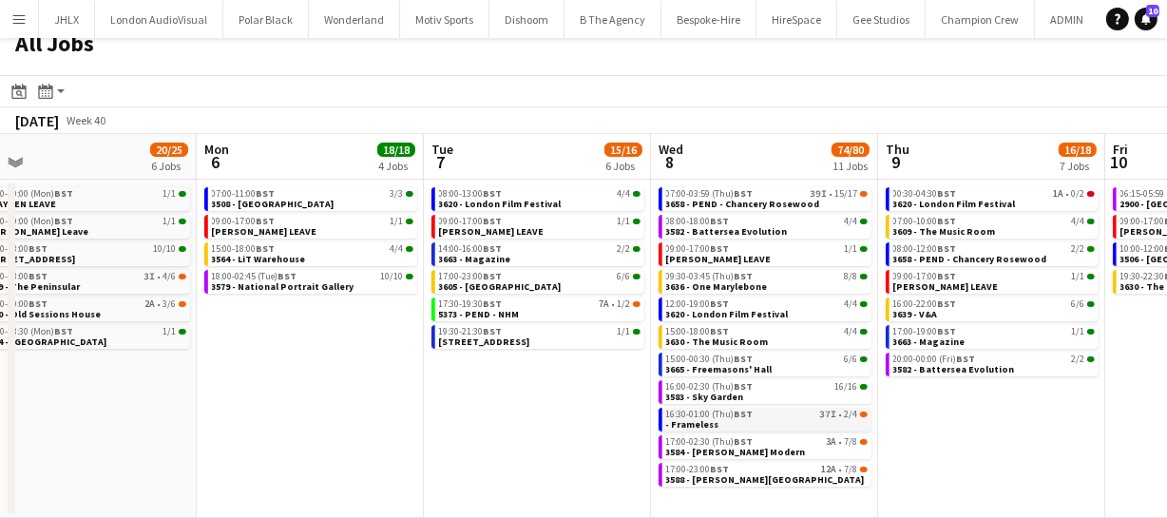
click at [700, 413] on span "16:30-01:00 (Thu) BST" at bounding box center [709, 415] width 87 height 10
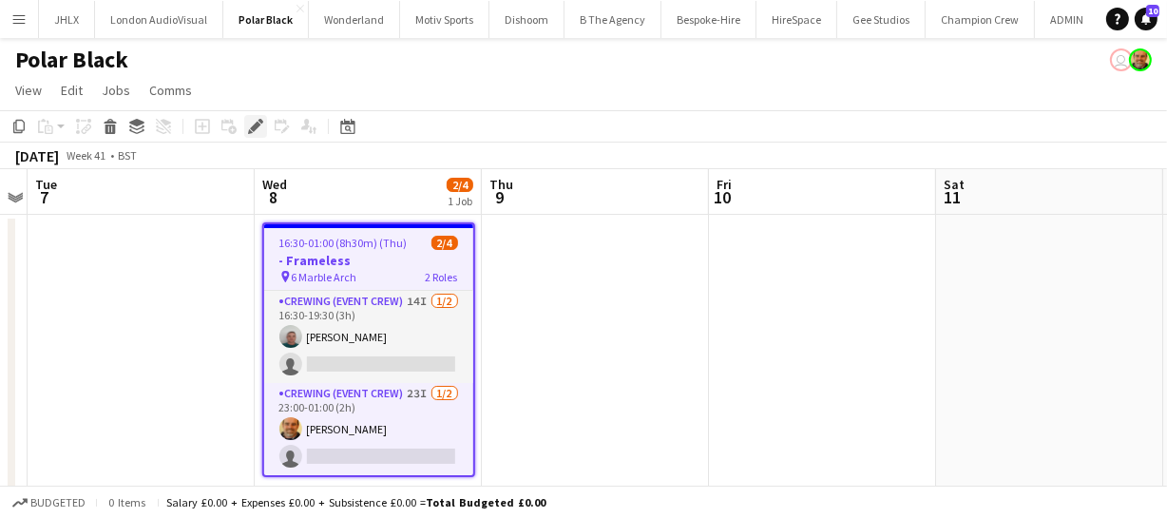
click at [256, 124] on icon at bounding box center [255, 127] width 10 height 10
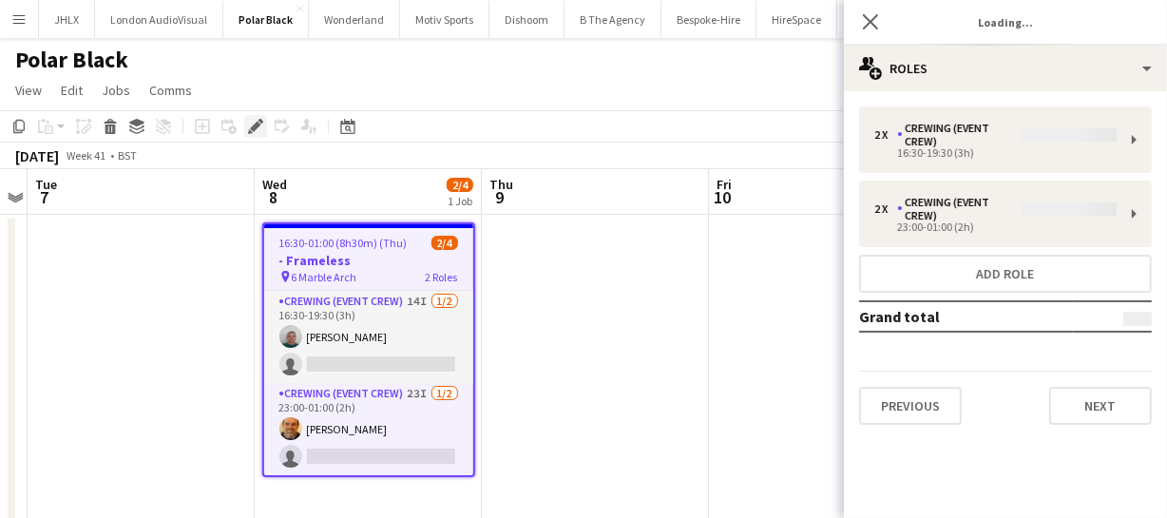
type input "*******"
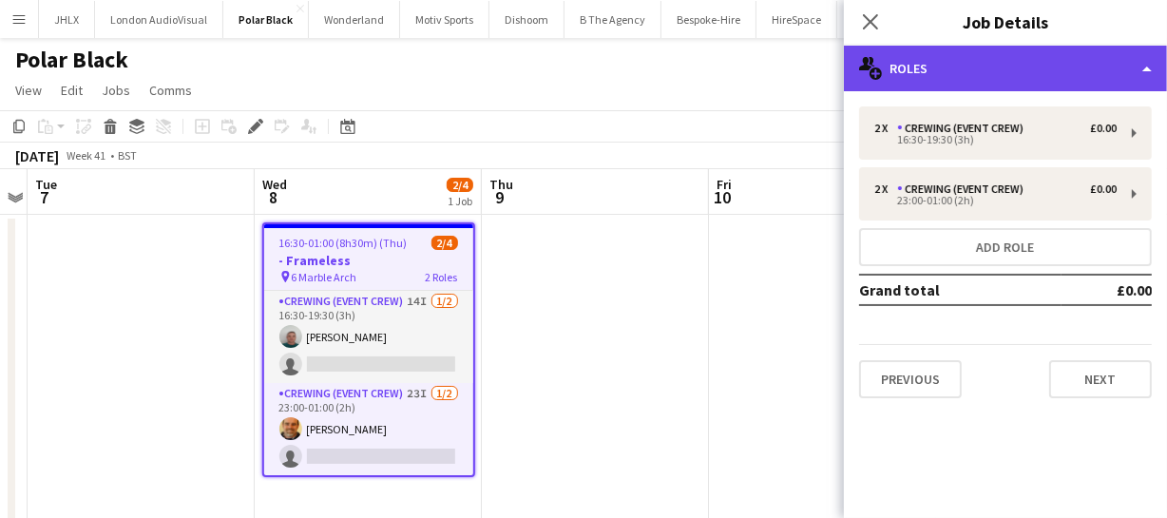
click at [992, 78] on div "multiple-users-add Roles" at bounding box center [1005, 69] width 323 height 46
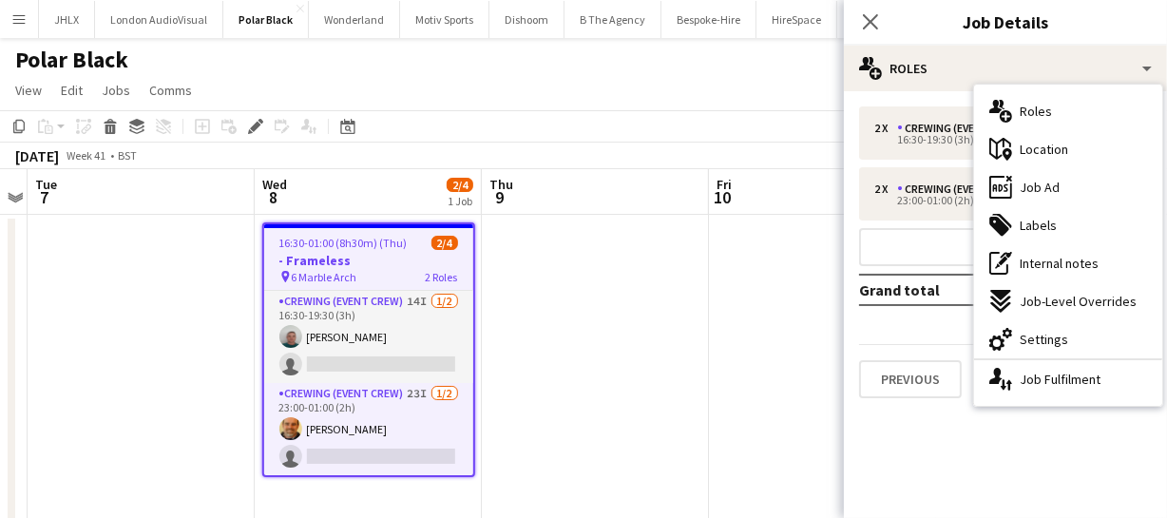
click at [1078, 327] on div "cog-double-3 Settings" at bounding box center [1068, 339] width 188 height 38
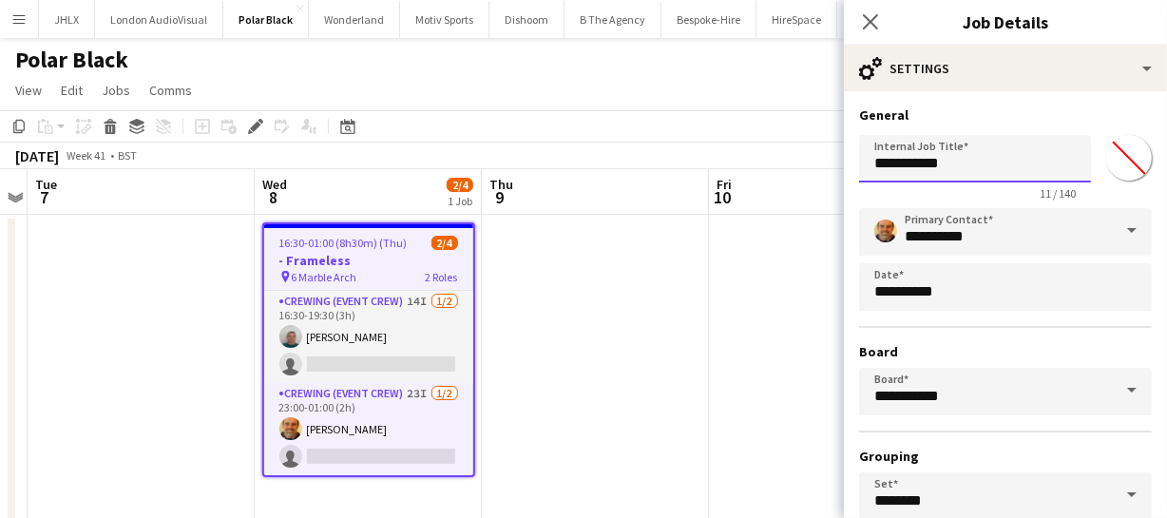
click at [868, 162] on input "**********" at bounding box center [975, 159] width 232 height 48
type input "**********"
click at [875, 24] on icon "Close pop-in" at bounding box center [870, 21] width 18 height 18
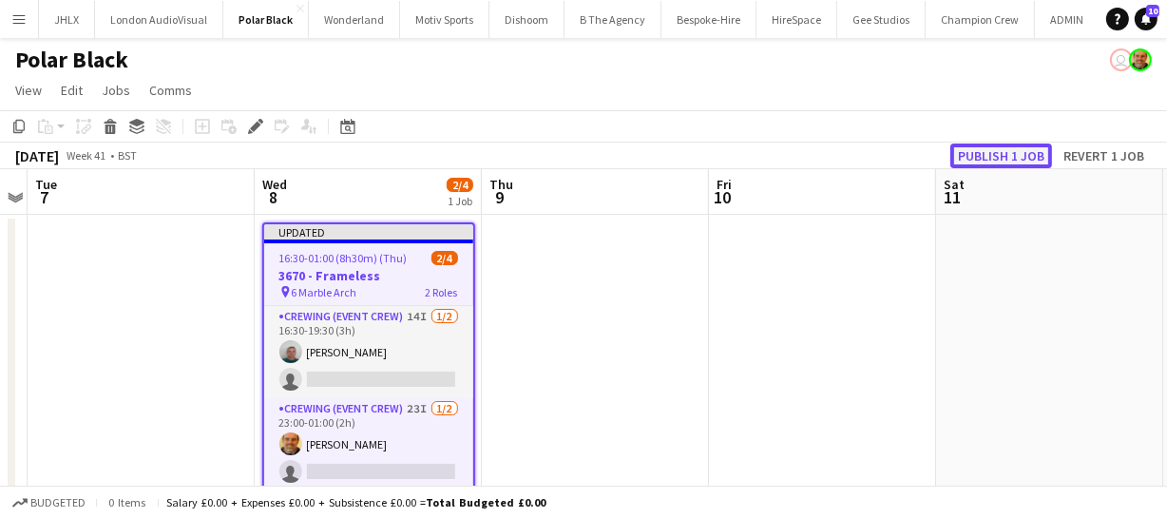
click at [1016, 153] on button "Publish 1 job" at bounding box center [1002, 156] width 102 height 25
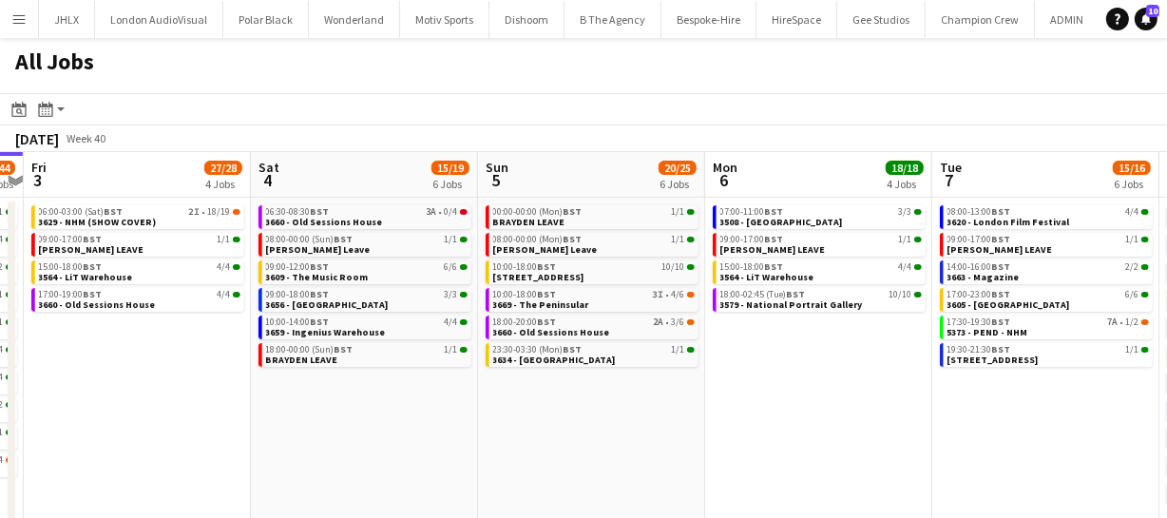
drag, startPoint x: 732, startPoint y: 421, endPoint x: 300, endPoint y: 443, distance: 432.1
click at [300, 443] on app-calendar-viewport "Mon 29 30/30 7 Jobs Tue 30 62/62 12 Jobs Wed 1 42/42 9 Jobs Thu 2 43/44 10 Jobs…" at bounding box center [583, 344] width 1167 height 384
click at [593, 406] on app-calendar-viewport "Mon 29 30/30 7 Jobs Tue 30 62/62 12 Jobs Wed 1 42/42 9 Jobs Thu 2 43/44 10 Jobs…" at bounding box center [583, 344] width 1167 height 384
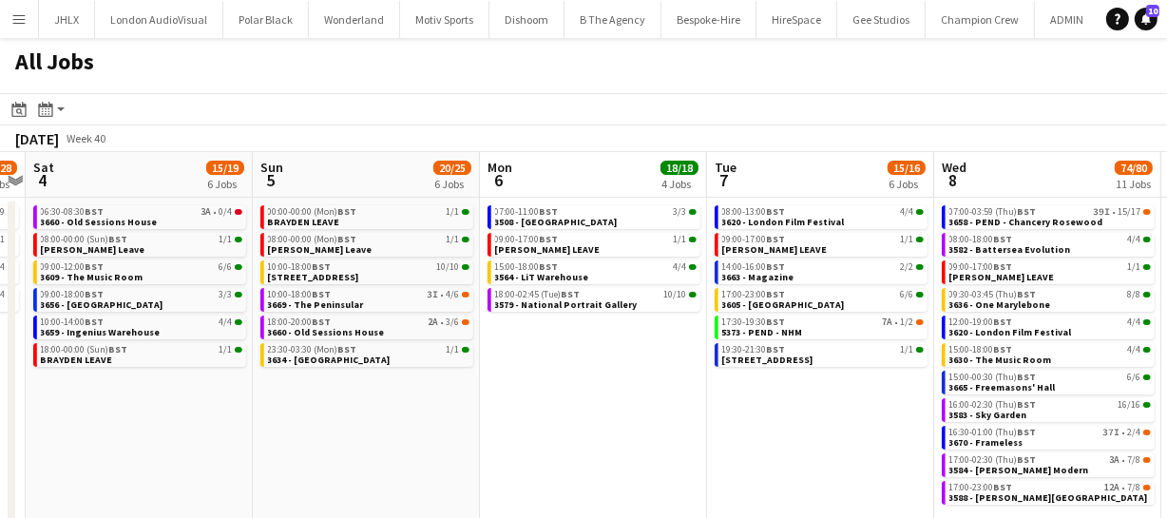
drag, startPoint x: 634, startPoint y: 413, endPoint x: 466, endPoint y: 408, distance: 168.3
click at [528, 416] on app-calendar-viewport "Wed 1 42/42 9 Jobs Thu 2 43/44 10 Jobs Fri 3 27/28 4 Jobs Sat 4 15/19 6 Jobs Su…" at bounding box center [583, 344] width 1167 height 384
drag, startPoint x: 526, startPoint y: 420, endPoint x: 492, endPoint y: 423, distance: 33.4
click at [505, 421] on app-calendar-viewport "Wed 1 42/42 9 Jobs Thu 2 43/44 10 Jobs Fri 3 27/28 4 Jobs Sat 4 15/19 6 Jobs Su…" at bounding box center [583, 344] width 1167 height 384
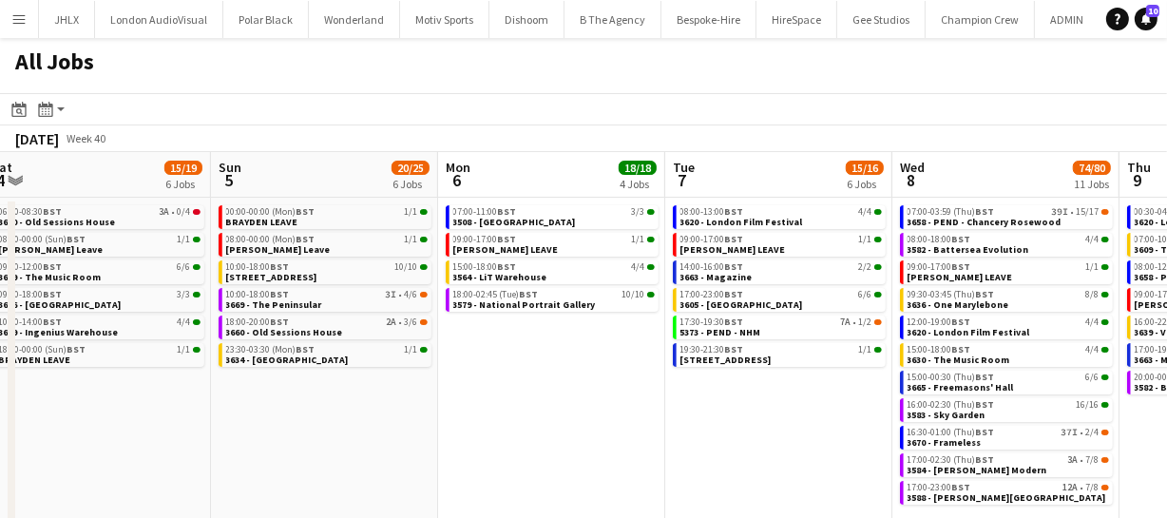
click at [508, 419] on app-calendar-viewport "Wed 1 42/42 9 Jobs Thu 2 43/44 10 Jobs Fri 3 27/28 4 Jobs Sat 4 15/19 6 Jobs Su…" at bounding box center [583, 344] width 1167 height 384
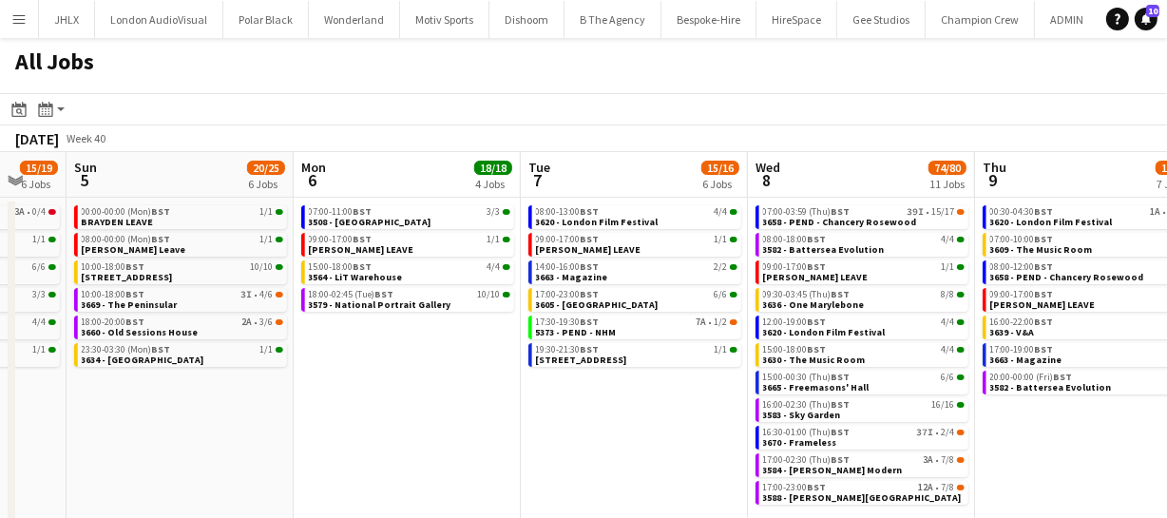
click at [663, 415] on app-calendar-viewport "Wed 1 42/42 9 Jobs Thu 2 43/44 10 Jobs Fri 3 27/28 4 Jobs Sat 4 15/19 6 Jobs Su…" at bounding box center [583, 344] width 1167 height 384
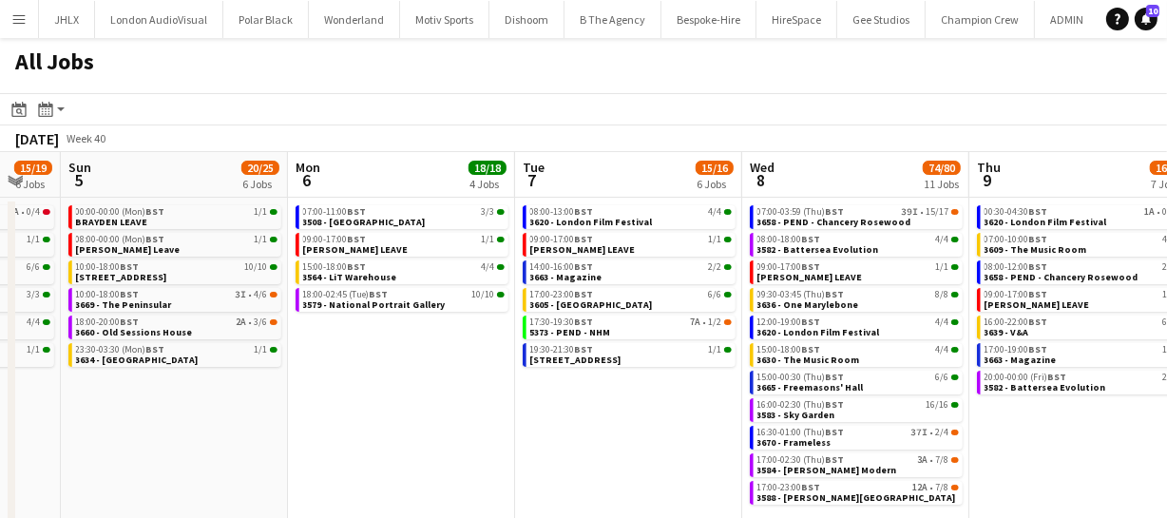
drag, startPoint x: 661, startPoint y: 415, endPoint x: 523, endPoint y: 412, distance: 137.9
click at [557, 414] on app-calendar-viewport "Wed 1 42/42 9 Jobs Thu 2 43/44 10 Jobs Fri 3 27/28 4 Jobs Sat 4 15/19 6 Jobs Su…" at bounding box center [583, 344] width 1167 height 384
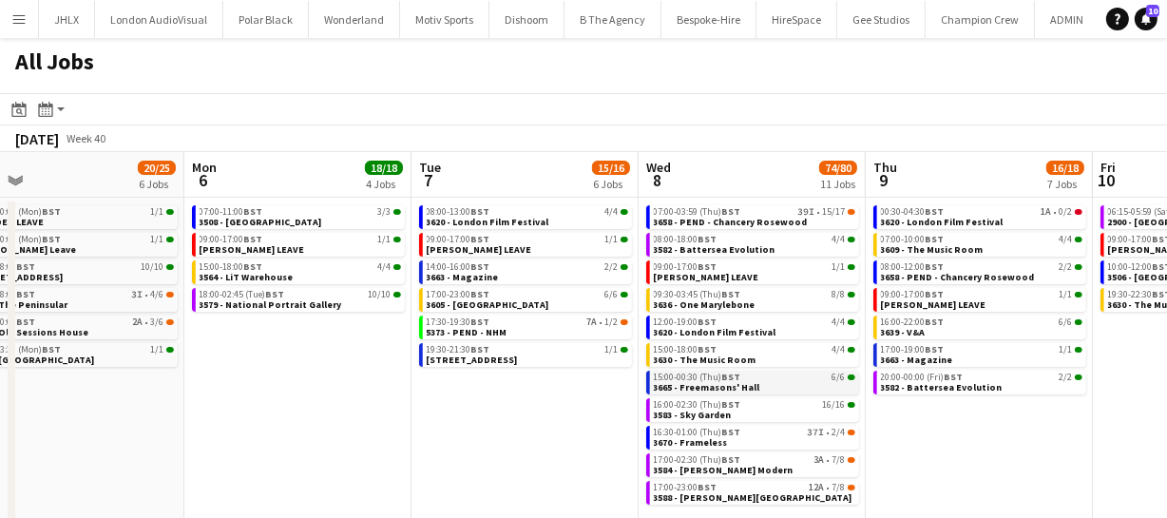
click at [743, 386] on span "3665 - Freemasons' Hall" at bounding box center [707, 387] width 106 height 12
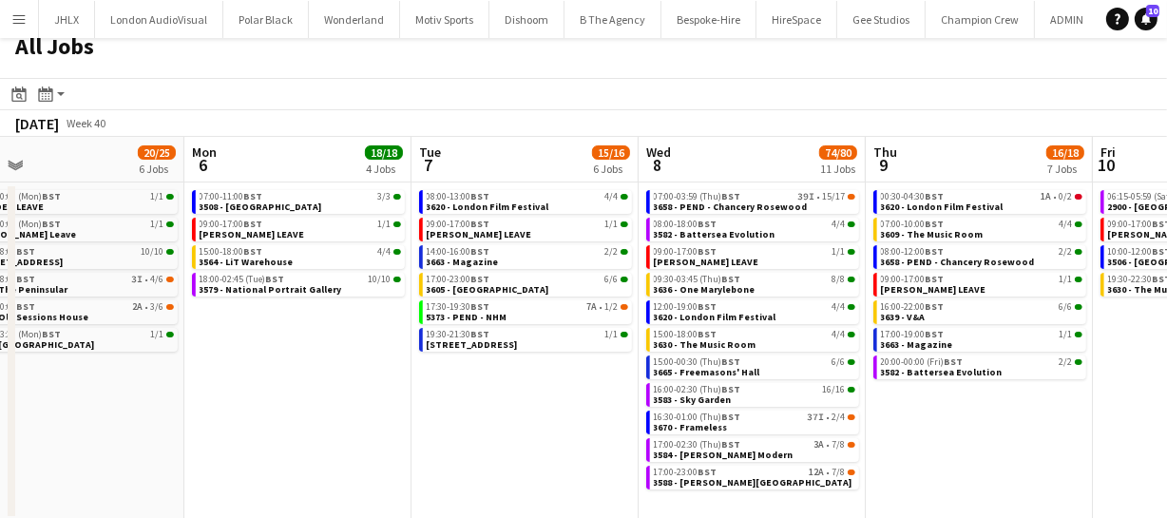
scroll to position [19, 0]
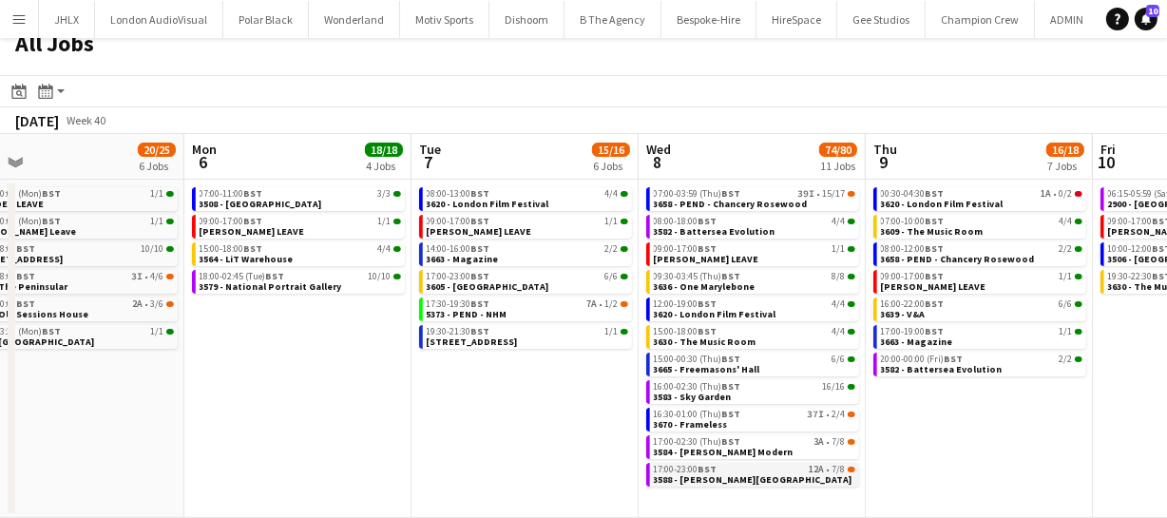
click at [788, 465] on div "17:00-23:00 BST 12A • 7/8" at bounding box center [755, 470] width 202 height 10
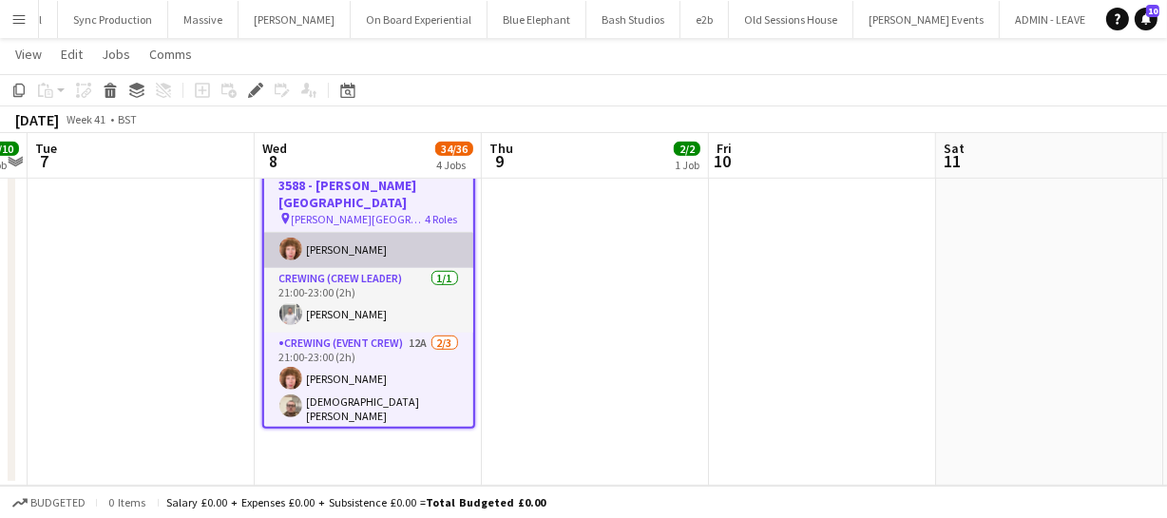
scroll to position [157, 0]
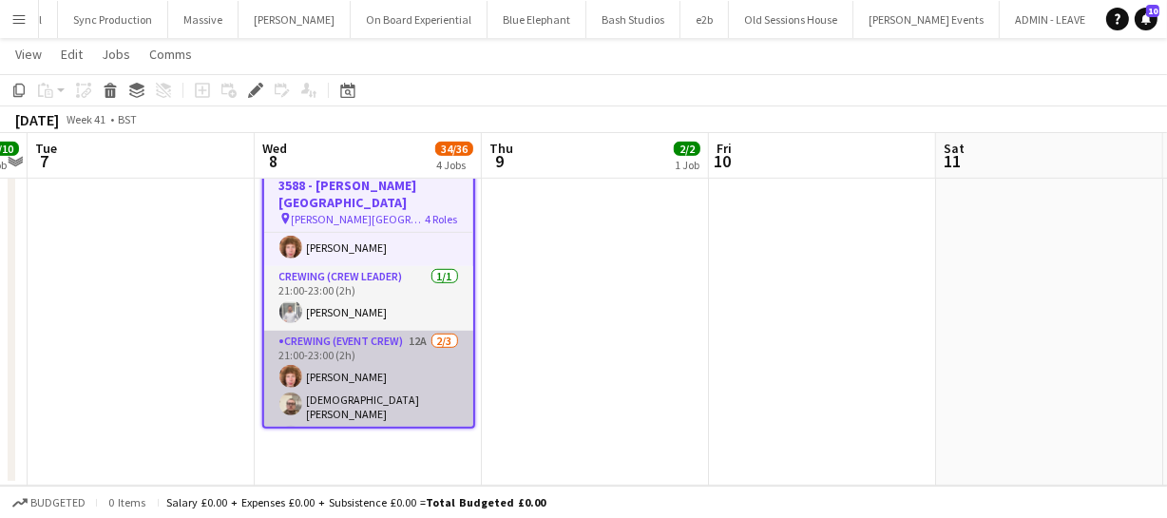
click at [368, 380] on app-card-role "Crewing (Event Crew) 12A 2/3 21:00-23:00 (2h) Alfie Dyer Christian Skinner sing…" at bounding box center [368, 393] width 209 height 125
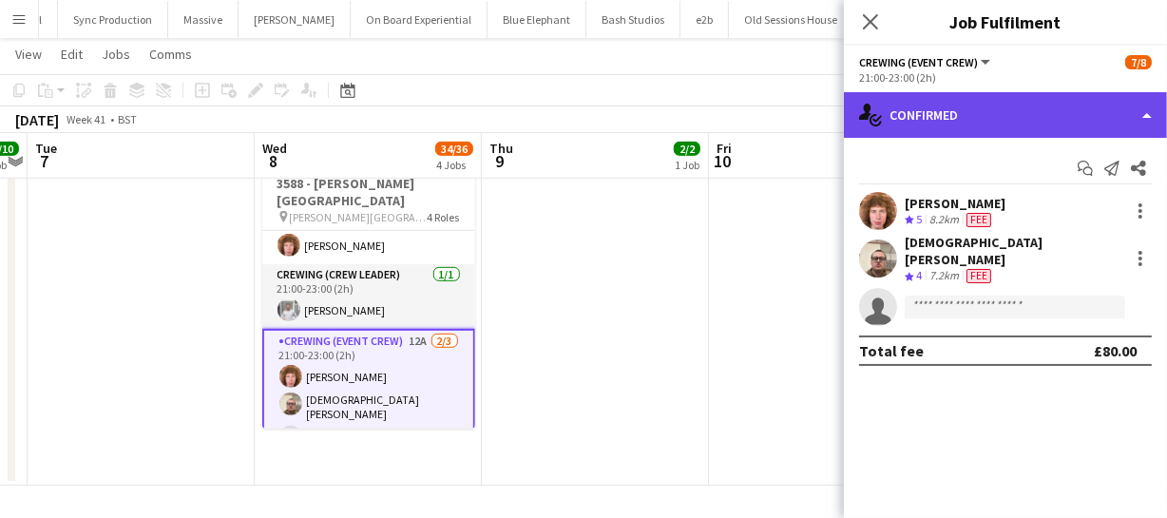
click at [977, 102] on div "single-neutral-actions-check-2 Confirmed" at bounding box center [1005, 115] width 323 height 46
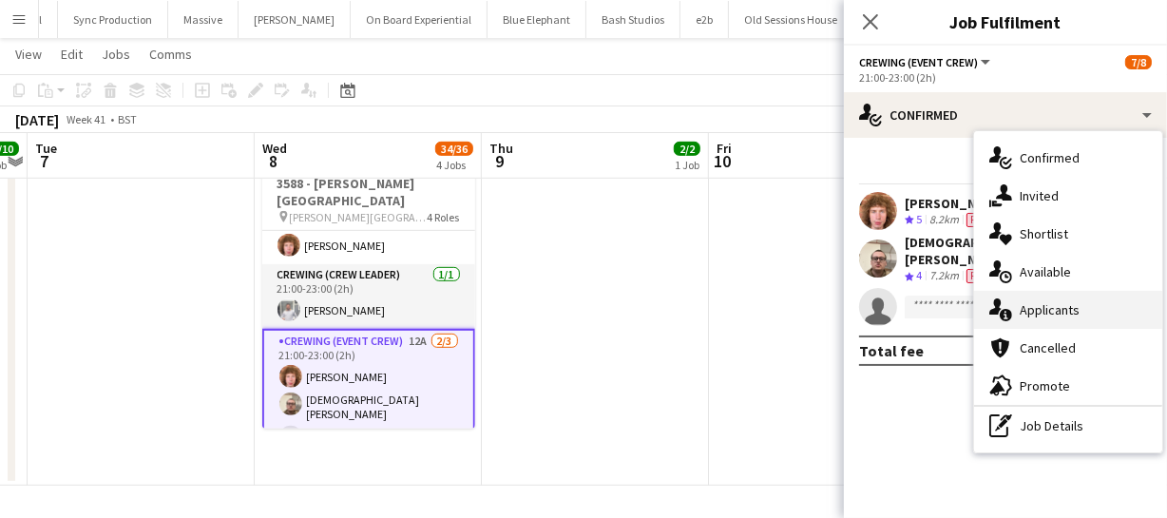
click at [1057, 311] on span "Applicants" at bounding box center [1050, 309] width 60 height 17
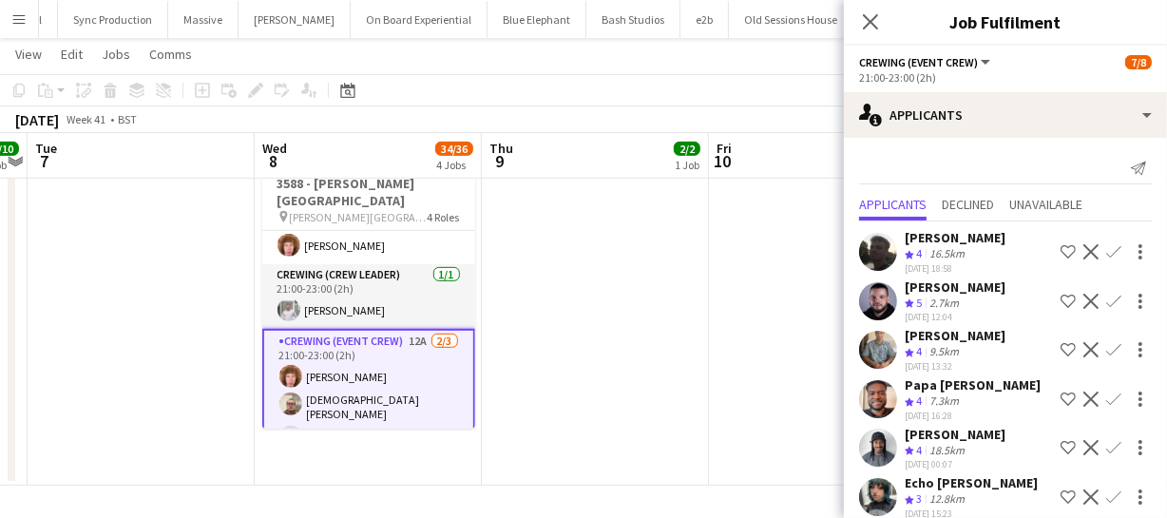
scroll to position [62, 0]
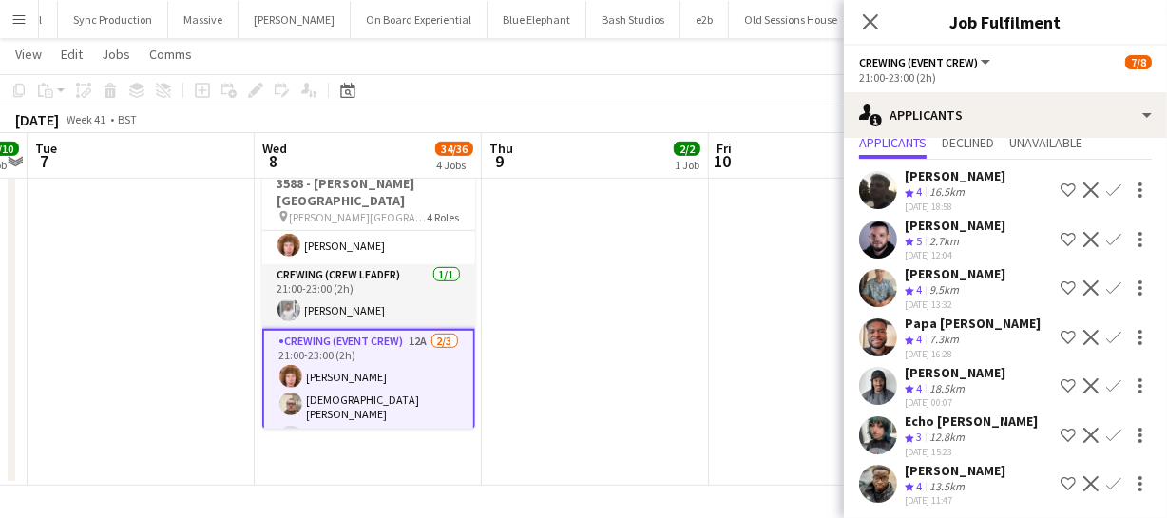
click at [1106, 476] on app-icon "Confirm" at bounding box center [1113, 483] width 15 height 15
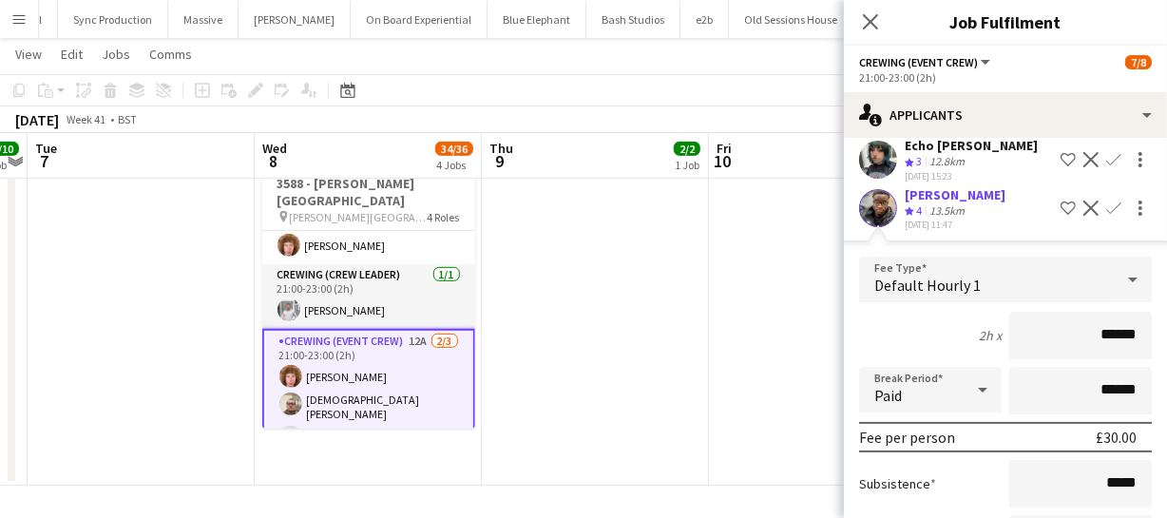
drag, startPoint x: 1130, startPoint y: 324, endPoint x: 1010, endPoint y: 324, distance: 119.8
click at [1028, 325] on input "******" at bounding box center [1080, 336] width 143 height 48
type input "******"
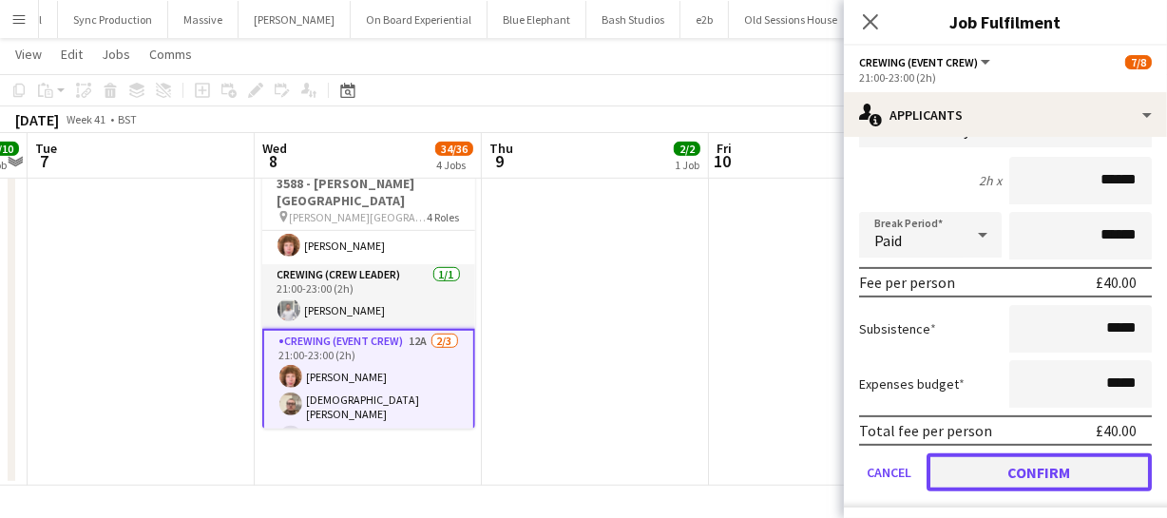
click at [1046, 470] on button "Confirm" at bounding box center [1039, 472] width 225 height 38
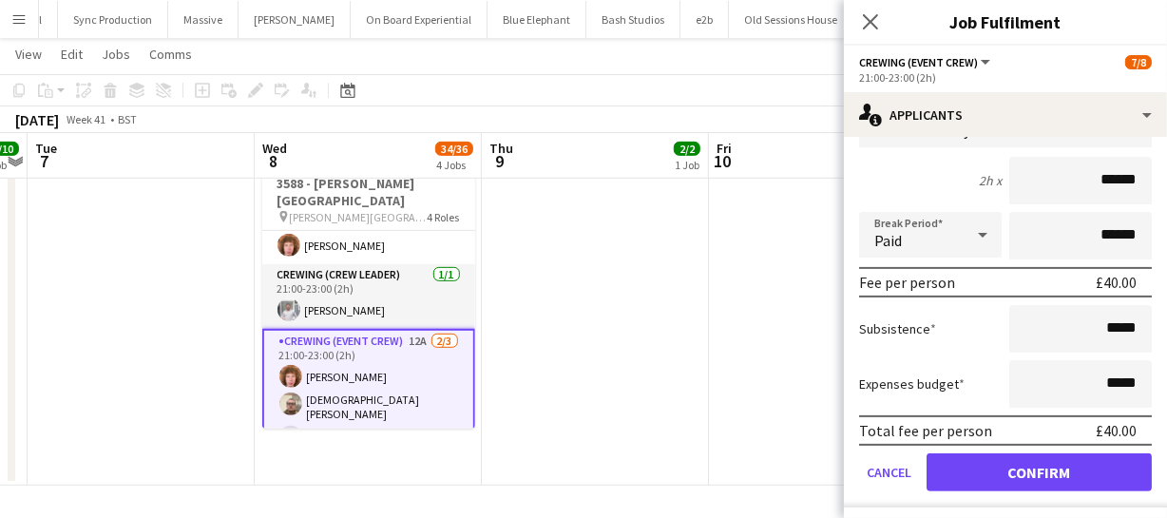
scroll to position [14, 0]
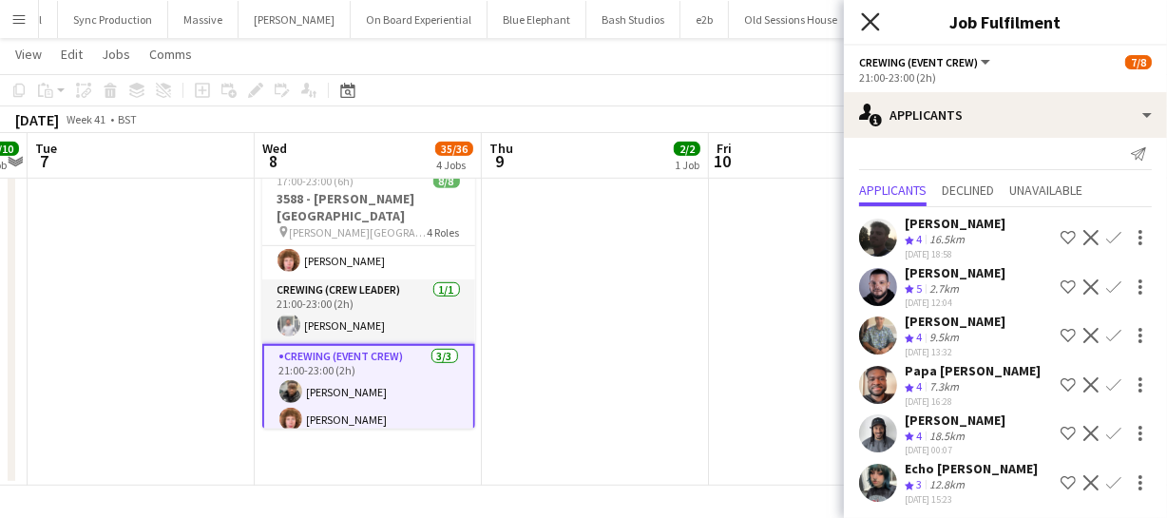
click at [871, 13] on icon "Close pop-in" at bounding box center [870, 21] width 18 height 18
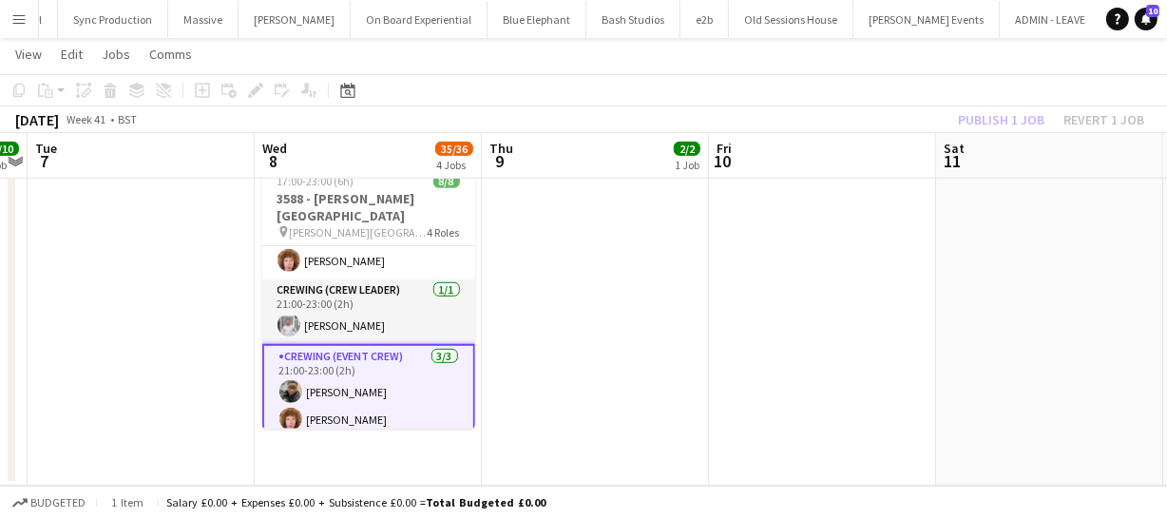
click at [989, 114] on div "Publish 1 job Revert 1 job" at bounding box center [1051, 119] width 232 height 25
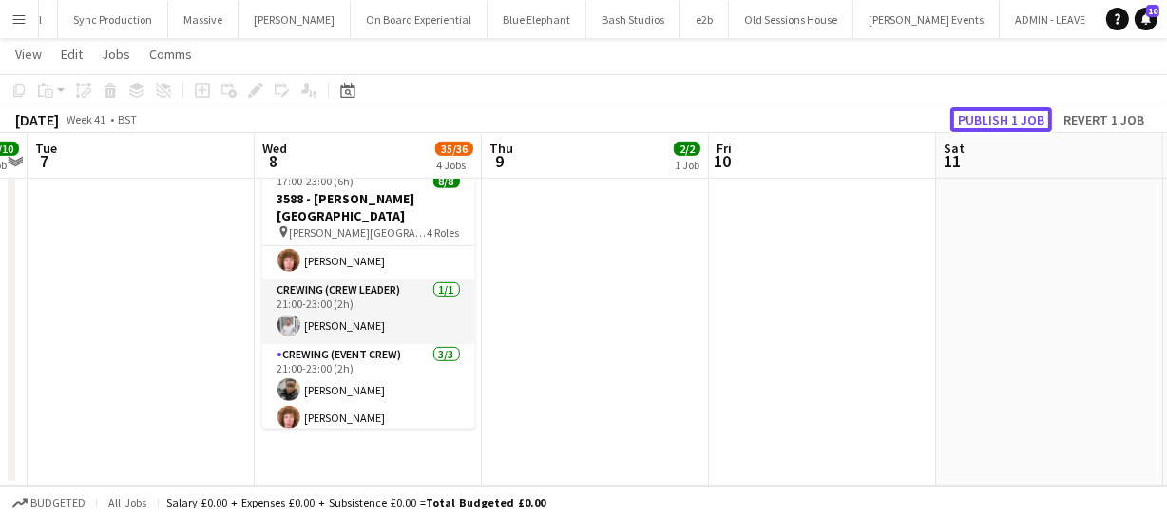
click at [989, 114] on button "Publish 1 job" at bounding box center [1002, 119] width 102 height 25
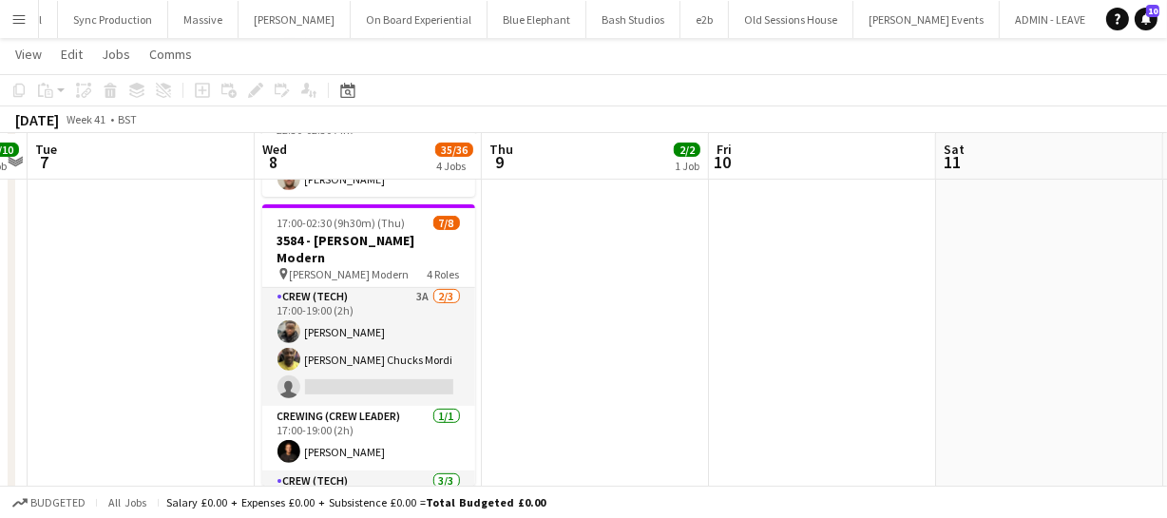
scroll to position [0, 0]
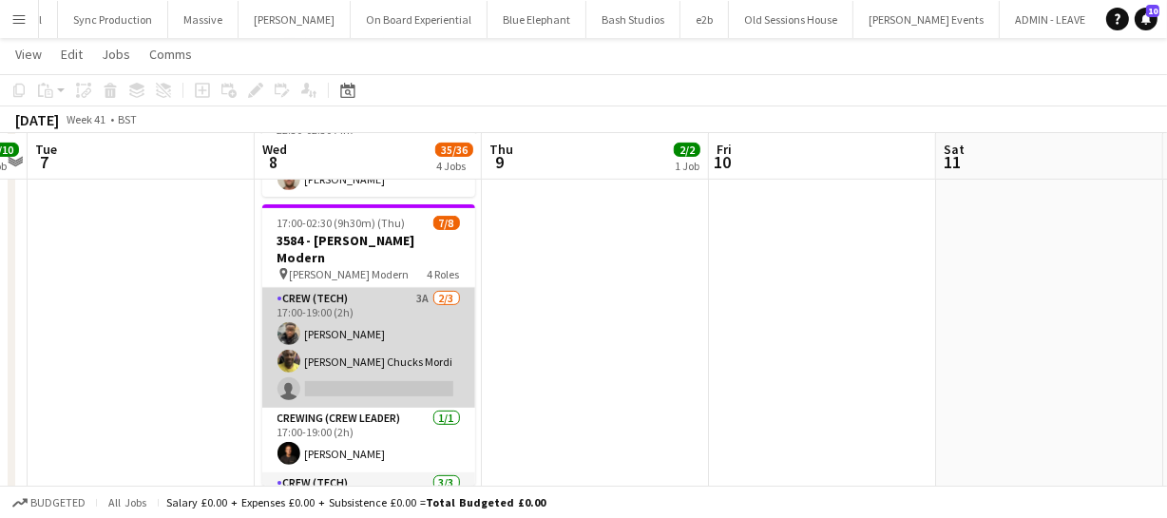
click at [365, 330] on app-card-role "Crew (Tech) 3A 2/3 17:00-19:00 (2h) Samuel Kusimo Alphonsus Chucks Mordi single…" at bounding box center [368, 348] width 213 height 120
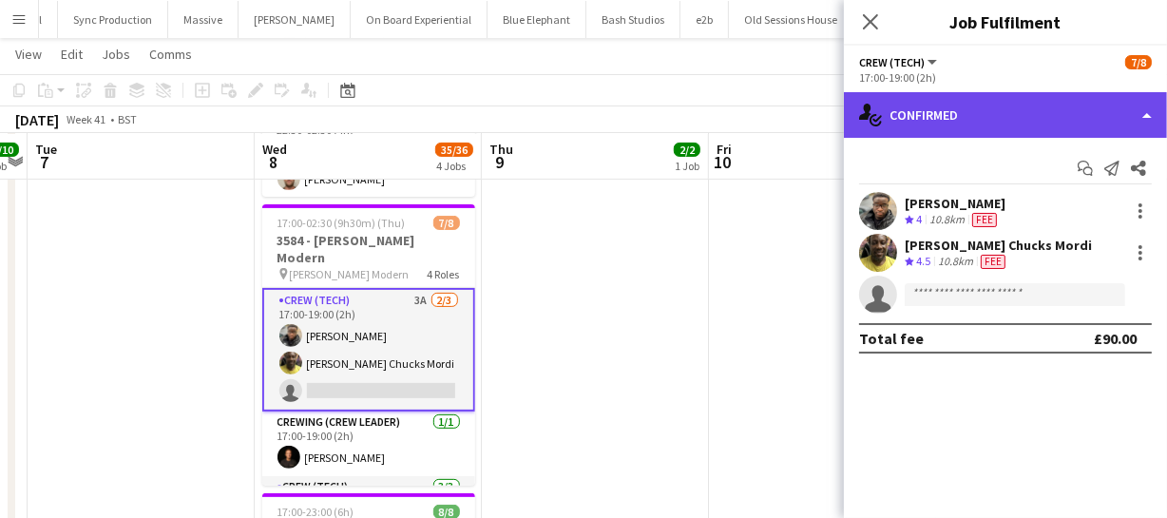
click at [989, 123] on div "single-neutral-actions-check-2 Confirmed" at bounding box center [1005, 115] width 323 height 46
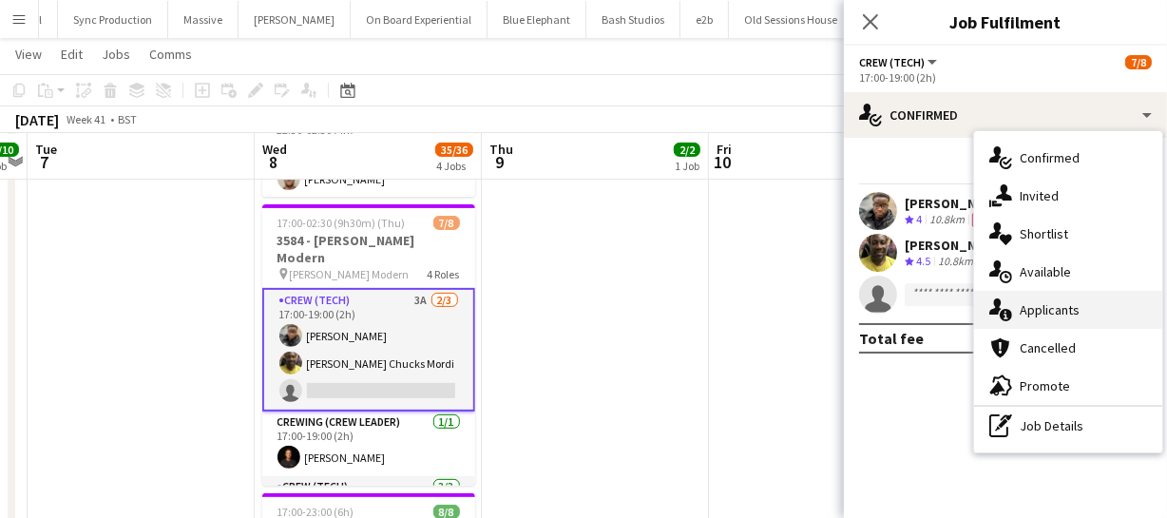
click at [1037, 317] on span "Applicants" at bounding box center [1050, 309] width 60 height 17
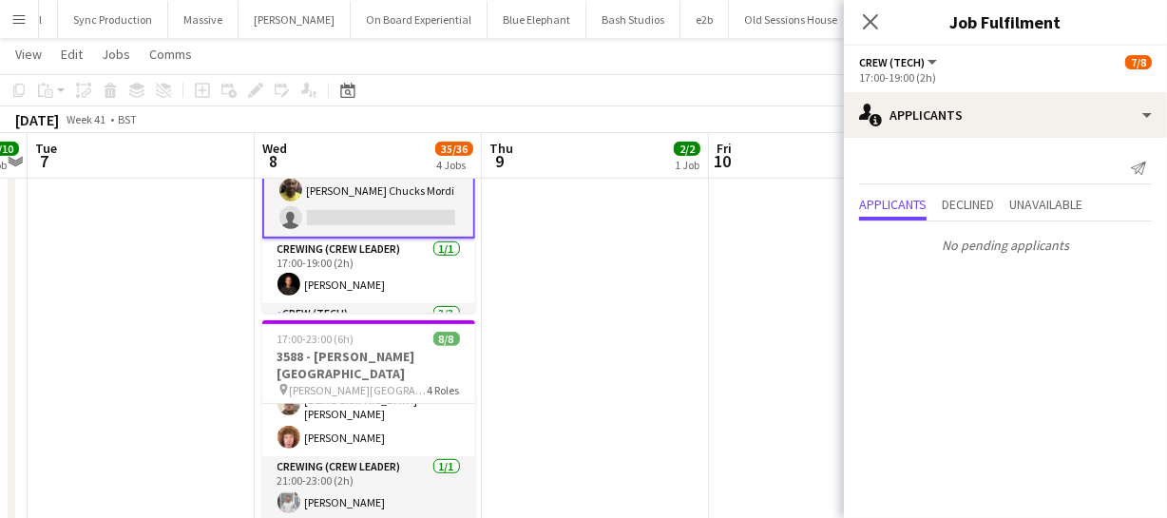
scroll to position [153, 0]
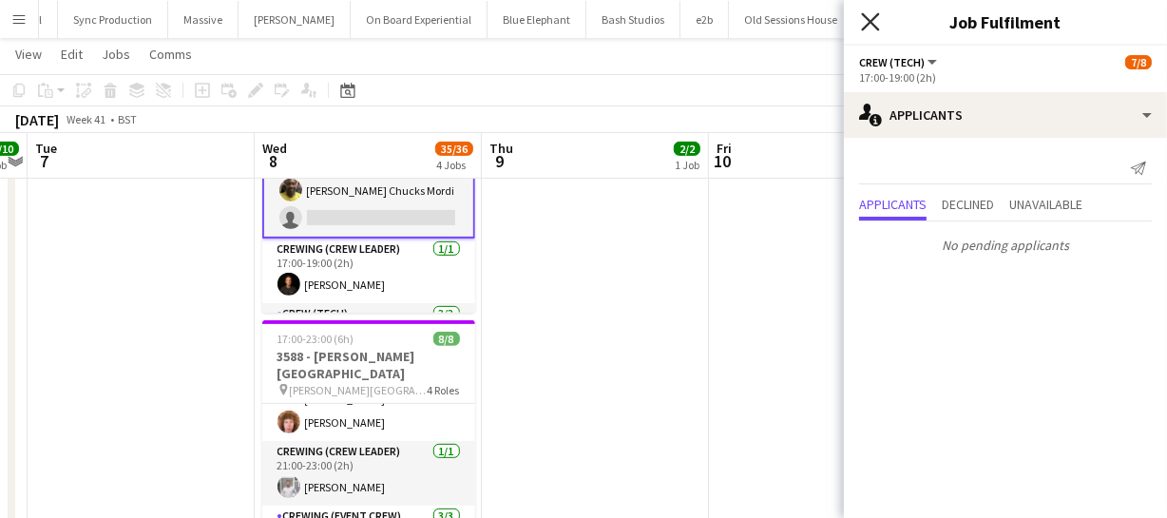
click at [869, 16] on icon "Close pop-in" at bounding box center [870, 21] width 18 height 18
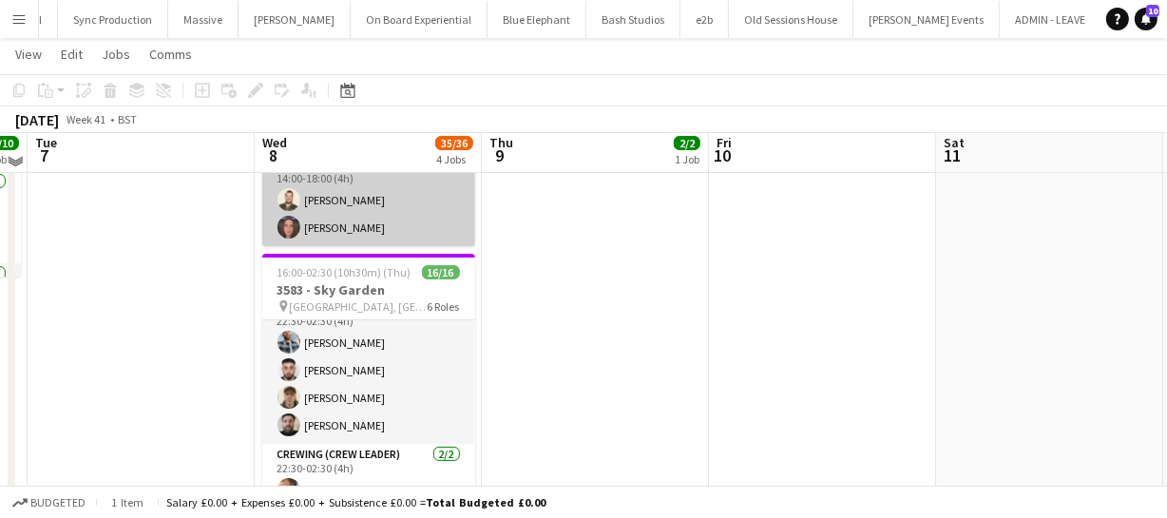
scroll to position [219, 0]
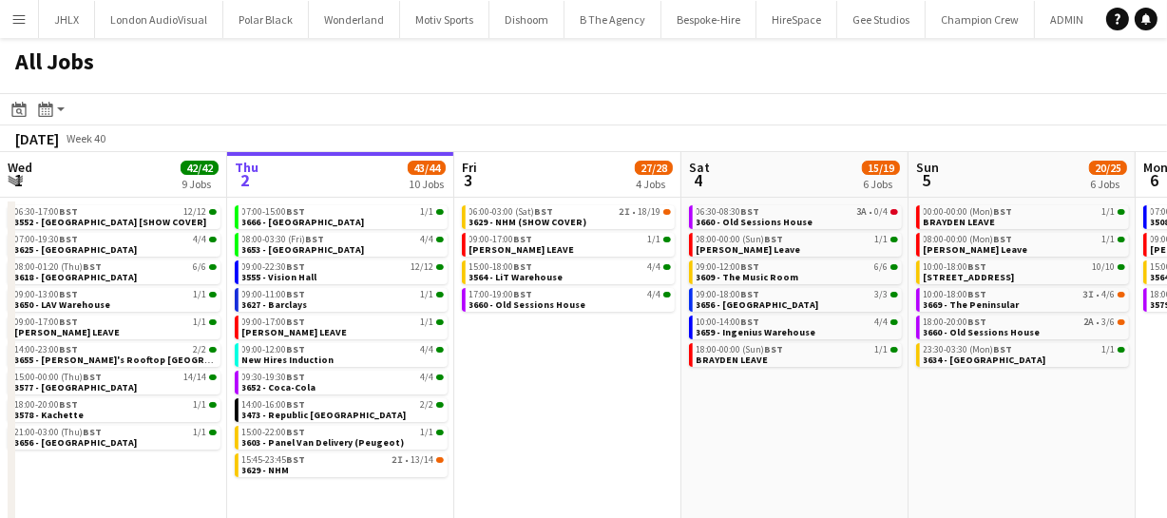
drag, startPoint x: 856, startPoint y: 424, endPoint x: 711, endPoint y: 420, distance: 145.5
click at [777, 426] on app-calendar-viewport "Mon 29 30/30 7 Jobs Tue 30 62/62 12 Jobs Wed 1 42/42 9 Jobs Thu 2 43/44 10 Jobs…" at bounding box center [583, 344] width 1167 height 384
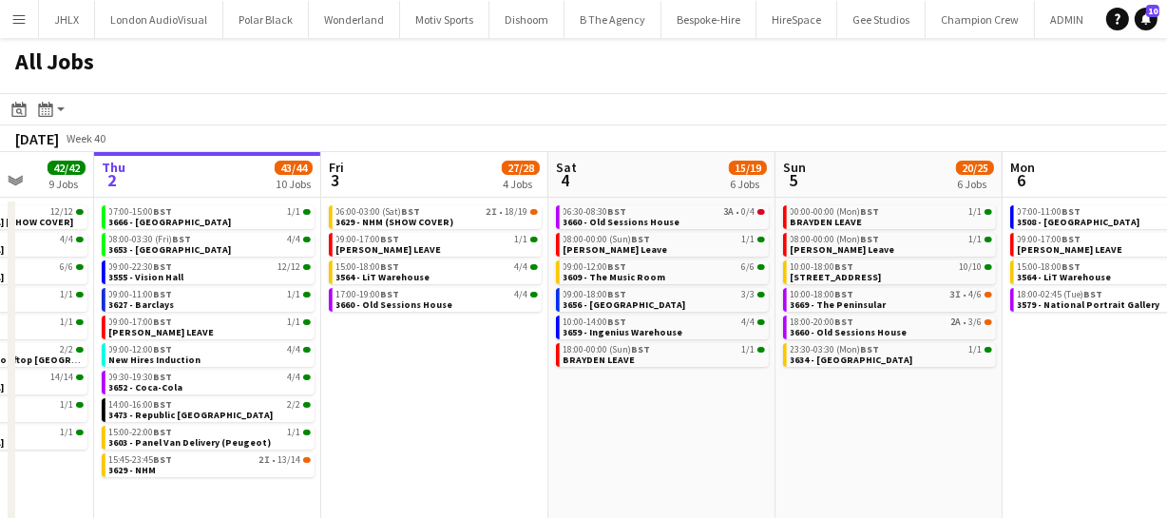
drag, startPoint x: 761, startPoint y: 432, endPoint x: 695, endPoint y: 427, distance: 66.7
click at [684, 432] on app-calendar-viewport "Mon 29 30/30 7 Jobs Tue 30 62/62 12 Jobs Wed 1 42/42 9 Jobs Thu 2 43/44 10 Jobs…" at bounding box center [583, 344] width 1167 height 384
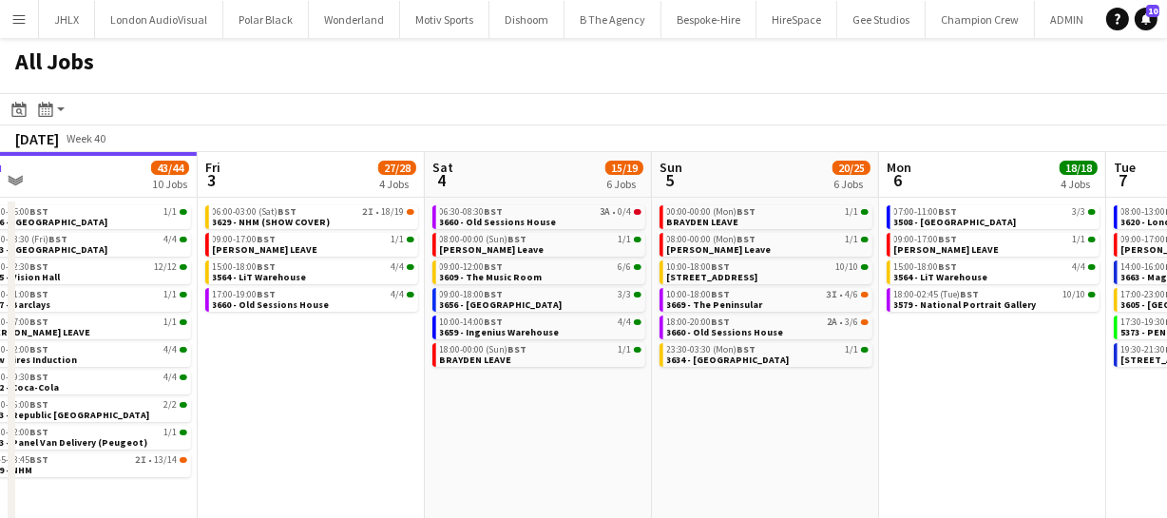
click at [775, 428] on app-calendar-viewport "Mon 29 30/30 7 Jobs Tue 30 62/62 12 Jobs Wed 1 42/42 9 Jobs Thu 2 43/44 10 Jobs…" at bounding box center [583, 344] width 1167 height 384
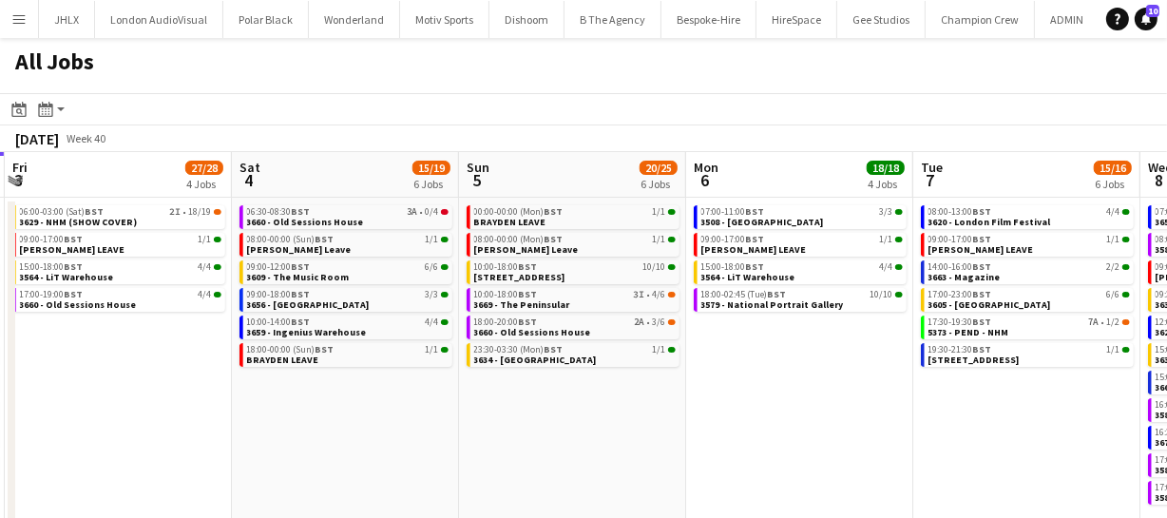
click at [751, 423] on app-calendar-viewport "Mon 29 30/30 7 Jobs Tue 30 62/62 12 Jobs Wed 1 42/42 9 Jobs Thu 2 43/44 10 Jobs…" at bounding box center [583, 344] width 1167 height 384
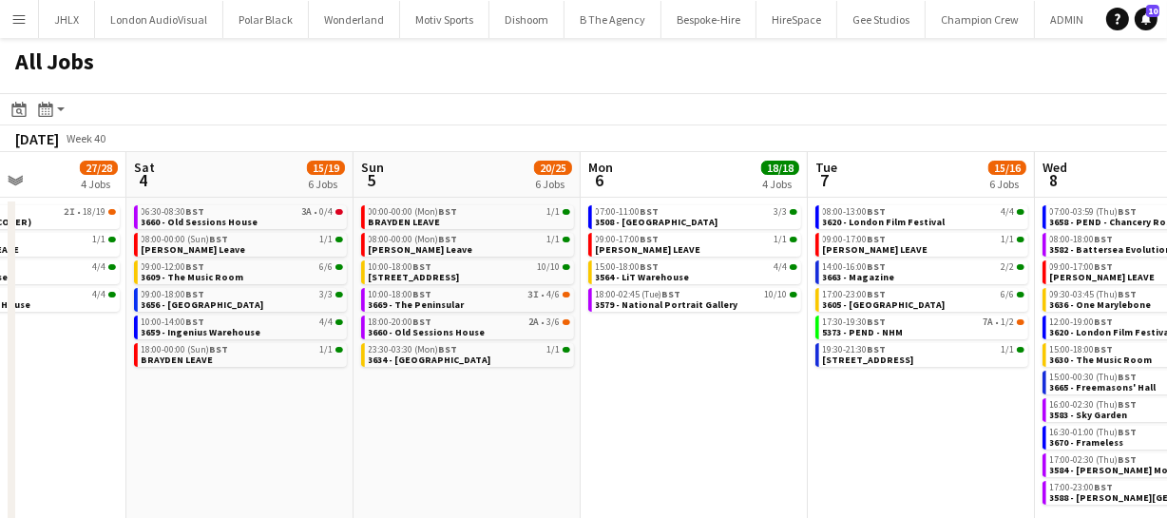
click at [733, 426] on app-calendar-viewport "Wed 1 42/42 9 Jobs Thu 2 43/44 10 Jobs Fri 3 27/28 4 Jobs Sat 4 15/19 6 Jobs Su…" at bounding box center [583, 344] width 1167 height 384
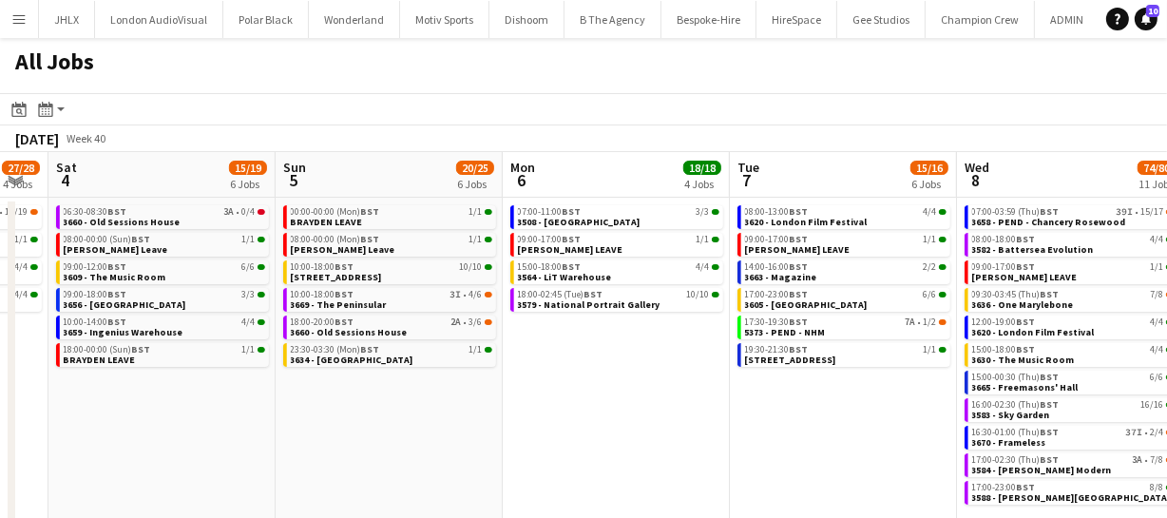
click at [660, 428] on app-calendar-viewport "Wed 1 42/42 9 Jobs Thu 2 43/44 10 Jobs Fri 3 27/28 4 Jobs Sat 4 15/19 6 Jobs Su…" at bounding box center [583, 344] width 1167 height 384
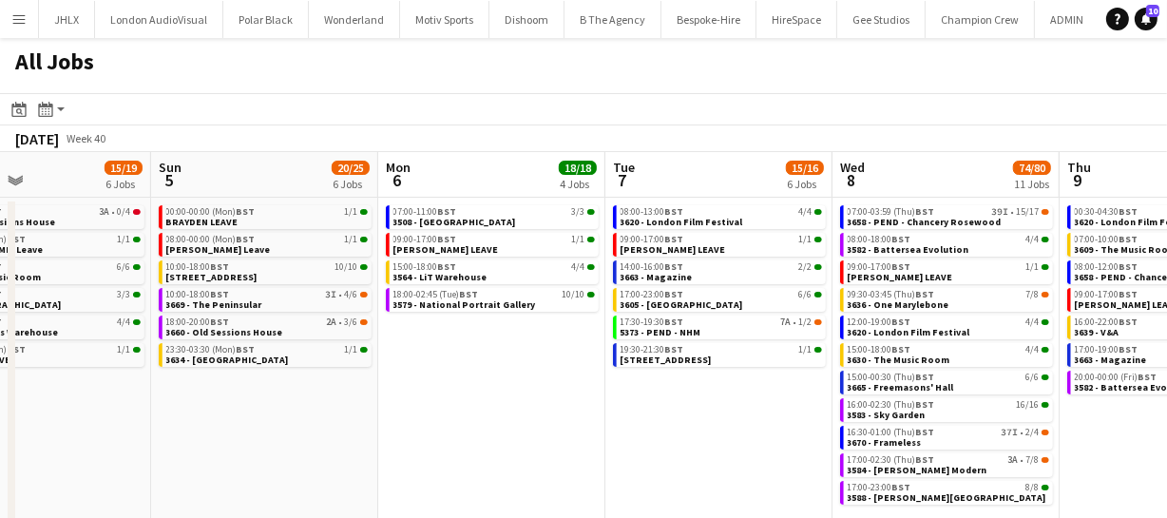
click at [587, 430] on app-calendar-viewport "Wed 1 42/42 9 Jobs Thu 2 43/44 10 Jobs Fri 3 27/28 4 Jobs Sat 4 15/19 6 Jobs Su…" at bounding box center [583, 344] width 1167 height 384
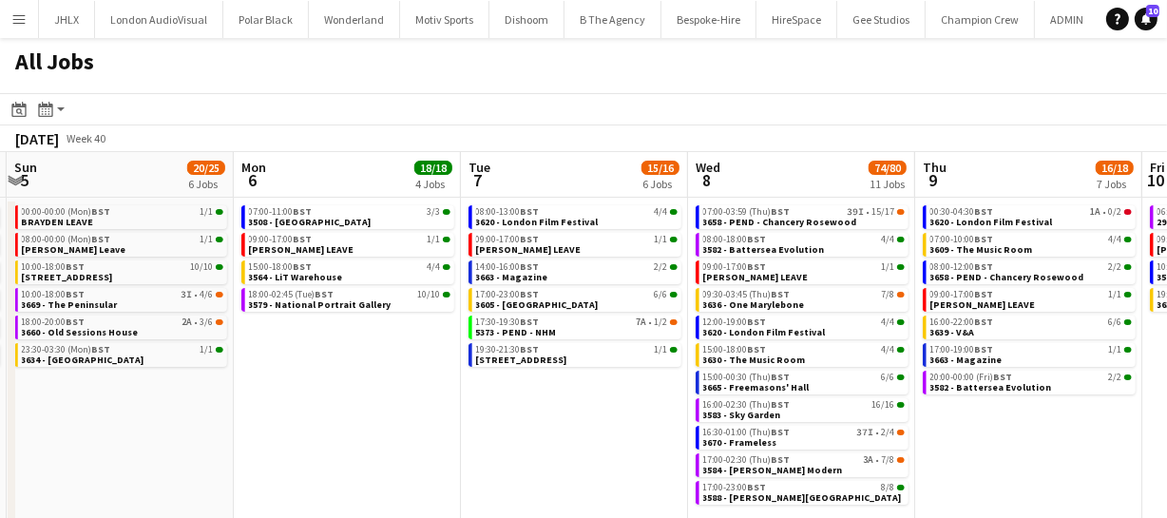
click at [862, 446] on app-all-jobs "All Jobs Date picker [DATE] [DATE] [DATE] M [DATE] T [DATE] W [DATE] T [DATE] F…" at bounding box center [583, 287] width 1167 height 498
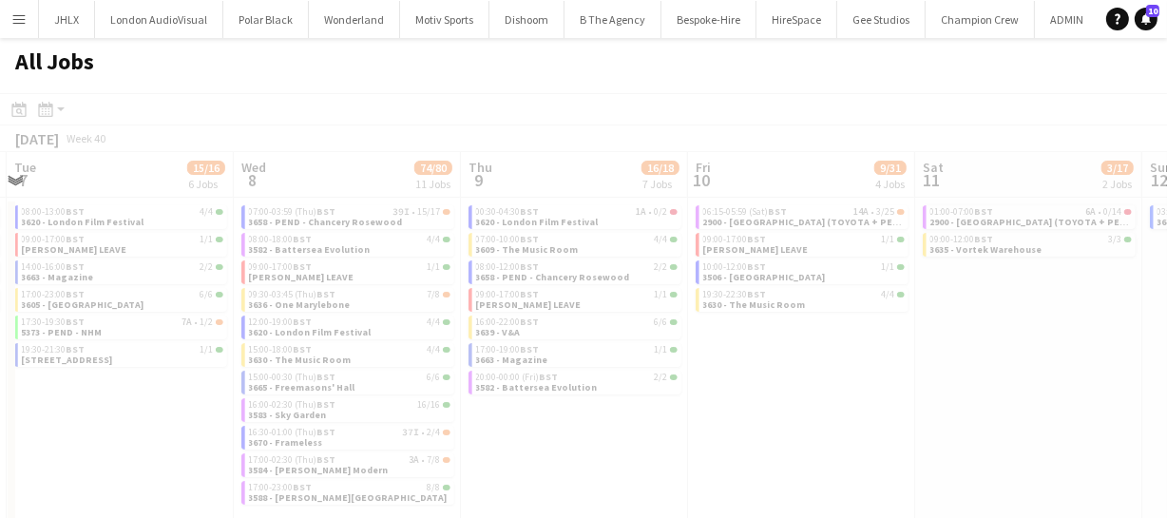
scroll to position [0, 574]
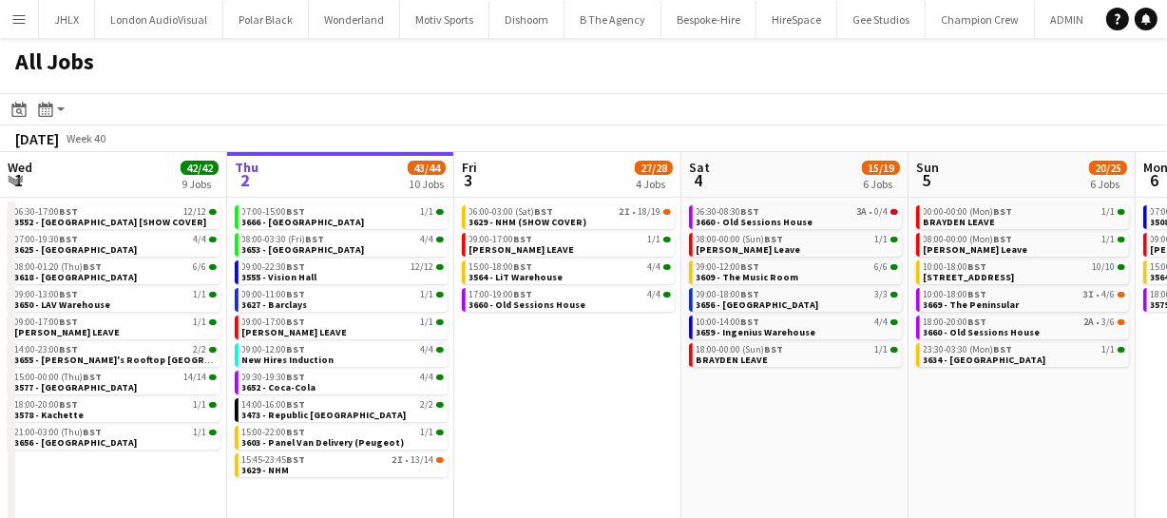
drag, startPoint x: 891, startPoint y: 426, endPoint x: 798, endPoint y: 419, distance: 92.4
click at [739, 431] on app-calendar-viewport "Mon 29 30/30 7 Jobs Tue 30 62/62 12 Jobs Wed 1 42/42 9 Jobs Thu 2 43/44 10 Jobs…" at bounding box center [583, 344] width 1167 height 384
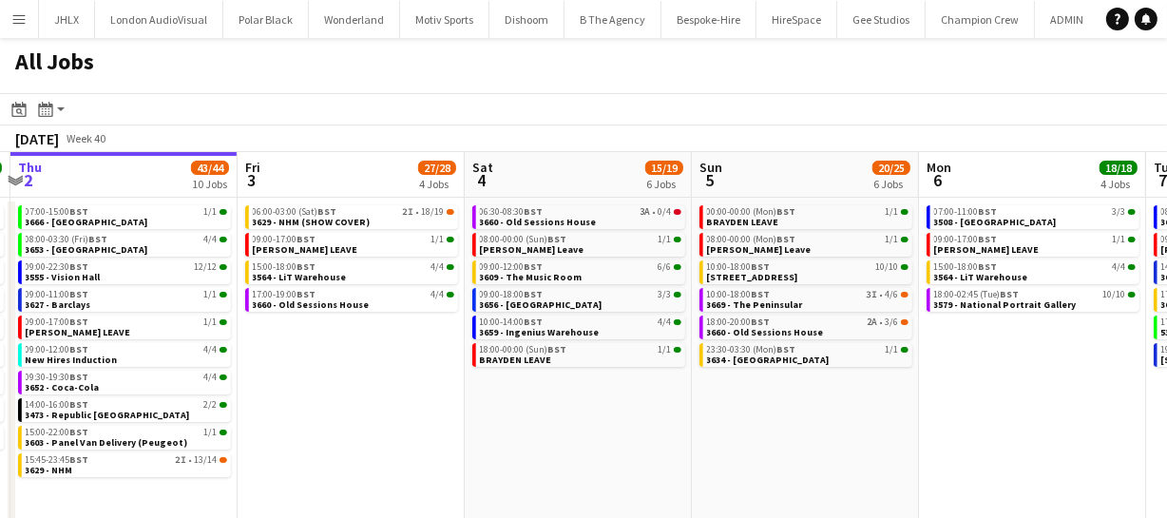
drag, startPoint x: 745, startPoint y: 442, endPoint x: 682, endPoint y: 437, distance: 62.9
click at [676, 444] on app-calendar-viewport "Mon 29 30/30 7 Jobs Tue 30 62/62 12 Jobs Wed 1 42/42 9 Jobs Thu 2 43/44 10 Jobs…" at bounding box center [583, 344] width 1167 height 384
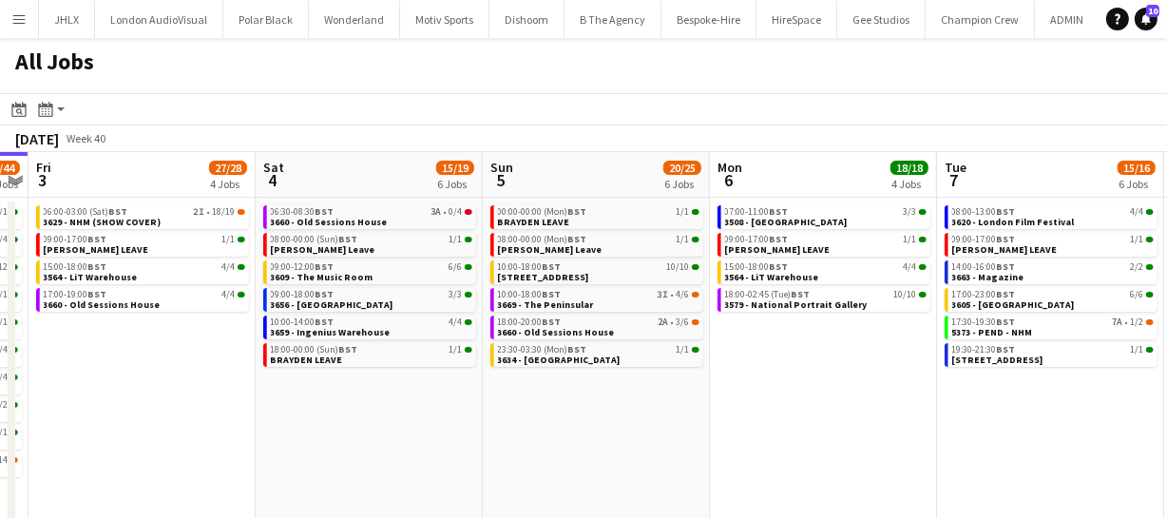
click at [674, 433] on app-calendar-viewport "Mon 29 30/30 7 Jobs Tue 30 62/62 12 Jobs Wed 1 42/42 9 Jobs Thu 2 43/44 10 Jobs…" at bounding box center [583, 344] width 1167 height 384
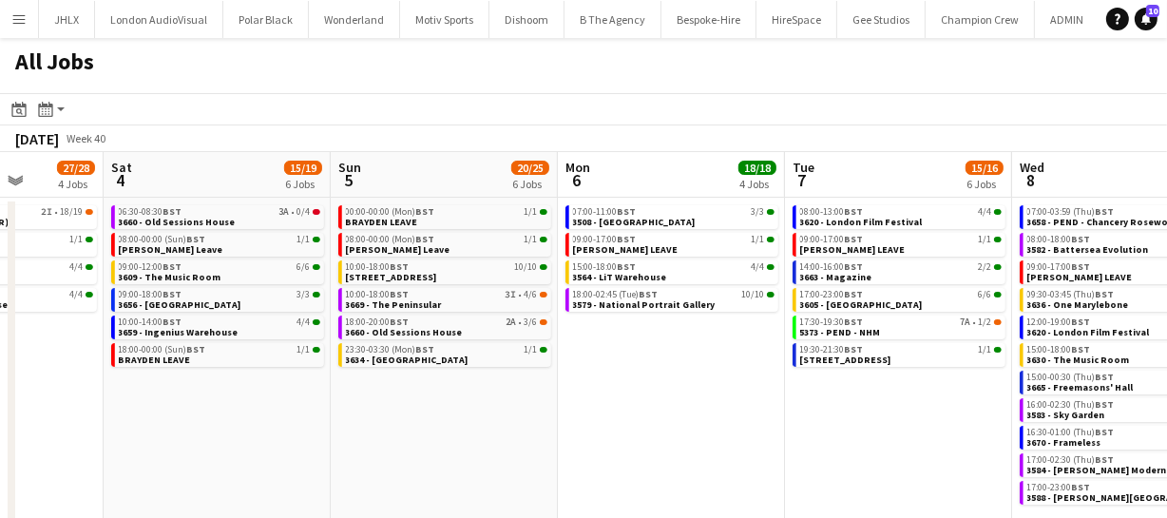
click at [614, 436] on app-calendar-viewport "Wed 1 42/42 9 Jobs Thu 2 43/44 10 Jobs Fri 3 27/28 4 Jobs Sat 4 15/19 6 Jobs Su…" at bounding box center [583, 344] width 1167 height 384
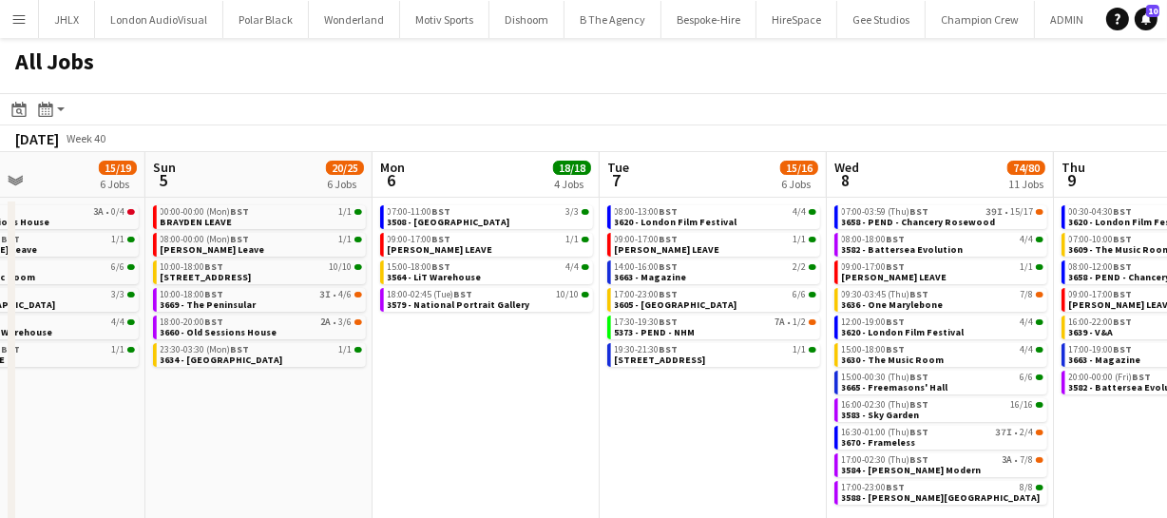
drag, startPoint x: 598, startPoint y: 432, endPoint x: 522, endPoint y: 436, distance: 76.2
click at [559, 432] on app-calendar-viewport "Wed 1 42/42 9 Jobs Thu 2 43/44 10 Jobs Fri 3 27/28 4 Jobs Sat 4 15/19 6 Jobs Su…" at bounding box center [583, 344] width 1167 height 384
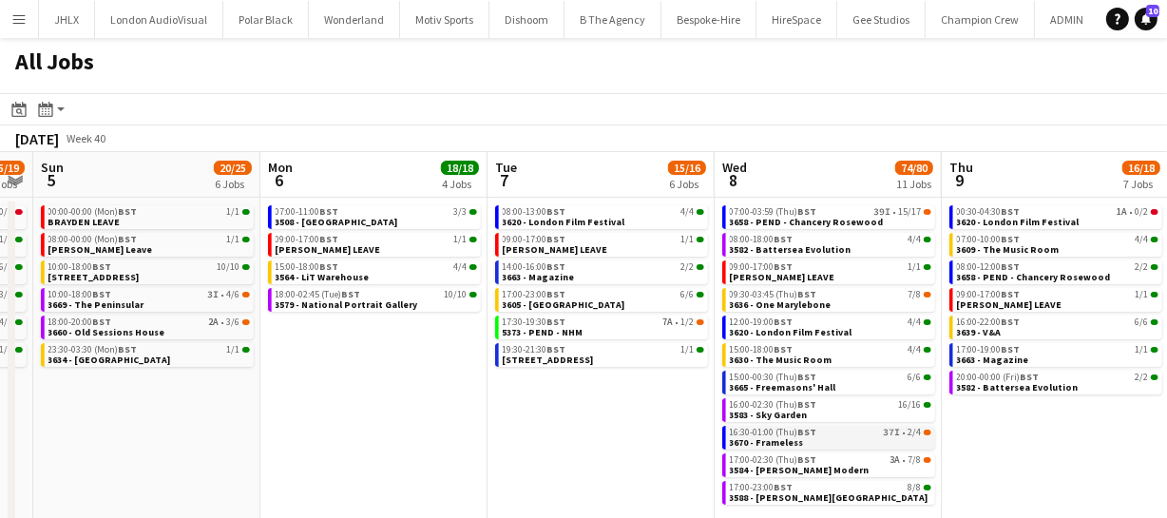
click at [805, 435] on span "BST" at bounding box center [807, 432] width 19 height 12
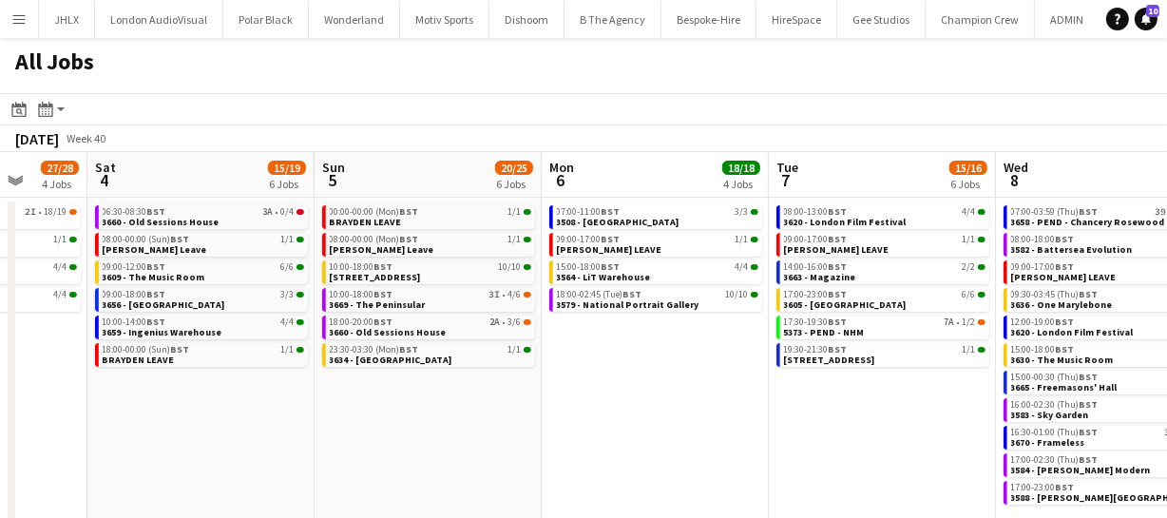
scroll to position [0, 585]
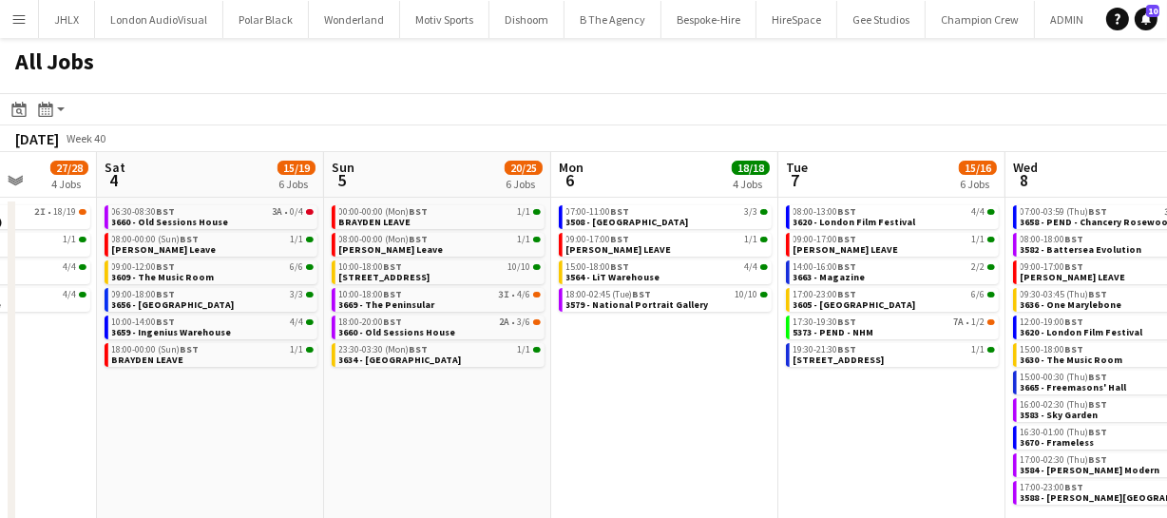
drag, startPoint x: 677, startPoint y: 447, endPoint x: 968, endPoint y: 447, distance: 290.9
click at [968, 447] on app-calendar-viewport "Wed 1 42/42 9 Jobs Thu 2 43/44 10 Jobs Fri 3 27/28 4 Jobs Sat 4 15/19 6 Jobs Su…" at bounding box center [583, 344] width 1167 height 384
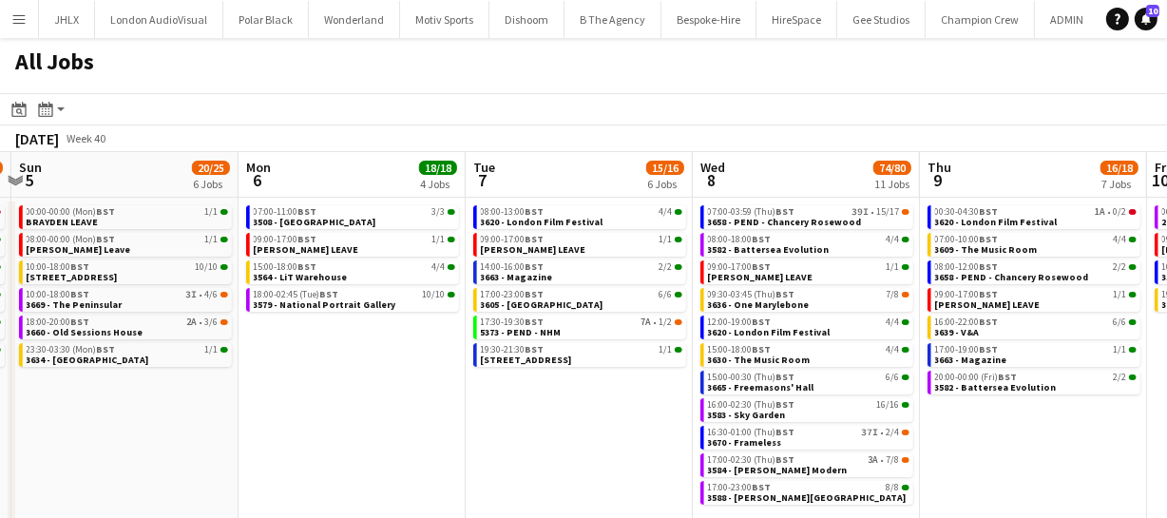
scroll to position [0, 934]
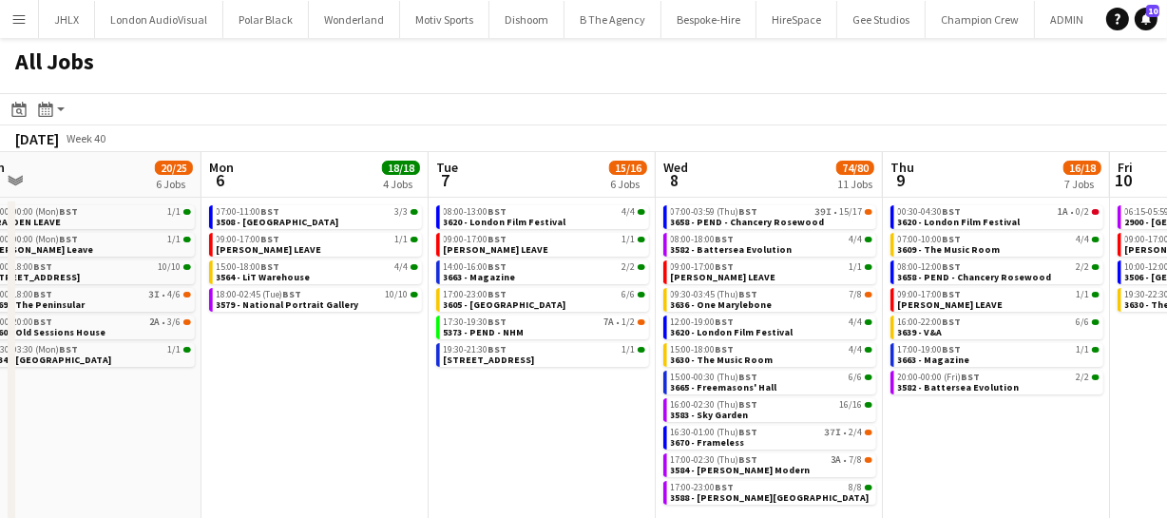
drag, startPoint x: 644, startPoint y: 487, endPoint x: 295, endPoint y: 470, distance: 350.2
click at [295, 470] on app-calendar-viewport "Wed 1 42/42 9 Jobs Thu 2 43/44 10 Jobs Fri 3 27/28 4 Jobs Sat 4 15/19 6 Jobs Su…" at bounding box center [583, 344] width 1167 height 384
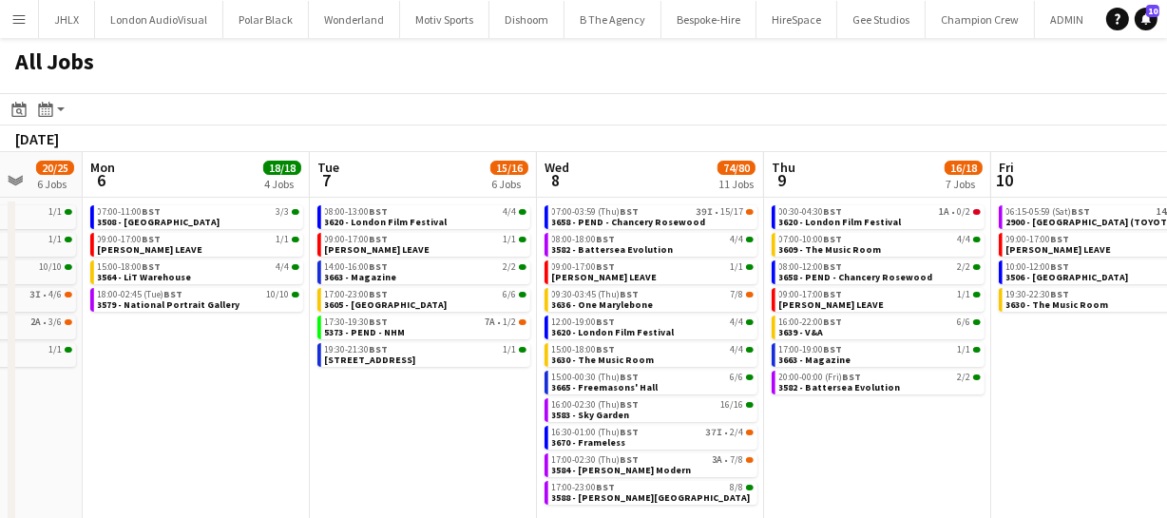
scroll to position [0, 732]
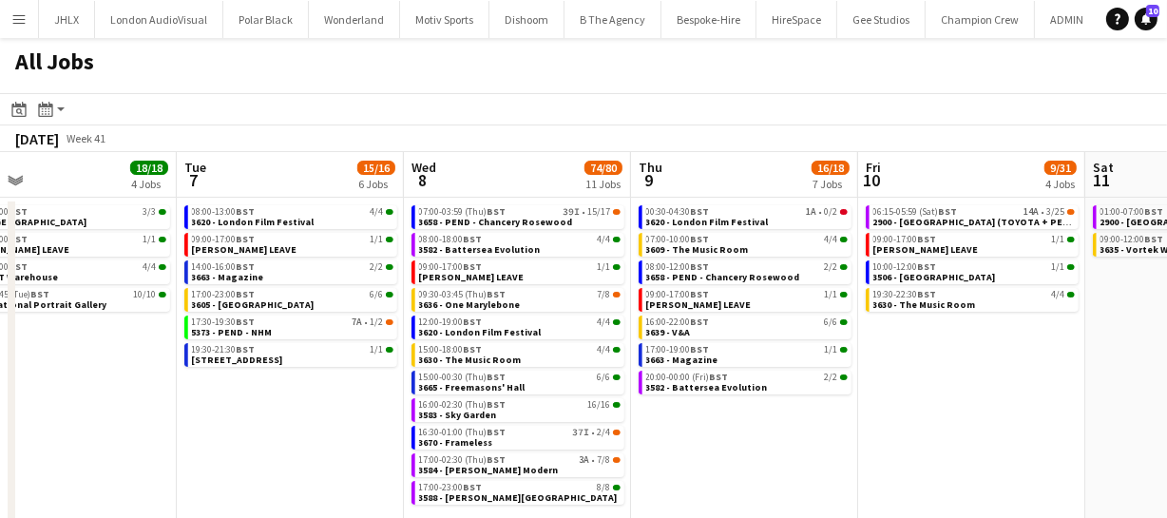
drag, startPoint x: 983, startPoint y: 465, endPoint x: 732, endPoint y: 465, distance: 250.9
click at [732, 465] on app-calendar-viewport "Fri 3 27/28 4 Jobs Sat 4 15/19 6 Jobs Sun 5 20/25 6 Jobs Mon 6 18/18 4 Jobs Tue…" at bounding box center [583, 344] width 1167 height 384
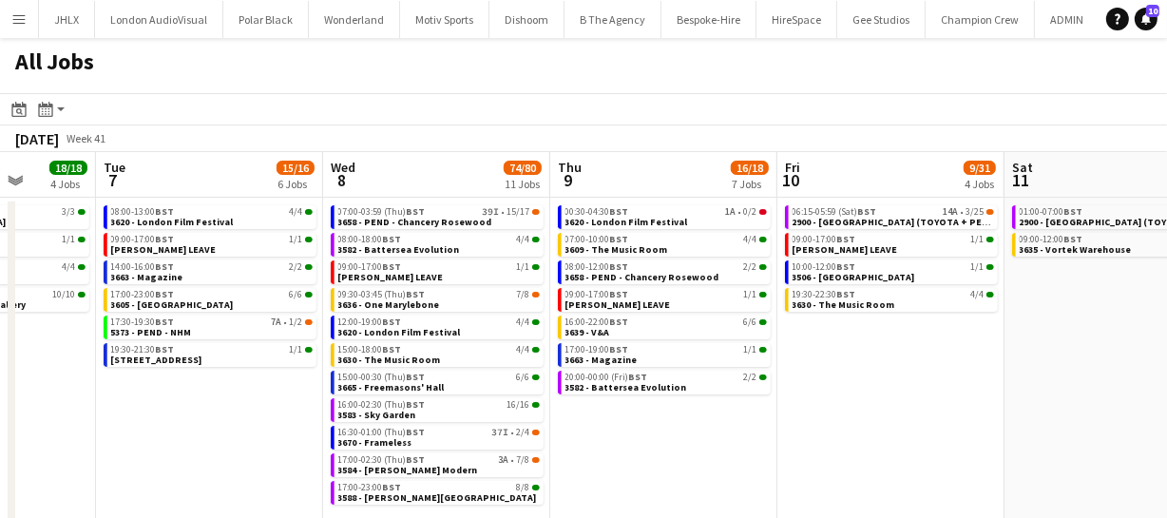
scroll to position [0, 835]
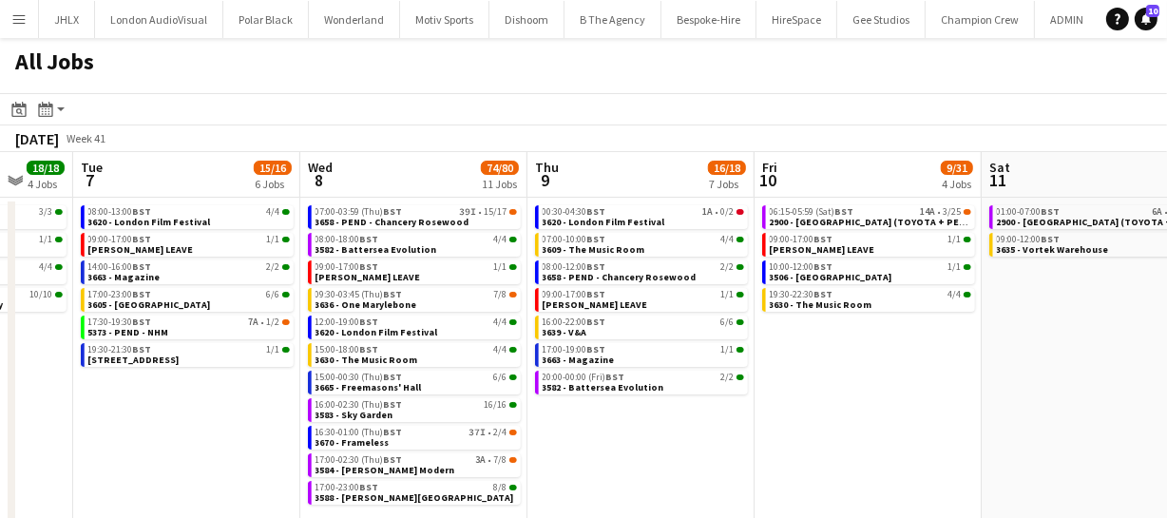
drag, startPoint x: 1047, startPoint y: 406, endPoint x: 943, endPoint y: 411, distance: 103.7
click at [943, 411] on app-calendar-viewport "Fri 3 27/28 4 Jobs Sat 4 15/19 6 Jobs Sun 5 20/25 6 Jobs Mon 6 18/18 4 Jobs Tue…" at bounding box center [583, 344] width 1167 height 384
click at [653, 219] on span "3620 - London Film Festival" at bounding box center [604, 222] width 123 height 12
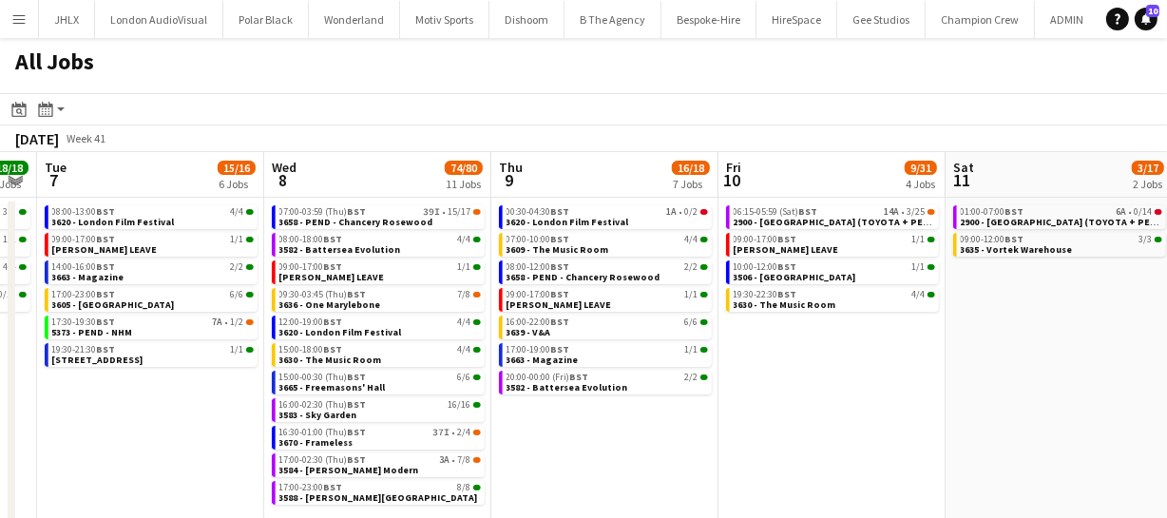
scroll to position [0, 936]
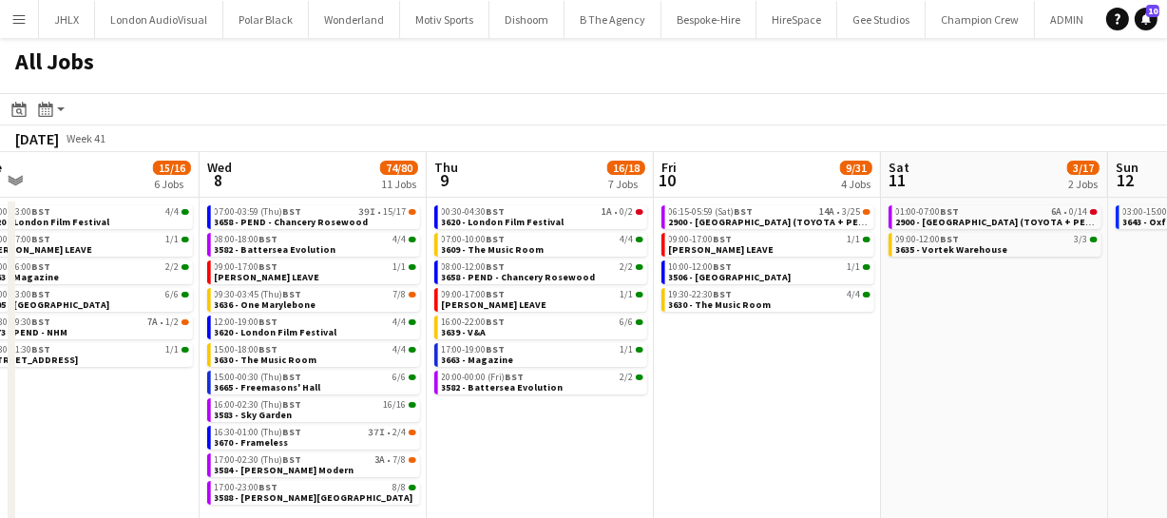
drag, startPoint x: 864, startPoint y: 390, endPoint x: 763, endPoint y: 387, distance: 100.8
click at [763, 387] on app-calendar-viewport "Fri 3 27/28 4 Jobs Sat 4 15/19 6 Jobs Sun 5 20/25 6 Jobs Mon 6 18/18 4 Jobs Tue…" at bounding box center [583, 344] width 1167 height 384
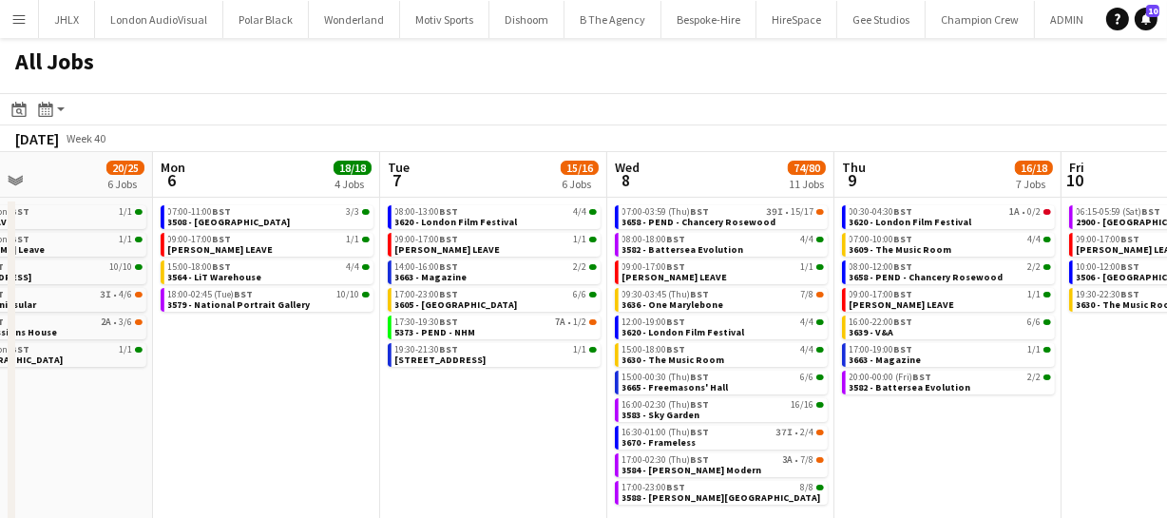
scroll to position [0, 518]
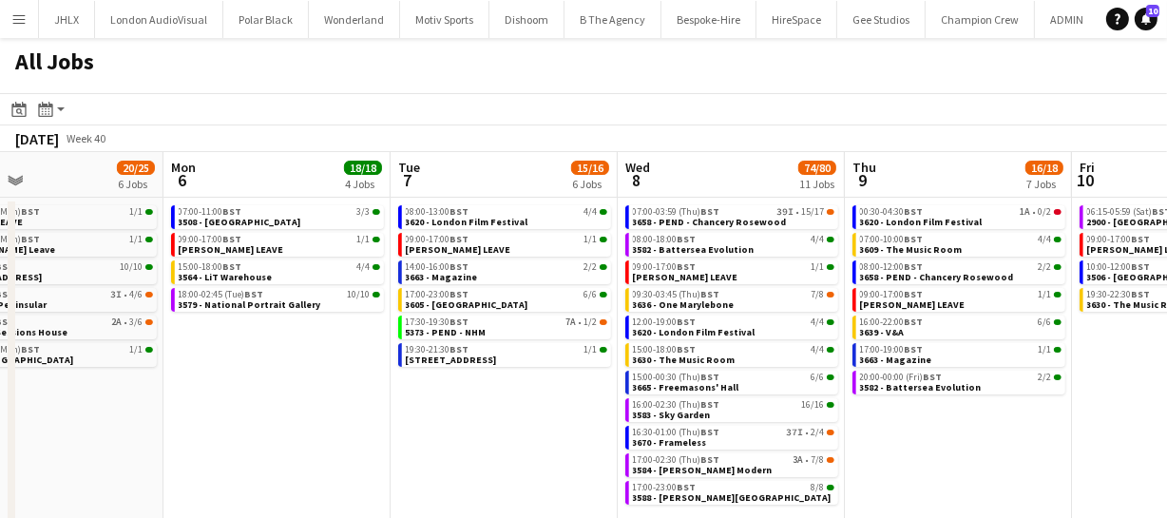
drag, startPoint x: 592, startPoint y: 424, endPoint x: 1010, endPoint y: 411, distance: 418.4
click at [1010, 411] on app-calendar-viewport "Fri 3 27/28 4 Jobs Sat 4 15/19 6 Jobs Sun 5 20/25 6 Jobs Mon 6 18/18 4 Jobs Tue…" at bounding box center [583, 344] width 1167 height 384
drag, startPoint x: 567, startPoint y: 419, endPoint x: 594, endPoint y: 417, distance: 26.7
click at [588, 417] on app-calendar-viewport "Fri 3 27/28 4 Jobs Sat 4 15/19 6 Jobs Sun 5 20/25 6 Jobs Mon 6 18/18 4 Jobs Tue…" at bounding box center [583, 344] width 1167 height 384
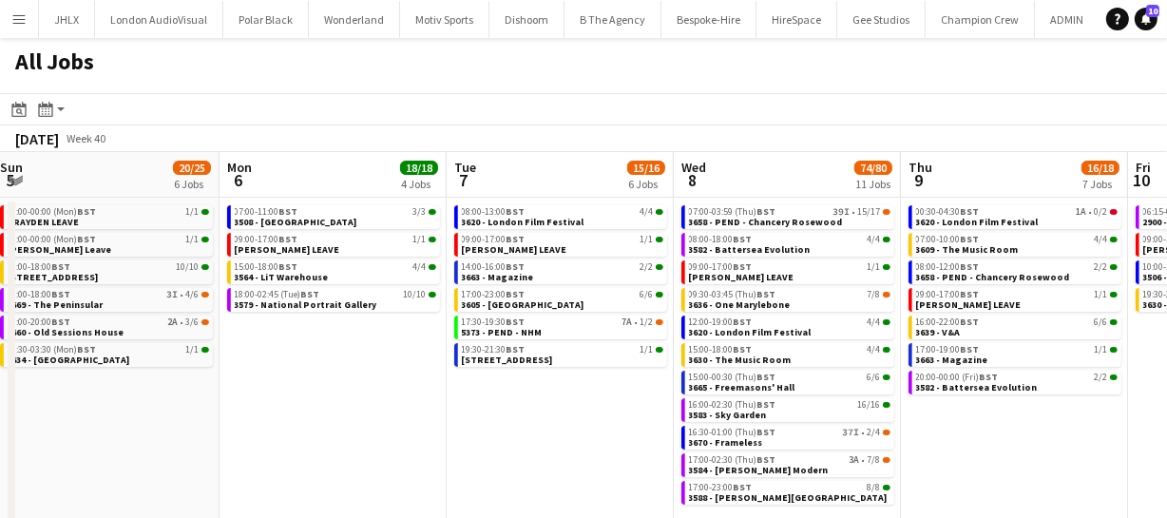
drag, startPoint x: 594, startPoint y: 417, endPoint x: 656, endPoint y: 417, distance: 61.8
click at [647, 417] on app-calendar-viewport "Fri 3 27/28 4 Jobs Sat 4 15/19 6 Jobs Sun 5 20/25 6 Jobs Mon 6 18/18 4 Jobs Tue…" at bounding box center [583, 344] width 1167 height 384
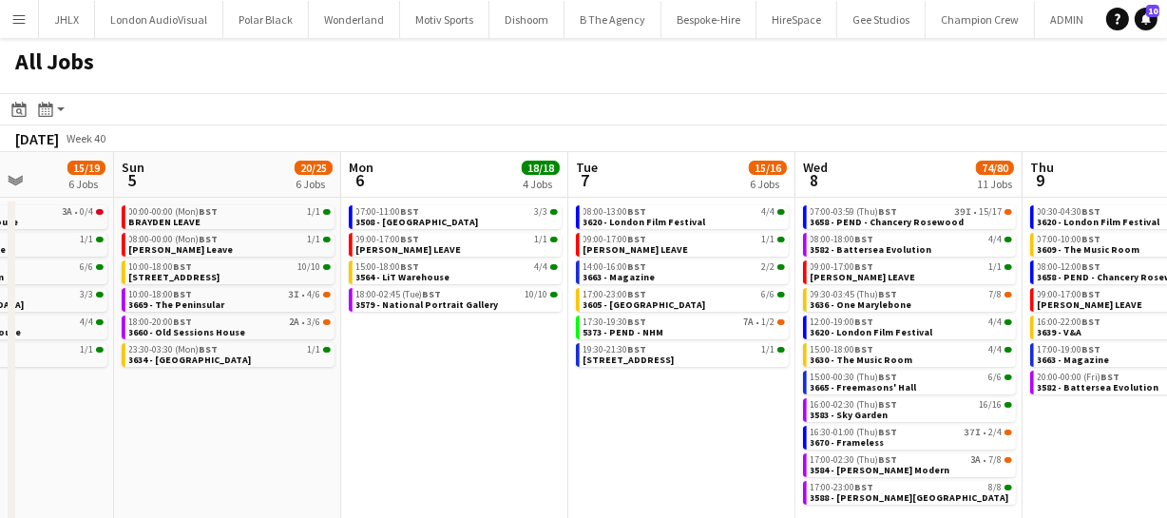
drag, startPoint x: 578, startPoint y: 428, endPoint x: 797, endPoint y: 433, distance: 218.7
click at [695, 427] on app-calendar-viewport "Thu 2 43/44 10 Jobs Fri 3 27/28 4 Jobs Sat 4 15/19 6 Jobs Sun 5 20/25 6 Jobs Mo…" at bounding box center [583, 344] width 1167 height 384
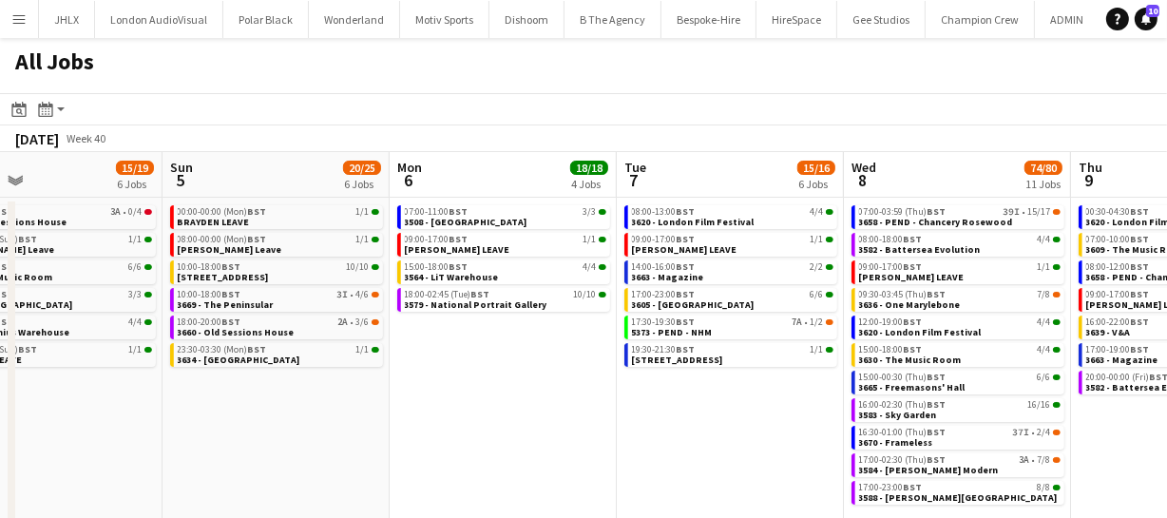
click at [797, 433] on app-date-cell "08:00-13:00 BST 4/4 3620 - London Film Festival 09:00-17:00 BST 1/1 ANDY LEAVE …" at bounding box center [730, 367] width 227 height 338
click at [640, 437] on app-calendar-viewport "Thu 2 43/44 10 Jobs Fri 3 27/28 4 Jobs Sat 4 15/19 6 Jobs Sun 5 20/25 6 Jobs Mo…" at bounding box center [583, 344] width 1167 height 384
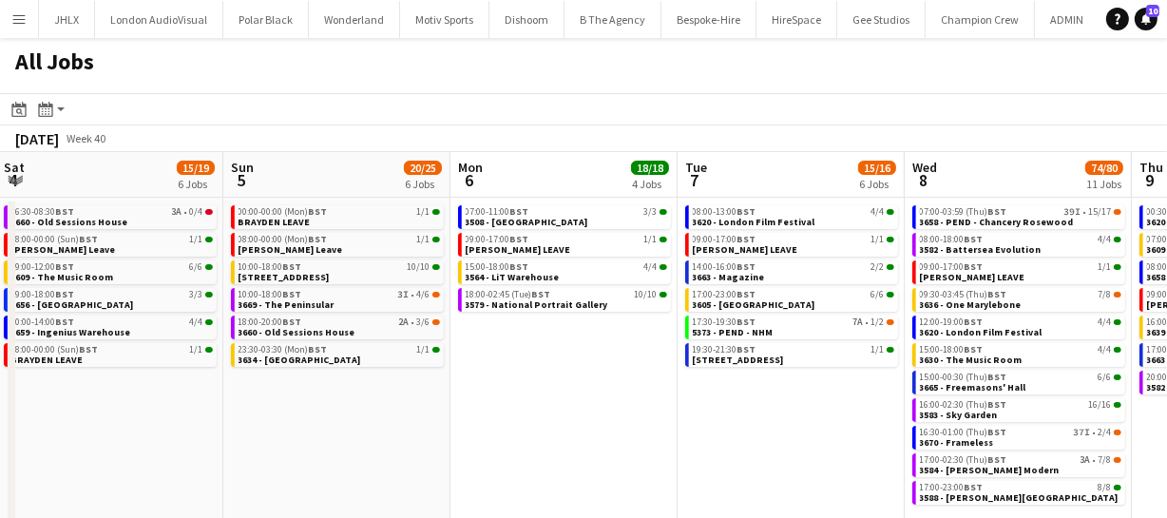
drag, startPoint x: 664, startPoint y: 438, endPoint x: 855, endPoint y: 433, distance: 191.1
click at [780, 432] on app-calendar-viewport "Thu 2 43/44 10 Jobs Fri 3 27/28 4 Jobs Sat 4 15/19 6 Jobs Sun 5 20/25 6 Jobs Mo…" at bounding box center [583, 344] width 1167 height 384
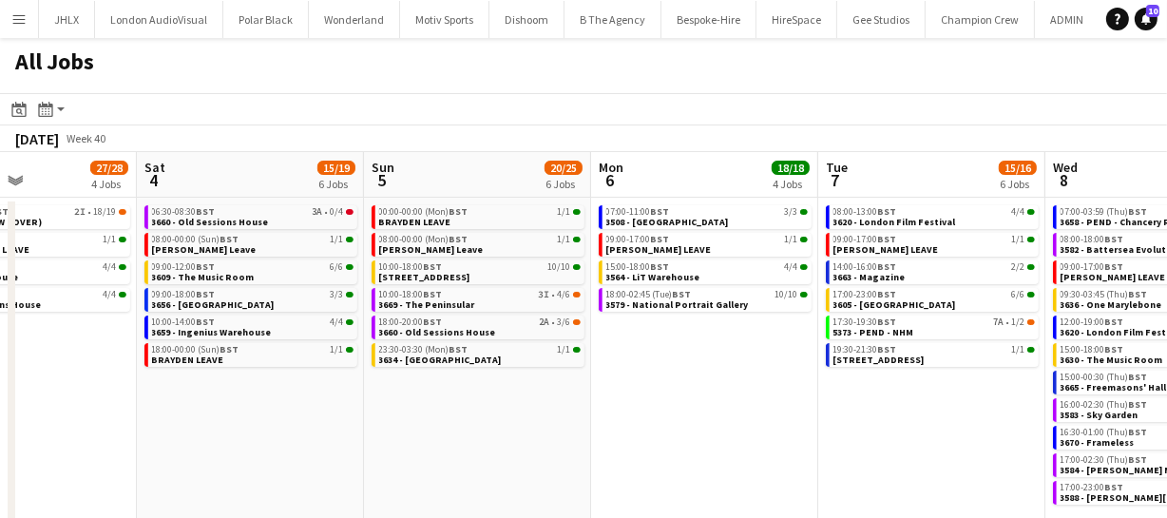
drag, startPoint x: 739, startPoint y: 438, endPoint x: 813, endPoint y: 436, distance: 73.2
click at [798, 436] on app-calendar-viewport "Wed 1 42/42 9 Jobs Thu 2 43/44 10 Jobs Fri 3 27/28 4 Jobs Sat 4 15/19 6 Jobs Su…" at bounding box center [583, 344] width 1167 height 384
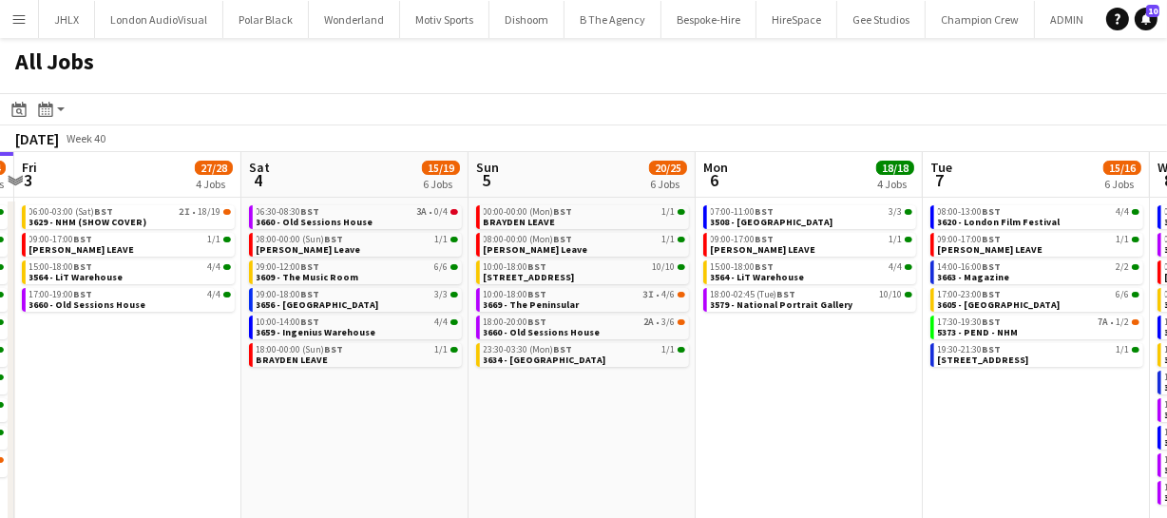
drag, startPoint x: 721, startPoint y: 441, endPoint x: 842, endPoint y: 433, distance: 121.0
click at [796, 435] on app-calendar-viewport "Wed 1 42/42 9 Jobs Thu 2 43/44 10 Jobs Fri 3 27/28 4 Jobs Sat 4 15/19 6 Jobs Su…" at bounding box center [583, 344] width 1167 height 384
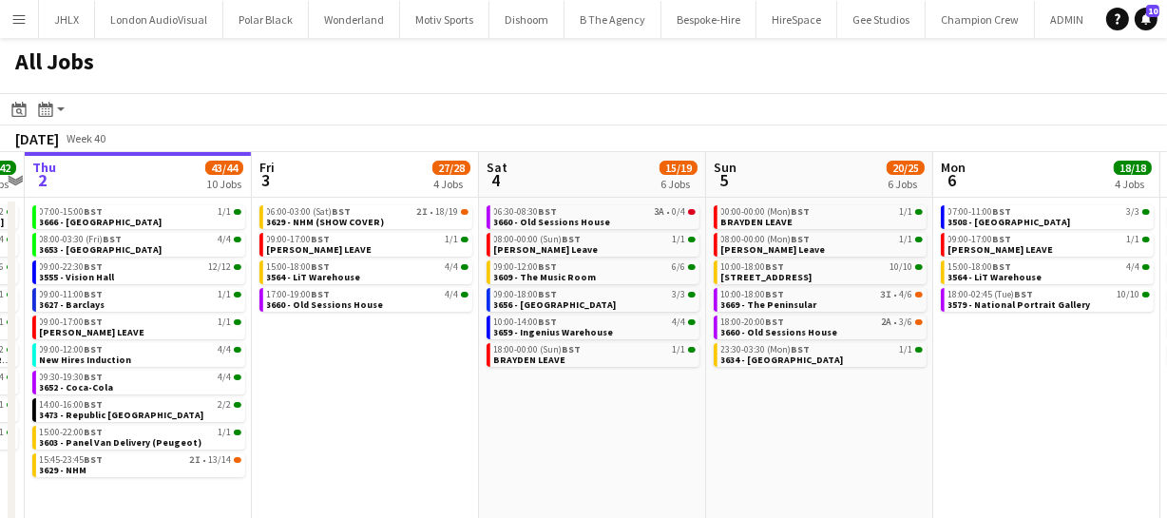
scroll to position [0, 403]
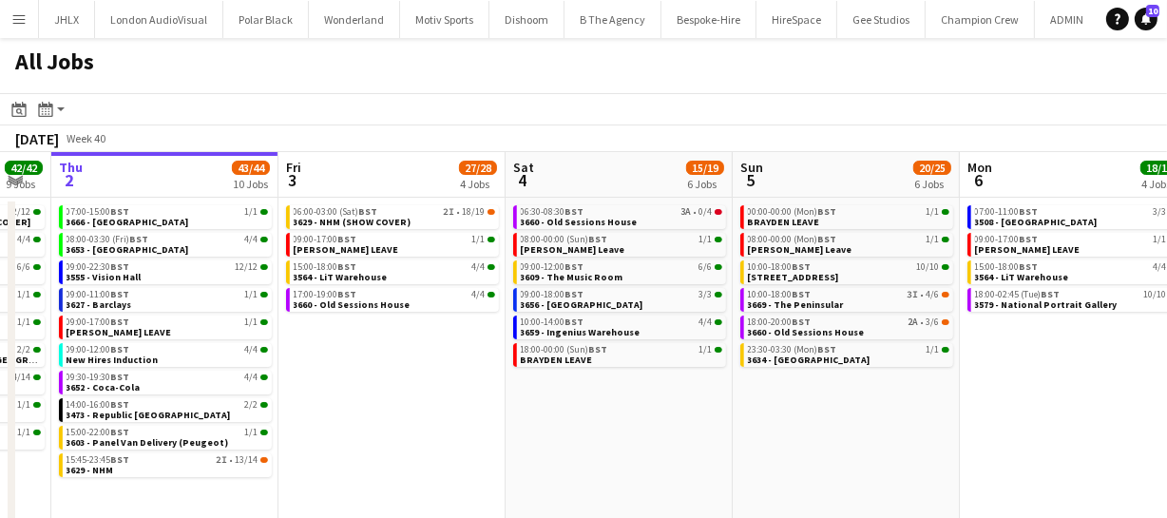
drag, startPoint x: 446, startPoint y: 414, endPoint x: 576, endPoint y: 417, distance: 130.3
click at [576, 417] on app-calendar-viewport "Tue 30 62/62 12 Jobs Wed 1 42/42 9 Jobs Thu 2 43/44 10 Jobs Fri 3 27/28 4 Jobs …" at bounding box center [583, 344] width 1167 height 384
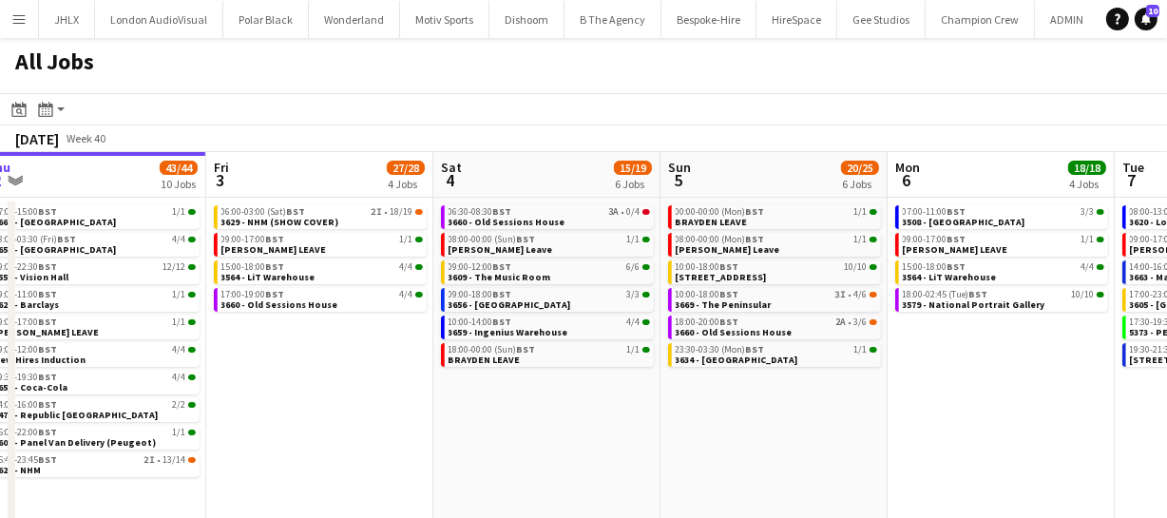
scroll to position [0, 462]
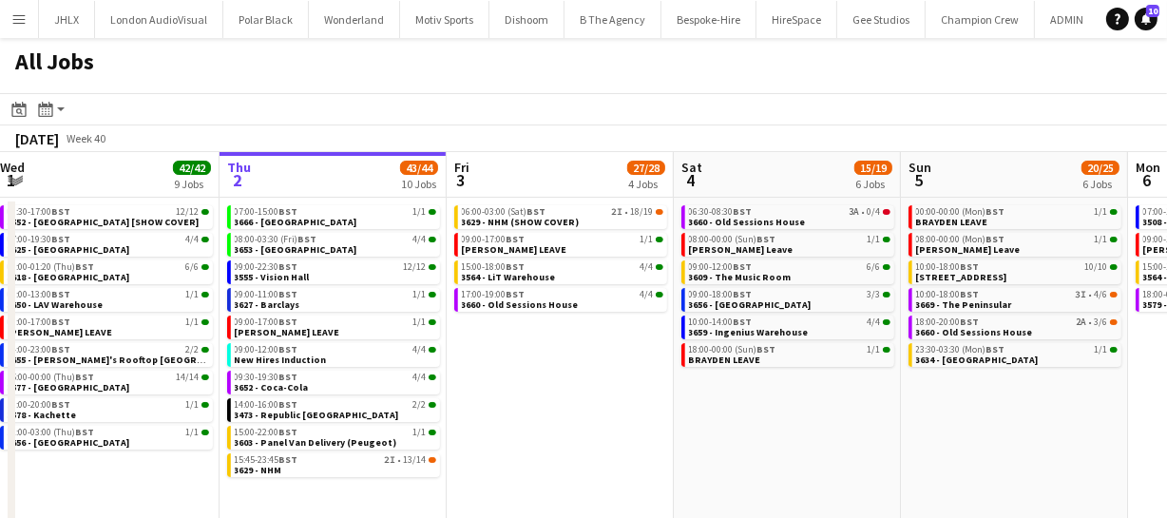
drag, startPoint x: 490, startPoint y: 437, endPoint x: 602, endPoint y: 426, distance: 112.7
click at [602, 426] on app-calendar-viewport "Mon 29 30/30 7 Jobs Tue 30 62/62 12 Jobs Wed 1 42/42 9 Jobs Thu 2 43/44 10 Jobs…" at bounding box center [583, 344] width 1167 height 384
drag, startPoint x: 687, startPoint y: 420, endPoint x: 580, endPoint y: 417, distance: 107.4
click at [587, 417] on app-calendar-viewport "Mon 29 30/30 7 Jobs Tue 30 62/62 12 Jobs Wed 1 42/42 9 Jobs Thu 2 43/44 10 Jobs…" at bounding box center [583, 344] width 1167 height 384
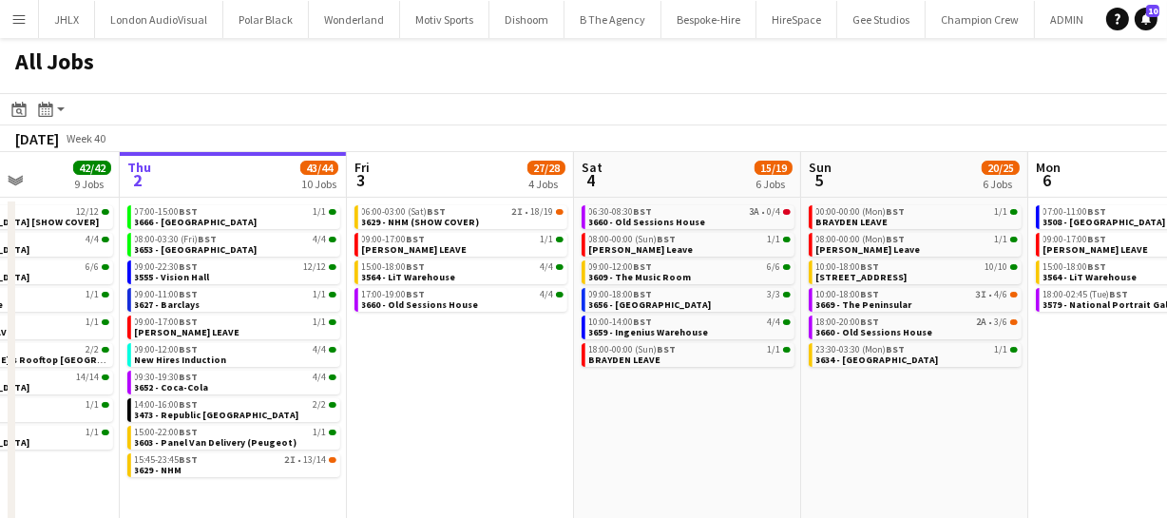
drag, startPoint x: 736, startPoint y: 428, endPoint x: 632, endPoint y: 426, distance: 103.6
click at [635, 428] on app-calendar-viewport "Mon 29 30/30 7 Jobs Tue 30 62/62 12 Jobs Wed 1 42/42 9 Jobs Thu 2 43/44 10 Jobs…" at bounding box center [583, 344] width 1167 height 384
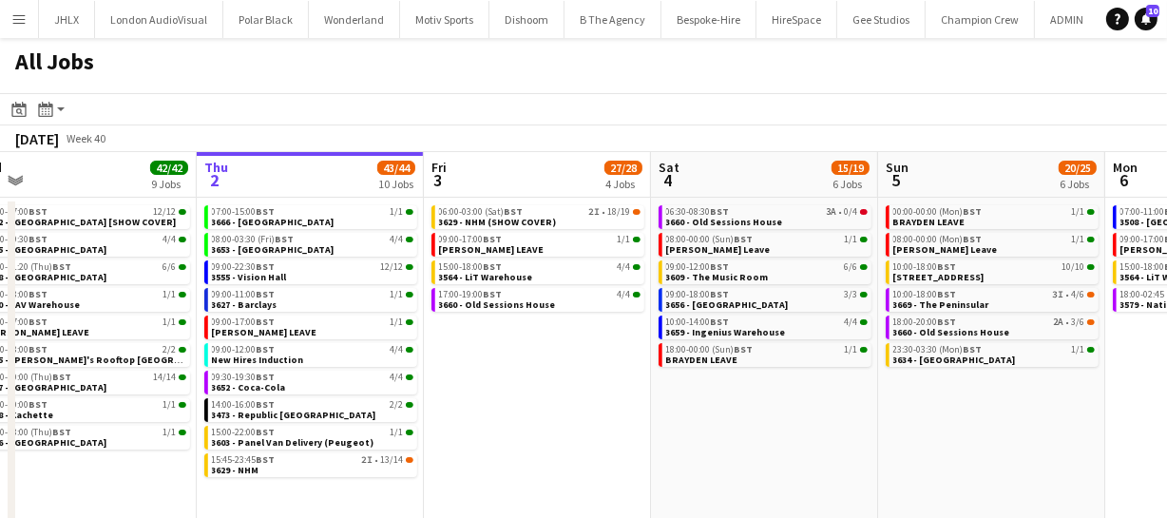
scroll to position [0, 500]
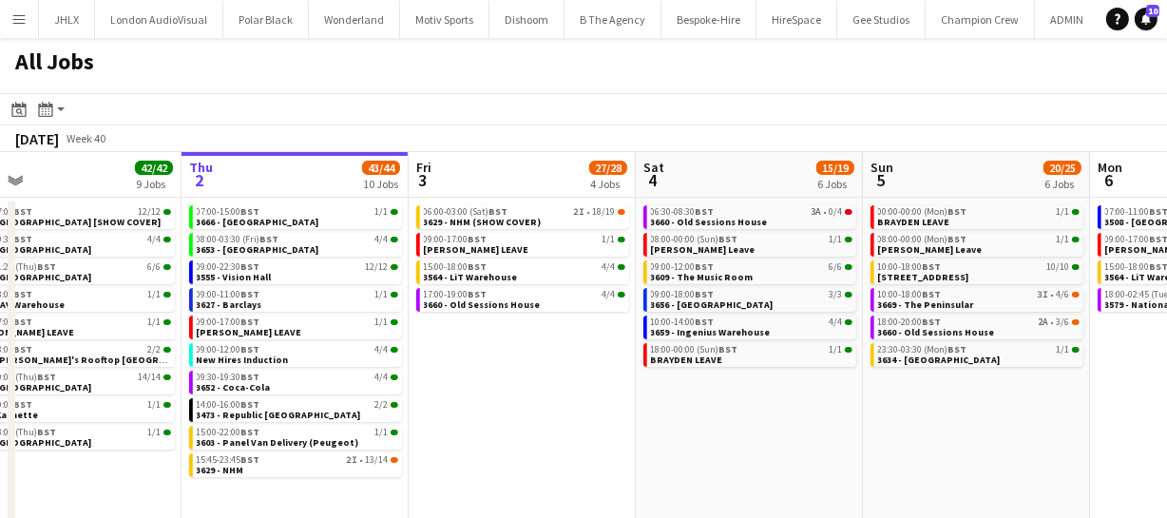
drag, startPoint x: 590, startPoint y: 410, endPoint x: 518, endPoint y: 421, distance: 73.1
click at [518, 421] on app-calendar-viewport "Mon 29 30/30 7 Jobs Tue 30 62/62 12 Jobs Wed 1 42/42 9 Jobs Thu 2 43/44 10 Jobs…" at bounding box center [583, 344] width 1167 height 384
click at [732, 412] on app-calendar-viewport "Mon 29 30/30 7 Jobs Tue 30 62/62 12 Jobs Wed 1 42/42 9 Jobs Thu 2 43/44 10 Jobs…" at bounding box center [583, 344] width 1167 height 384
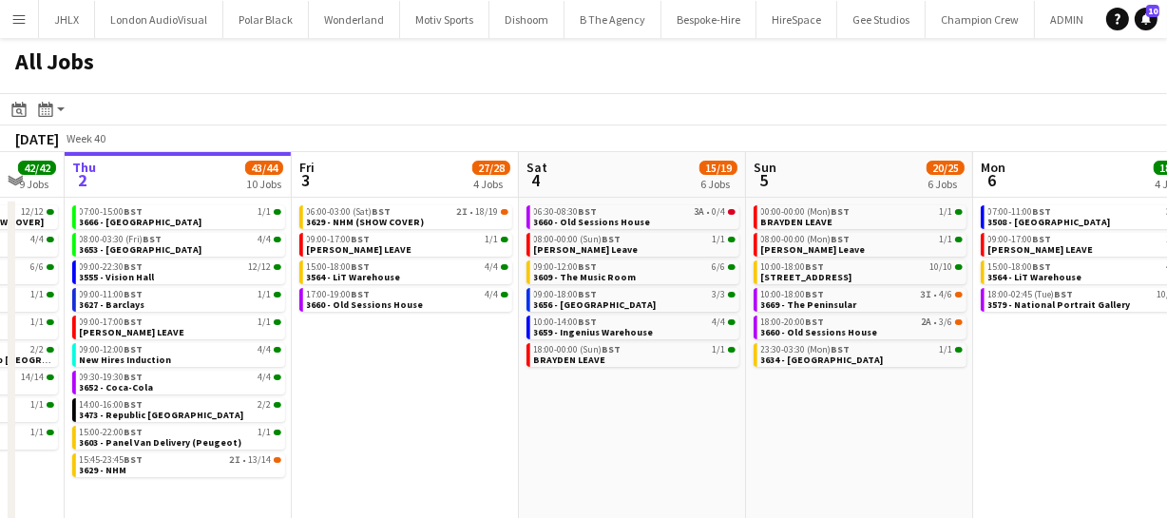
click at [761, 421] on app-calendar-viewport "Mon 29 30/30 7 Jobs Tue 30 62/62 12 Jobs Wed 1 42/42 9 Jobs Thu 2 43/44 10 Jobs…" at bounding box center [583, 344] width 1167 height 384
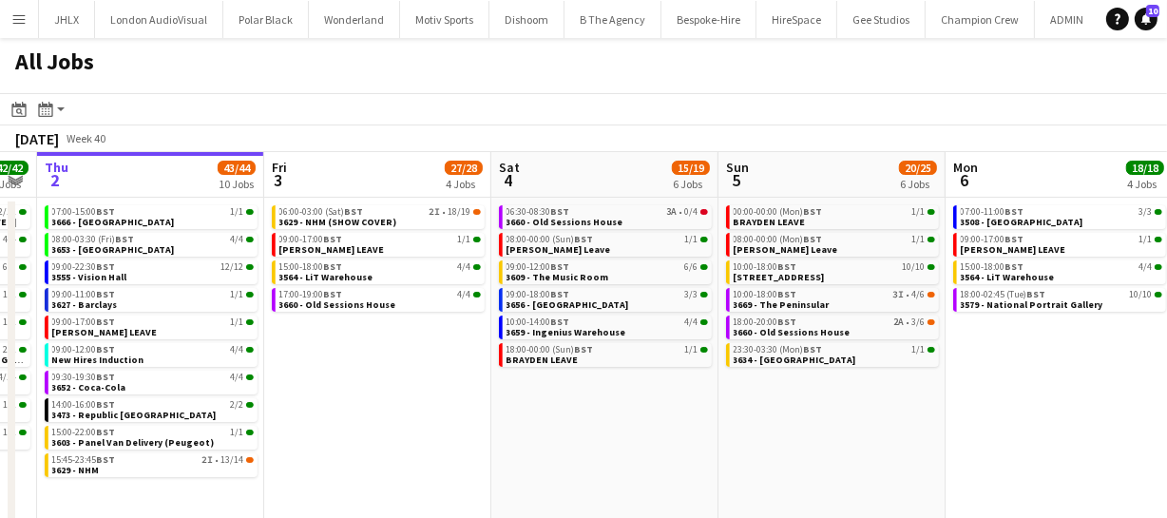
drag, startPoint x: 753, startPoint y: 417, endPoint x: 768, endPoint y: 417, distance: 15.2
click at [709, 417] on app-calendar-viewport "Mon 29 30/30 7 Jobs Tue 30 62/62 12 Jobs Wed 1 42/42 9 Jobs Thu 2 43/44 10 Jobs…" at bounding box center [583, 344] width 1167 height 384
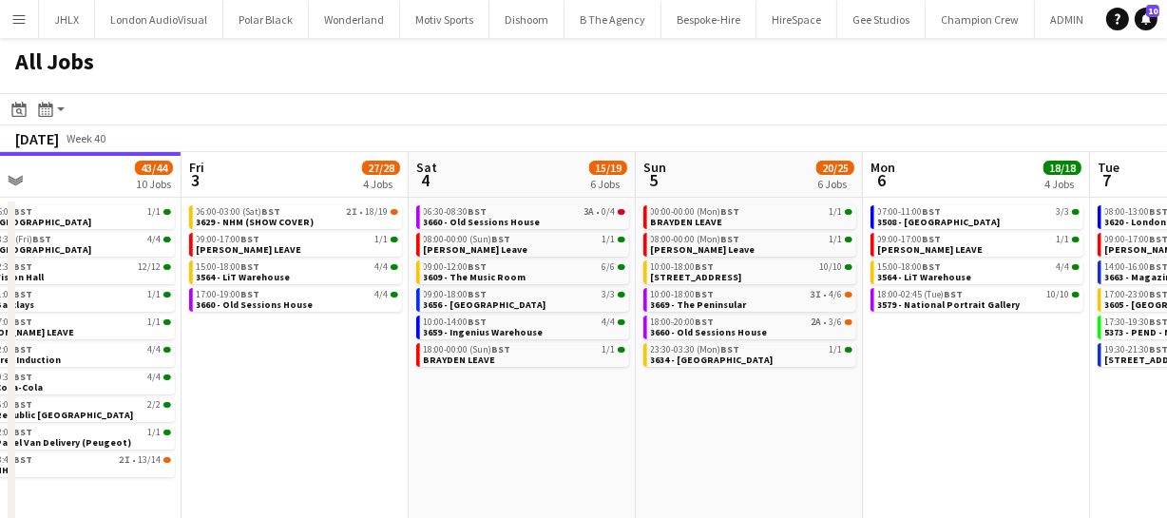
click at [667, 417] on app-calendar-viewport "Mon 29 30/30 7 Jobs Tue 30 62/62 12 Jobs Wed 1 42/42 9 Jobs Thu 2 43/44 10 Jobs…" at bounding box center [583, 344] width 1167 height 384
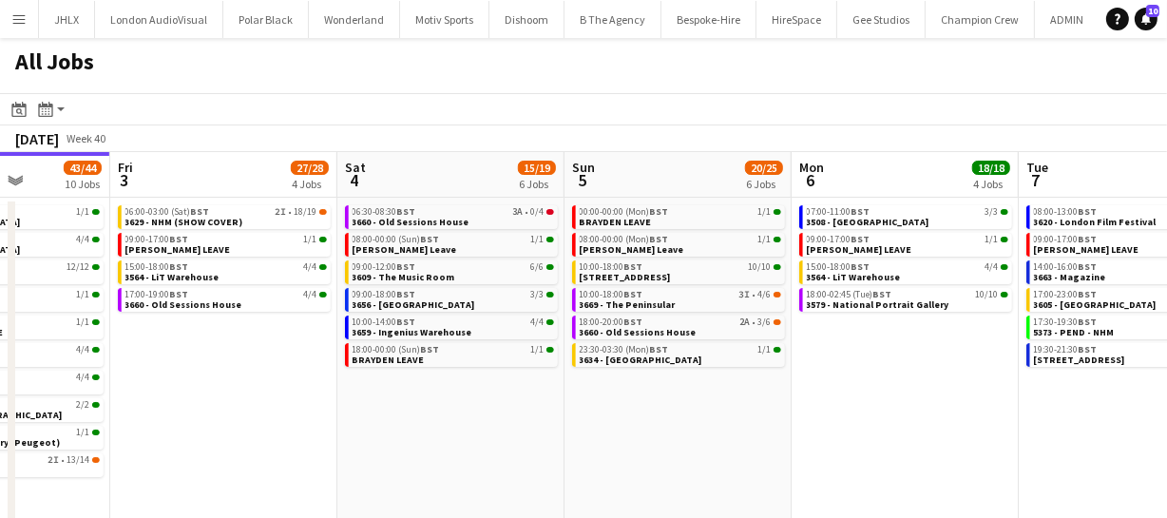
click at [661, 416] on app-calendar-viewport "Mon 29 30/30 7 Jobs Tue 30 62/62 12 Jobs Wed 1 42/42 9 Jobs Thu 2 43/44 10 Jobs…" at bounding box center [583, 344] width 1167 height 384
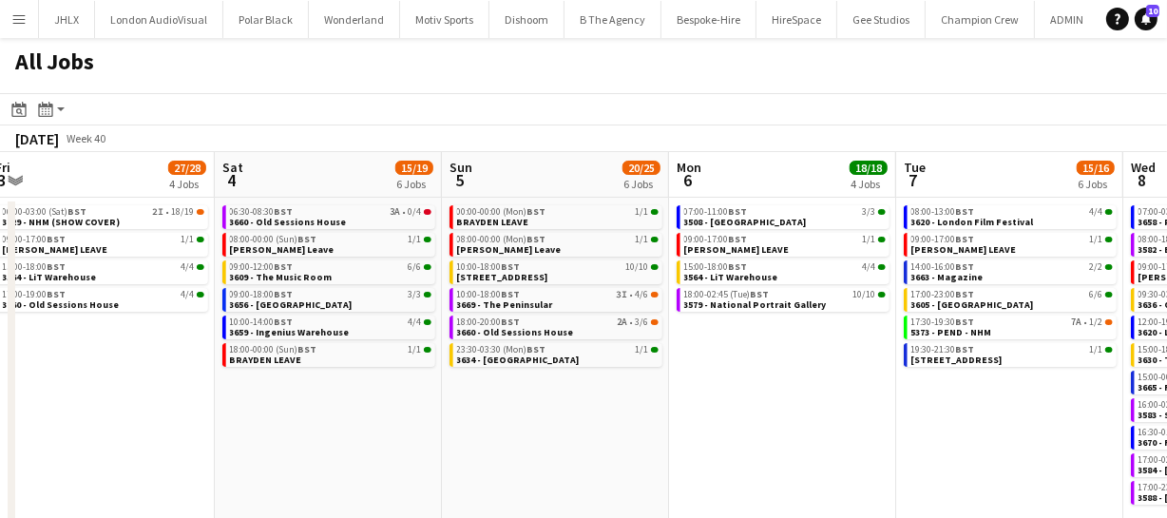
drag, startPoint x: 629, startPoint y: 413, endPoint x: 700, endPoint y: 405, distance: 70.7
click at [613, 413] on app-calendar-viewport "Mon 29 30/30 7 Jobs Tue 30 62/62 12 Jobs Wed 1 42/42 9 Jobs Thu 2 43/44 10 Jobs…" at bounding box center [583, 344] width 1167 height 384
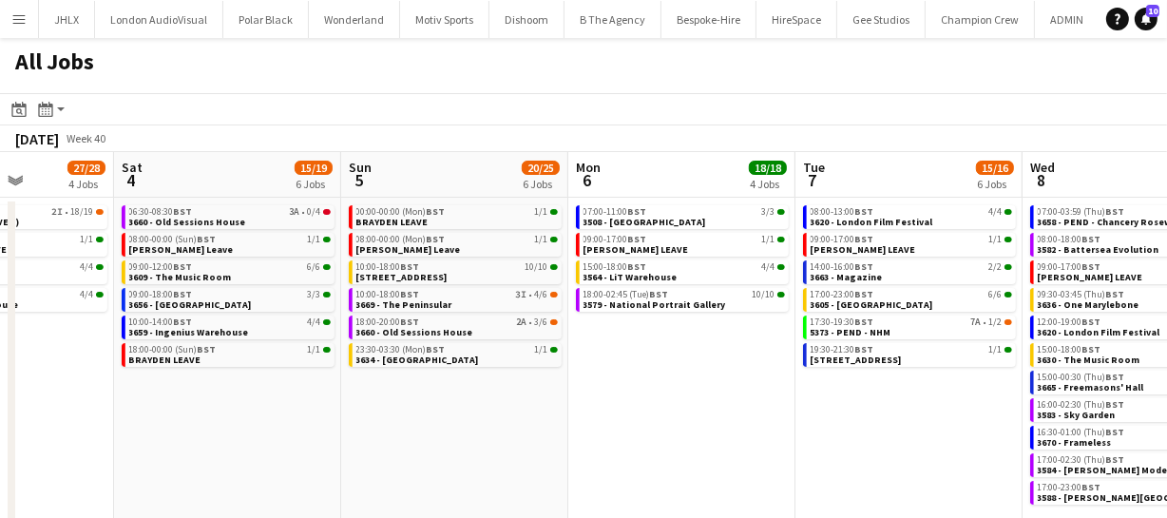
drag, startPoint x: 726, startPoint y: 408, endPoint x: 598, endPoint y: 410, distance: 128.3
click at [598, 410] on app-calendar-viewport "Wed 1 42/42 9 Jobs Thu 2 43/44 10 Jobs Fri 3 27/28 4 Jobs Sat 4 15/19 6 Jobs Su…" at bounding box center [583, 344] width 1167 height 384
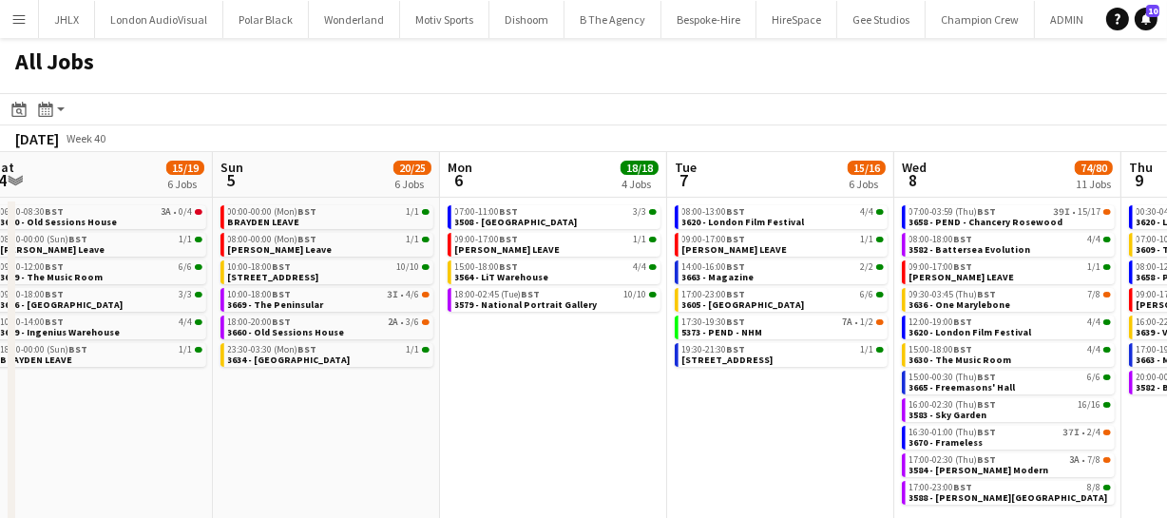
drag, startPoint x: 677, startPoint y: 402, endPoint x: 586, endPoint y: 406, distance: 91.3
click at [577, 402] on app-calendar-viewport "Wed 1 42/42 9 Jobs Thu 2 43/44 10 Jobs Fri 3 27/28 4 Jobs Sat 4 15/19 6 Jobs Su…" at bounding box center [583, 344] width 1167 height 384
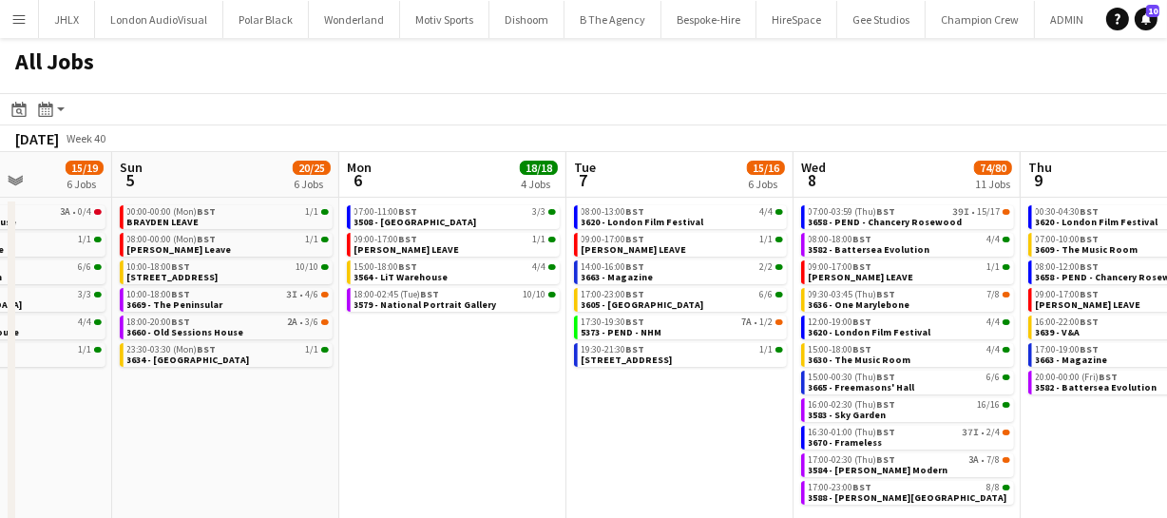
click at [526, 399] on app-calendar-viewport "Wed 1 42/42 9 Jobs Thu 2 43/44 10 Jobs Fri 3 27/28 4 Jobs Sat 4 15/19 6 Jobs Su…" at bounding box center [583, 344] width 1167 height 384
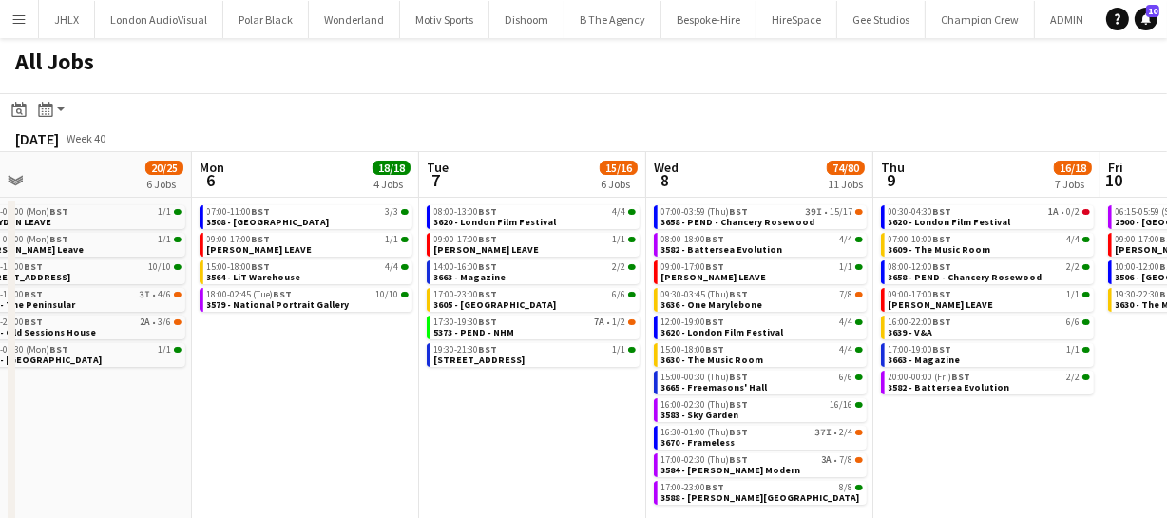
drag, startPoint x: 568, startPoint y: 402, endPoint x: 500, endPoint y: 408, distance: 68.7
click at [499, 403] on app-calendar-viewport "Fri 3 27/28 4 Jobs Sat 4 15/19 6 Jobs Sun 5 20/25 6 Jobs Mon 6 18/18 4 Jobs Tue…" at bounding box center [583, 344] width 1167 height 384
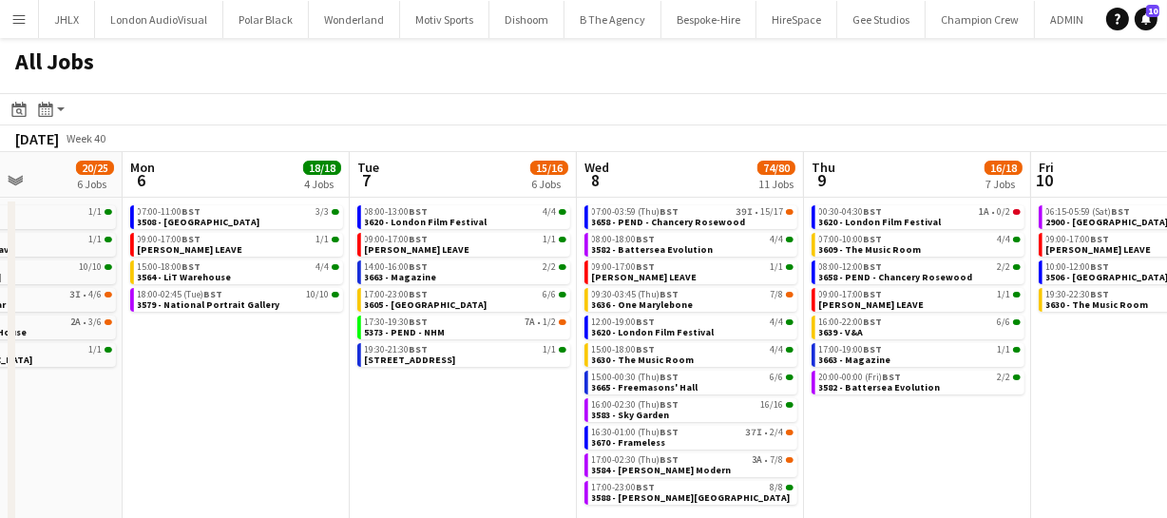
drag, startPoint x: 912, startPoint y: 424, endPoint x: 840, endPoint y: 424, distance: 71.3
click at [845, 419] on app-calendar-viewport "Fri 3 27/28 4 Jobs Sat 4 15/19 6 Jobs Sun 5 20/25 6 Jobs Mon 6 18/18 4 Jobs Tue…" at bounding box center [583, 344] width 1167 height 384
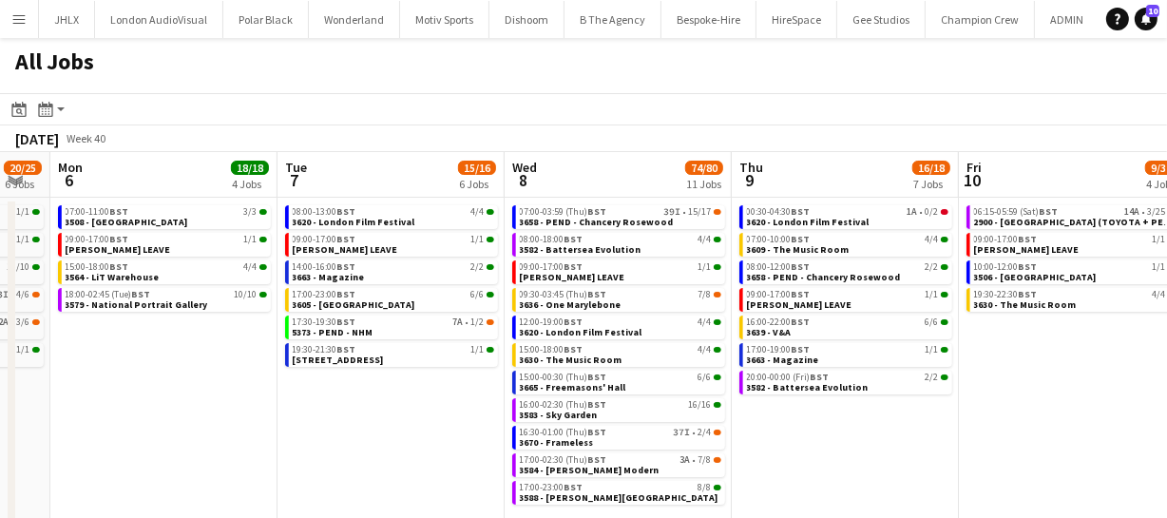
click at [797, 426] on app-calendar-viewport "Fri 3 27/28 4 Jobs Sat 4 15/19 6 Jobs Sun 5 20/25 6 Jobs Mon 6 18/18 4 Jobs Tue…" at bounding box center [583, 344] width 1167 height 384
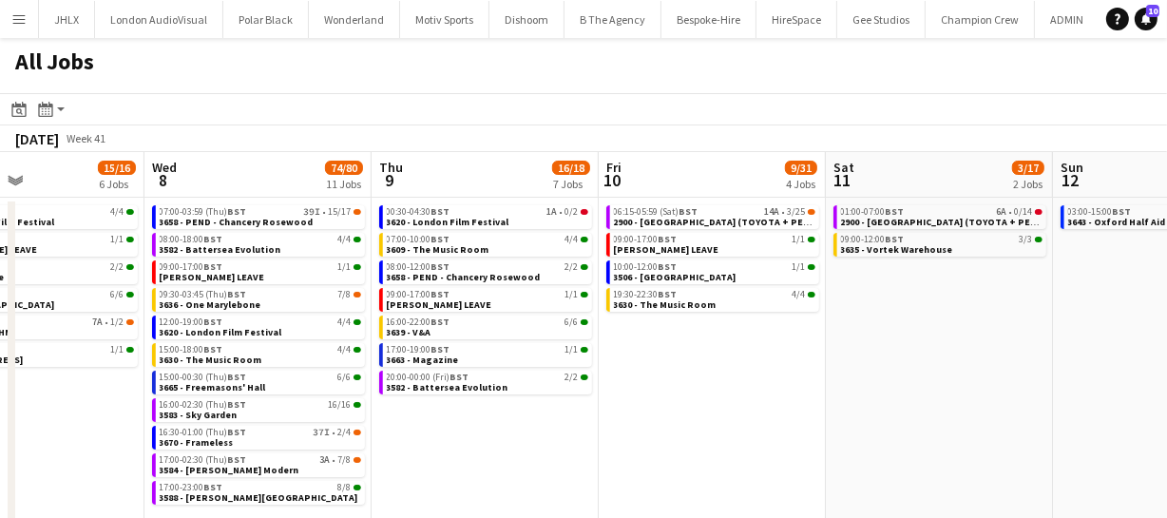
scroll to position [0, 536]
drag, startPoint x: 998, startPoint y: 436, endPoint x: 687, endPoint y: 436, distance: 310.8
click at [687, 436] on app-calendar-viewport "Sun 5 20/25 6 Jobs Mon 6 18/18 4 Jobs Tue 7 15/16 6 Jobs Wed 8 74/80 11 Jobs Th…" at bounding box center [583, 344] width 1167 height 384
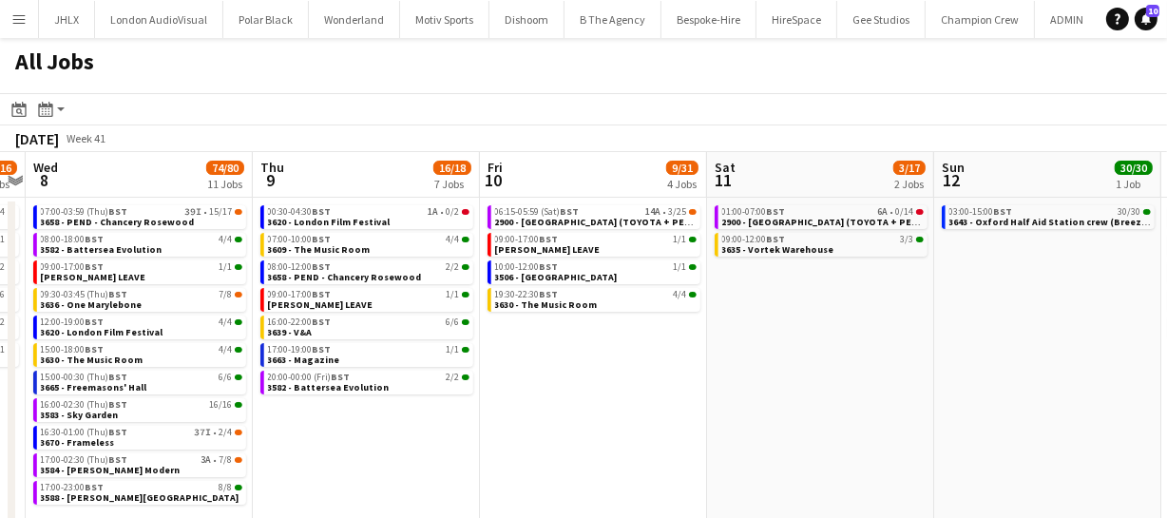
scroll to position [0, 723]
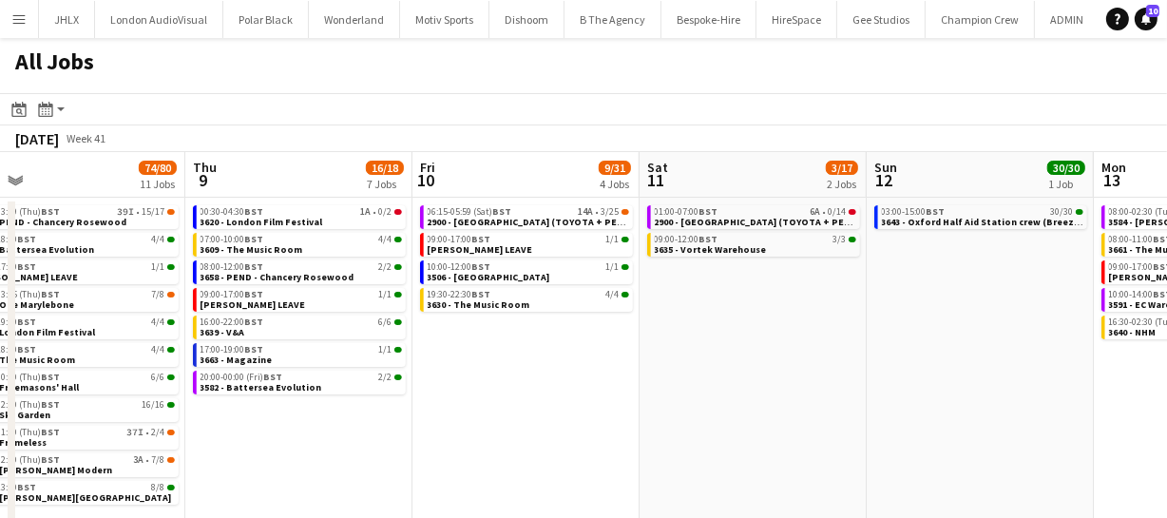
drag, startPoint x: 1018, startPoint y: 397, endPoint x: 831, endPoint y: 399, distance: 187.3
click at [831, 399] on app-calendar-viewport "Sun 5 20/25 6 Jobs Mon 6 18/18 4 Jobs Tue 7 15/16 6 Jobs Wed 8 74/80 11 Jobs Th…" at bounding box center [583, 344] width 1167 height 384
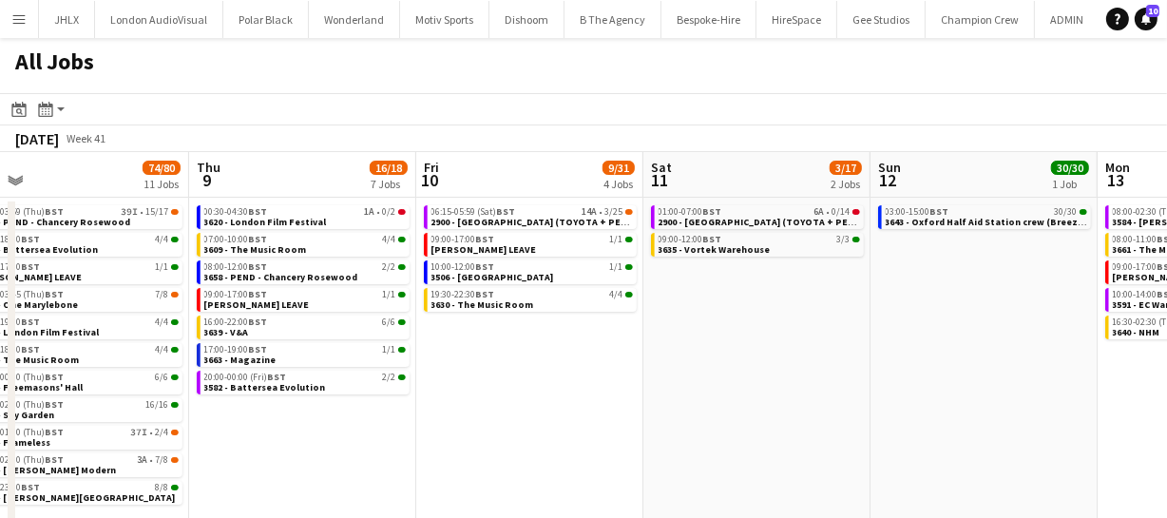
scroll to position [0, 644]
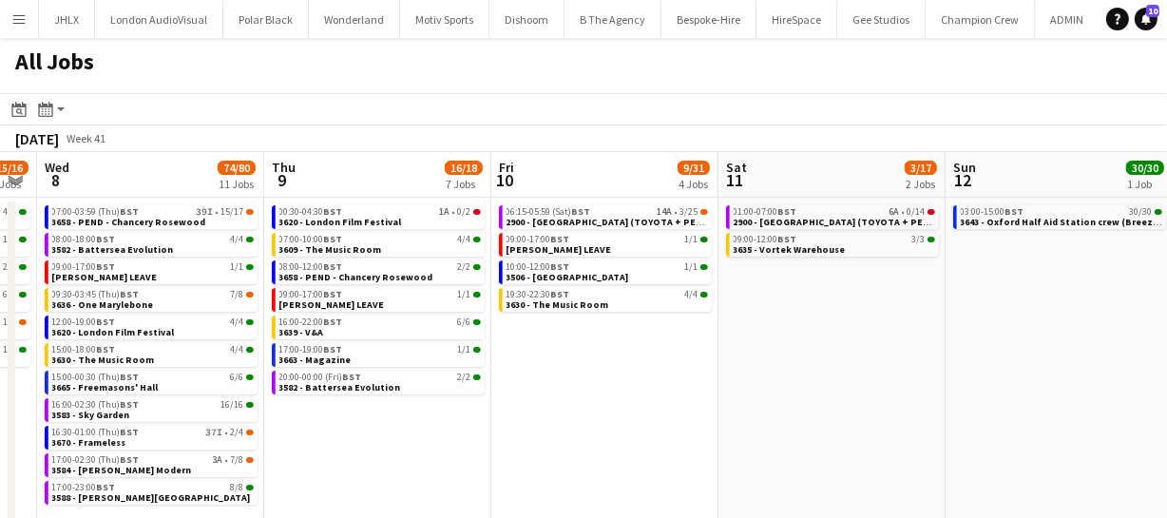
drag, startPoint x: 582, startPoint y: 394, endPoint x: 662, endPoint y: 380, distance: 81.1
click at [662, 380] on app-calendar-viewport "Sun 5 20/25 6 Jobs Mon 6 18/18 4 Jobs Tue 7 15/16 6 Jobs Wed 8 74/80 11 Jobs Th…" at bounding box center [583, 344] width 1167 height 384
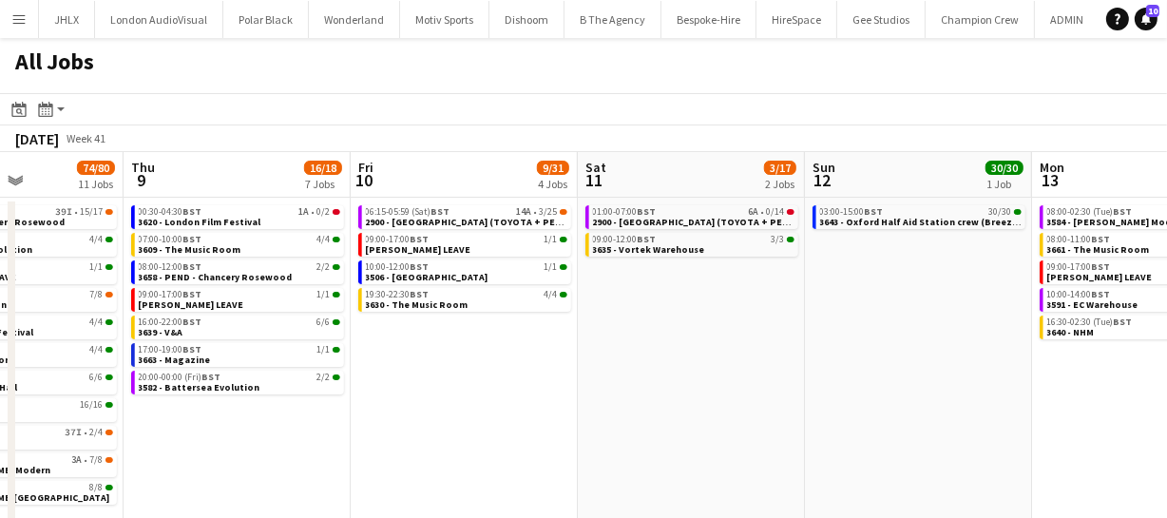
drag, startPoint x: 872, startPoint y: 350, endPoint x: 718, endPoint y: 359, distance: 154.3
click at [718, 359] on app-calendar-viewport "Sun 5 20/25 6 Jobs Mon 6 18/18 4 Jobs Tue 7 15/16 6 Jobs Wed 8 74/80 11 Jobs Th…" at bounding box center [583, 344] width 1167 height 384
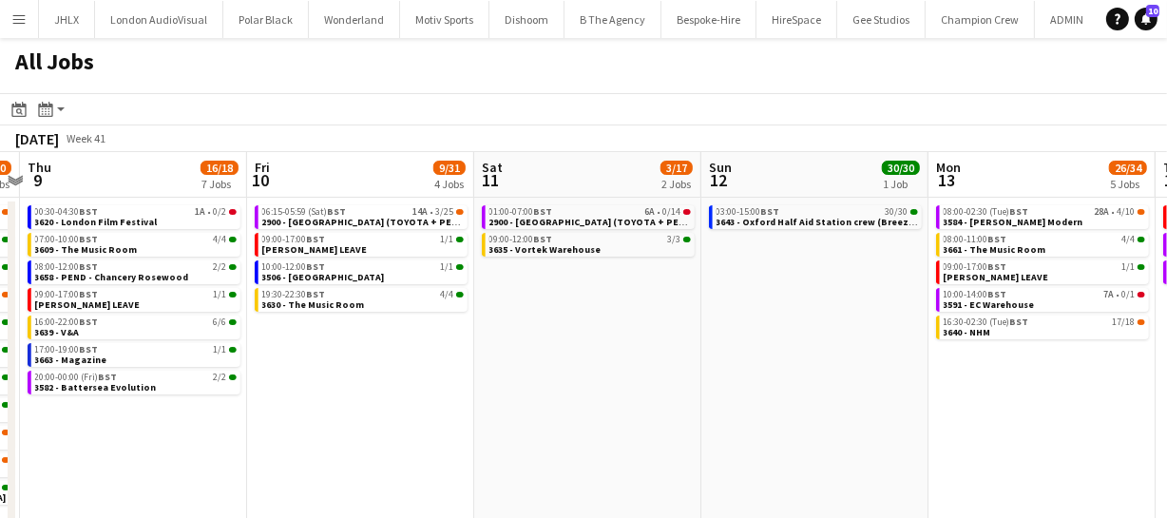
drag, startPoint x: 873, startPoint y: 356, endPoint x: 782, endPoint y: 361, distance: 90.4
click at [785, 361] on app-calendar-viewport "Sun 5 20/25 6 Jobs Mon 6 18/18 4 Jobs Tue 7 15/16 6 Jobs Wed 8 74/80 11 Jobs Th…" at bounding box center [583, 344] width 1167 height 384
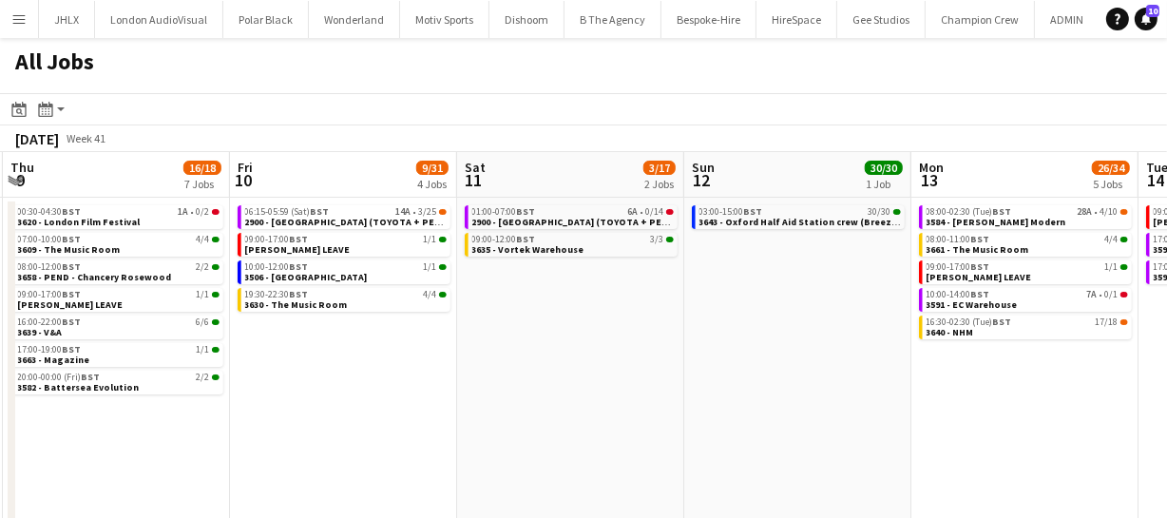
click at [706, 371] on app-all-jobs "All Jobs Date picker [DATE] [DATE] [DATE] M [DATE] T [DATE] W [DATE] T [DATE] F…" at bounding box center [583, 287] width 1167 height 498
drag, startPoint x: 840, startPoint y: 408, endPoint x: 927, endPoint y: 355, distance: 101.1
click at [928, 354] on app-calendar-viewport "Tue 7 15/16 6 Jobs Wed 8 74/80 11 Jobs Thu 9 16/18 7 Jobs Fri 10 9/31 4 Jobs Sa…" at bounding box center [583, 344] width 1167 height 384
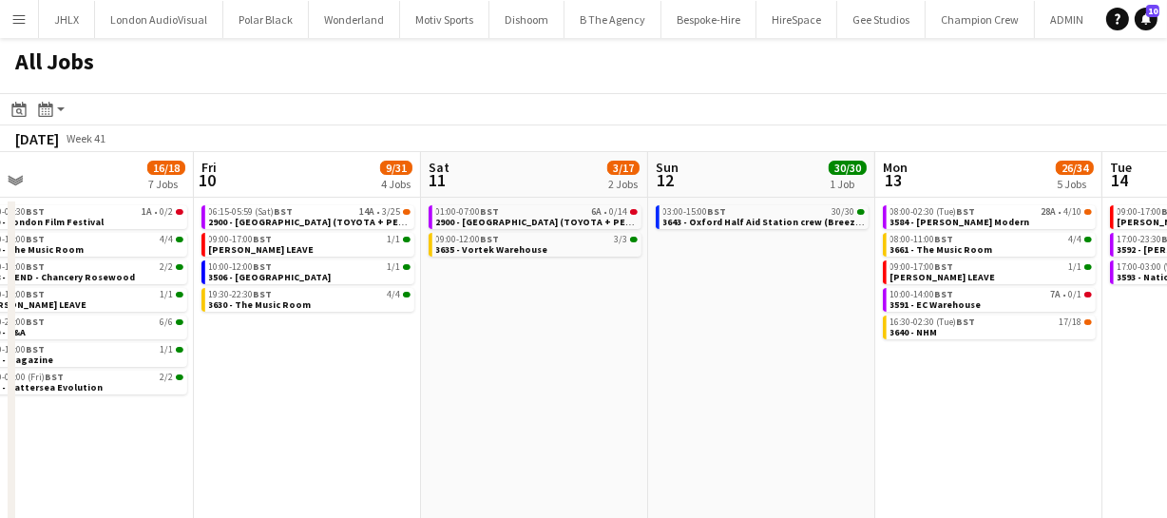
drag, startPoint x: 605, startPoint y: 366, endPoint x: 863, endPoint y: 342, distance: 259.6
click at [863, 342] on app-calendar-viewport "Tue 7 15/16 6 Jobs Wed 8 74/80 11 Jobs Thu 9 16/18 7 Jobs Fri 10 9/31 4 Jobs Sa…" at bounding box center [583, 344] width 1167 height 384
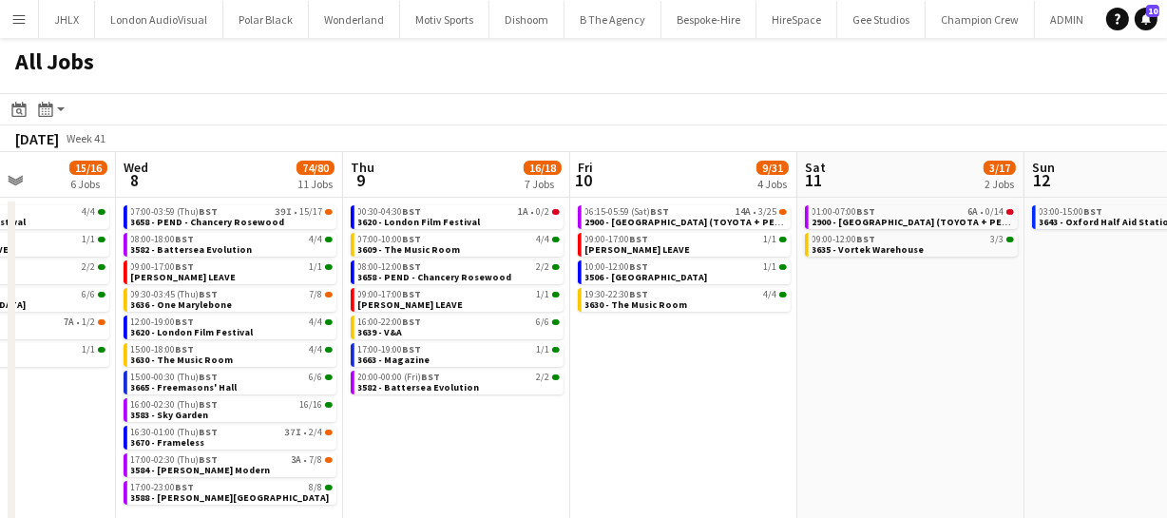
scroll to position [0, 553]
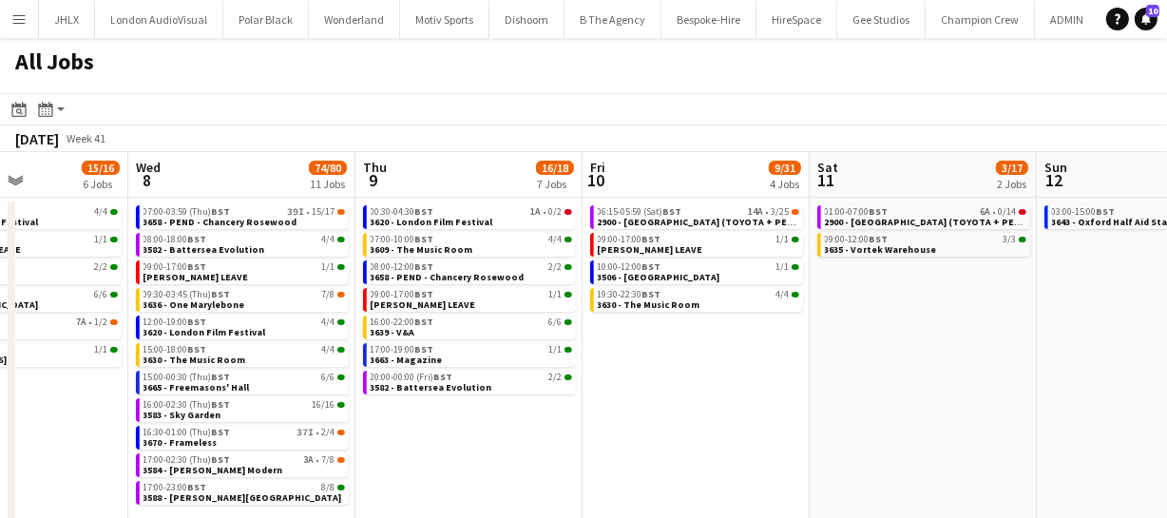
drag, startPoint x: 626, startPoint y: 376, endPoint x: 713, endPoint y: 369, distance: 86.8
click at [713, 369] on app-calendar-viewport "Sun 5 20/25 6 Jobs Mon 6 18/18 4 Jobs Tue 7 15/16 6 Jobs Wed 8 74/80 11 Jobs Th…" at bounding box center [583, 344] width 1167 height 384
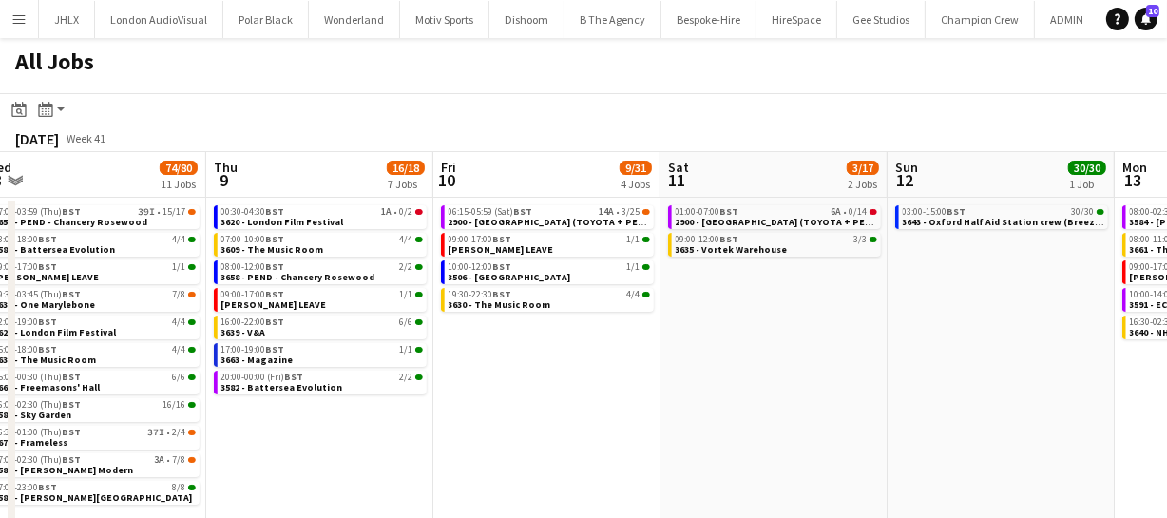
scroll to position [0, 831]
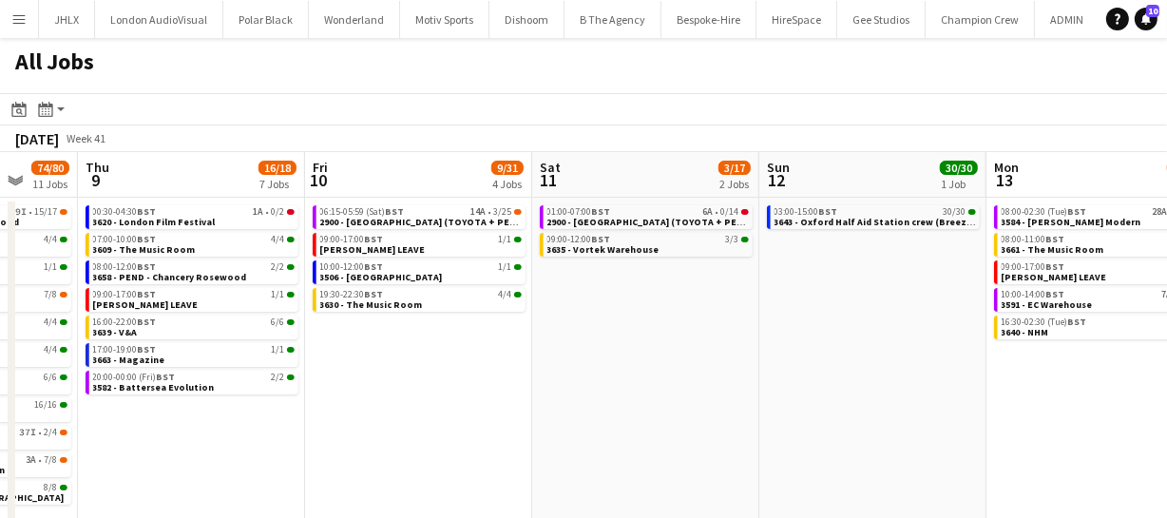
drag, startPoint x: 1048, startPoint y: 416, endPoint x: 803, endPoint y: 422, distance: 245.3
click at [803, 422] on app-calendar-viewport "Sun 5 20/25 6 Jobs Mon 6 18/18 4 Jobs Tue 7 15/16 6 Jobs Wed 8 74/80 11 Jobs Th…" at bounding box center [583, 344] width 1167 height 384
click at [867, 216] on span "3643 - Oxford Half Aid Station crew (Breezy Car & Peugeot Van)" at bounding box center [920, 222] width 290 height 12
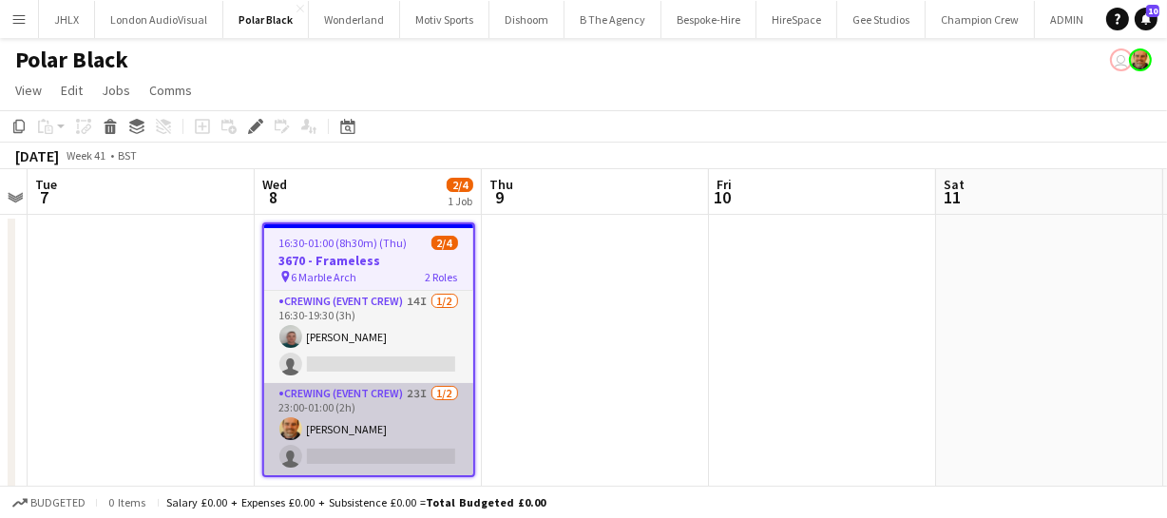
click at [371, 436] on app-card-role "Crewing (Event Crew) 23I [DATE] 23:00-01:00 (2h) [PERSON_NAME] single-neutral-a…" at bounding box center [368, 429] width 209 height 92
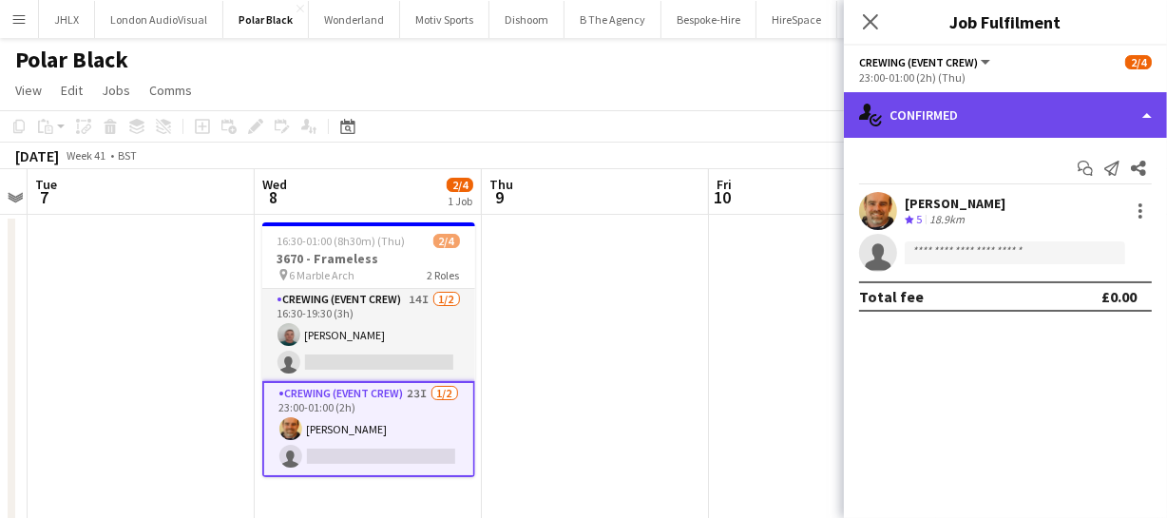
click at [989, 109] on div "single-neutral-actions-check-2 Confirmed" at bounding box center [1005, 115] width 323 height 46
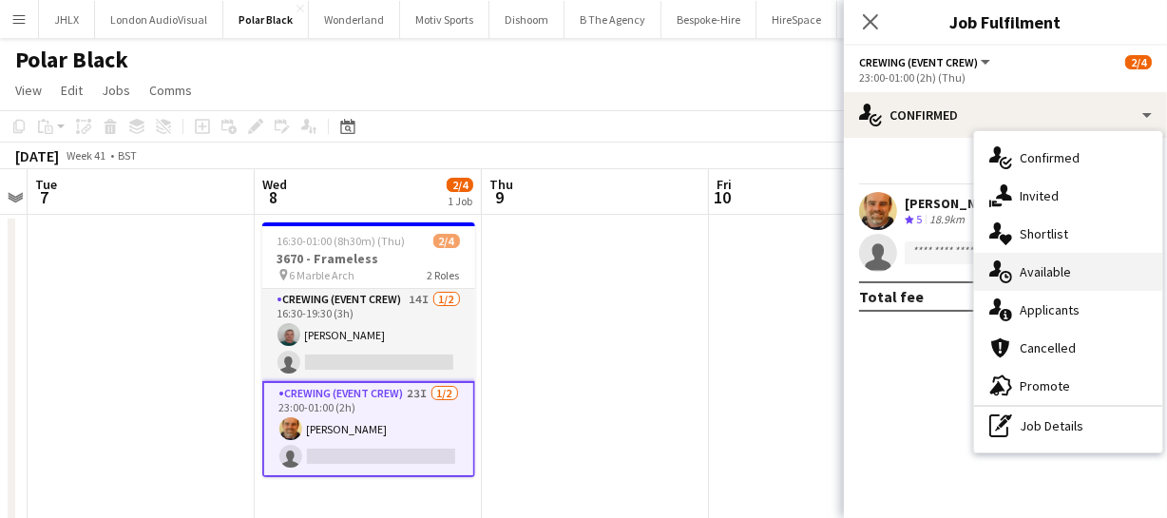
click at [1056, 283] on div "single-neutral-actions-upload Available" at bounding box center [1068, 272] width 188 height 38
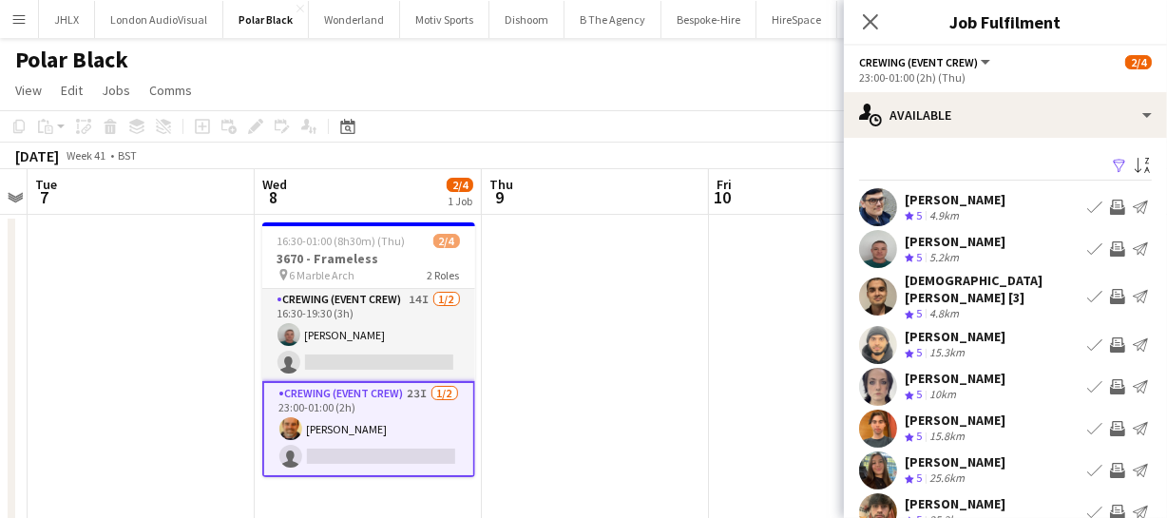
scroll to position [86, 0]
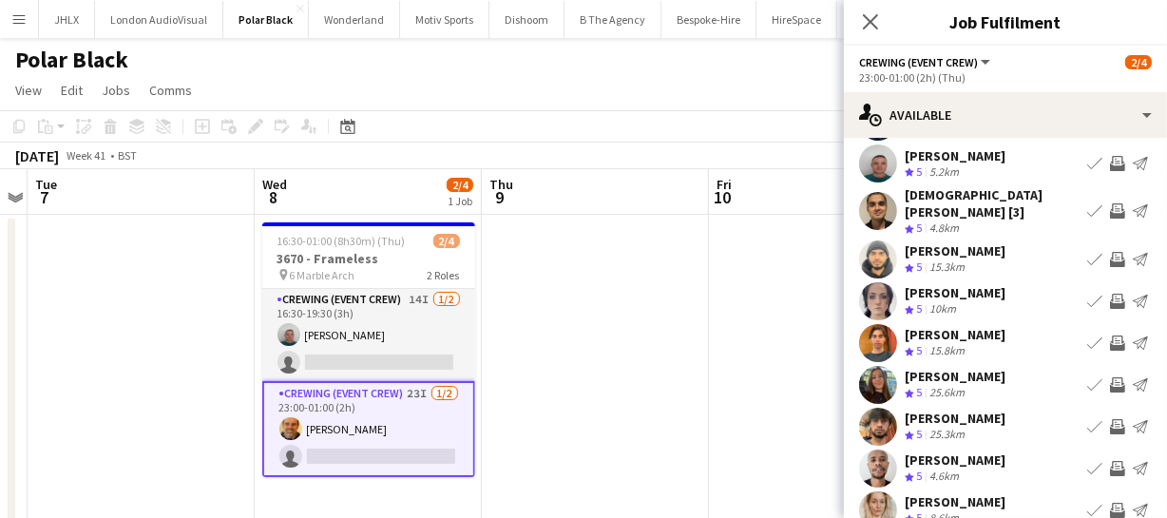
click at [1110, 294] on app-icon "Invite crew" at bounding box center [1117, 301] width 15 height 15
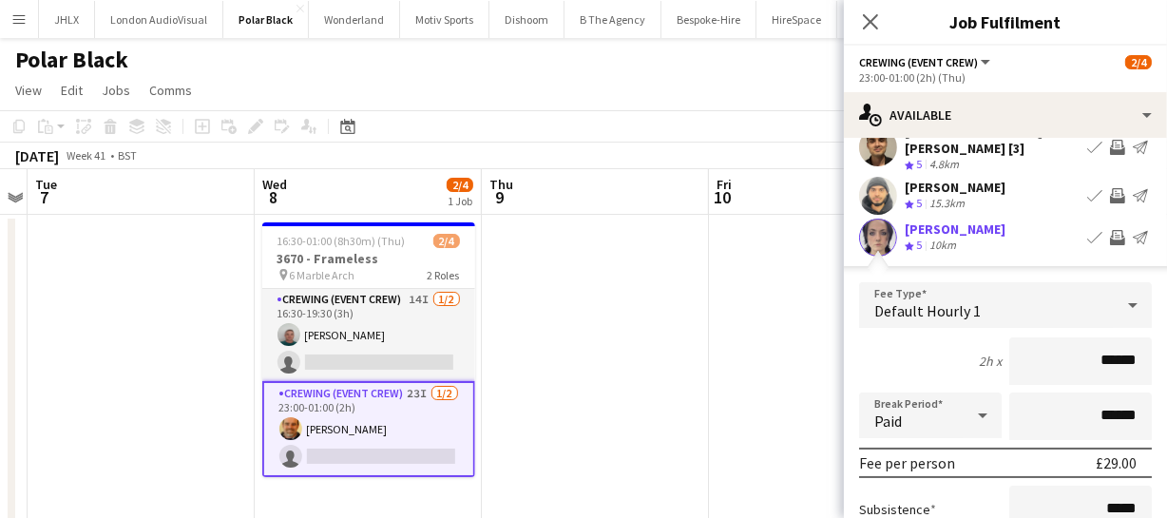
scroll to position [259, 0]
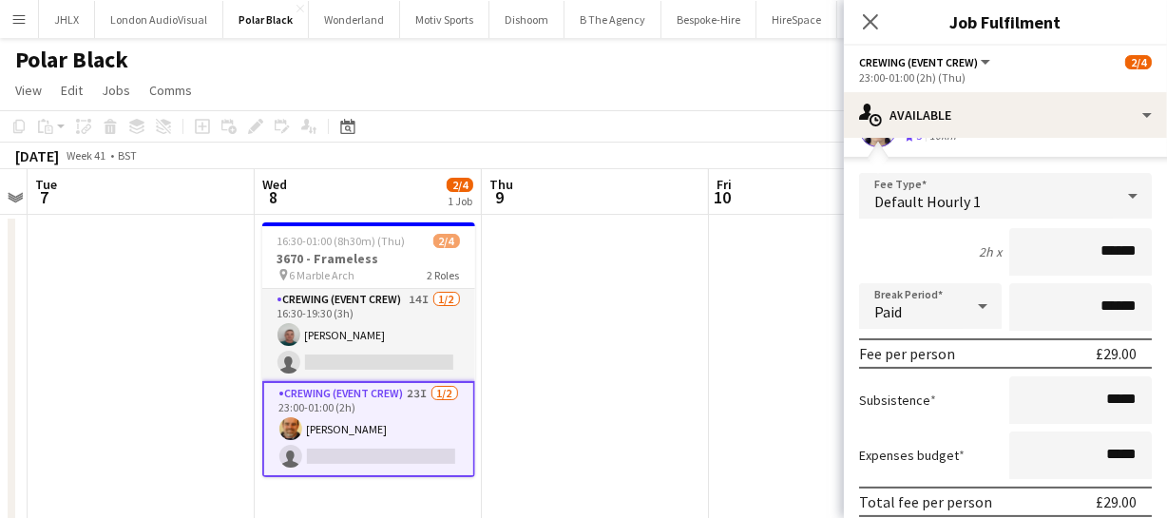
drag, startPoint x: 1125, startPoint y: 240, endPoint x: 1028, endPoint y: 251, distance: 97.5
click at [1030, 251] on input "******" at bounding box center [1080, 252] width 143 height 48
type input "******"
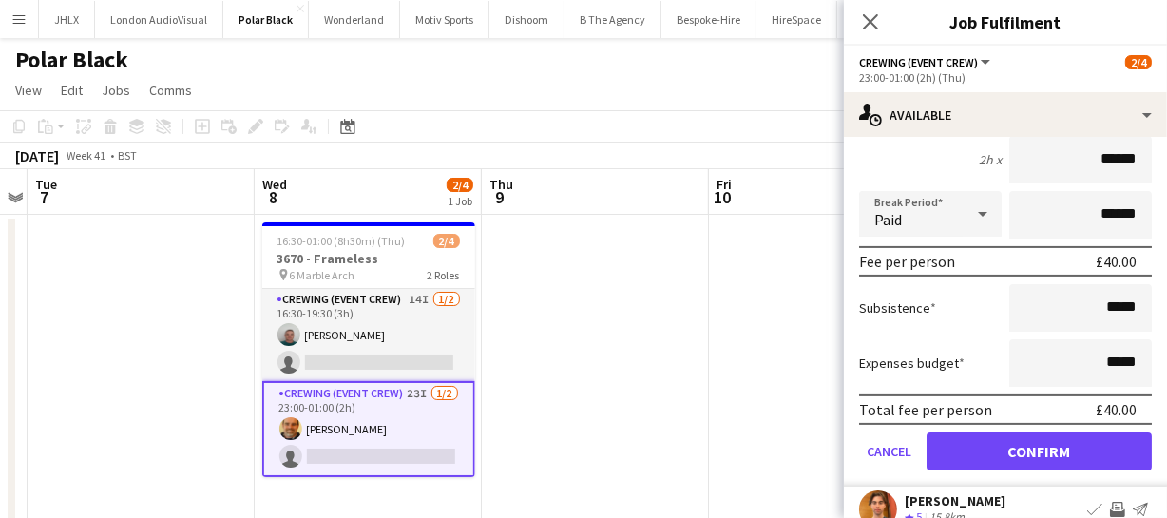
scroll to position [518, 0]
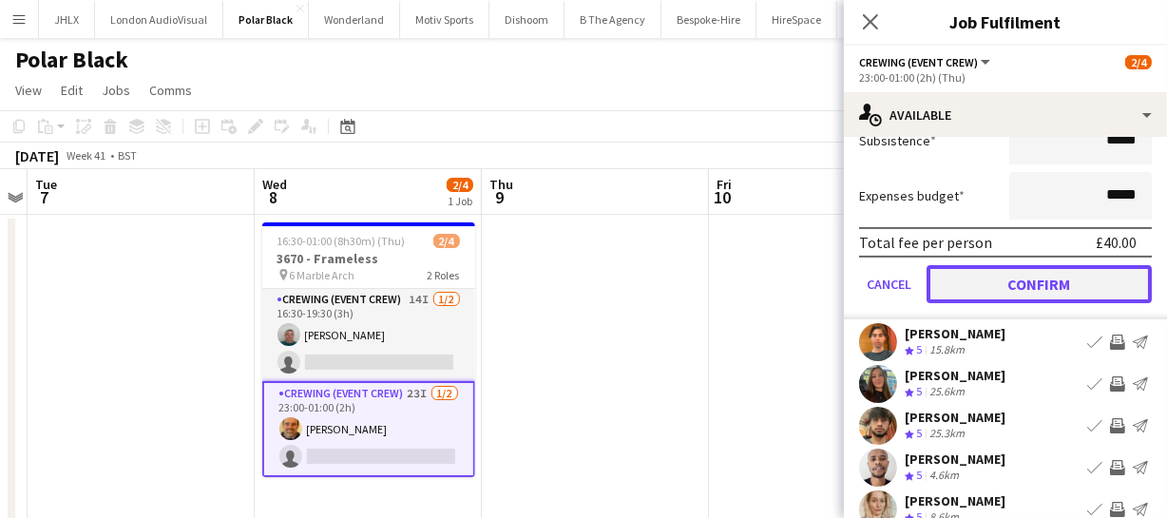
click at [1045, 265] on button "Confirm" at bounding box center [1039, 284] width 225 height 38
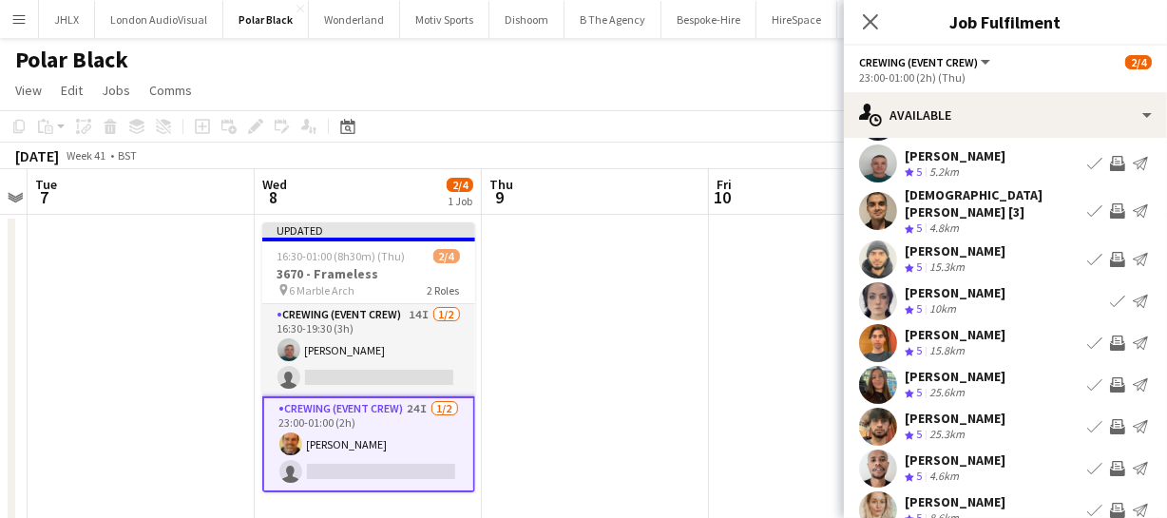
scroll to position [147, 0]
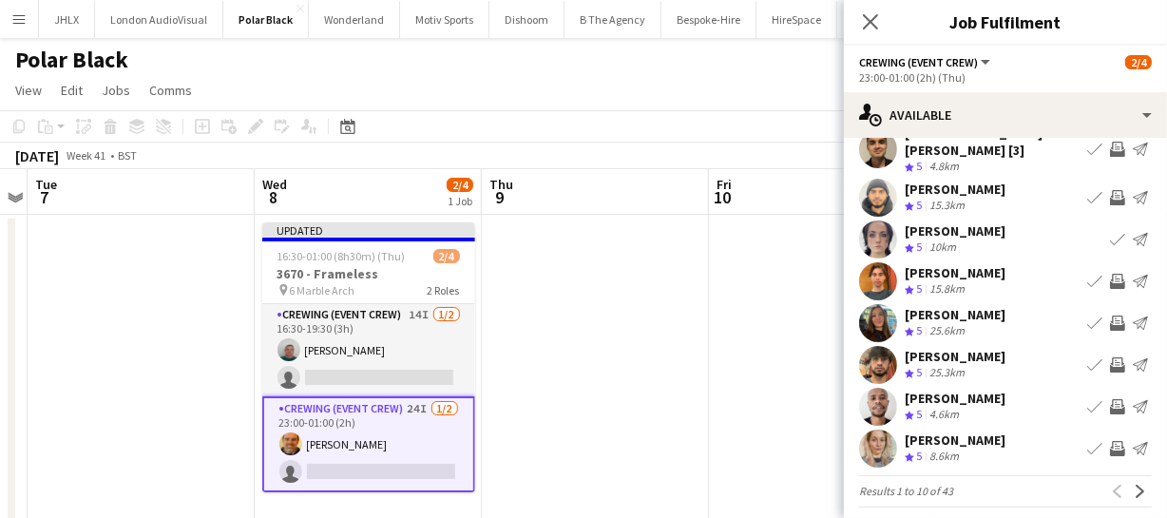
click at [1110, 357] on app-icon "Invite crew" at bounding box center [1117, 364] width 15 height 15
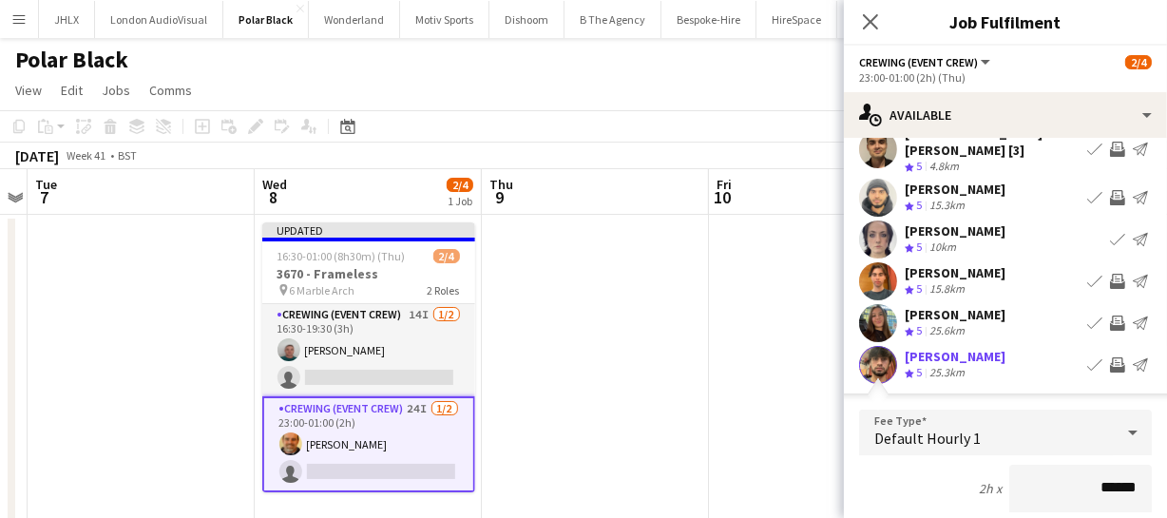
drag, startPoint x: 1123, startPoint y: 450, endPoint x: 1110, endPoint y: 462, distance: 17.5
drag, startPoint x: 1129, startPoint y: 465, endPoint x: 1030, endPoint y: 481, distance: 100.2
click at [1099, 474] on input "******" at bounding box center [1080, 489] width 143 height 48
type input "**"
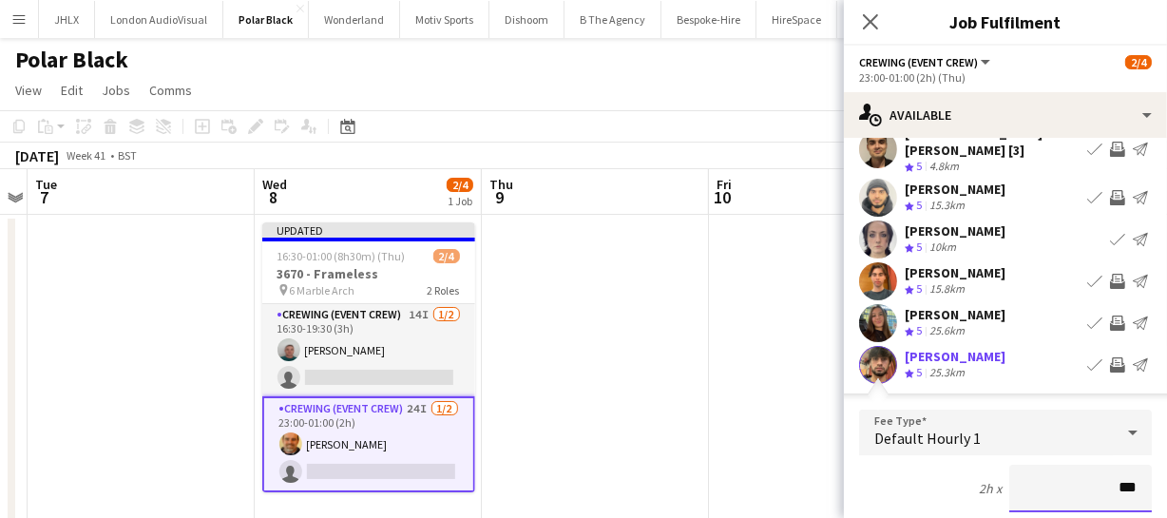
type input "******"
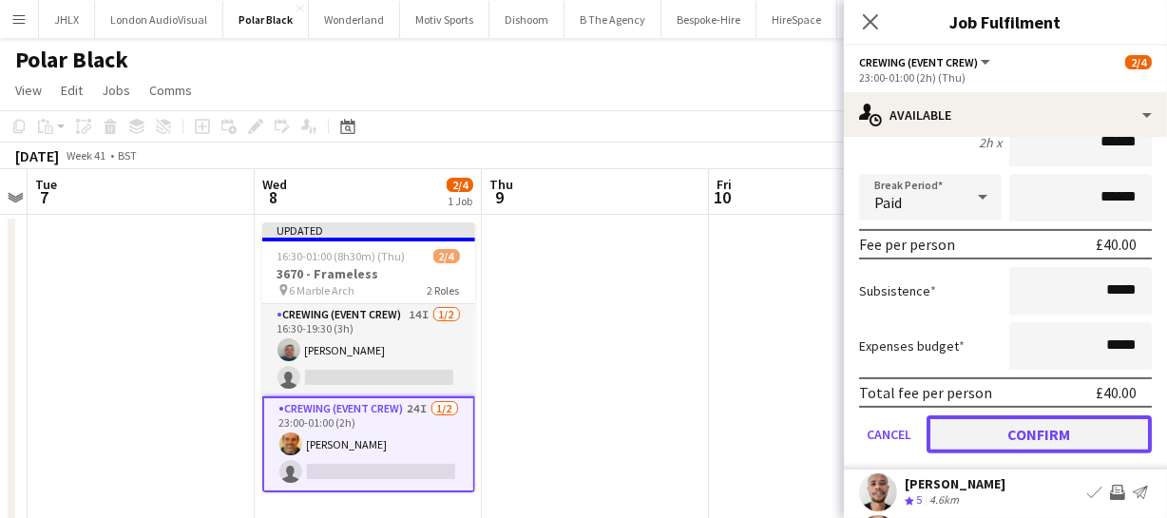
click at [1024, 416] on button "Confirm" at bounding box center [1039, 434] width 225 height 38
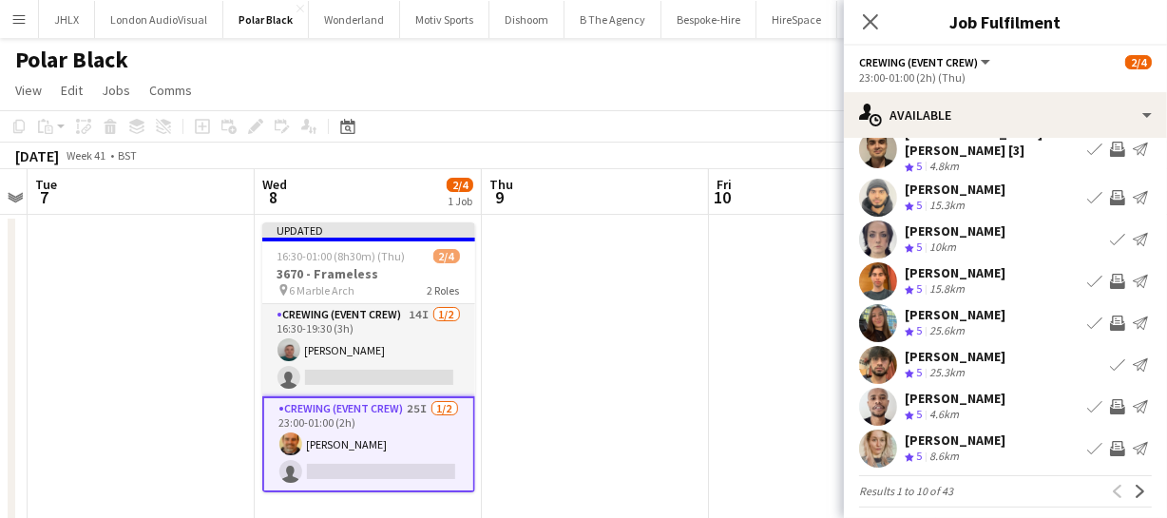
click at [1110, 399] on app-icon "Invite crew" at bounding box center [1117, 406] width 15 height 15
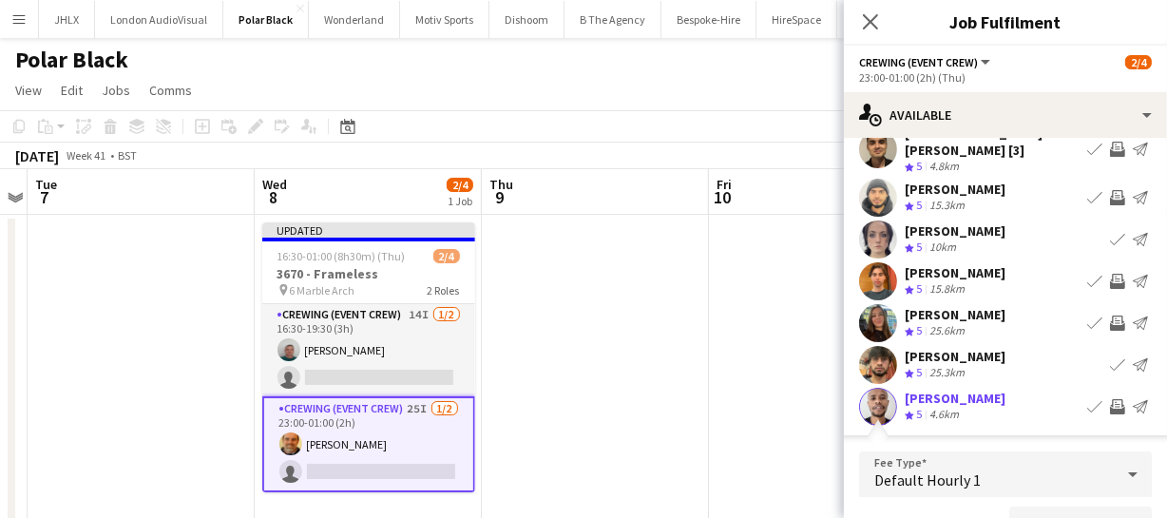
scroll to position [171, 0]
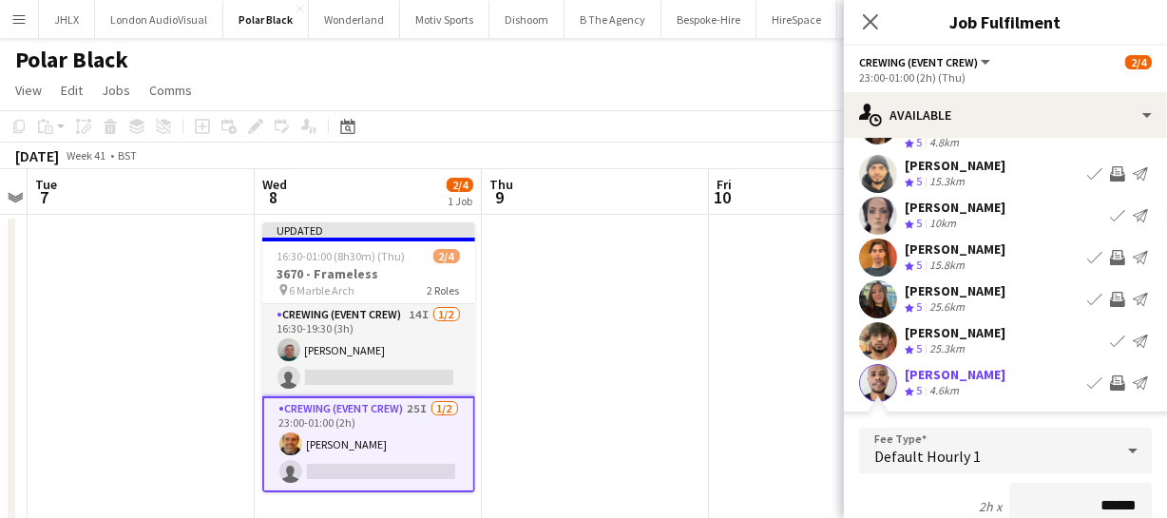
drag, startPoint x: 1125, startPoint y: 488, endPoint x: 981, endPoint y: 485, distance: 144.5
click at [984, 485] on div "2h x ******" at bounding box center [1005, 507] width 293 height 48
type input "******"
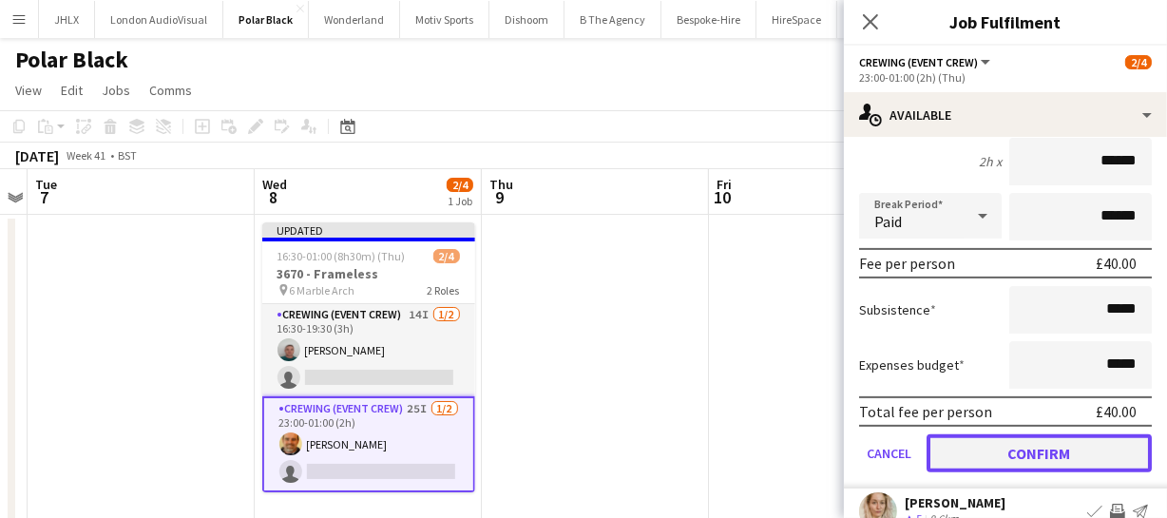
click at [1003, 436] on button "Confirm" at bounding box center [1039, 453] width 225 height 38
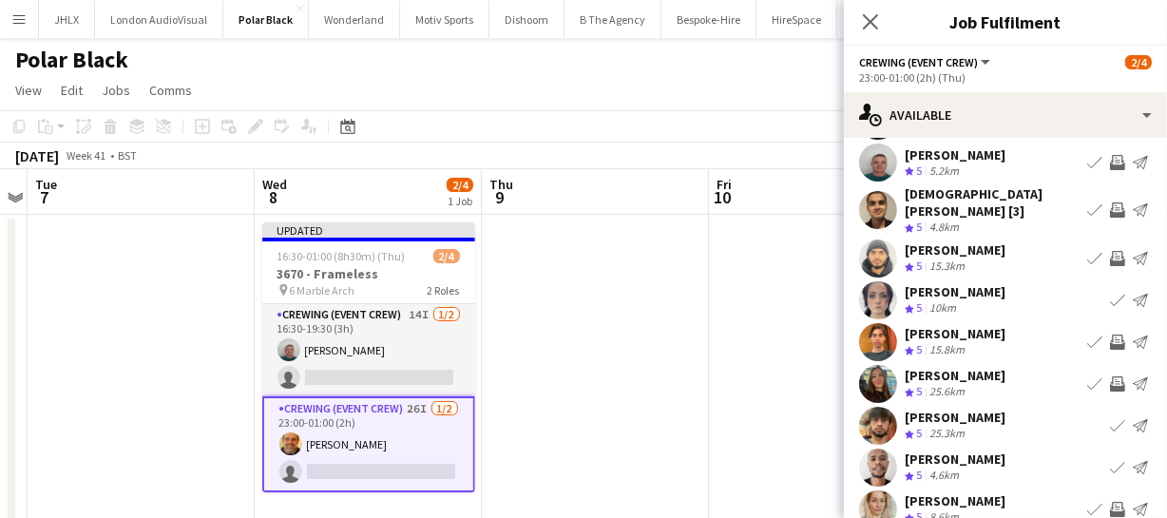
scroll to position [61, 0]
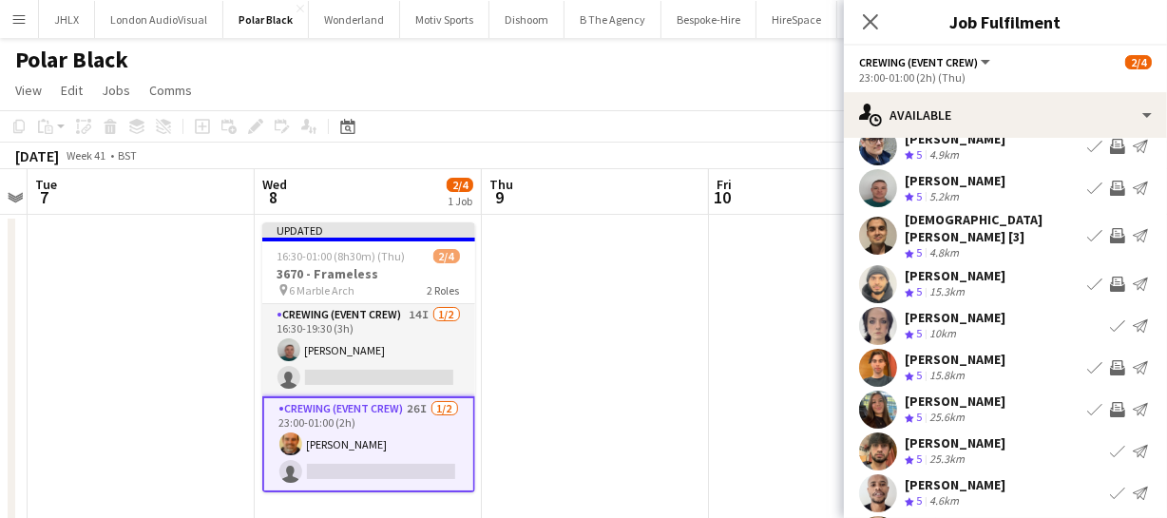
click at [1110, 360] on app-icon "Invite crew" at bounding box center [1117, 367] width 15 height 15
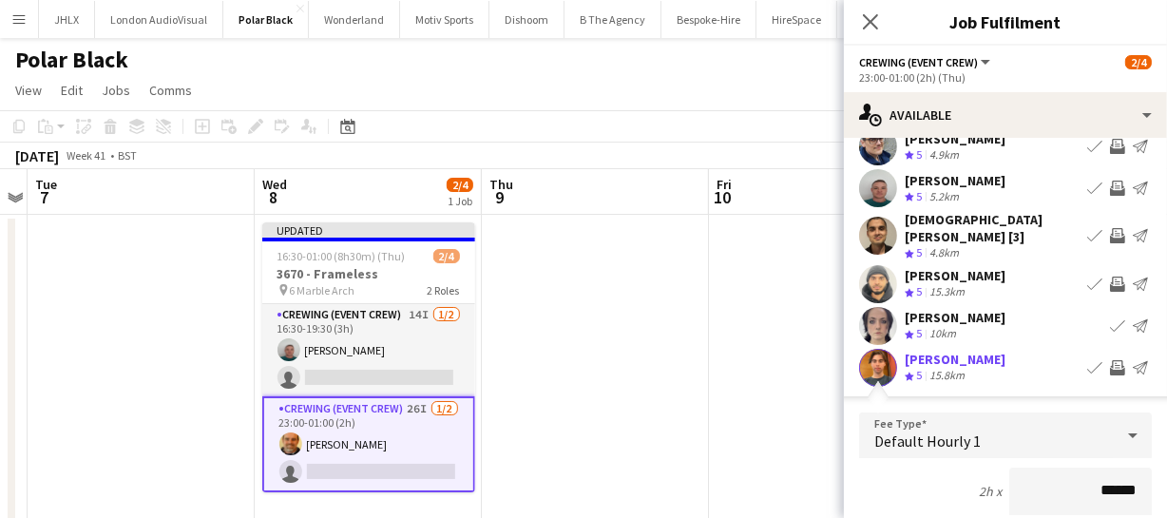
drag, startPoint x: 1121, startPoint y: 468, endPoint x: 1077, endPoint y: 477, distance: 44.7
click at [1077, 477] on input "******" at bounding box center [1080, 492] width 143 height 48
type input "******"
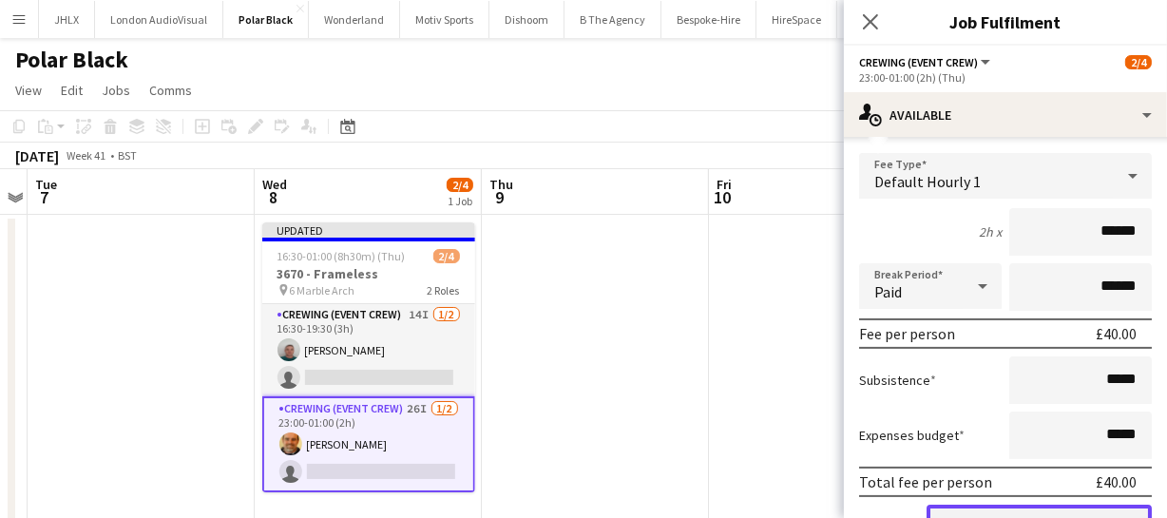
click at [1047, 516] on button "Confirm" at bounding box center [1039, 524] width 225 height 38
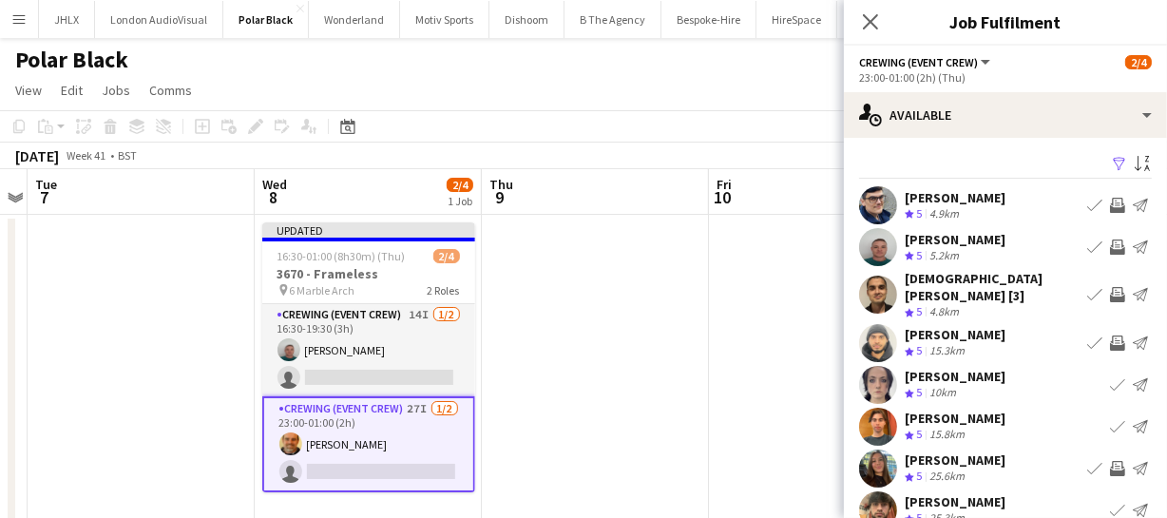
scroll to position [0, 0]
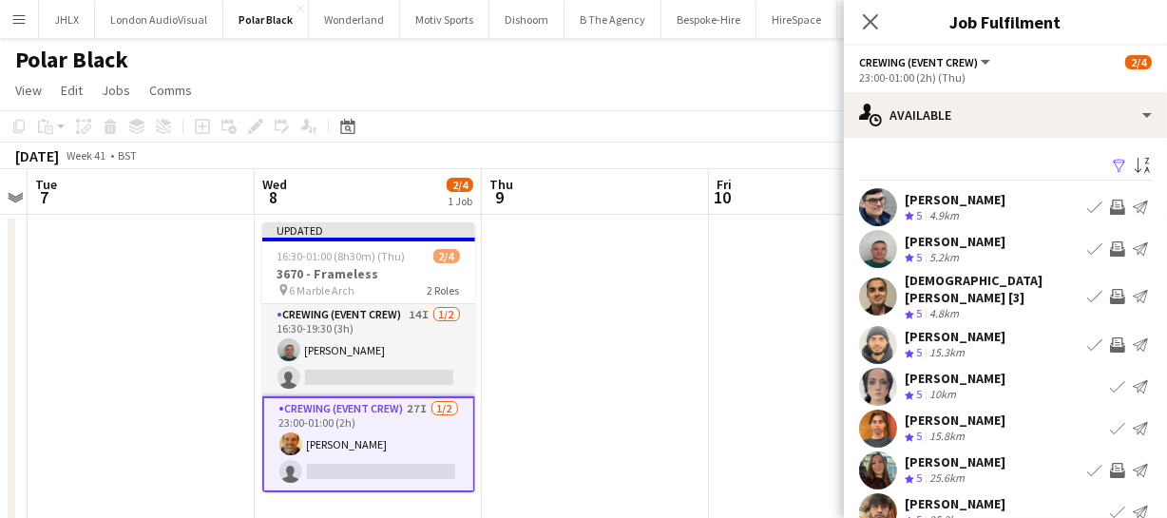
click at [1110, 295] on app-icon "Invite crew" at bounding box center [1117, 296] width 15 height 15
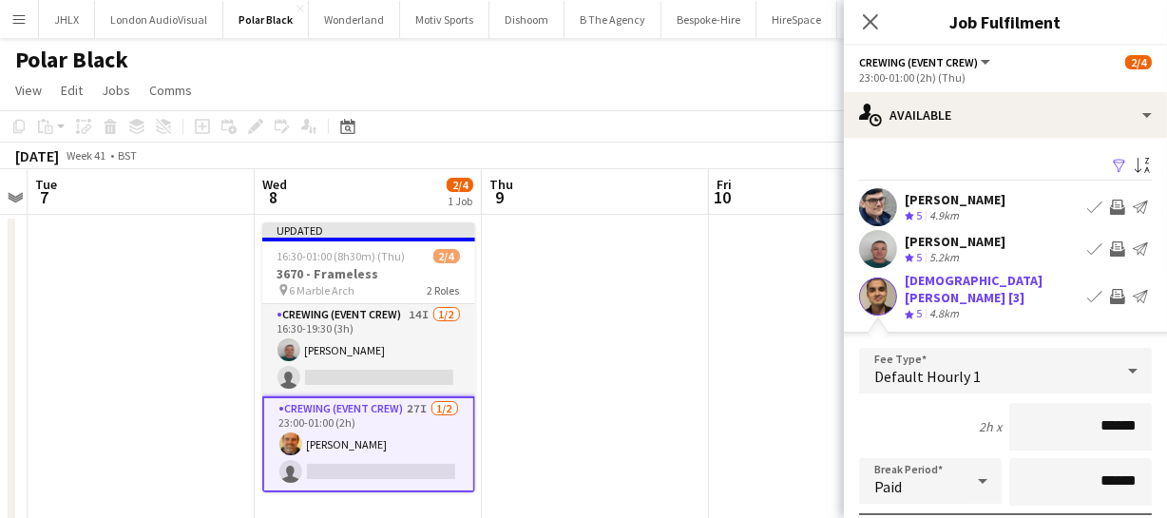
drag, startPoint x: 1124, startPoint y: 413, endPoint x: 1039, endPoint y: 426, distance: 86.6
click at [1039, 426] on input "******" at bounding box center [1080, 427] width 143 height 48
type input "******"
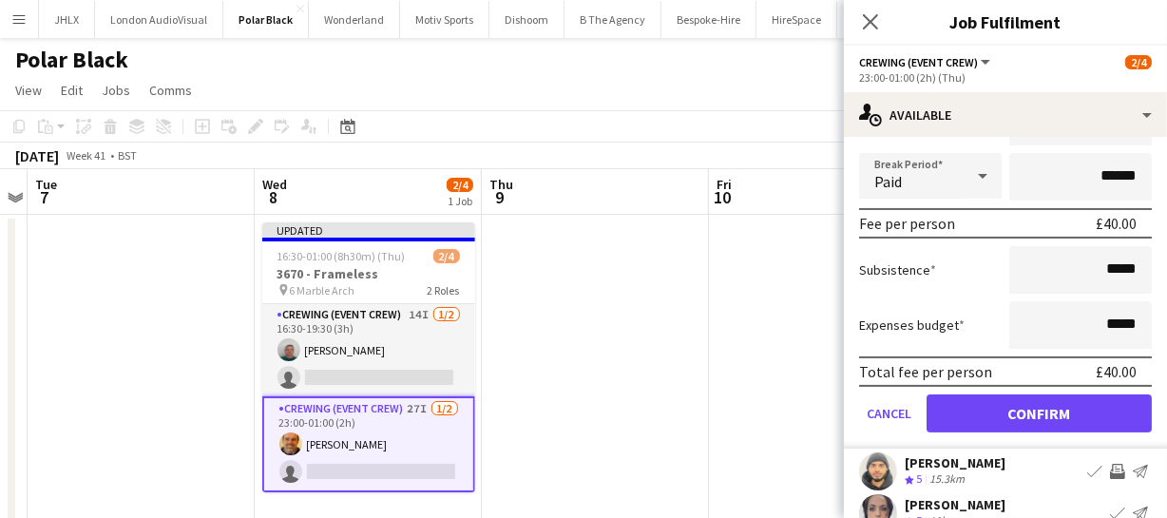
scroll to position [345, 0]
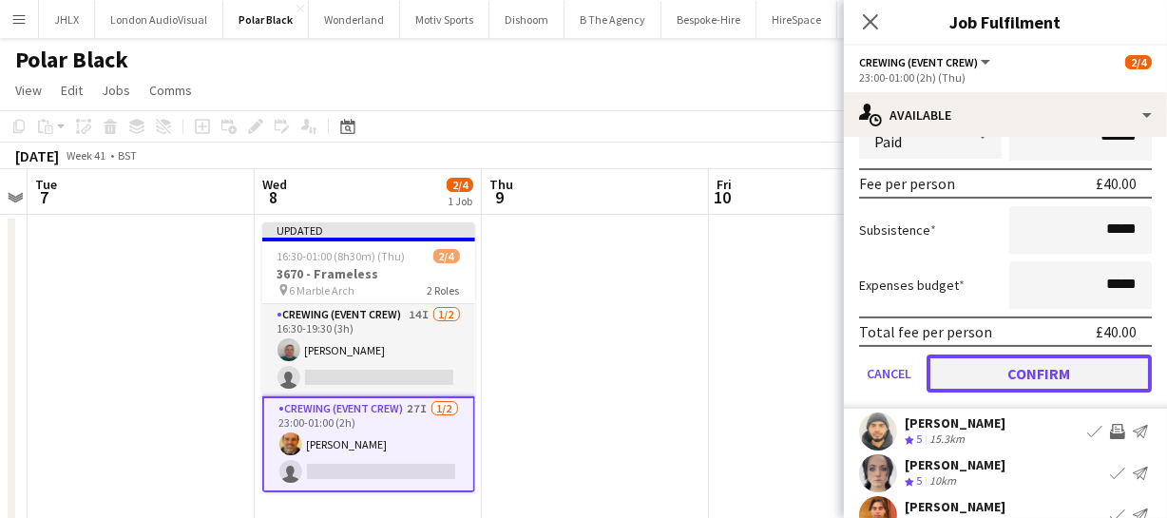
click at [1071, 373] on button "Confirm" at bounding box center [1039, 374] width 225 height 38
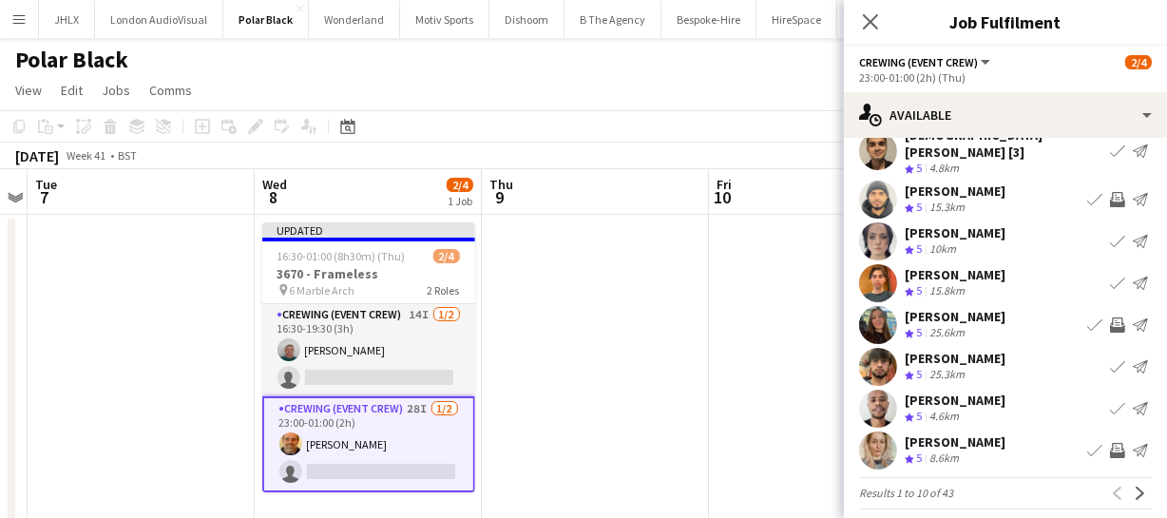
scroll to position [147, 0]
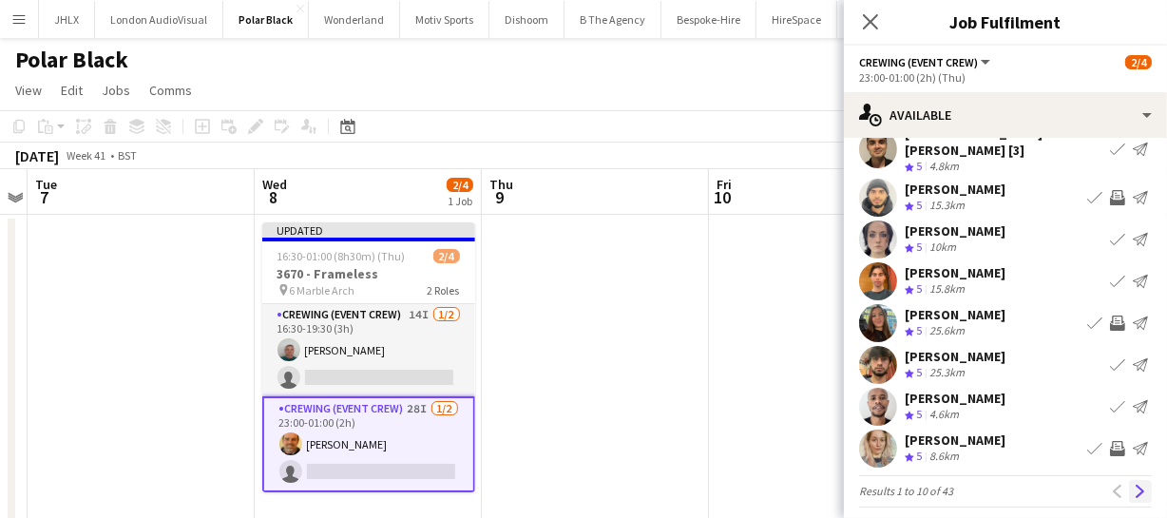
click at [1134, 485] on app-icon "Next" at bounding box center [1140, 491] width 13 height 13
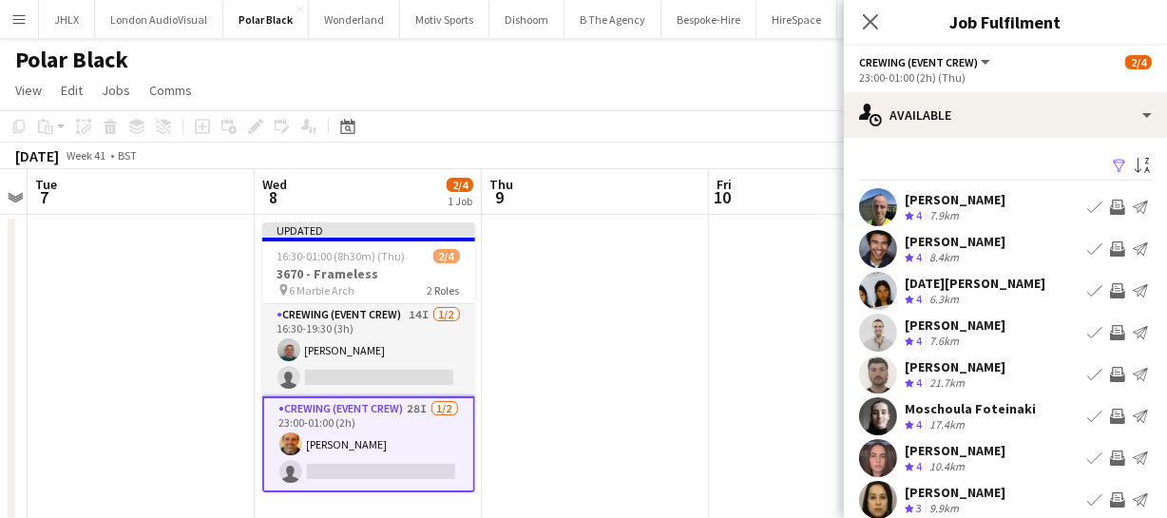
click at [1110, 294] on app-icon "Invite crew" at bounding box center [1117, 290] width 15 height 15
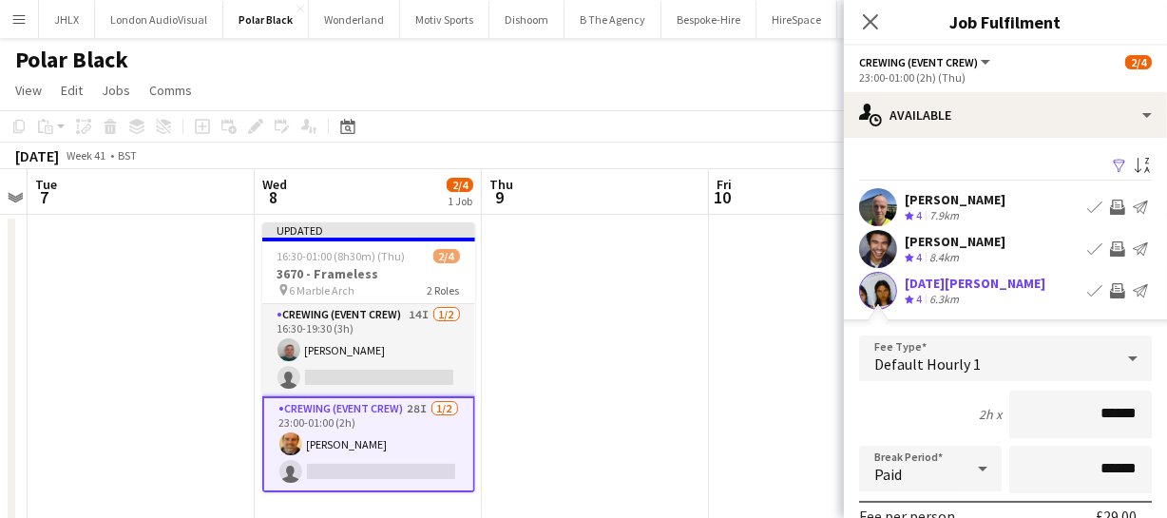
drag, startPoint x: 1128, startPoint y: 408, endPoint x: 992, endPoint y: 409, distance: 135.9
click at [1009, 413] on input "******" at bounding box center [1080, 415] width 143 height 48
type input "******"
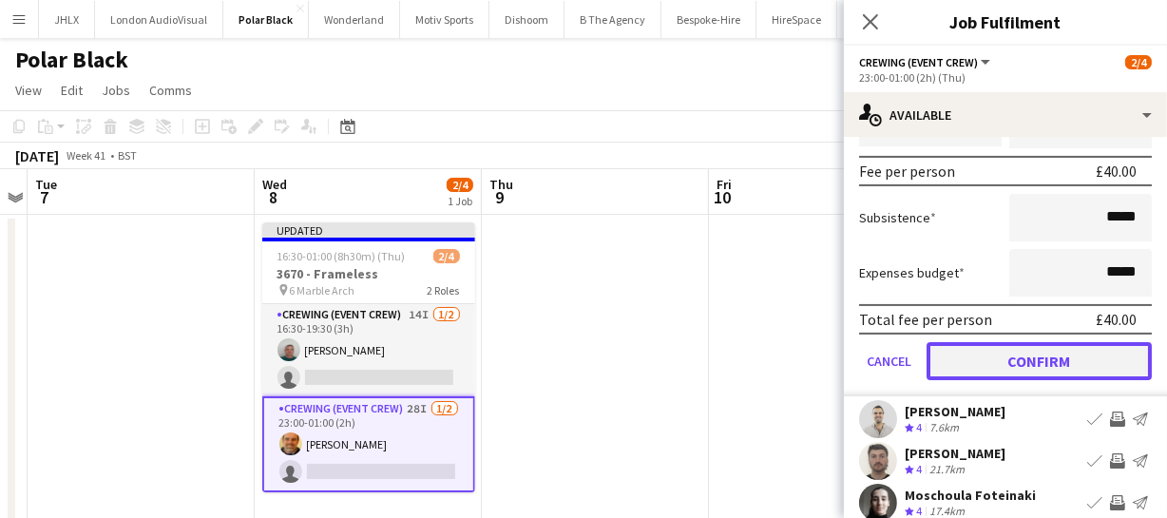
click at [1078, 363] on button "Confirm" at bounding box center [1039, 361] width 225 height 38
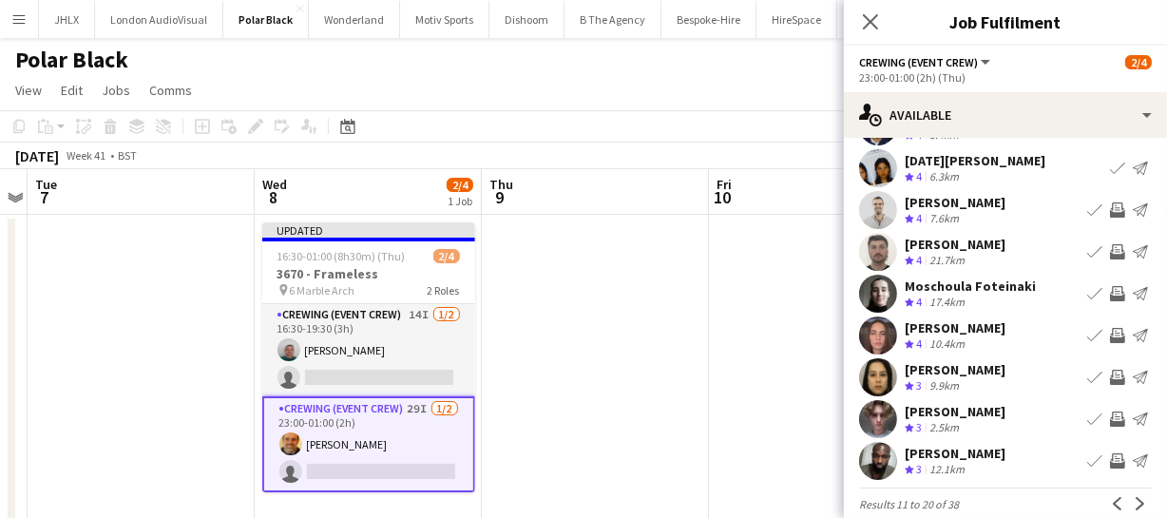
scroll to position [147, 0]
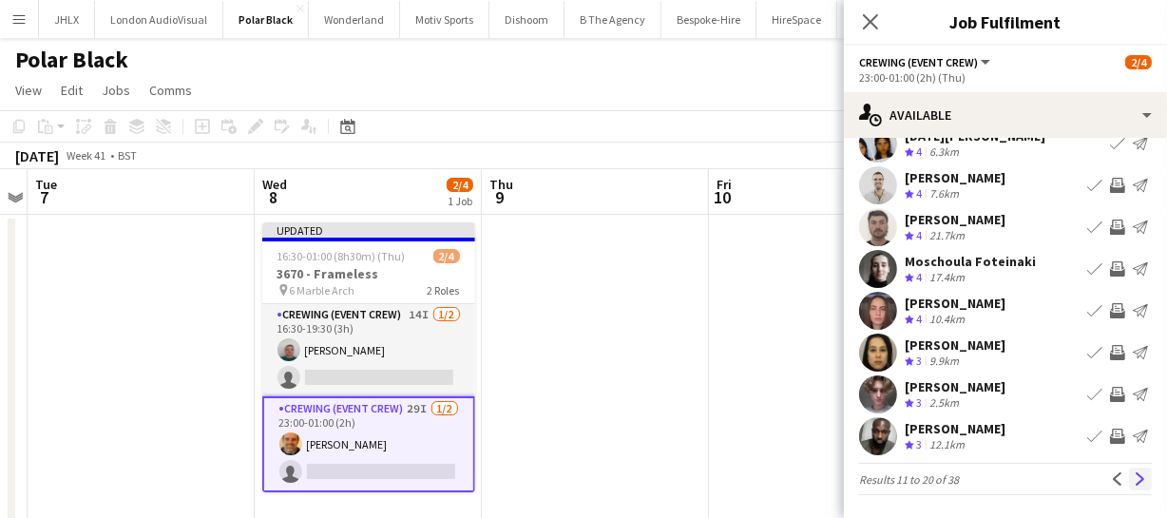
click at [1129, 485] on button "Next" at bounding box center [1140, 479] width 23 height 23
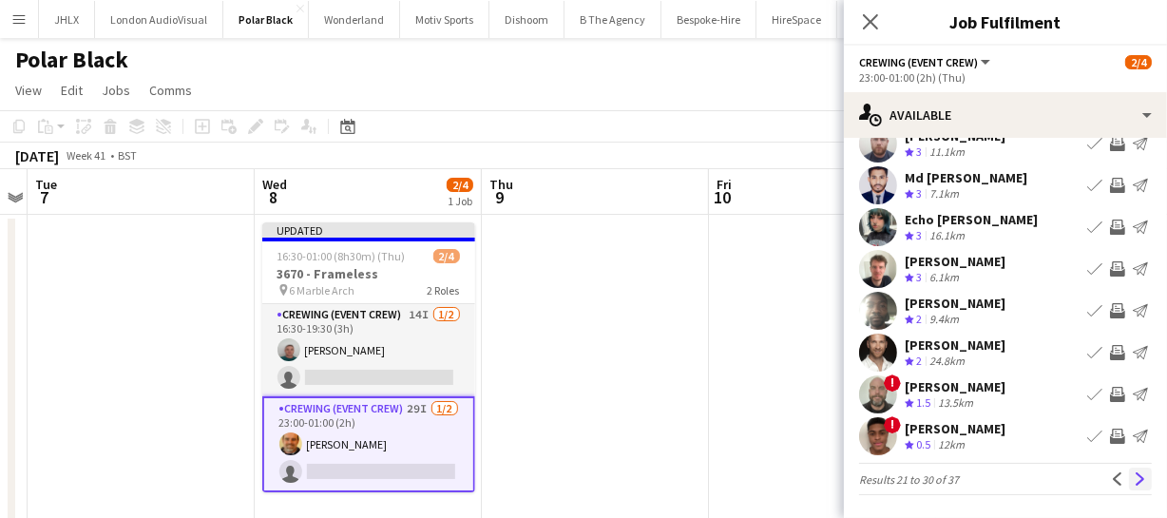
click at [1134, 474] on app-icon "Next" at bounding box center [1140, 478] width 13 height 13
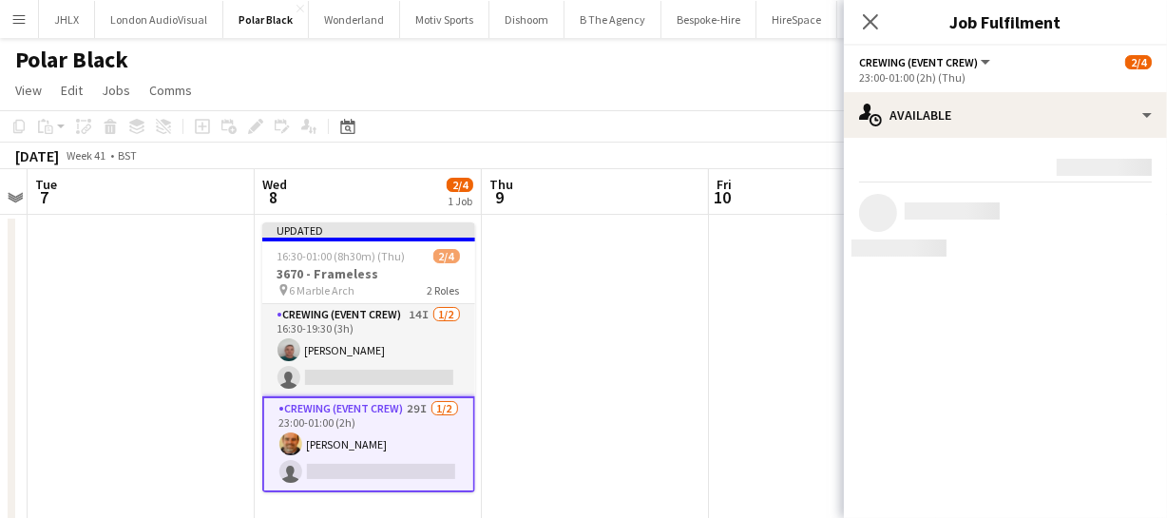
scroll to position [0, 0]
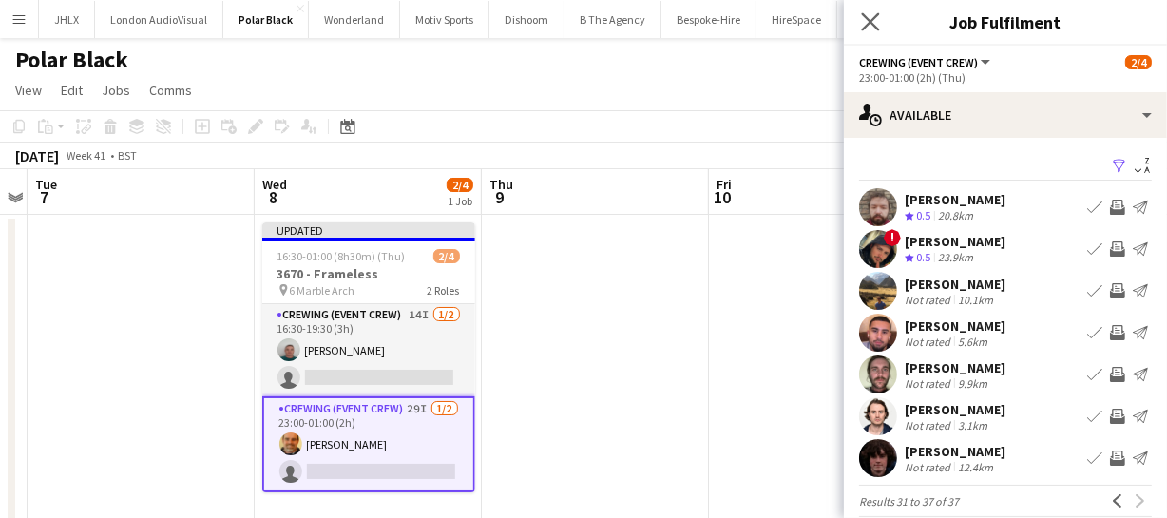
click at [874, 10] on app-icon "Close pop-in" at bounding box center [871, 23] width 28 height 28
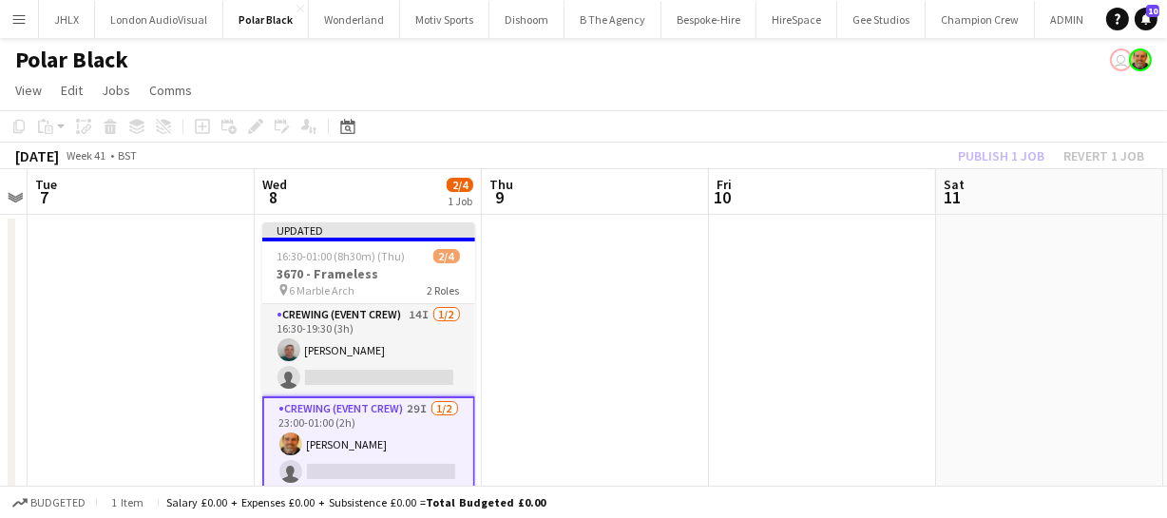
click at [979, 163] on div "Publish 1 job Revert 1 job" at bounding box center [1051, 156] width 232 height 25
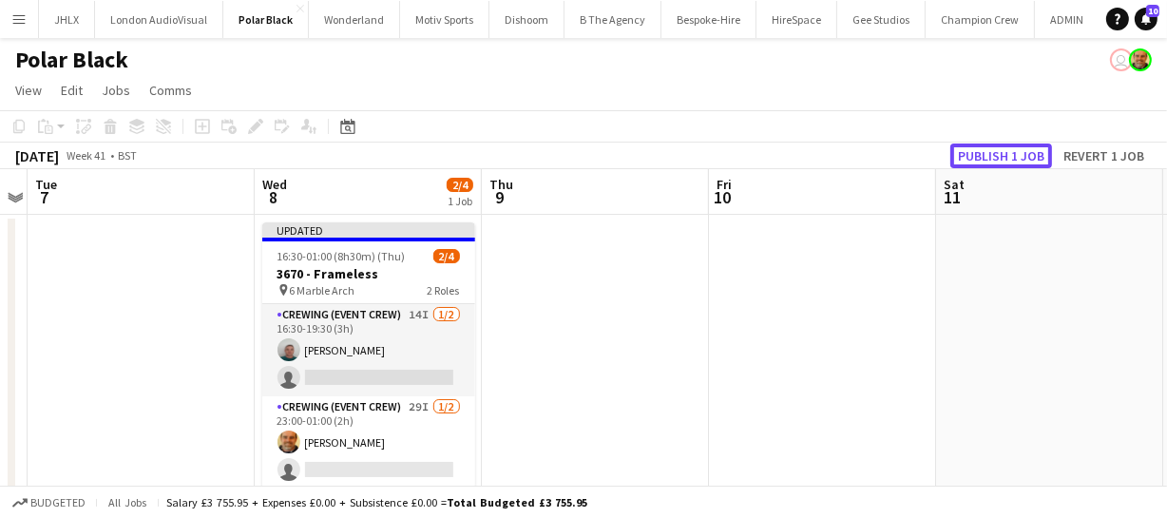
click at [979, 163] on button "Publish 1 job" at bounding box center [1002, 156] width 102 height 25
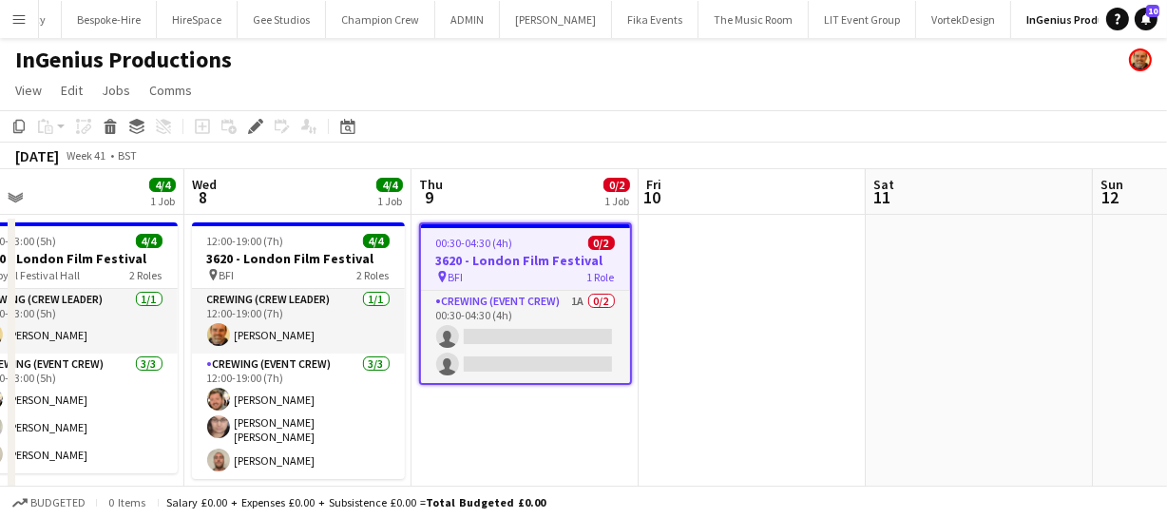
scroll to position [0, 499]
drag, startPoint x: 510, startPoint y: 422, endPoint x: 665, endPoint y: 427, distance: 155.0
click at [665, 427] on app-calendar-viewport "Sun 5 Mon 6 Tue 7 4/4 1 Job Wed 8 4/4 1 Job Thu 9 0/2 1 Job Fri 10 Sat 11 Sun 1…" at bounding box center [583, 349] width 1167 height 361
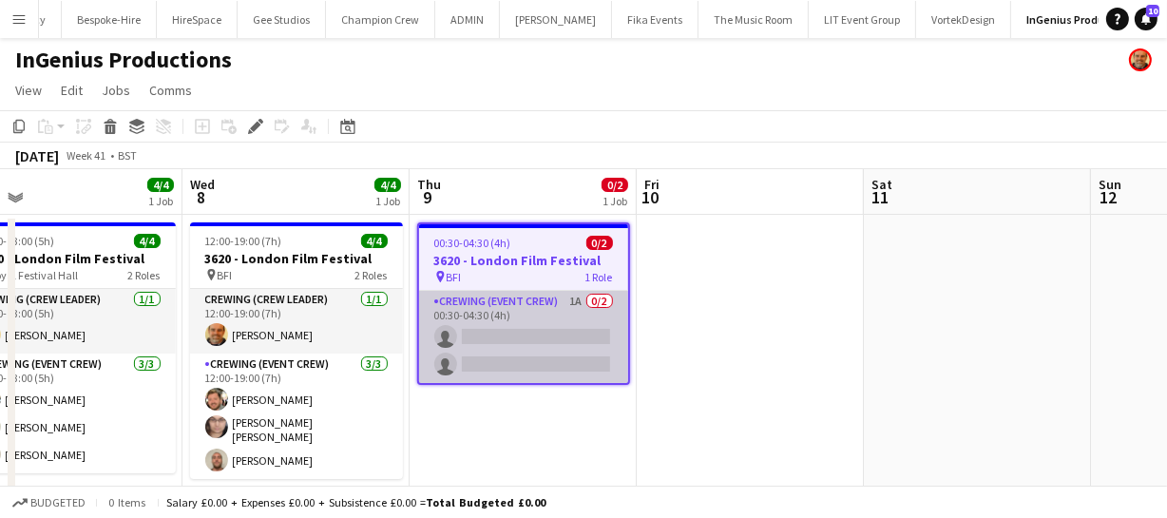
click at [548, 347] on app-card-role "Crewing (Event Crew) 1A 0/2 00:30-04:30 (4h) single-neutral-actions single-neut…" at bounding box center [523, 337] width 209 height 92
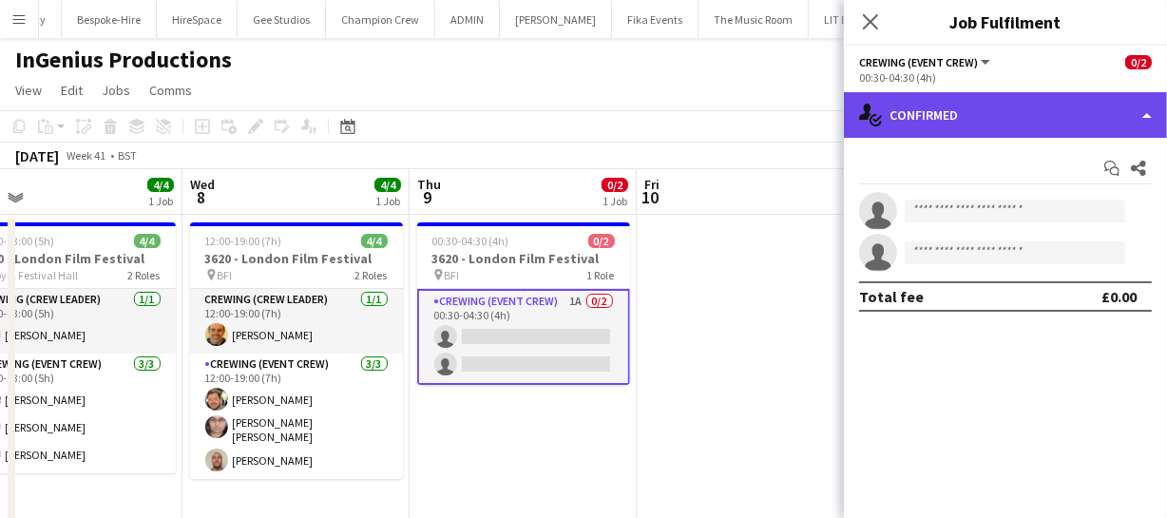
click at [1045, 117] on div "single-neutral-actions-check-2 Confirmed" at bounding box center [1005, 115] width 323 height 46
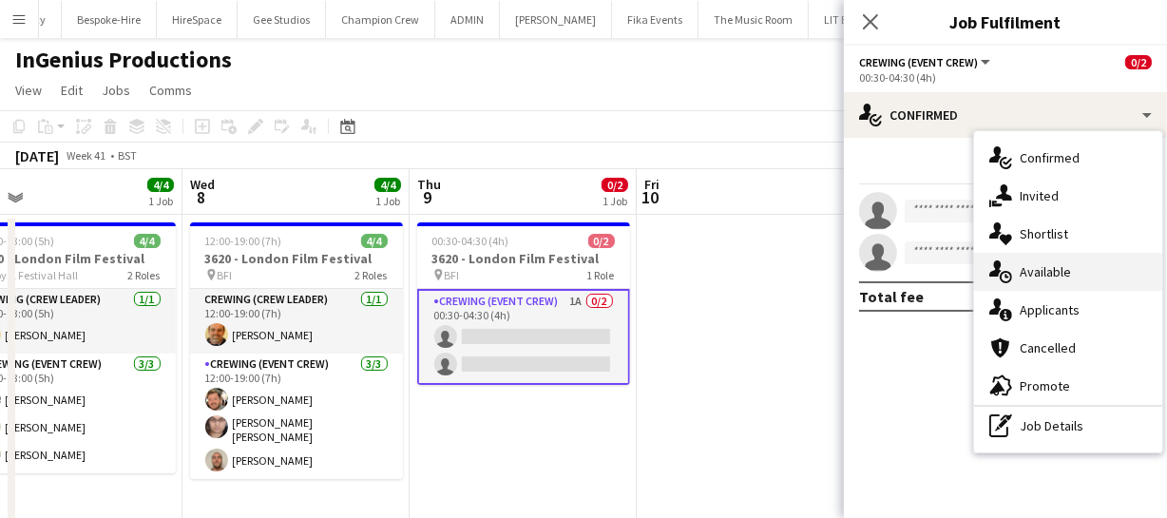
click at [1047, 268] on span "Available" at bounding box center [1045, 271] width 51 height 17
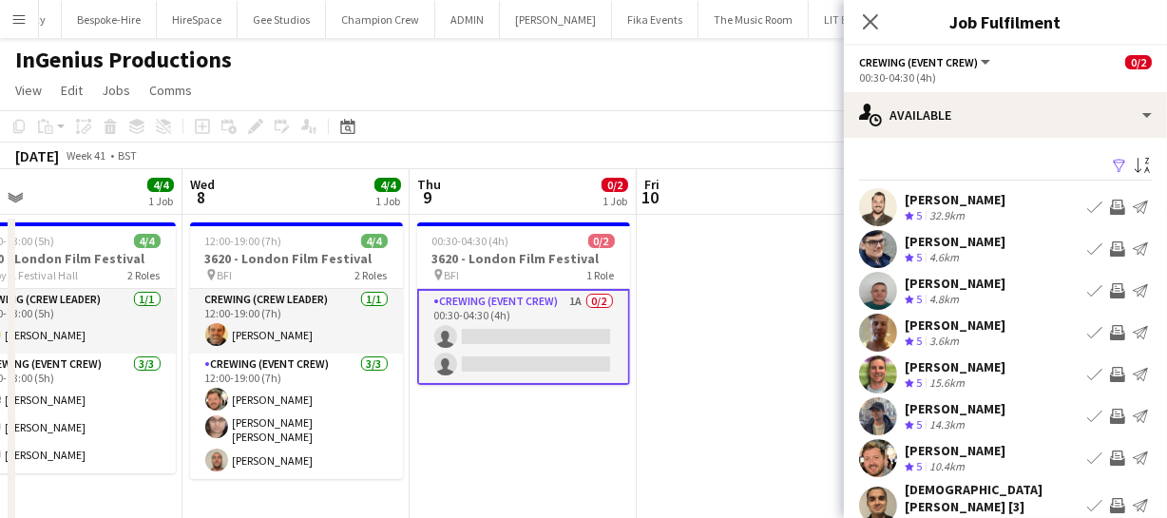
click at [1110, 335] on app-icon "Invite crew" at bounding box center [1117, 332] width 15 height 15
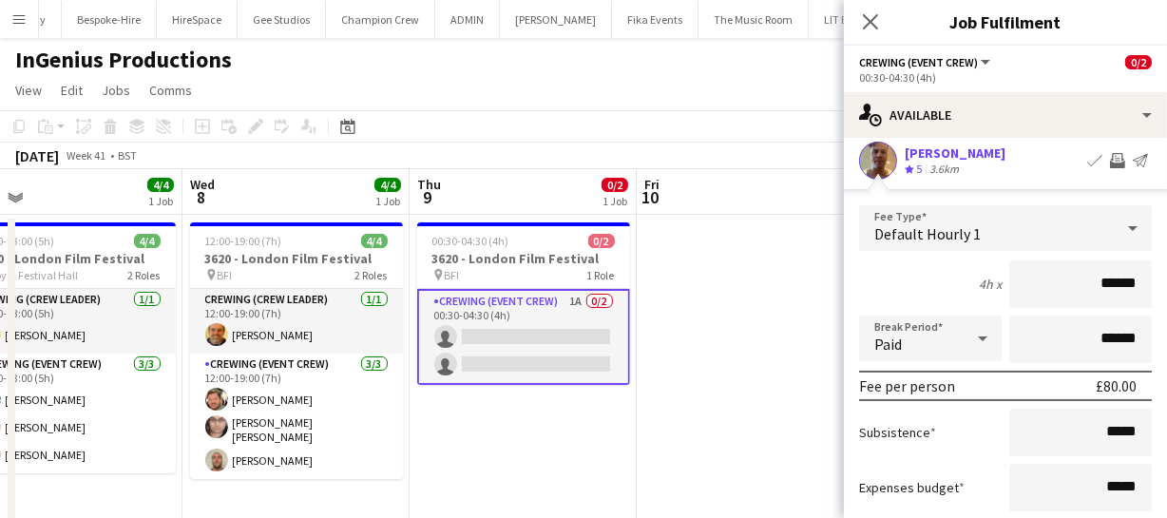
scroll to position [259, 0]
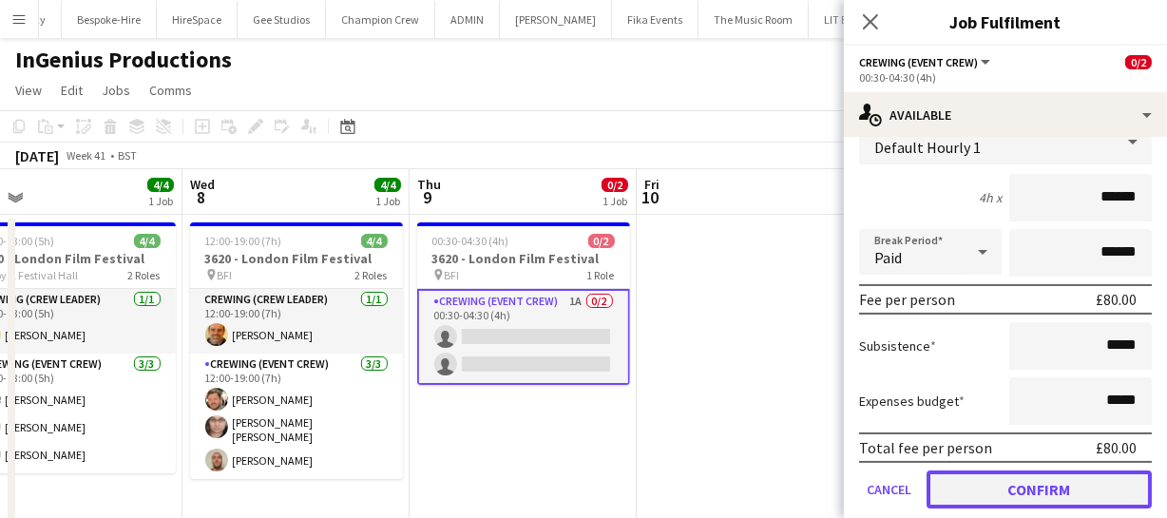
click at [1065, 486] on button "Confirm" at bounding box center [1039, 489] width 225 height 38
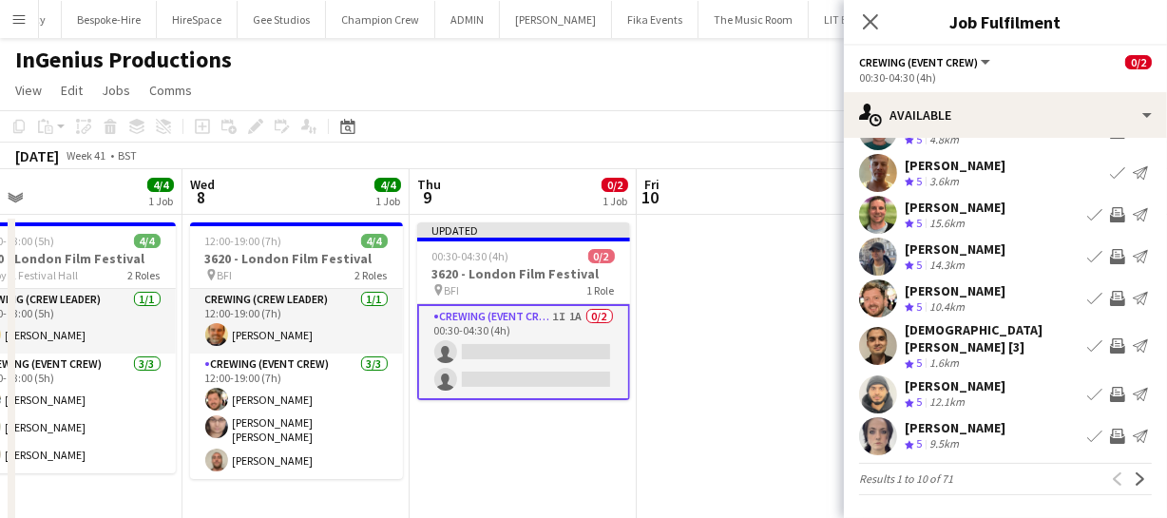
scroll to position [147, 0]
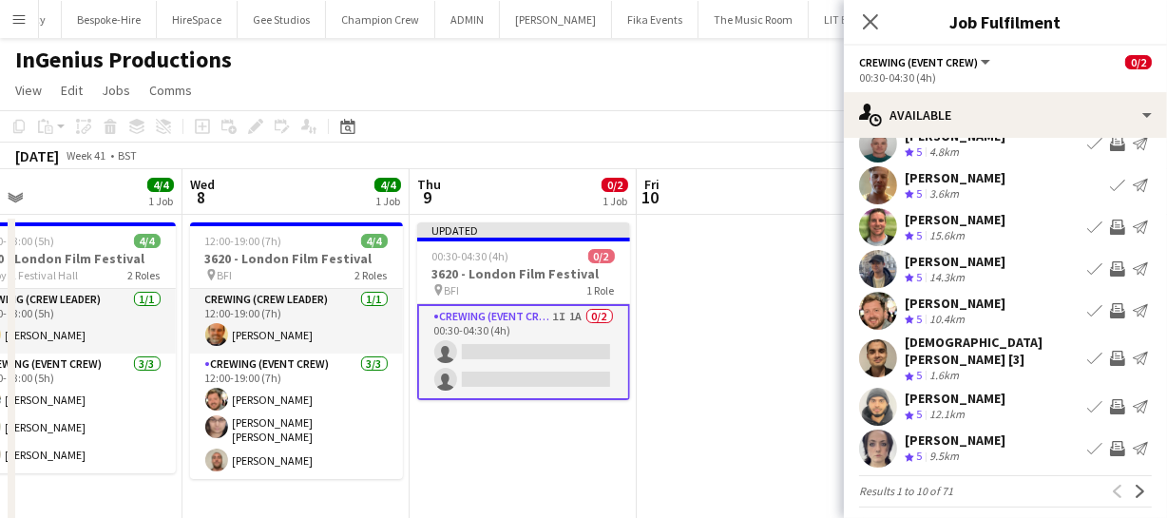
click at [1110, 307] on app-icon "Invite crew" at bounding box center [1117, 310] width 15 height 15
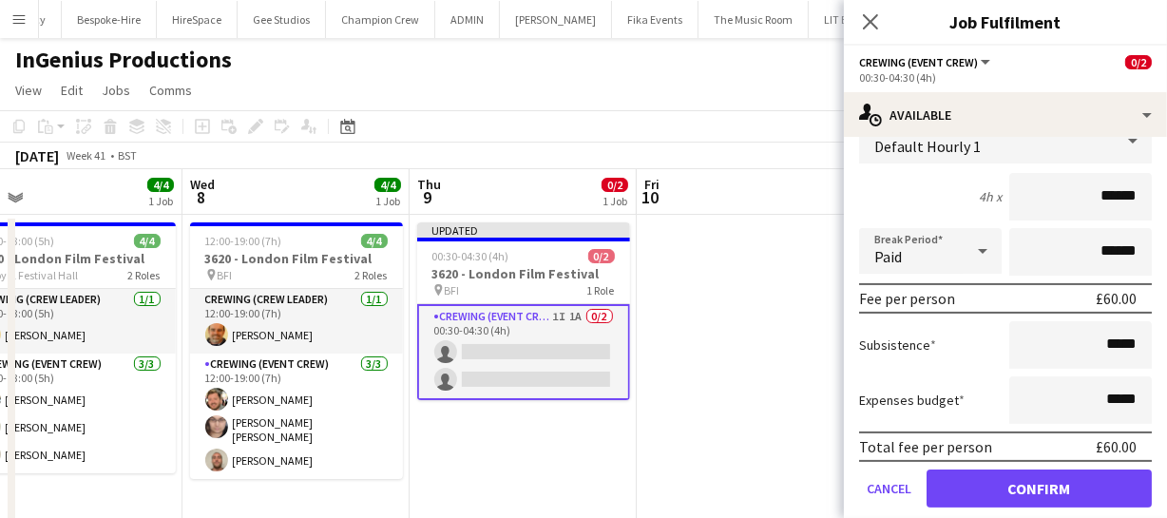
scroll to position [407, 0]
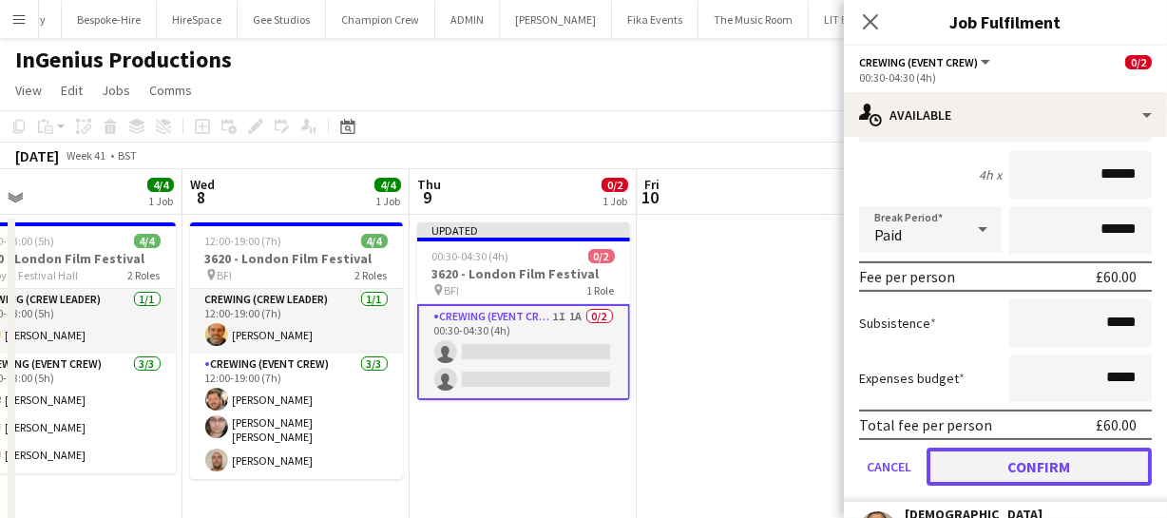
click at [1074, 451] on button "Confirm" at bounding box center [1039, 467] width 225 height 38
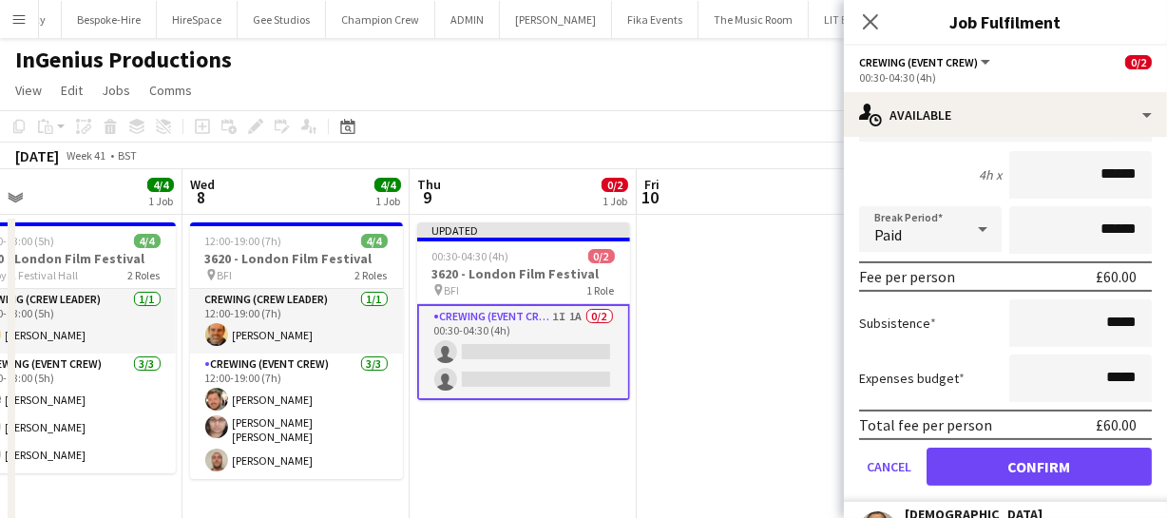
scroll to position [147, 0]
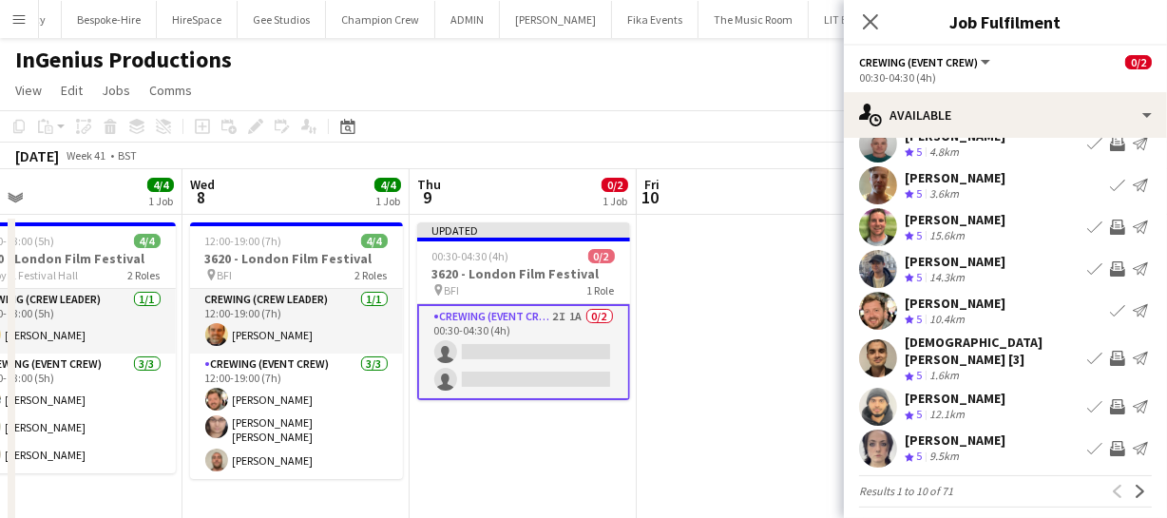
click at [1110, 266] on app-icon "Invite crew" at bounding box center [1117, 268] width 15 height 15
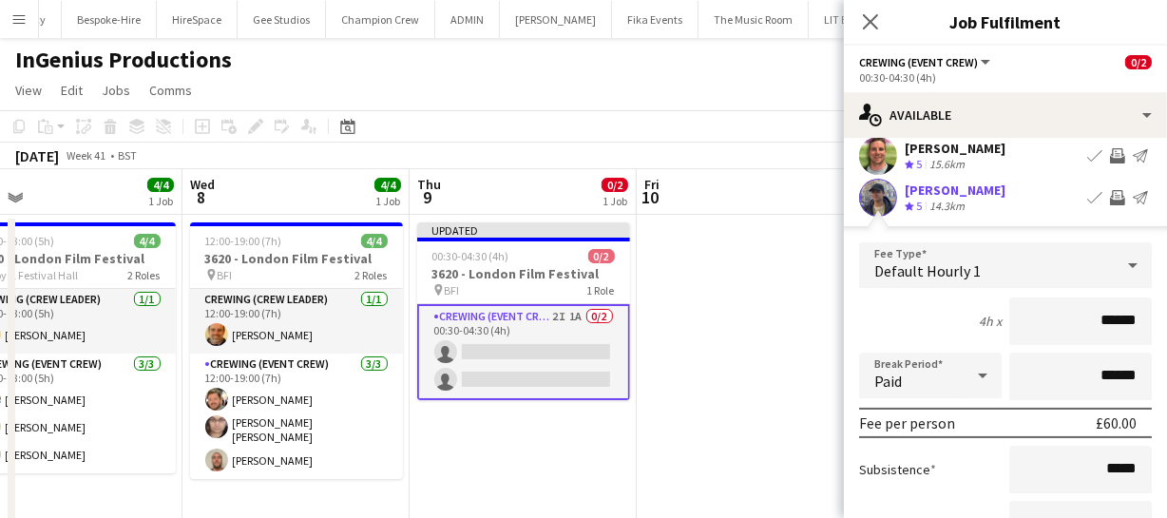
scroll to position [320, 0]
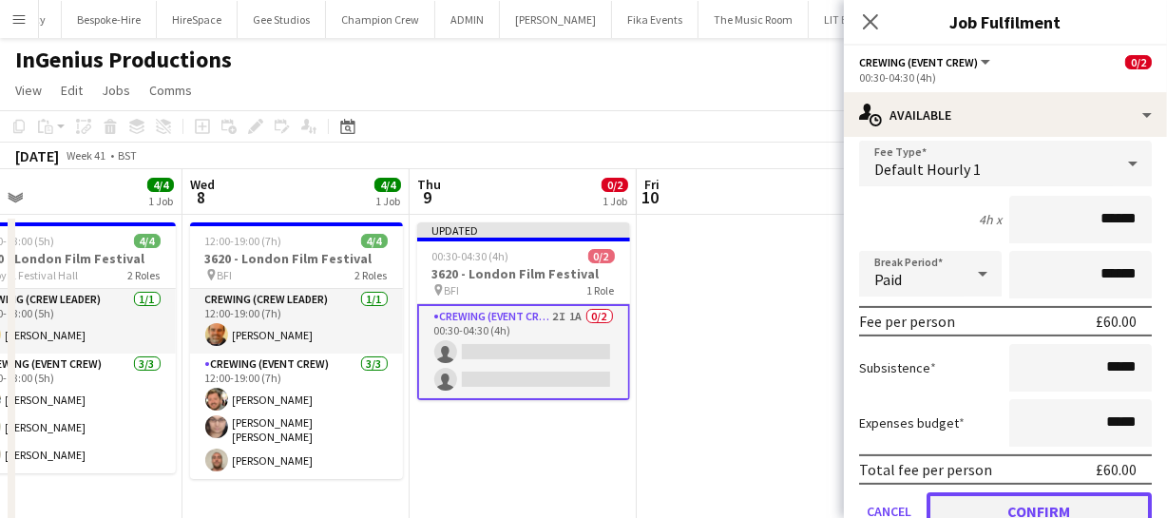
click at [1066, 506] on button "Confirm" at bounding box center [1039, 511] width 225 height 38
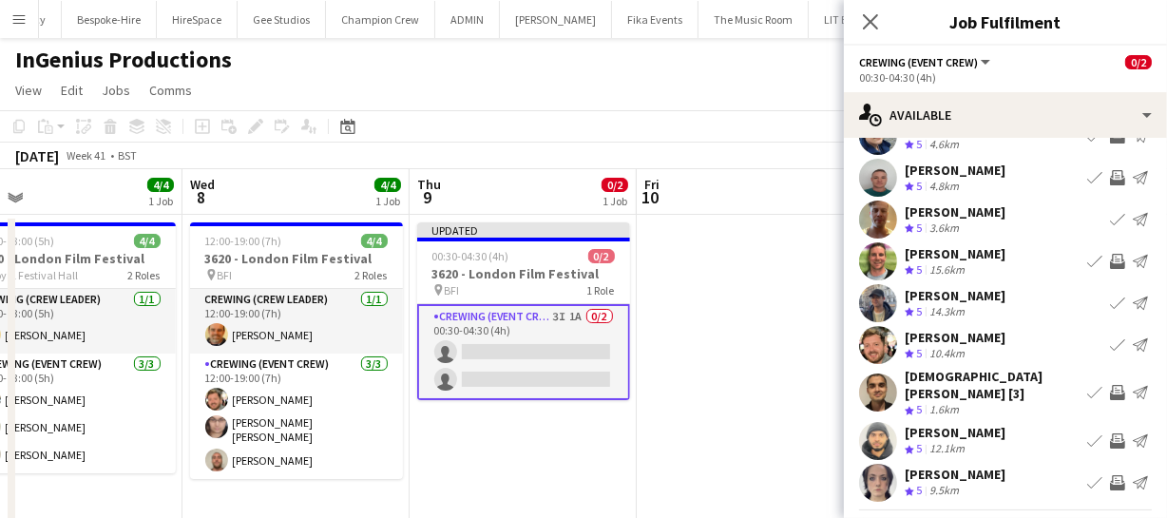
scroll to position [61, 0]
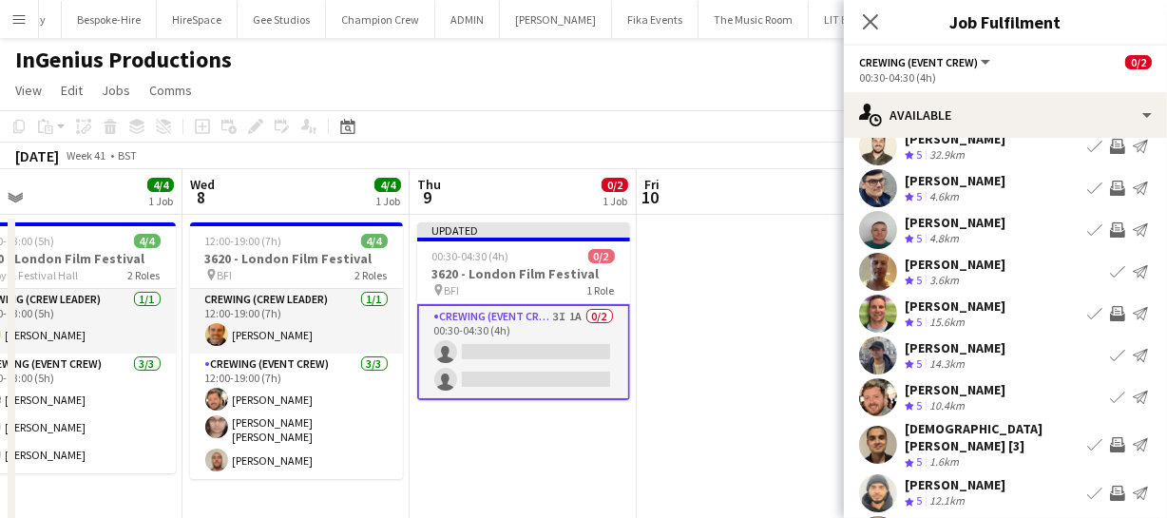
click at [1110, 307] on app-icon "Invite crew" at bounding box center [1117, 313] width 15 height 15
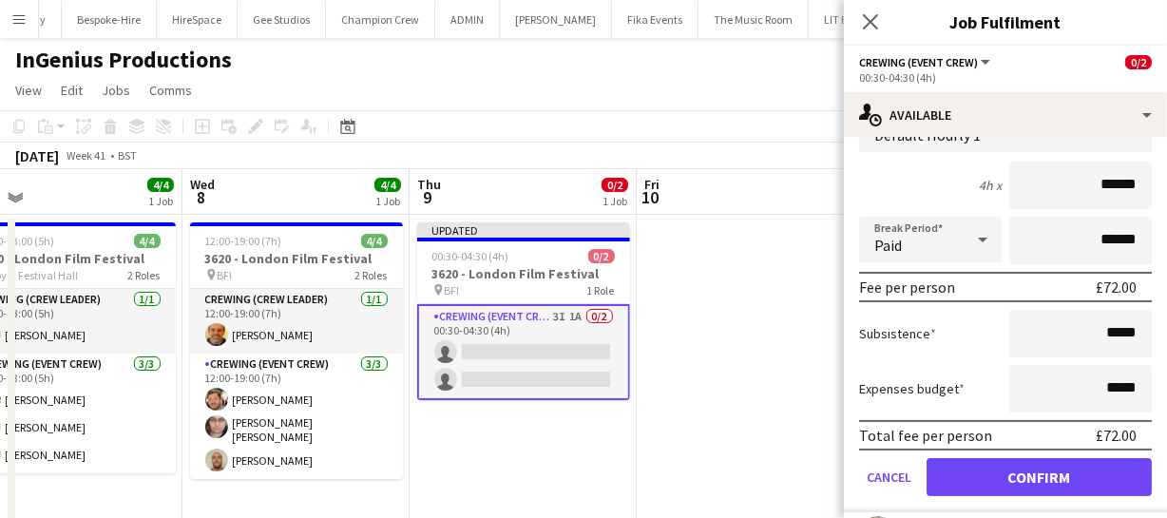
scroll to position [320, 0]
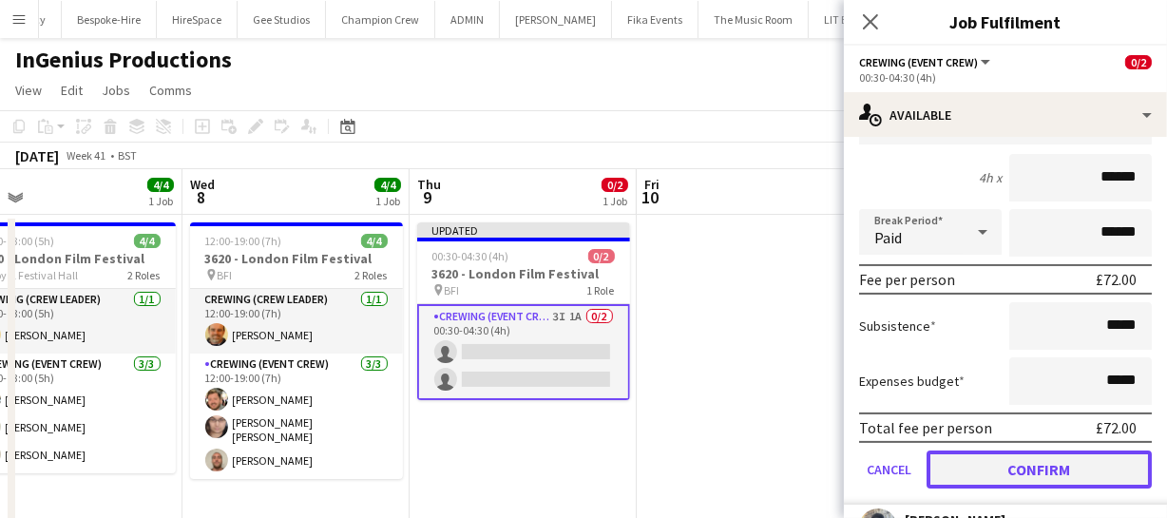
click at [1039, 465] on button "Confirm" at bounding box center [1039, 470] width 225 height 38
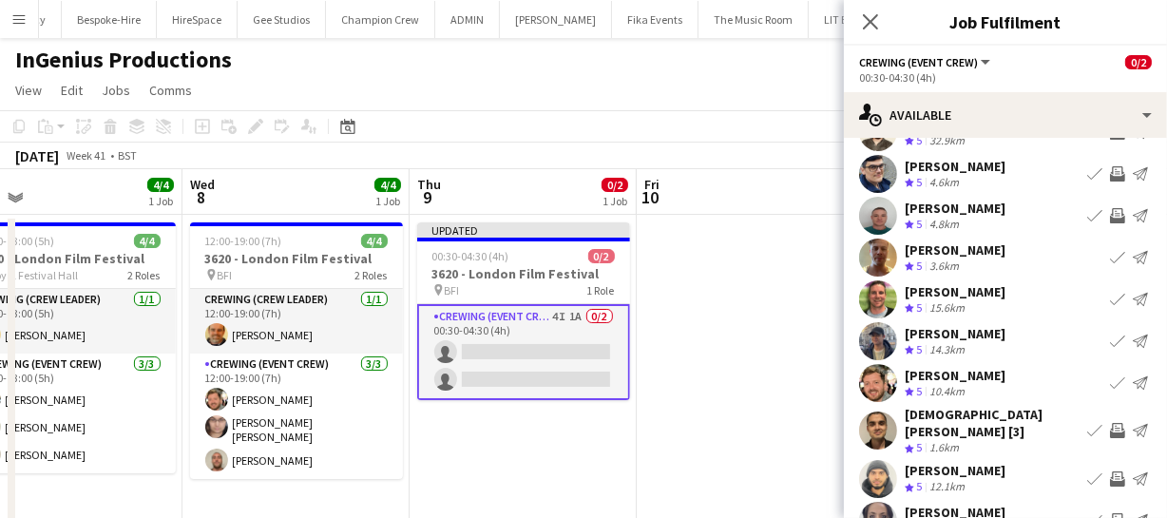
scroll to position [147, 0]
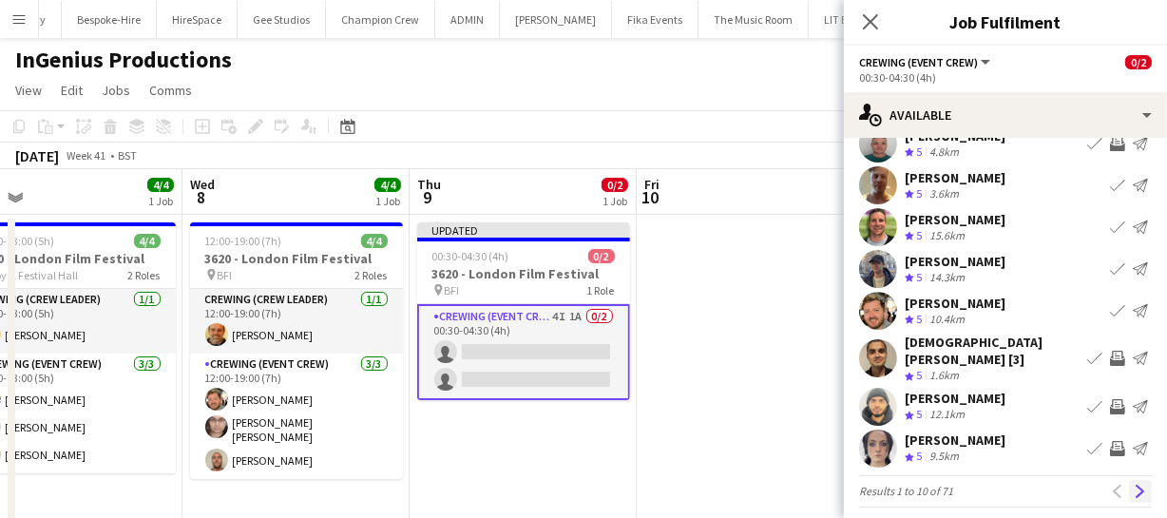
click at [1134, 485] on app-icon "Next" at bounding box center [1140, 491] width 13 height 13
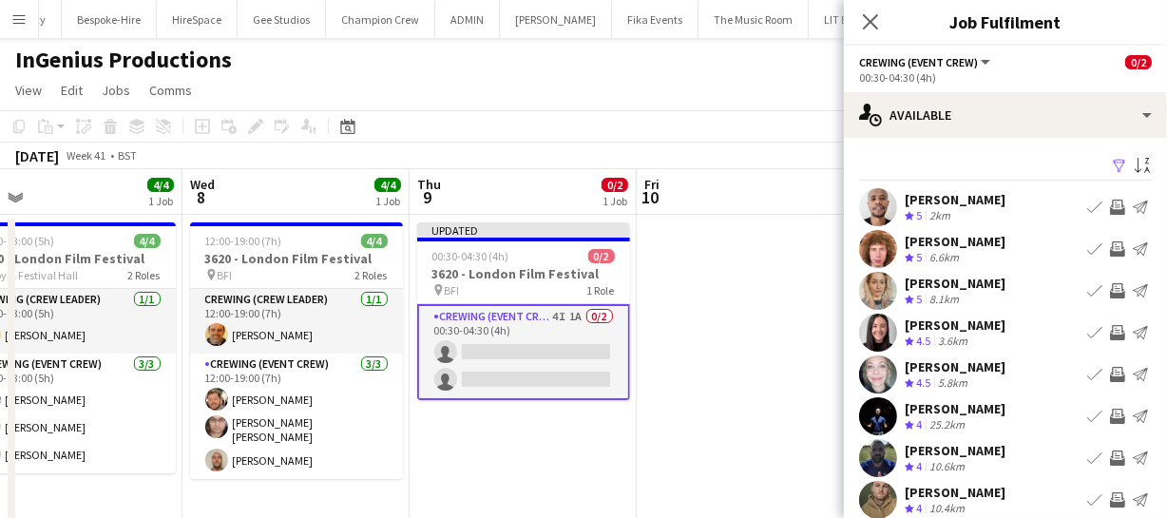
click at [1110, 247] on app-icon "Invite crew" at bounding box center [1117, 248] width 15 height 15
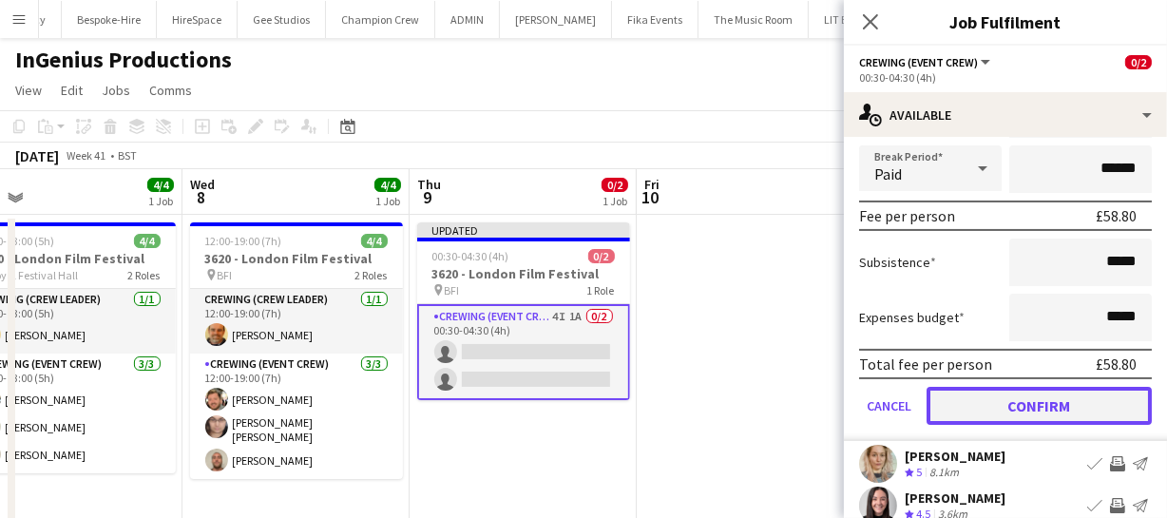
click at [1078, 390] on button "Confirm" at bounding box center [1039, 406] width 225 height 38
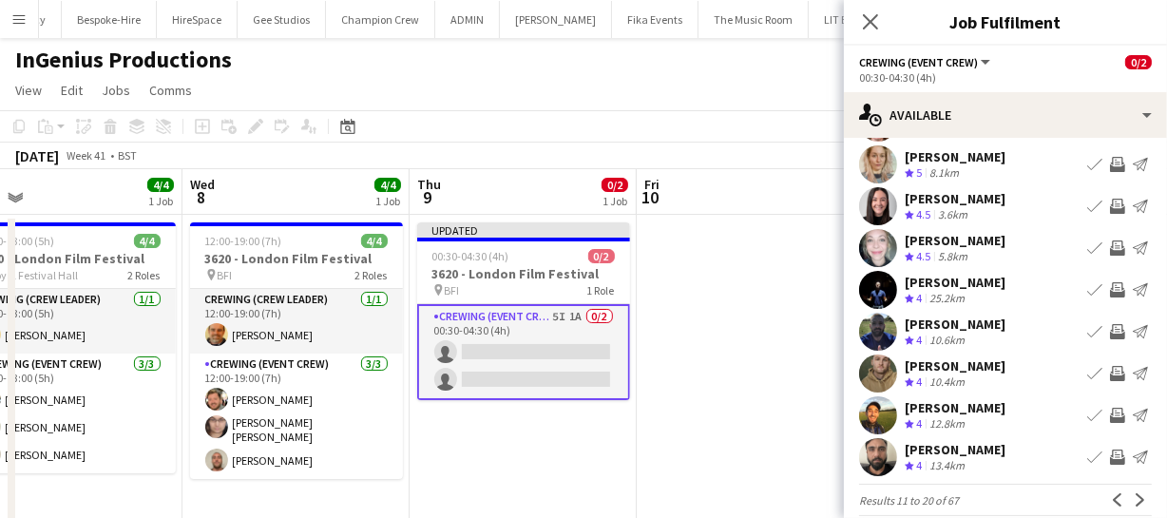
scroll to position [147, 0]
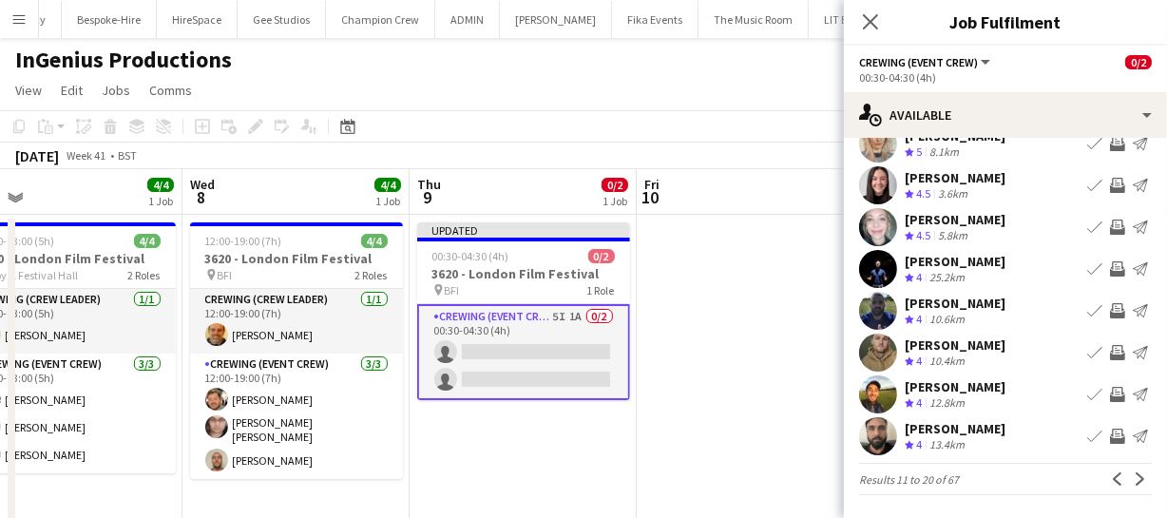
click at [1110, 390] on app-icon "Invite crew" at bounding box center [1117, 394] width 15 height 15
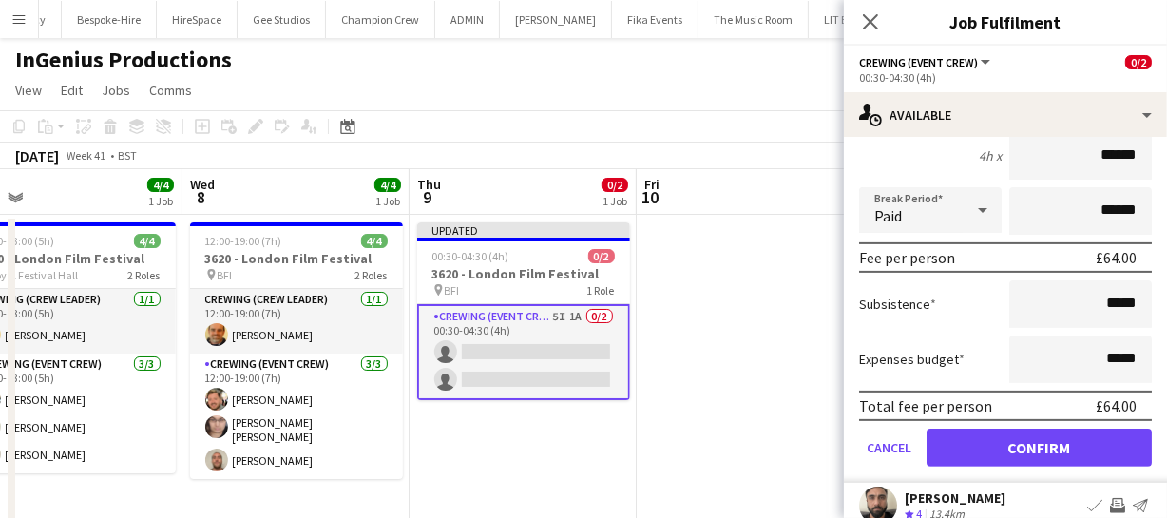
scroll to position [516, 0]
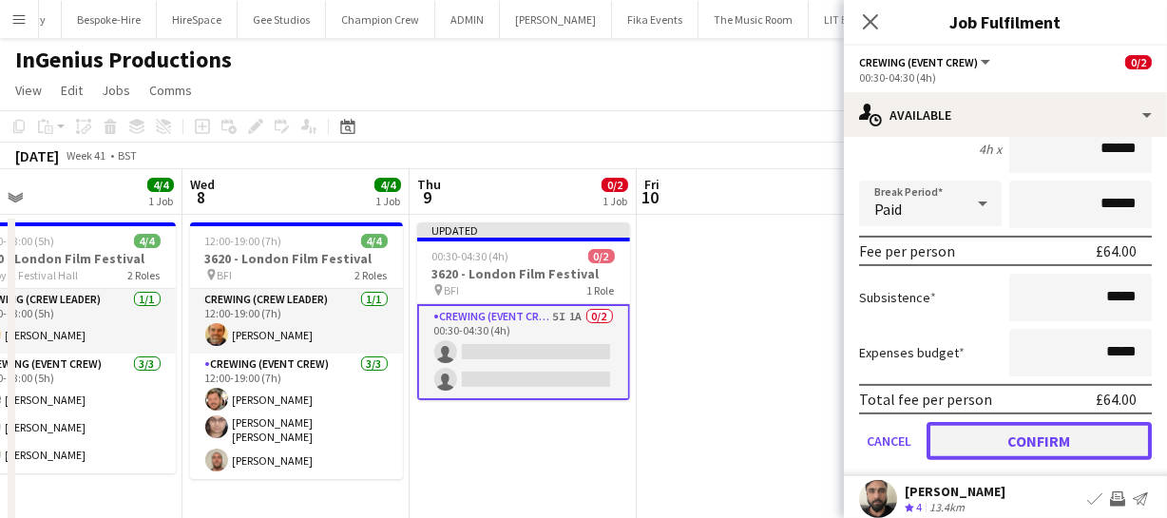
click at [1099, 438] on button "Confirm" at bounding box center [1039, 441] width 225 height 38
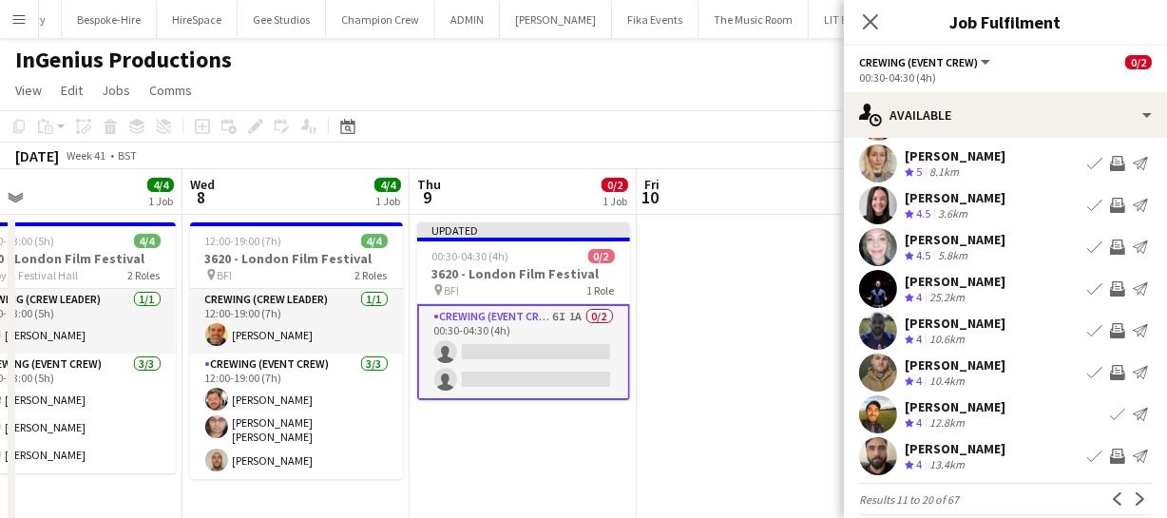
scroll to position [147, 0]
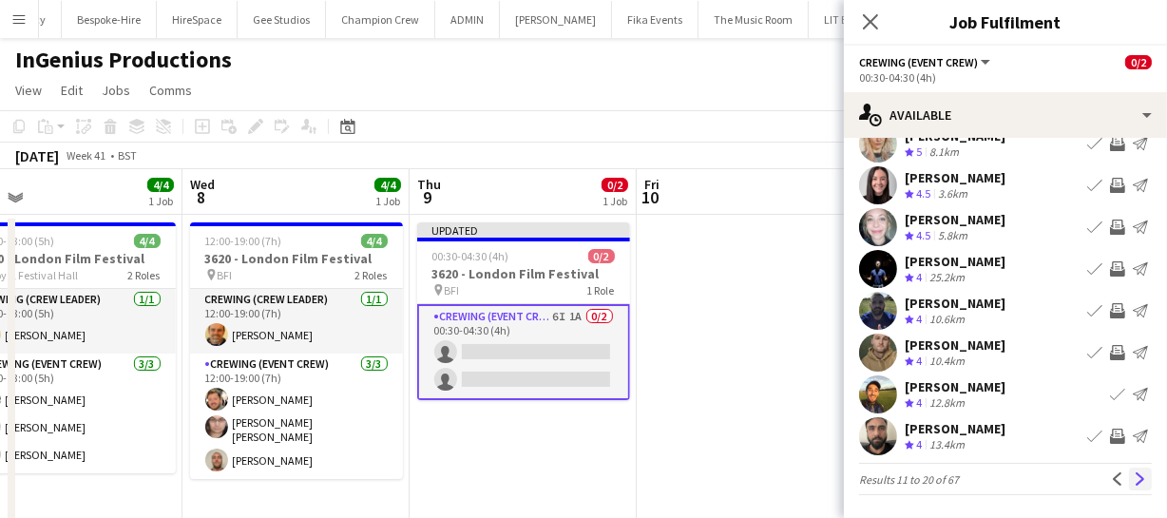
click at [1134, 477] on app-icon "Next" at bounding box center [1140, 478] width 13 height 13
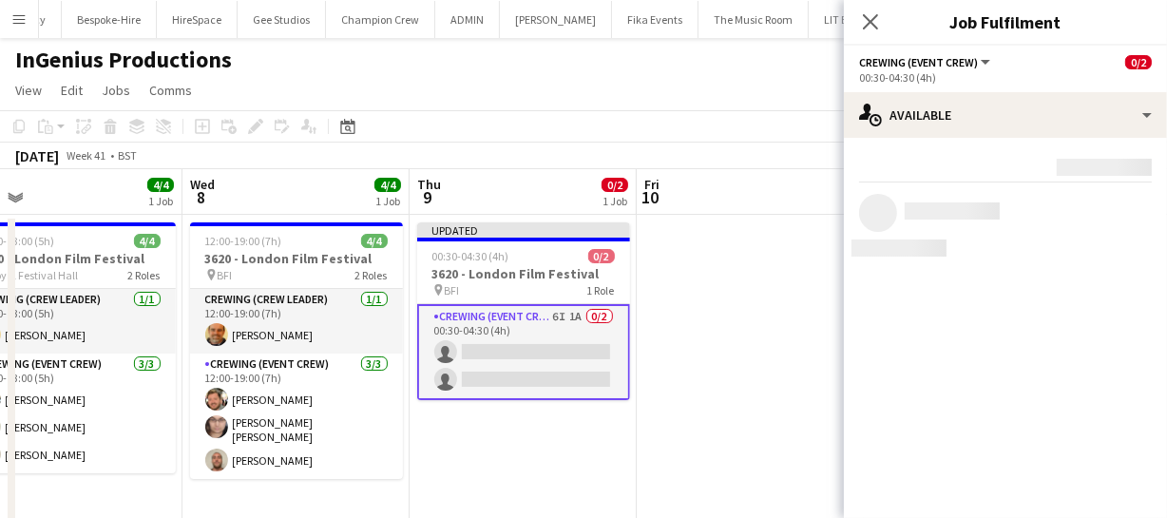
scroll to position [0, 0]
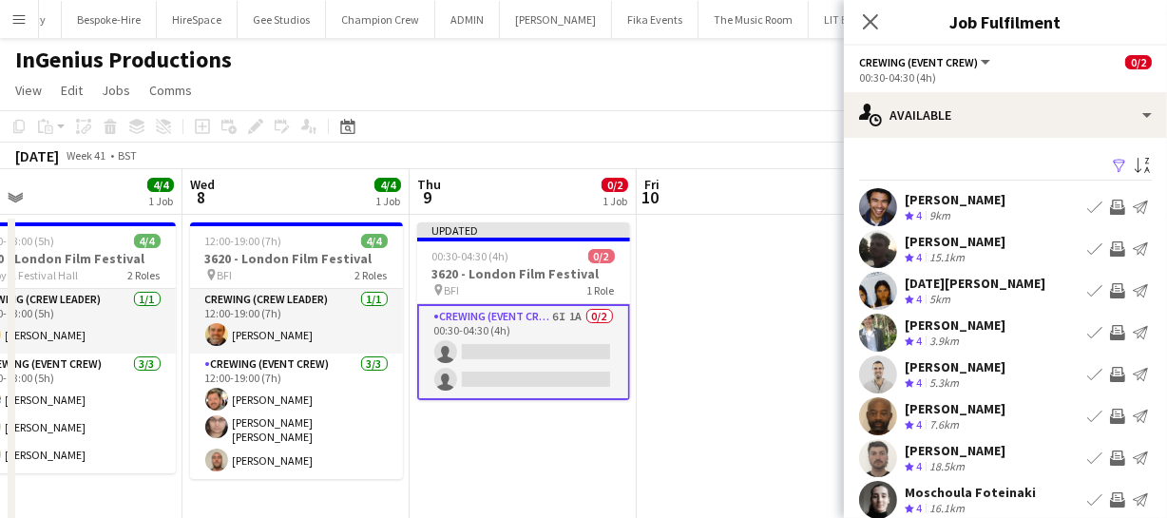
click at [1110, 251] on app-icon "Invite crew" at bounding box center [1117, 248] width 15 height 15
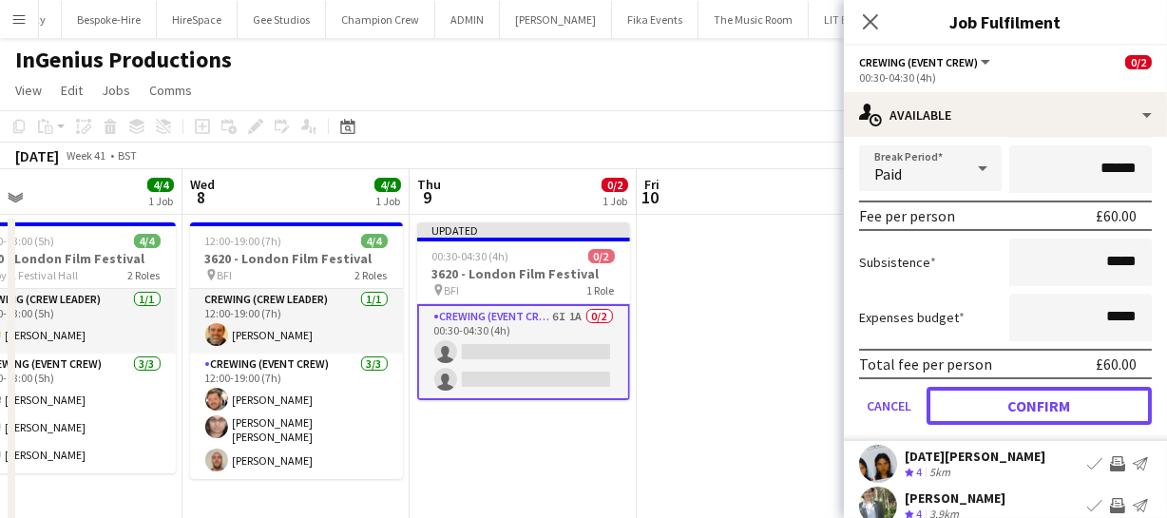
click at [1049, 406] on button "Confirm" at bounding box center [1039, 406] width 225 height 38
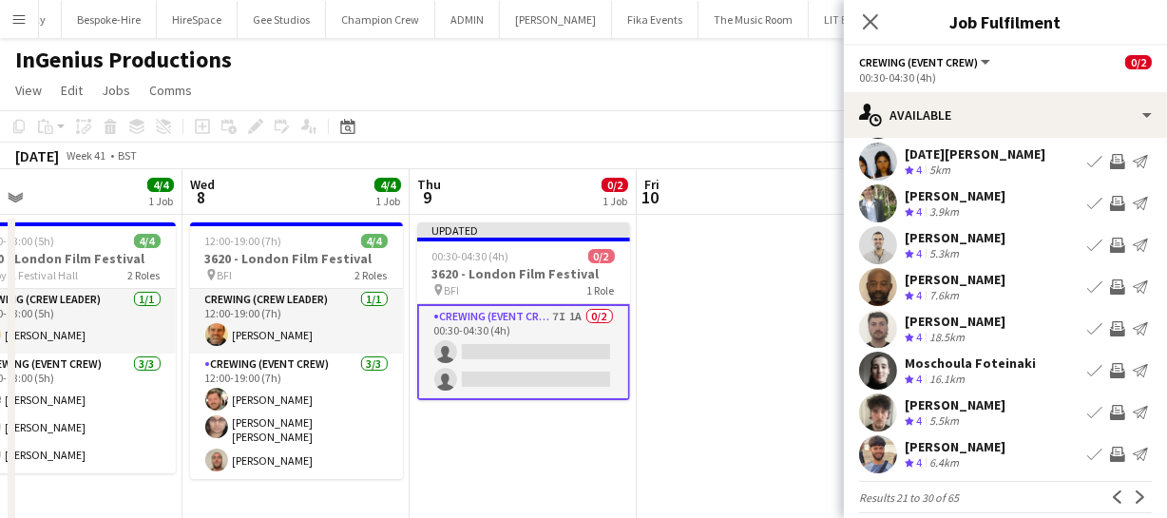
scroll to position [147, 0]
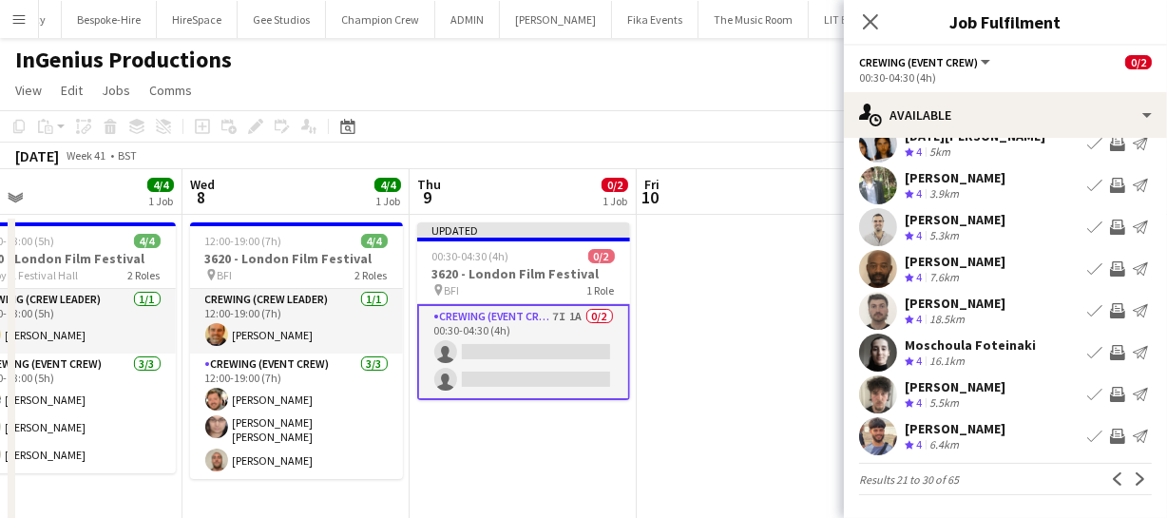
click at [1110, 431] on app-icon "Invite crew" at bounding box center [1117, 436] width 15 height 15
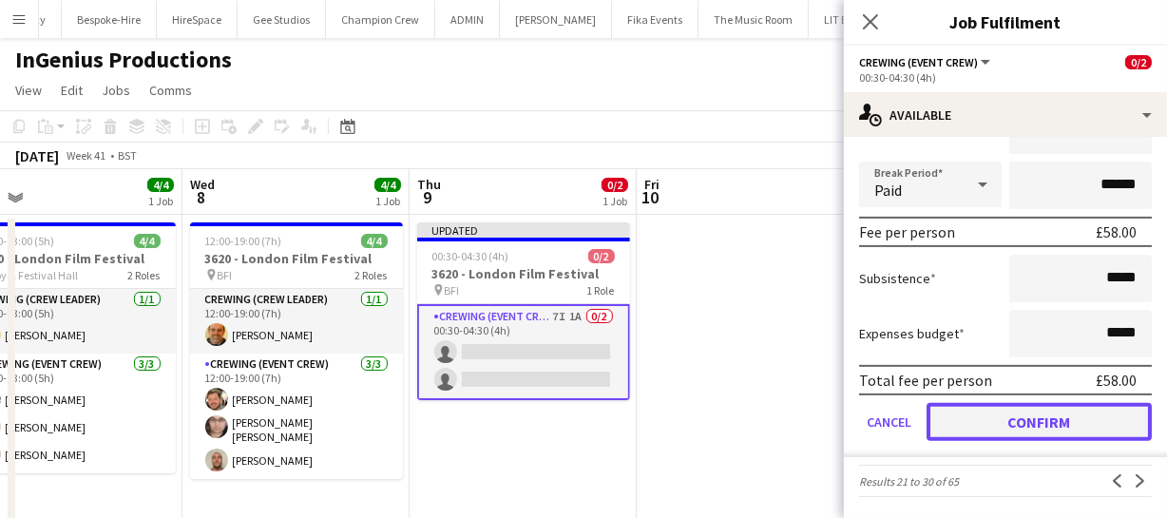
click at [1089, 417] on button "Confirm" at bounding box center [1039, 422] width 225 height 38
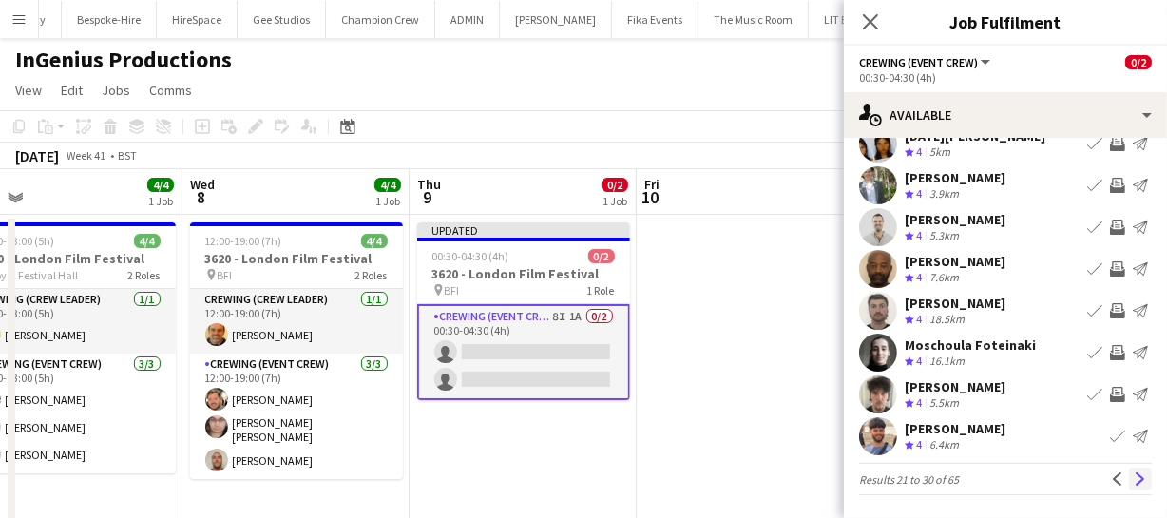
click at [1134, 482] on app-icon "Next" at bounding box center [1140, 478] width 13 height 13
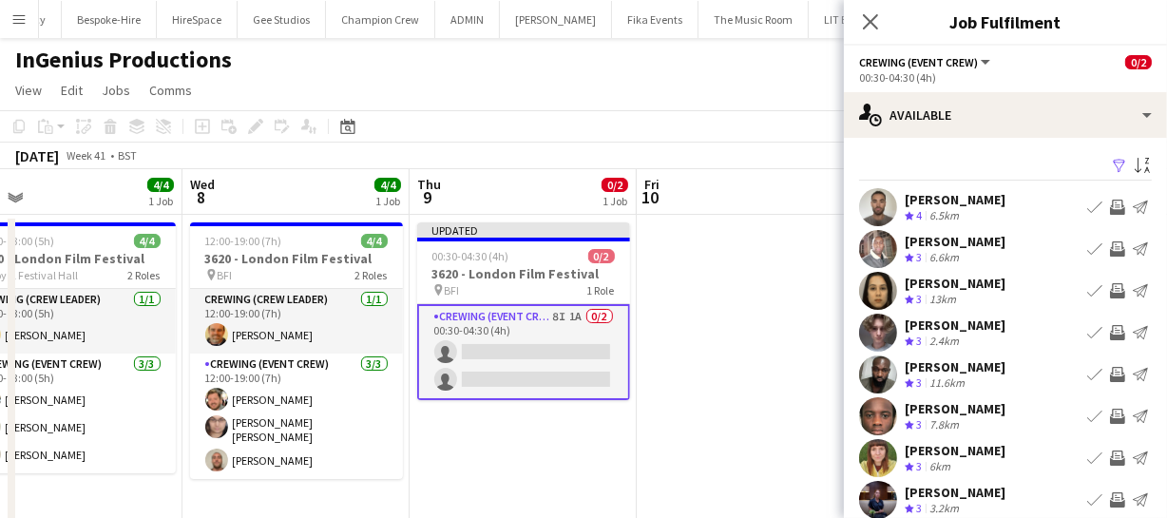
click at [1110, 212] on app-icon "Invite crew" at bounding box center [1117, 207] width 15 height 15
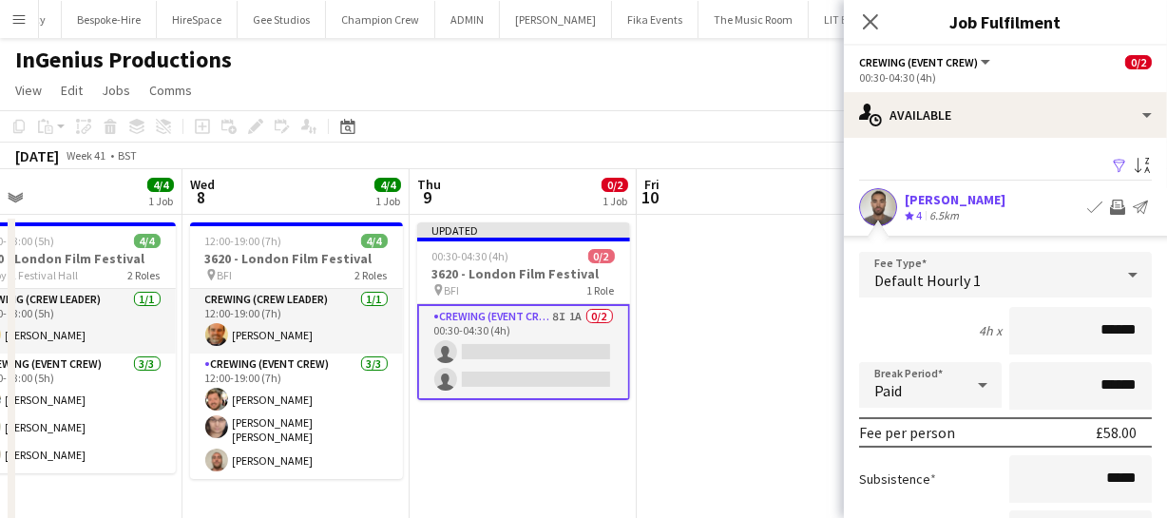
scroll to position [172, 0]
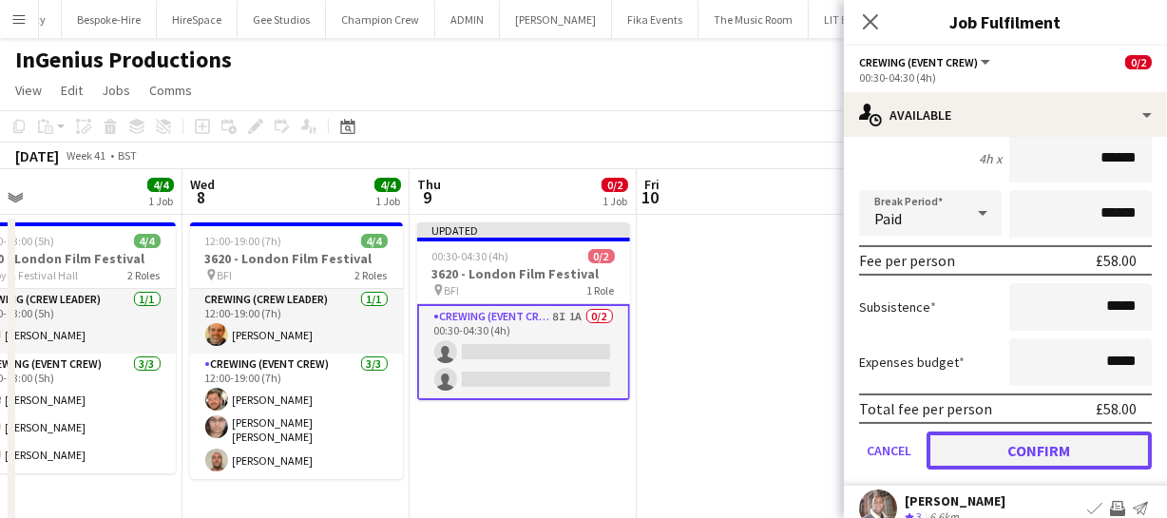
click at [1067, 436] on button "Confirm" at bounding box center [1039, 451] width 225 height 38
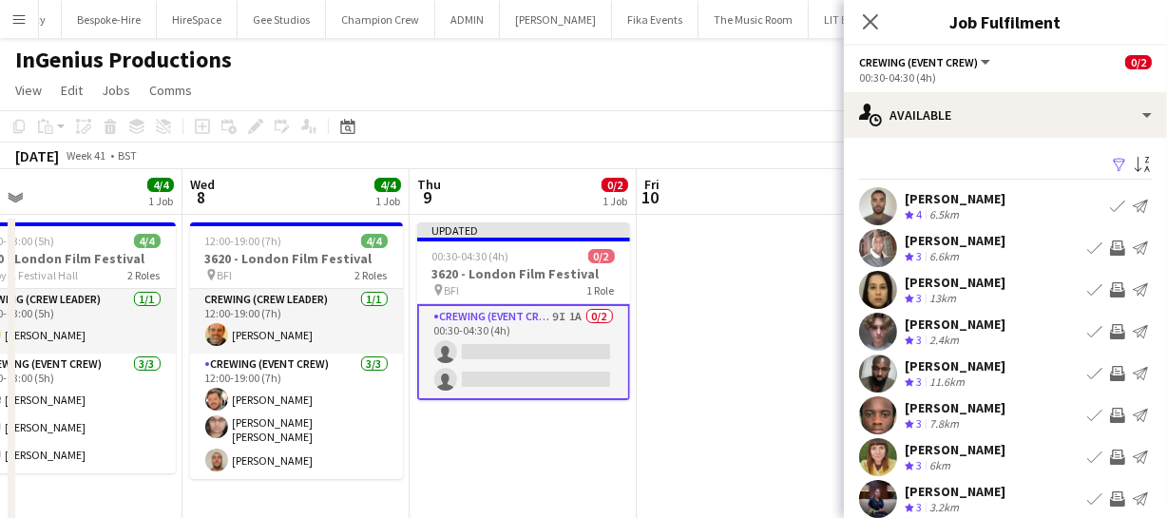
scroll to position [0, 0]
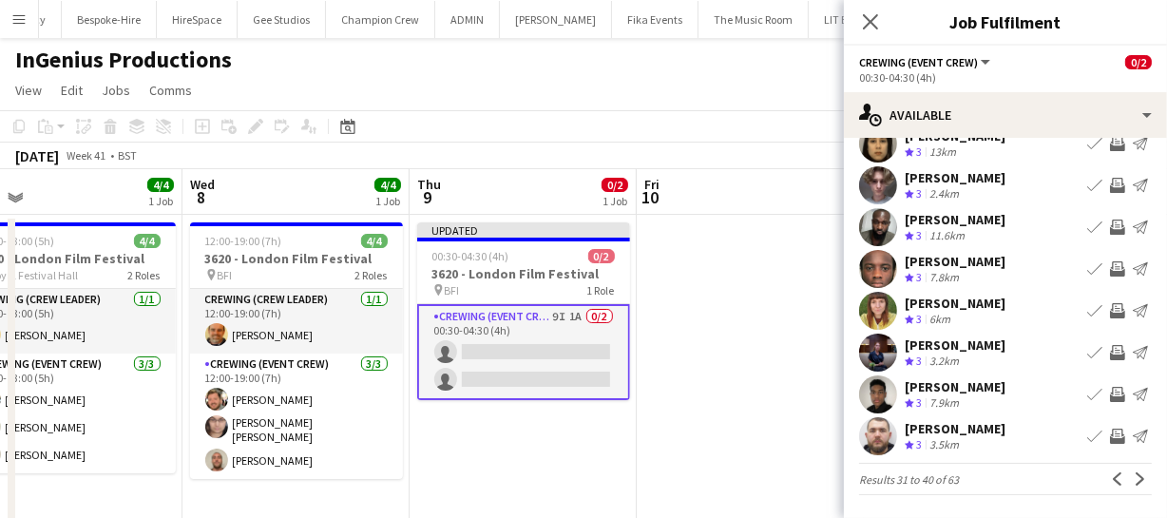
click at [1110, 437] on app-icon "Invite crew" at bounding box center [1117, 436] width 15 height 15
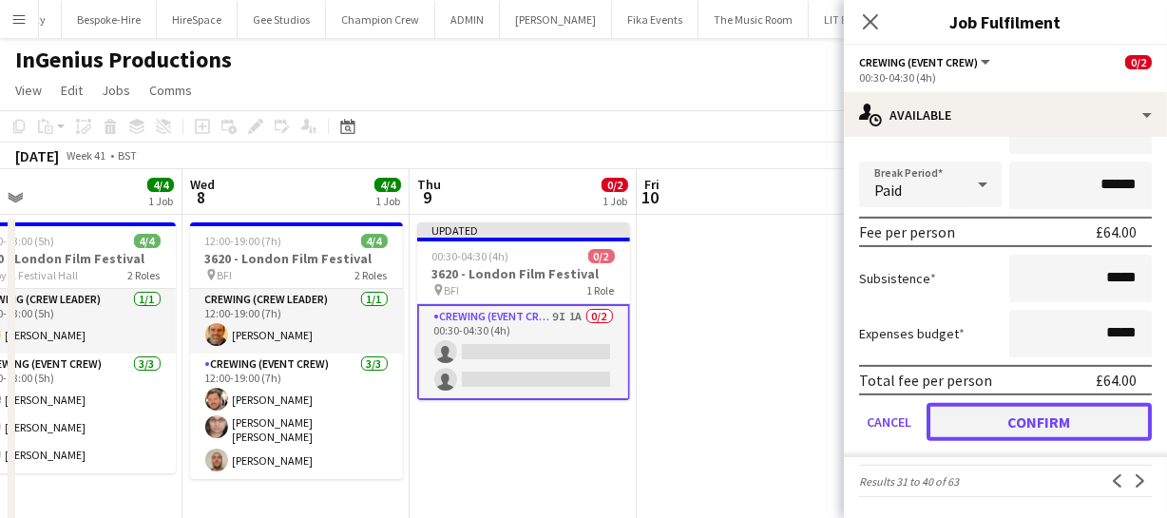
click at [1091, 422] on button "Confirm" at bounding box center [1039, 422] width 225 height 38
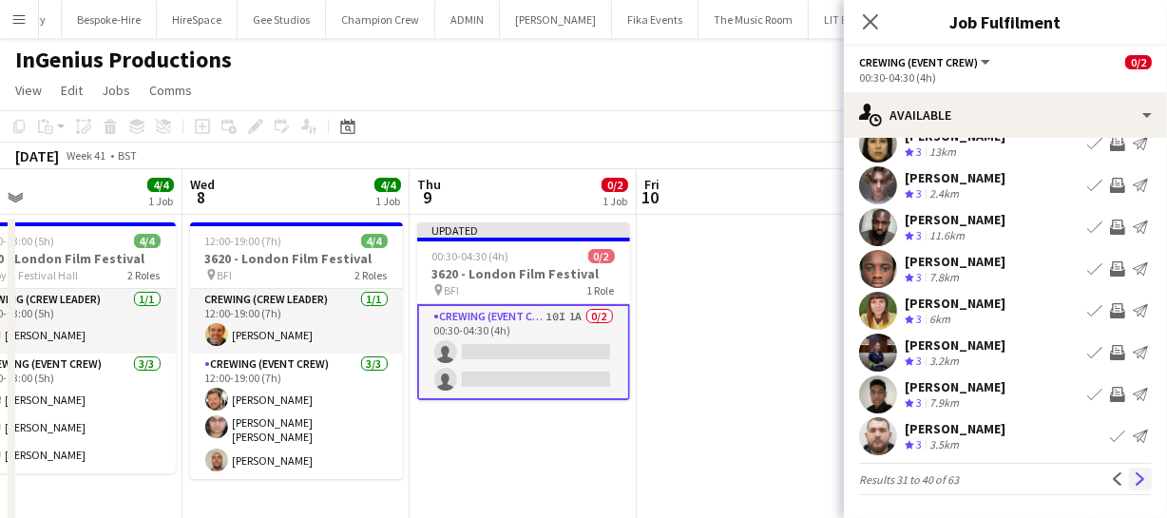
click at [1134, 482] on app-icon "Next" at bounding box center [1140, 478] width 13 height 13
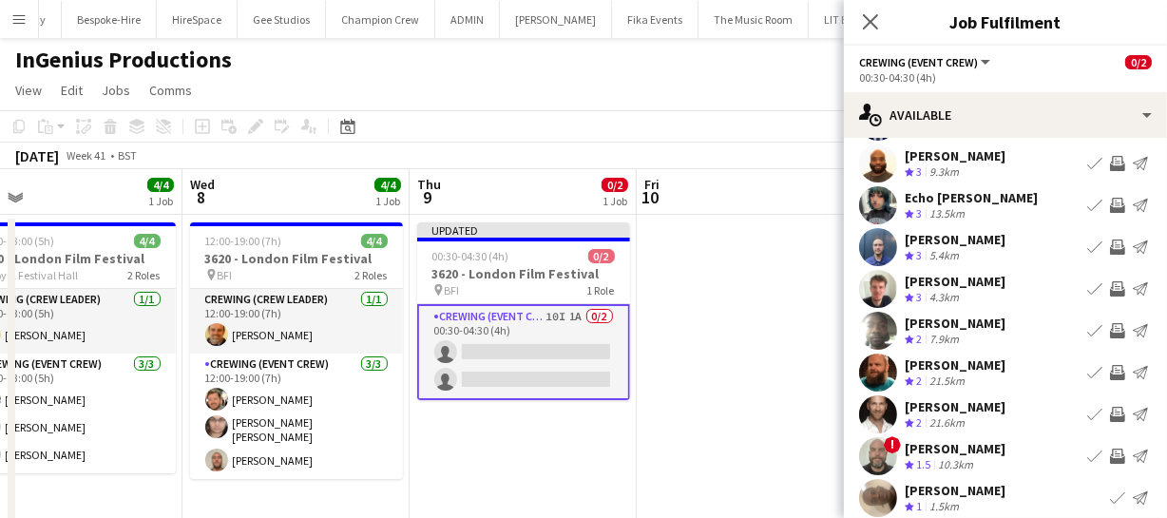
click at [1110, 247] on app-icon "Invite crew" at bounding box center [1117, 247] width 15 height 15
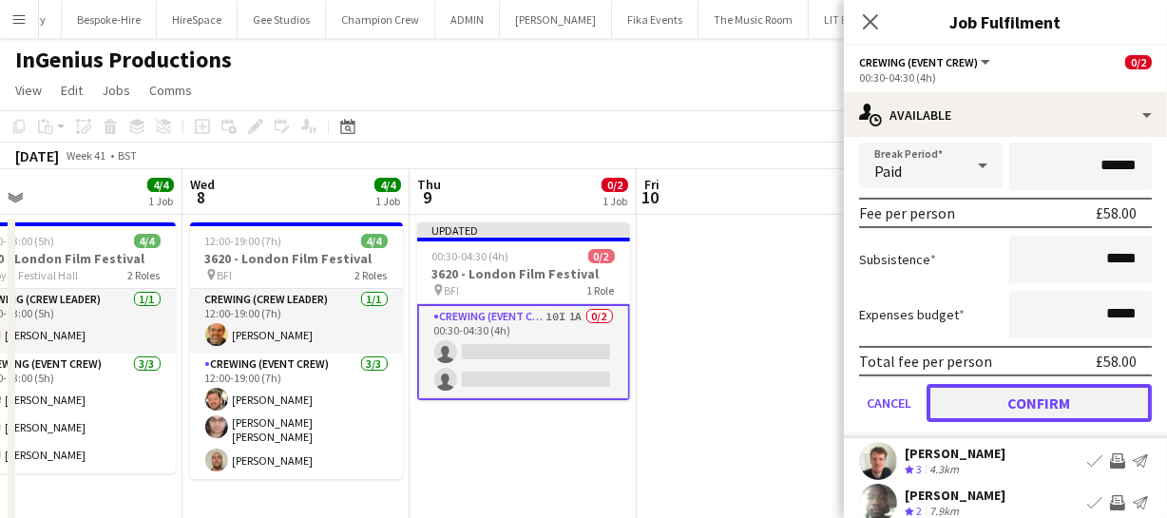
click at [1064, 394] on button "Confirm" at bounding box center [1039, 403] width 225 height 38
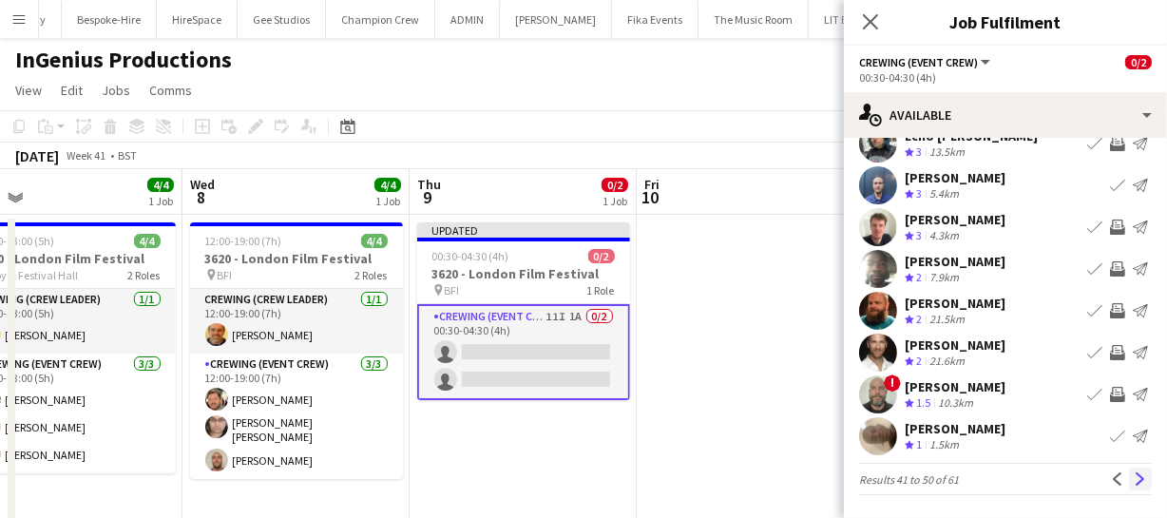
click at [1129, 470] on button "Next" at bounding box center [1140, 479] width 23 height 23
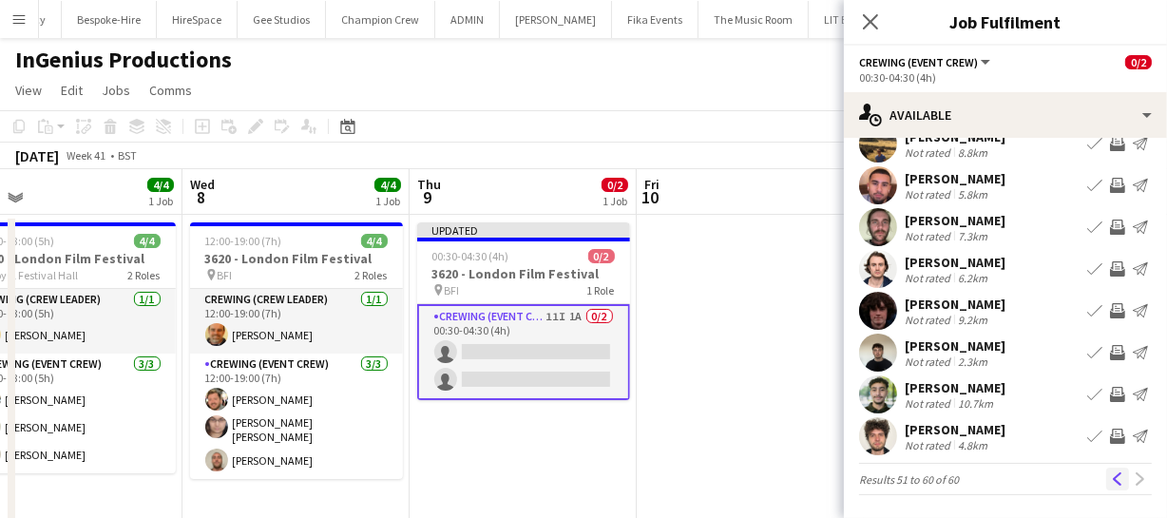
click at [1111, 474] on app-icon "Previous" at bounding box center [1117, 478] width 13 height 13
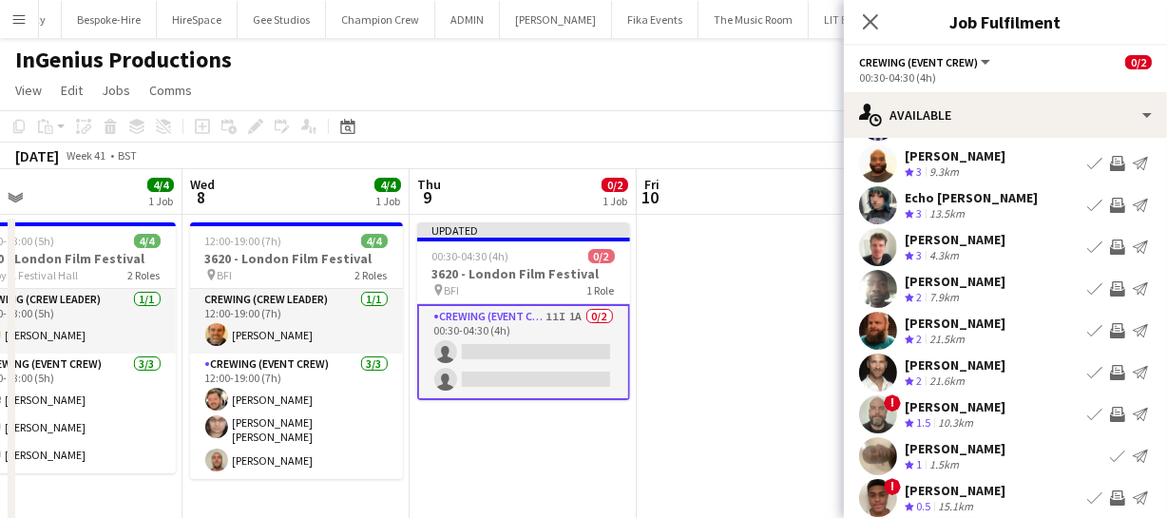
click at [1110, 330] on app-icon "Invite crew" at bounding box center [1117, 330] width 15 height 15
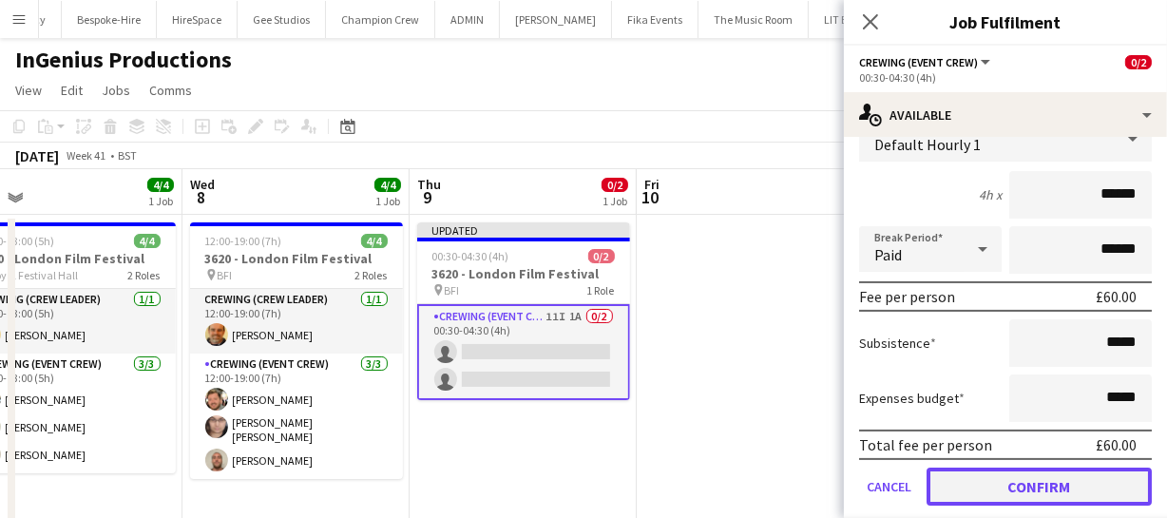
click at [1084, 477] on button "Confirm" at bounding box center [1039, 487] width 225 height 38
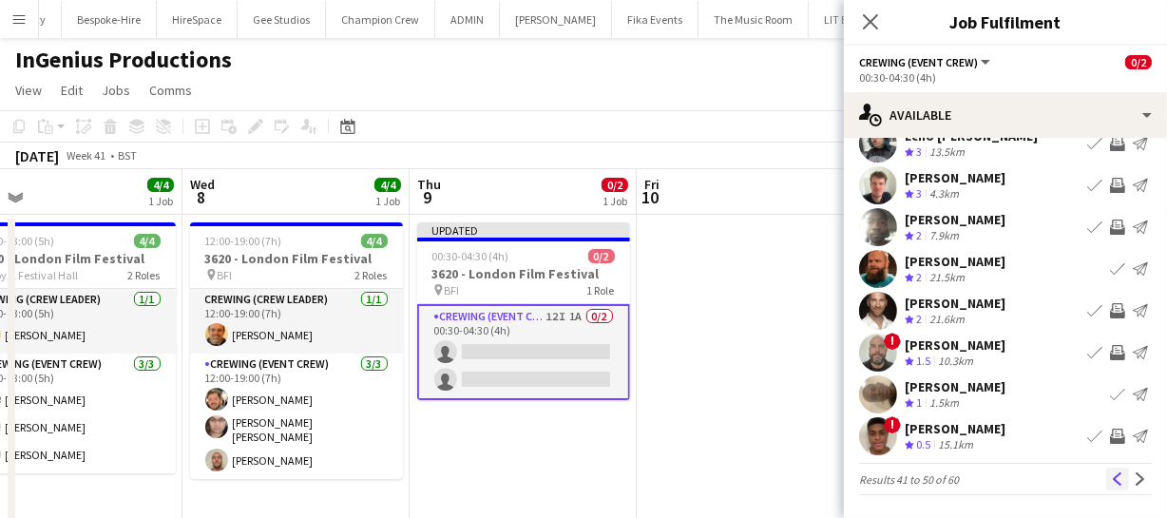
click at [1106, 470] on button "Previous" at bounding box center [1117, 479] width 23 height 23
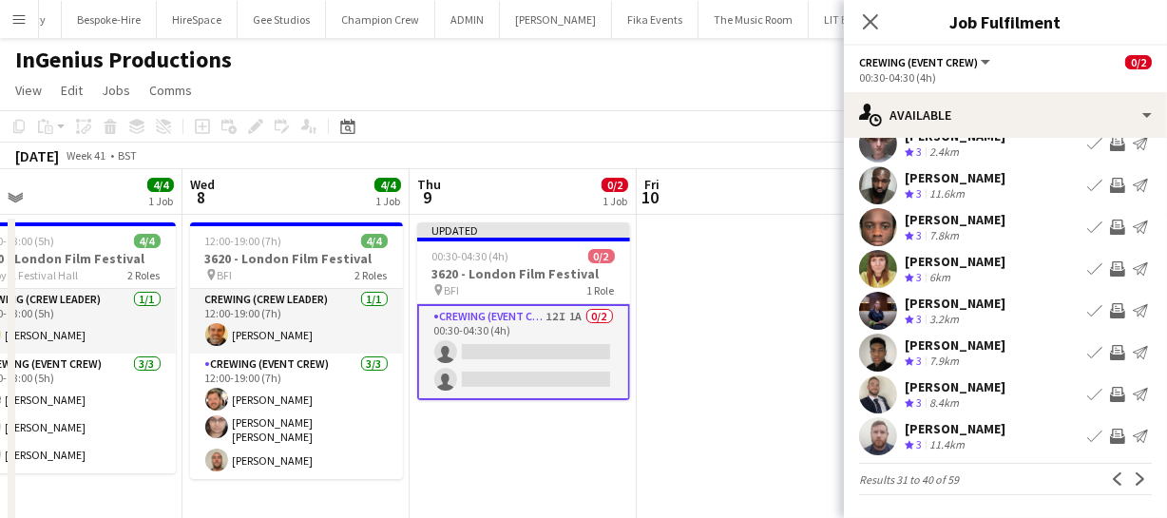
click at [1110, 399] on app-icon "Invite crew" at bounding box center [1117, 394] width 15 height 15
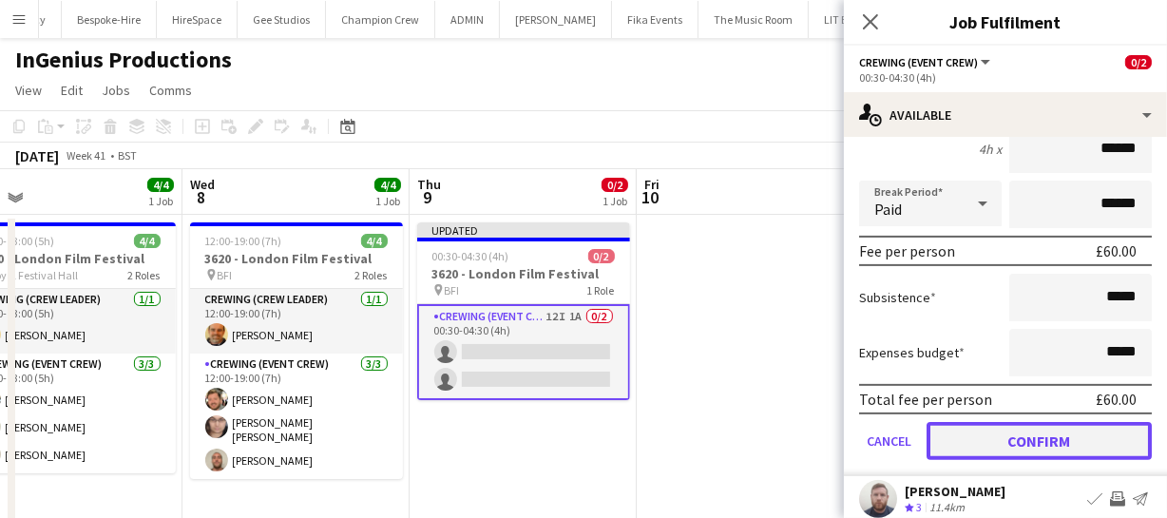
click at [1093, 449] on button "Confirm" at bounding box center [1039, 441] width 225 height 38
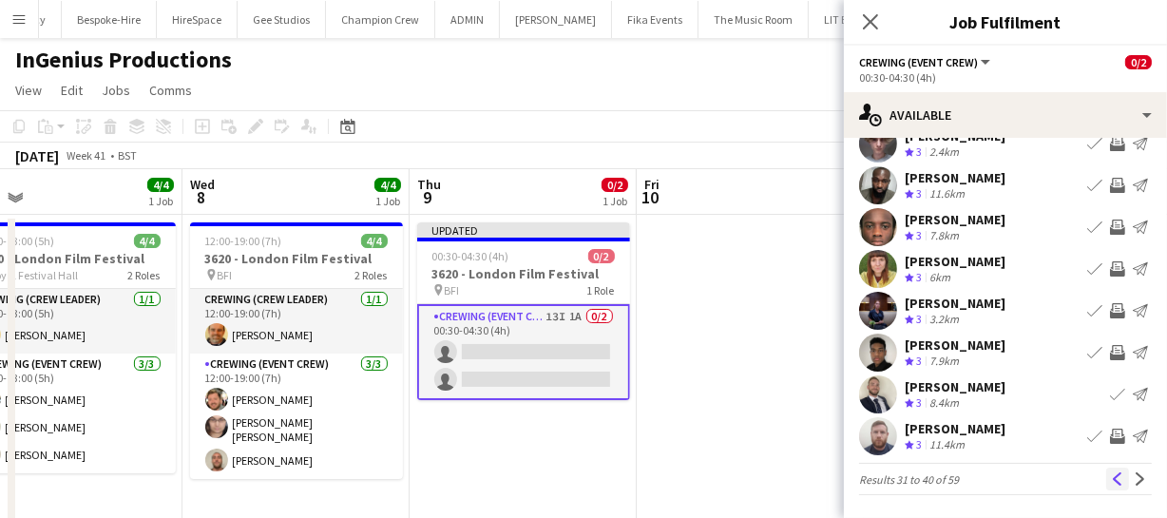
click at [1111, 474] on app-icon "Previous" at bounding box center [1117, 478] width 13 height 13
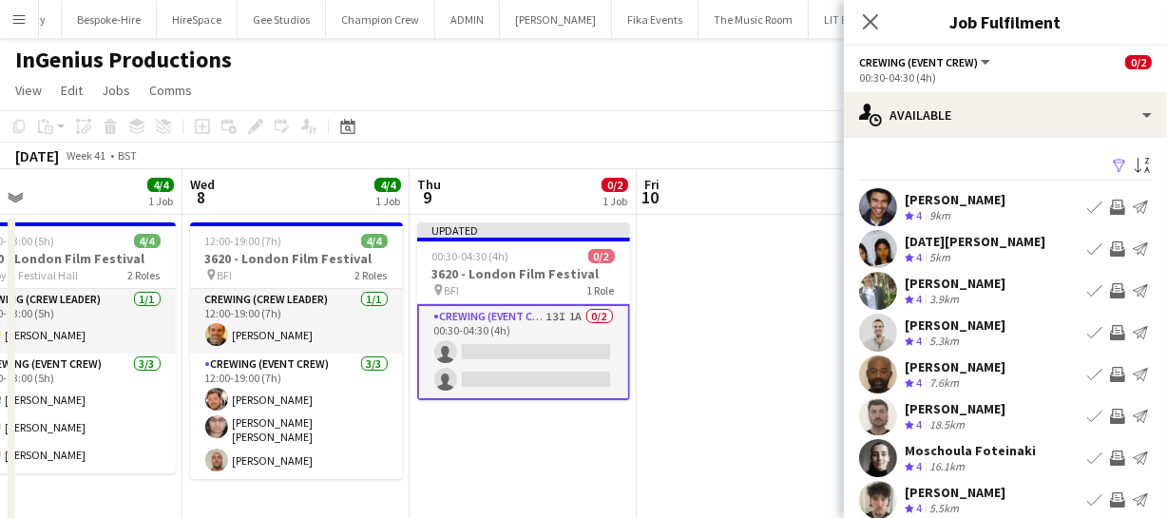
click at [1110, 287] on app-icon "Invite crew" at bounding box center [1117, 290] width 15 height 15
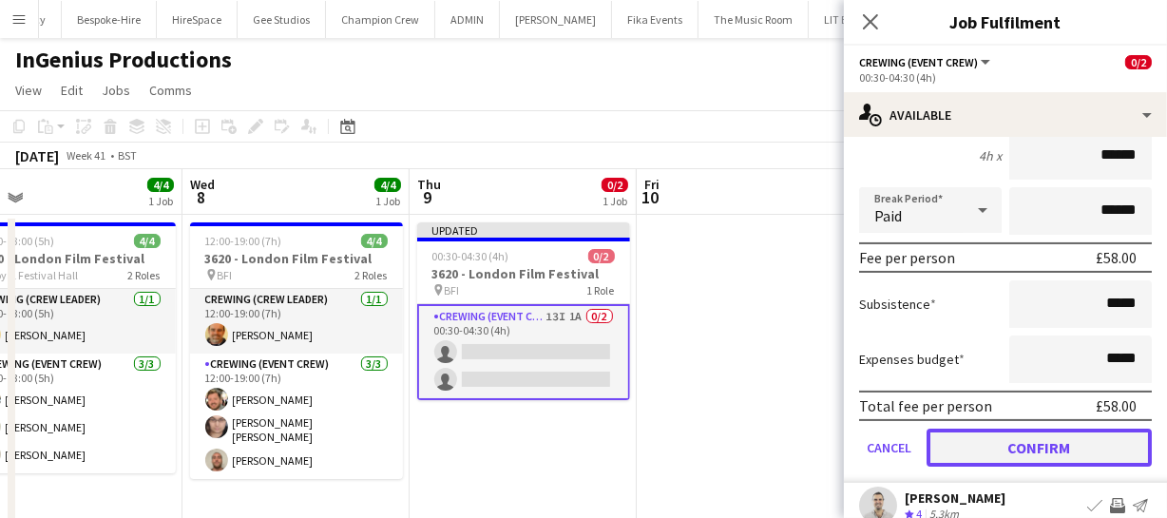
click at [1082, 446] on button "Confirm" at bounding box center [1039, 448] width 225 height 38
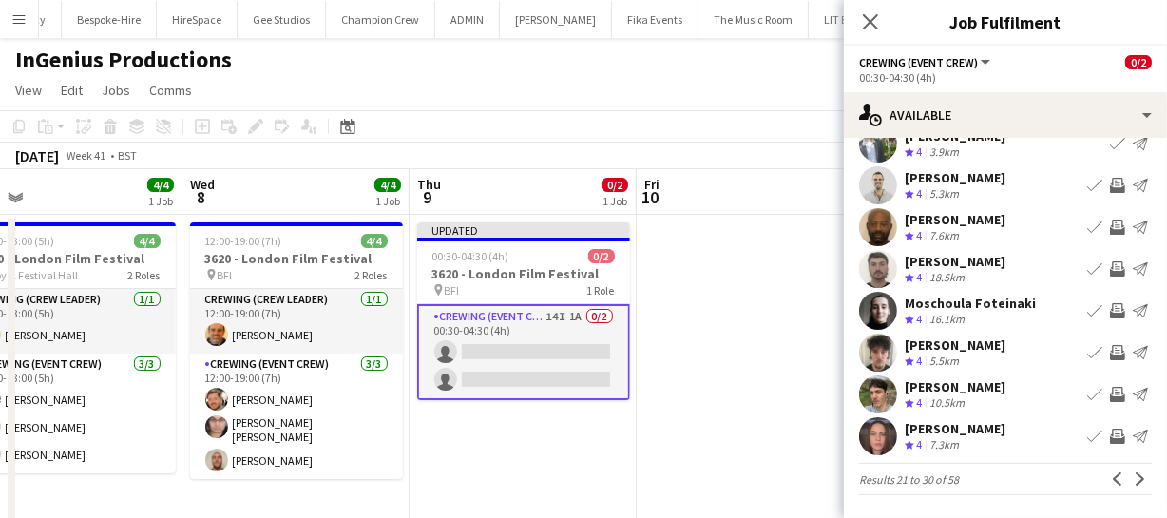
click at [1110, 387] on app-icon "Invite crew" at bounding box center [1117, 394] width 15 height 15
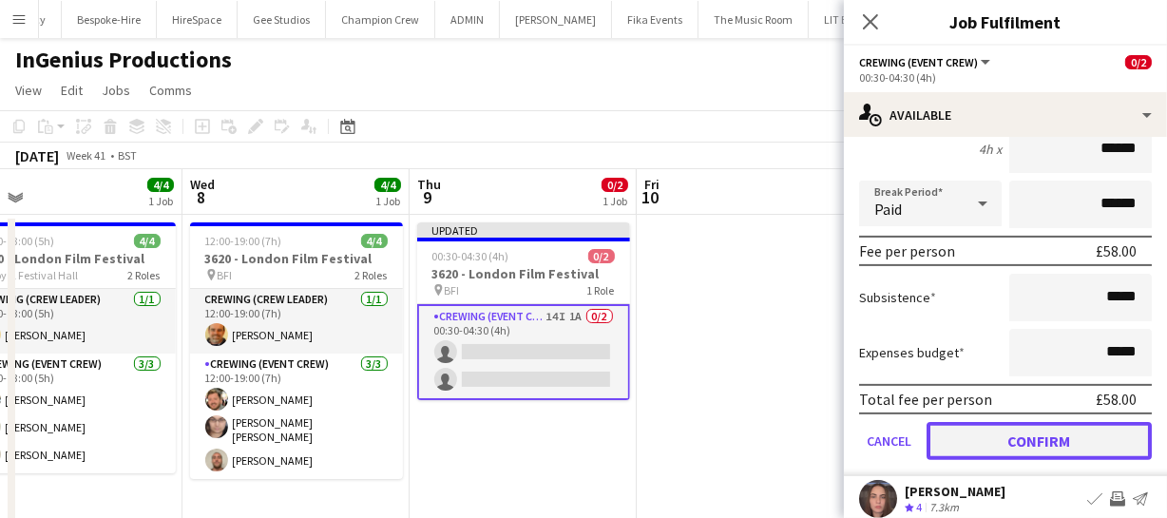
click at [1082, 423] on button "Confirm" at bounding box center [1039, 441] width 225 height 38
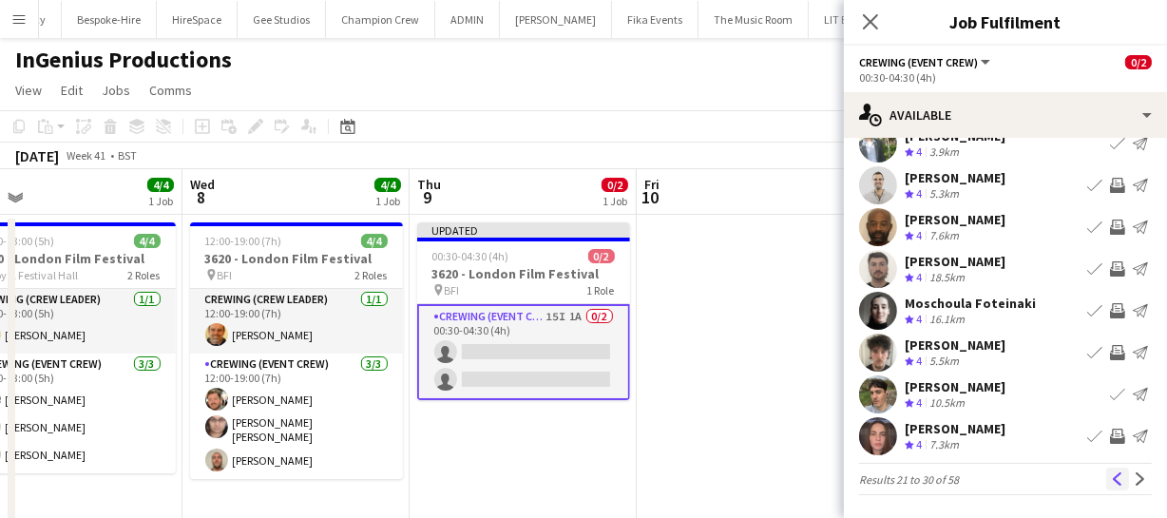
click at [1113, 479] on button "Previous" at bounding box center [1117, 479] width 23 height 23
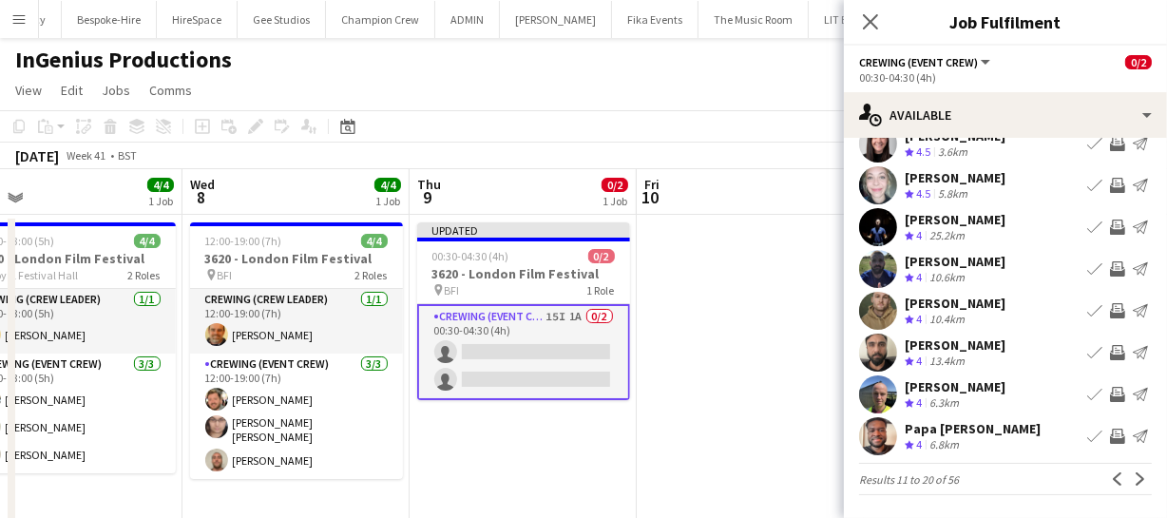
click at [1110, 436] on app-icon "Invite crew" at bounding box center [1117, 436] width 15 height 15
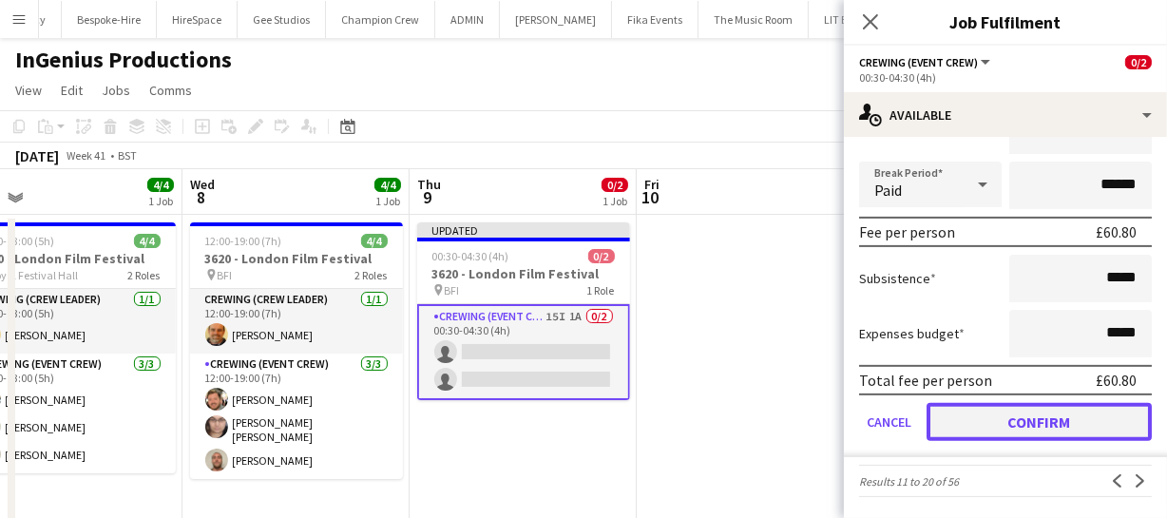
click at [1101, 415] on button "Confirm" at bounding box center [1039, 422] width 225 height 38
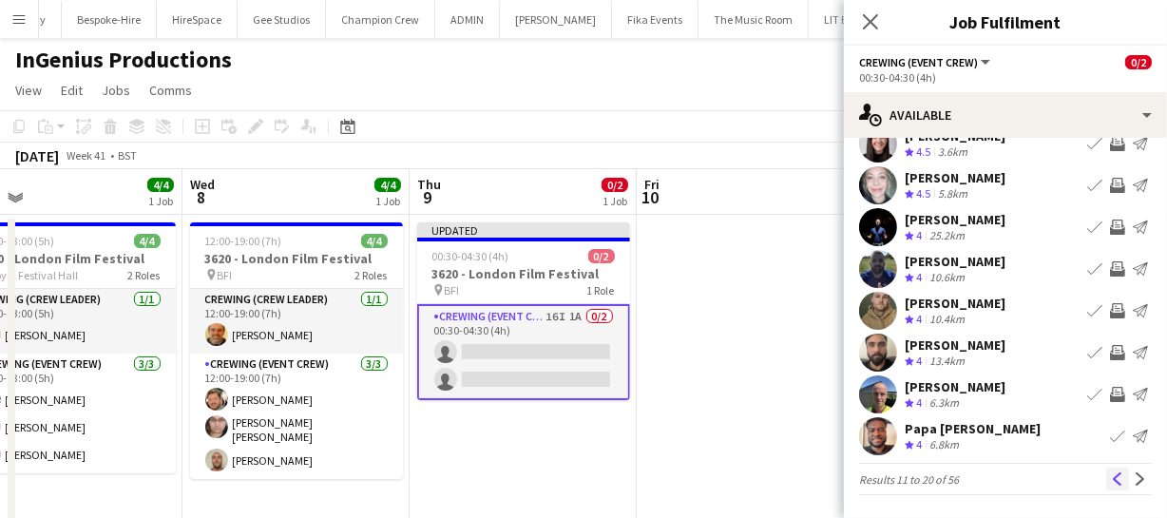
click at [1111, 478] on app-icon "Previous" at bounding box center [1117, 478] width 13 height 13
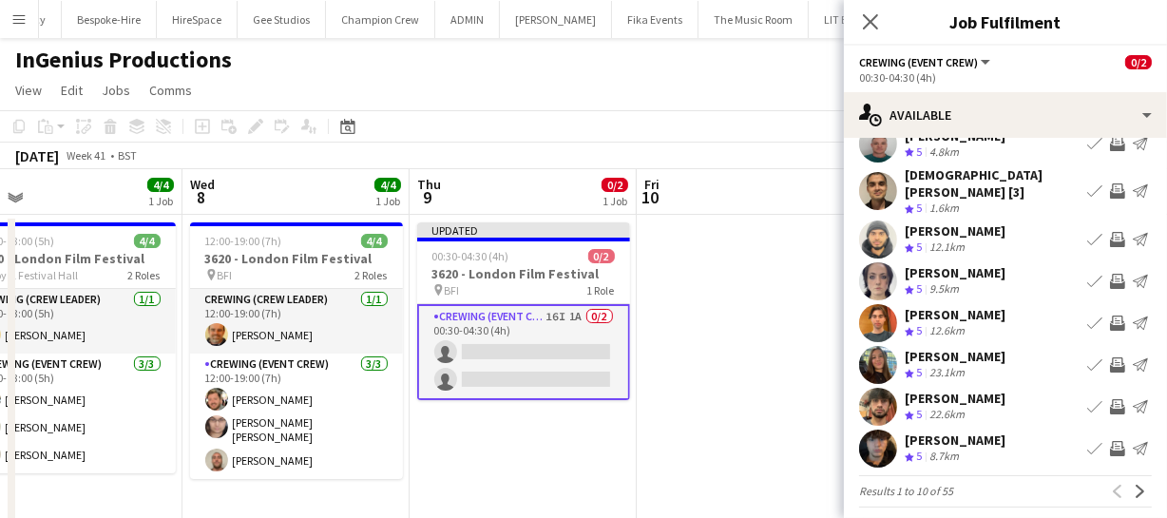
click at [1110, 441] on app-icon "Invite crew" at bounding box center [1117, 448] width 15 height 15
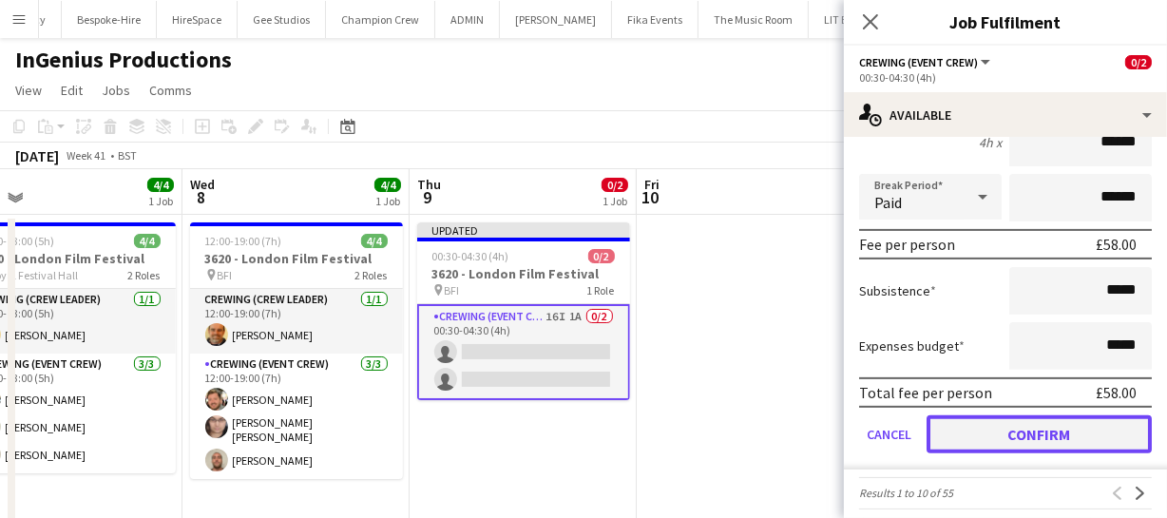
click at [1096, 426] on button "Confirm" at bounding box center [1039, 434] width 225 height 38
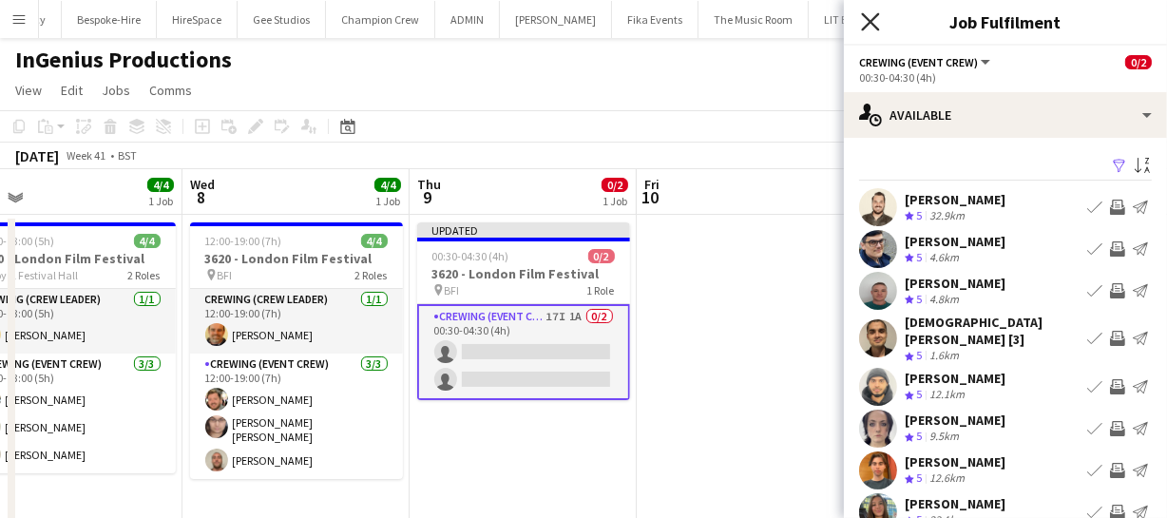
click at [870, 23] on icon at bounding box center [870, 21] width 18 height 18
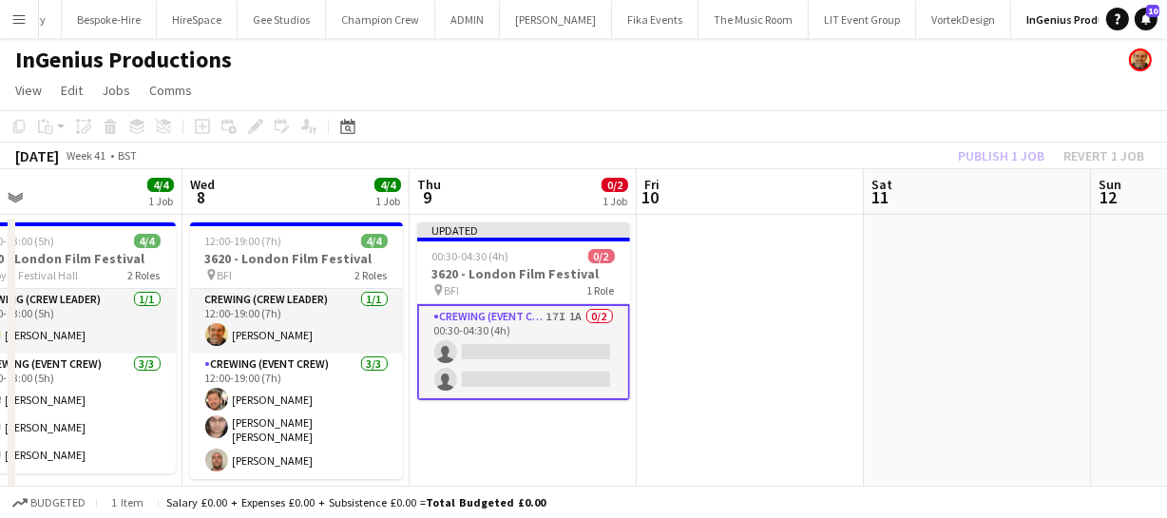
click at [968, 151] on div "Publish 1 job Revert 1 job" at bounding box center [1051, 156] width 232 height 25
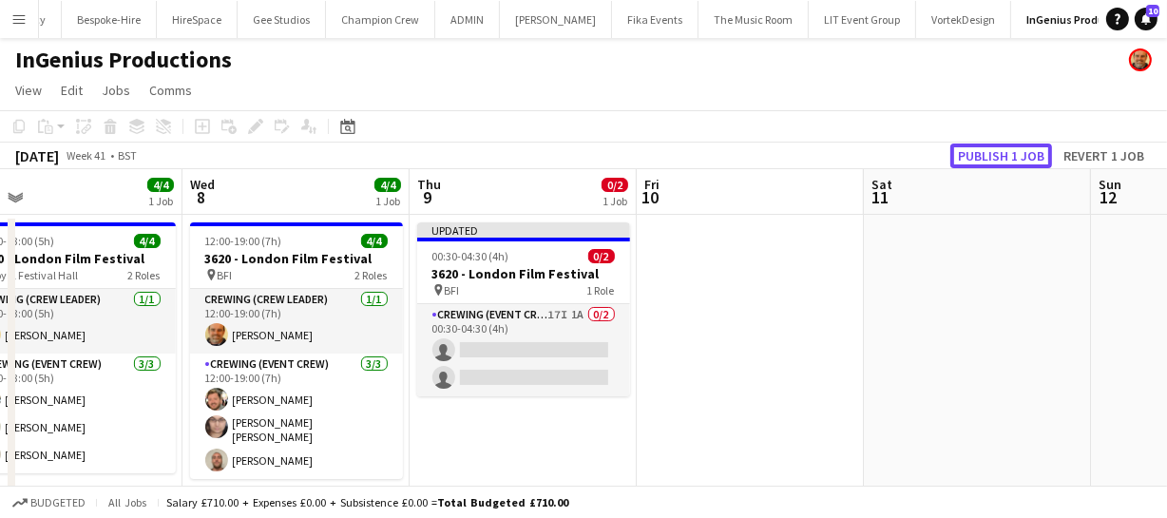
click at [968, 151] on button "Publish 1 job" at bounding box center [1002, 156] width 102 height 25
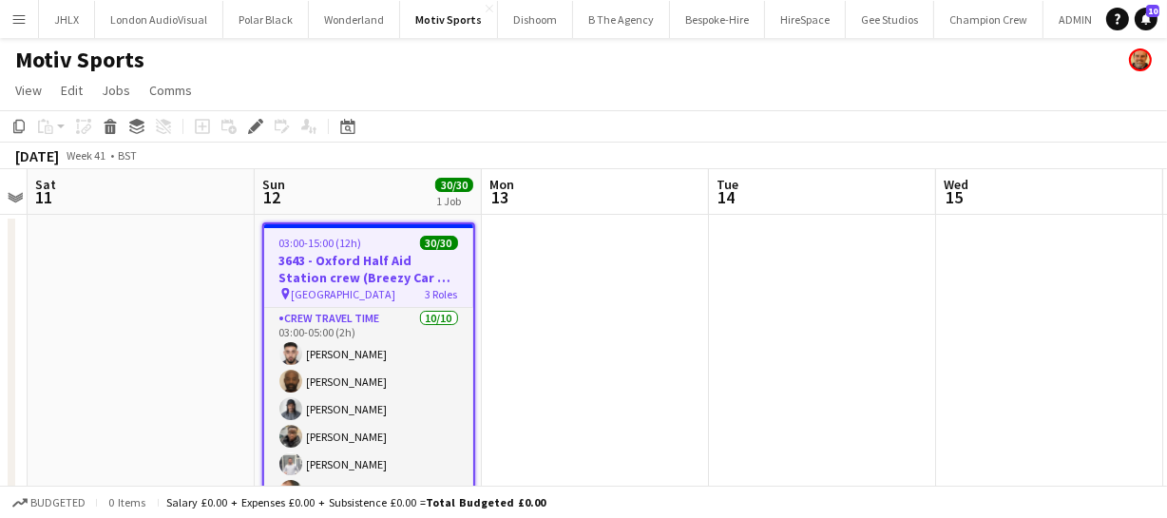
click at [344, 262] on h3 "3643 - Oxford Half Aid Station crew (Breezy Car & Peugeot Van)" at bounding box center [368, 269] width 209 height 34
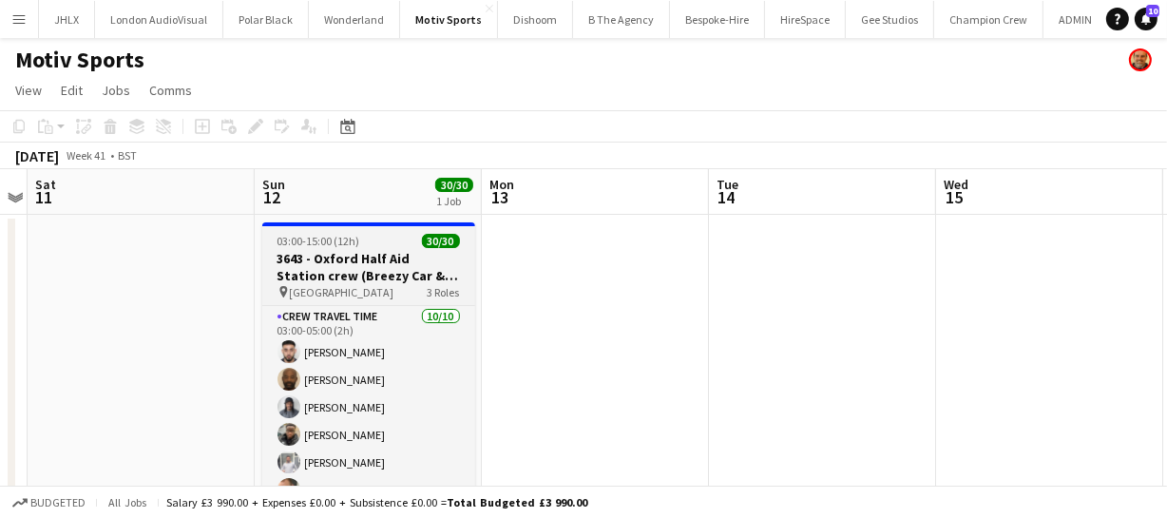
click at [344, 262] on h3 "3643 - Oxford Half Aid Station crew (Breezy Car & Peugeot Van)" at bounding box center [368, 267] width 213 height 34
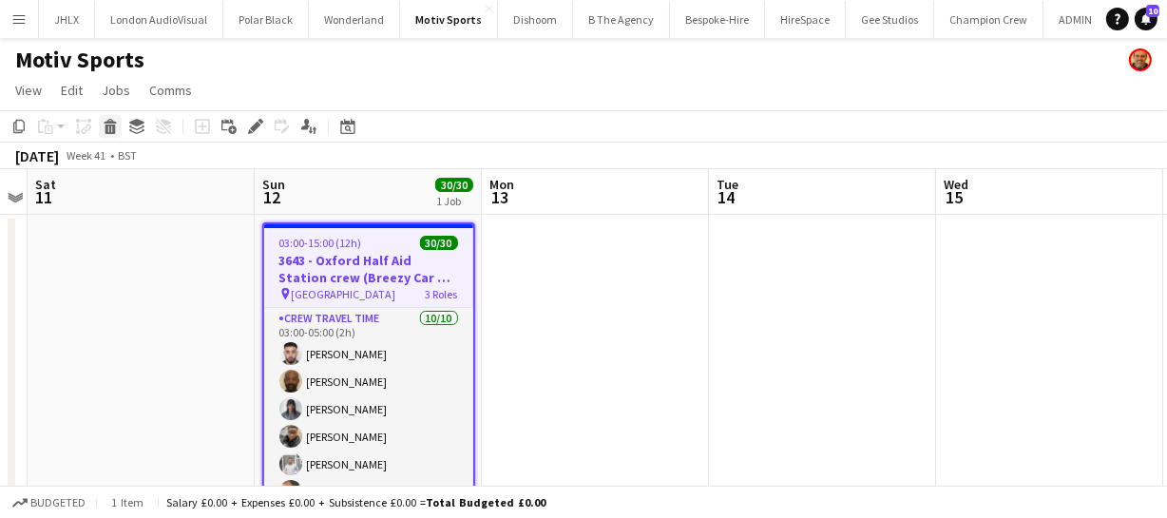
click at [112, 124] on icon at bounding box center [110, 121] width 12 height 5
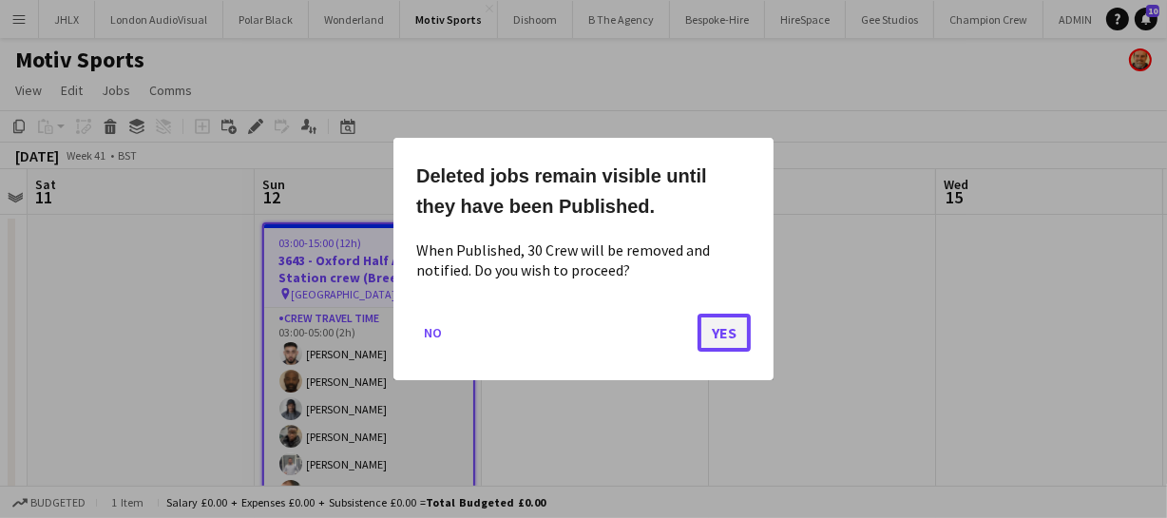
click at [707, 331] on button "Yes" at bounding box center [724, 333] width 53 height 38
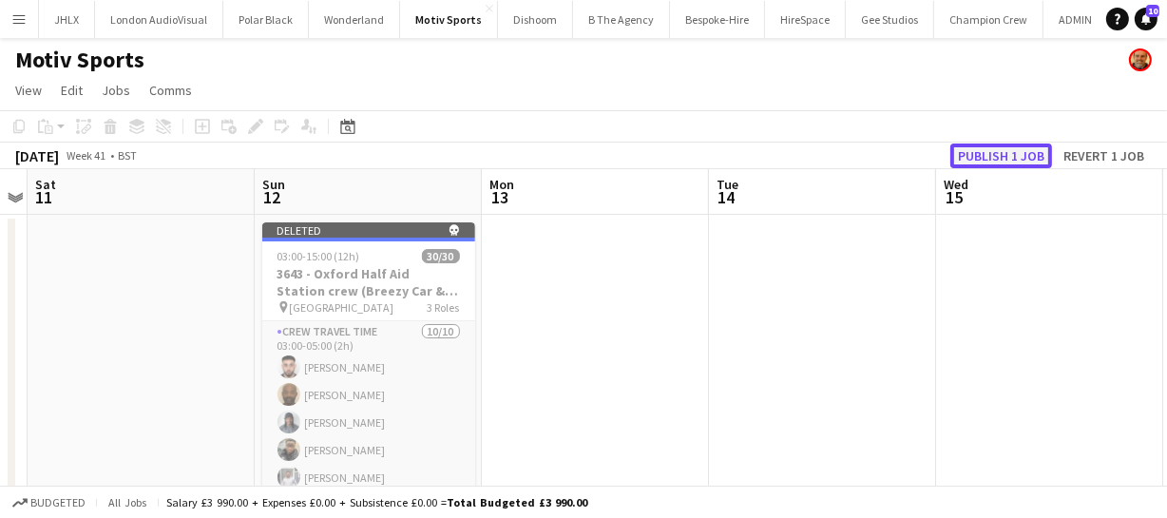
click at [1021, 163] on button "Publish 1 job" at bounding box center [1002, 156] width 102 height 25
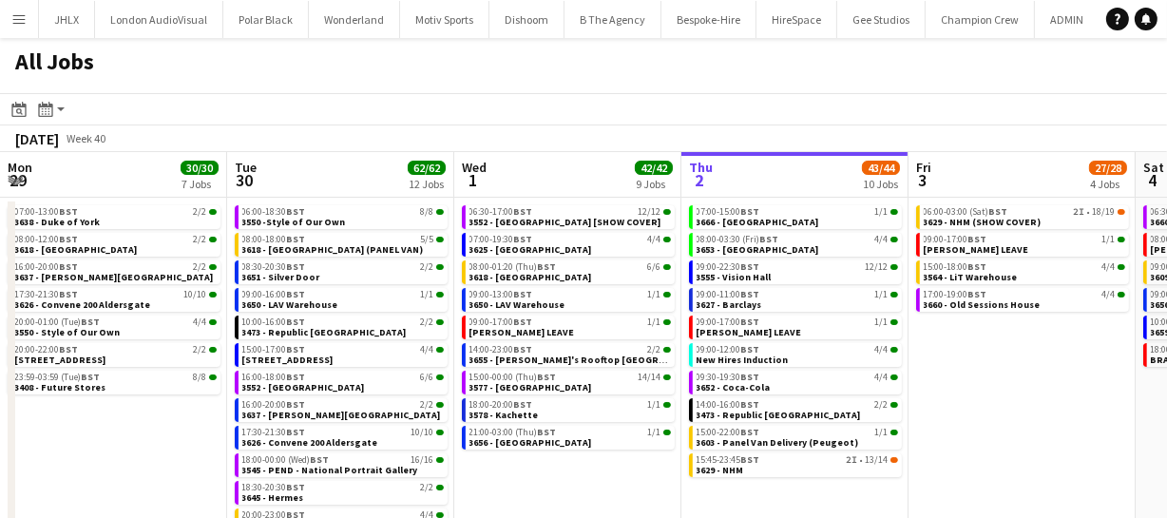
scroll to position [0, 454]
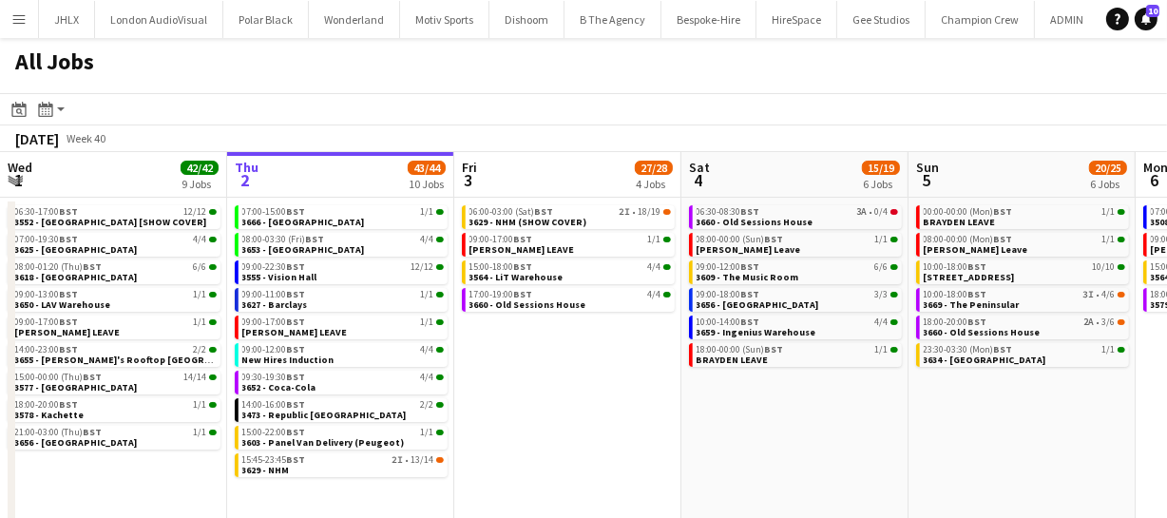
drag, startPoint x: 908, startPoint y: 450, endPoint x: 707, endPoint y: 440, distance: 200.8
click at [743, 443] on app-calendar-viewport "Mon 29 30/30 7 Jobs Tue 30 62/62 12 Jobs Wed 1 42/42 9 Jobs Thu 2 43/44 10 Jobs…" at bounding box center [583, 344] width 1167 height 384
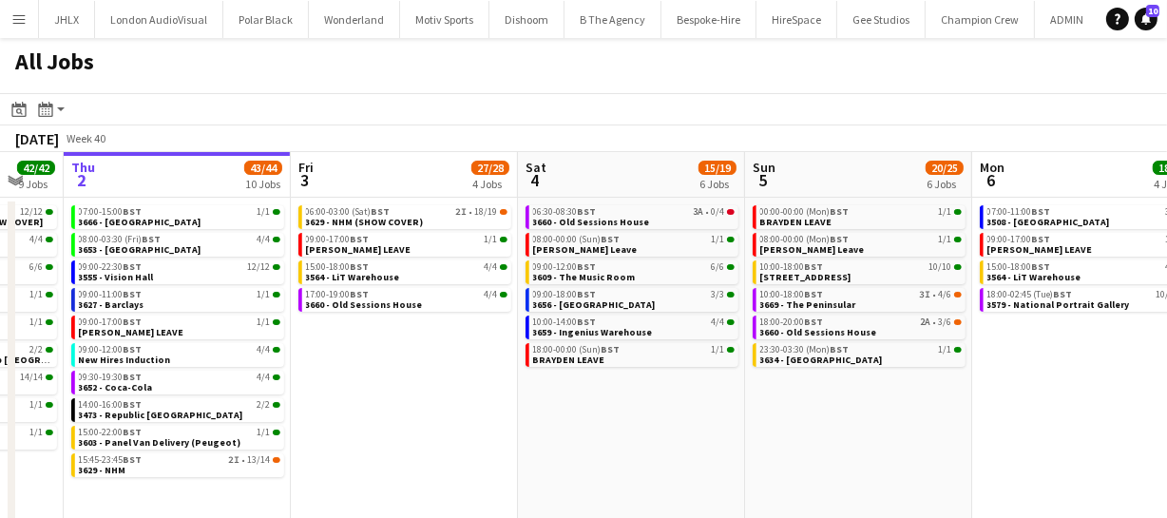
drag, startPoint x: 834, startPoint y: 451, endPoint x: 662, endPoint y: 440, distance: 172.4
click at [632, 451] on app-calendar-viewport "Mon 29 30/30 7 Jobs Tue 30 62/62 12 Jobs Wed 1 42/42 9 Jobs Thu 2 43/44 10 Jobs…" at bounding box center [583, 344] width 1167 height 384
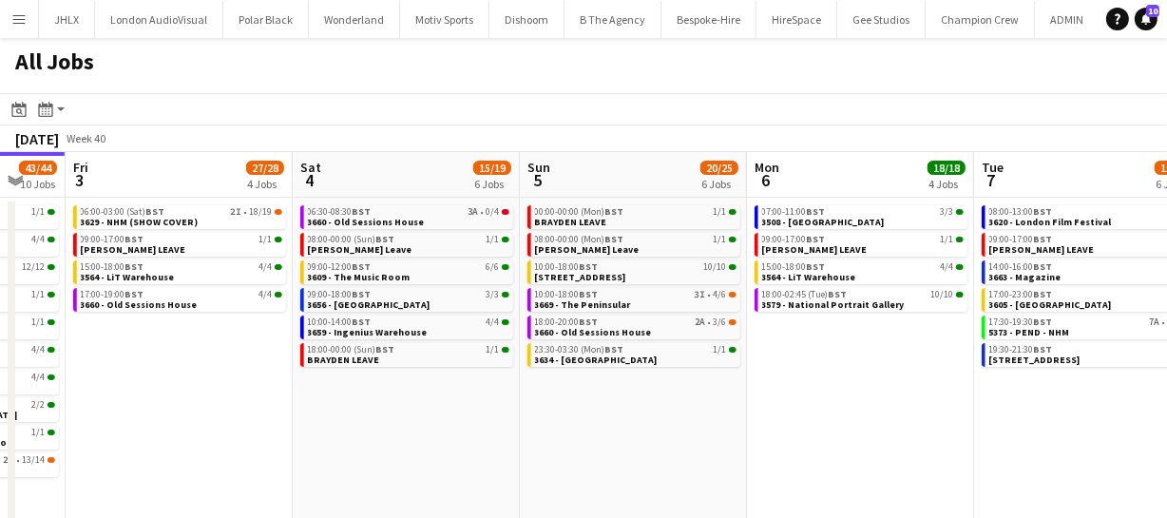
drag, startPoint x: 836, startPoint y: 428, endPoint x: 594, endPoint y: 414, distance: 242.7
click at [593, 423] on app-calendar-viewport "Mon 29 30/30 7 Jobs Tue 30 62/62 12 Jobs Wed 1 42/42 9 Jobs Thu 2 43/44 10 Jobs…" at bounding box center [583, 344] width 1167 height 384
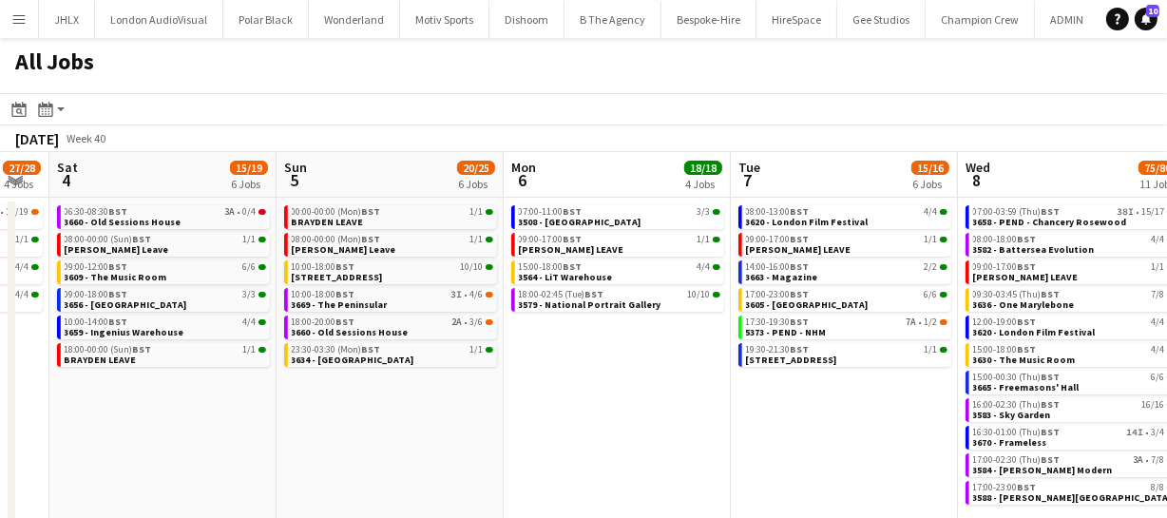
drag, startPoint x: 735, startPoint y: 417, endPoint x: 789, endPoint y: 424, distance: 54.6
click at [629, 421] on app-calendar-viewport "Wed 1 42/42 9 Jobs Thu 2 43/44 10 Jobs Fri 3 27/28 4 Jobs Sat 4 15/19 6 Jobs Su…" at bounding box center [583, 344] width 1167 height 384
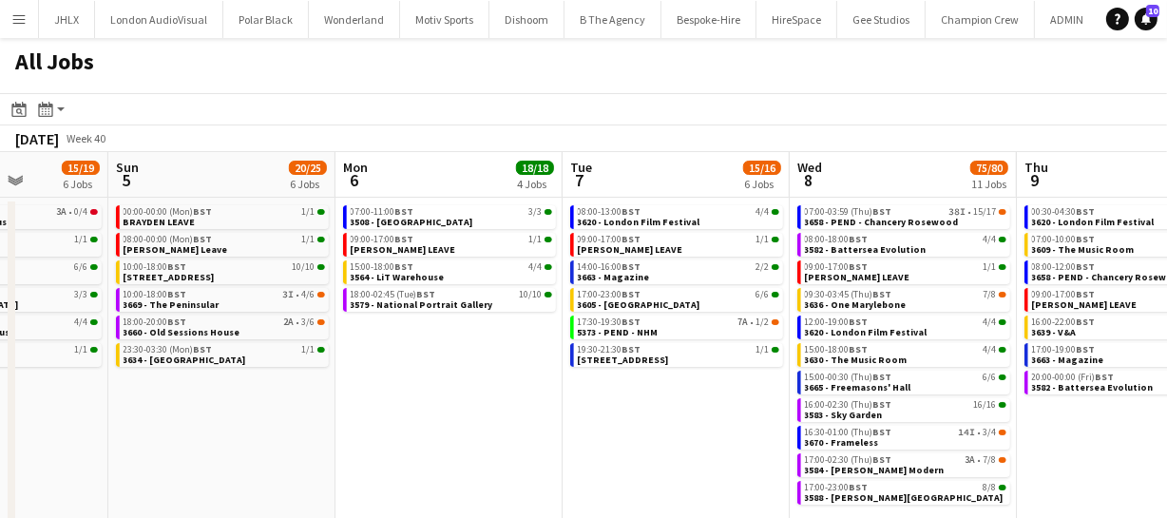
click at [520, 446] on app-all-jobs "All Jobs Date picker [DATE] [DATE] [DATE] M [DATE] T [DATE] W [DATE] T [DATE] F…" at bounding box center [583, 287] width 1167 height 498
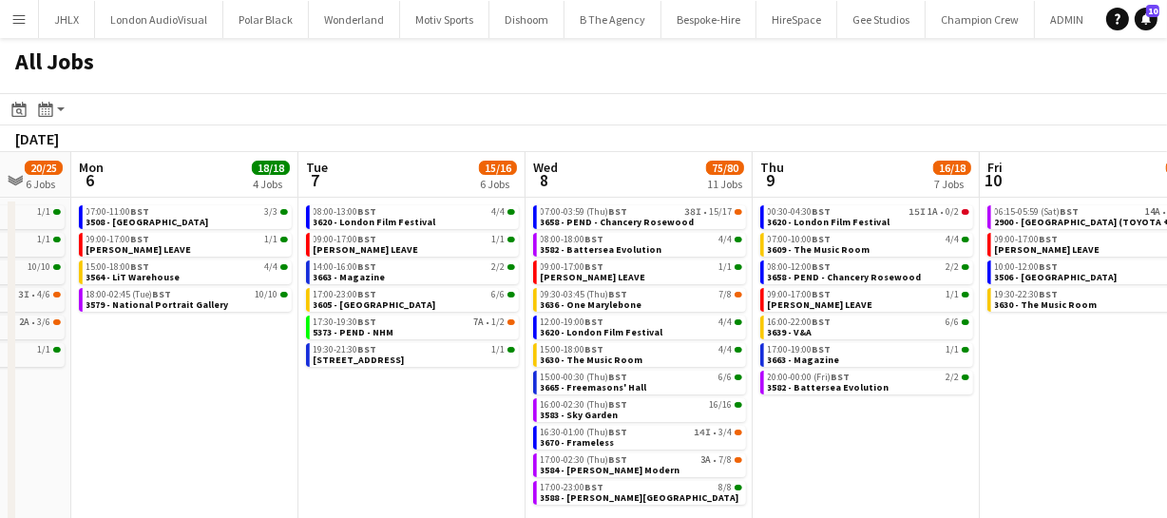
click at [867, 437] on app-calendar-viewport "Fri 3 27/28 4 Jobs Sat 4 15/19 6 Jobs Sun 5 20/25 6 Jobs Mon 6 18/18 4 Jobs Tue…" at bounding box center [583, 344] width 1167 height 384
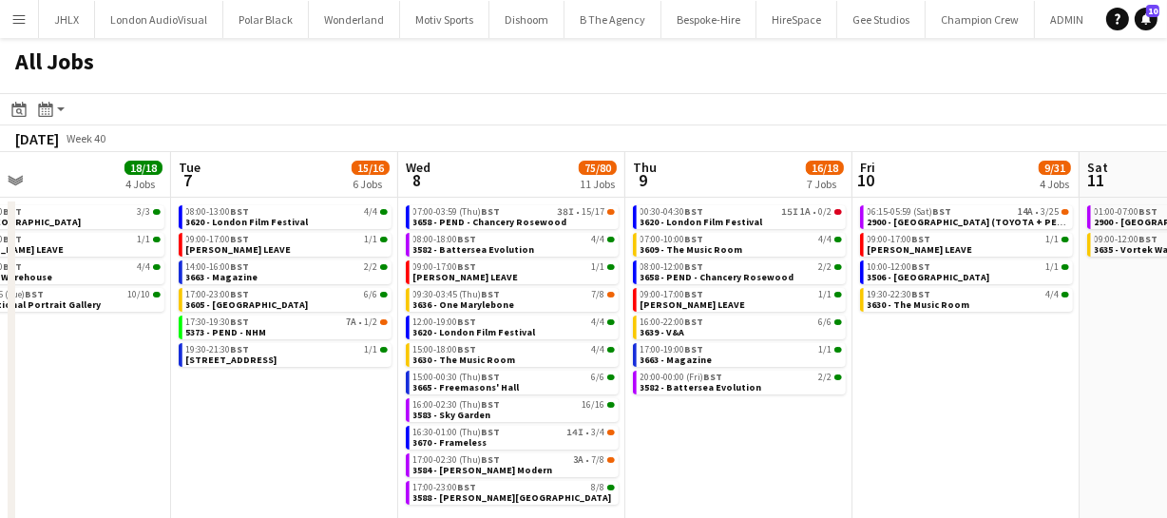
click at [759, 439] on app-calendar-viewport "Fri 3 27/28 4 Jobs Sat 4 15/19 6 Jobs Sun 5 20/25 6 Jobs Mon 6 18/18 4 Jobs Tue…" at bounding box center [583, 344] width 1167 height 384
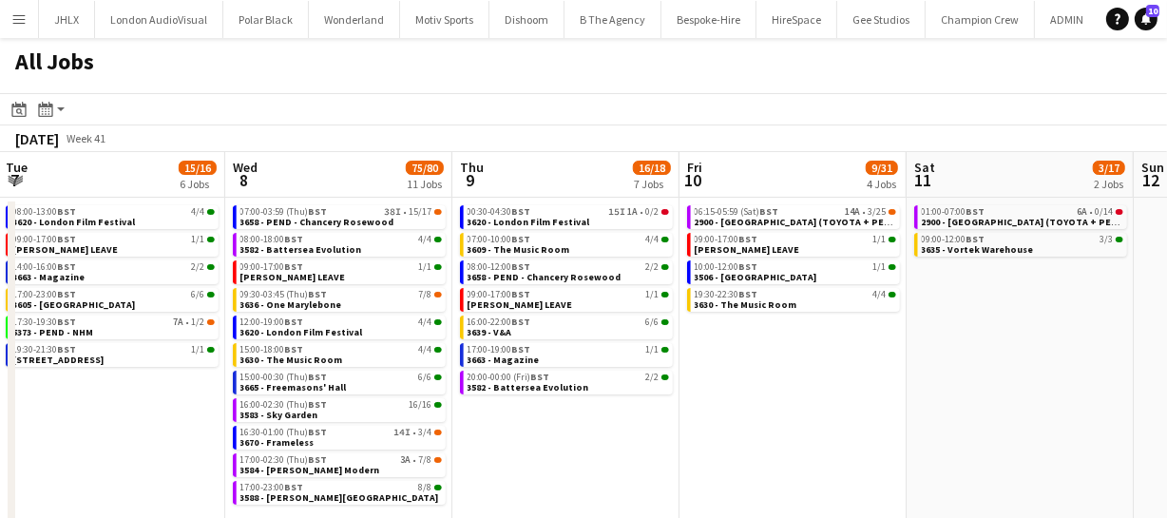
drag, startPoint x: 816, startPoint y: 439, endPoint x: 618, endPoint y: 438, distance: 198.7
click at [604, 442] on app-calendar-viewport "Fri 3 27/28 4 Jobs Sat 4 15/19 6 Jobs Sun 5 20/25 6 Jobs Mon 6 18/18 4 Jobs Tue…" at bounding box center [583, 344] width 1167 height 384
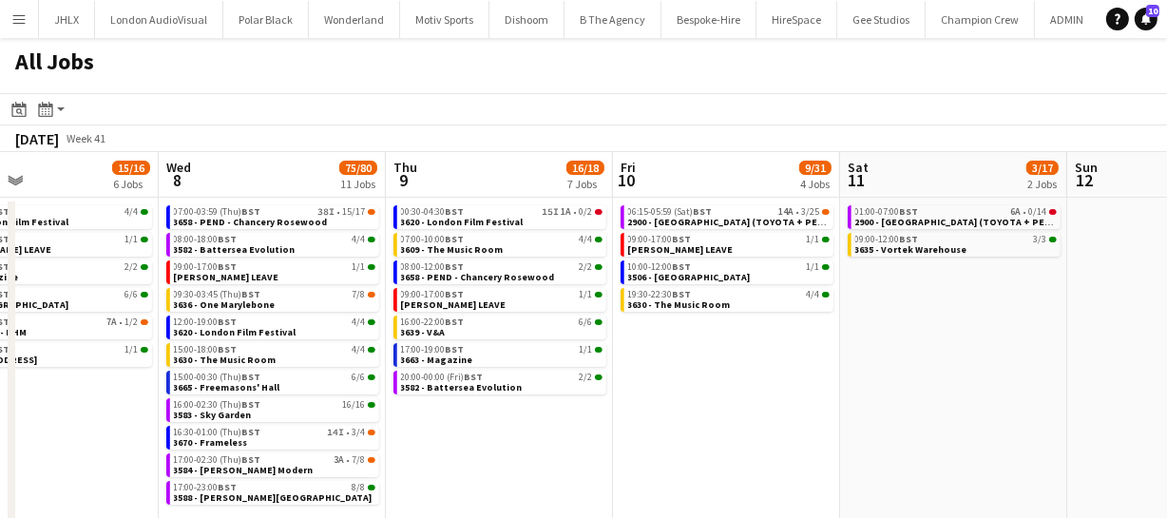
drag, startPoint x: 540, startPoint y: 451, endPoint x: 776, endPoint y: 423, distance: 237.4
click at [665, 432] on app-calendar-viewport "Sun 5 20/25 6 Jobs Mon 6 18/18 4 Jobs Tue 7 15/16 6 Jobs Wed 8 75/80 11 Jobs Th…" at bounding box center [583, 344] width 1167 height 384
click at [693, 426] on app-calendar-viewport "Sun 5 20/25 6 Jobs Mon 6 18/18 4 Jobs Tue 7 15/16 6 Jobs Wed 8 75/80 11 Jobs Th…" at bounding box center [583, 344] width 1167 height 384
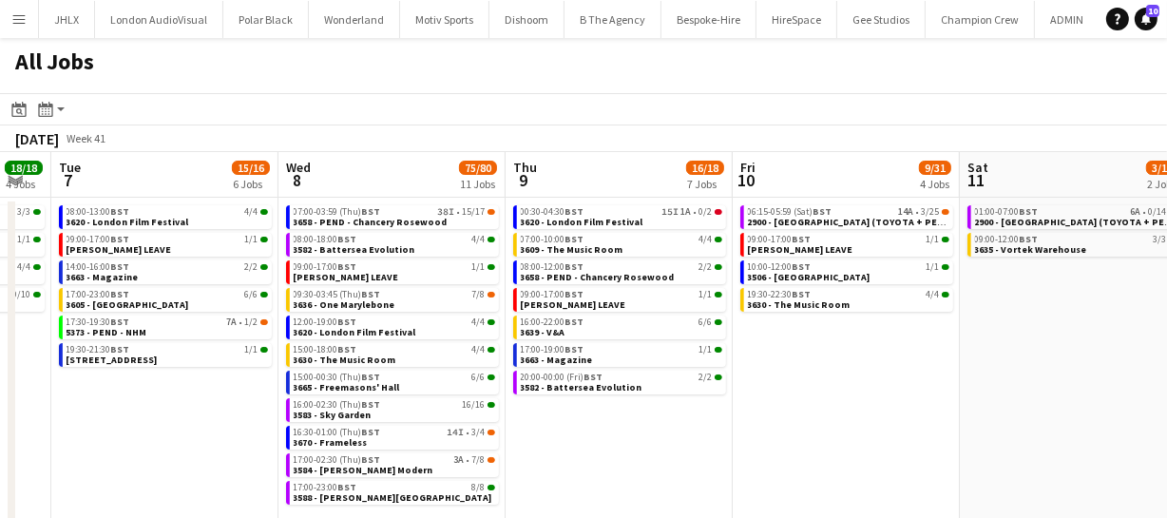
click at [798, 430] on app-calendar-viewport "Sun 5 20/25 6 Jobs Mon 6 18/18 4 Jobs Tue 7 15/16 6 Jobs Wed 8 75/80 11 Jobs Th…" at bounding box center [583, 344] width 1167 height 384
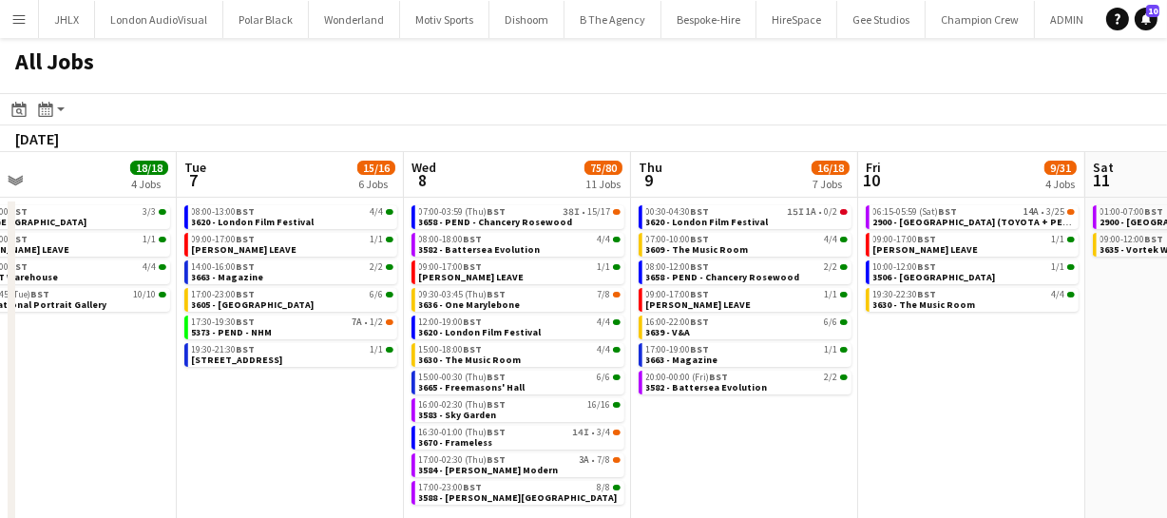
drag, startPoint x: 214, startPoint y: 456, endPoint x: 409, endPoint y: 437, distance: 195.8
click at [312, 441] on app-calendar-viewport "Sat 4 15/19 6 Jobs Sun 5 20/25 6 Jobs Mon 6 18/18 4 Jobs Tue 7 15/16 6 Jobs Wed…" at bounding box center [583, 344] width 1167 height 384
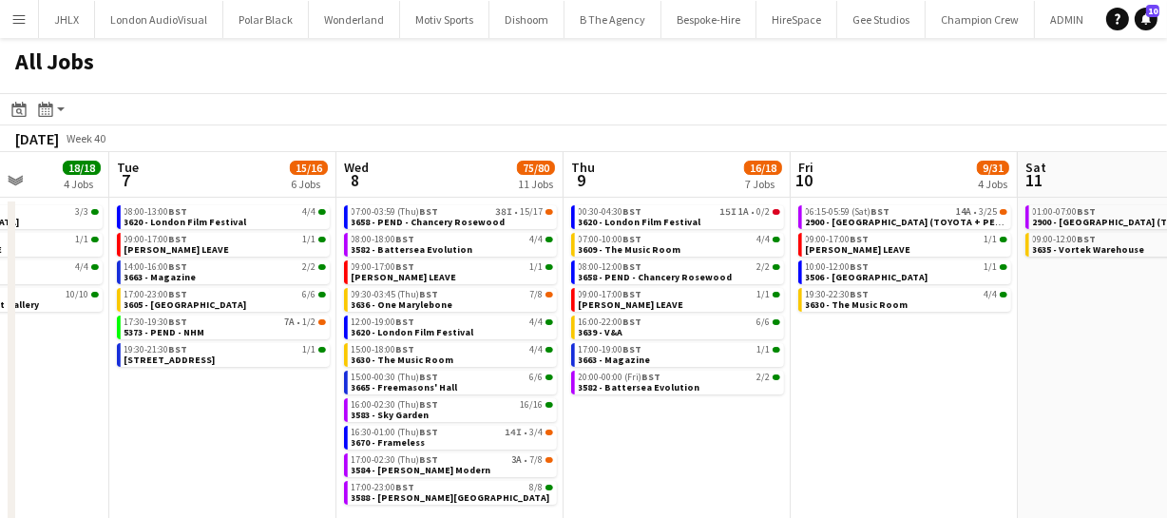
scroll to position [0, 551]
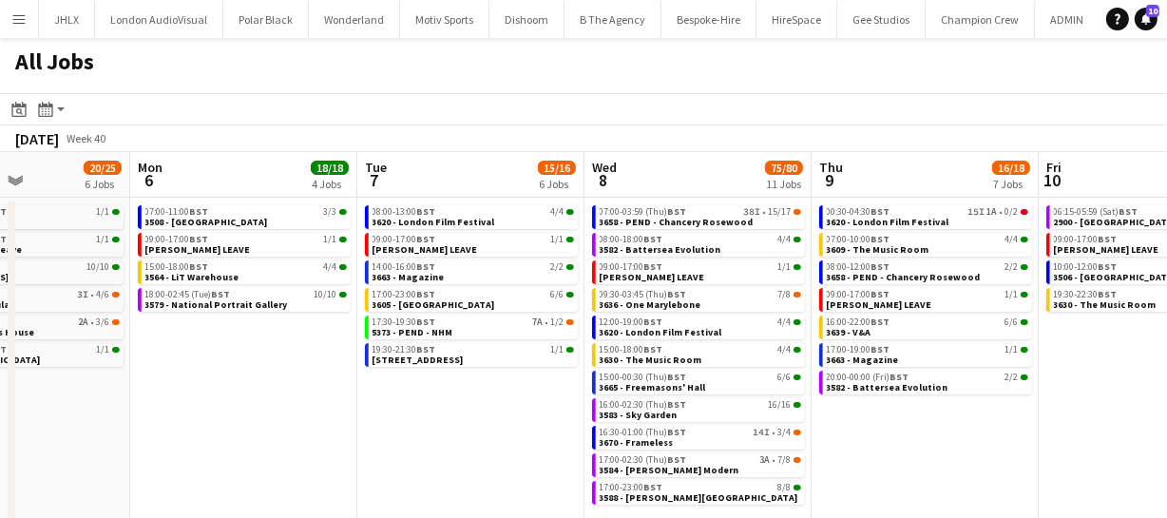
drag, startPoint x: 393, startPoint y: 432, endPoint x: 476, endPoint y: 428, distance: 83.8
click at [476, 428] on app-calendar-viewport "Fri 3 27/28 4 Jobs Sat 4 15/19 6 Jobs Sun 5 20/25 6 Jobs Mon 6 18/18 4 Jobs Tue…" at bounding box center [583, 344] width 1167 height 384
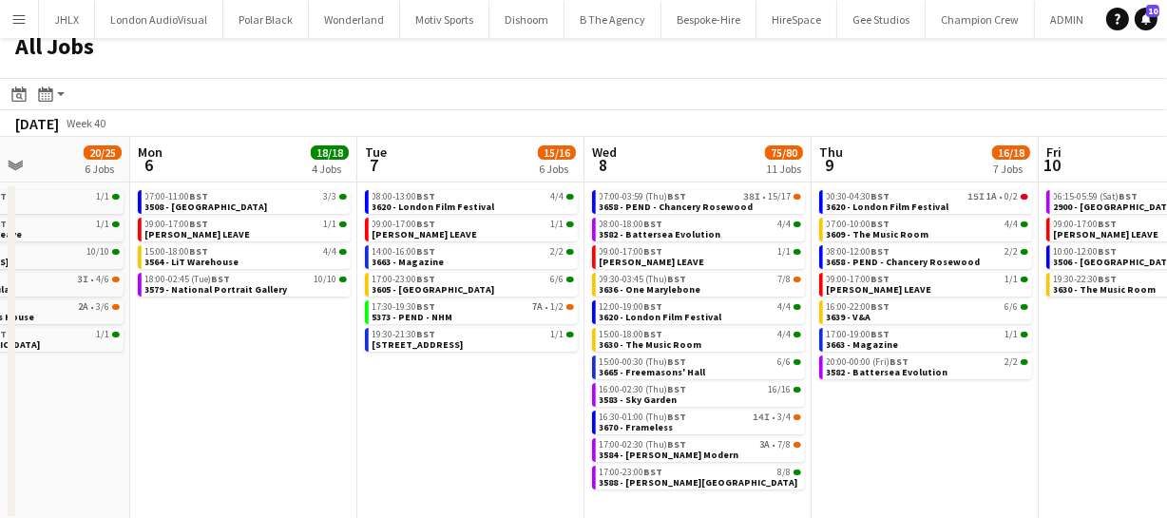
scroll to position [19, 0]
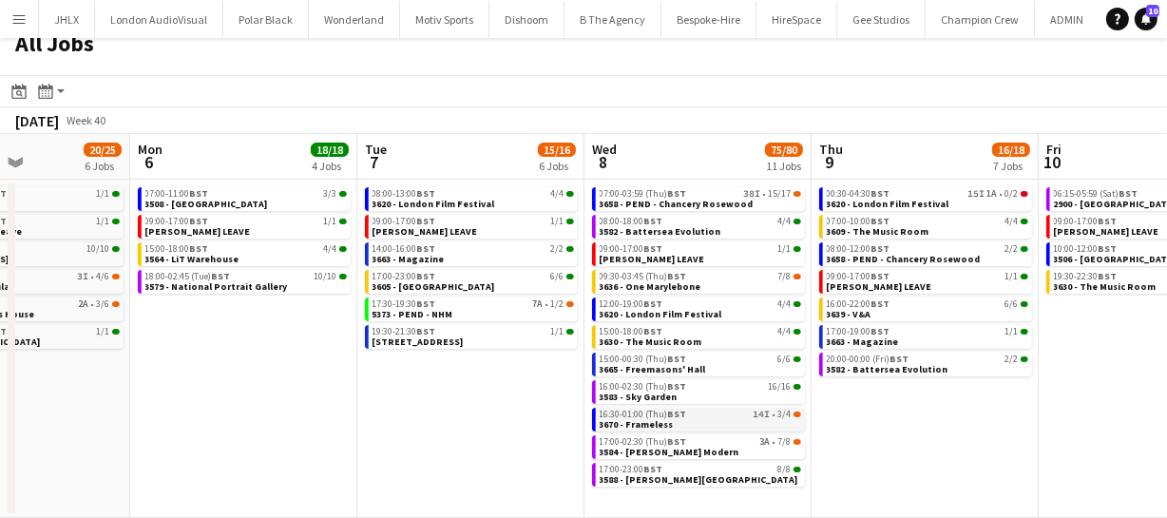
click at [699, 411] on div "16:30-01:00 (Thu) BST 14I • 3/4" at bounding box center [701, 415] width 202 height 10
click at [1003, 382] on app-date-cell "00:30-04:30 BST 15I 1A • 0/2 3620 - London Film Festival 07:00-10:00 BST 4/4 36…" at bounding box center [925, 349] width 227 height 338
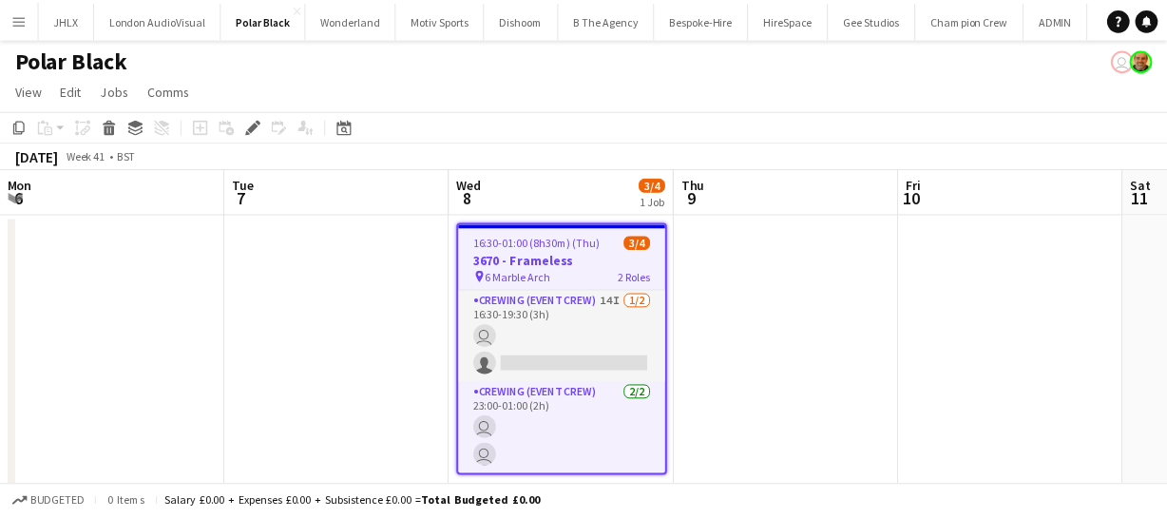
scroll to position [0, 654]
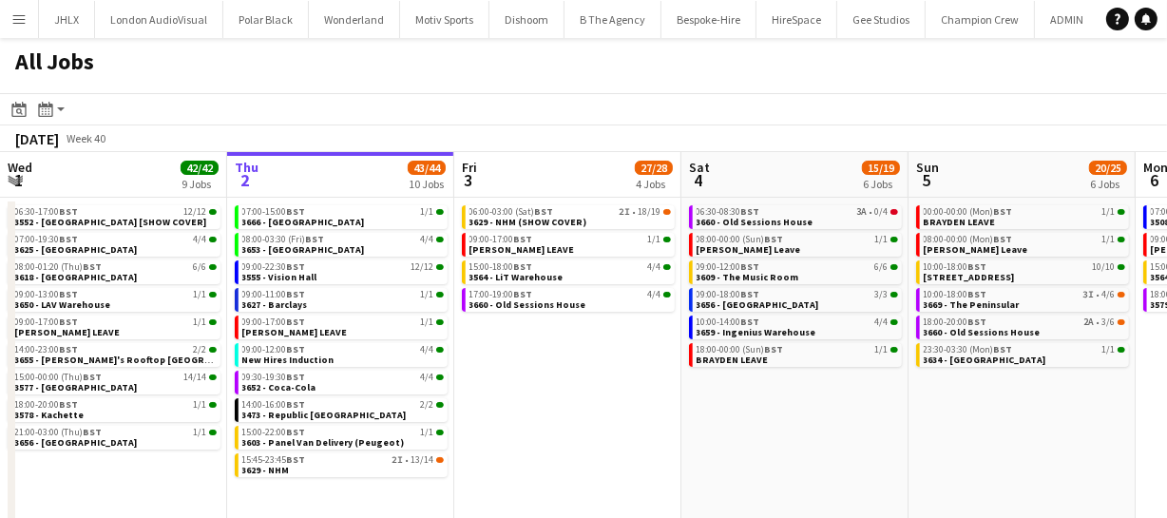
drag, startPoint x: 969, startPoint y: 390, endPoint x: 853, endPoint y: 391, distance: 116.0
click at [938, 392] on app-calendar-viewport "Mon 29 30/30 7 Jobs Tue 30 62/62 12 Jobs Wed 1 42/42 9 Jobs Thu 2 43/44 10 Jobs…" at bounding box center [583, 344] width 1167 height 384
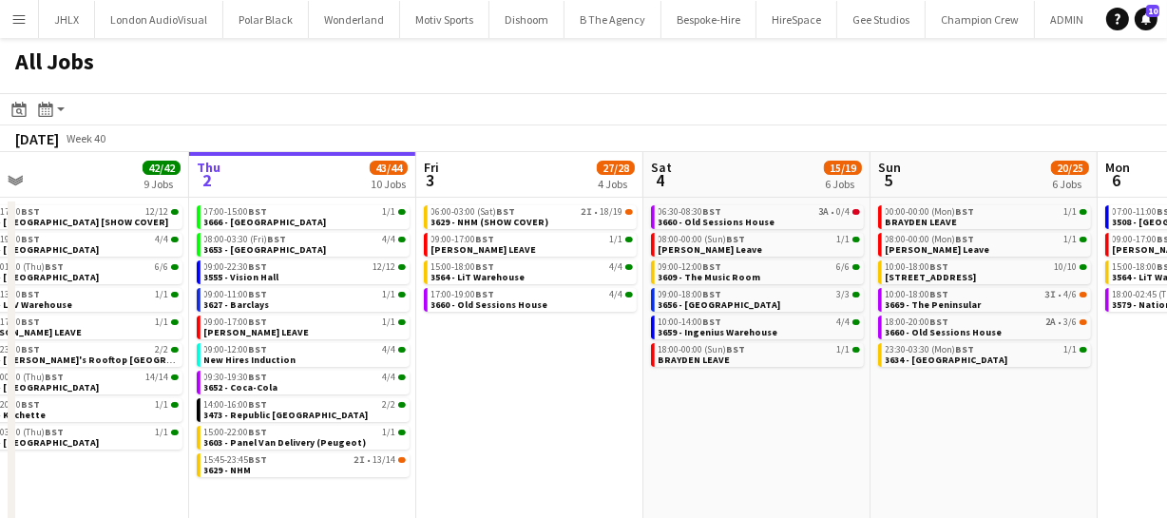
drag, startPoint x: 1015, startPoint y: 421, endPoint x: 902, endPoint y: 399, distance: 115.2
click at [916, 415] on app-calendar-viewport "Mon 29 30/30 7 Jobs Tue 30 62/62 12 Jobs Wed 1 42/42 9 Jobs Thu 2 43/44 10 Jobs…" at bounding box center [583, 344] width 1167 height 384
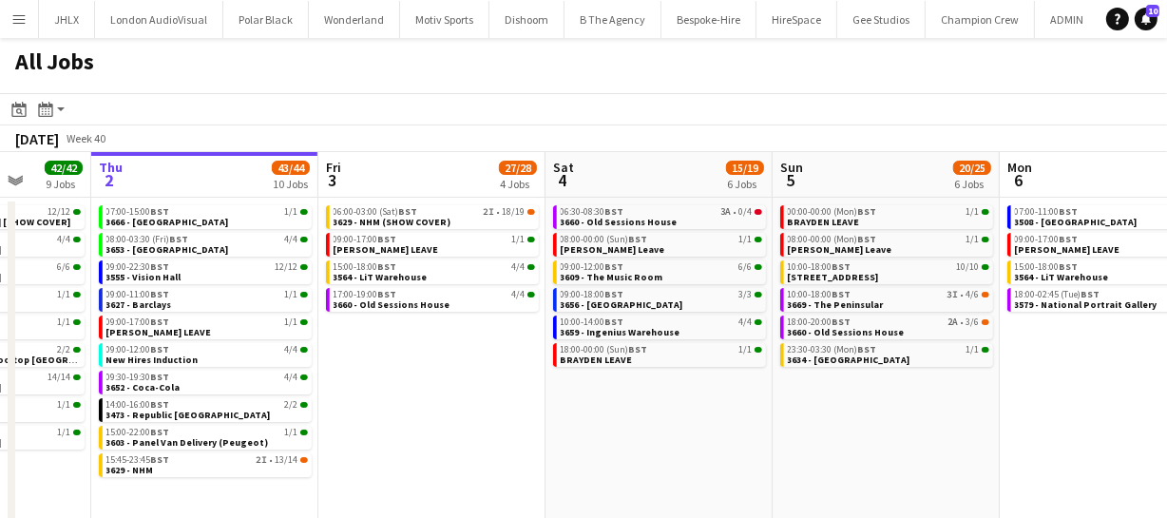
drag, startPoint x: 931, startPoint y: 402, endPoint x: 866, endPoint y: 394, distance: 66.0
click at [823, 406] on app-calendar-viewport "Mon 29 30/30 7 Jobs Tue 30 62/62 12 Jobs Wed 1 42/42 9 Jobs Thu 2 43/44 10 Jobs…" at bounding box center [583, 344] width 1167 height 384
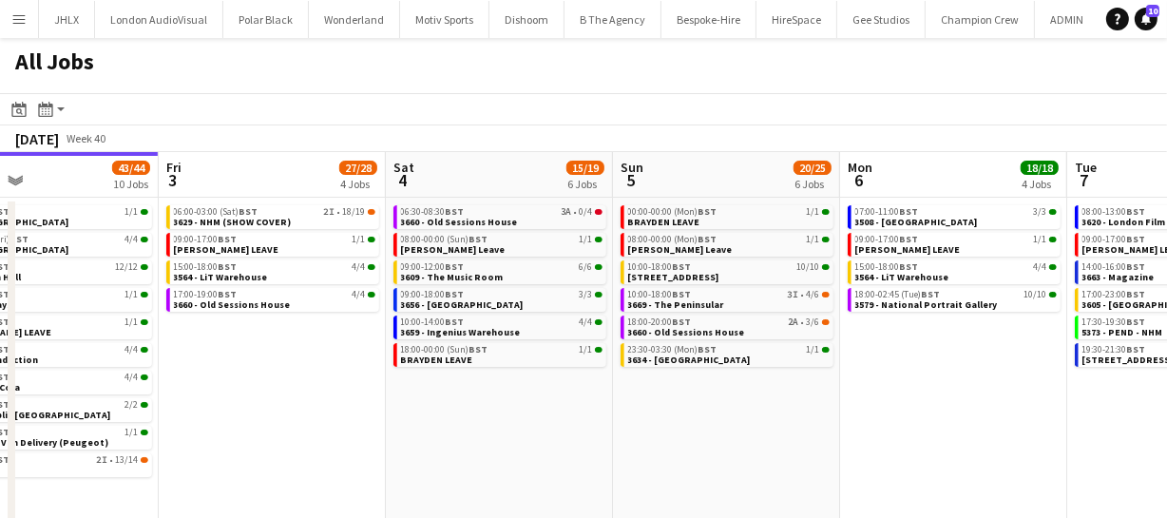
click at [792, 422] on app-calendar-viewport "Mon 29 30/30 7 Jobs Tue 30 62/62 12 Jobs Wed 1 42/42 9 Jobs Thu 2 43/44 10 Jobs…" at bounding box center [583, 344] width 1167 height 384
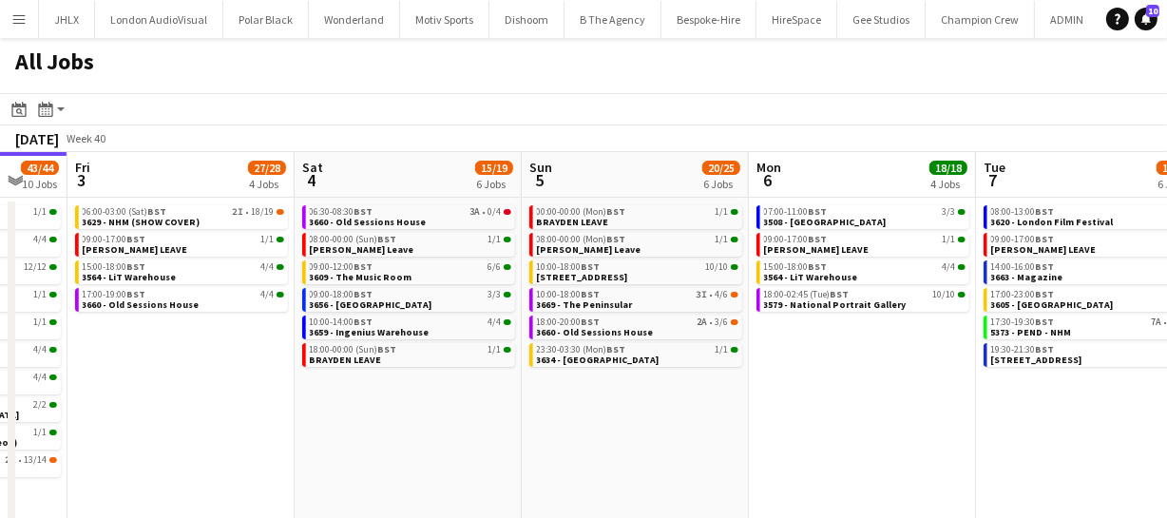
drag, startPoint x: 816, startPoint y: 428, endPoint x: 809, endPoint y: 414, distance: 15.3
click at [675, 436] on app-calendar-viewport "Mon 29 30/30 7 Jobs Tue 30 62/62 12 Jobs Wed 1 42/42 9 Jobs Thu 2 43/44 10 Jobs…" at bounding box center [583, 344] width 1167 height 384
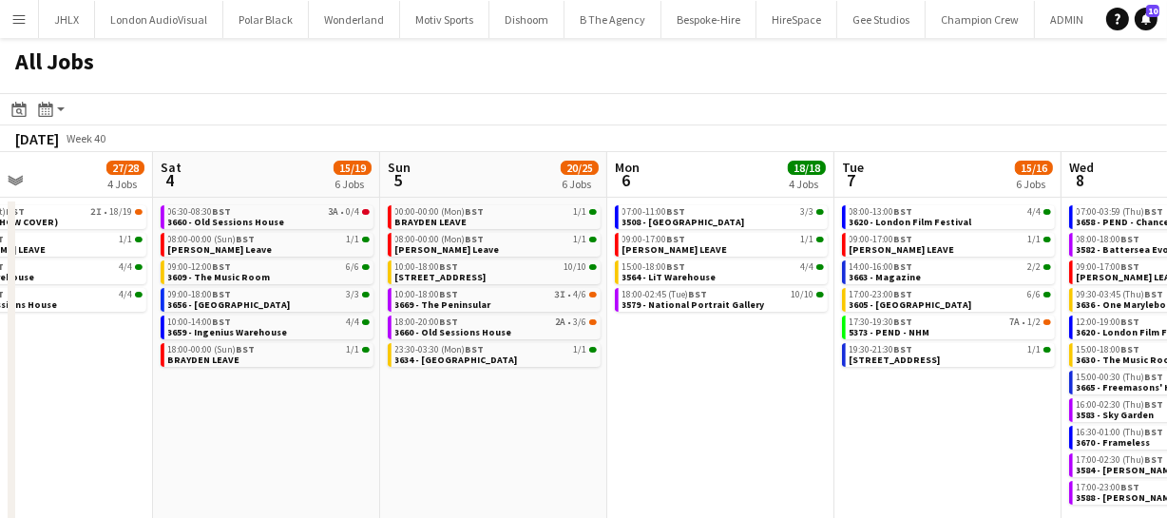
click at [674, 429] on app-calendar-viewport "Wed 1 42/42 9 Jobs Thu 2 43/44 10 Jobs Fri 3 27/28 4 Jobs Sat 4 15/19 6 Jobs Su…" at bounding box center [583, 344] width 1167 height 384
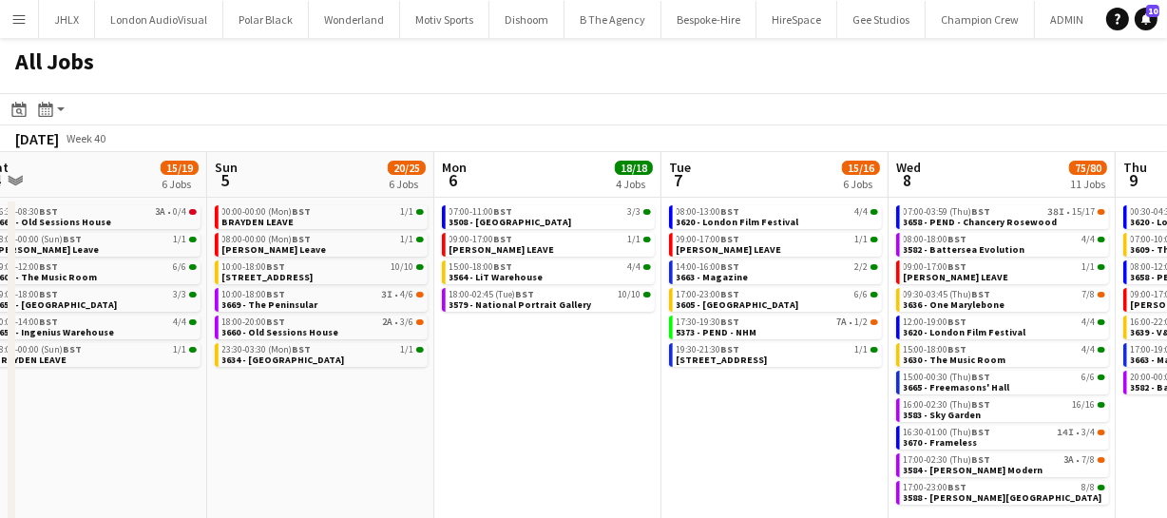
drag, startPoint x: 684, startPoint y: 428, endPoint x: 643, endPoint y: 427, distance: 40.9
click at [657, 427] on app-calendar-viewport "Wed 1 42/42 9 Jobs Thu 2 43/44 10 Jobs Fri 3 27/28 4 Jobs Sat 4 15/19 6 Jobs Su…" at bounding box center [583, 344] width 1167 height 384
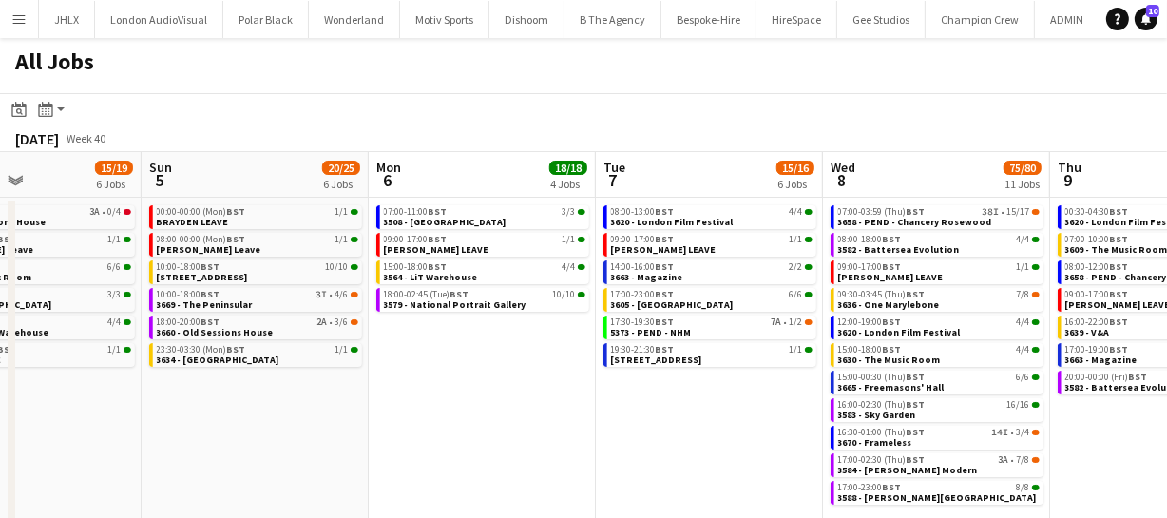
drag, startPoint x: 652, startPoint y: 436, endPoint x: 569, endPoint y: 438, distance: 82.7
click at [582, 438] on app-calendar-viewport "Wed 1 42/42 9 Jobs Thu 2 43/44 10 Jobs Fri 3 27/28 4 Jobs Sat 4 15/19 6 Jobs Su…" at bounding box center [583, 344] width 1167 height 384
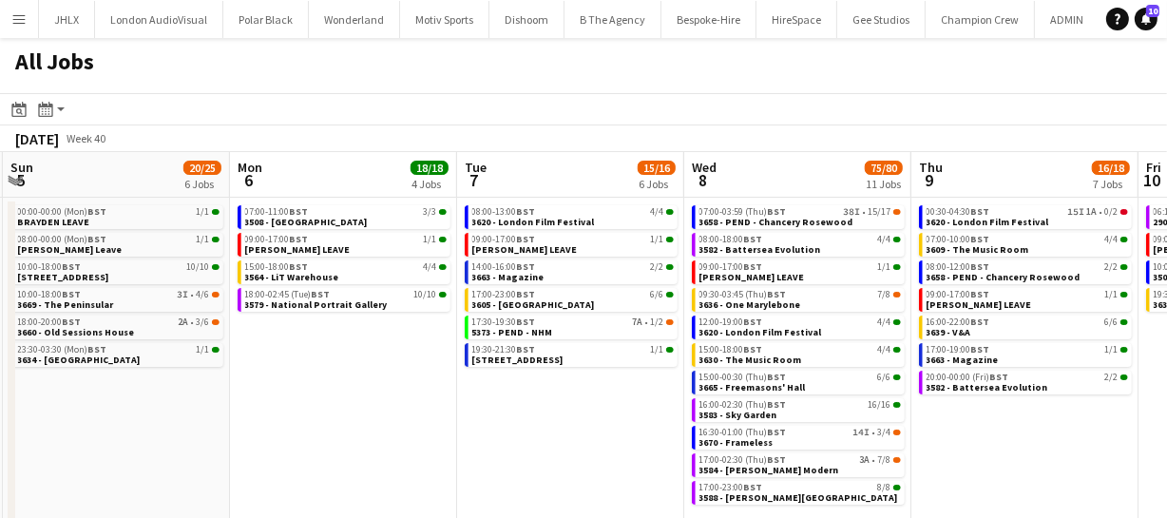
click at [556, 446] on app-all-jobs "All Jobs Date picker [DATE] [DATE] [DATE] M [DATE] T [DATE] W [DATE] T [DATE] F…" at bounding box center [583, 287] width 1167 height 498
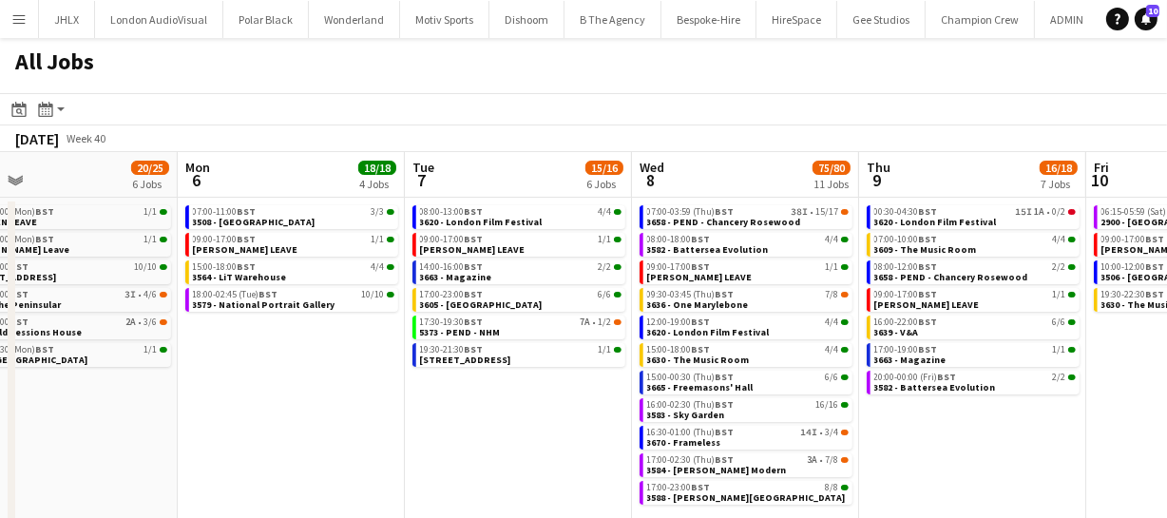
click at [766, 454] on app-calendar-viewport "Fri 3 27/28 4 Jobs Sat 4 15/19 6 Jobs Sun 5 20/25 6 Jobs Mon 6 18/18 4 Jobs Tue…" at bounding box center [583, 344] width 1167 height 384
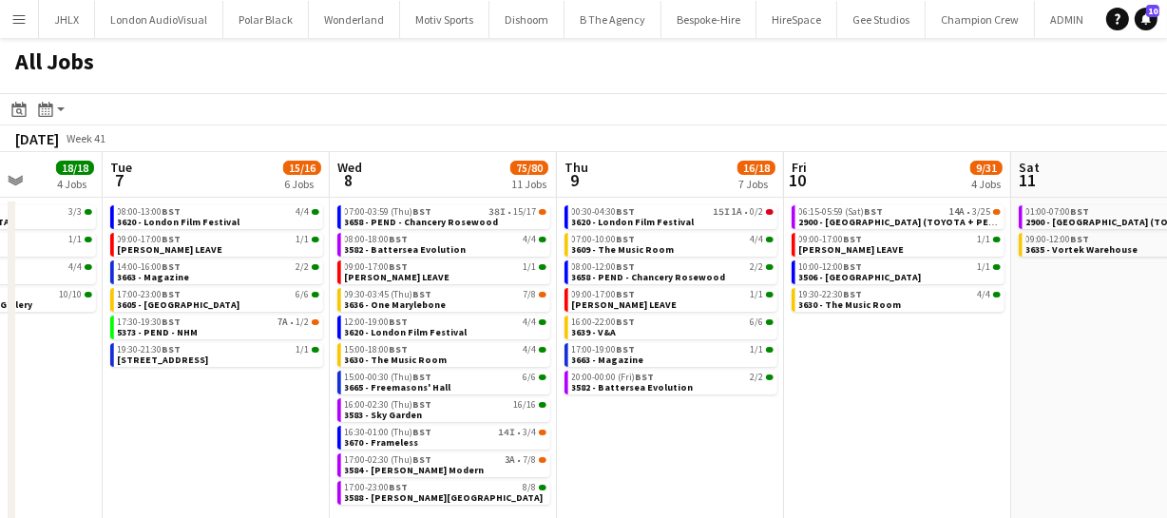
scroll to position [0, 811]
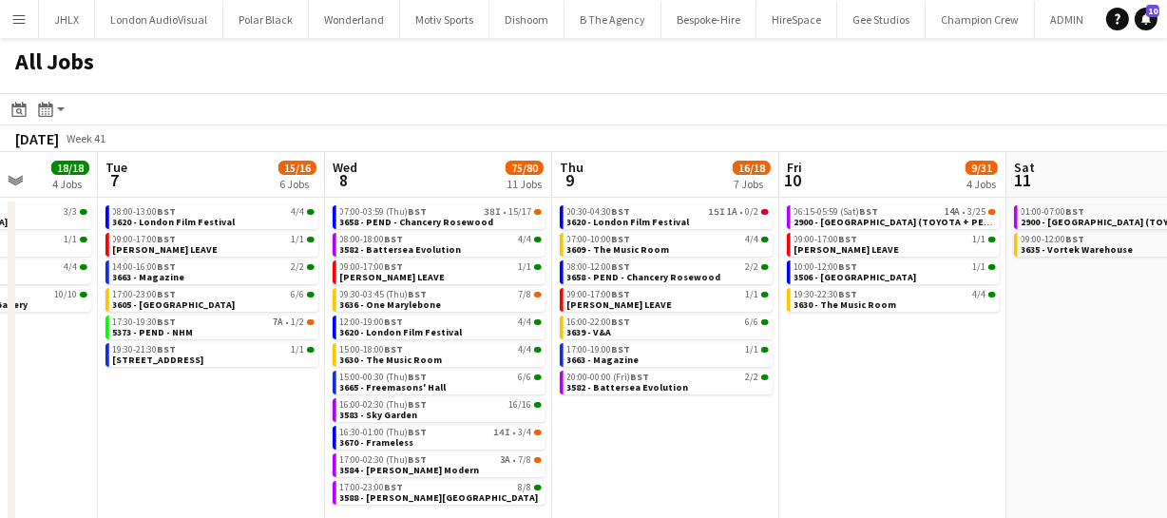
drag, startPoint x: 979, startPoint y: 449, endPoint x: 803, endPoint y: 443, distance: 175.9
click at [803, 443] on app-calendar-viewport "Fri 3 27/28 4 Jobs Sat 4 15/19 6 Jobs Sun 5 20/25 6 Jobs Mon 6 18/18 4 Jobs Tue…" at bounding box center [583, 344] width 1167 height 384
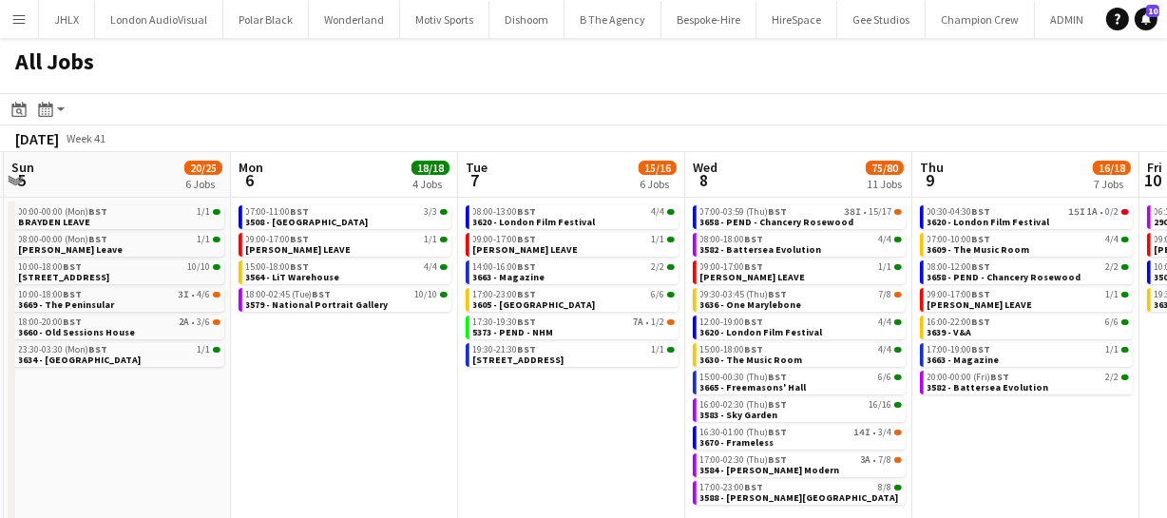
scroll to position [0, 440]
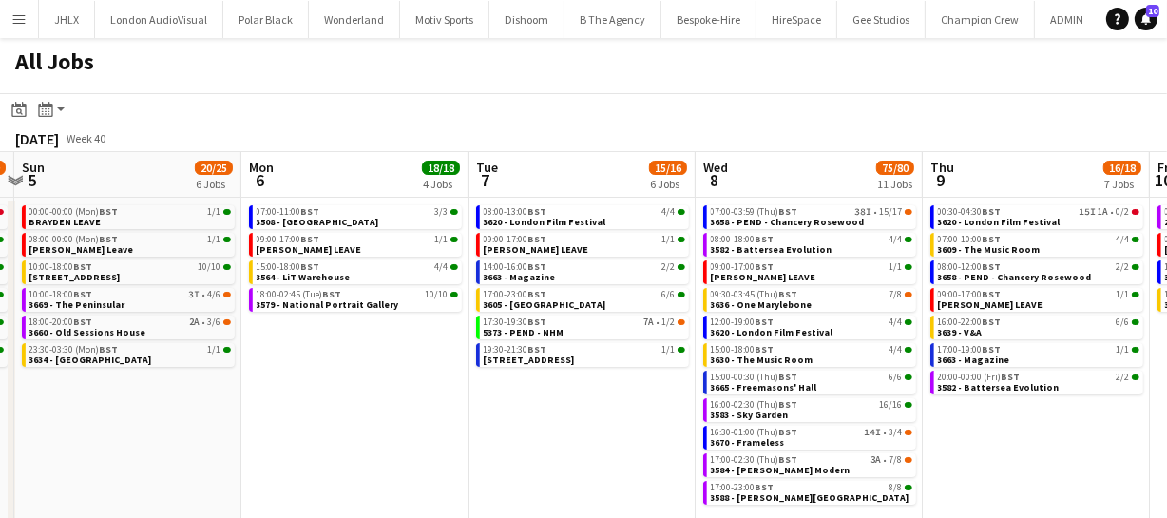
drag, startPoint x: 624, startPoint y: 434, endPoint x: 995, endPoint y: 412, distance: 371.4
click at [995, 412] on app-calendar-viewport "Fri 3 27/28 4 Jobs Sat 4 15/19 6 Jobs Sun 5 20/25 6 Jobs Mon 6 18/18 4 Jobs Tue…" at bounding box center [583, 344] width 1167 height 384
click at [563, 219] on span "3620 - London Film Festival" at bounding box center [545, 222] width 123 height 12
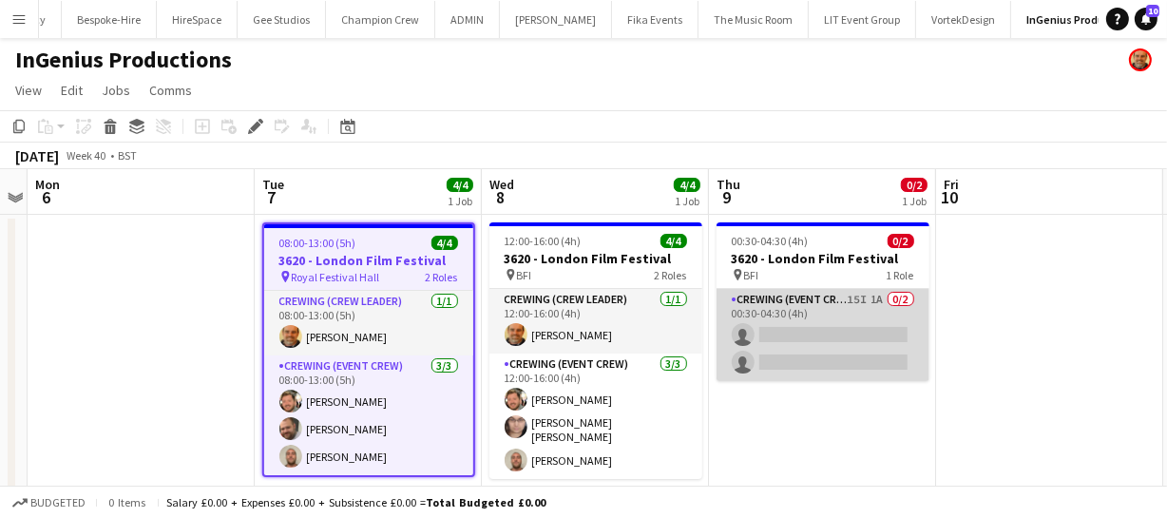
click at [837, 324] on app-card-role "Crewing (Event Crew) 15I 1A 0/2 00:30-04:30 (4h) single-neutral-actions single-…" at bounding box center [823, 335] width 213 height 92
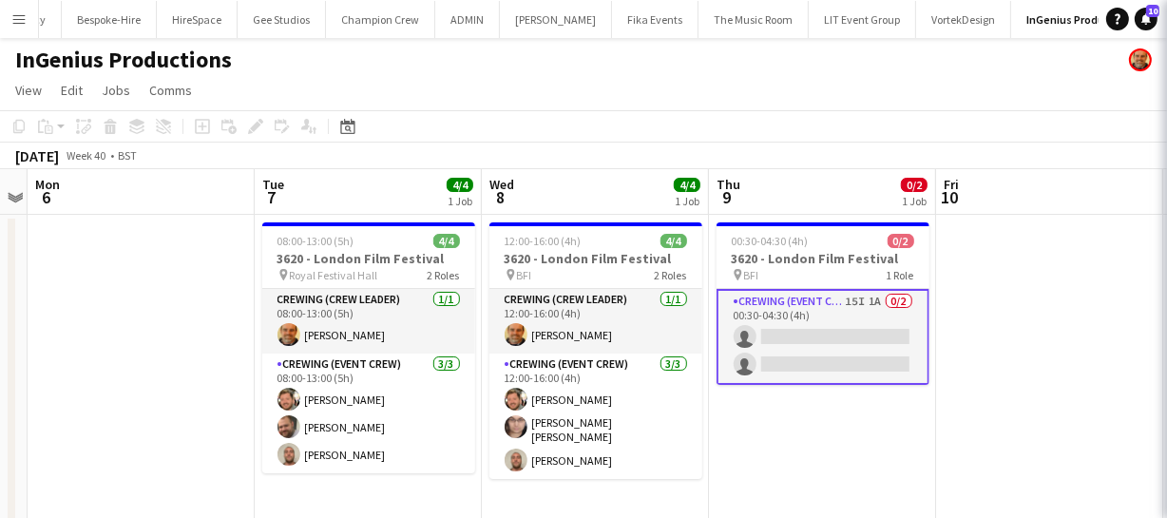
scroll to position [0, 653]
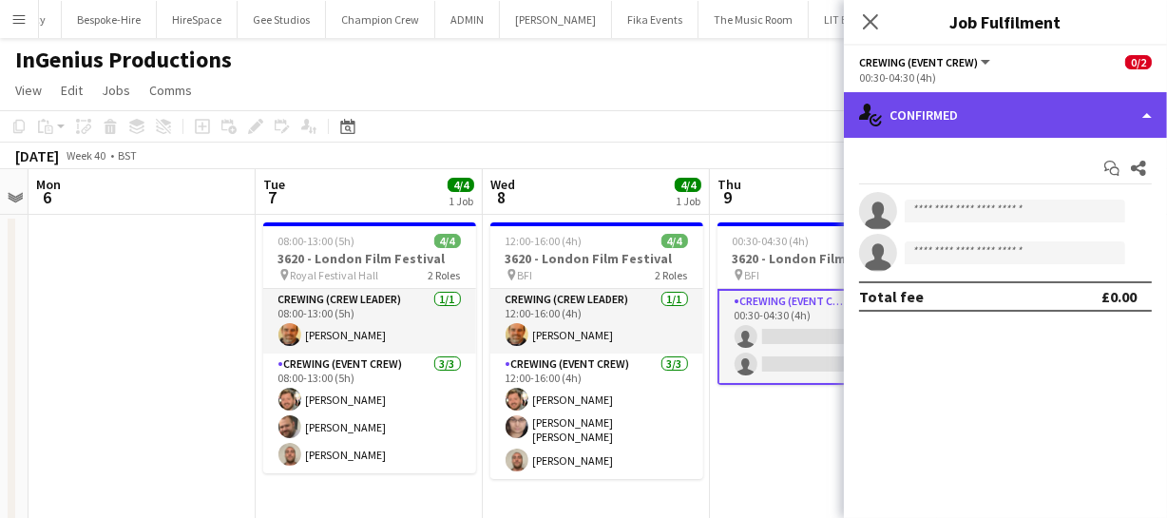
click at [1019, 135] on div "single-neutral-actions-check-2 Confirmed" at bounding box center [1005, 115] width 323 height 46
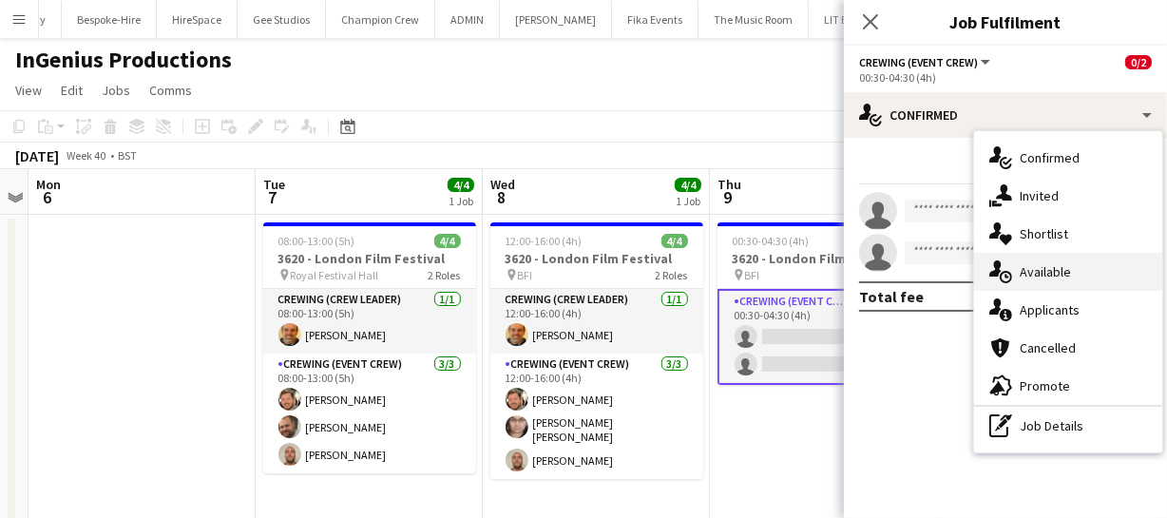
click at [1040, 278] on span "Available" at bounding box center [1045, 271] width 51 height 17
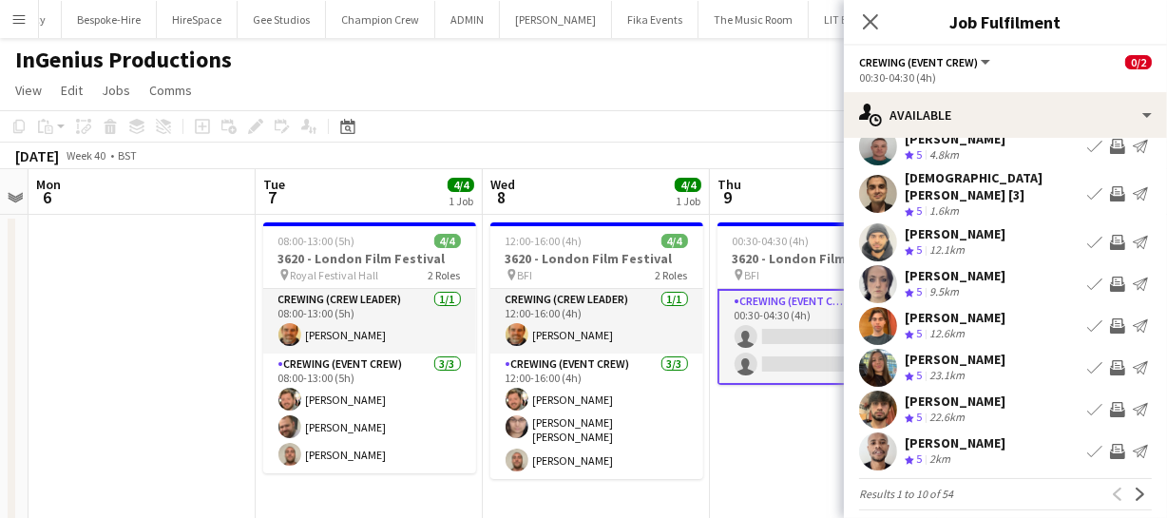
scroll to position [147, 0]
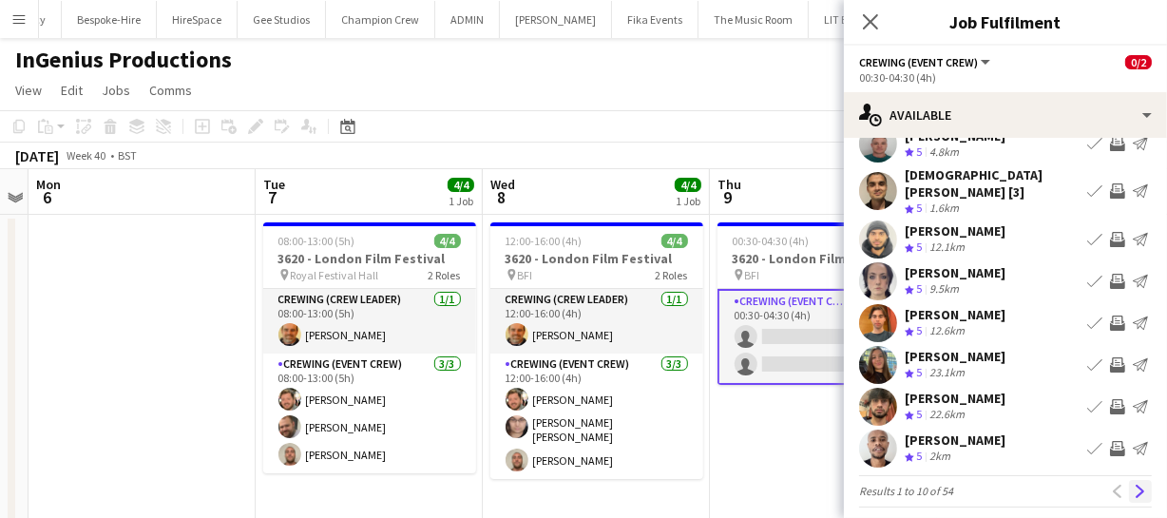
click at [1134, 485] on app-icon "Next" at bounding box center [1140, 491] width 13 height 13
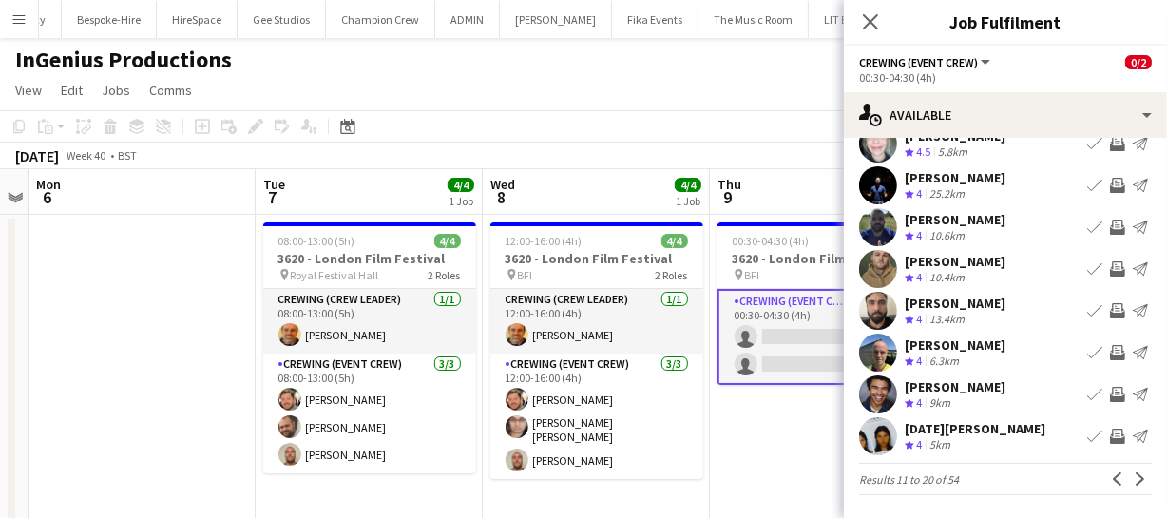
click at [1110, 432] on app-icon "Invite crew" at bounding box center [1117, 436] width 15 height 15
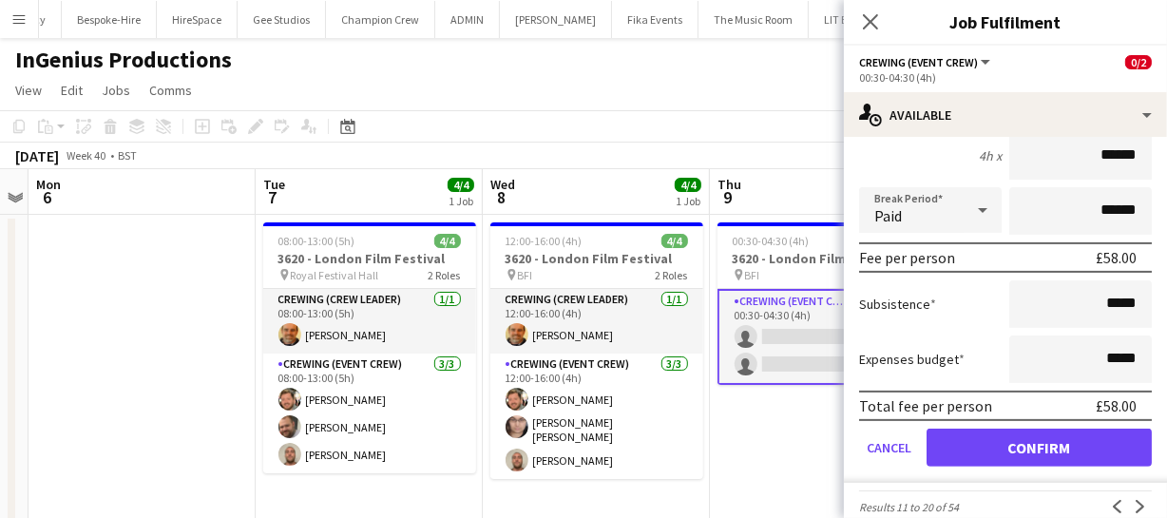
scroll to position [577, 0]
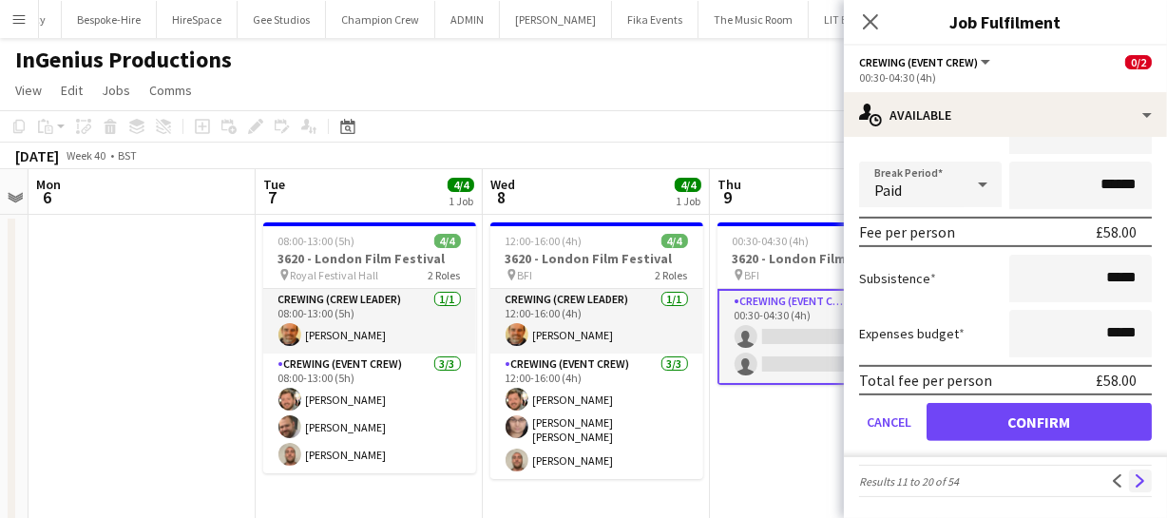
click at [1129, 486] on button "Next" at bounding box center [1140, 481] width 23 height 23
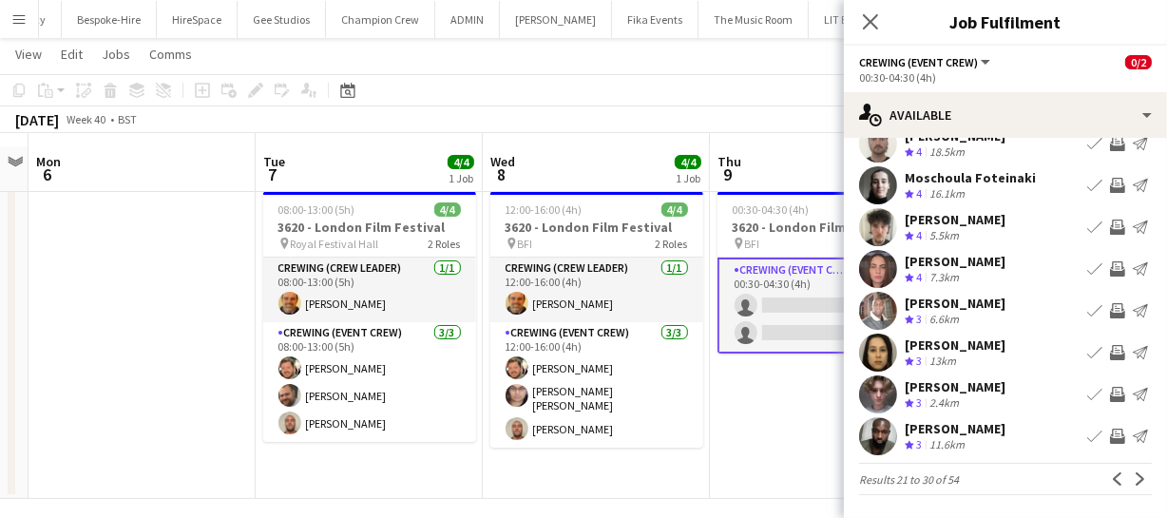
scroll to position [42, 0]
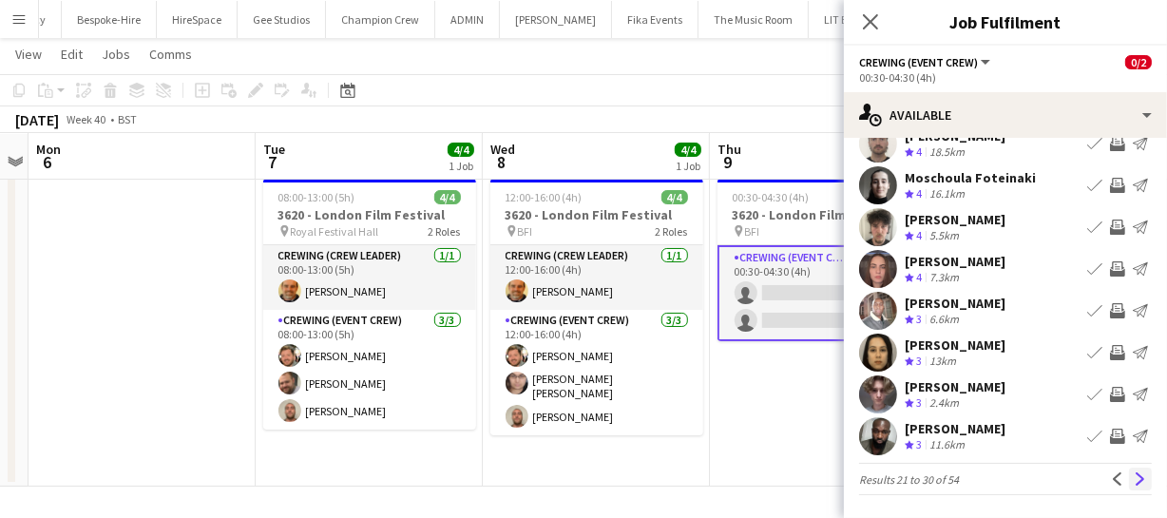
click at [1134, 474] on app-icon "Next" at bounding box center [1140, 478] width 13 height 13
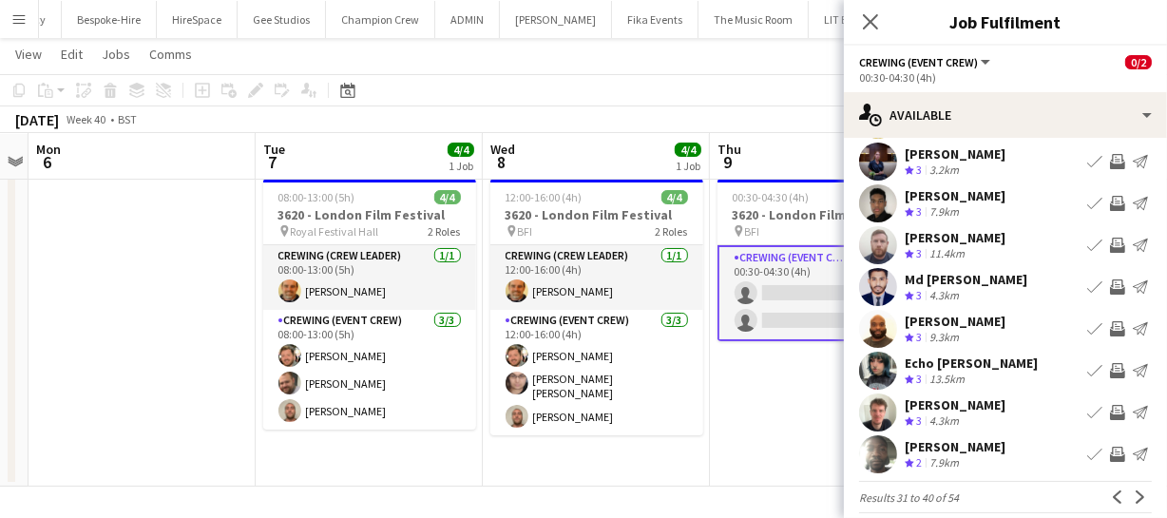
scroll to position [147, 0]
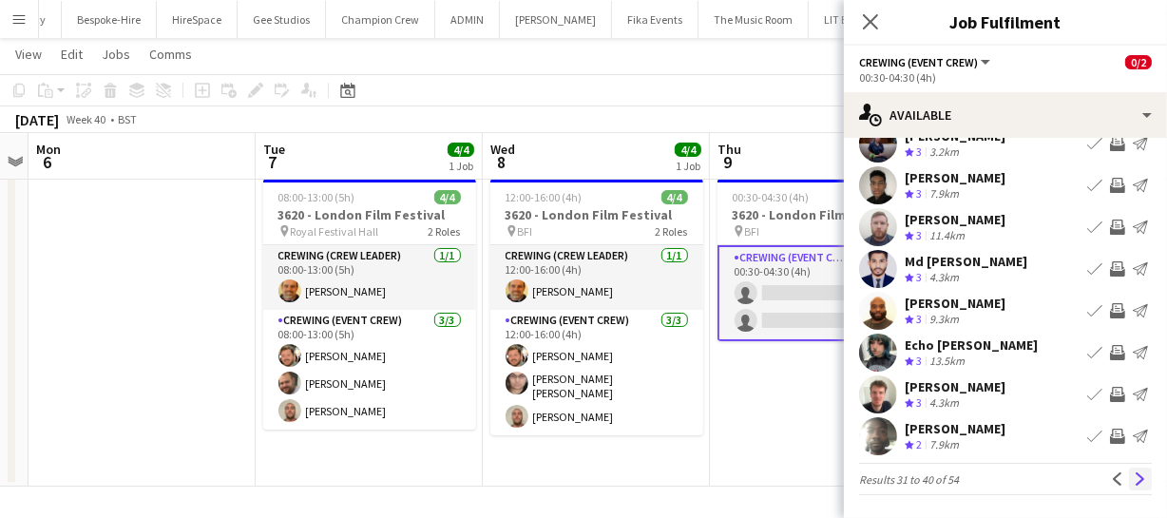
click at [1134, 480] on app-icon "Next" at bounding box center [1140, 478] width 13 height 13
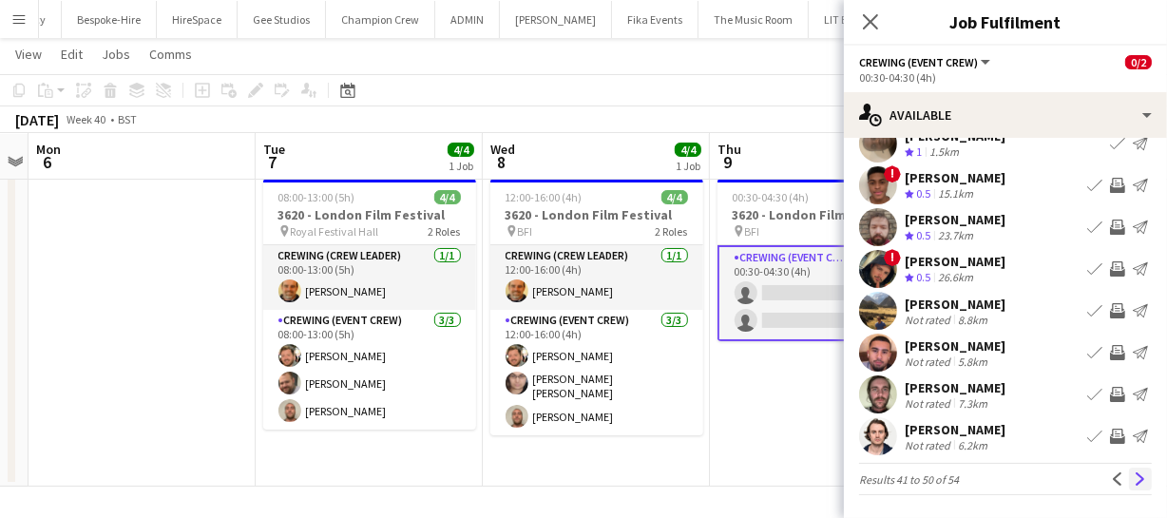
click at [1134, 475] on app-icon "Next" at bounding box center [1140, 478] width 13 height 13
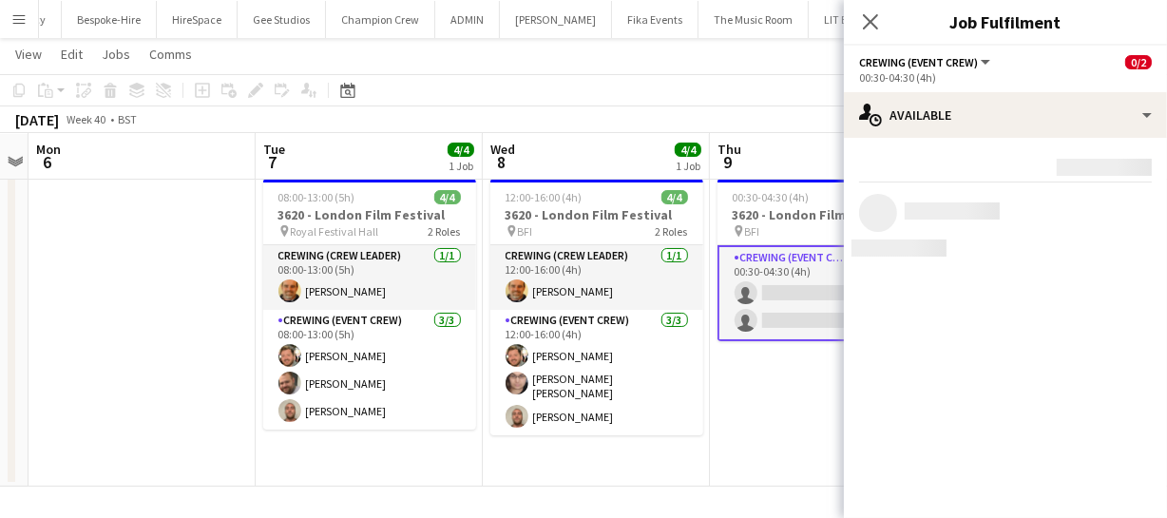
scroll to position [0, 0]
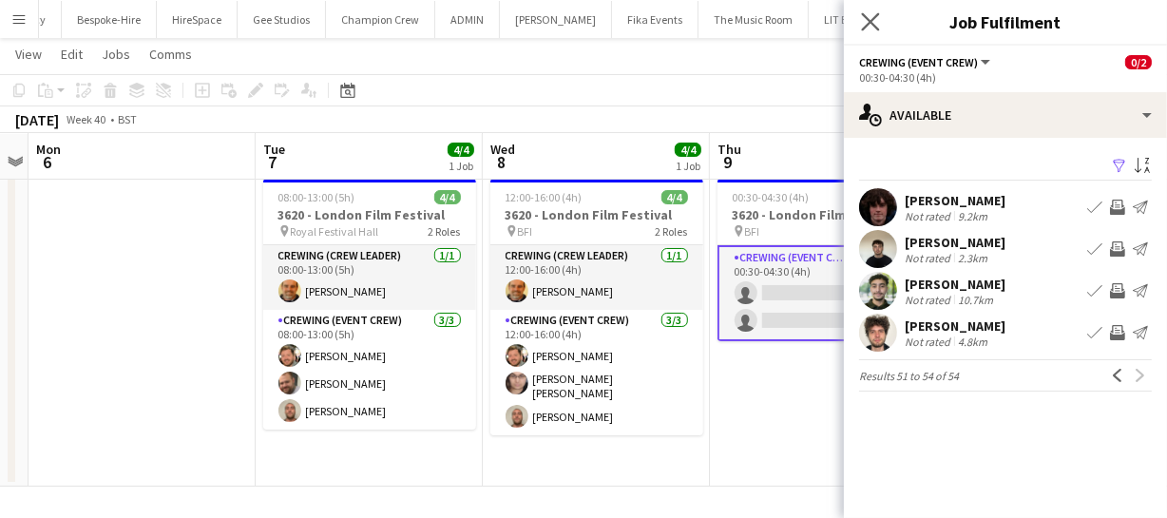
click at [878, 33] on app-icon "Close pop-in" at bounding box center [871, 23] width 28 height 28
